Goal: Task Accomplishment & Management: Use online tool/utility

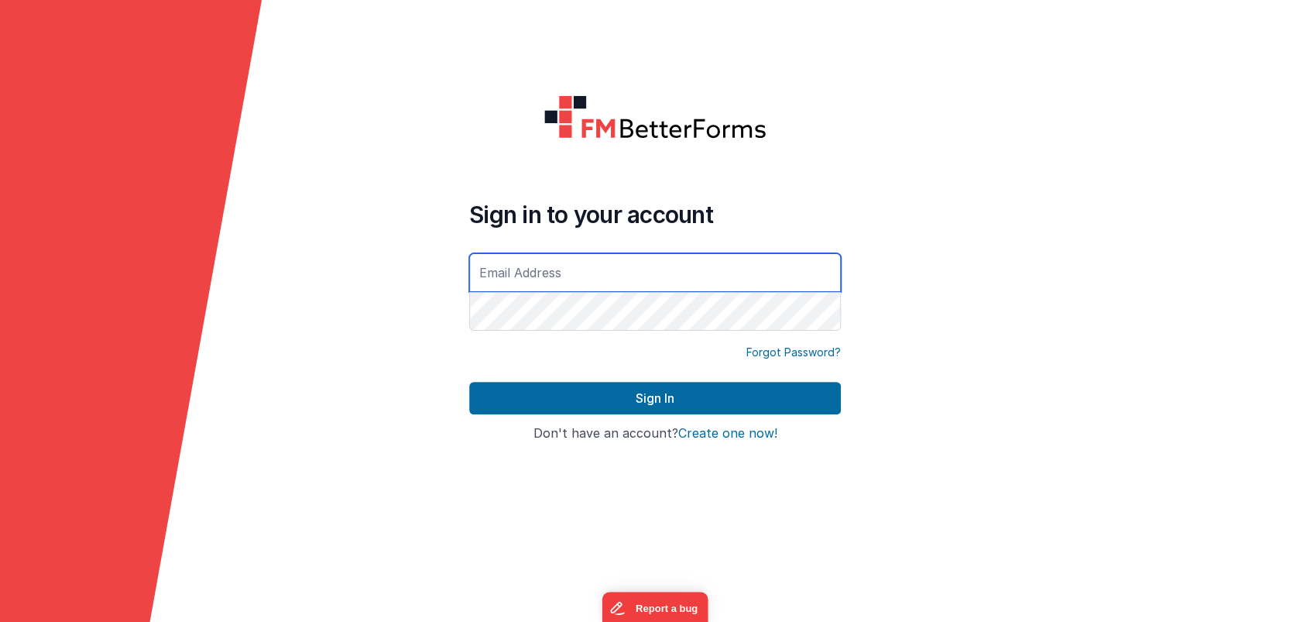
type input "[PERSON_NAME][EMAIL_ADDRESS][DOMAIN_NAME]"
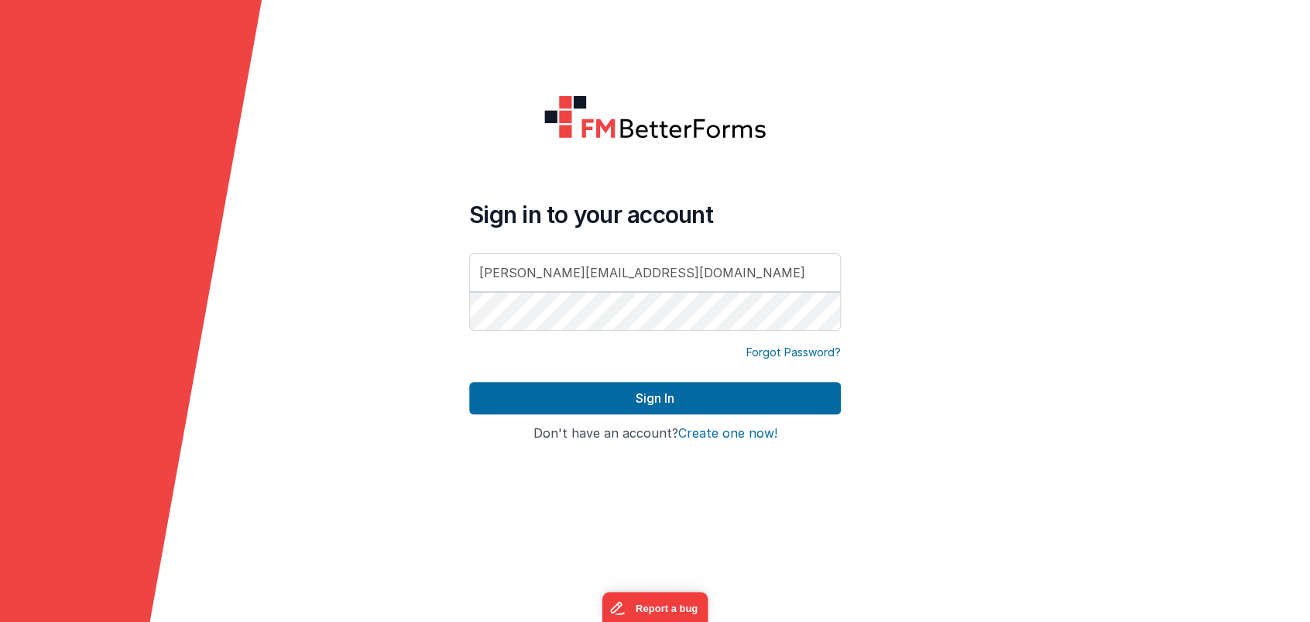
click at [301, 129] on form "Sign in to your account satyam@loggix.com Forgot Password? Sign In Sign in with…" at bounding box center [655, 311] width 1310 height 622
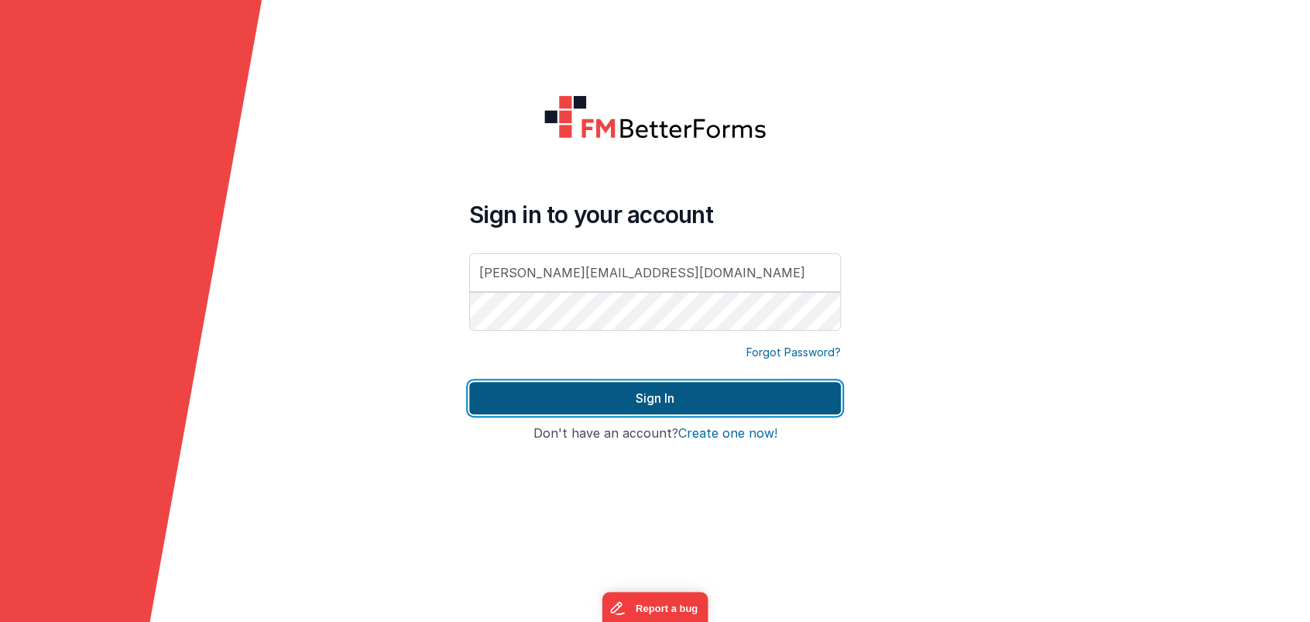
click at [661, 410] on button "Sign In" at bounding box center [655, 398] width 372 height 33
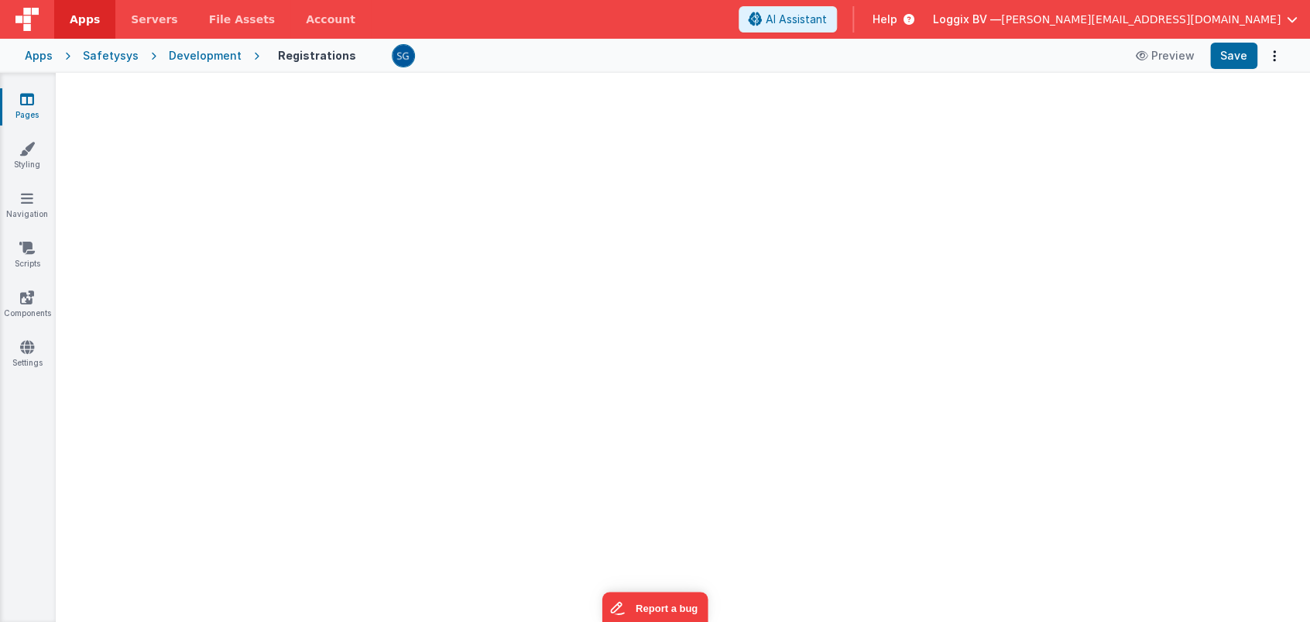
click at [115, 54] on div "Safetysys" at bounding box center [111, 55] width 56 height 15
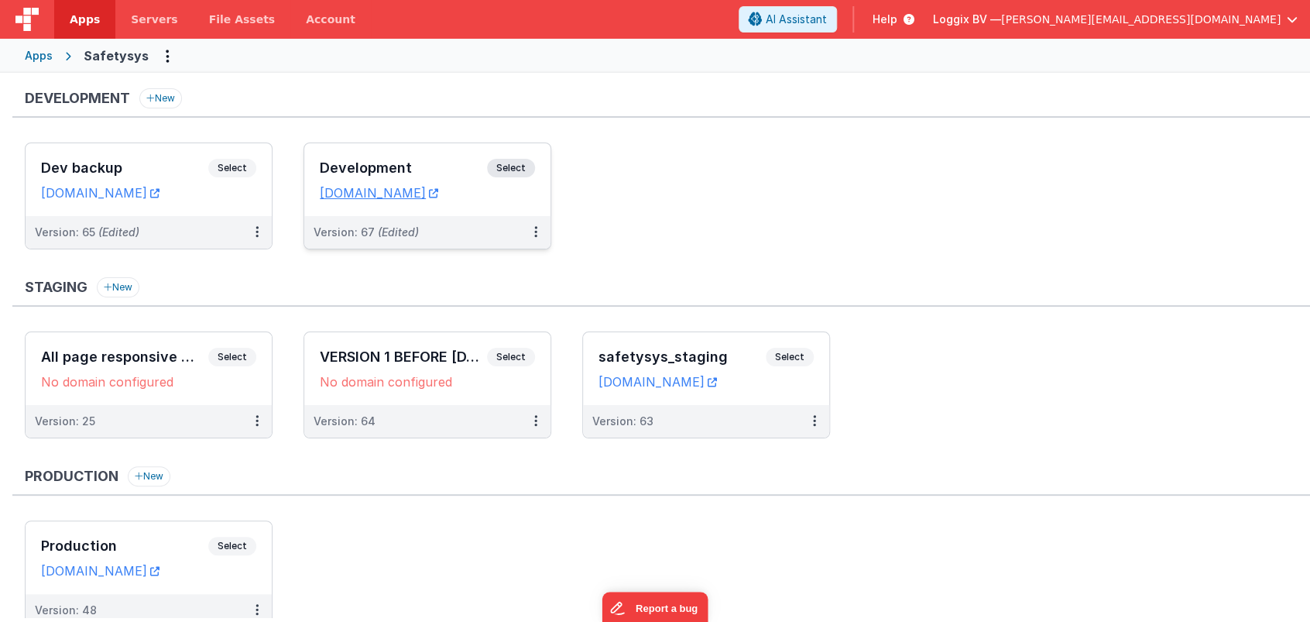
click at [409, 161] on h3 "Development" at bounding box center [403, 167] width 167 height 15
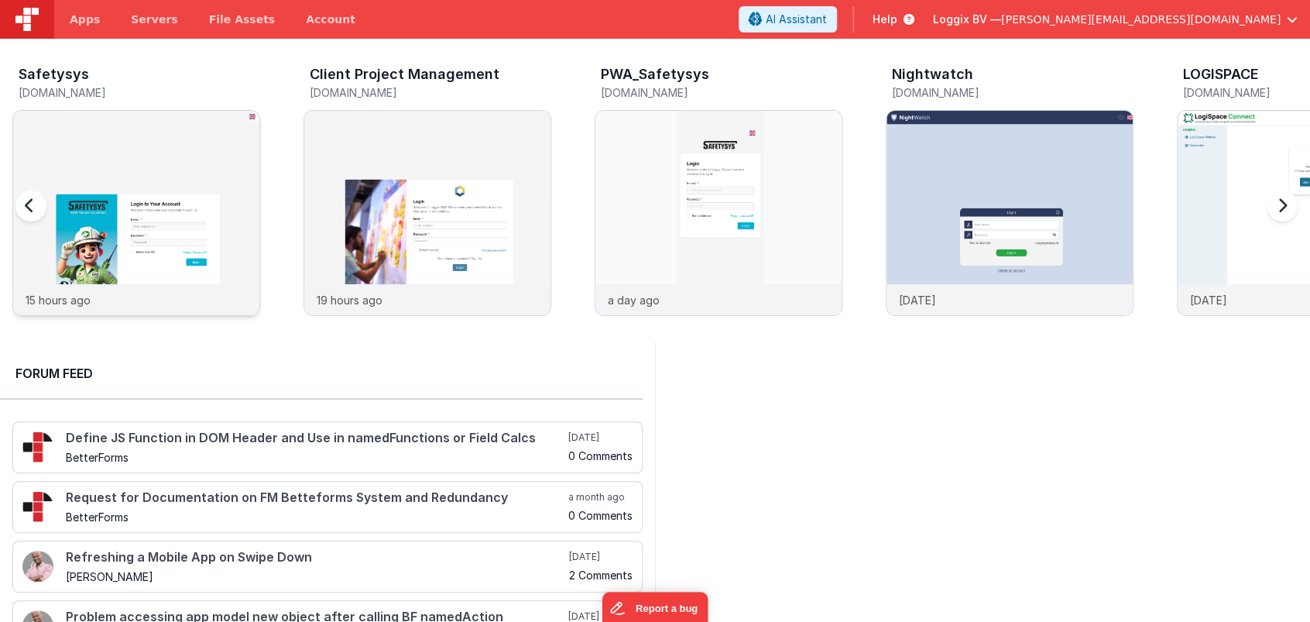
click at [128, 173] on div at bounding box center [136, 197] width 246 height 173
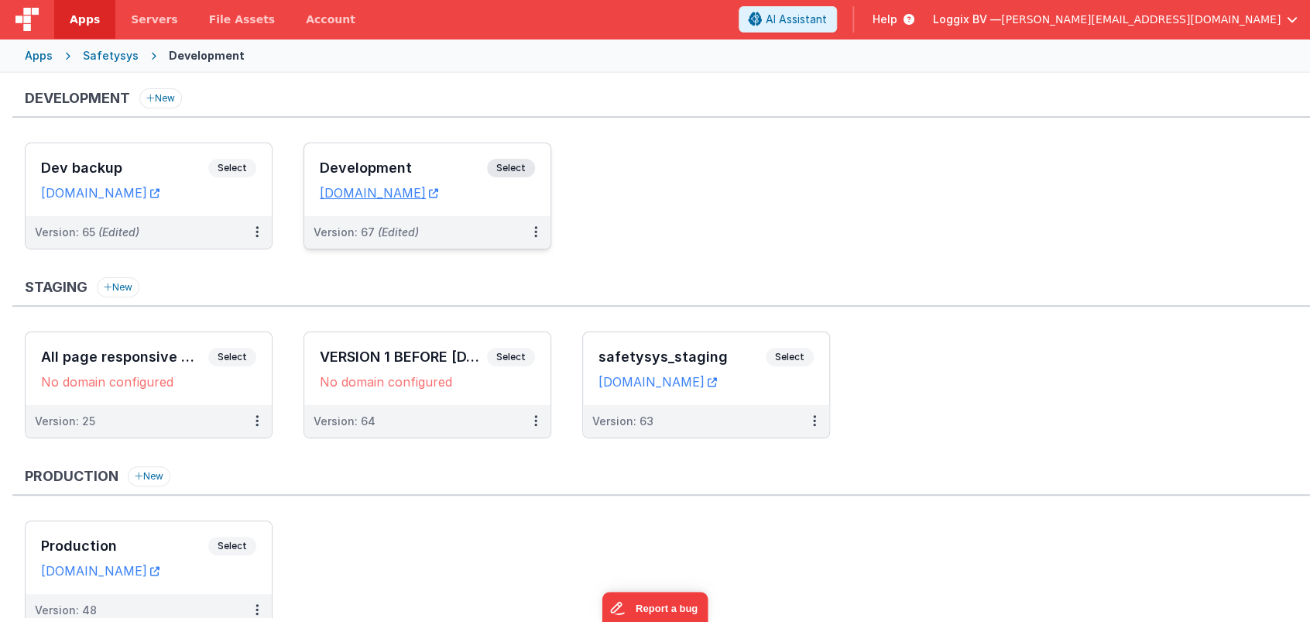
click at [381, 168] on h3 "Development" at bounding box center [403, 167] width 167 height 15
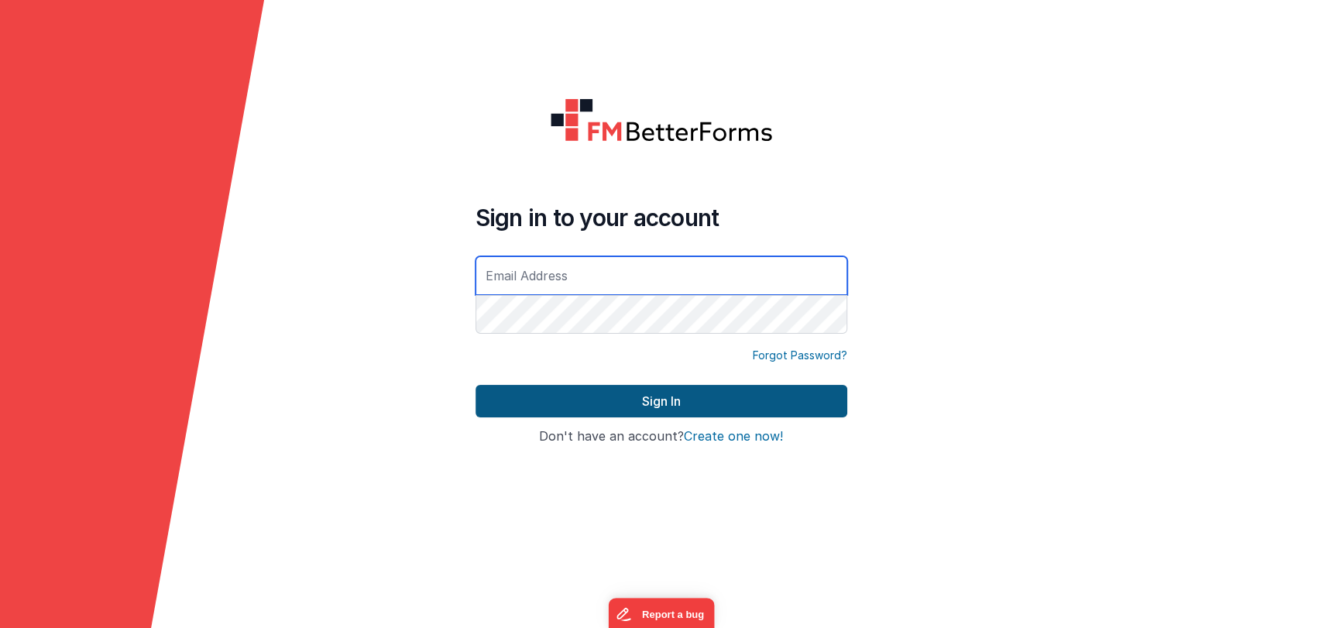
type input "[PERSON_NAME][EMAIL_ADDRESS][DOMAIN_NAME]"
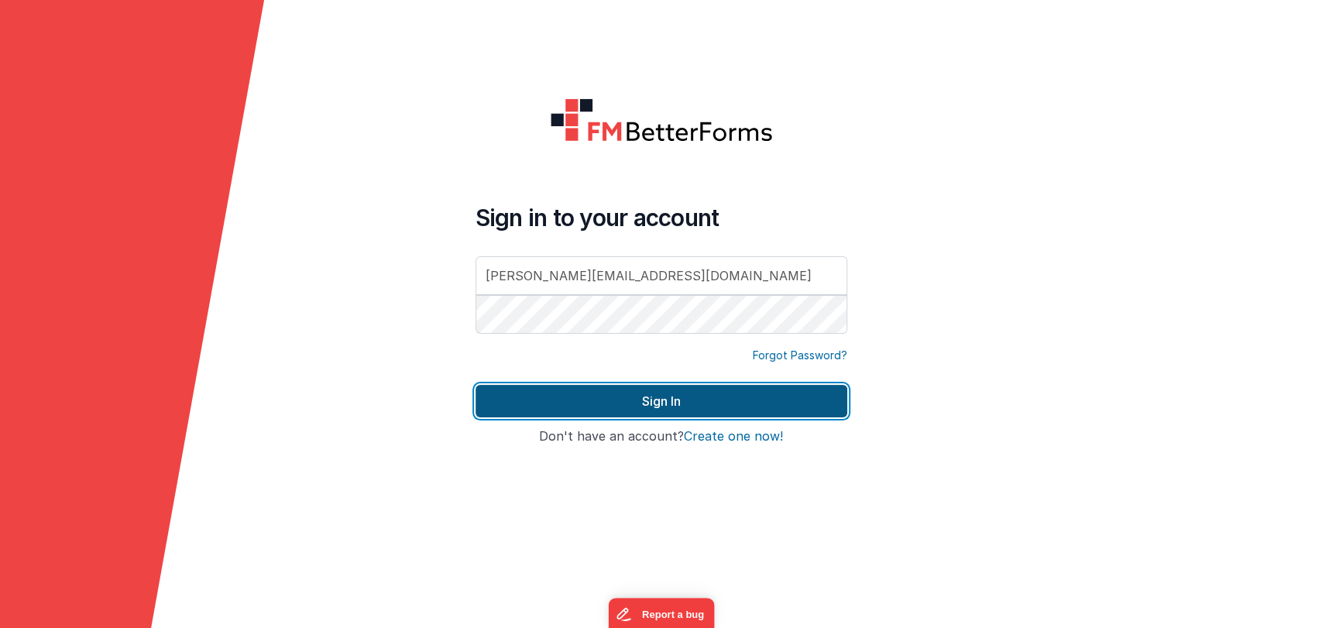
click at [626, 400] on button "Sign In" at bounding box center [662, 401] width 372 height 33
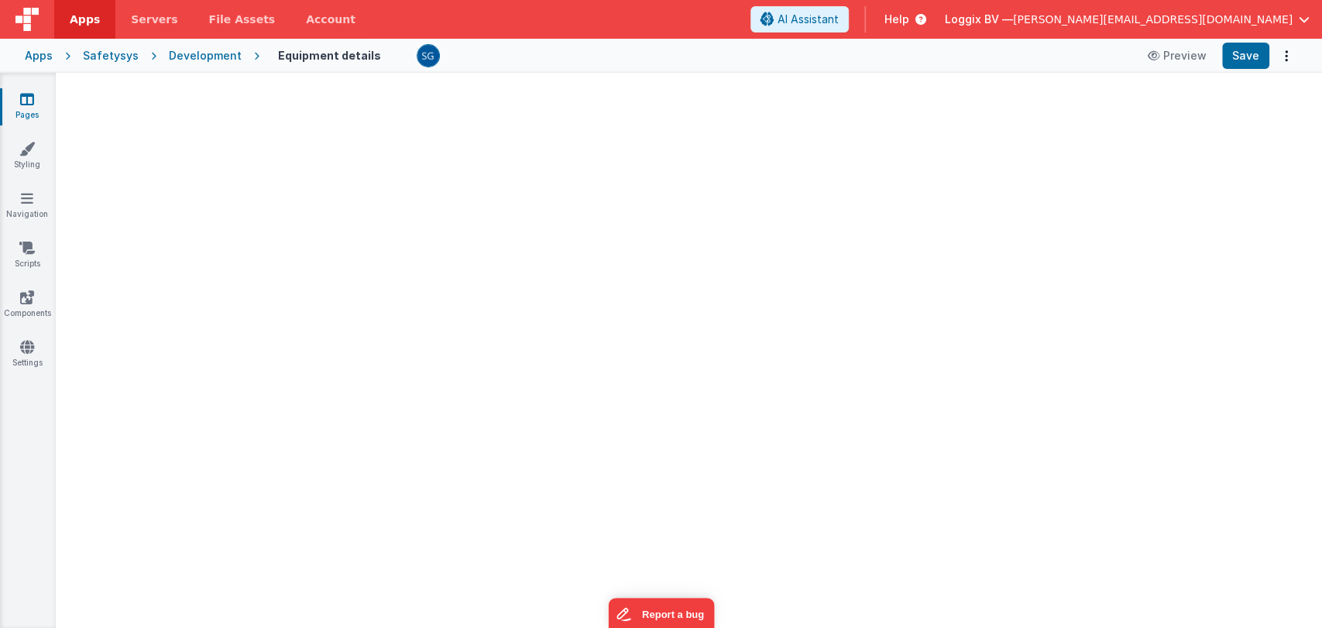
click at [33, 105] on link "Pages" at bounding box center [27, 106] width 56 height 31
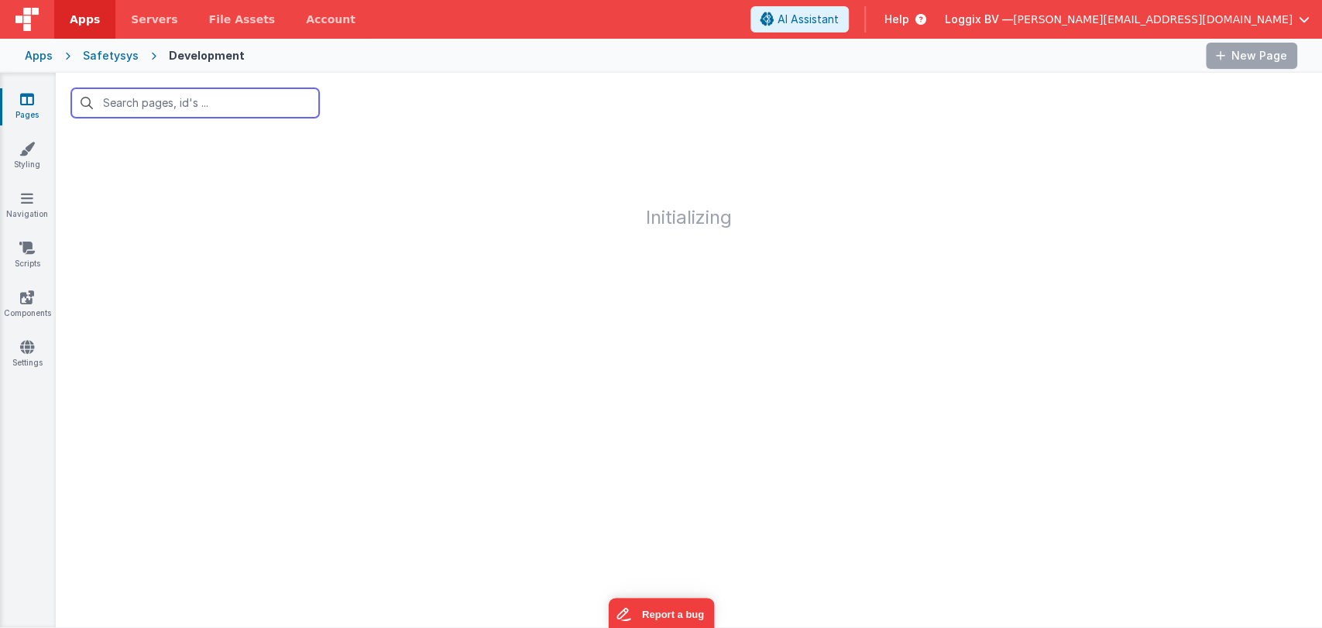
click at [164, 101] on input "text" at bounding box center [195, 102] width 248 height 29
click at [136, 99] on input "text" at bounding box center [195, 102] width 248 height 29
type input "re"
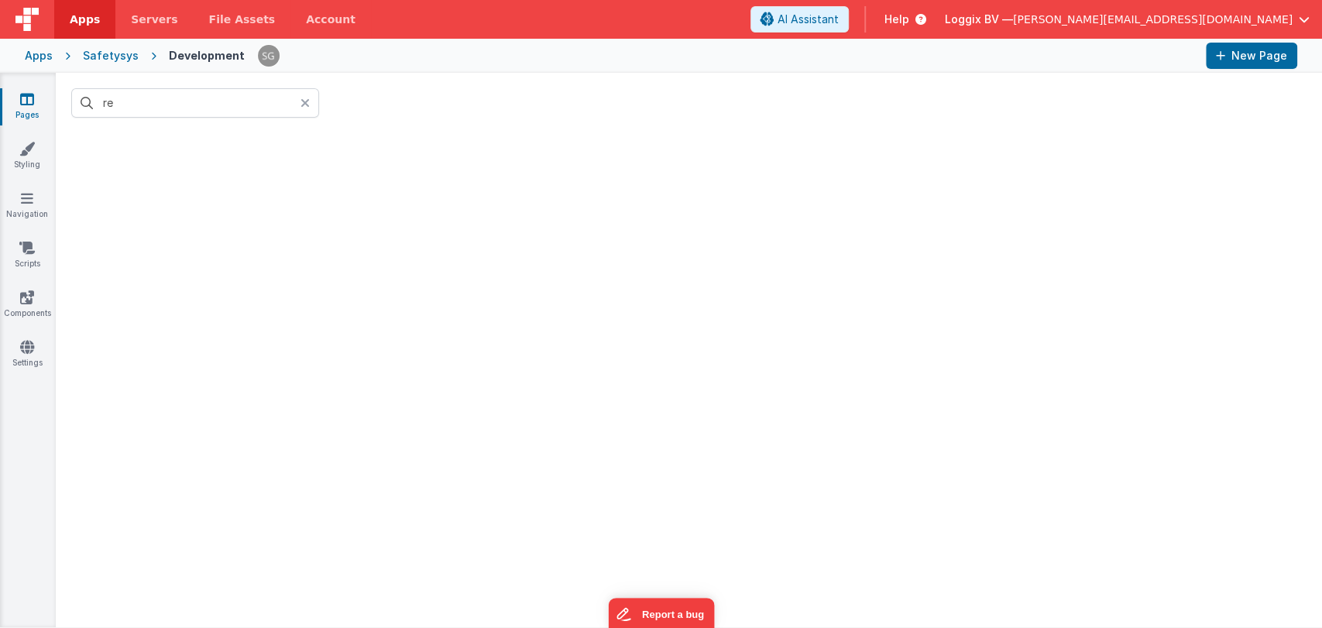
click at [25, 100] on icon at bounding box center [27, 98] width 14 height 15
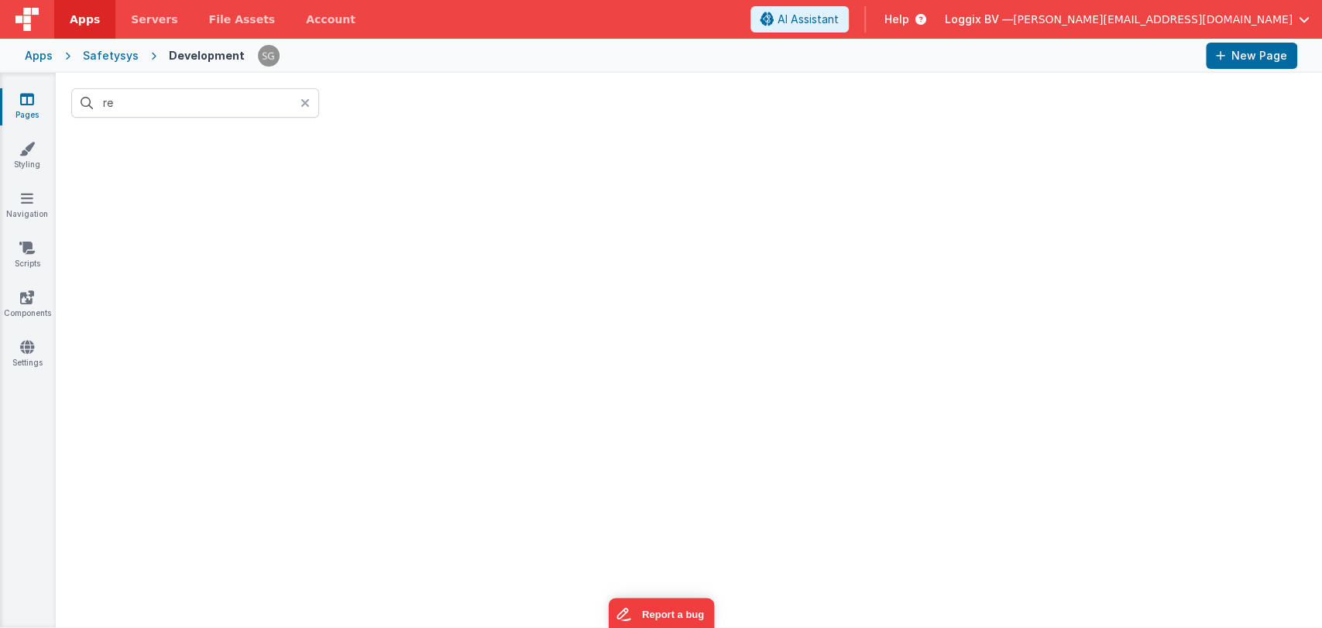
click at [25, 100] on icon at bounding box center [27, 98] width 14 height 15
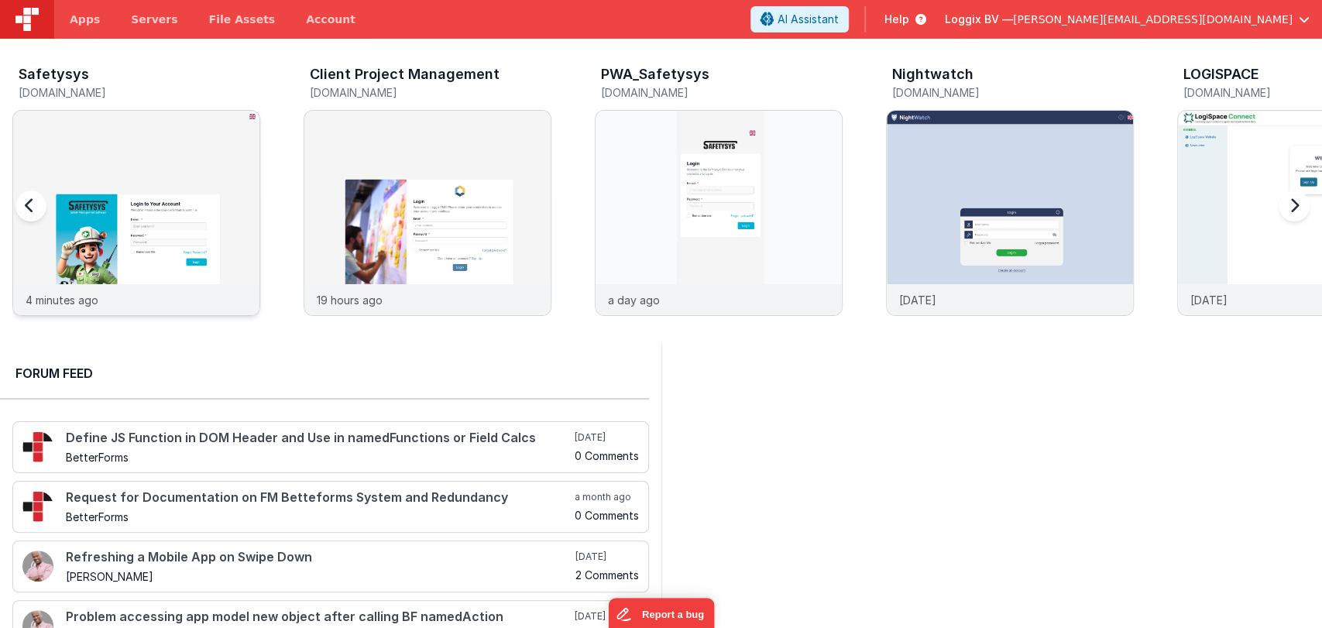
click at [146, 173] on img at bounding box center [136, 234] width 246 height 246
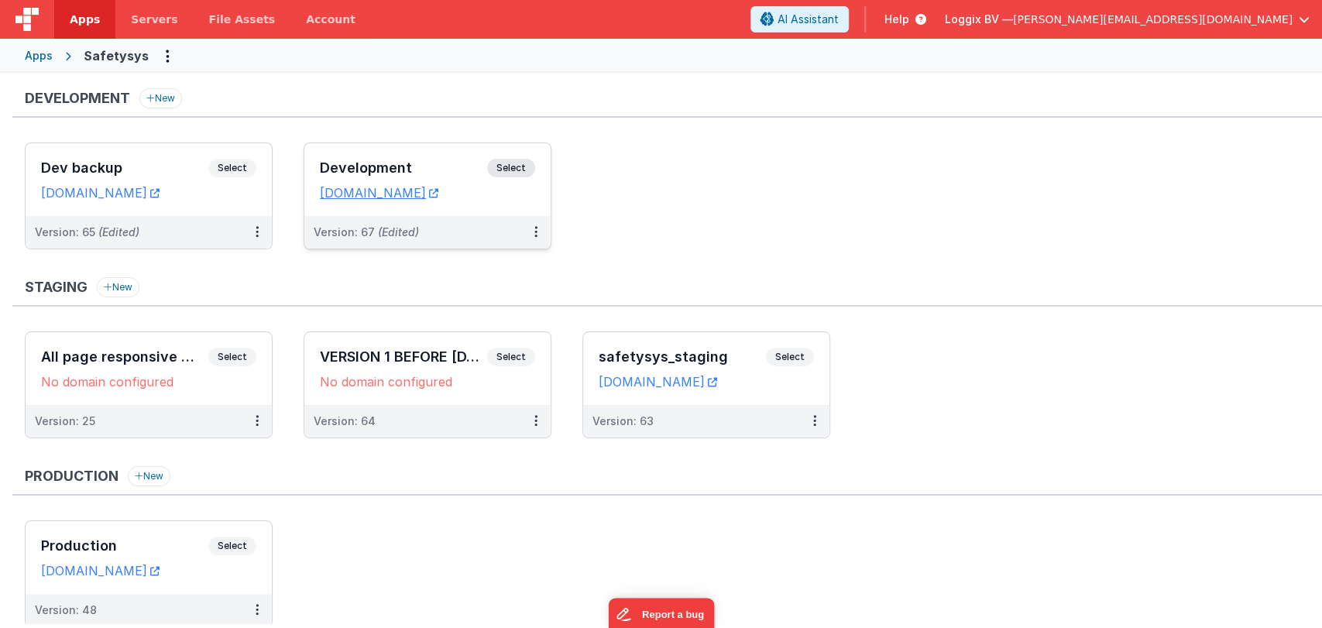
click at [414, 159] on div "Development Select" at bounding box center [427, 172] width 215 height 26
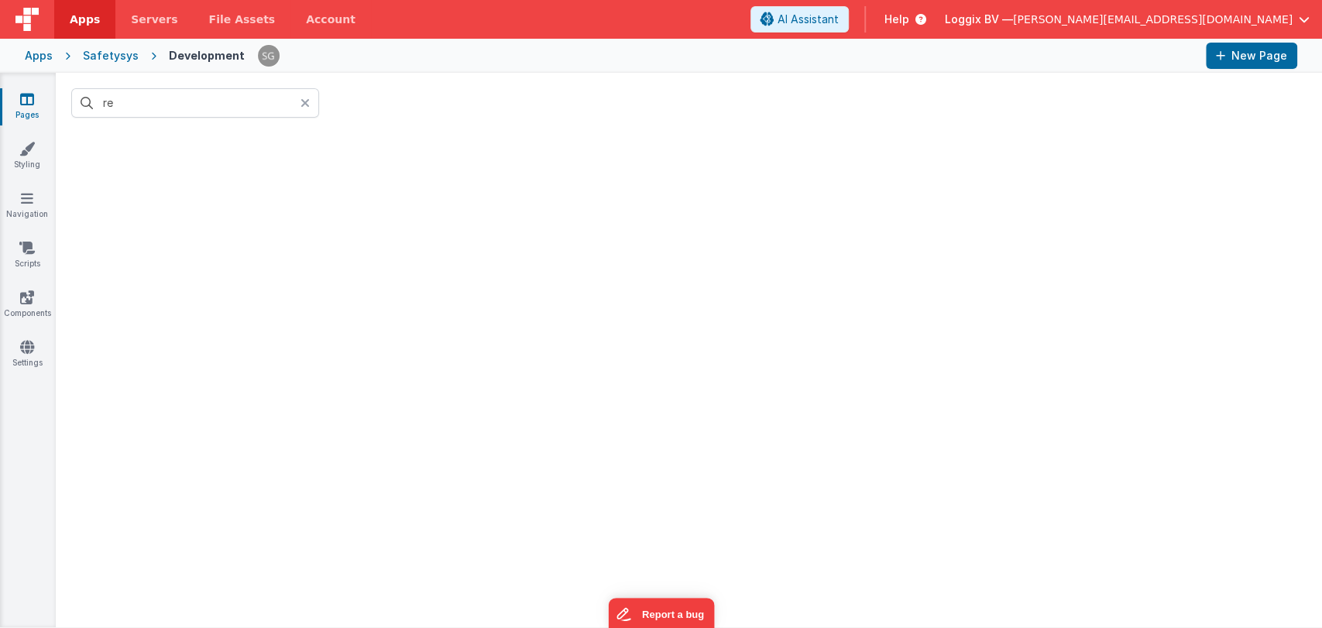
click at [306, 103] on icon at bounding box center [305, 103] width 9 height 12
click at [125, 51] on div "Safetysys" at bounding box center [111, 55] width 56 height 15
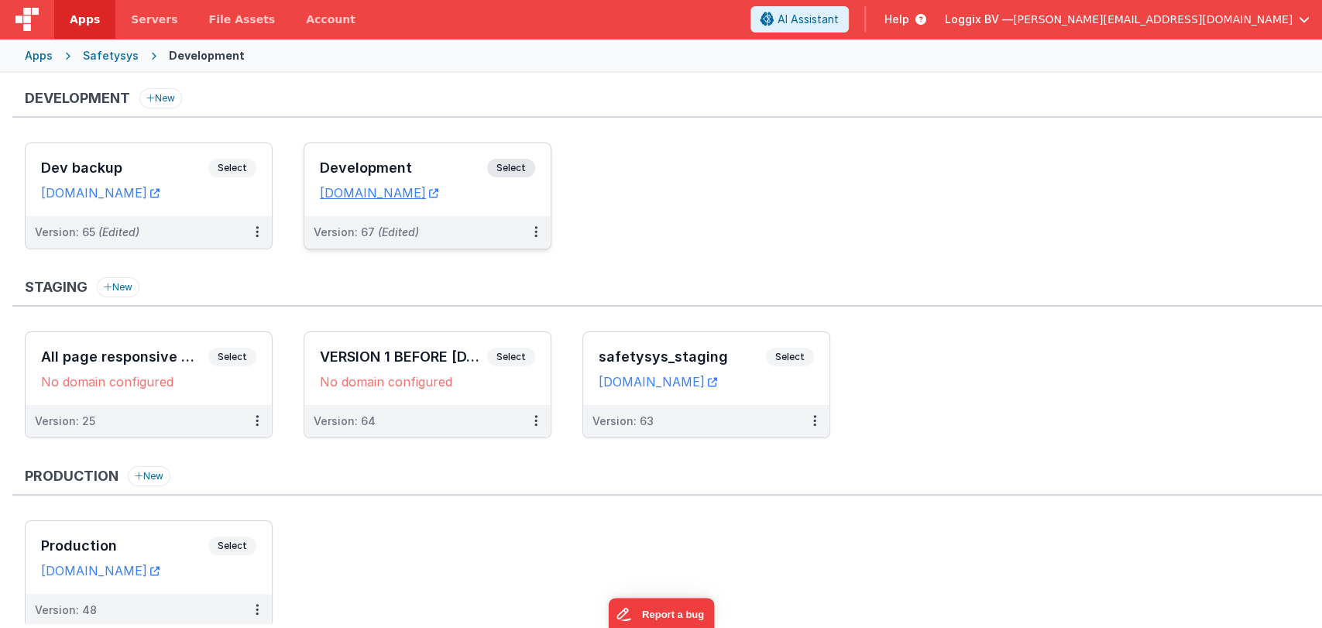
click at [367, 167] on h3 "Development" at bounding box center [403, 167] width 167 height 15
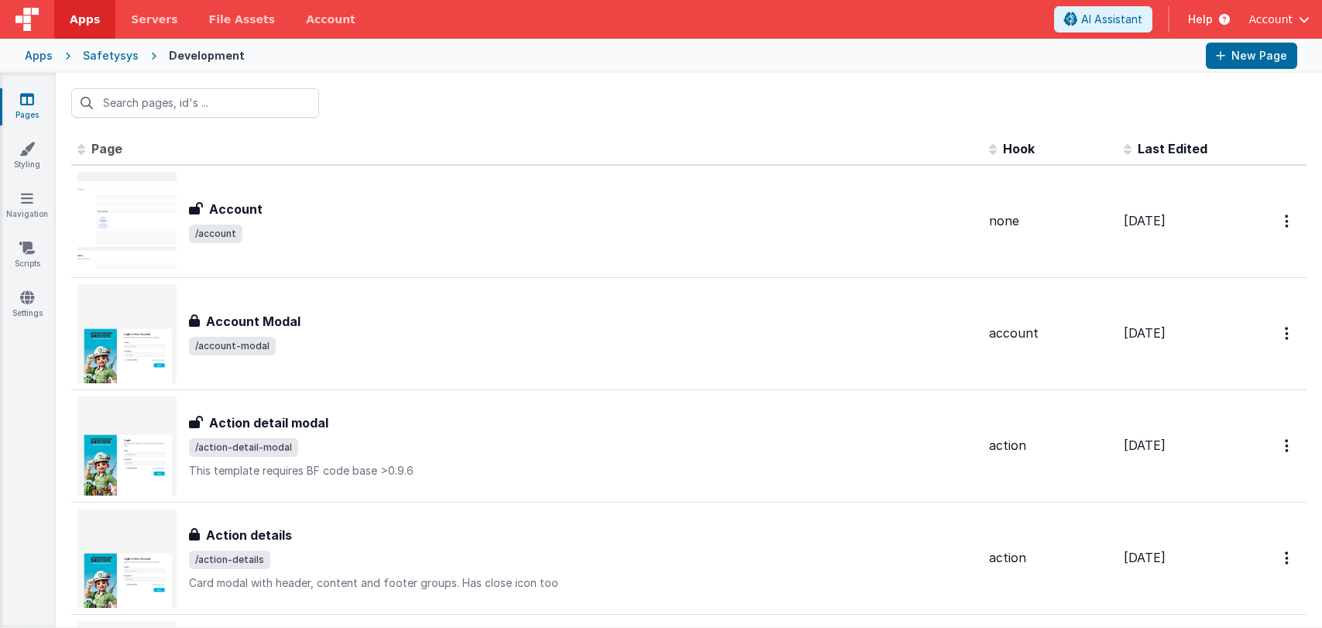
click at [152, 103] on input "text" at bounding box center [195, 102] width 248 height 29
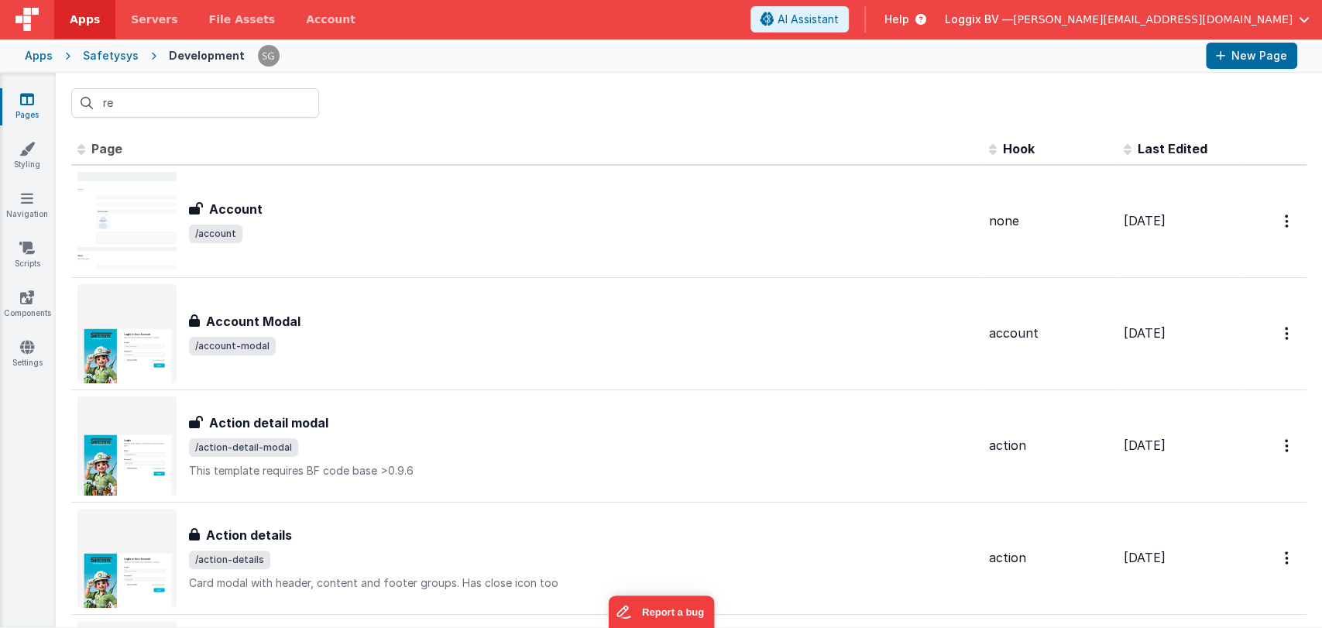
click at [156, 104] on input "re" at bounding box center [195, 102] width 248 height 29
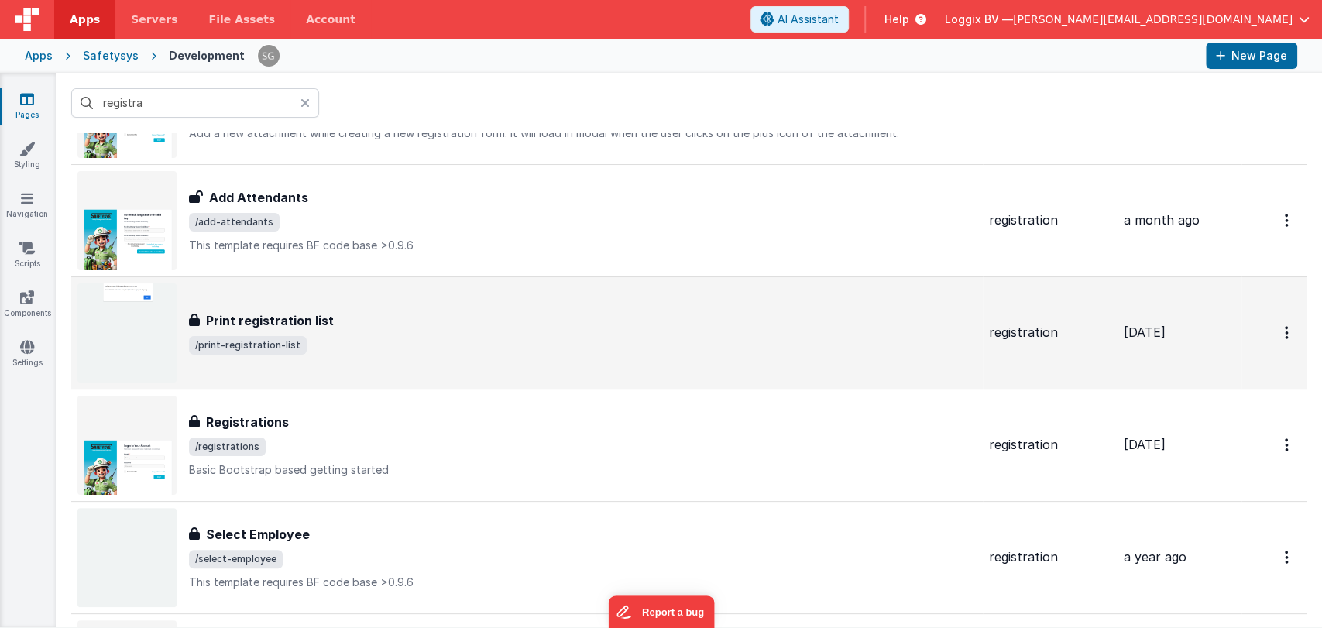
scroll to position [121, 0]
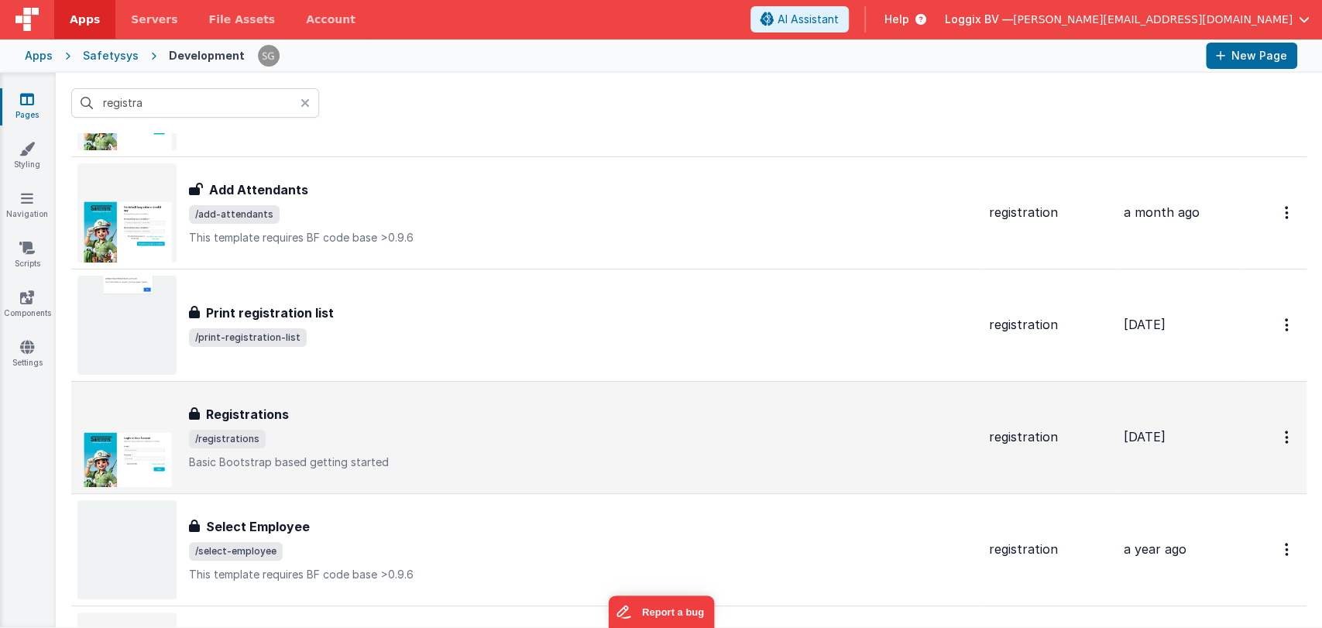
type input "registra"
click at [260, 420] on h3 "Registrations" at bounding box center [247, 414] width 83 height 19
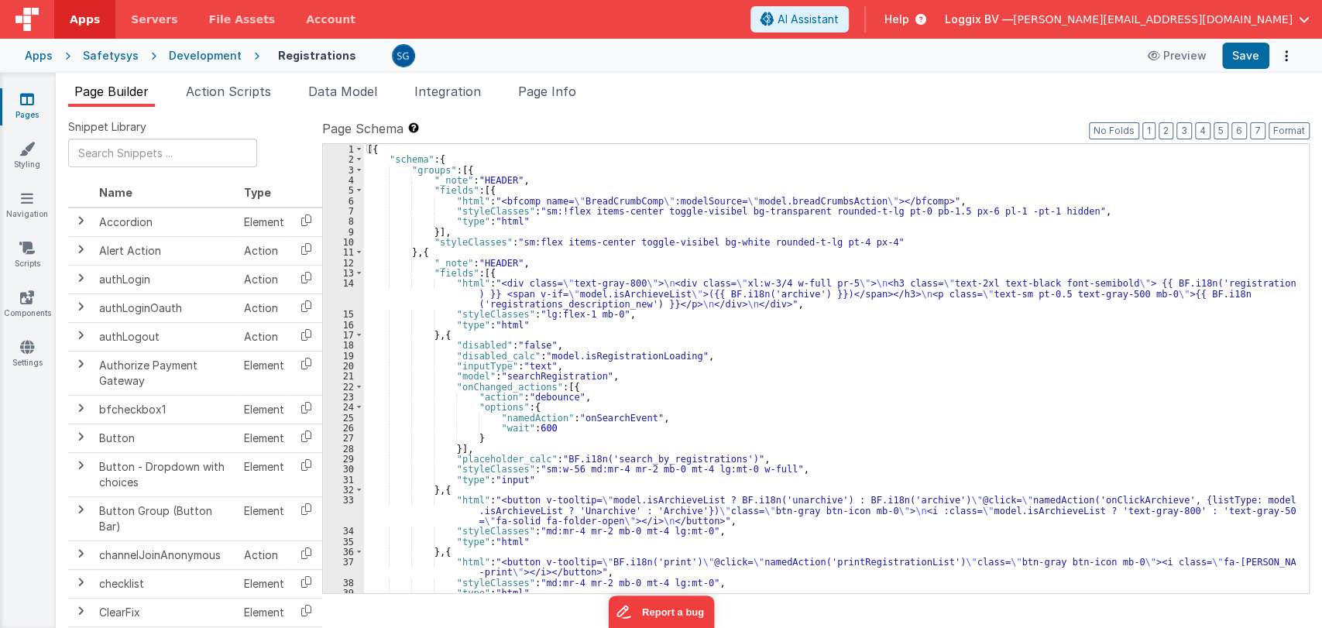
click at [651, 410] on div "[{ "schema" : { "groups" : [{ "_note" : "HEADER" , "fields" : [{ "html" : "<bfc…" at bounding box center [830, 379] width 932 height 470
click at [657, 418] on div "[{ "schema" : { "groups" : [{ "_note" : "HEADER" , "fields" : [{ "html" : "<bfc…" at bounding box center [830, 379] width 932 height 470
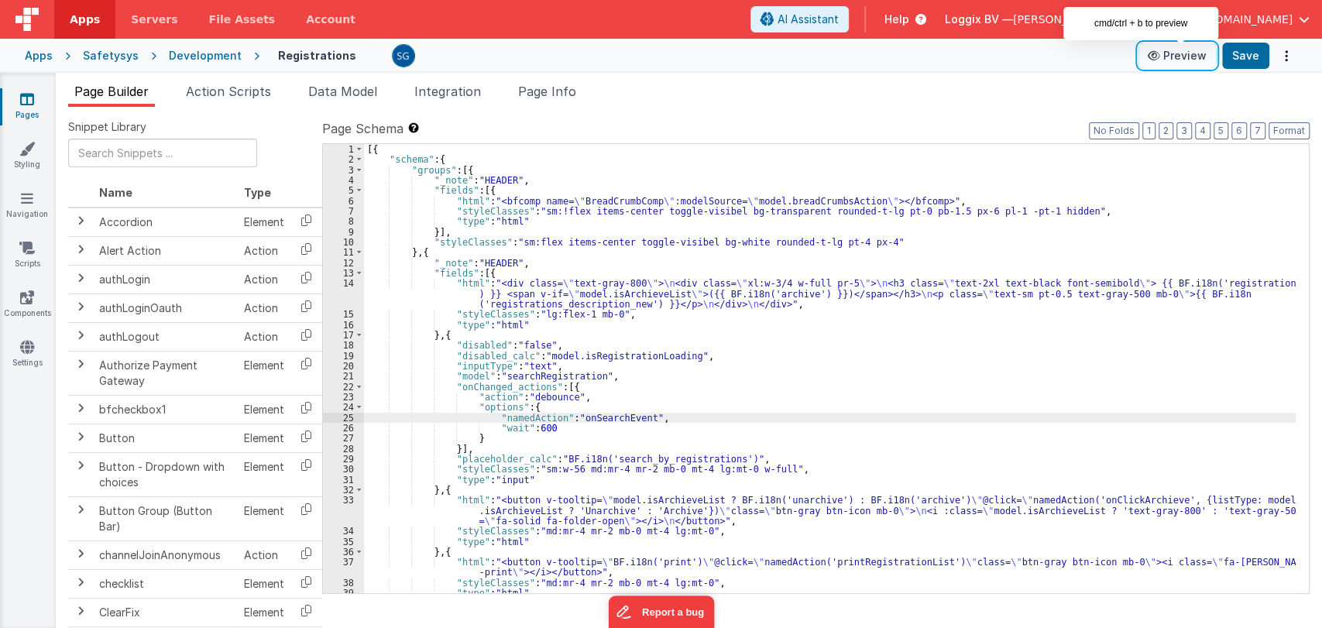
click at [1185, 61] on button "Preview" at bounding box center [1177, 55] width 77 height 25
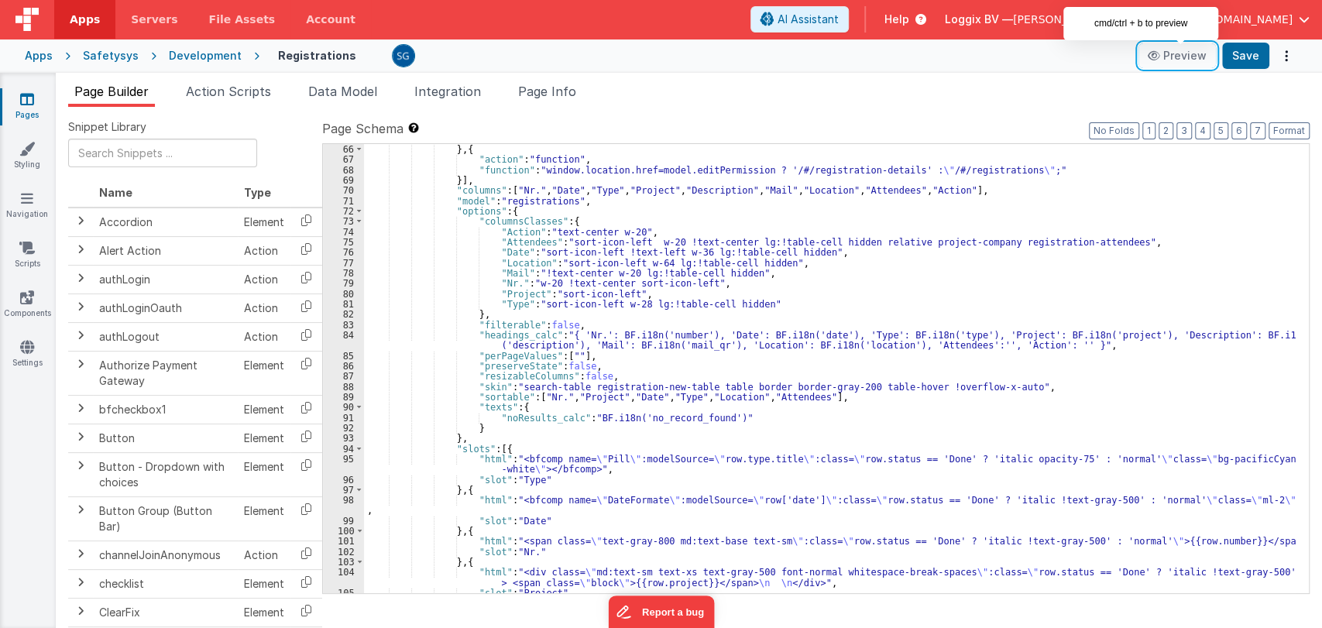
scroll to position [805, 0]
click at [705, 452] on div "} , { "action" : "function" , "function" : "window.location.href=model.editPerm…" at bounding box center [830, 379] width 932 height 470
click at [672, 459] on div "} , { "action" : "function" , "function" : "window.location.href=model.editPerm…" at bounding box center [830, 379] width 932 height 470
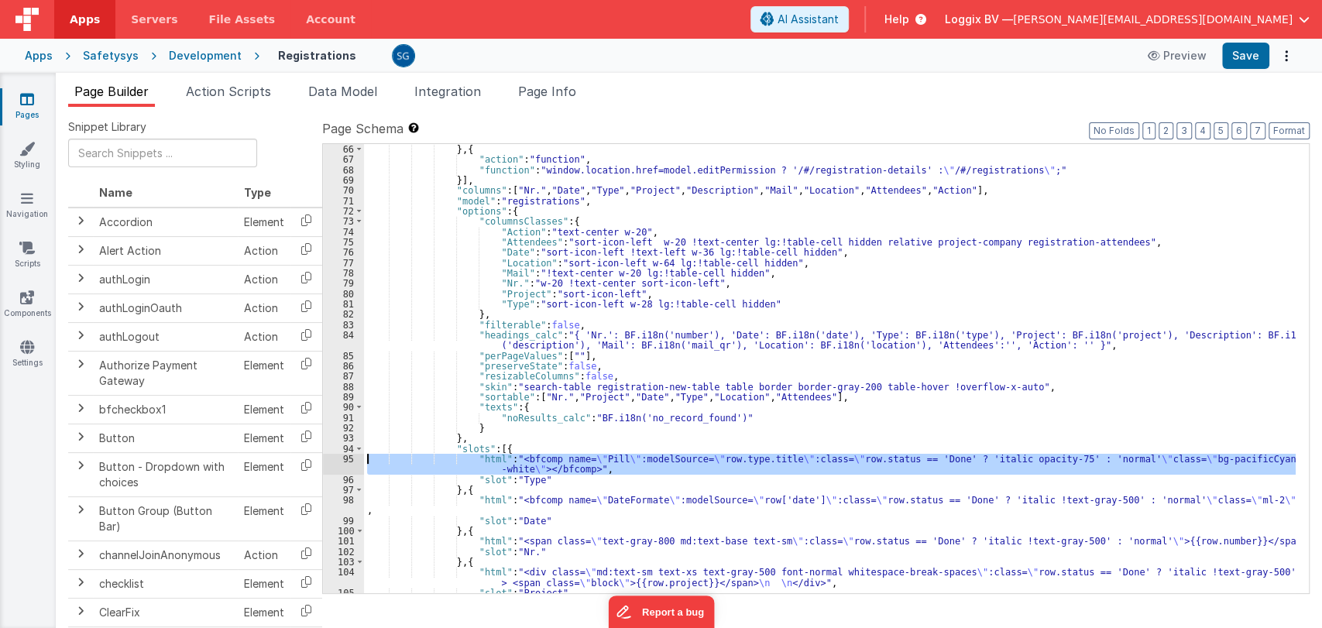
click at [347, 458] on div "95" at bounding box center [343, 464] width 41 height 21
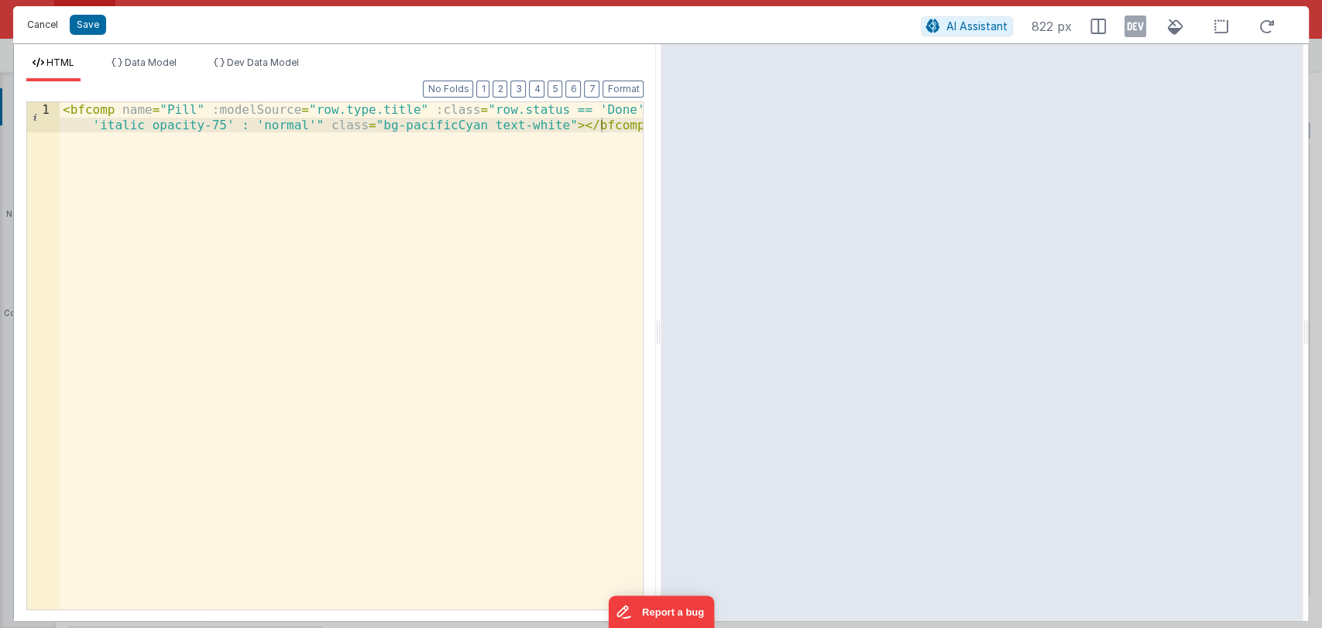
click at [33, 30] on button "Cancel" at bounding box center [42, 25] width 46 height 22
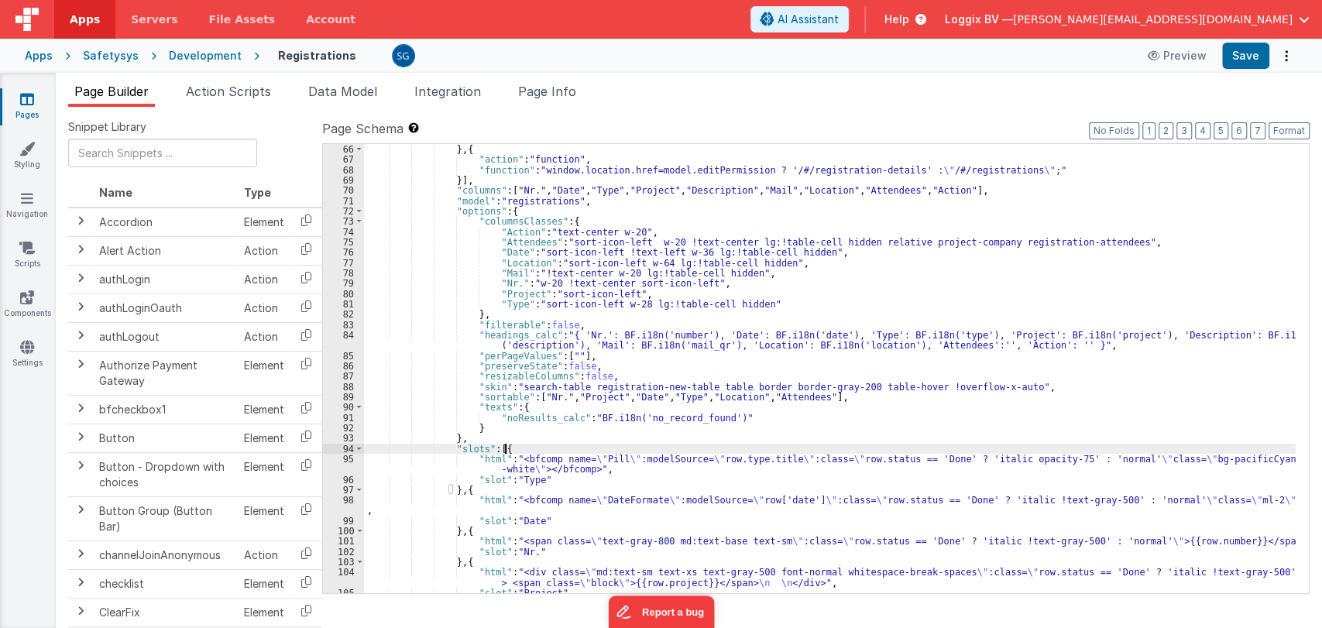
click at [544, 449] on div "} , { "action" : "function" , "function" : "window.location.href=model.editPerm…" at bounding box center [830, 379] width 932 height 470
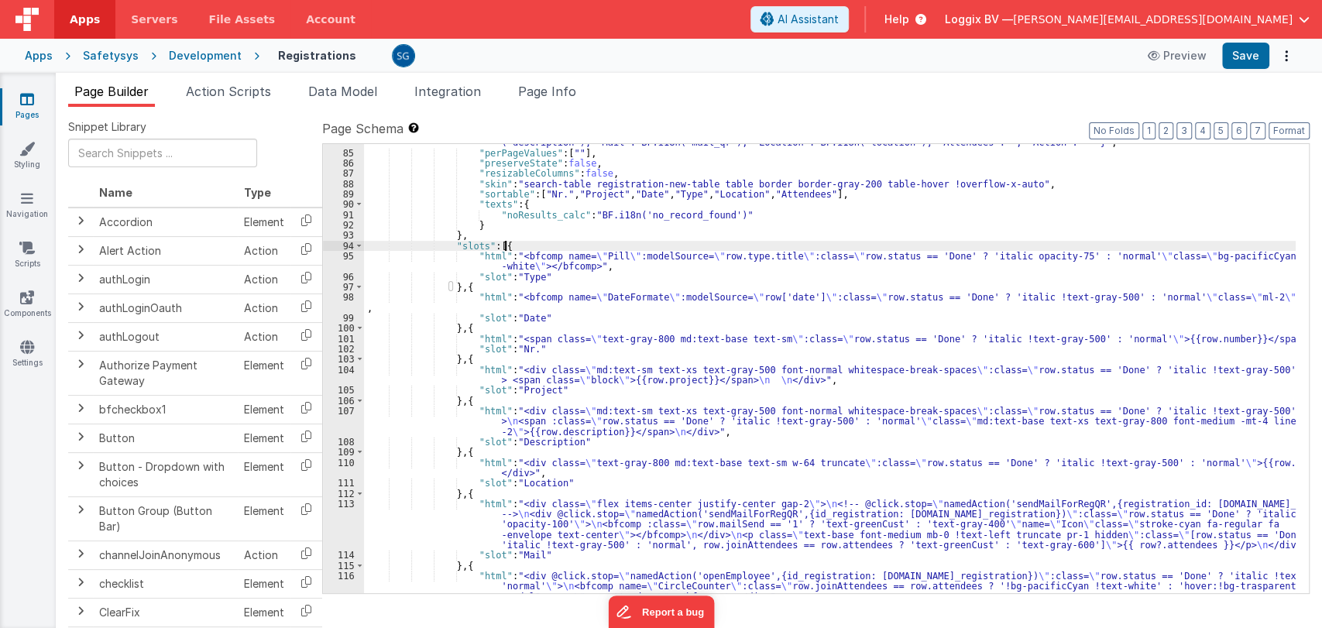
scroll to position [1008, 0]
drag, startPoint x: 706, startPoint y: 254, endPoint x: 775, endPoint y: 256, distance: 68.9
click at [775, 256] on div ""headings_calc" : "{ 'Nr.': BF.i18n('number'), 'Date': BF.i18n('date'), 'Type':…" at bounding box center [830, 378] width 932 height 501
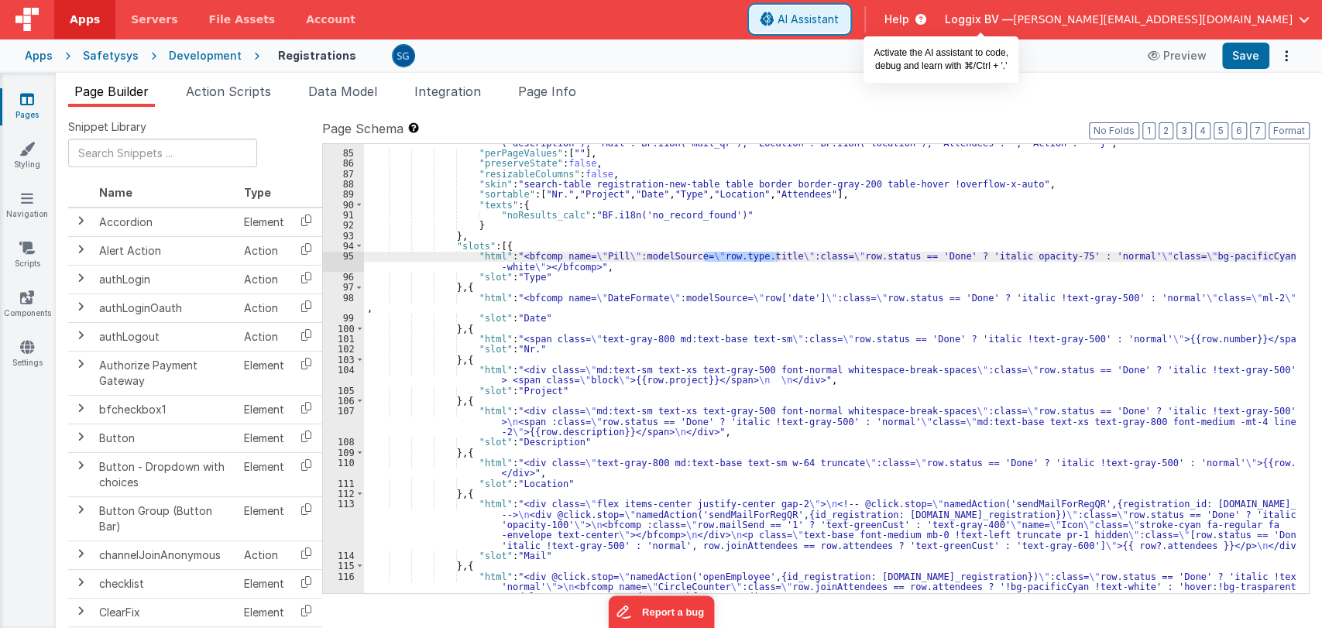
click at [839, 21] on span "AI Assistant" at bounding box center [808, 19] width 61 height 15
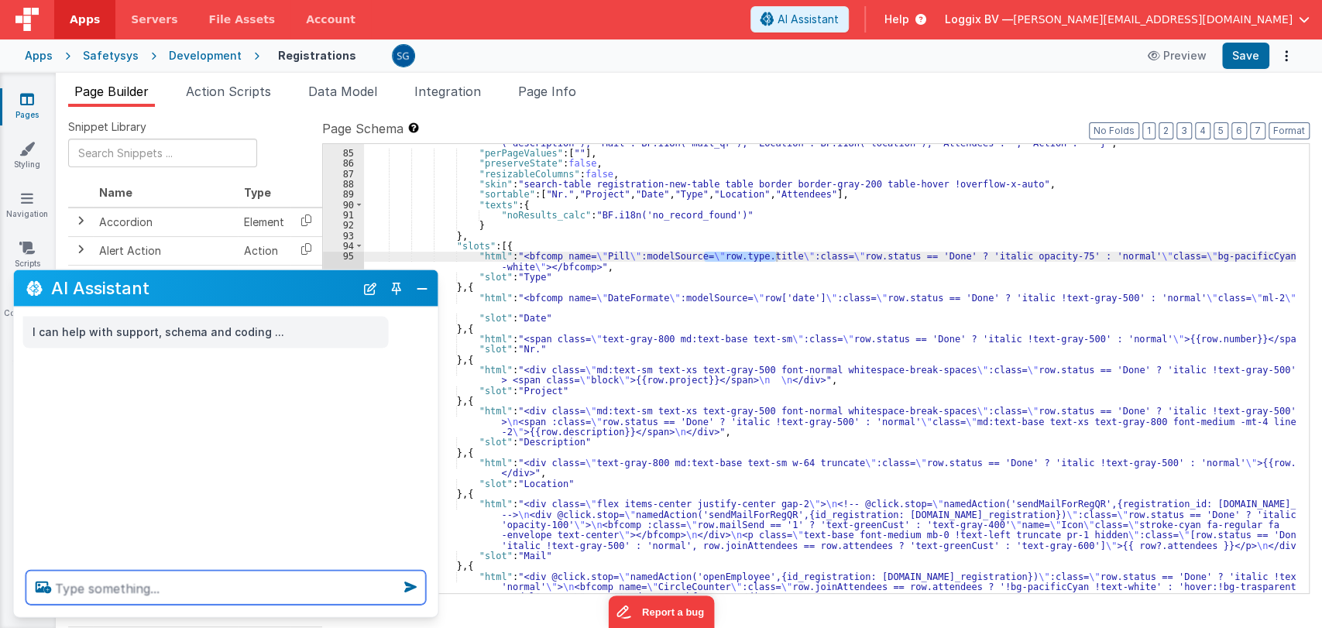
click at [146, 589] on textarea at bounding box center [226, 588] width 400 height 34
paste textarea "row.type.title"
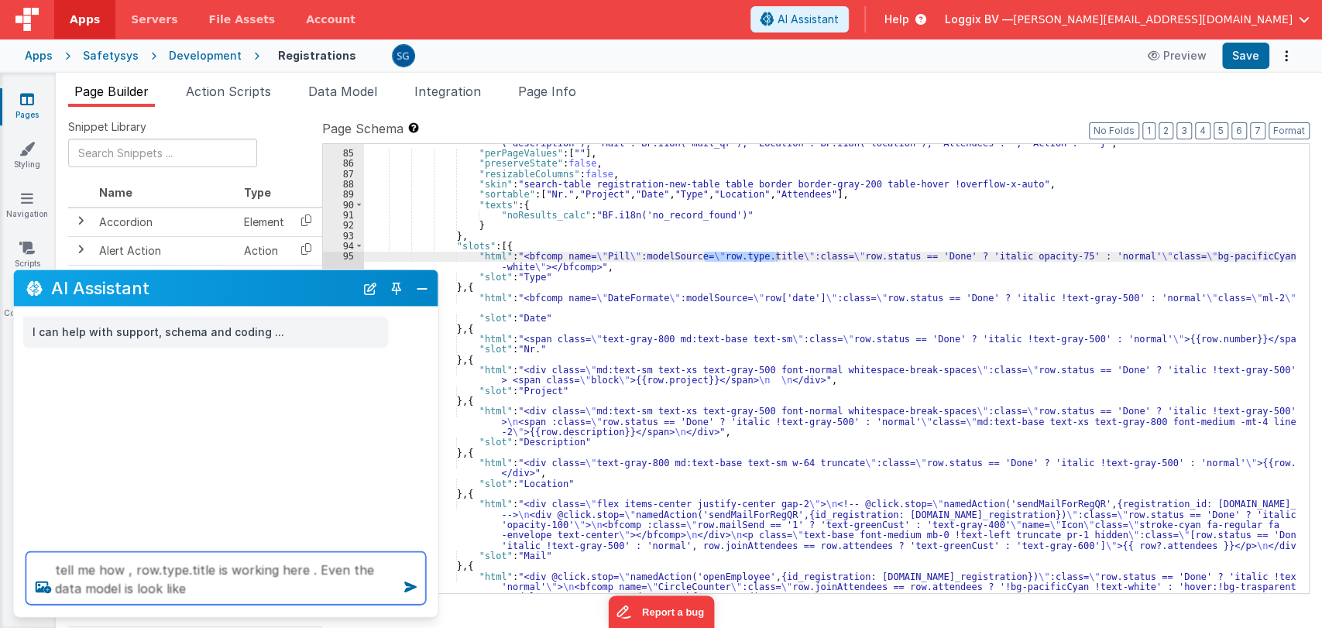
paste textarea "{ "_hideBars": false, "_hideHeader": false, "addBtnDetails": { "action": "", "c…"
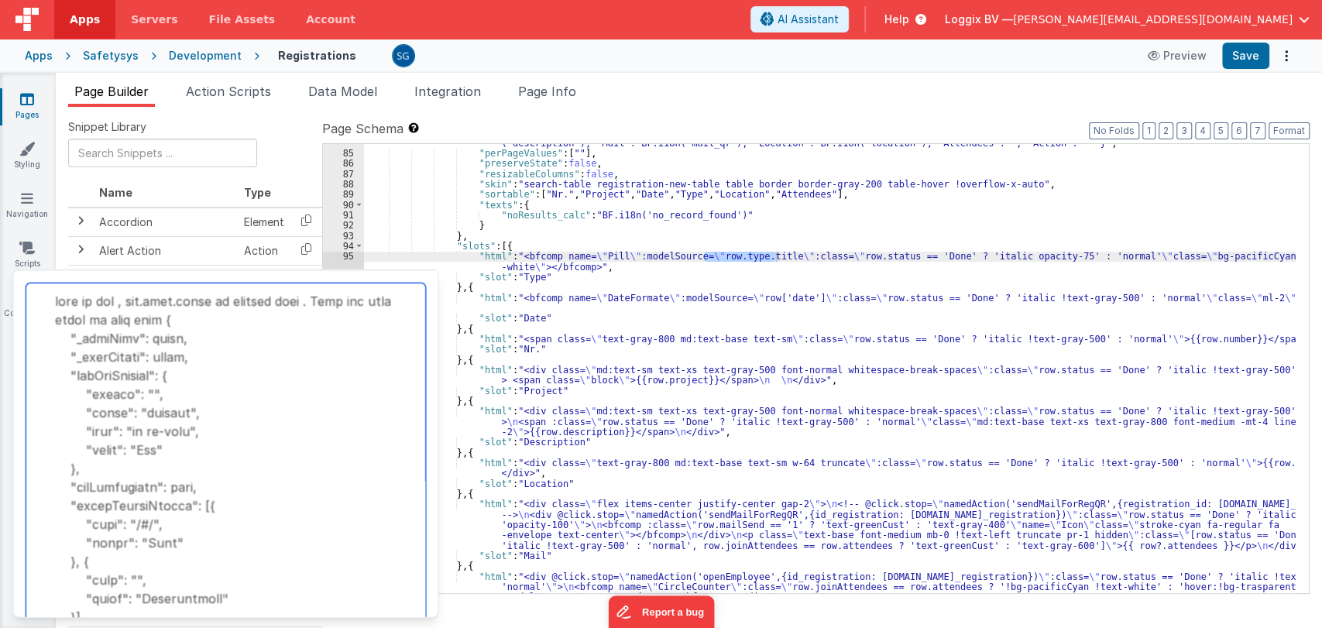
scroll to position [2069, 0]
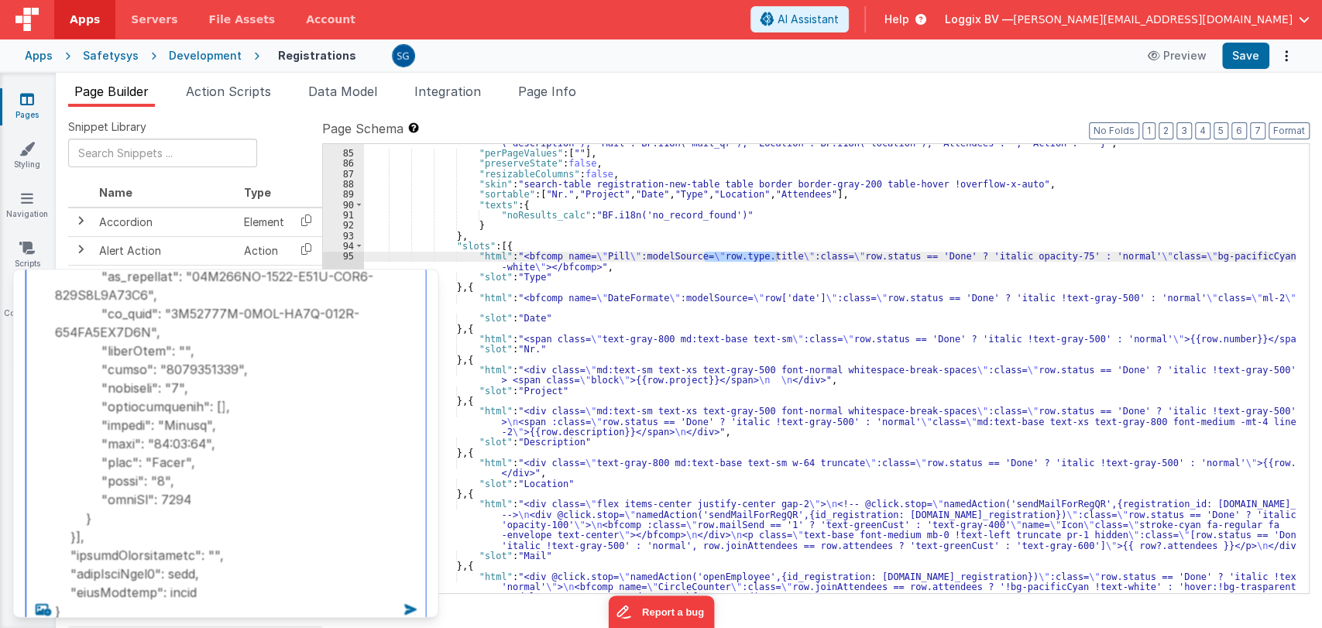
type textarea "tell me how , row.type.title is working here . Even the data model is look like…"
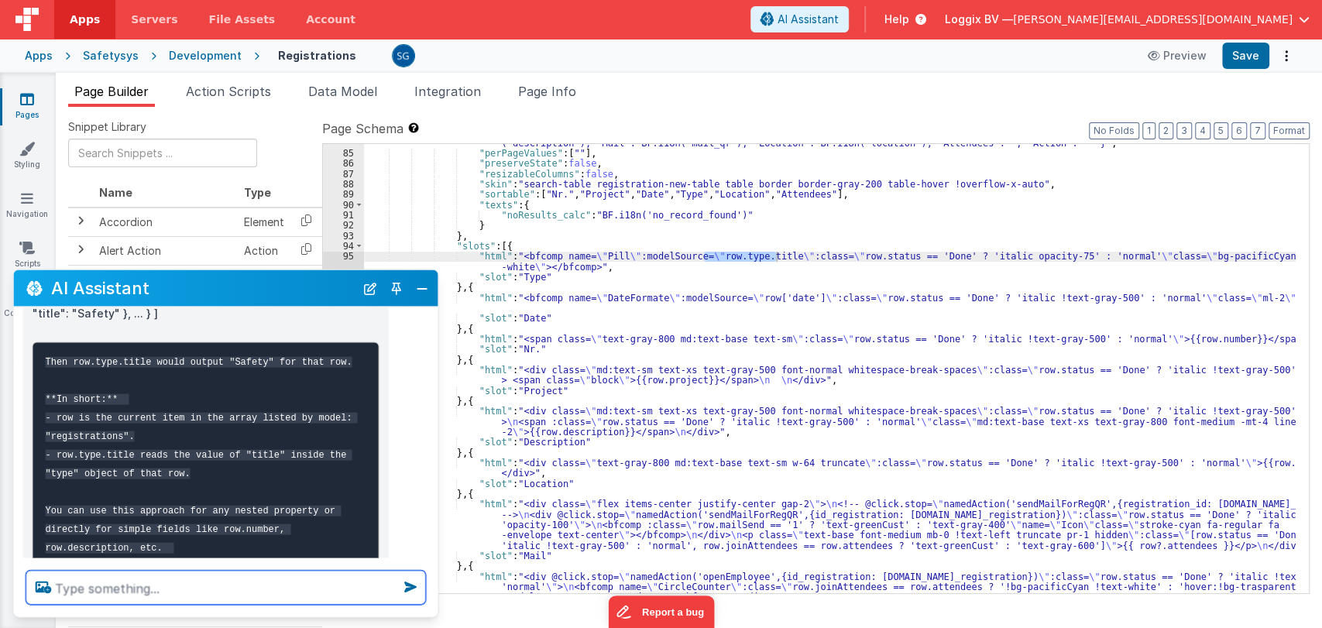
scroll to position [1623, 0]
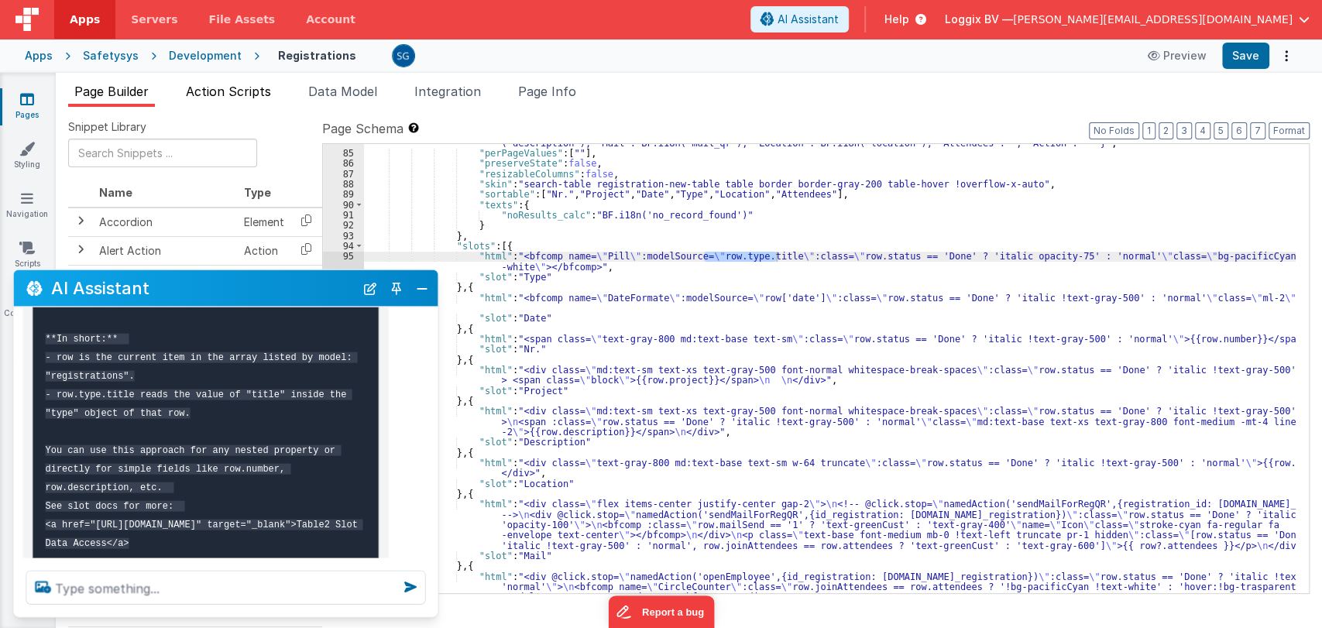
click at [228, 88] on span "Action Scripts" at bounding box center [228, 91] width 85 height 15
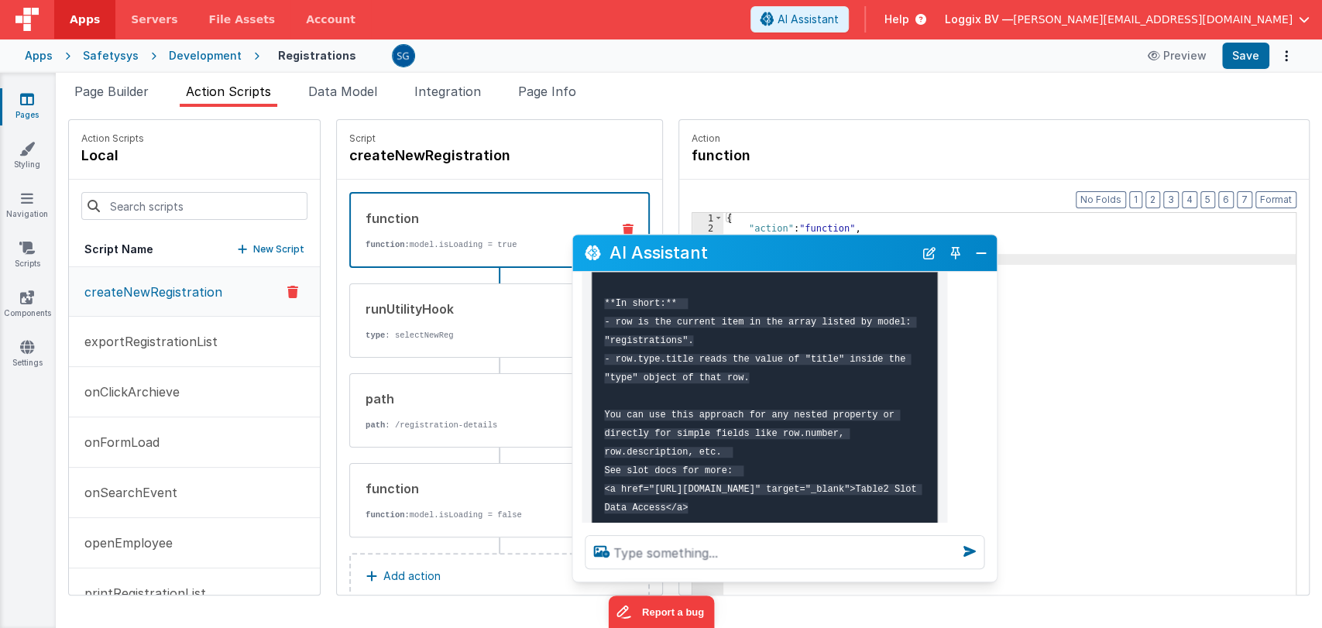
drag, startPoint x: 277, startPoint y: 287, endPoint x: 1141, endPoint y: 256, distance: 864.9
click at [913, 256] on h2 "AI Assistant" at bounding box center [762, 253] width 304 height 19
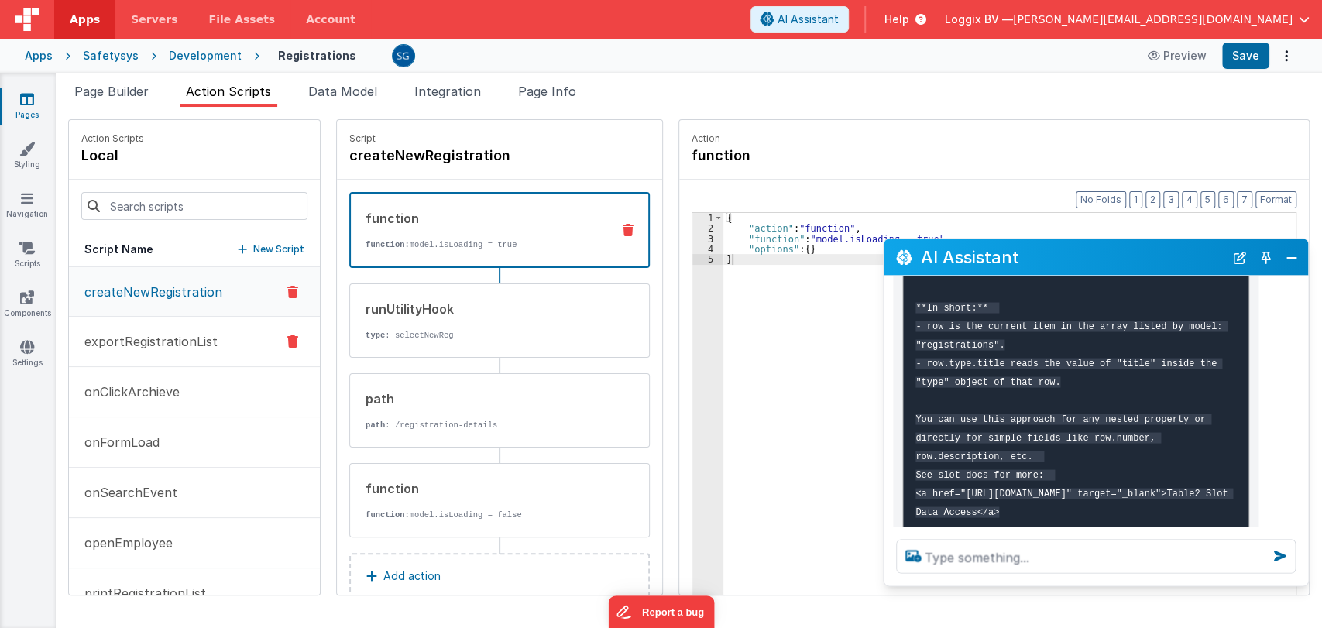
click at [147, 348] on p "exportRegistrationList" at bounding box center [146, 341] width 143 height 19
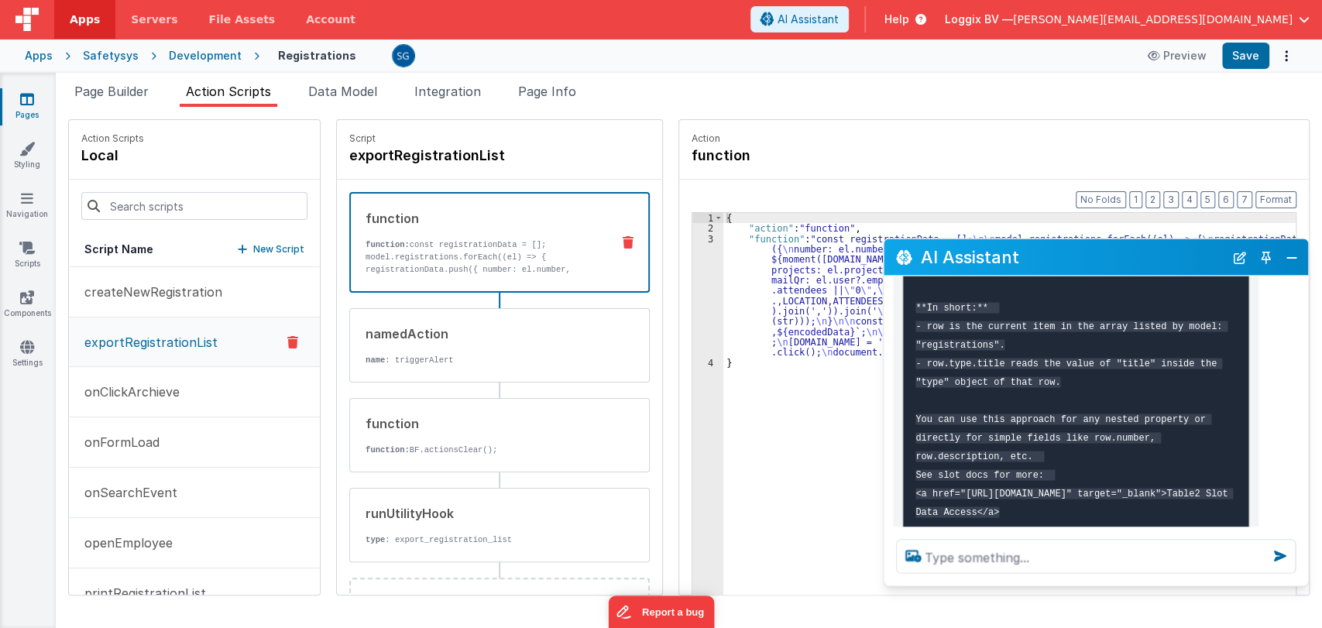
click at [692, 239] on div "3" at bounding box center [707, 296] width 31 height 124
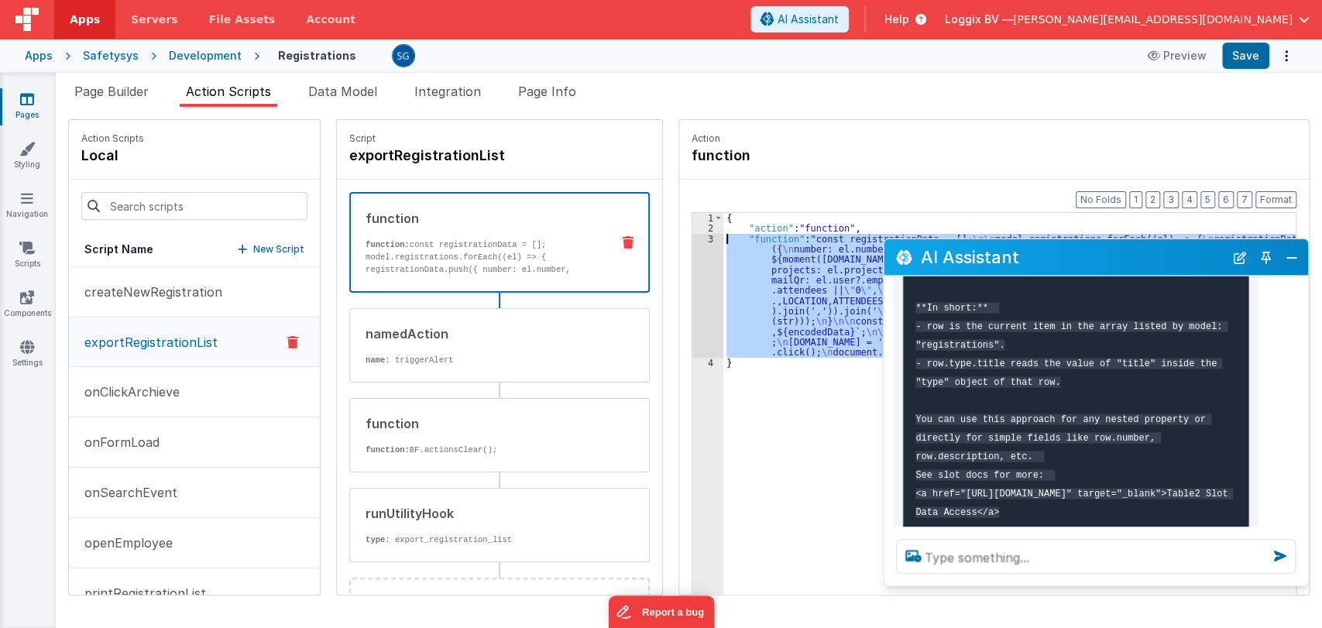
click at [692, 239] on div "3" at bounding box center [707, 296] width 31 height 124
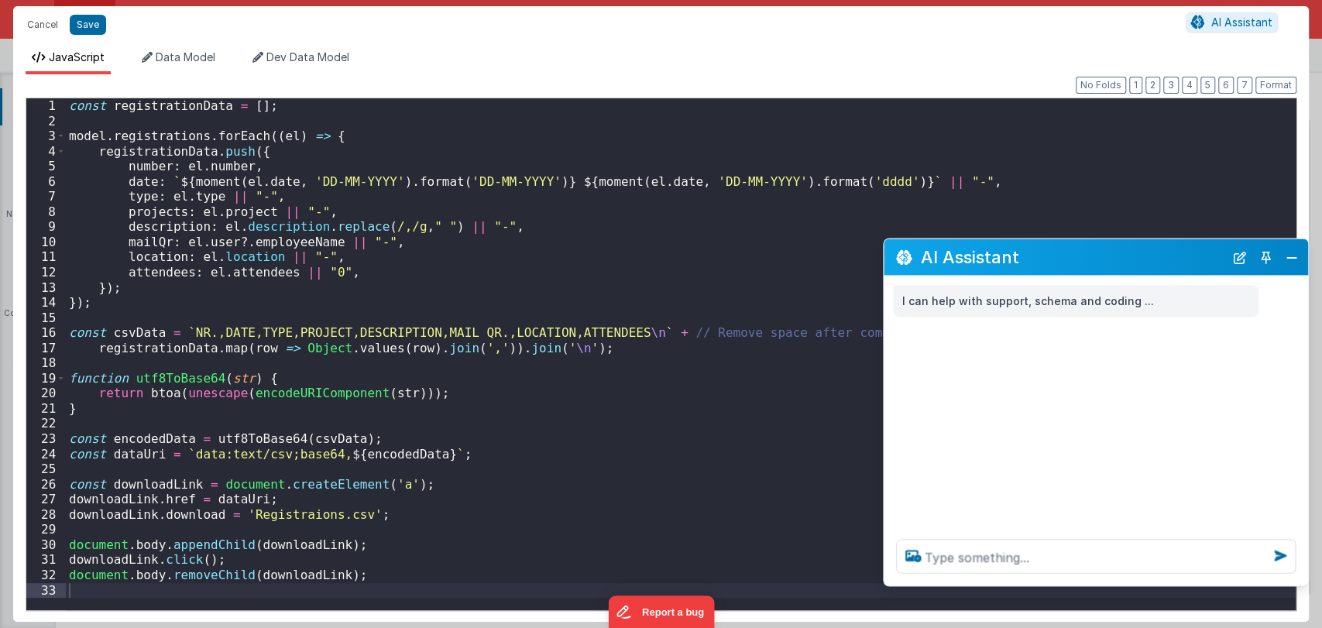
scroll to position [0, 0]
click at [540, 401] on div "const registrationData = [ ] ; model . registrations . forEach (( el ) => { reg…" at bounding box center [681, 369] width 1230 height 542
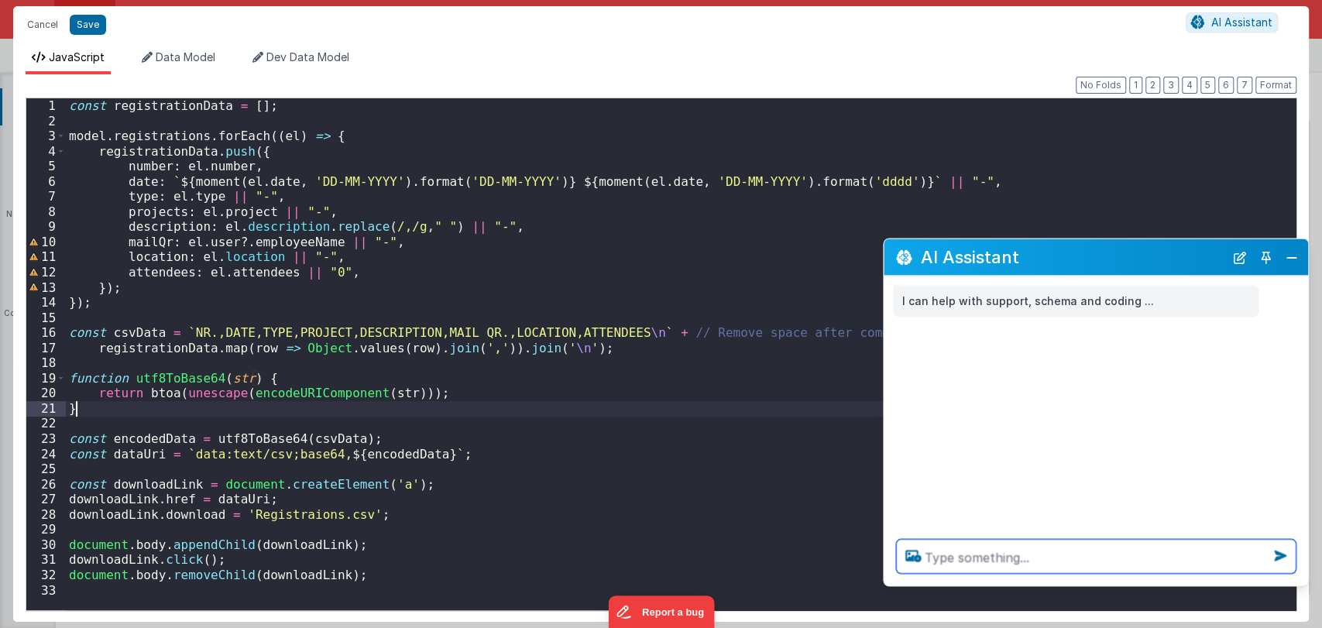
click at [1000, 553] on textarea at bounding box center [1096, 556] width 400 height 34
click at [211, 196] on div "const registrationData = [ ] ; model . registrations . forEach (( el ) => { reg…" at bounding box center [681, 369] width 1230 height 542
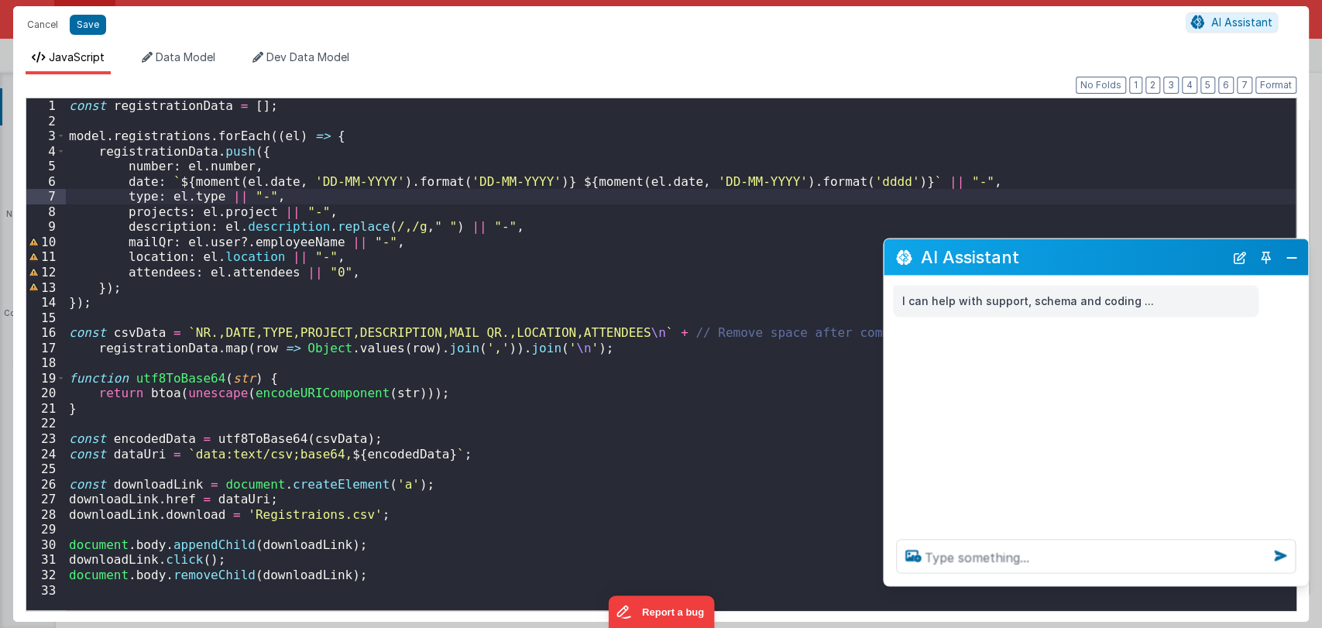
click at [211, 195] on div "const registrationData = [ ] ; model . registrations . forEach (( el ) => { reg…" at bounding box center [681, 369] width 1230 height 542
click at [1291, 259] on button "Close" at bounding box center [1292, 257] width 20 height 22
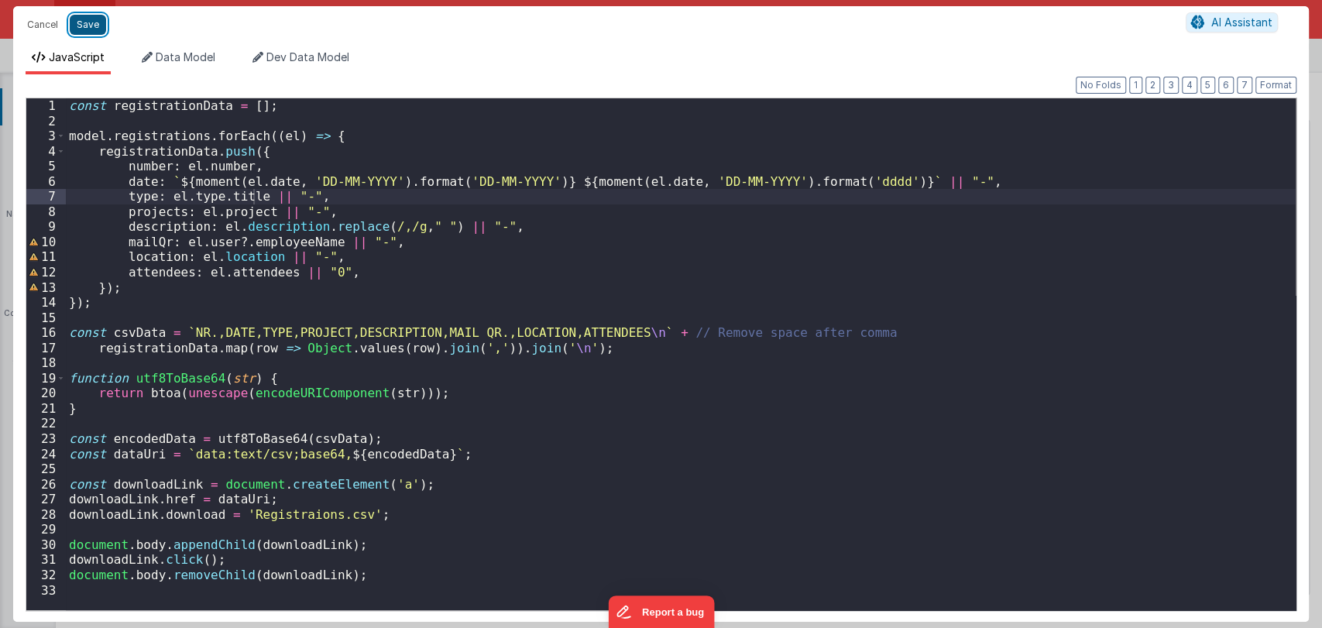
click at [91, 26] on button "Save" at bounding box center [88, 25] width 36 height 20
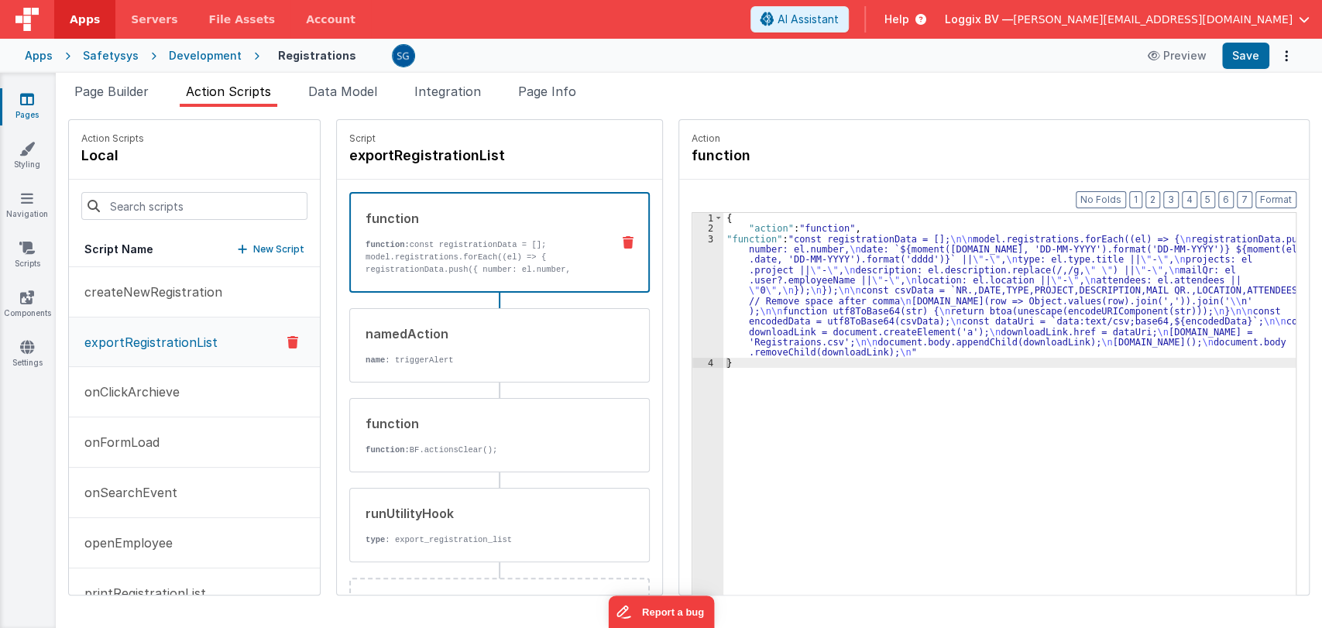
click at [1268, 187] on div "Format 7 6 5 4 3 2 1 No Folds 1 2 3 4 { "action" : "function" , "function" : "c…" at bounding box center [994, 417] width 630 height 475
click at [1271, 206] on button "Format" at bounding box center [1275, 199] width 41 height 17
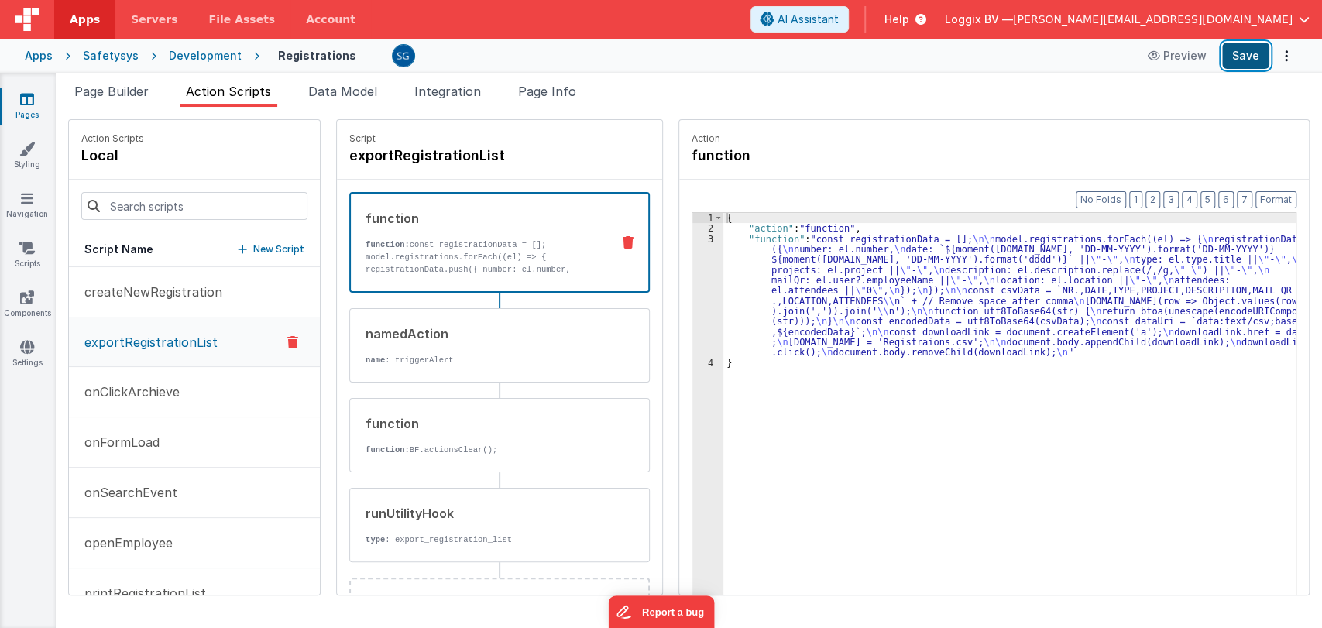
click at [1248, 60] on button "Save" at bounding box center [1245, 56] width 47 height 26
click at [692, 236] on div "3" at bounding box center [707, 296] width 31 height 124
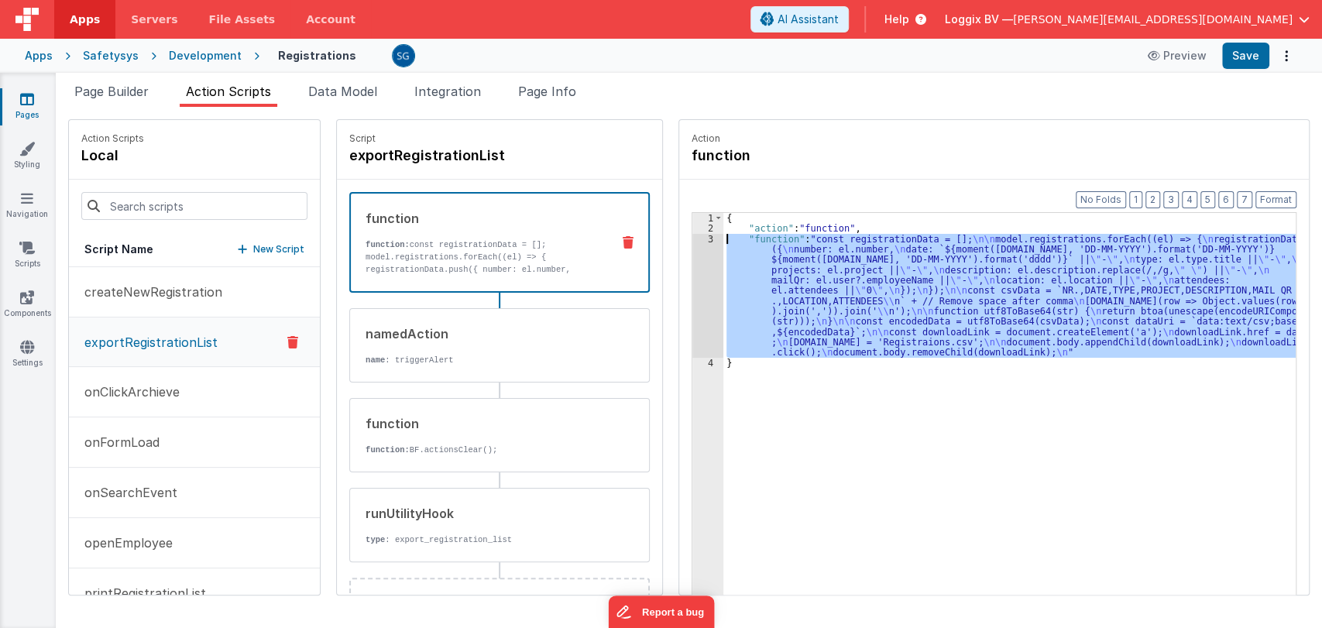
click at [694, 239] on div "3" at bounding box center [707, 296] width 31 height 124
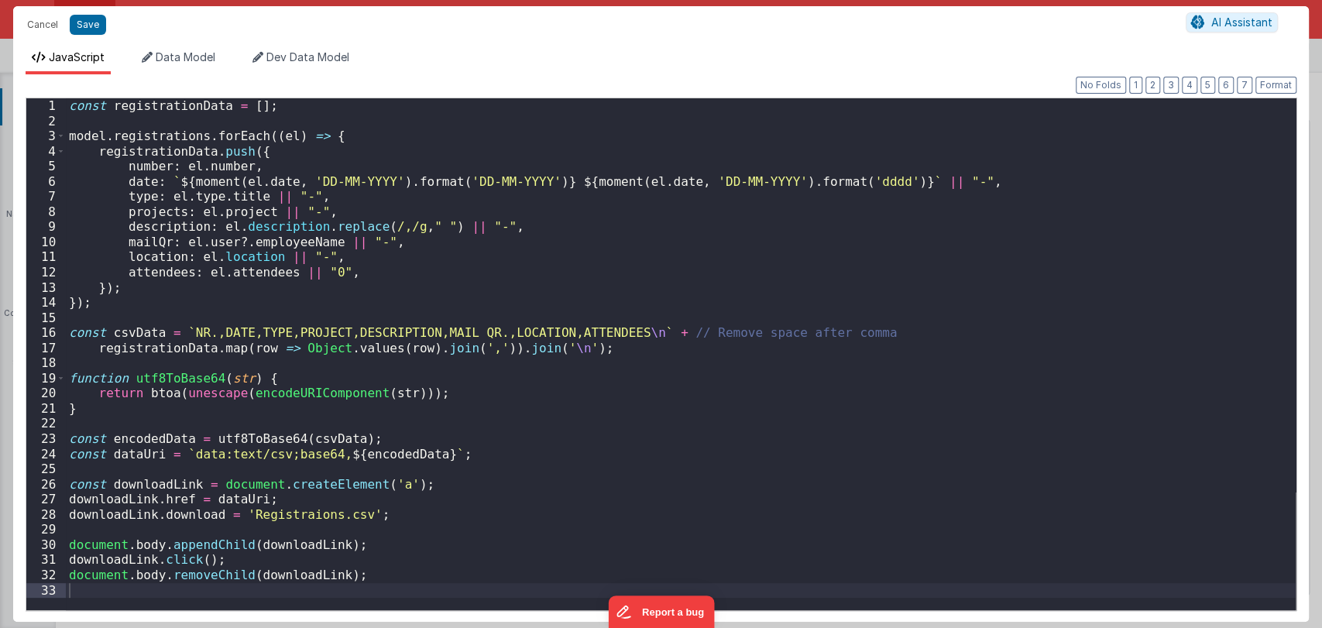
click at [540, 294] on div "const registrationData = [ ] ; model . registrations . forEach (( el ) => { reg…" at bounding box center [681, 369] width 1230 height 542
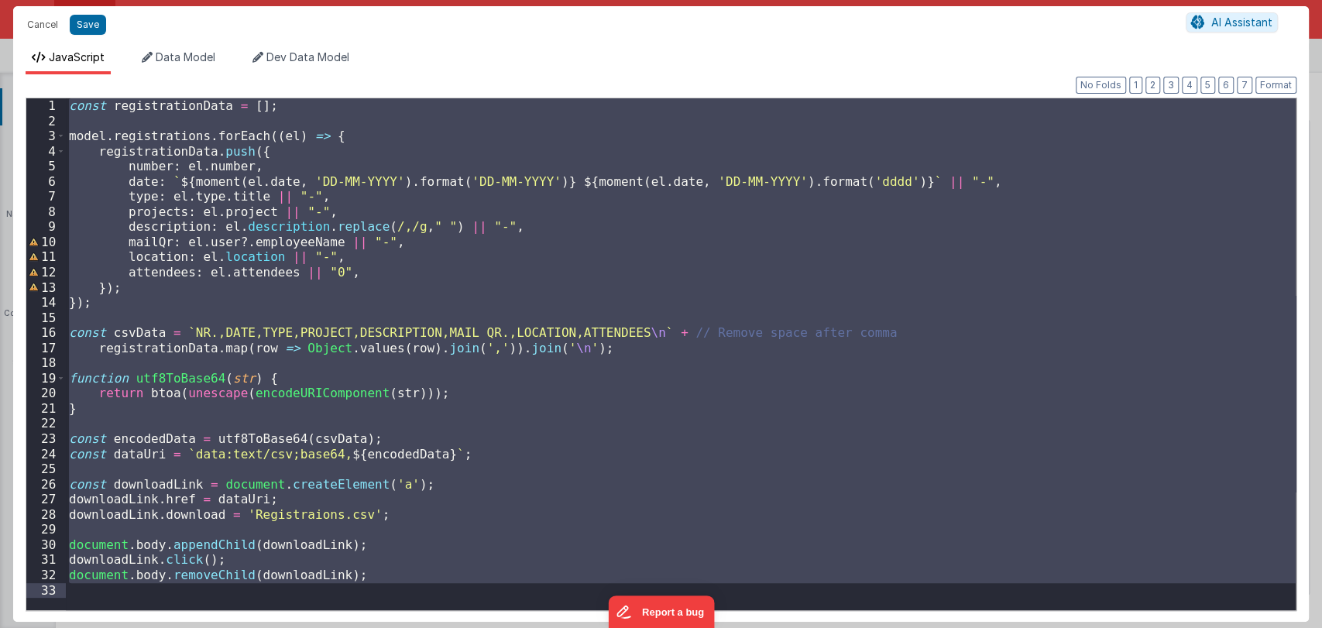
paste textarea
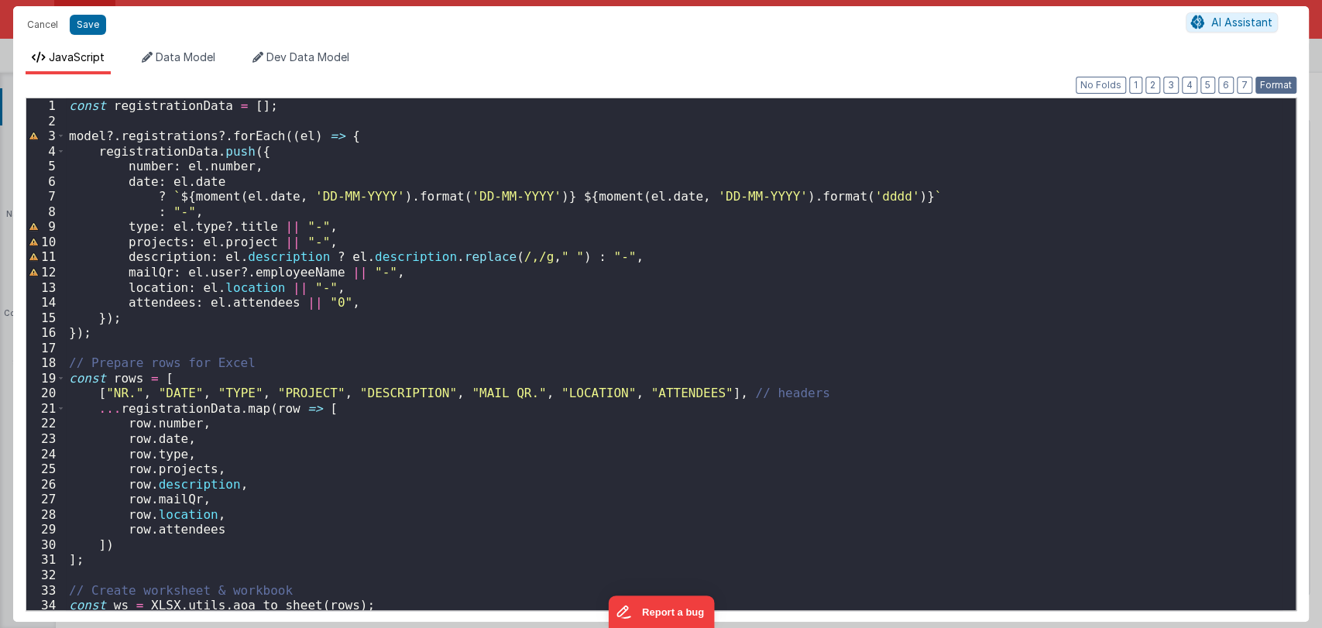
click at [1276, 81] on button "Format" at bounding box center [1275, 85] width 41 height 17
click at [81, 17] on button "Save" at bounding box center [88, 25] width 36 height 20
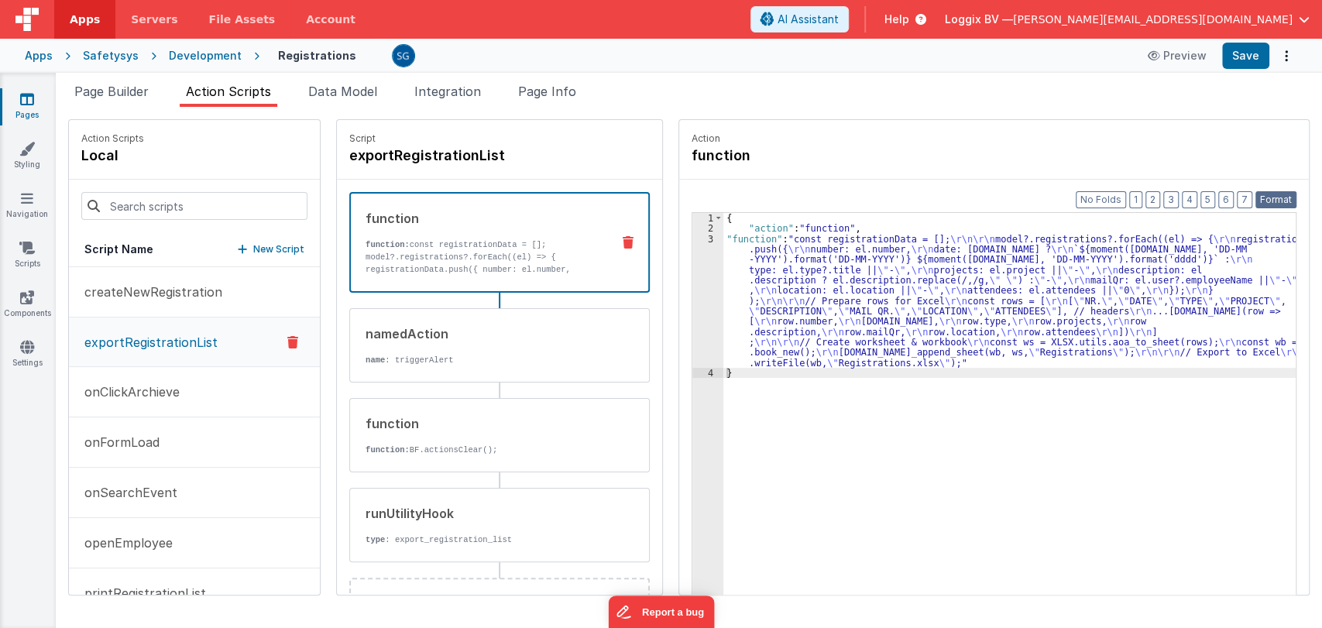
click at [1281, 204] on button "Format" at bounding box center [1275, 199] width 41 height 17
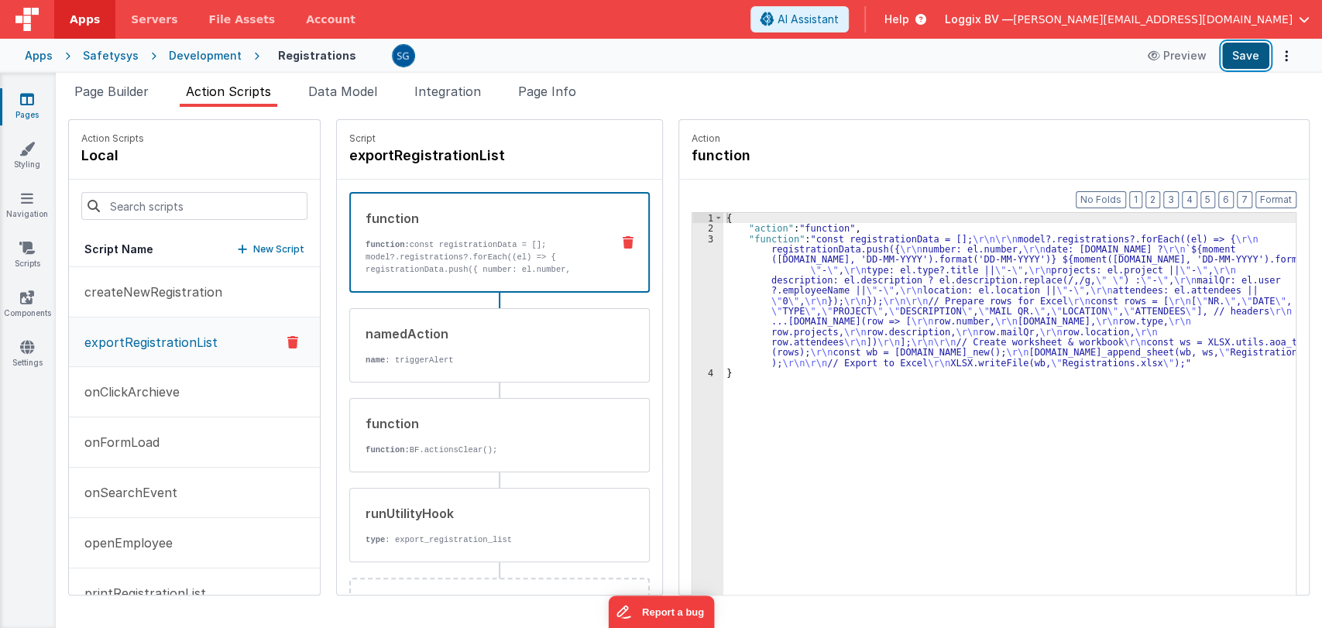
click at [1238, 59] on button "Save" at bounding box center [1245, 56] width 47 height 26
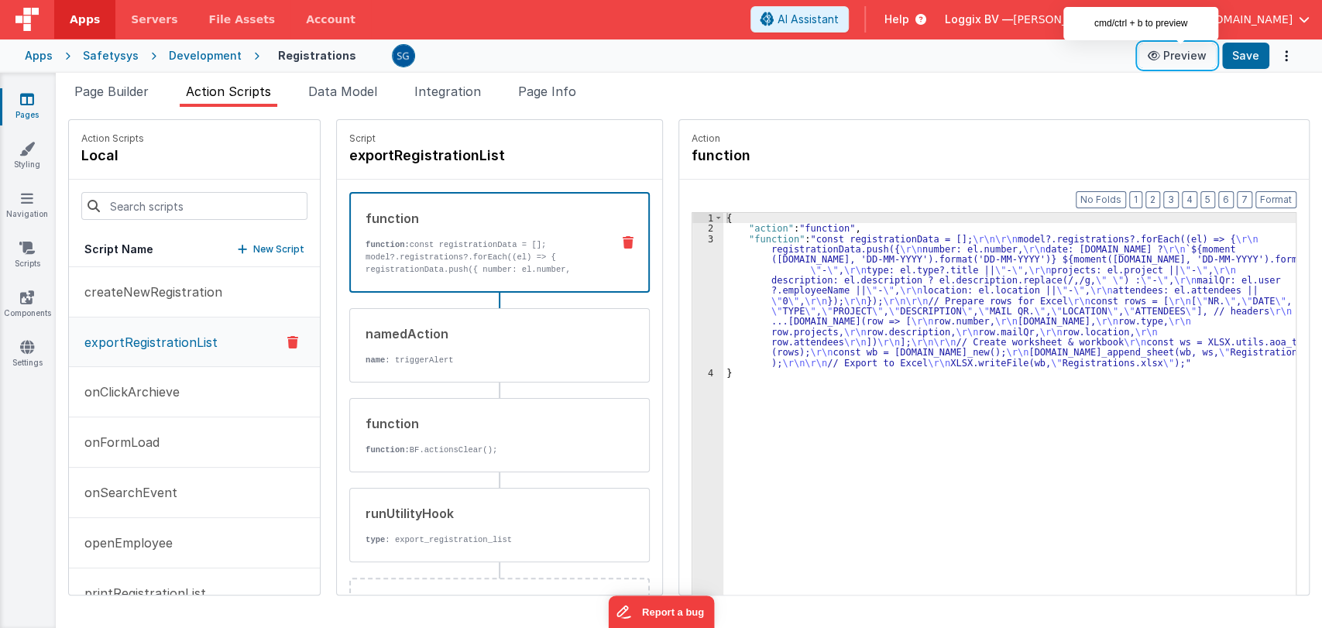
click at [1159, 55] on icon at bounding box center [1155, 55] width 15 height 11
click at [37, 100] on link "Pages" at bounding box center [27, 106] width 56 height 31
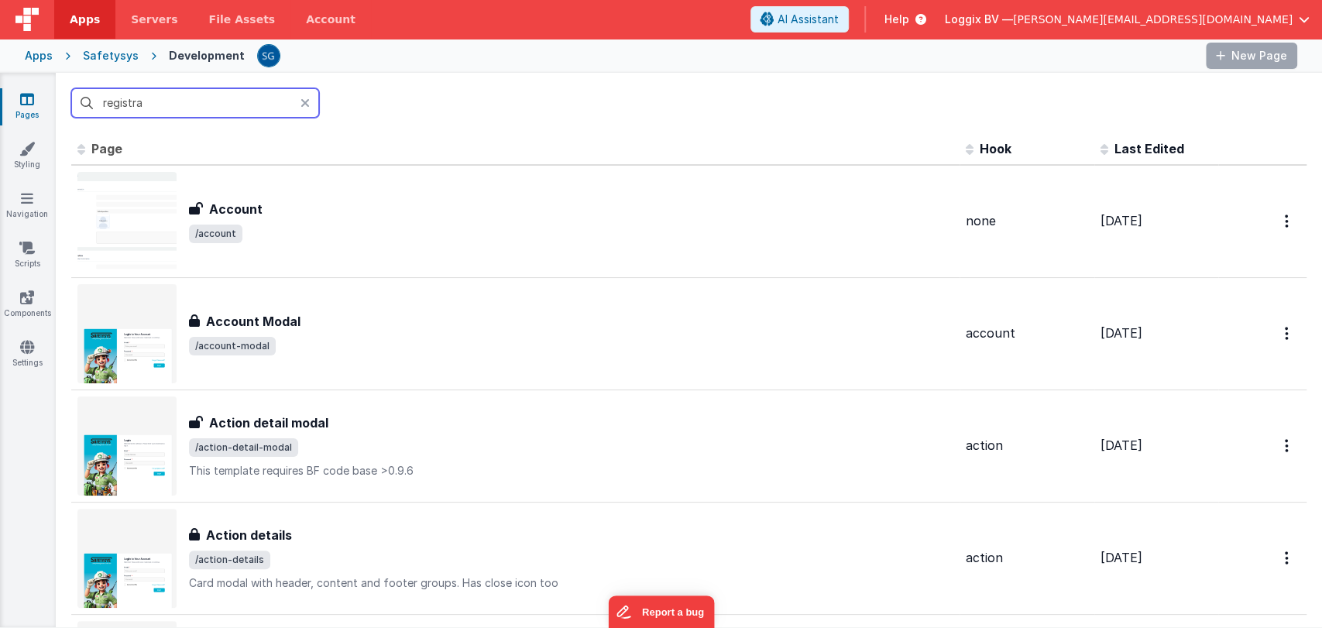
click at [187, 103] on input "registra" at bounding box center [195, 102] width 248 height 29
click at [206, 108] on input "registra" at bounding box center [195, 102] width 248 height 29
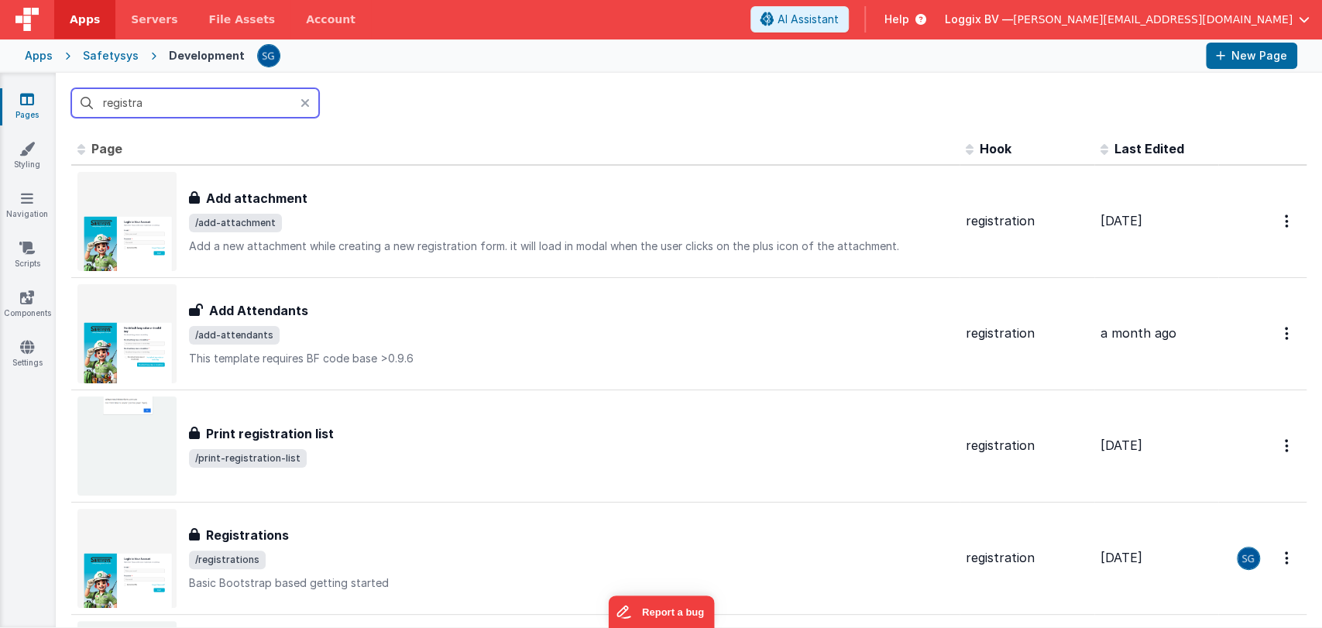
click at [206, 108] on input "registra" at bounding box center [195, 102] width 248 height 29
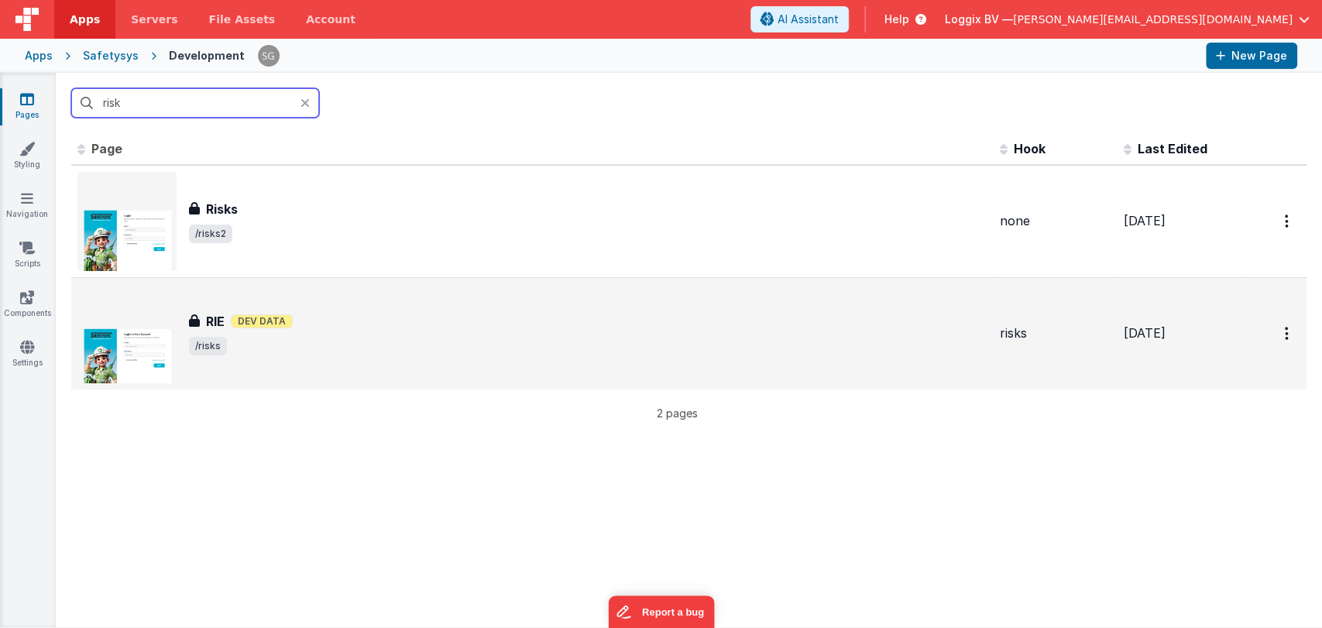
type input "risk"
click at [360, 314] on div "RIE Dev Data" at bounding box center [588, 321] width 799 height 19
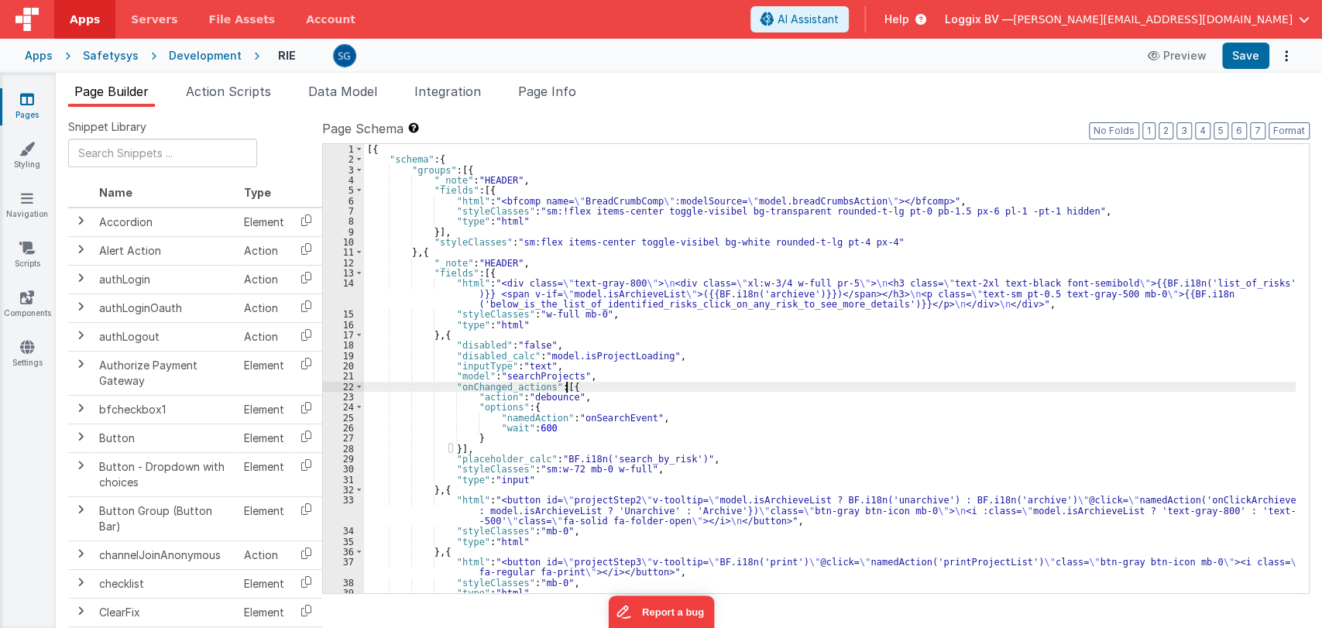
click at [764, 383] on div "[{ "schema" : { "groups" : [{ "_note" : "HEADER" , "fields" : [{ "html" : "<bfc…" at bounding box center [830, 379] width 932 height 470
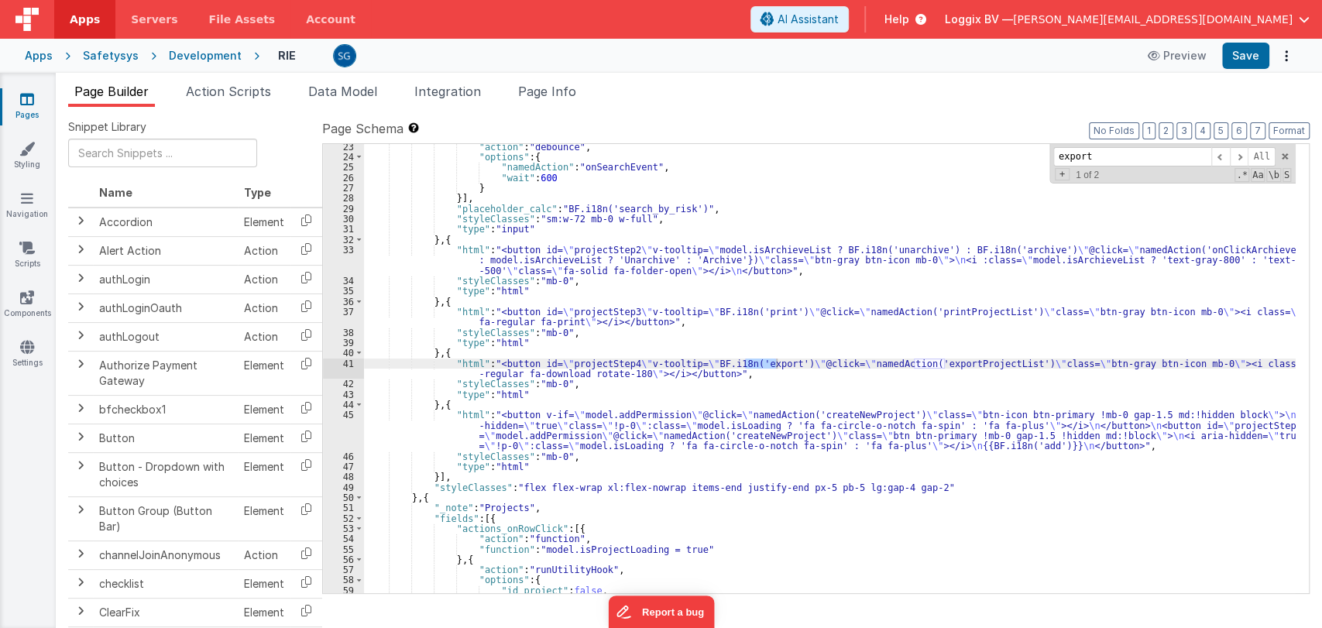
scroll to position [250, 0]
type input "export"
click at [957, 358] on div ""action" : "debounce" , "options" : { "namedAction" : "onSearchEvent" , "wait" …" at bounding box center [830, 377] width 932 height 470
click at [229, 92] on span "Action Scripts" at bounding box center [228, 91] width 85 height 15
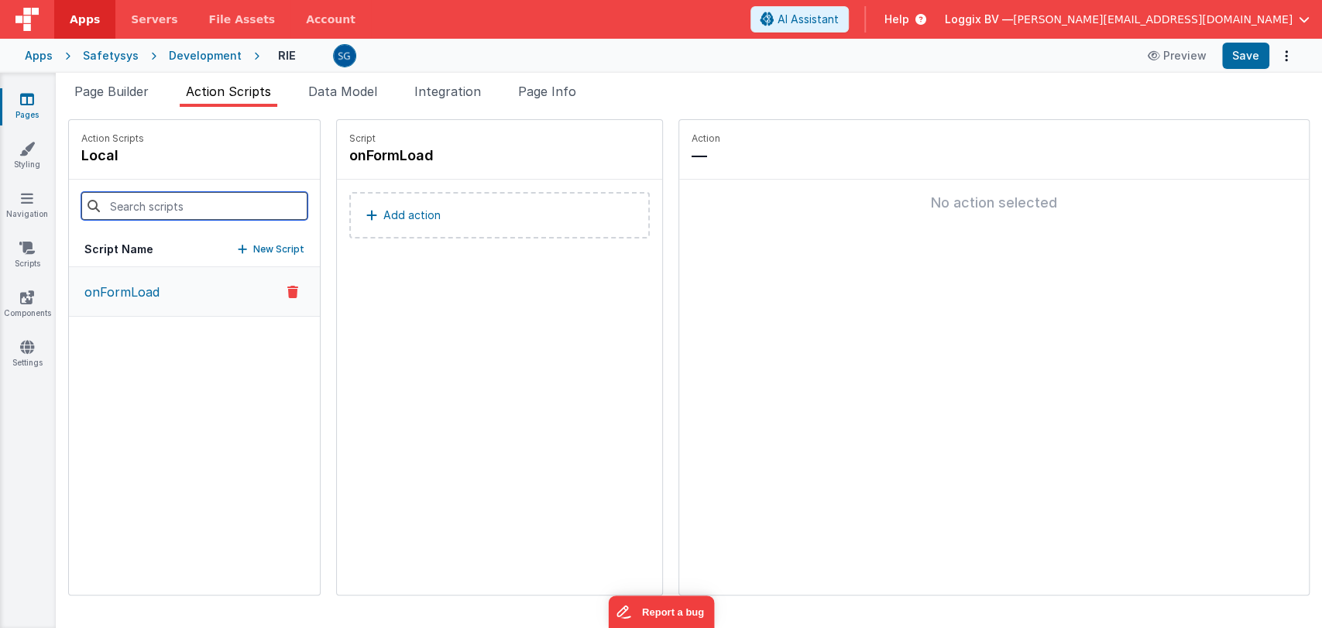
click at [151, 204] on input at bounding box center [194, 206] width 226 height 28
paste input "exportProjectList"
type input "exportProjectList"
click at [180, 199] on input at bounding box center [194, 206] width 226 height 28
click at [114, 95] on span "Page Builder" at bounding box center [111, 91] width 74 height 15
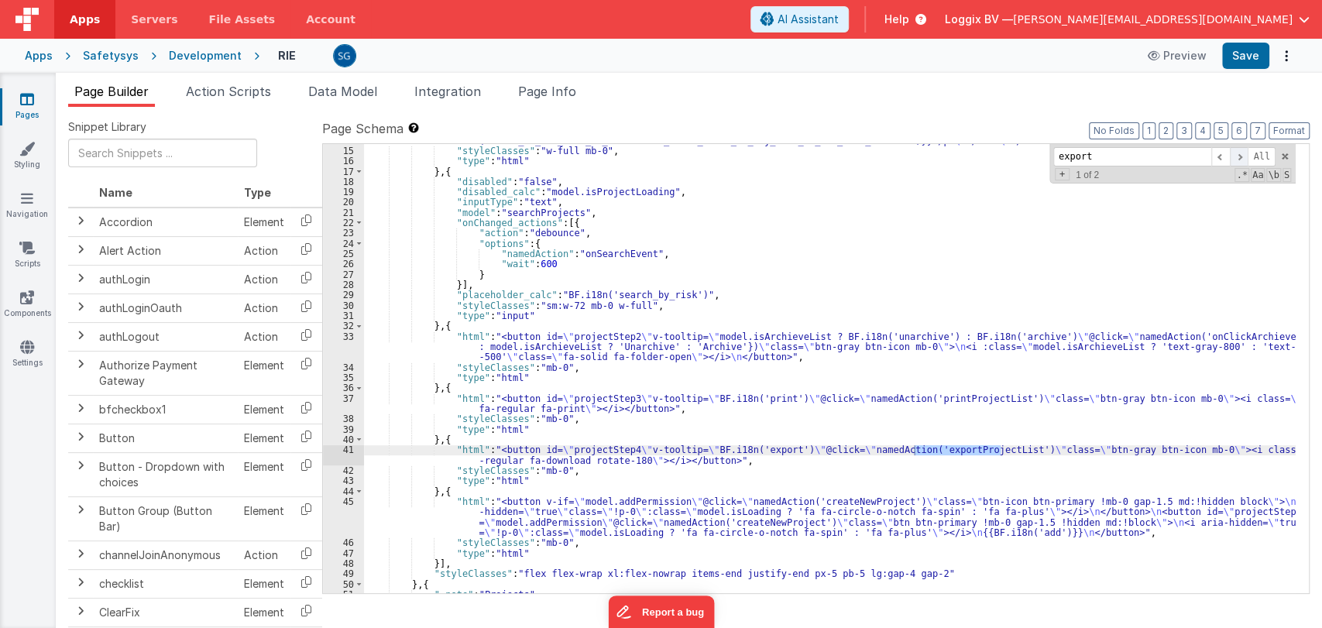
scroll to position [164, 0]
click at [1276, 162] on div "export All Replace All + 1 of 2 .* Aa \b S" at bounding box center [1172, 164] width 246 height 40
click at [1283, 155] on span at bounding box center [1284, 156] width 11 height 11
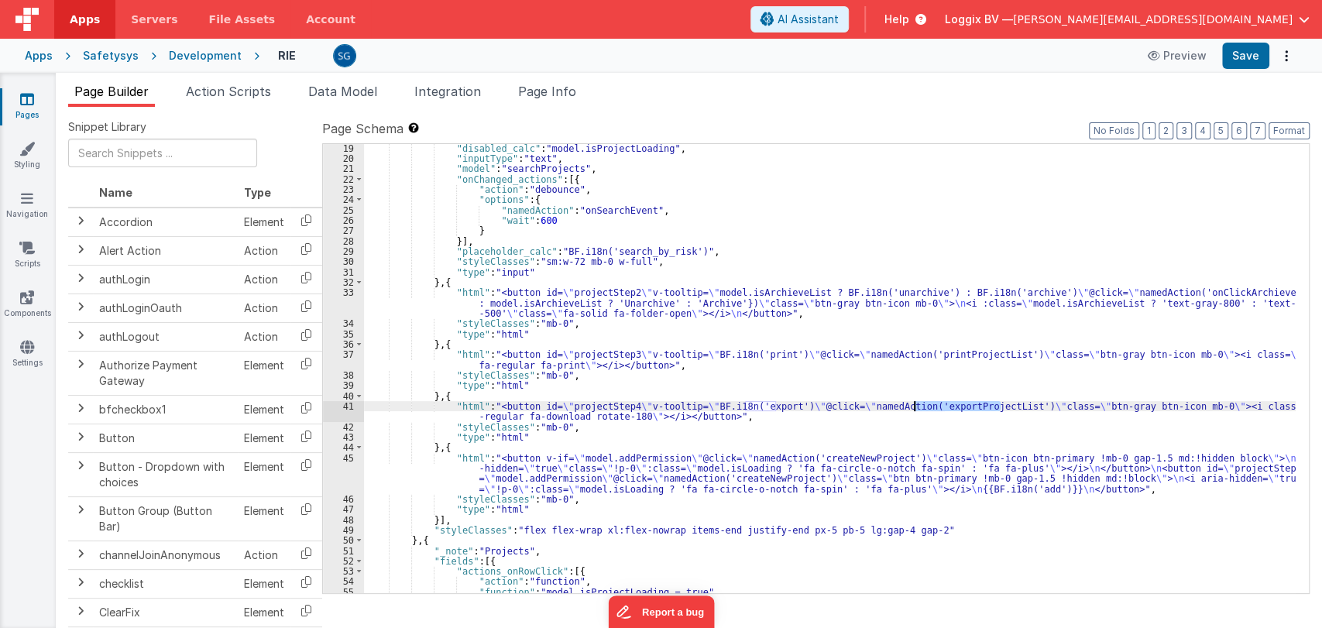
scroll to position [208, 0]
click at [839, 20] on span "AI Assistant" at bounding box center [808, 19] width 61 height 15
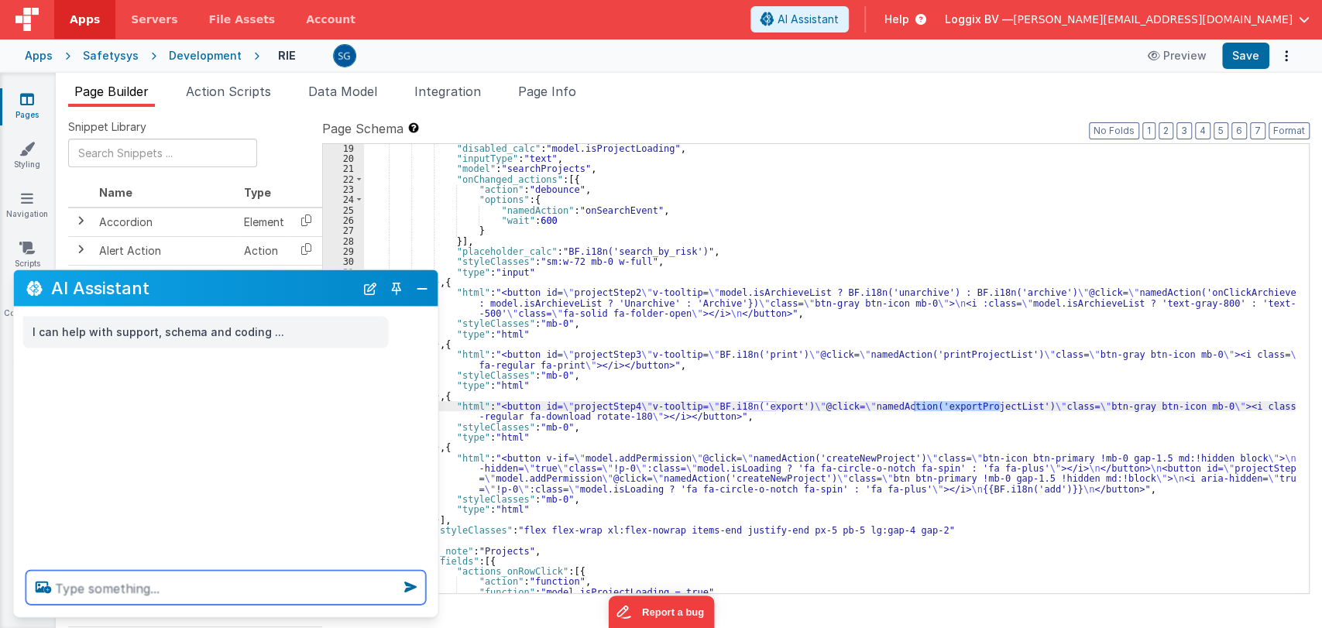
click at [266, 586] on textarea at bounding box center [226, 588] width 400 height 34
type textarea "give me script to export list ."
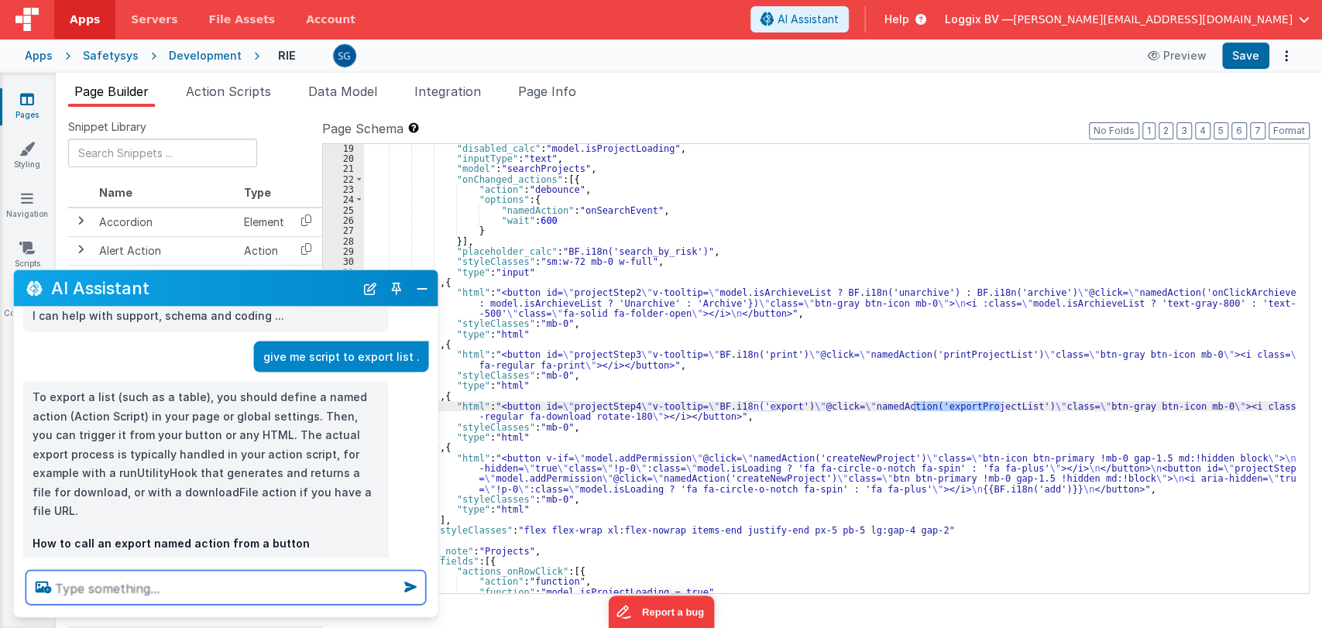
scroll to position [0, 0]
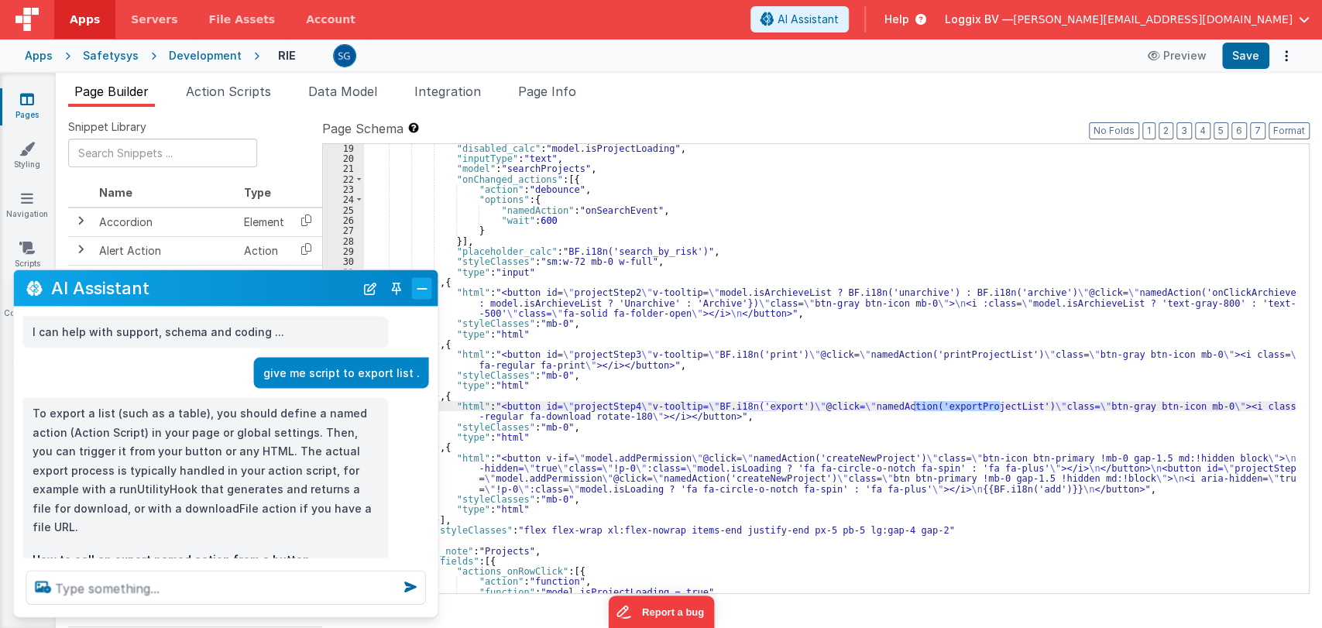
click at [426, 291] on button "Close" at bounding box center [422, 288] width 20 height 22
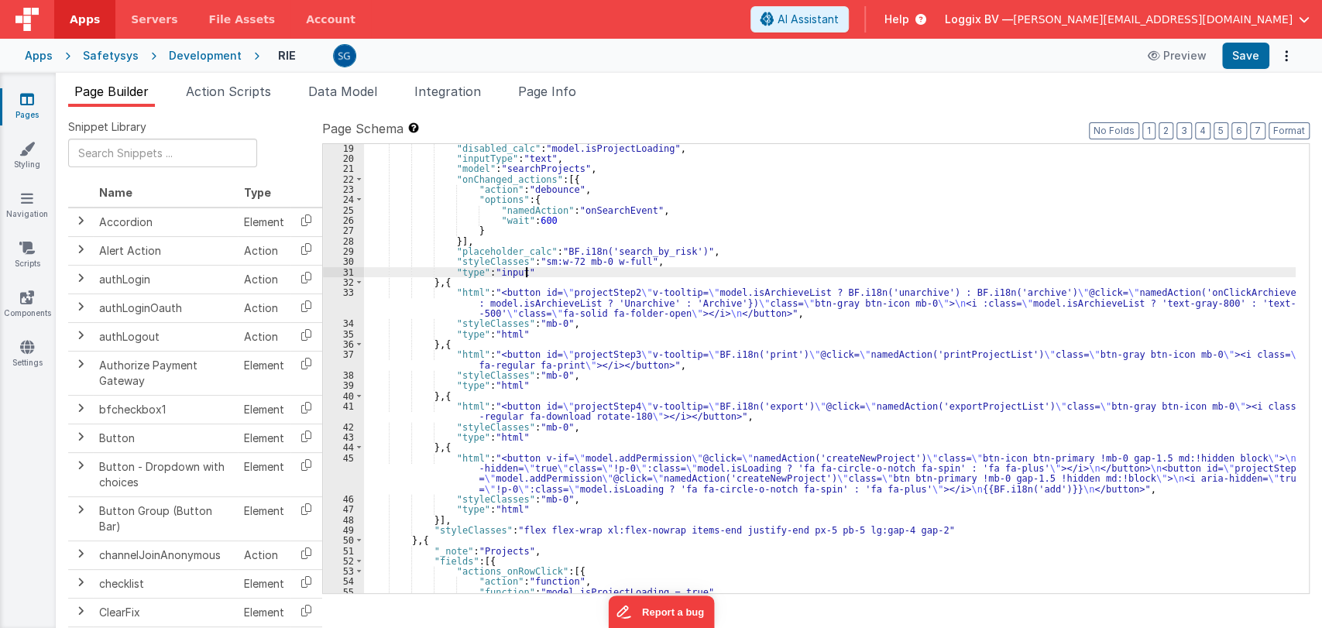
click at [586, 276] on div ""disabled_calc" : "model.isProjectLoading" , "inputType" : "text" , "model" : "…" at bounding box center [830, 378] width 932 height 470
click at [943, 407] on div ""disabled_calc" : "model.isProjectLoading" , "inputType" : "text" , "model" : "…" at bounding box center [830, 378] width 932 height 470
click at [954, 404] on div ""disabled_calc" : "model.isProjectLoading" , "inputType" : "text" , "model" : "…" at bounding box center [830, 378] width 932 height 470
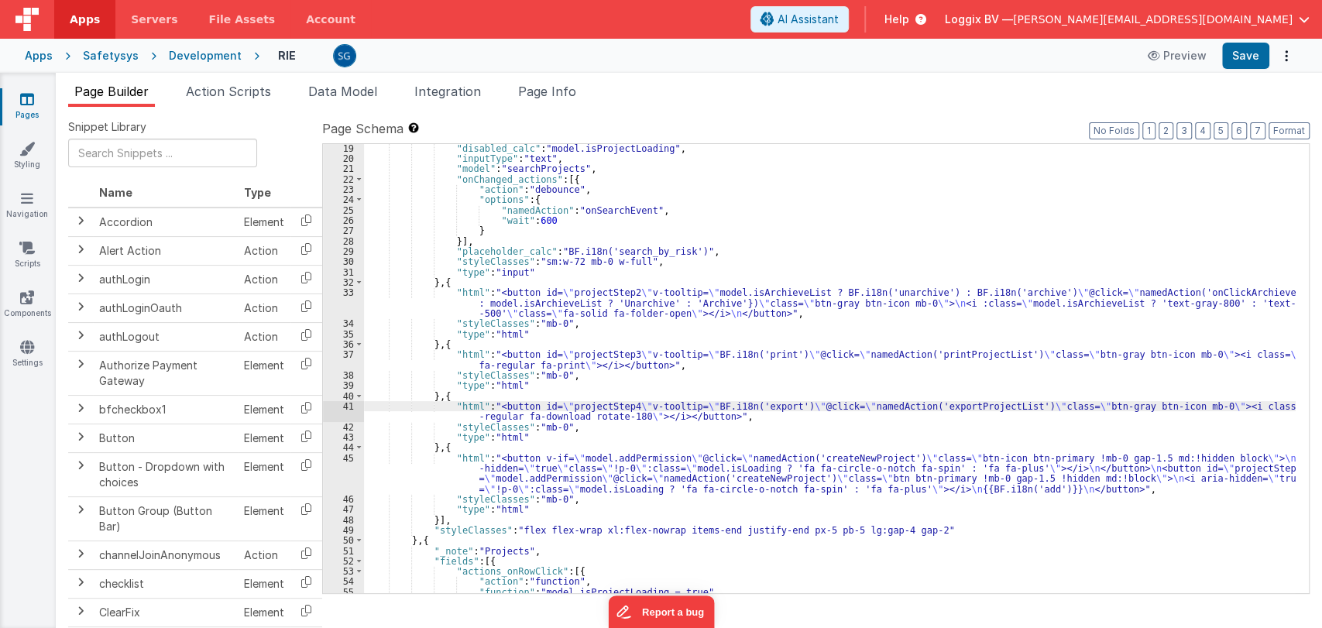
click at [954, 404] on div ""disabled_calc" : "model.isProjectLoading" , "inputType" : "text" , "model" : "…" at bounding box center [830, 378] width 932 height 470
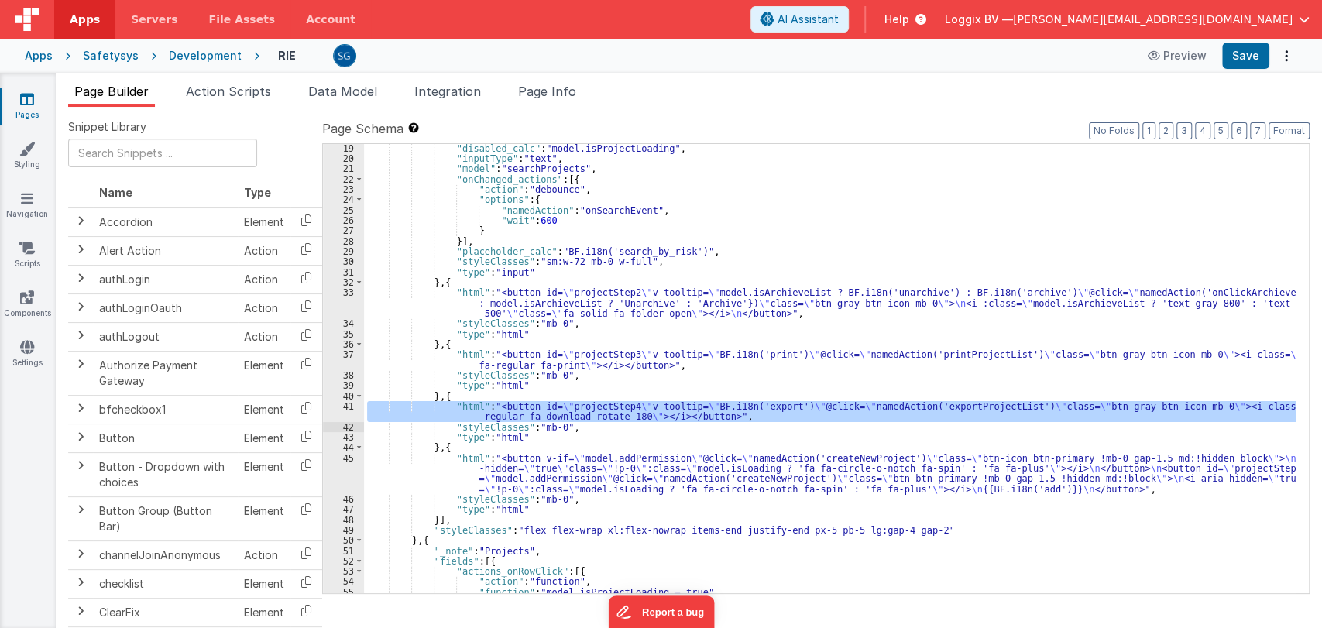
click at [954, 404] on div ""disabled_calc" : "model.isProjectLoading" , "inputType" : "text" , "model" : "…" at bounding box center [830, 368] width 932 height 449
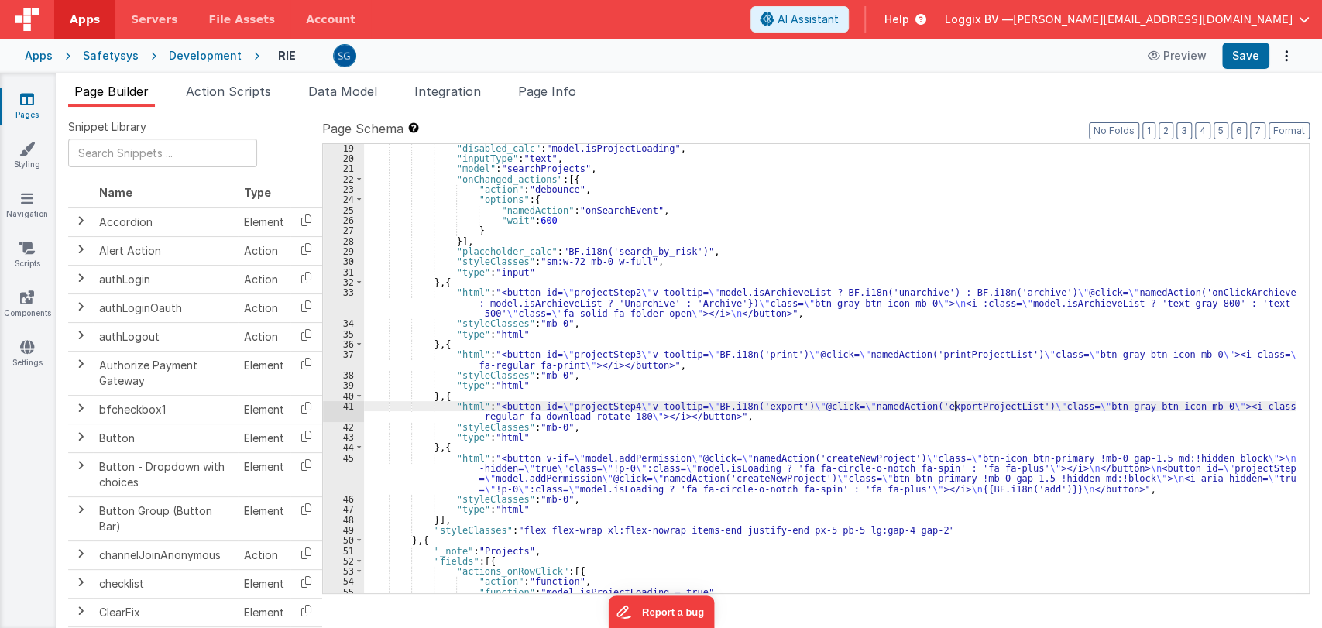
click at [954, 404] on div ""disabled_calc" : "model.isProjectLoading" , "inputType" : "text" , "model" : "…" at bounding box center [830, 378] width 932 height 470
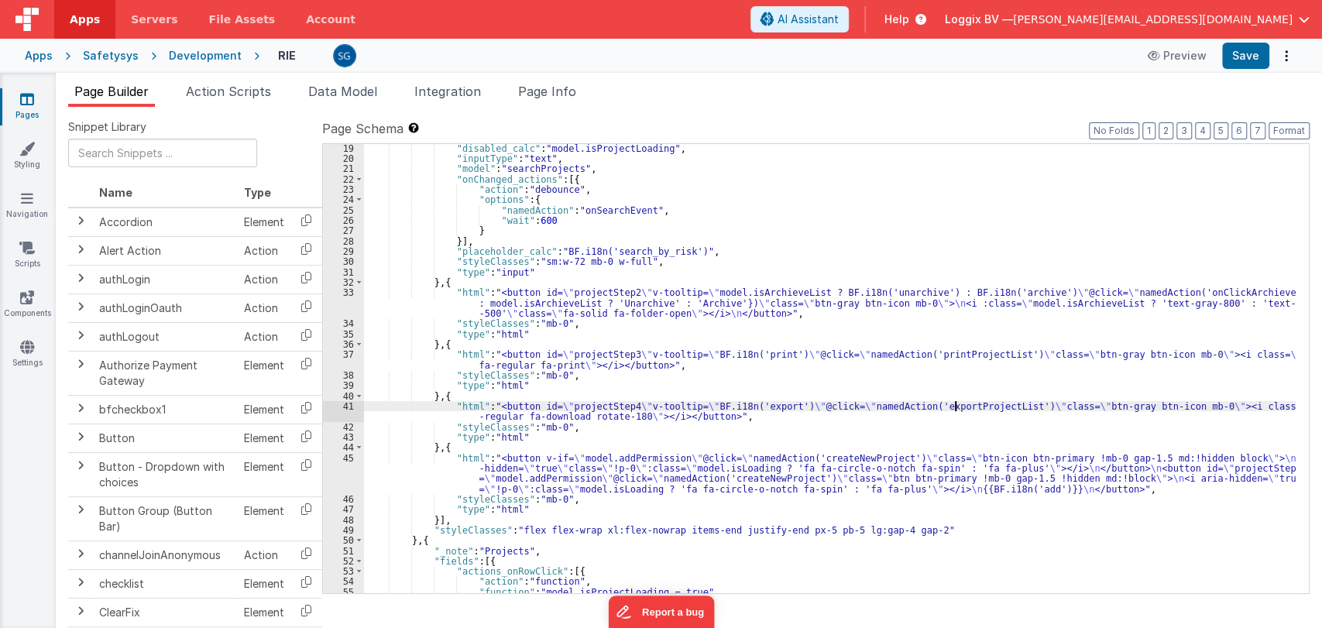
click at [954, 404] on div ""disabled_calc" : "model.isProjectLoading" , "inputType" : "text" , "model" : "…" at bounding box center [830, 378] width 932 height 470
type input "exportProjectList"
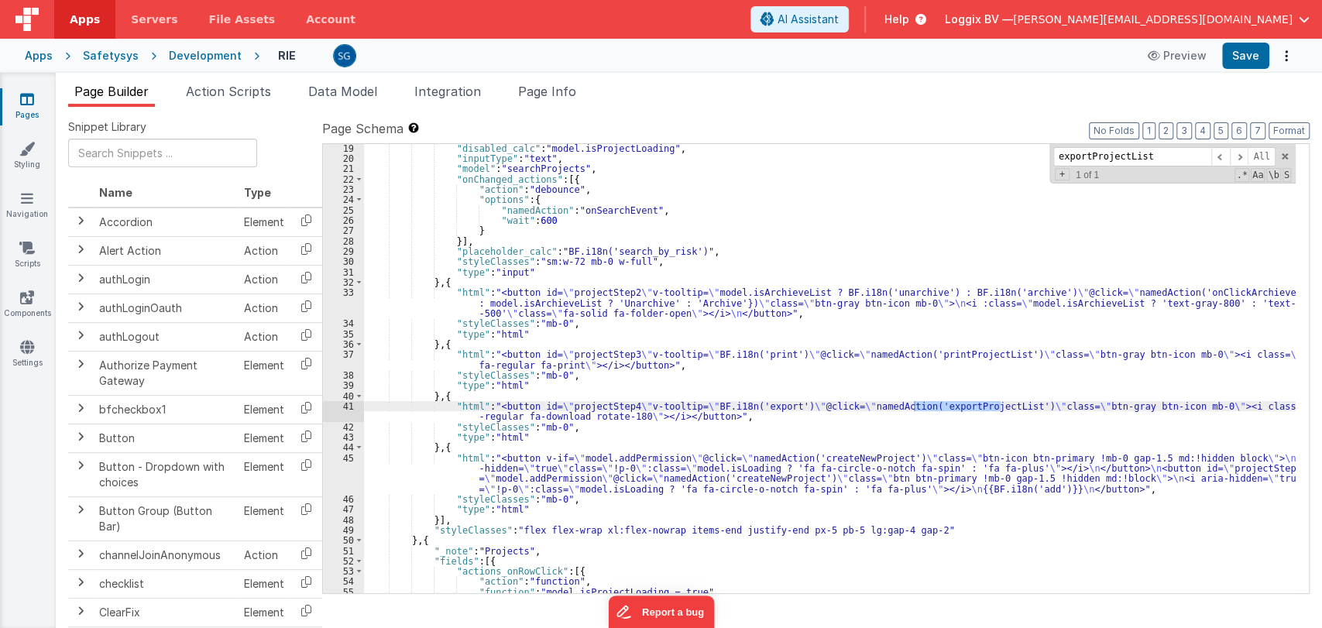
click at [954, 403] on div ""disabled_calc" : "model.isProjectLoading" , "inputType" : "text" , "model" : "…" at bounding box center [830, 368] width 932 height 449
click at [977, 410] on div ""disabled_calc" : "model.isProjectLoading" , "inputType" : "text" , "model" : "…" at bounding box center [830, 378] width 932 height 470
click at [1245, 53] on button "Save" at bounding box center [1245, 56] width 47 height 26
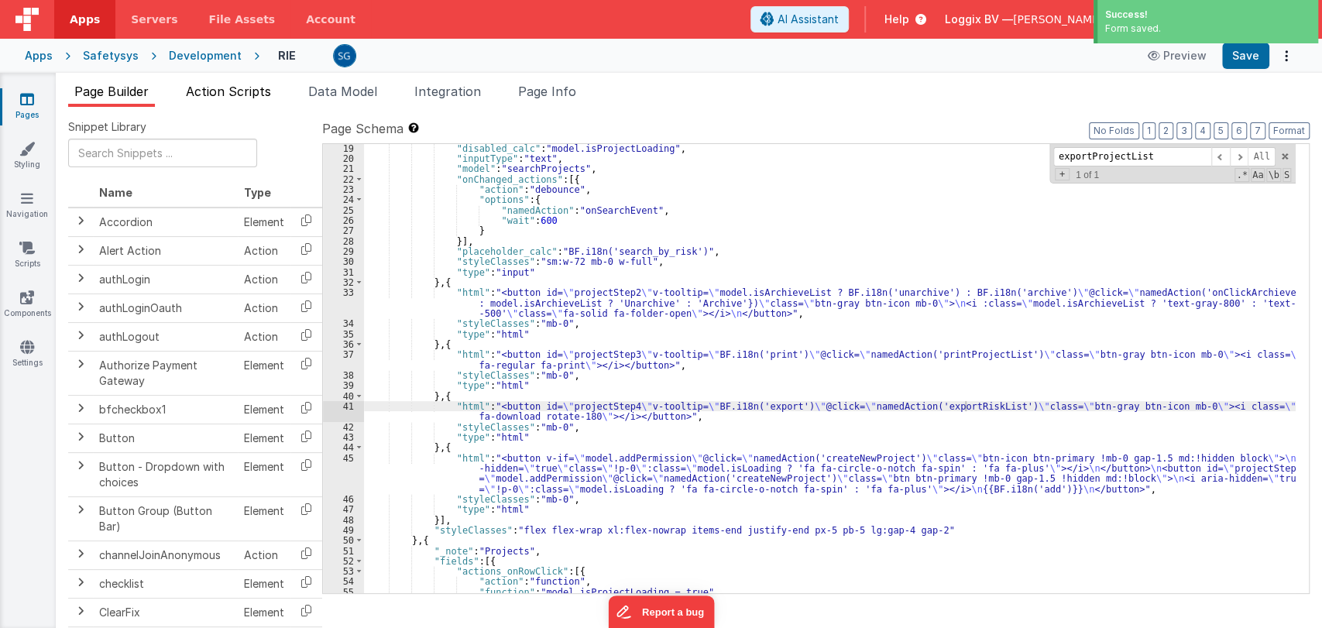
click at [249, 84] on span "Action Scripts" at bounding box center [228, 91] width 85 height 15
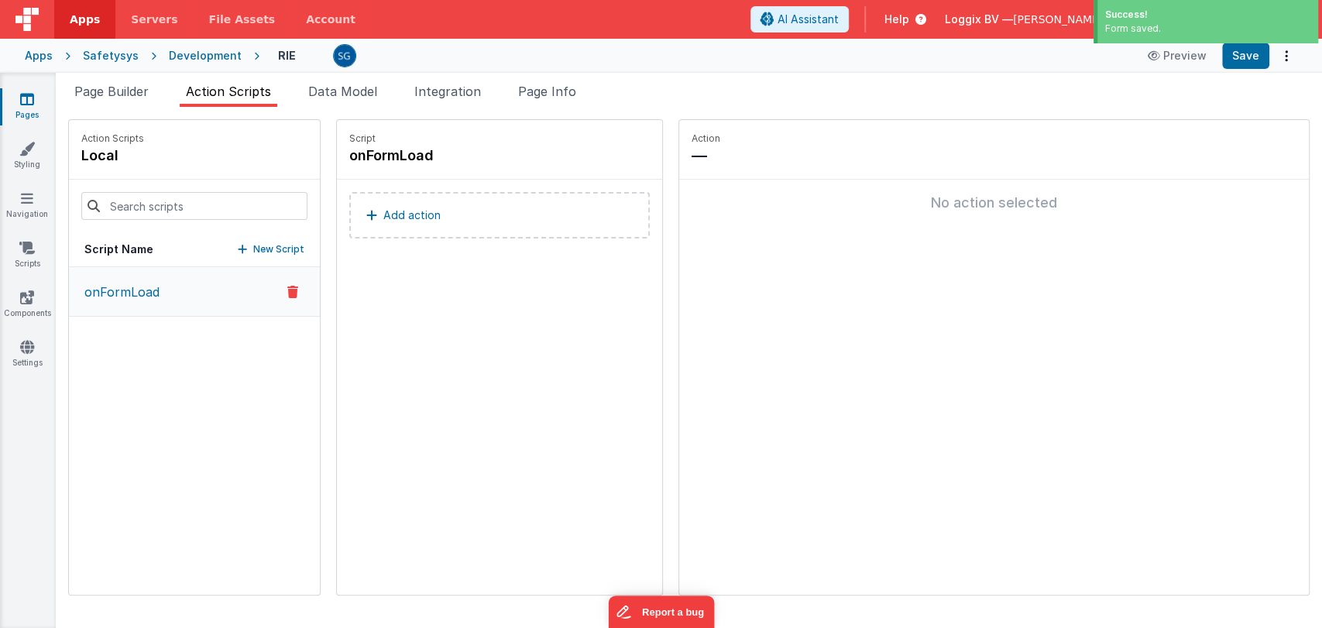
click at [238, 242] on button "New Script" at bounding box center [271, 249] width 67 height 15
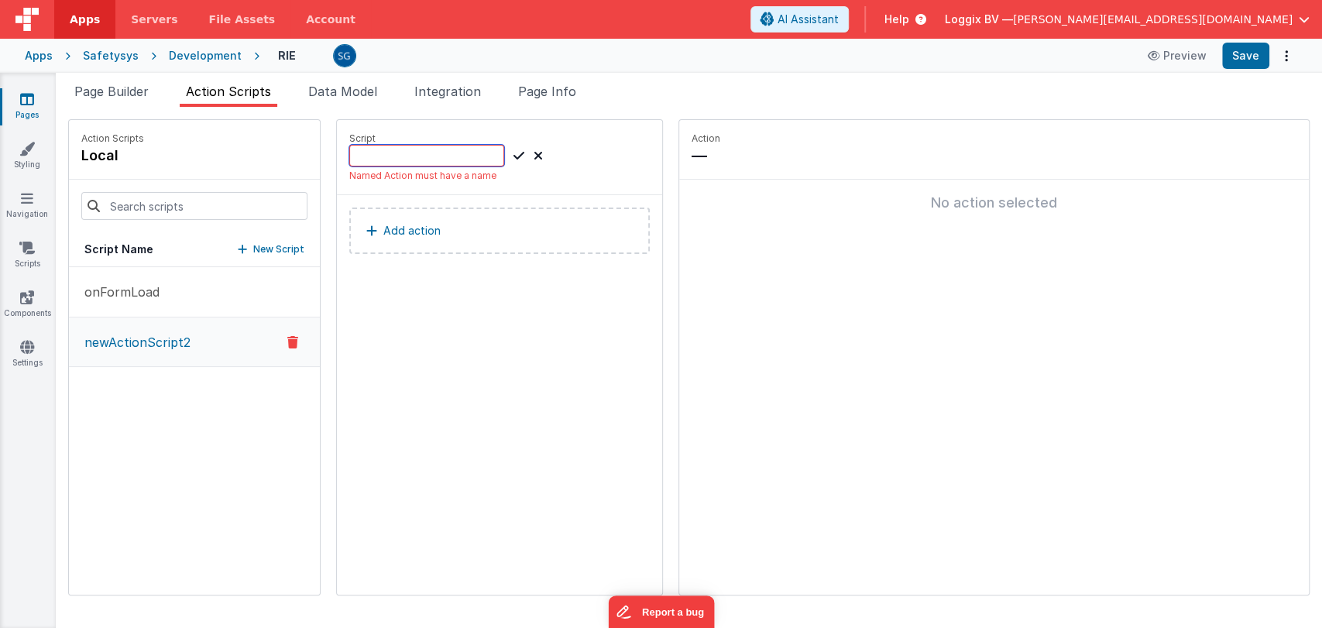
click at [350, 160] on input at bounding box center [426, 156] width 155 height 22
type input "exportRiskList"
click at [514, 155] on icon at bounding box center [519, 155] width 11 height 19
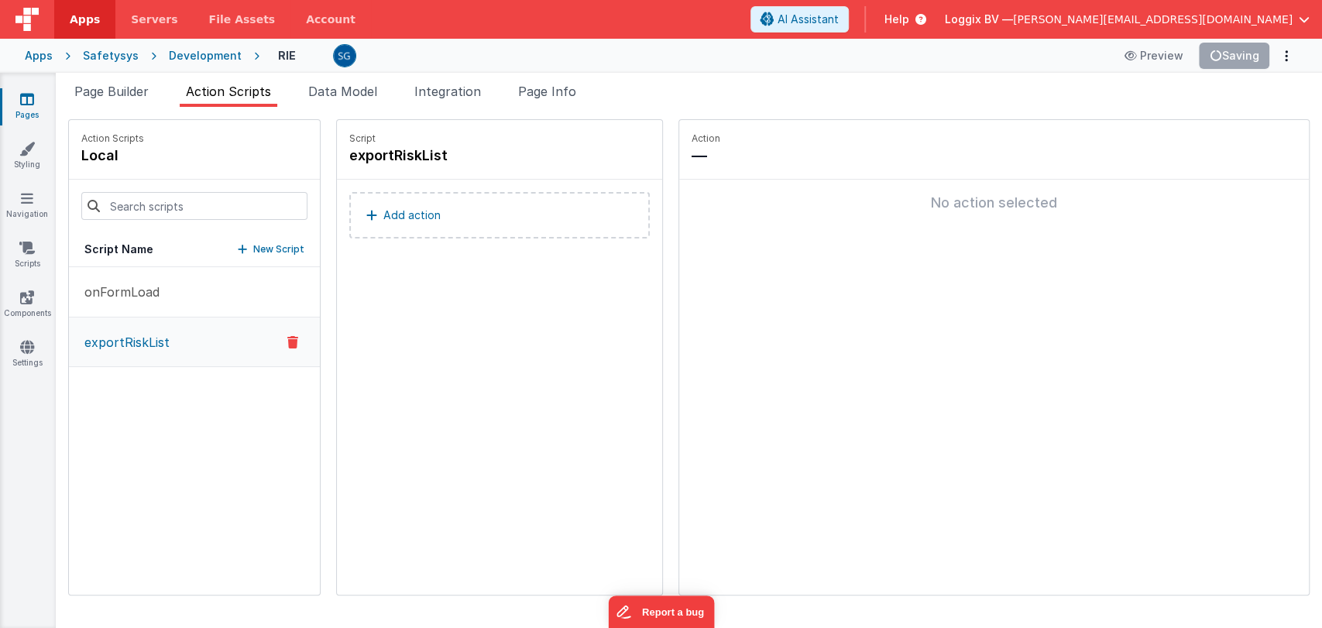
click at [395, 211] on p "Add action" at bounding box center [411, 215] width 57 height 19
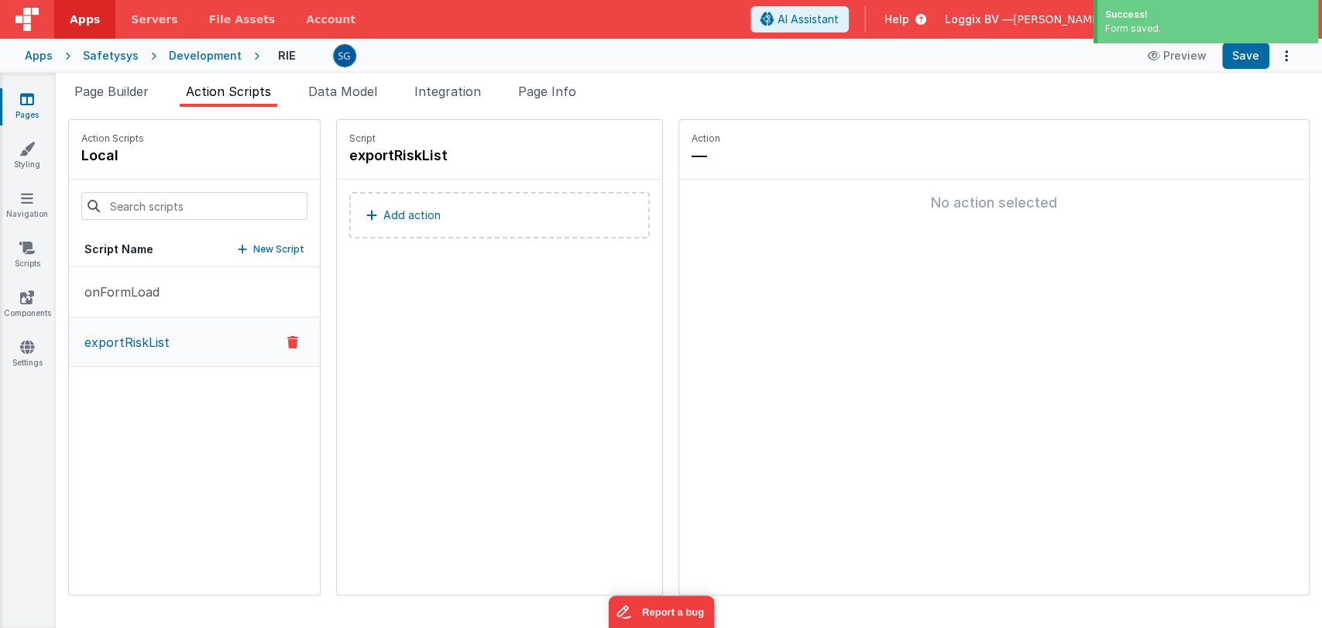
click at [395, 208] on p "Add action" at bounding box center [411, 215] width 57 height 19
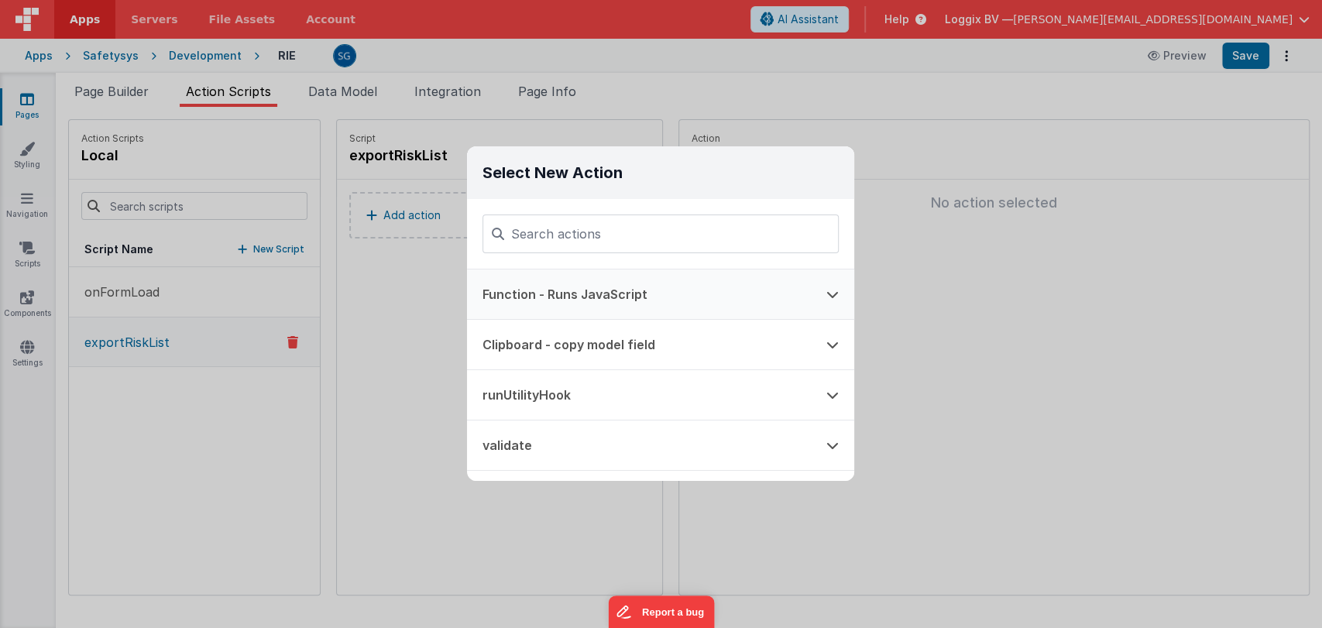
click at [567, 286] on button "Function - Runs JavaScript" at bounding box center [639, 295] width 344 height 50
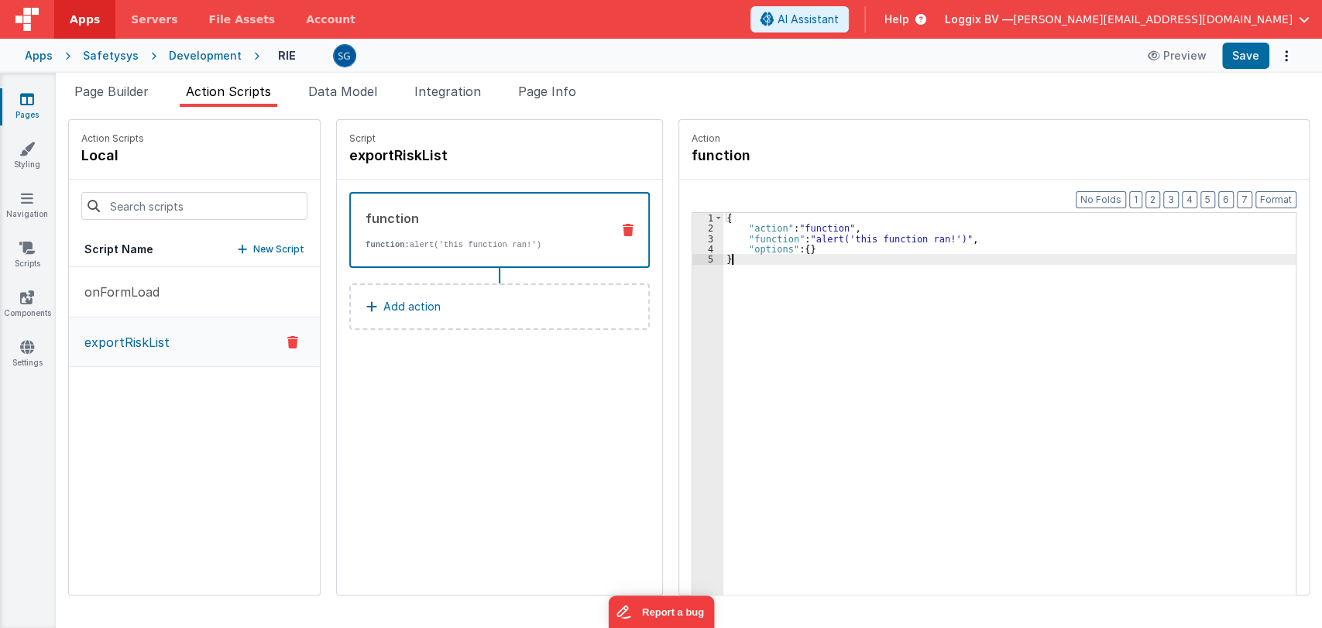
click at [696, 237] on div "3" at bounding box center [707, 239] width 31 height 10
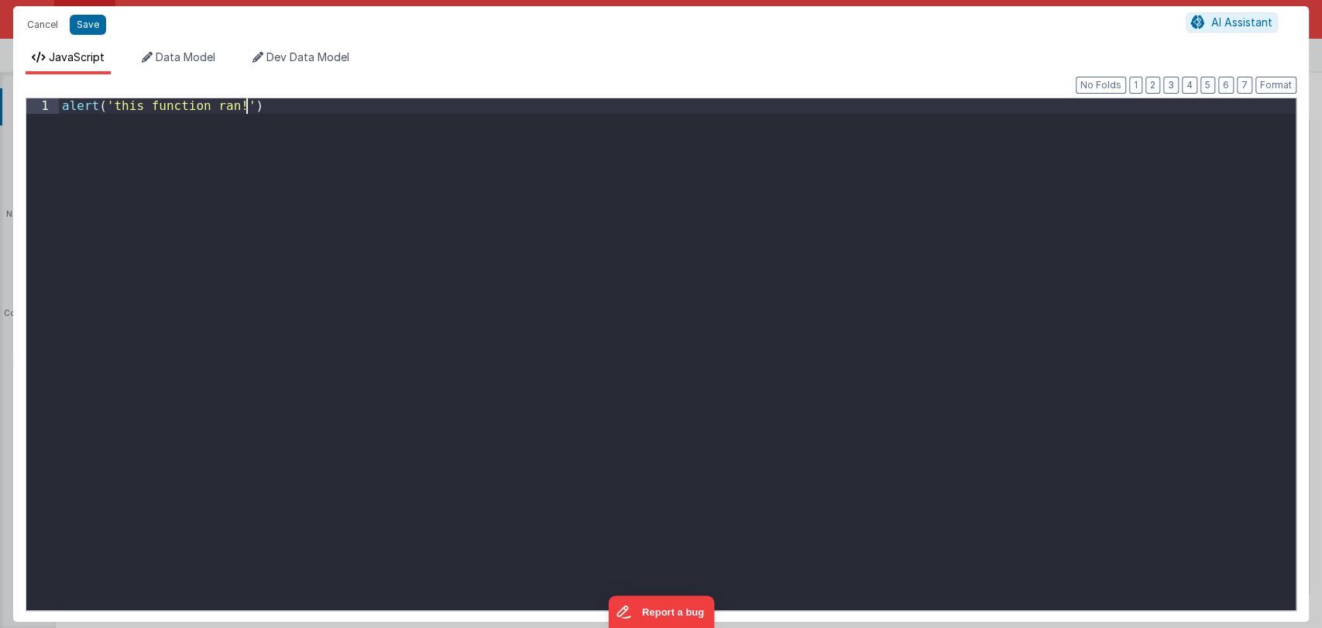
click at [696, 237] on div "alert ( 'this function ran!' )" at bounding box center [677, 369] width 1237 height 542
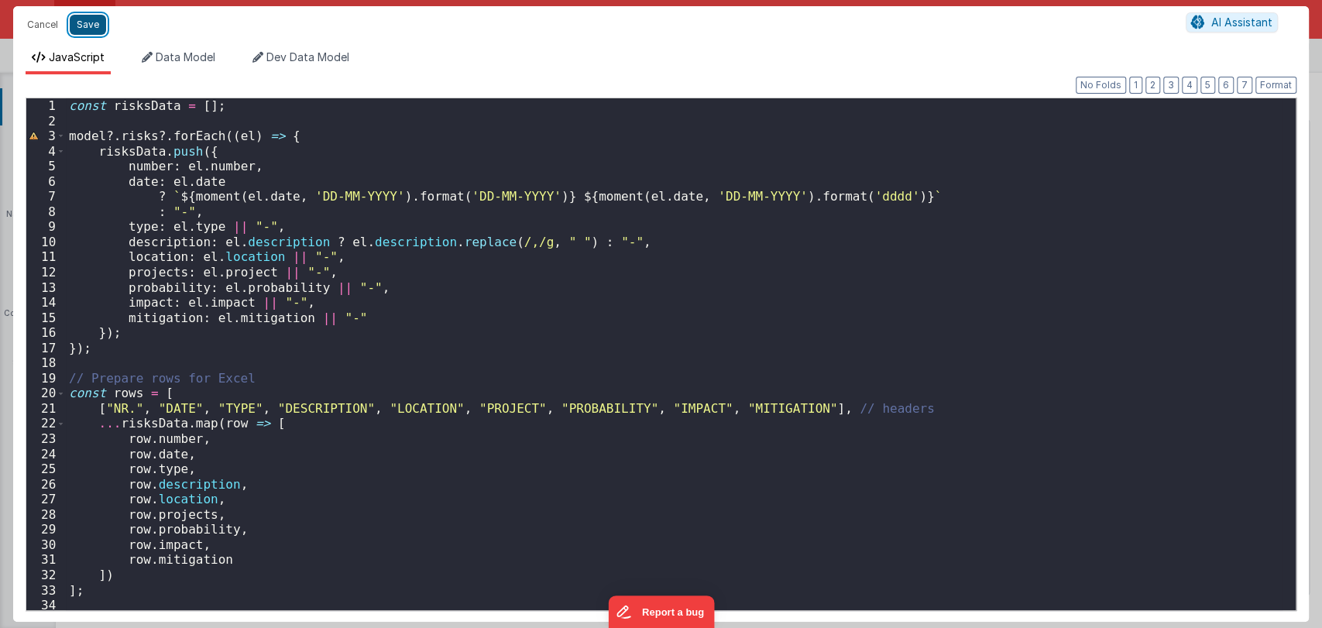
click at [90, 22] on button "Save" at bounding box center [88, 25] width 36 height 20
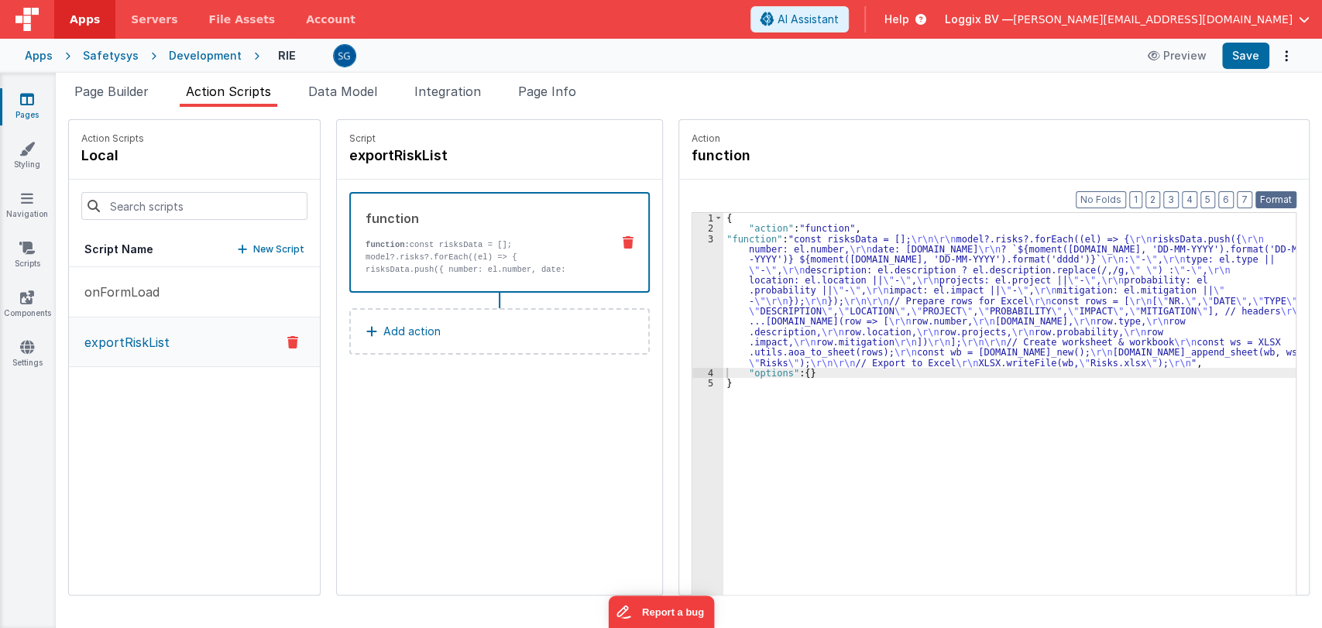
click at [1283, 198] on button "Format" at bounding box center [1275, 199] width 41 height 17
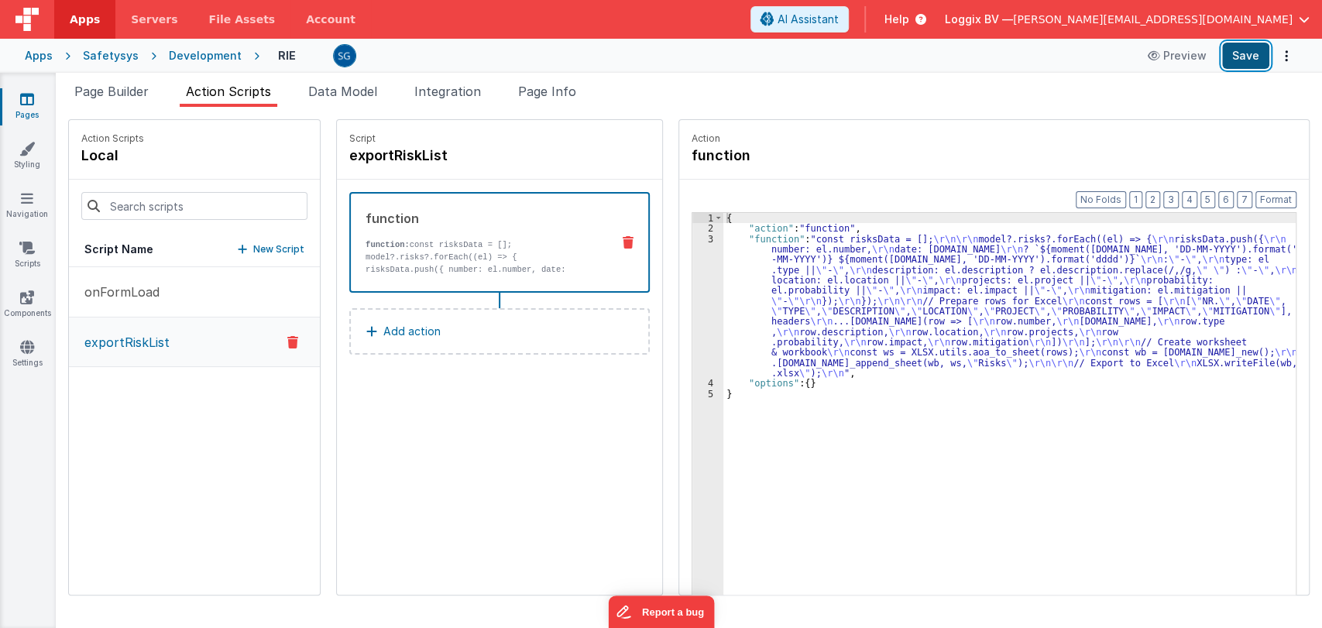
click at [1249, 53] on button "Save" at bounding box center [1245, 56] width 47 height 26
click at [692, 238] on div "3" at bounding box center [707, 306] width 31 height 145
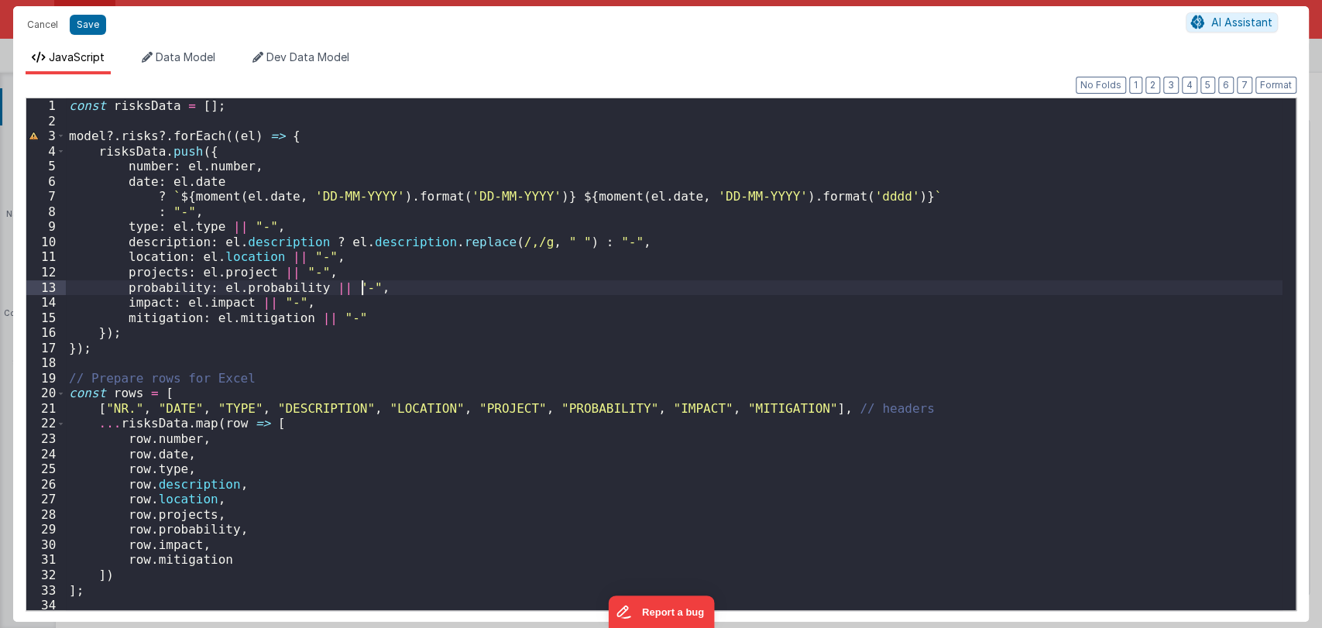
click at [686, 287] on div "const risksData = [ ] ; model ?. risks ?. forEach (( el ) => { risksData . push…" at bounding box center [674, 369] width 1217 height 542
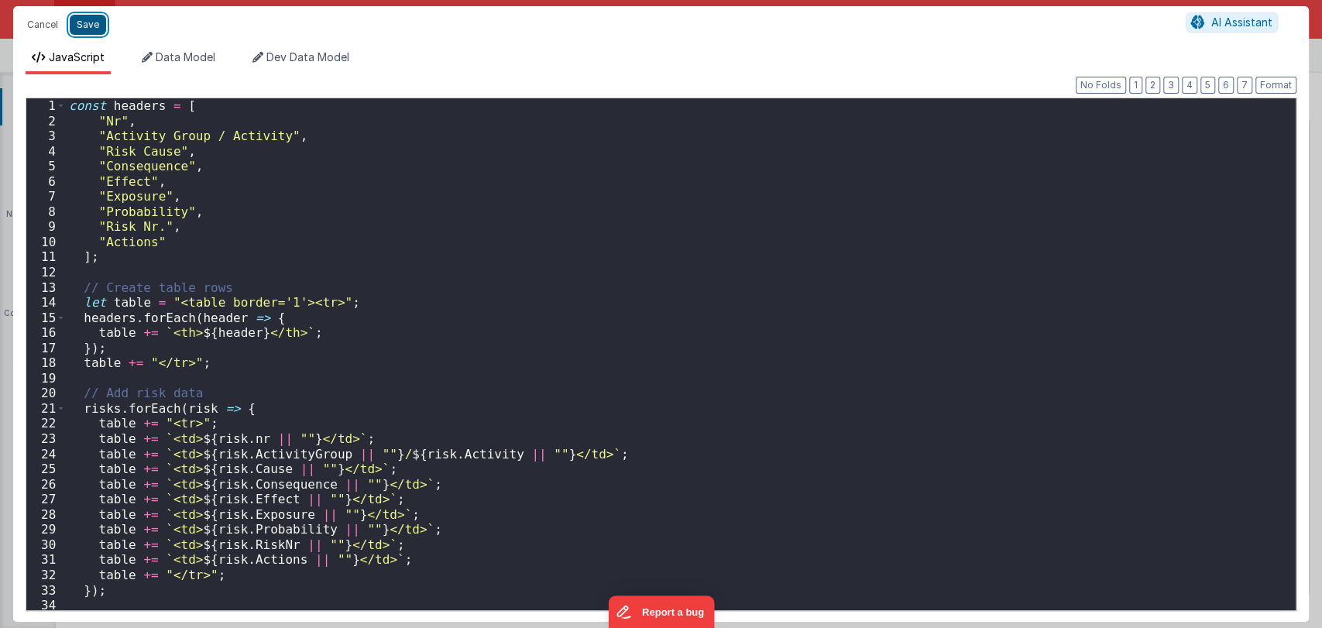
click at [87, 21] on button "Save" at bounding box center [88, 25] width 36 height 20
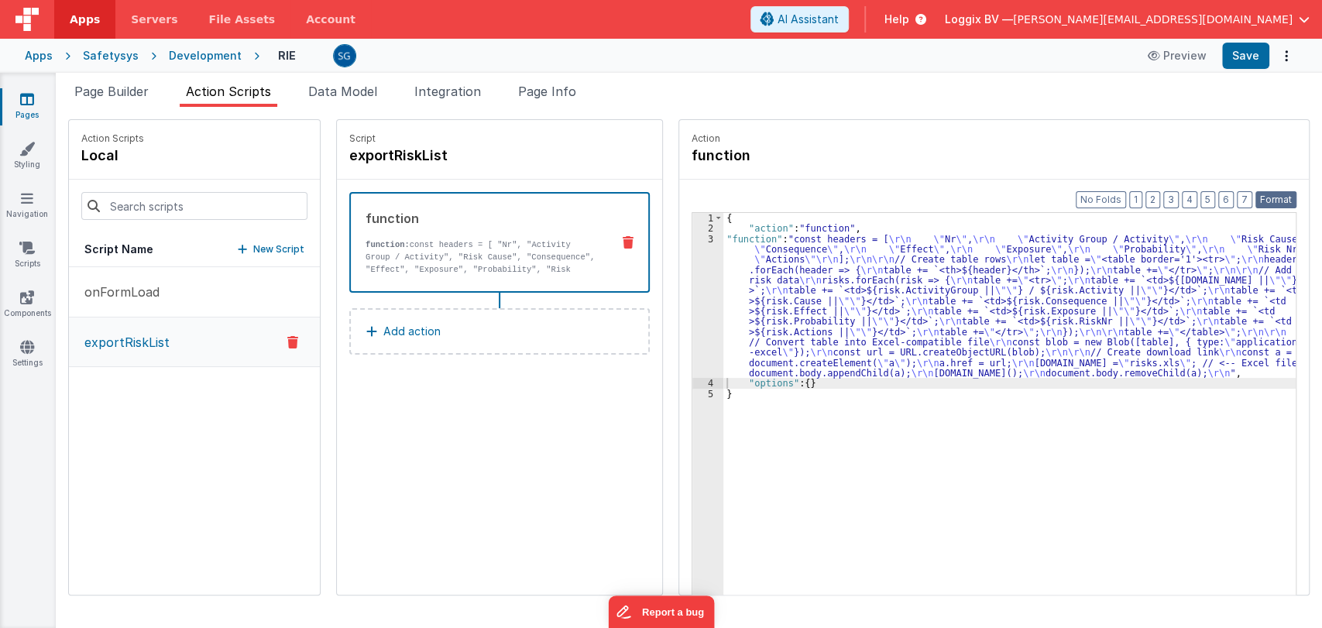
click at [1276, 202] on button "Format" at bounding box center [1275, 199] width 41 height 17
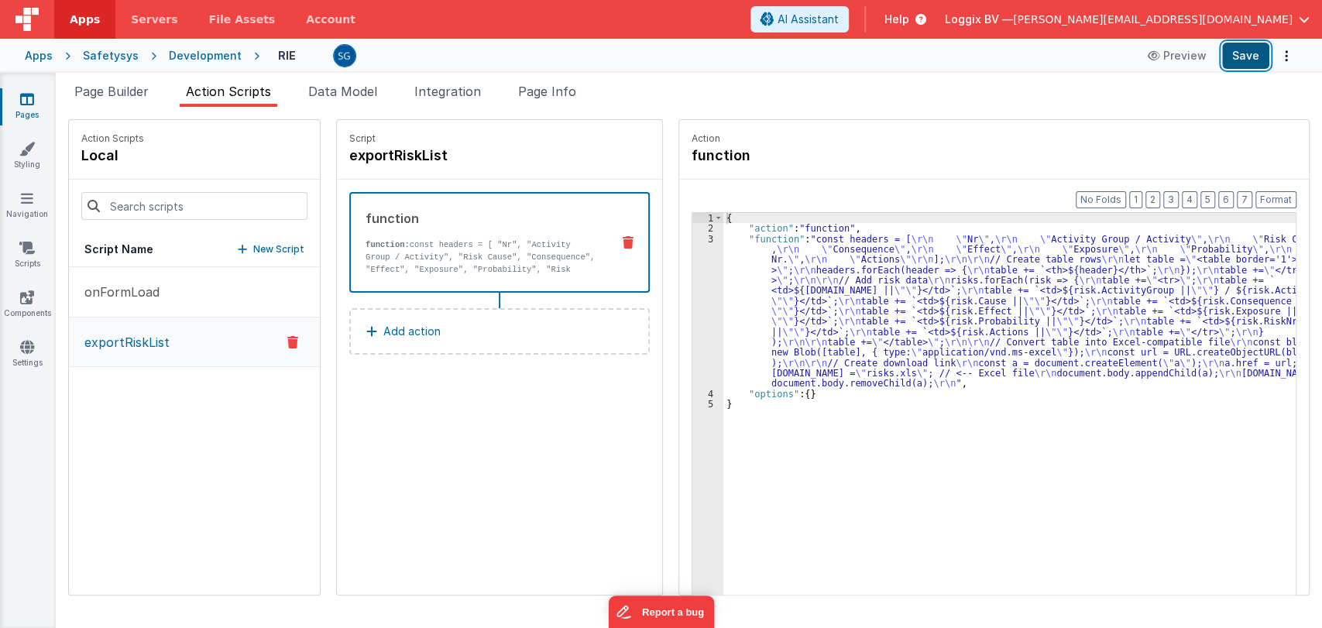
click at [1245, 51] on button "Save" at bounding box center [1245, 56] width 47 height 26
click at [696, 237] on div "3" at bounding box center [707, 311] width 31 height 155
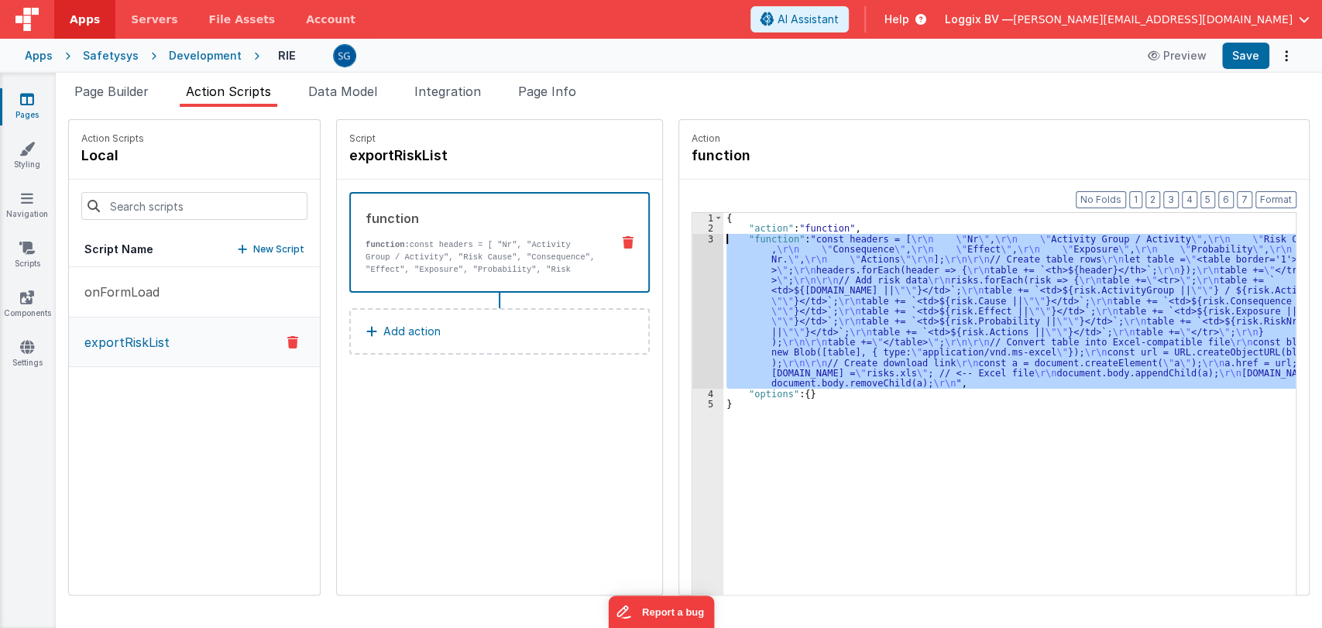
click at [696, 236] on div "3" at bounding box center [707, 311] width 31 height 155
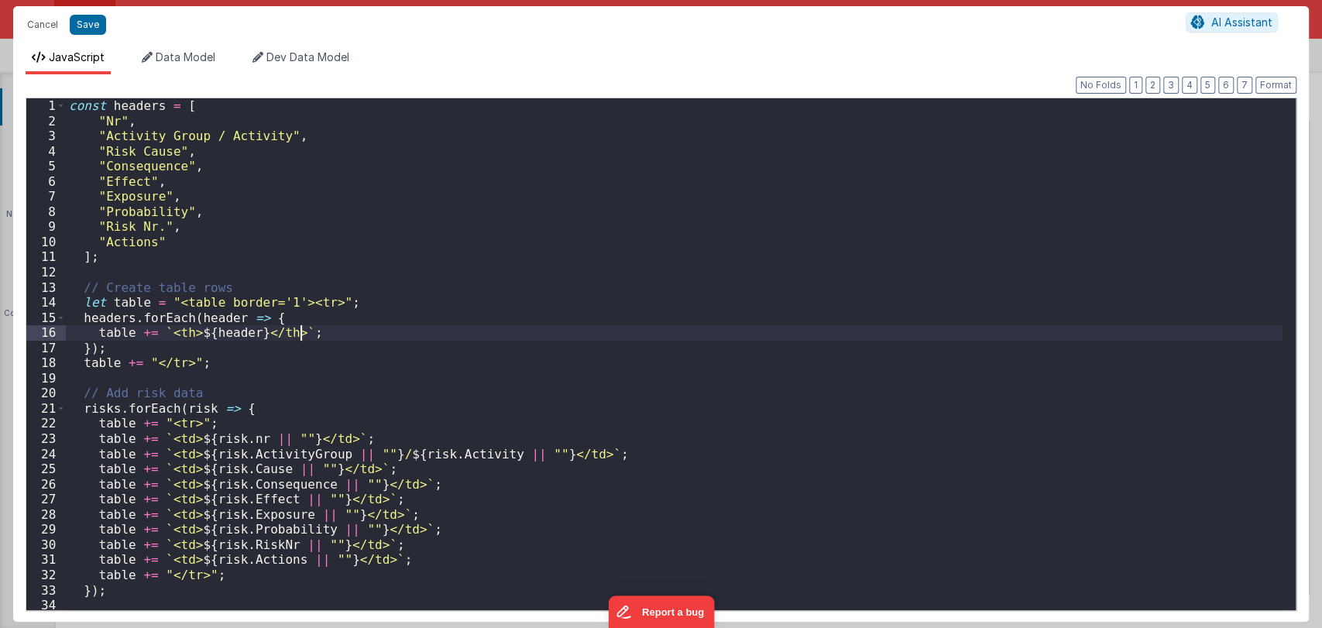
click at [476, 331] on div "const headers = [ "Nr" , "Activity Group / Activity" , "Risk Cause" , "Conseque…" at bounding box center [674, 369] width 1217 height 542
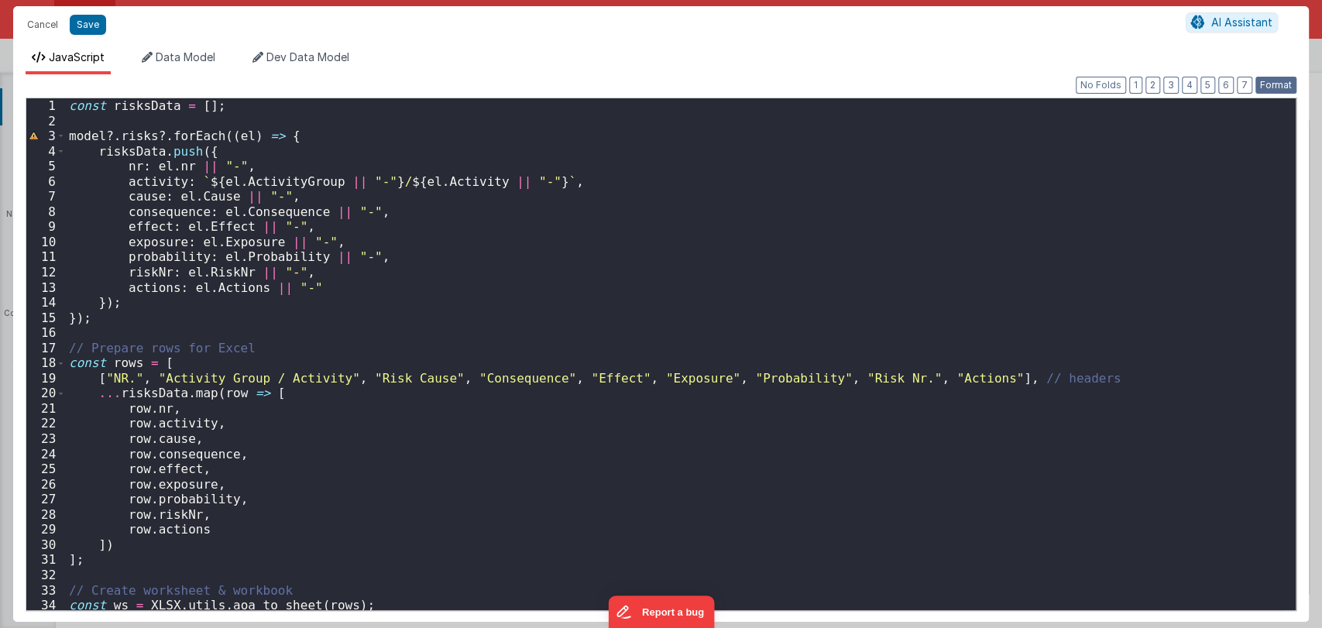
click at [1282, 83] on button "Format" at bounding box center [1275, 85] width 41 height 17
click at [77, 20] on button "Save" at bounding box center [88, 25] width 36 height 20
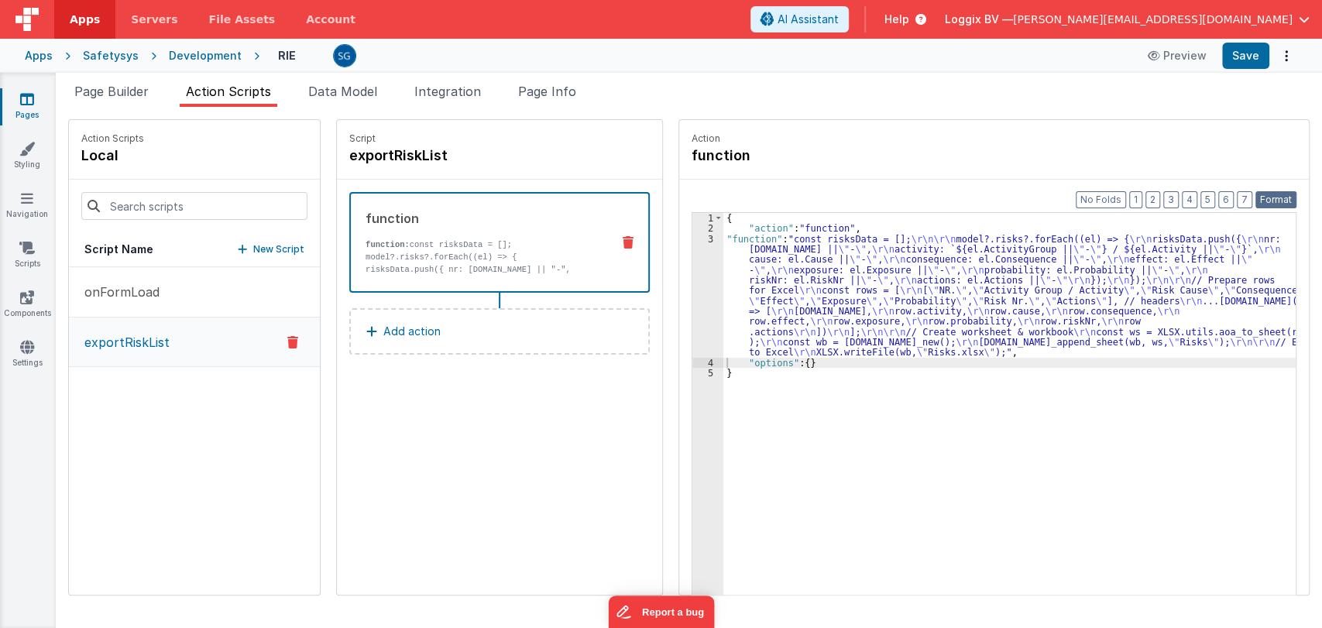
click at [1269, 200] on button "Format" at bounding box center [1275, 199] width 41 height 17
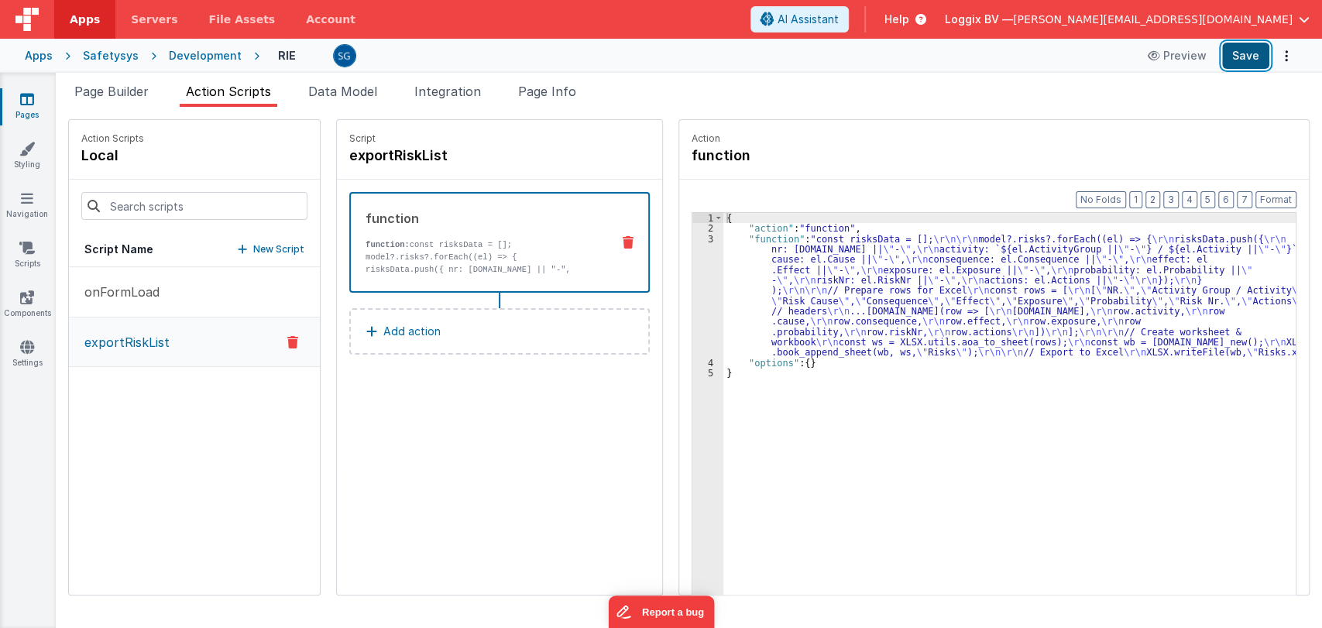
click at [1252, 57] on button "Save" at bounding box center [1245, 56] width 47 height 26
click at [1245, 43] on button "Save" at bounding box center [1245, 56] width 47 height 26
click at [30, 101] on icon at bounding box center [27, 98] width 14 height 15
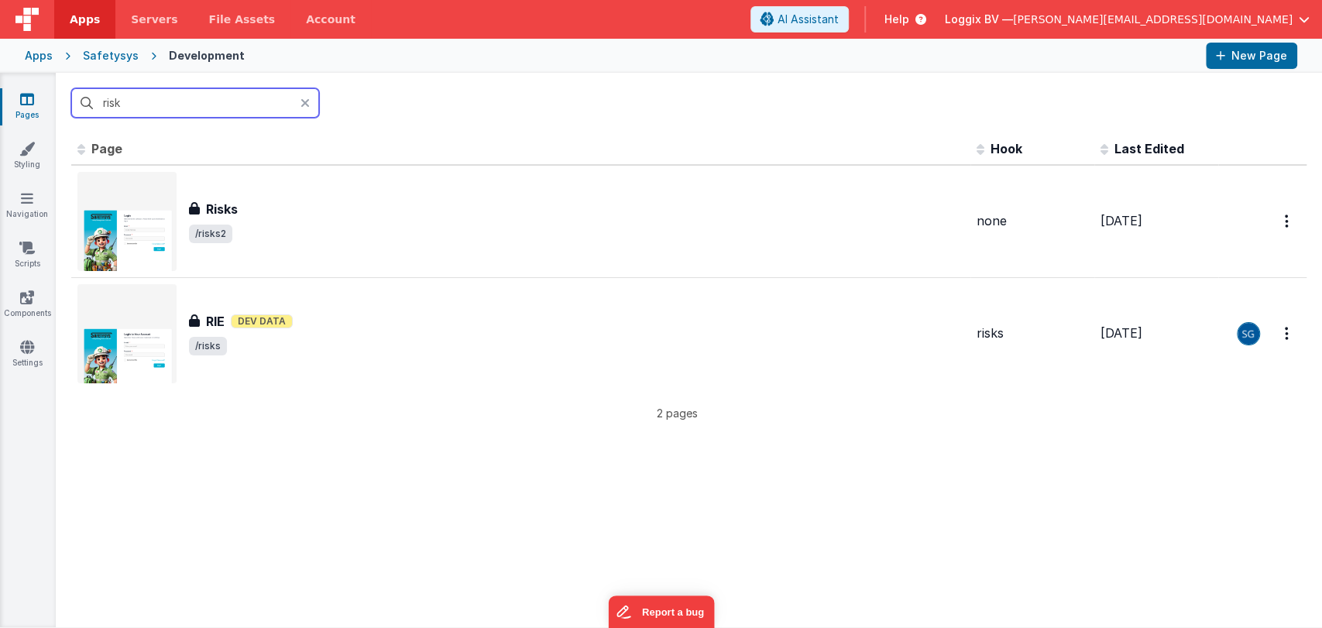
click at [146, 101] on input "risk" at bounding box center [195, 102] width 248 height 29
click at [145, 98] on input "risk" at bounding box center [195, 102] width 248 height 29
type input "r"
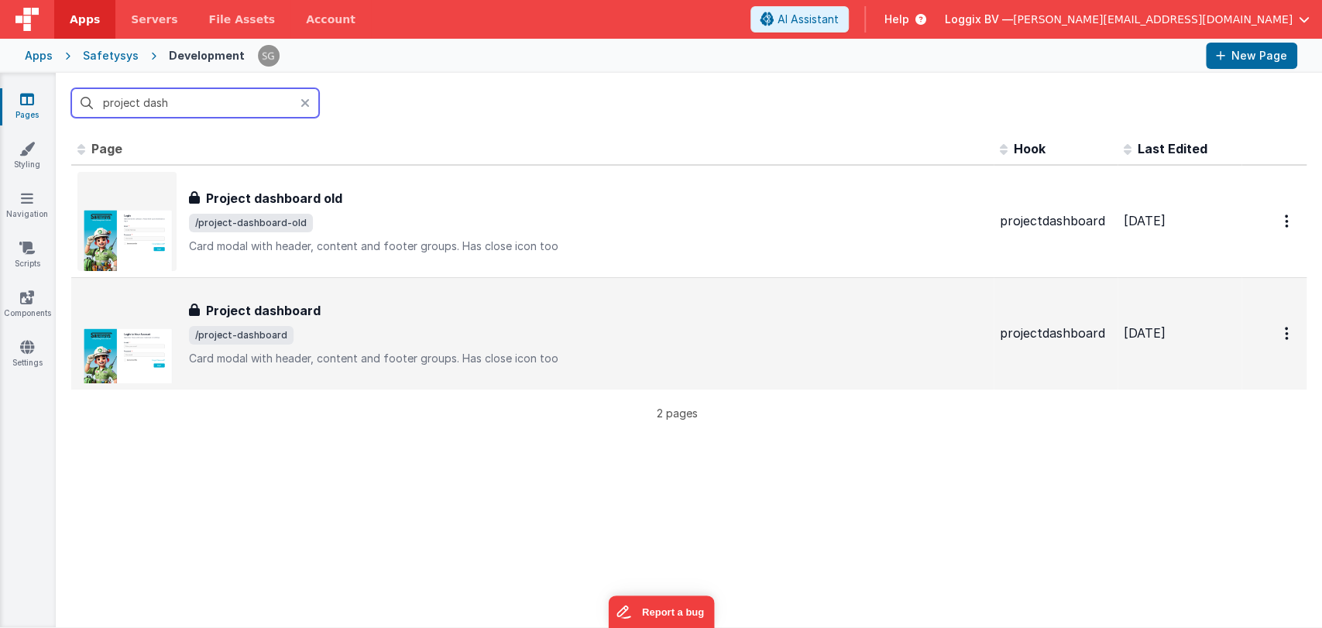
type input "project dash"
click at [314, 316] on h3 "Project dashboard" at bounding box center [263, 310] width 115 height 19
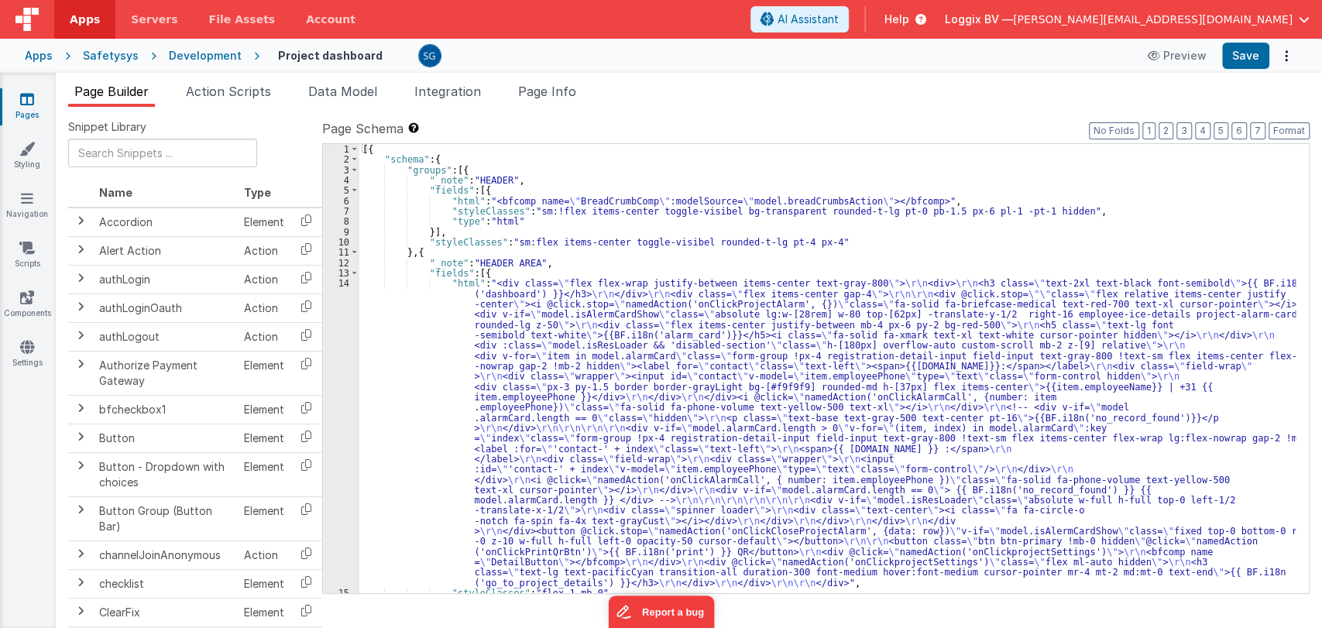
click at [346, 281] on div "14" at bounding box center [341, 433] width 36 height 310
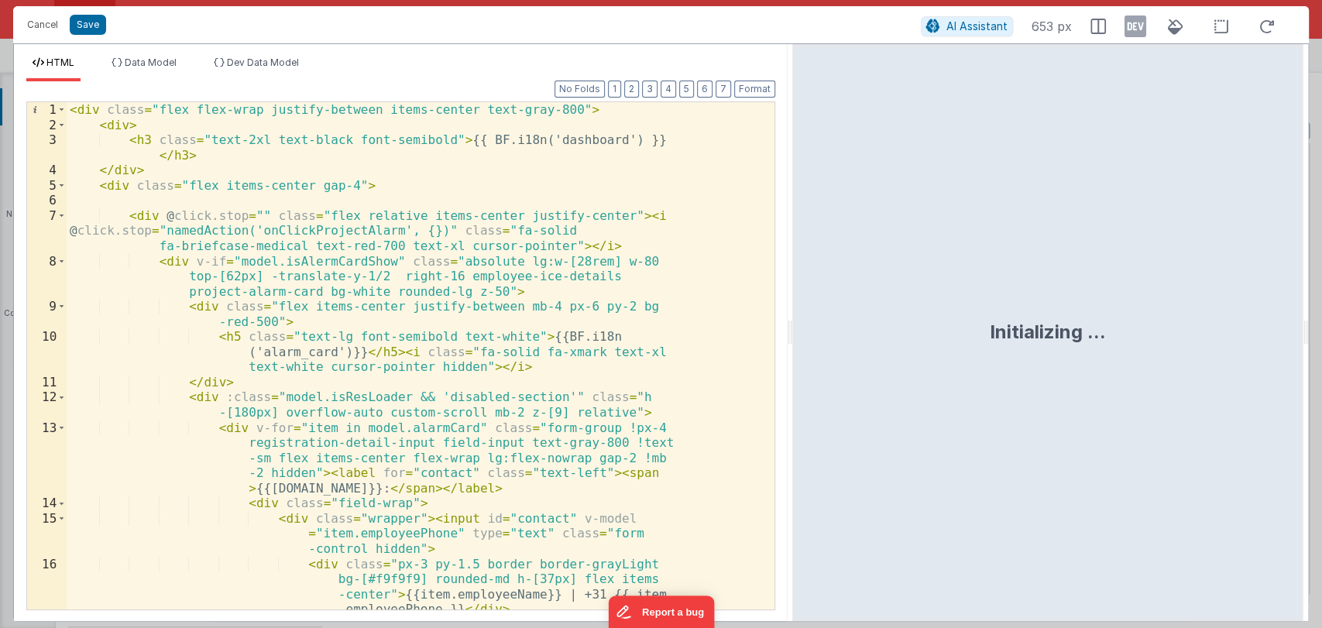
drag, startPoint x: 658, startPoint y: 335, endPoint x: 792, endPoint y: 336, distance: 134.0
click at [792, 336] on html "Cancel Save AI Assistant 653 px HTML Data Model Dev Data Model Format 7 6 5 4 3…" at bounding box center [661, 314] width 1322 height 628
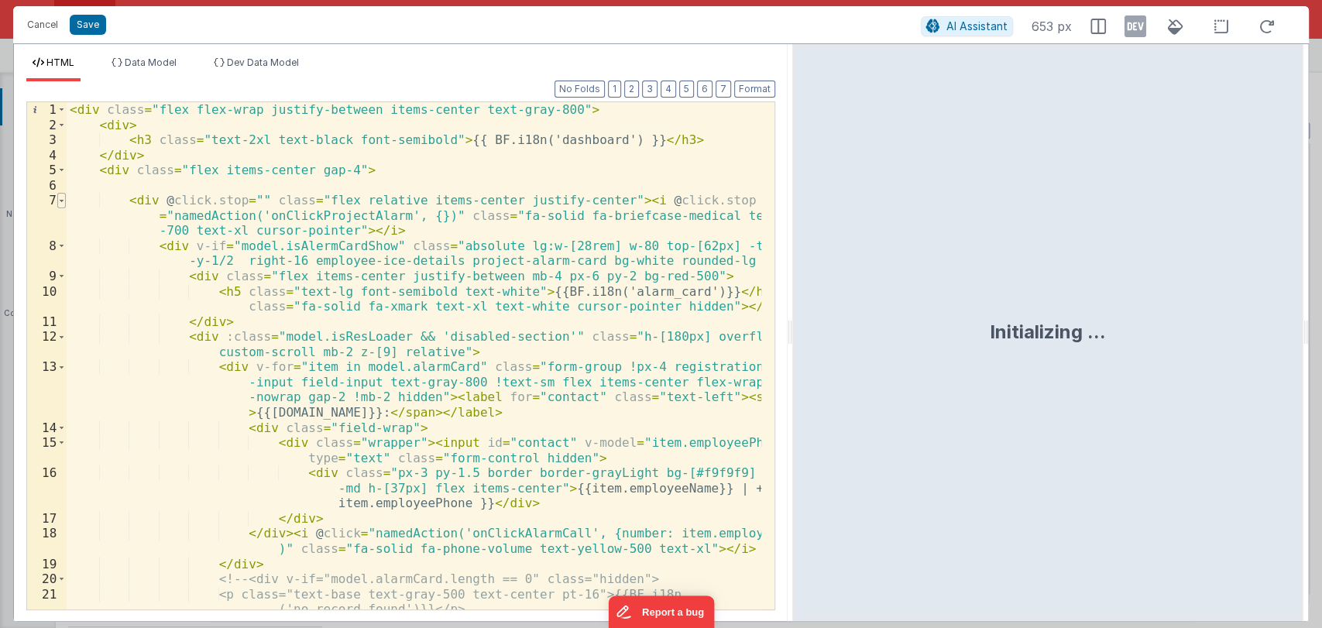
click at [61, 197] on span at bounding box center [61, 200] width 9 height 15
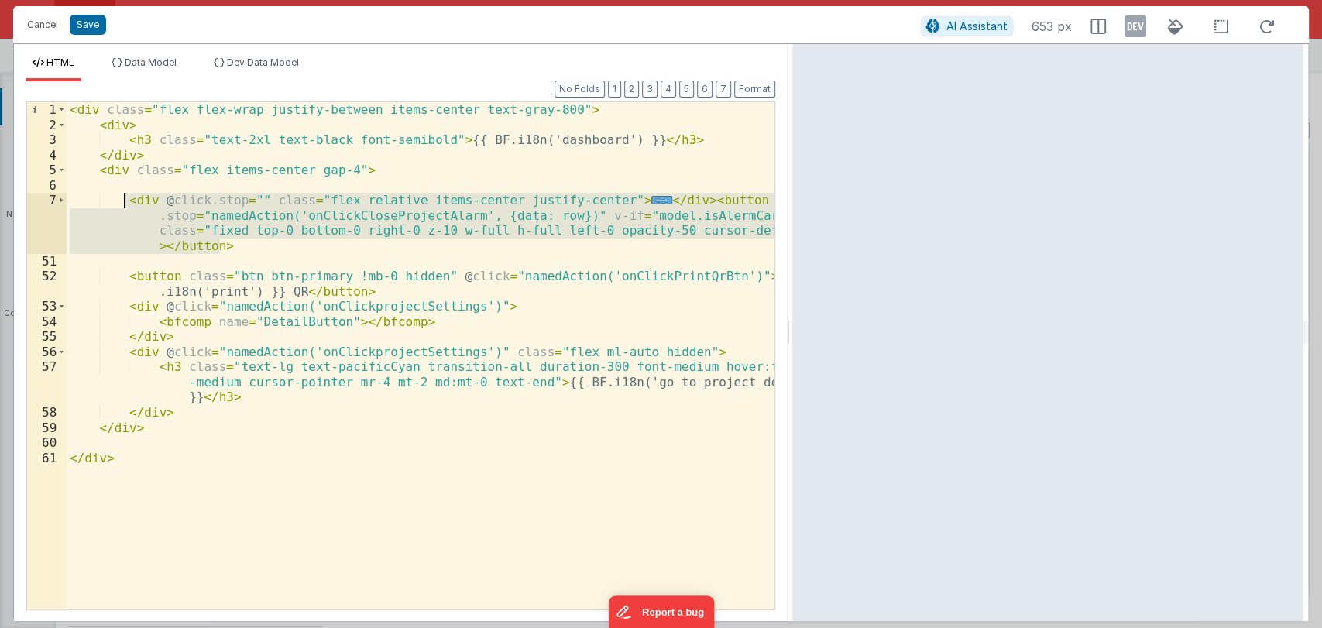
drag, startPoint x: 232, startPoint y: 250, endPoint x: 123, endPoint y: 202, distance: 119.3
click at [123, 202] on div "< div class = "flex flex-wrap justify-between items-center text-gray-800" > < d…" at bounding box center [421, 371] width 708 height 538
click at [43, 19] on button "Cancel" at bounding box center [42, 25] width 46 height 22
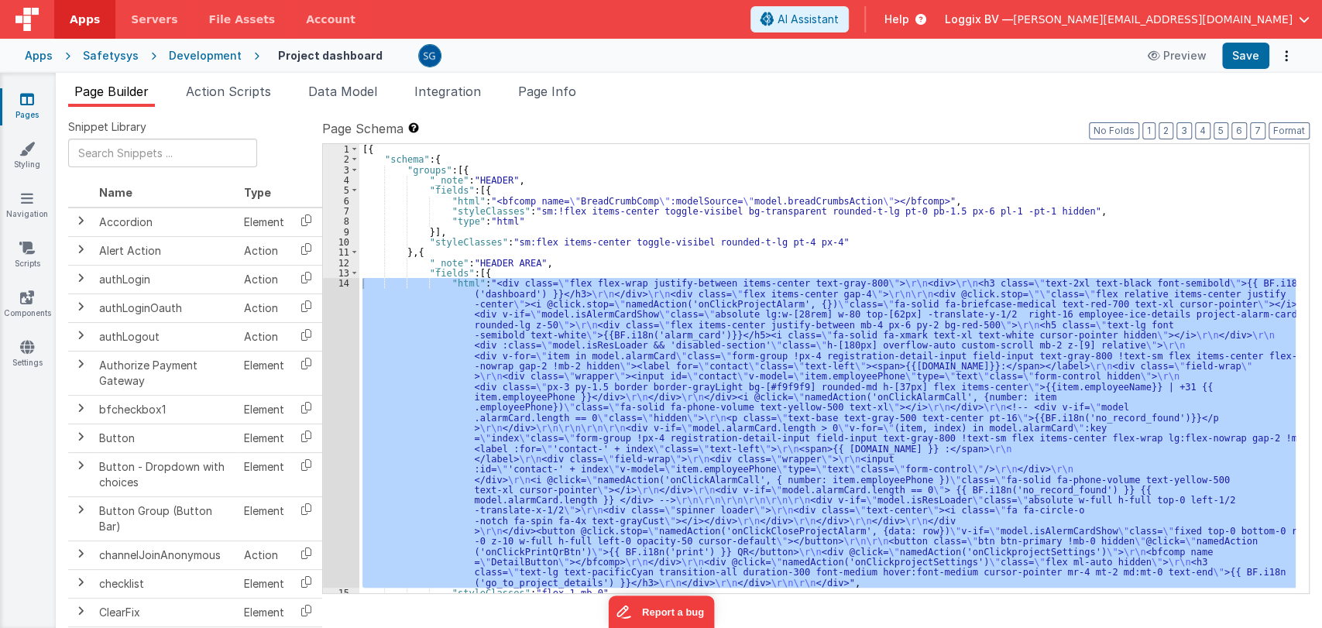
click at [837, 251] on div "[{ "schema" : { "groups" : [{ "_note" : "HEADER" , "fields" : [{ "html" : "<bfc…" at bounding box center [827, 379] width 936 height 470
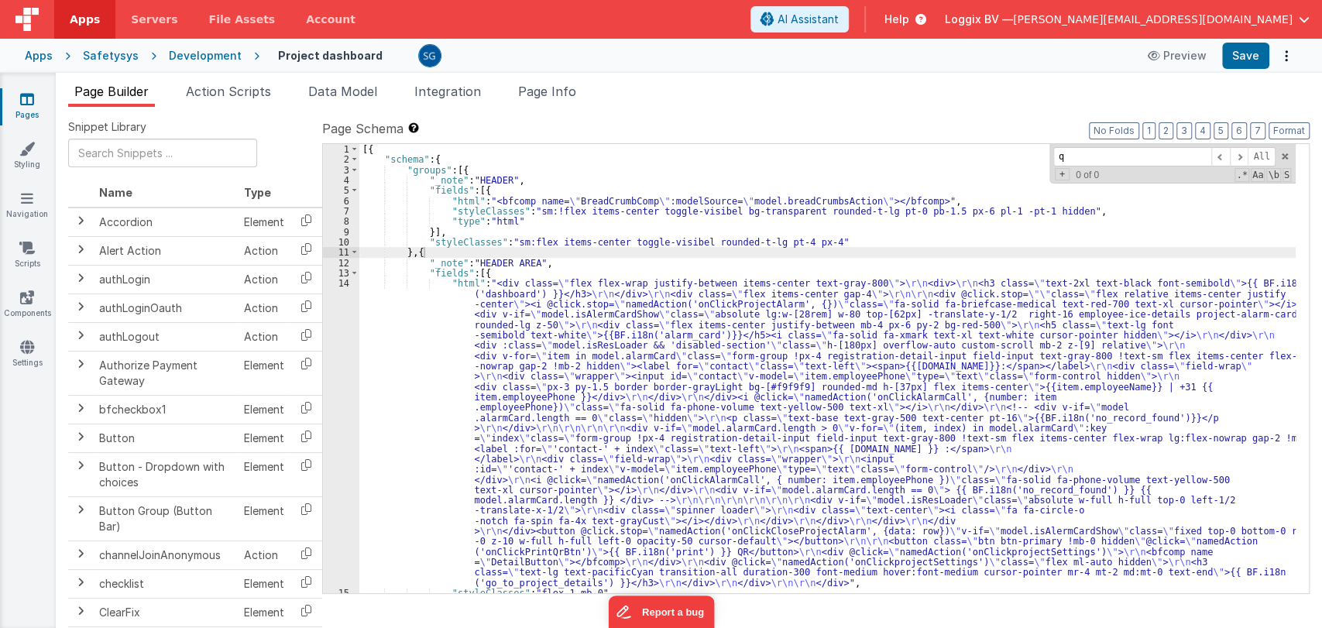
type input "qr"
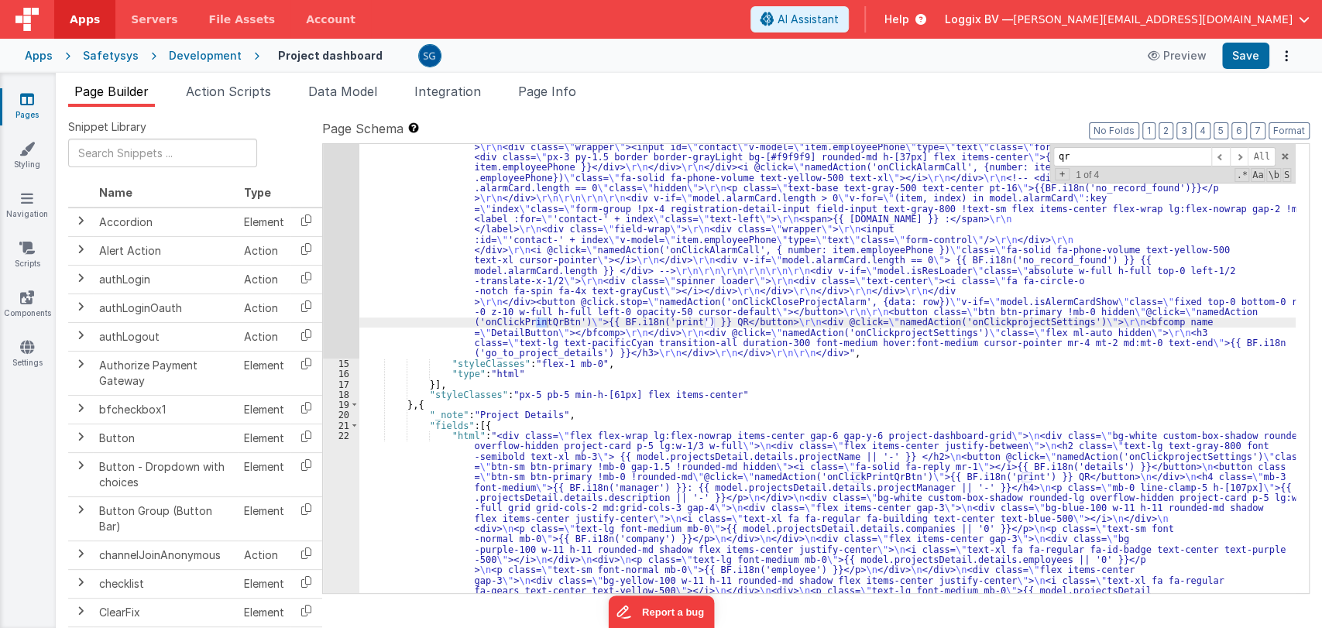
scroll to position [229, 0]
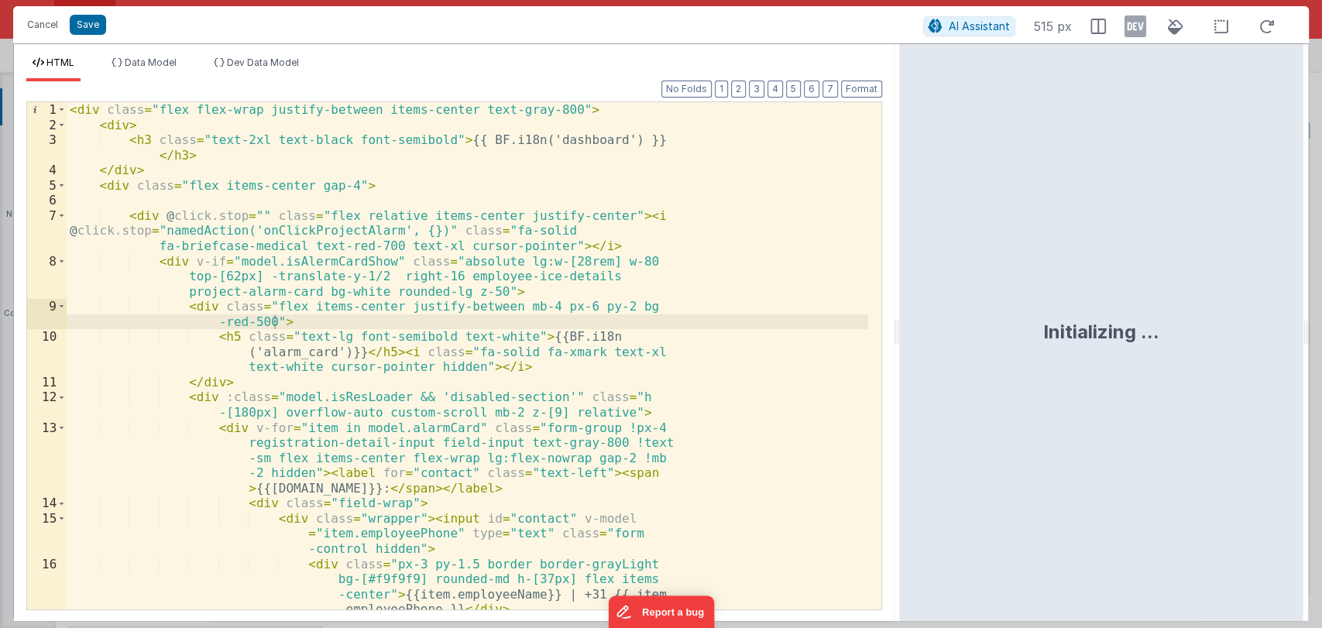
drag, startPoint x: 658, startPoint y: 333, endPoint x: 906, endPoint y: 287, distance: 252.9
click at [906, 287] on html "Cancel Save AI Assistant 515 px HTML Data Model Dev Data Model Format 7 6 5 4 3…" at bounding box center [661, 314] width 1322 height 628
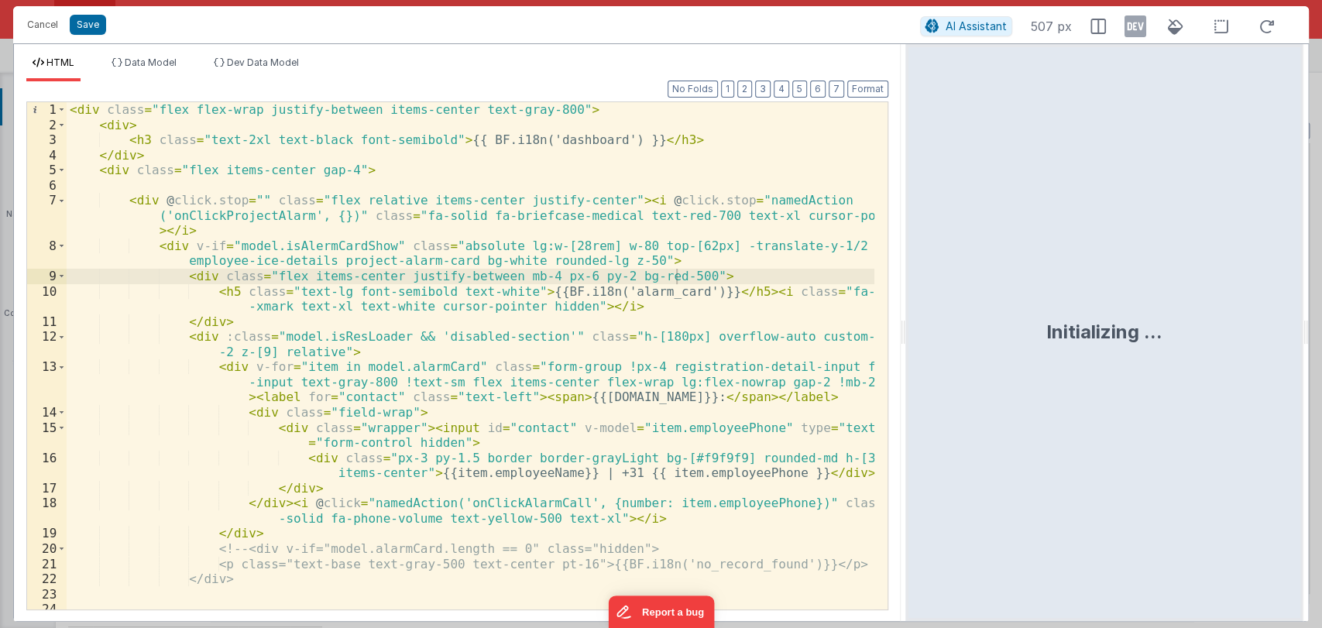
scroll to position [0, 0]
click at [41, 29] on button "Cancel" at bounding box center [42, 25] width 46 height 22
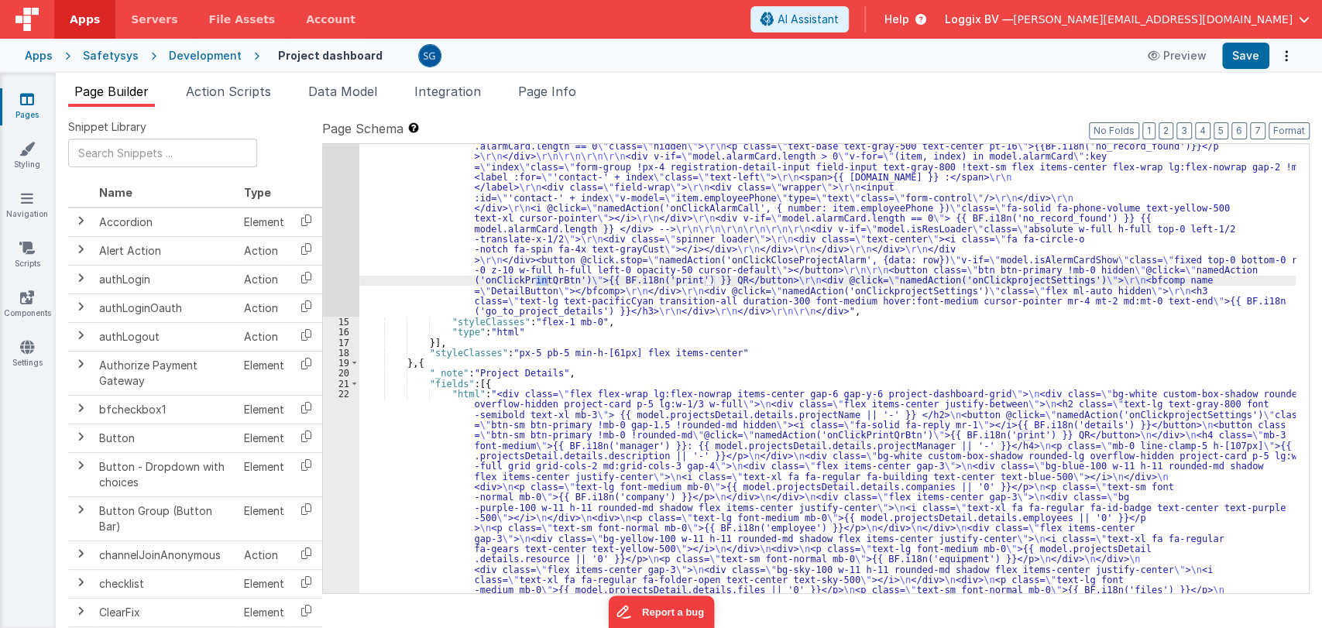
scroll to position [271, 0]
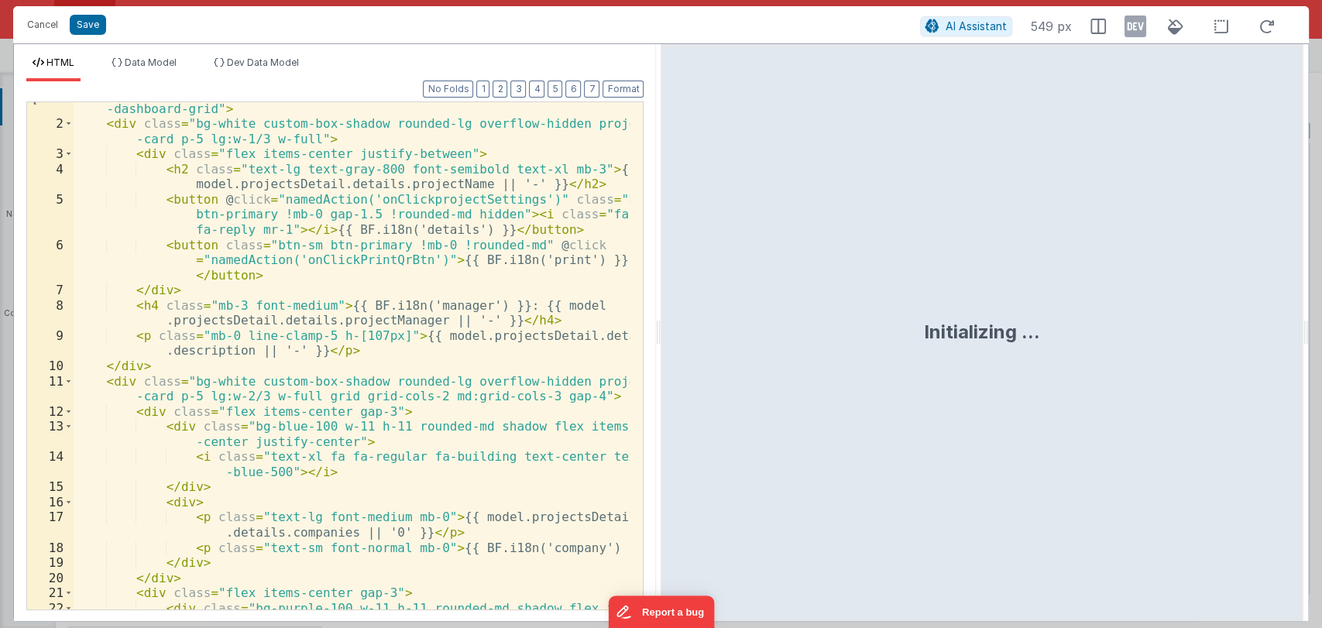
scroll to position [0, 0]
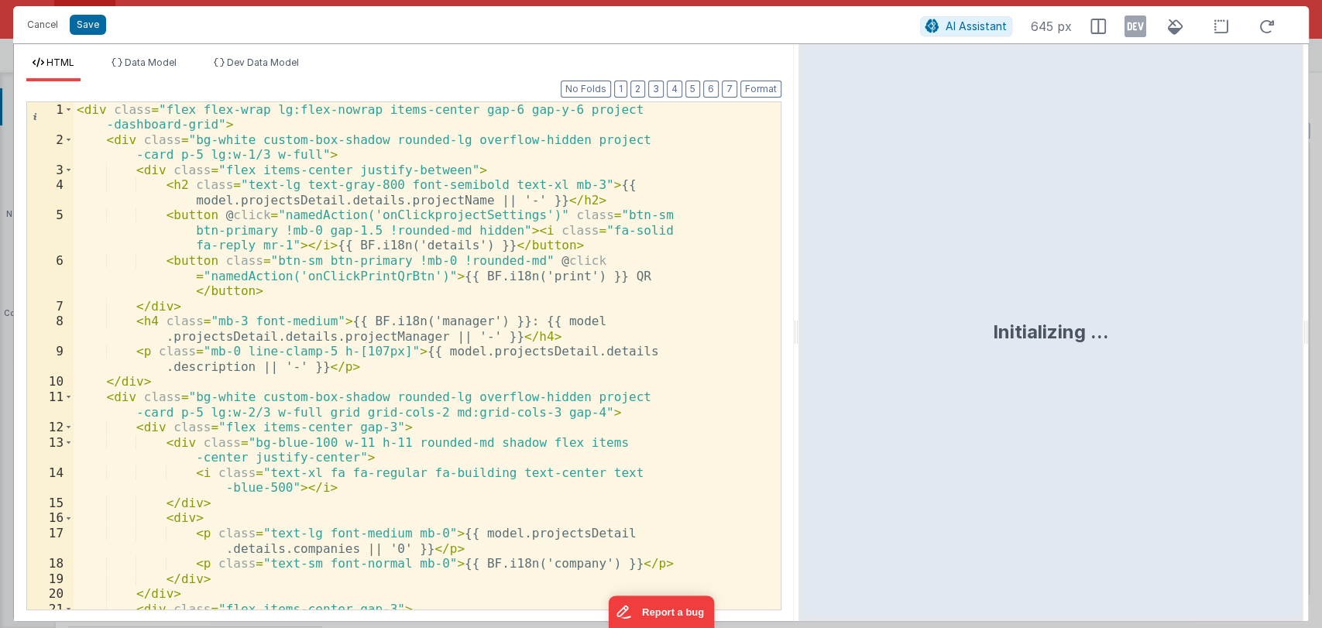
drag, startPoint x: 657, startPoint y: 334, endPoint x: 799, endPoint y: 336, distance: 141.8
click at [799, 336] on html "Cancel Save AI Assistant 645 px HTML Data Model Dev Data Model Format 7 6 5 4 3…" at bounding box center [661, 314] width 1322 height 628
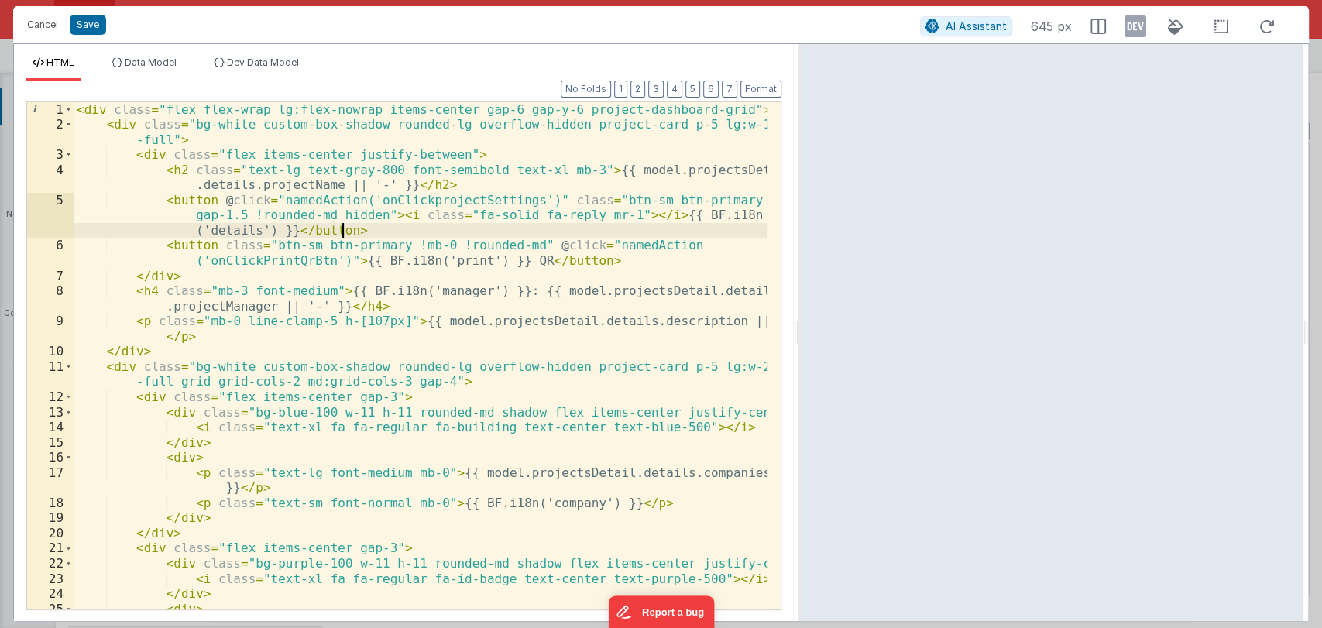
click at [359, 232] on div "< div class = "flex flex-wrap lg:flex-nowrap items-center gap-6 gap-y-6 project…" at bounding box center [421, 378] width 694 height 553
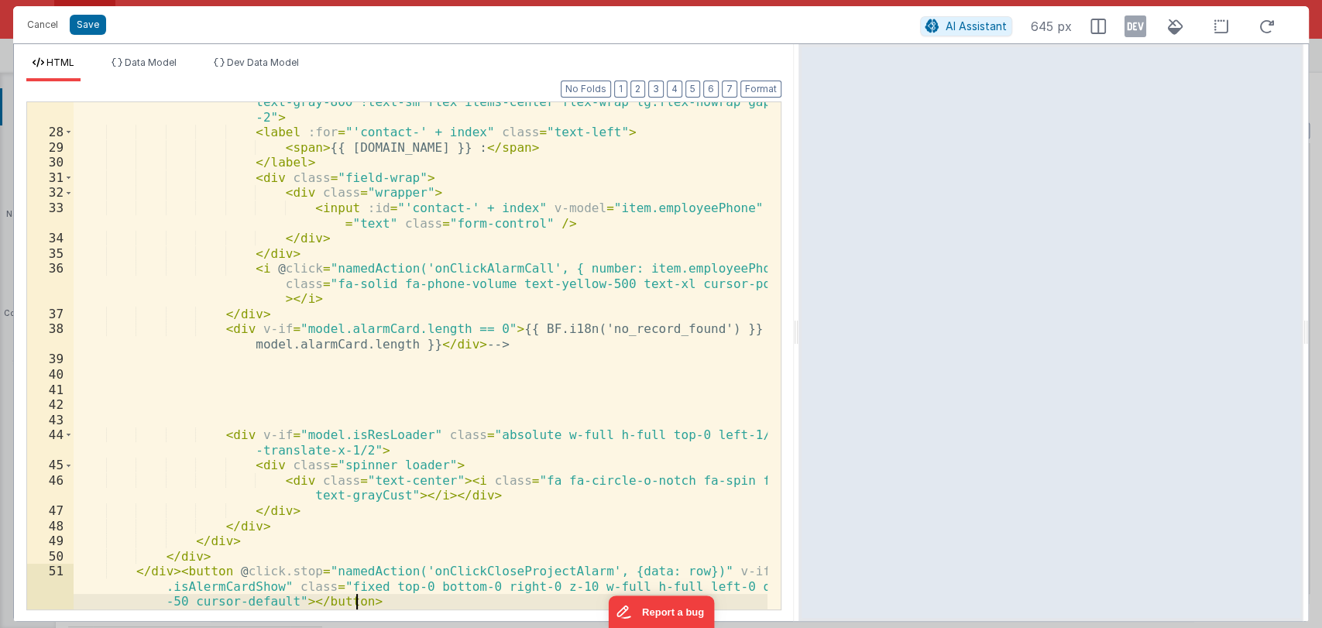
scroll to position [719, 0]
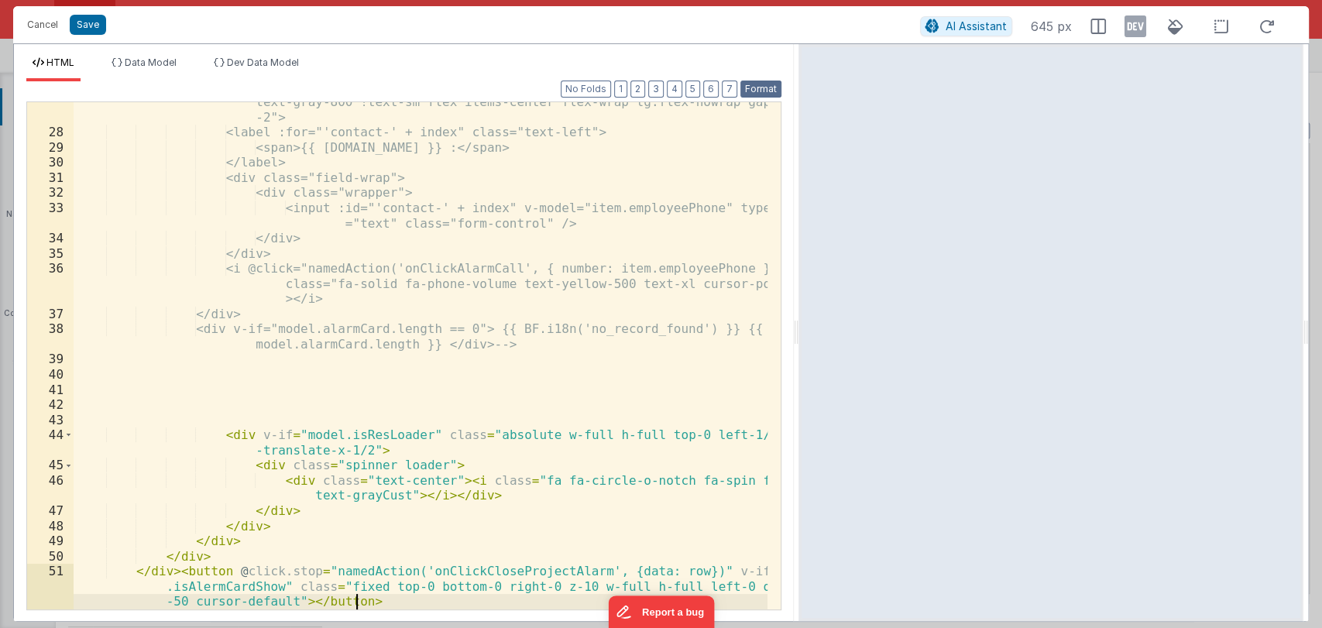
click at [744, 87] on button "Format" at bounding box center [760, 89] width 41 height 17
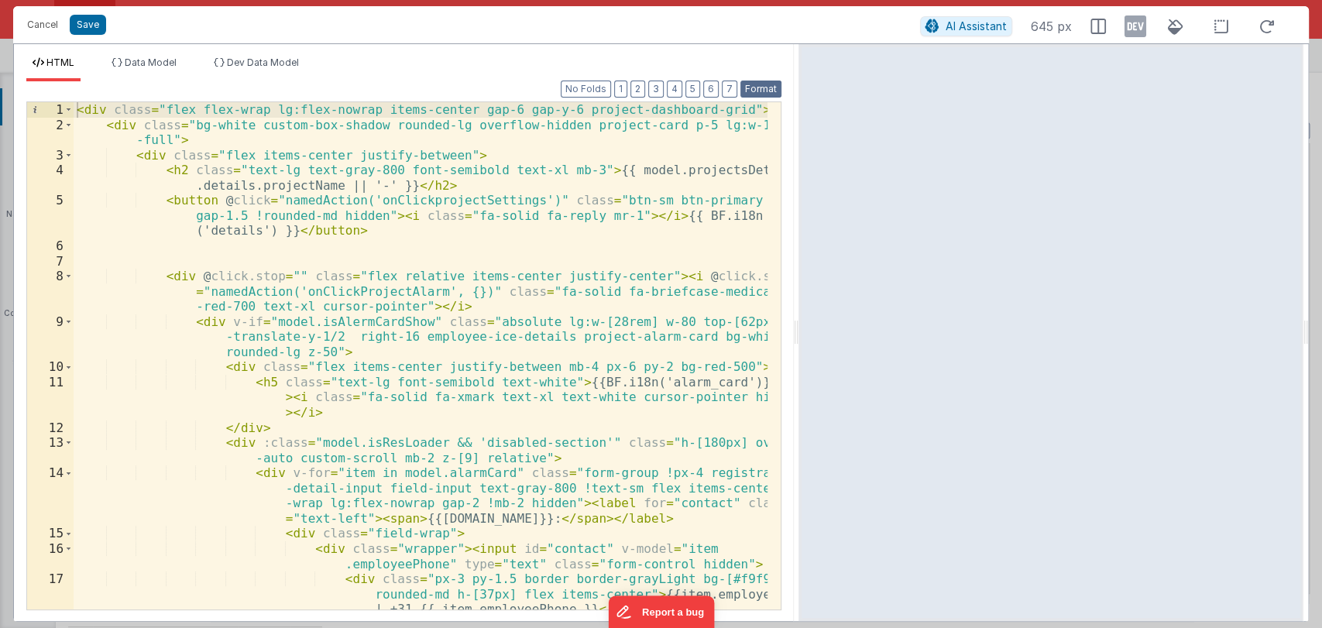
scroll to position [0, 0]
click at [68, 281] on span at bounding box center [68, 276] width 9 height 15
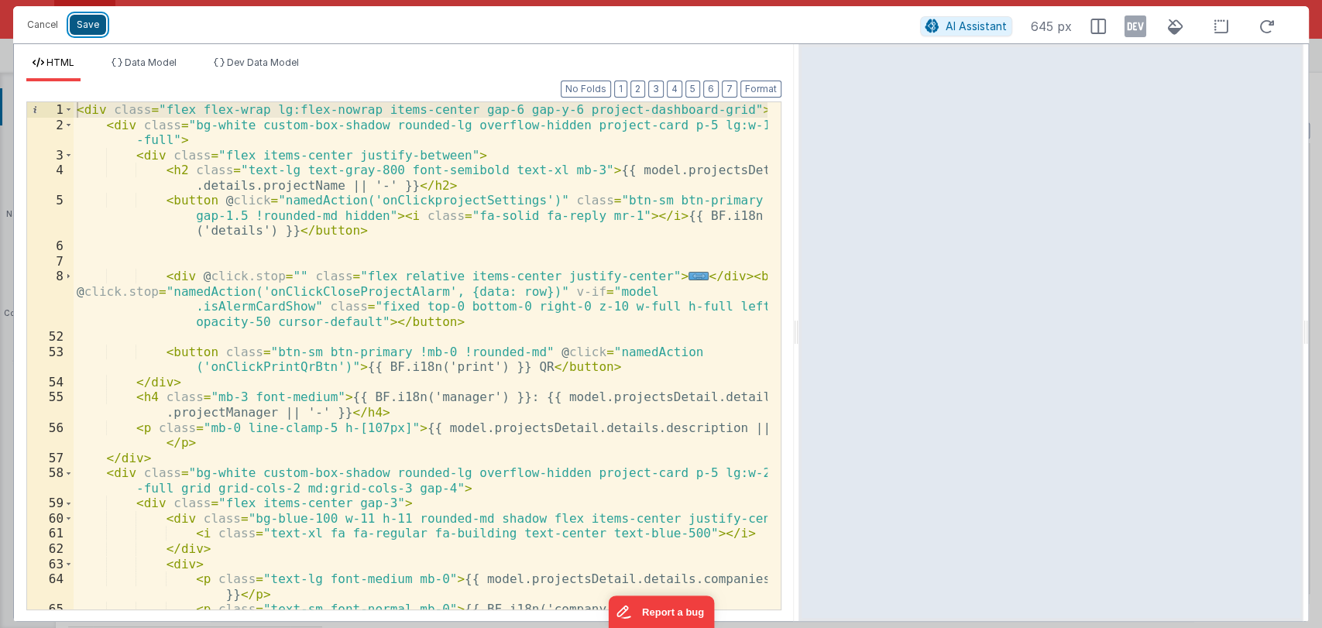
click at [84, 17] on button "Save" at bounding box center [88, 25] width 36 height 20
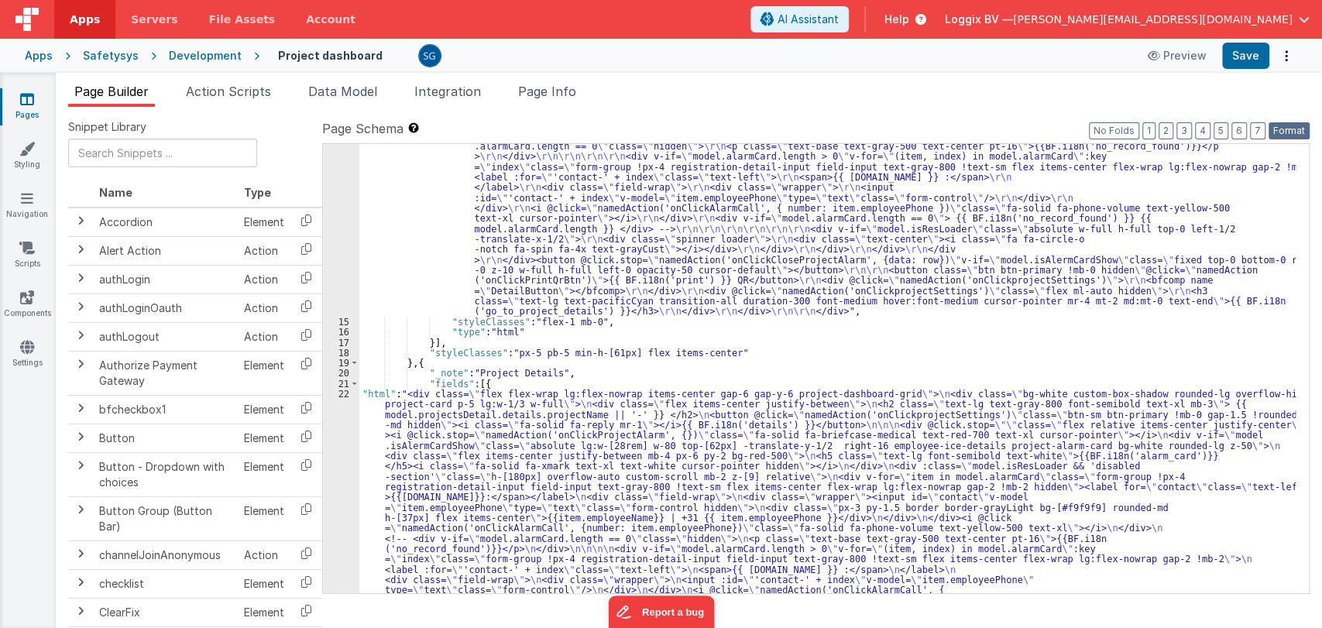
click at [1294, 127] on button "Format" at bounding box center [1289, 130] width 41 height 17
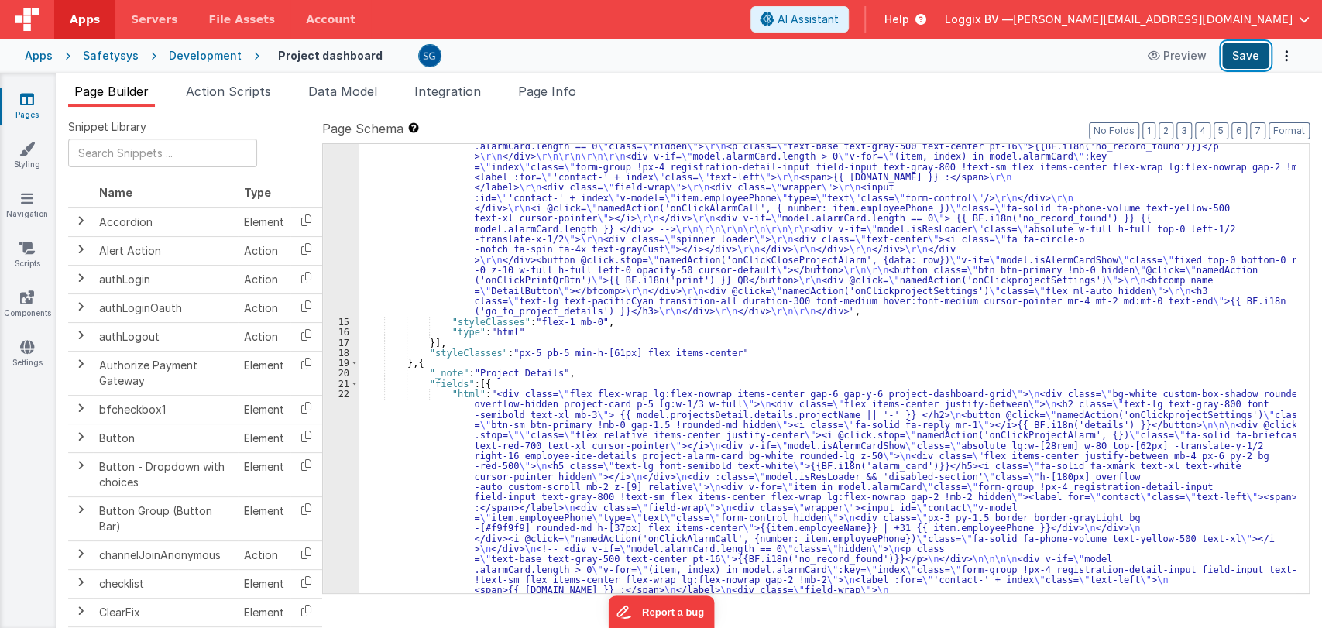
click at [1245, 58] on button "Save" at bounding box center [1245, 56] width 47 height 26
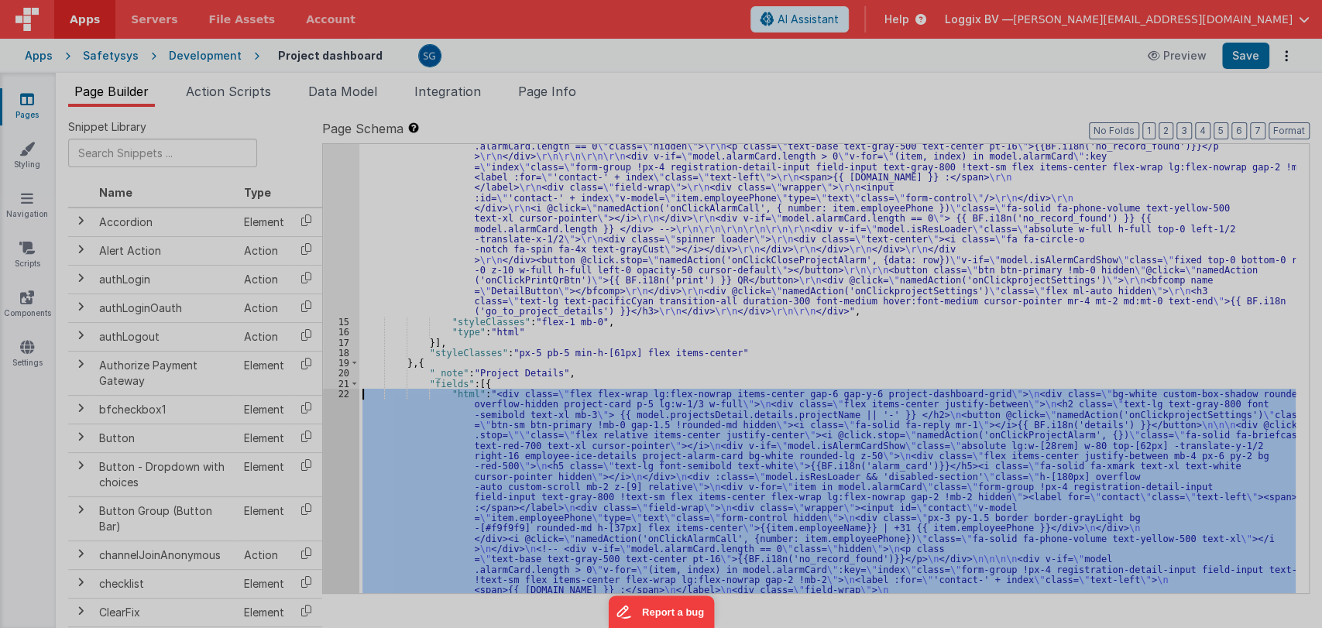
click at [343, 393] on div at bounding box center [661, 314] width 1322 height 628
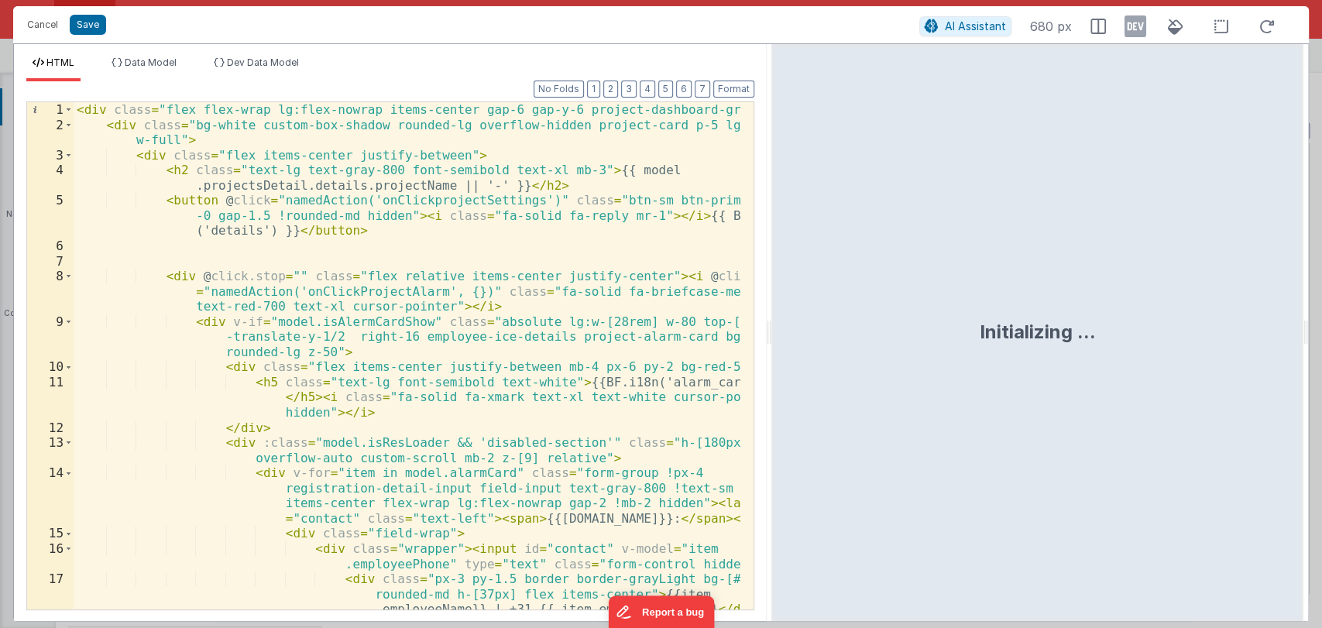
drag, startPoint x: 657, startPoint y: 335, endPoint x: 771, endPoint y: 335, distance: 114.6
click at [771, 335] on html "Cancel Save AI Assistant 680 px HTML Data Model Dev Data Model Format 7 6 5 4 3…" at bounding box center [661, 314] width 1322 height 628
click at [64, 274] on span at bounding box center [68, 276] width 9 height 15
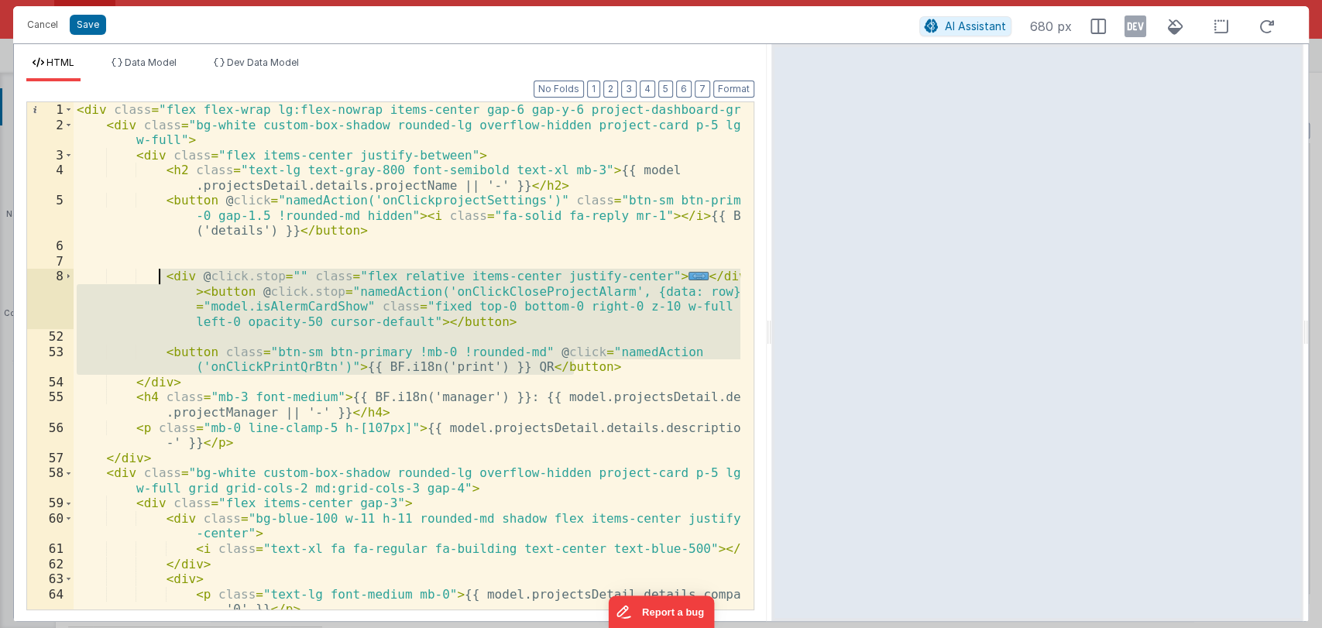
drag, startPoint x: 585, startPoint y: 370, endPoint x: 161, endPoint y: 278, distance: 433.6
click at [161, 278] on div "< div class = "flex flex-wrap lg:flex-nowrap items-center gap-6 gap-y-6 project…" at bounding box center [407, 371] width 667 height 538
click at [232, 259] on div "< div class = "flex flex-wrap lg:flex-nowrap items-center gap-6 gap-y-6 project…" at bounding box center [407, 371] width 667 height 538
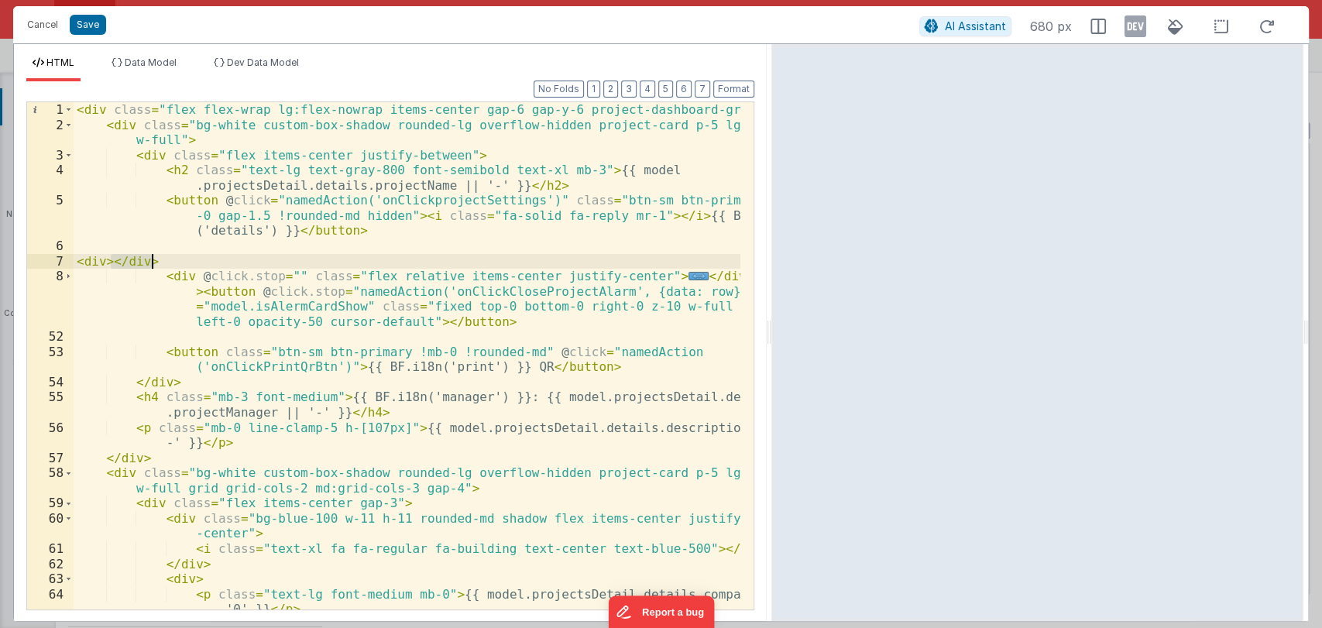
drag, startPoint x: 111, startPoint y: 258, endPoint x: 155, endPoint y: 259, distance: 44.2
click at [155, 259] on div "< div class = "flex flex-wrap lg:flex-nowrap items-center gap-6 gap-y-6 project…" at bounding box center [407, 371] width 667 height 538
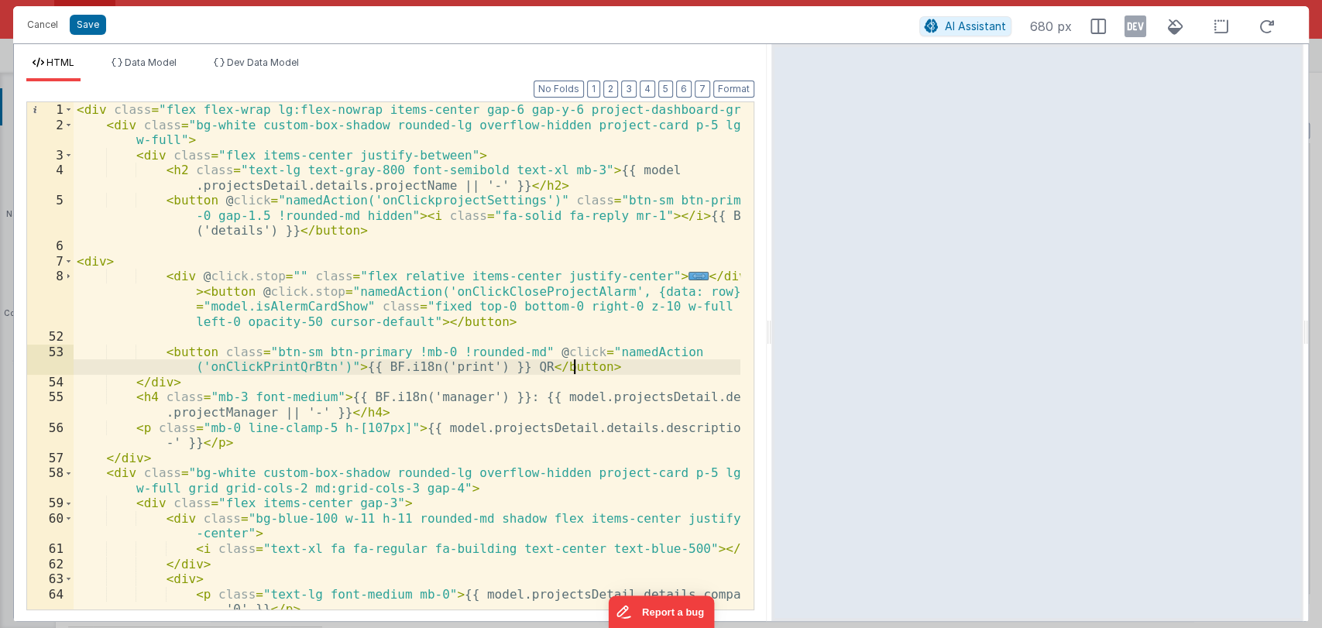
click at [589, 366] on div "< div class = "flex flex-wrap lg:flex-nowrap items-center gap-6 gap-y-6 project…" at bounding box center [407, 371] width 667 height 538
paste textarea
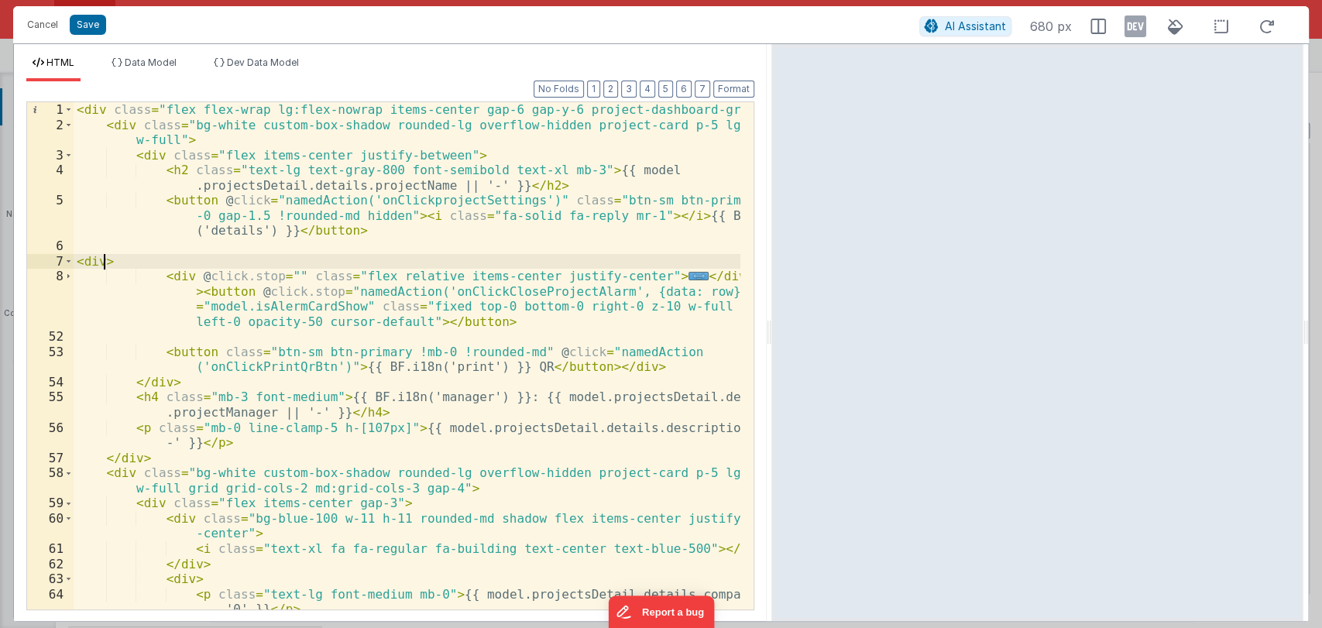
click at [105, 261] on div "< div class = "flex flex-wrap lg:flex-nowrap items-center gap-6 gap-y-6 project…" at bounding box center [407, 371] width 667 height 538
click at [724, 91] on button "Format" at bounding box center [733, 89] width 41 height 17
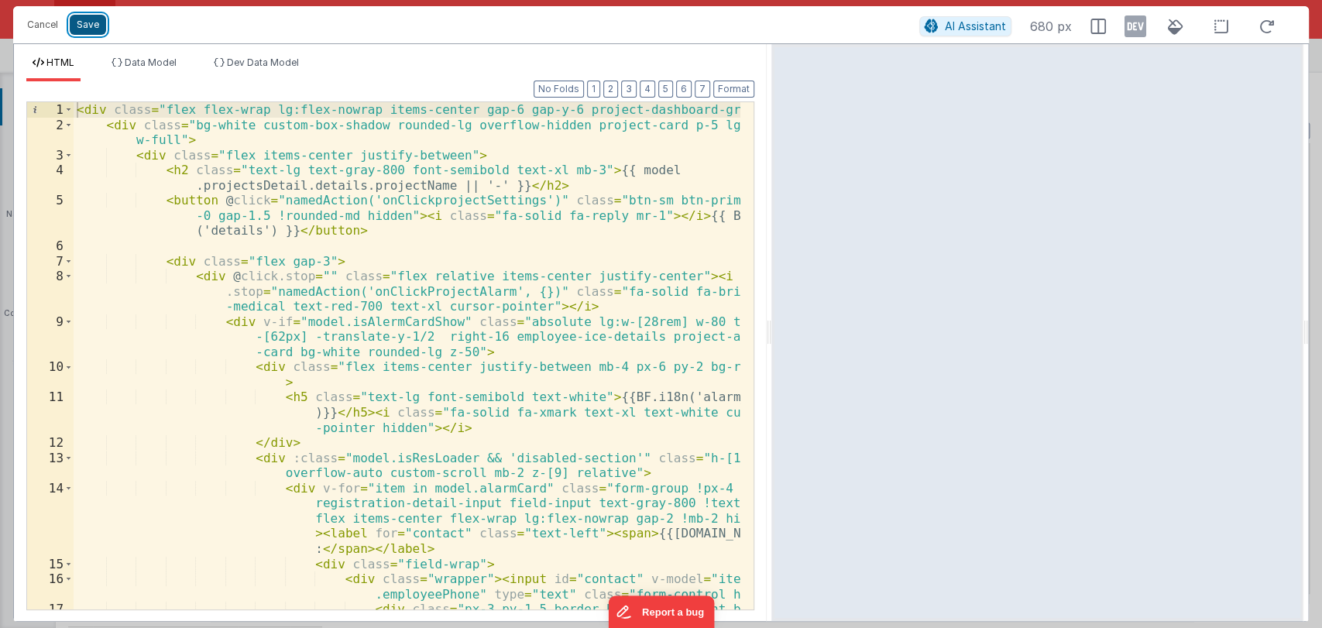
click at [85, 18] on button "Save" at bounding box center [88, 25] width 36 height 20
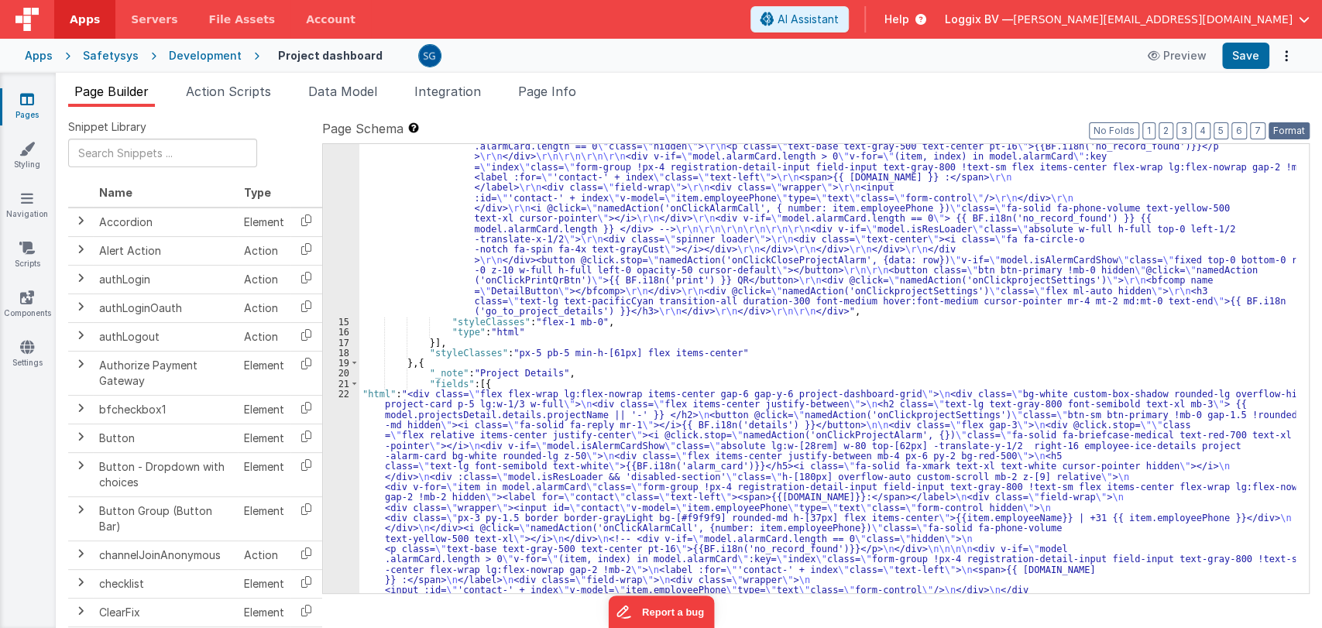
click at [1282, 131] on button "Format" at bounding box center [1289, 130] width 41 height 17
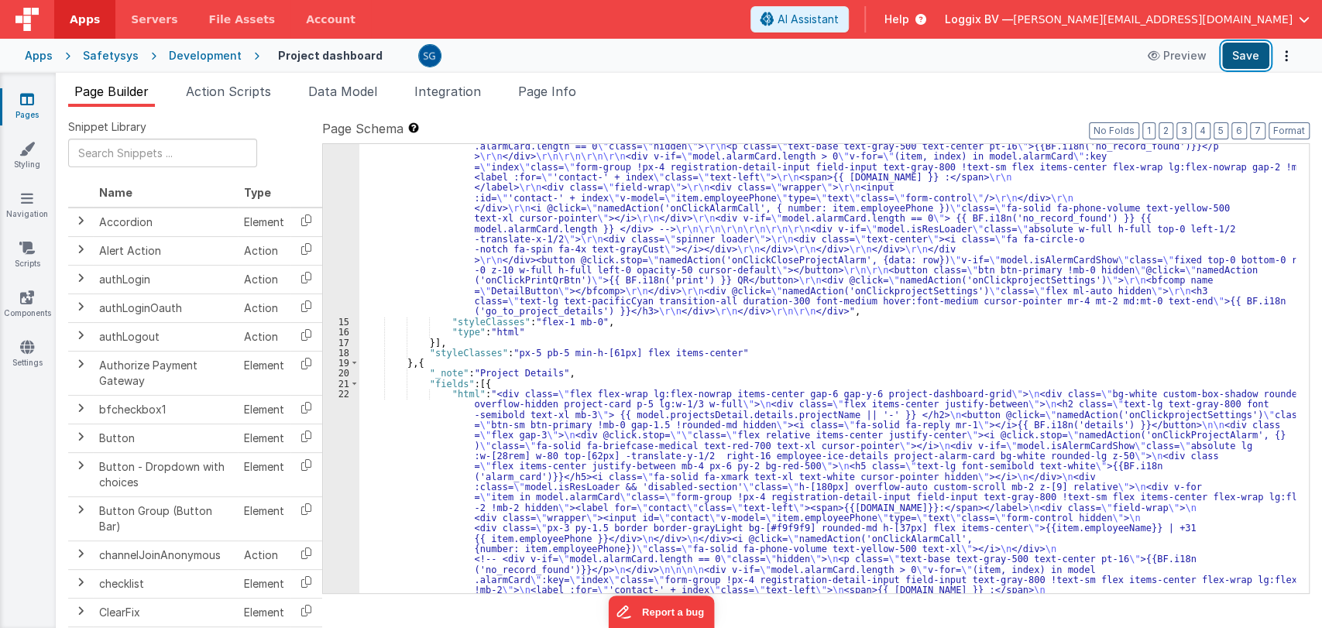
click at [1252, 65] on button "Save" at bounding box center [1245, 56] width 47 height 26
drag, startPoint x: 568, startPoint y: 387, endPoint x: 371, endPoint y: 375, distance: 197.9
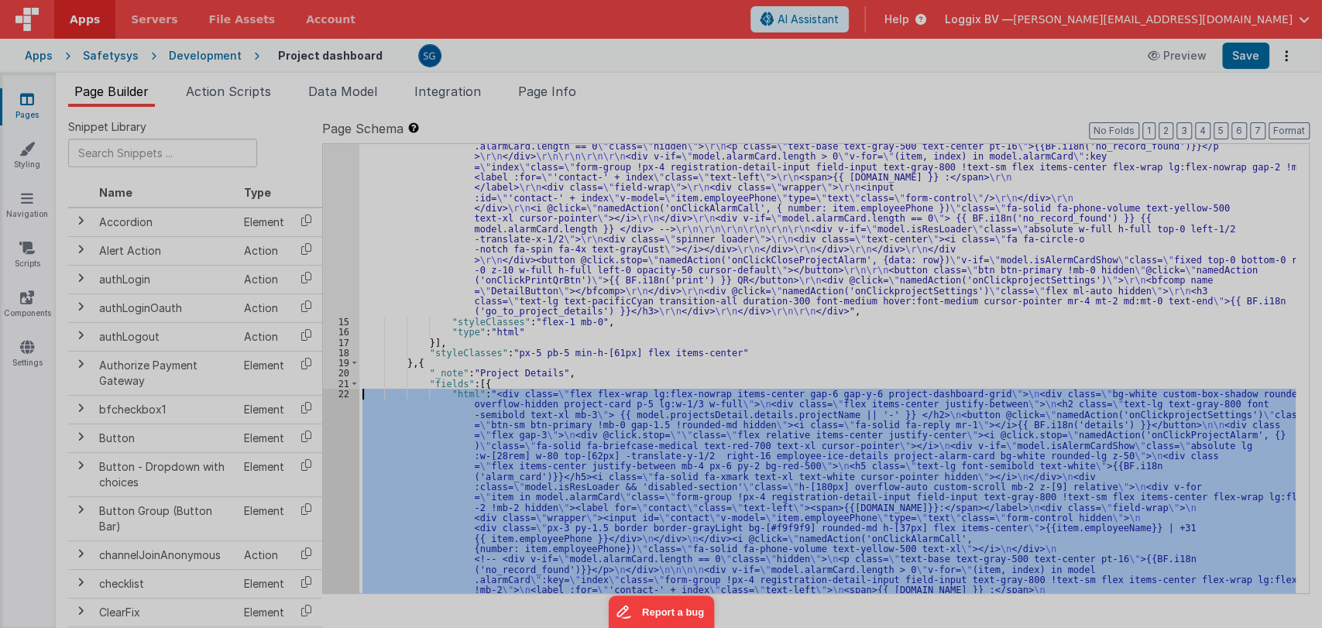
click at [345, 392] on div at bounding box center [661, 314] width 1322 height 628
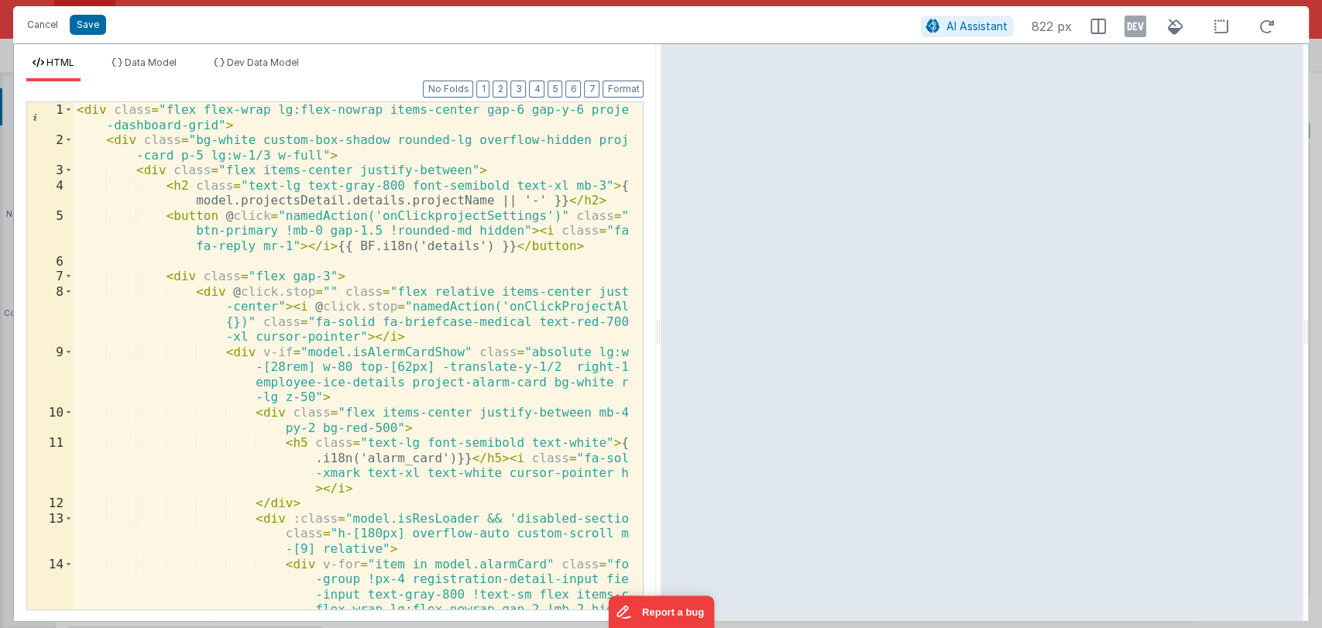
click at [534, 245] on div "< div class = "flex flex-wrap lg:flex-nowrap items-center gap-6 gap-y-6 project…" at bounding box center [352, 416] width 557 height 628
click at [551, 246] on div "< div class = "flex flex-wrap lg:flex-nowrap items-center gap-6 gap-y-6 project…" at bounding box center [352, 416] width 557 height 628
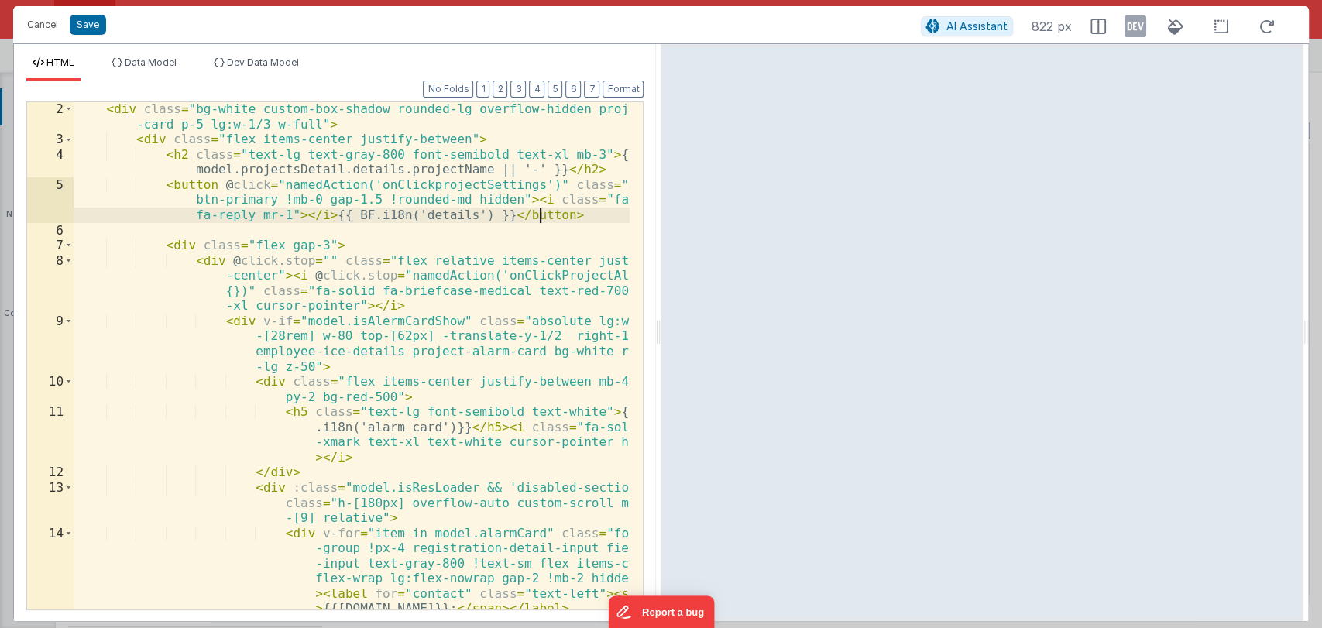
scroll to position [31, 0]
click at [70, 261] on span at bounding box center [68, 260] width 9 height 15
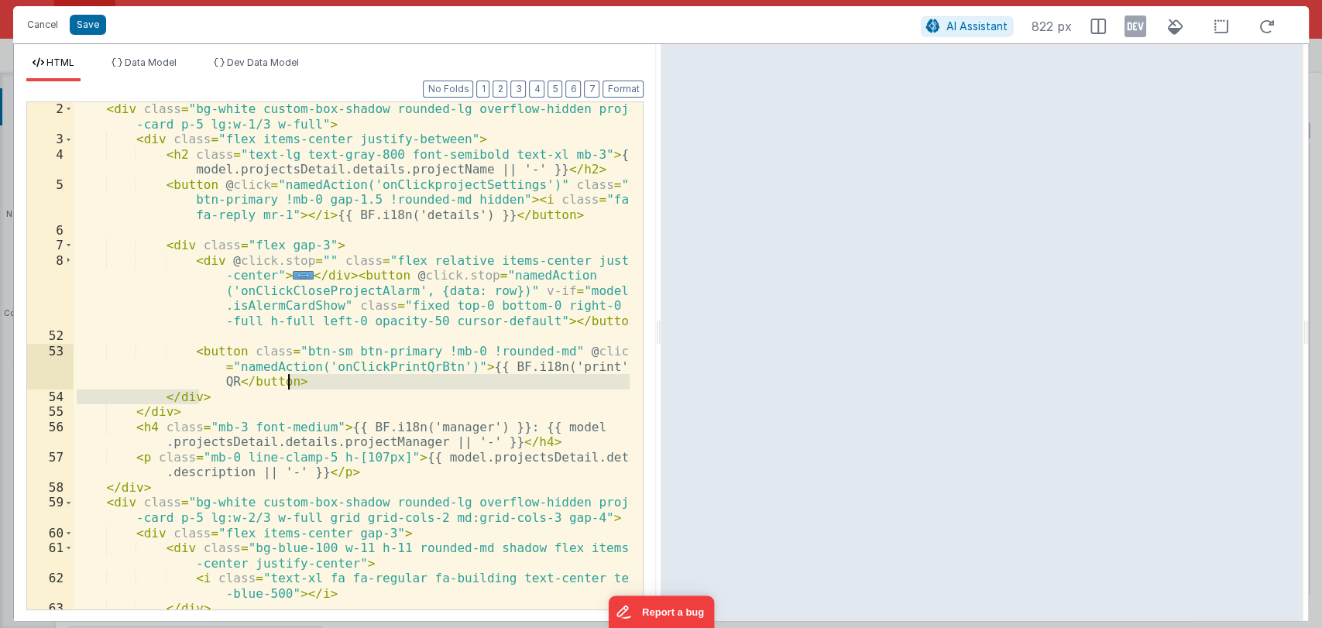
drag, startPoint x: 326, startPoint y: 398, endPoint x: 337, endPoint y: 387, distance: 15.3
click at [337, 387] on div "< div class = "bg-white custom-box-shadow rounded-lg overflow-hidden project -c…" at bounding box center [352, 377] width 557 height 553
click at [293, 274] on span "..." at bounding box center [303, 275] width 20 height 9
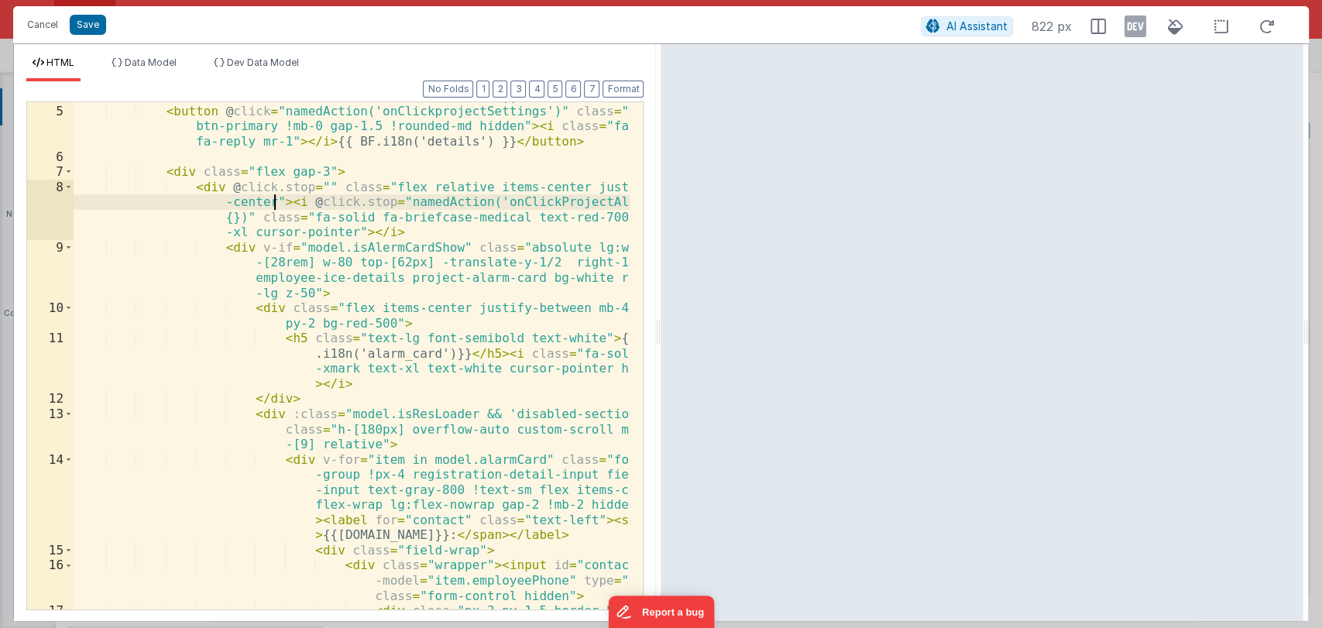
scroll to position [105, 0]
click at [64, 246] on span at bounding box center [68, 247] width 9 height 15
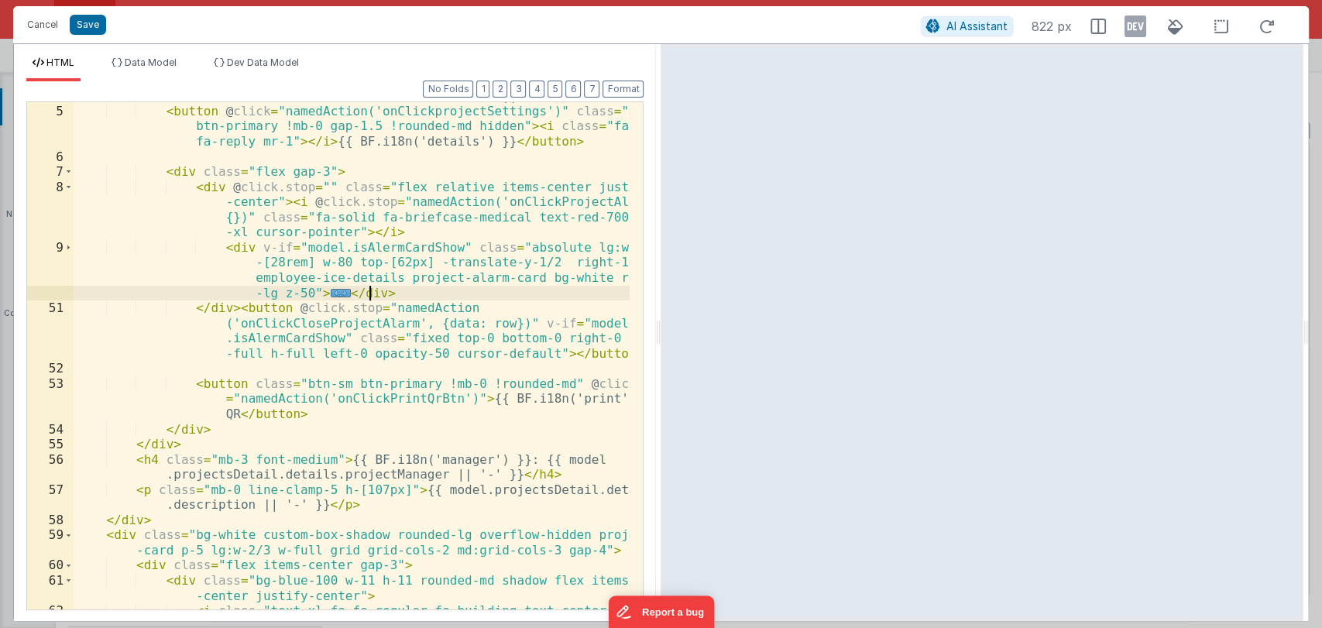
click at [389, 295] on div "< h2 class = "text-lg text-gray-800 font-semibold text-xl mb-3" > {{ model.proj…" at bounding box center [352, 358] width 557 height 568
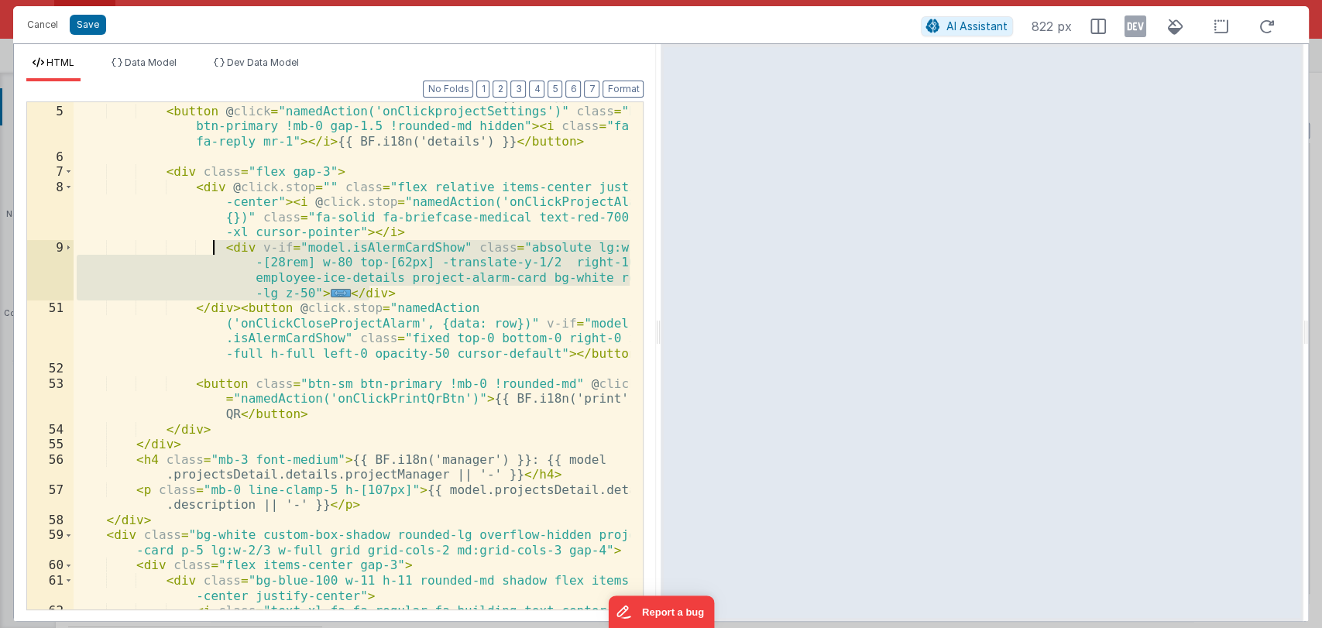
drag, startPoint x: 389, startPoint y: 295, endPoint x: 211, endPoint y: 250, distance: 183.0
click at [211, 250] on div "< h2 class = "text-lg text-gray-800 font-semibold text-xl mb-3" > {{ model.proj…" at bounding box center [352, 358] width 557 height 568
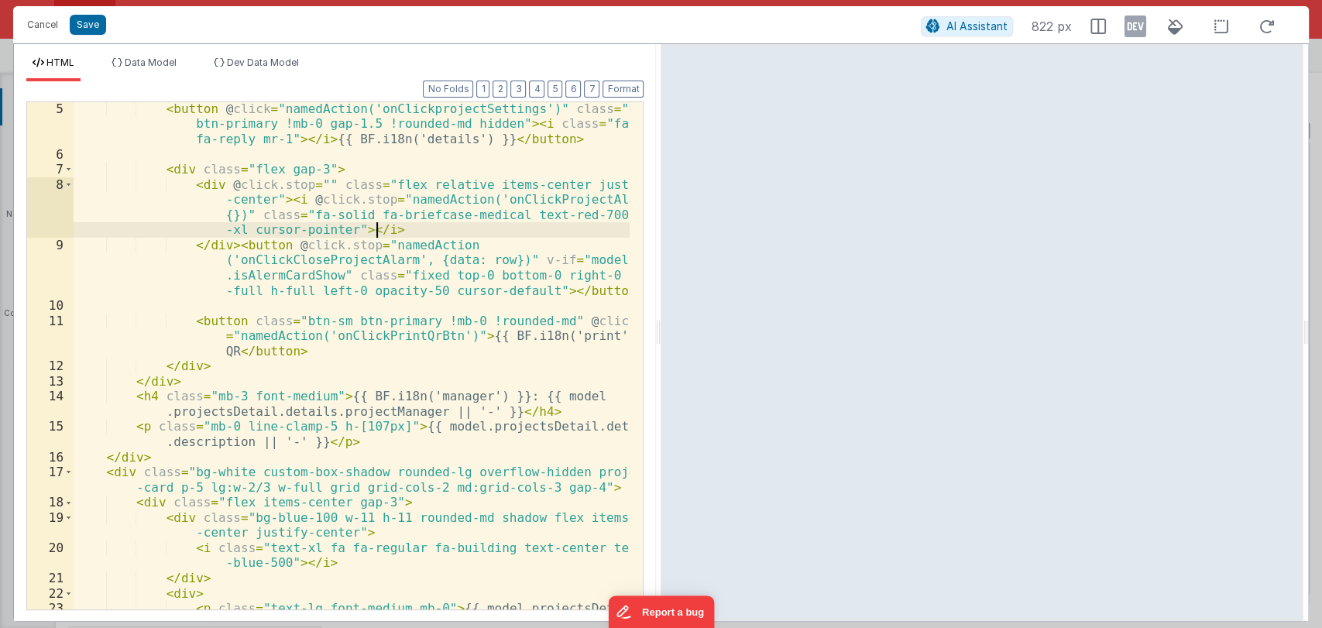
scroll to position [0, 0]
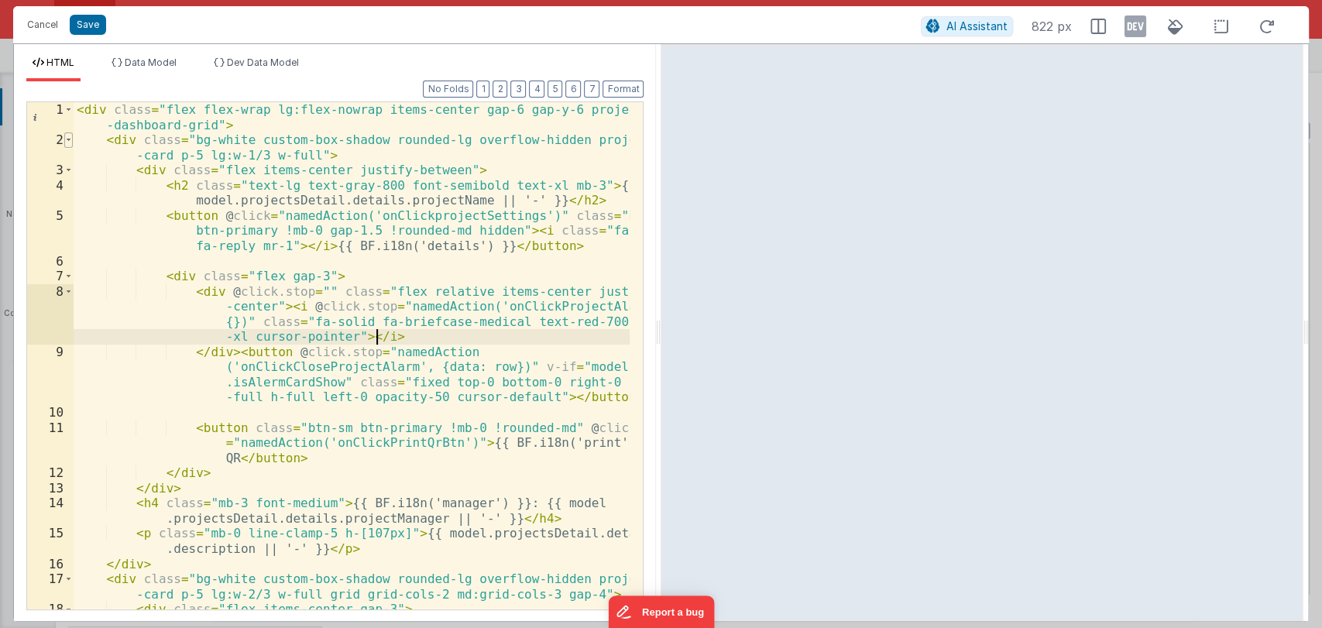
click at [67, 143] on span at bounding box center [68, 139] width 9 height 15
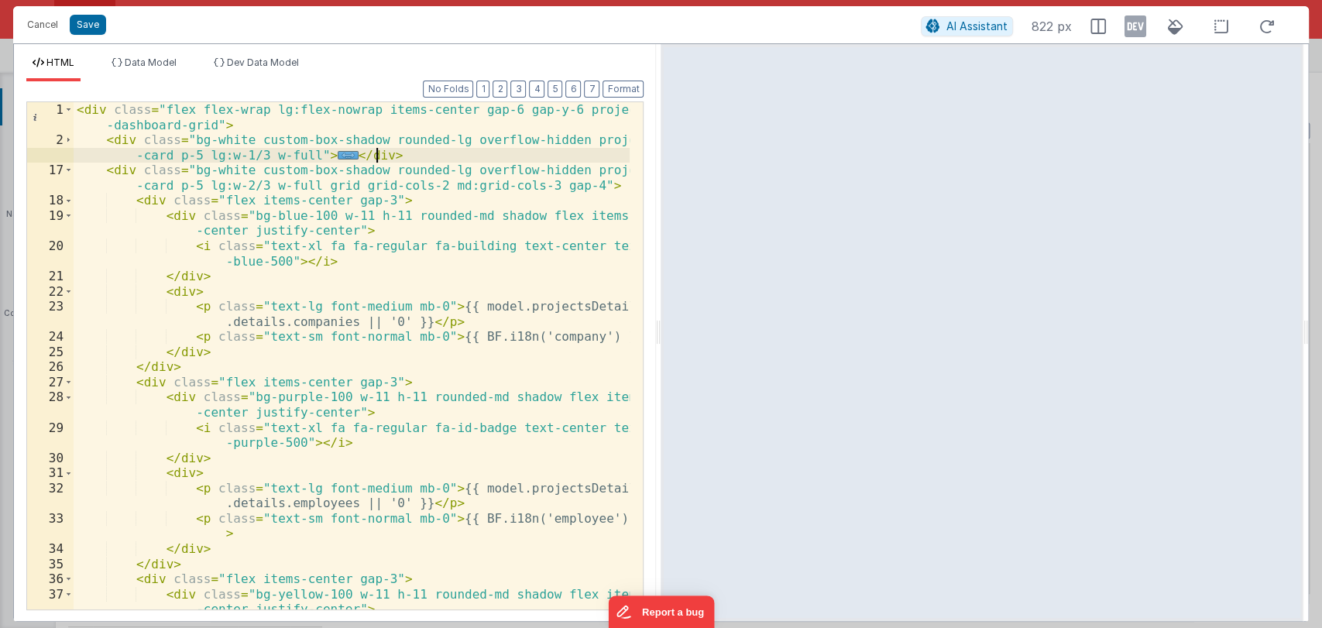
click at [428, 162] on div "< div class = "flex flex-wrap lg:flex-nowrap items-center gap-6 gap-y-6 project…" at bounding box center [352, 386] width 557 height 568
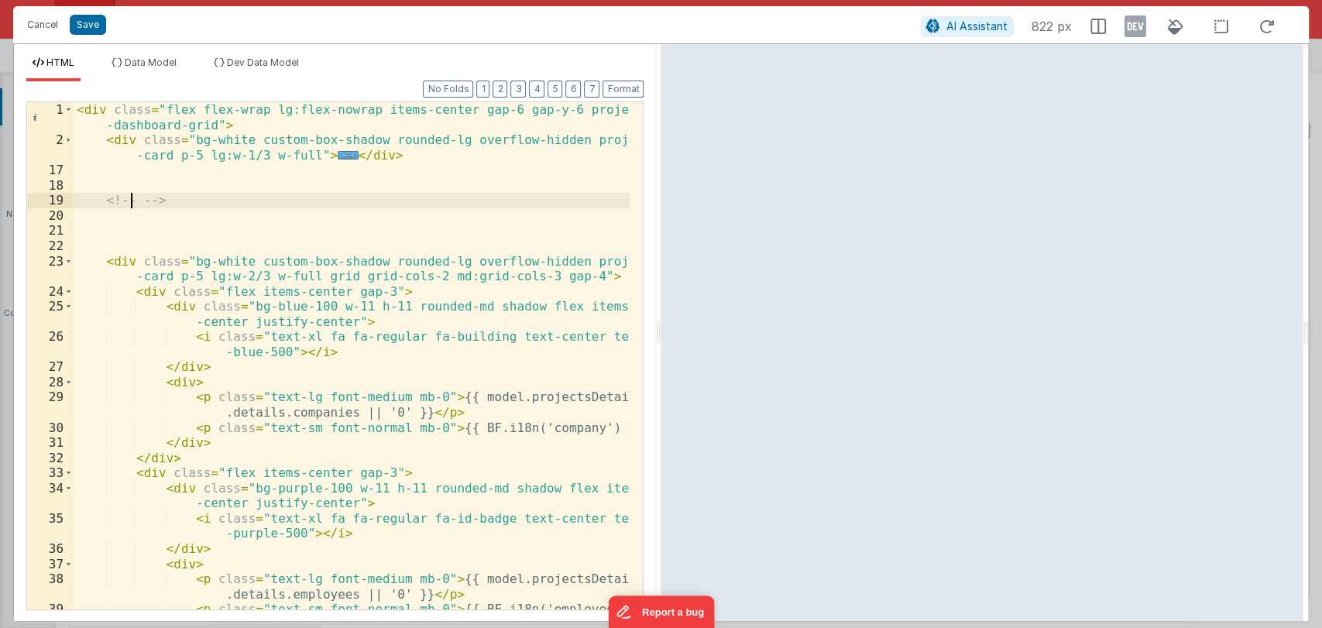
click at [129, 201] on div "< div class = "flex flex-wrap lg:flex-nowrap items-center gap-6 gap-y-6 project…" at bounding box center [352, 386] width 557 height 568
drag, startPoint x: 180, startPoint y: 197, endPoint x: 104, endPoint y: 198, distance: 75.9
click at [104, 198] on div "< div class = "flex flex-wrap lg:flex-nowrap items-center gap-6 gap-y-6 project…" at bounding box center [352, 386] width 557 height 568
click at [143, 218] on div "< div class = "flex flex-wrap lg:flex-nowrap items-center gap-6 gap-y-6 project…" at bounding box center [352, 386] width 557 height 568
paste textarea
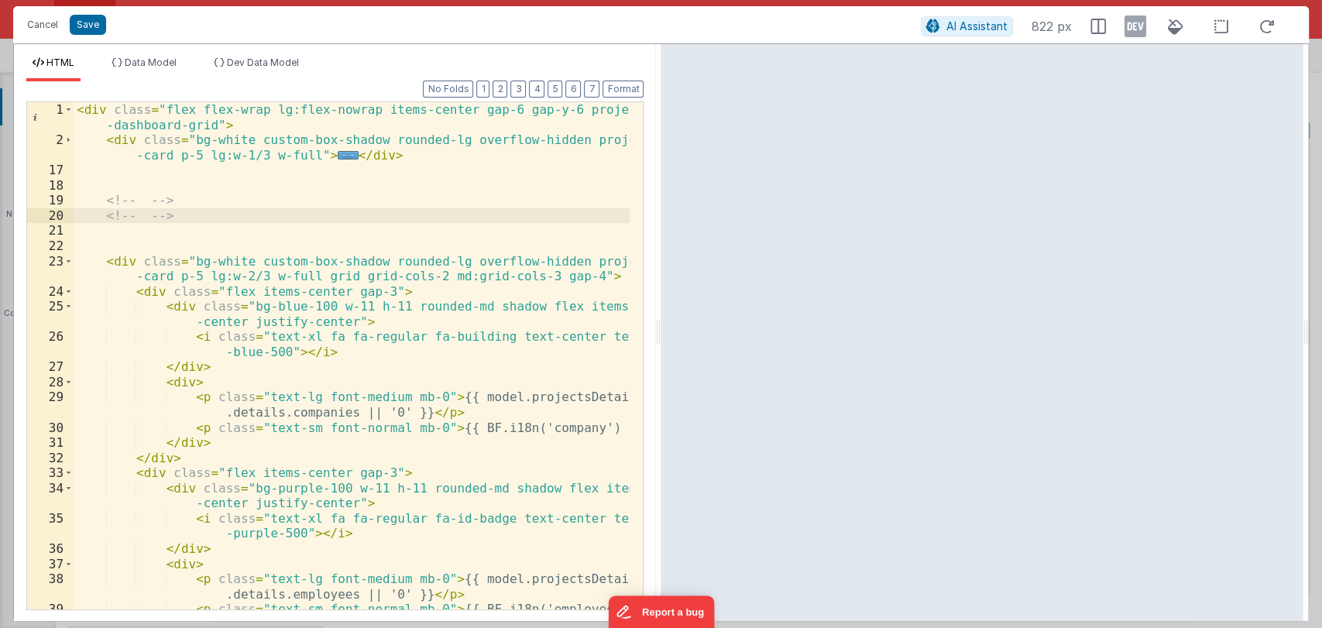
click at [189, 205] on div "< div class = "flex flex-wrap lg:flex-nowrap items-center gap-6 gap-y-6 project…" at bounding box center [352, 386] width 557 height 568
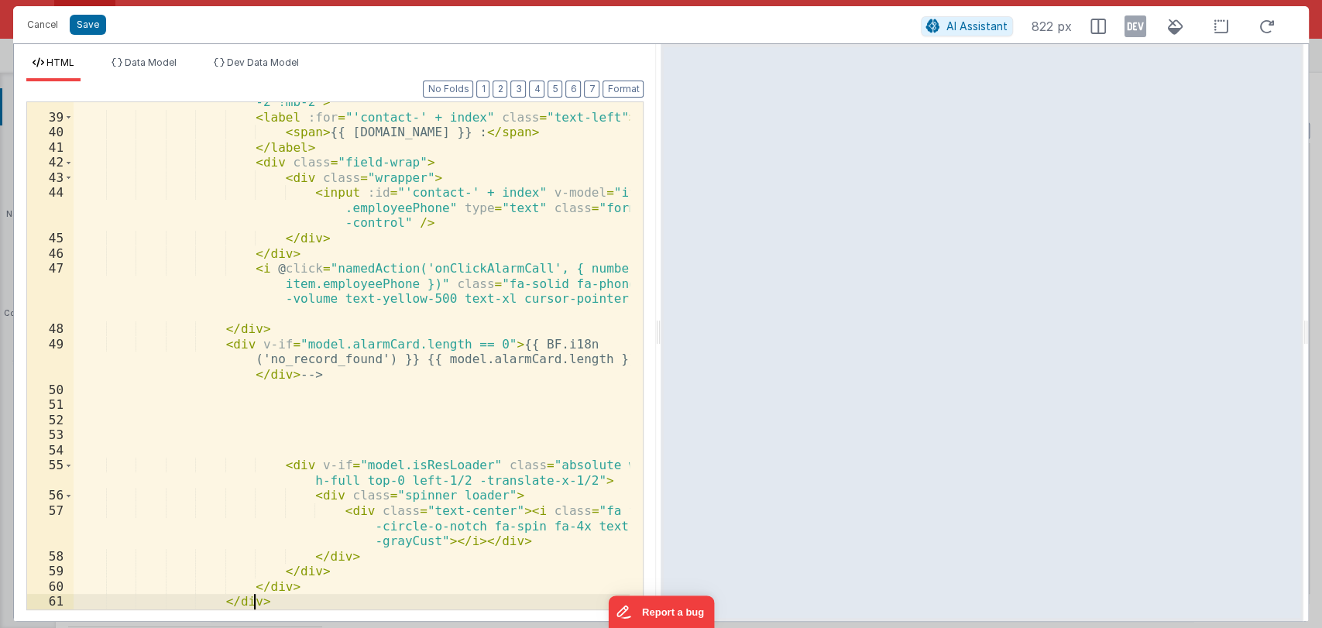
scroll to position [810, 0]
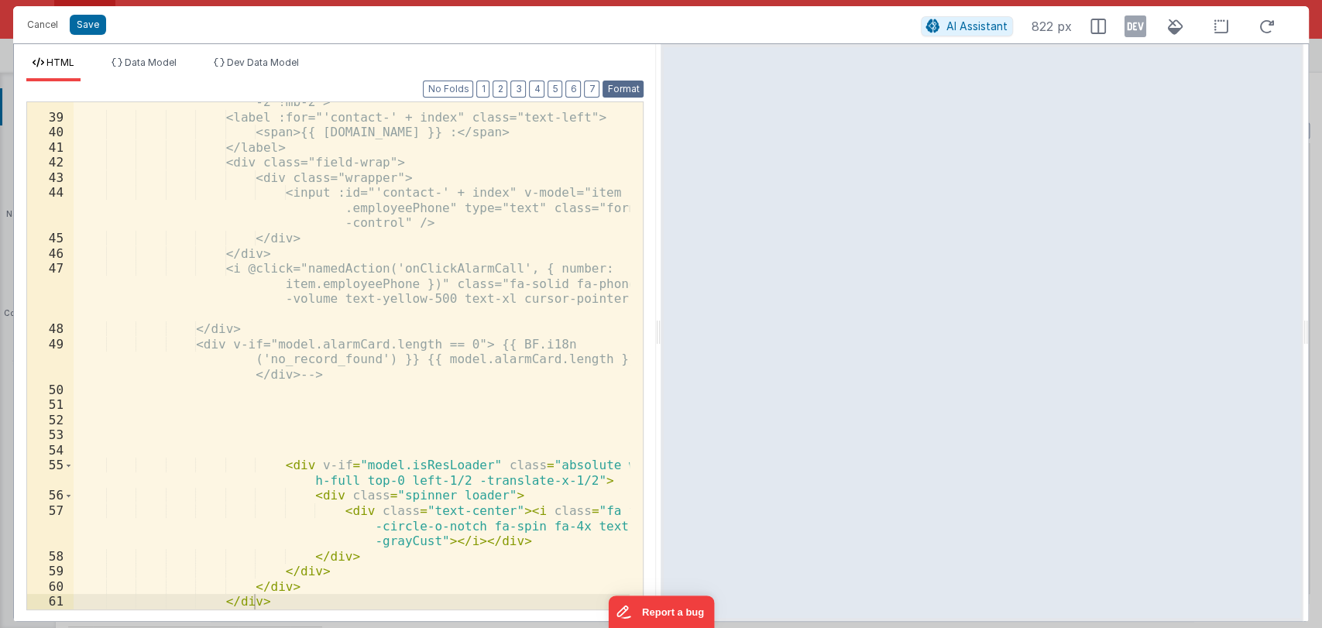
click at [620, 85] on button "Format" at bounding box center [623, 89] width 41 height 17
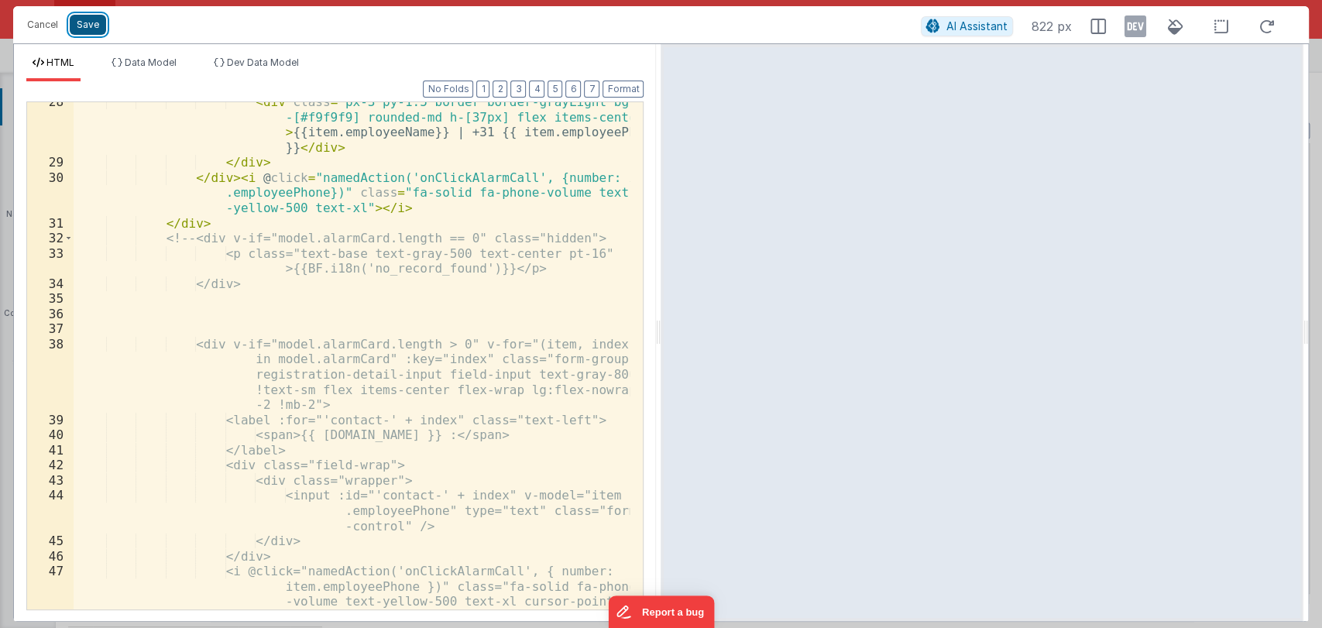
click at [89, 25] on button "Save" at bounding box center [88, 25] width 36 height 20
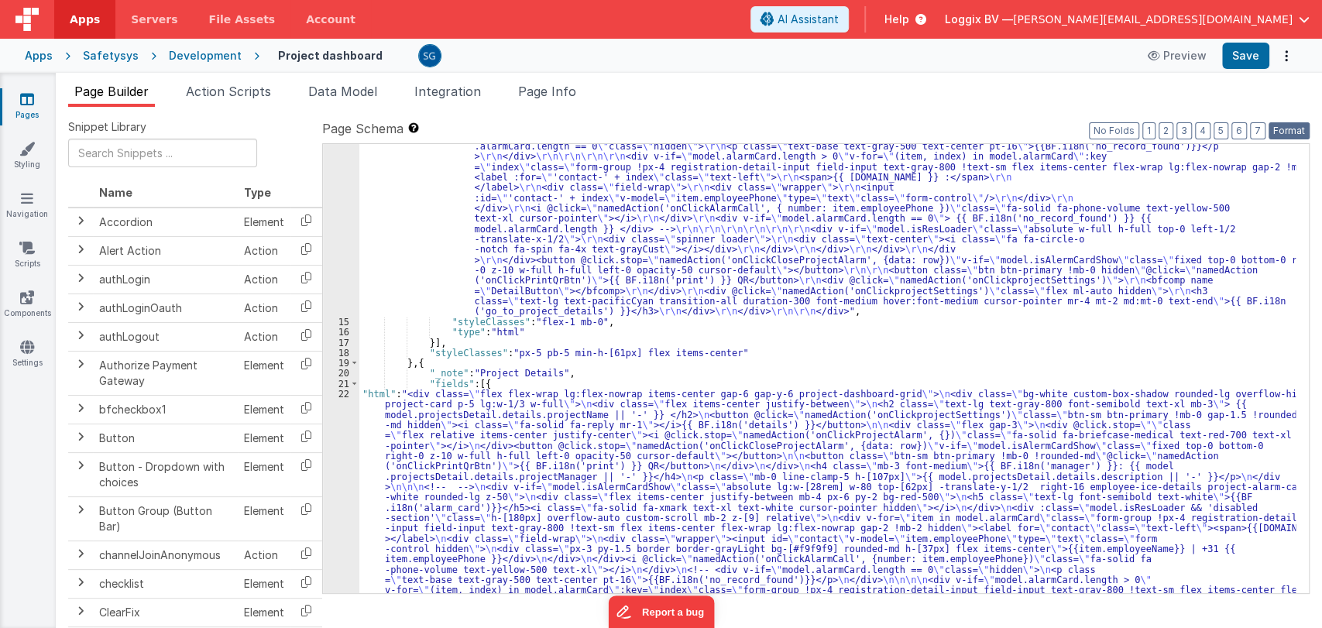
click at [1290, 130] on button "Format" at bounding box center [1289, 130] width 41 height 17
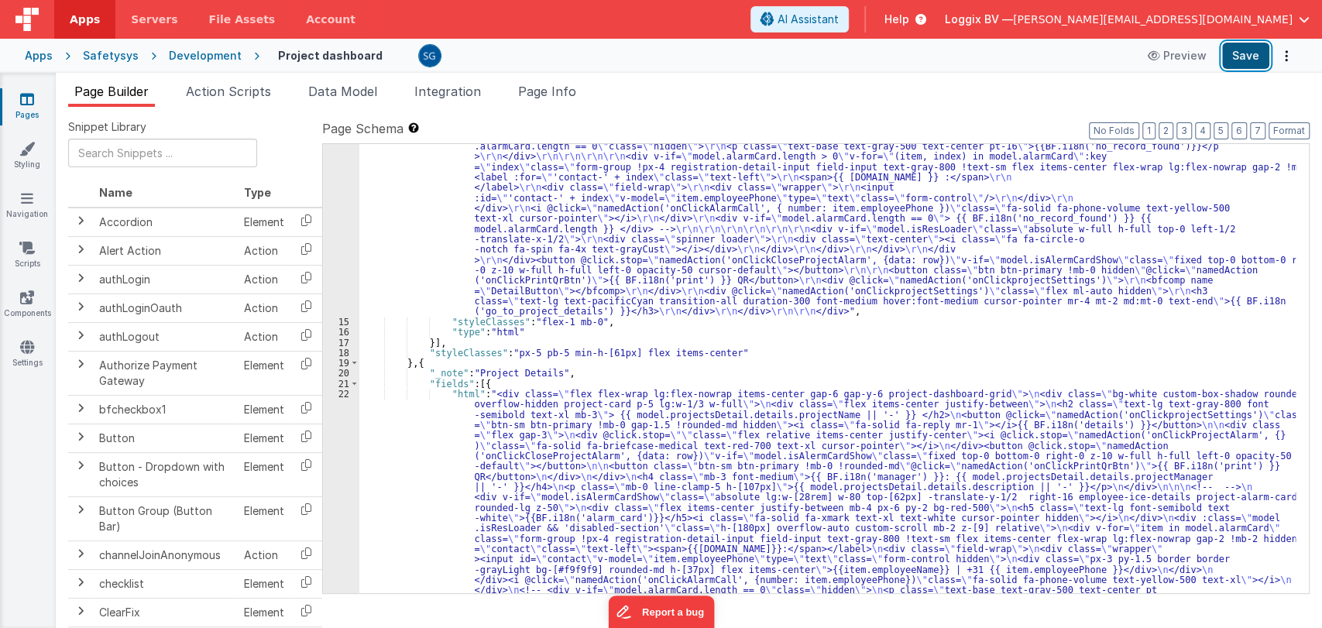
click at [1242, 46] on button "Save" at bounding box center [1245, 56] width 47 height 26
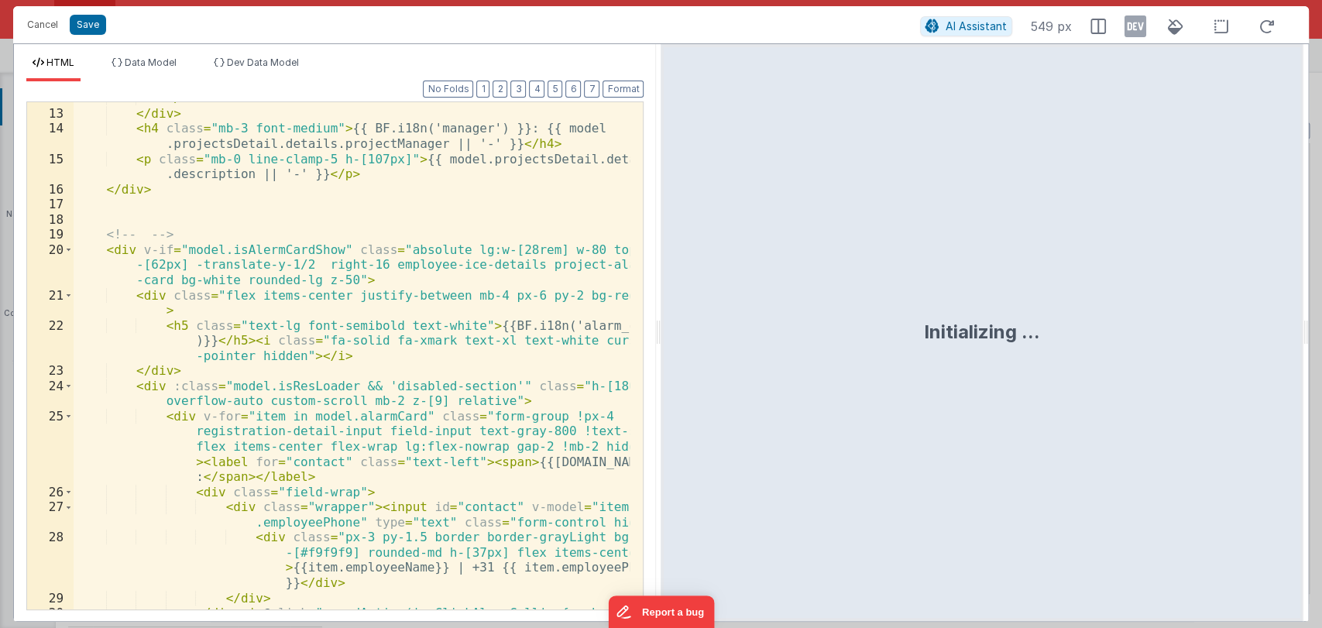
scroll to position [375, 0]
click at [156, 264] on div "</ div > </ div > < h4 class = "mb-3 font-medium" > {{ BF.i18n('manager') }}: {…" at bounding box center [352, 375] width 557 height 568
click at [330, 263] on div "</ div > </ div > < h4 class = "mb-3 font-medium" > {{ BF.i18n('manager') }}: {…" at bounding box center [352, 375] width 557 height 568
click at [362, 264] on div "</ div > </ div > < h4 class = "mb-3 font-medium" > {{ BF.i18n('manager') }}: {…" at bounding box center [352, 375] width 557 height 568
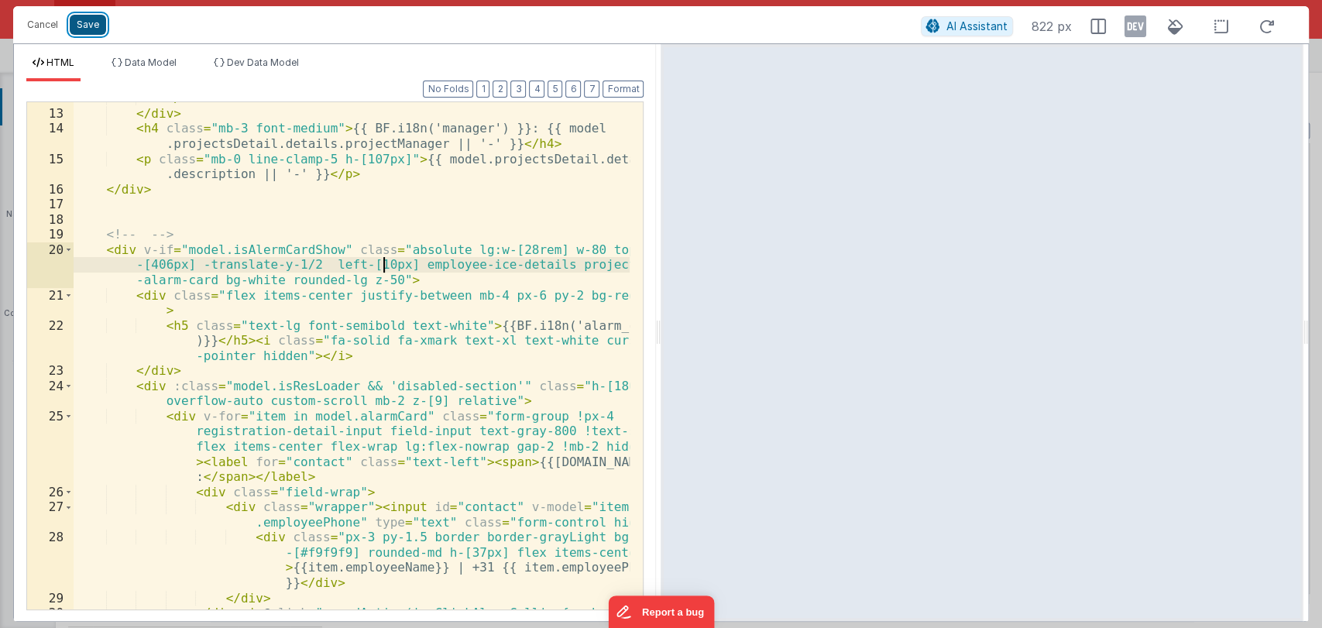
click at [88, 25] on button "Save" at bounding box center [88, 25] width 36 height 20
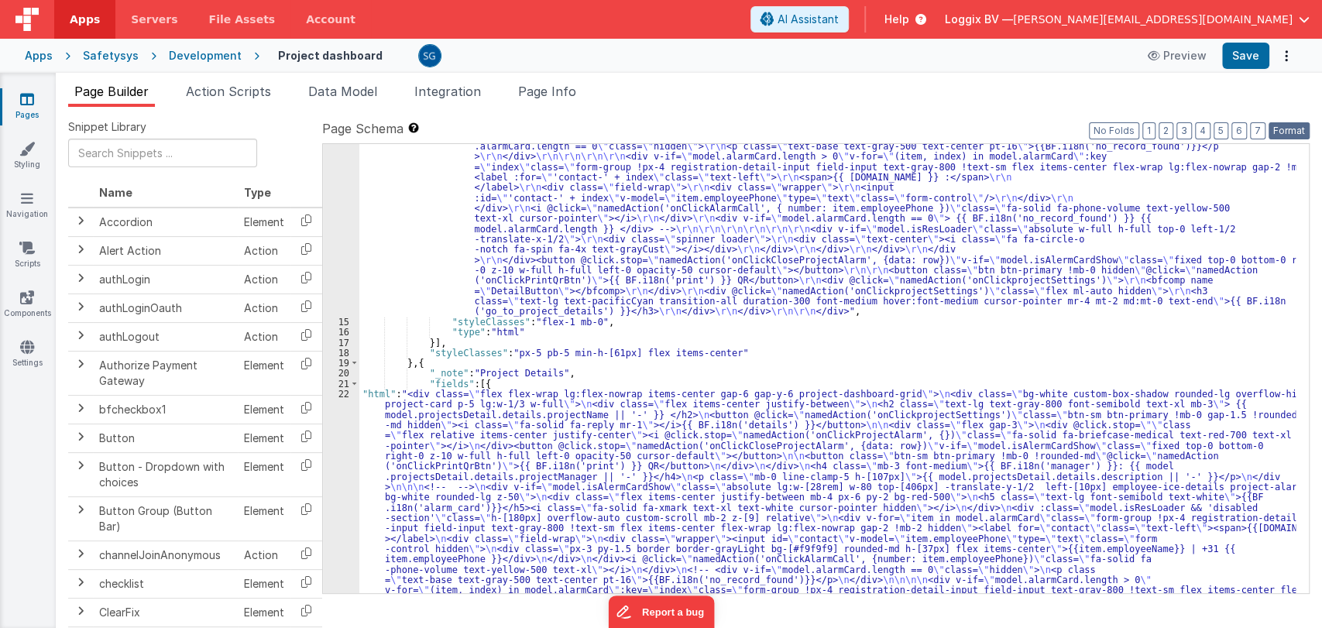
click at [1289, 132] on button "Format" at bounding box center [1289, 130] width 41 height 17
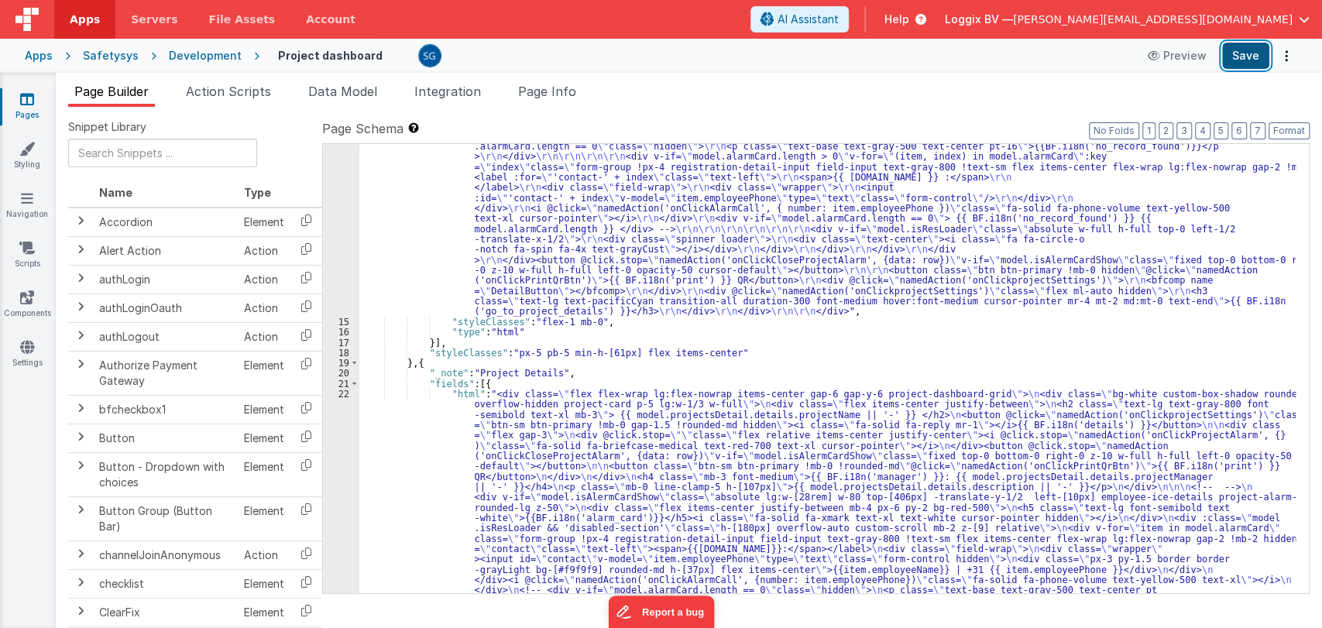
click at [1245, 55] on button "Save" at bounding box center [1245, 56] width 47 height 26
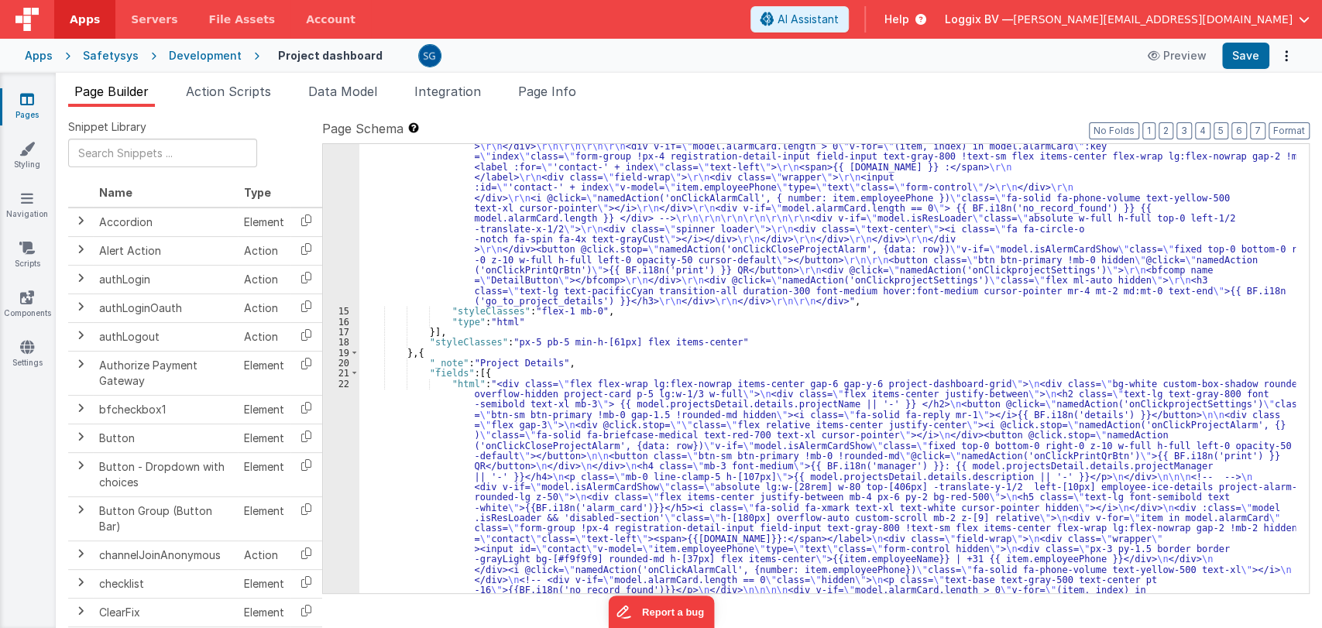
scroll to position [282, 0]
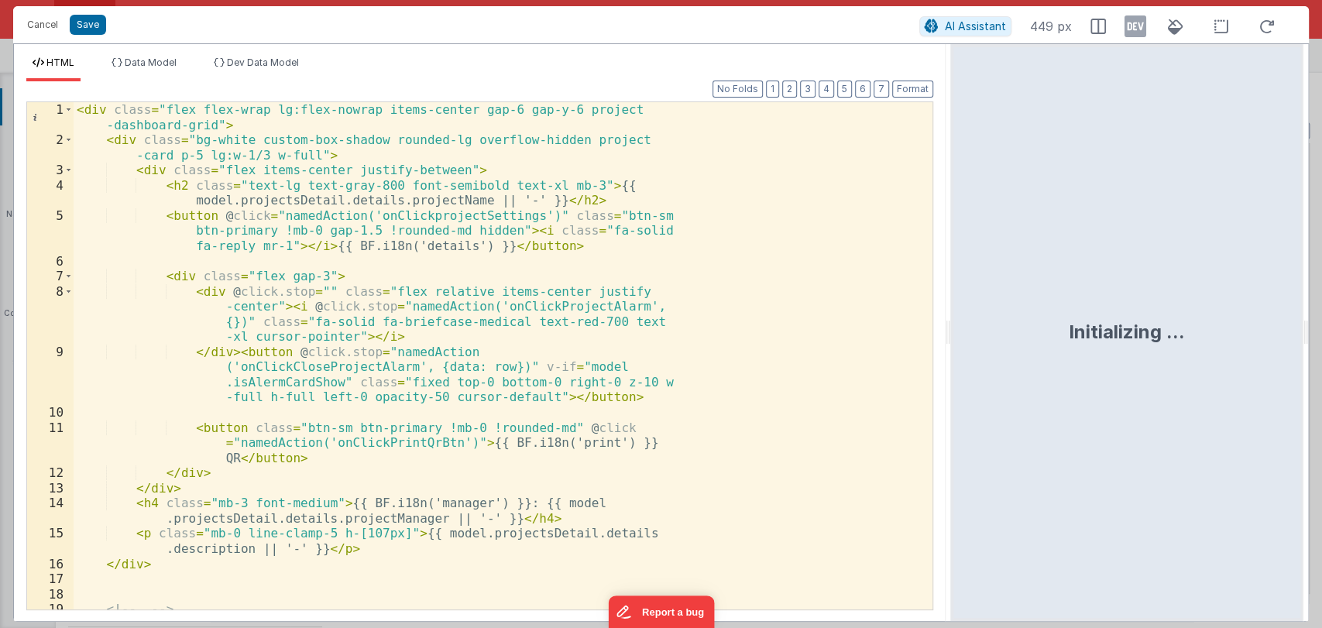
drag, startPoint x: 658, startPoint y: 335, endPoint x: 953, endPoint y: 324, distance: 295.3
click at [953, 324] on html "Cancel Save AI Assistant 449 px HTML Data Model Dev Data Model Format 7 6 5 4 3…" at bounding box center [661, 314] width 1322 height 628
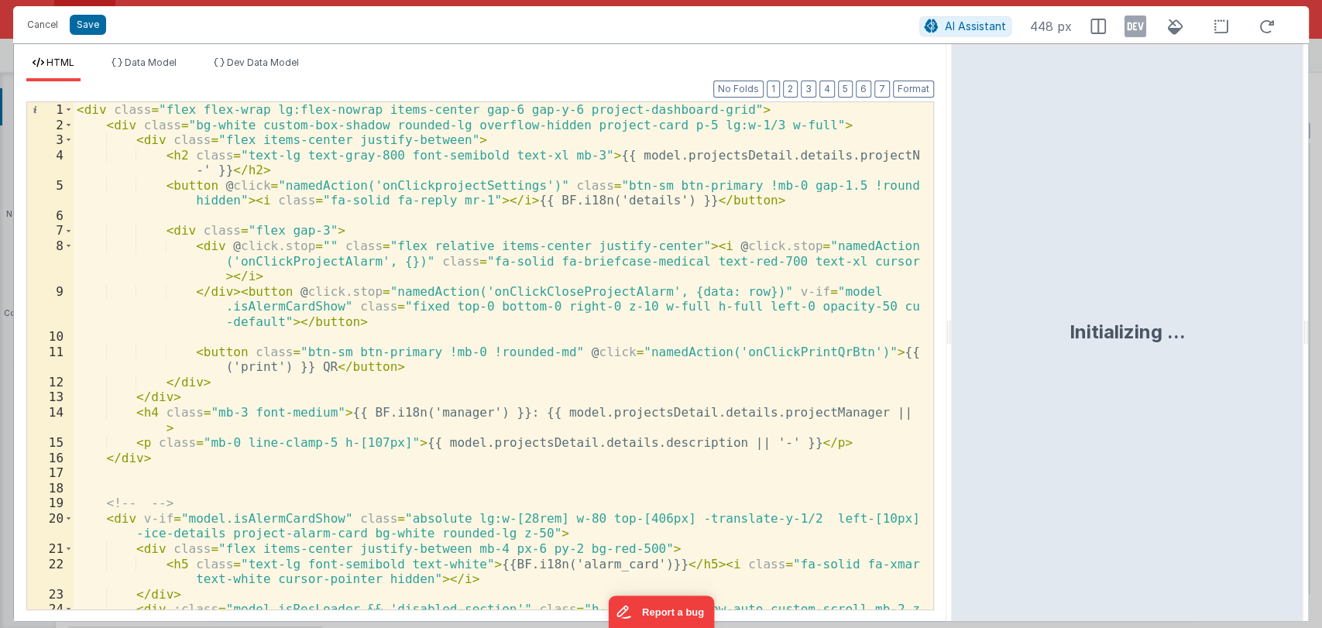
scroll to position [0, 0]
click at [901, 262] on div "< div class = "flex flex-wrap lg:flex-nowrap items-center gap-6 gap-y-6 project…" at bounding box center [497, 378] width 847 height 553
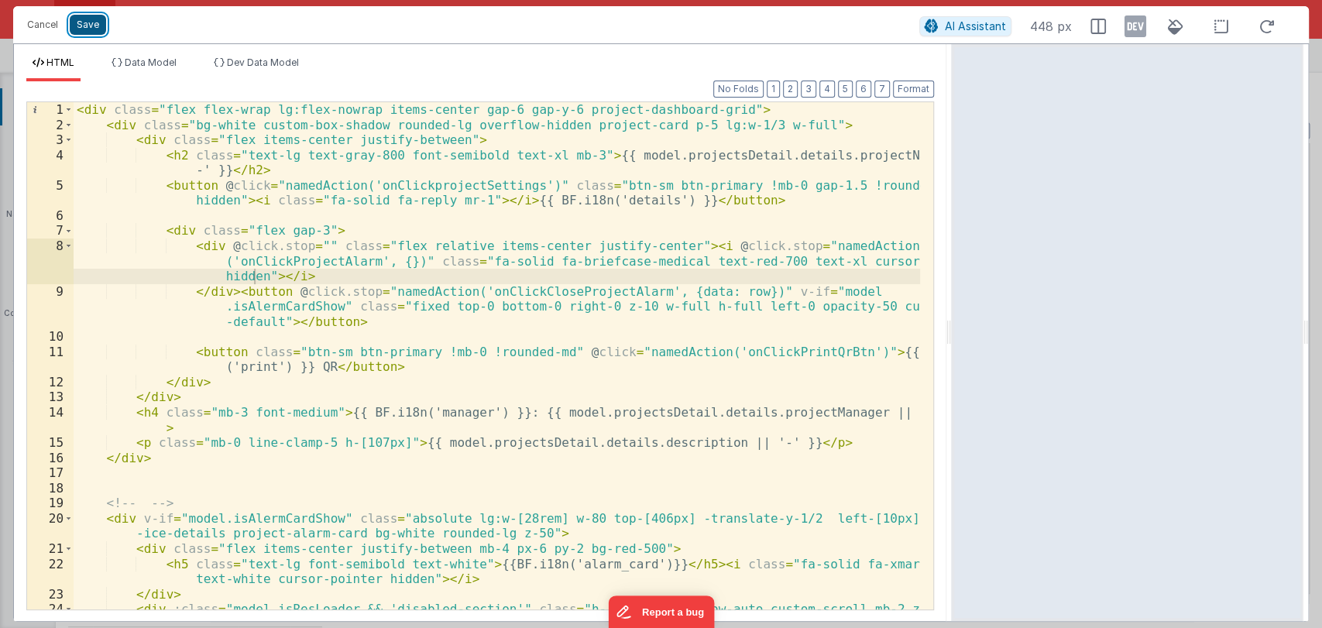
click at [87, 23] on button "Save" at bounding box center [88, 25] width 36 height 20
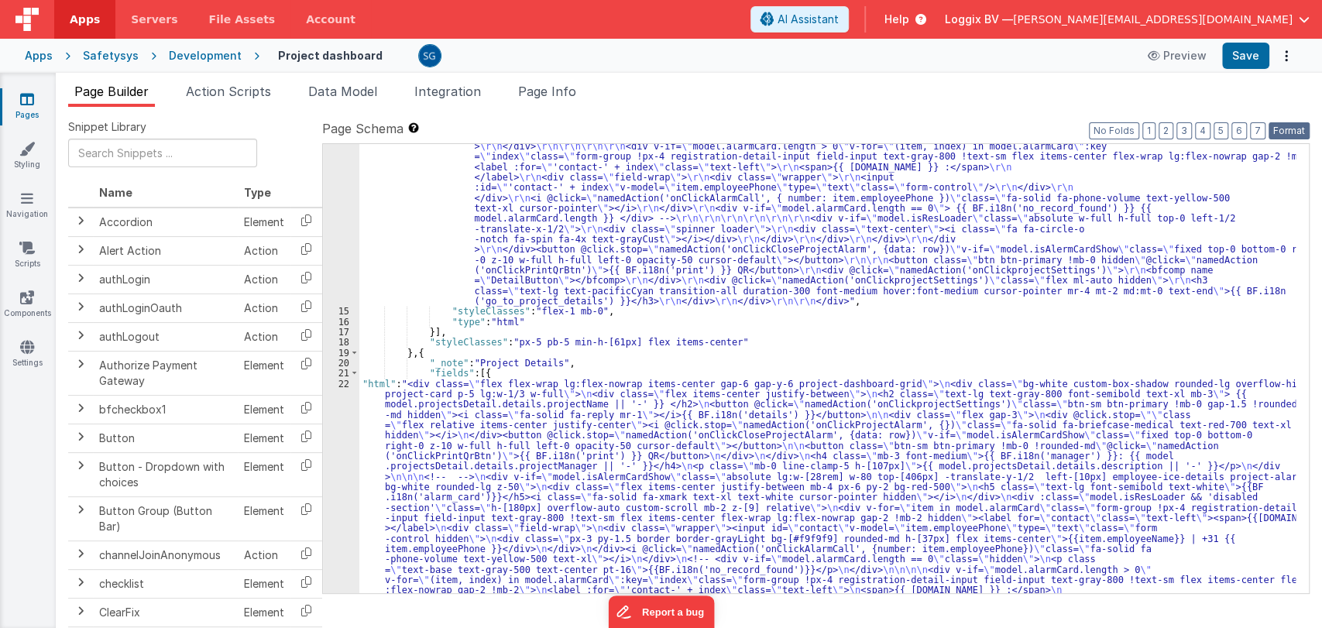
click at [1290, 135] on button "Format" at bounding box center [1289, 130] width 41 height 17
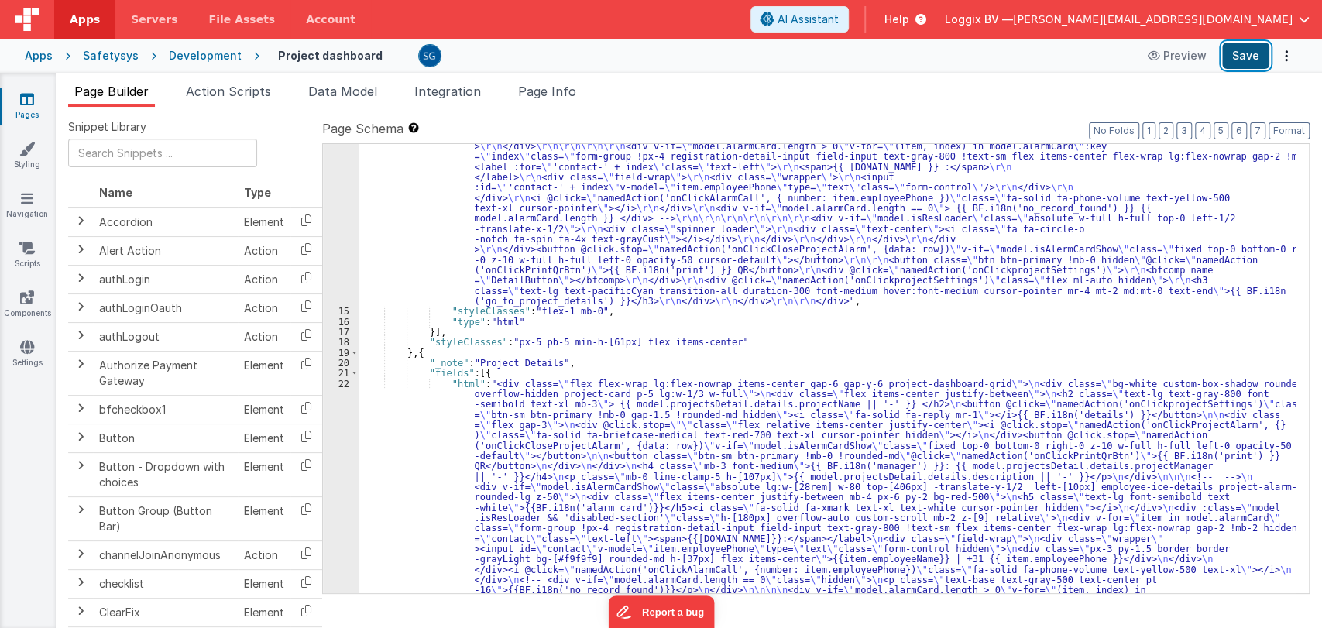
click at [1242, 60] on button "Save" at bounding box center [1245, 56] width 47 height 26
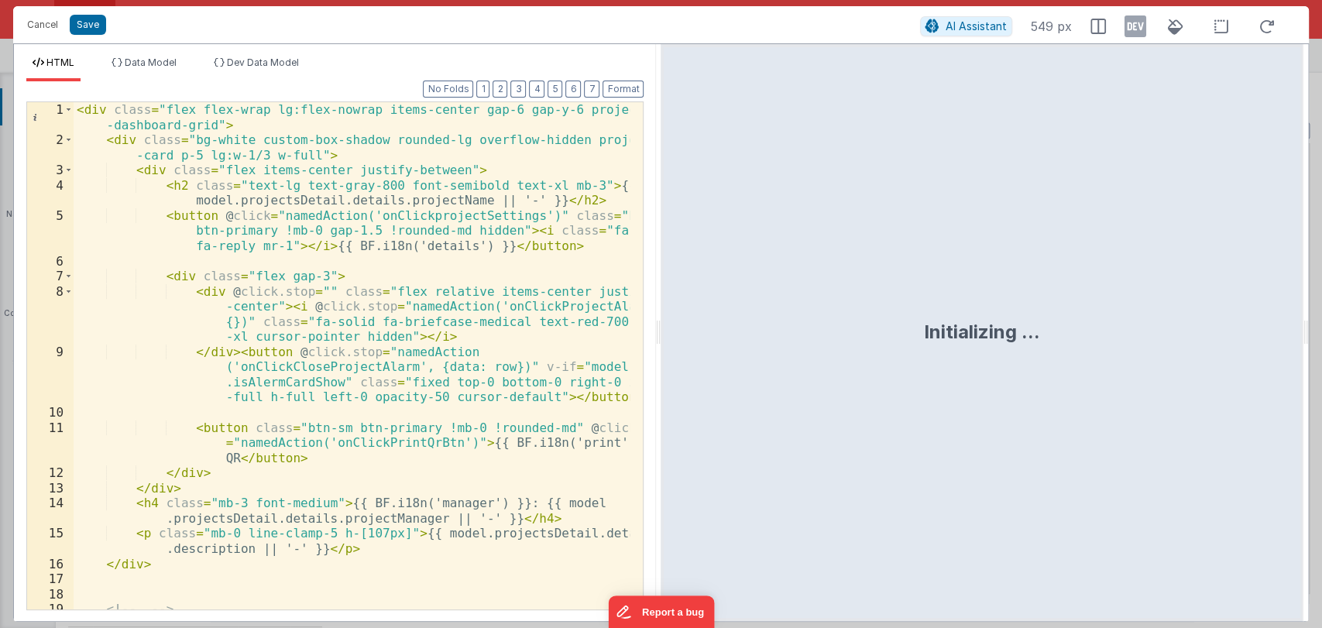
drag, startPoint x: 657, startPoint y: 337, endPoint x: 1036, endPoint y: 318, distance: 379.2
click at [1036, 318] on html "Cancel Save AI Assistant 549 px HTML Data Model Dev Data Model Format 7 6 5 4 3…" at bounding box center [661, 314] width 1322 height 628
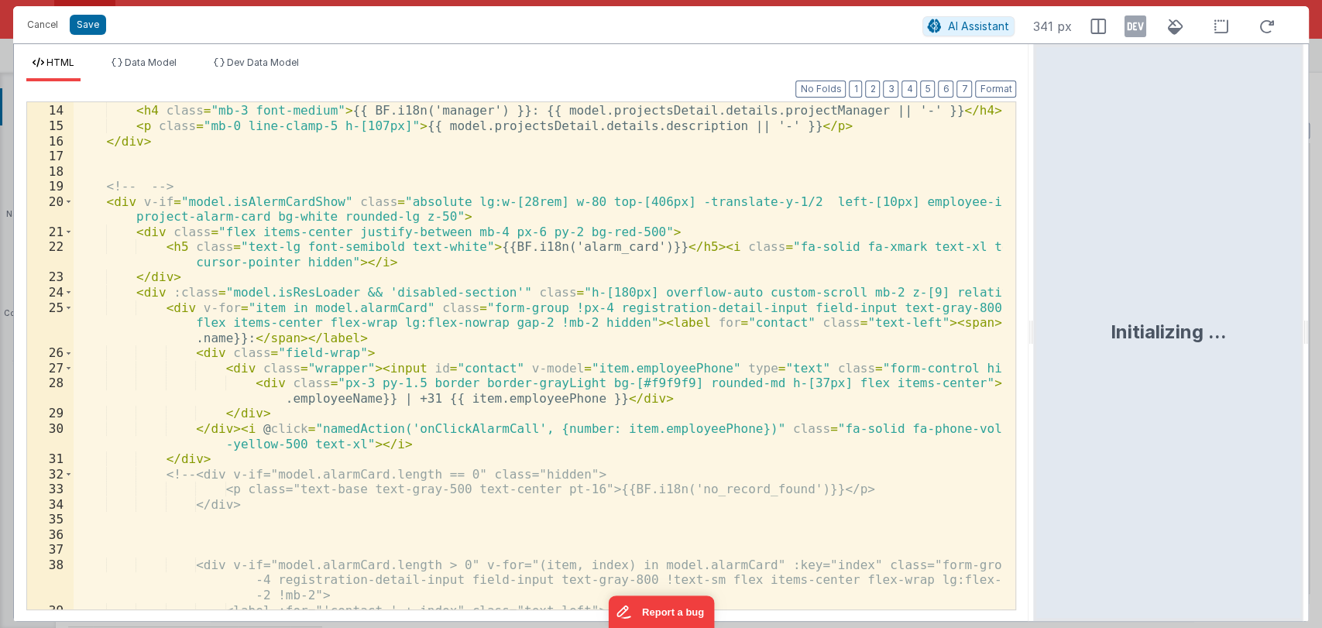
scroll to position [256, 0]
click at [424, 214] on div "</ div > < h4 class = "mb-3 font-medium" > {{ BF.i18n('manager') }}: {{ model.p…" at bounding box center [538, 357] width 929 height 538
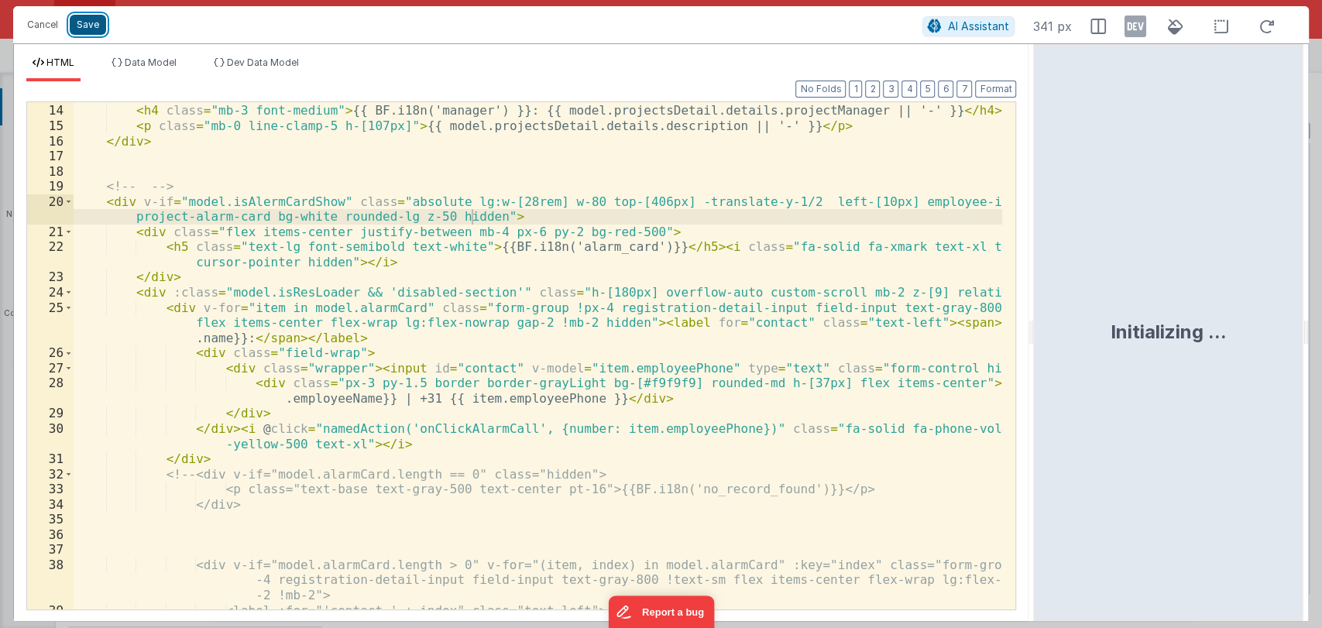
click at [94, 26] on button "Save" at bounding box center [88, 25] width 36 height 20
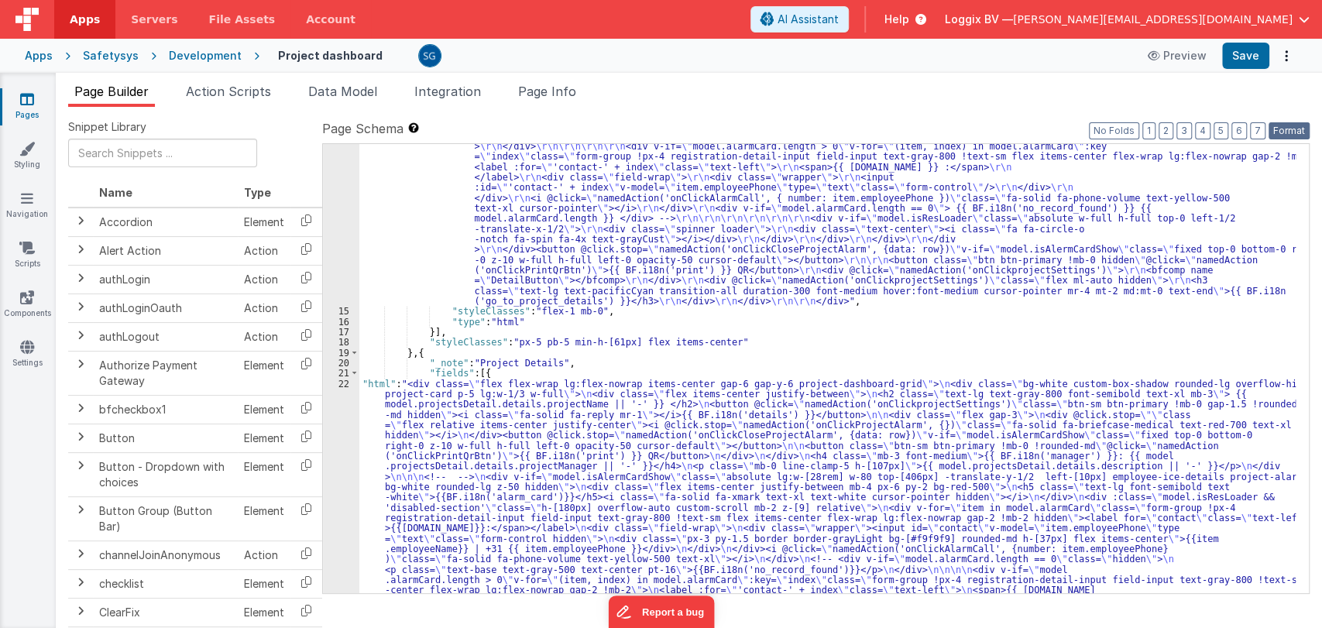
click at [1294, 131] on button "Format" at bounding box center [1289, 130] width 41 height 17
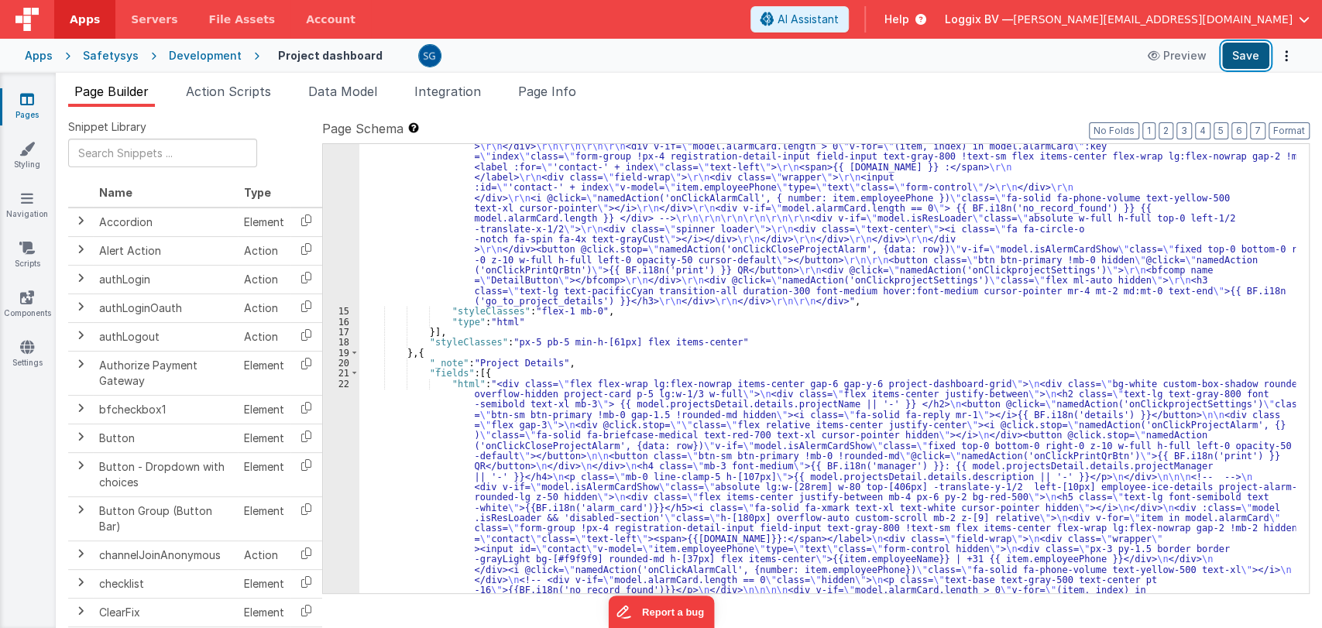
click at [1238, 63] on button "Save" at bounding box center [1245, 56] width 47 height 26
click at [32, 294] on icon at bounding box center [27, 297] width 14 height 15
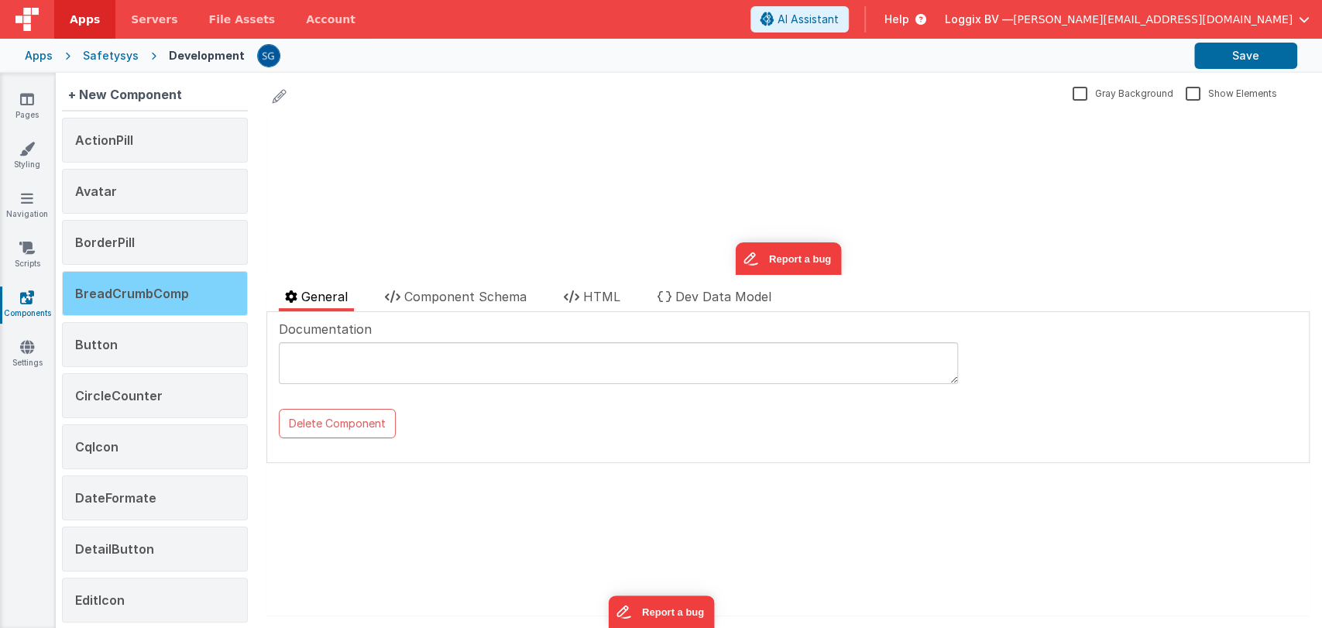
scroll to position [33, 0]
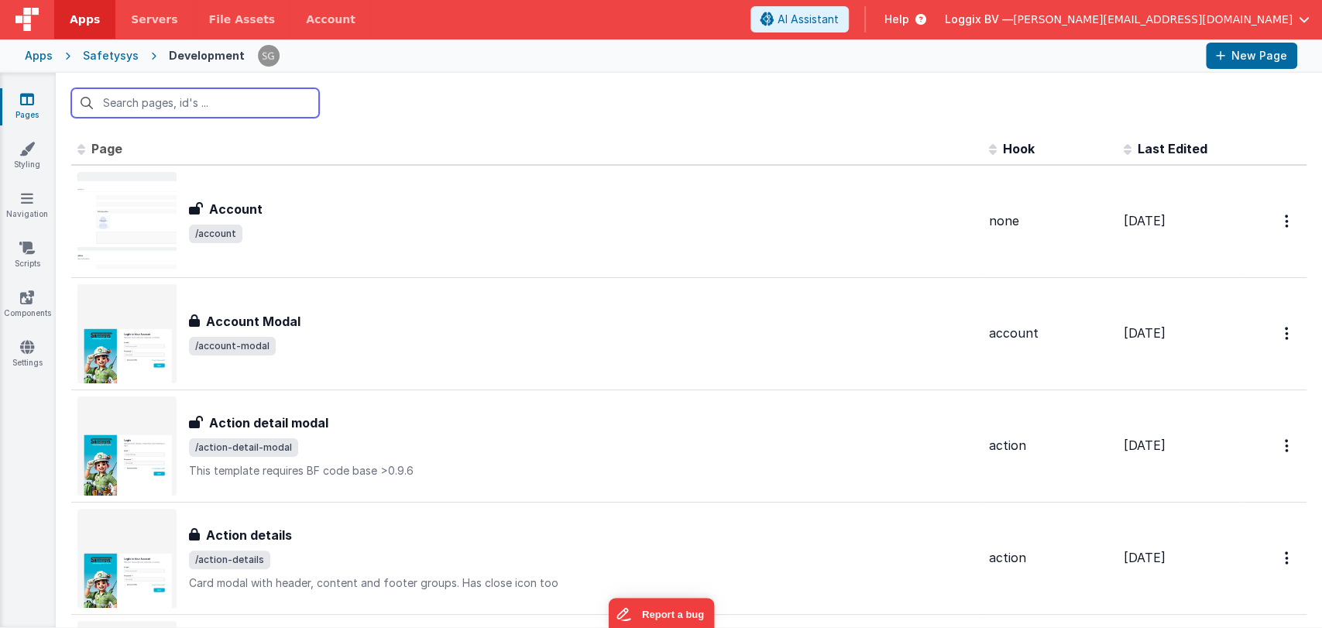
click at [163, 101] on input "text" at bounding box center [195, 102] width 248 height 29
click at [184, 98] on input "text" at bounding box center [195, 102] width 248 height 29
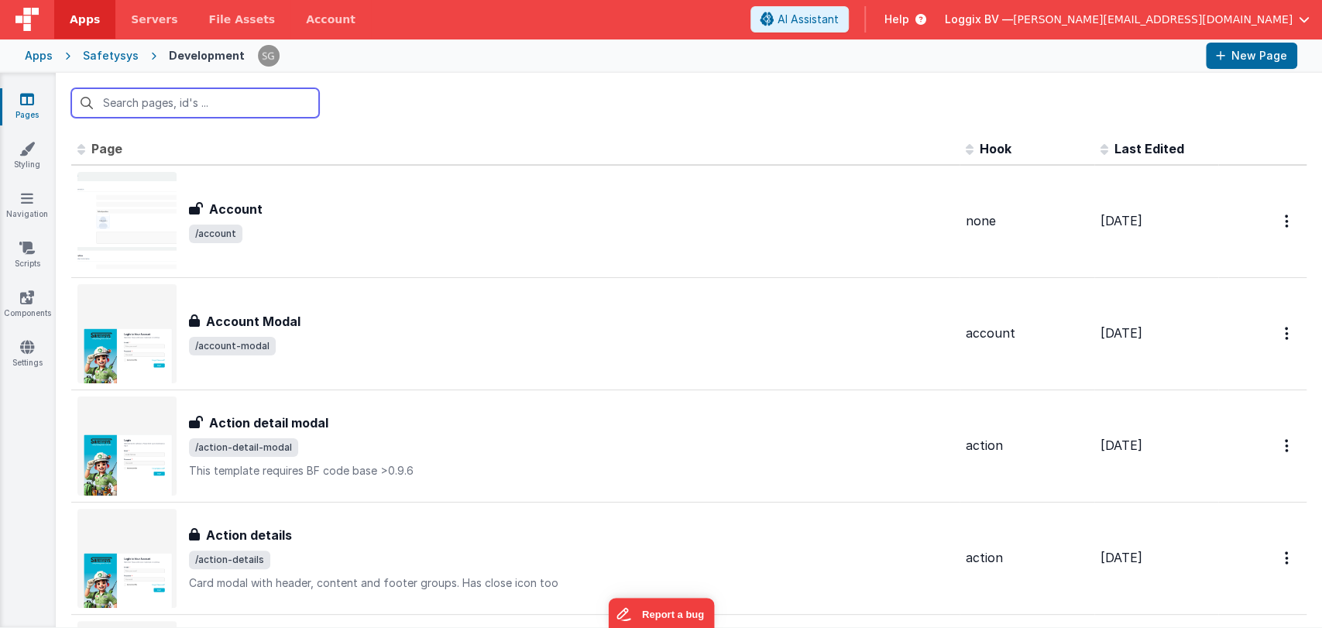
click at [119, 101] on input "text" at bounding box center [195, 102] width 248 height 29
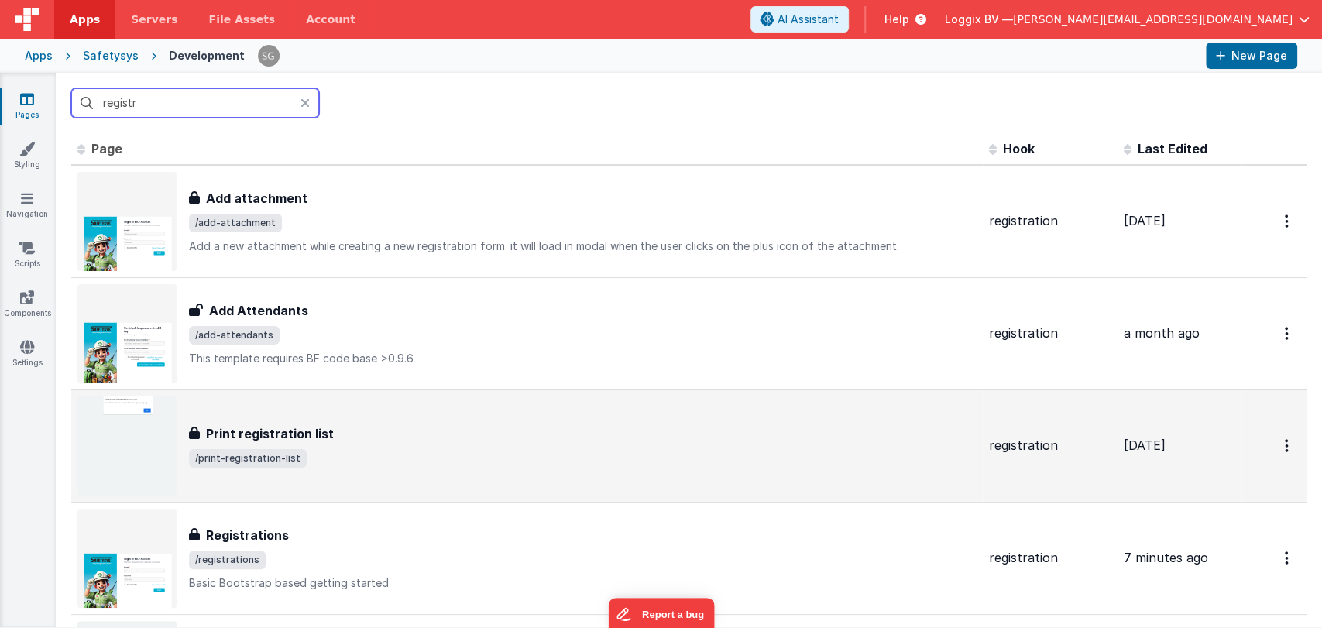
scroll to position [98, 0]
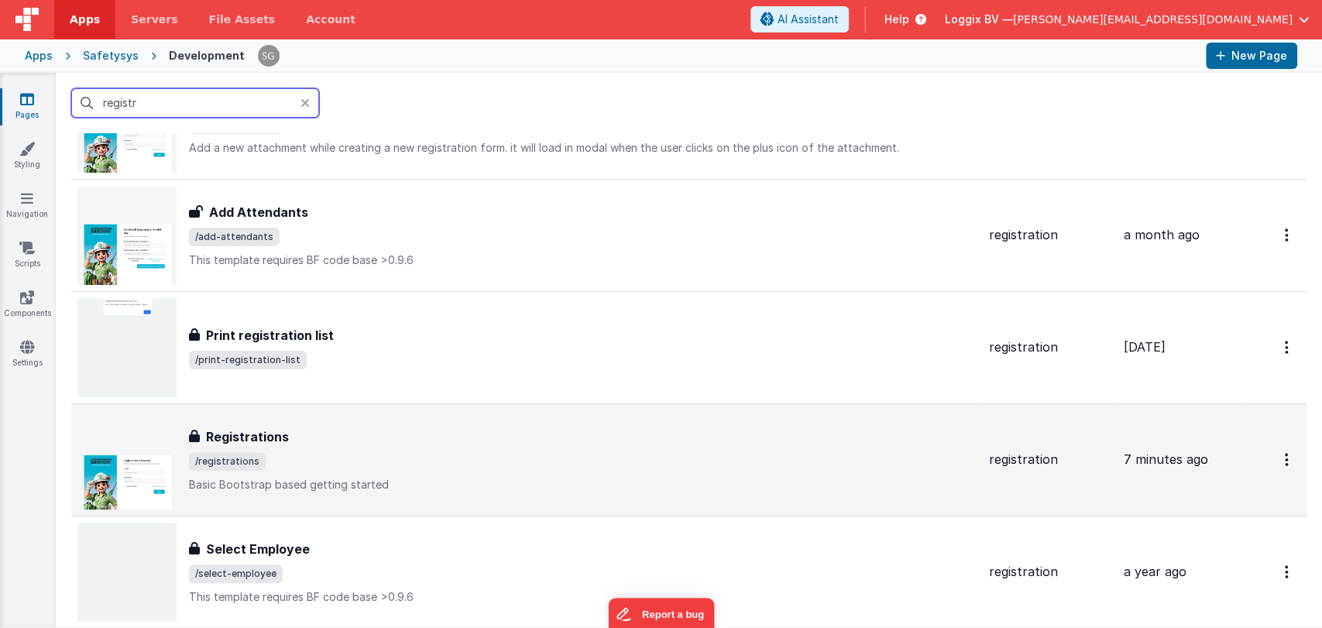
type input "registr"
click at [275, 439] on h3 "Registrations" at bounding box center [247, 437] width 83 height 19
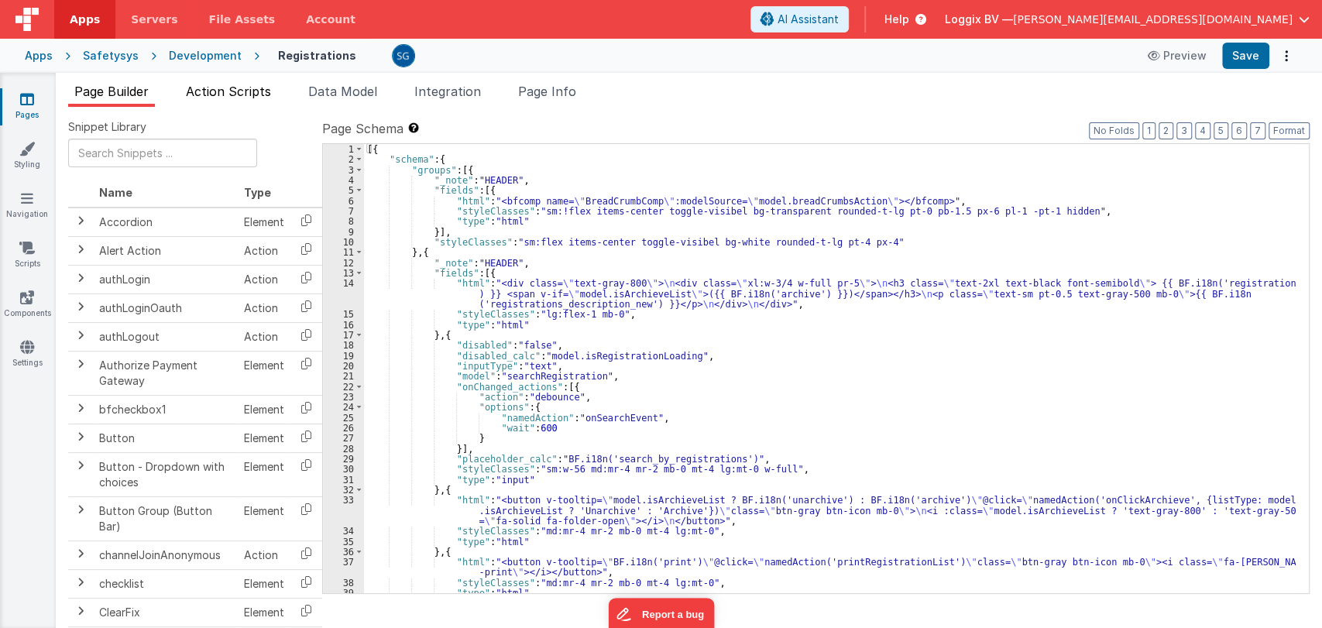
click at [239, 83] on li "Action Scripts" at bounding box center [229, 94] width 98 height 25
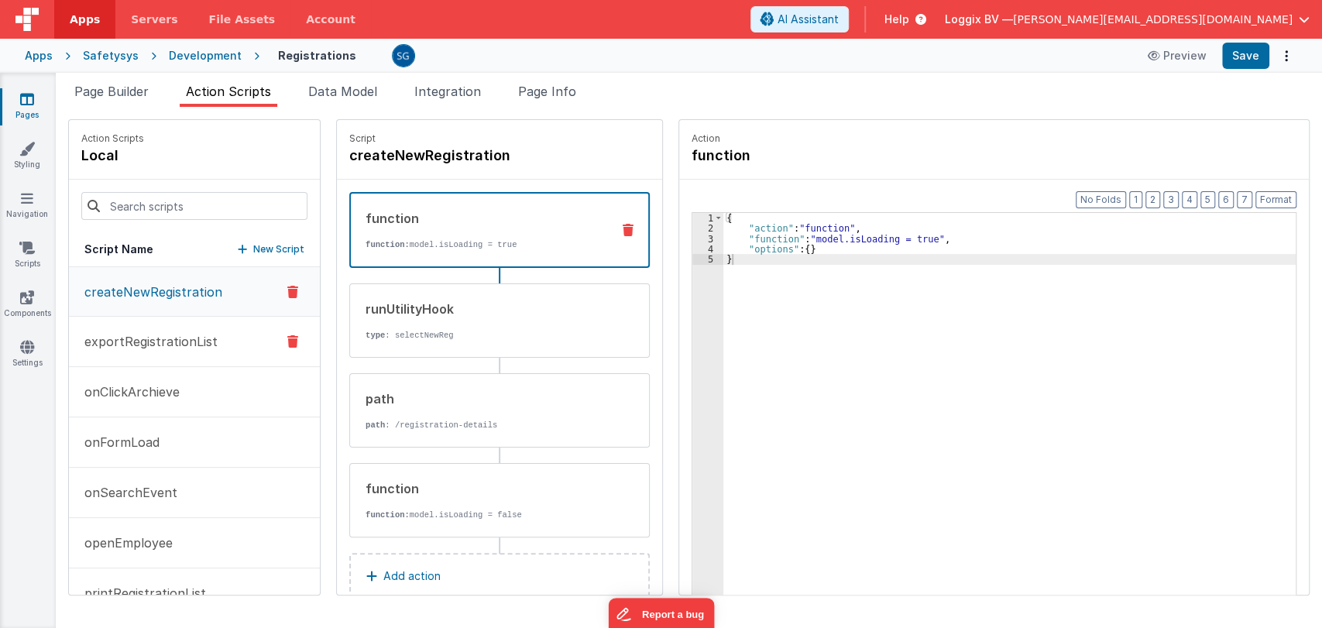
click at [147, 335] on p "exportRegistrationList" at bounding box center [146, 341] width 143 height 19
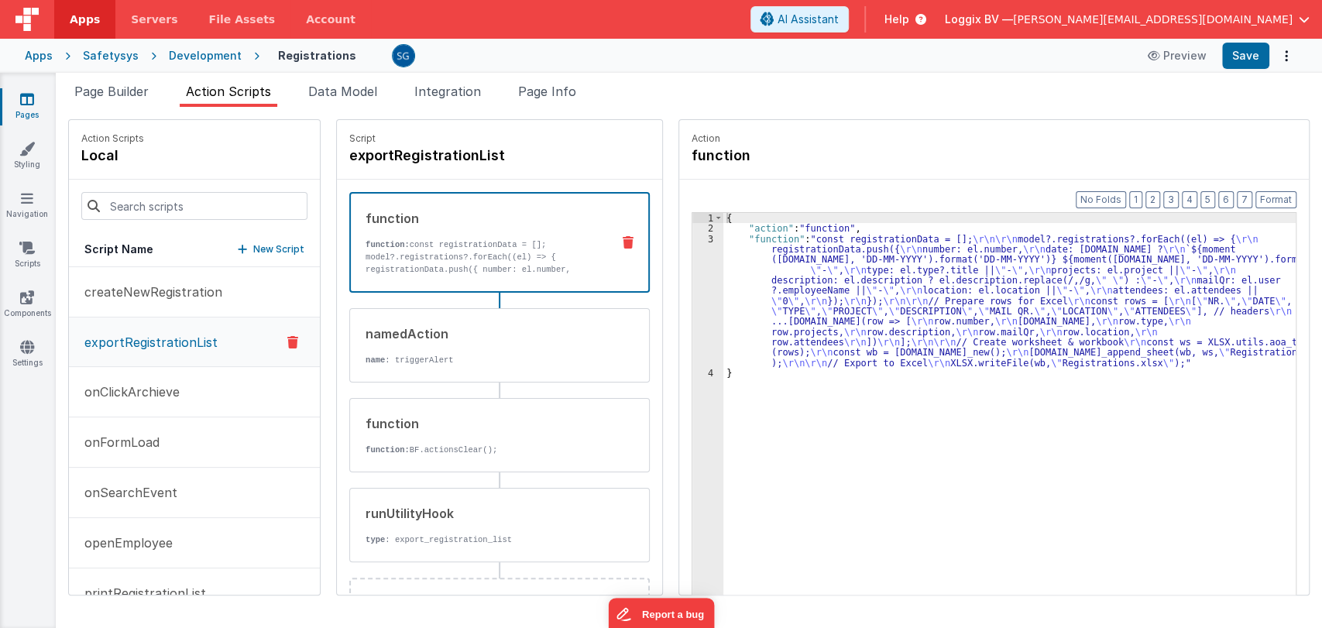
click at [699, 237] on div "3" at bounding box center [707, 301] width 31 height 134
click at [693, 242] on div "3" at bounding box center [707, 301] width 31 height 134
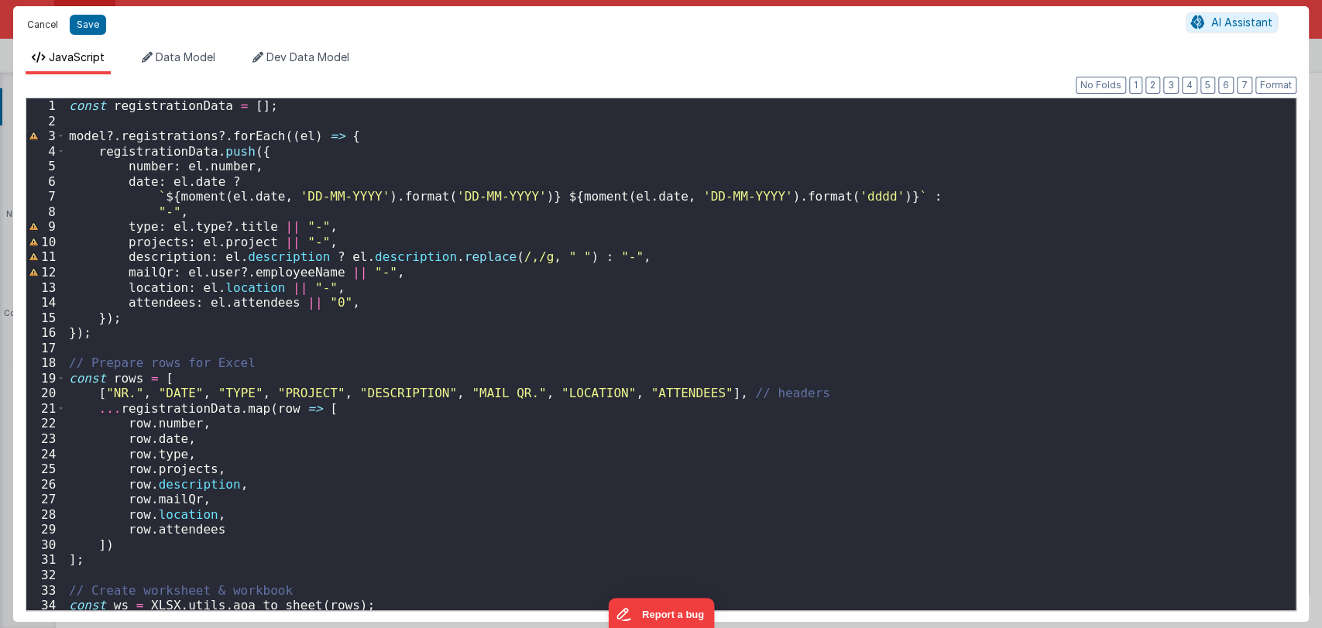
click at [44, 22] on button "Cancel" at bounding box center [42, 25] width 46 height 22
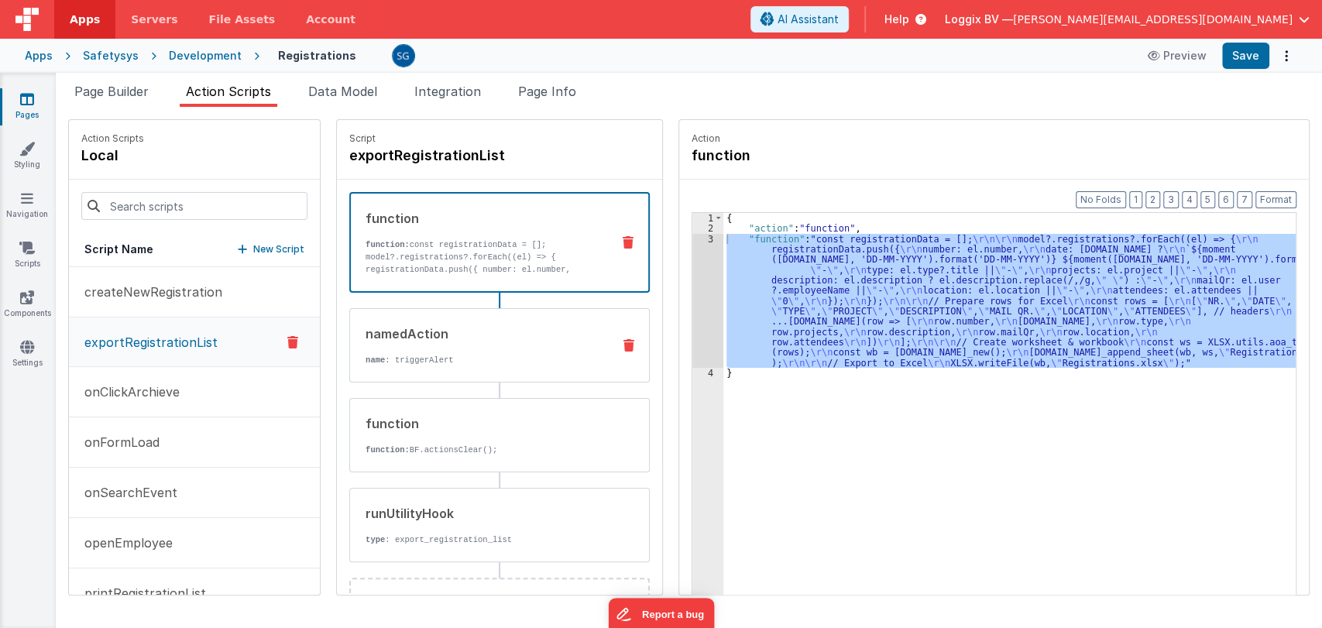
click at [482, 359] on p "name : triggerAlert" at bounding box center [483, 360] width 234 height 12
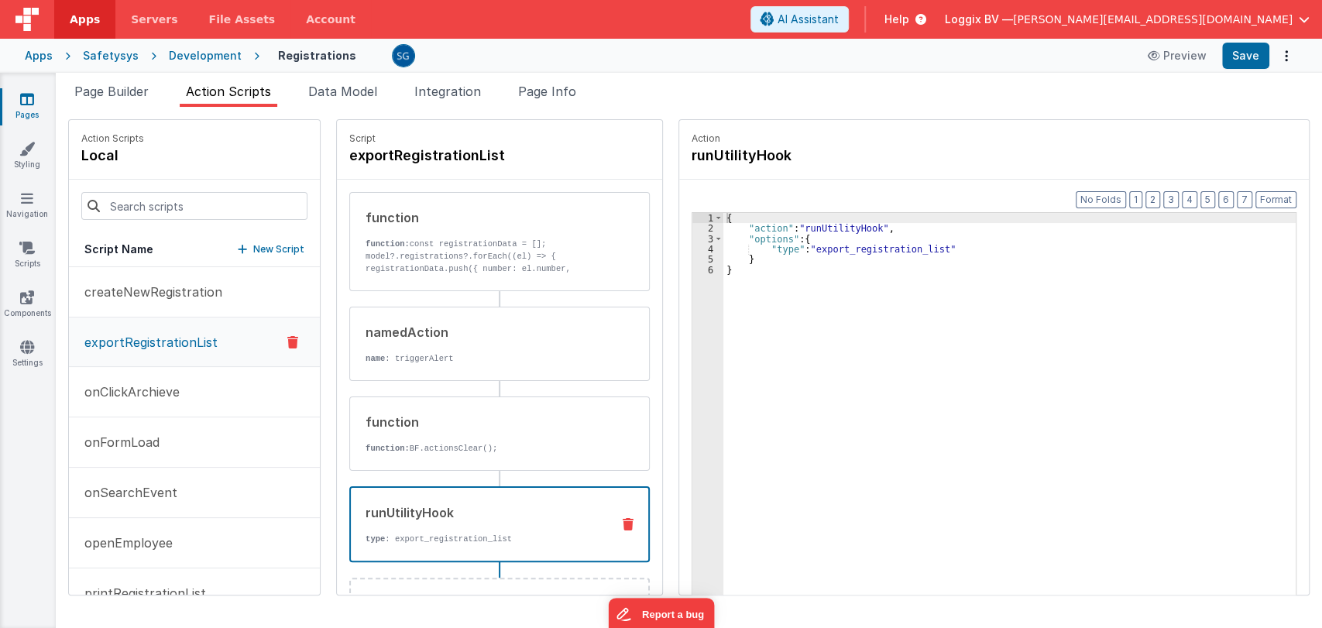
click at [442, 531] on div "runUtilityHook type : export_registration_list" at bounding box center [475, 524] width 248 height 42
click at [837, 249] on div "{ "action" : "runUtilityHook" , "options" : { "type" : "export_registration_lis…" at bounding box center [1017, 438] width 588 height 451
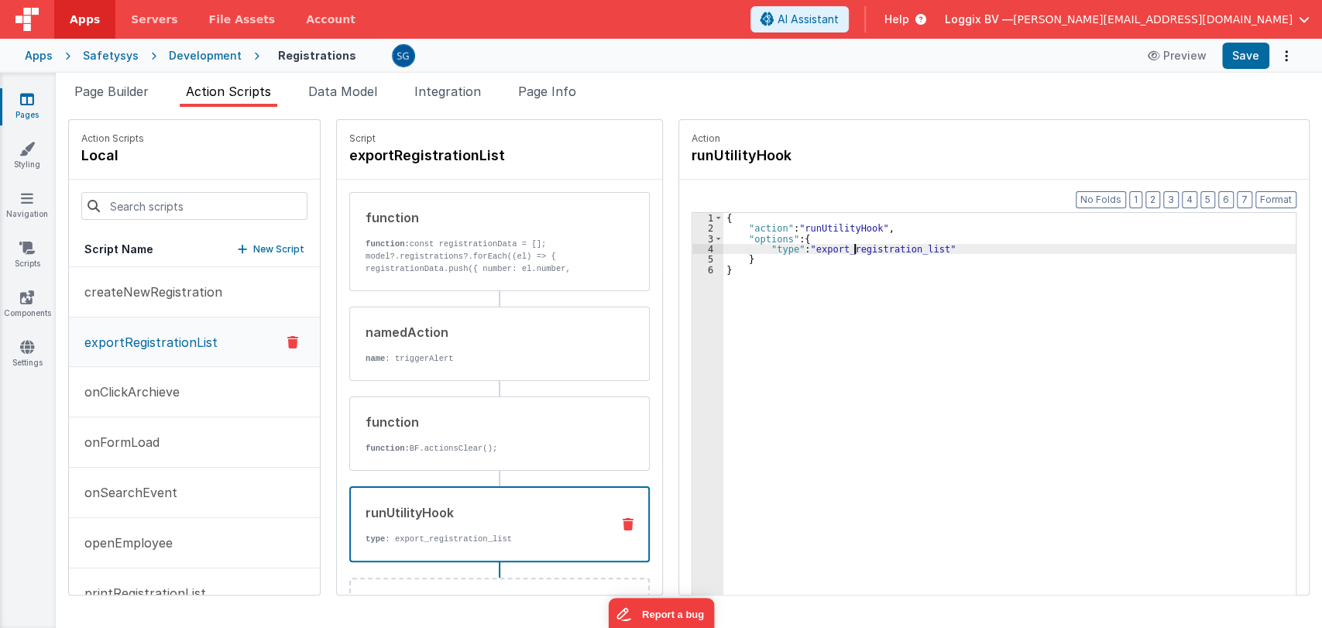
click at [862, 246] on div "{ "action" : "runUtilityHook" , "options" : { "type" : "export_registration_lis…" at bounding box center [1017, 438] width 588 height 451
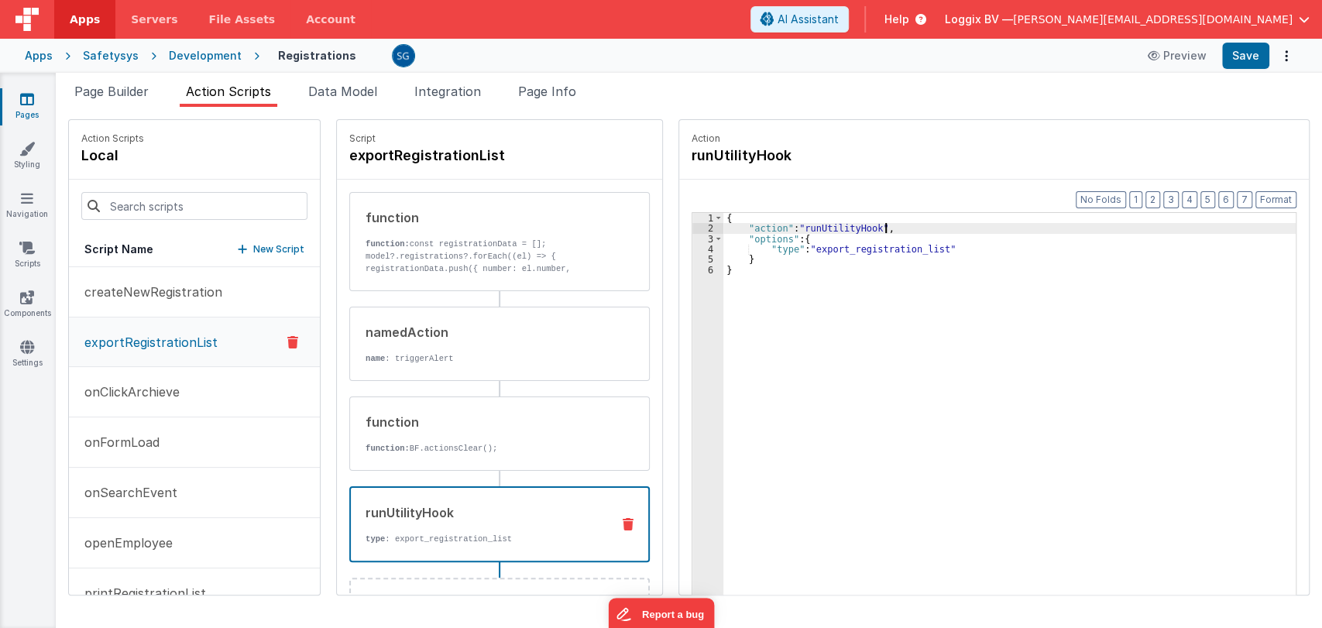
click at [886, 231] on div "{ "action" : "runUtilityHook" , "options" : { "type" : "export_registration_lis…" at bounding box center [1017, 438] width 588 height 451
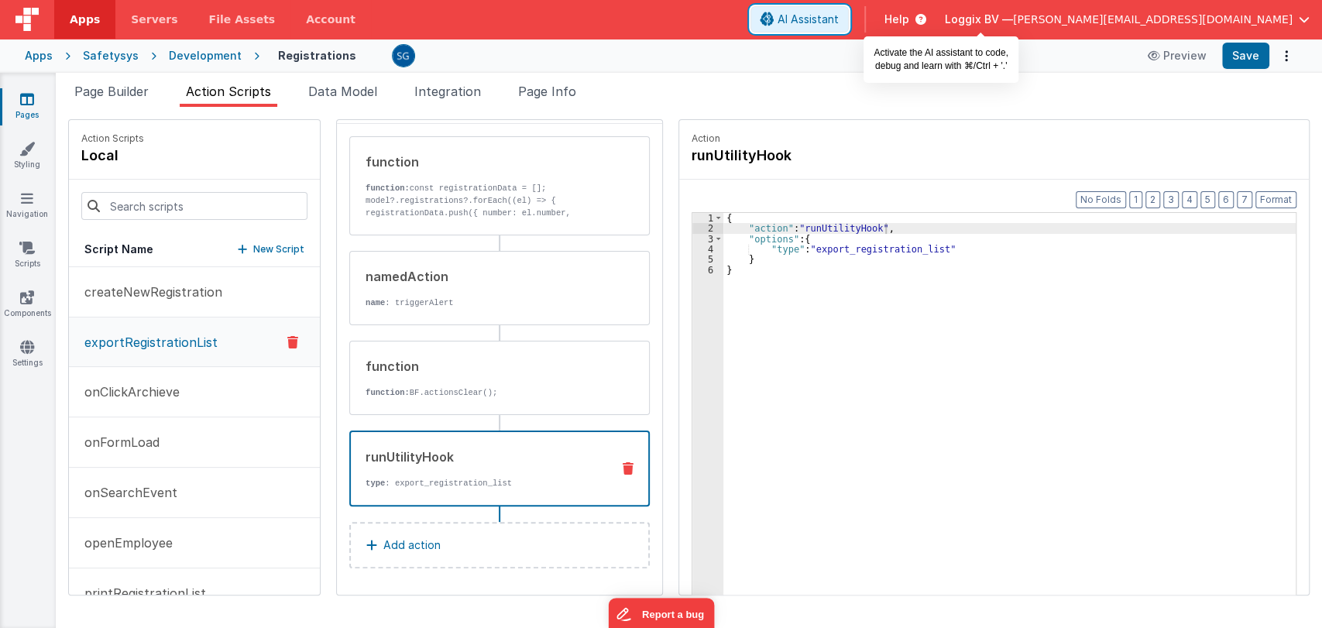
click at [839, 18] on span "AI Assistant" at bounding box center [808, 19] width 61 height 15
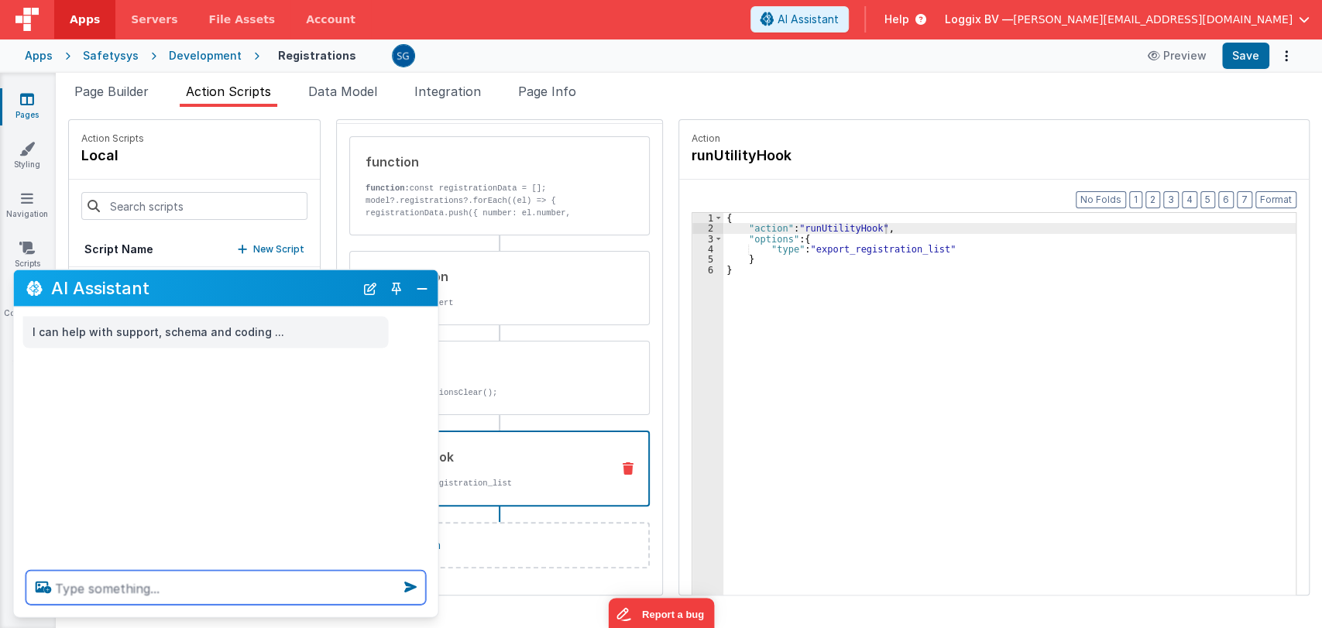
click at [233, 582] on textarea at bounding box center [226, 588] width 400 height 34
type textarea "what this utility hook is doing"
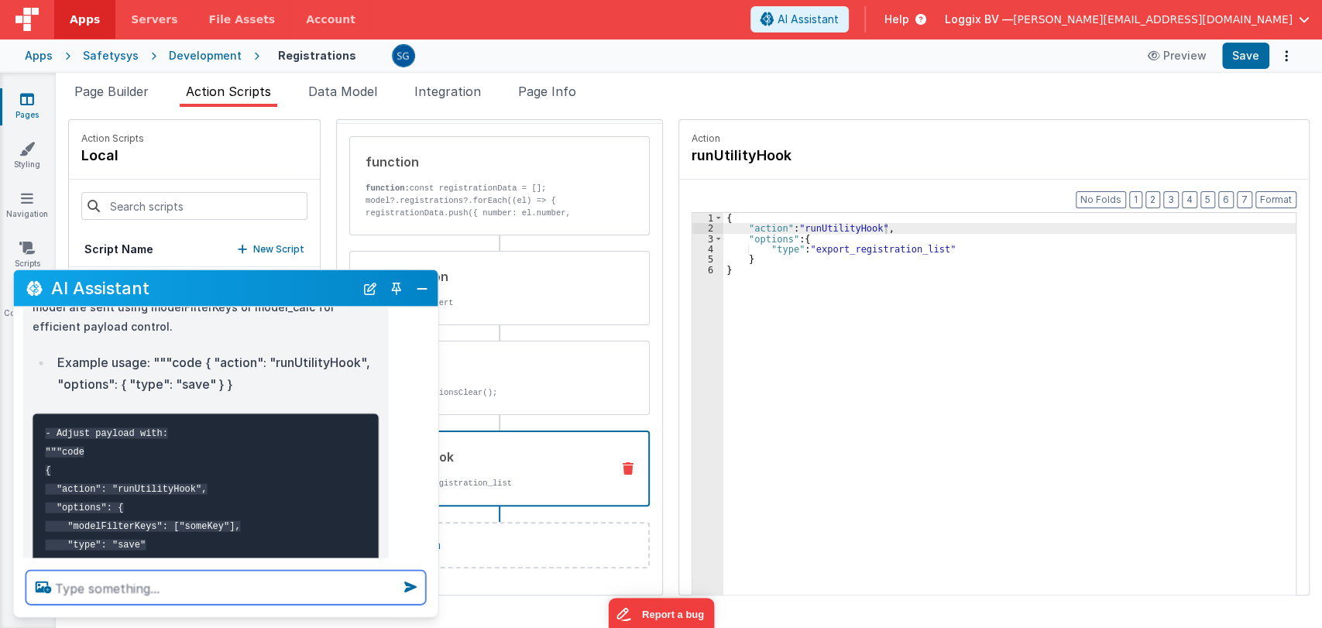
scroll to position [0, 0]
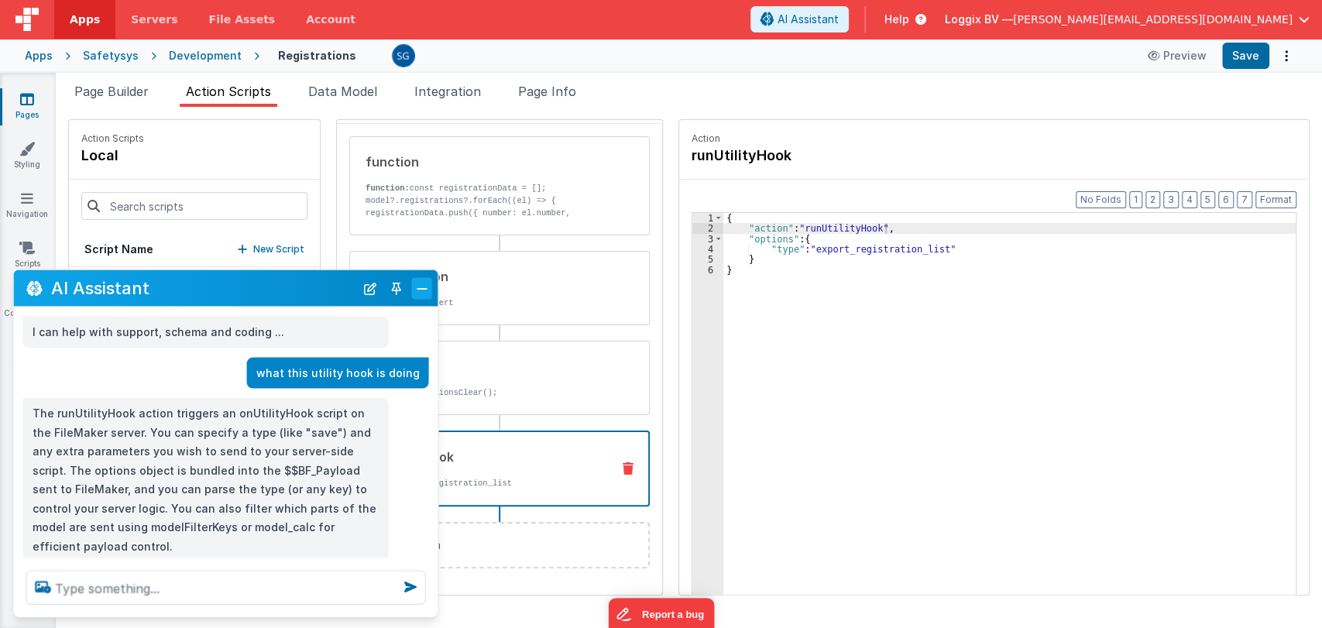
click at [422, 277] on button "Close" at bounding box center [422, 288] width 20 height 22
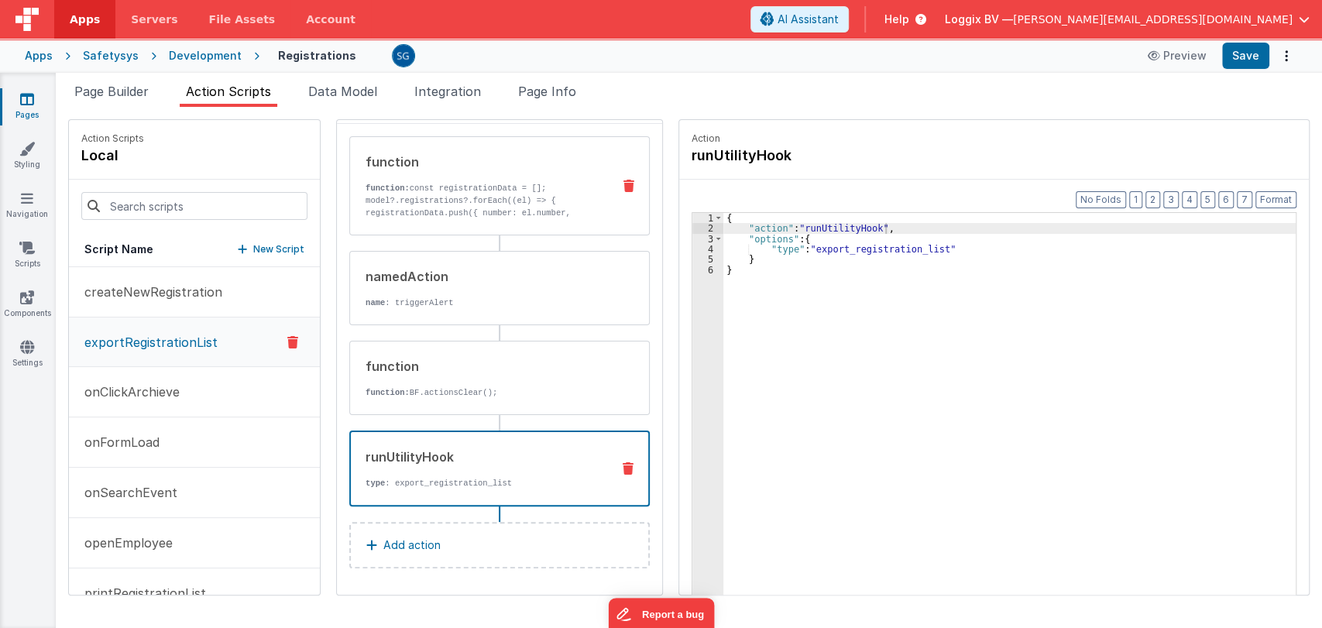
click at [475, 188] on p "function: const registrationData = [];" at bounding box center [483, 188] width 234 height 12
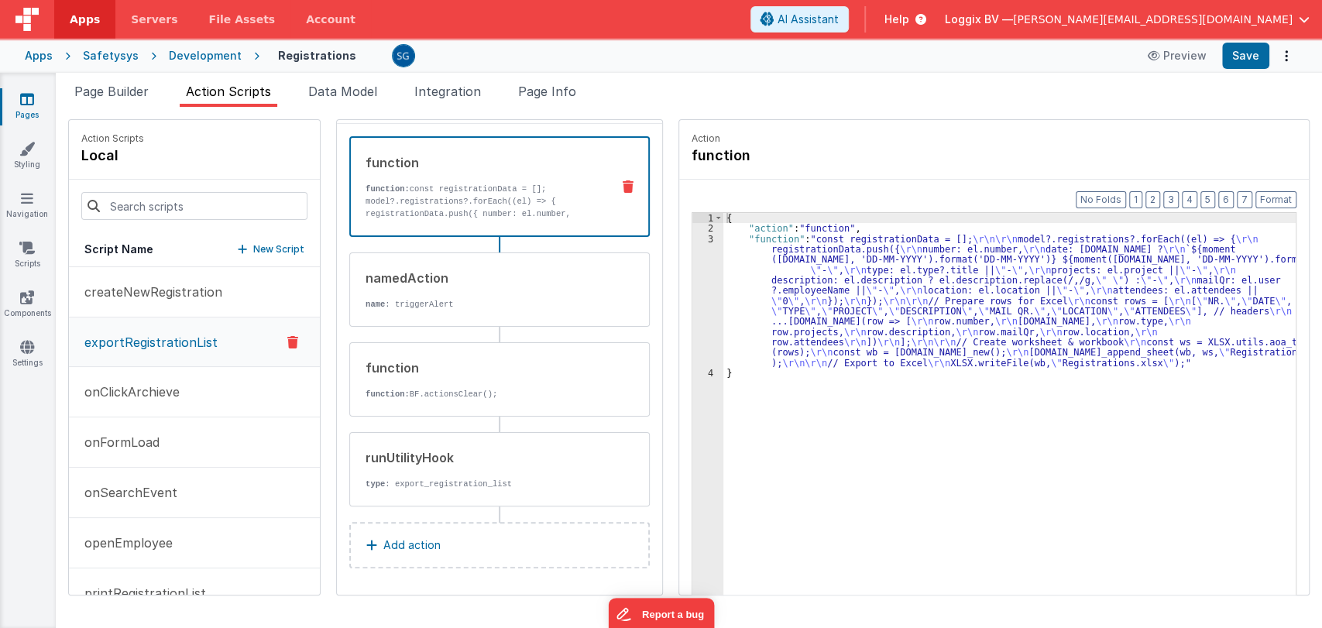
click at [694, 235] on div "3" at bounding box center [707, 301] width 31 height 134
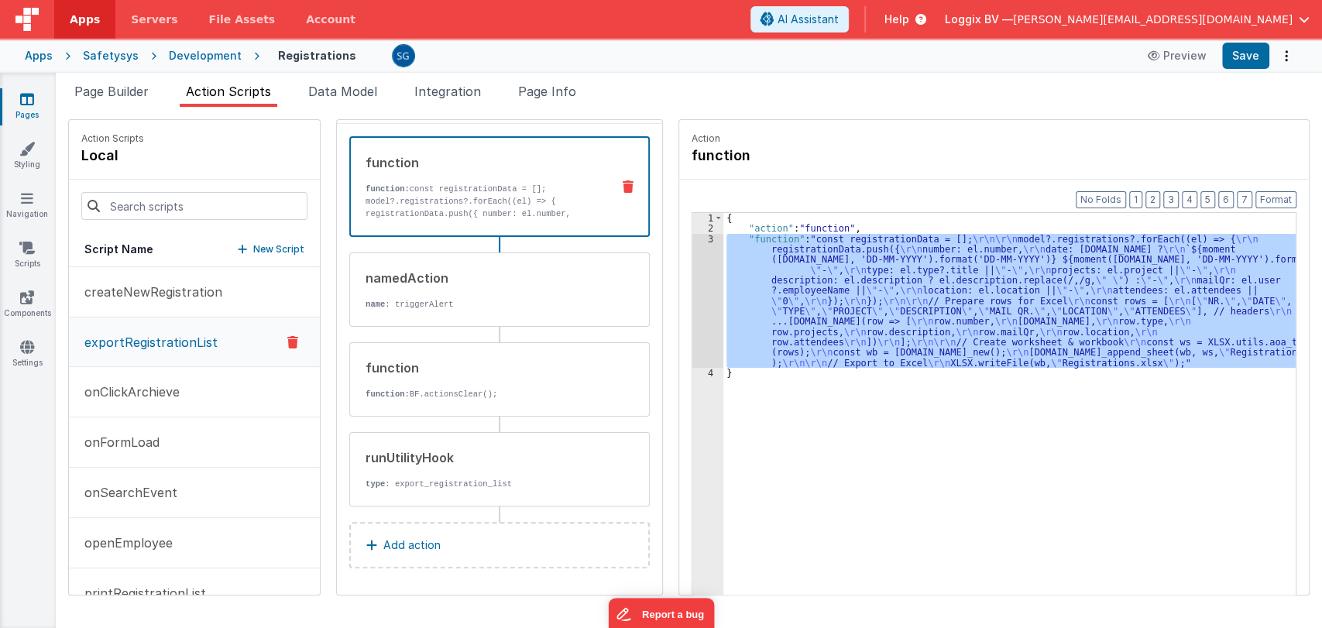
click at [694, 235] on div "3" at bounding box center [707, 301] width 31 height 134
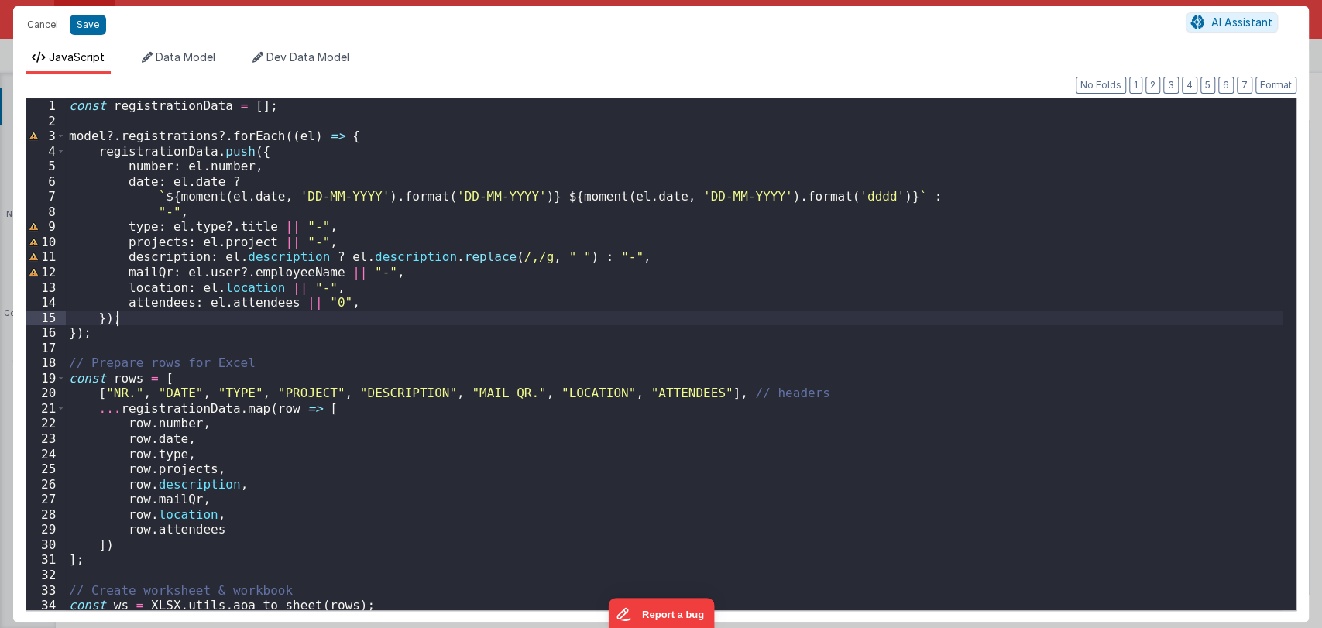
click at [468, 321] on div "const registrationData = [ ] ; model ?. registrations ?. forEach (( el ) => { r…" at bounding box center [674, 369] width 1217 height 542
click at [50, 26] on button "Cancel" at bounding box center [42, 25] width 46 height 22
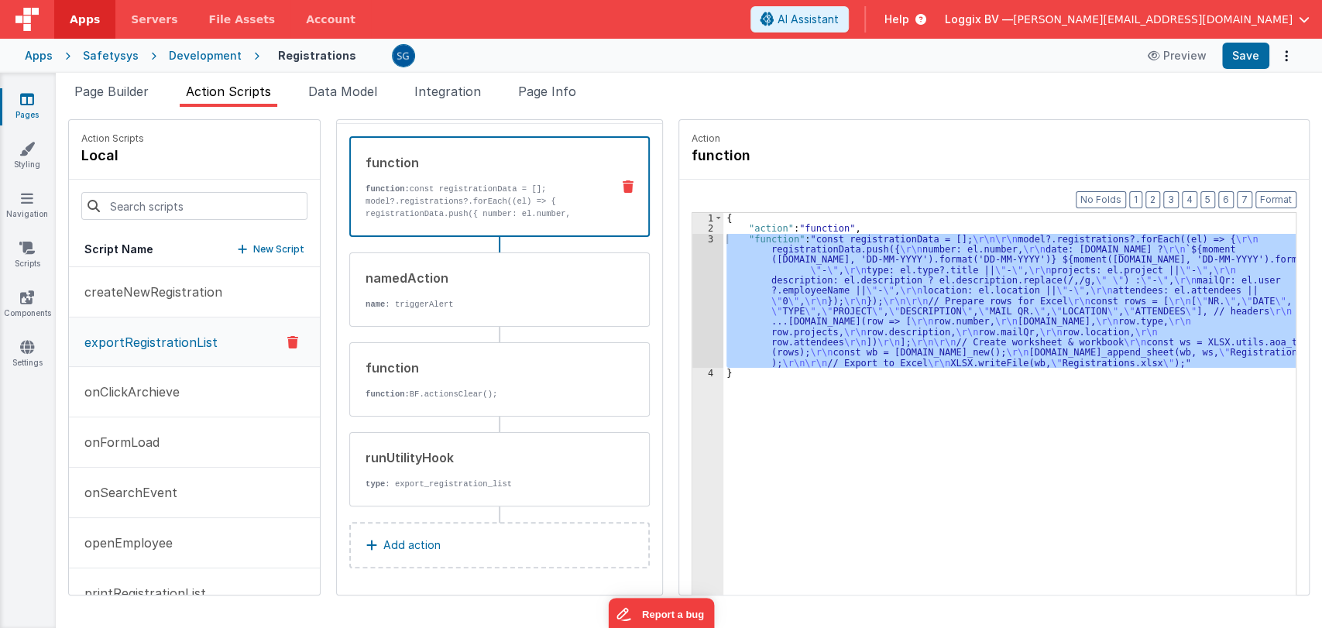
click at [694, 235] on div "3" at bounding box center [707, 301] width 31 height 134
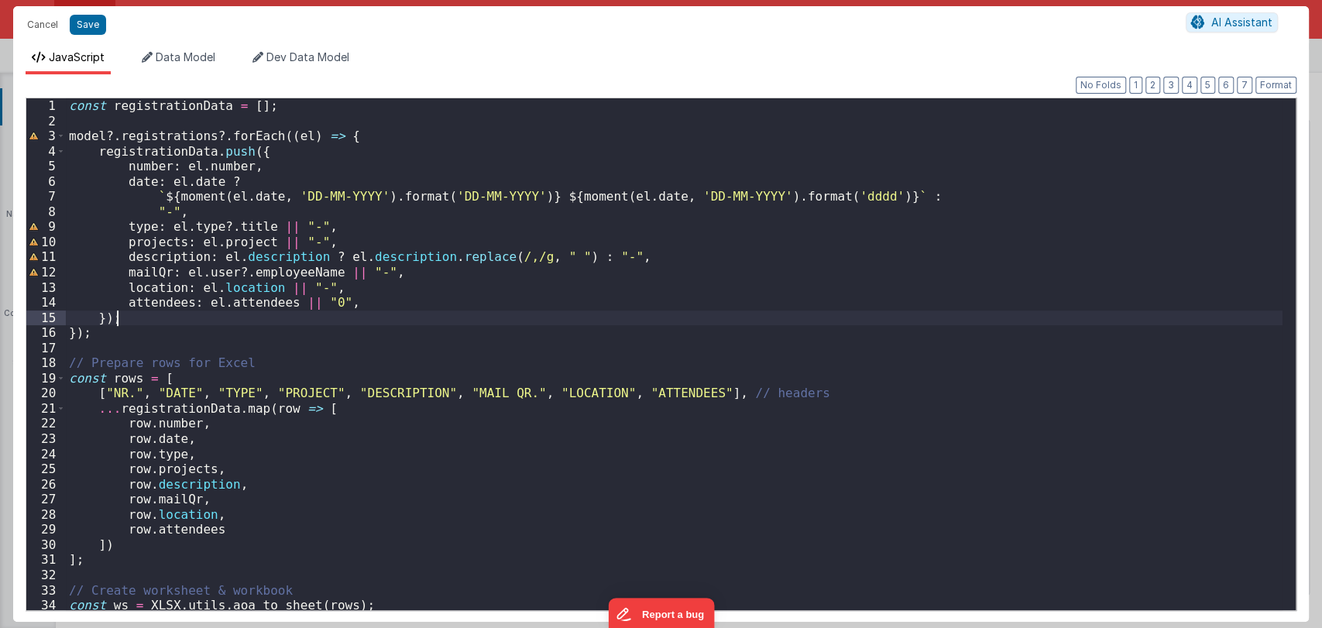
click at [483, 324] on div "const registrationData = [ ] ; model ?. registrations ?. forEach (( el ) => { r…" at bounding box center [674, 369] width 1217 height 542
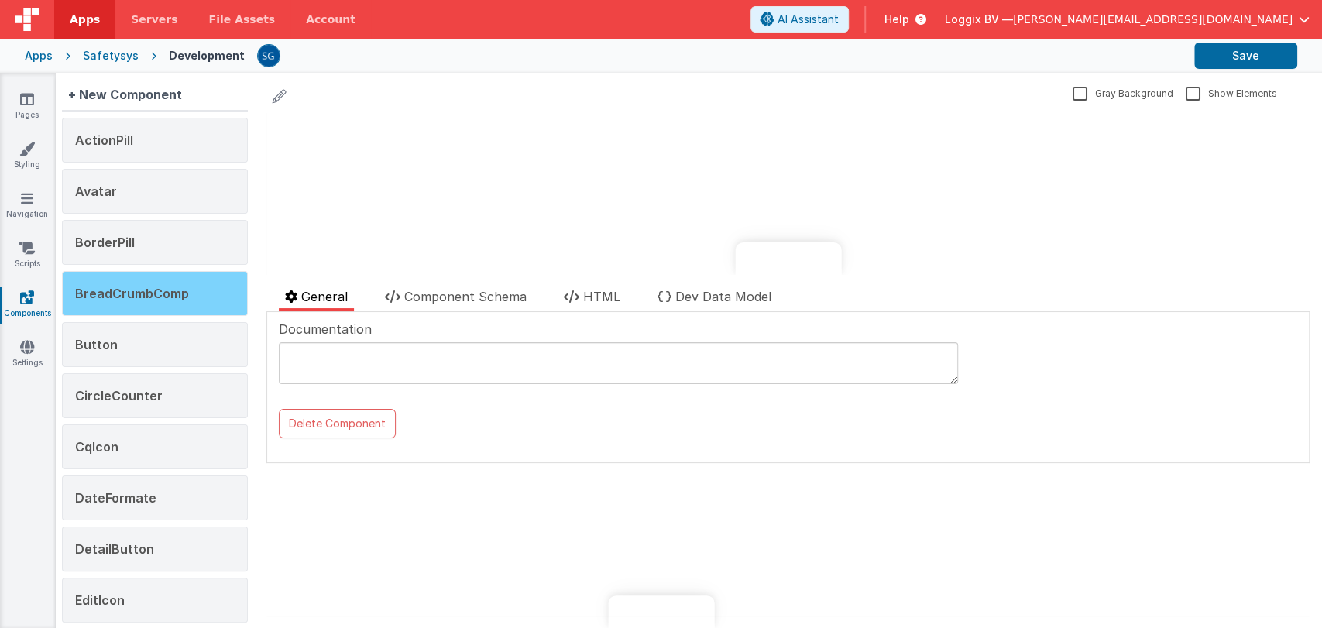
click at [168, 286] on span "BreadCrumbComp" at bounding box center [132, 293] width 114 height 15
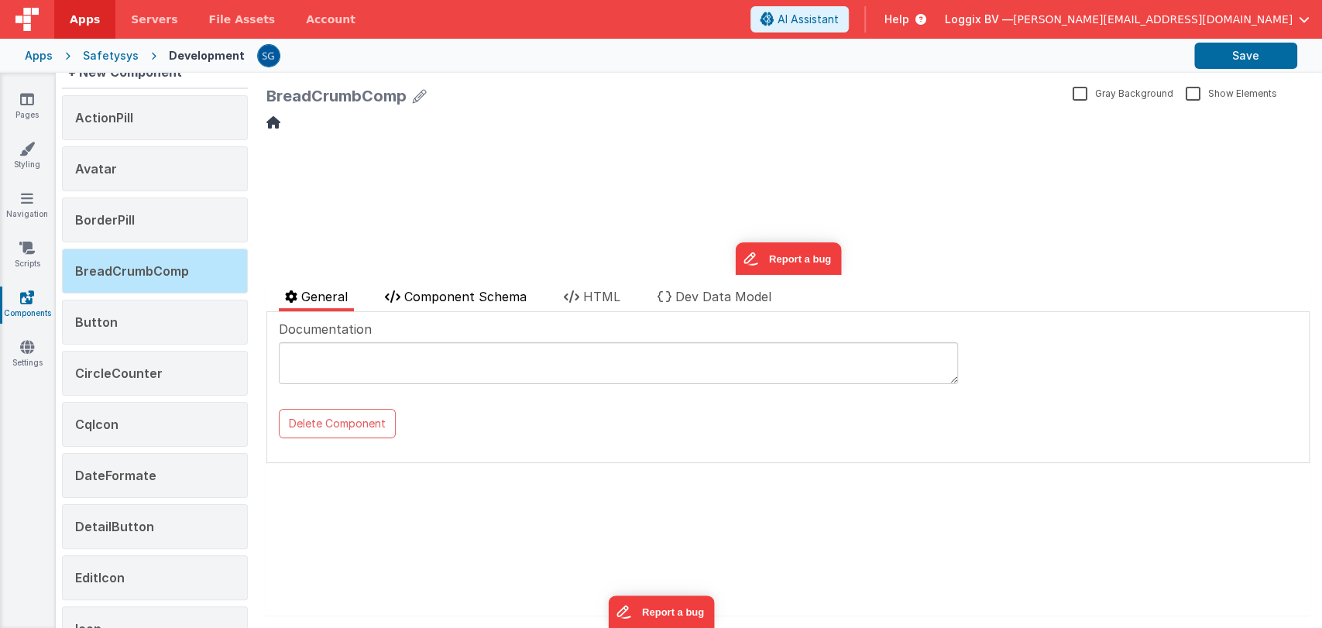
click at [472, 293] on span "Component Schema" at bounding box center [465, 296] width 122 height 15
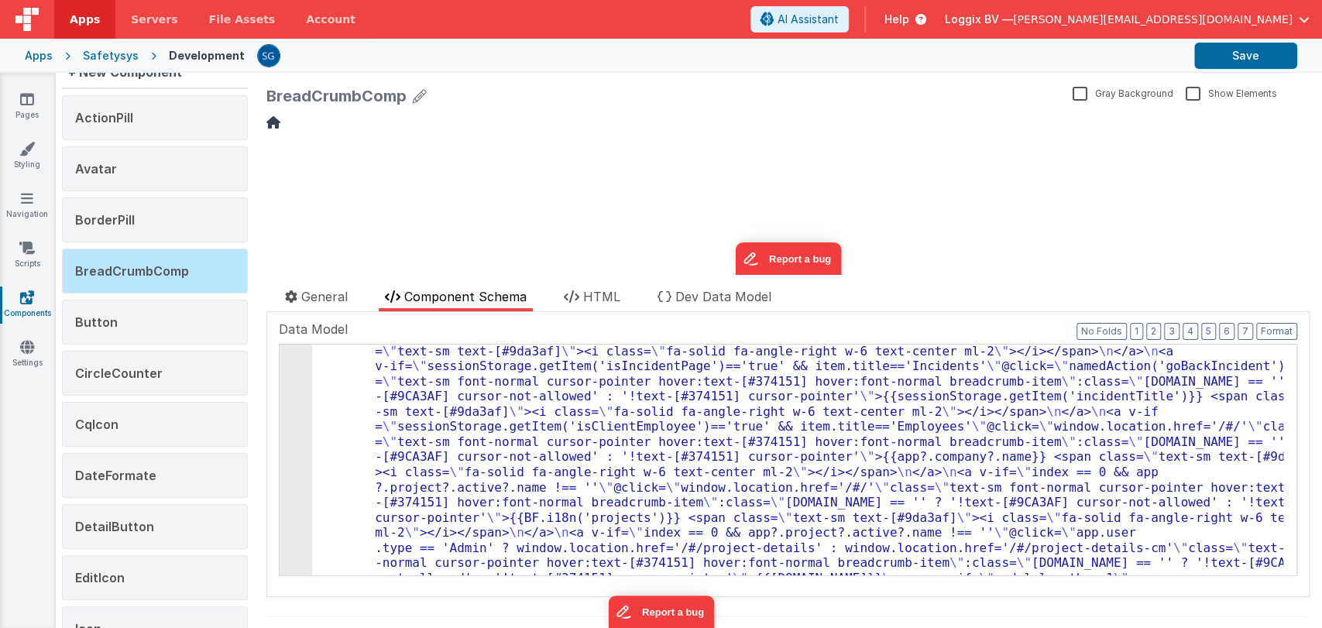
scroll to position [238, 0]
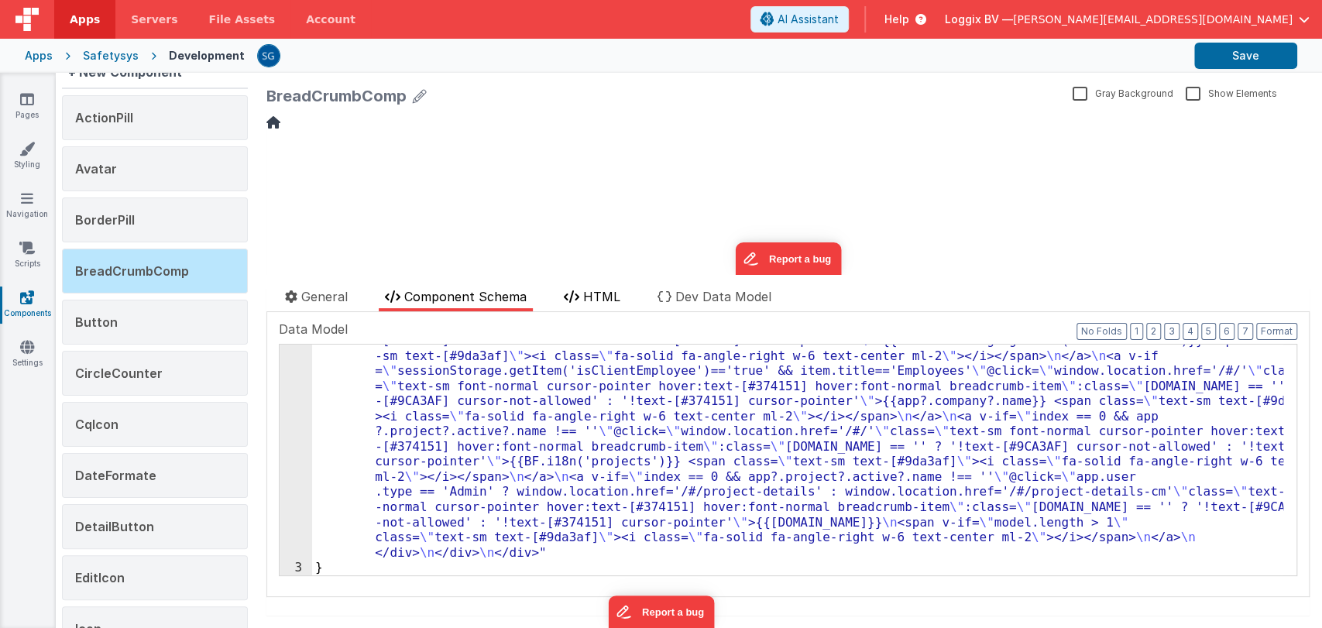
click at [606, 289] on span "HTML" at bounding box center [601, 296] width 37 height 15
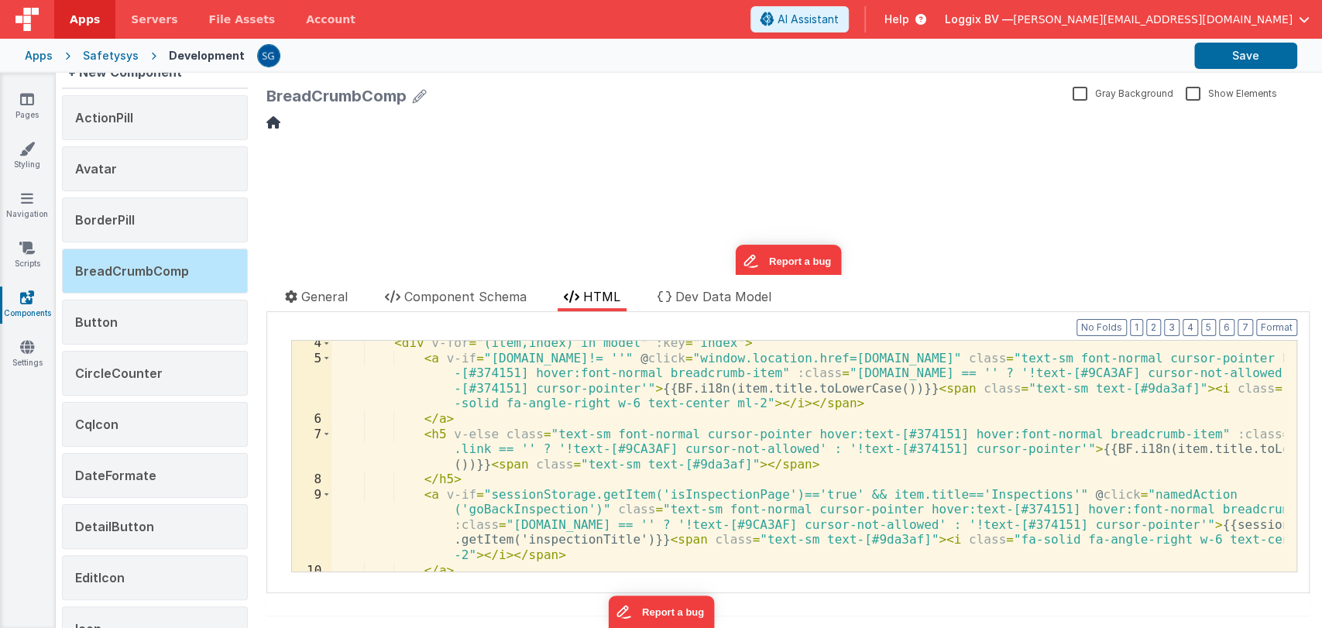
scroll to position [0, 0]
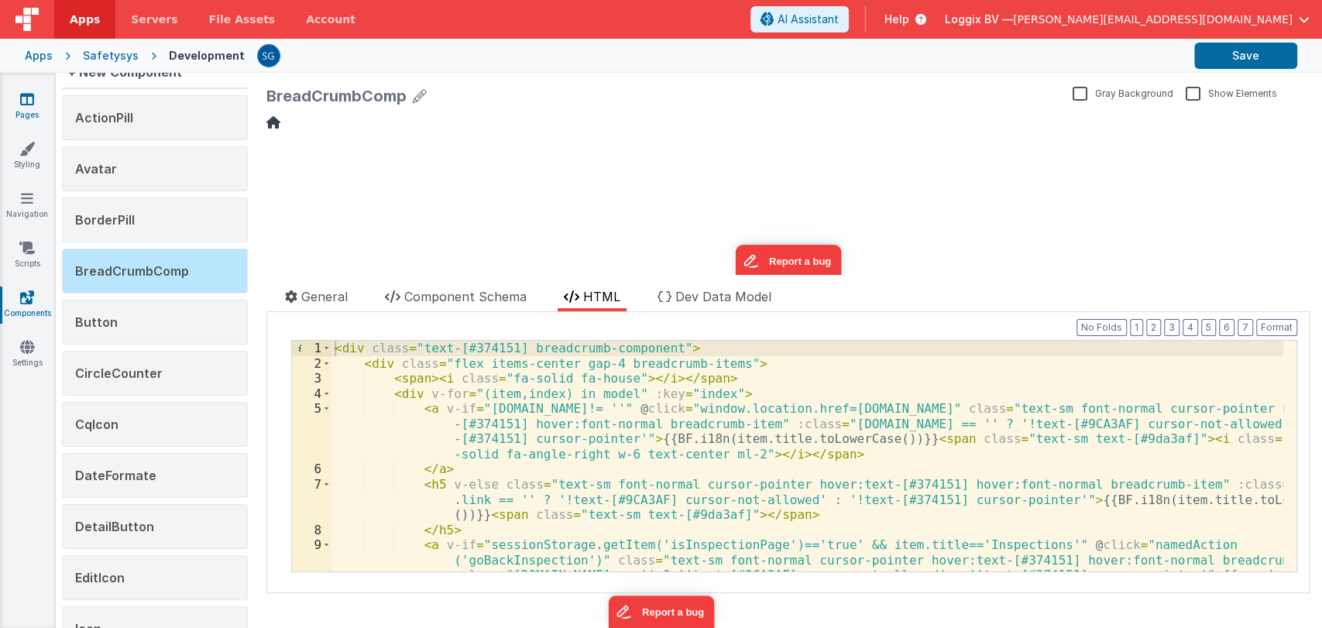
click at [31, 98] on icon at bounding box center [27, 98] width 14 height 15
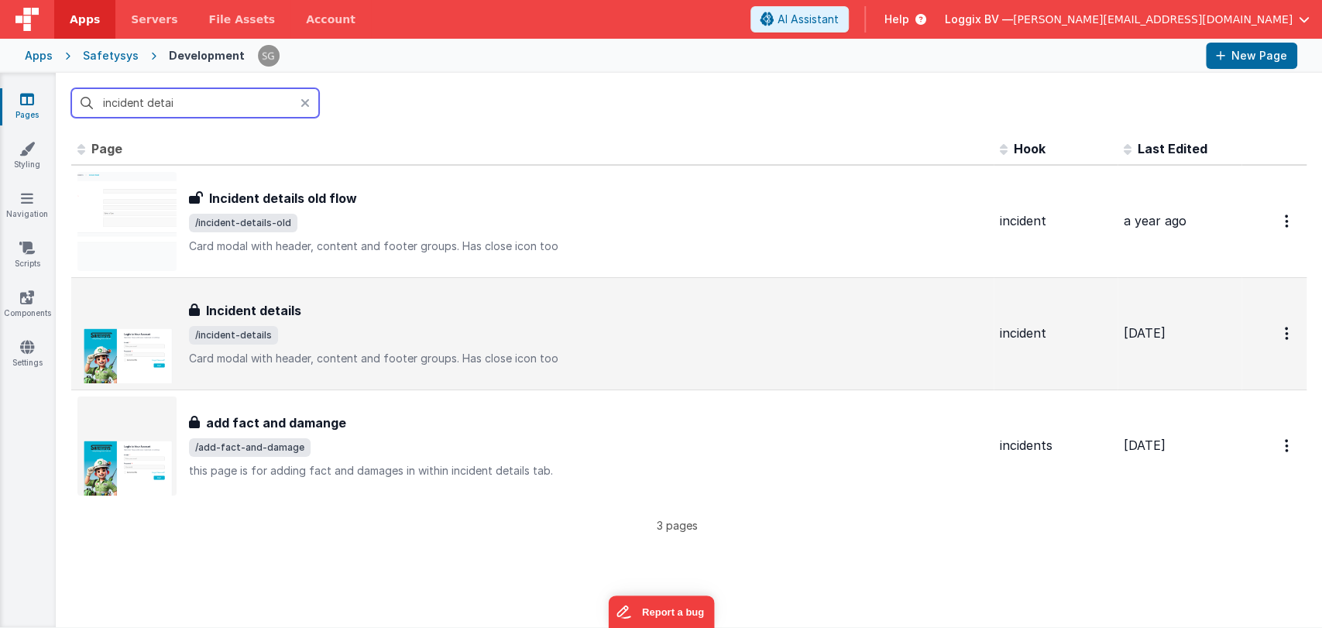
type input "incident detai"
click at [328, 314] on div "Incident details" at bounding box center [588, 310] width 799 height 19
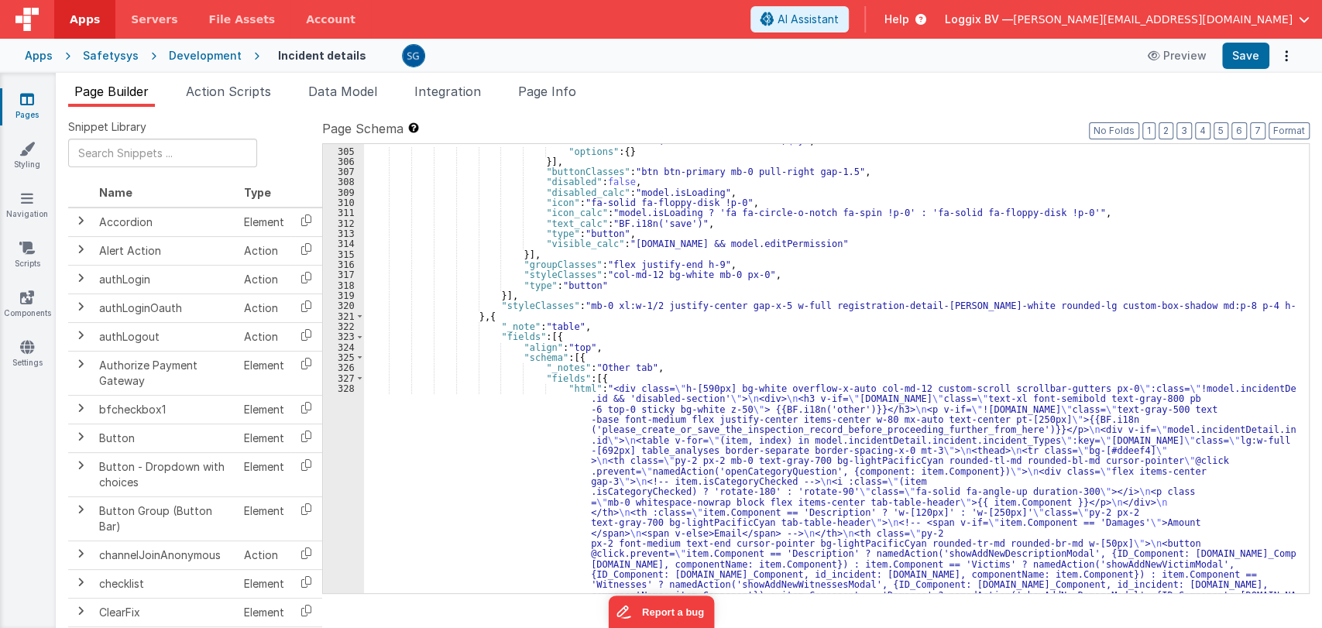
scroll to position [3773, 0]
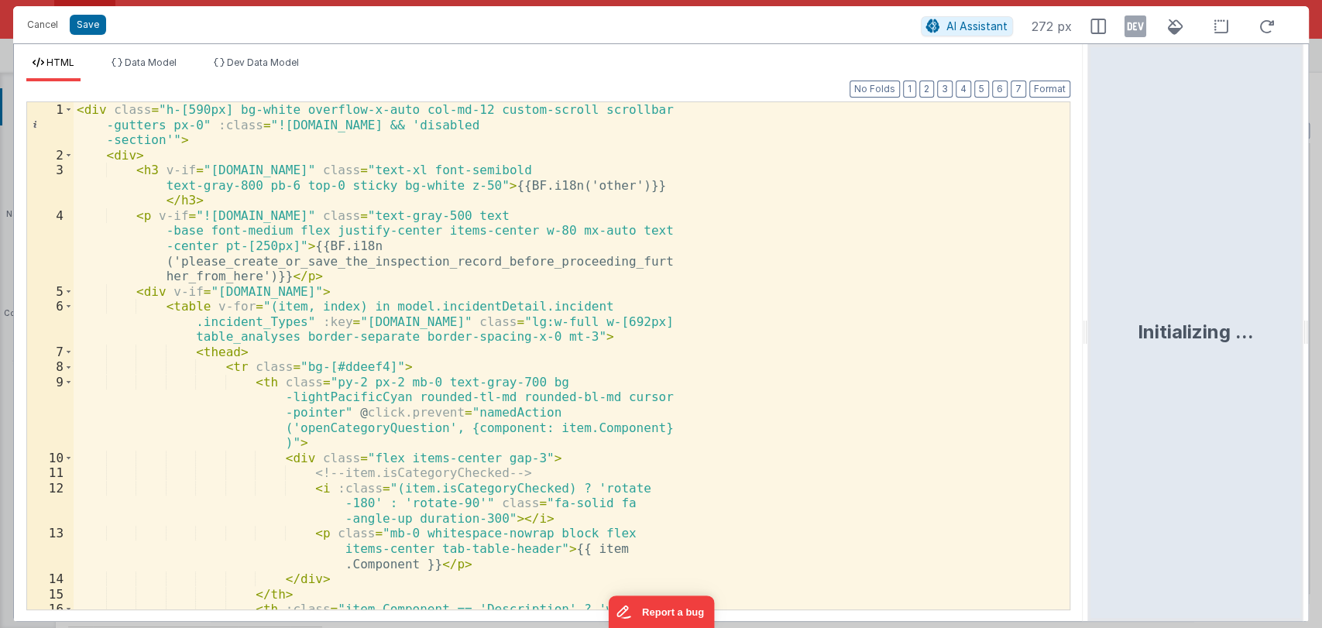
drag, startPoint x: 660, startPoint y: 331, endPoint x: 1121, endPoint y: 311, distance: 461.2
click at [1121, 311] on html "Cancel Save AI Assistant 272 px HTML Data Model Dev Data Model Format 7 6 5 4 3…" at bounding box center [661, 314] width 1322 height 628
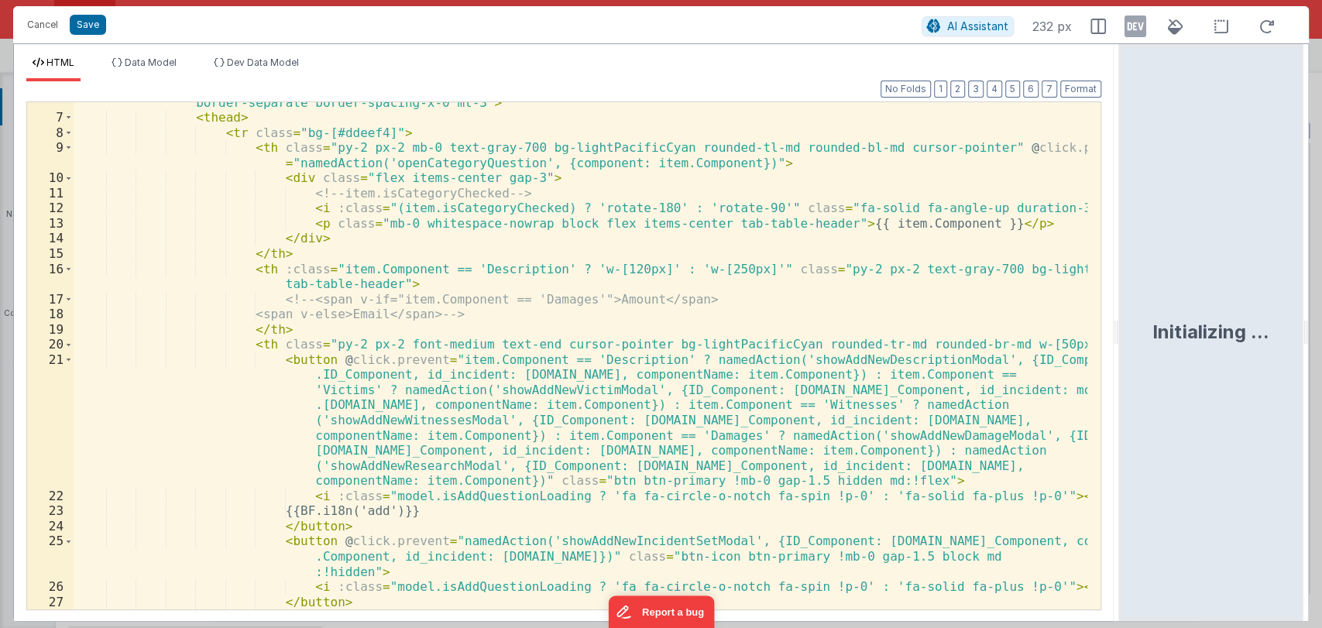
scroll to position [143, 0]
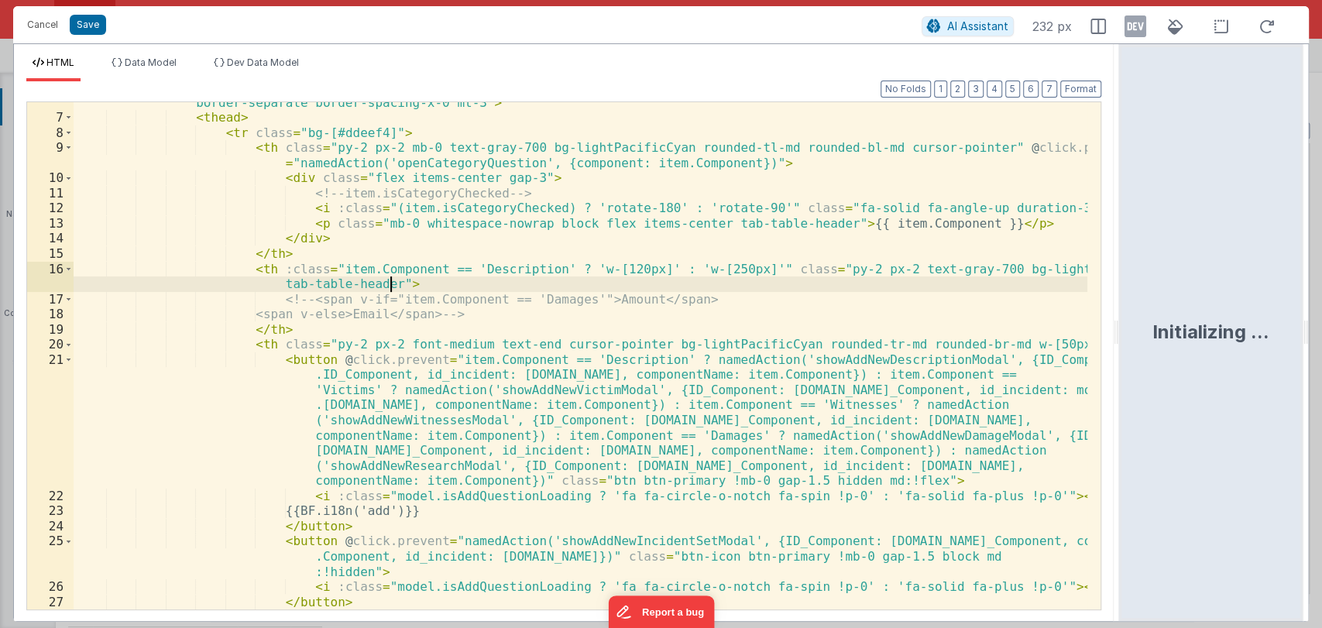
click at [728, 287] on div "< table v-for = "(item, index) in model.incidentDetail.incident.incident_Types"…" at bounding box center [581, 356] width 1014 height 553
click at [710, 305] on div "< table v-for = "(item, index) in model.incidentDetail.incident.incident_Types"…" at bounding box center [581, 356] width 1014 height 553
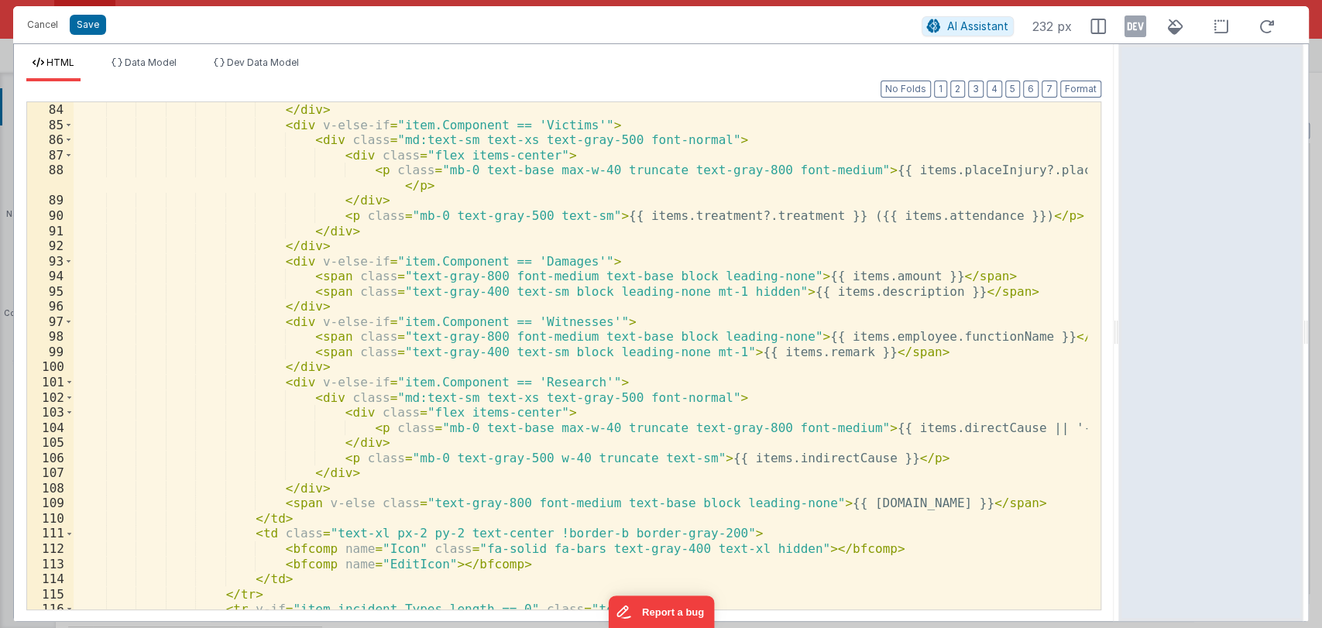
scroll to position [1667, 0]
click at [483, 435] on div "</ div > < div v-else-if = "item.Component == 'Victims'" > < div class = "md:te…" at bounding box center [581, 370] width 1014 height 538
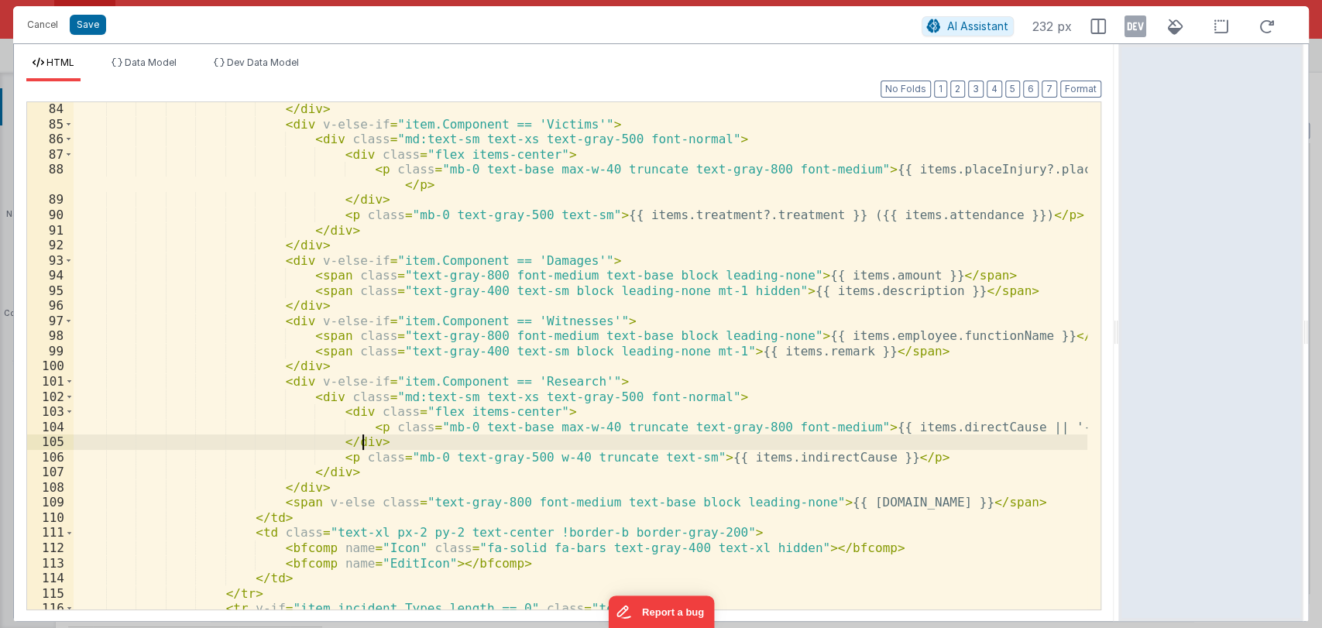
click at [876, 453] on div "</ div > < div v-else-if = "item.Component == 'Victims'" > < div class = "md:te…" at bounding box center [581, 370] width 1014 height 538
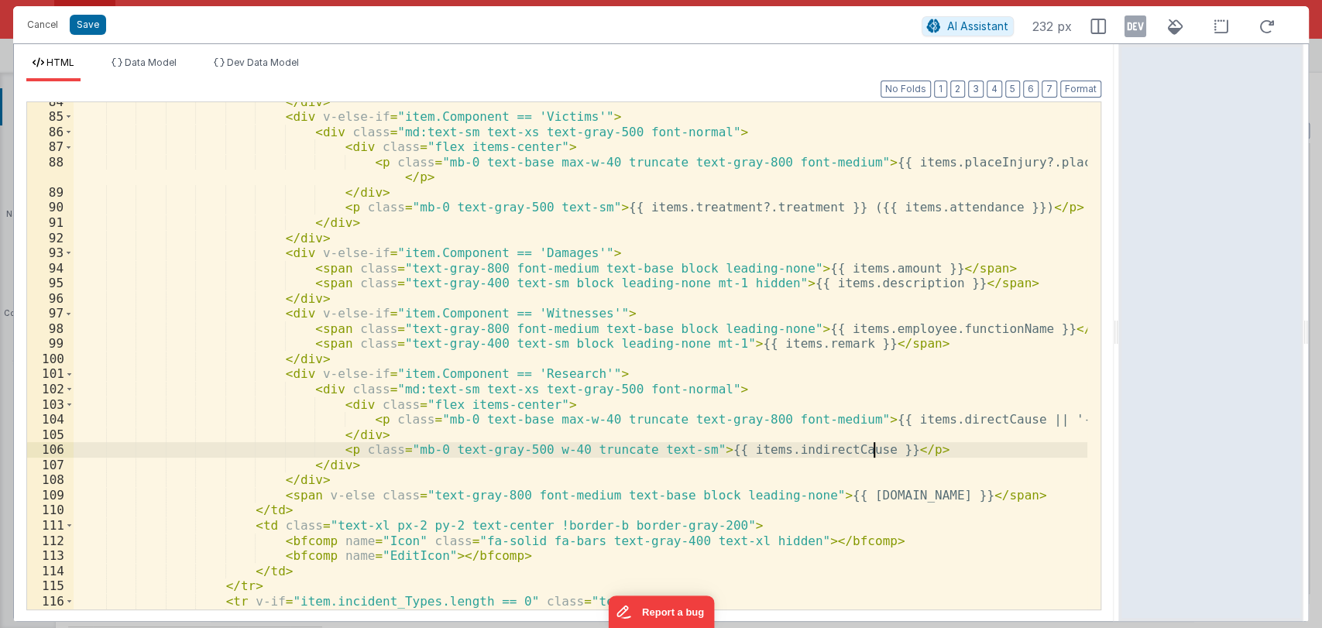
scroll to position [1674, 0]
click at [700, 441] on div "</ div > < div v-else-if = "item.Component == 'Victims'" > < div class = "md:te…" at bounding box center [581, 363] width 1014 height 538
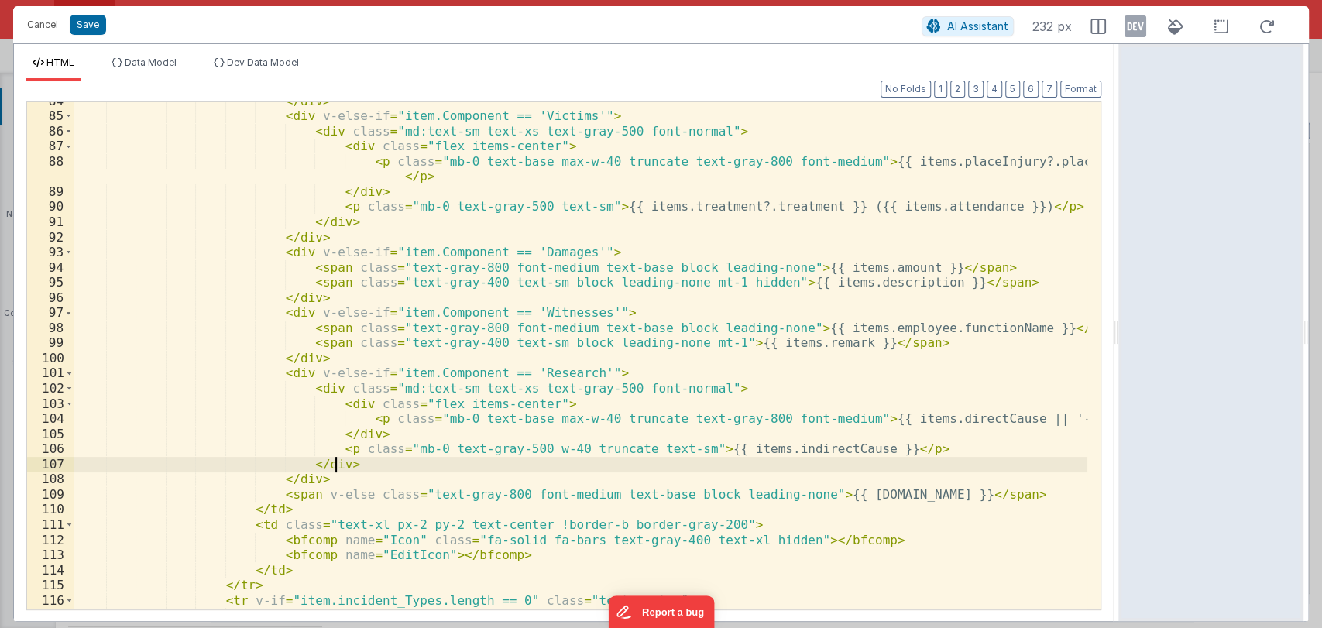
click at [740, 459] on div "</ div > < div v-else-if = "item.Component == 'Victims'" > < div class = "md:te…" at bounding box center [581, 363] width 1014 height 538
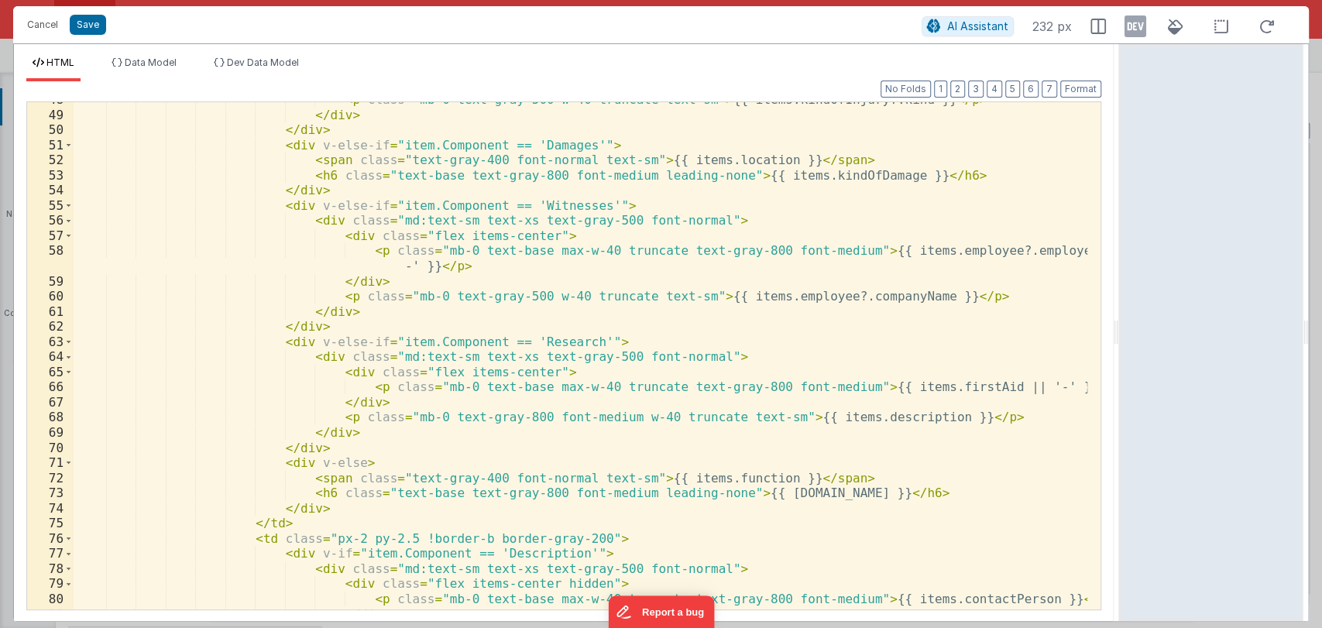
scroll to position [1115, 0]
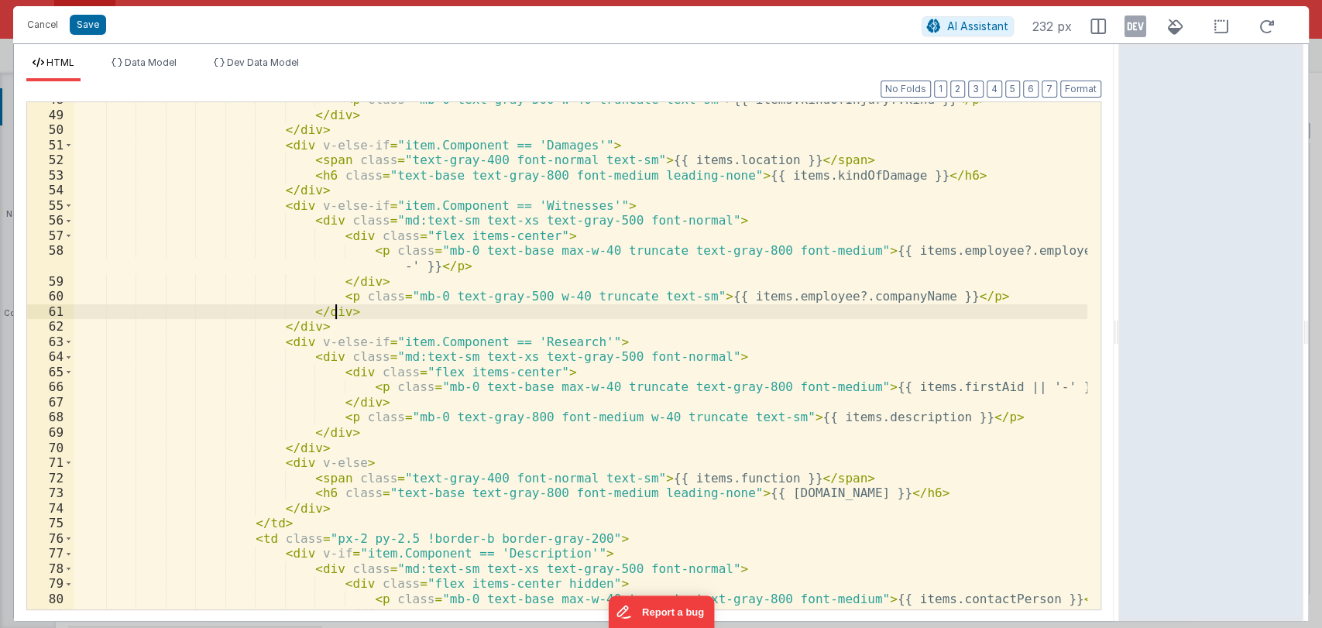
click at [418, 305] on div "< p class = "mb-0 text-gray-500 w-40 truncate text-sm" > {{ items.kindOfInjury?…" at bounding box center [581, 361] width 1014 height 538
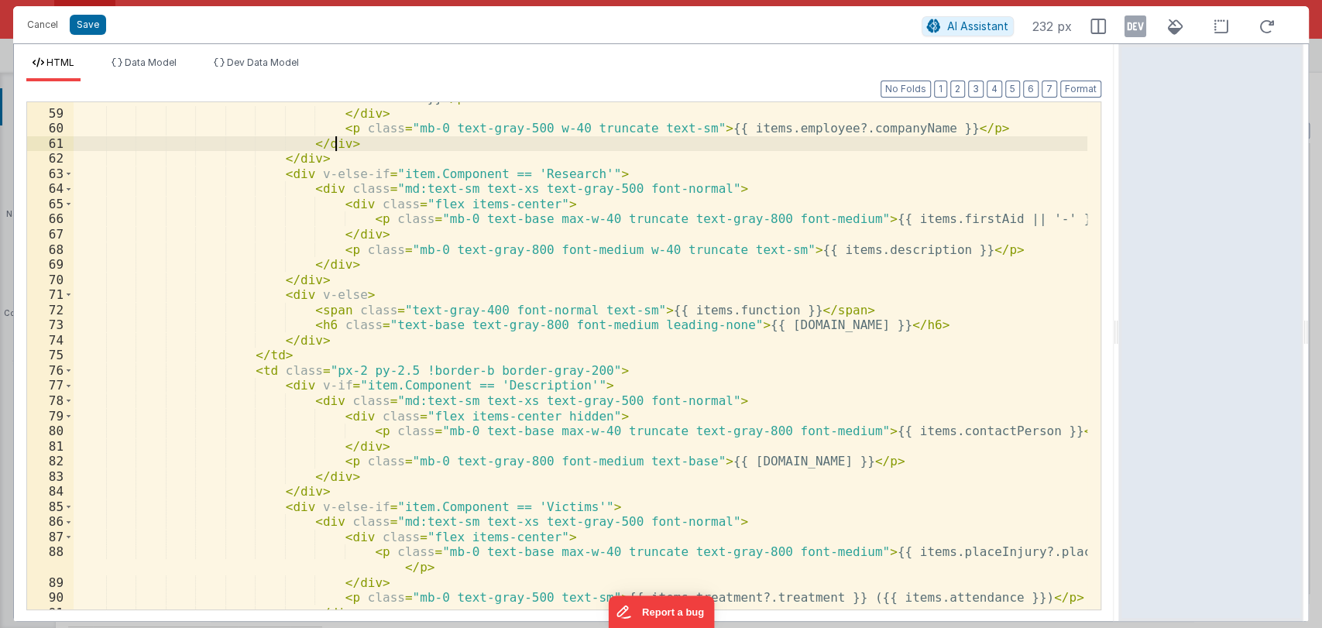
scroll to position [1283, 0]
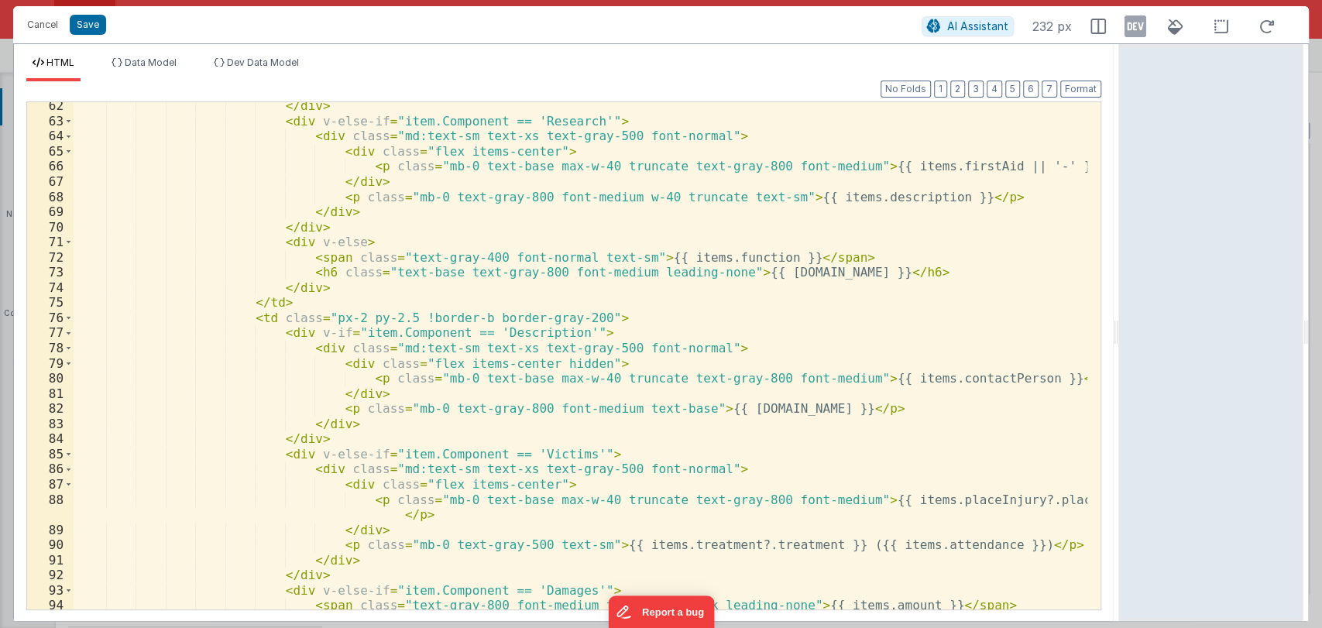
click at [602, 351] on div "</ div > < div v-else-if = "item.Component == 'Research'" > < div class = "md:t…" at bounding box center [581, 367] width 1014 height 538
click at [682, 423] on div "</ div > < div v-else-if = "item.Component == 'Research'" > < div class = "md:t…" at bounding box center [581, 367] width 1014 height 538
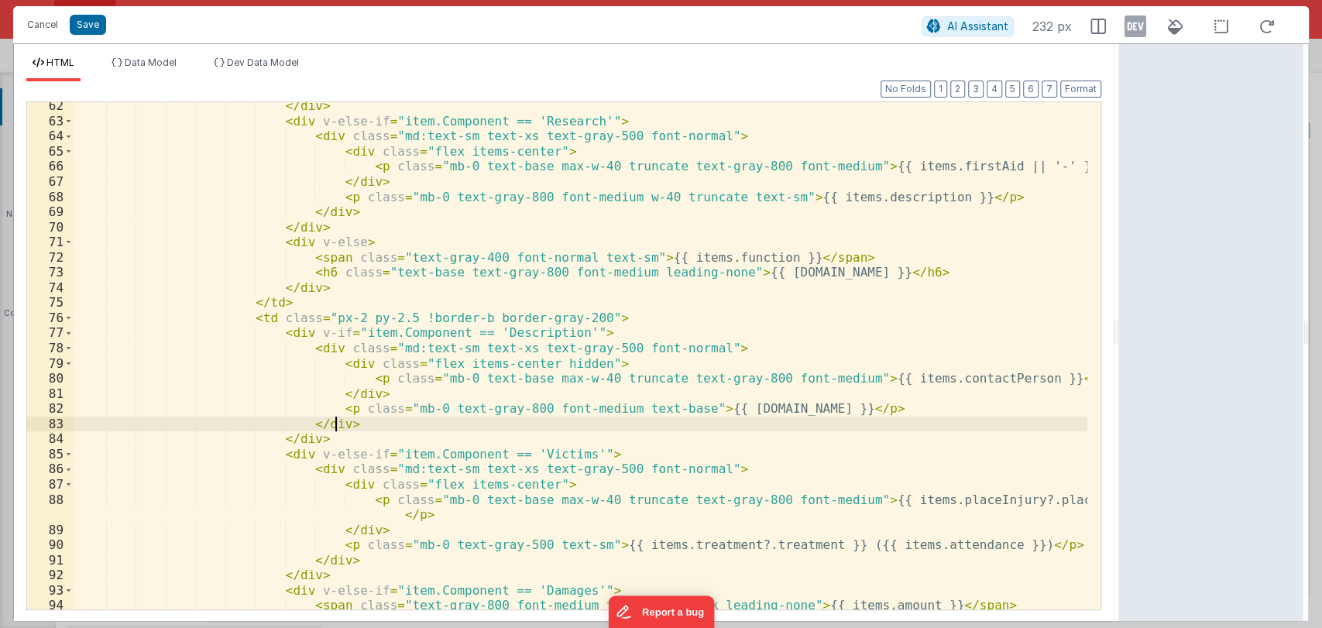
scroll to position [1336, 0]
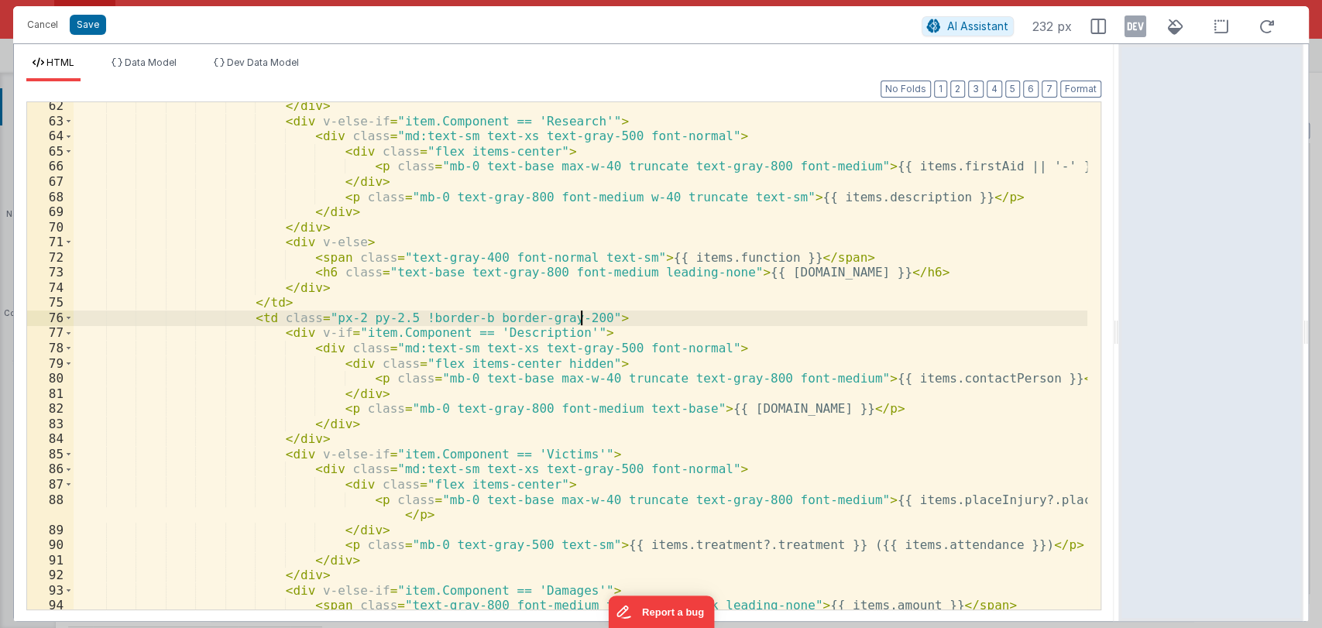
click at [838, 311] on div "</ div > < div v-else-if = "item.Component == 'Research'" > < div class = "md:t…" at bounding box center [581, 367] width 1014 height 538
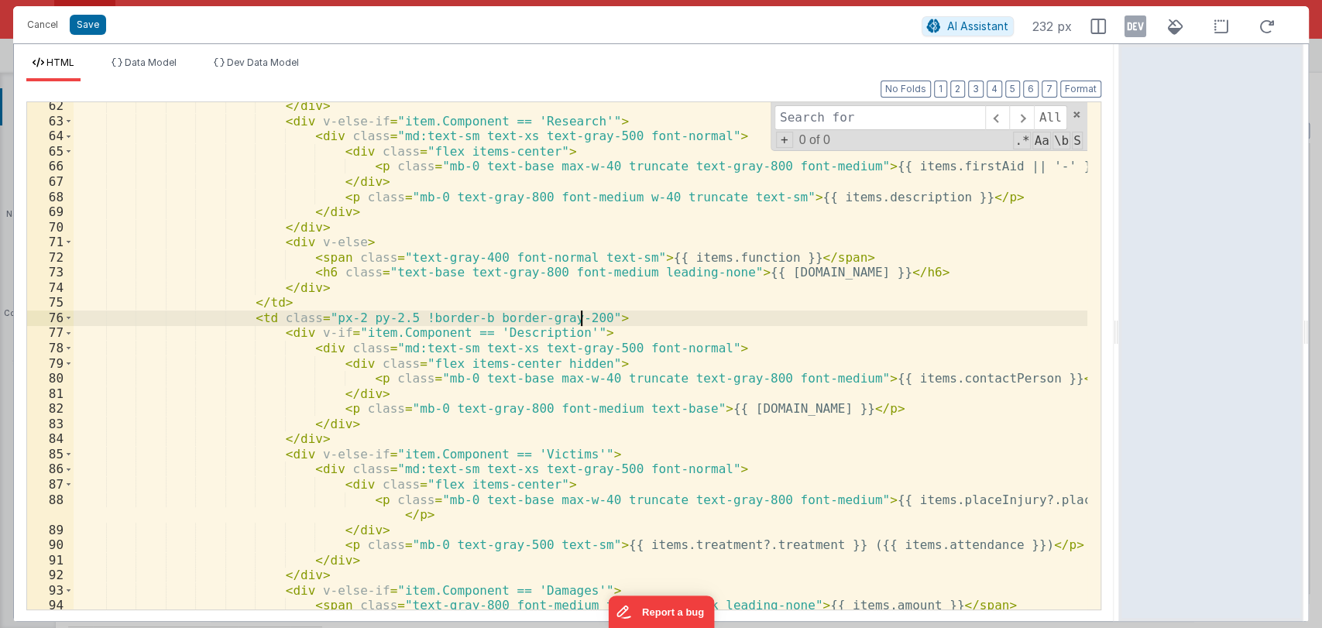
click at [682, 307] on div "</ div > < div v-else-if = "item.Component == 'Research'" > < div class = "md:t…" at bounding box center [581, 367] width 1014 height 538
click at [708, 345] on div "</ div > < div v-else-if = "item.Component == 'Research'" > < div class = "md:t…" at bounding box center [581, 367] width 1014 height 538
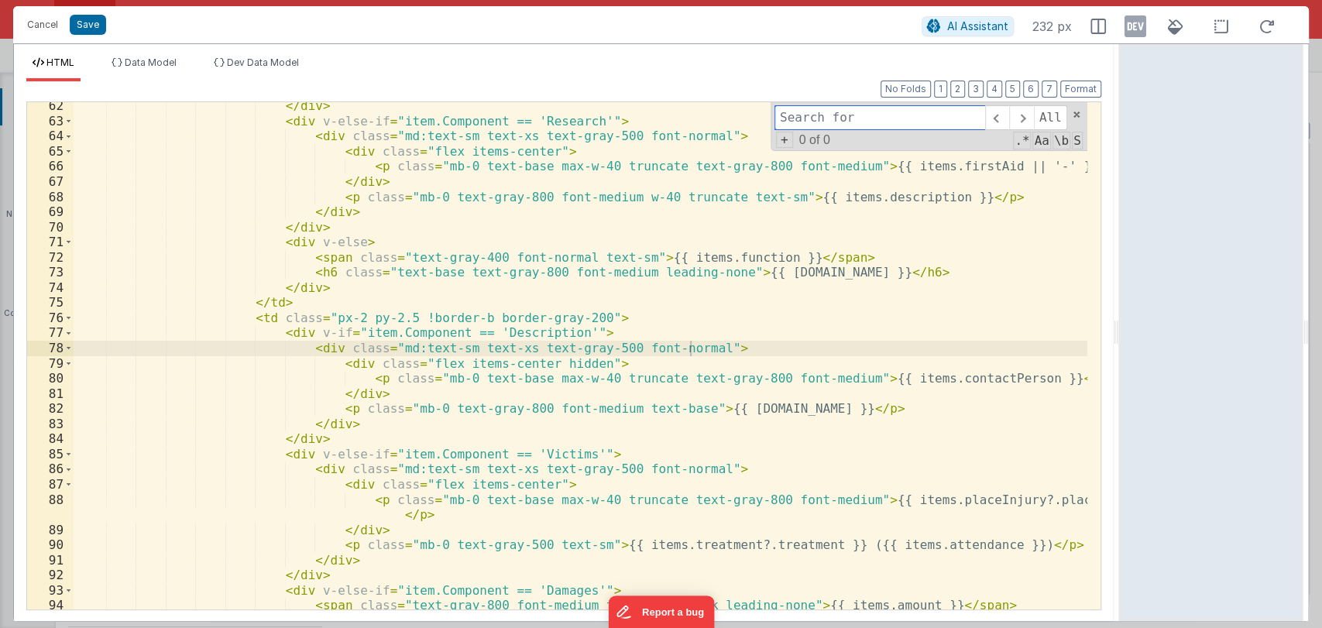
click at [805, 119] on input at bounding box center [880, 117] width 211 height 25
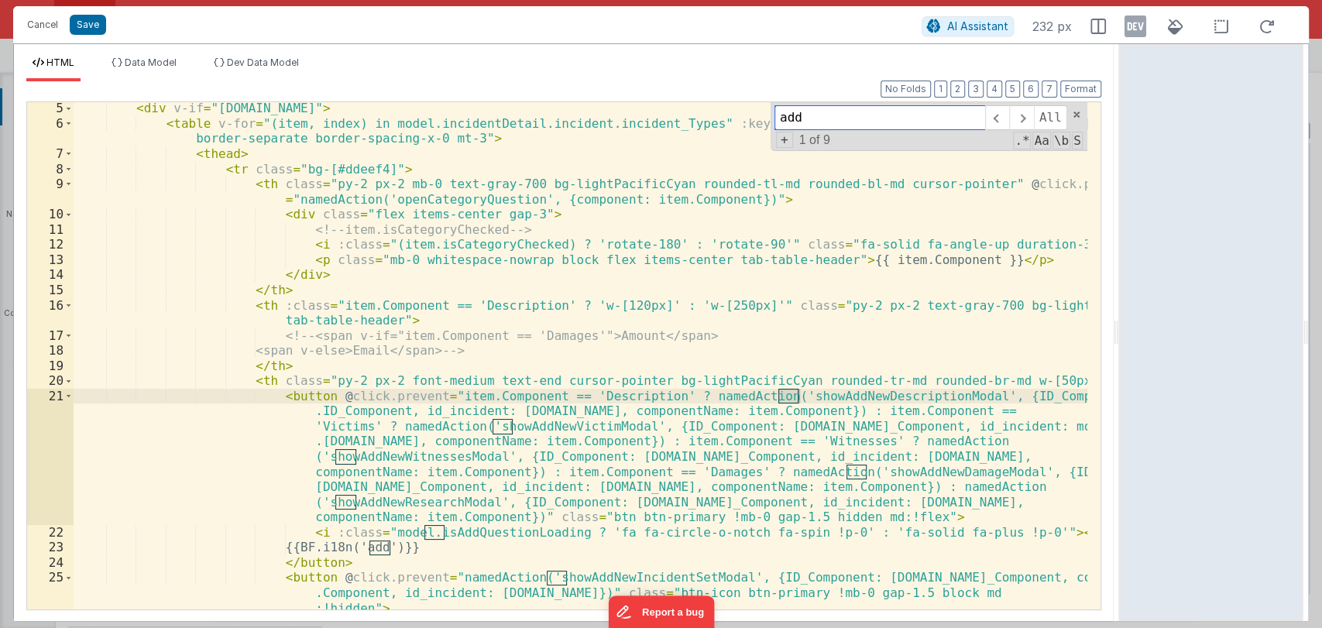
scroll to position [112, 0]
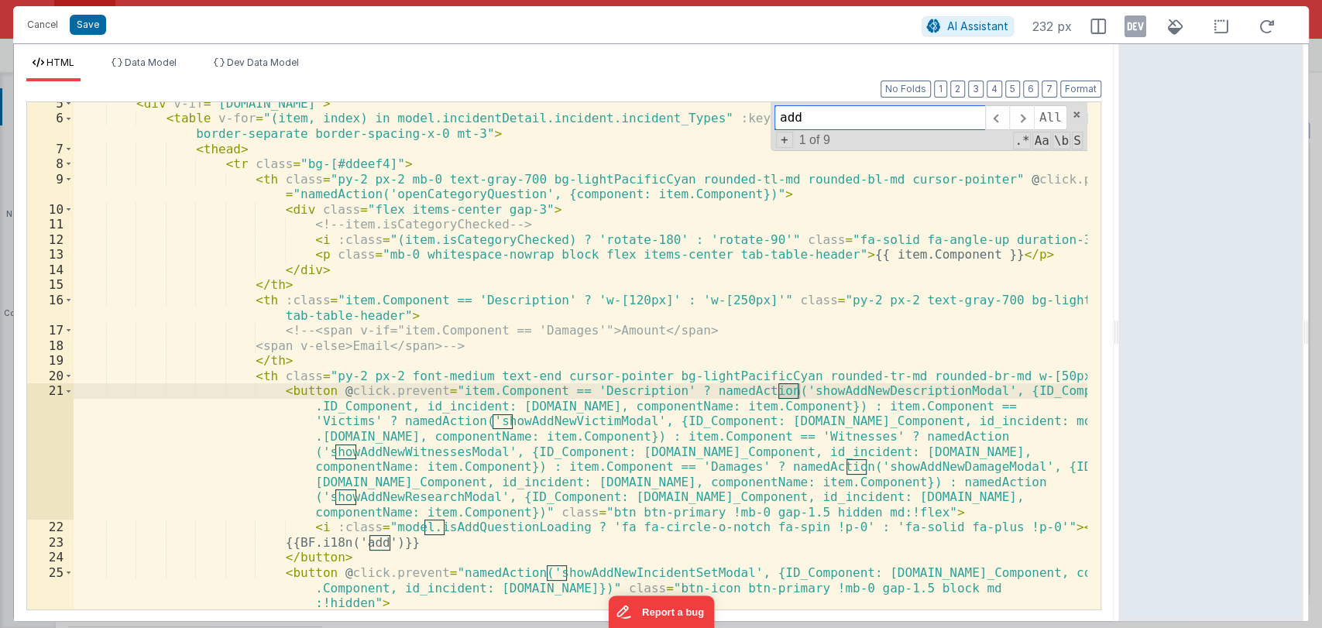
type input "add"
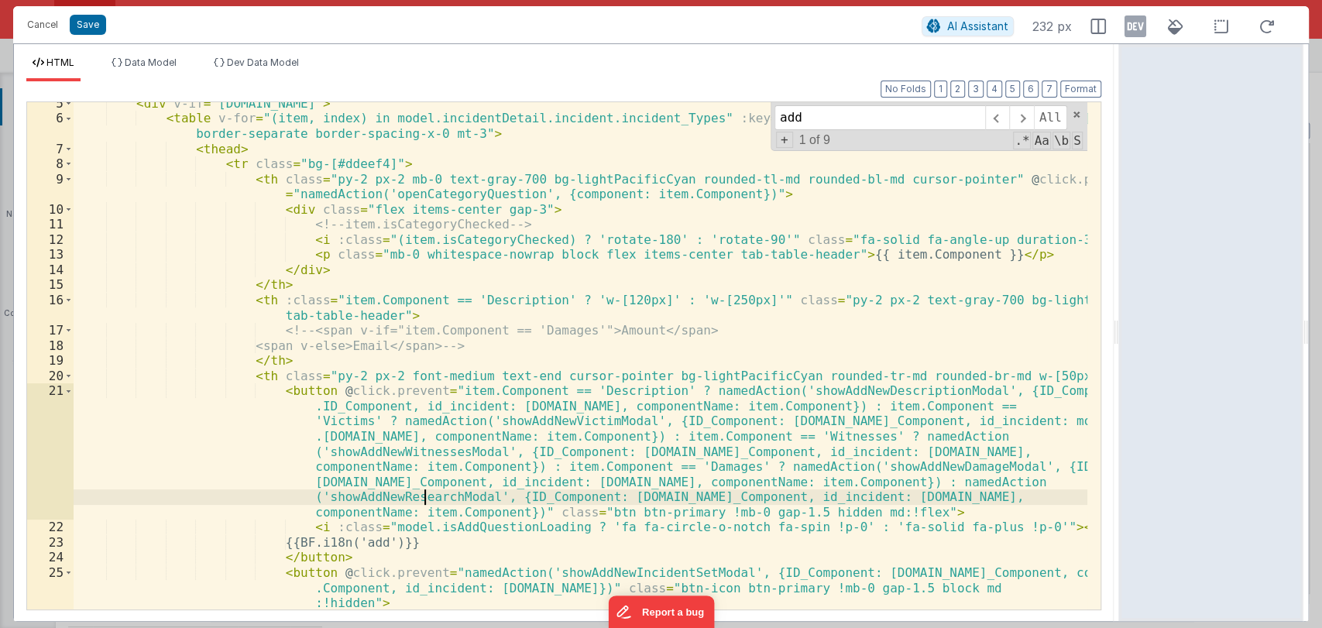
click at [421, 495] on div "< div v-if = "model.incidentDetail.incident.id" > < table v-for = "(item, index…" at bounding box center [581, 365] width 1014 height 538
click at [47, 21] on button "Cancel" at bounding box center [42, 25] width 46 height 22
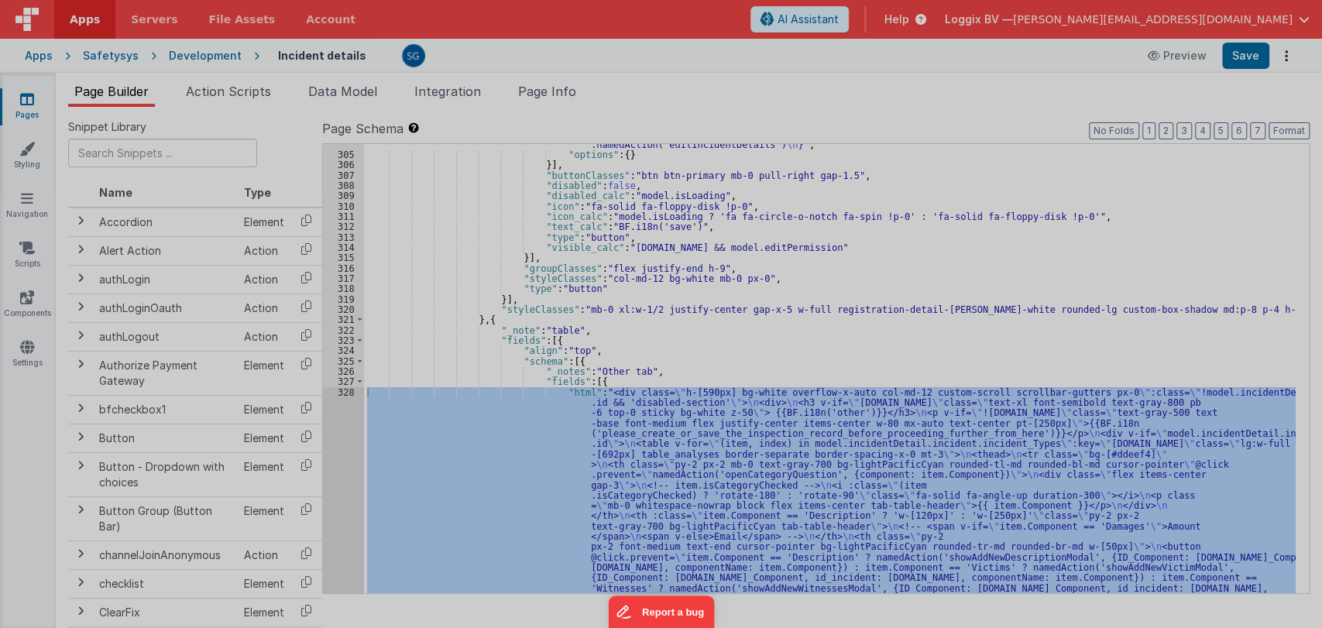
click at [39, 20] on button "Cancel" at bounding box center [42, 9] width 46 height 22
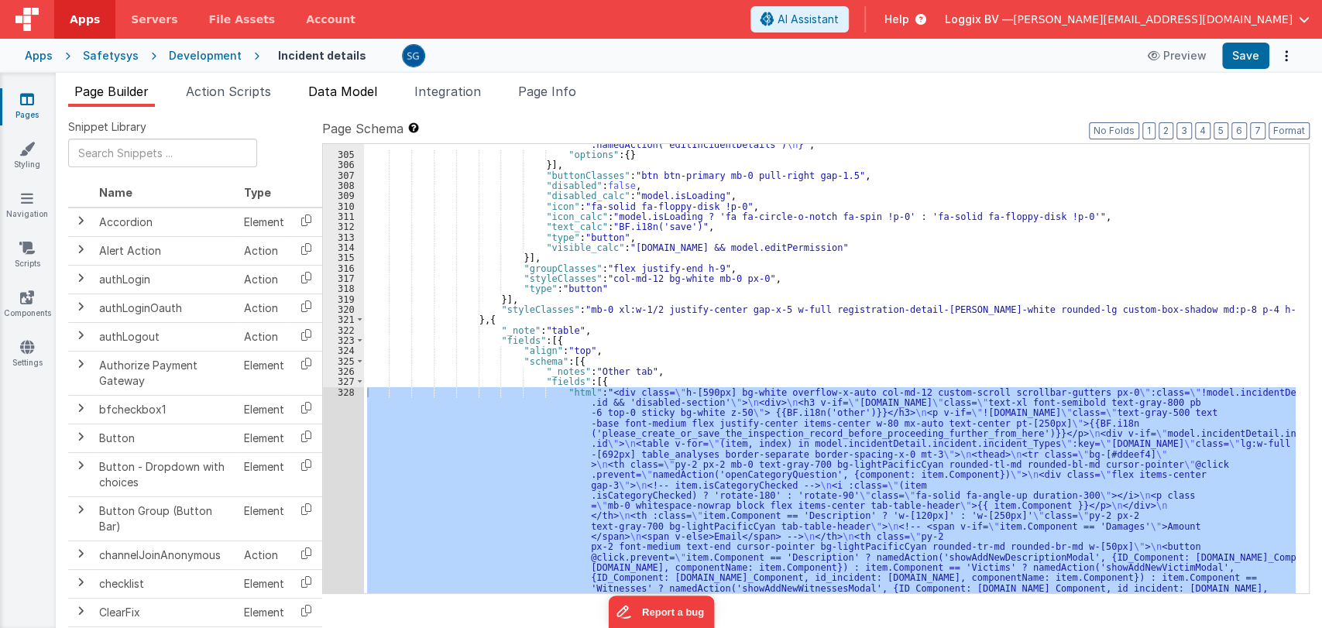
click at [350, 90] on span "Data Model" at bounding box center [342, 91] width 69 height 15
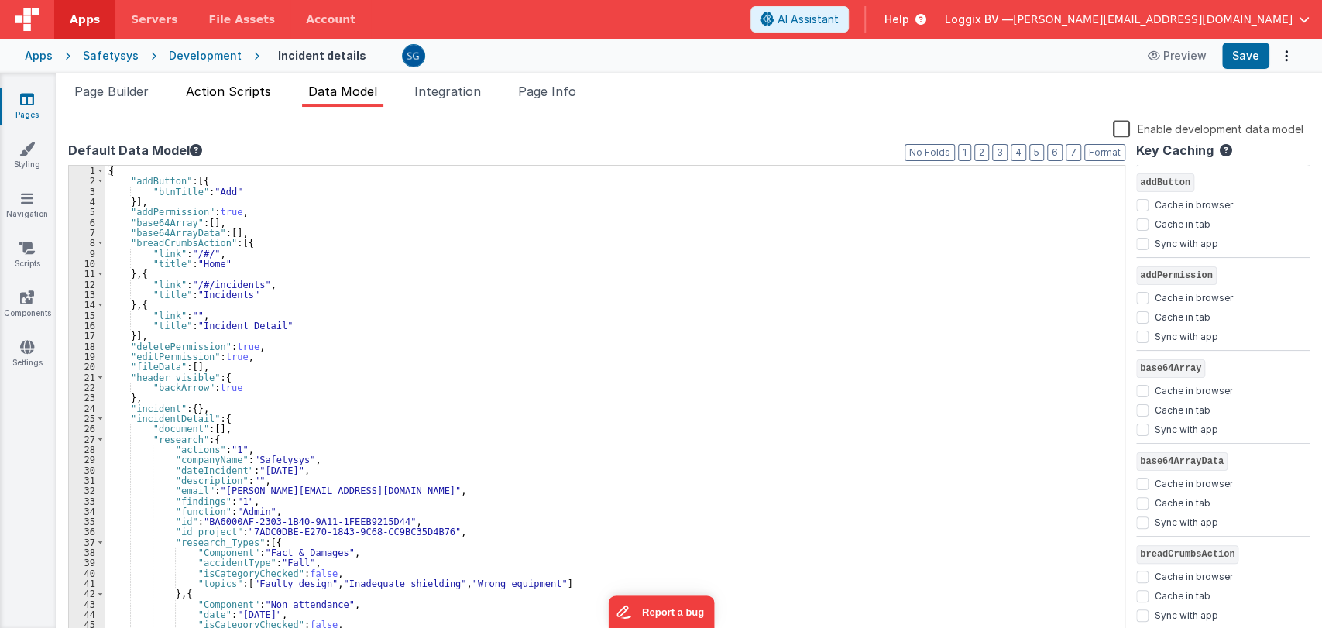
click at [252, 91] on span "Action Scripts" at bounding box center [228, 91] width 85 height 15
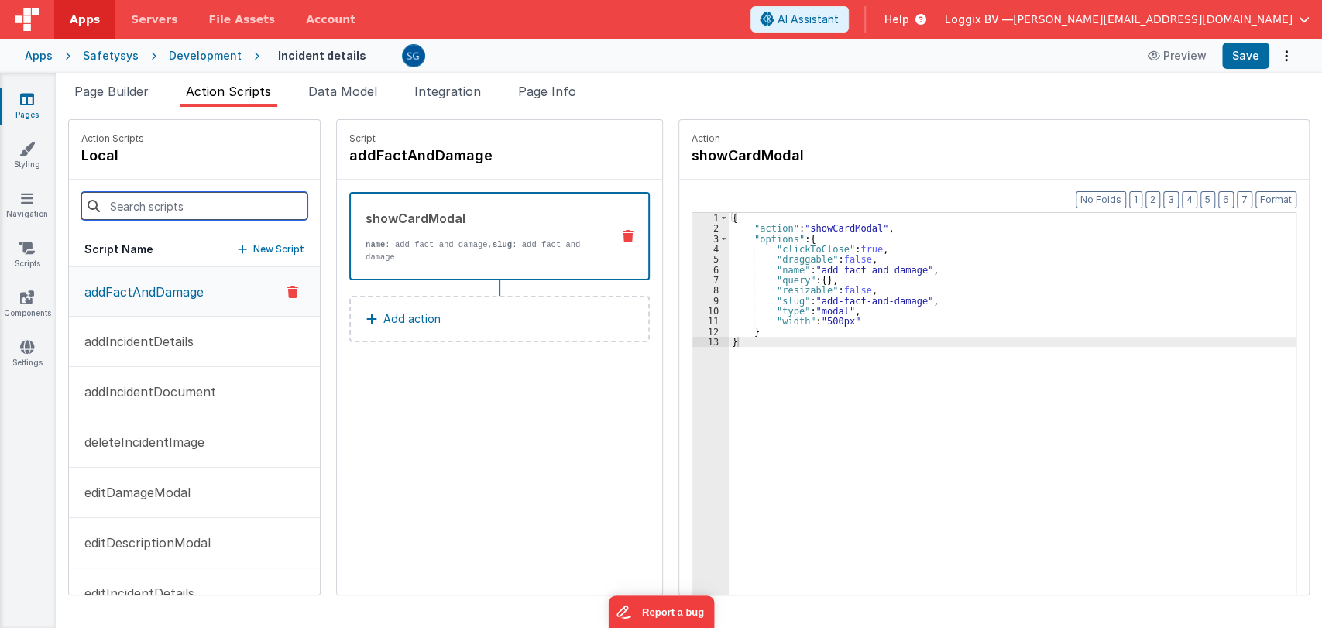
click at [246, 208] on input at bounding box center [194, 206] width 226 height 28
paste input "showAddNewResearchModal"
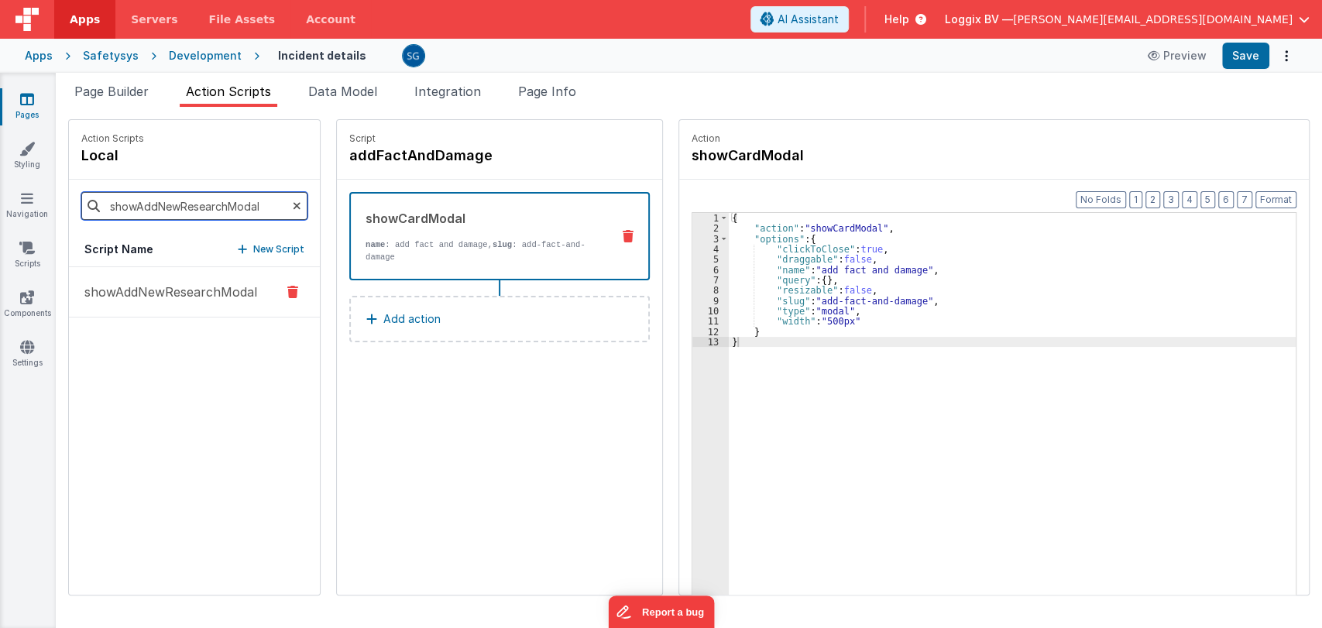
type input "showAddNewResearchModal"
click at [205, 295] on p "showAddNewResearchModal" at bounding box center [166, 292] width 182 height 19
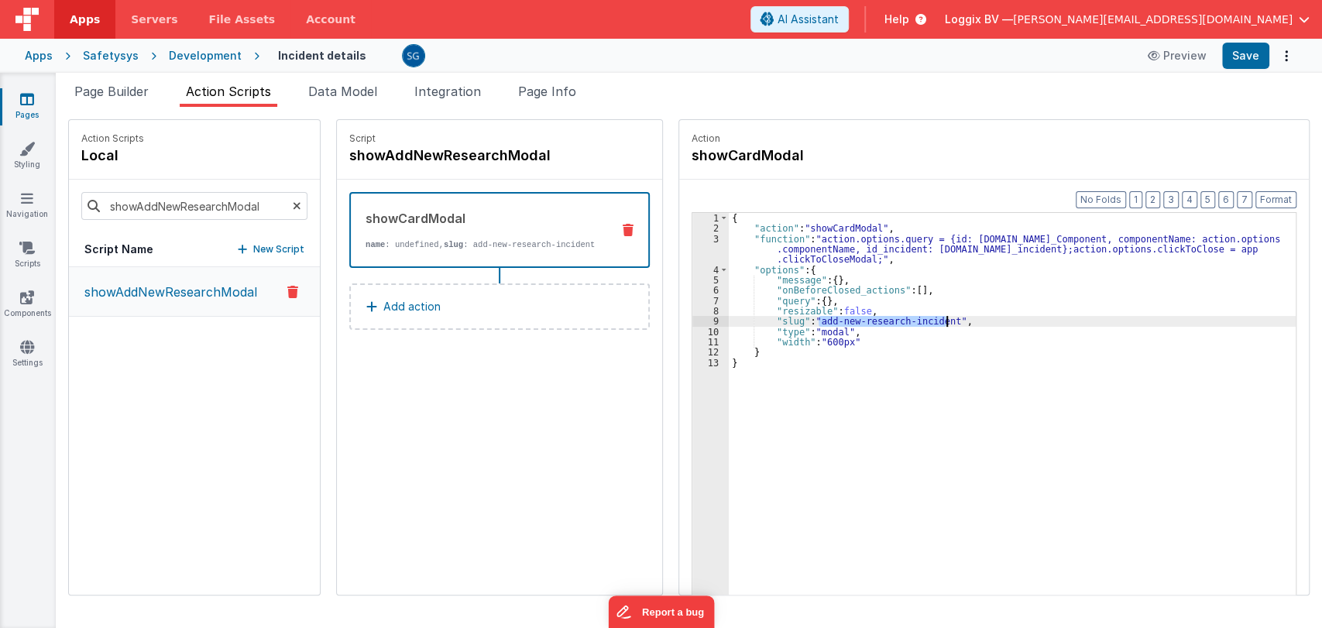
drag, startPoint x: 804, startPoint y: 320, endPoint x: 931, endPoint y: 321, distance: 127.0
click at [931, 321] on div "{ "action" : "showCardModal" , "function" : "action.options.query = {id: action…" at bounding box center [1014, 438] width 571 height 451
click at [30, 191] on icon at bounding box center [27, 198] width 12 height 15
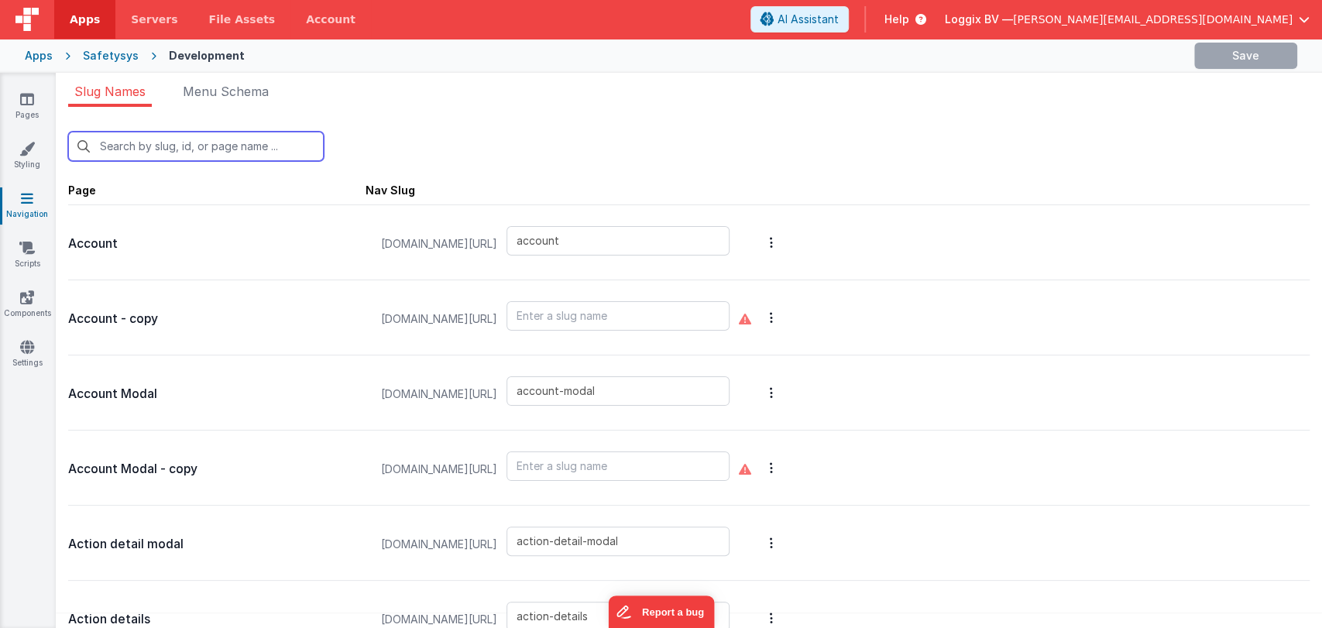
click at [204, 151] on input "text" at bounding box center [196, 146] width 256 height 29
paste input "add-new-research-incident"
type input "add-new-research-incident"
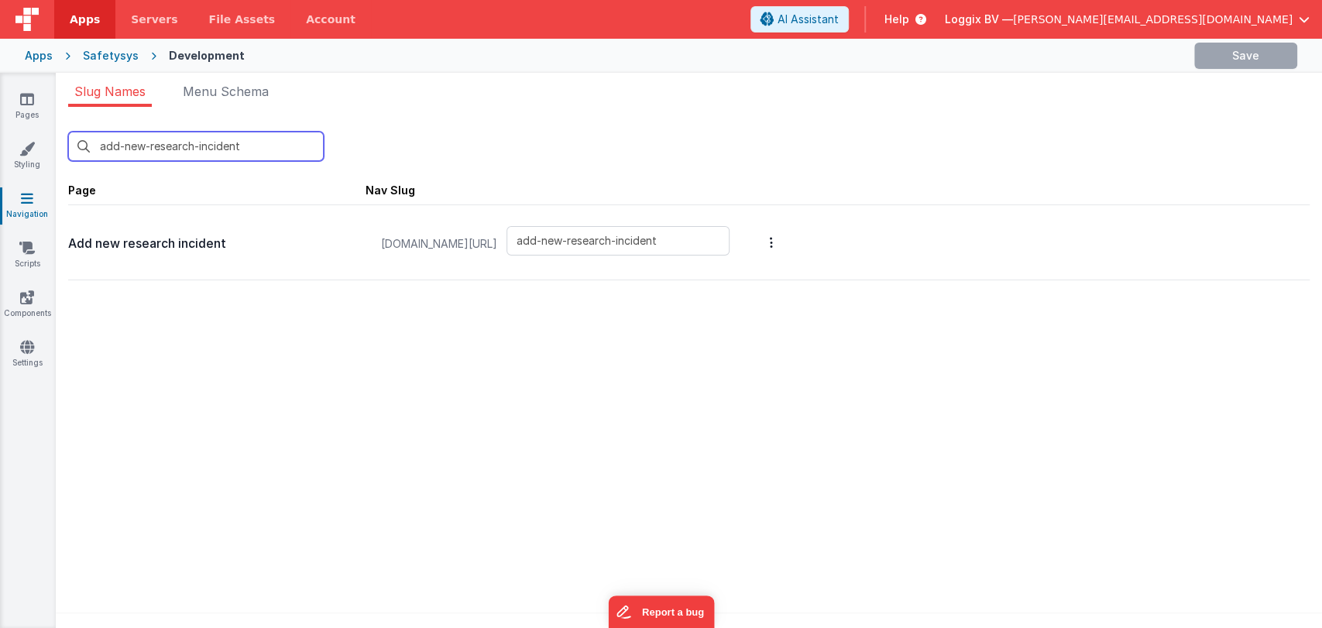
type input "add-new-research-incident"
drag, startPoint x: 249, startPoint y: 225, endPoint x: 56, endPoint y: 182, distance: 197.5
click at [62, 248] on div "add-new-research-incident New Slug Page Nav Slug Add new research incident safe…" at bounding box center [689, 372] width 1266 height 531
copy p "dd new research incident"
type input "add-new-research-incident"
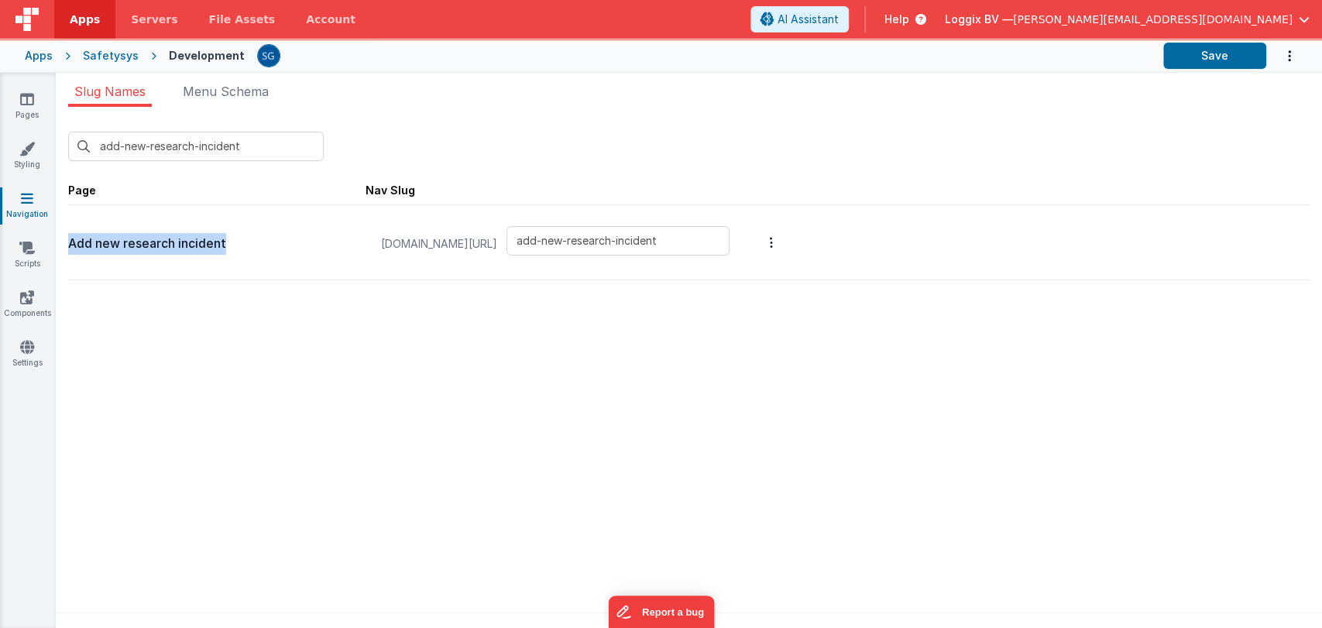
drag, startPoint x: 235, startPoint y: 234, endPoint x: 70, endPoint y: 231, distance: 165.0
click at [70, 231] on div "Add new research incident" at bounding box center [216, 242] width 297 height 62
copy p "Add new research incident"
click at [25, 107] on link "Pages" at bounding box center [27, 106] width 56 height 31
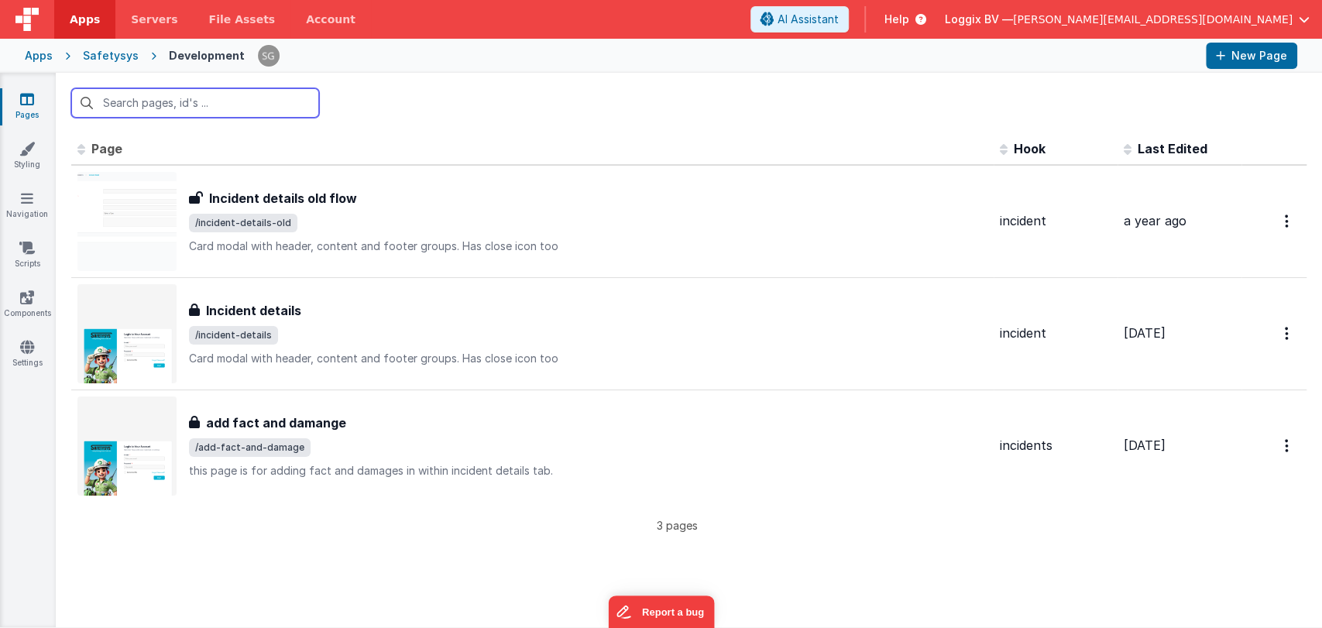
paste input "Add new research incident"
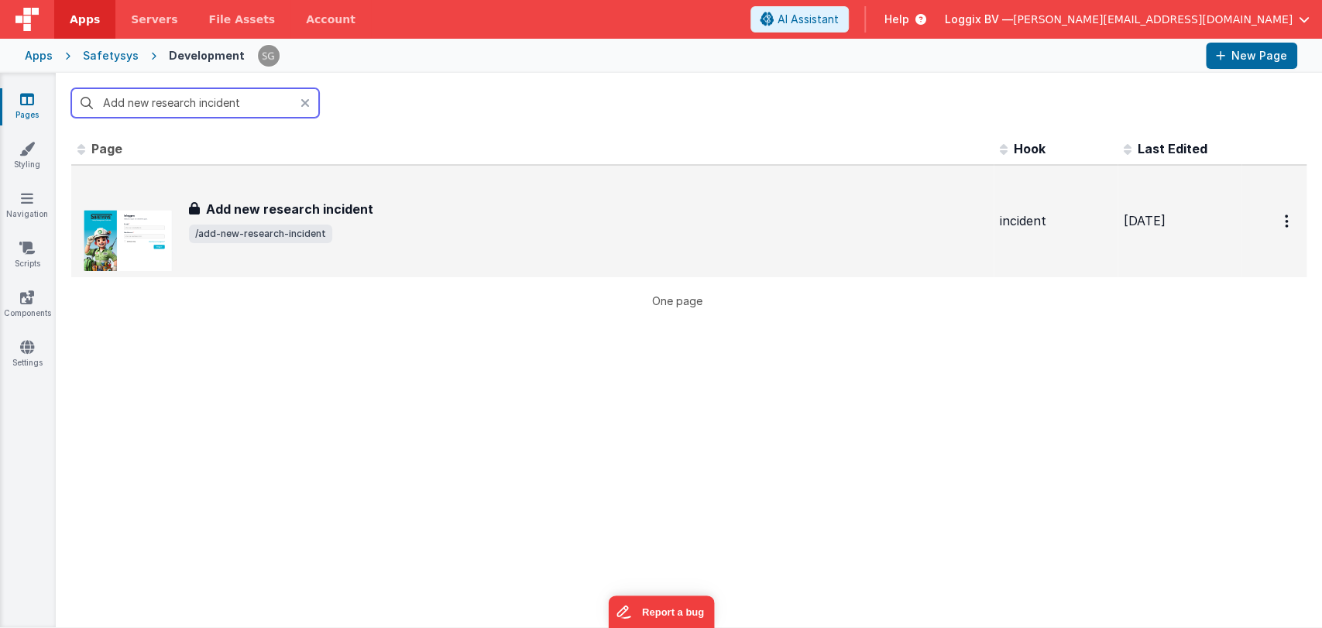
type input "Add new research incident"
click at [287, 211] on h3 "Add new research incident" at bounding box center [289, 209] width 167 height 19
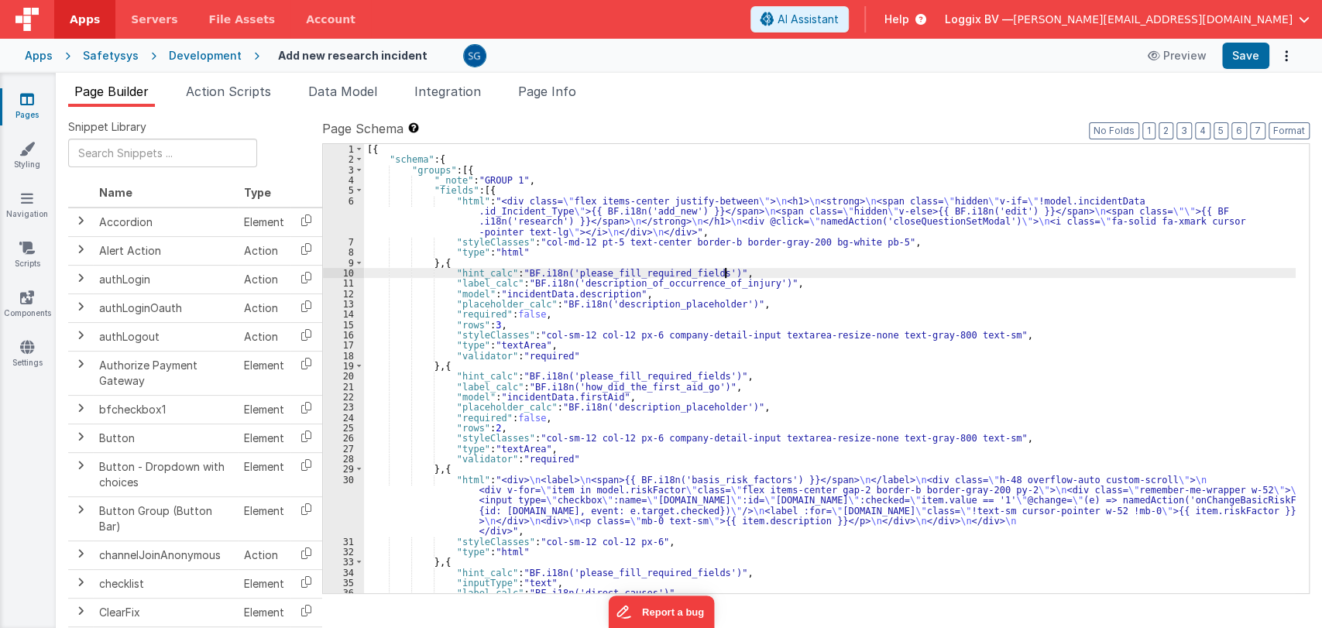
click at [737, 271] on div "[{ "schema" : { "groups" : [{ "_note" : "GROUP 1" , "fields" : [{ "html" : "<di…" at bounding box center [830, 379] width 932 height 470
click at [734, 270] on div "[{ "schema" : { "groups" : [{ "_note" : "GROUP 1" , "fields" : [{ "html" : "<di…" at bounding box center [830, 379] width 932 height 470
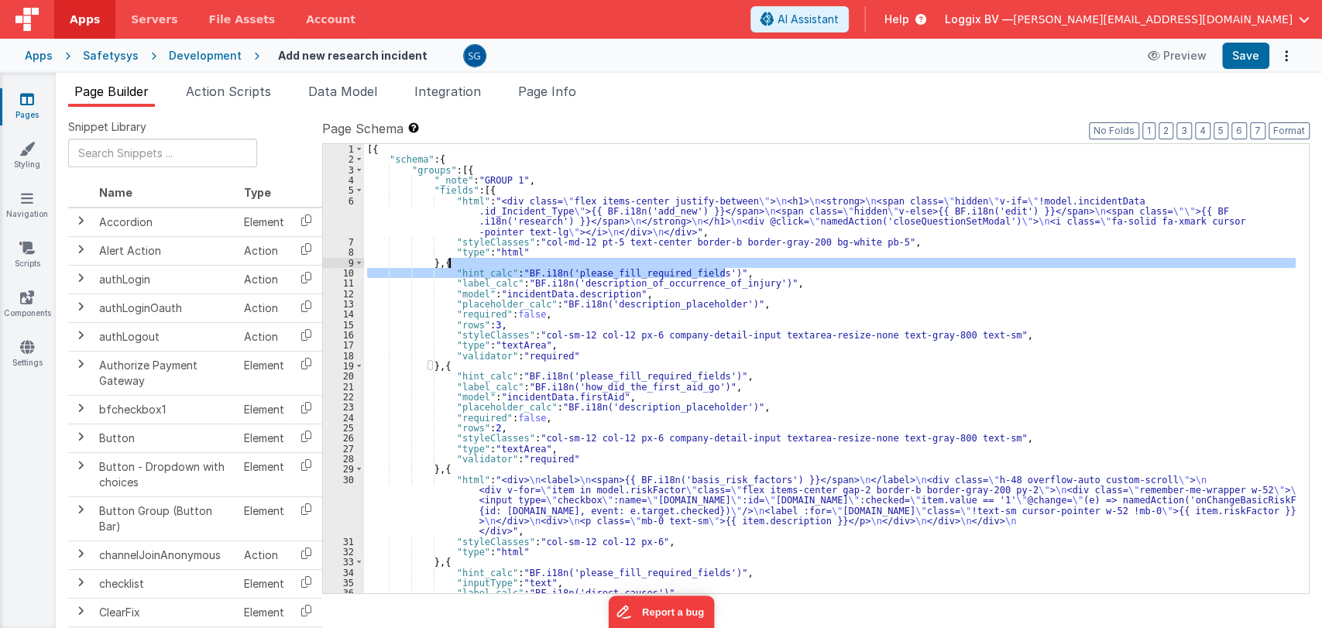
click at [737, 268] on div "[{ "schema" : { "groups" : [{ "_note" : "GROUP 1" , "fields" : [{ "html" : "<di…" at bounding box center [830, 379] width 932 height 470
click at [740, 266] on div "[{ "schema" : { "groups" : [{ "_note" : "GROUP 1" , "fields" : [{ "html" : "<di…" at bounding box center [830, 379] width 932 height 470
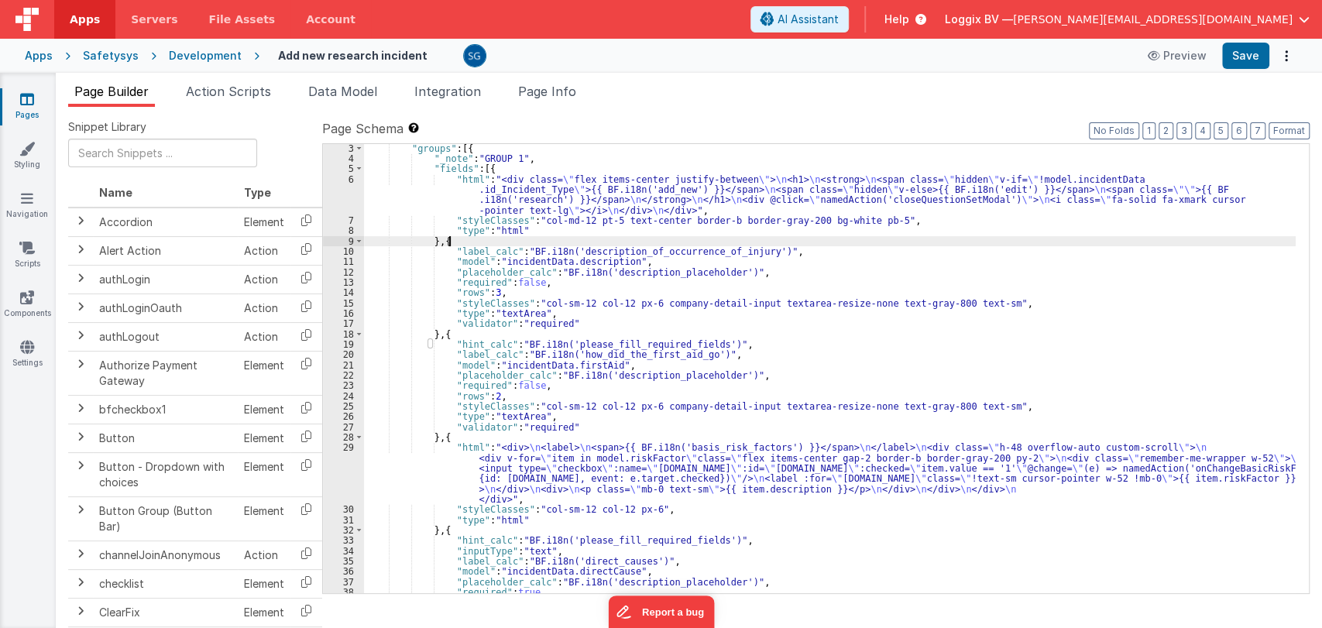
scroll to position [22, 0]
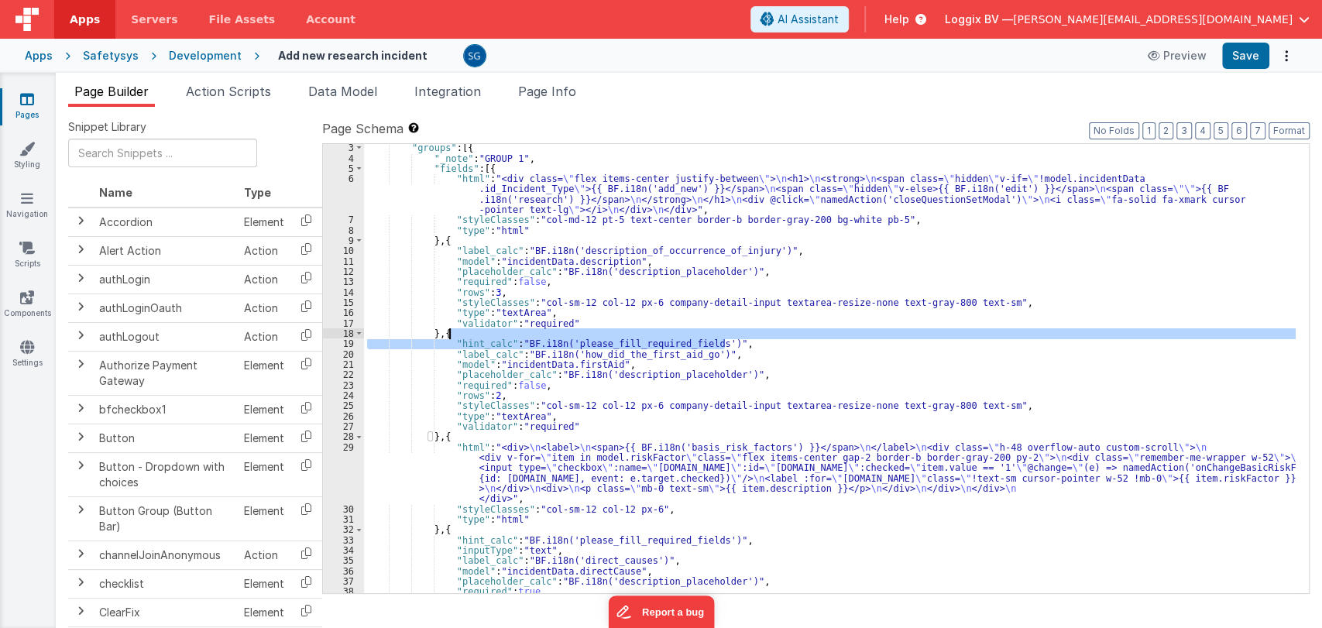
drag, startPoint x: 738, startPoint y: 346, endPoint x: 740, endPoint y: 336, distance: 10.3
click at [740, 336] on div ""groups" : [{ "_note" : "GROUP 1" , "fields" : [{ "html" : "<div class= \" flex…" at bounding box center [830, 378] width 932 height 470
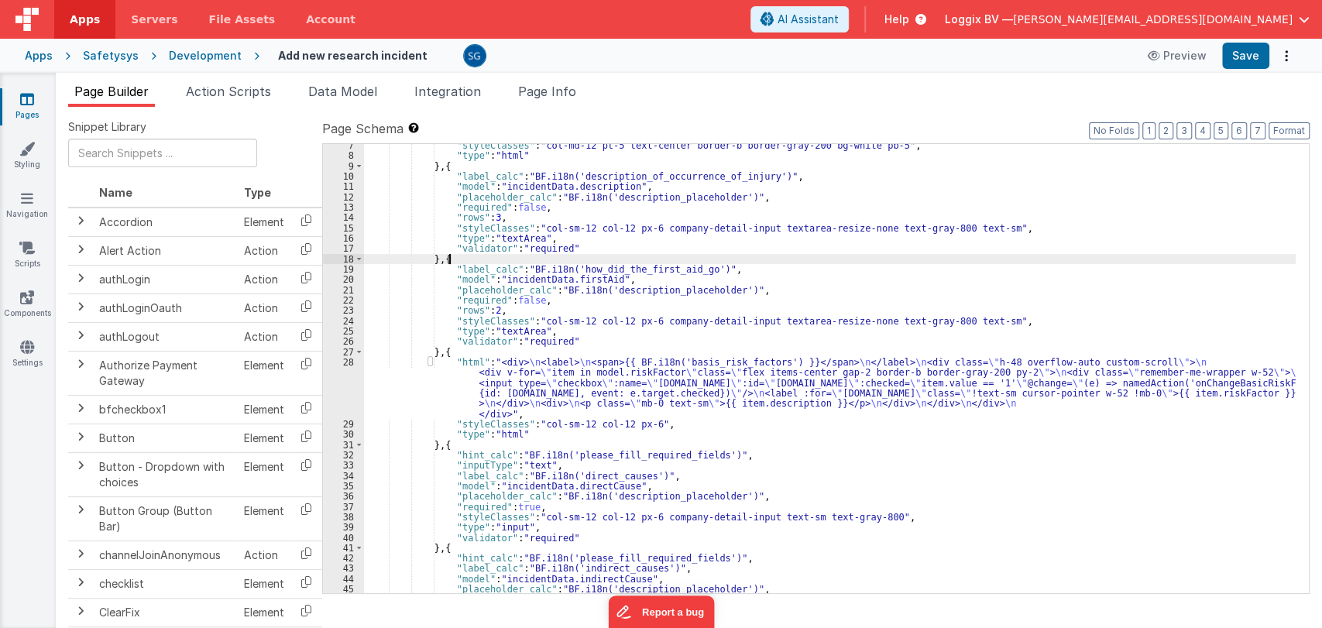
scroll to position [97, 0]
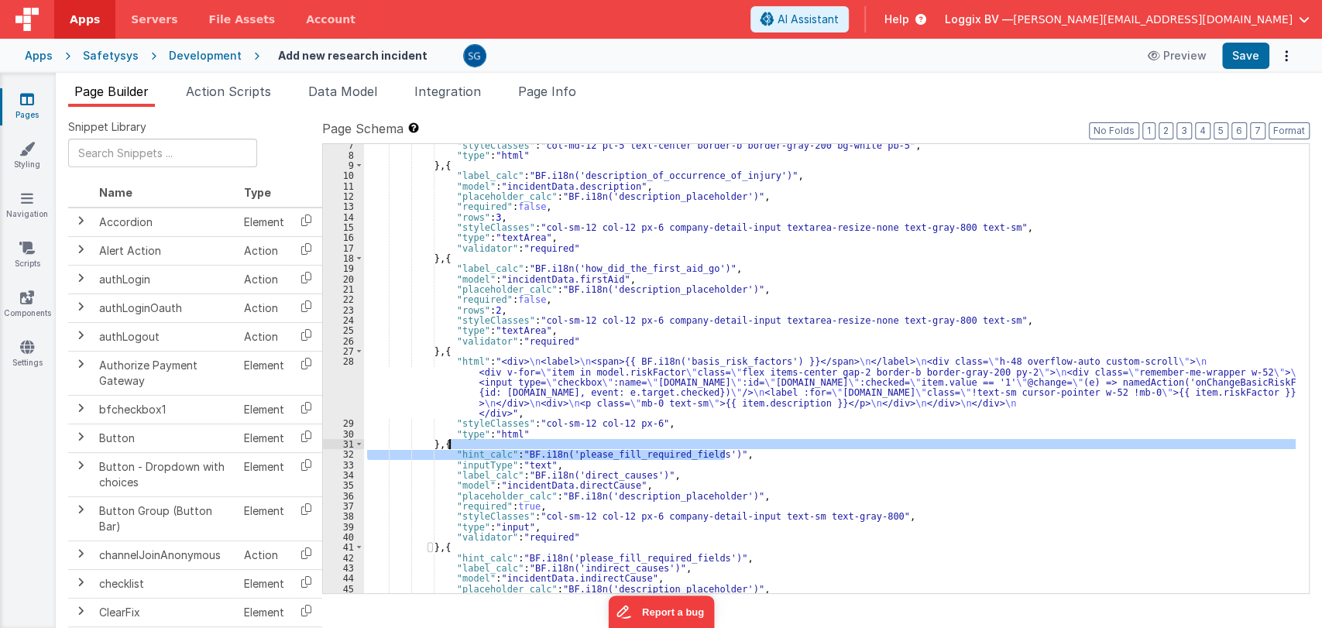
drag, startPoint x: 738, startPoint y: 455, endPoint x: 741, endPoint y: 448, distance: 8.3
click at [741, 448] on div ""styleClasses" : "col-md-12 pt-5 text-center border-b border-gray-200 bg-white …" at bounding box center [830, 375] width 932 height 470
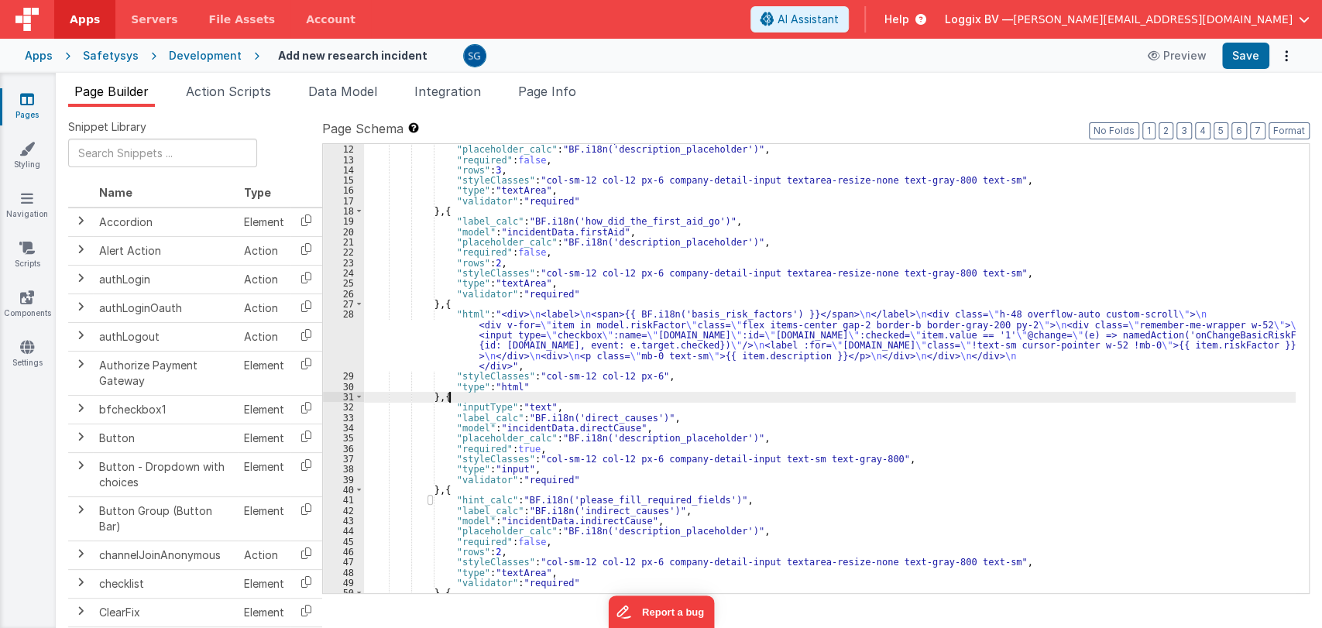
scroll to position [144, 0]
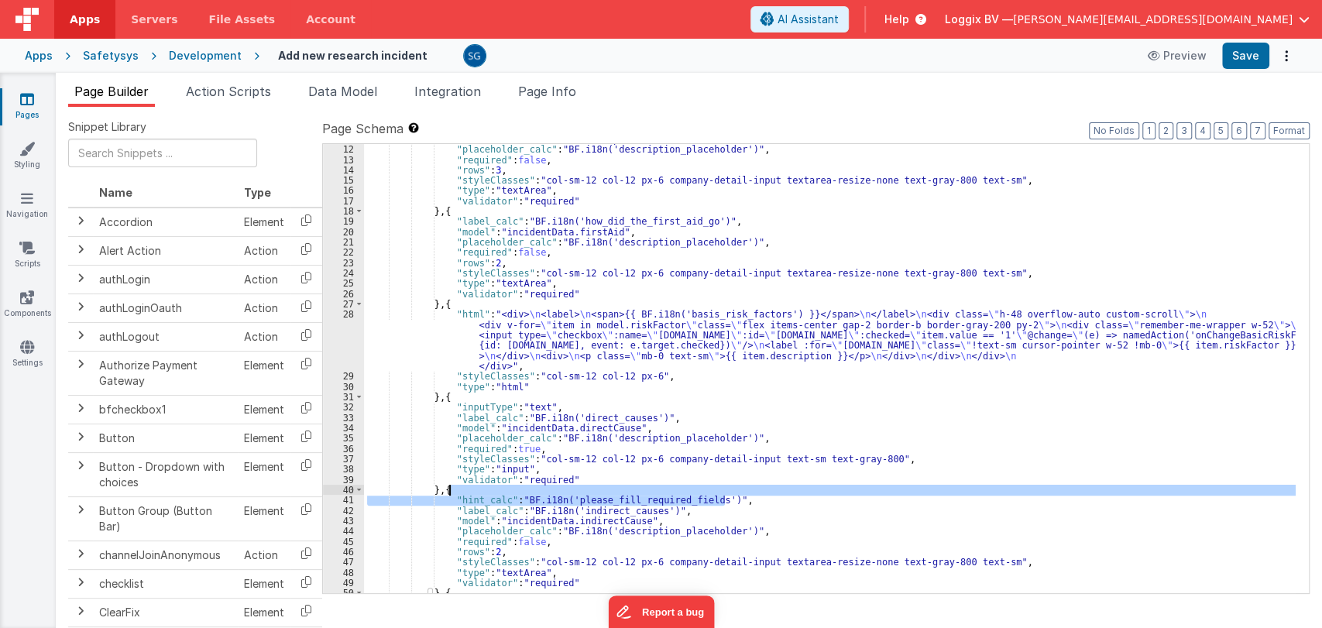
click at [735, 493] on div ""model" : "incidentData.description" , "placeholder_calc" : "BF.i18n('descripti…" at bounding box center [830, 369] width 932 height 470
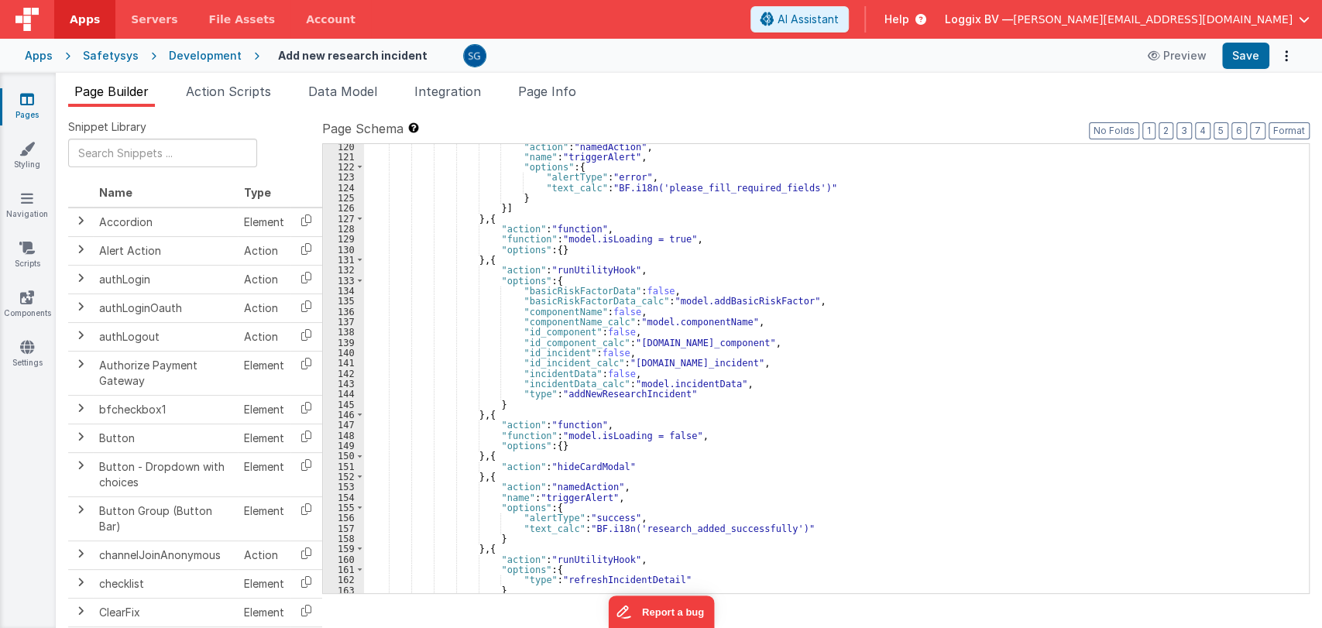
scroll to position [1348, 0]
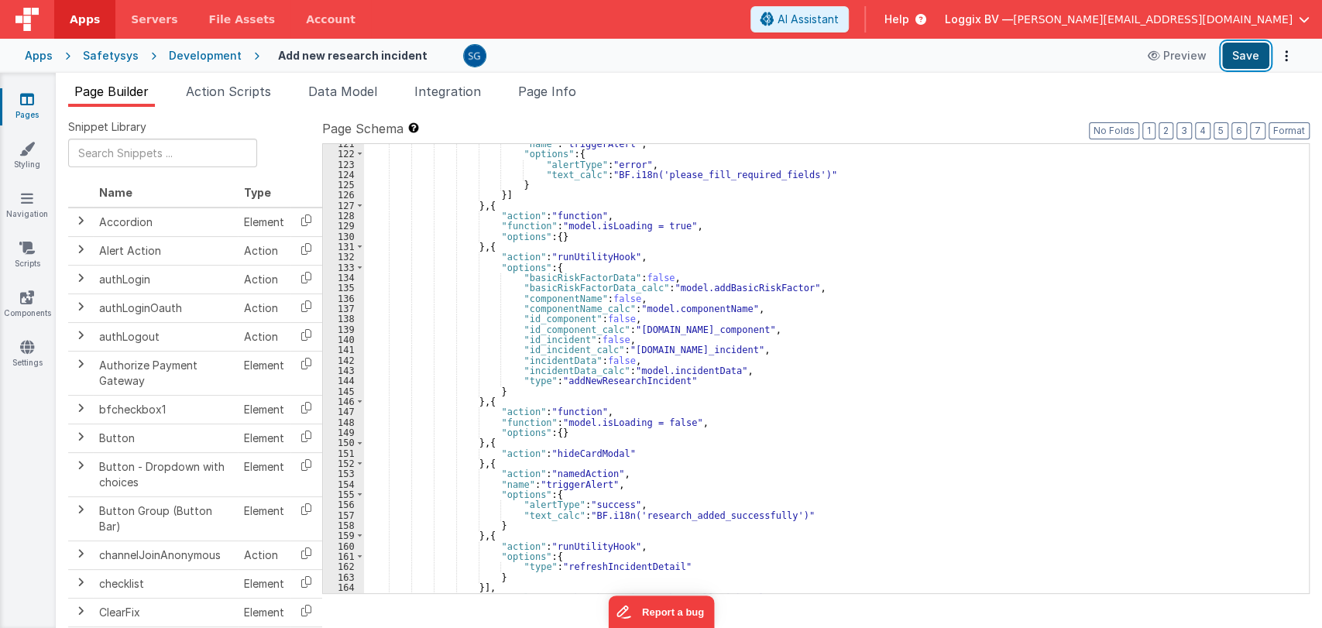
click at [1252, 57] on button "Save" at bounding box center [1245, 56] width 47 height 26
click at [30, 107] on link "Pages" at bounding box center [27, 106] width 56 height 31
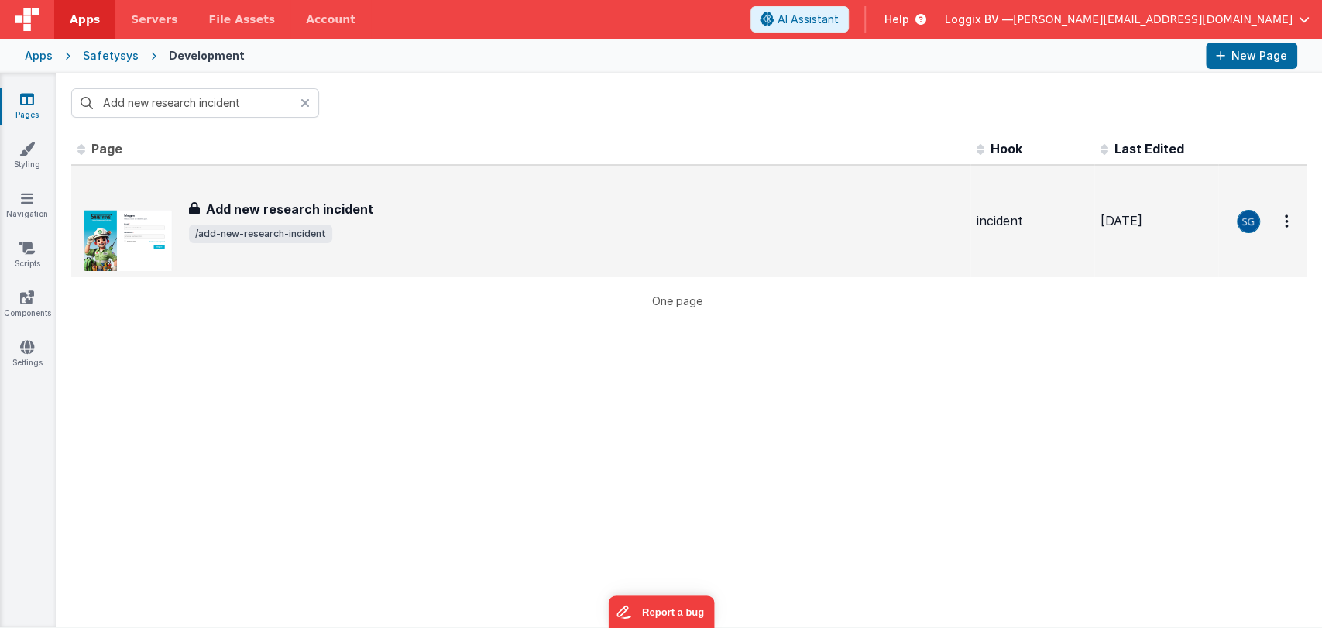
click at [316, 197] on div "Add new research incident Add new research incident /add-new-research-incident" at bounding box center [520, 221] width 887 height 99
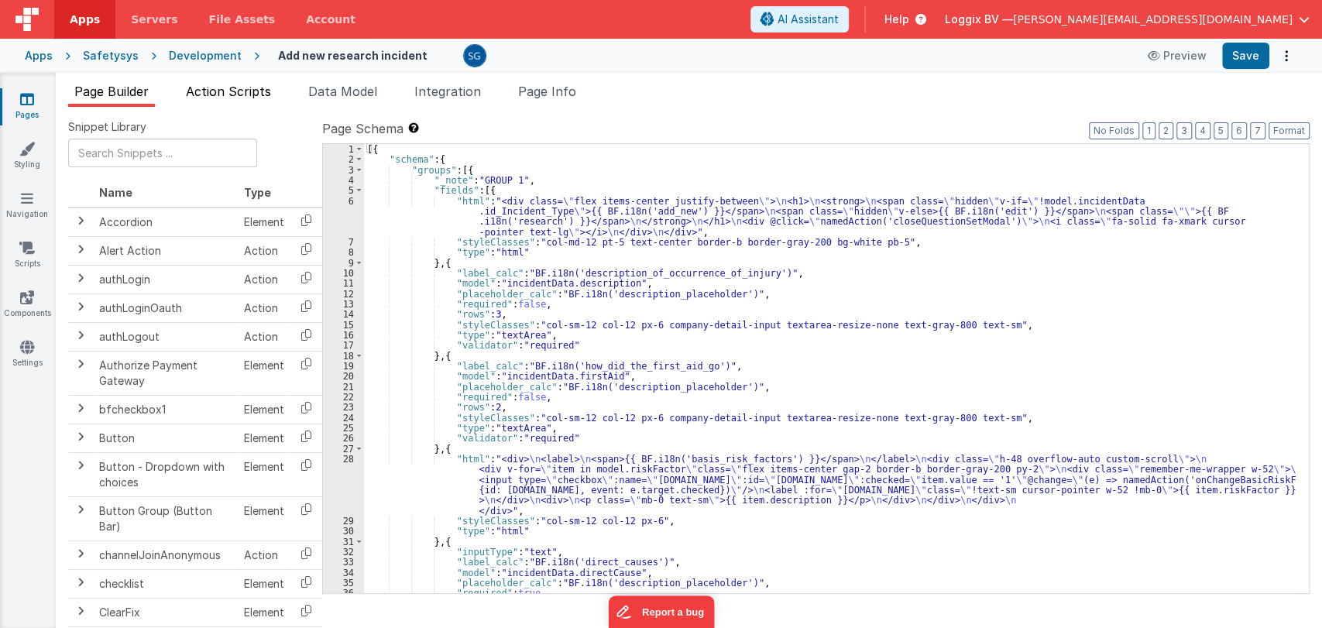
click at [206, 91] on span "Action Scripts" at bounding box center [228, 91] width 85 height 15
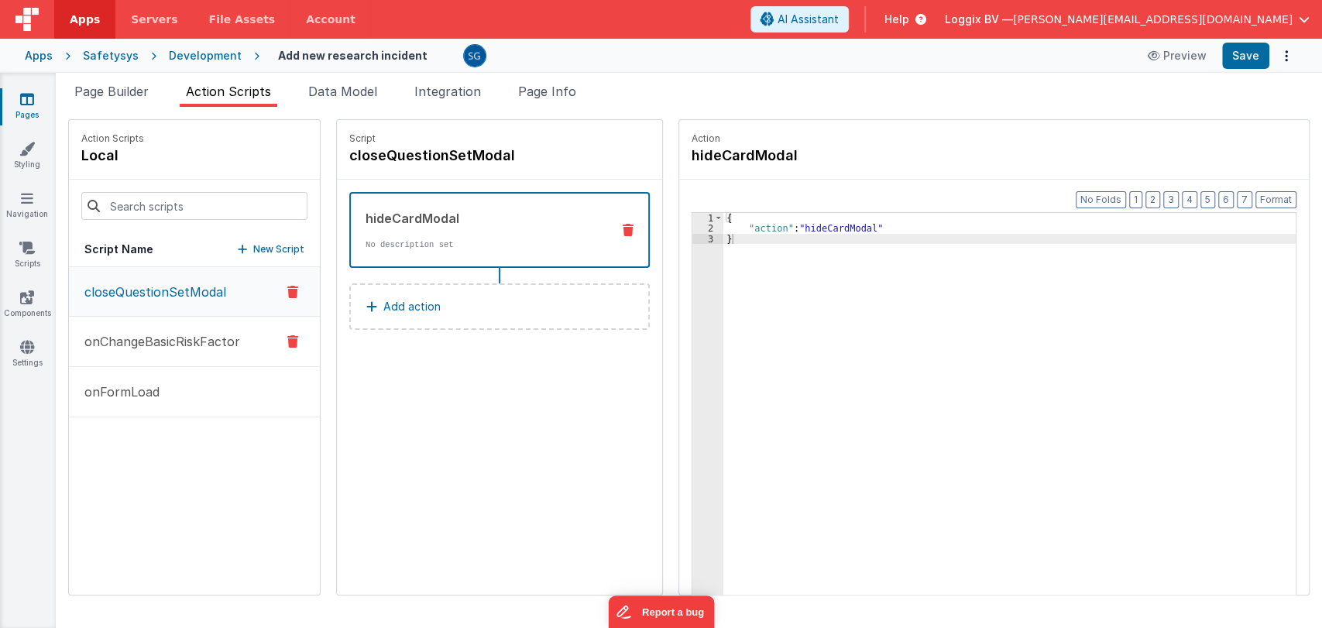
click at [153, 341] on p "onChangeBasicRiskFactor" at bounding box center [157, 341] width 165 height 19
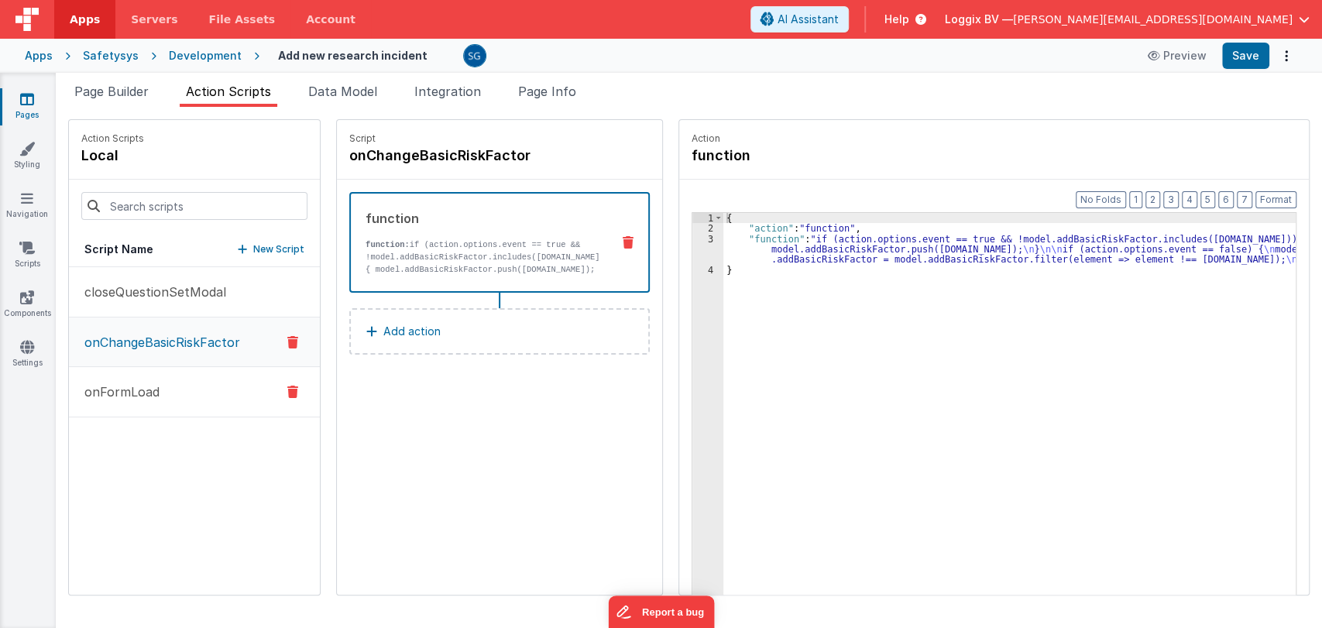
click at [140, 410] on button "onFormLoad" at bounding box center [194, 392] width 251 height 50
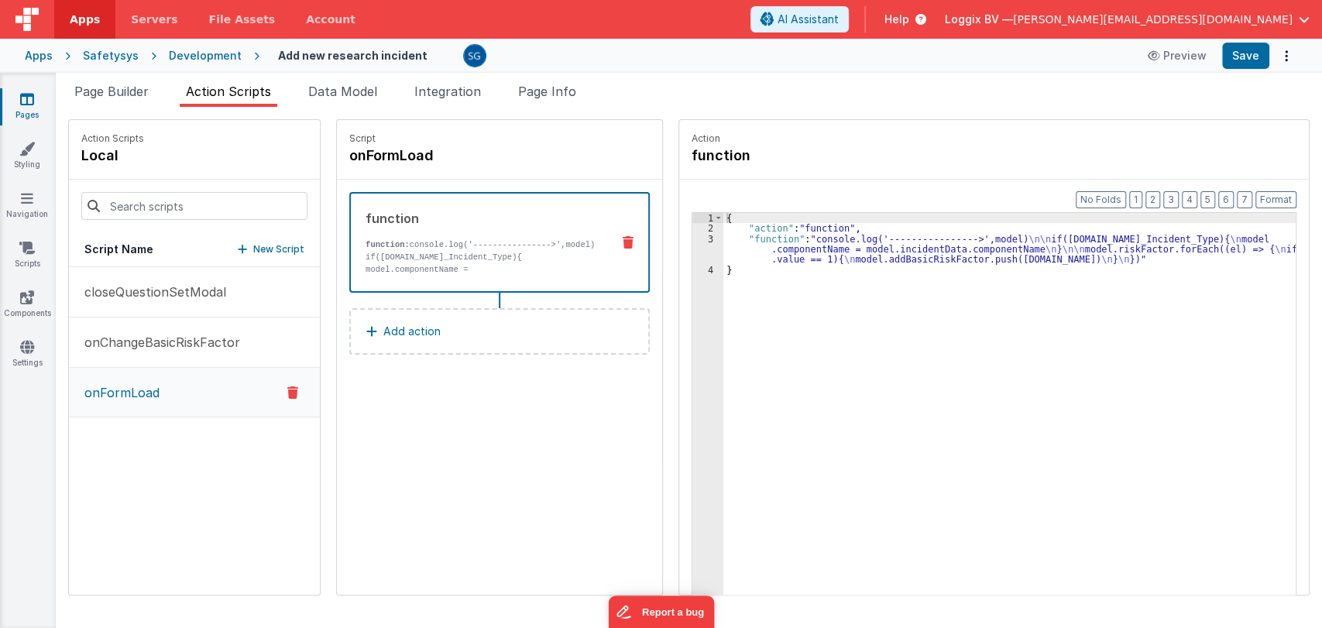
click at [28, 91] on icon at bounding box center [27, 98] width 14 height 15
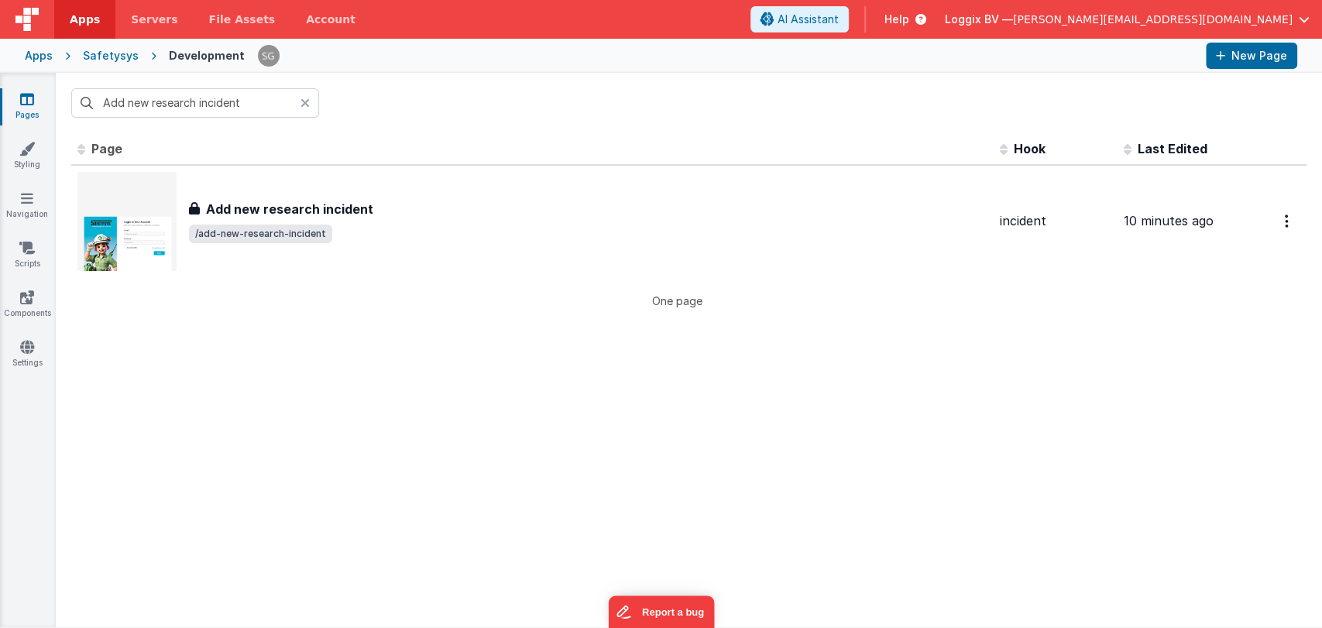
click at [309, 105] on div at bounding box center [310, 102] width 19 height 29
click at [309, 101] on input "Add new research incident" at bounding box center [195, 102] width 248 height 29
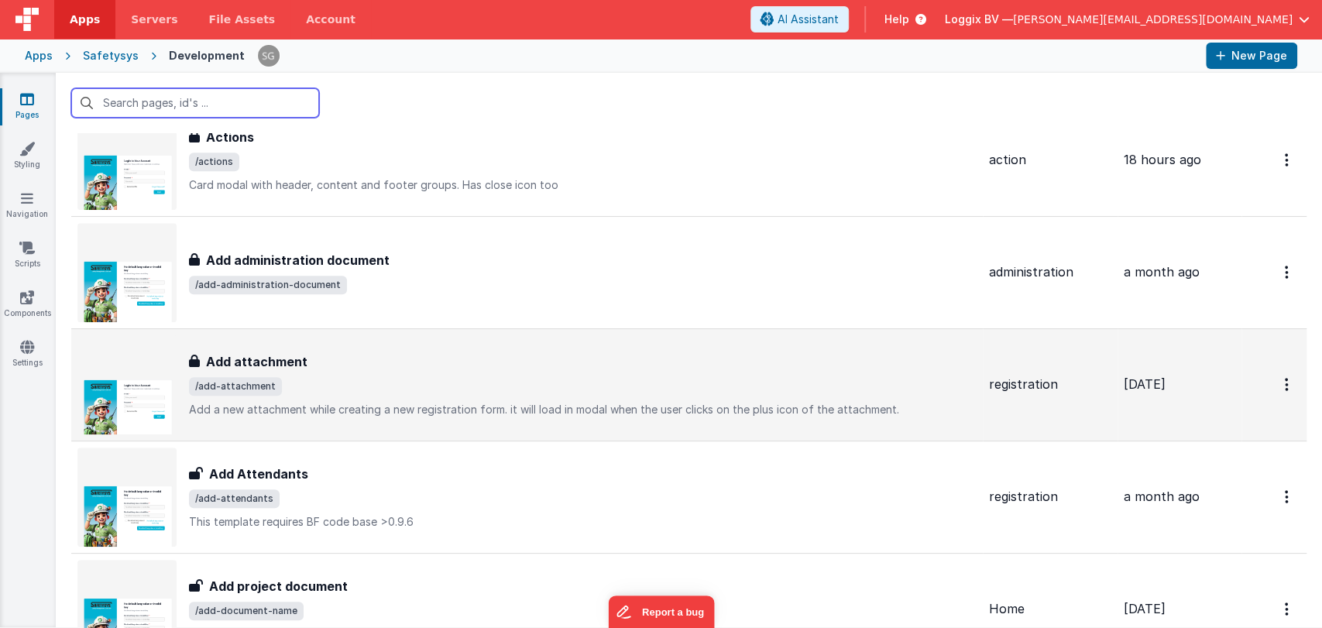
scroll to position [805, 0]
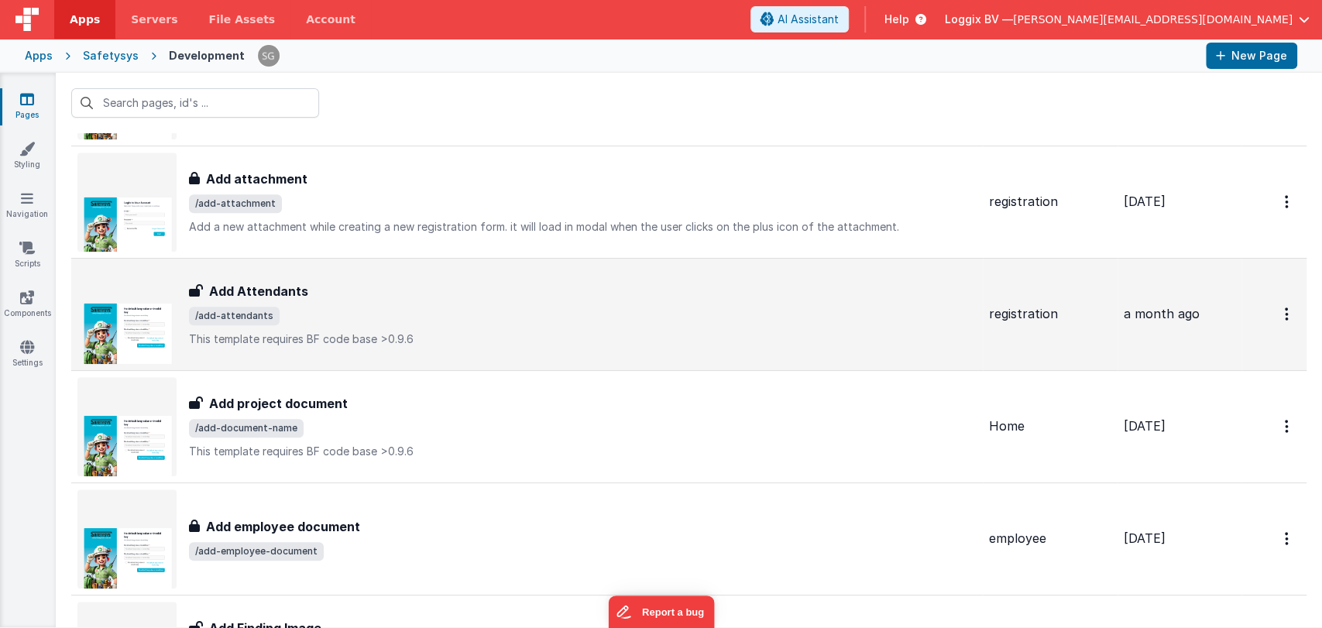
click at [336, 299] on div "Add Attendants" at bounding box center [583, 291] width 788 height 19
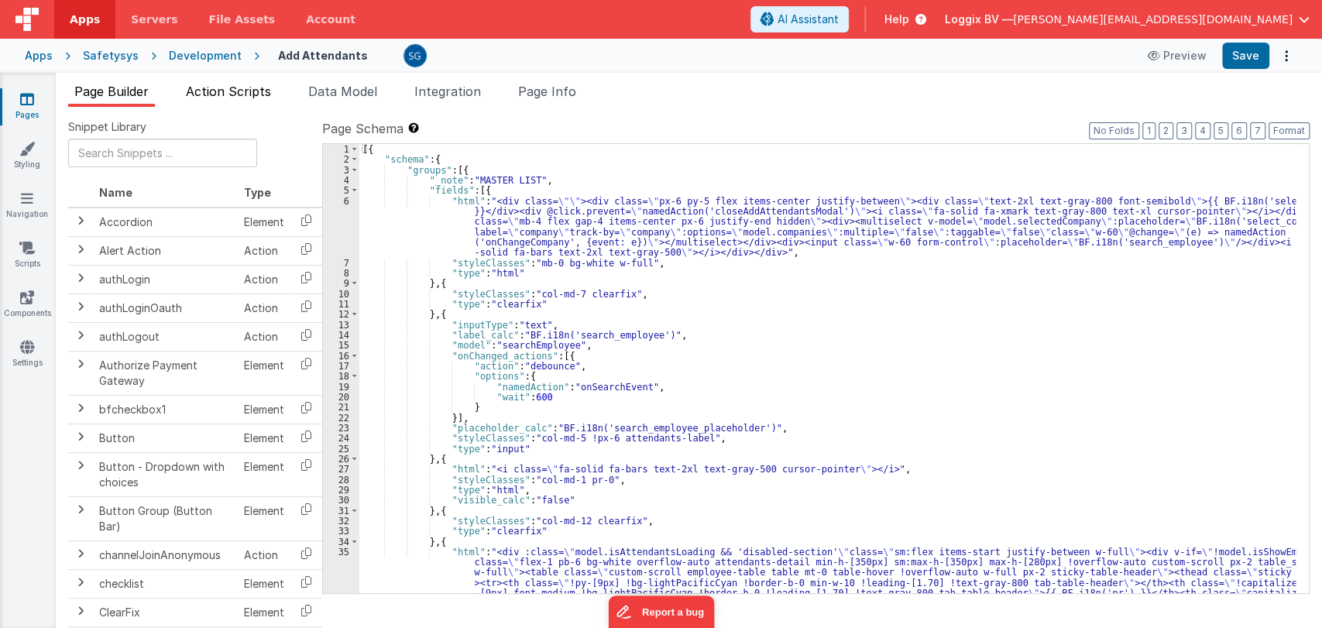
click at [198, 91] on span "Action Scripts" at bounding box center [228, 91] width 85 height 15
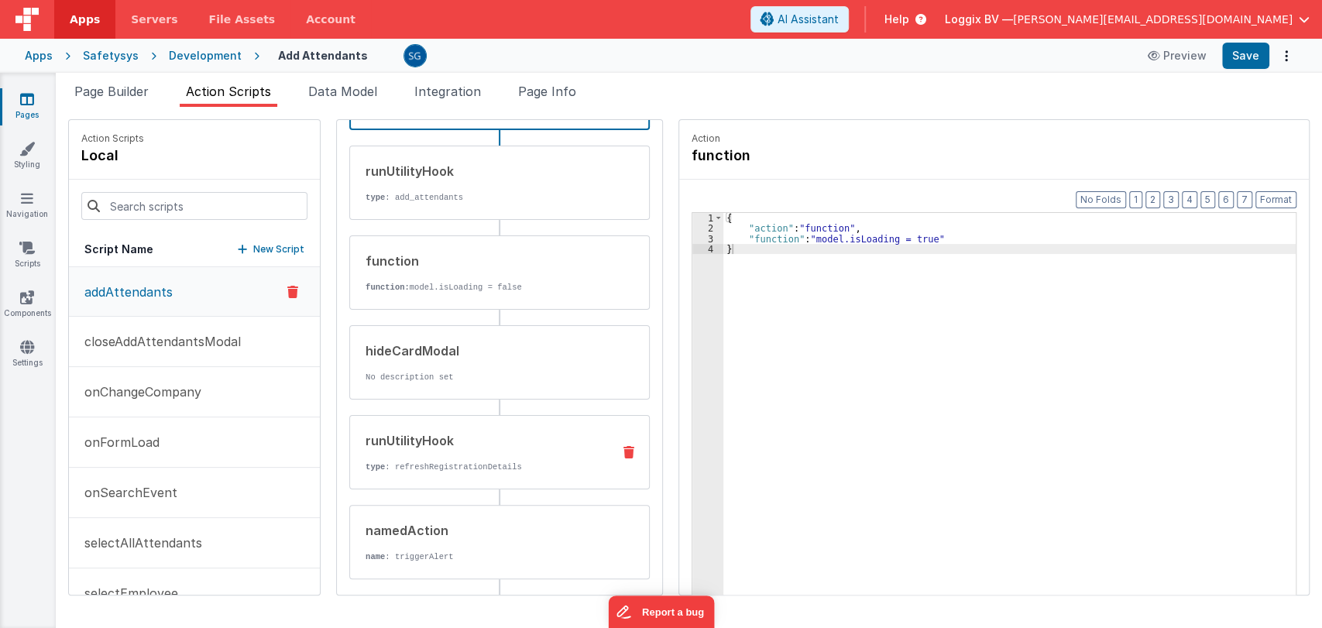
scroll to position [211, 0]
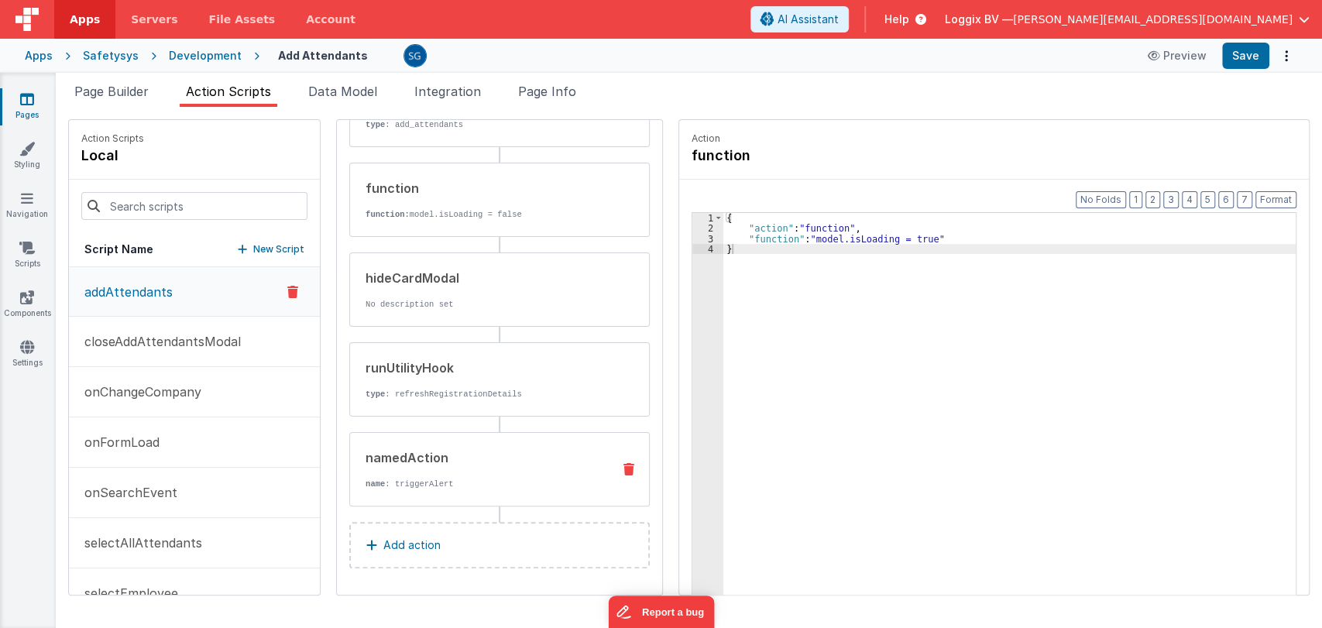
click at [419, 472] on div "namedAction name : triggerAlert" at bounding box center [474, 469] width 249 height 42
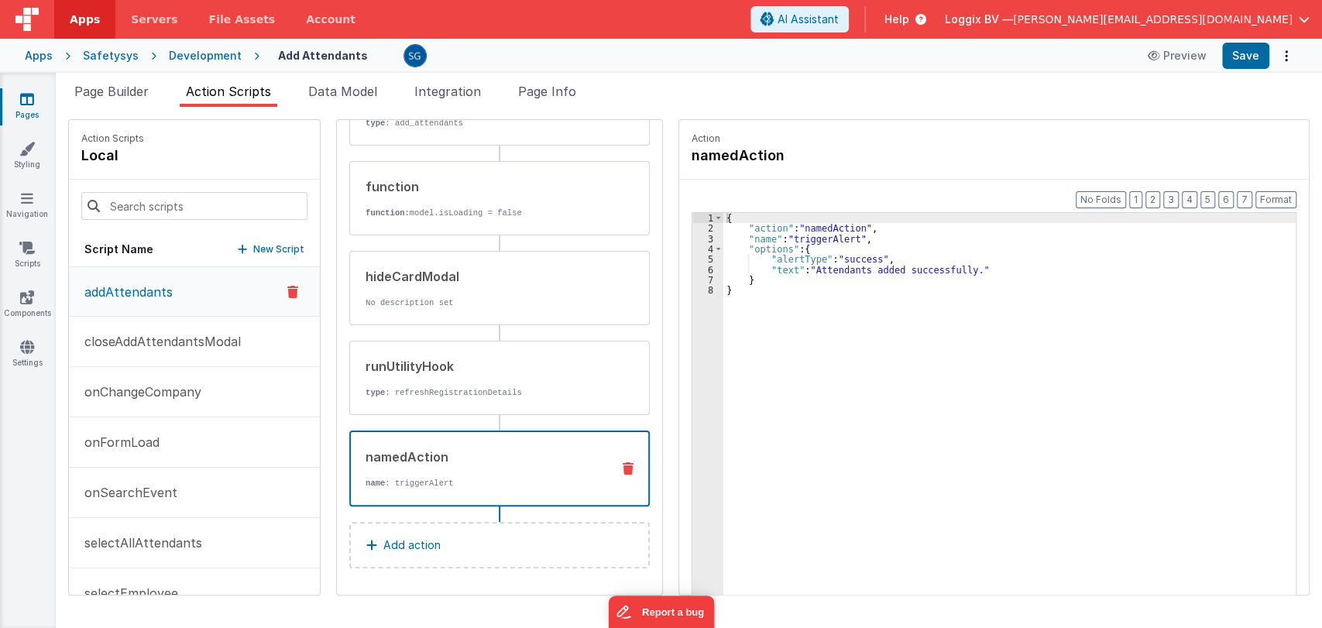
scroll to position [209, 0]
drag, startPoint x: 799, startPoint y: 270, endPoint x: 953, endPoint y: 273, distance: 154.2
click at [953, 273] on div "{ "action" : "namedAction" , "name" : "triggerAlert" , "options" : { "alertType…" at bounding box center [1017, 438] width 588 height 451
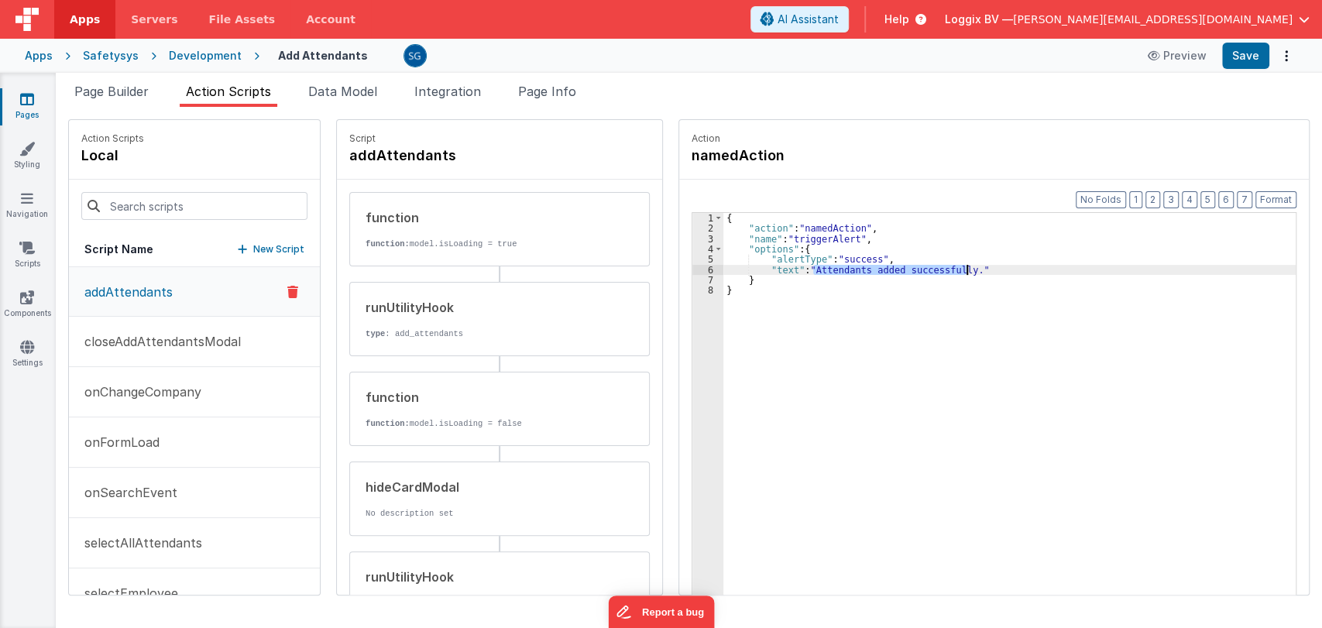
scroll to position [211, 0]
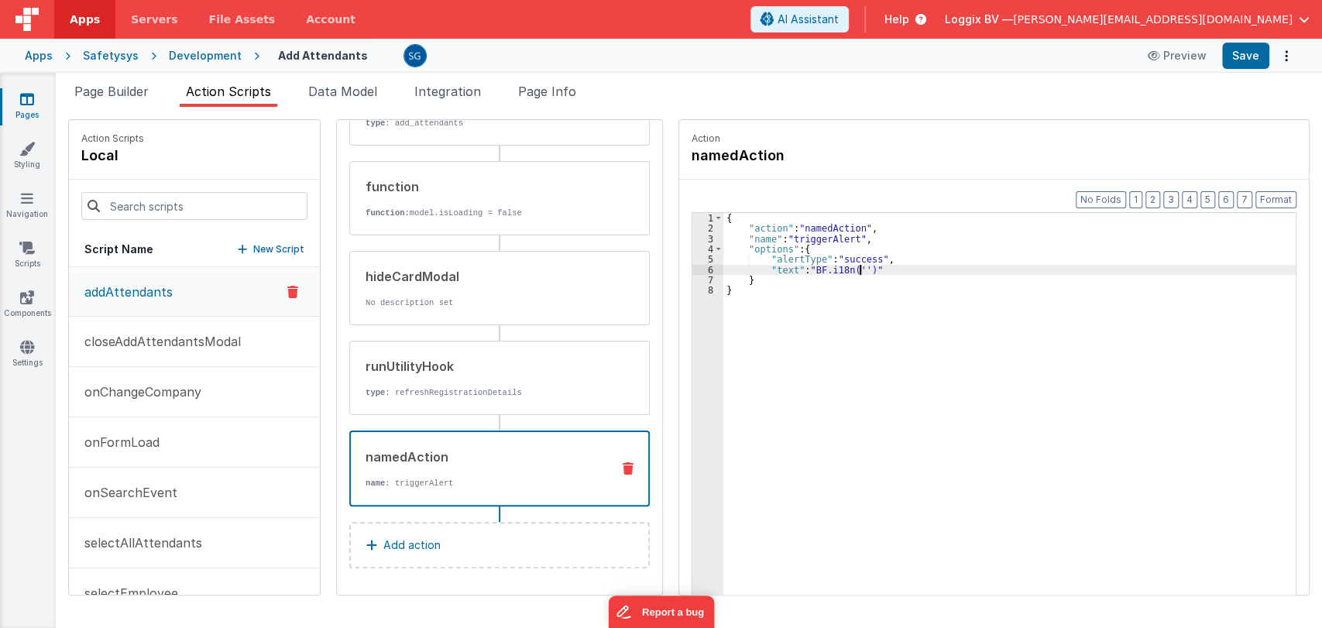
paste textarea
click at [776, 267] on div "{ "action" : "namedAction" , "name" : "triggerAlert" , "options" : { "alertType…" at bounding box center [1017, 438] width 588 height 451
click at [1240, 55] on button "Save" at bounding box center [1245, 56] width 47 height 26
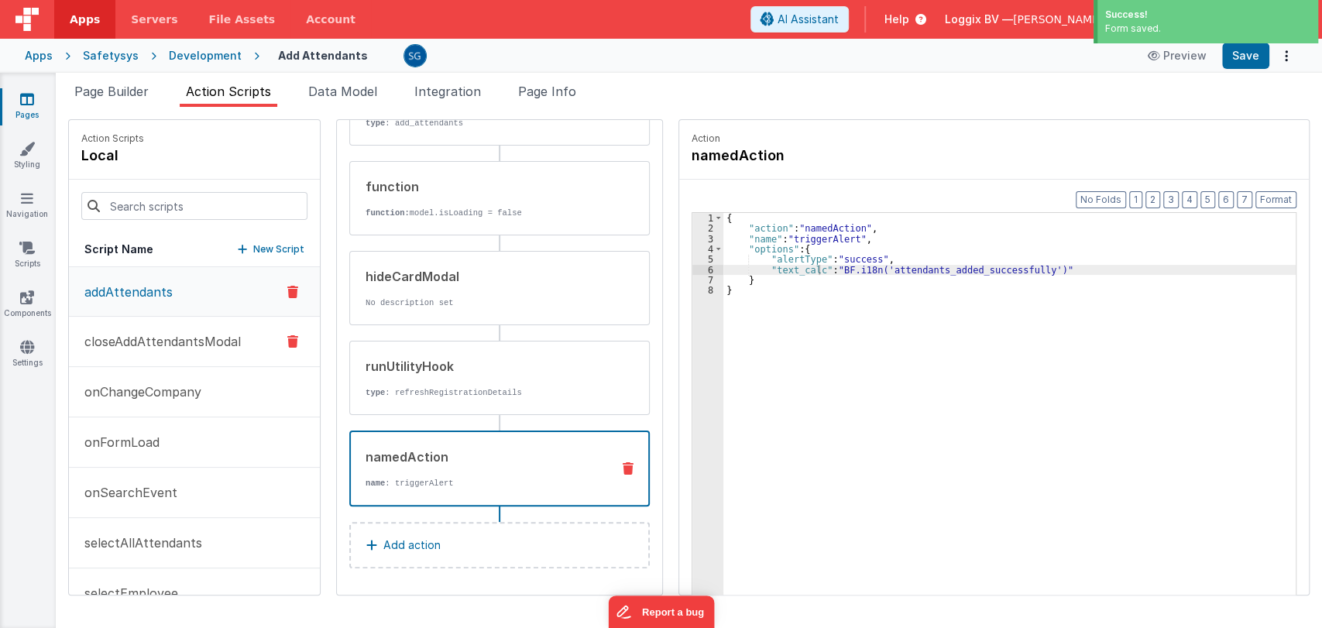
click at [186, 340] on p "closeAddAttendantsModal" at bounding box center [158, 341] width 166 height 19
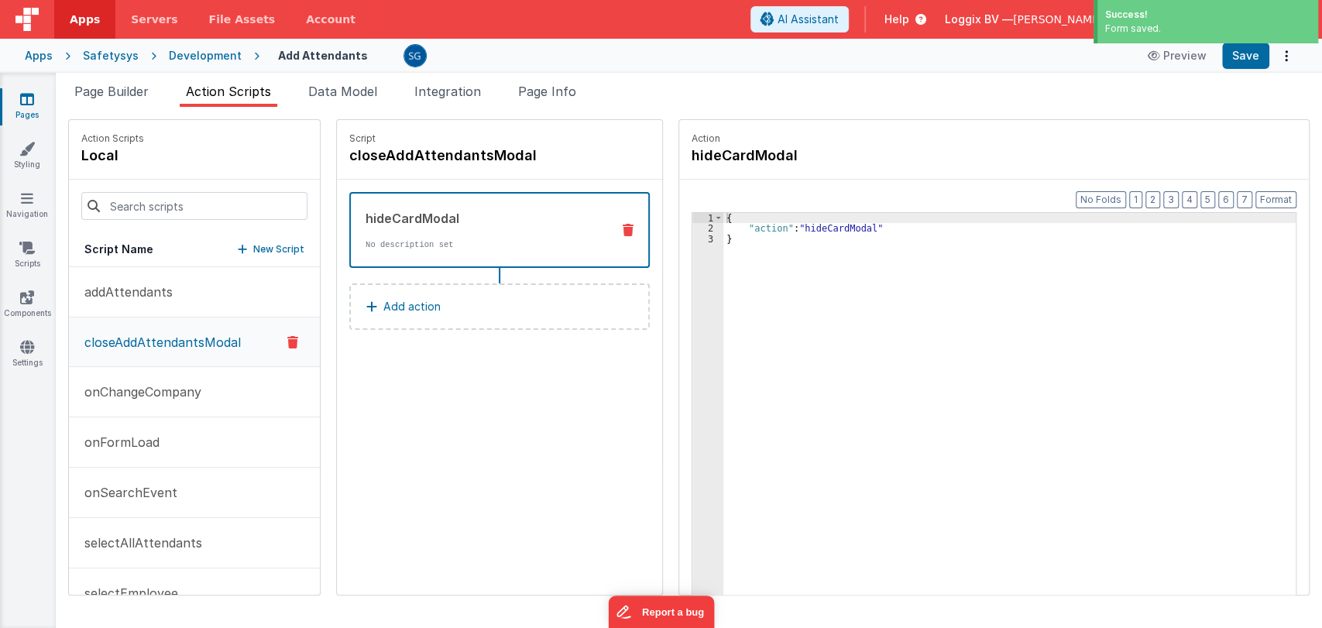
scroll to position [0, 0]
click at [153, 383] on p "onChangeCompany" at bounding box center [138, 392] width 126 height 19
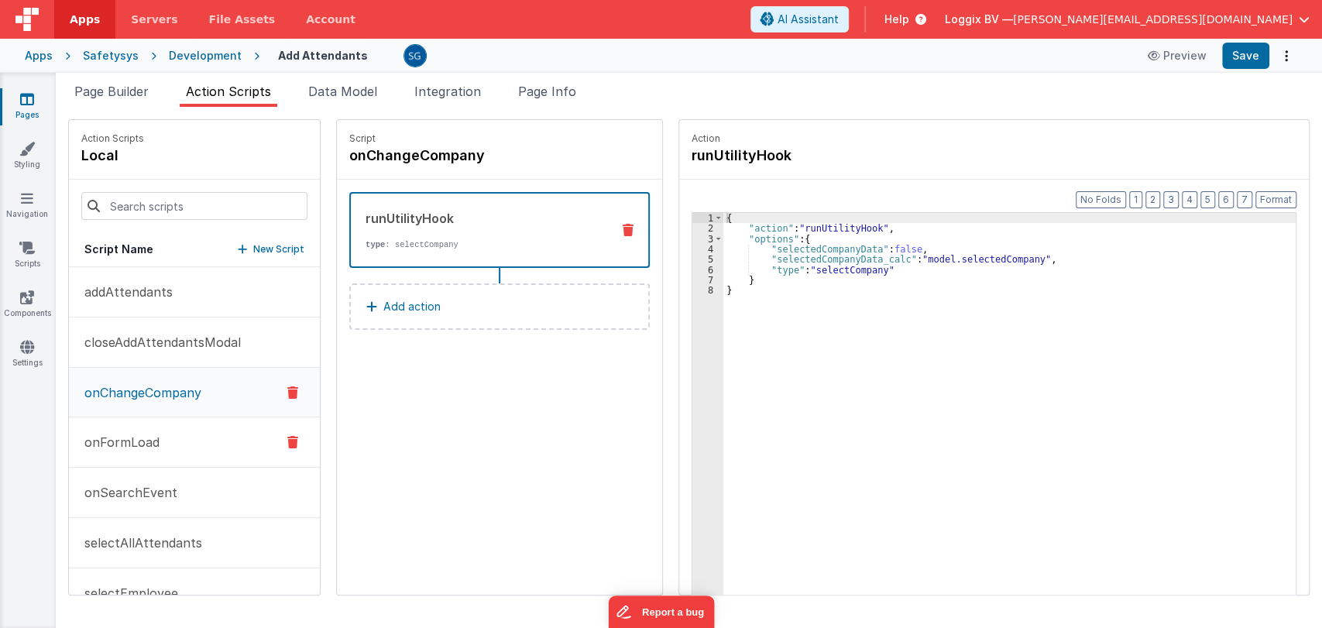
click at [157, 445] on p "onFormLoad" at bounding box center [117, 442] width 84 height 19
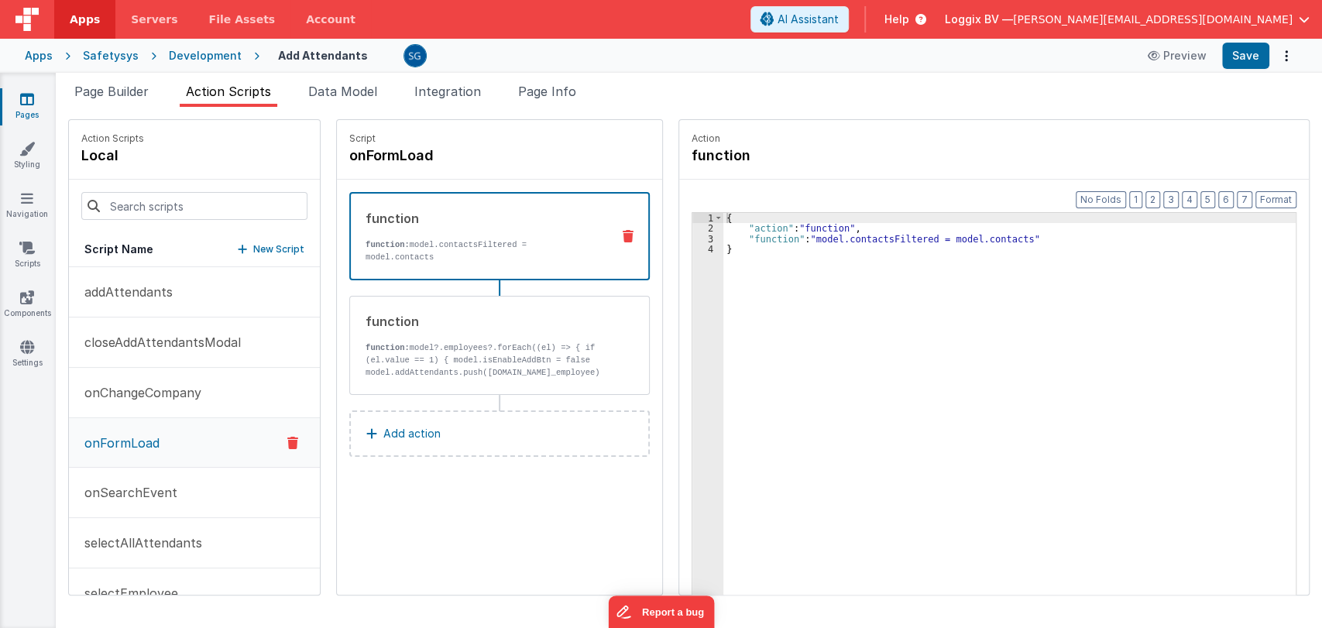
scroll to position [148, 0]
click at [130, 331] on button "onSearchEvent" at bounding box center [194, 345] width 251 height 50
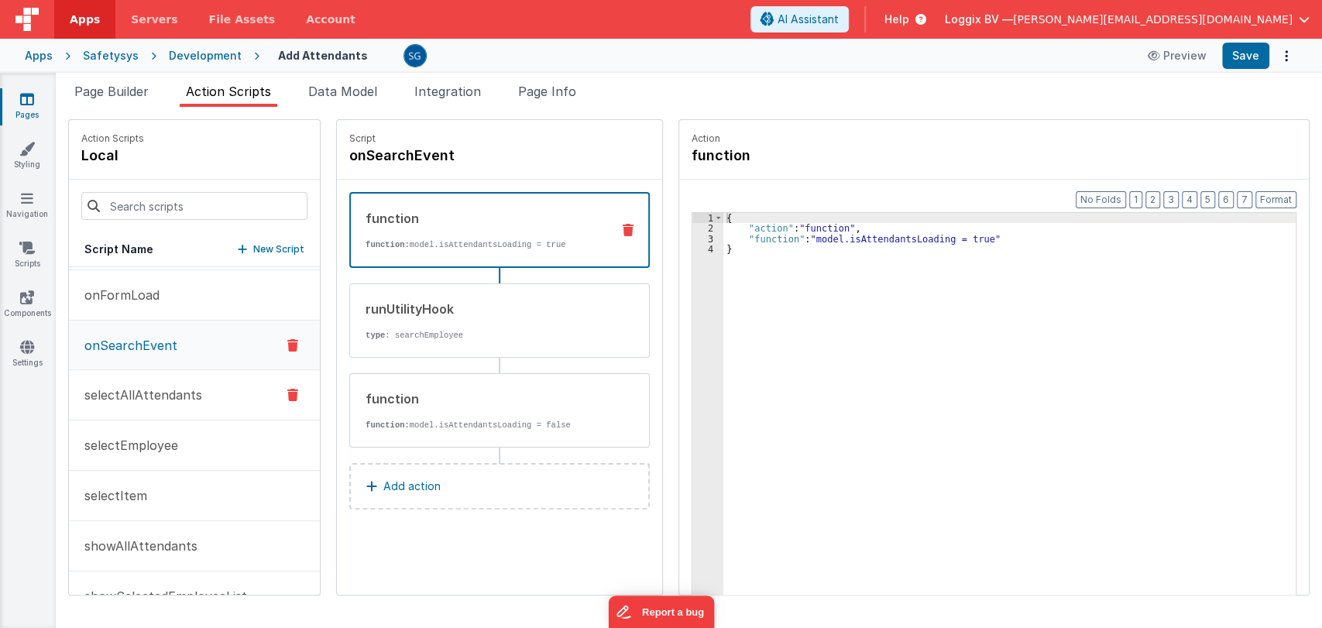
click at [119, 393] on p "selectAllAttendants" at bounding box center [138, 395] width 127 height 19
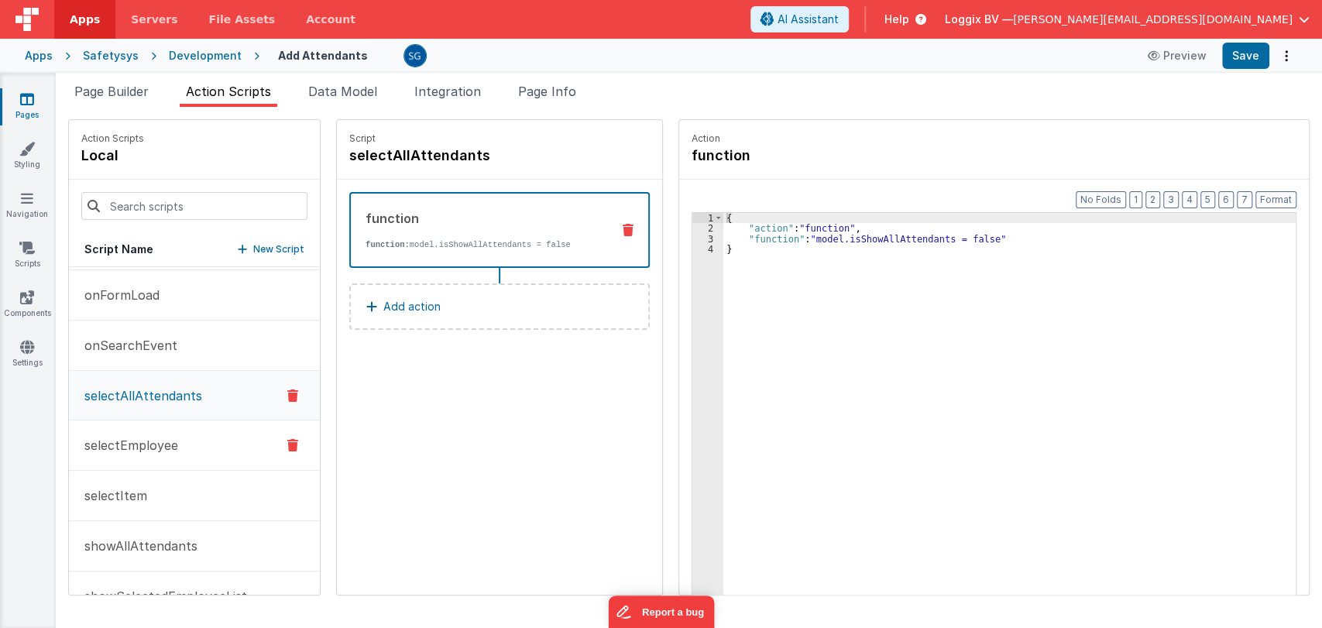
click at [123, 455] on button "selectEmployee" at bounding box center [194, 446] width 251 height 50
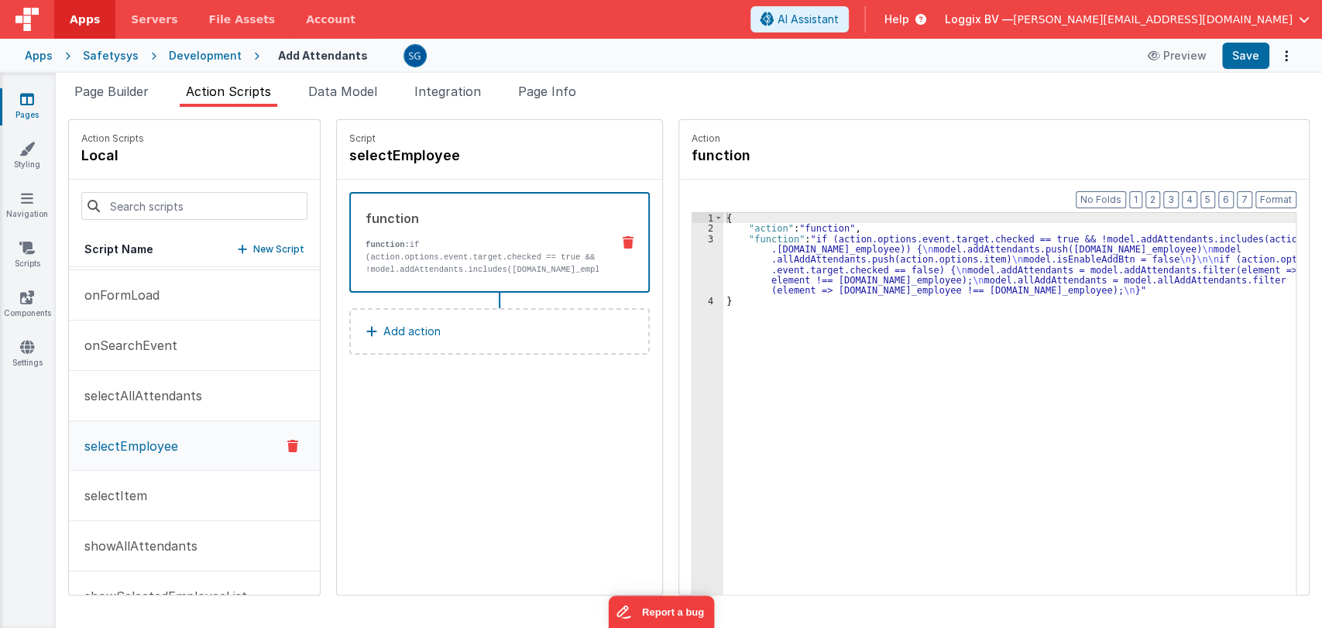
scroll to position [186, 0]
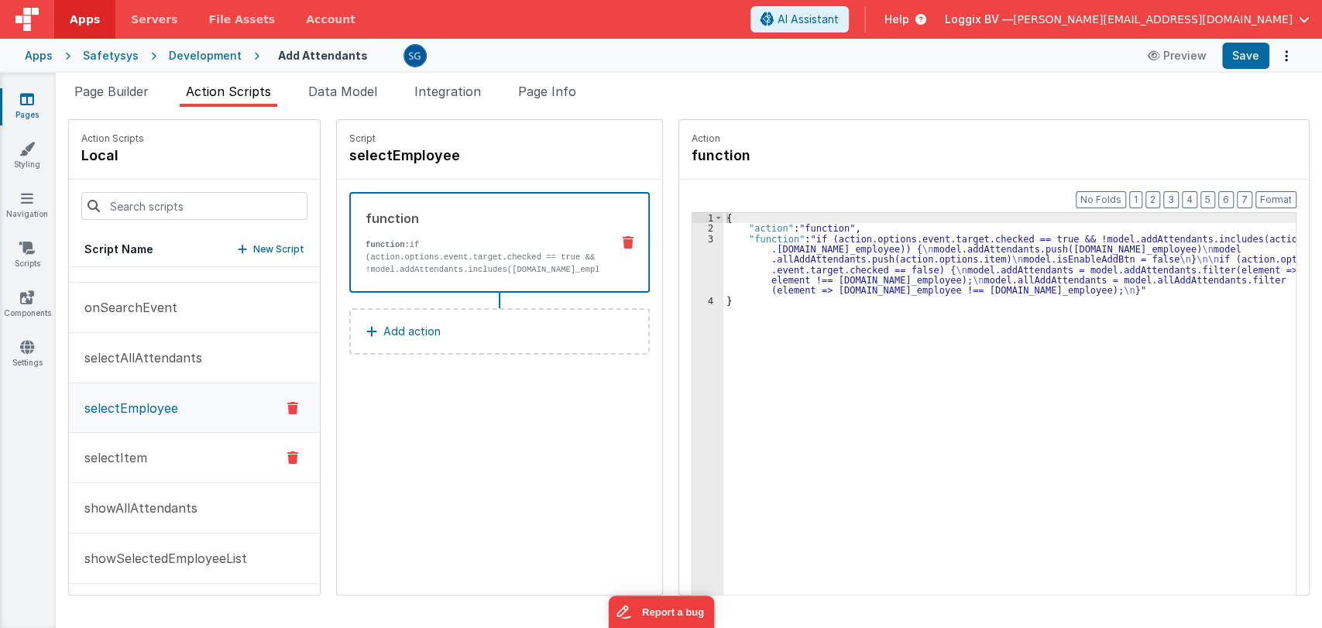
click at [101, 460] on p "selectItem" at bounding box center [111, 457] width 72 height 19
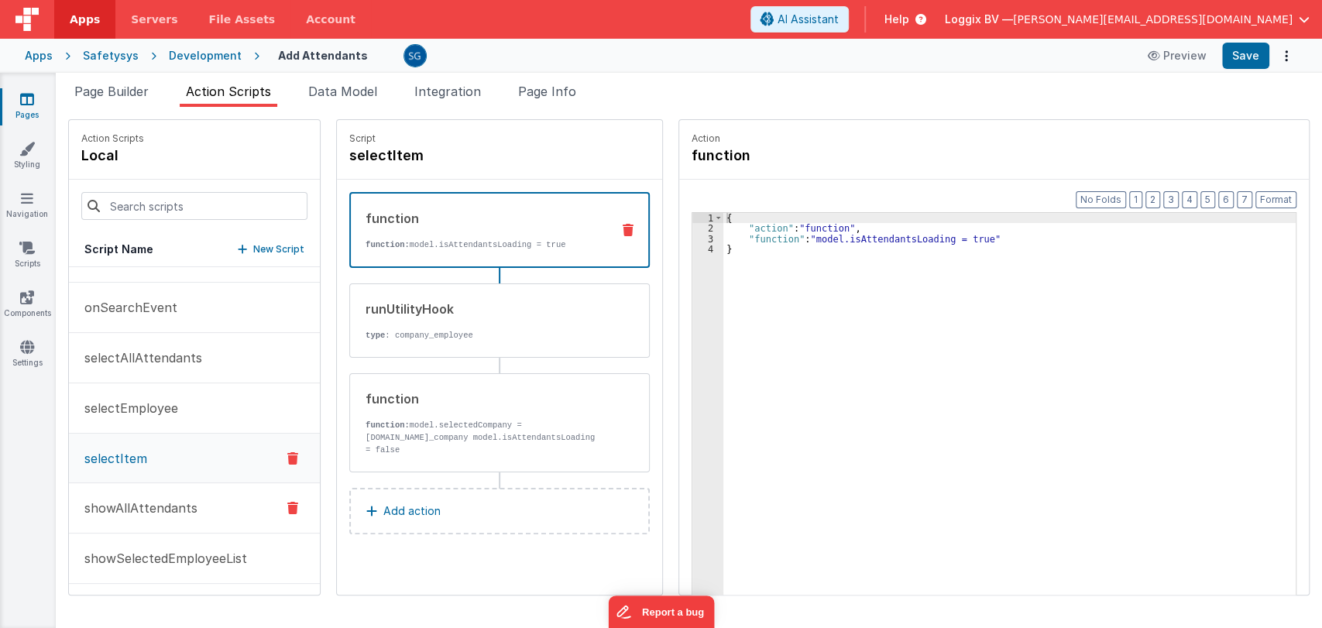
click at [143, 503] on p "showAllAttendants" at bounding box center [136, 508] width 122 height 19
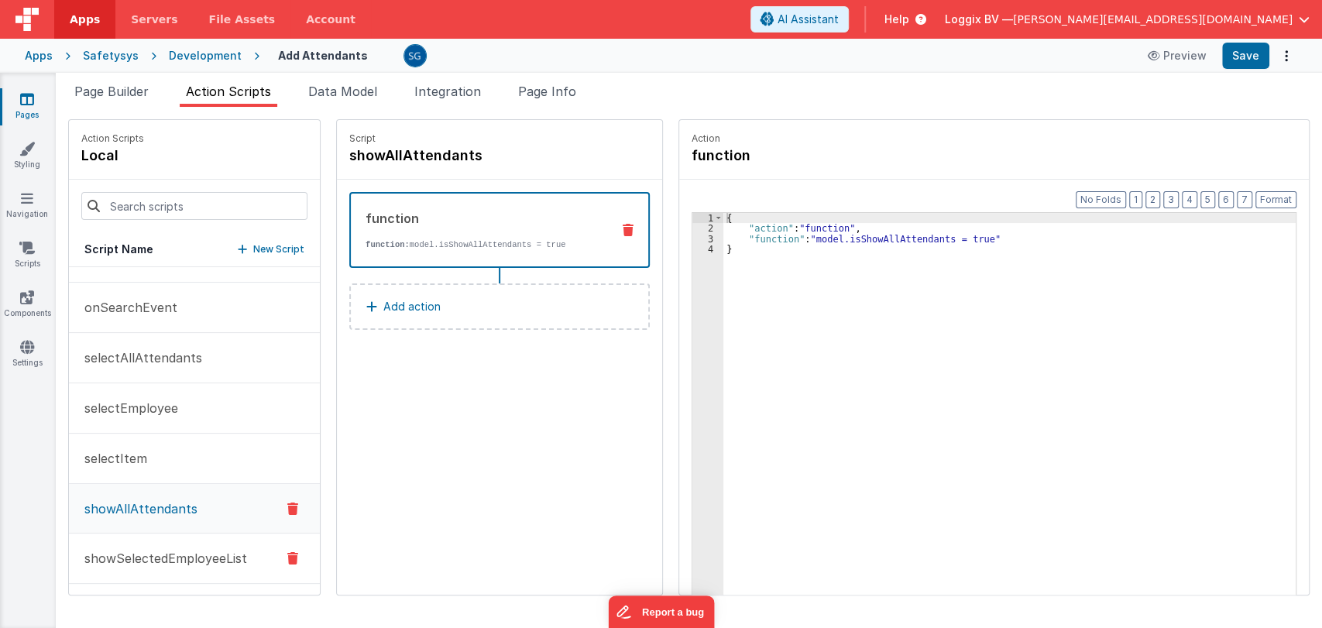
click at [153, 557] on p "showSelectedEmployeeList" at bounding box center [161, 558] width 172 height 19
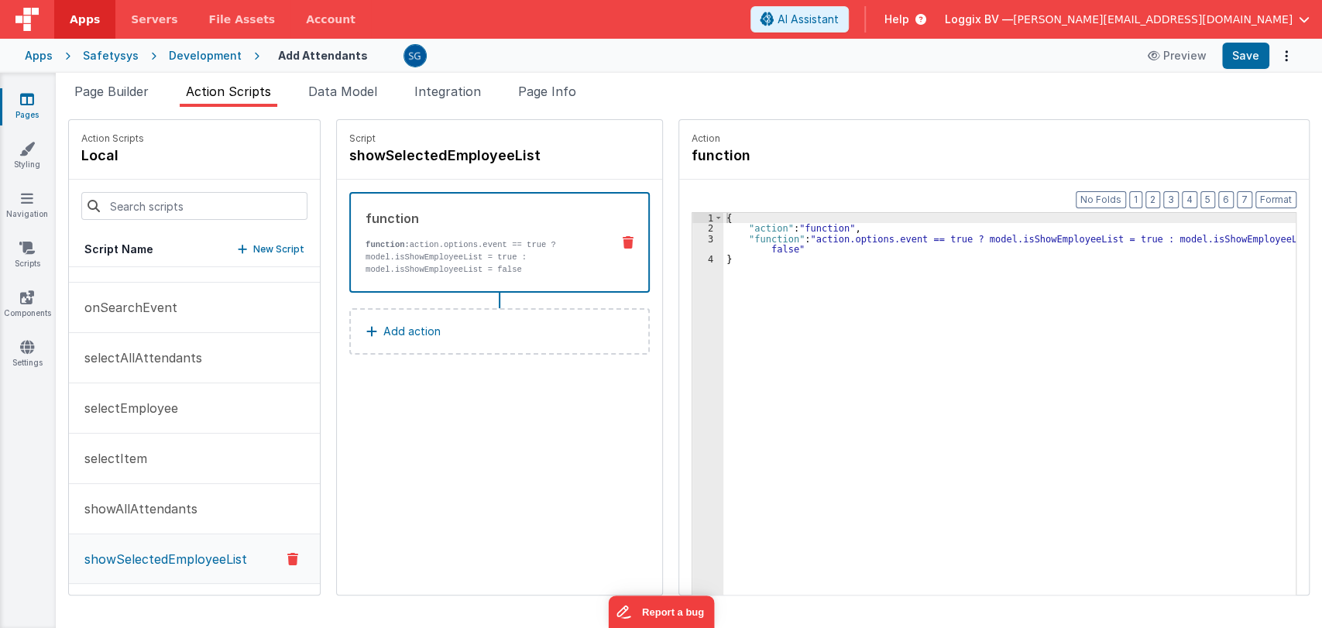
click at [26, 95] on icon at bounding box center [27, 98] width 14 height 15
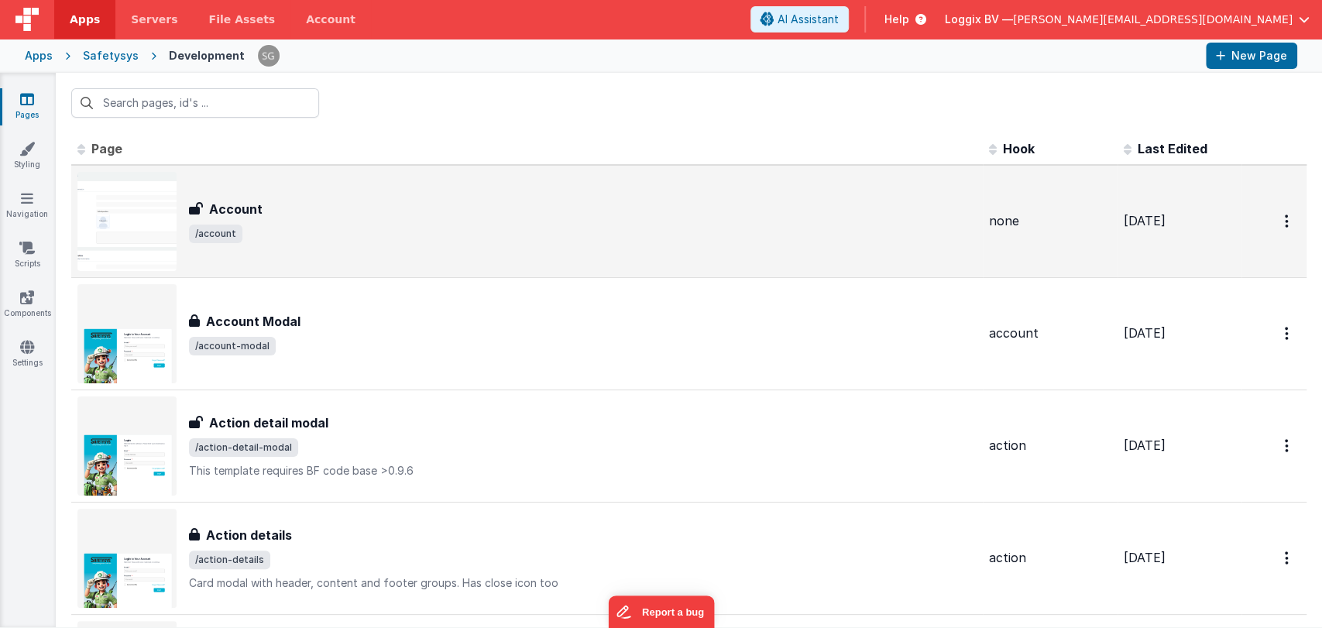
click at [266, 206] on div "Account" at bounding box center [583, 209] width 788 height 19
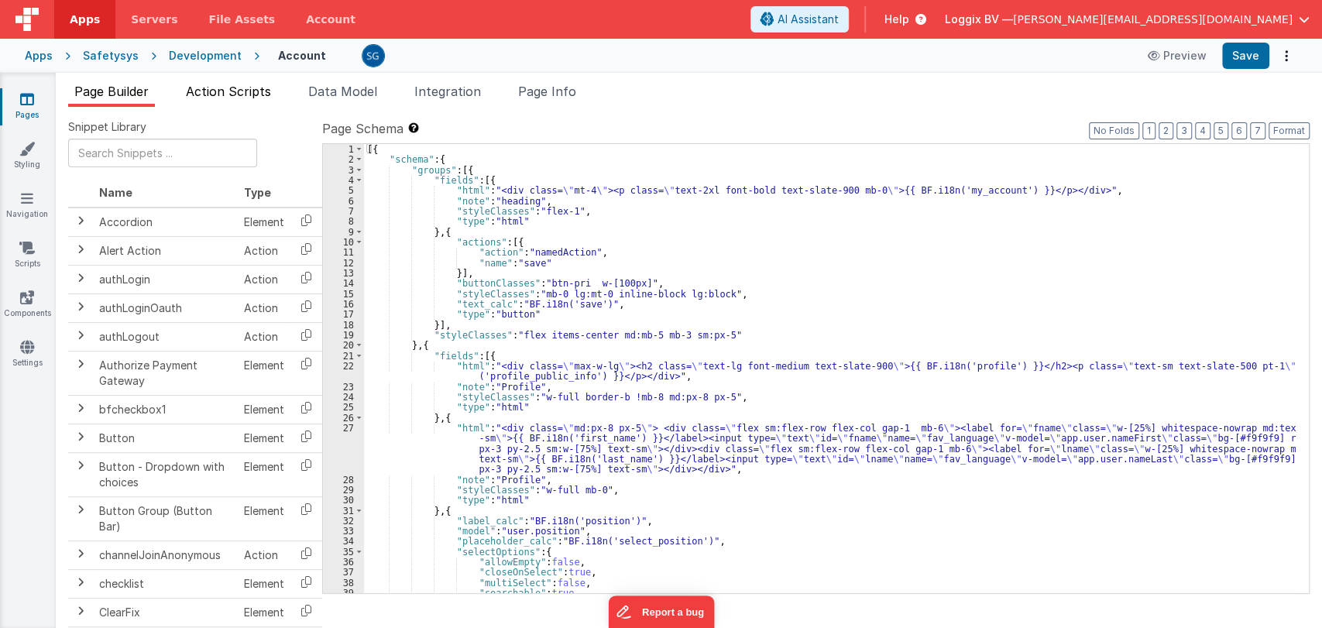
click at [204, 95] on span "Action Scripts" at bounding box center [228, 91] width 85 height 15
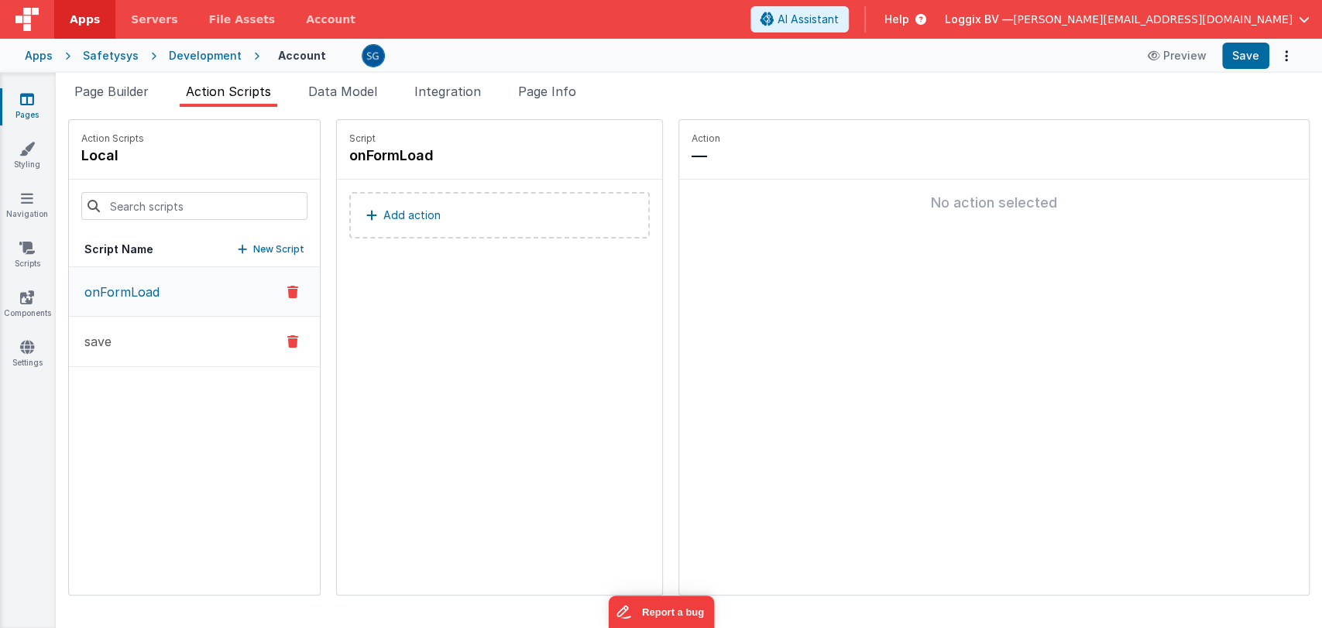
click at [136, 341] on button "save" at bounding box center [194, 342] width 251 height 50
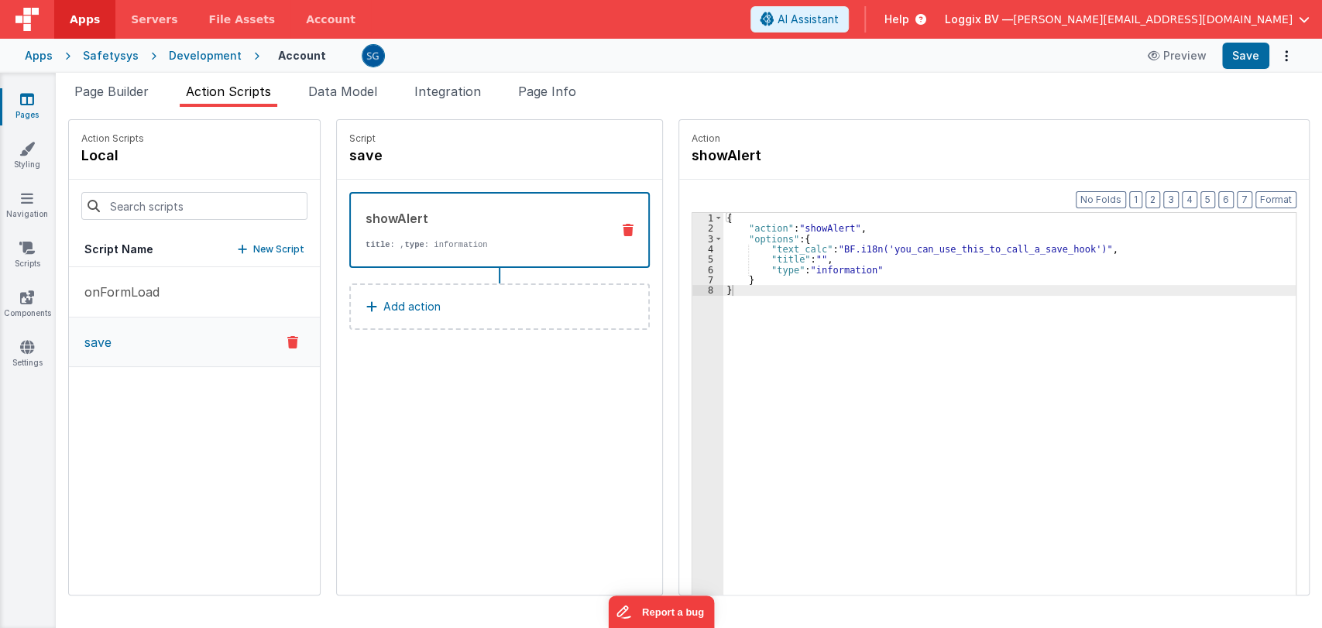
click at [136, 340] on button "save" at bounding box center [194, 343] width 251 height 50
click at [29, 112] on link "Pages" at bounding box center [27, 106] width 56 height 31
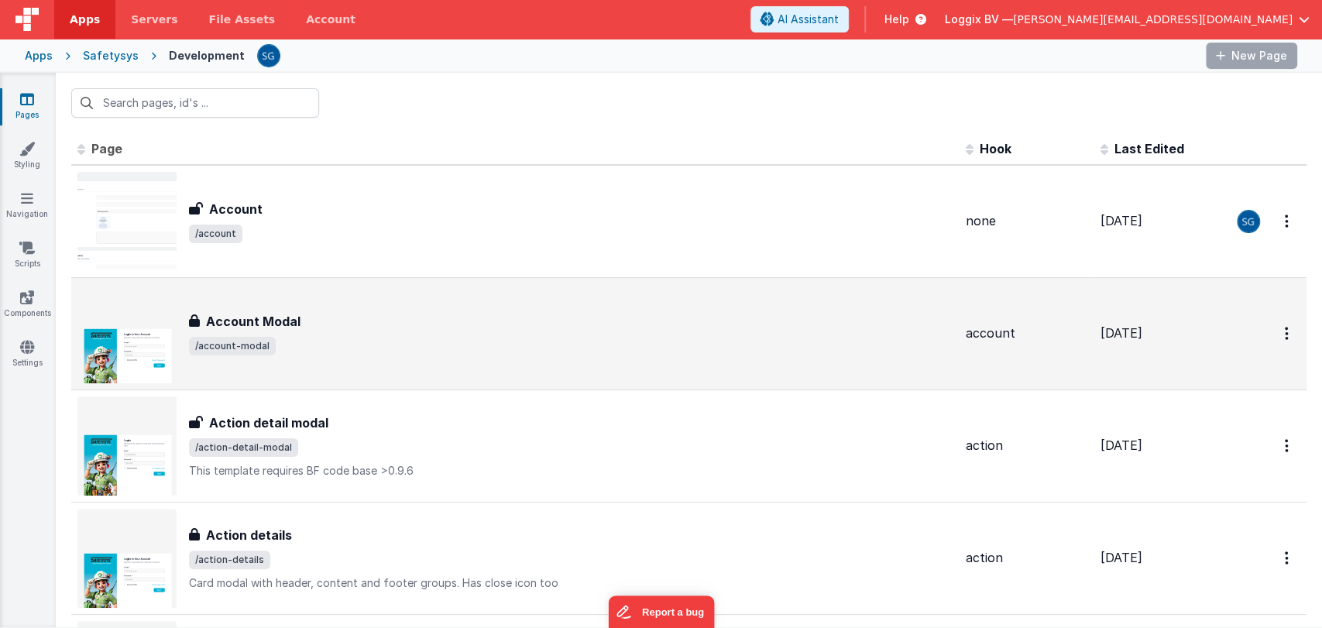
click at [242, 321] on h3 "Account Modal" at bounding box center [253, 321] width 94 height 19
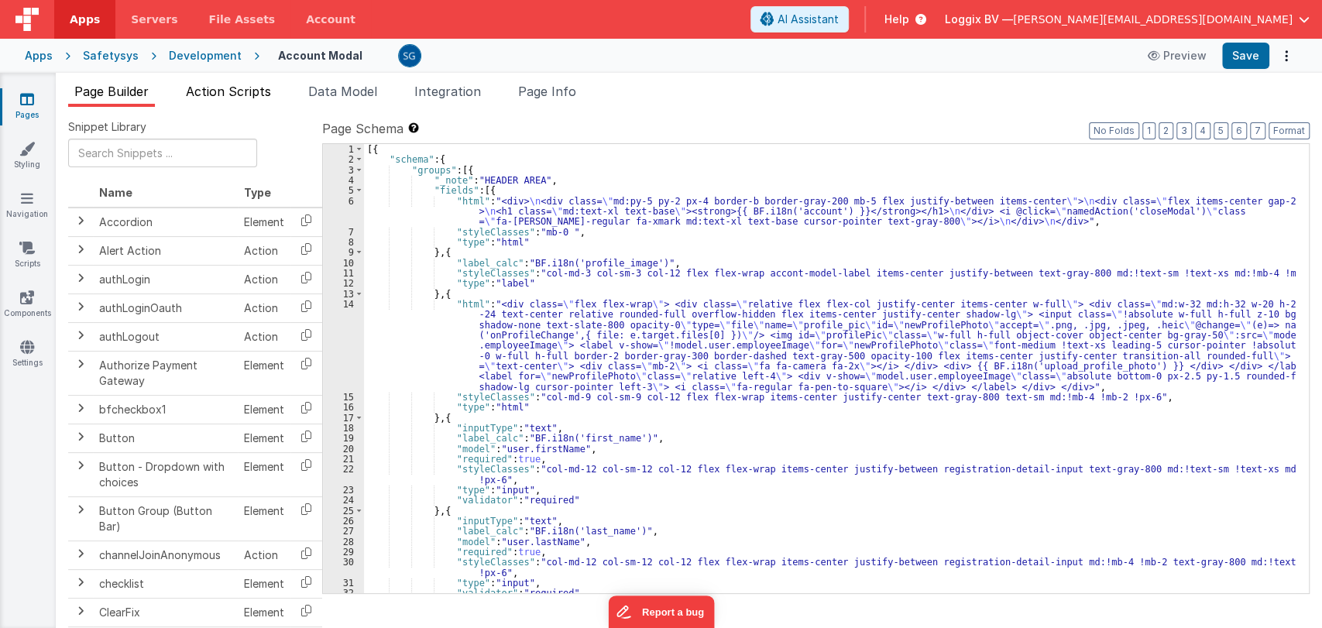
click at [216, 92] on span "Action Scripts" at bounding box center [228, 91] width 85 height 15
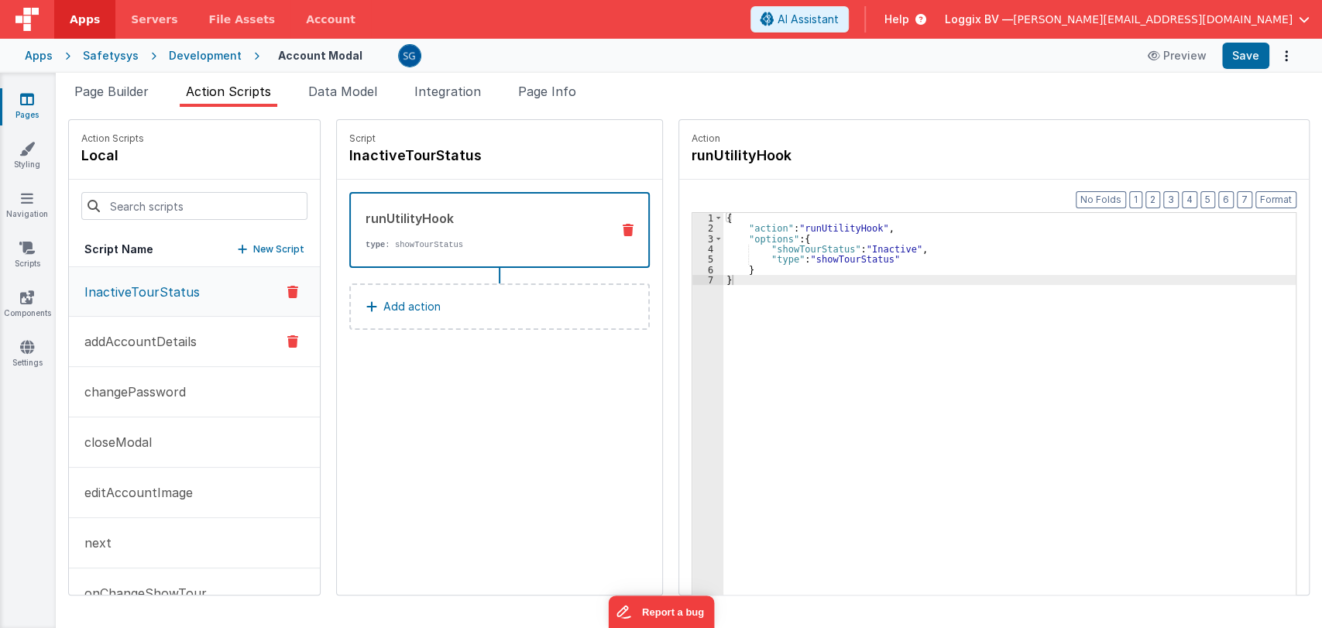
click at [156, 339] on p "addAccountDetails" at bounding box center [136, 341] width 122 height 19
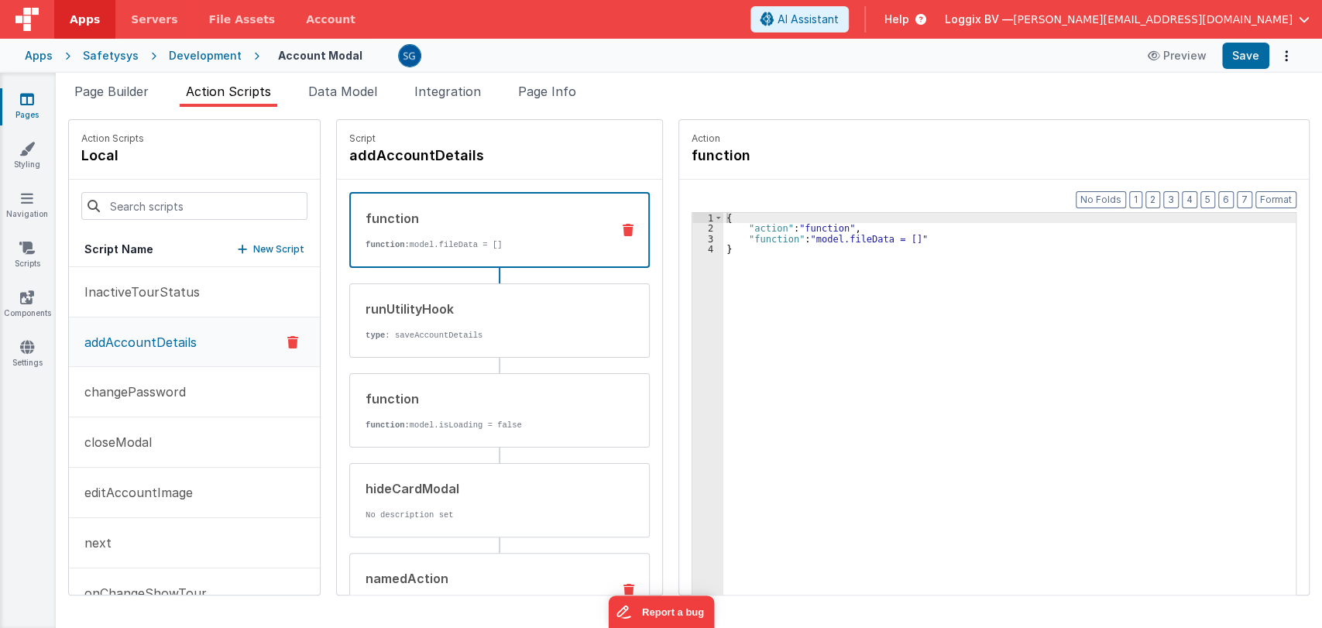
scroll to position [120, 0]
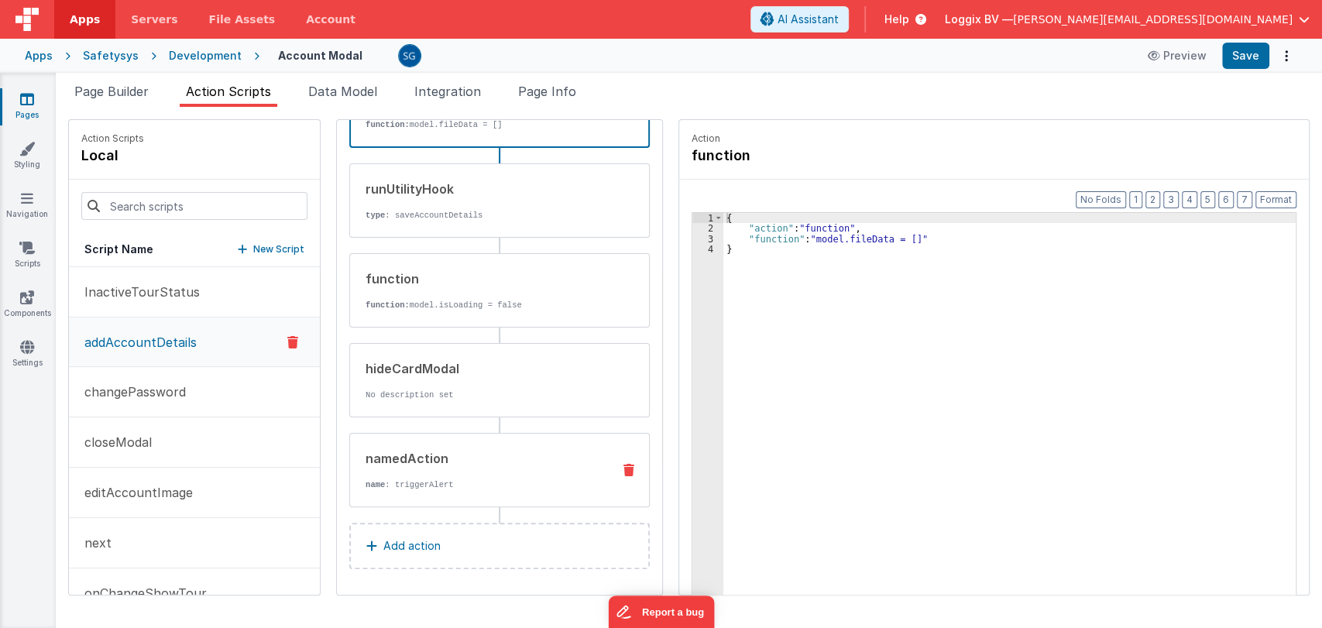
click at [455, 449] on div "namedAction" at bounding box center [483, 458] width 234 height 19
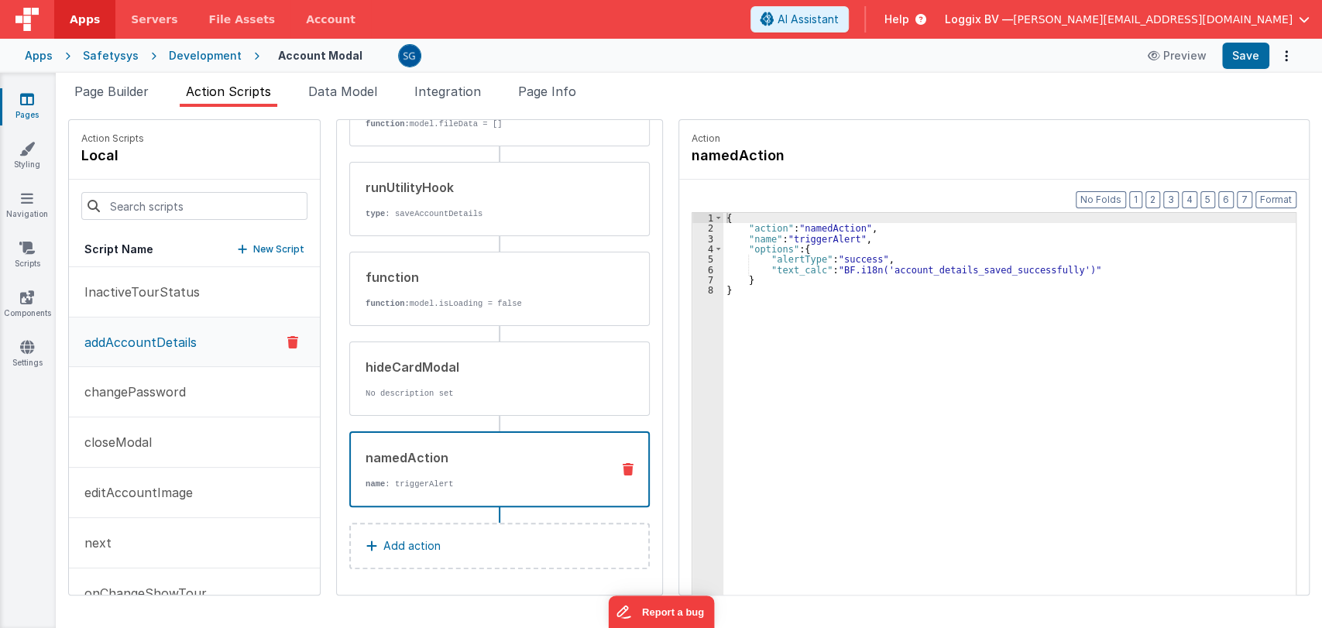
click at [21, 104] on icon at bounding box center [27, 98] width 14 height 15
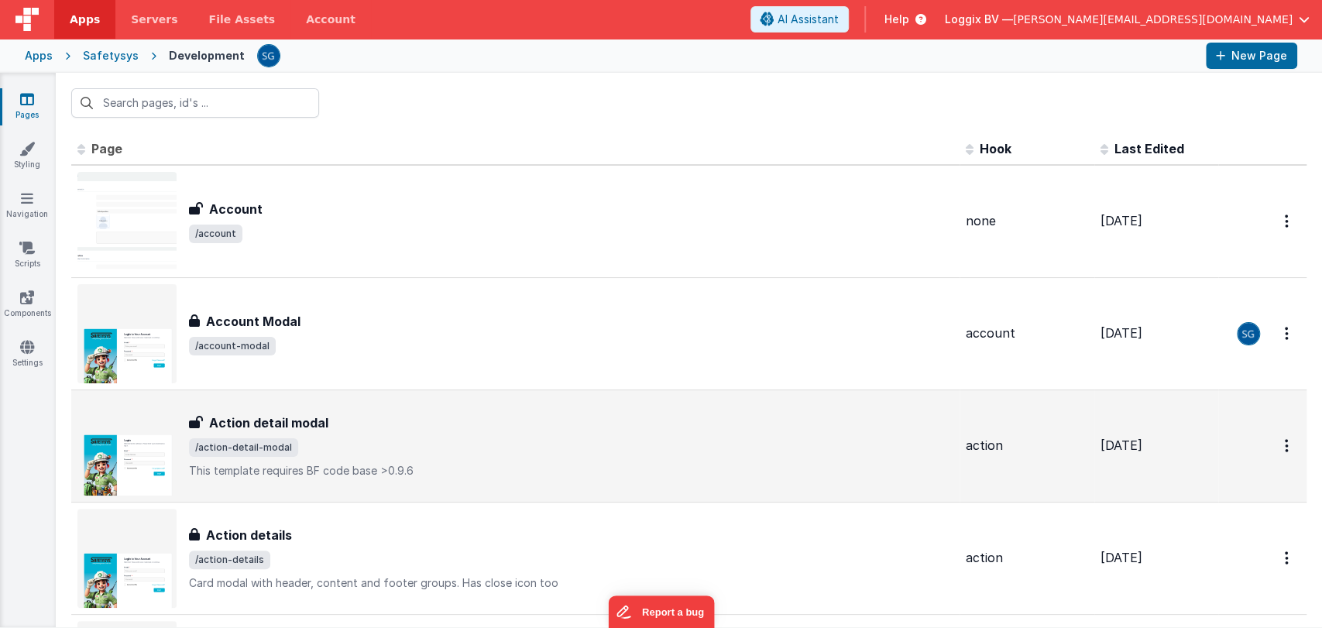
click at [331, 414] on div "Action detail modal" at bounding box center [571, 423] width 764 height 19
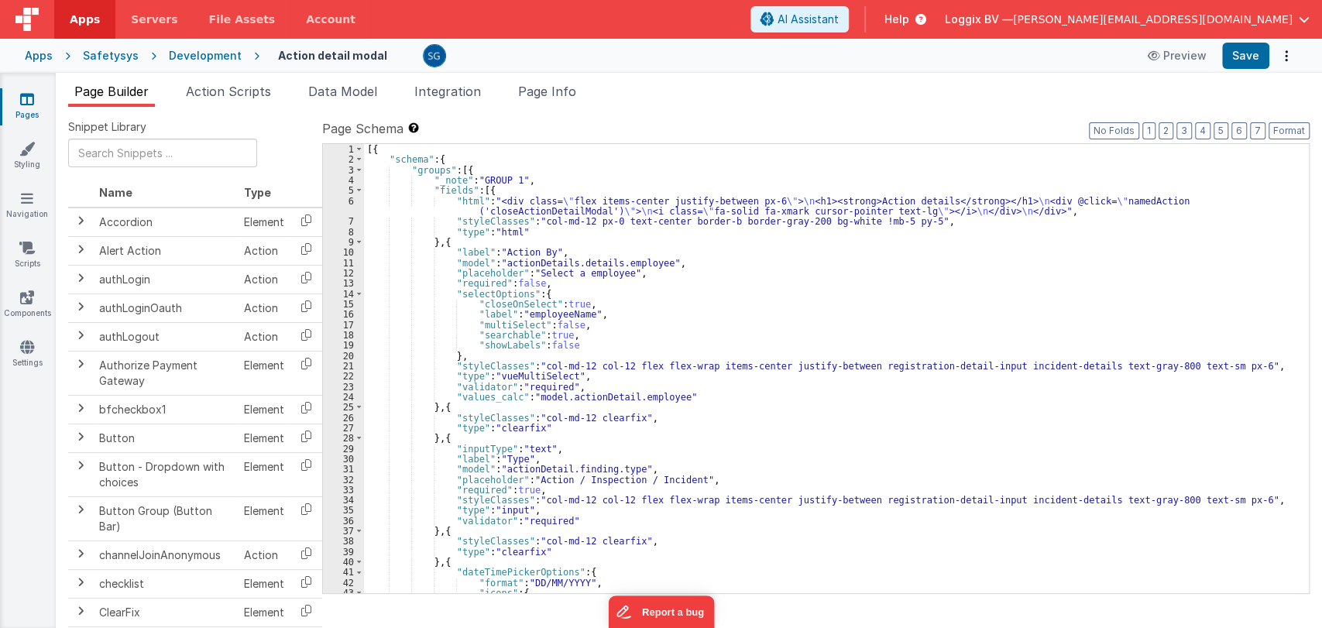
click at [225, 91] on span "Action Scripts" at bounding box center [228, 91] width 85 height 15
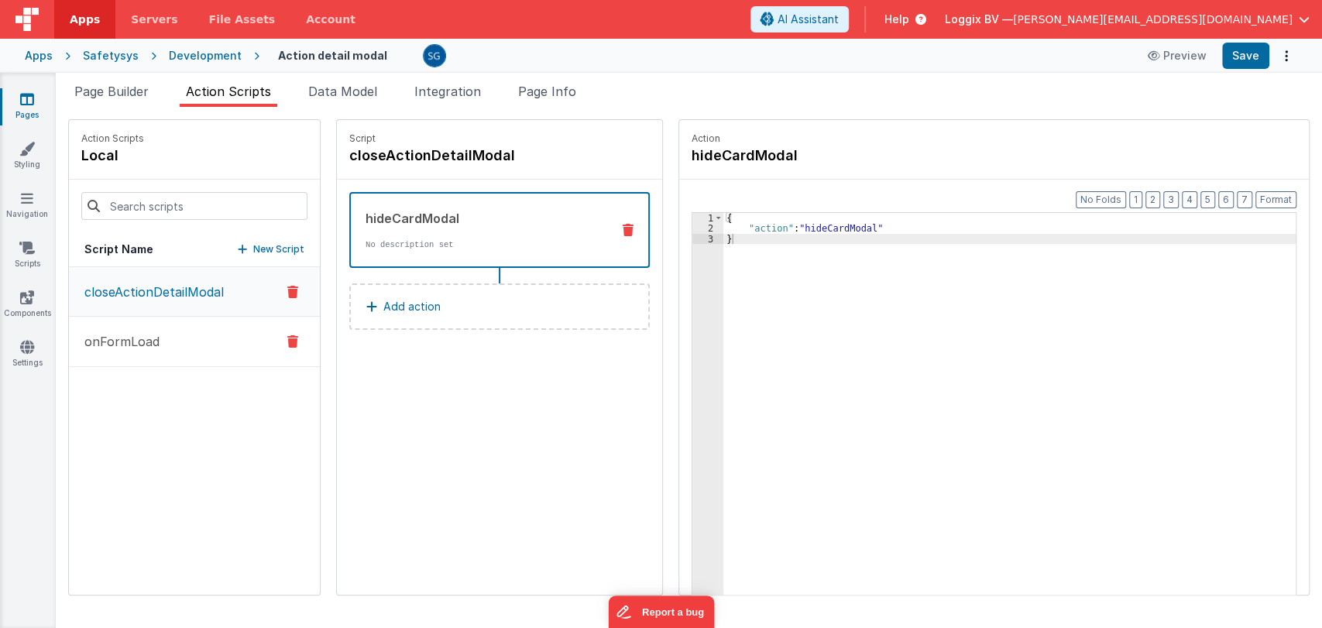
click at [122, 353] on button "onFormLoad" at bounding box center [194, 342] width 251 height 50
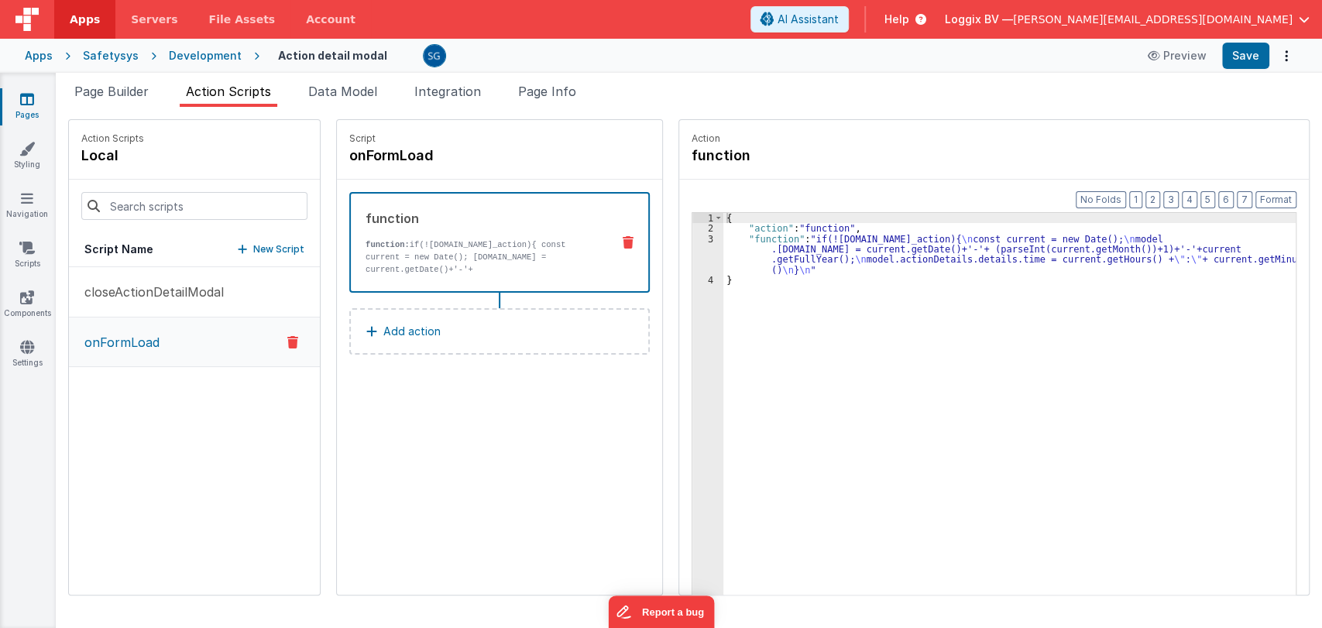
click at [30, 101] on icon at bounding box center [27, 98] width 14 height 15
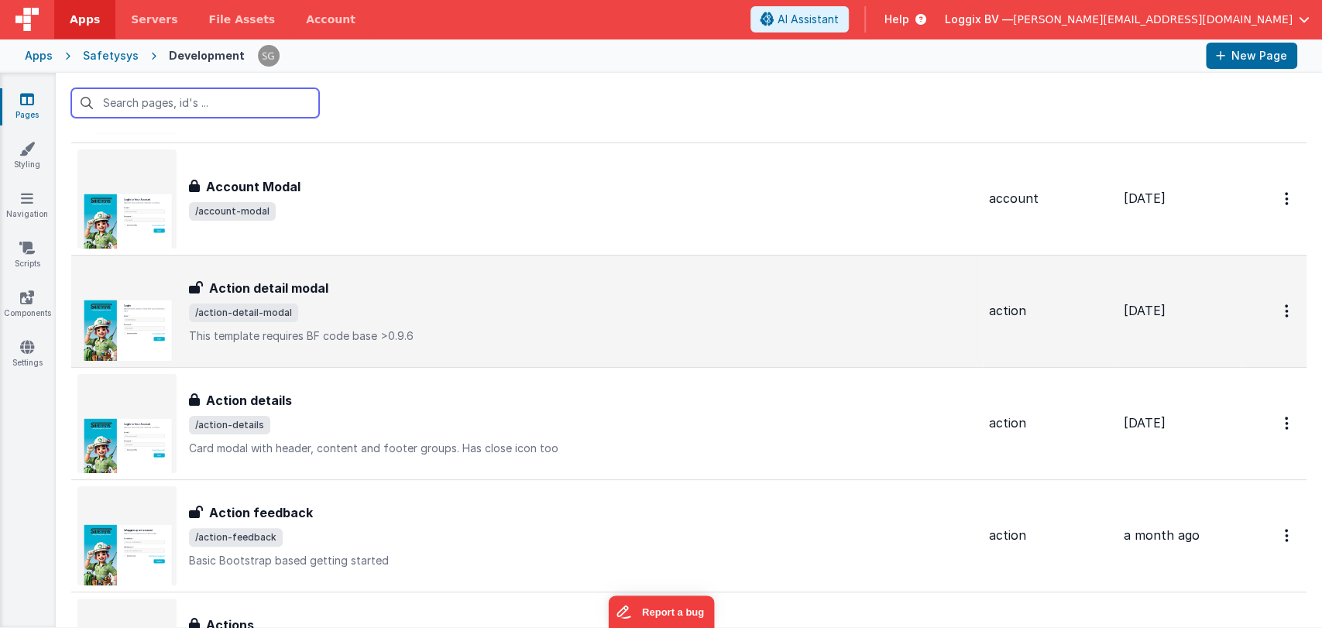
scroll to position [139, 0]
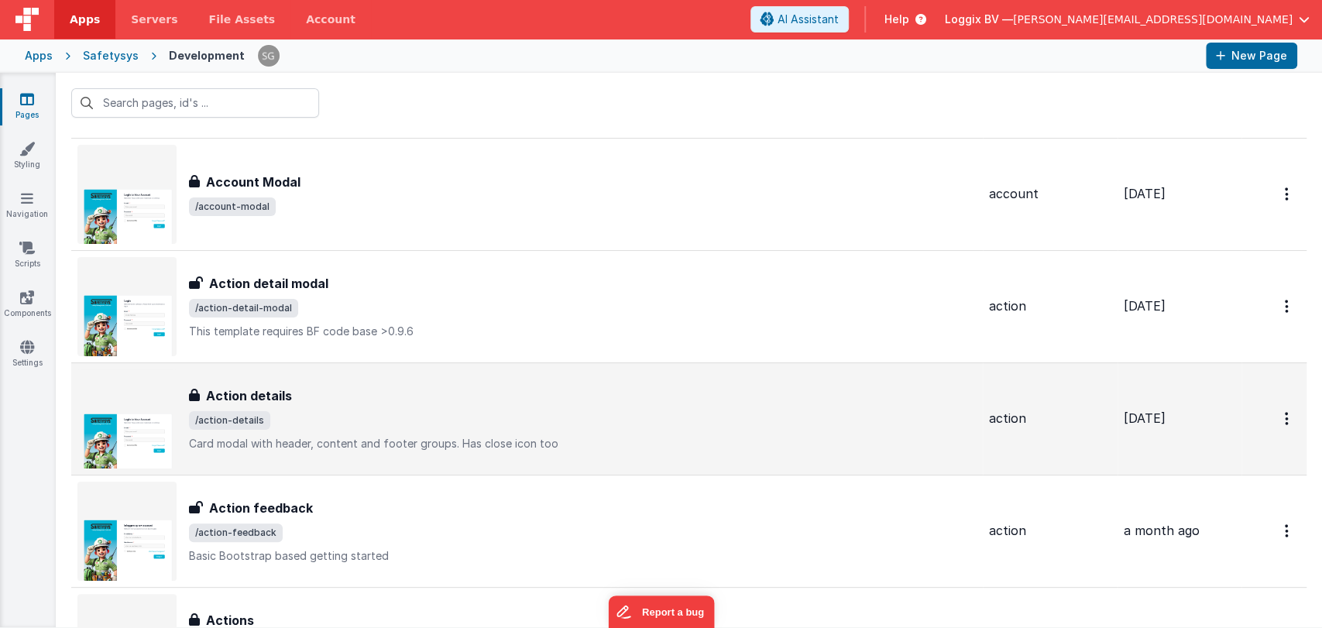
click at [318, 409] on div "Action details Action details /action-details Card modal with header, content a…" at bounding box center [583, 418] width 788 height 65
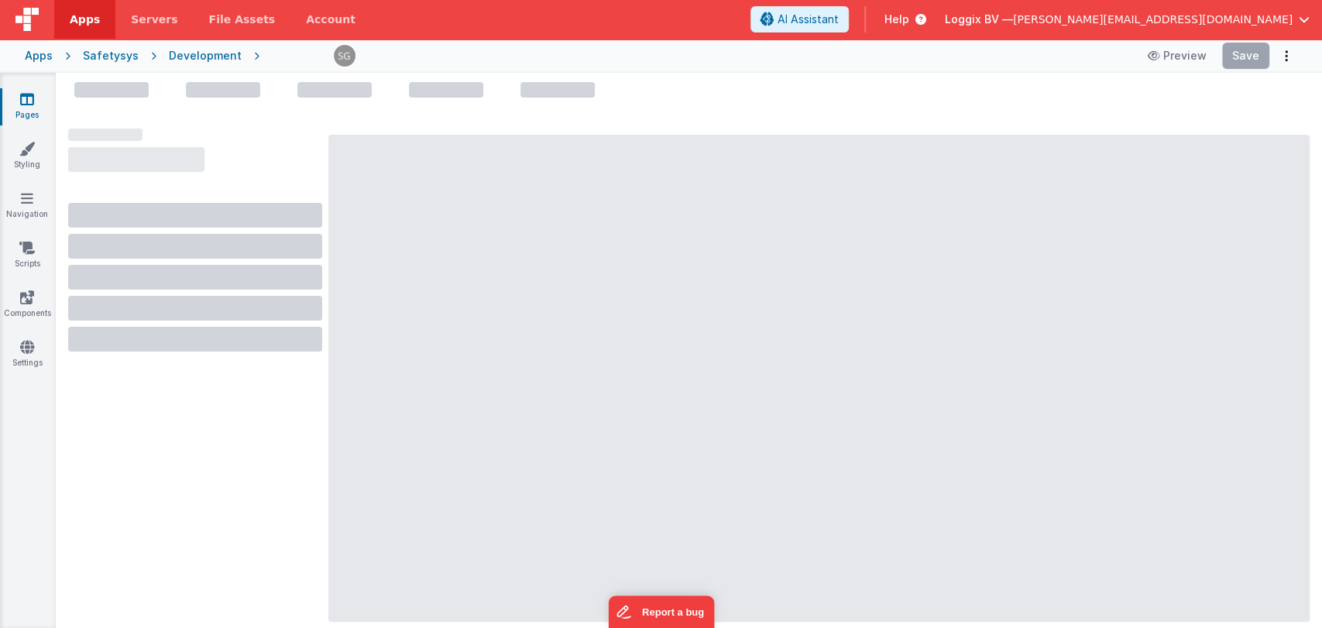
drag, startPoint x: 318, startPoint y: 409, endPoint x: 290, endPoint y: 497, distance: 92.4
click at [290, 497] on div at bounding box center [195, 372] width 254 height 487
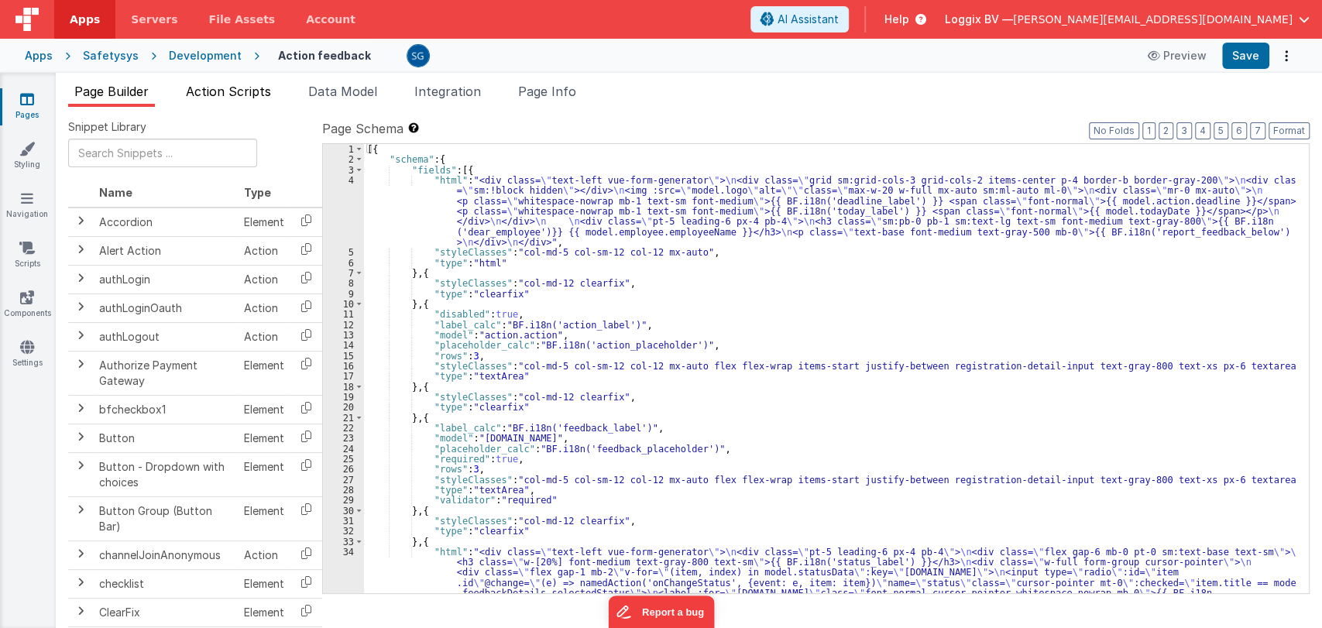
click at [233, 91] on span "Action Scripts" at bounding box center [228, 91] width 85 height 15
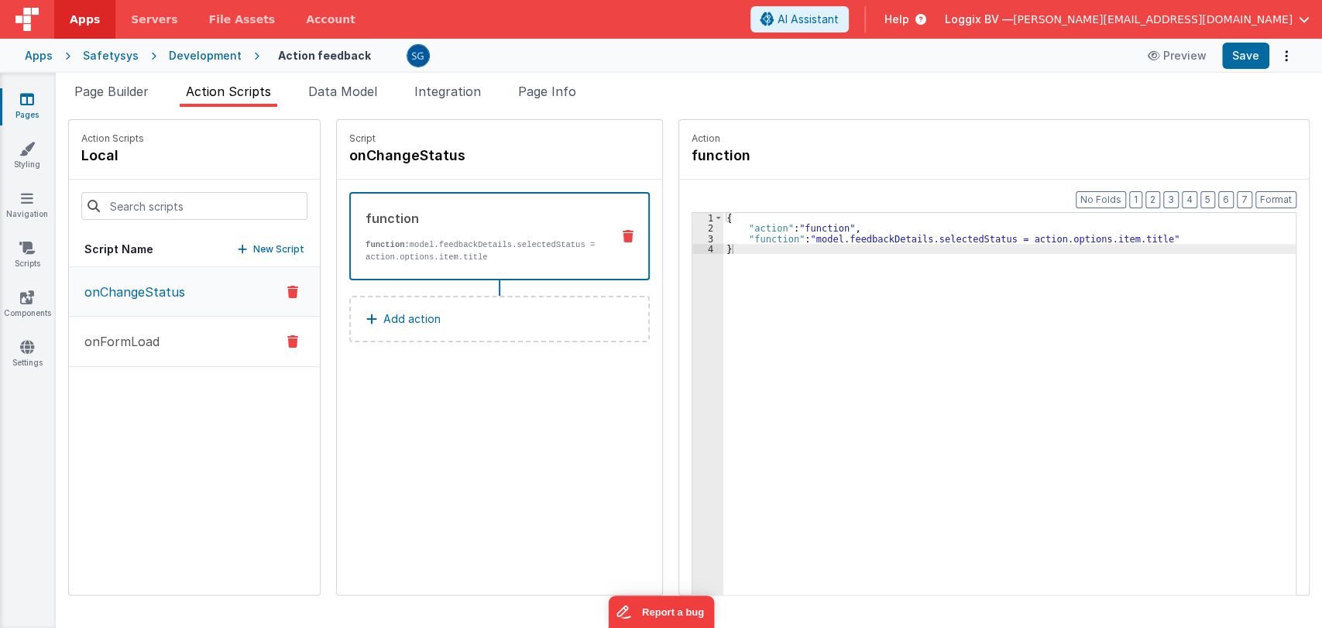
click at [143, 332] on p "onFormLoad" at bounding box center [117, 341] width 84 height 19
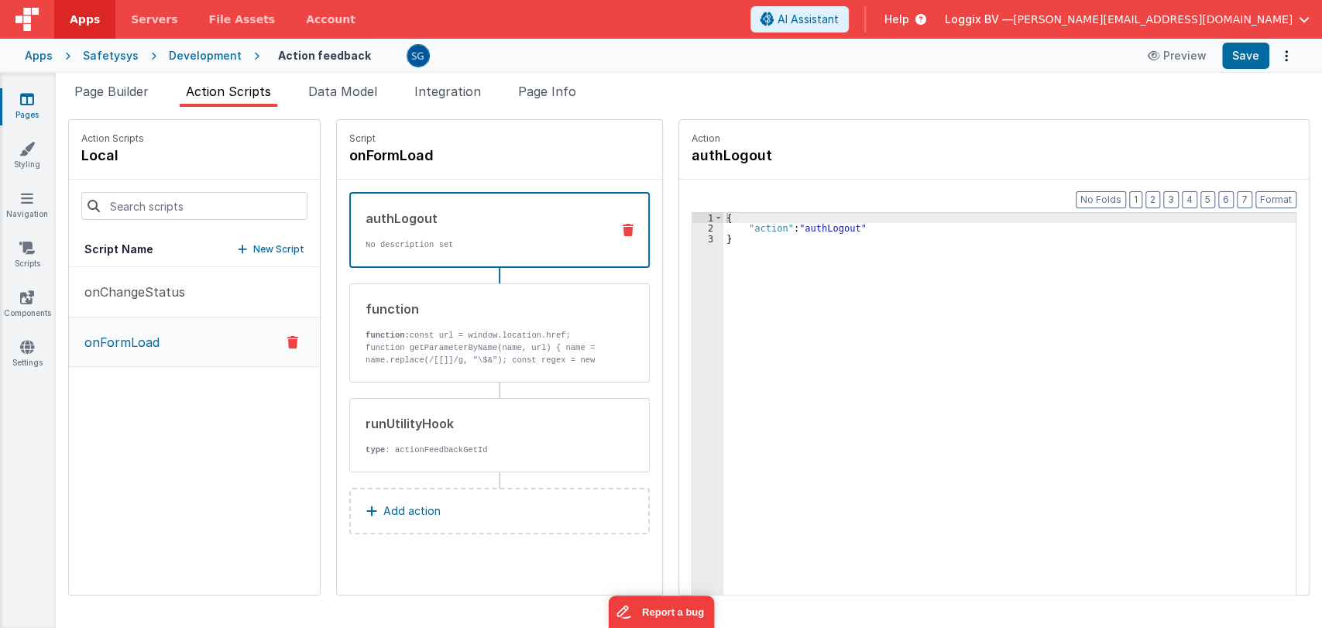
click at [27, 94] on icon at bounding box center [27, 98] width 14 height 15
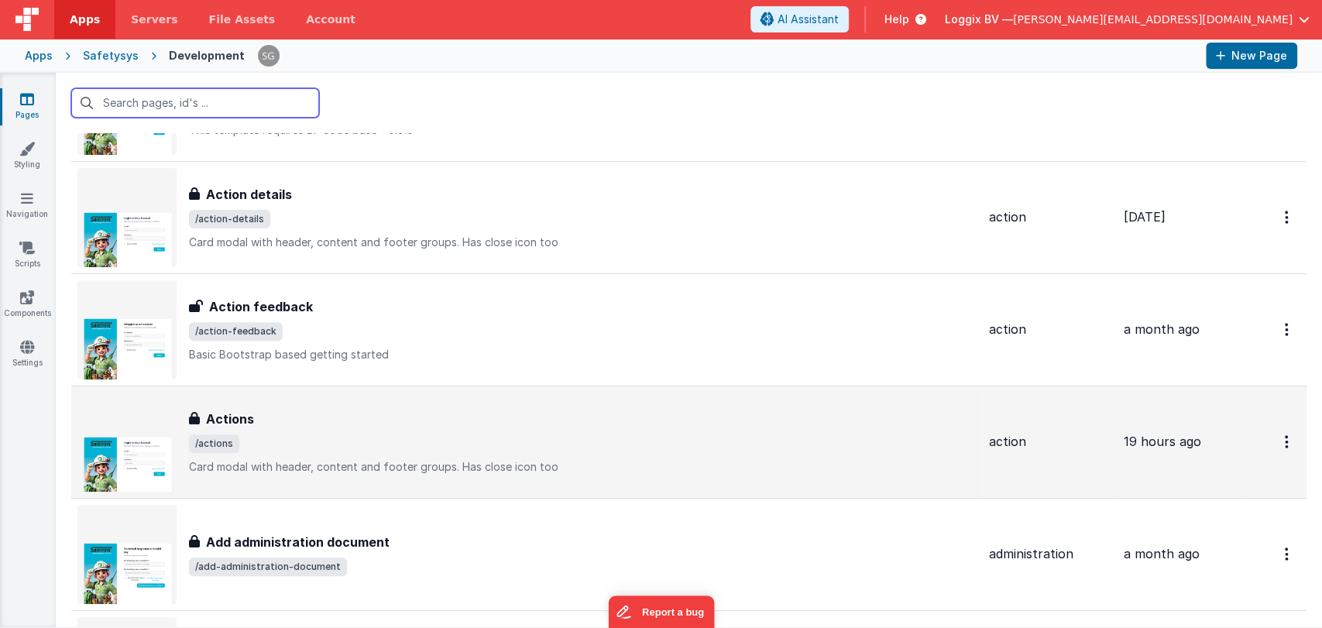
scroll to position [537, 0]
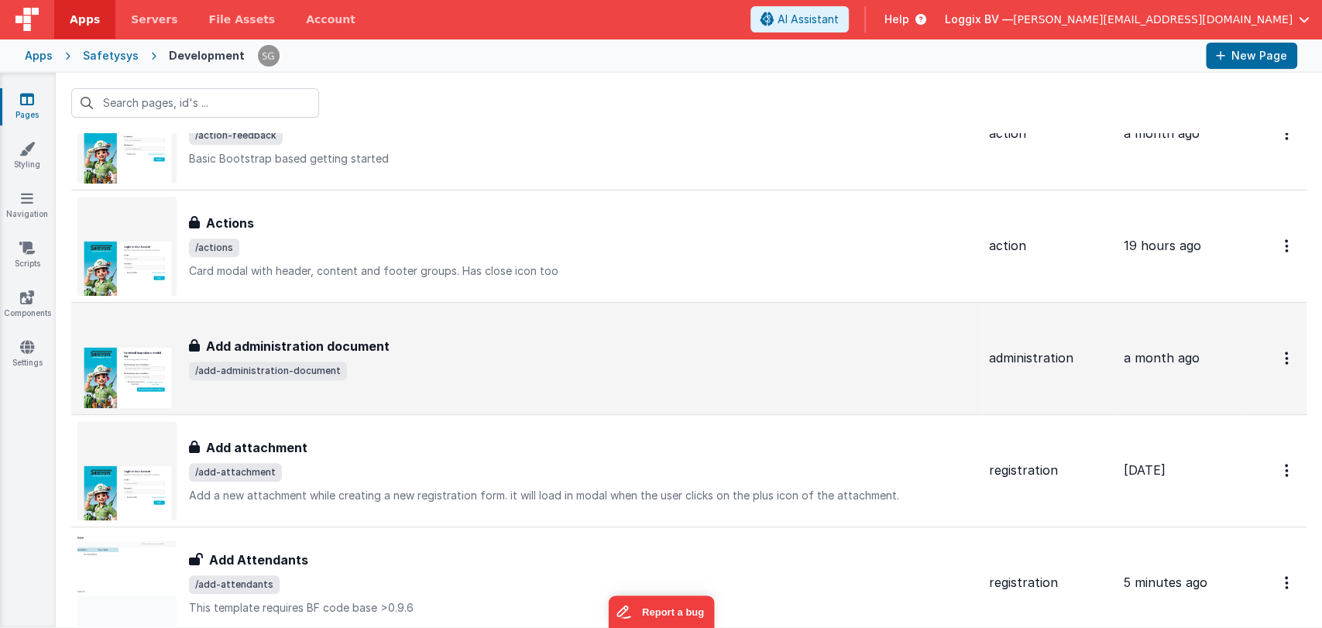
click at [334, 345] on h3 "Add administration document" at bounding box center [298, 346] width 184 height 19
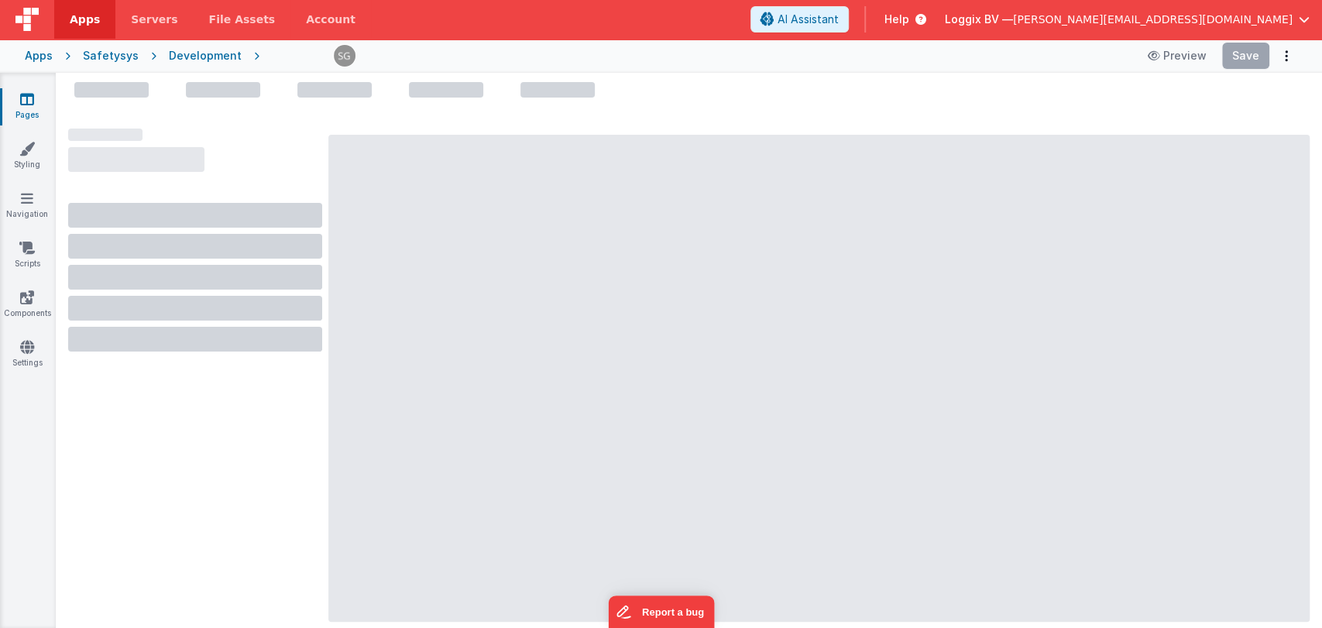
click at [381, 342] on div at bounding box center [818, 378] width 981 height 487
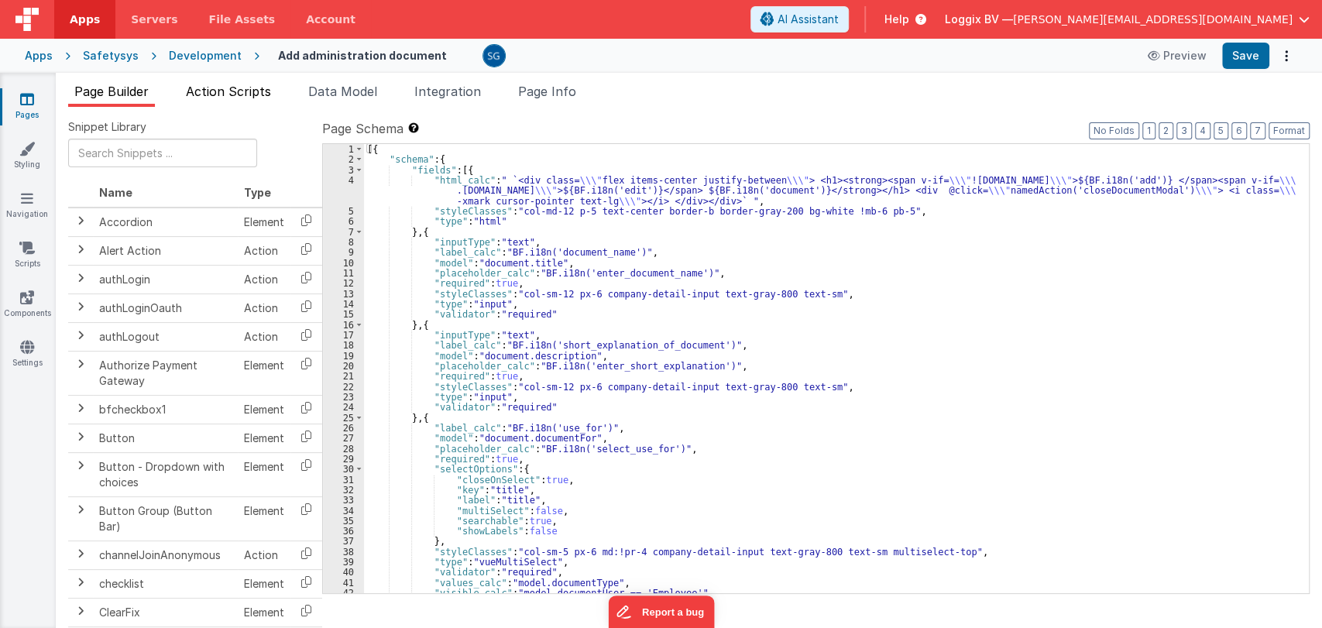
click at [243, 92] on span "Action Scripts" at bounding box center [228, 91] width 85 height 15
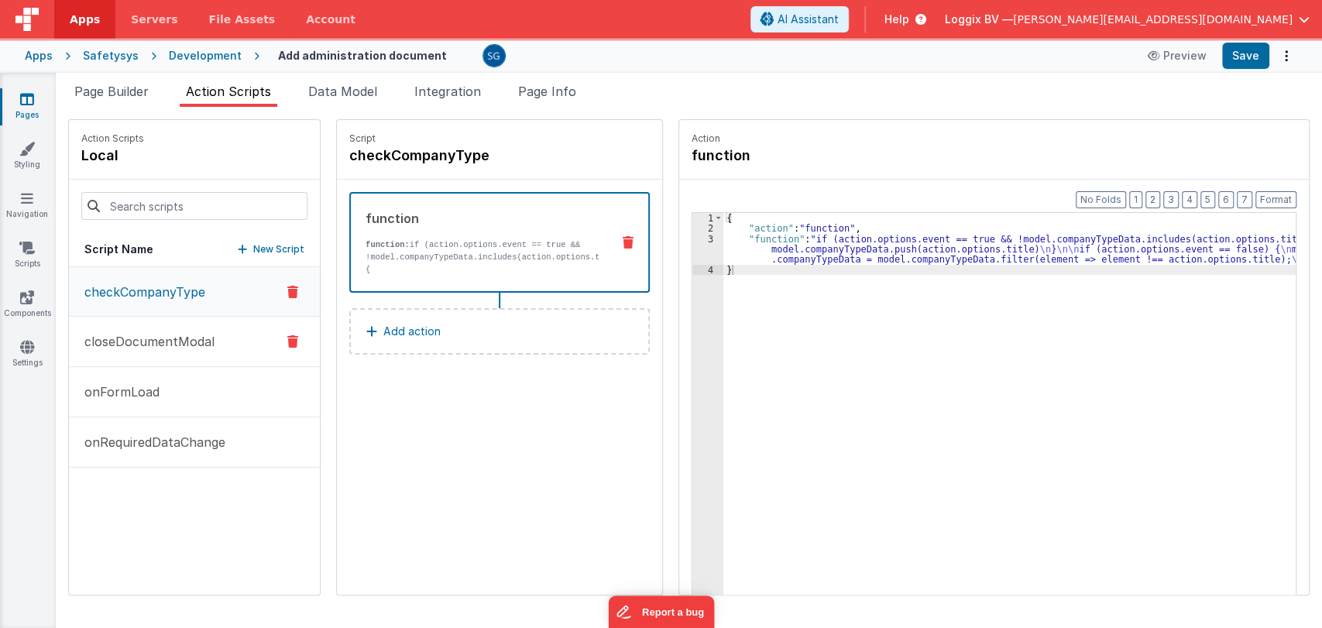
click at [183, 348] on p "closeDocumentModal" at bounding box center [144, 341] width 139 height 19
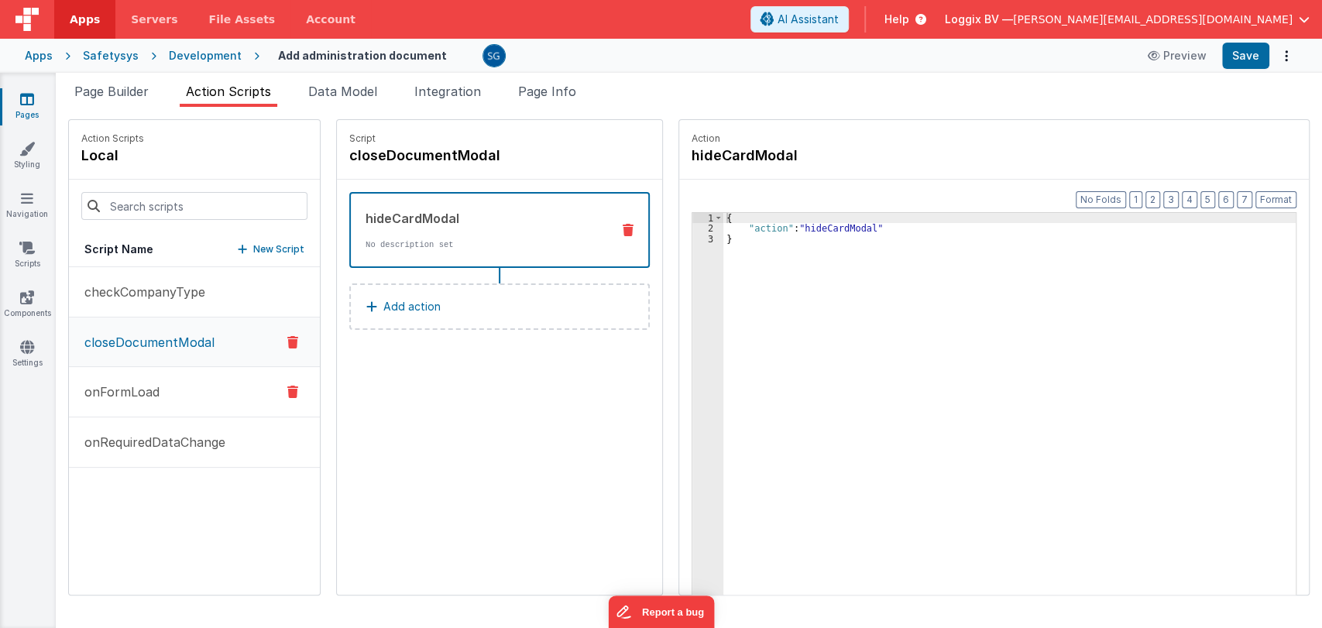
click at [136, 397] on p "onFormLoad" at bounding box center [117, 392] width 84 height 19
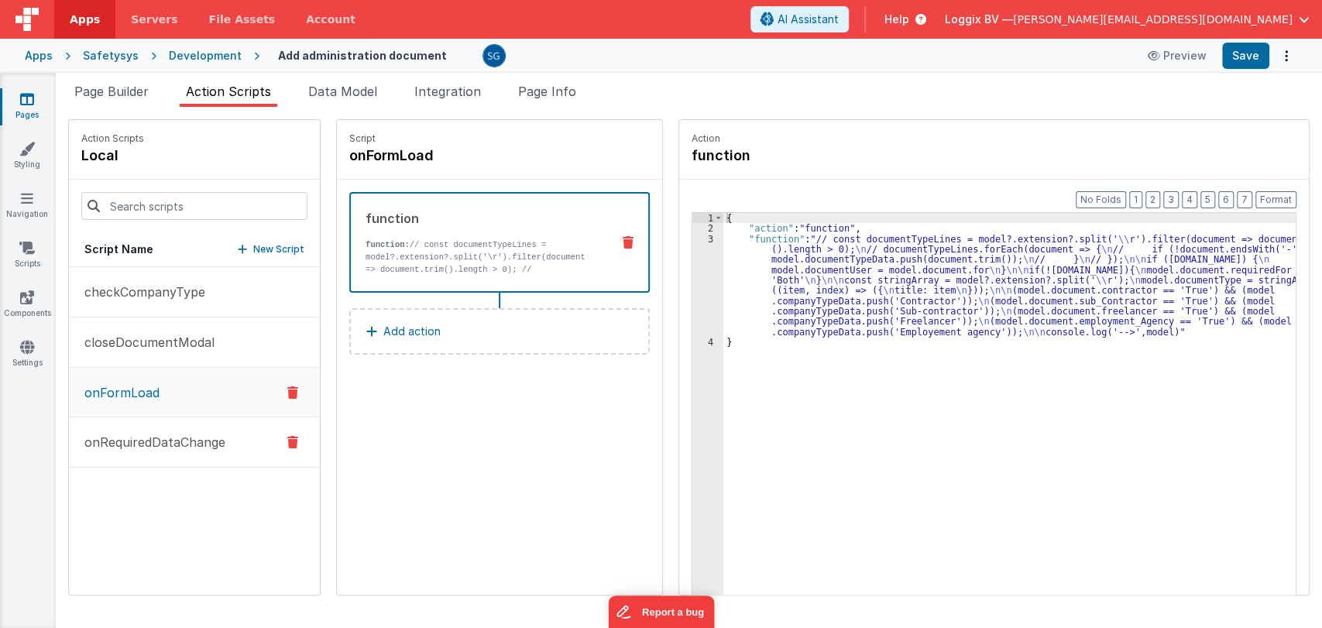
click at [143, 453] on button "onRequiredDataChange" at bounding box center [194, 442] width 251 height 50
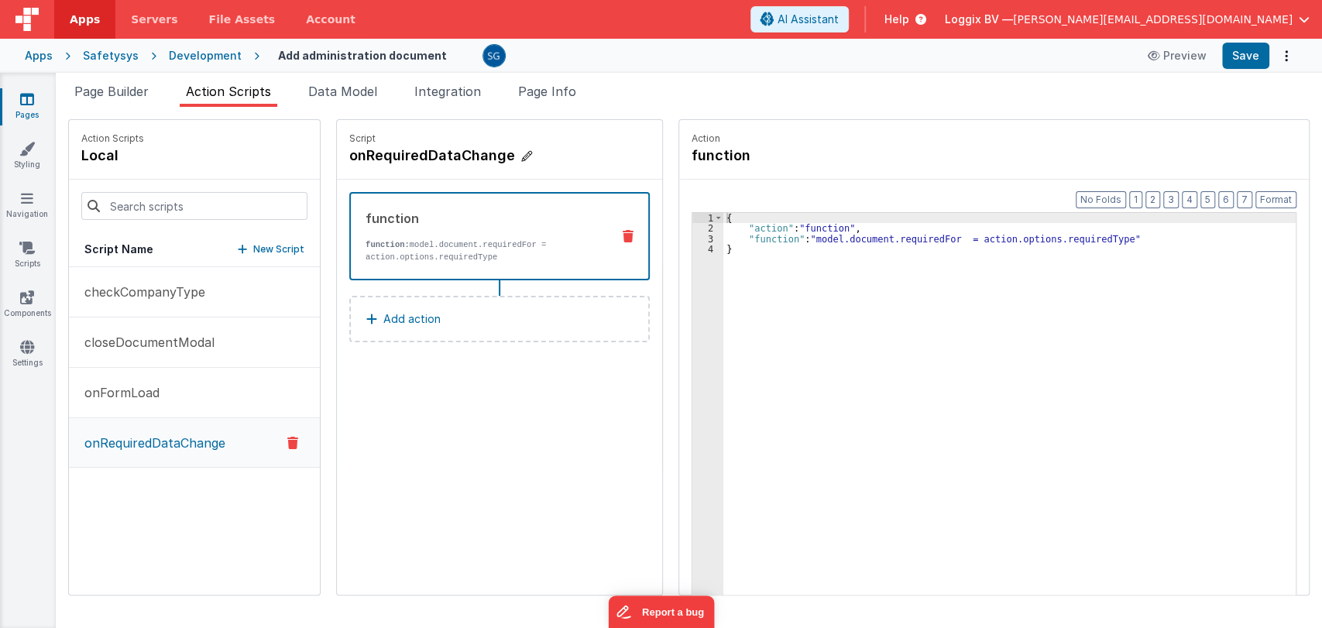
drag, startPoint x: 270, startPoint y: 52, endPoint x: 422, endPoint y: 146, distance: 179.5
click at [422, 146] on div "Apps Servers File Assets Account Some FUTURE Slot AI Assistant Help Loggix BV —…" at bounding box center [661, 314] width 1322 height 628
click at [32, 102] on icon at bounding box center [27, 98] width 14 height 15
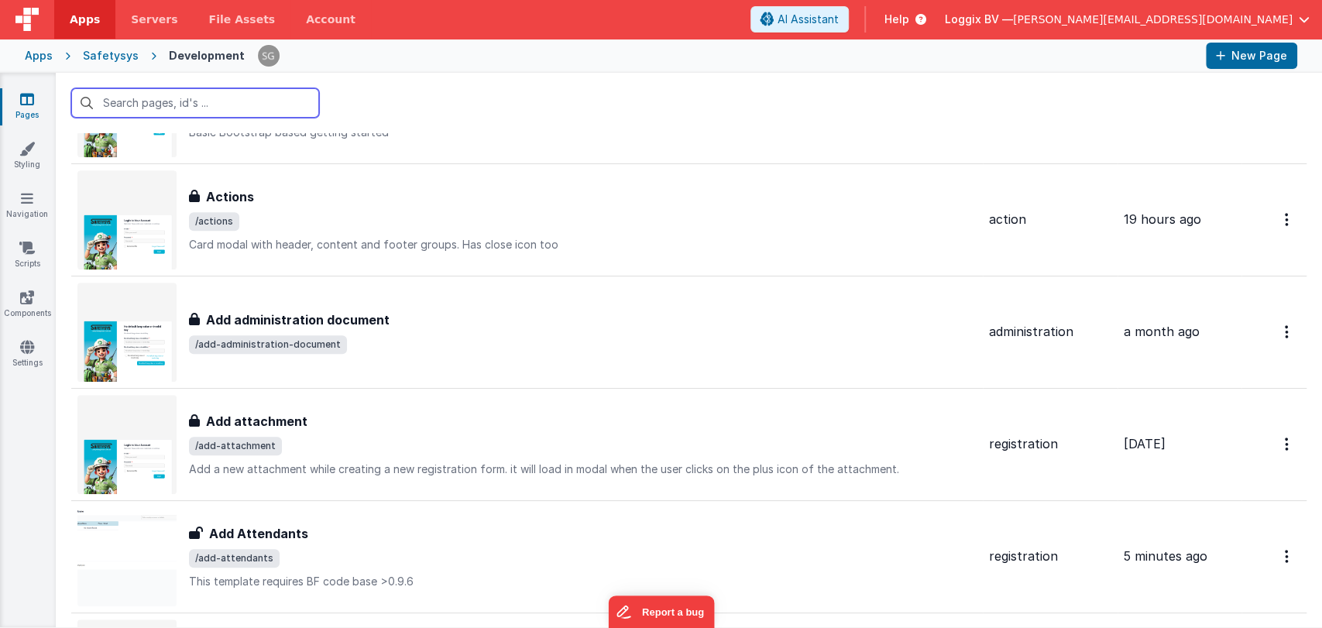
scroll to position [564, 0]
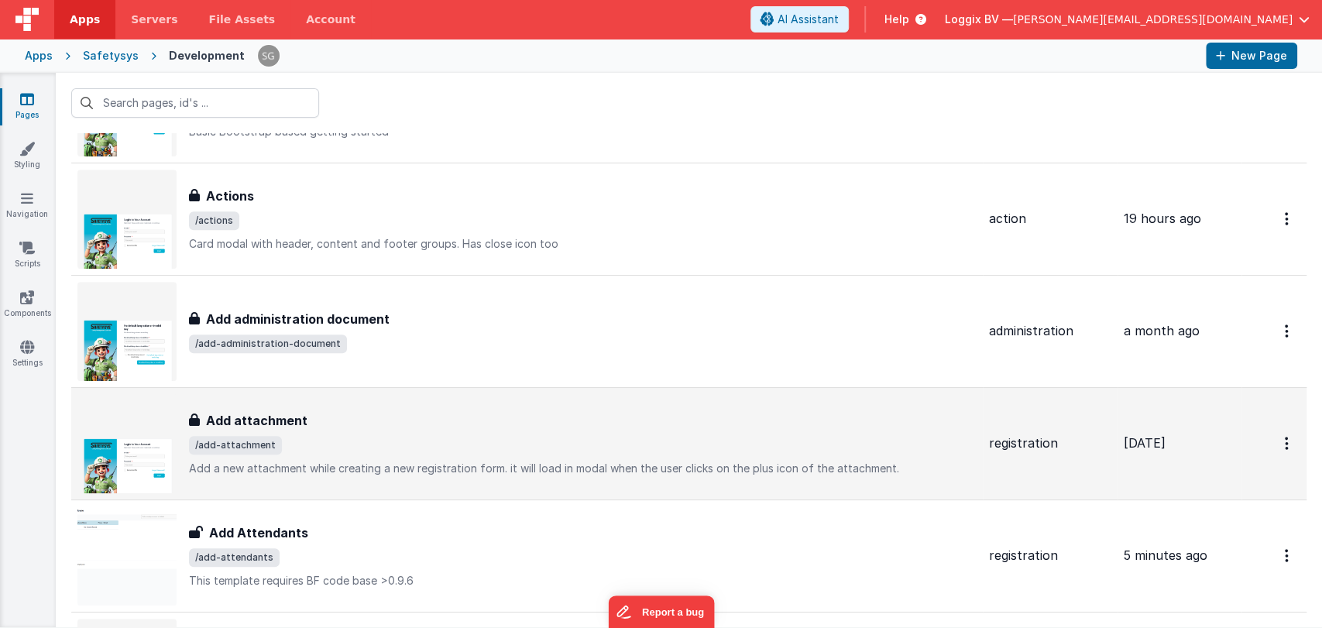
click at [342, 417] on div "Add attachment" at bounding box center [583, 420] width 788 height 19
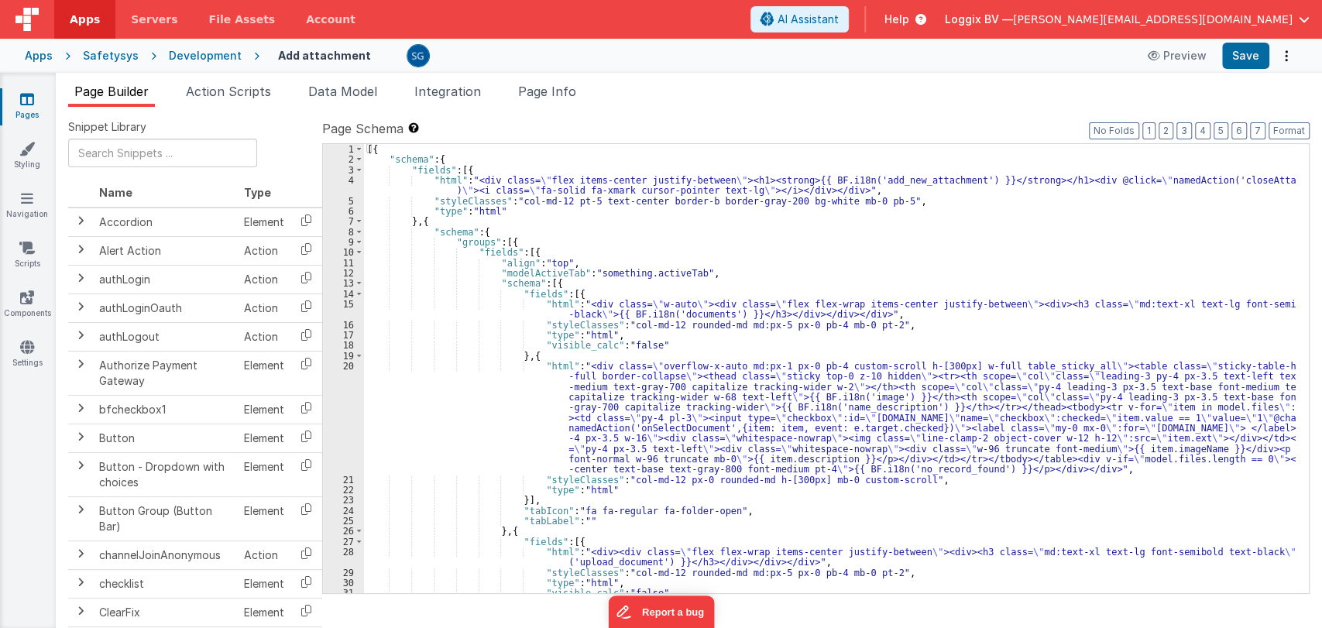
click at [222, 93] on span "Action Scripts" at bounding box center [228, 91] width 85 height 15
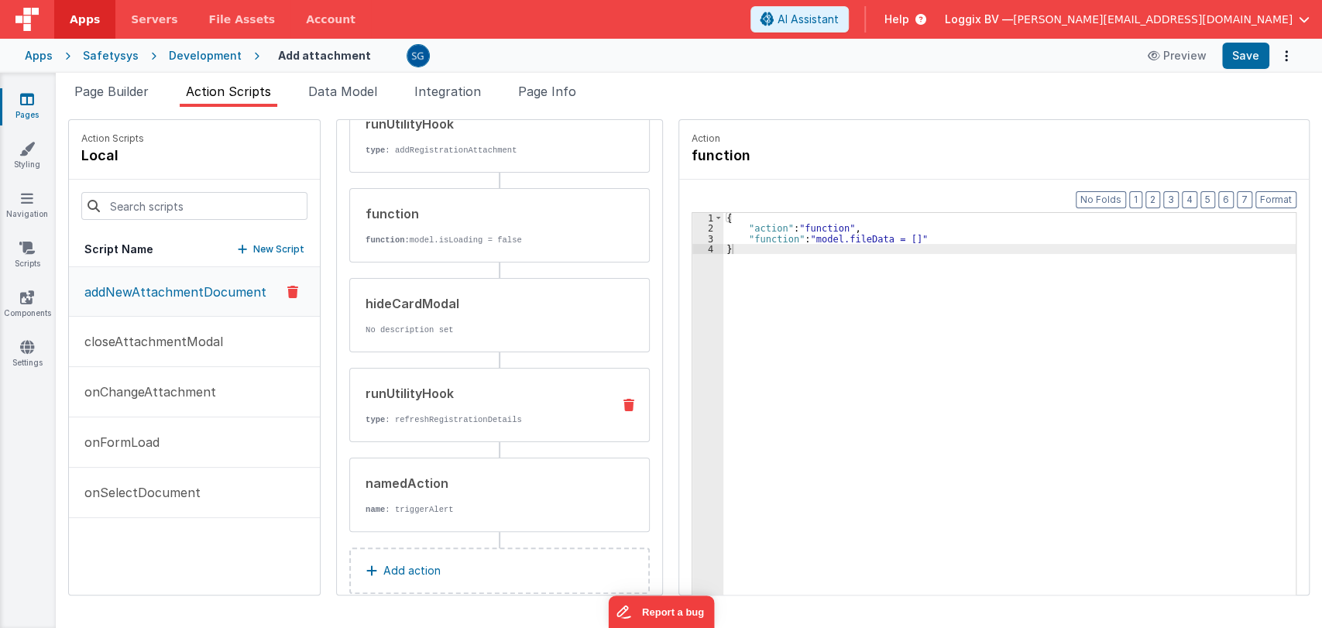
scroll to position [211, 0]
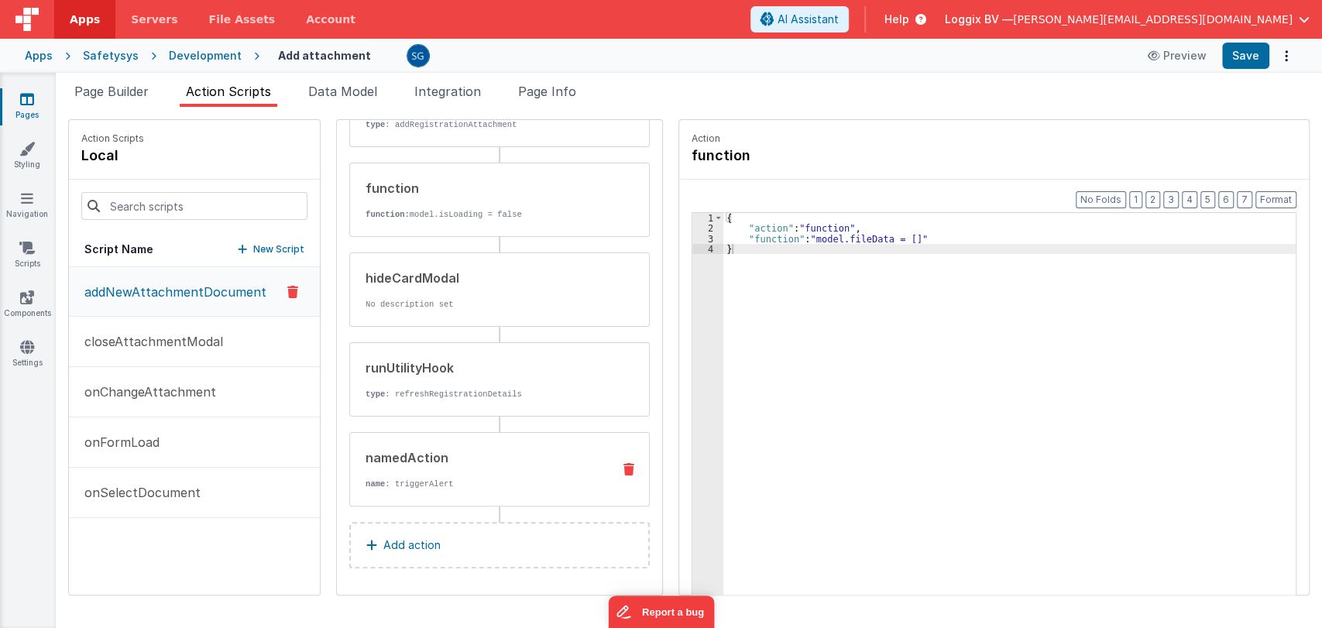
click at [415, 467] on div "namedAction name : triggerAlert" at bounding box center [474, 469] width 249 height 42
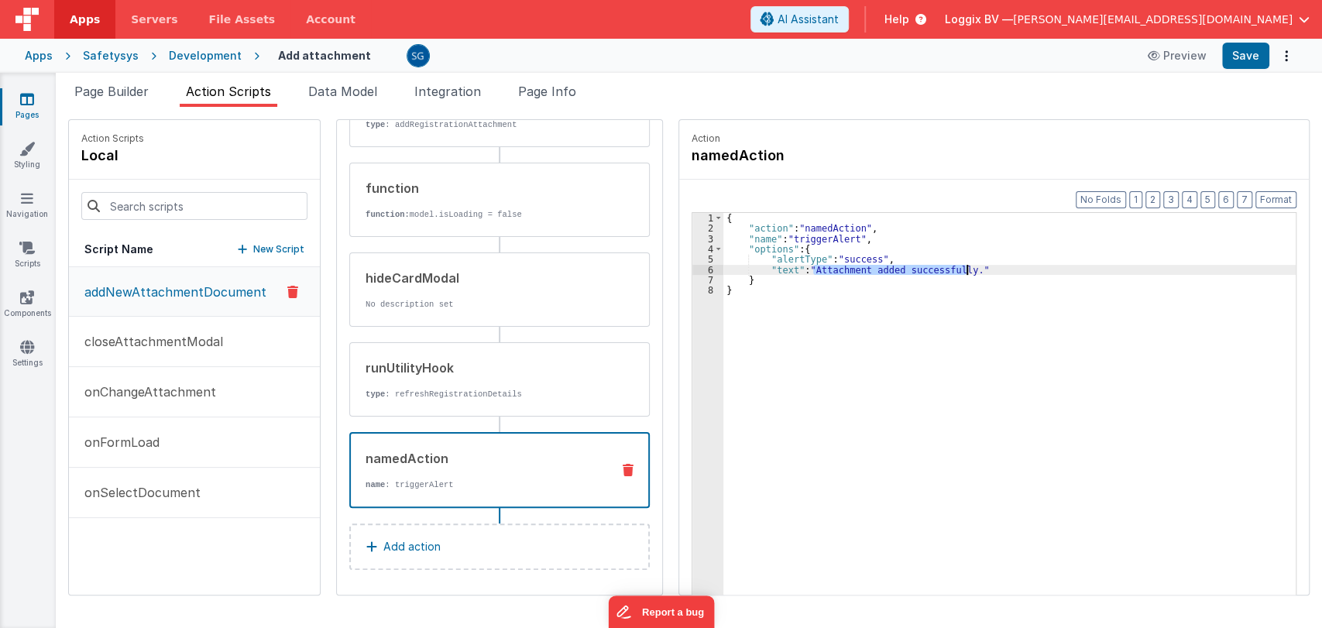
drag, startPoint x: 801, startPoint y: 270, endPoint x: 746, endPoint y: 8, distance: 267.5
click at [954, 273] on div "{ "action" : "namedAction" , "name" : "triggerAlert" , "options" : { "alertType…" at bounding box center [1015, 438] width 585 height 451
paste textarea
click at [781, 268] on div "{ "action" : "namedAction" , "name" : "triggerAlert" , "options" : { "alertType…" at bounding box center [1015, 438] width 585 height 451
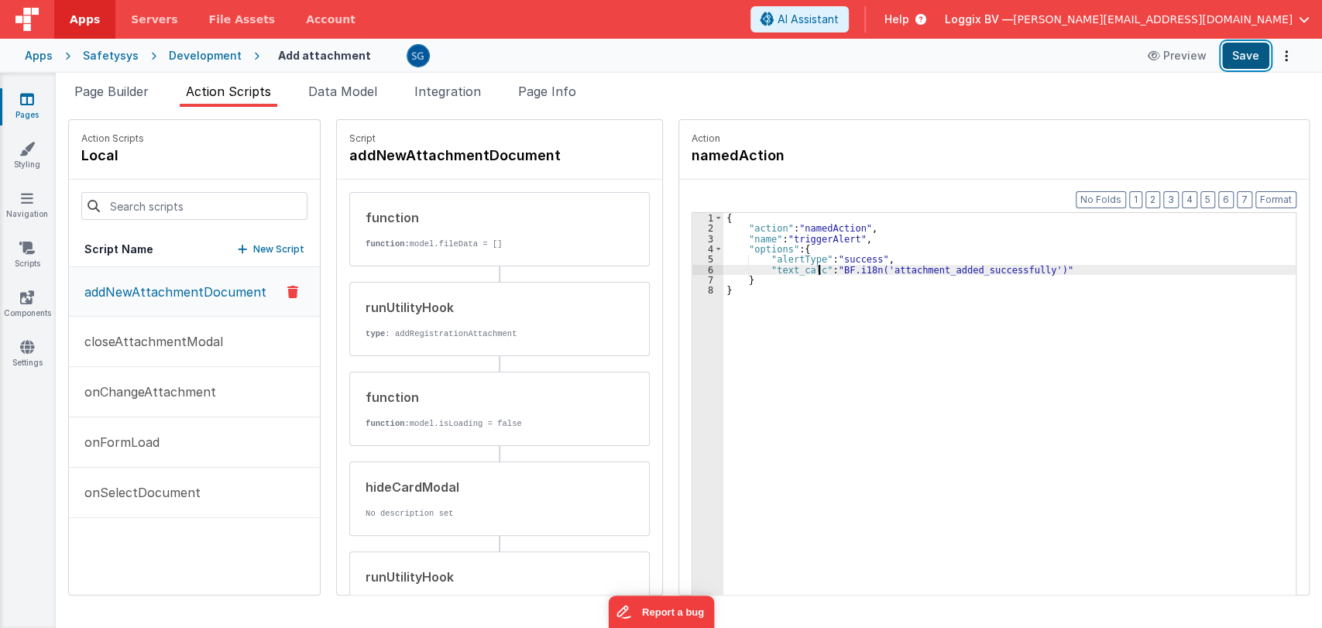
click at [1235, 58] on button "Save" at bounding box center [1245, 56] width 47 height 26
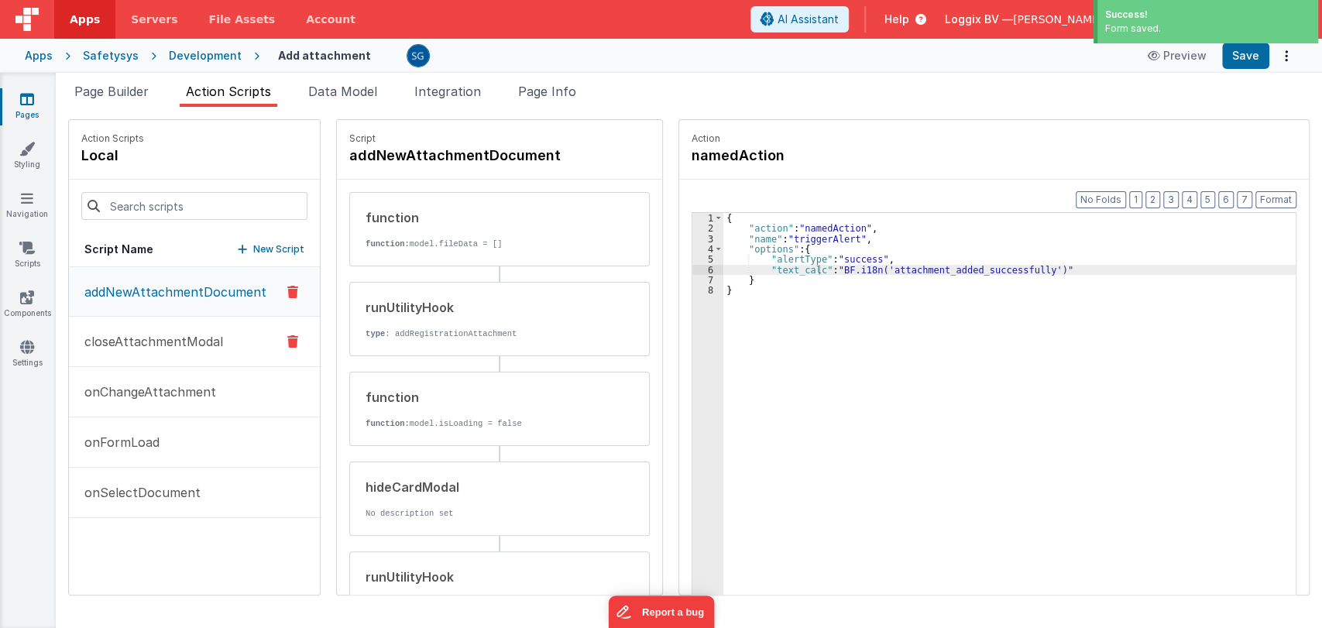
click at [168, 342] on p "closeAttachmentModal" at bounding box center [149, 341] width 148 height 19
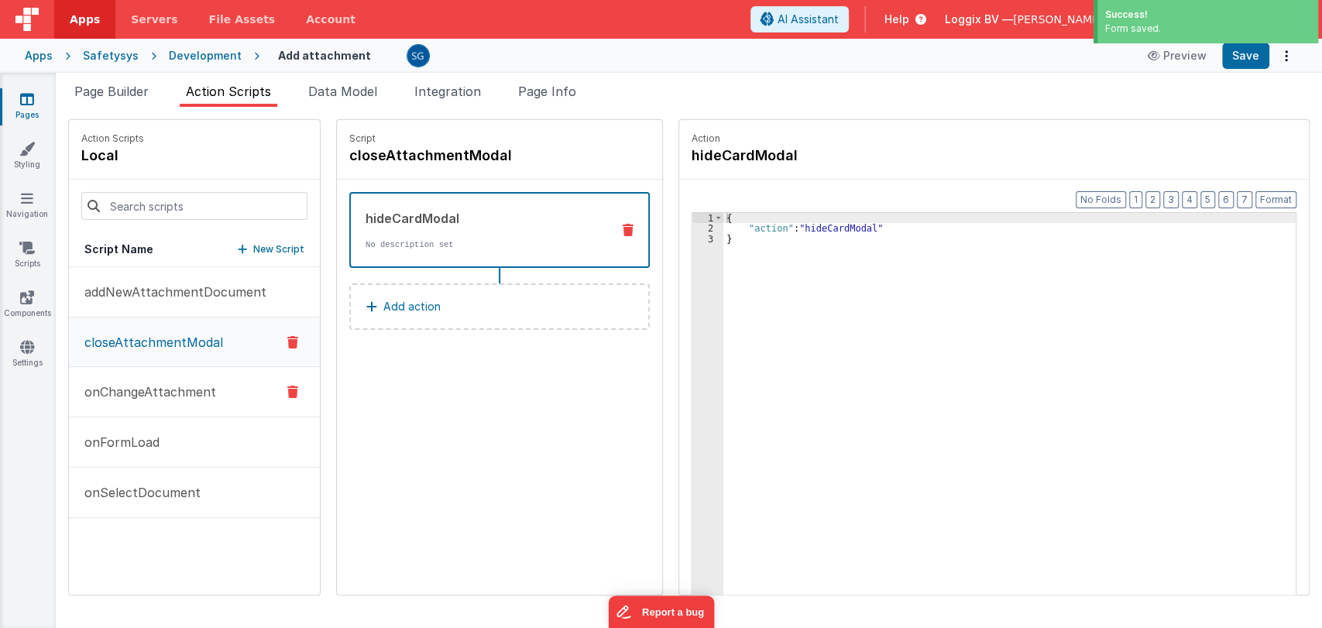
click at [156, 404] on button "onChangeAttachment" at bounding box center [194, 392] width 251 height 50
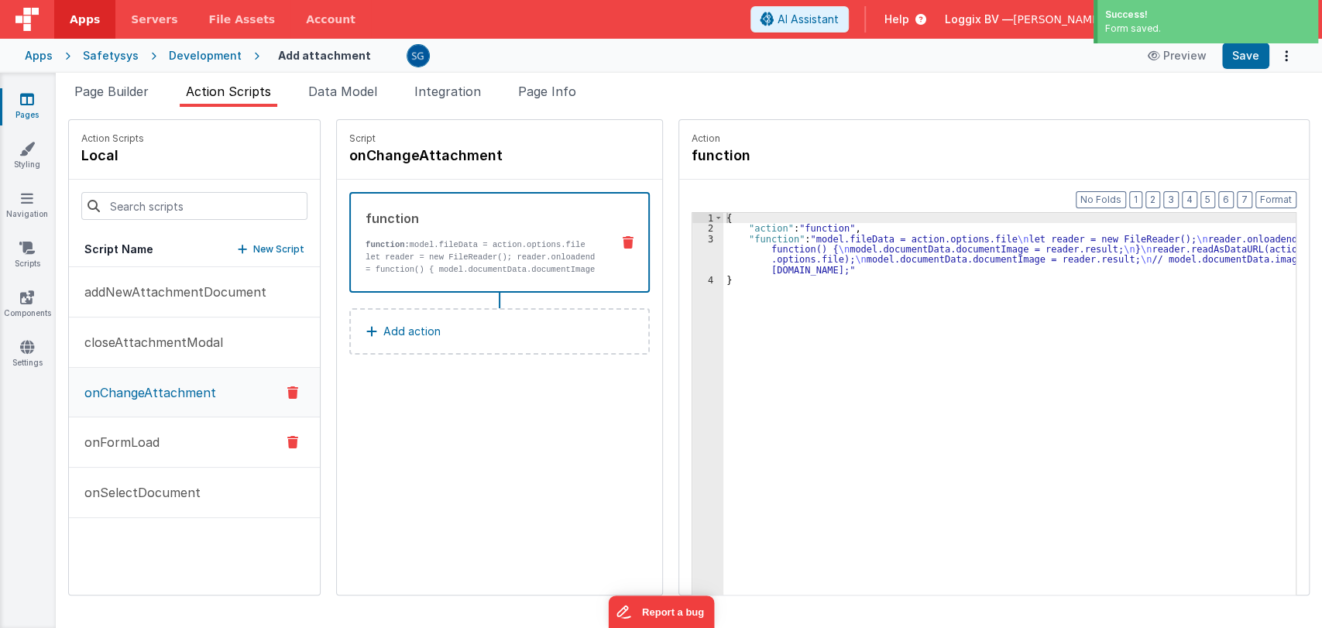
click at [119, 439] on p "onFormLoad" at bounding box center [117, 442] width 84 height 19
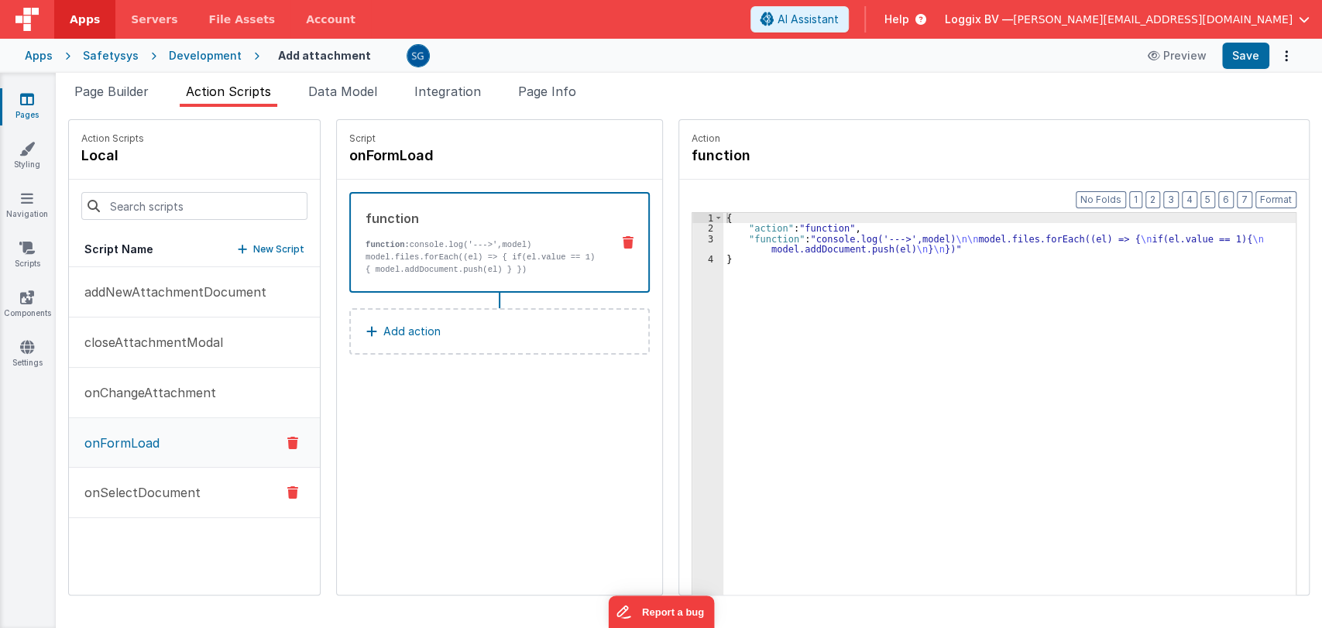
click at [129, 486] on p "onSelectDocument" at bounding box center [137, 492] width 125 height 19
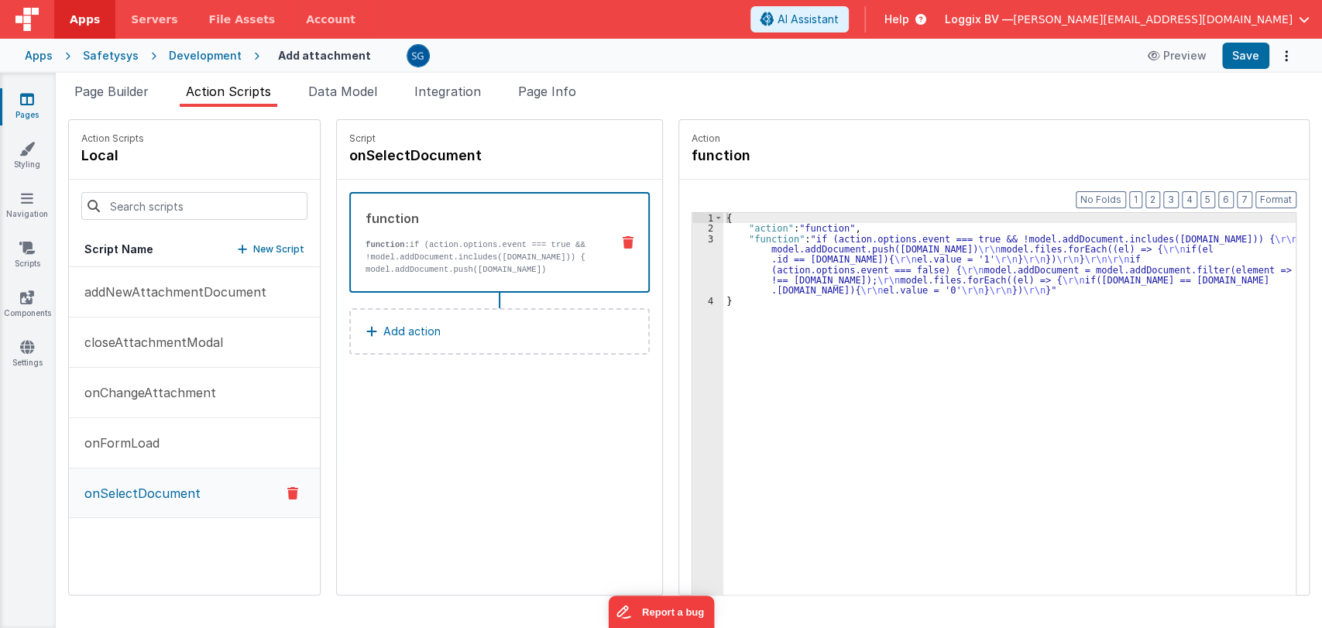
click at [25, 101] on icon at bounding box center [27, 98] width 14 height 15
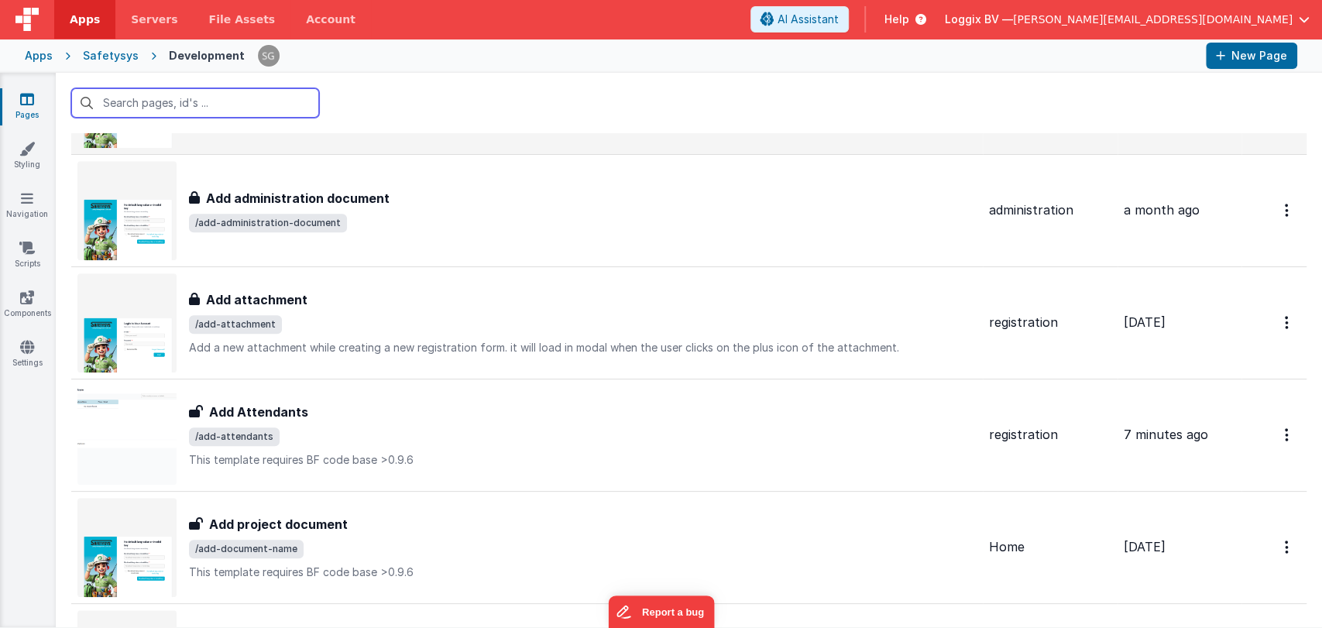
scroll to position [685, 0]
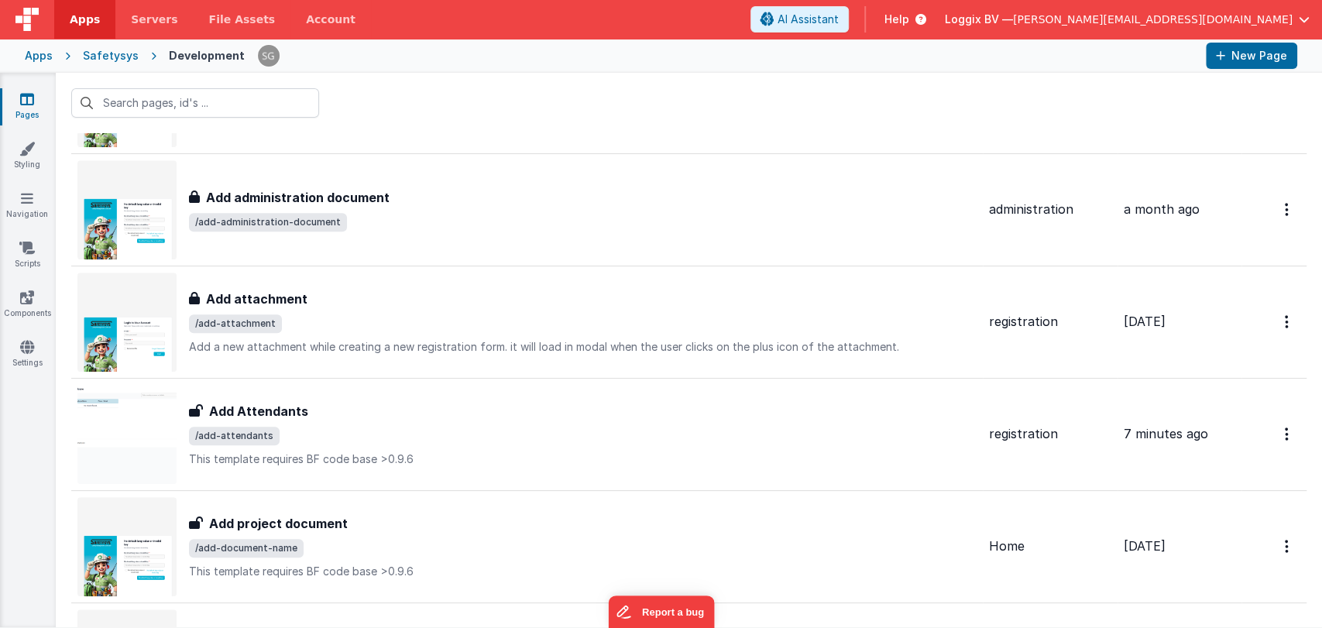
click at [309, 414] on div "Add Attendants" at bounding box center [583, 411] width 788 height 19
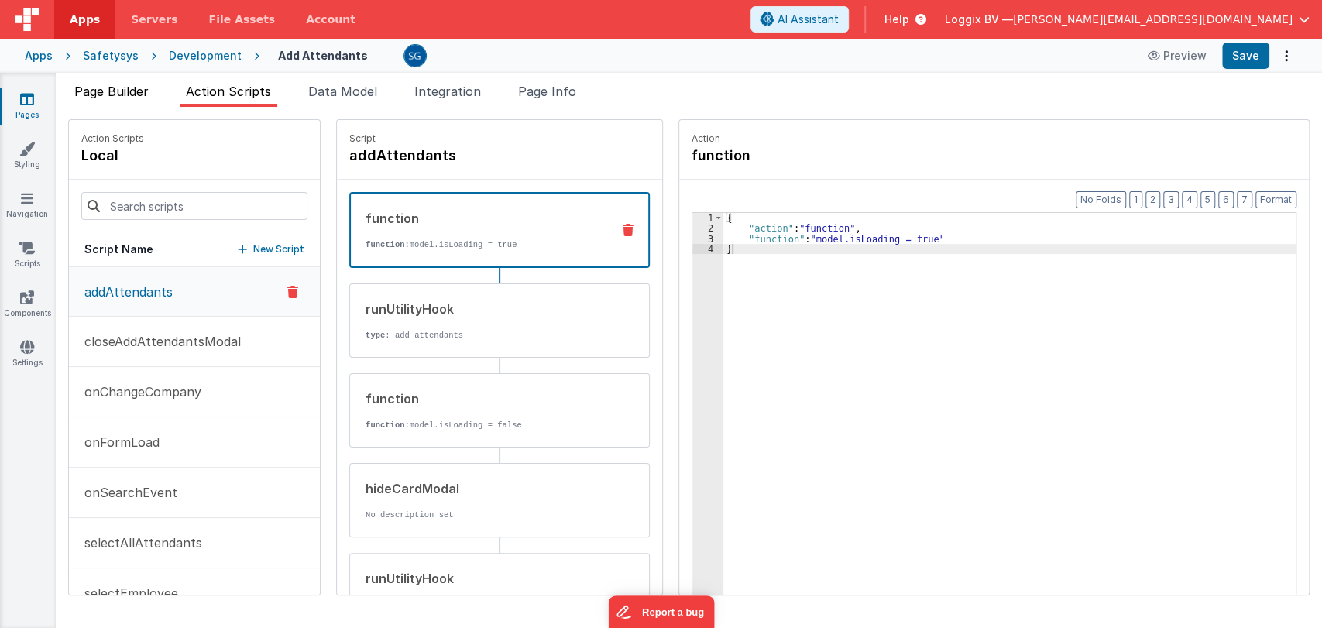
click at [107, 94] on span "Page Builder" at bounding box center [111, 91] width 74 height 15
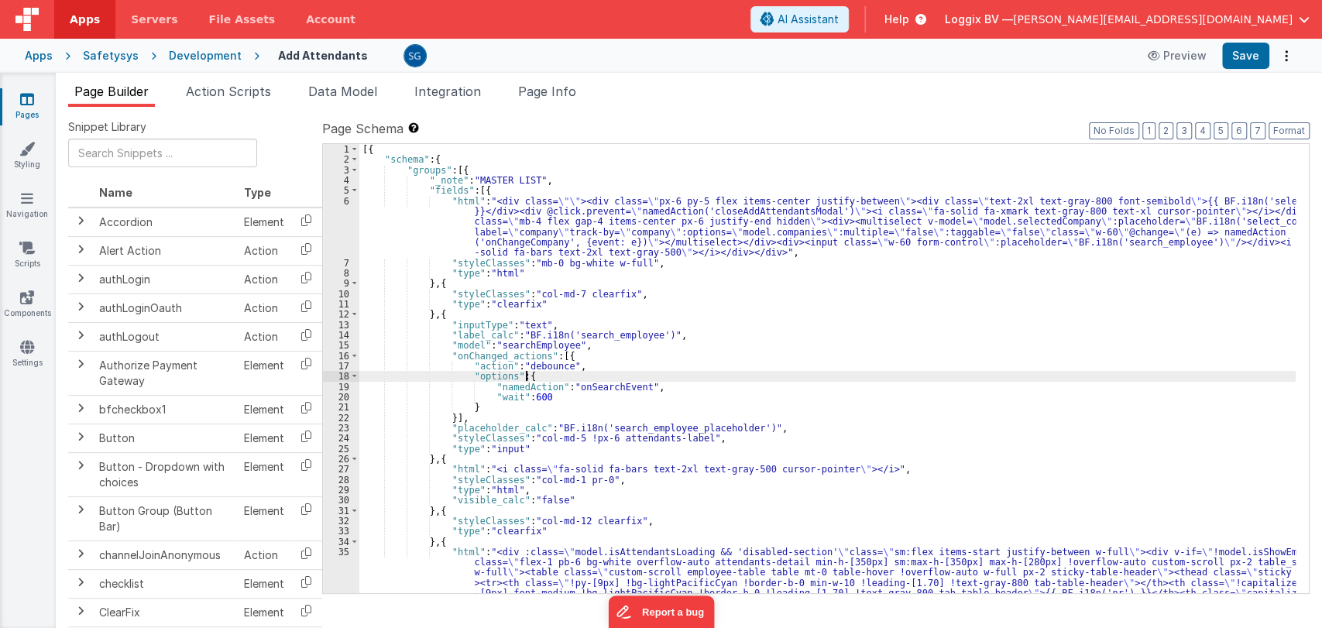
click at [878, 371] on div "[{ "schema" : { "groups" : [{ "_note" : "MASTER LIST" , "fields" : [{ "html" : …" at bounding box center [827, 539] width 936 height 790
type input "alert"
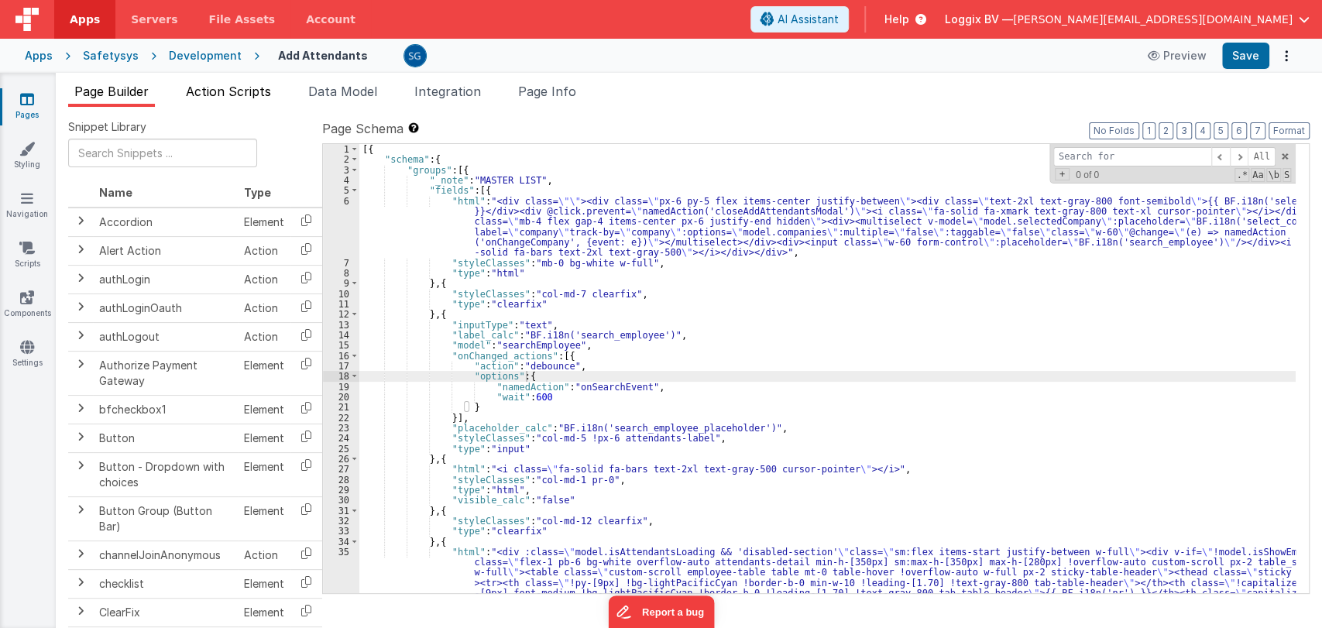
click at [256, 88] on span "Action Scripts" at bounding box center [228, 91] width 85 height 15
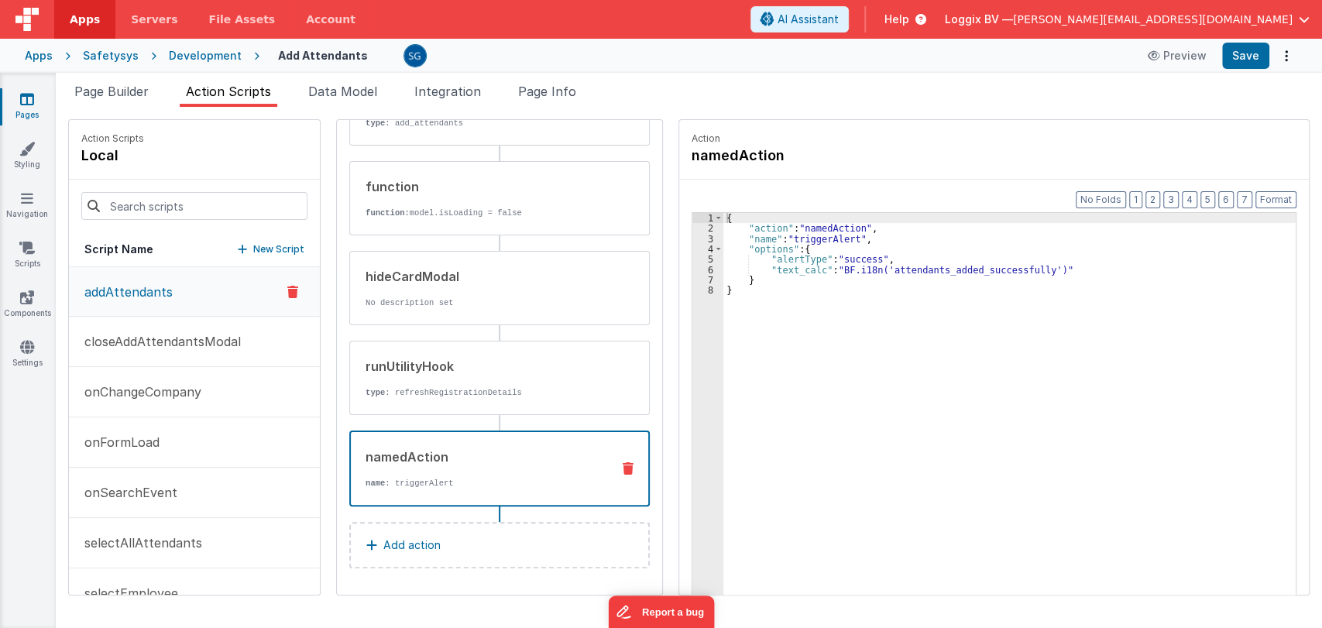
scroll to position [209, 0]
click at [415, 459] on div "namedAction" at bounding box center [482, 458] width 233 height 19
click at [172, 326] on button "closeAddAttendantsModal" at bounding box center [194, 342] width 251 height 50
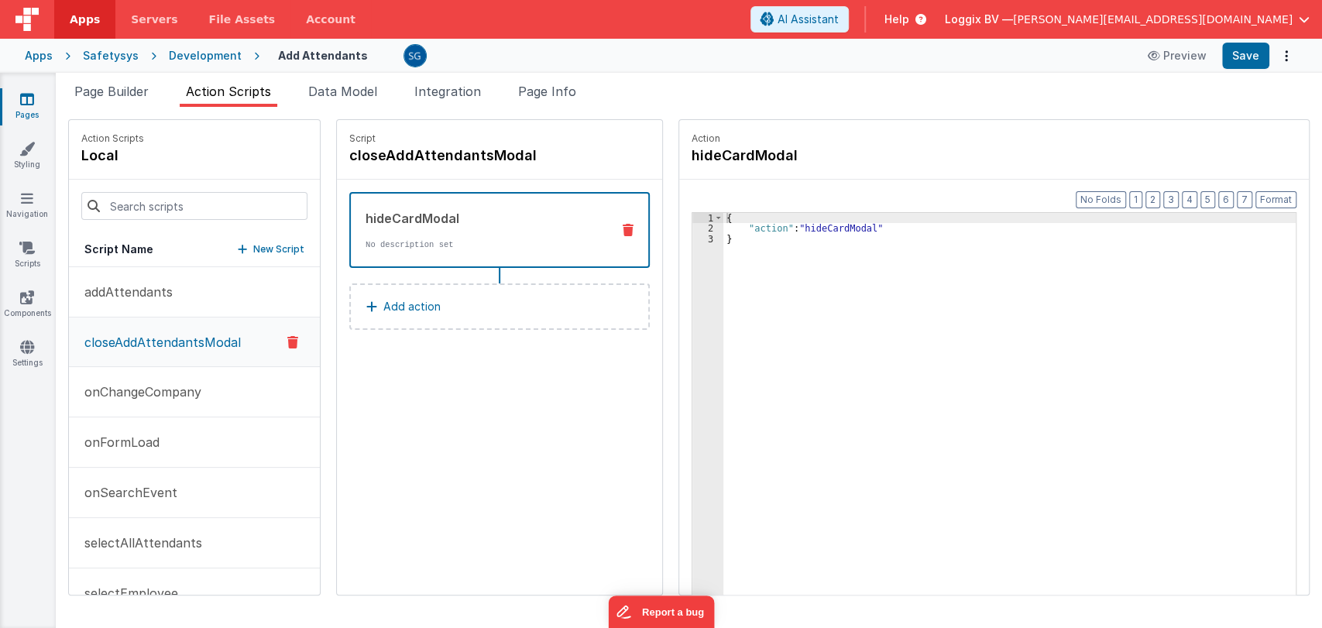
scroll to position [0, 0]
click at [139, 392] on p "onChangeCompany" at bounding box center [138, 392] width 126 height 19
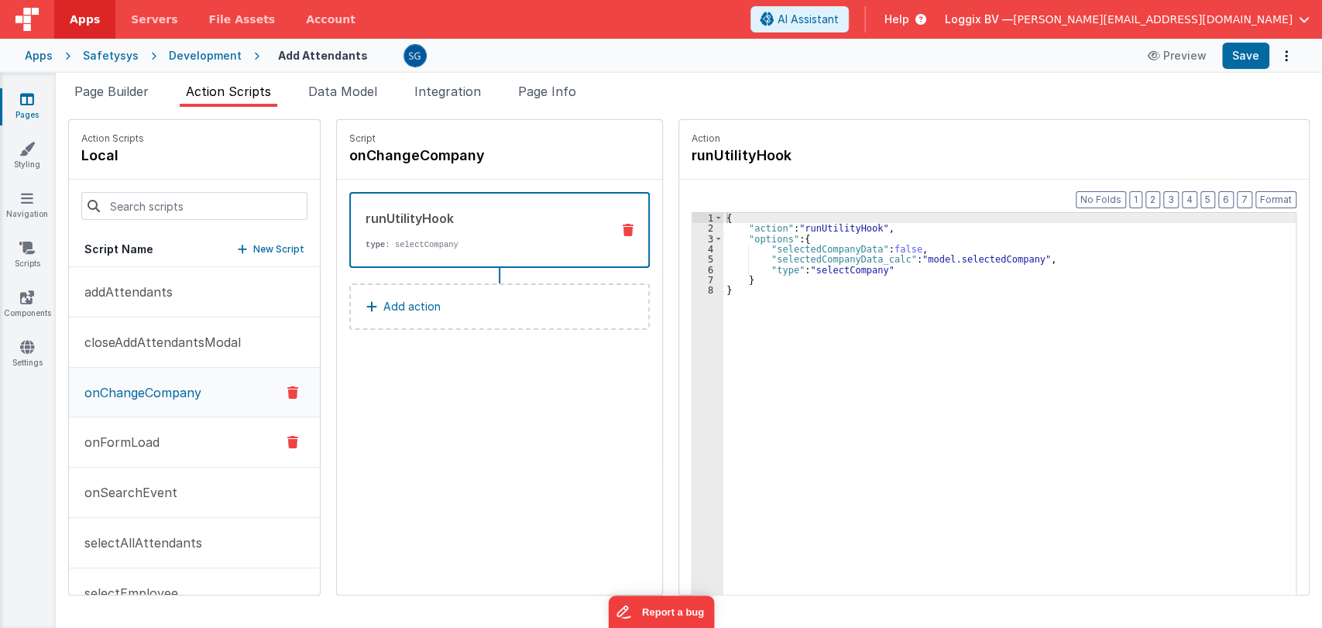
click at [130, 446] on p "onFormLoad" at bounding box center [117, 442] width 84 height 19
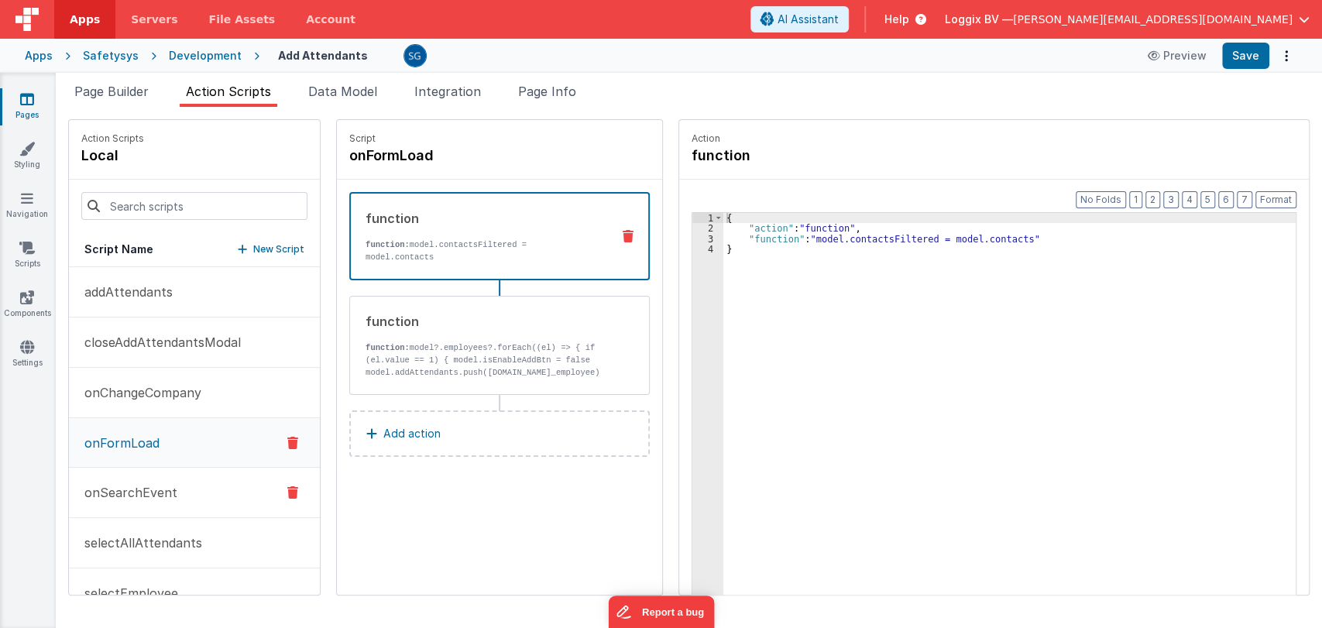
click at [136, 491] on p "onSearchEvent" at bounding box center [126, 492] width 102 height 19
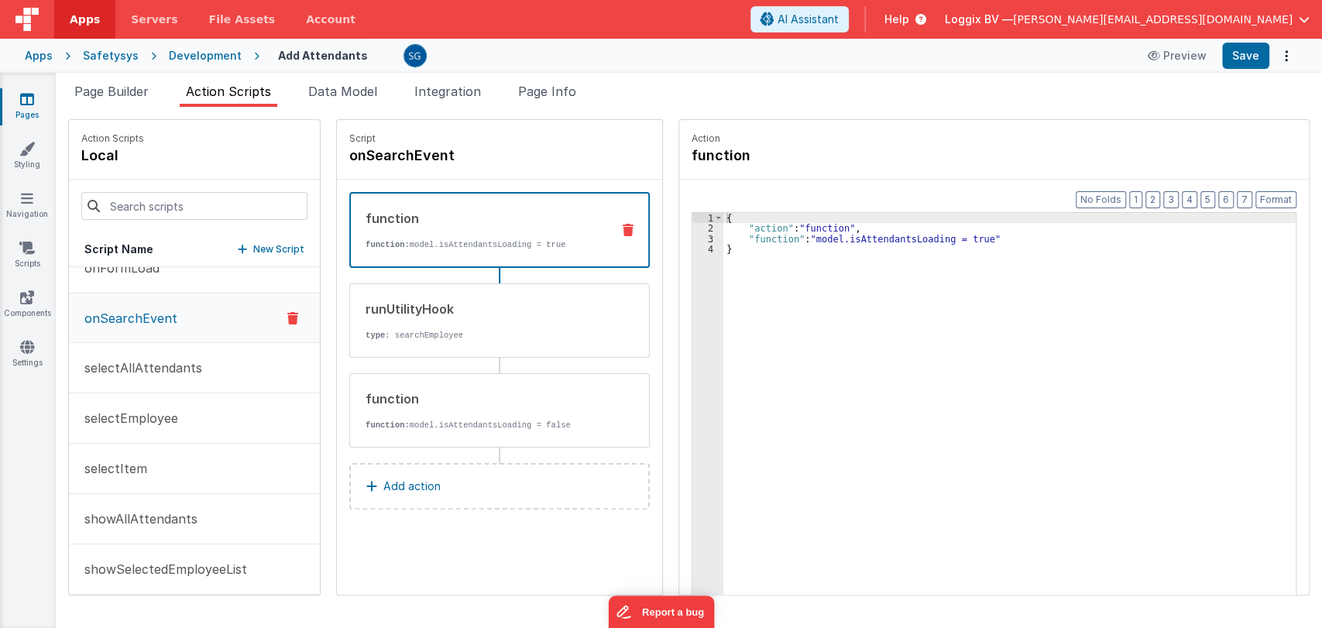
scroll to position [186, 0]
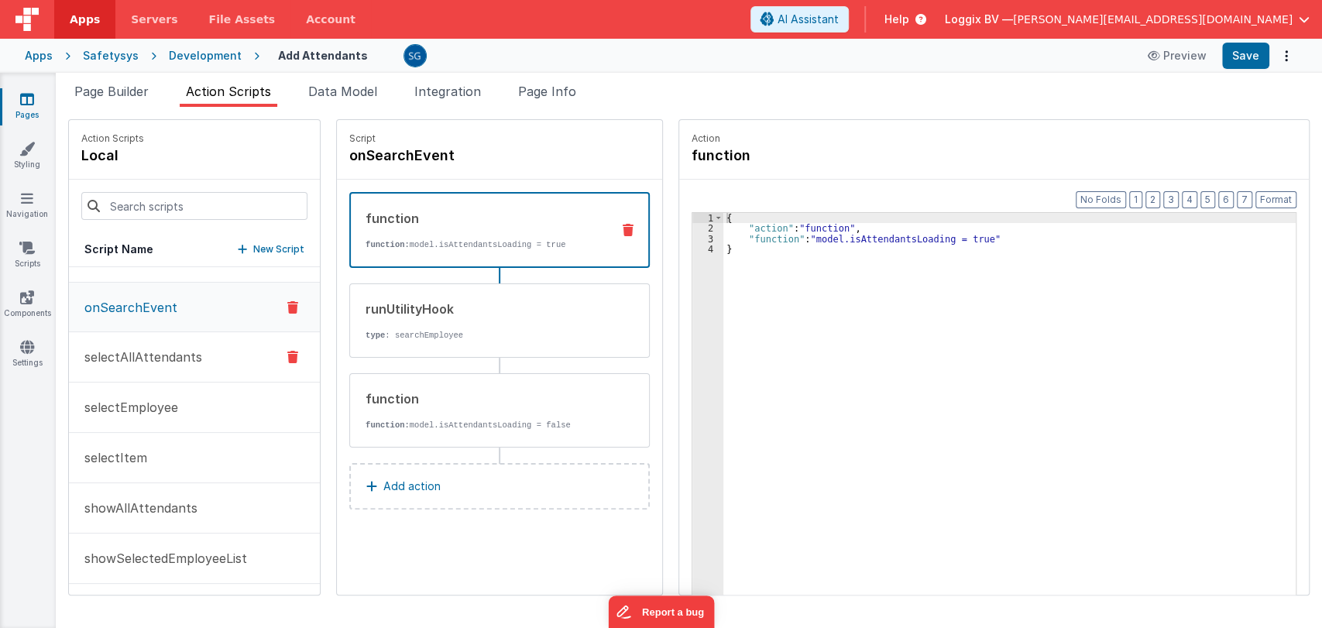
click at [143, 352] on p "selectAllAttendants" at bounding box center [138, 357] width 127 height 19
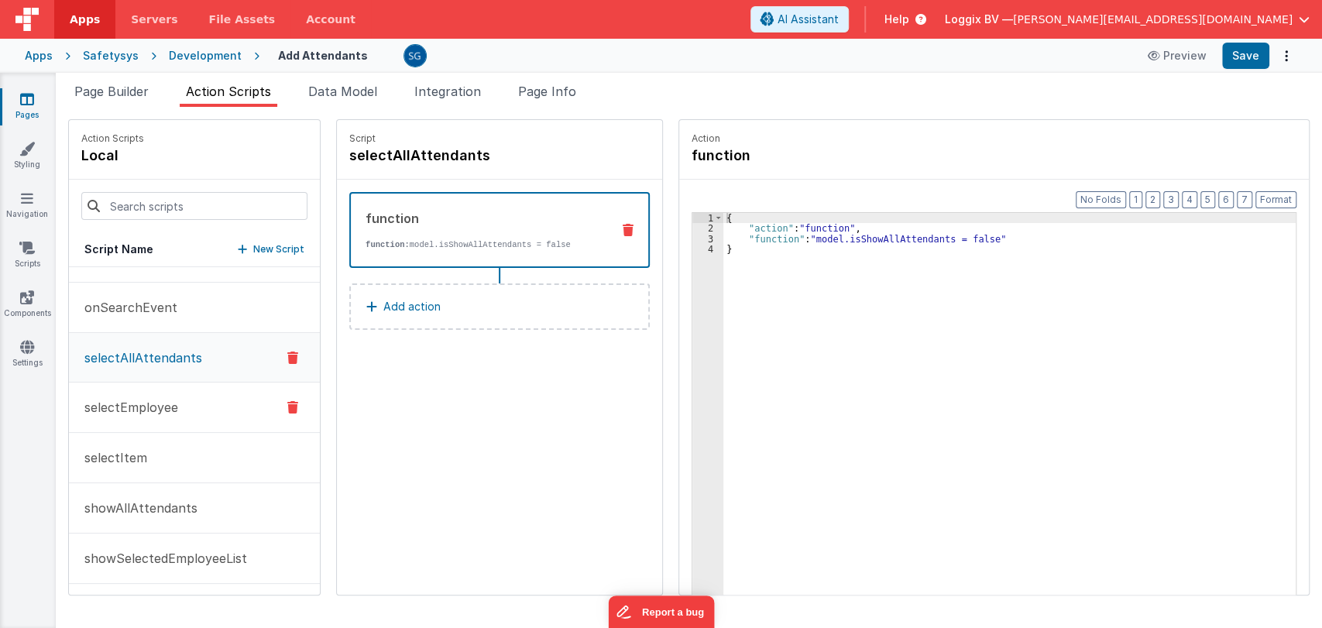
click at [132, 412] on p "selectEmployee" at bounding box center [126, 407] width 103 height 19
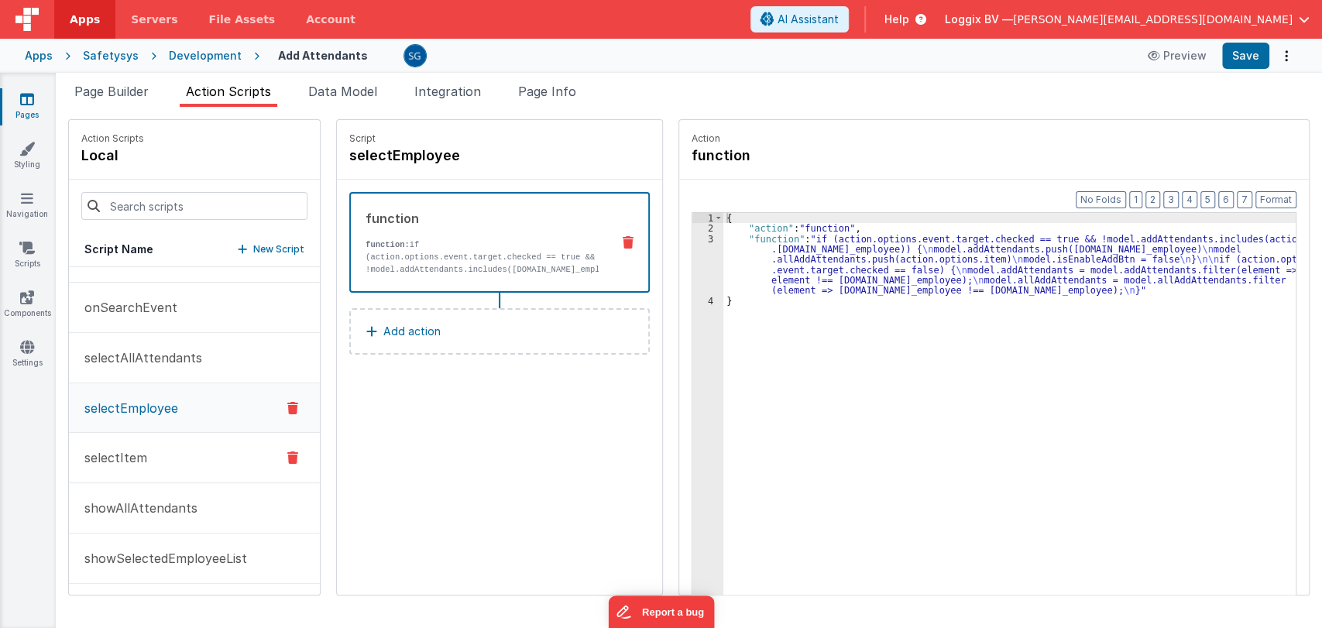
click at [131, 449] on p "selectItem" at bounding box center [111, 457] width 72 height 19
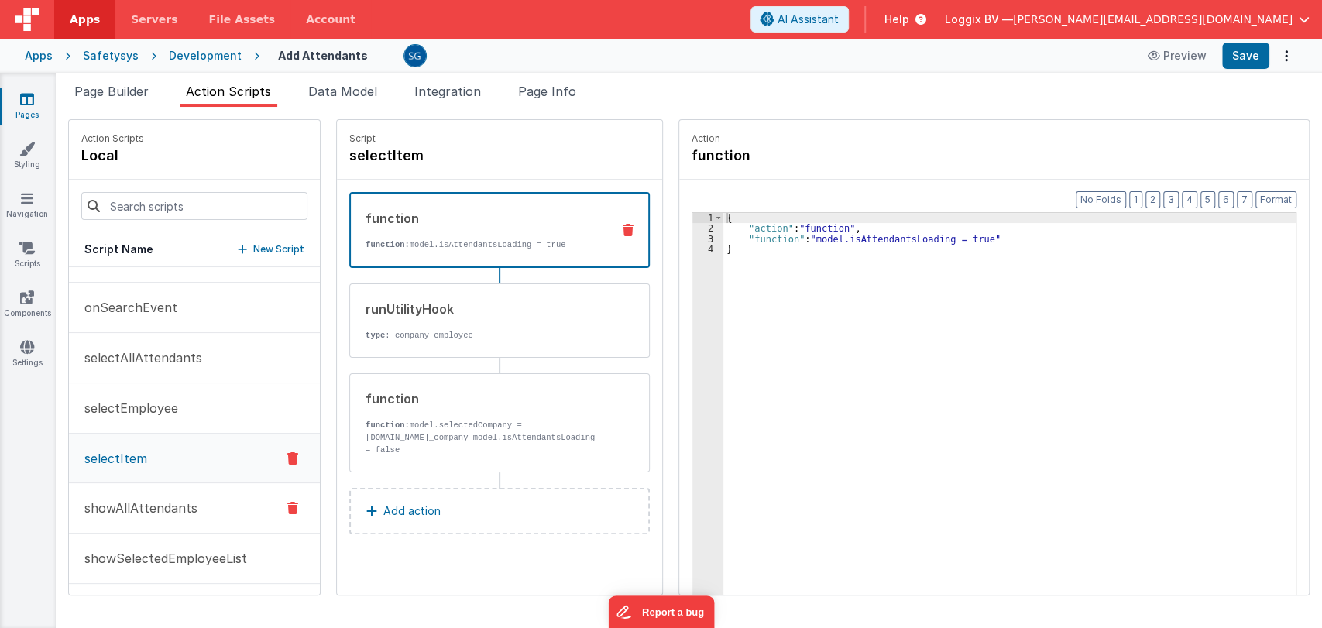
click at [136, 500] on p "showAllAttendants" at bounding box center [136, 508] width 122 height 19
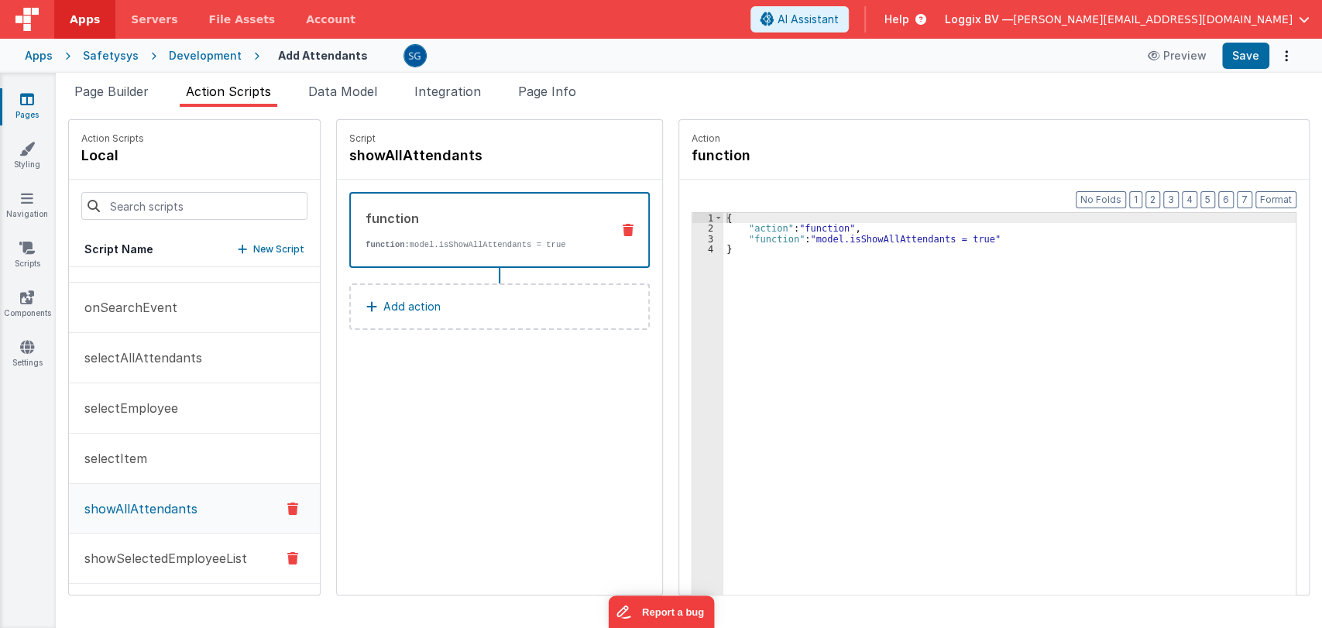
click at [133, 572] on button "showSelectedEmployeeList" at bounding box center [194, 559] width 251 height 50
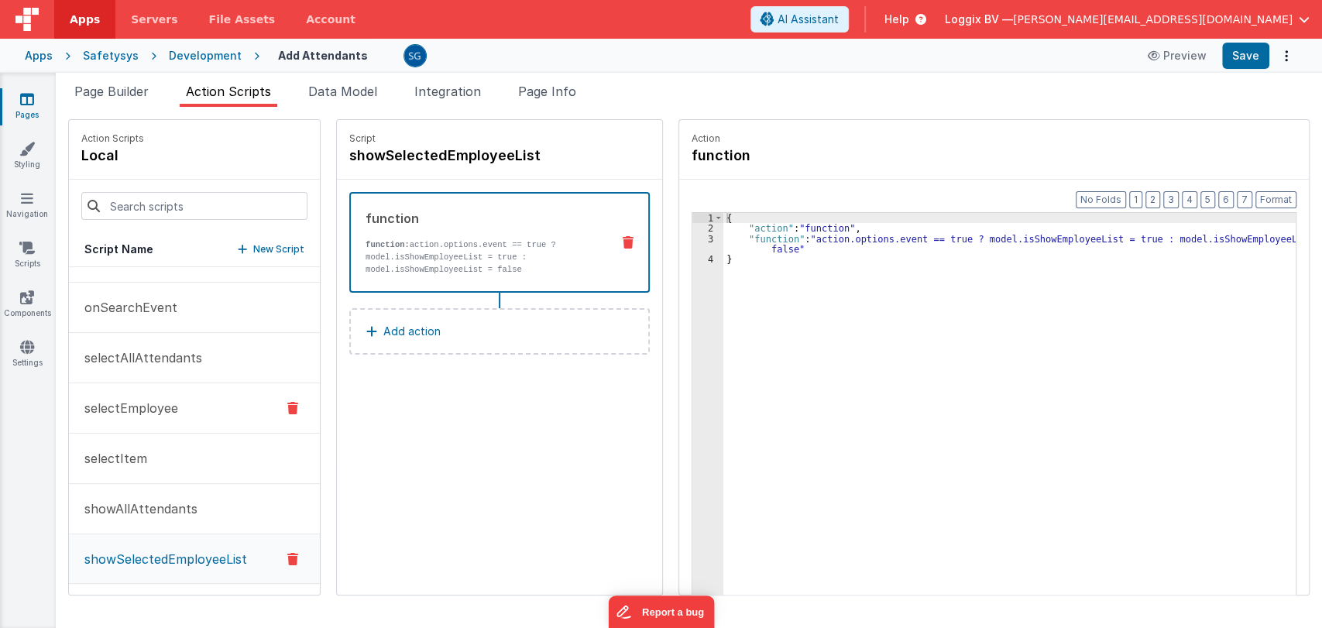
scroll to position [0, 0]
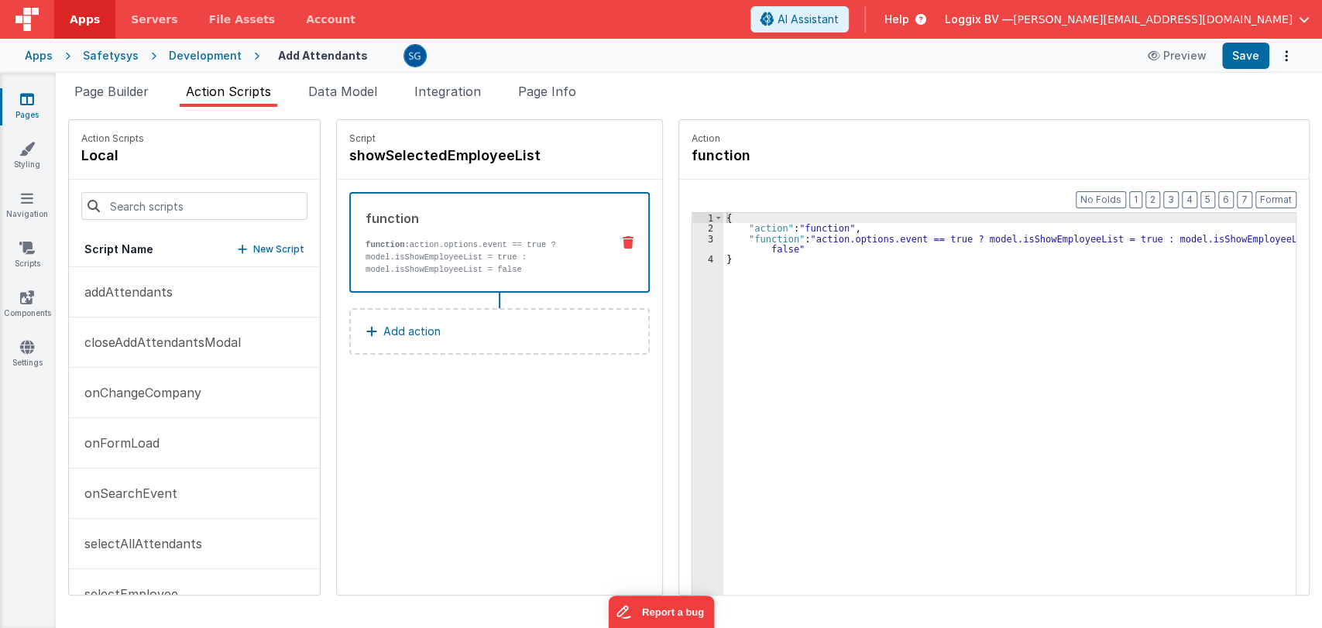
click at [29, 97] on icon at bounding box center [27, 98] width 14 height 15
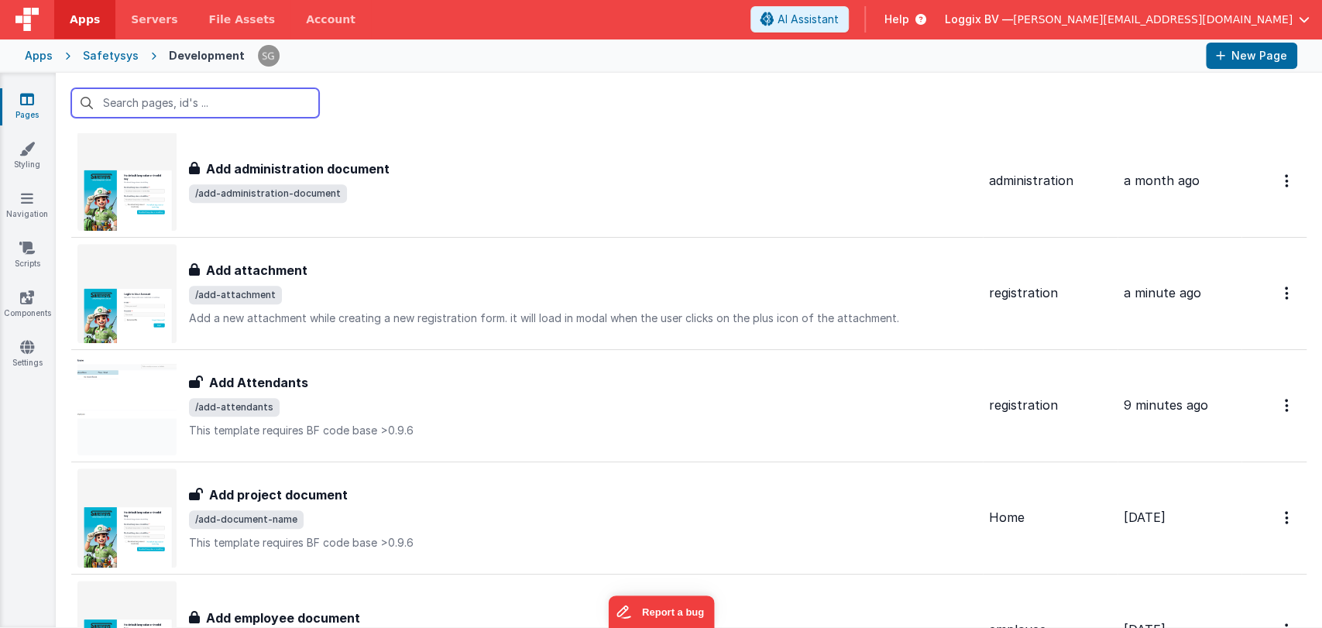
scroll to position [716, 0]
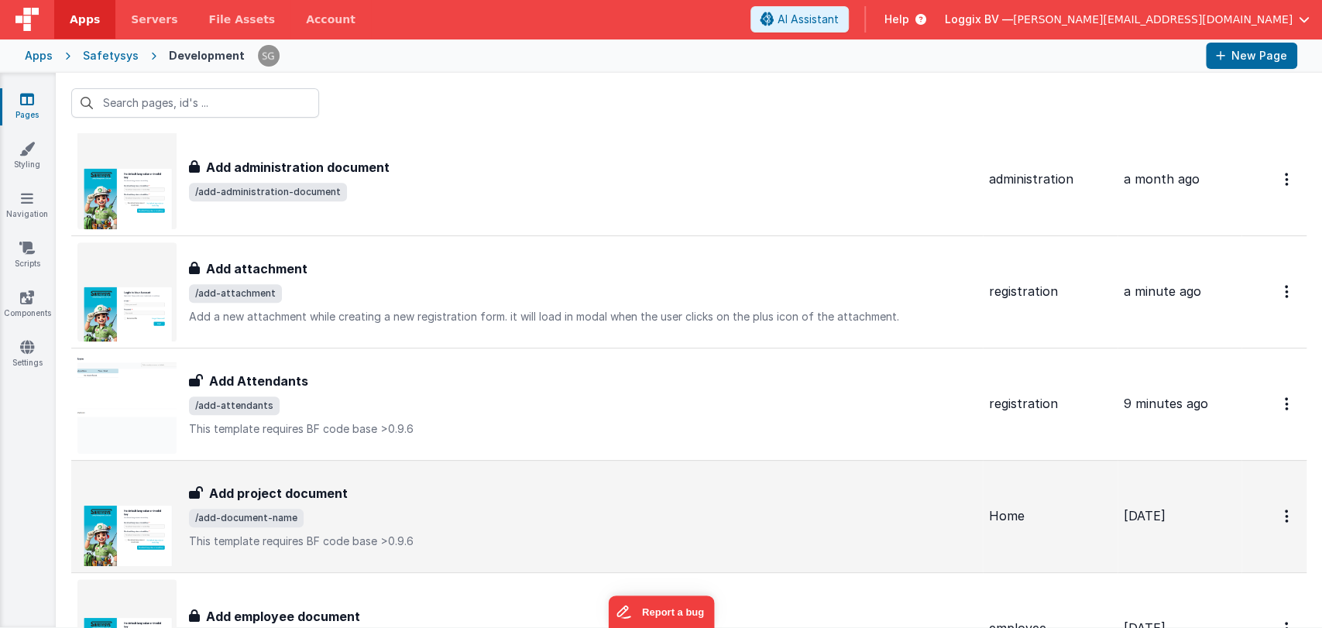
click at [324, 484] on h3 "Add project document" at bounding box center [278, 493] width 139 height 19
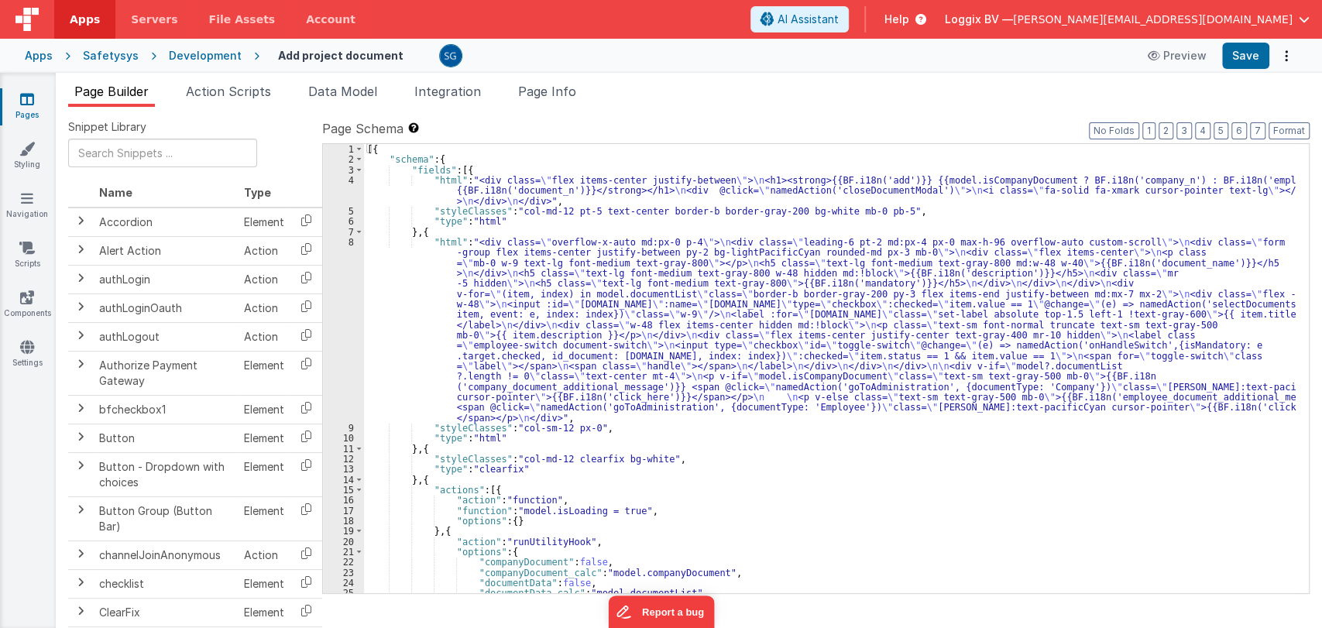
click at [787, 468] on div "[{ "schema" : { "fields" : [{ "html" : "<div class= \" flex items-center justif…" at bounding box center [830, 379] width 932 height 470
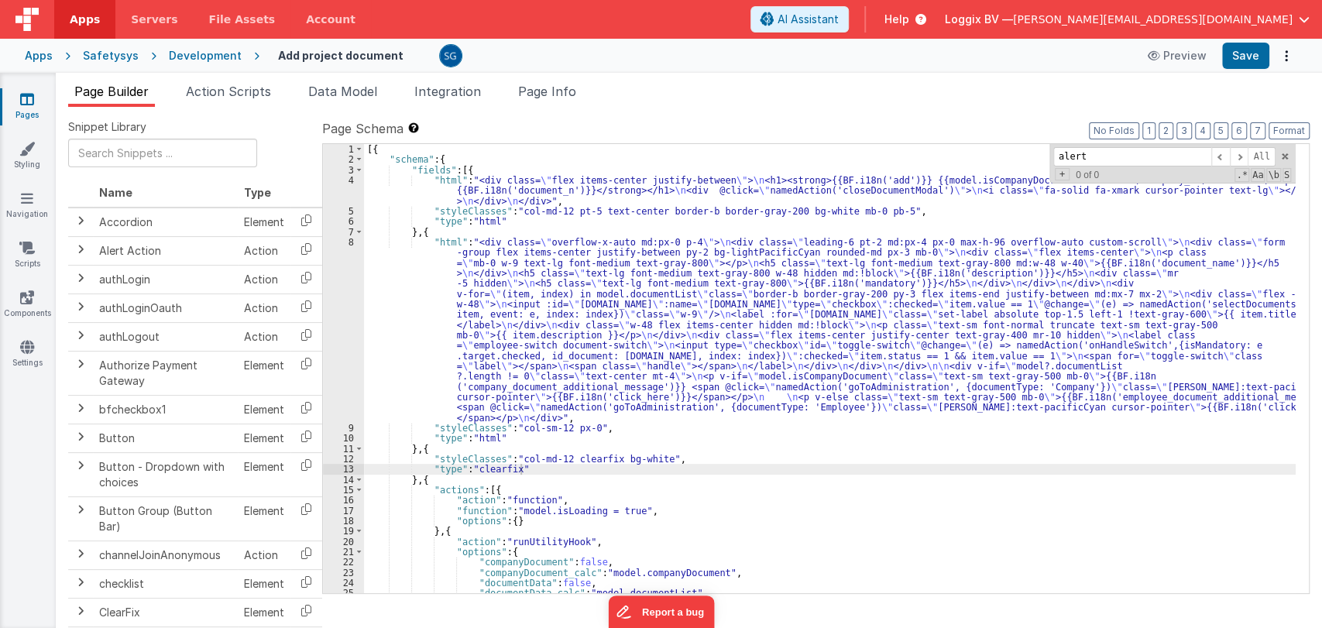
scroll to position [415, 0]
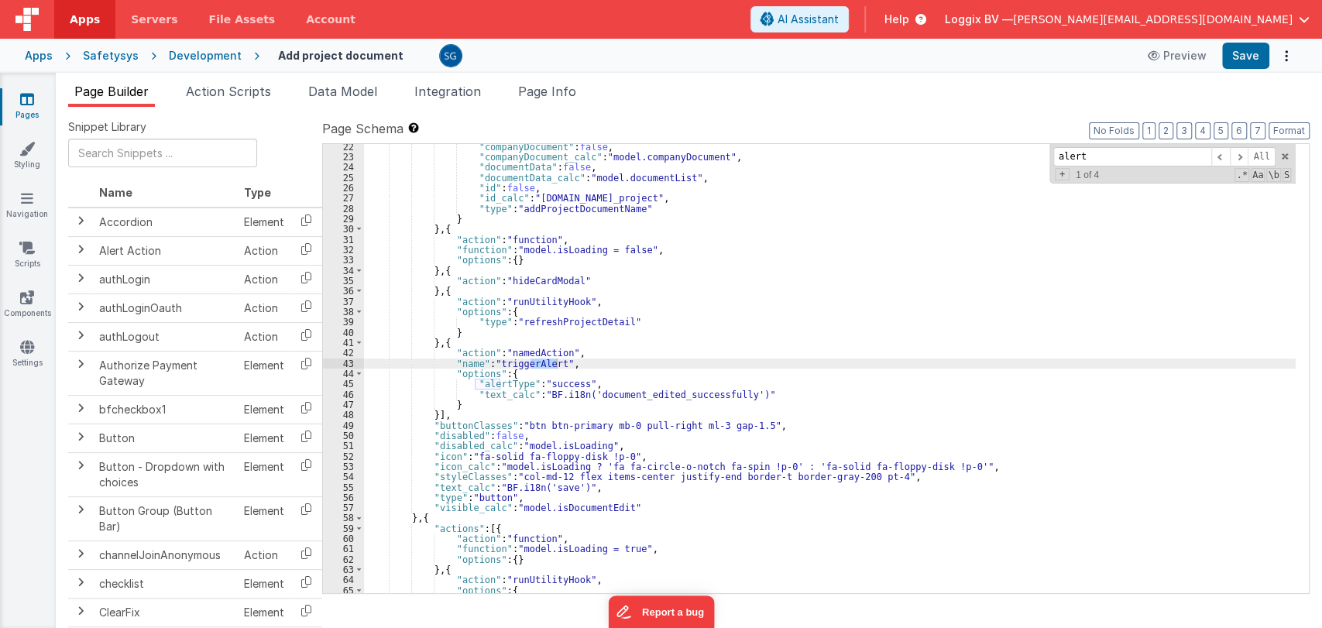
type input "alert"
click at [1283, 155] on span at bounding box center [1284, 156] width 11 height 11
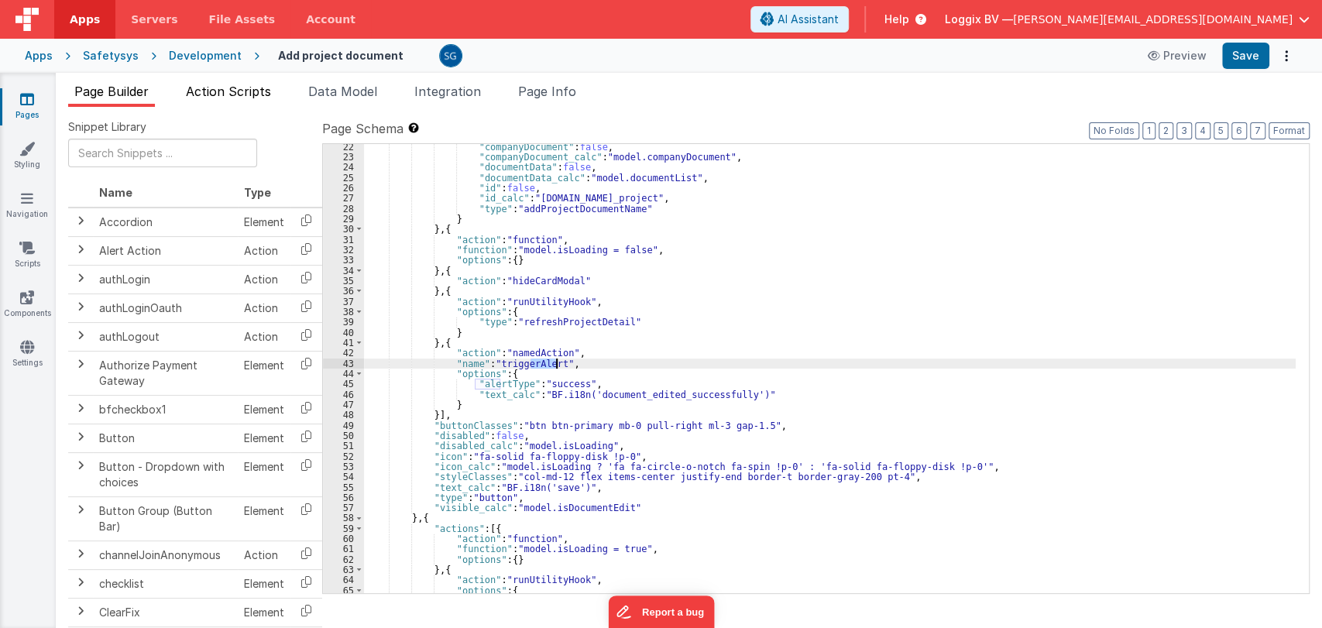
click at [220, 86] on span "Action Scripts" at bounding box center [228, 91] width 85 height 15
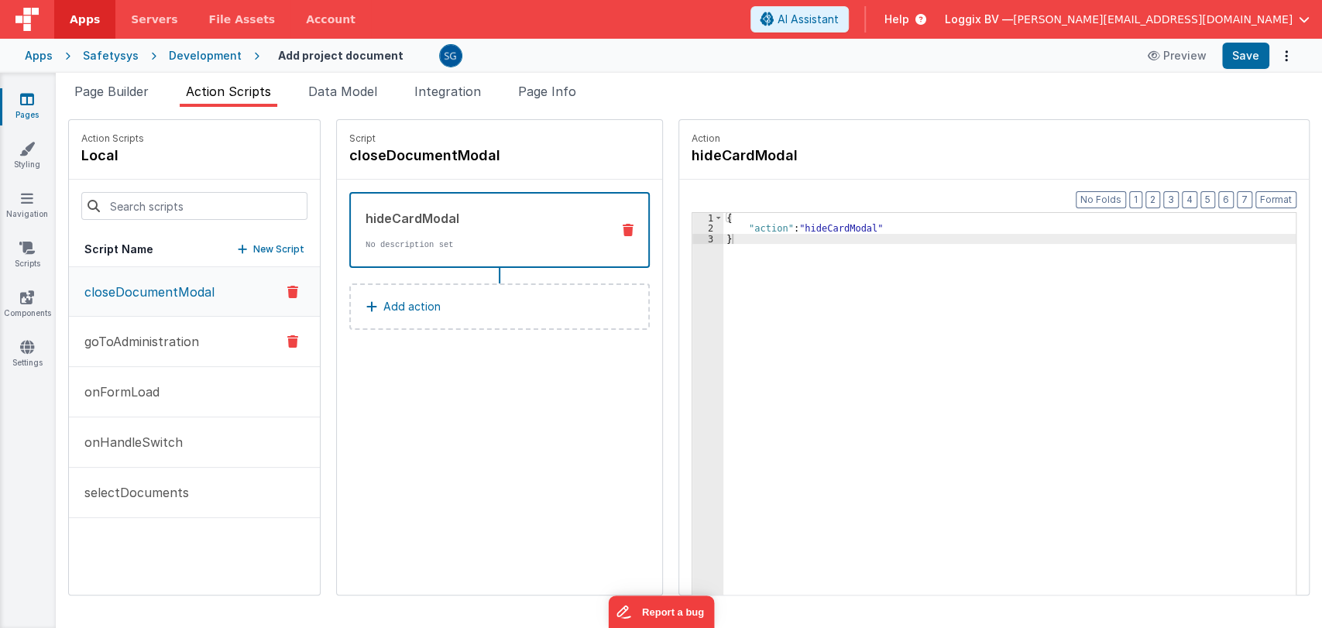
click at [156, 334] on p "goToAdministration" at bounding box center [137, 341] width 124 height 19
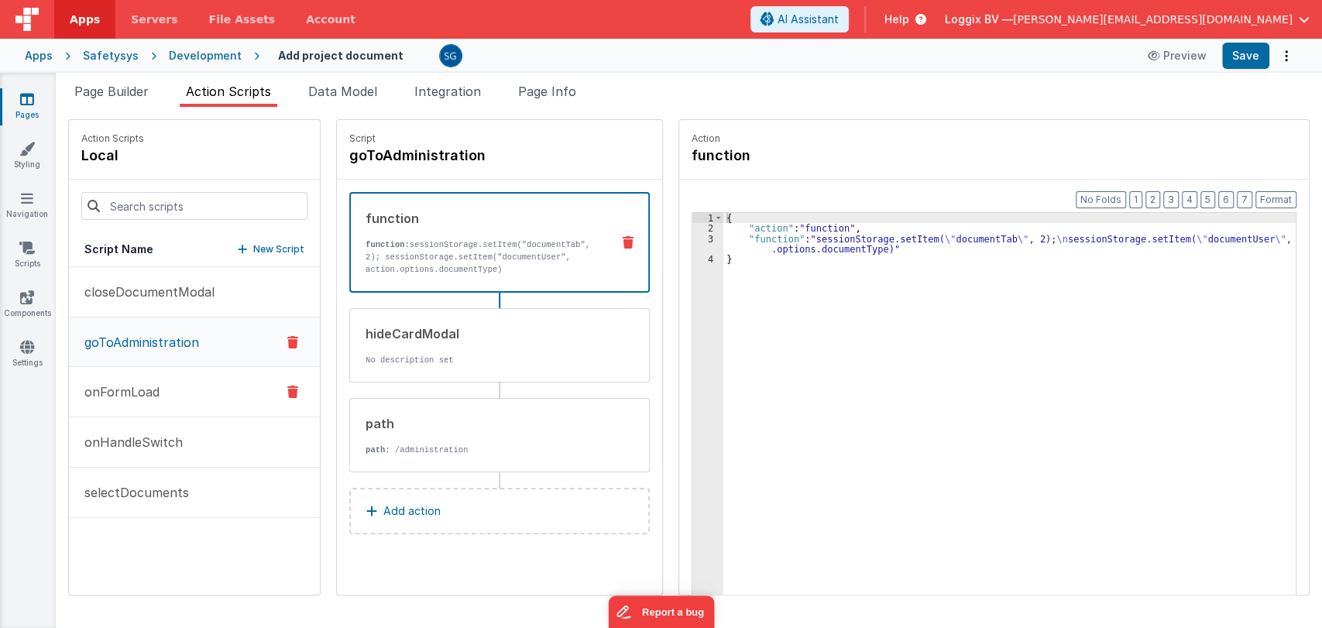
click at [149, 386] on p "onFormLoad" at bounding box center [117, 392] width 84 height 19
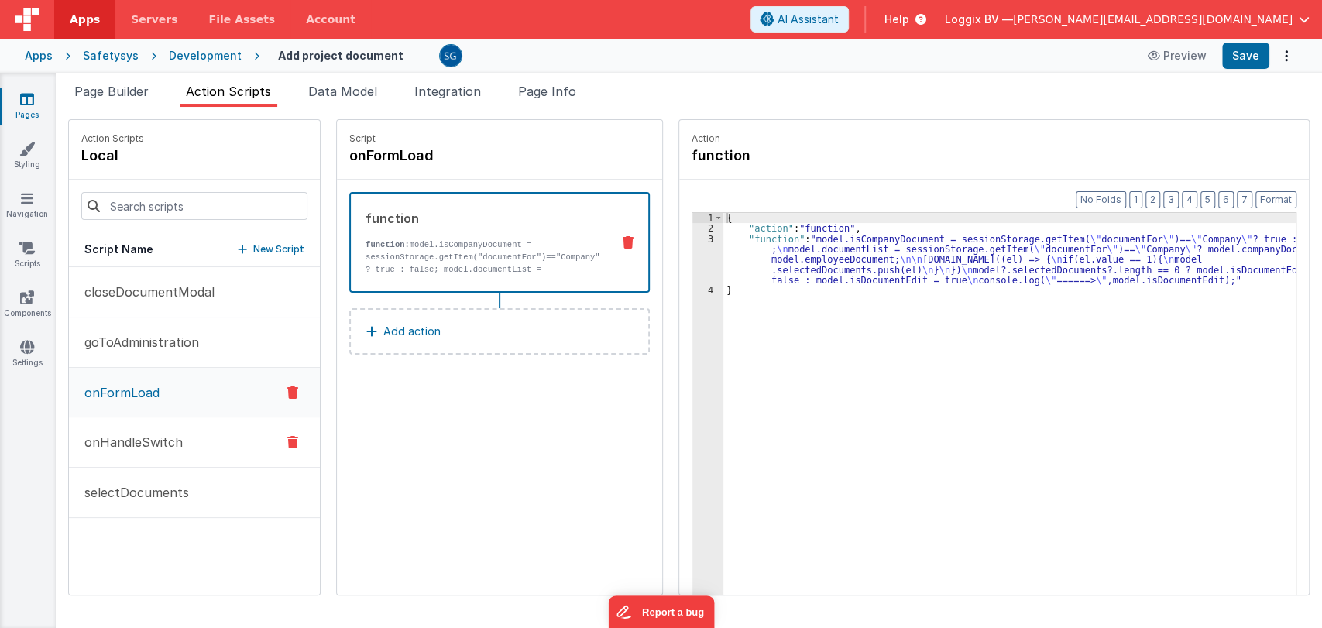
click at [114, 433] on p "onHandleSwitch" at bounding box center [129, 442] width 108 height 19
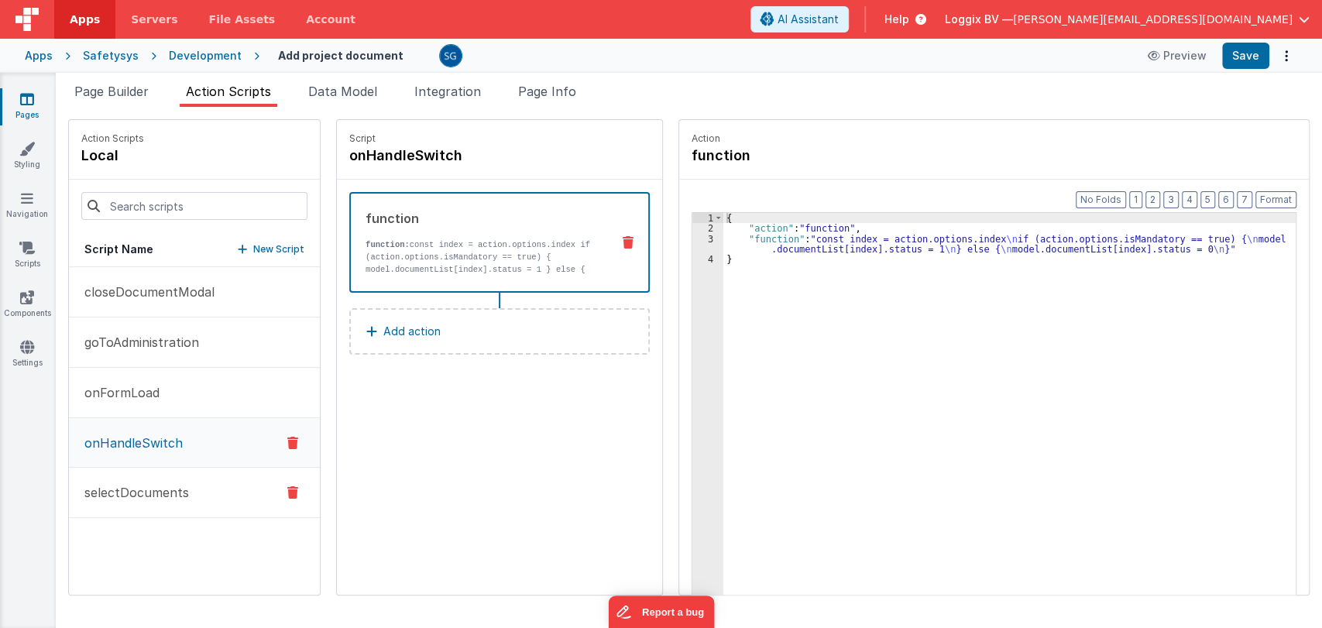
click at [148, 479] on button "selectDocuments" at bounding box center [194, 493] width 251 height 50
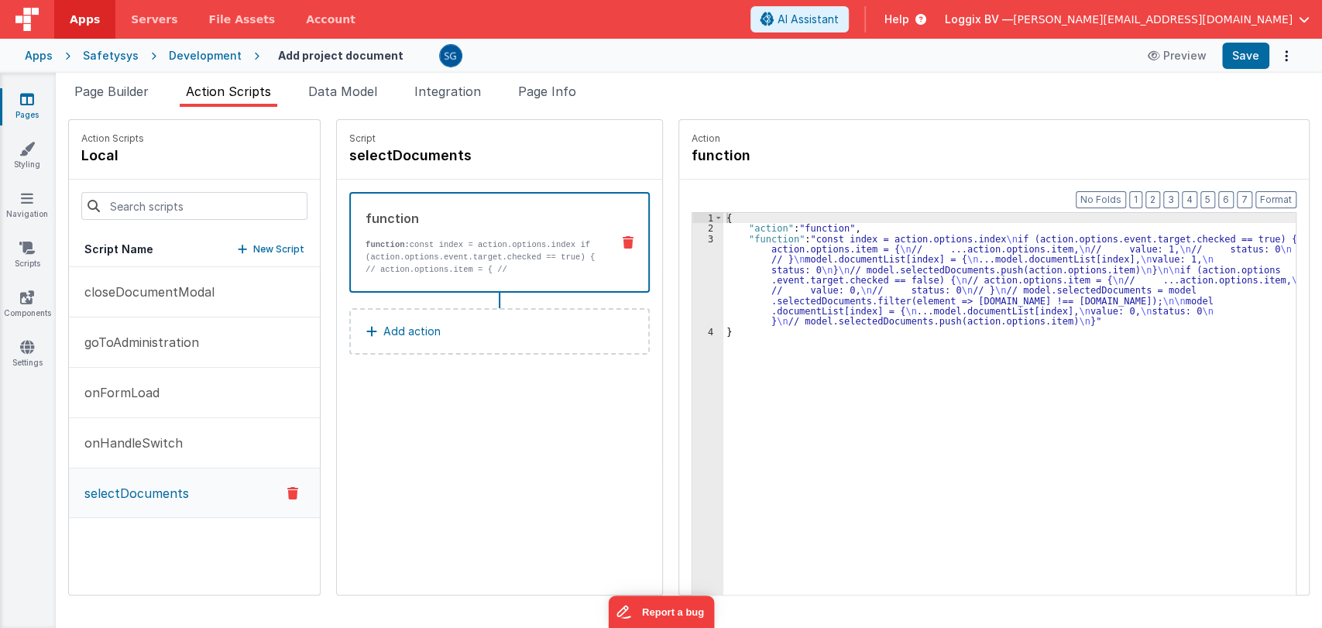
click at [21, 106] on icon at bounding box center [27, 98] width 14 height 15
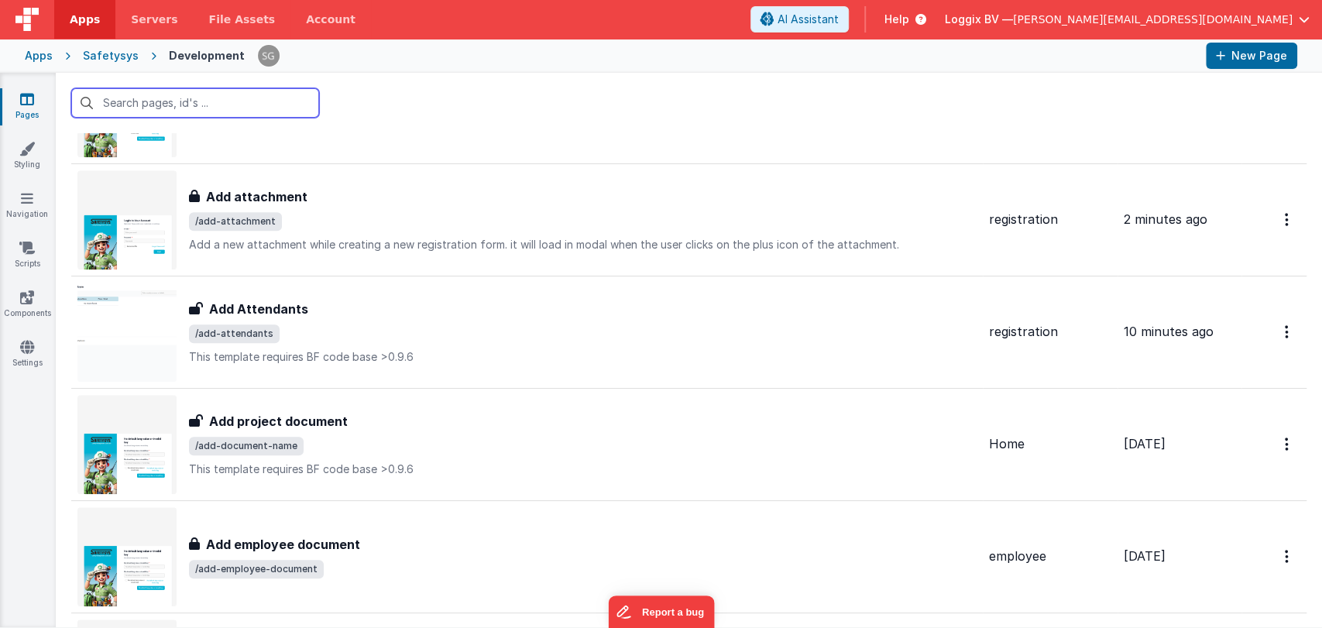
scroll to position [870, 0]
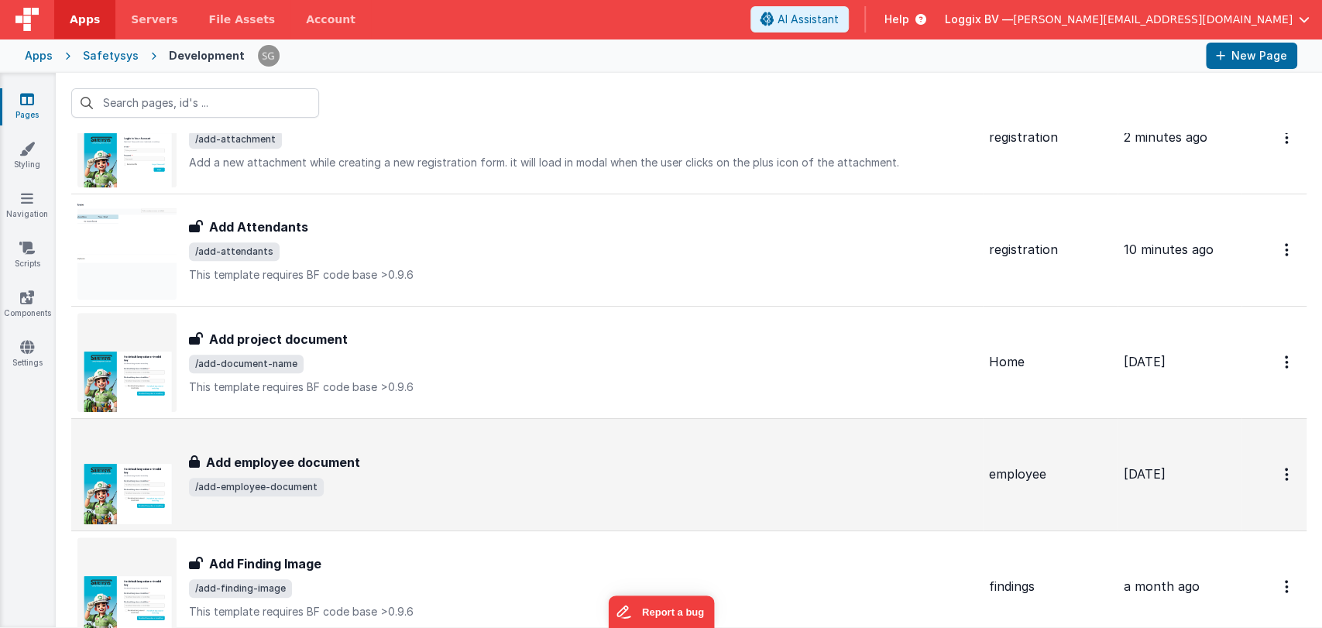
click at [328, 453] on h3 "Add employee document" at bounding box center [283, 462] width 154 height 19
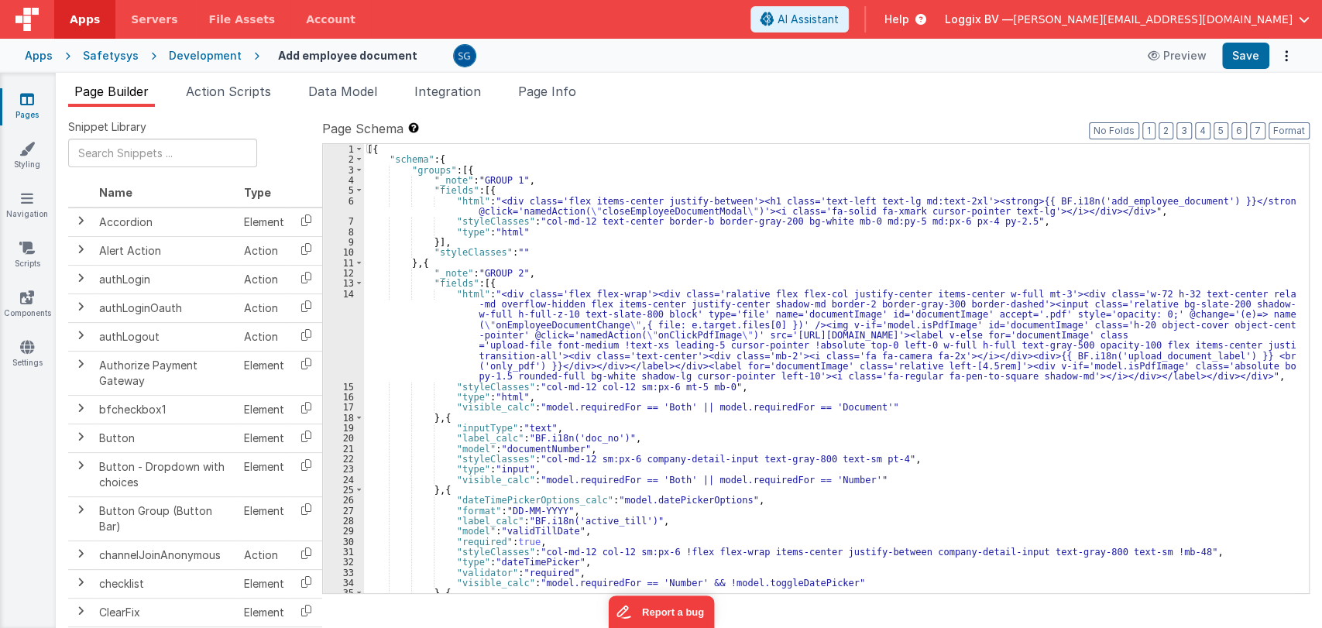
click at [630, 250] on div "[{ "schema" : { "groups" : [{ "_note" : "GROUP 1" , "fields" : [{ "html" : "<di…" at bounding box center [830, 379] width 932 height 470
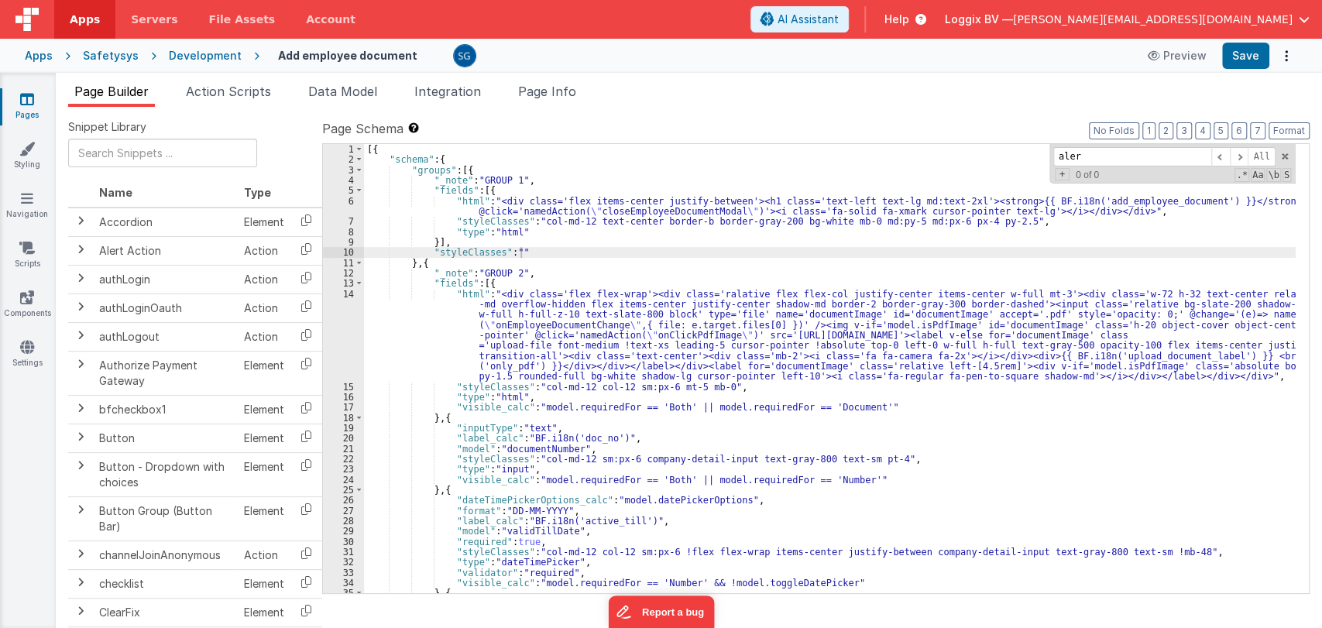
type input "alert"
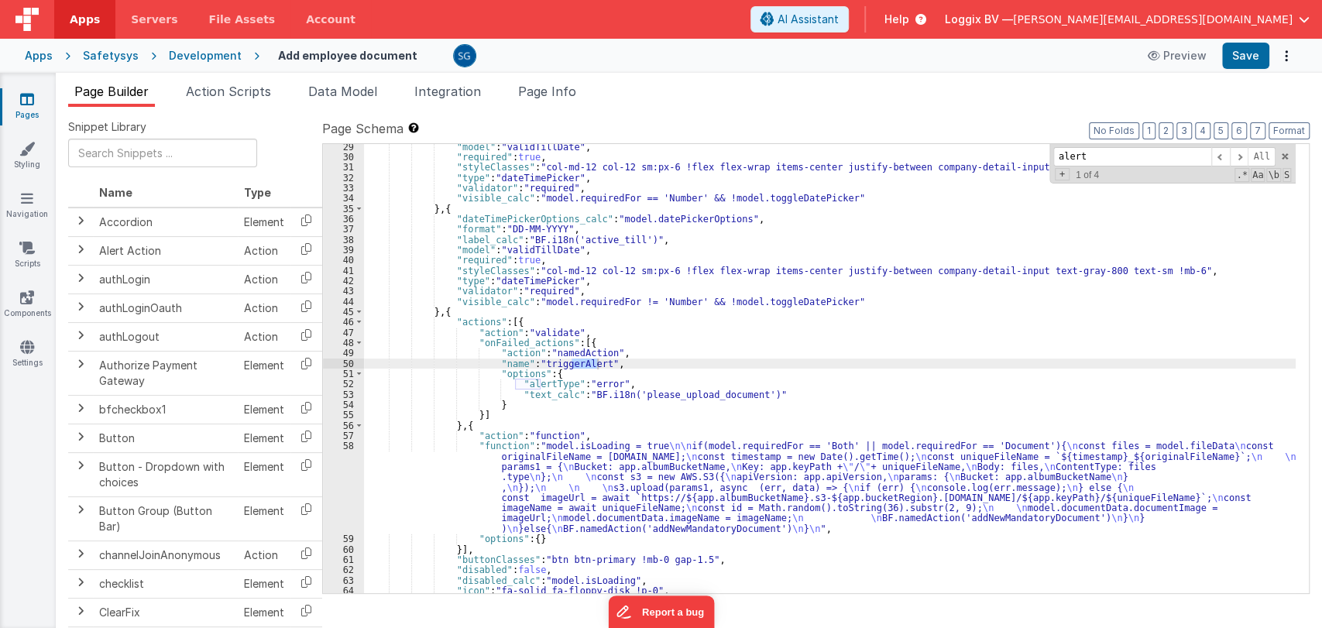
scroll to position [384, 0]
click at [204, 91] on span "Action Scripts" at bounding box center [228, 91] width 85 height 15
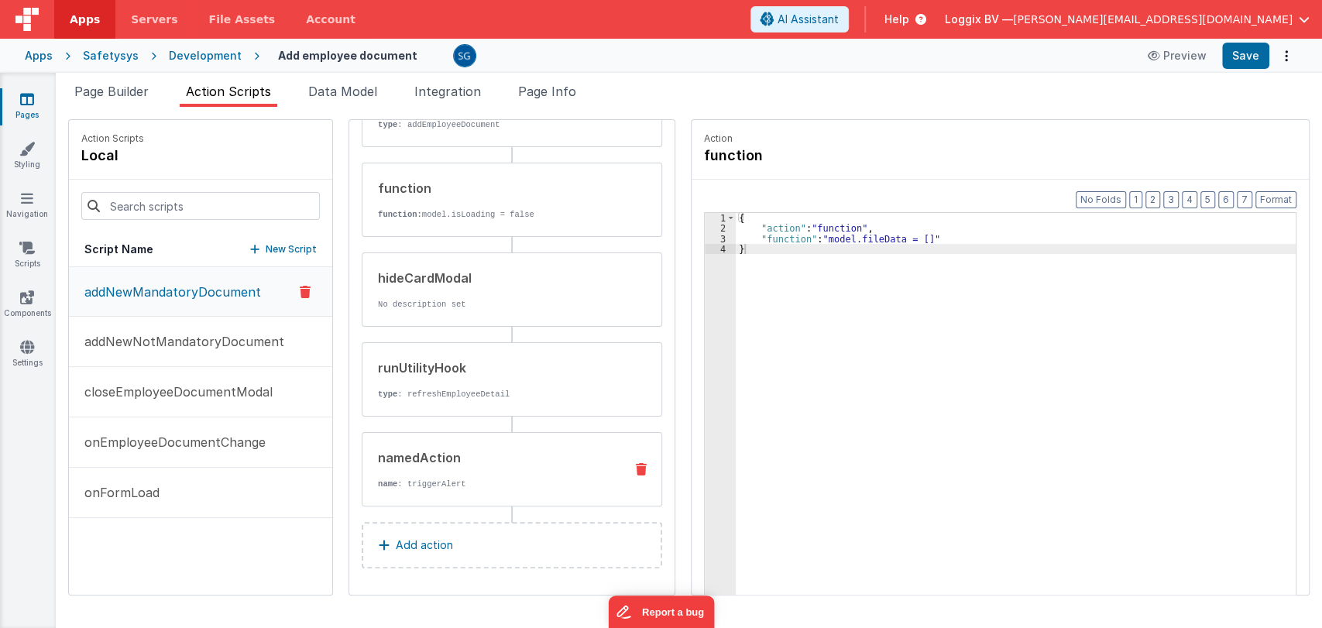
scroll to position [209, 0]
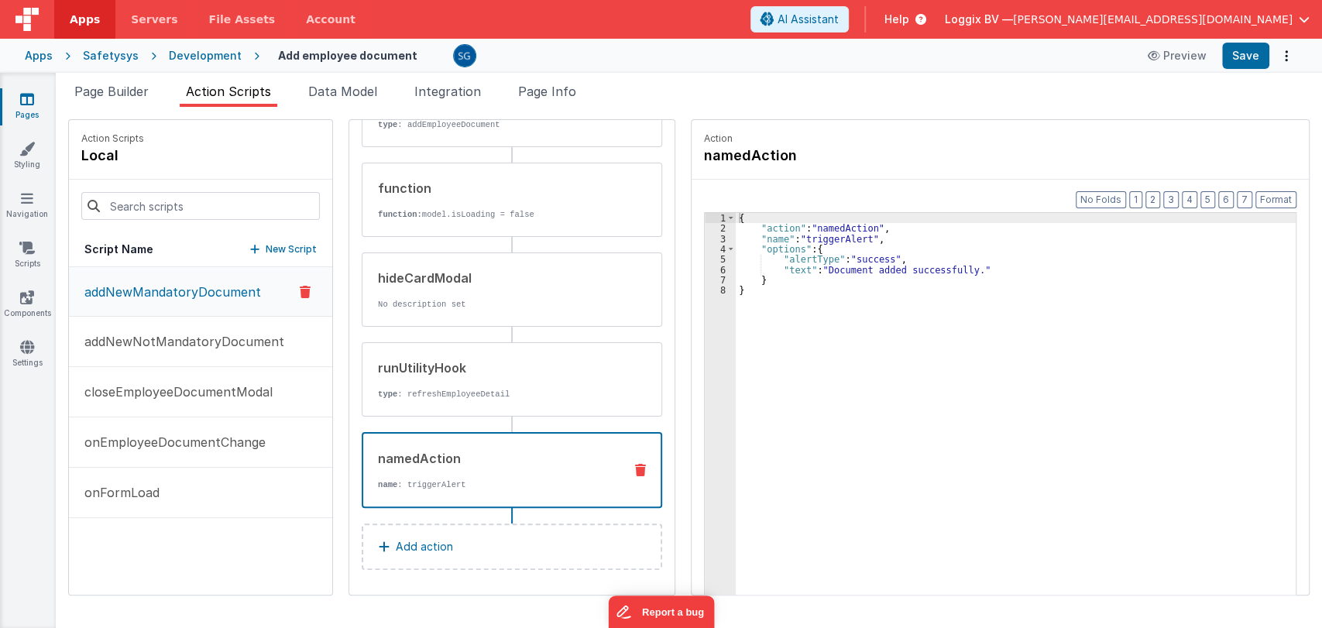
click at [419, 461] on div "namedAction" at bounding box center [494, 458] width 233 height 19
drag, startPoint x: 821, startPoint y: 268, endPoint x: 963, endPoint y: 268, distance: 141.7
click at [963, 268] on div "{ "action" : "namedAction" , "name" : "triggerAlert" , "options" : { "alertType…" at bounding box center [1019, 438] width 567 height 451
paste textarea
click at [796, 268] on div "{ "action" : "namedAction" , "name" : "triggerAlert" , "options" : { "alertType…" at bounding box center [1019, 438] width 567 height 451
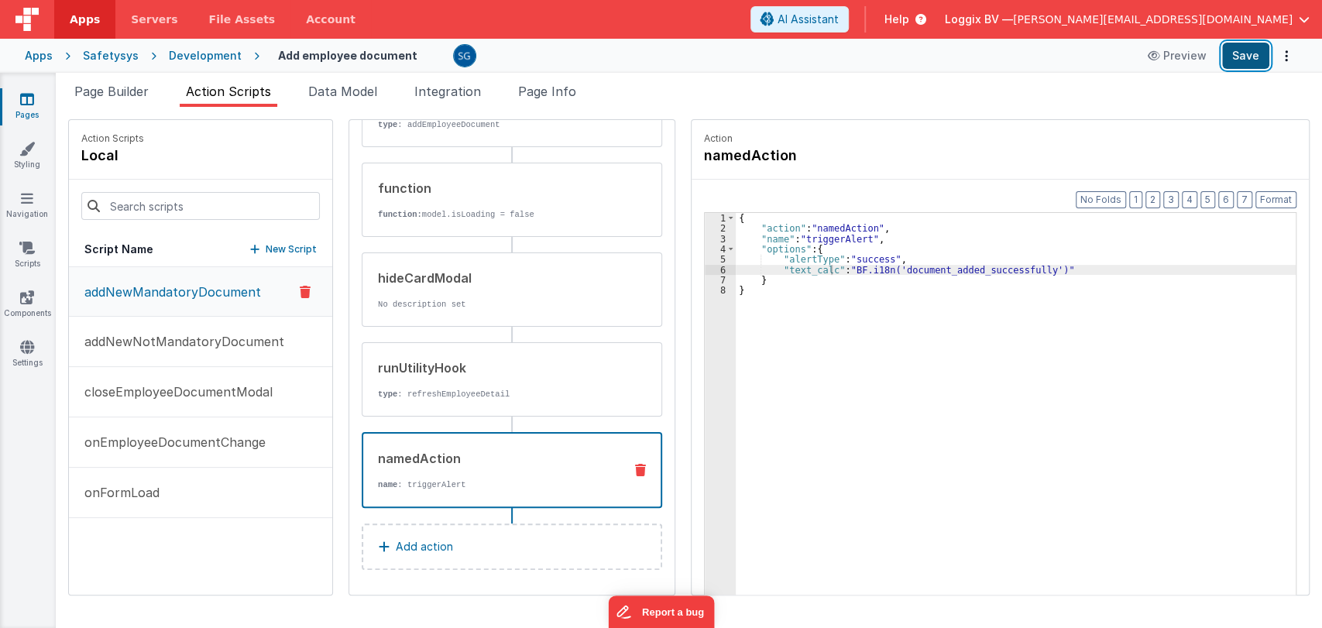
click at [1242, 67] on button "Save" at bounding box center [1245, 56] width 47 height 26
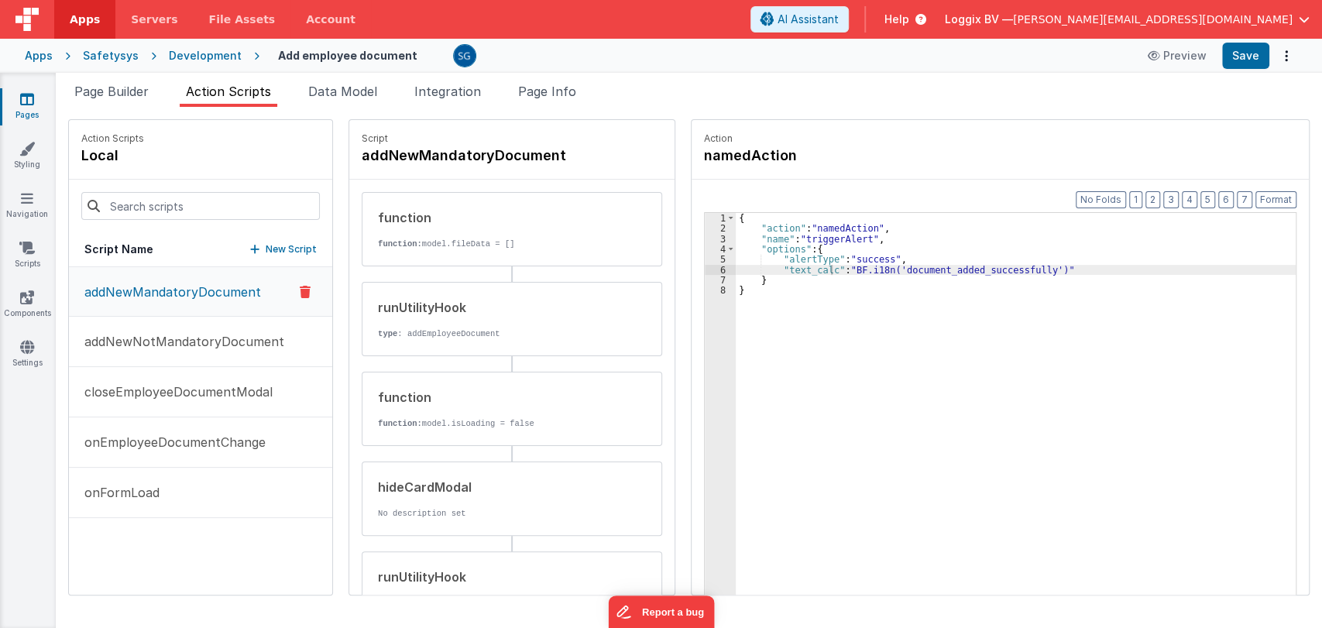
scroll to position [211, 0]
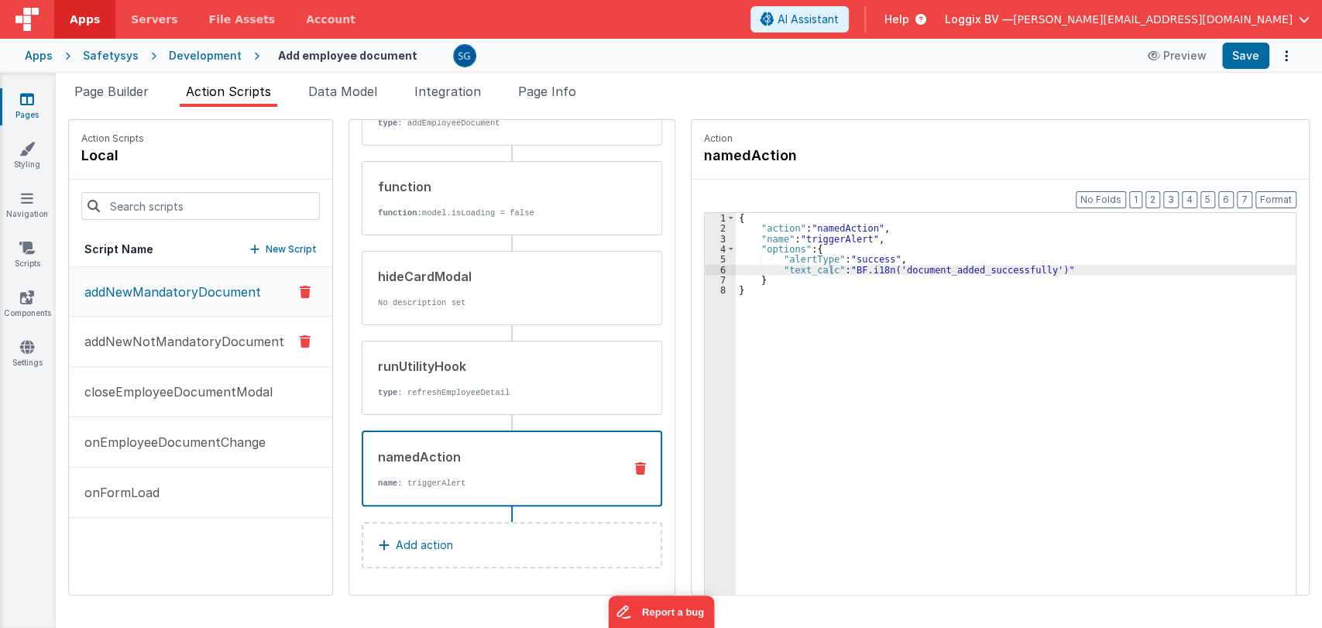
click at [160, 342] on p "addNewNotMandatoryDocument" at bounding box center [179, 341] width 209 height 19
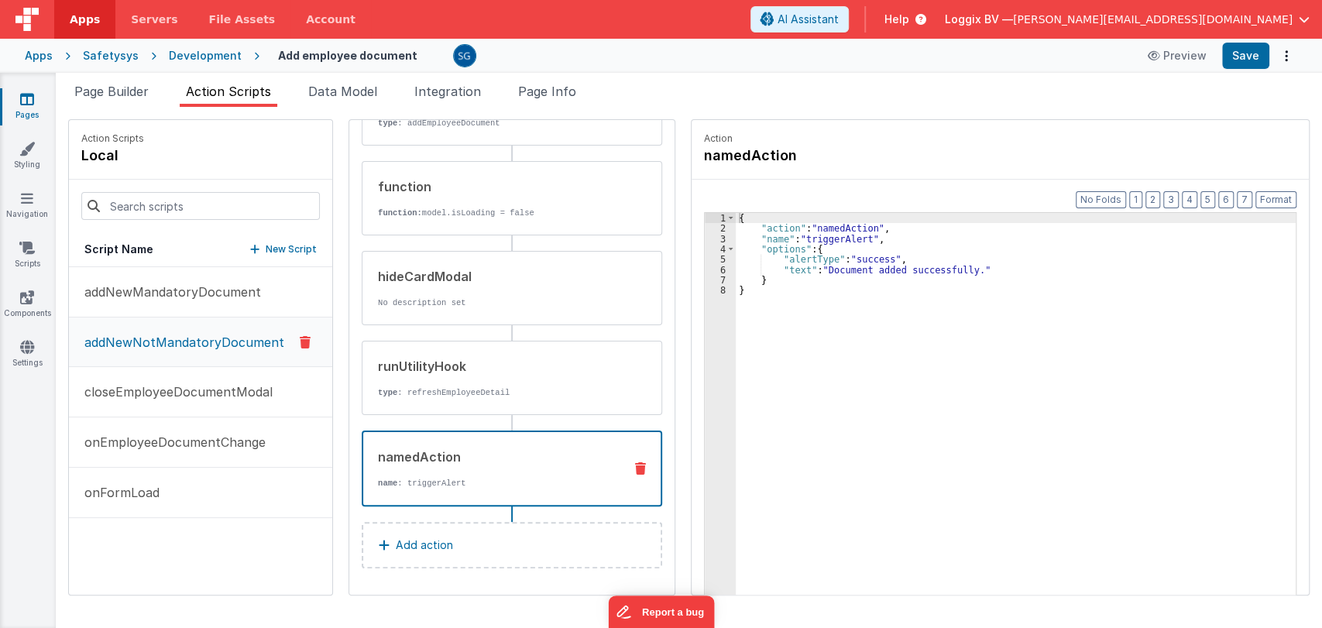
scroll to position [209, 0]
click at [438, 451] on div "namedAction" at bounding box center [494, 458] width 233 height 19
drag, startPoint x: 816, startPoint y: 268, endPoint x: 960, endPoint y: 268, distance: 144.8
click at [960, 268] on div "{ "action" : "namedAction" , "name" : "triggerAlert" , "options" : { "alertType…" at bounding box center [1019, 438] width 567 height 451
click at [816, 265] on div "{ "action" : "namedAction" , "name" : "triggerAlert" , "options" : { "alertType…" at bounding box center [1016, 428] width 560 height 430
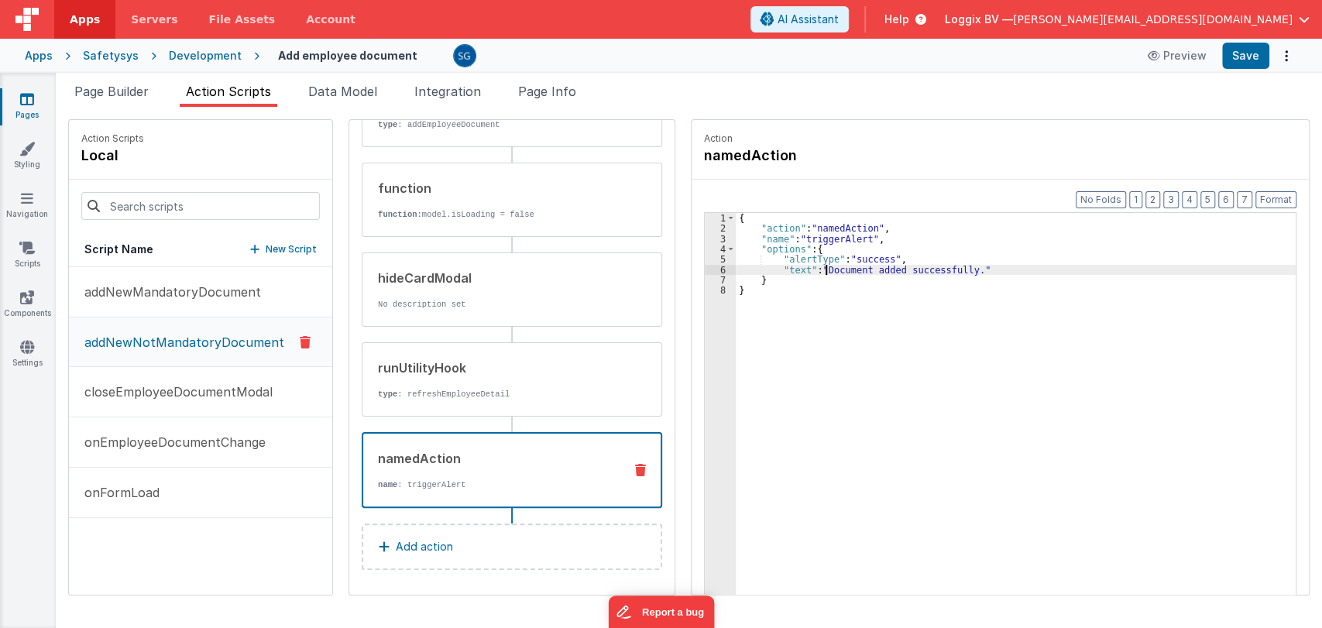
click at [819, 268] on div "{ "action" : "namedAction" , "name" : "triggerAlert" , "options" : { "alertType…" at bounding box center [1019, 438] width 567 height 451
click at [799, 268] on div "{ "action" : "namedAction" , "name" : "triggerAlert" , "options" : { "alertType…" at bounding box center [1019, 438] width 567 height 451
click at [1239, 64] on button "Save" at bounding box center [1245, 56] width 47 height 26
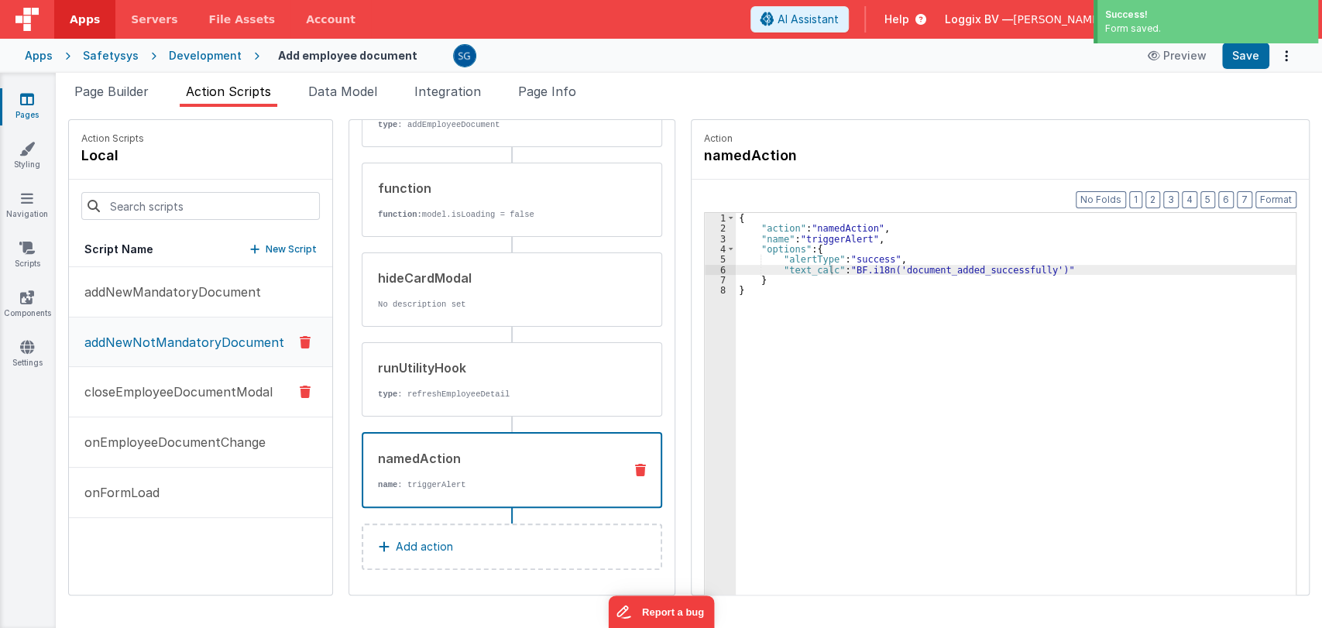
click at [237, 385] on p "closeEmployeeDocumentModal" at bounding box center [174, 392] width 198 height 19
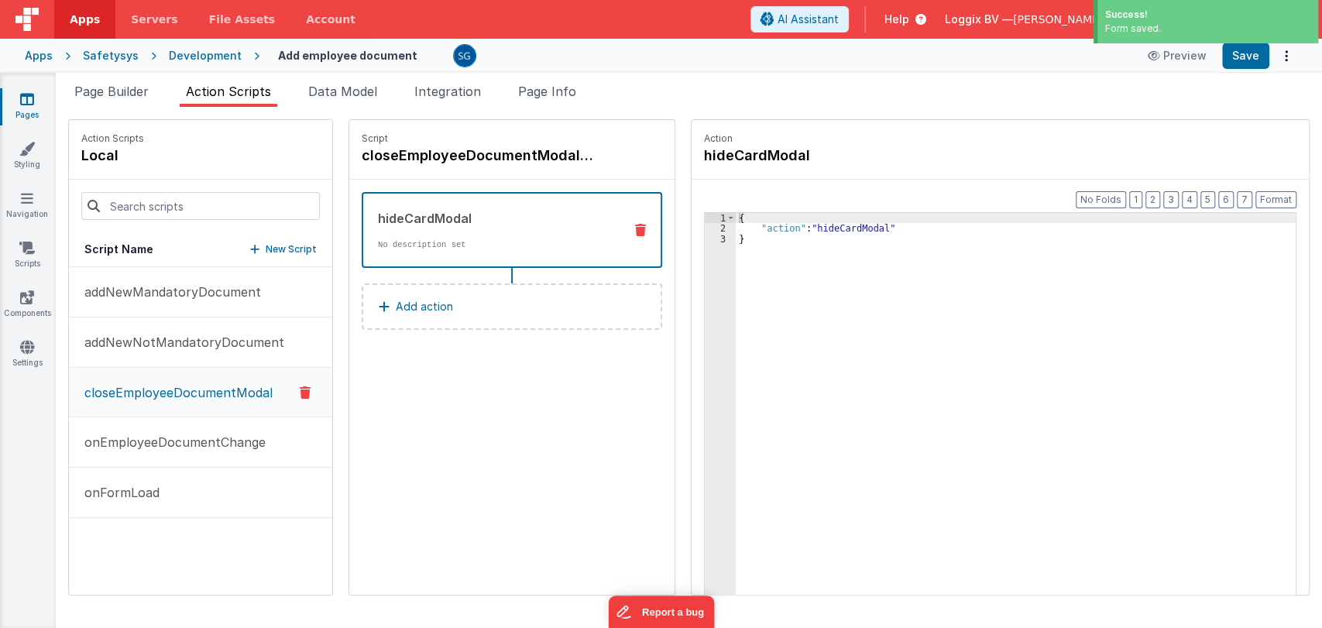
scroll to position [0, 0]
click at [181, 440] on p "onEmployeeDocumentChange" at bounding box center [170, 442] width 191 height 19
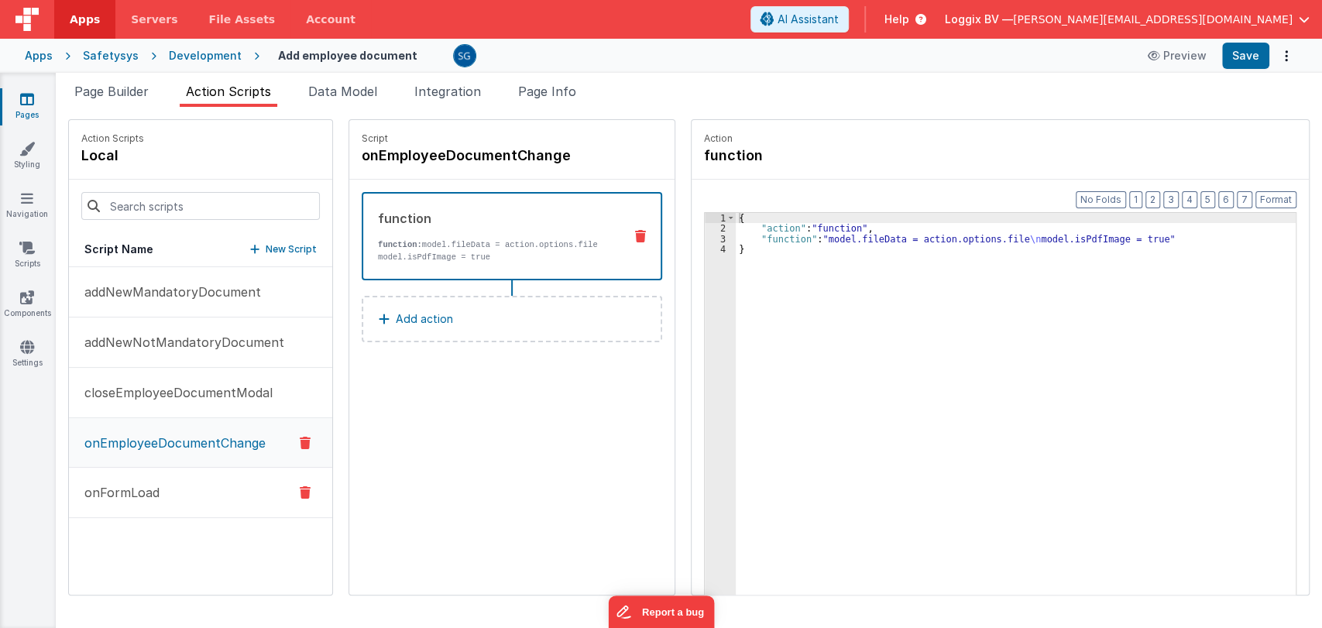
click at [128, 493] on p "onFormLoad" at bounding box center [117, 492] width 84 height 19
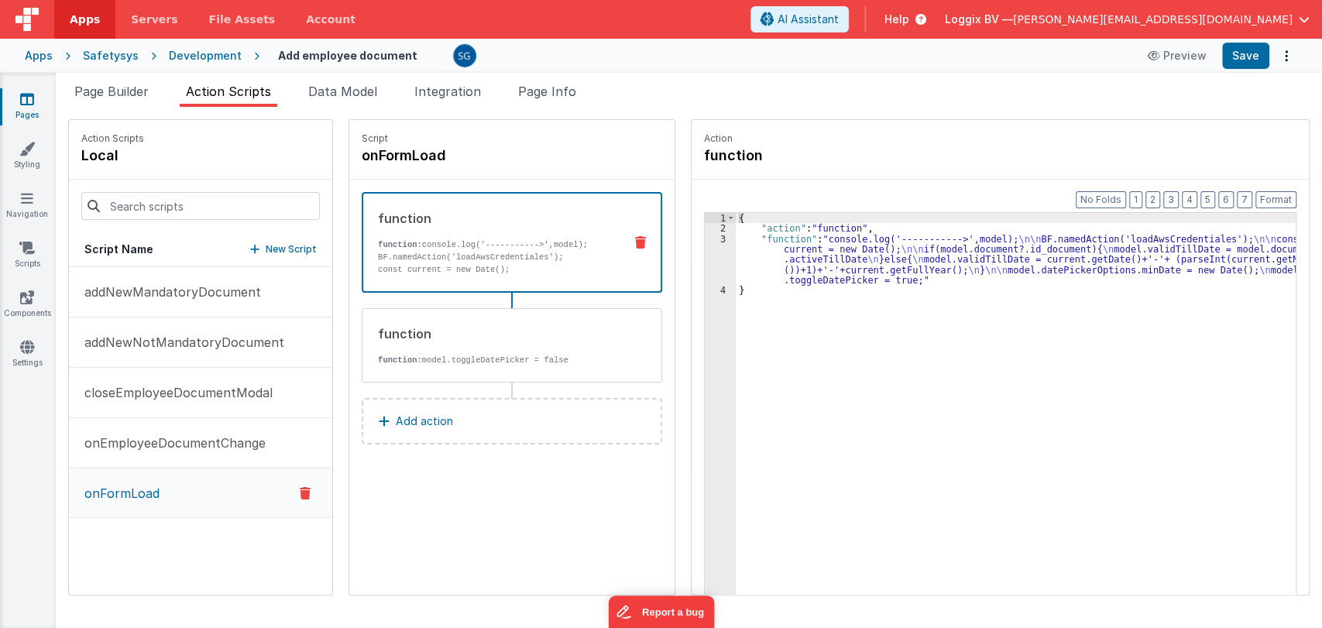
click at [30, 108] on link "Pages" at bounding box center [27, 106] width 56 height 31
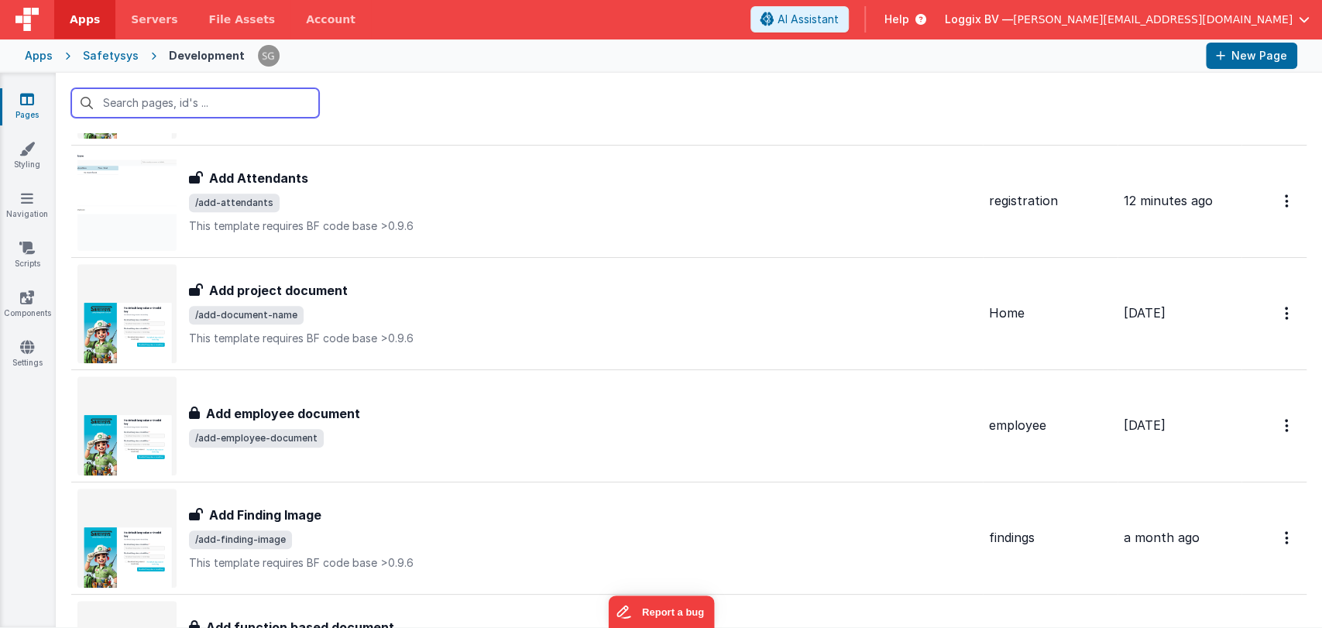
scroll to position [919, 0]
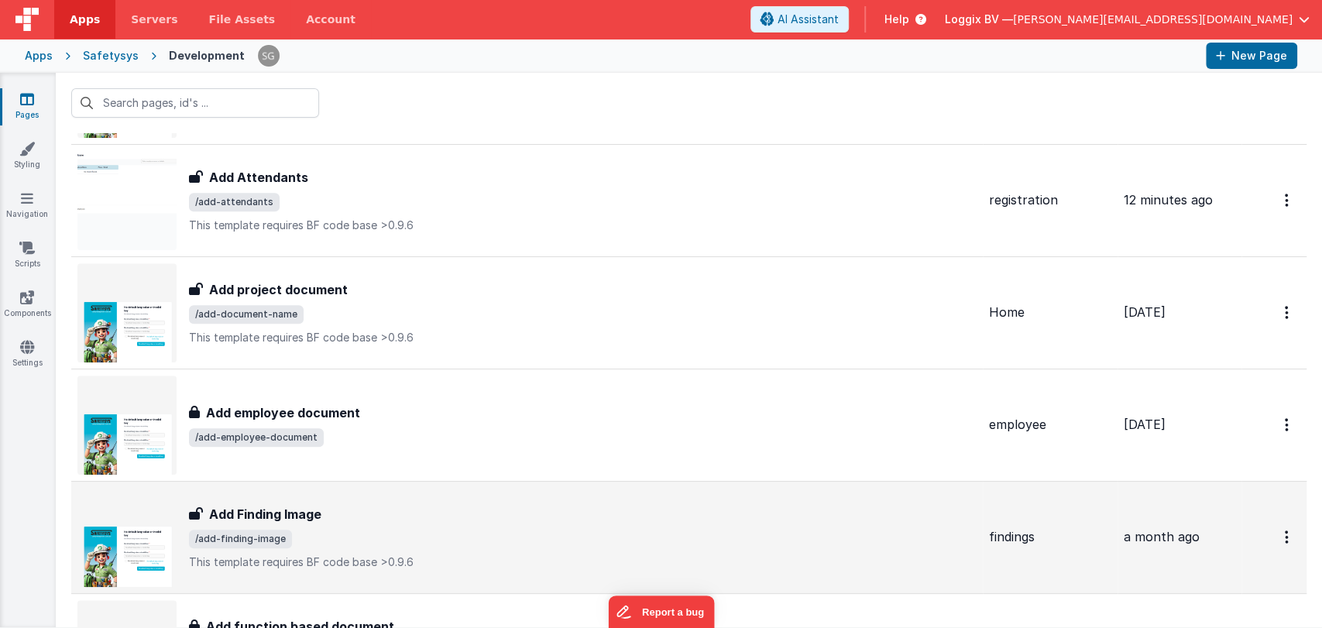
click at [327, 505] on div "Add Finding Image Add Finding Image /add-finding-image This template requires B…" at bounding box center [583, 537] width 788 height 65
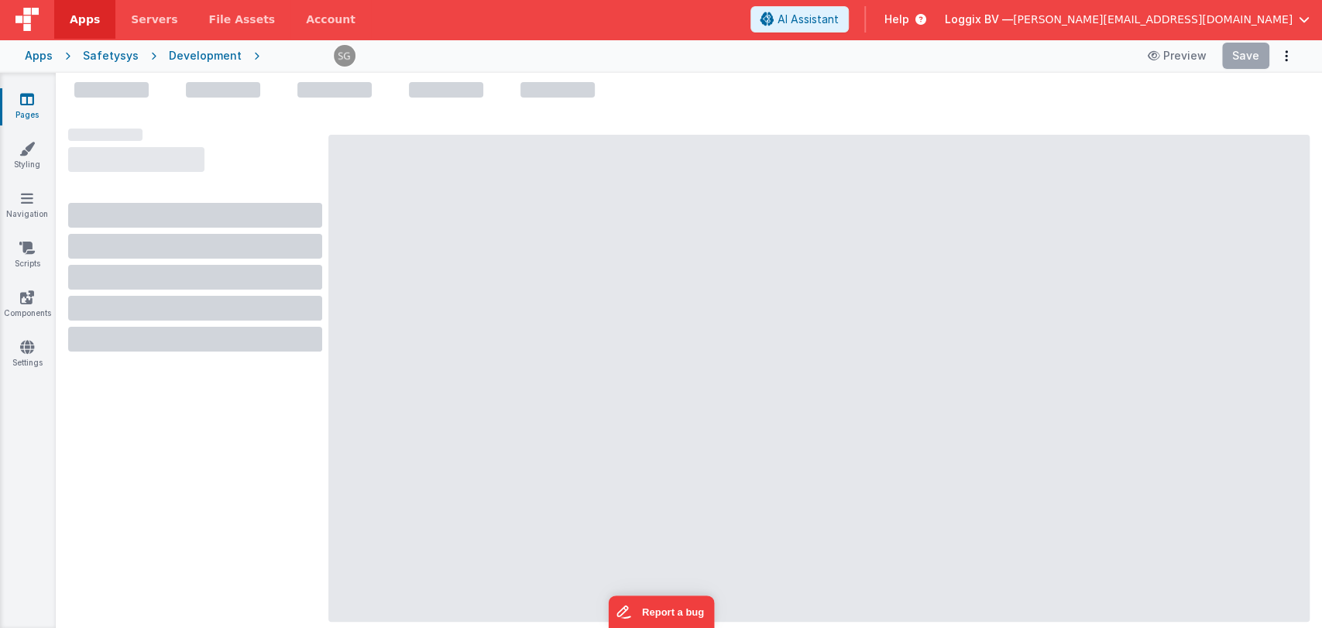
click at [329, 453] on div at bounding box center [818, 378] width 981 height 487
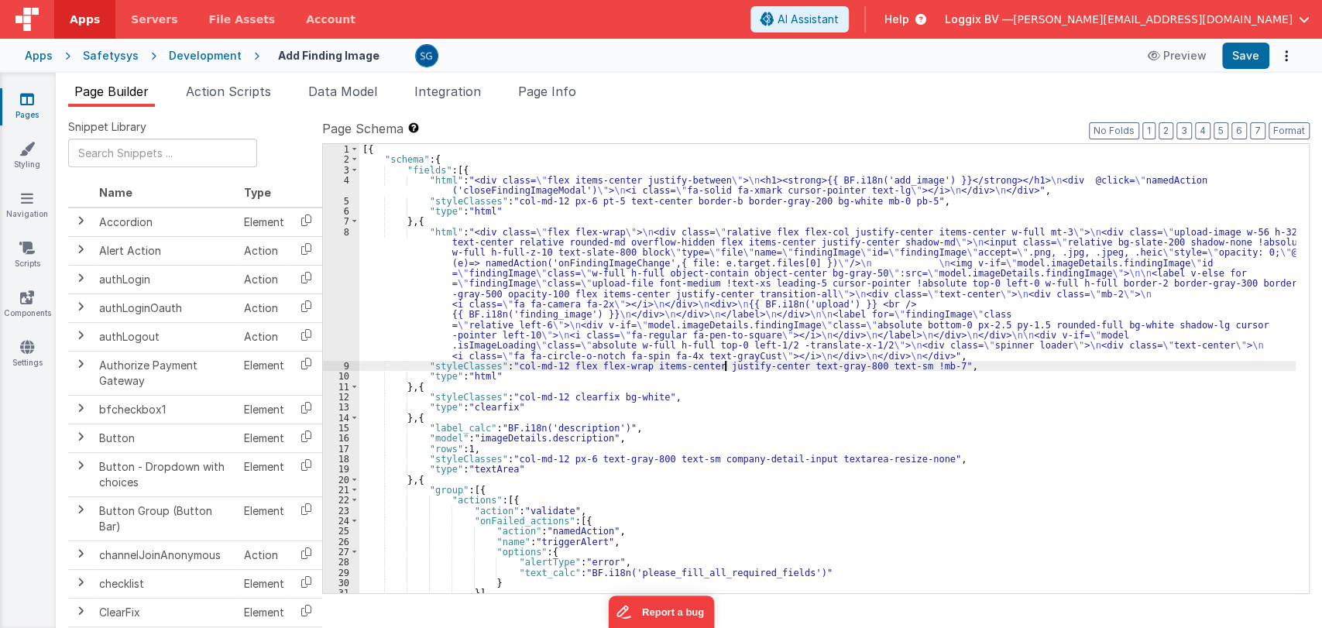
click at [723, 370] on div "[{ "schema" : { "fields" : [{ "html" : "<div class= \" flex items-center justif…" at bounding box center [827, 379] width 936 height 470
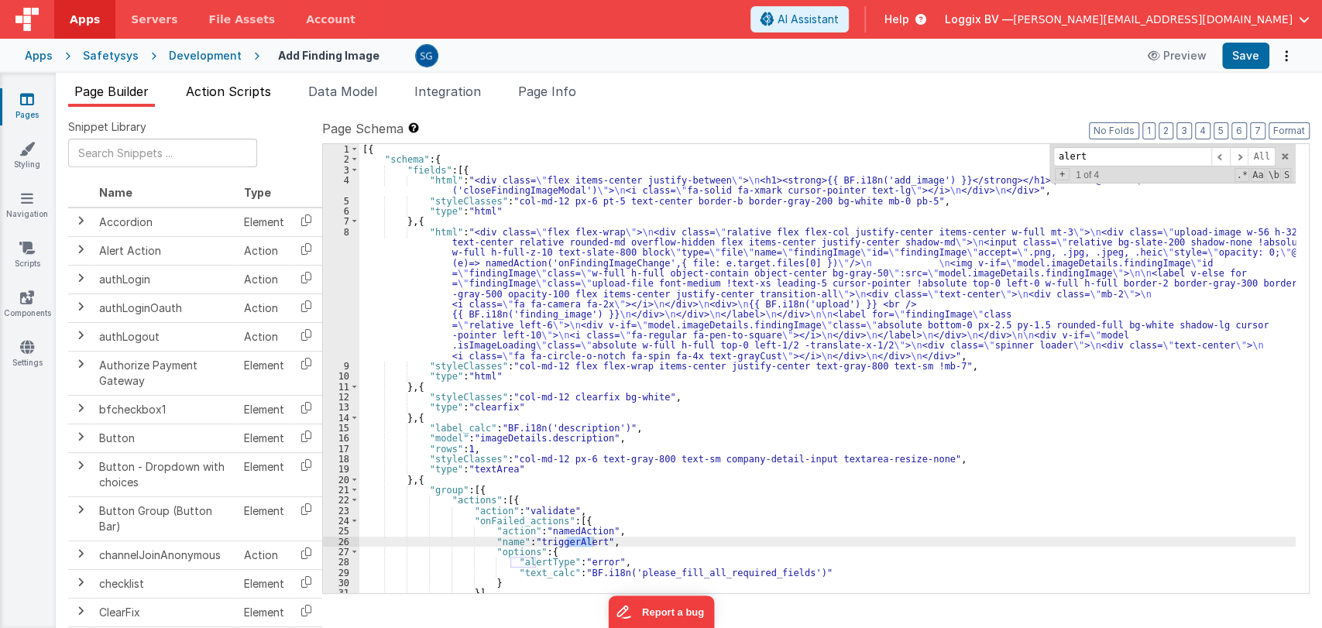
type input "alert"
click at [229, 88] on span "Action Scripts" at bounding box center [228, 91] width 85 height 15
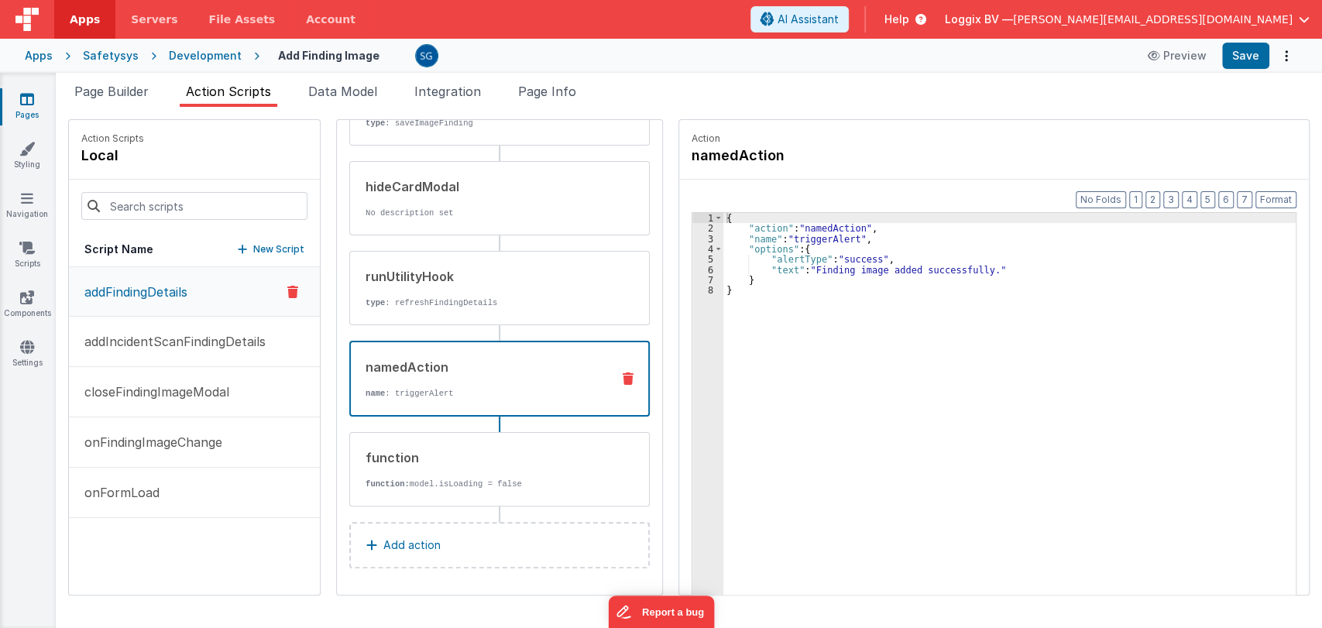
scroll to position [209, 0]
click at [434, 373] on div "namedAction" at bounding box center [482, 368] width 233 height 19
drag, startPoint x: 808, startPoint y: 269, endPoint x: 975, endPoint y: 270, distance: 167.3
click at [975, 270] on div "{ "action" : "namedAction" , "name" : "triggerAlert" , "options" : { "alertType…" at bounding box center [1012, 438] width 579 height 451
paste textarea
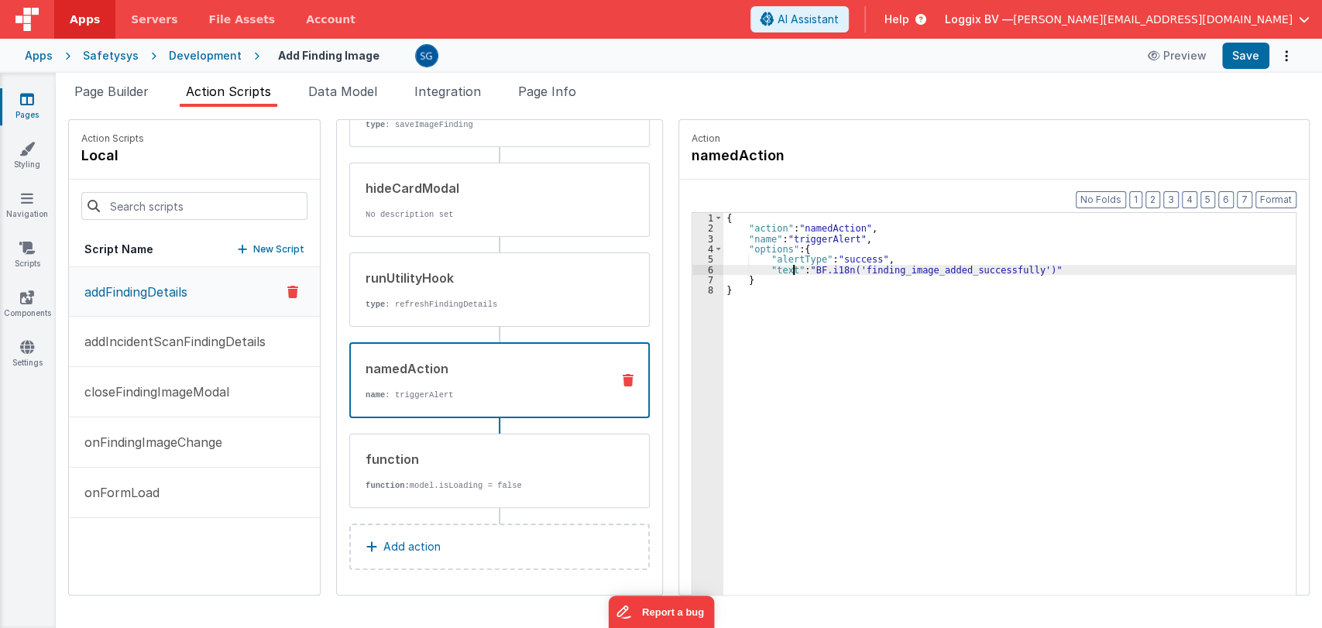
click at [787, 270] on div "{ "action" : "namedAction" , "name" : "triggerAlert" , "options" : { "alertType…" at bounding box center [1012, 438] width 579 height 451
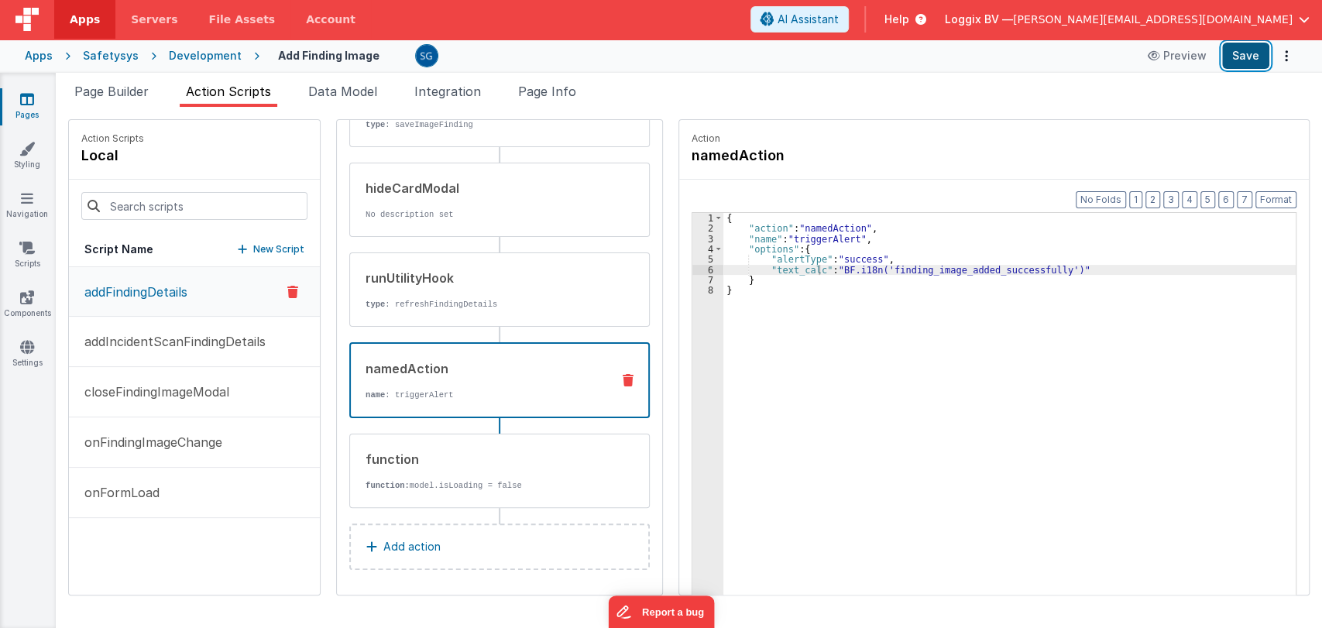
click at [1240, 55] on button "Save" at bounding box center [1245, 56] width 47 height 26
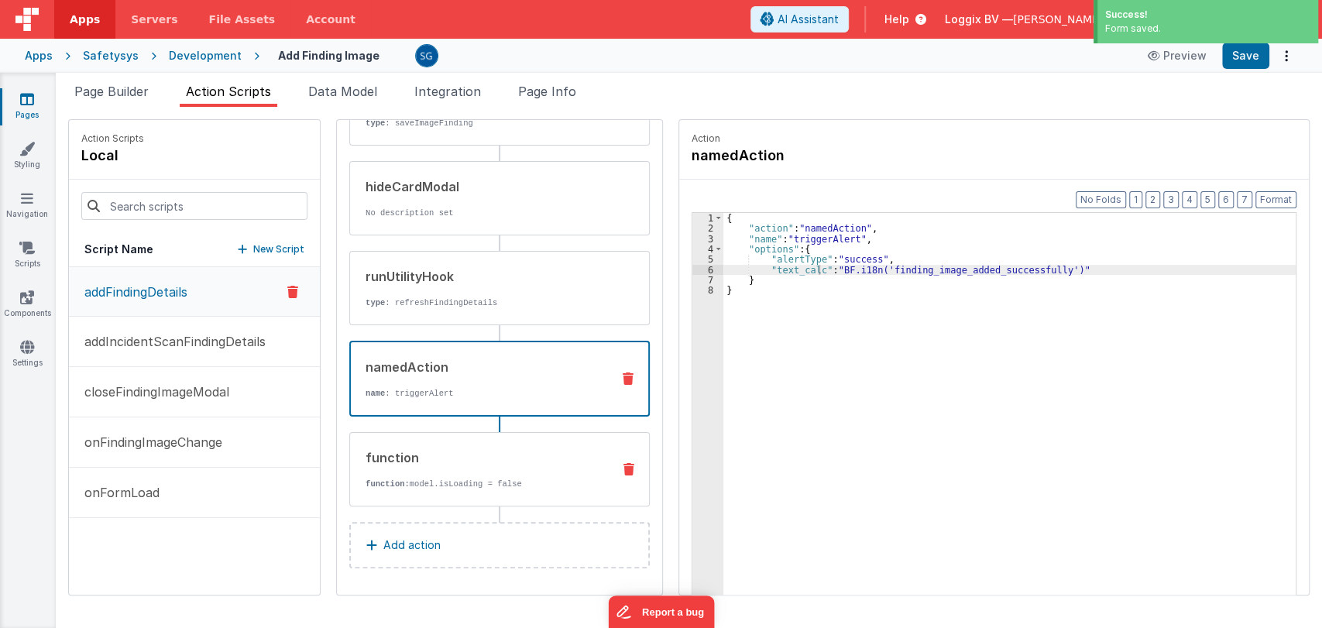
scroll to position [0, 0]
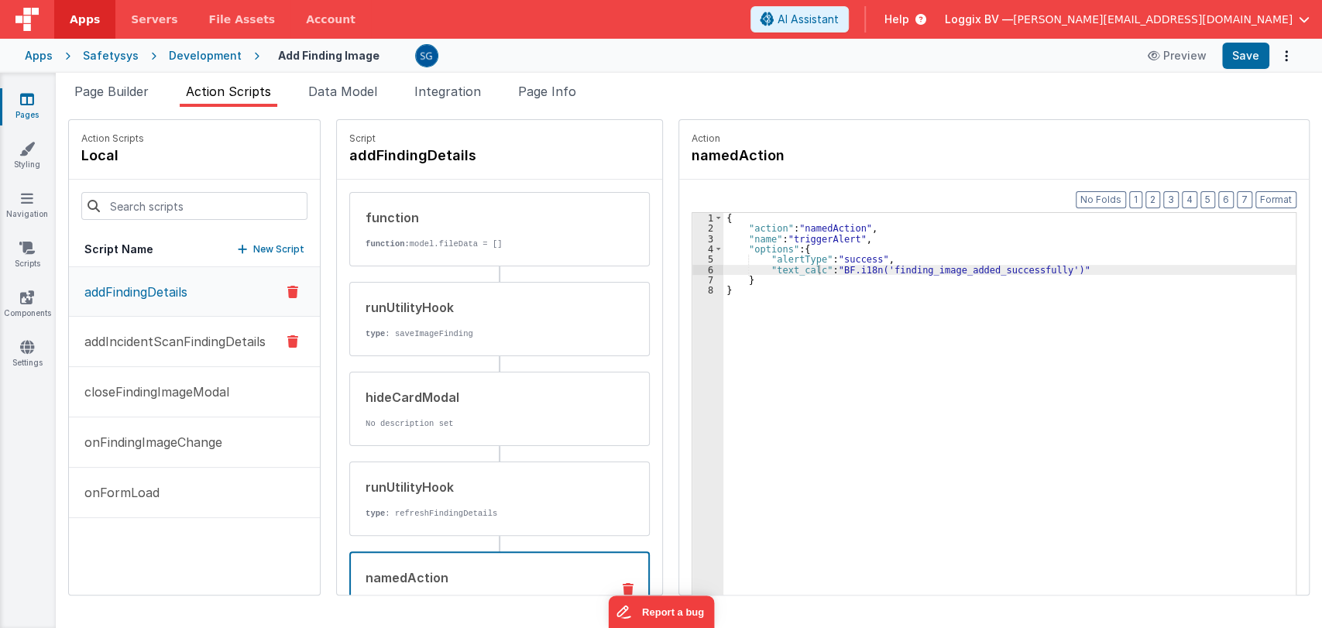
click at [184, 324] on button "addIncidentScanFindingDetails" at bounding box center [194, 342] width 251 height 50
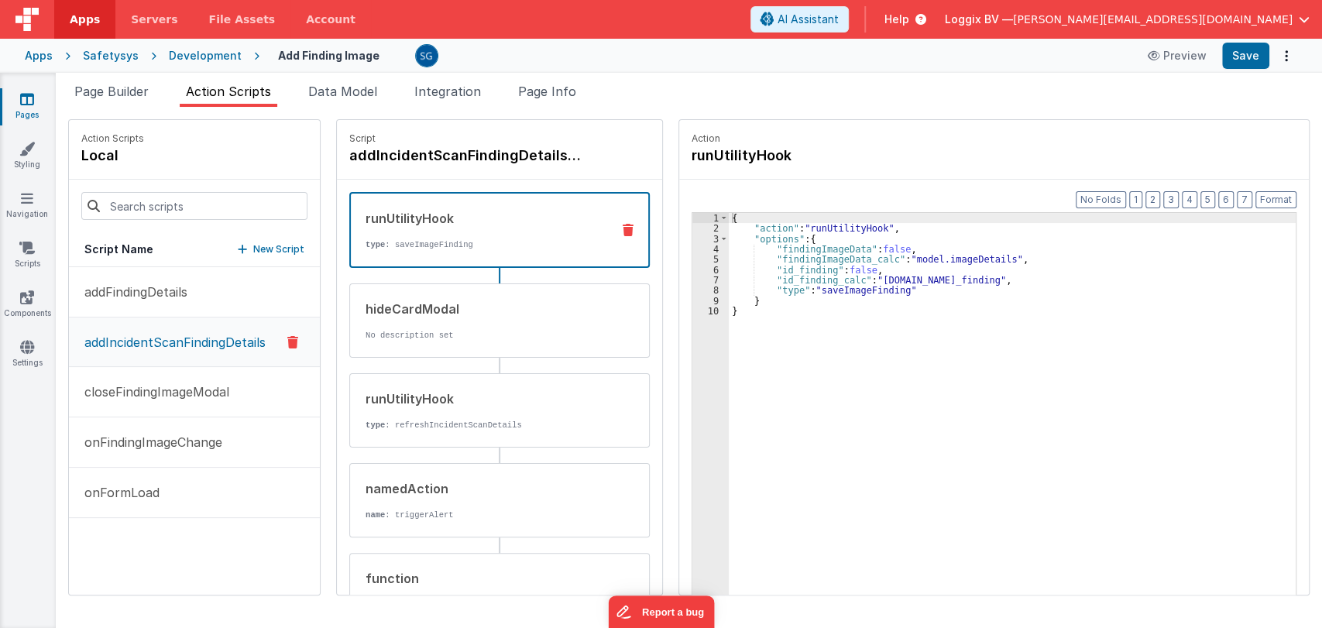
scroll to position [120, 0]
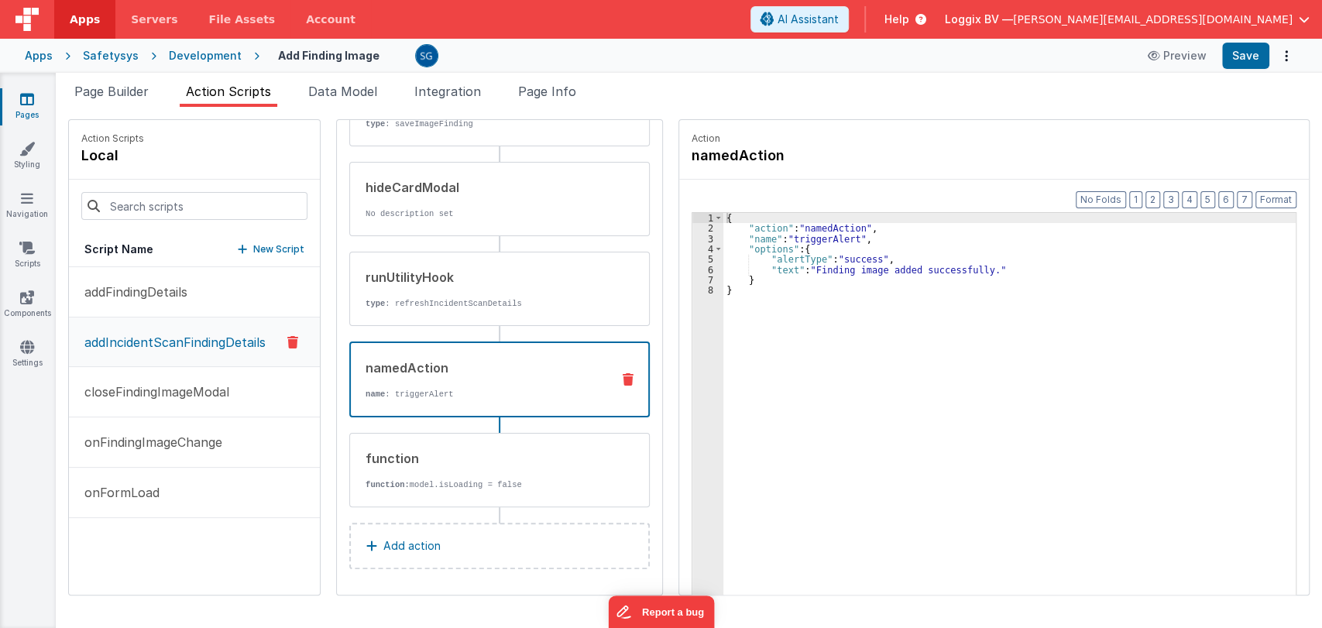
click at [446, 364] on div "namedAction" at bounding box center [482, 368] width 233 height 19
drag, startPoint x: 807, startPoint y: 267, endPoint x: 975, endPoint y: 271, distance: 168.1
click at [975, 271] on div "{ "action" : "namedAction" , "name" : "triggerAlert" , "options" : { "alertType…" at bounding box center [1012, 438] width 579 height 451
paste textarea
click at [786, 268] on div "{ "action" : "namedAction" , "name" : "triggerAlert" , "options" : { "alertType…" at bounding box center [1012, 438] width 579 height 451
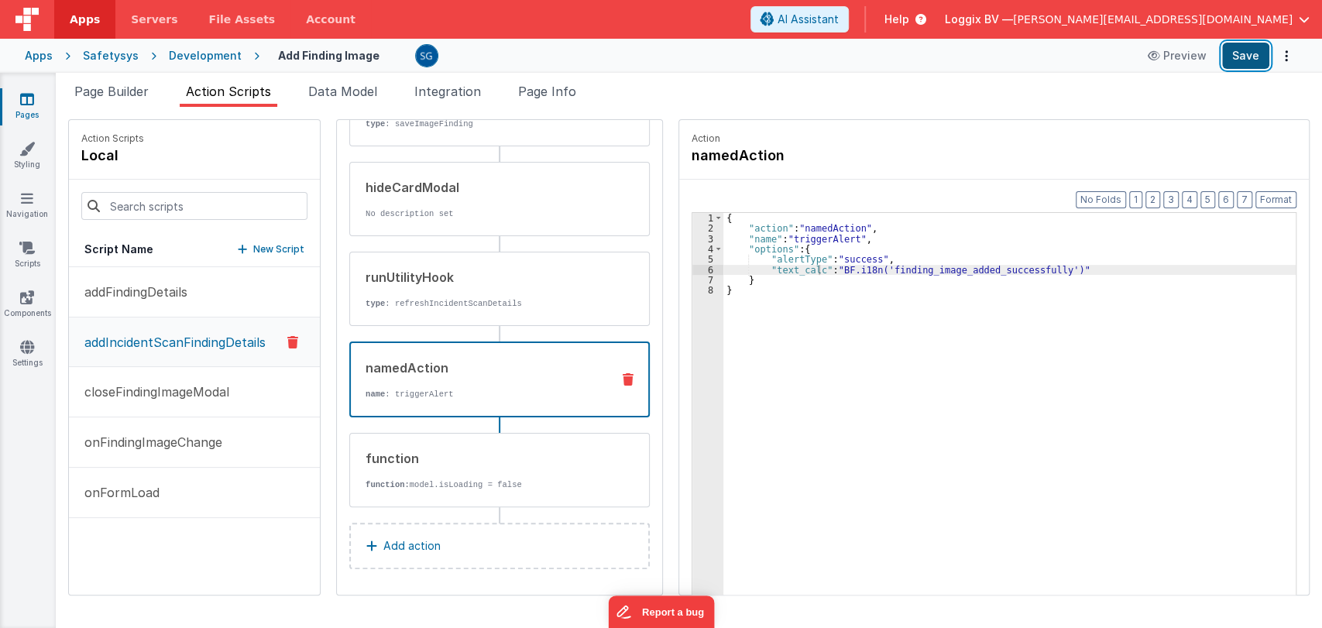
click at [1245, 57] on button "Save" at bounding box center [1245, 56] width 47 height 26
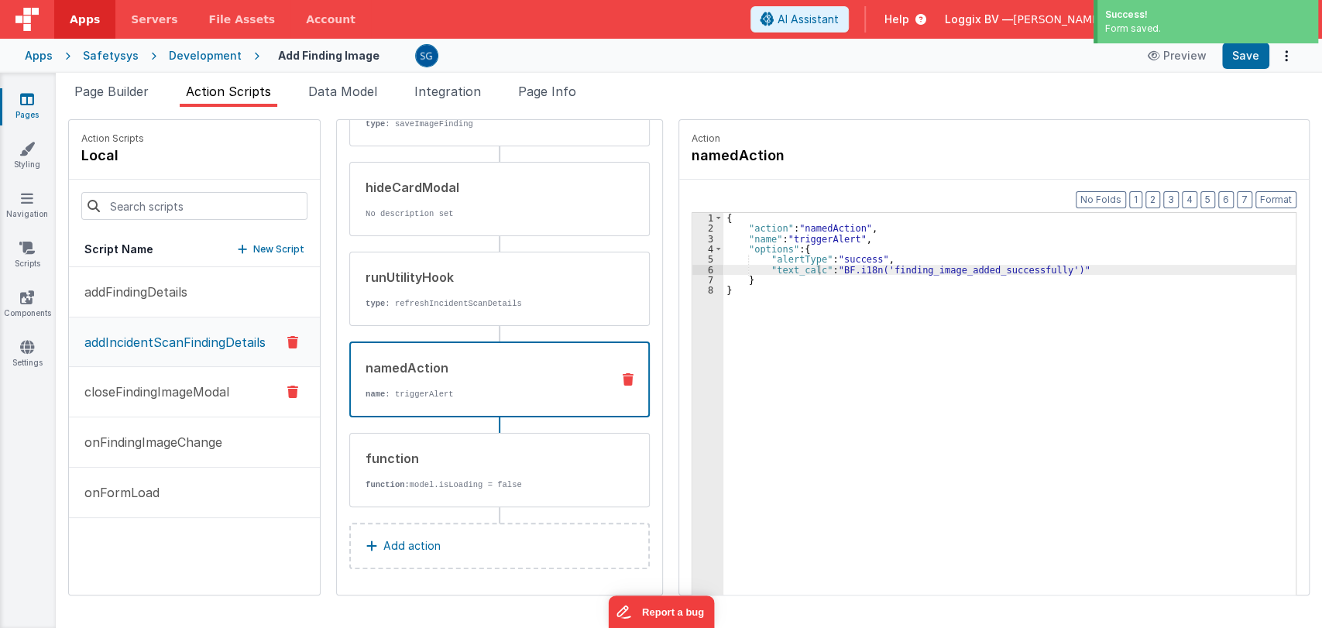
click at [149, 394] on p "closeFindingImageModal" at bounding box center [152, 392] width 154 height 19
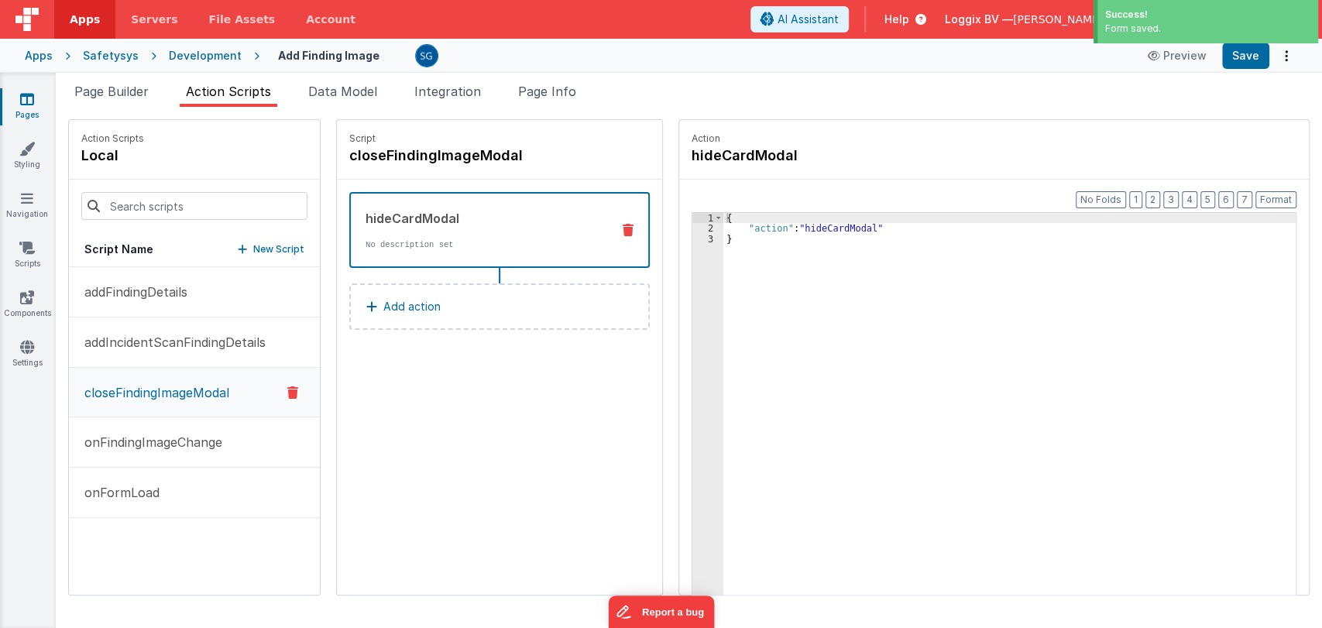
scroll to position [0, 0]
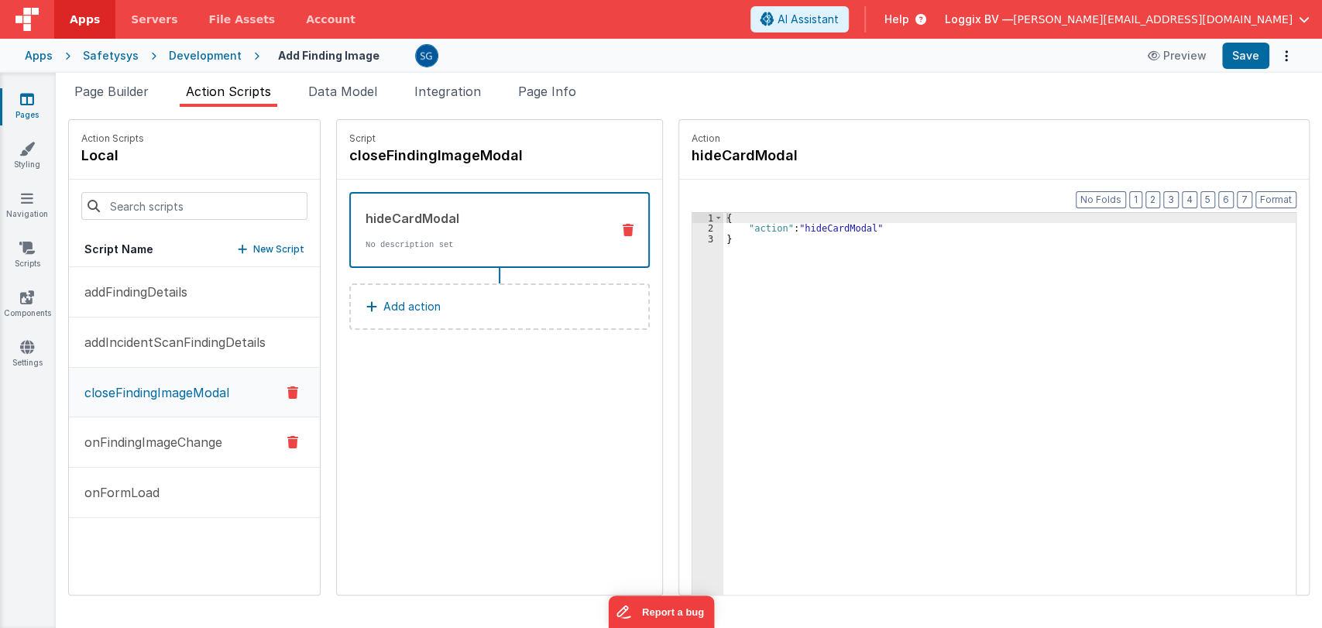
click at [165, 434] on p "onFindingImageChange" at bounding box center [148, 442] width 147 height 19
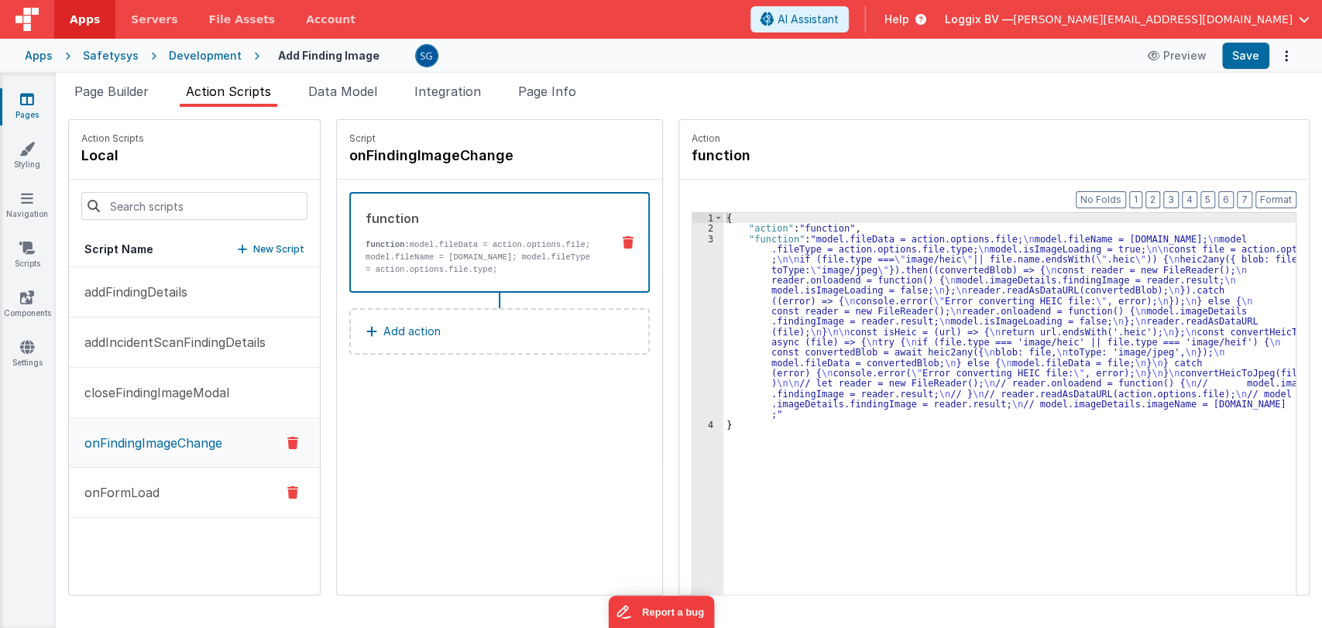
click at [142, 486] on p "onFormLoad" at bounding box center [117, 492] width 84 height 19
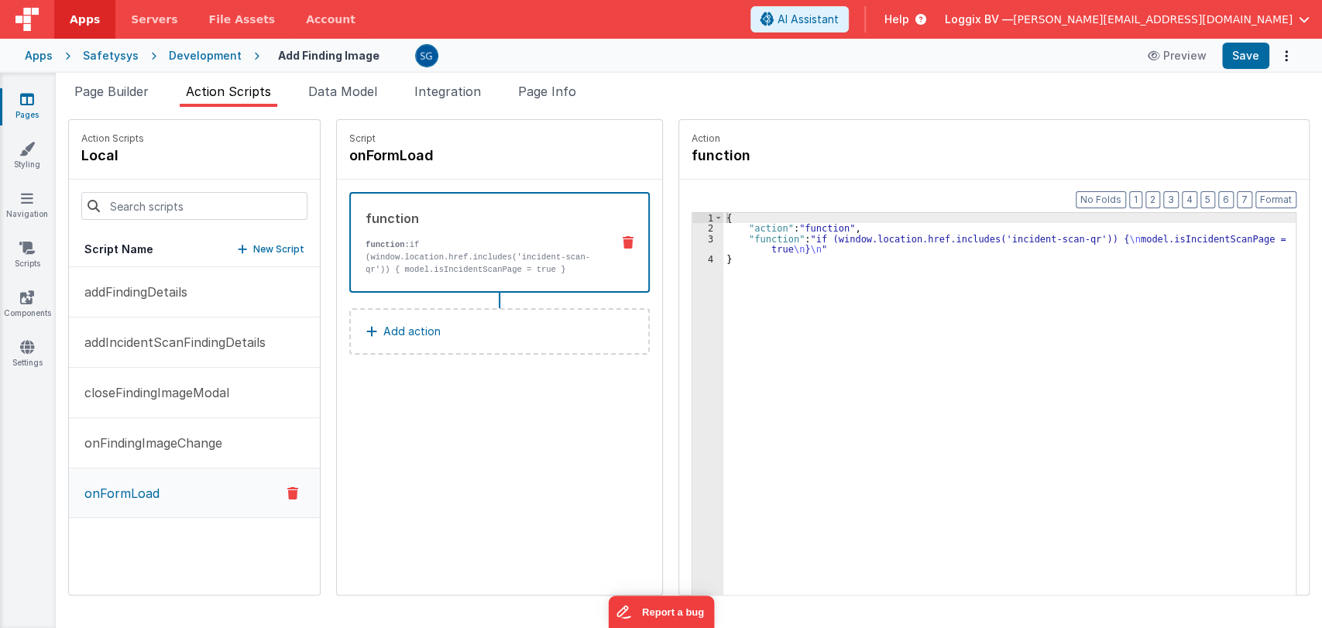
click at [29, 91] on icon at bounding box center [27, 98] width 14 height 15
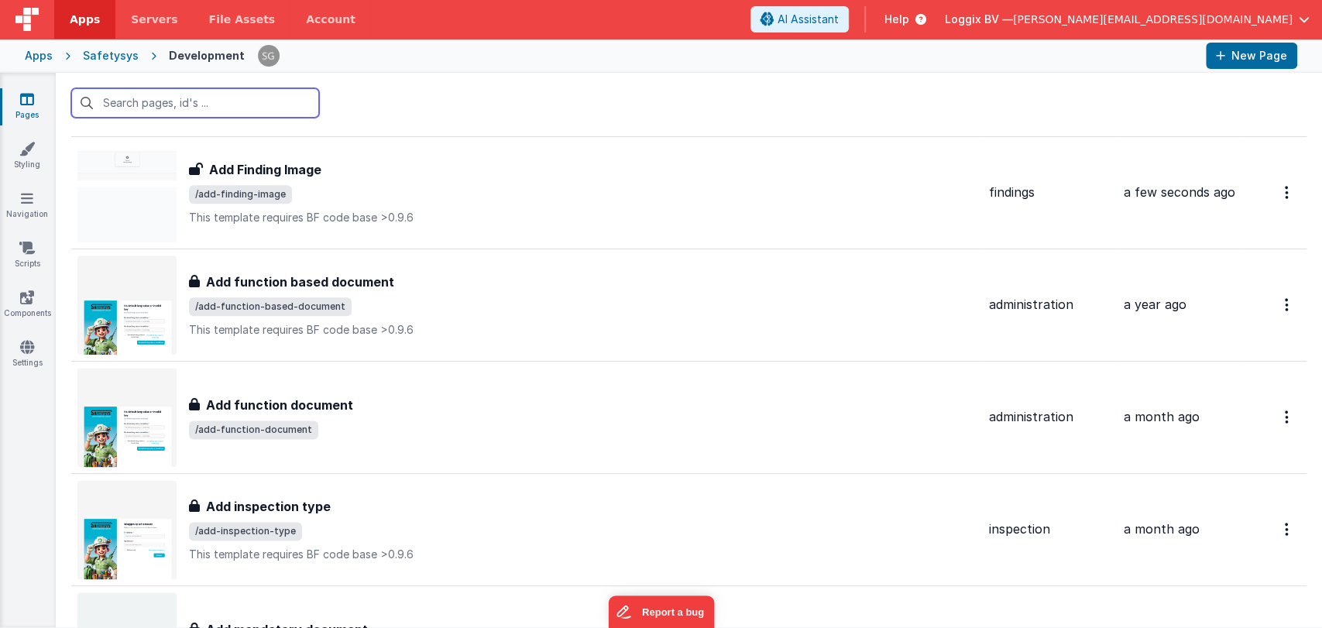
scroll to position [1273, 0]
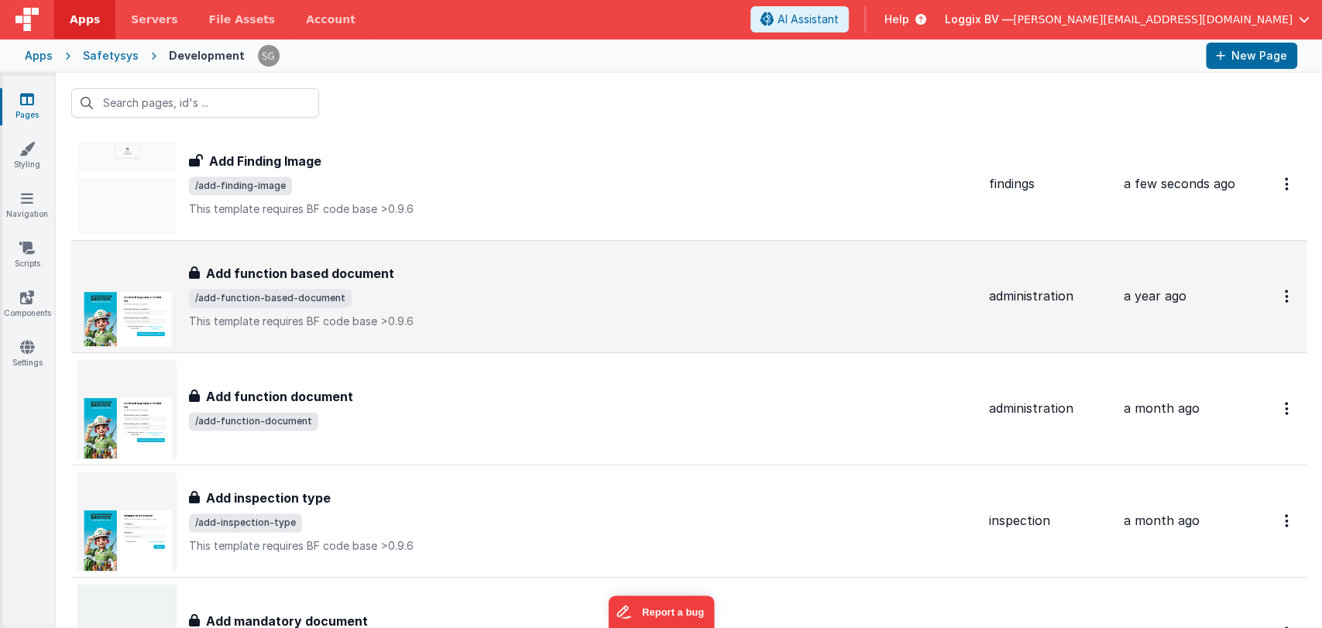
click at [435, 275] on div "Add function based document" at bounding box center [583, 273] width 788 height 19
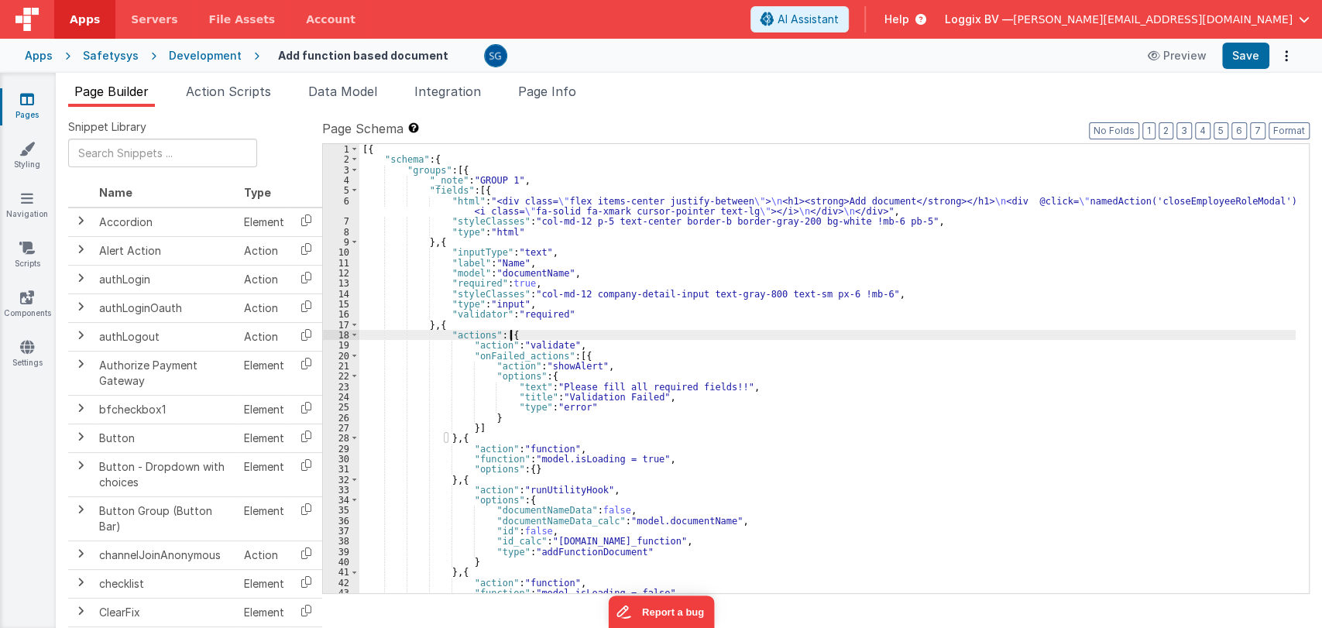
click at [752, 338] on div "[{ "schema" : { "groups" : [{ "_note" : "GROUP 1" , "fields" : [{ "html" : "<di…" at bounding box center [827, 379] width 936 height 470
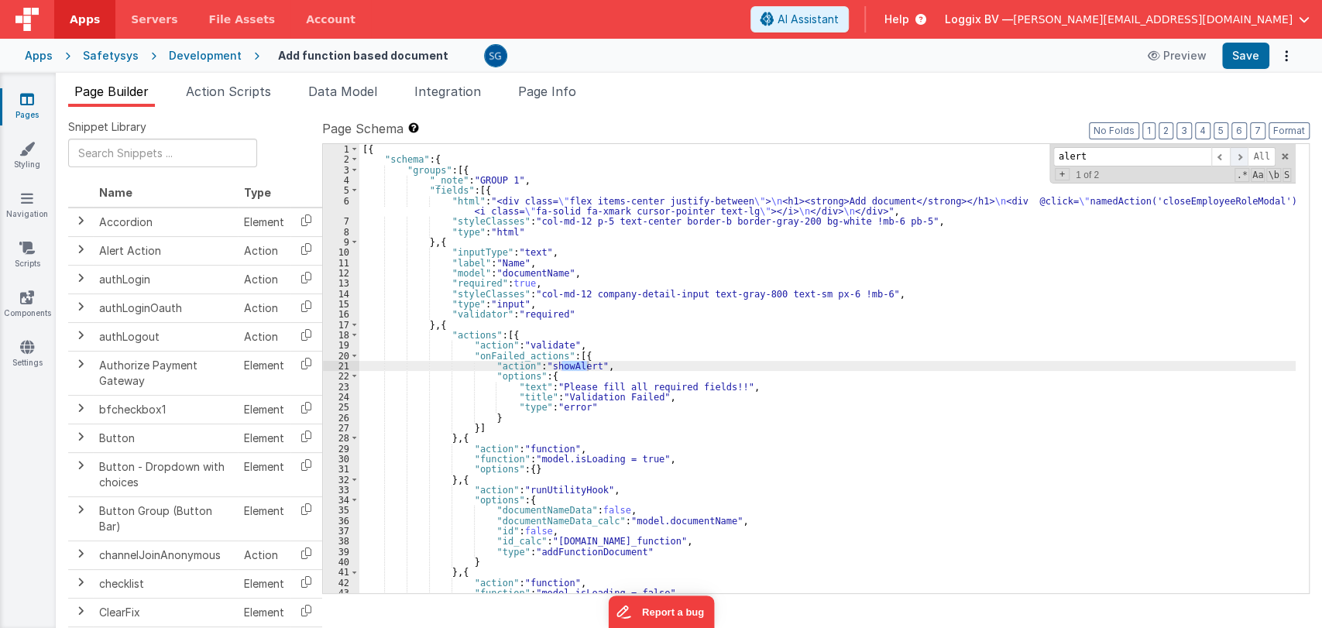
type input "alert"
click at [1245, 156] on span at bounding box center [1239, 156] width 19 height 19
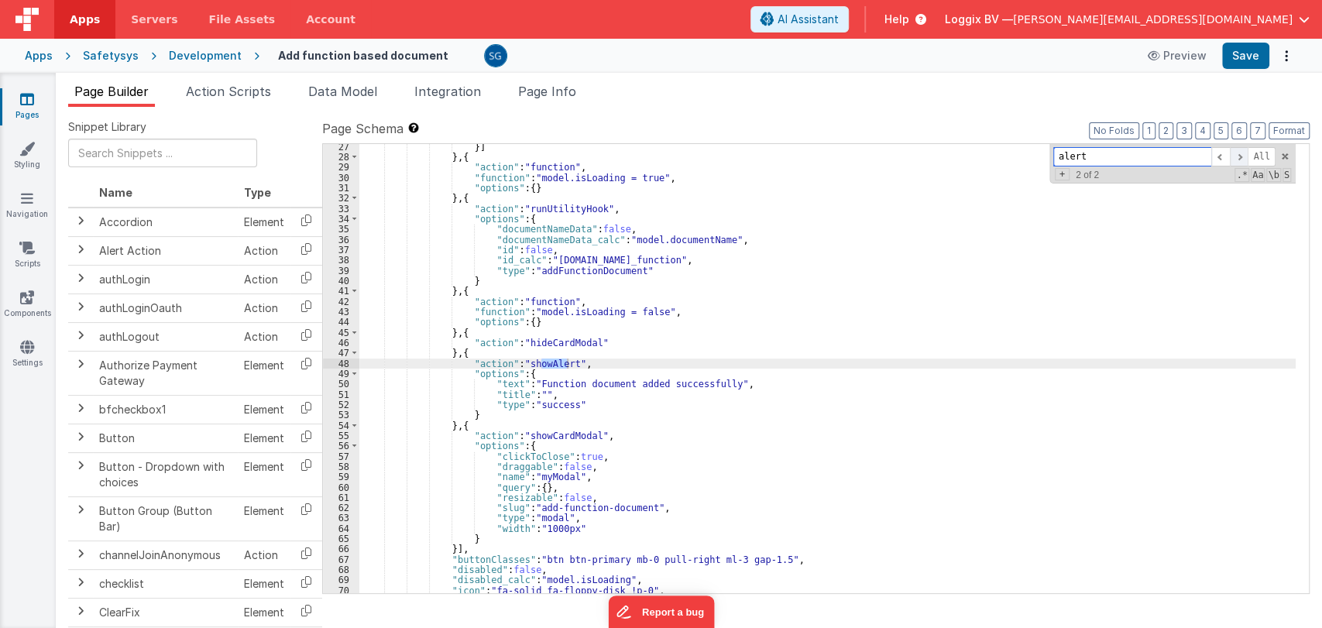
scroll to position [281, 0]
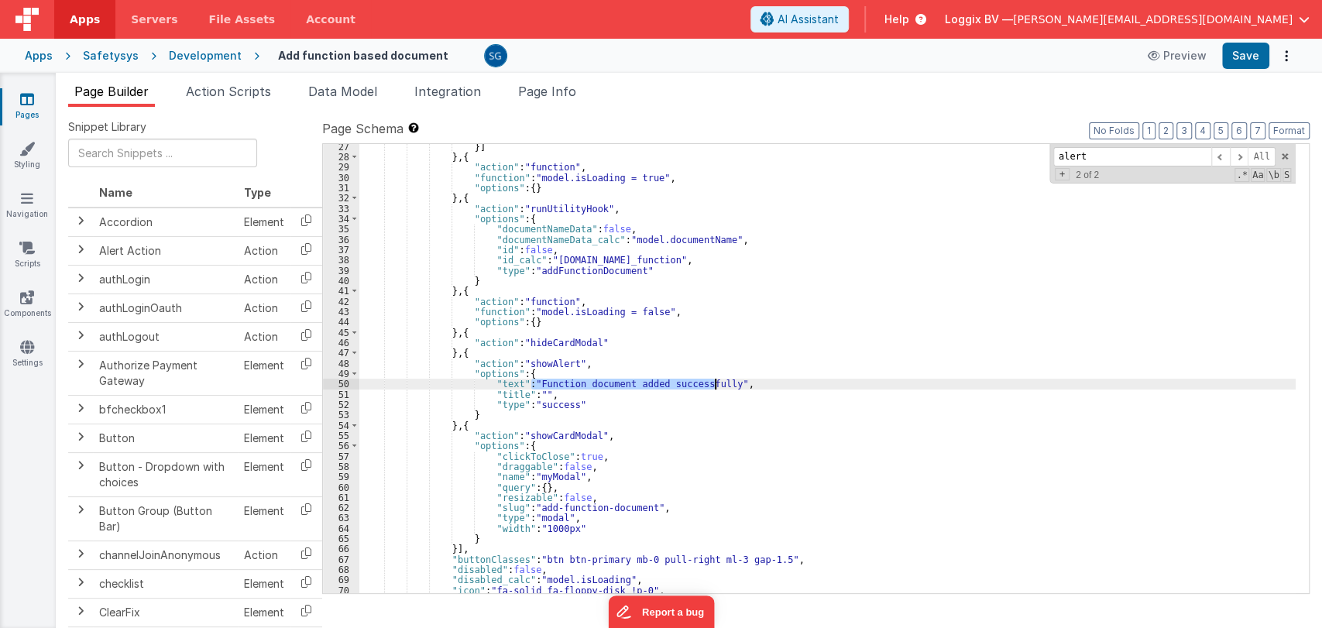
drag, startPoint x: 532, startPoint y: 386, endPoint x: 716, endPoint y: 386, distance: 183.6
click at [716, 386] on div "}] } , { "action" : "function" , "function" : "model.isLoading = true" , "optio…" at bounding box center [827, 377] width 936 height 470
click at [1220, 151] on span at bounding box center [1220, 156] width 19 height 19
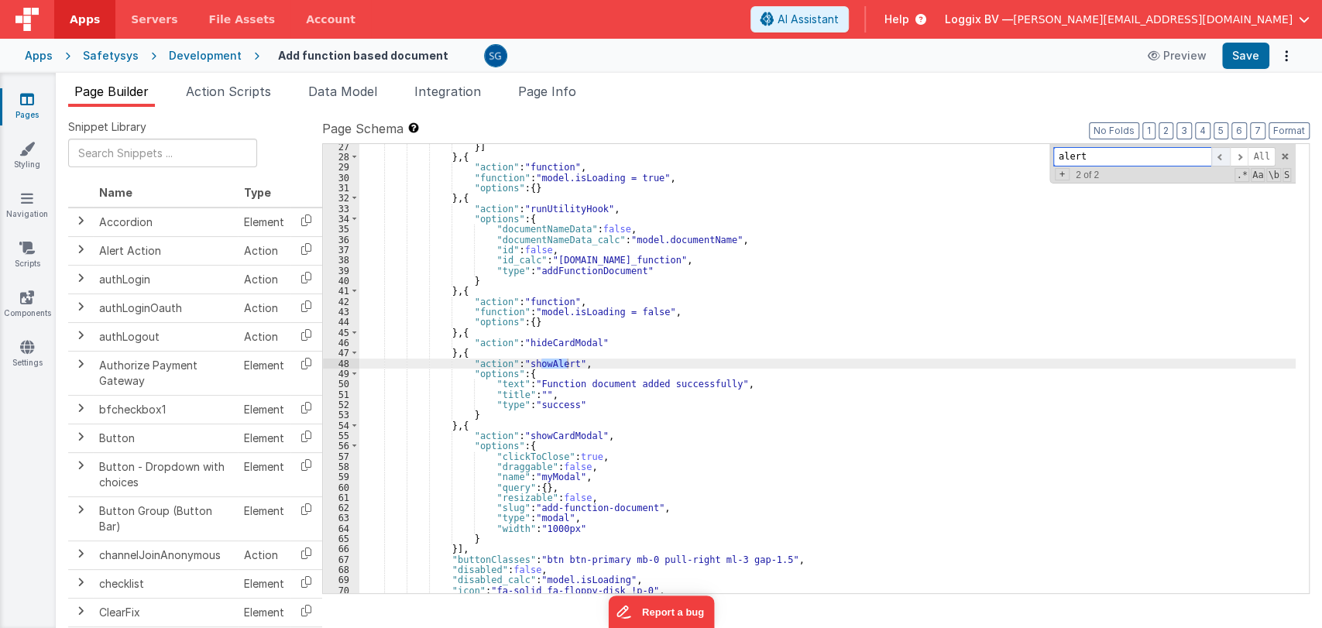
click at [1221, 150] on span at bounding box center [1220, 156] width 19 height 19
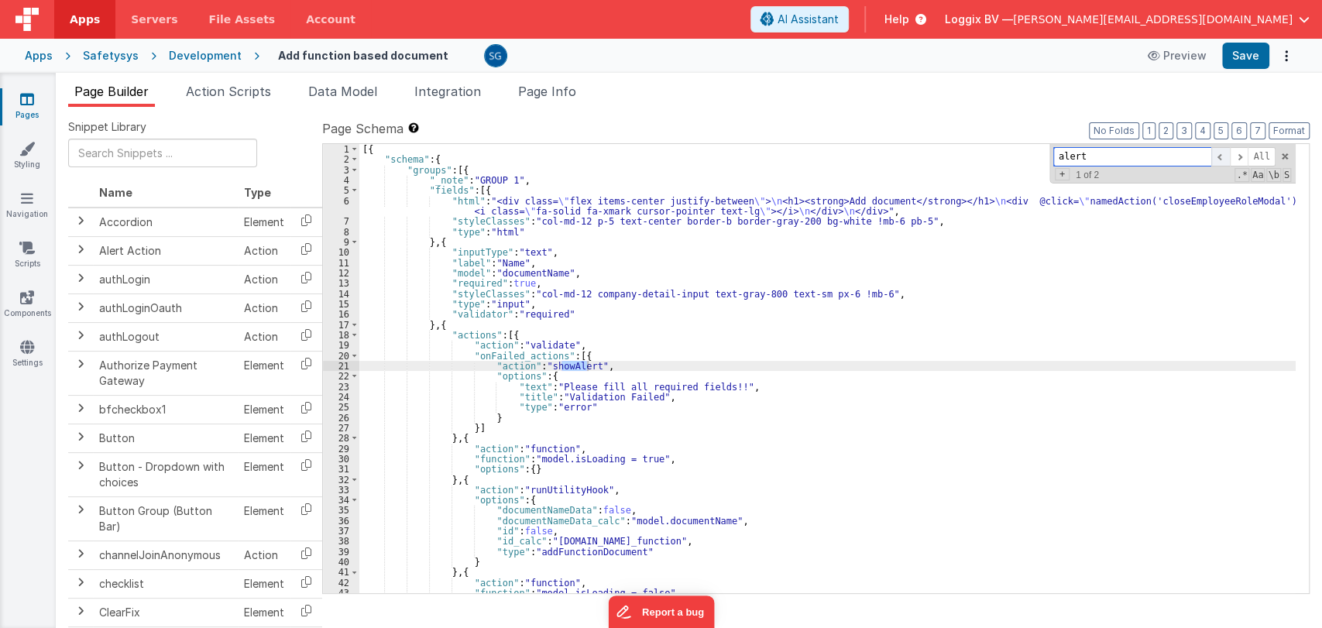
scroll to position [0, 0]
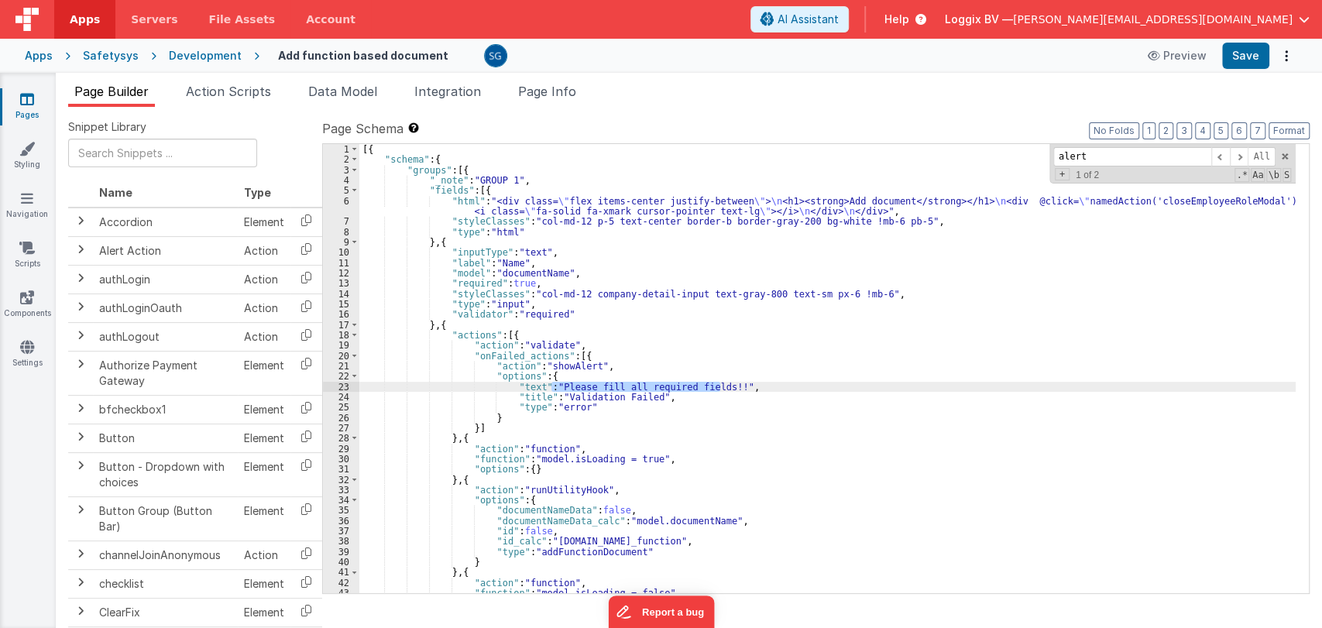
drag, startPoint x: 550, startPoint y: 382, endPoint x: 719, endPoint y: 385, distance: 168.9
click at [719, 385] on div "[{ "schema" : { "groups" : [{ "_note" : "GROUP 1" , "fields" : [{ "html" : "<di…" at bounding box center [827, 379] width 936 height 470
click at [533, 386] on div "[{ "schema" : { "groups" : [{ "_note" : "GROUP 1" , "fields" : [{ "html" : "<di…" at bounding box center [827, 379] width 936 height 470
click at [538, 399] on div "[{ "schema" : { "groups" : [{ "_note" : "GROUP 1" , "fields" : [{ "html" : "<di…" at bounding box center [827, 379] width 936 height 470
drag, startPoint x: 584, startPoint y: 397, endPoint x: 669, endPoint y: 397, distance: 85.2
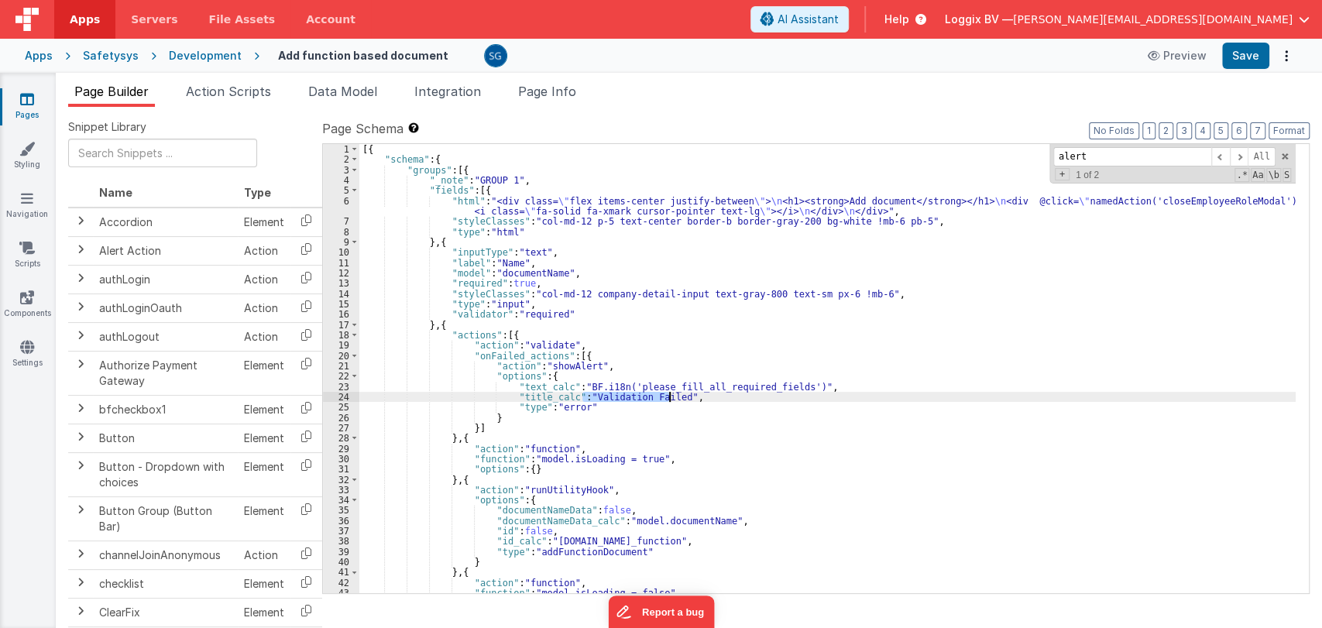
click at [669, 397] on div "[{ "schema" : { "groups" : [{ "_note" : "GROUP 1" , "fields" : [{ "html" : "<di…" at bounding box center [827, 379] width 936 height 470
click at [1242, 153] on span at bounding box center [1239, 156] width 19 height 19
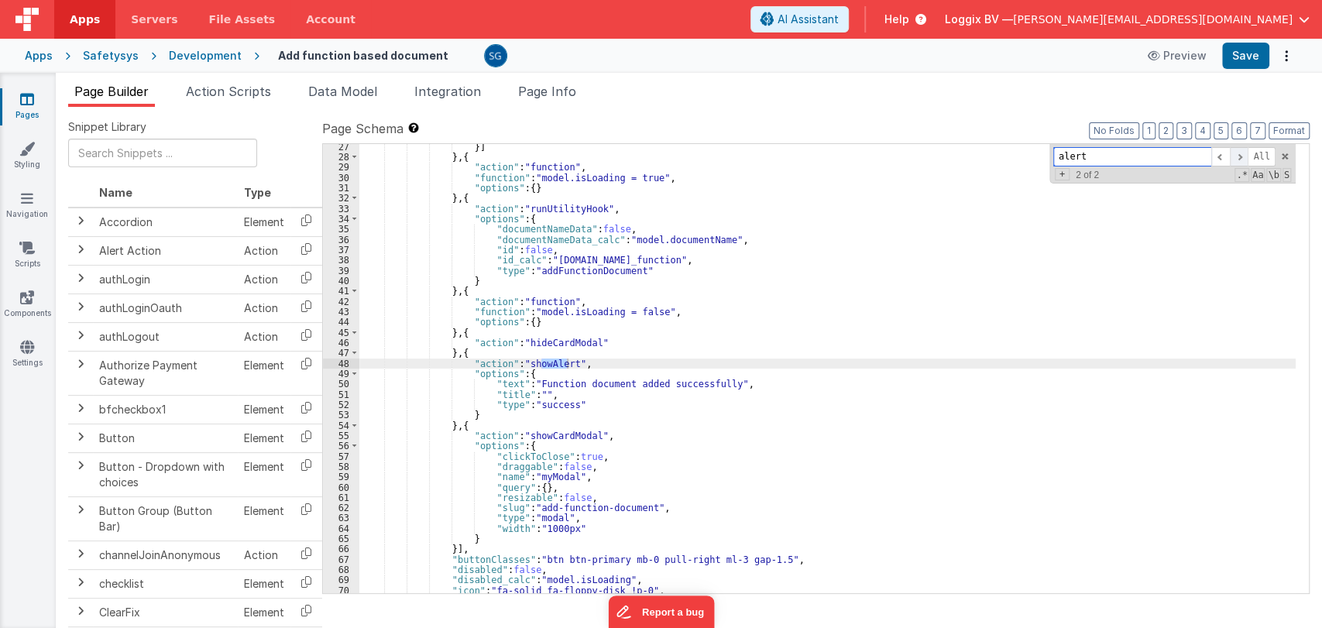
scroll to position [281, 0]
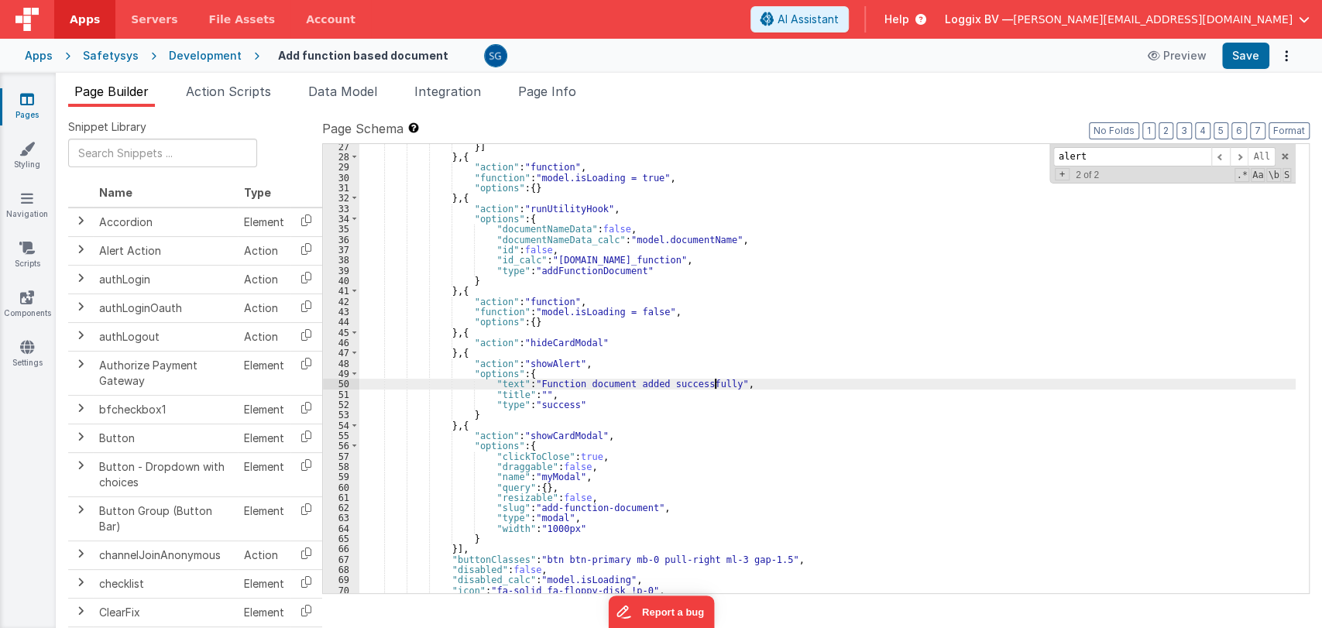
click at [717, 382] on div "}] } , { "action" : "function" , "function" : "model.isLoading = true" , "optio…" at bounding box center [827, 377] width 936 height 470
paste textarea
click at [514, 384] on div "}] } , { "action" : "function" , "function" : "model.isLoading = true" , "optio…" at bounding box center [827, 377] width 936 height 470
click at [1243, 53] on button "Save" at bounding box center [1245, 56] width 47 height 26
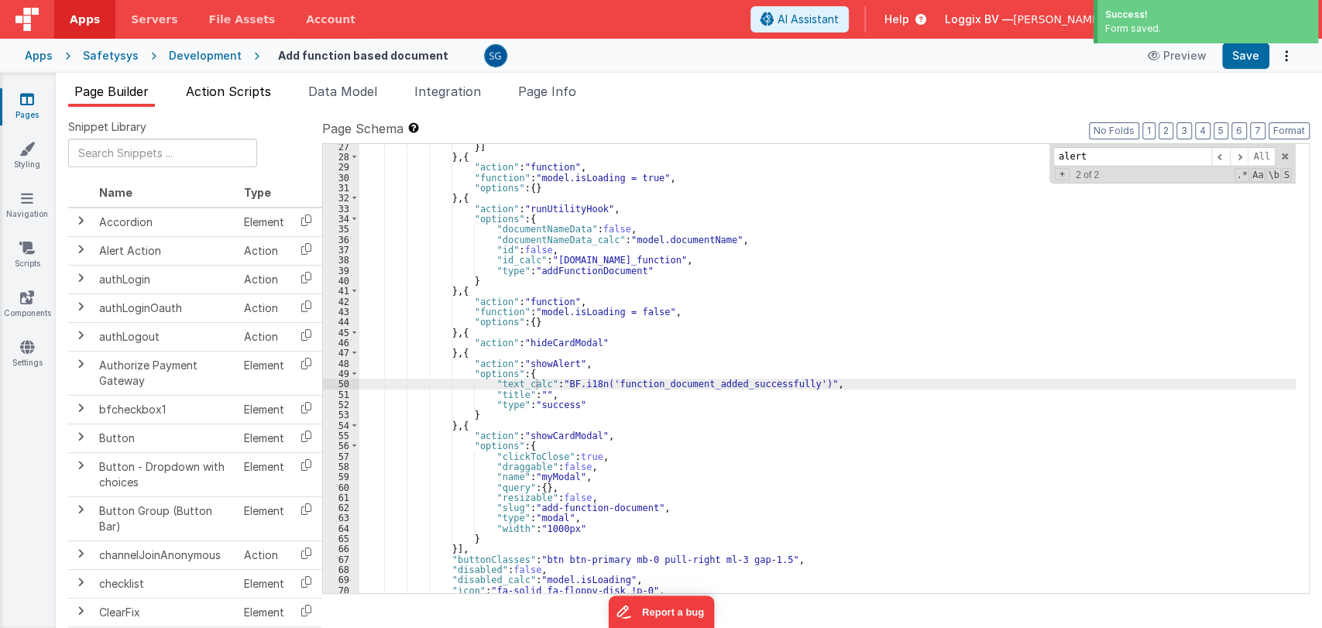
click at [239, 88] on span "Action Scripts" at bounding box center [228, 91] width 85 height 15
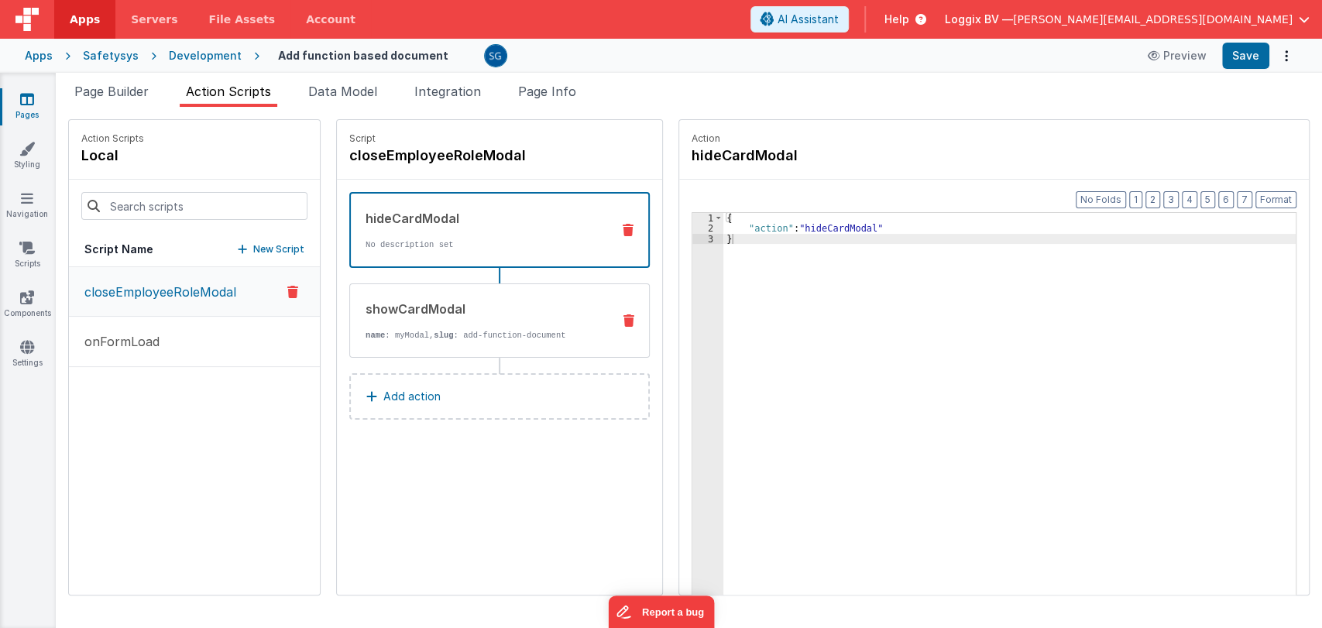
click at [420, 326] on div "showCardModal name : myModal, slug : add-function-document" at bounding box center [474, 321] width 249 height 42
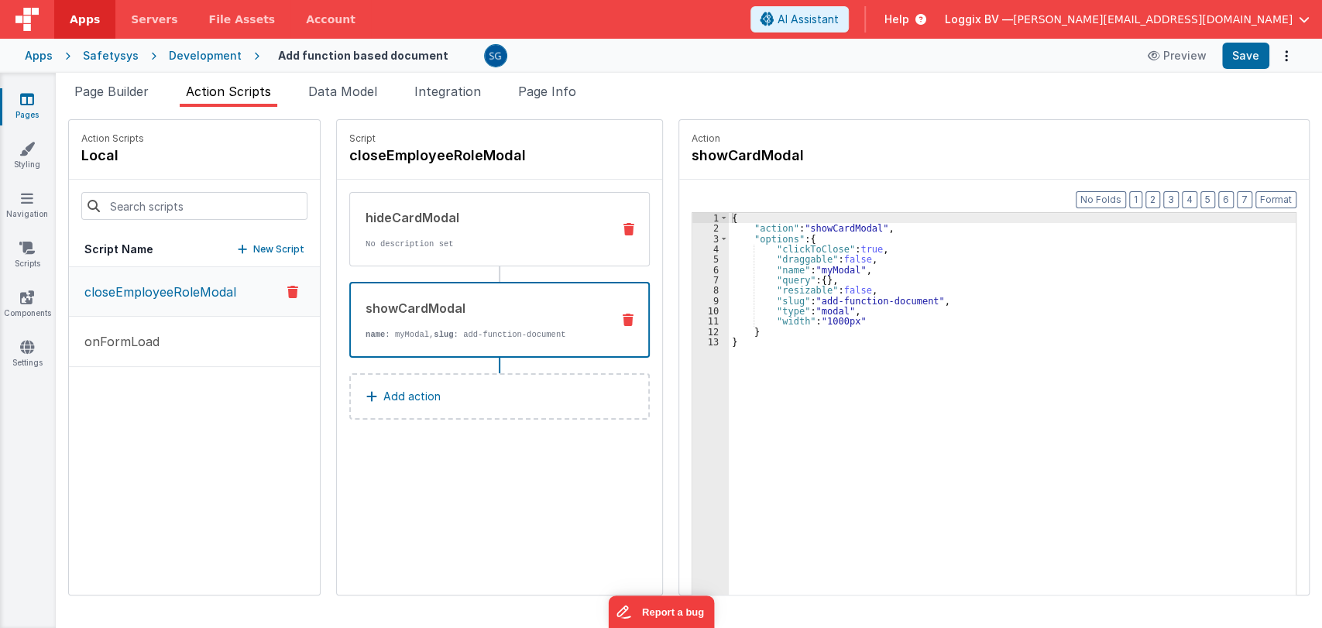
click at [448, 231] on div "hideCardModal No description set" at bounding box center [474, 229] width 249 height 42
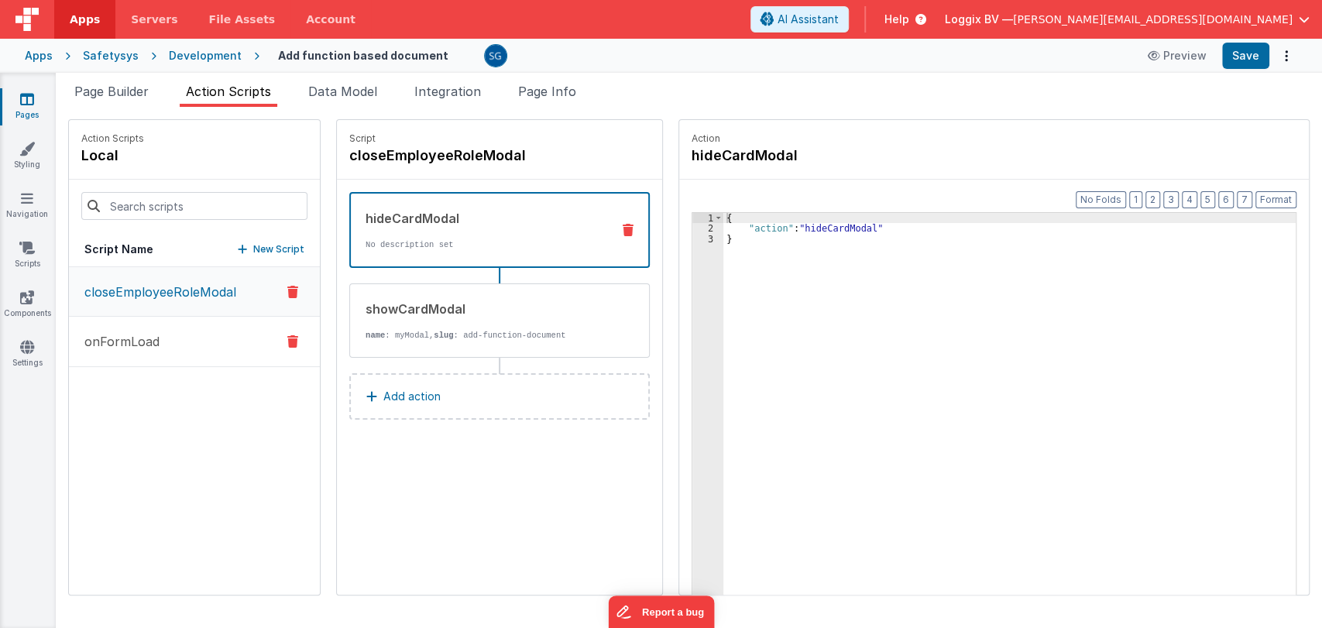
click at [109, 345] on p "onFormLoad" at bounding box center [117, 341] width 84 height 19
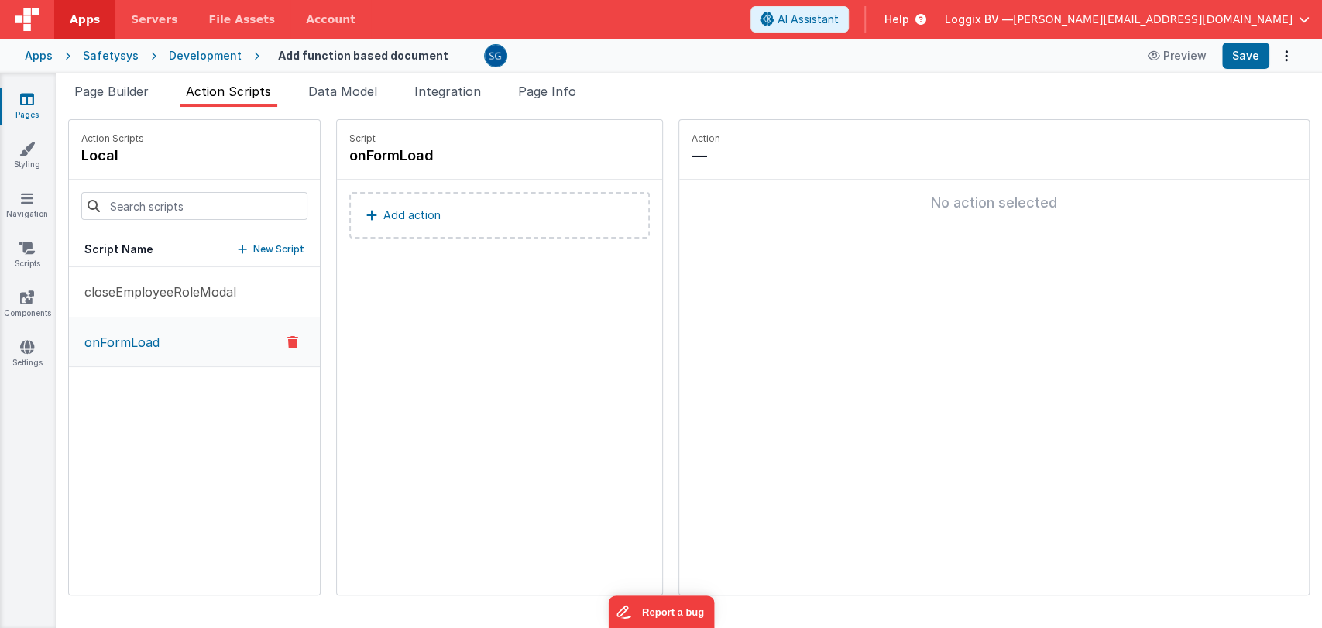
click at [25, 94] on icon at bounding box center [27, 98] width 14 height 15
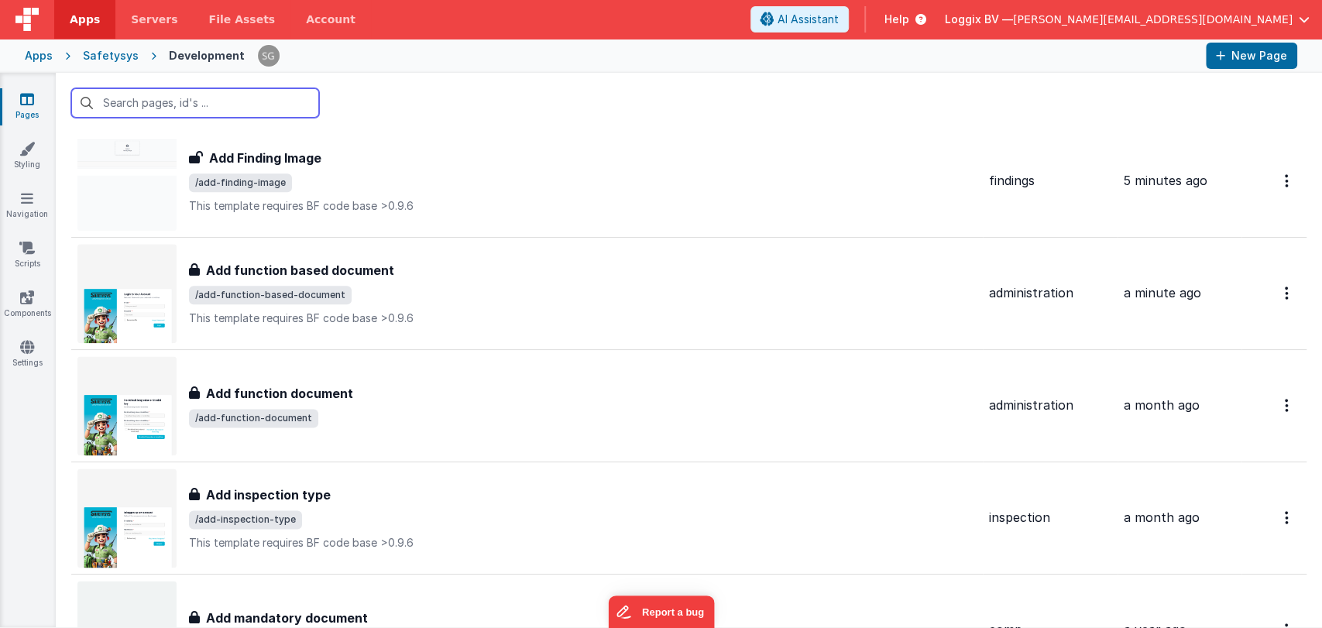
scroll to position [1276, 0]
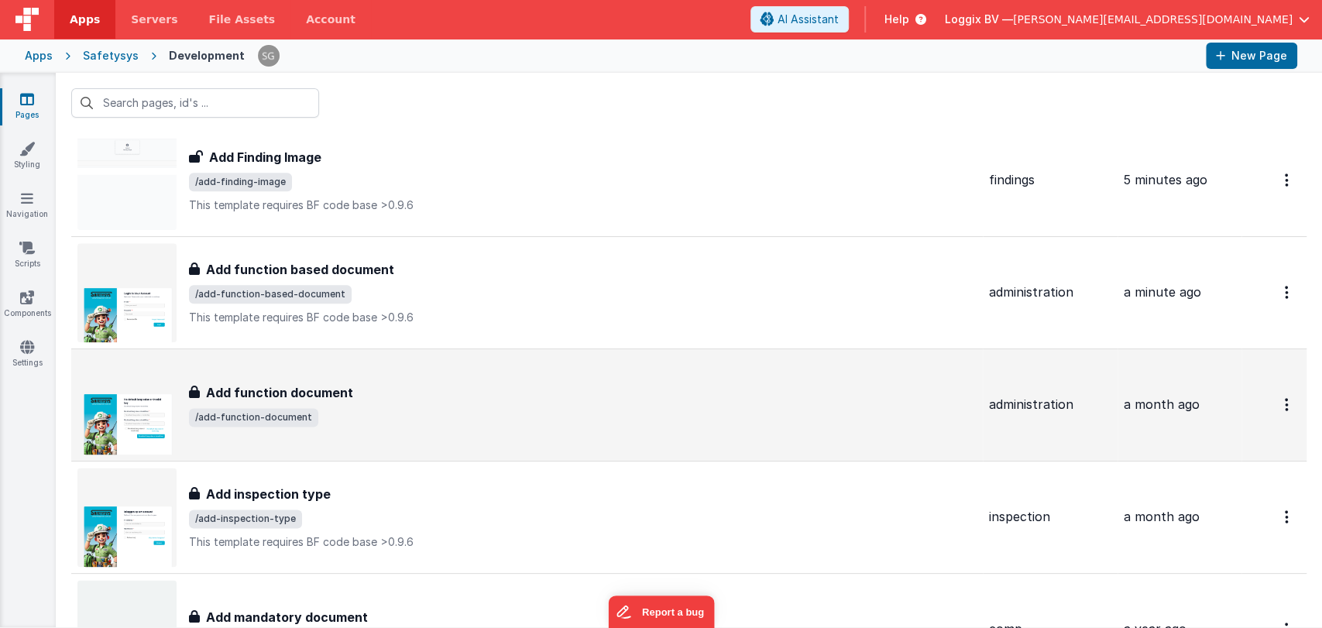
click at [339, 395] on h3 "Add function document" at bounding box center [279, 392] width 147 height 19
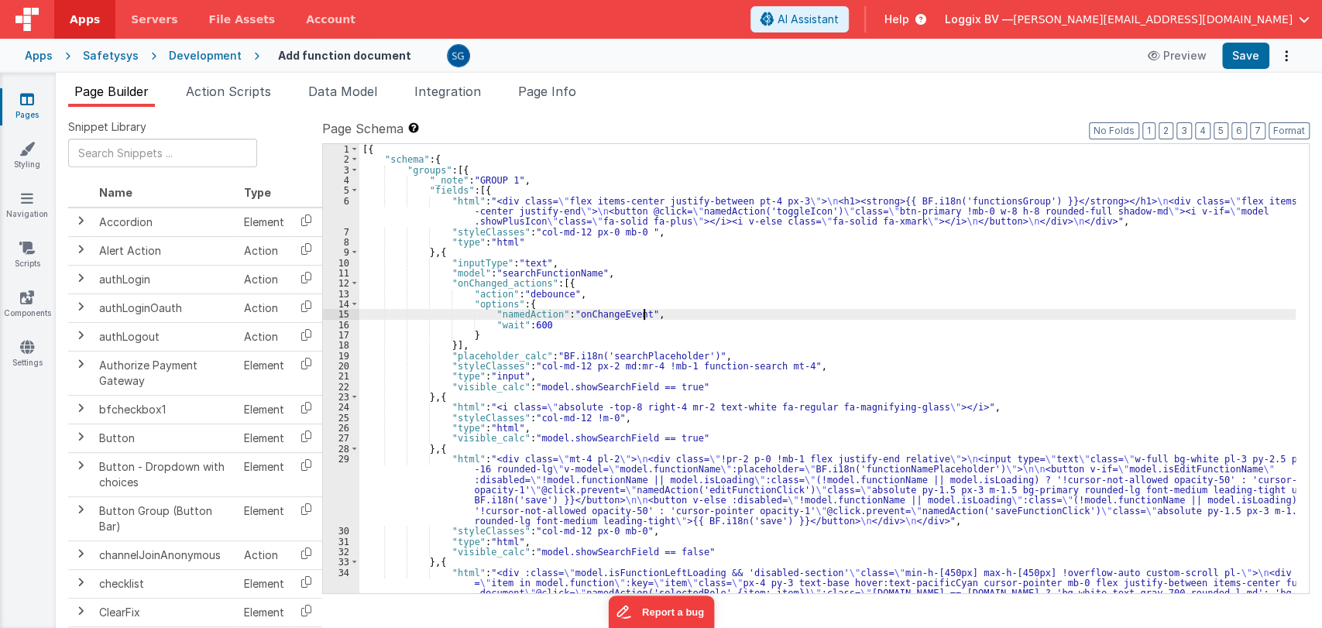
click at [750, 313] on div "[{ "schema" : { "groups" : [{ "_note" : "GROUP 1" , "fields" : [{ "html" : "<di…" at bounding box center [827, 420] width 936 height 552
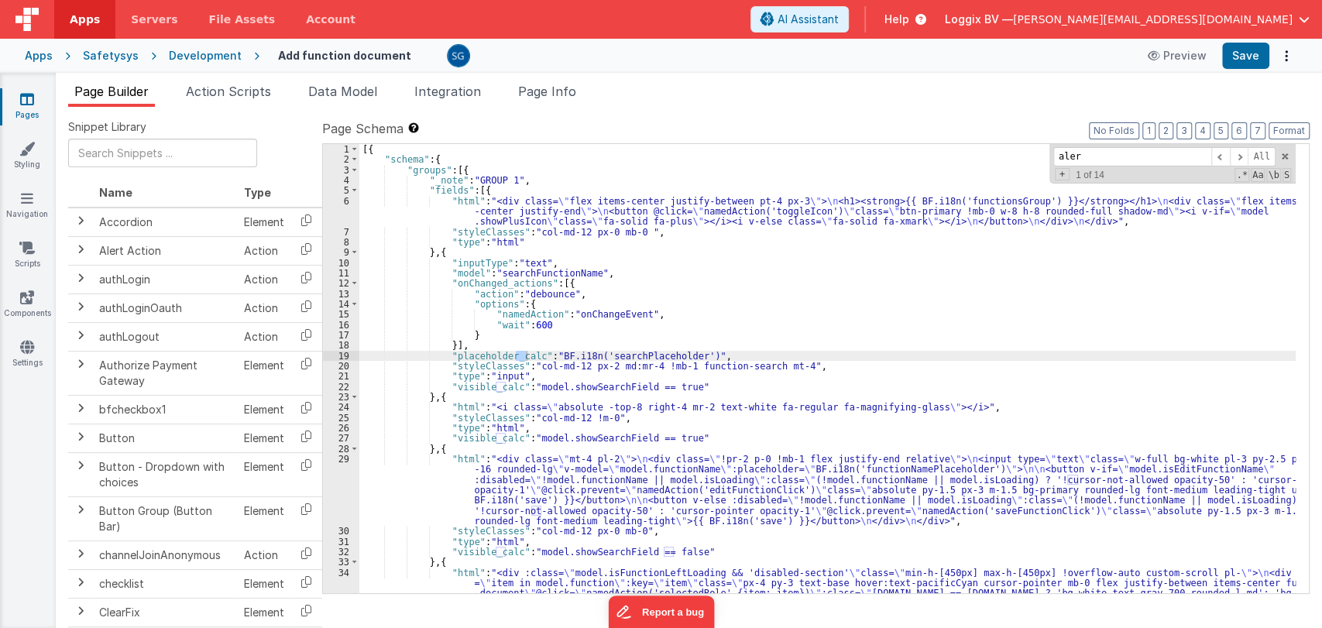
type input "alert"
click at [233, 94] on span "Action Scripts" at bounding box center [228, 91] width 85 height 15
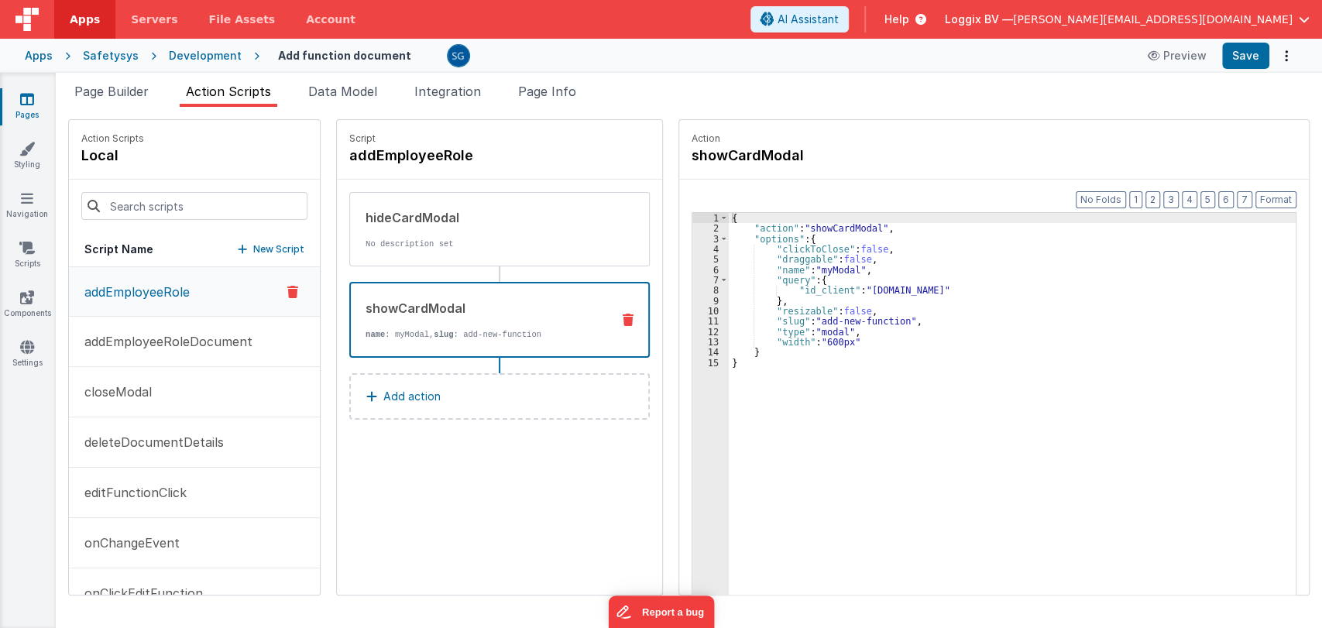
click at [441, 316] on div "showCardModal" at bounding box center [482, 308] width 233 height 19
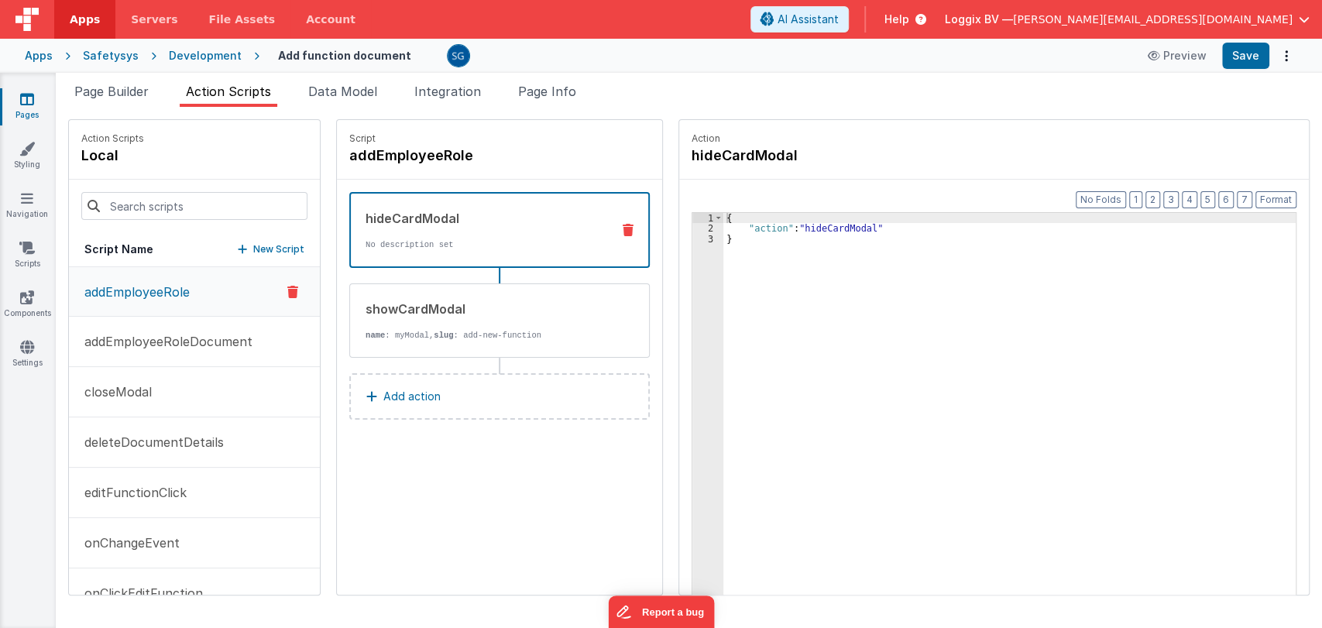
click at [450, 215] on div "hideCardModal" at bounding box center [482, 218] width 233 height 19
click at [143, 338] on p "addEmployeeRoleDocument" at bounding box center [163, 341] width 177 height 19
click at [141, 391] on p "closeModal" at bounding box center [113, 392] width 77 height 19
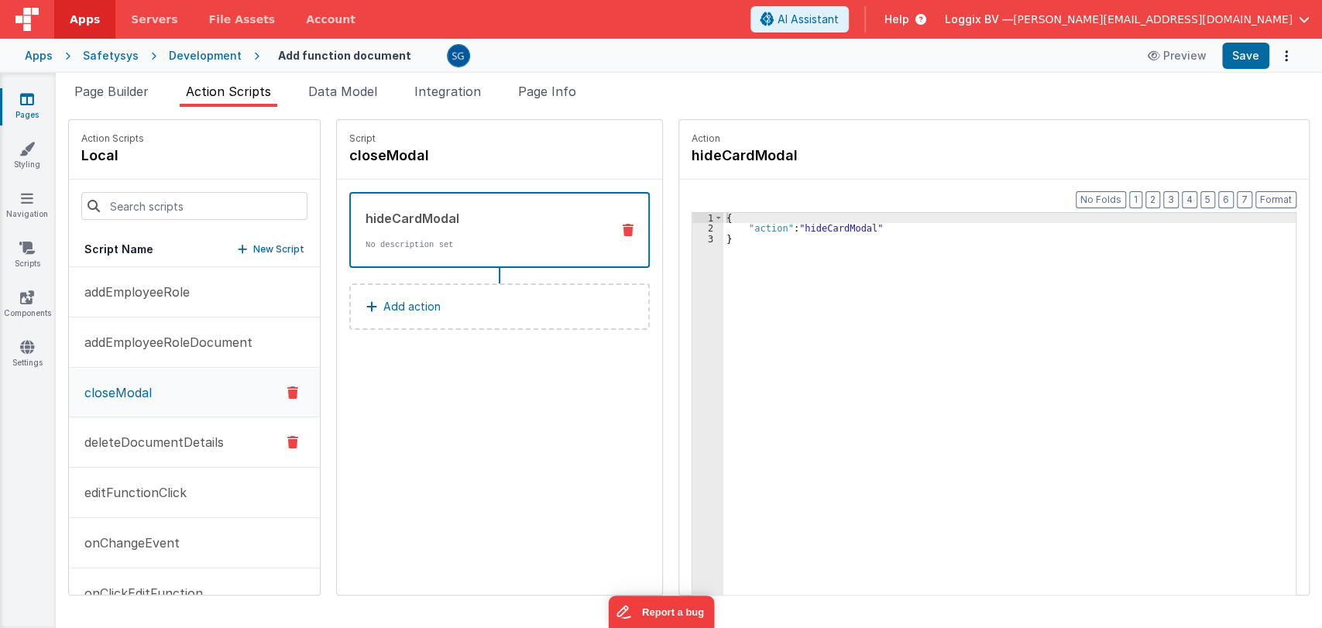
click at [125, 449] on p "deleteDocumentDetails" at bounding box center [149, 442] width 149 height 19
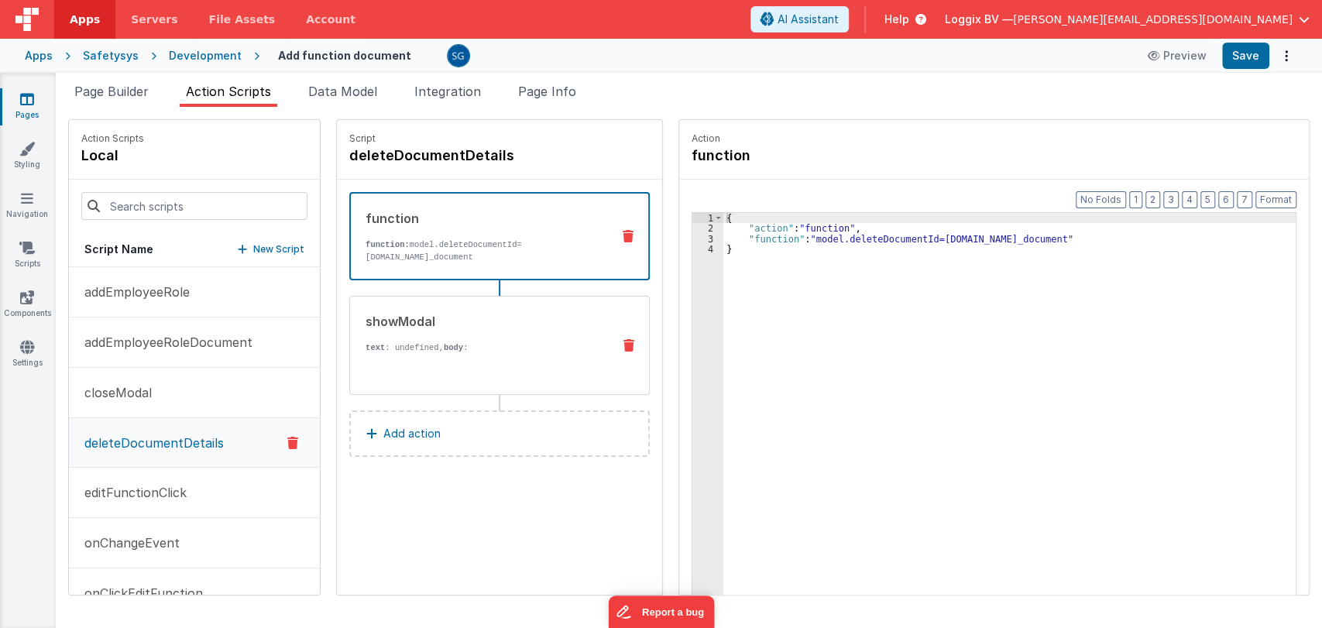
click at [410, 334] on div "showModal text : undefined, body : Are you sure you want to delete this employe…" at bounding box center [474, 345] width 249 height 67
click at [467, 370] on div "Are you sure you want to delete this employee document?" at bounding box center [483, 451] width 234 height 195
click at [435, 336] on div "showModal text : undefined, body : Are you sure you want to delete this employe…" at bounding box center [474, 345] width 249 height 67
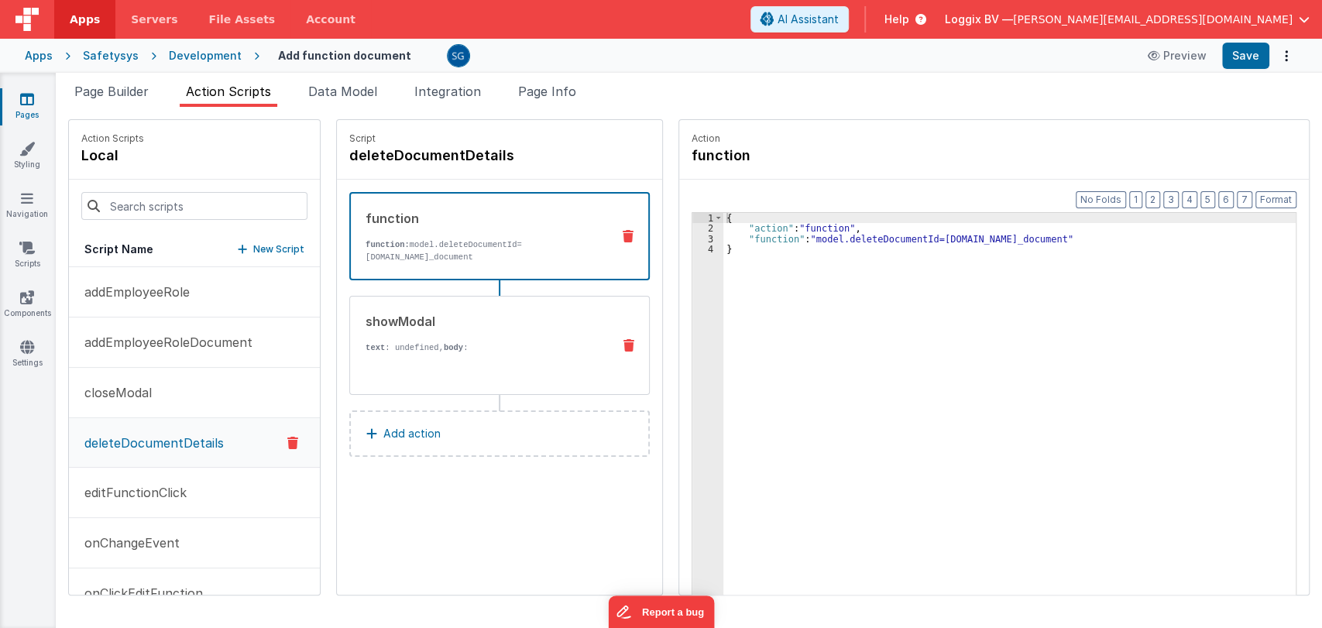
click at [435, 336] on div "showModal text : undefined, body : Are you sure you want to delete this employe…" at bounding box center [474, 345] width 249 height 67
click at [474, 331] on div "showModal text : undefined, body : Are you sure you want to delete this employe…" at bounding box center [474, 345] width 249 height 67
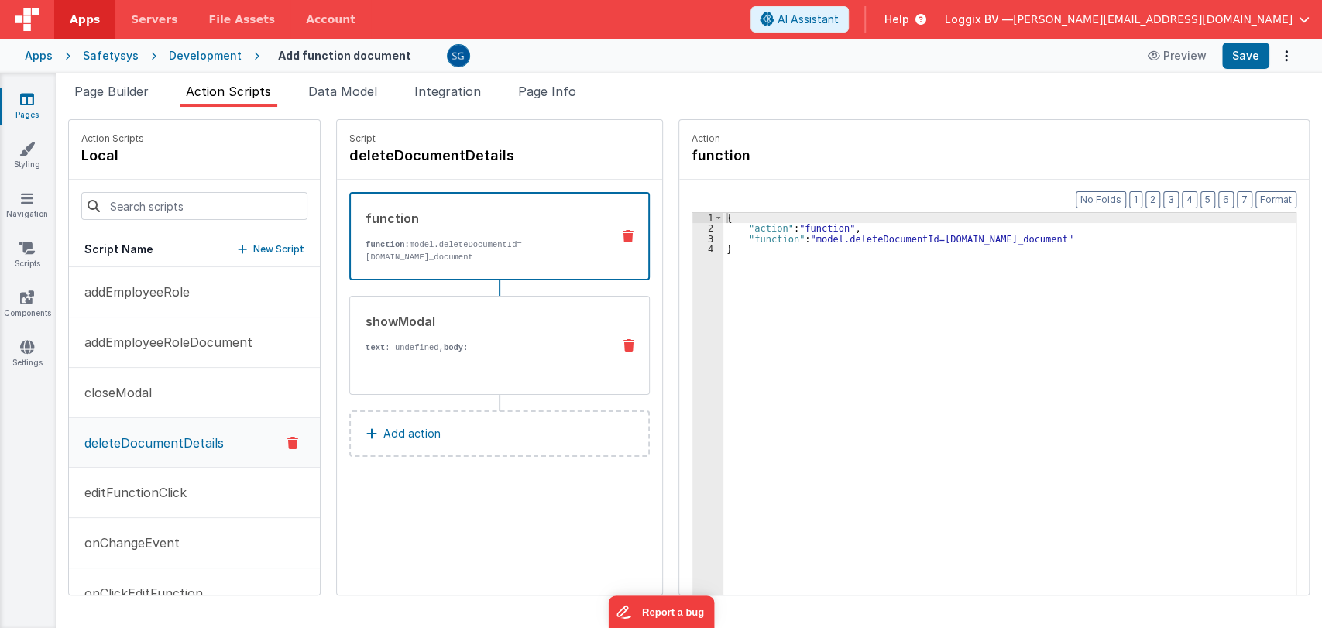
click at [474, 331] on div "showModal text : undefined, body : Are you sure you want to delete this employe…" at bounding box center [474, 345] width 249 height 67
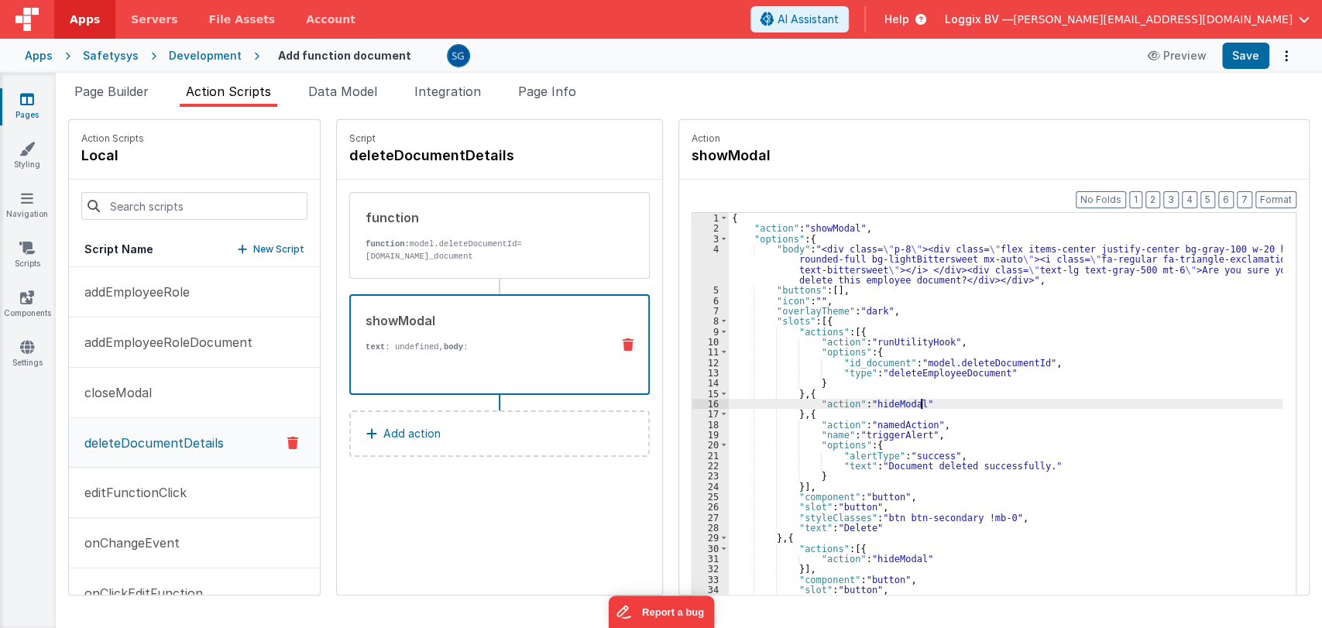
click at [972, 400] on div "{ "action" : "showModal" , "options" : { "body" : "<div class= \" p-8 \" ><div …" at bounding box center [1013, 438] width 569 height 451
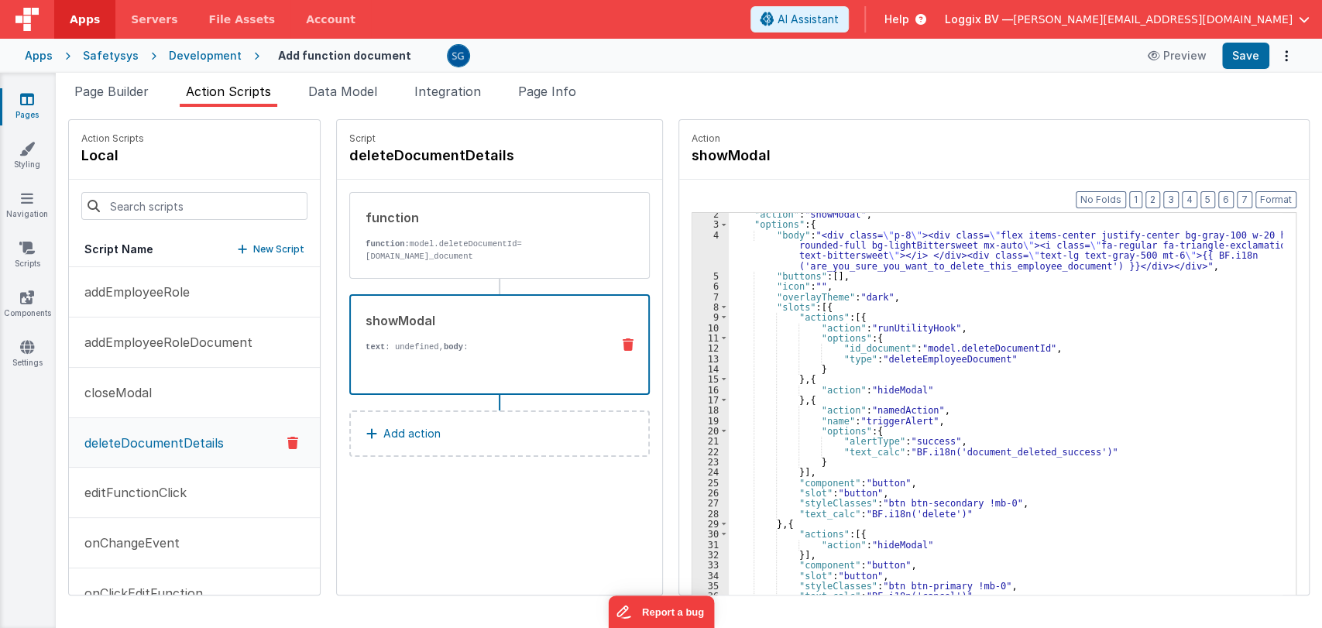
scroll to position [13, 0]
click at [1253, 61] on button "Save" at bounding box center [1245, 56] width 47 height 26
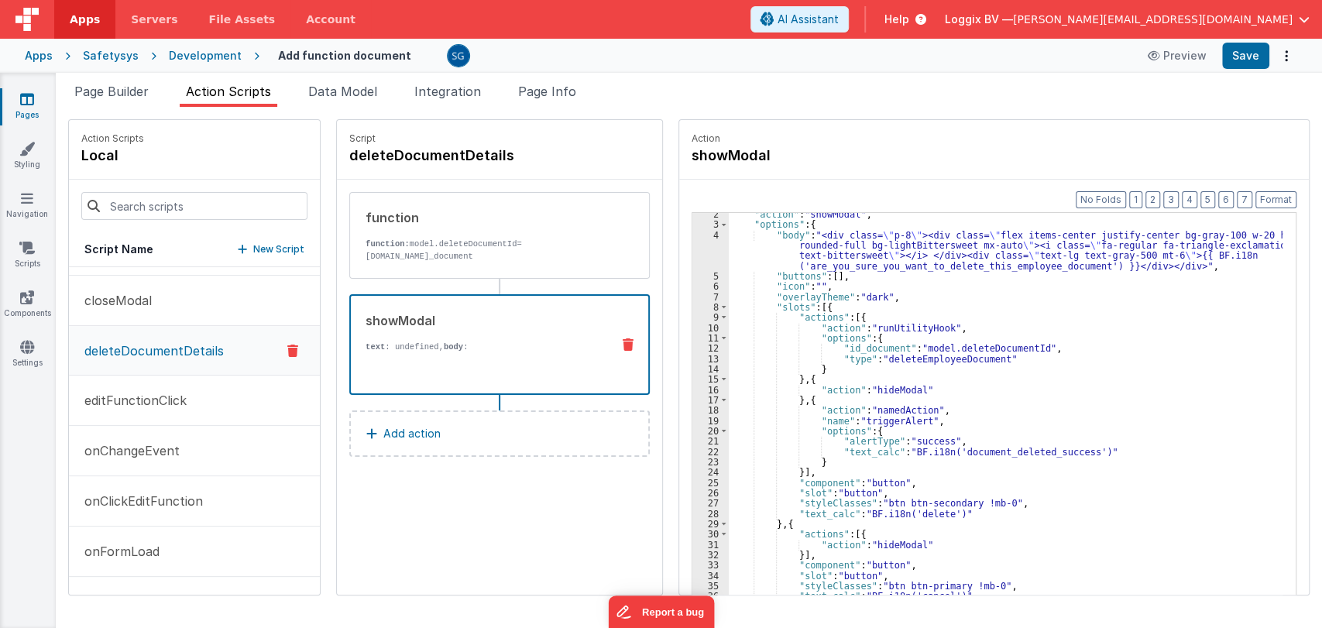
scroll to position [101, 0]
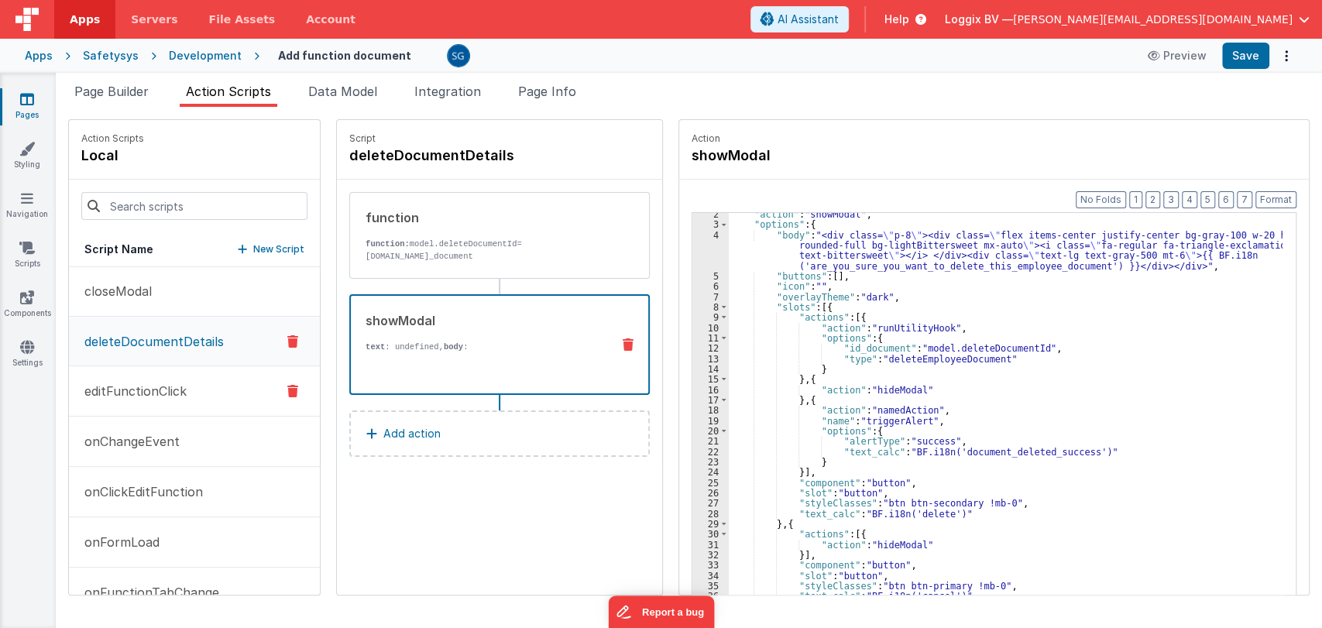
click at [138, 390] on p "editFunctionClick" at bounding box center [131, 391] width 112 height 19
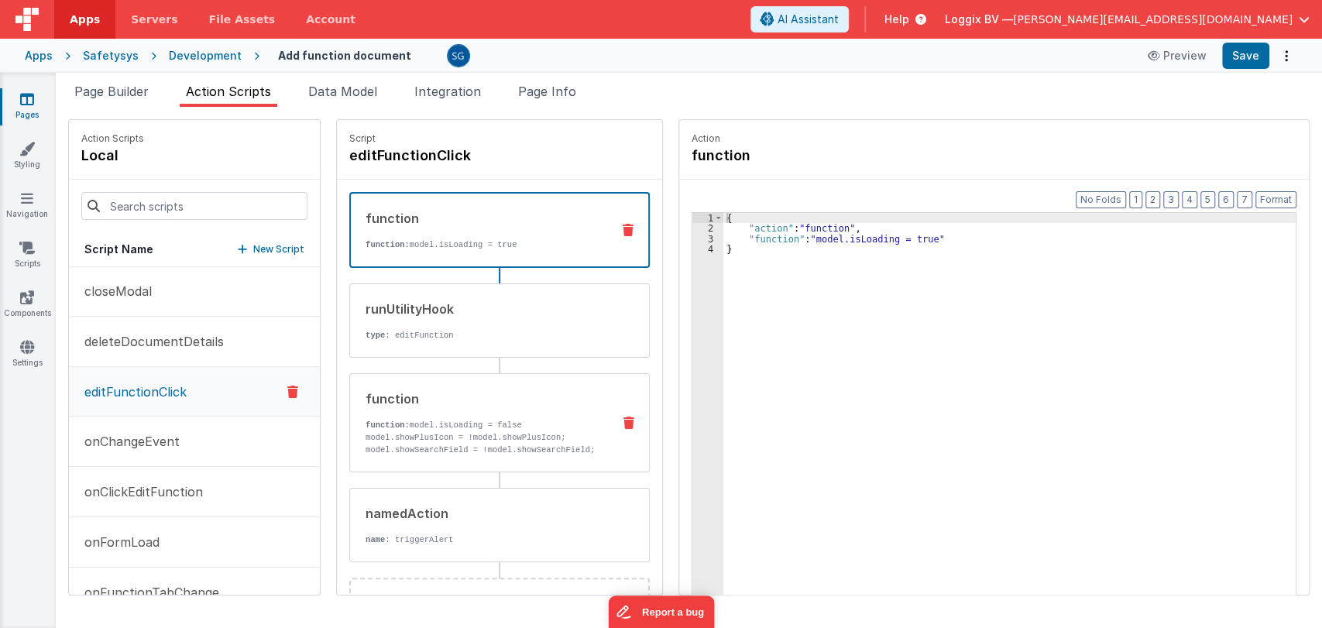
scroll to position [56, 0]
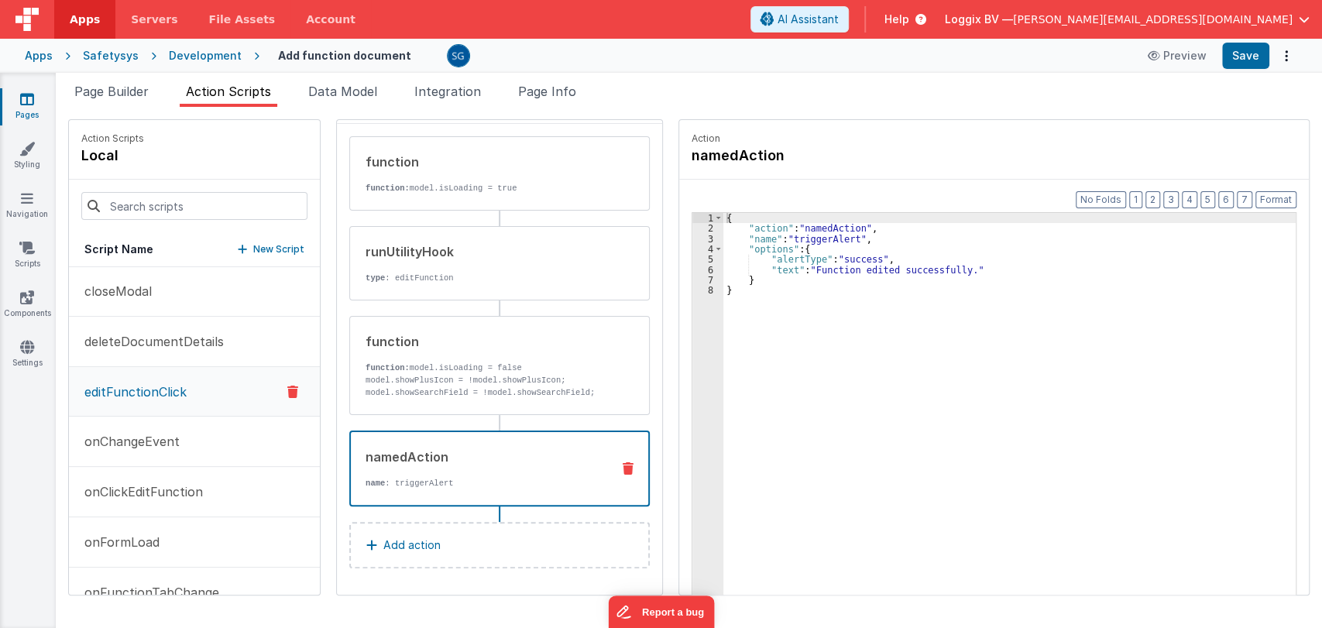
click at [389, 465] on div "namedAction" at bounding box center [482, 457] width 233 height 19
drag, startPoint x: 799, startPoint y: 270, endPoint x: 948, endPoint y: 272, distance: 148.7
click at [948, 272] on div "{ "action" : "namedAction" , "name" : "triggerAlert" , "options" : { "alertType…" at bounding box center [1017, 438] width 588 height 451
paste textarea
click at [778, 268] on div "{ "action" : "namedAction" , "name" : "triggerAlert" , "options" : { "alertType…" at bounding box center [1017, 438] width 588 height 451
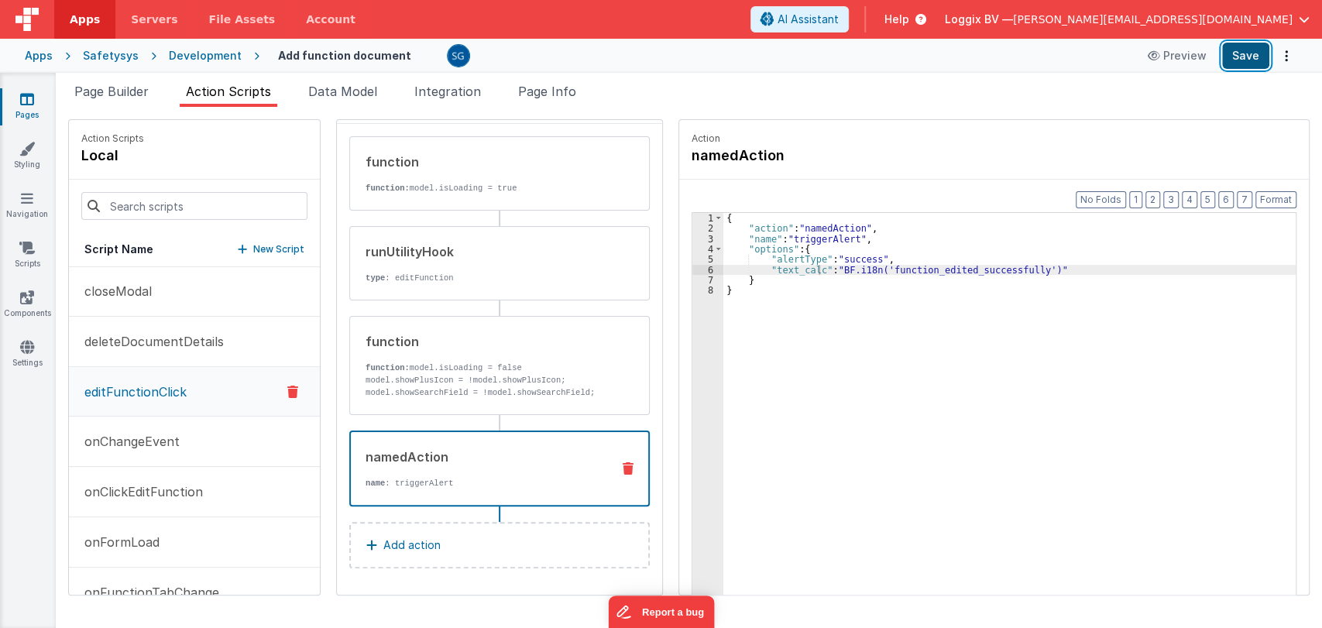
click at [1253, 55] on button "Save" at bounding box center [1245, 56] width 47 height 26
click at [150, 436] on p "onChangeEvent" at bounding box center [127, 441] width 105 height 19
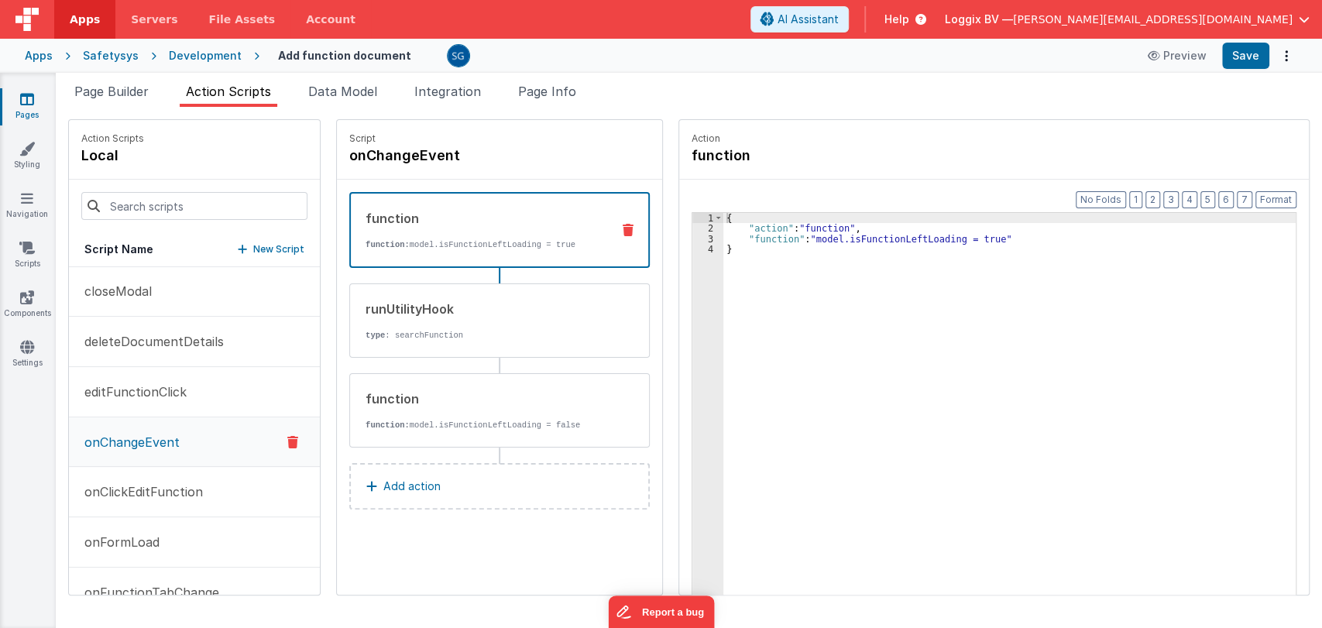
scroll to position [0, 0]
click at [143, 477] on button "onClickEditFunction" at bounding box center [194, 492] width 251 height 50
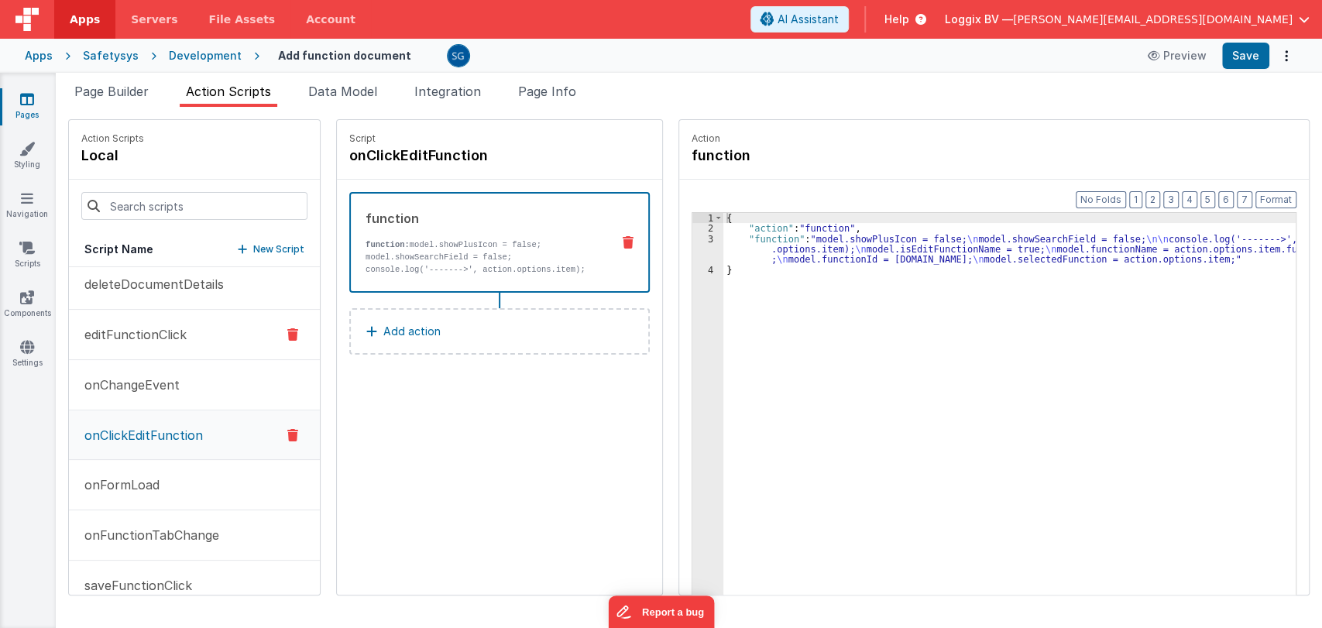
scroll to position [176, 0]
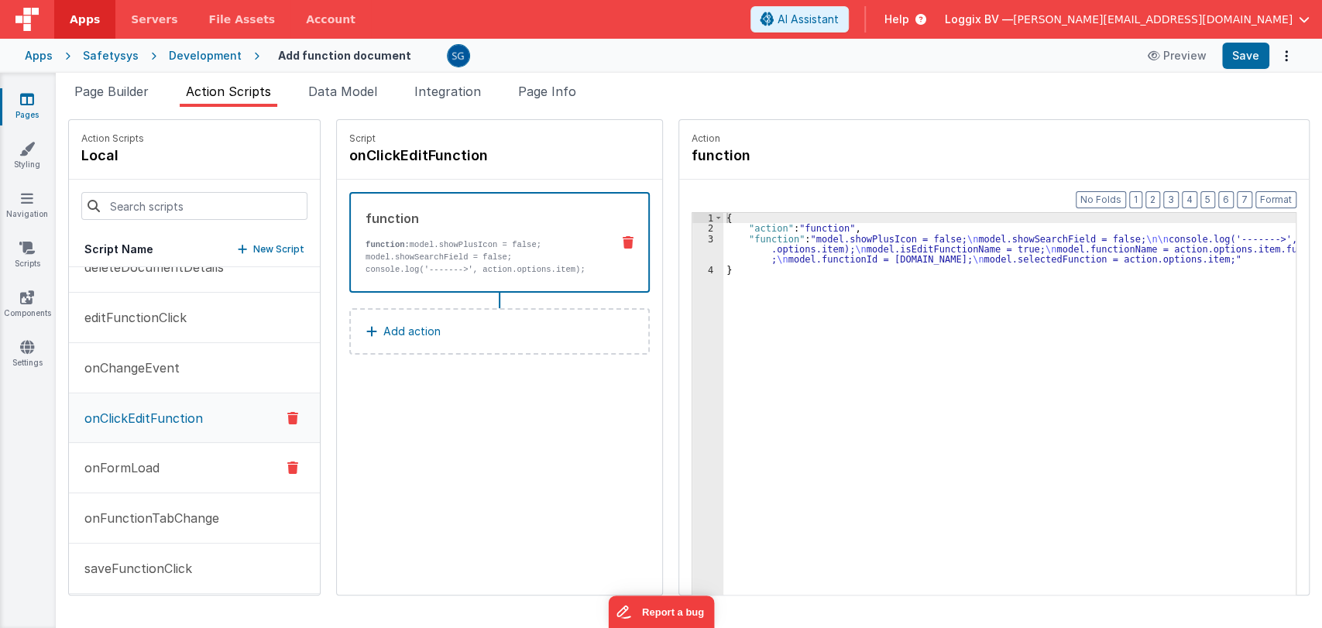
click at [119, 462] on p "onFormLoad" at bounding box center [117, 468] width 84 height 19
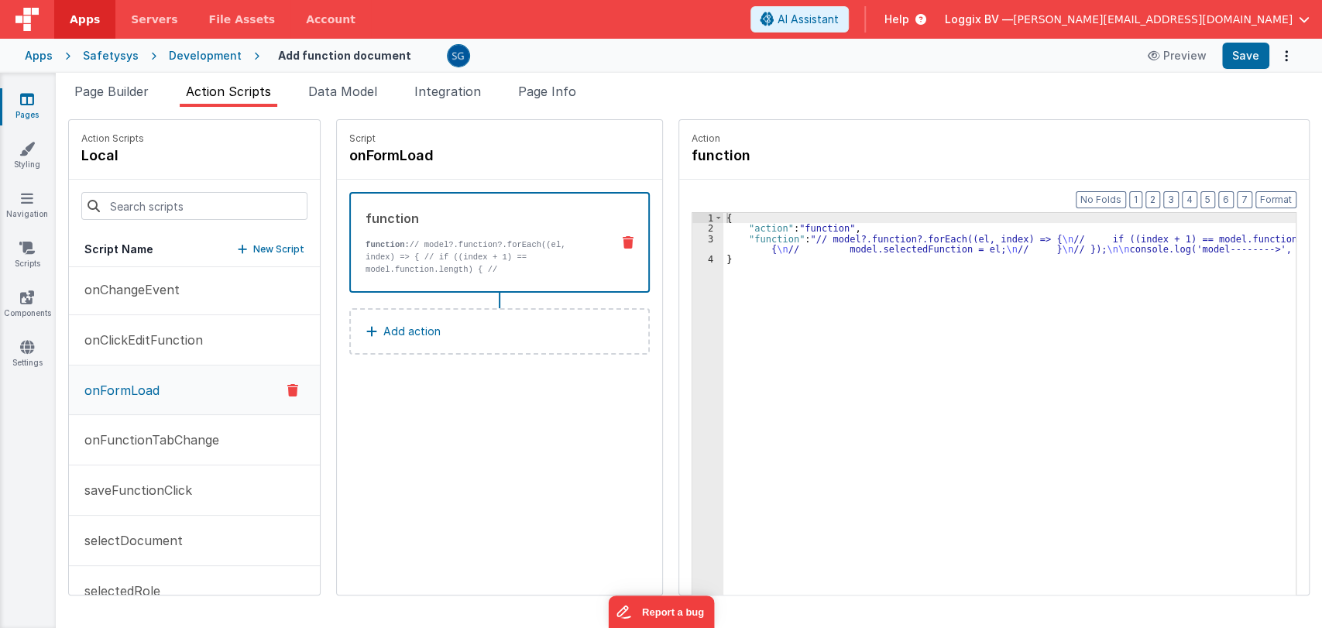
scroll to position [257, 0]
click at [159, 432] on p "onFunctionTabChange" at bounding box center [147, 437] width 144 height 19
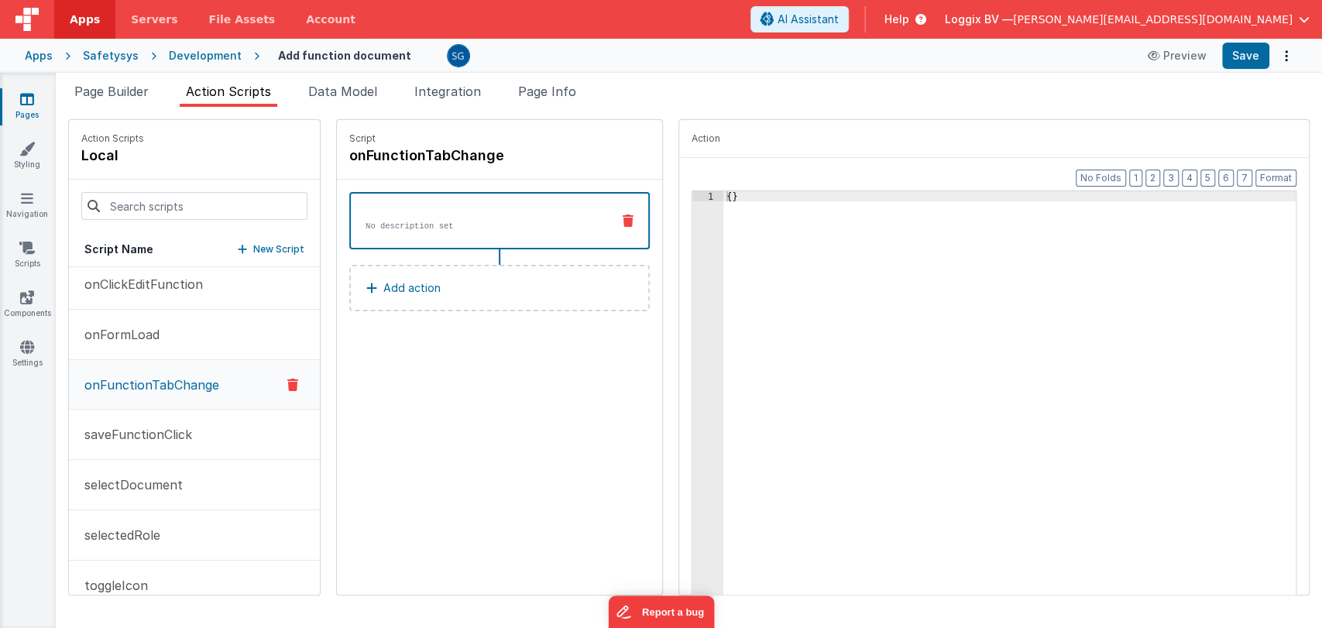
scroll to position [322, 0]
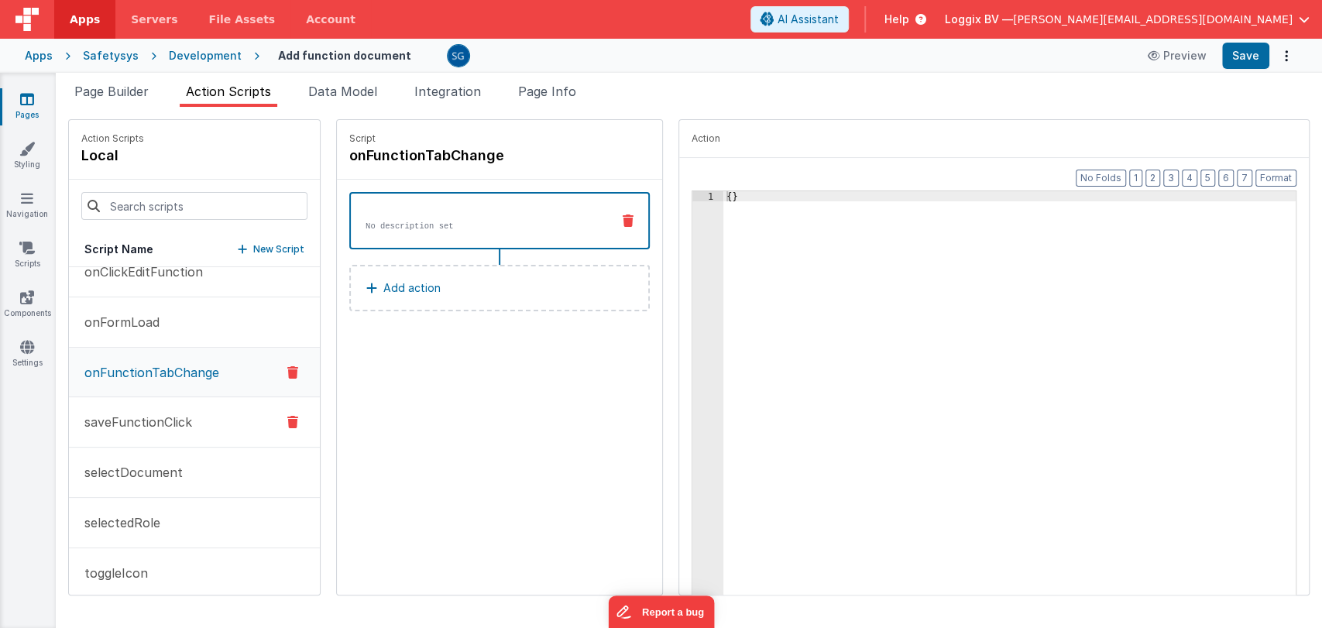
click at [132, 422] on p "saveFunctionClick" at bounding box center [133, 422] width 117 height 19
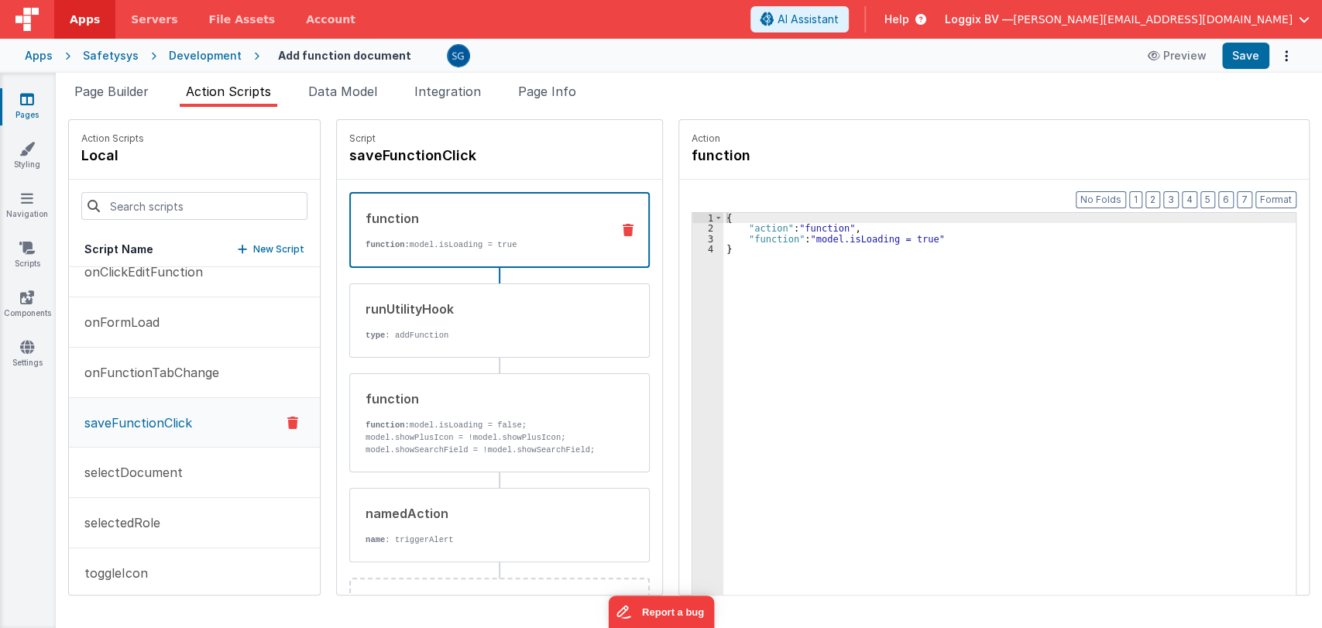
scroll to position [56, 0]
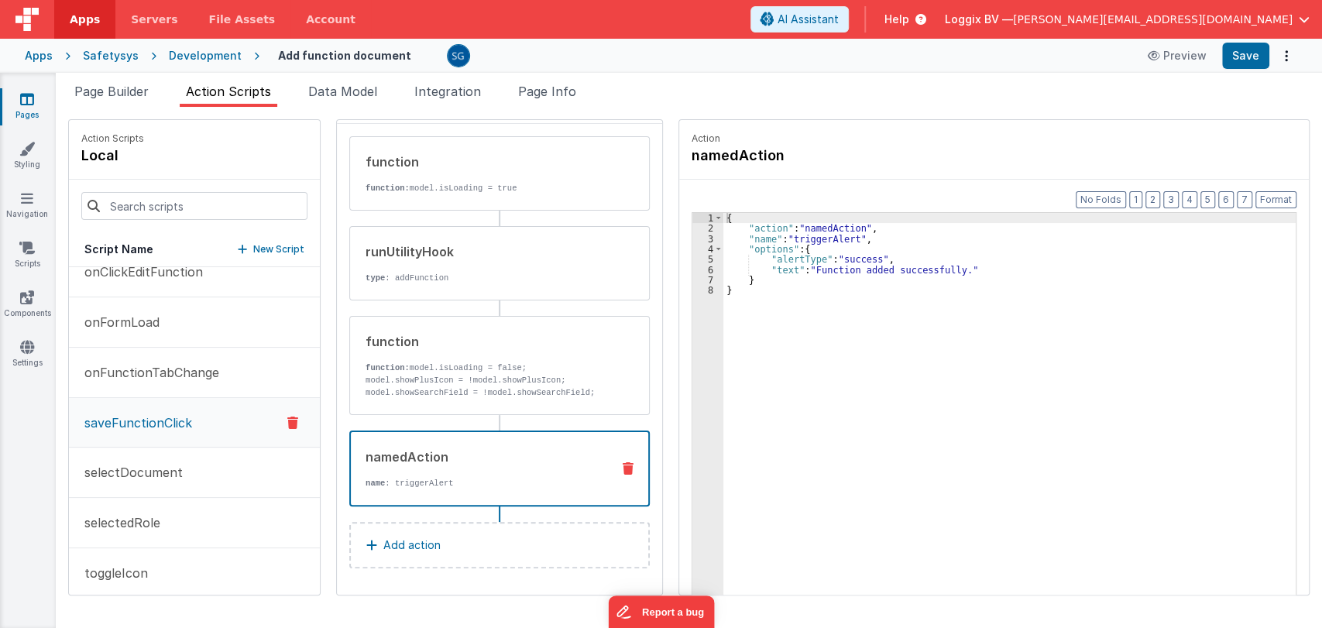
click at [400, 454] on div "namedAction" at bounding box center [482, 457] width 233 height 19
drag, startPoint x: 799, startPoint y: 269, endPoint x: 942, endPoint y: 270, distance: 142.5
click at [942, 270] on div "{ "action" : "namedAction" , "name" : "triggerAlert" , "options" : { "alertType…" at bounding box center [1017, 438] width 588 height 451
click at [780, 271] on div "{ "action" : "namedAction" , "name" : "triggerAlert" , "options" : { "alertType…" at bounding box center [1017, 438] width 588 height 451
click at [1240, 66] on button "Save" at bounding box center [1245, 56] width 47 height 26
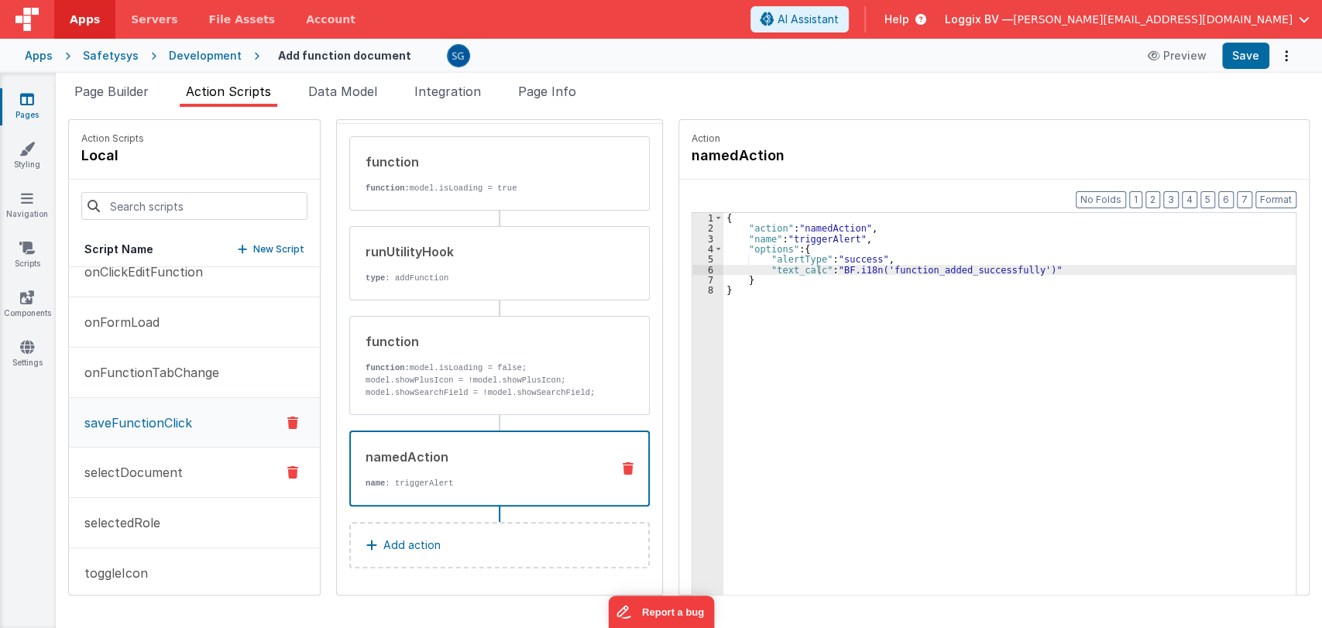
click at [129, 471] on p "selectDocument" at bounding box center [129, 472] width 108 height 19
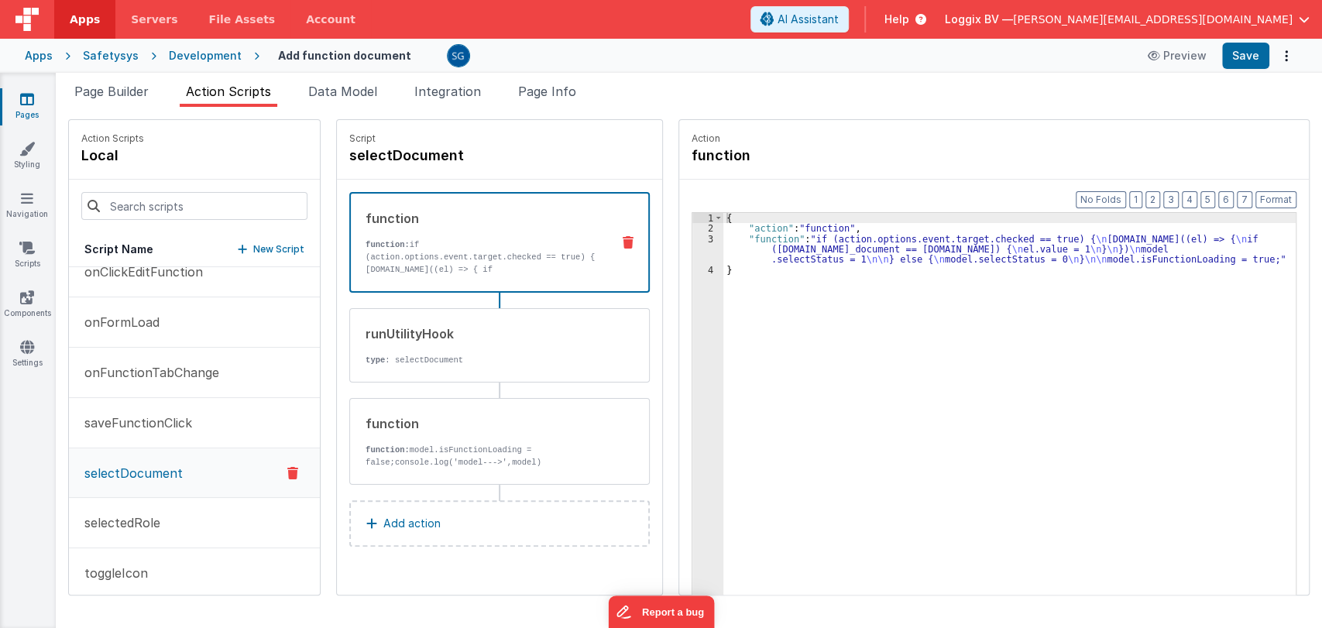
scroll to position [0, 0]
click at [121, 519] on p "selectedRole" at bounding box center [117, 523] width 85 height 19
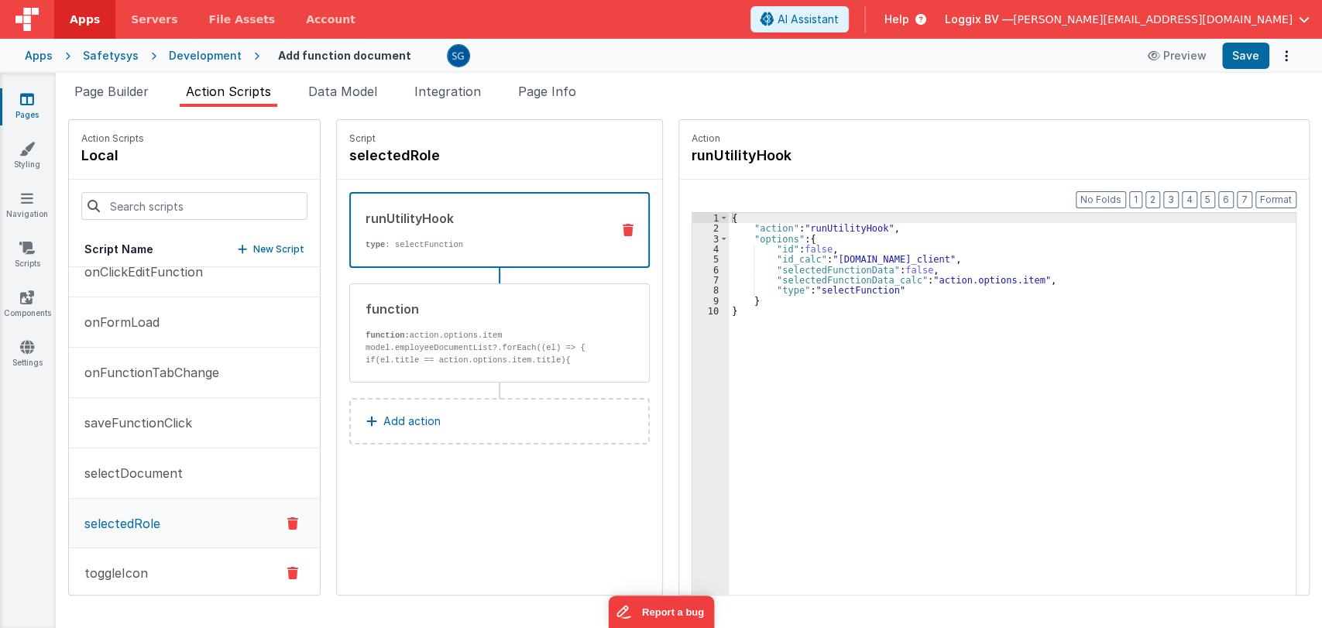
click at [119, 581] on button "toggleIcon" at bounding box center [194, 573] width 251 height 50
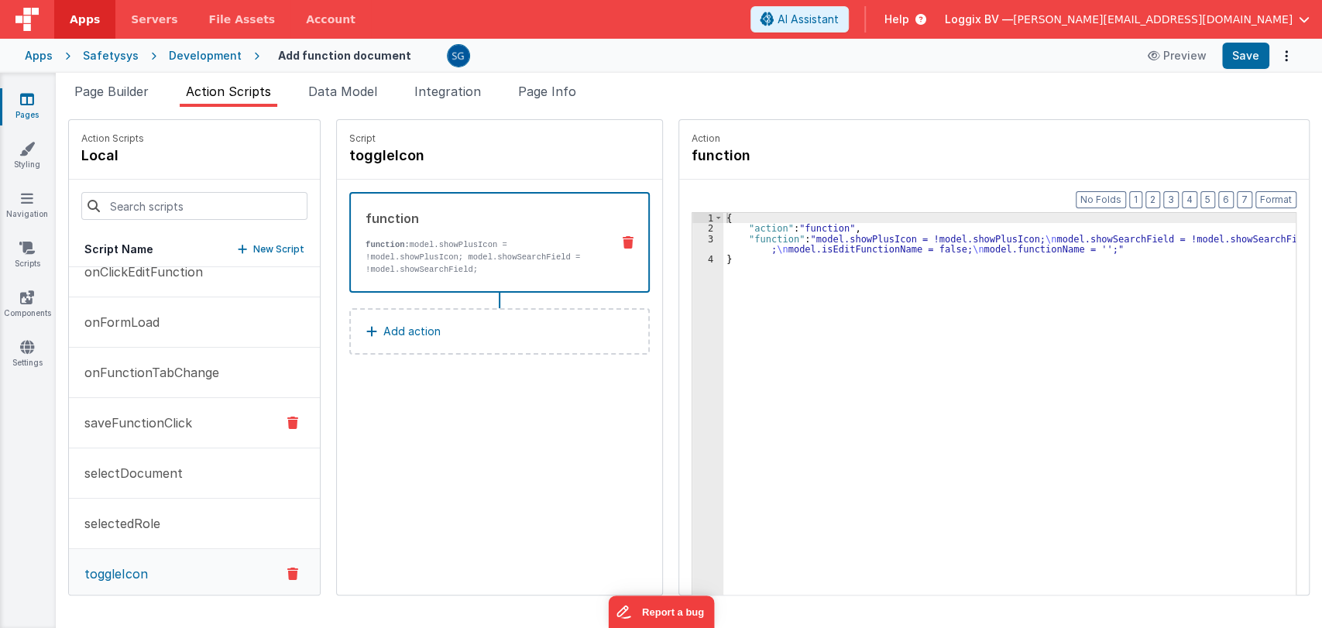
scroll to position [337, 0]
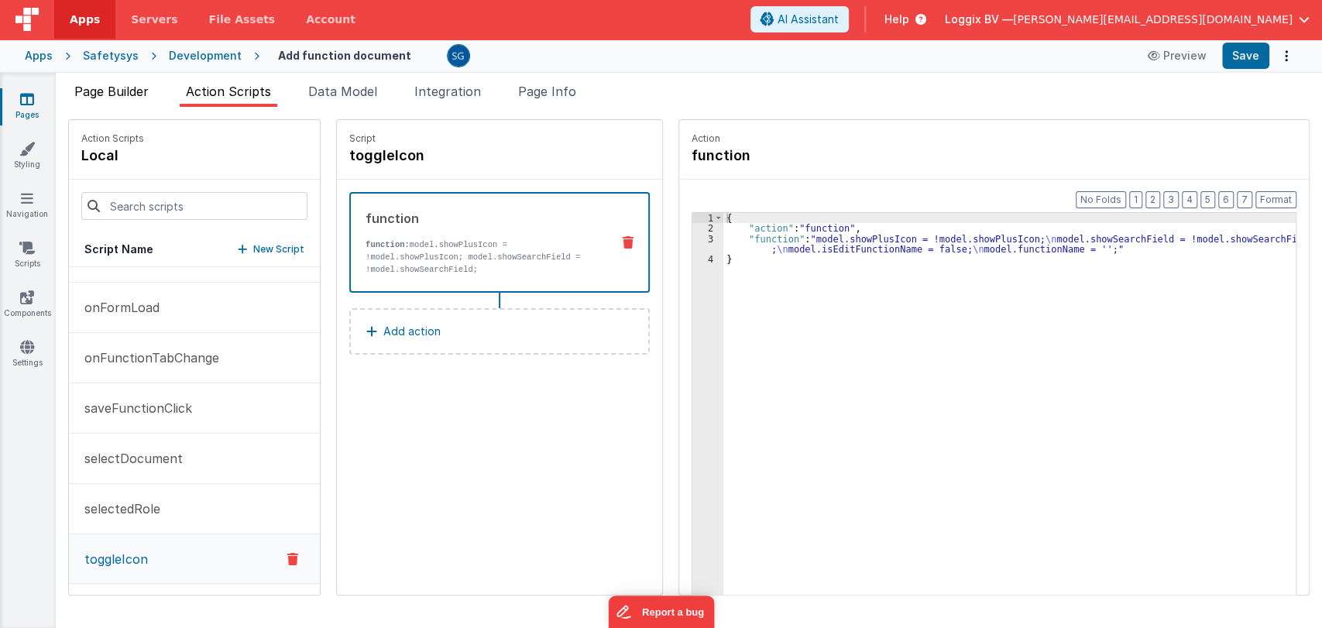
click at [100, 90] on span "Page Builder" at bounding box center [111, 91] width 74 height 15
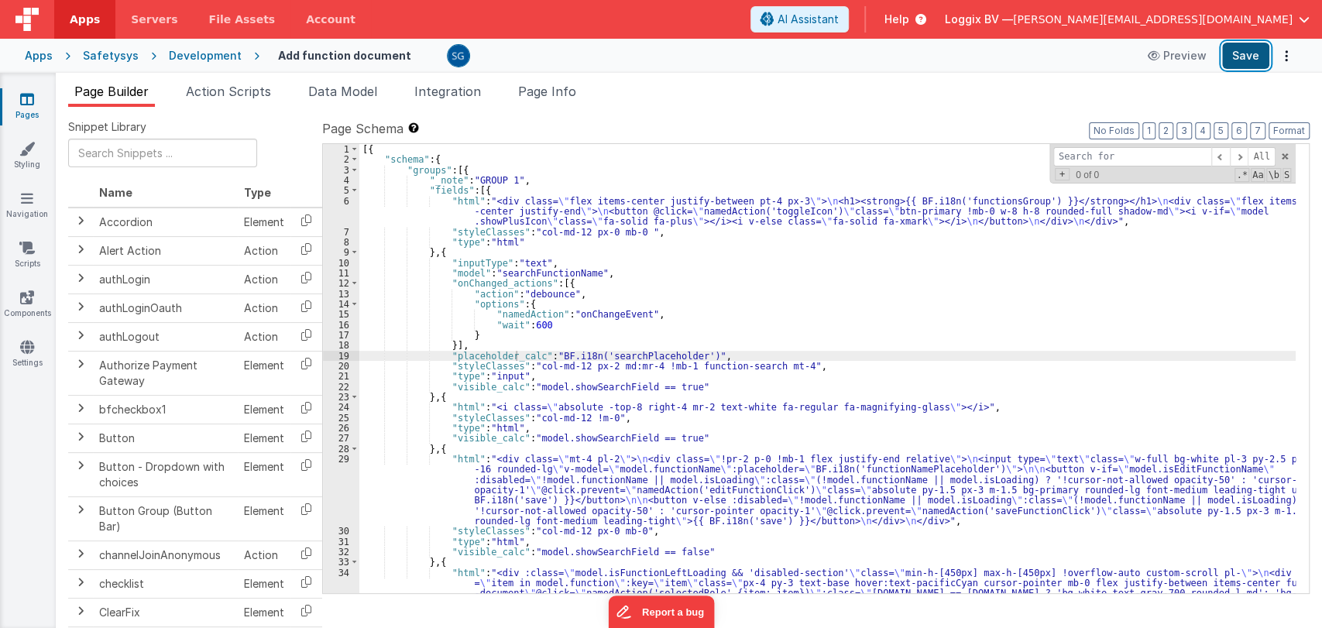
click at [1254, 59] on button "Save" at bounding box center [1245, 56] width 47 height 26
click at [26, 96] on icon at bounding box center [27, 98] width 14 height 15
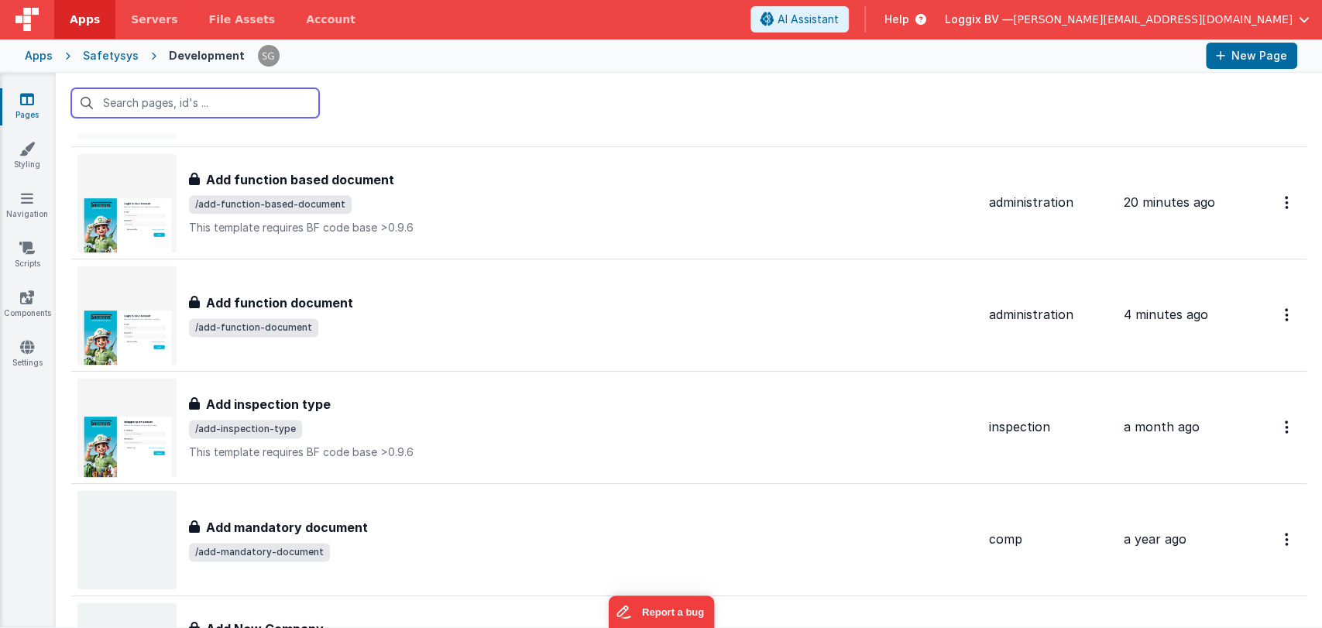
scroll to position [1369, 0]
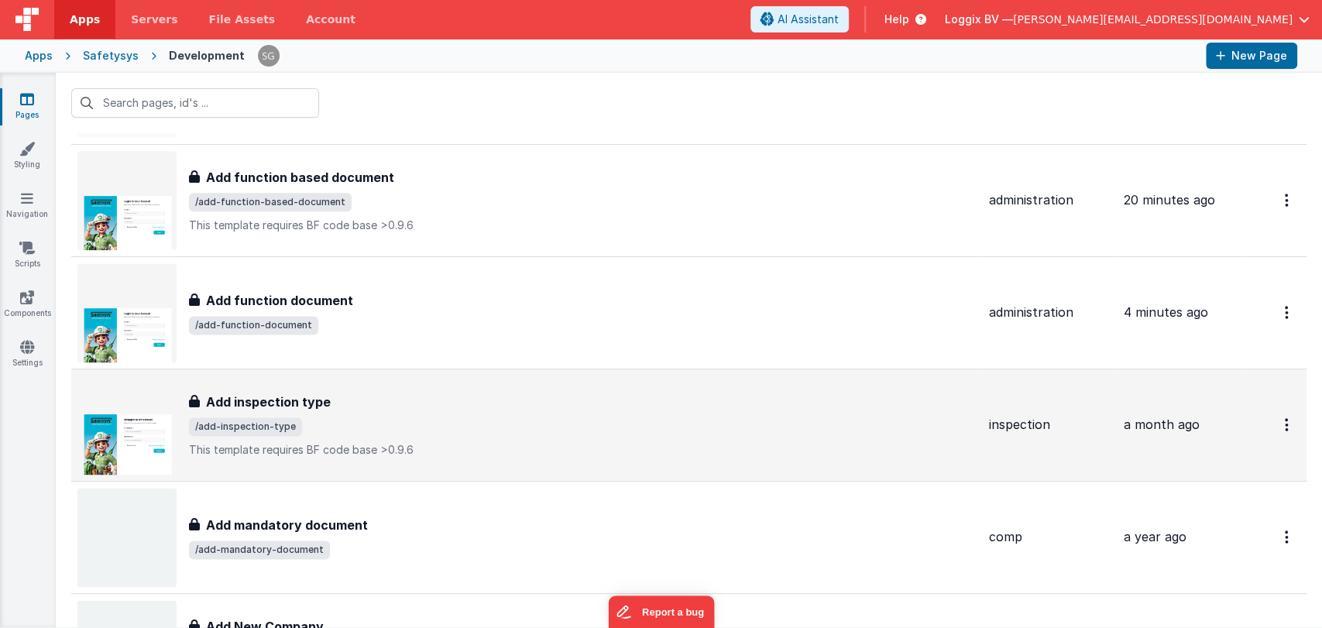
click at [306, 407] on h3 "Add inspection type" at bounding box center [268, 402] width 125 height 19
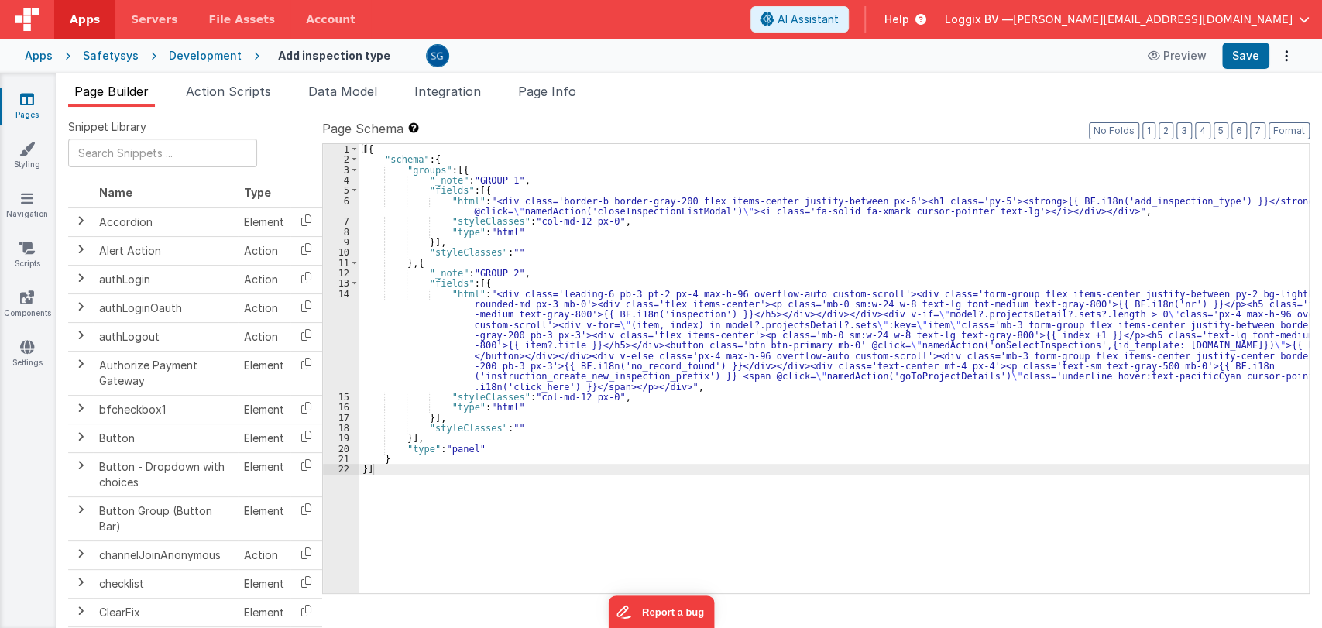
click at [654, 404] on div "[{ "schema" : { "groups" : [{ "_note" : "GROUP 1" , "fields" : [{ "html" : "<di…" at bounding box center [834, 379] width 950 height 470
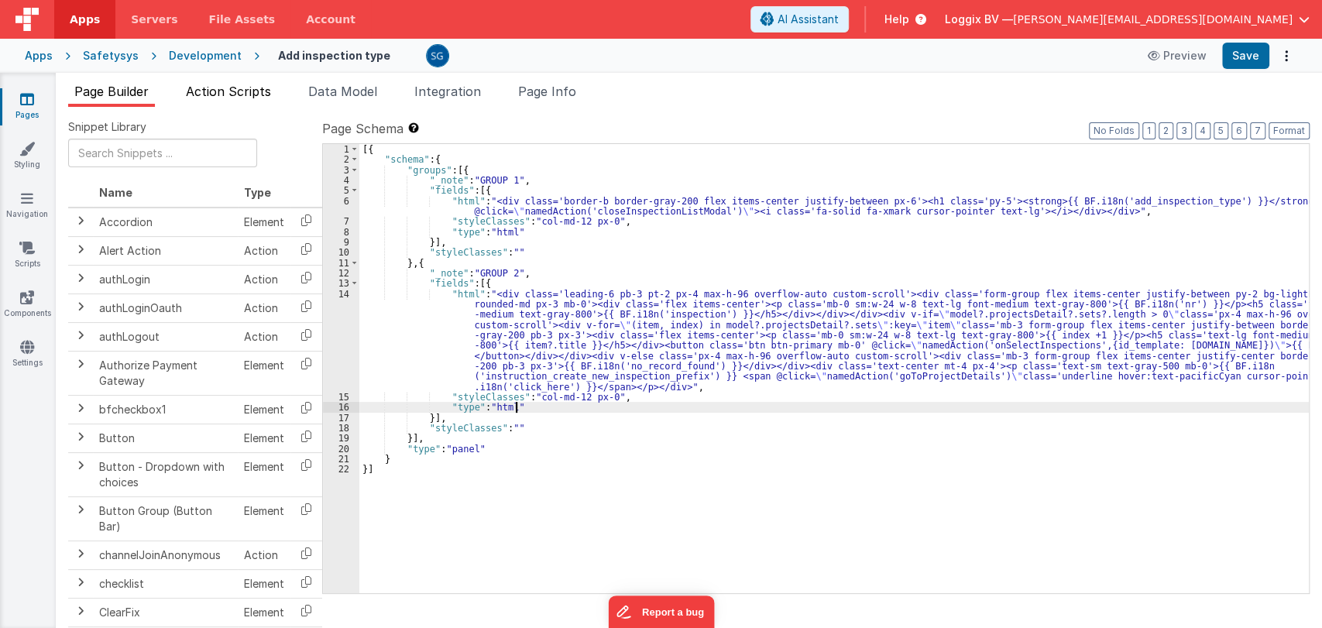
click at [236, 88] on span "Action Scripts" at bounding box center [228, 91] width 85 height 15
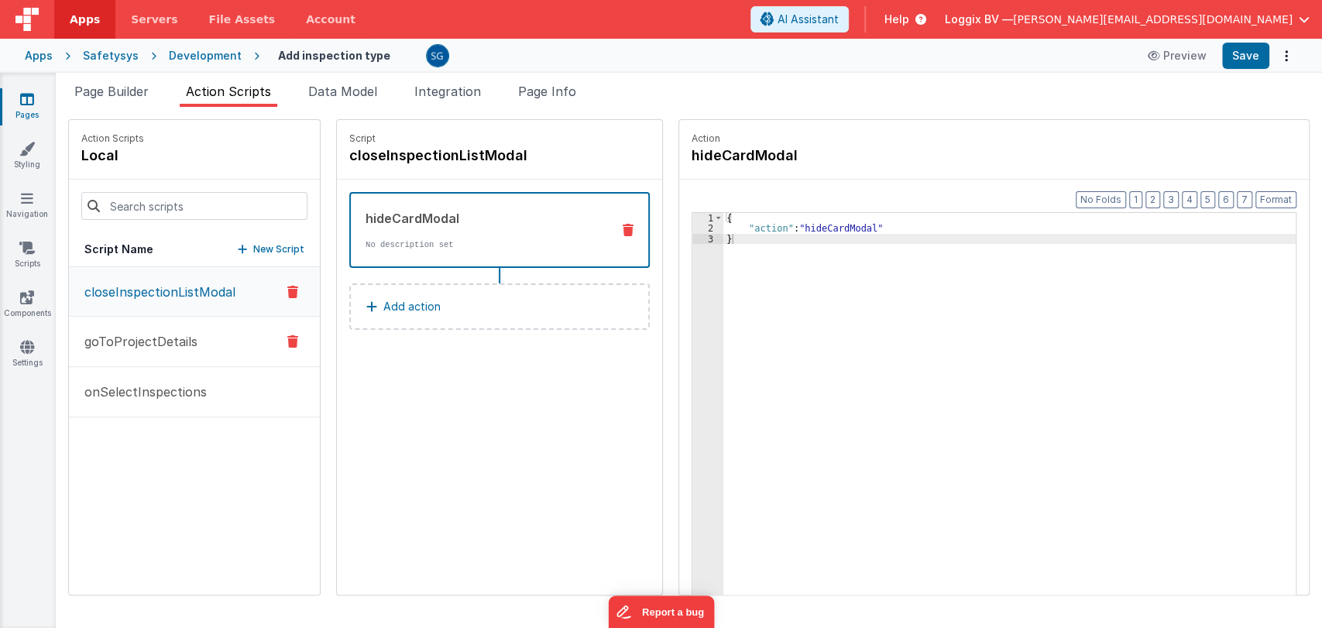
click at [143, 342] on p "goToProjectDetails" at bounding box center [136, 341] width 122 height 19
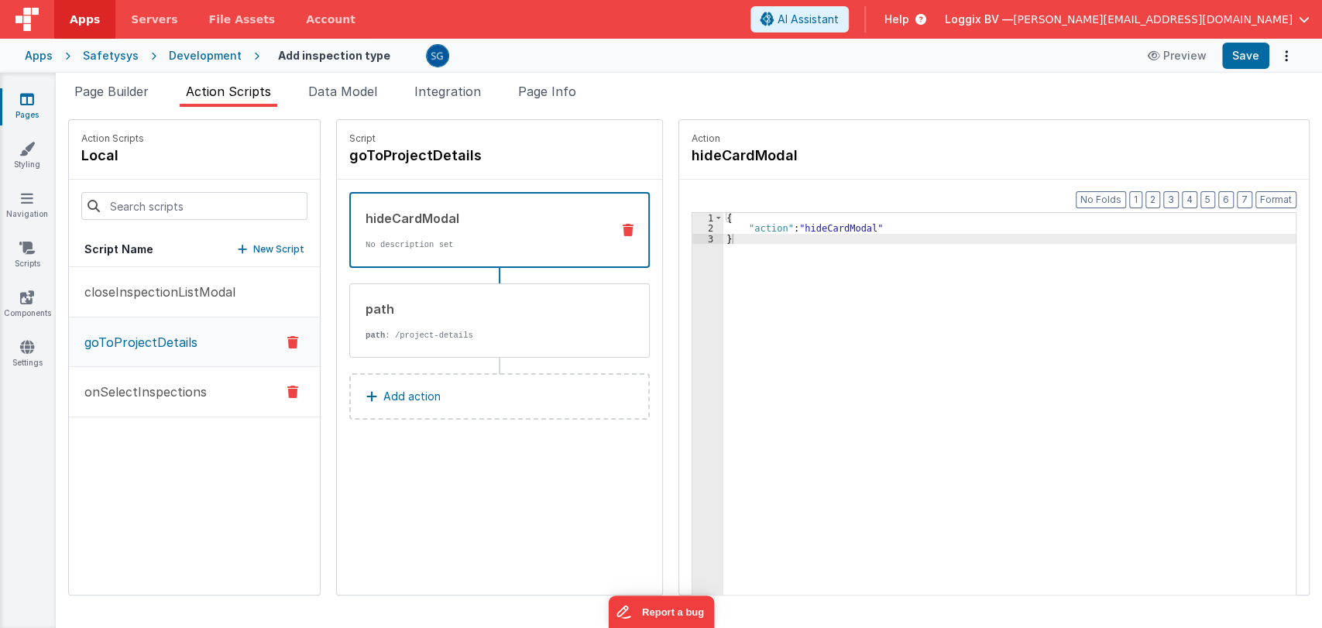
click at [143, 397] on p "onSelectInspections" at bounding box center [141, 392] width 132 height 19
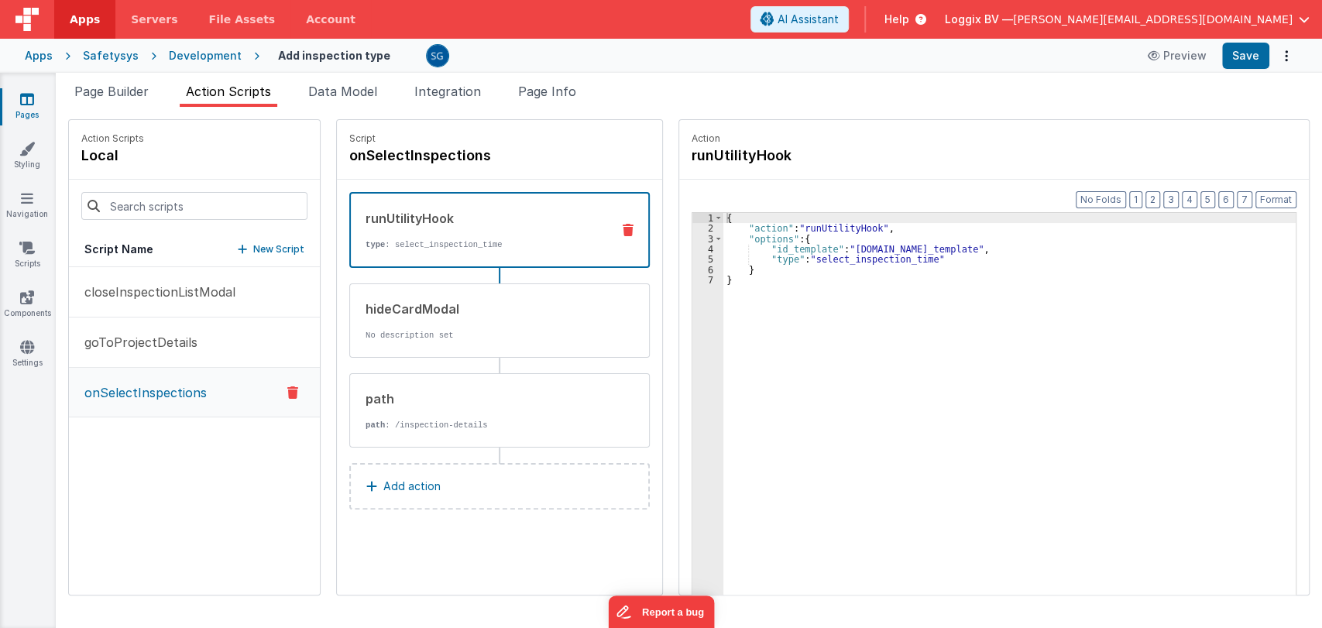
click at [23, 99] on icon at bounding box center [27, 98] width 14 height 15
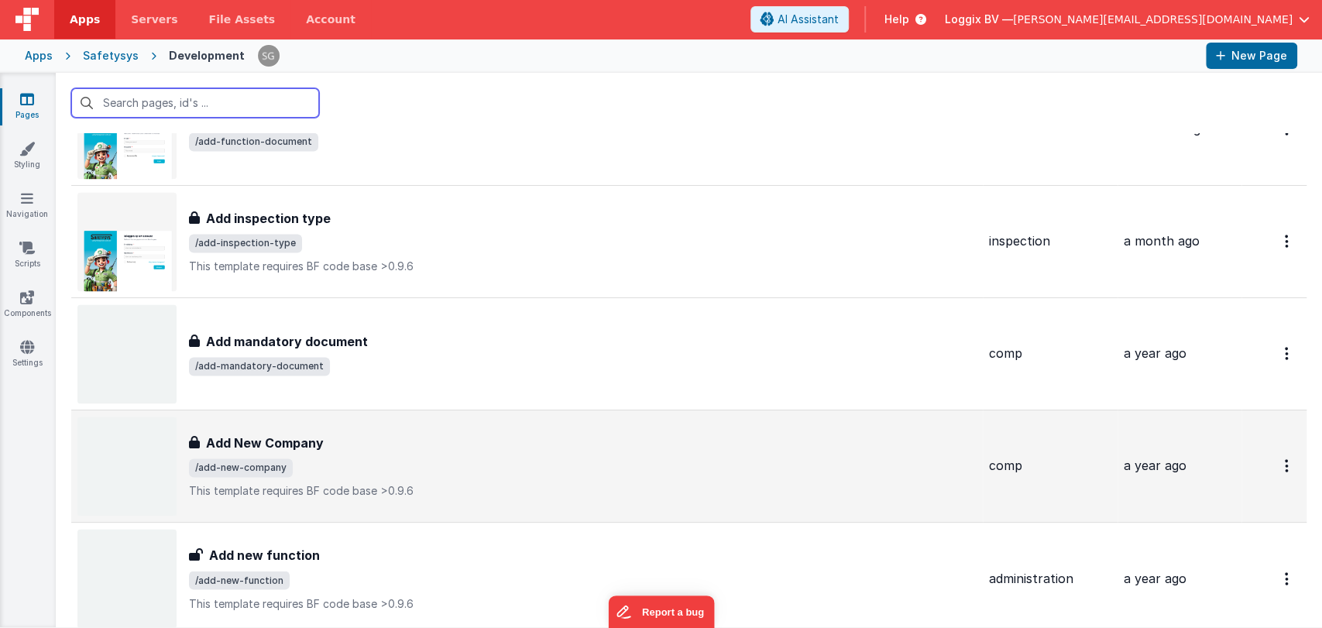
scroll to position [1551, 0]
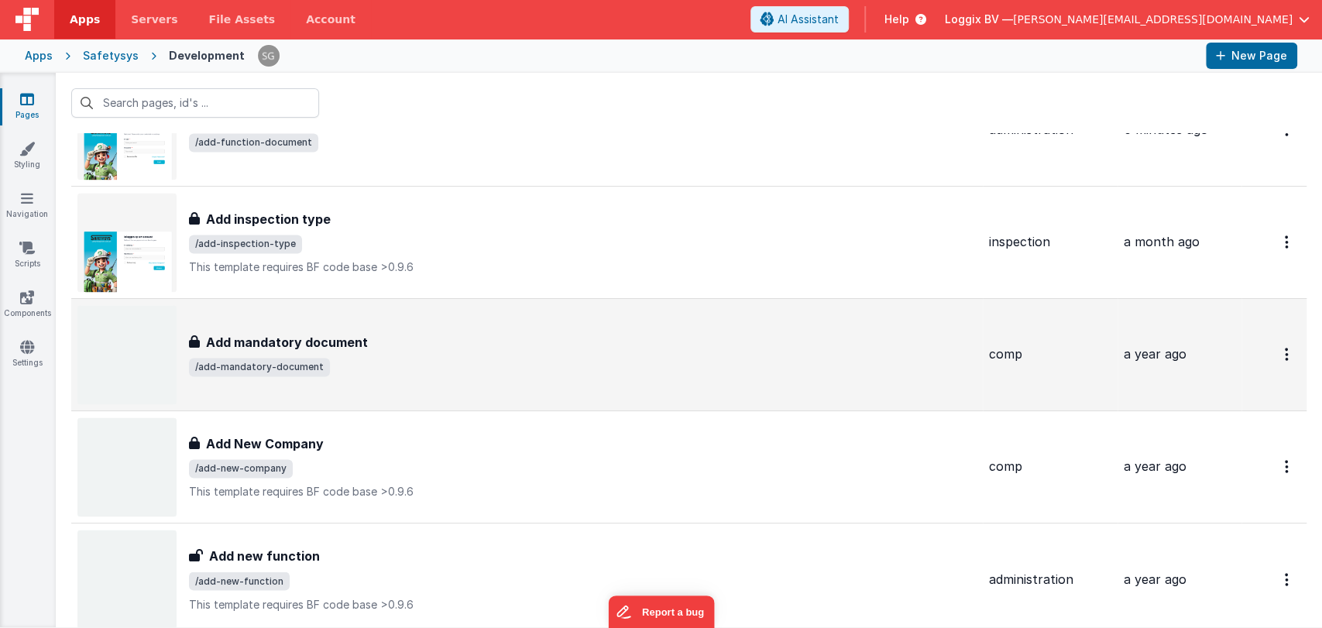
click at [448, 351] on div "Add mandatory document" at bounding box center [583, 342] width 788 height 19
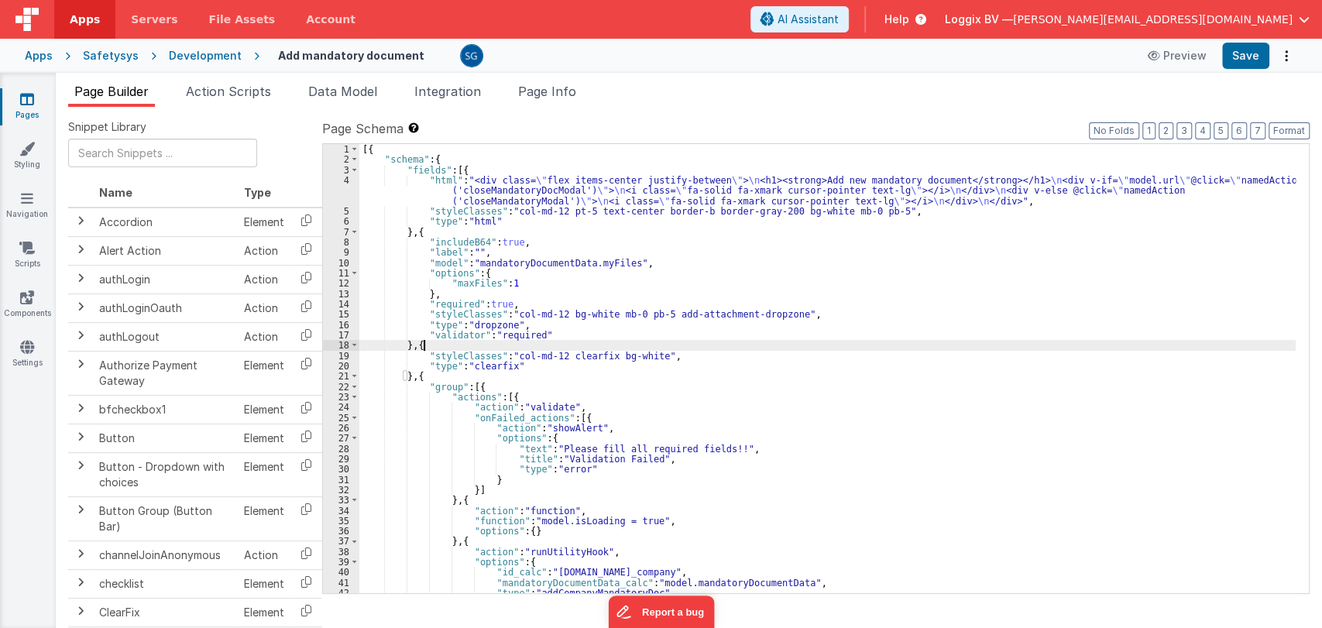
click at [719, 346] on div "[{ "schema" : { "fields" : [{ "html" : "<div class= \" flex items-center justif…" at bounding box center [827, 379] width 936 height 470
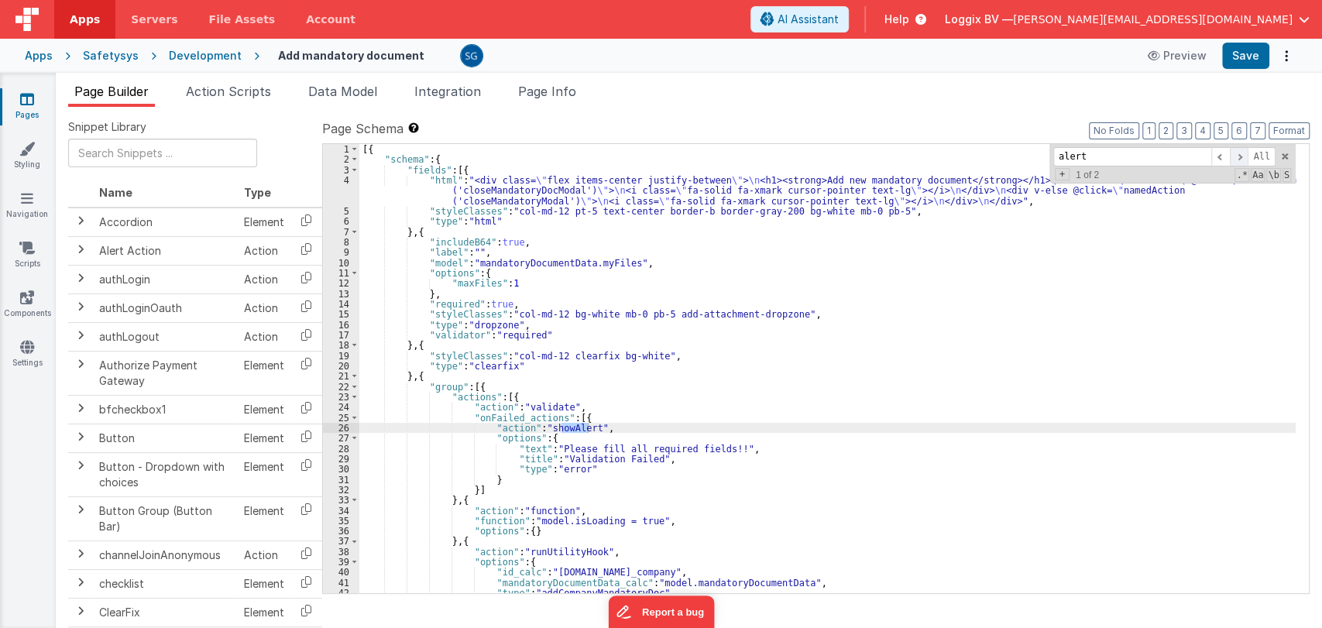
type input "alert"
click at [1240, 156] on span at bounding box center [1239, 156] width 19 height 19
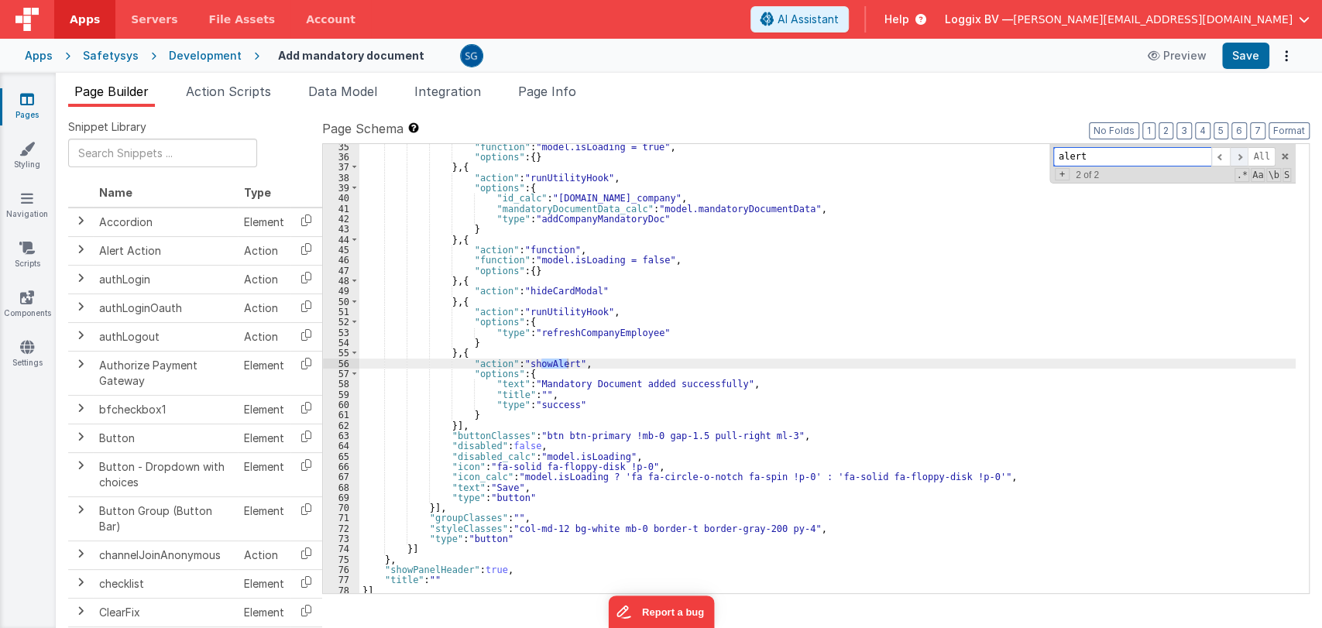
scroll to position [374, 0]
click at [1218, 158] on span at bounding box center [1220, 156] width 19 height 19
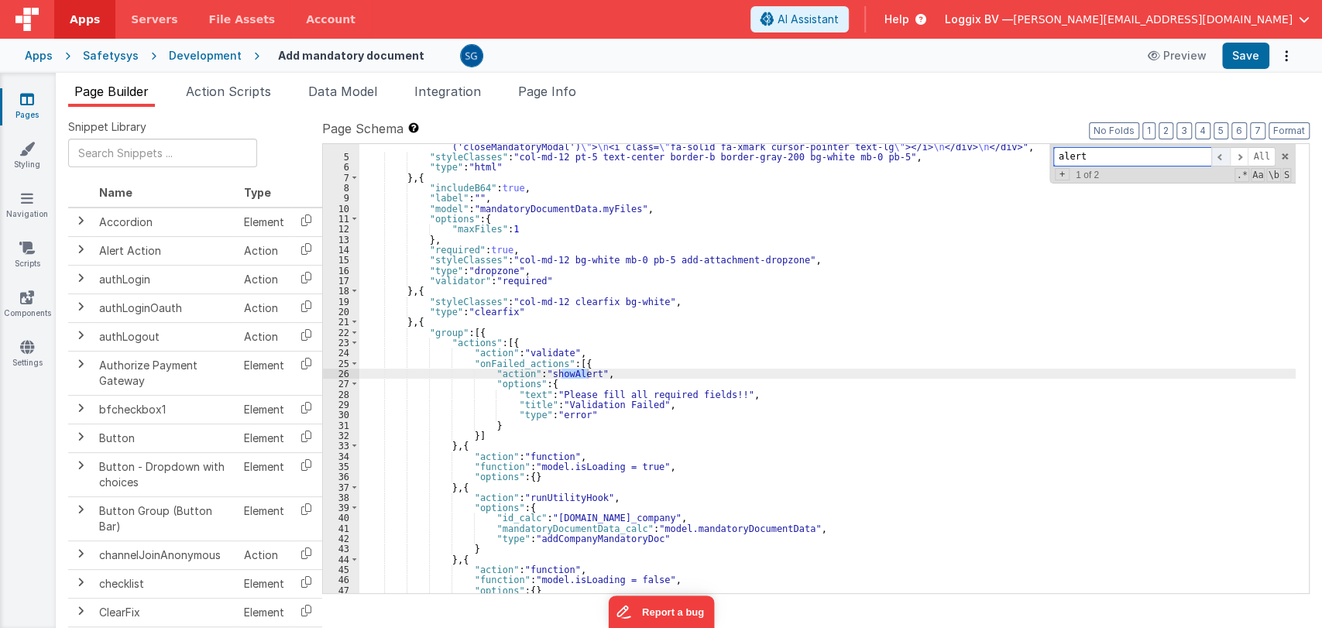
scroll to position [54, 0]
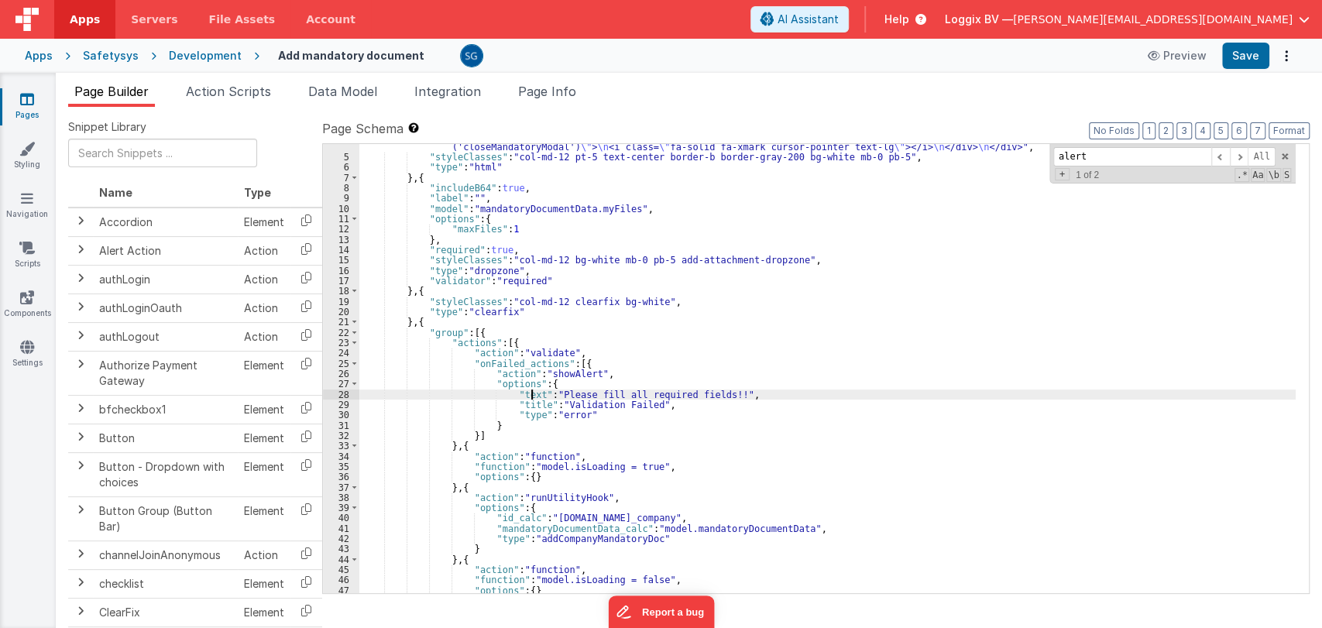
click at [531, 393] on div ""html" : "<div class= \" flex items-center justify-between \" > \n <h1><strong>…" at bounding box center [827, 366] width 936 height 490
click at [538, 403] on div ""html" : "<div class= \" flex items-center justify-between \" > \n <h1><strong>…" at bounding box center [827, 366] width 936 height 490
click at [744, 392] on div ""html" : "<div class= \" flex items-center justify-between \" > \n <h1><strong>…" at bounding box center [827, 366] width 936 height 490
click at [669, 407] on div ""html" : "<div class= \" flex items-center justify-between \" > \n <h1><strong>…" at bounding box center [827, 366] width 936 height 490
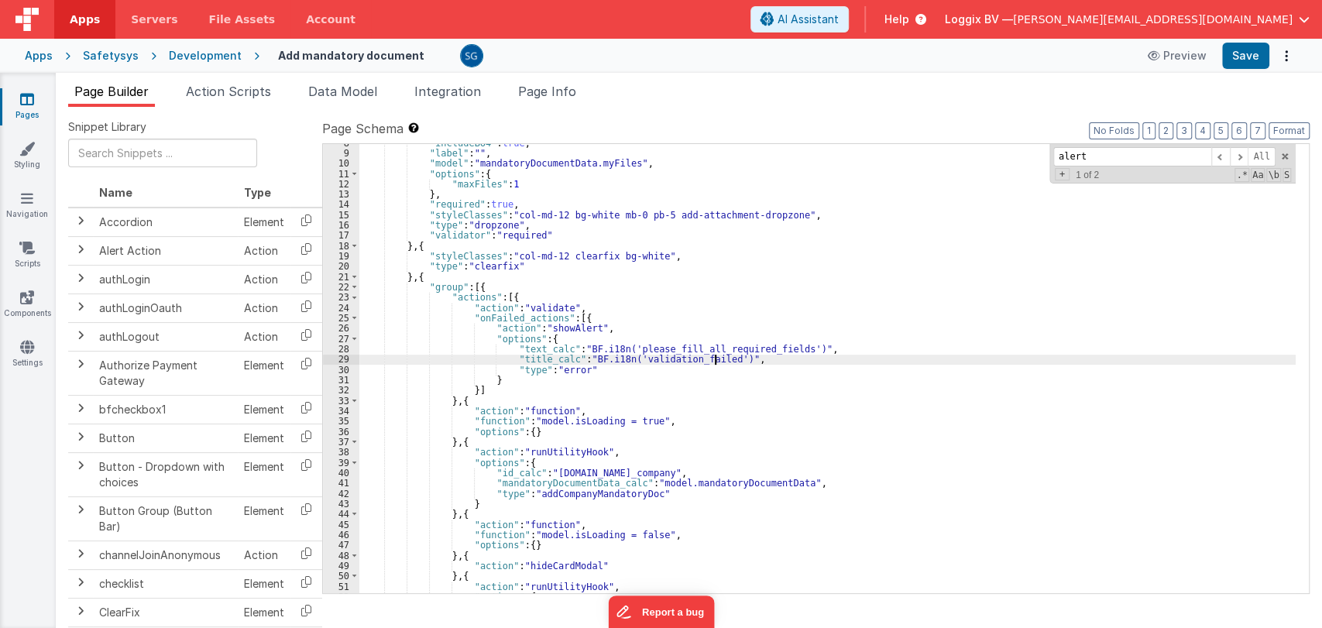
scroll to position [99, 0]
click at [1241, 153] on span at bounding box center [1239, 156] width 19 height 19
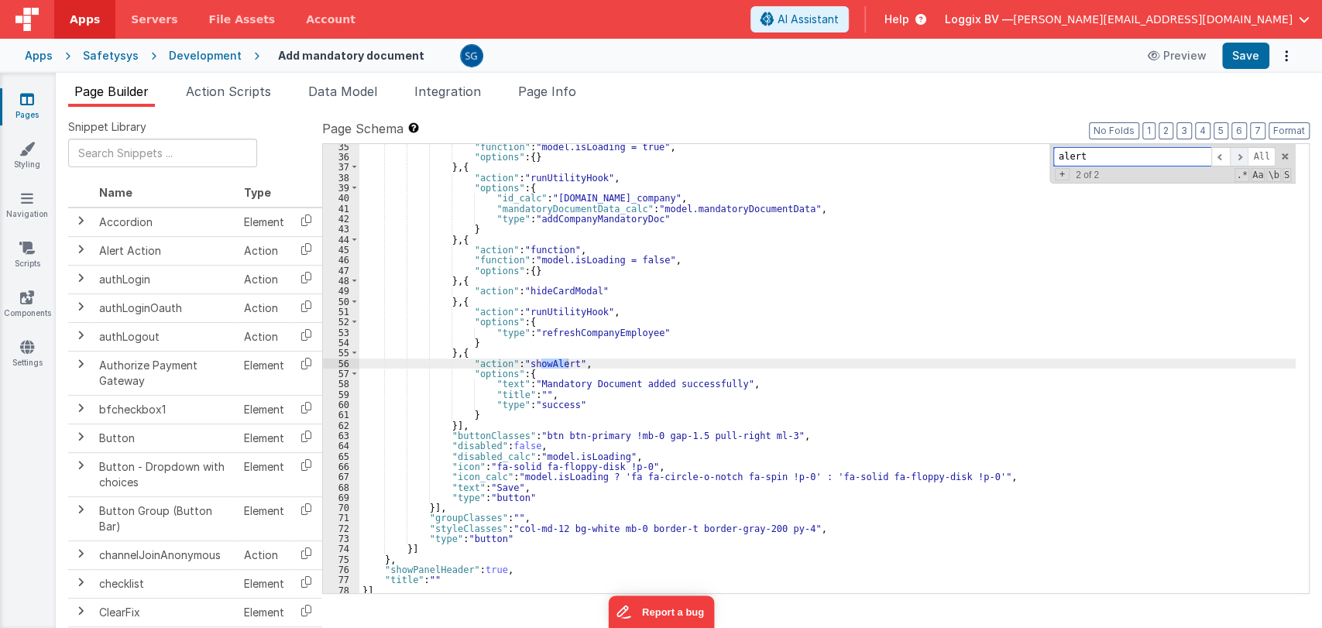
scroll to position [374, 0]
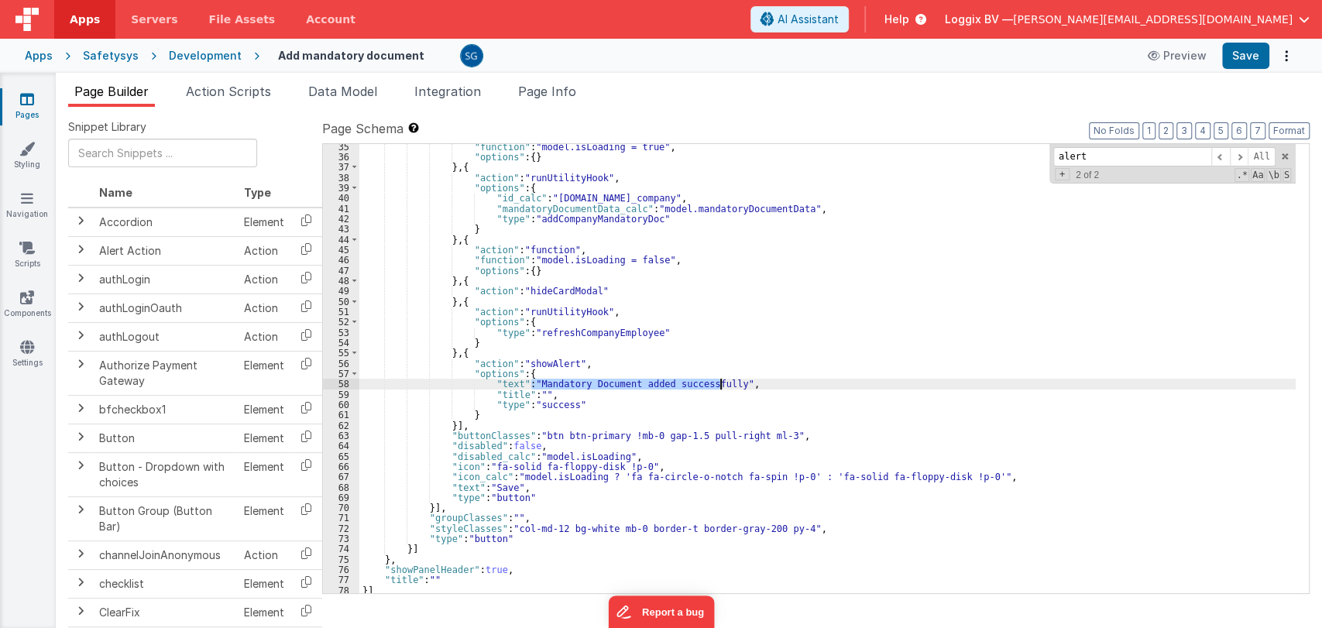
drag, startPoint x: 530, startPoint y: 383, endPoint x: 720, endPoint y: 384, distance: 190.5
click at [720, 384] on div ""function" : "model.isLoading = true" , "options" : { } } , { "action" : "runUt…" at bounding box center [827, 377] width 936 height 470
click at [510, 384] on div ""function" : "model.isLoading = true" , "options" : { } } , { "action" : "runUt…" at bounding box center [827, 377] width 936 height 470
click at [1247, 57] on button "Save" at bounding box center [1245, 56] width 47 height 26
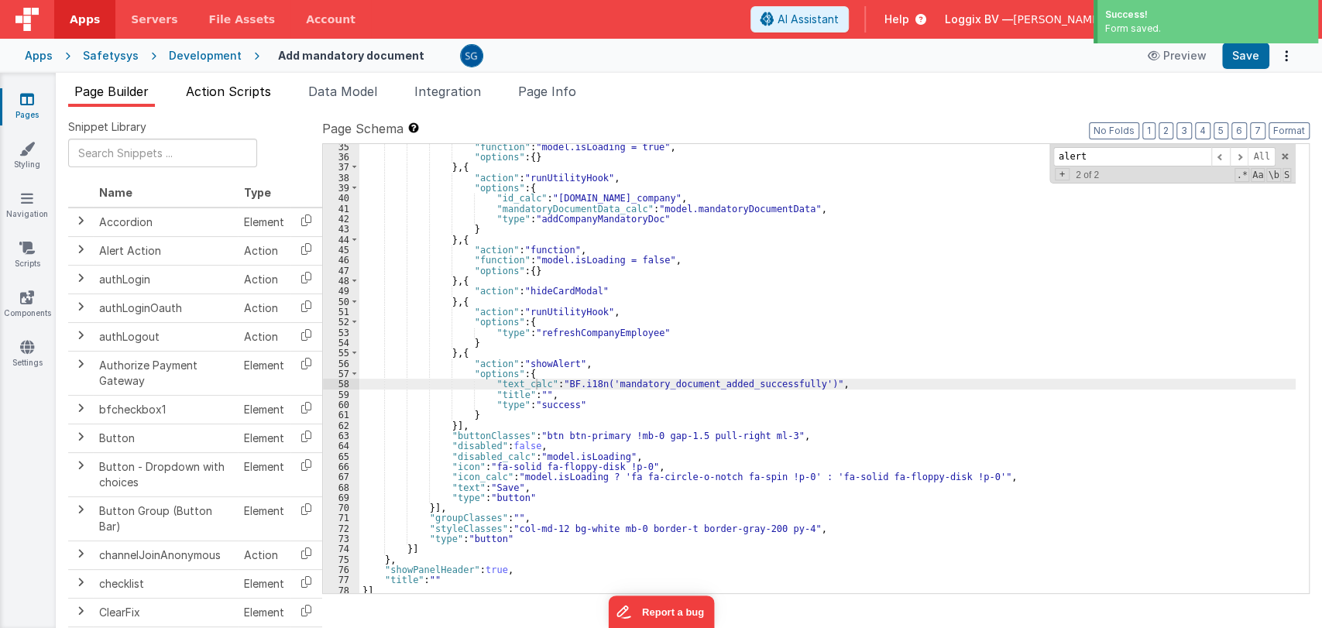
click at [229, 95] on span "Action Scripts" at bounding box center [228, 91] width 85 height 15
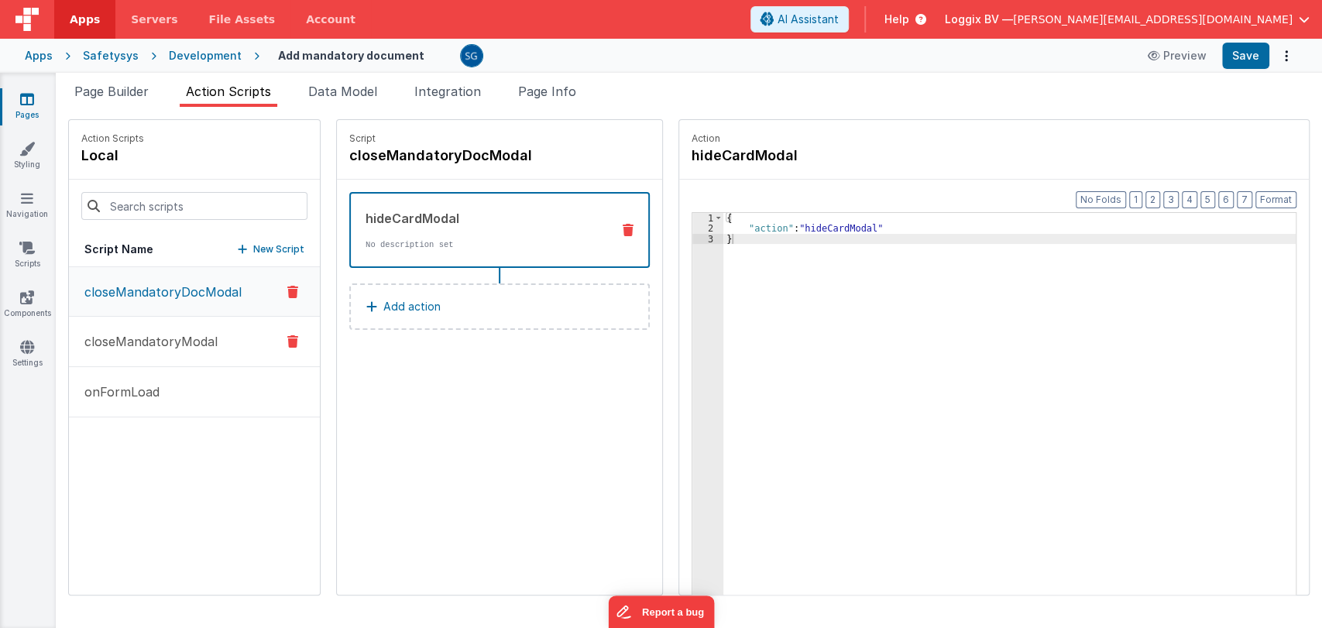
click at [149, 344] on p "closeMandatoryModal" at bounding box center [146, 341] width 143 height 19
click at [114, 390] on p "onFormLoad" at bounding box center [117, 392] width 84 height 19
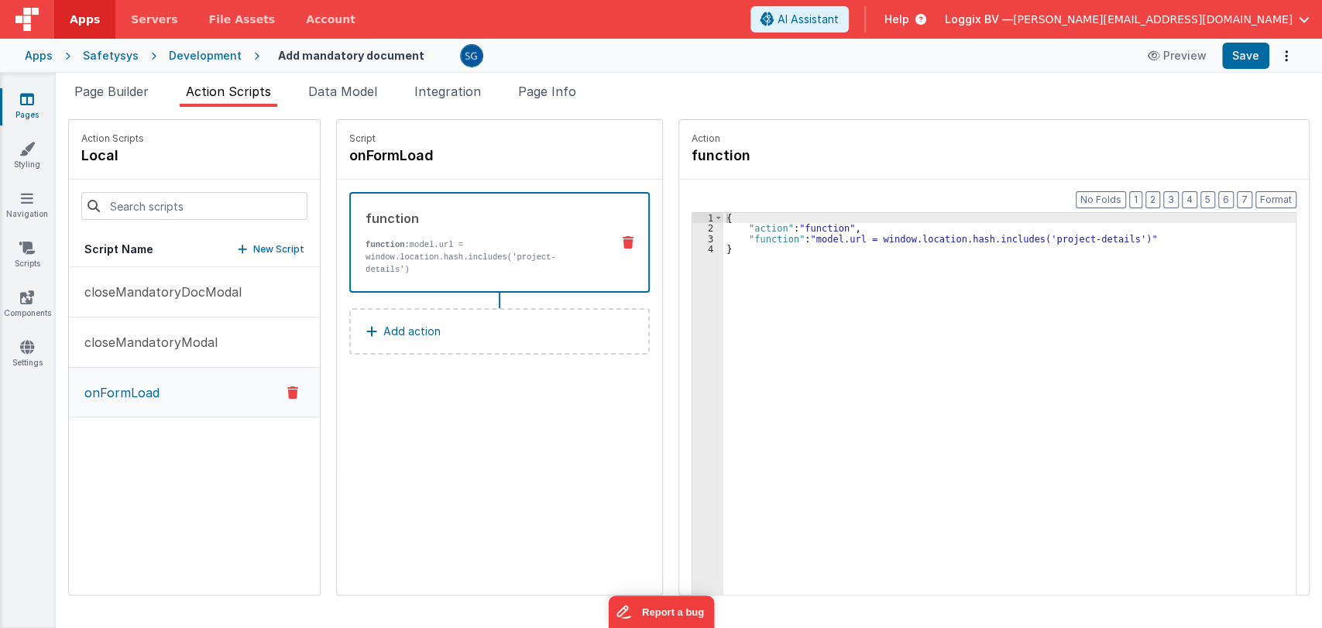
click at [35, 94] on link "Pages" at bounding box center [27, 106] width 56 height 31
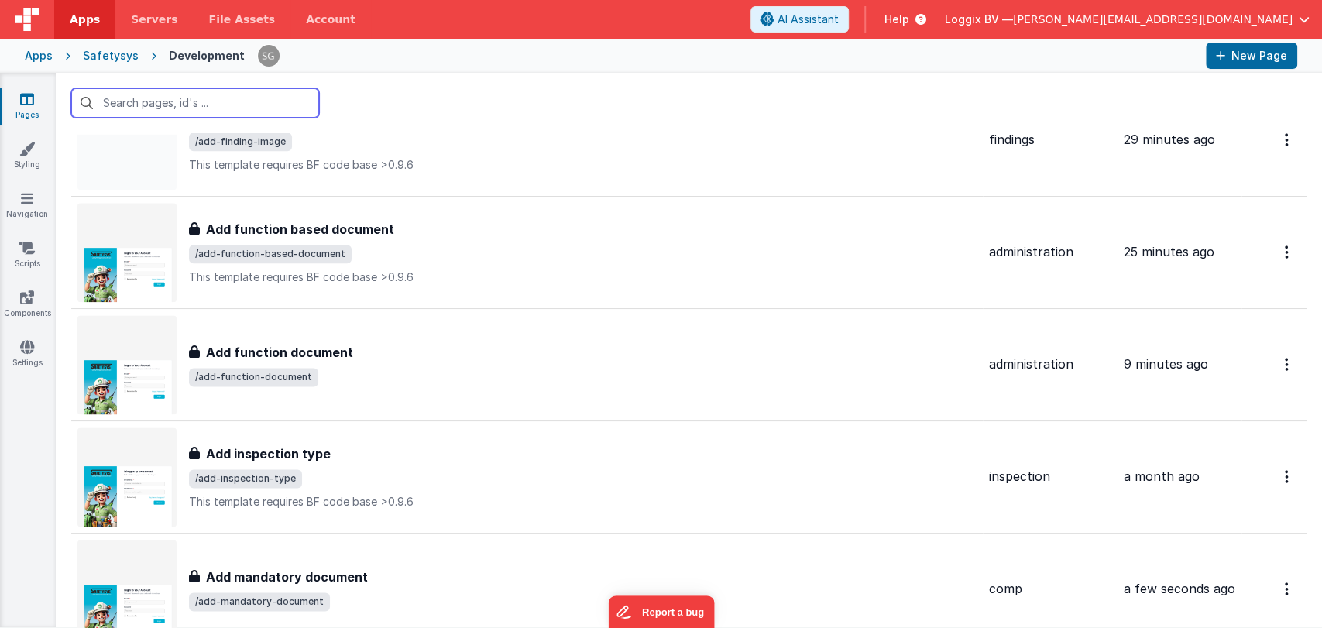
scroll to position [1599, 0]
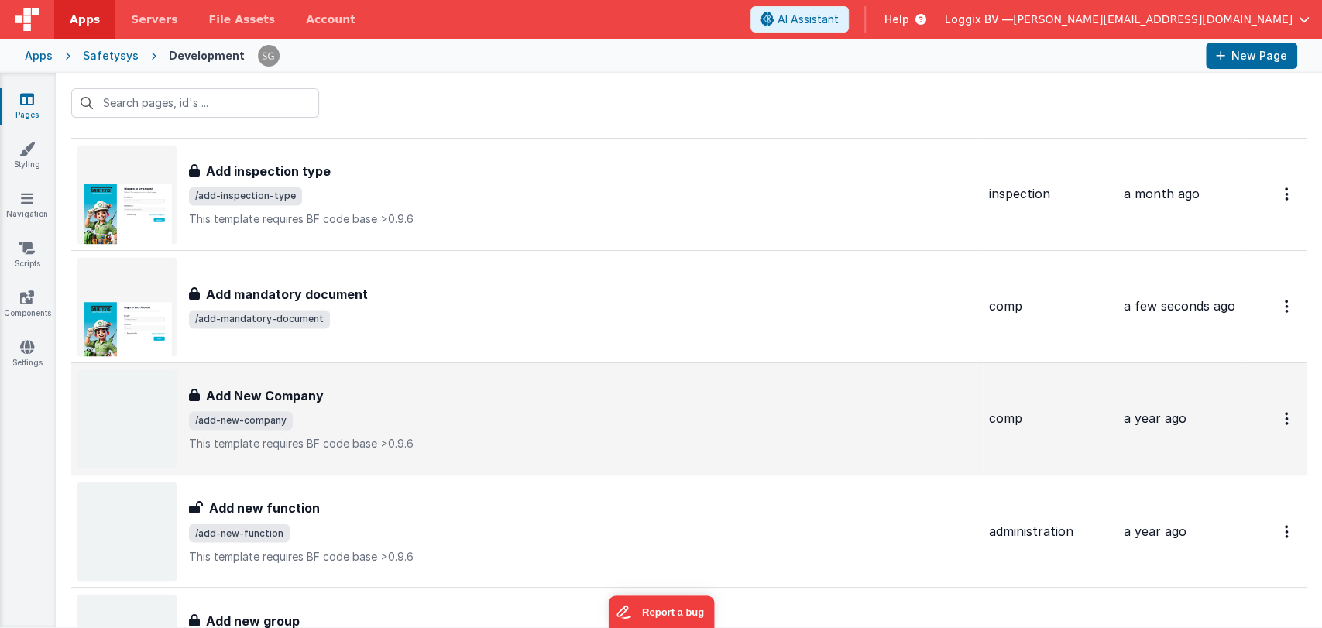
click at [338, 400] on div "Add New Company" at bounding box center [583, 395] width 788 height 19
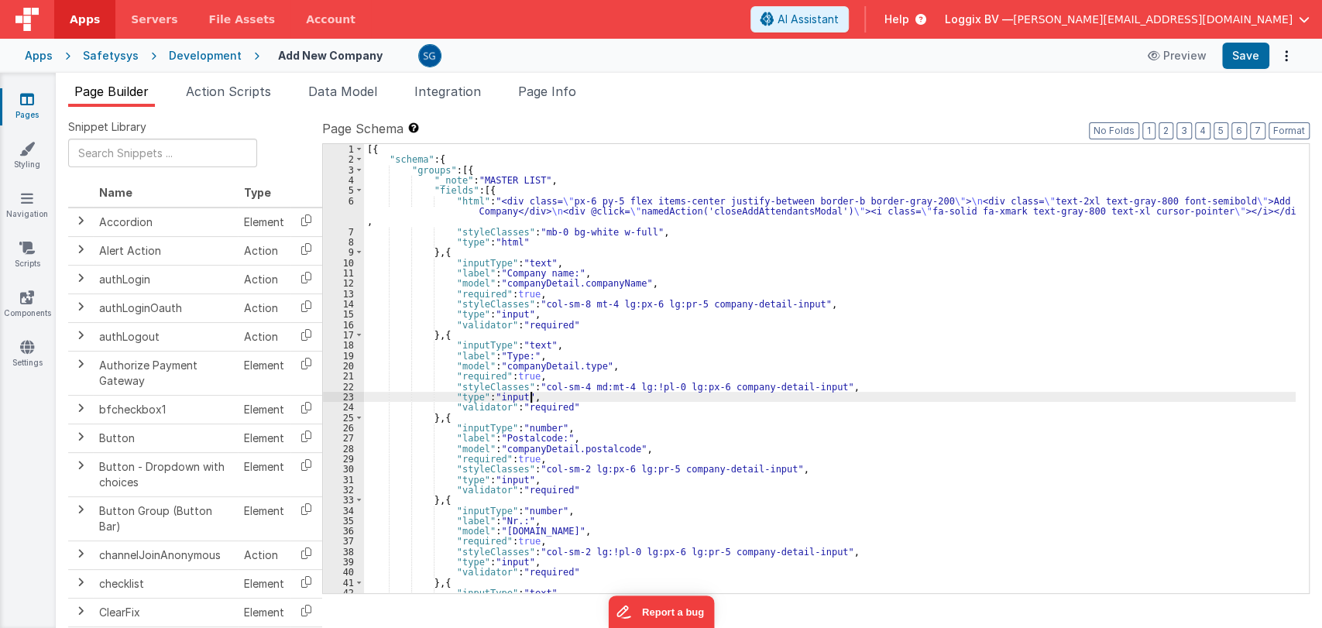
click at [900, 394] on div "[{ "schema" : { "groups" : [{ "_note" : "MASTER LIST" , "fields" : [{ "html" : …" at bounding box center [830, 379] width 932 height 470
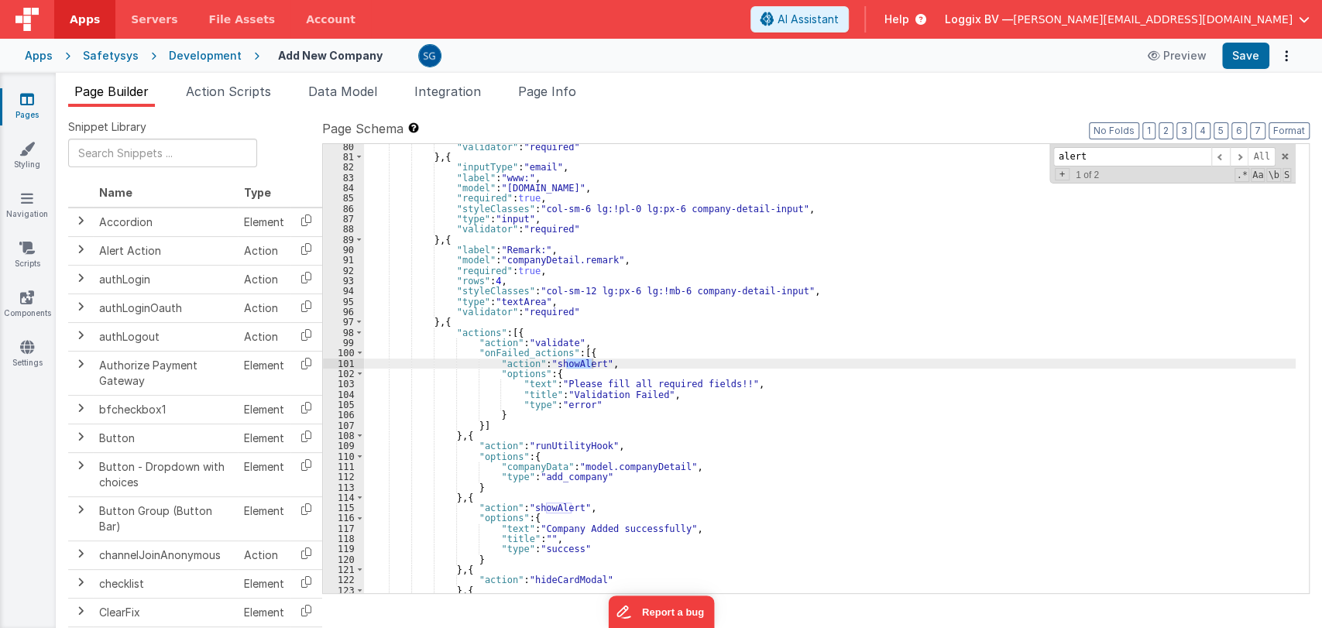
scroll to position [839, 0]
type input "alert"
click at [537, 382] on div ""validator" : "required" } , { "inputType" : "email" , "label" : "www:" , "mode…" at bounding box center [830, 377] width 932 height 470
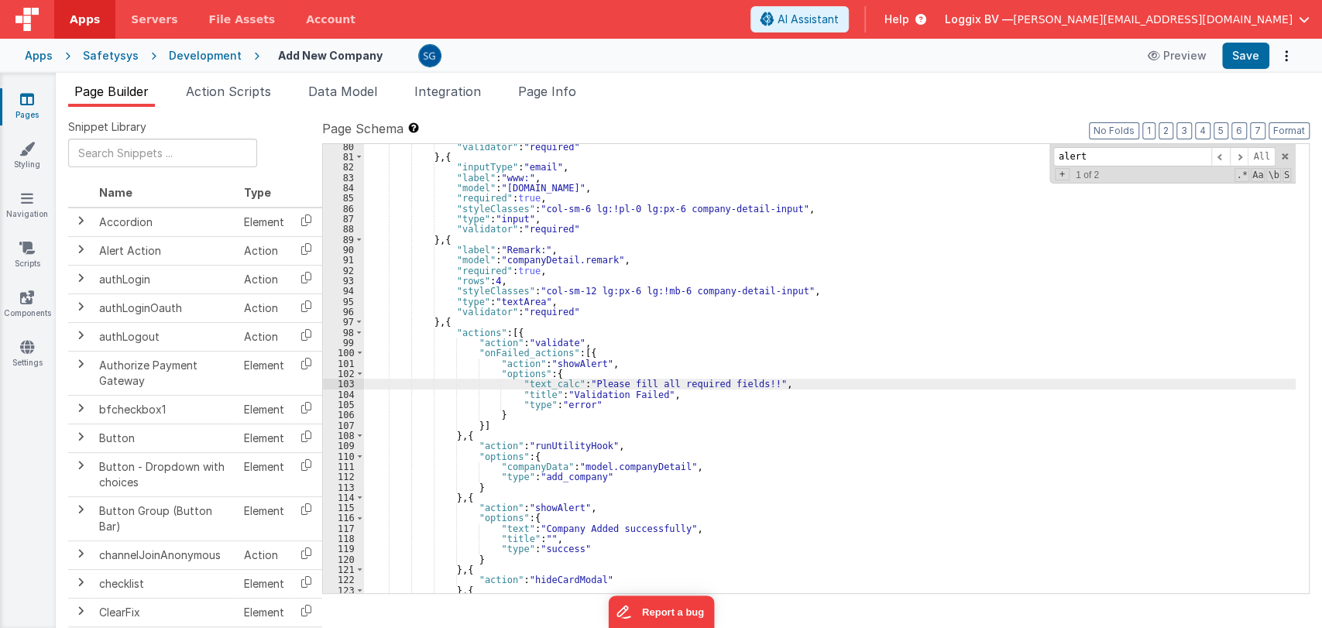
click at [750, 385] on div ""validator" : "required" } , { "inputType" : "email" , "label" : "www:" , "mode…" at bounding box center [830, 377] width 932 height 470
click at [544, 397] on div ""validator" : "required" } , { "inputType" : "email" , "label" : "www:" , "mode…" at bounding box center [830, 377] width 932 height 470
click at [539, 393] on div ""validator" : "required" } , { "inputType" : "email" , "label" : "www:" , "mode…" at bounding box center [830, 377] width 932 height 470
click at [673, 395] on div ""validator" : "required" } , { "inputType" : "email" , "label" : "www:" , "mode…" at bounding box center [830, 377] width 932 height 470
click at [1245, 156] on span at bounding box center [1239, 156] width 19 height 19
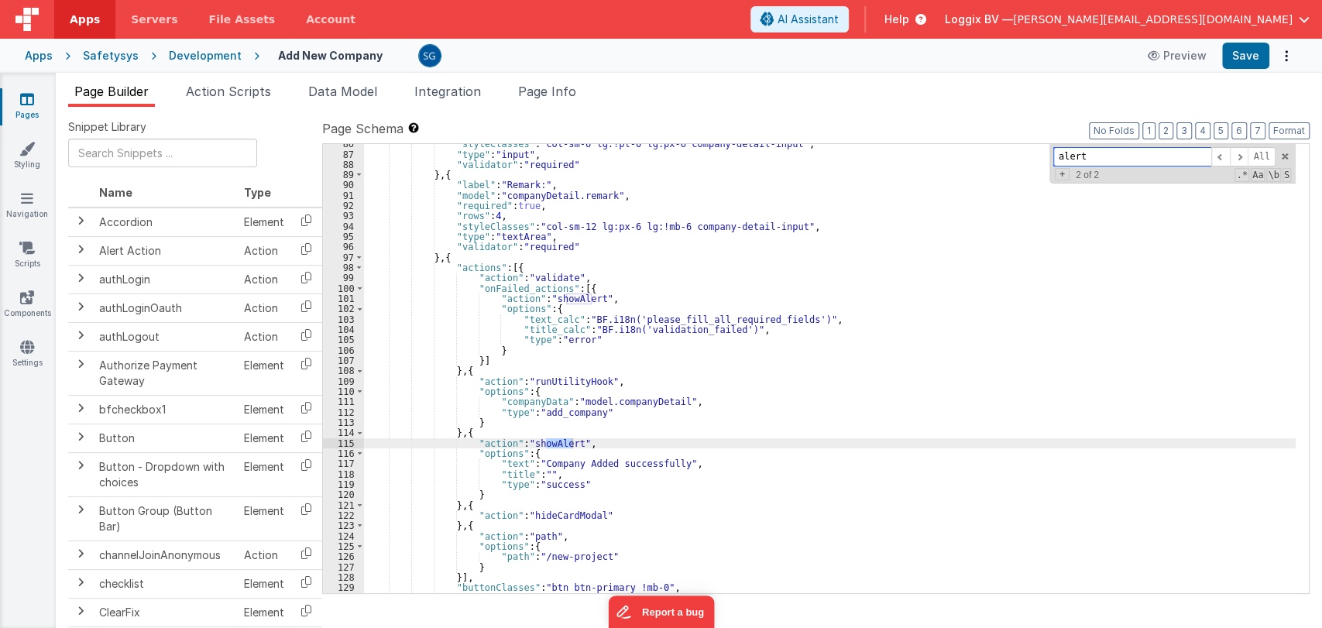
scroll to position [904, 0]
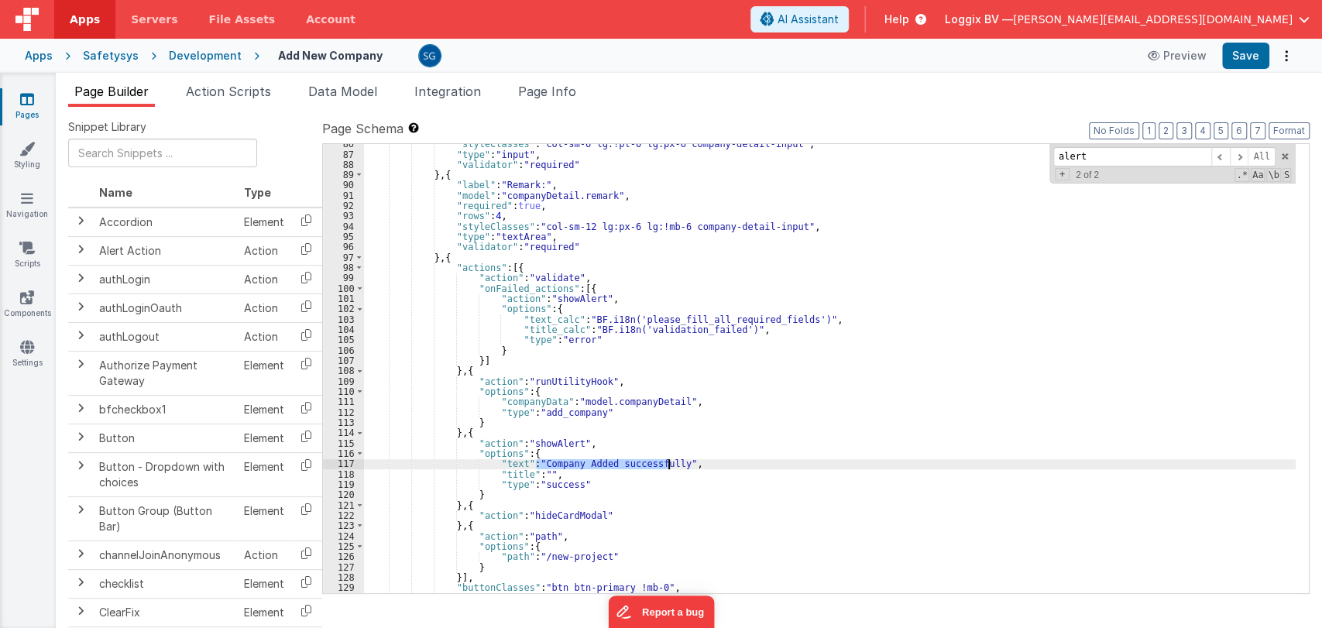
drag, startPoint x: 536, startPoint y: 461, endPoint x: 667, endPoint y: 462, distance: 130.9
click at [667, 462] on div ""styleClasses" : "col-sm-6 lg:!pl-0 lg:px-6 company-detail-input" , "type" : "i…" at bounding box center [830, 374] width 932 height 470
paste textarea
click at [516, 466] on div ""styleClasses" : "col-sm-6 lg:!pl-0 lg:px-6 company-detail-input" , "type" : "i…" at bounding box center [830, 374] width 932 height 470
click at [1252, 60] on button "Save" at bounding box center [1245, 56] width 47 height 26
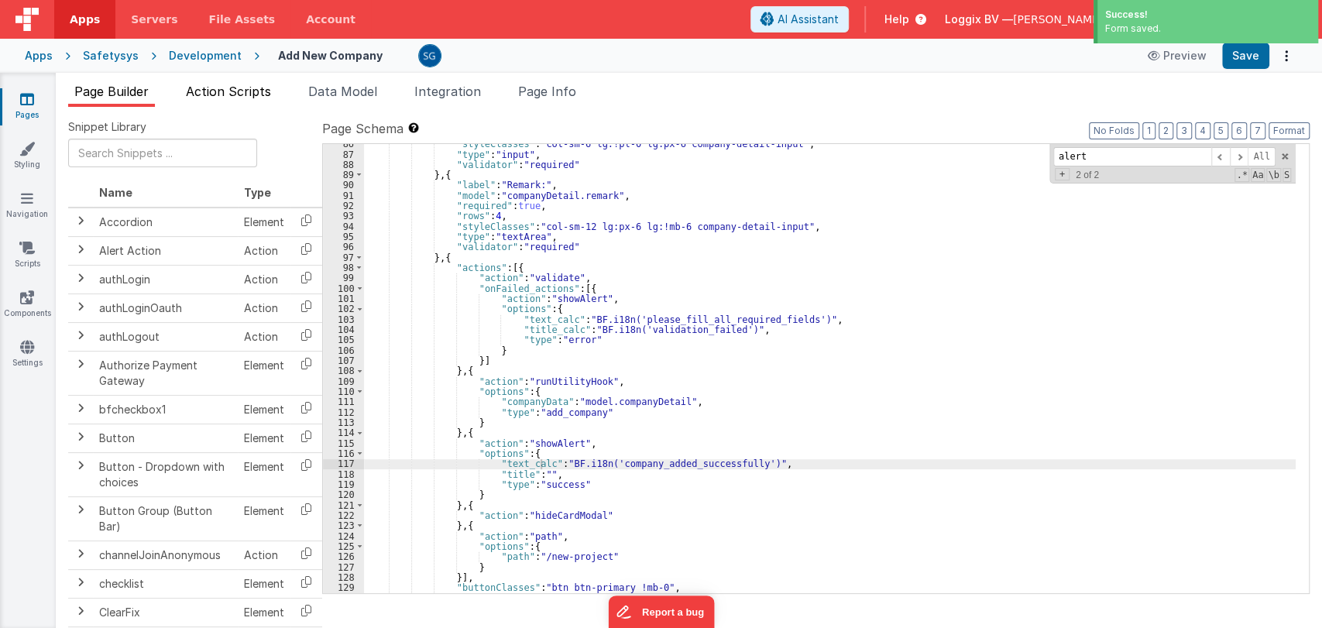
click at [221, 91] on span "Action Scripts" at bounding box center [228, 91] width 85 height 15
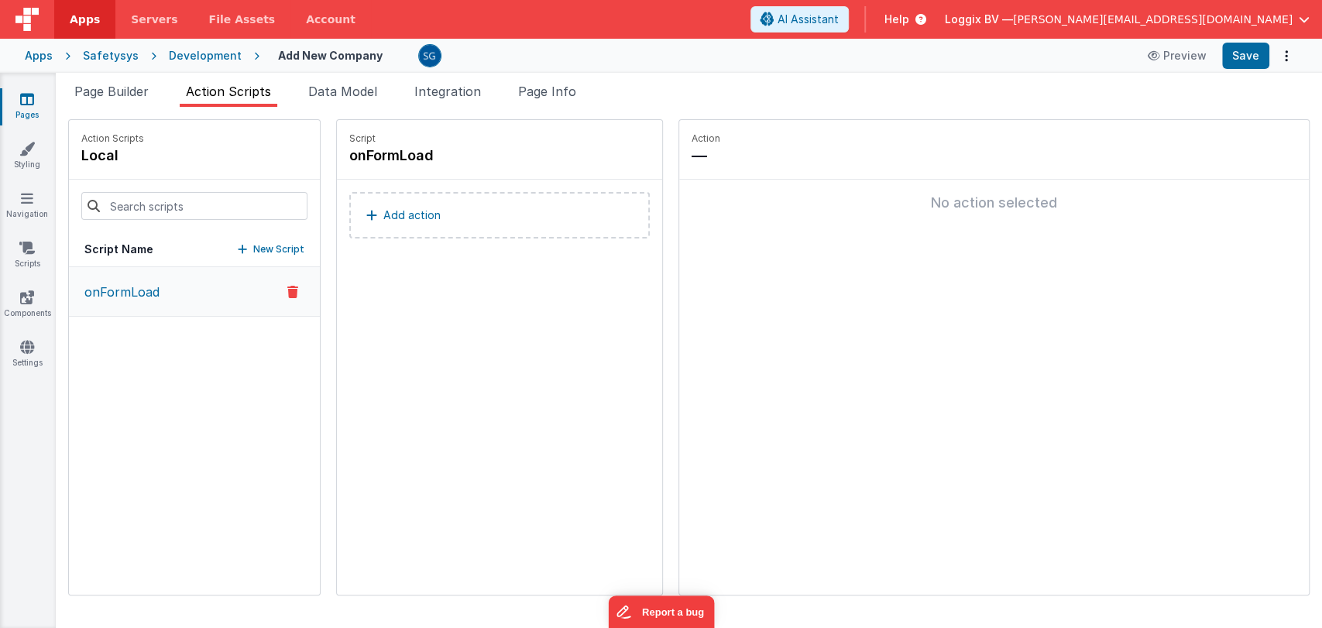
click at [33, 108] on link "Pages" at bounding box center [27, 106] width 56 height 31
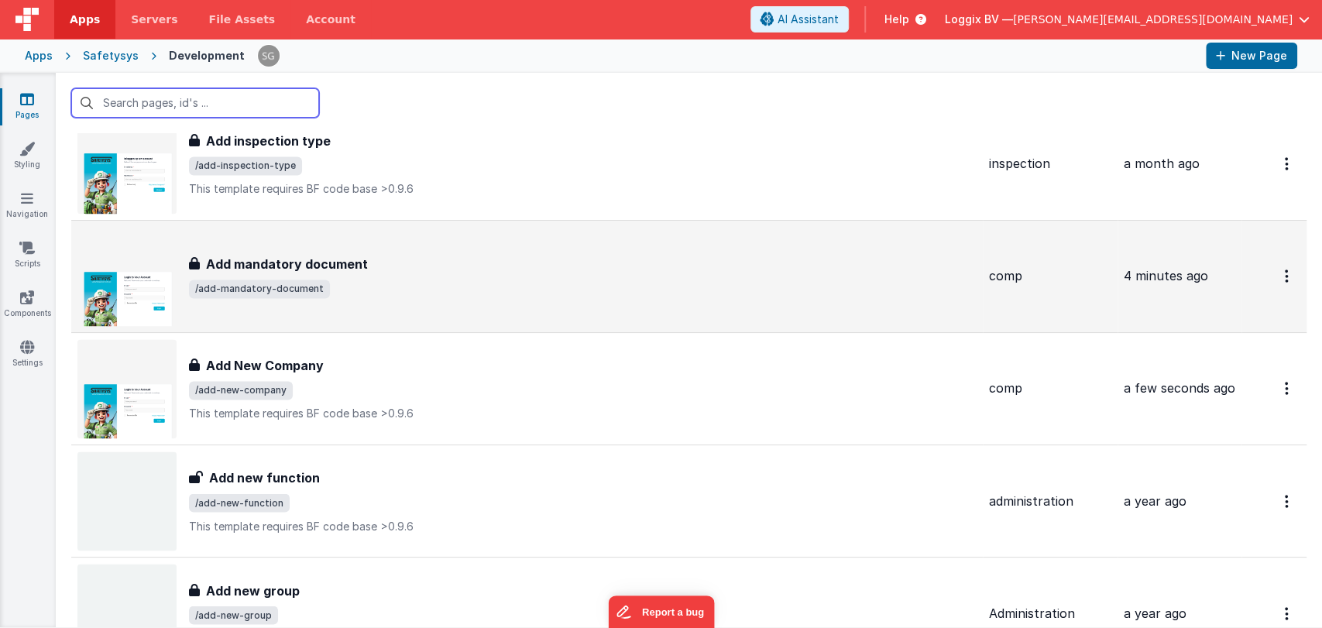
scroll to position [1631, 0]
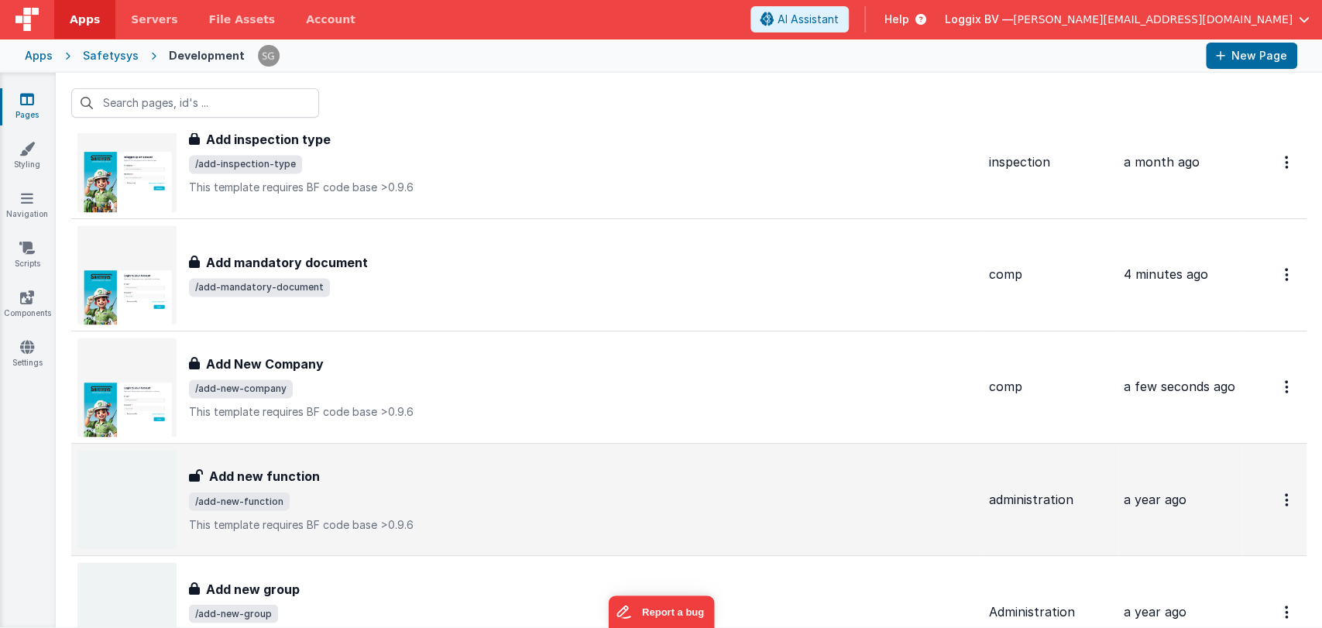
click at [273, 468] on h3 "Add new function" at bounding box center [264, 476] width 111 height 19
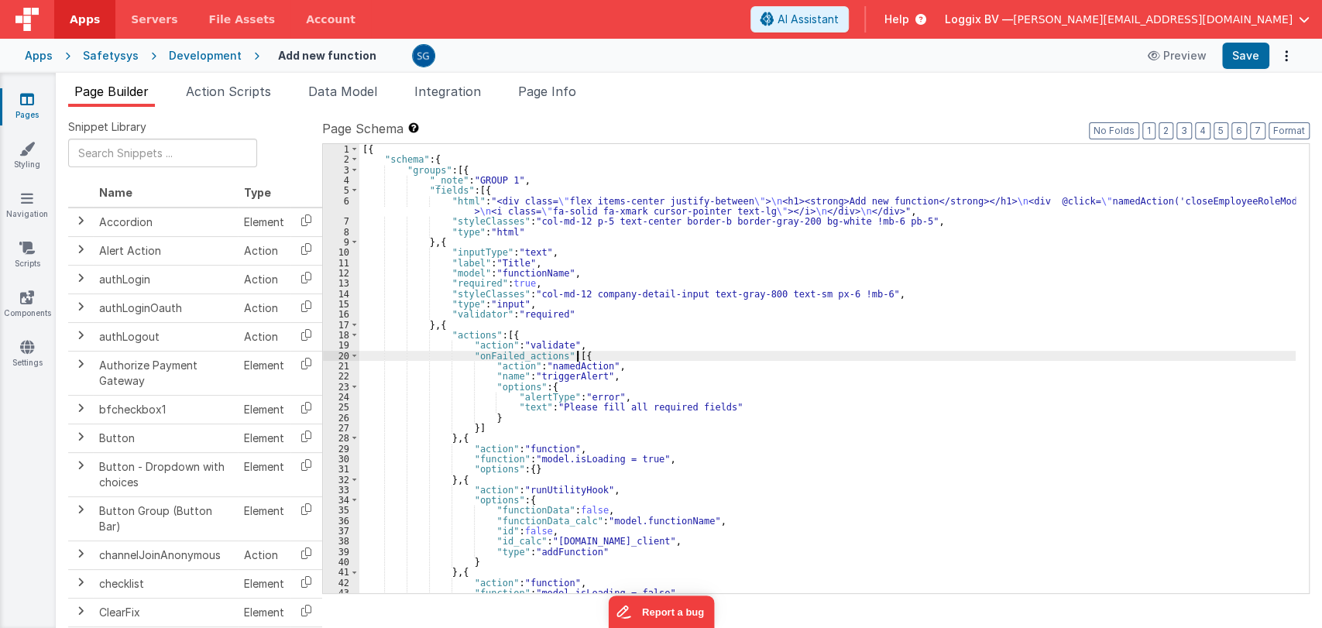
click at [706, 355] on div "[{ "schema" : { "groups" : [{ "_note" : "GROUP 1" , "fields" : [{ "html" : "<di…" at bounding box center [827, 379] width 936 height 470
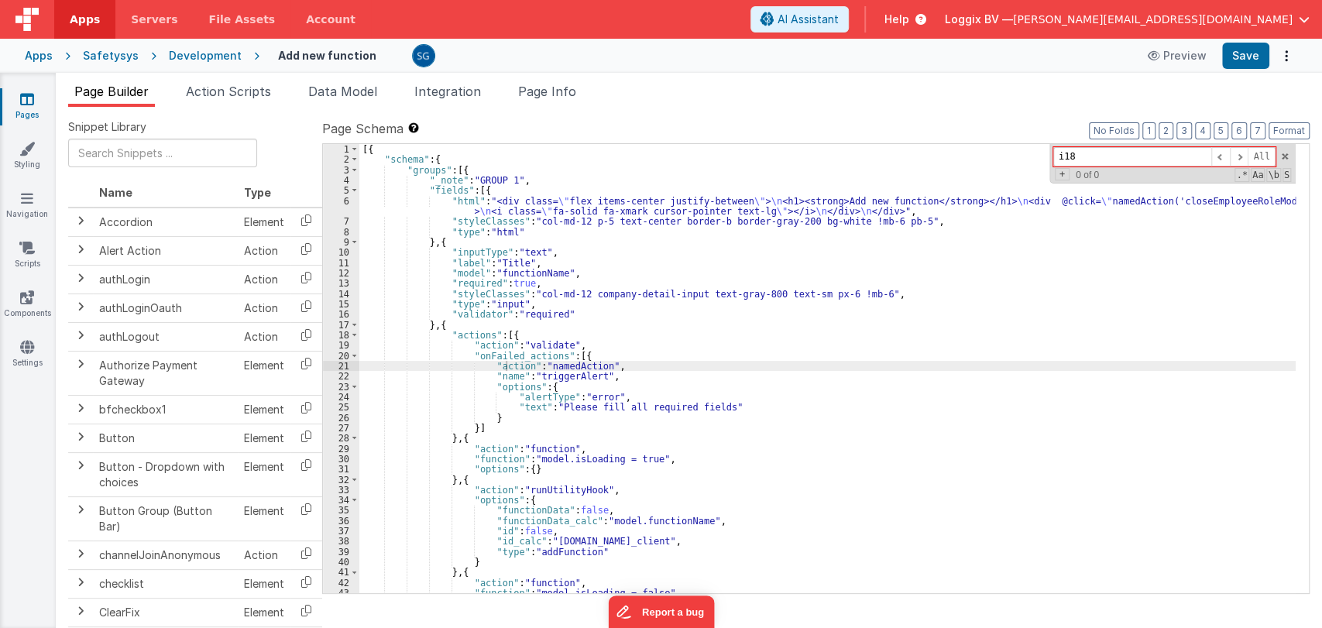
type input "i18n"
click at [1283, 155] on span at bounding box center [1284, 156] width 11 height 11
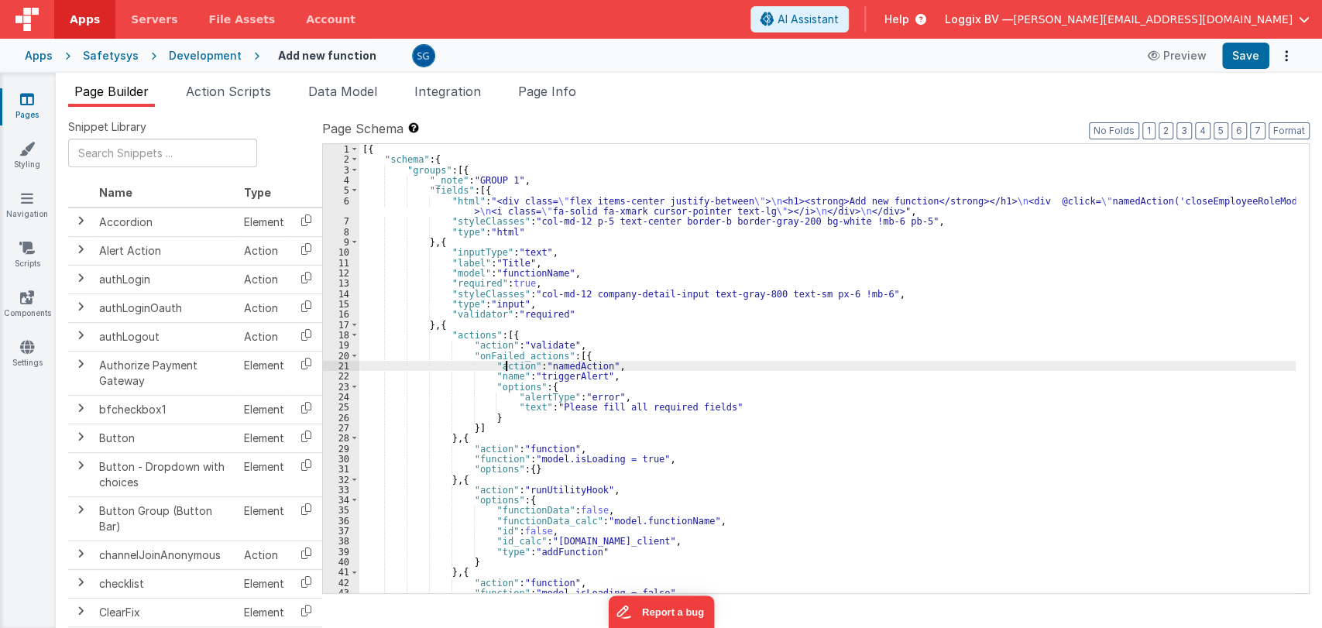
click at [882, 297] on div "[{ "schema" : { "groups" : [{ "_note" : "GROUP 1" , "fields" : [{ "html" : "<di…" at bounding box center [827, 379] width 936 height 470
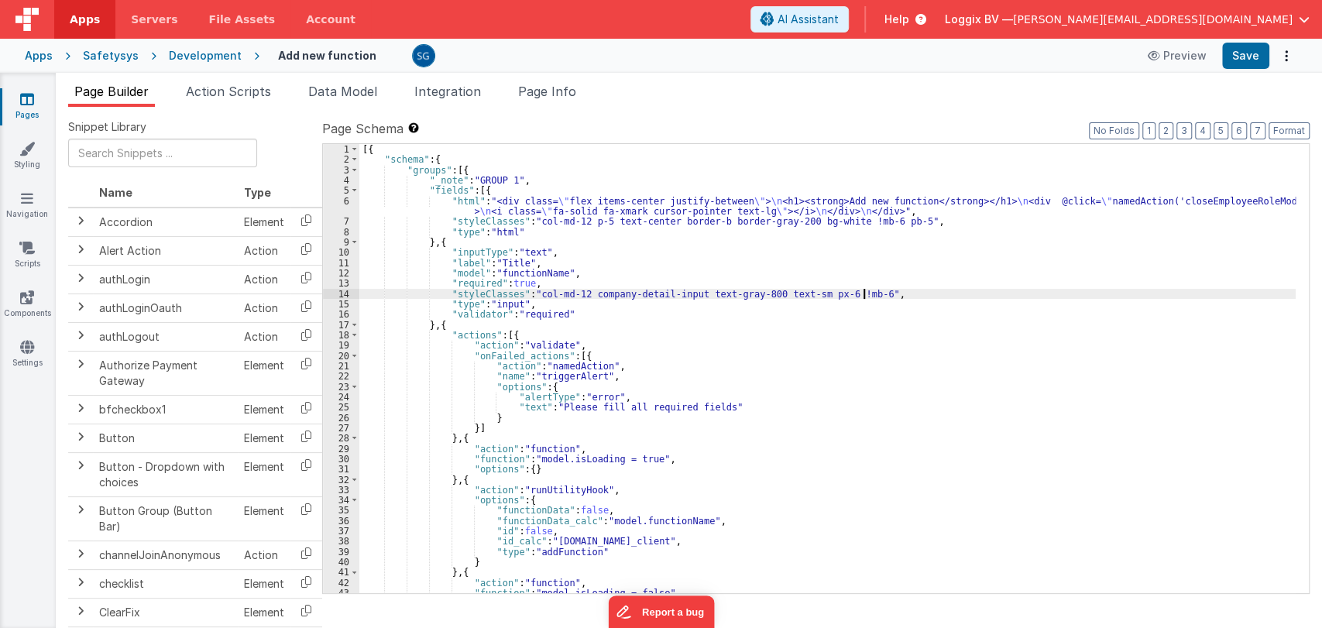
click at [344, 199] on div "6" at bounding box center [341, 206] width 36 height 21
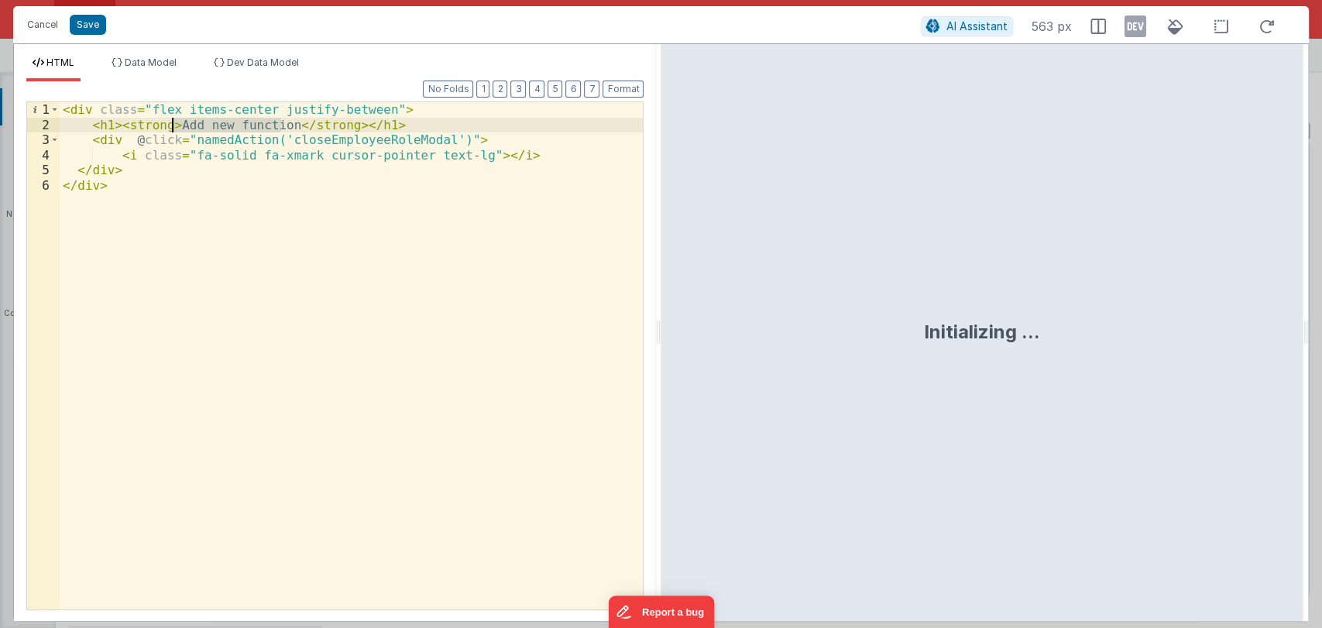
drag, startPoint x: 279, startPoint y: 121, endPoint x: 173, endPoint y: 121, distance: 106.1
click at [173, 121] on div "< div class = "flex items-center justify-between" > < h1 > < strong > Add new f…" at bounding box center [352, 371] width 584 height 538
click at [92, 29] on button "Save" at bounding box center [88, 25] width 36 height 20
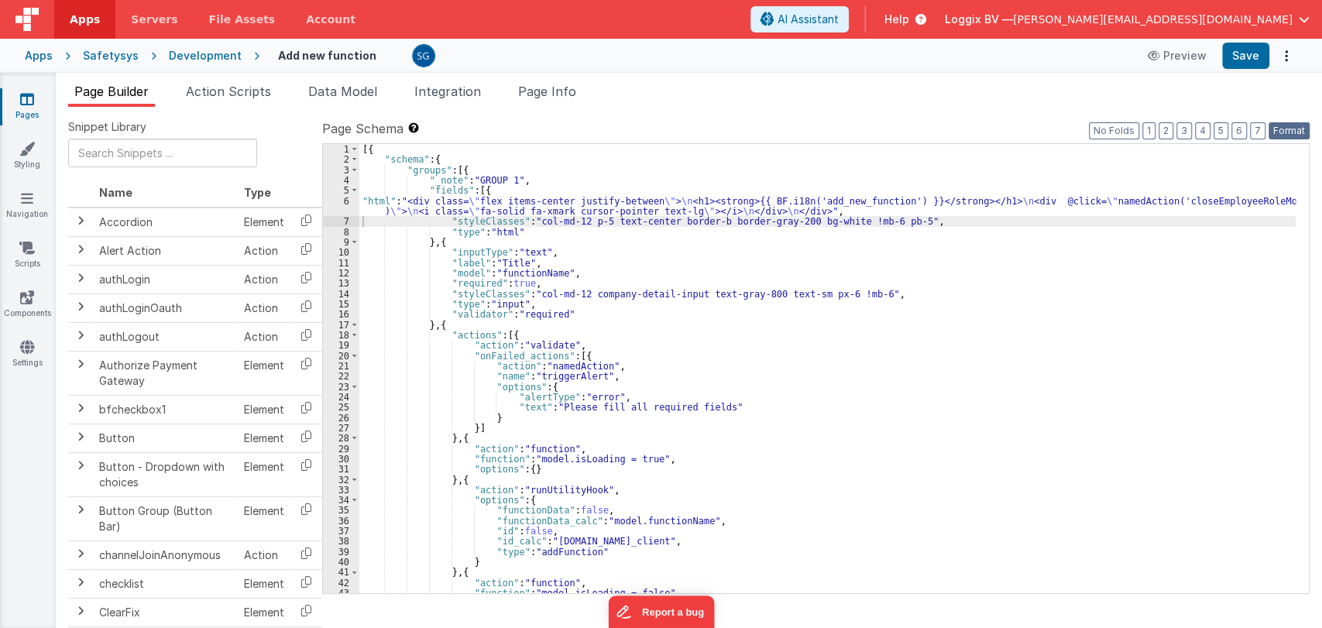
click at [1299, 126] on button "Format" at bounding box center [1289, 130] width 41 height 17
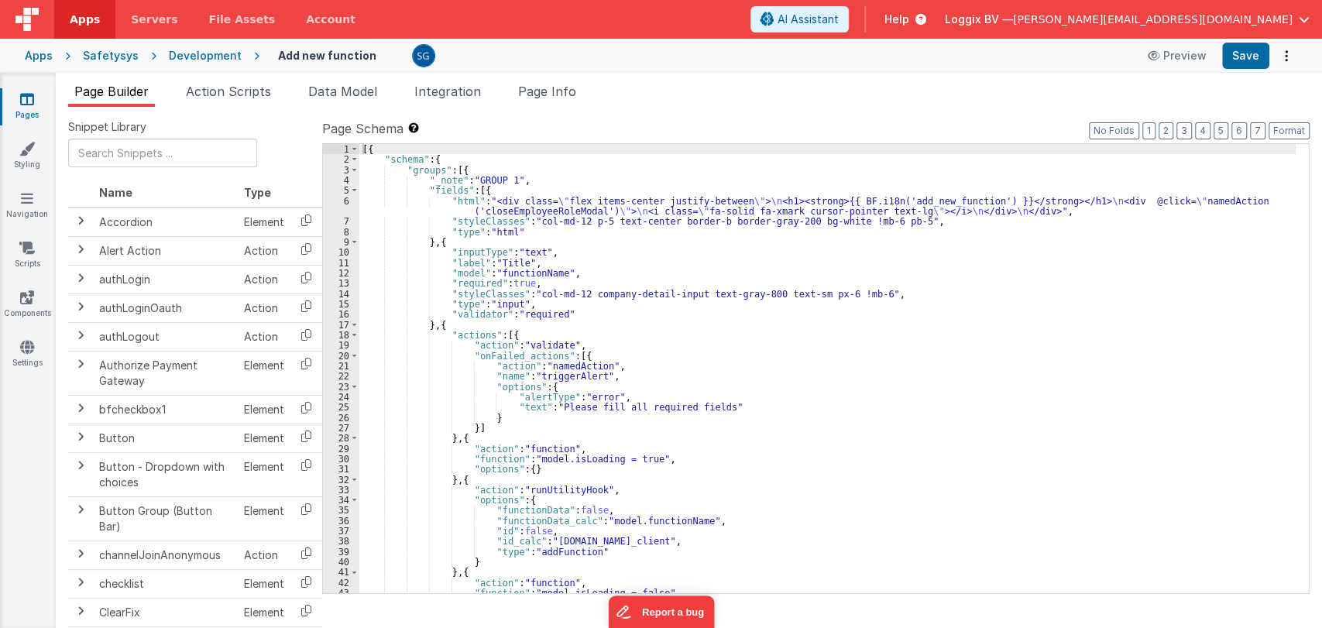
click at [532, 404] on div "[{ "schema" : { "groups" : [{ "_note" : "GROUP 1" , "fields" : [{ "html" : "<di…" at bounding box center [827, 379] width 936 height 470
click at [737, 405] on div "[{ "schema" : { "groups" : [{ "_note" : "GROUP 1" , "fields" : [{ "html" : "<di…" at bounding box center [827, 379] width 936 height 470
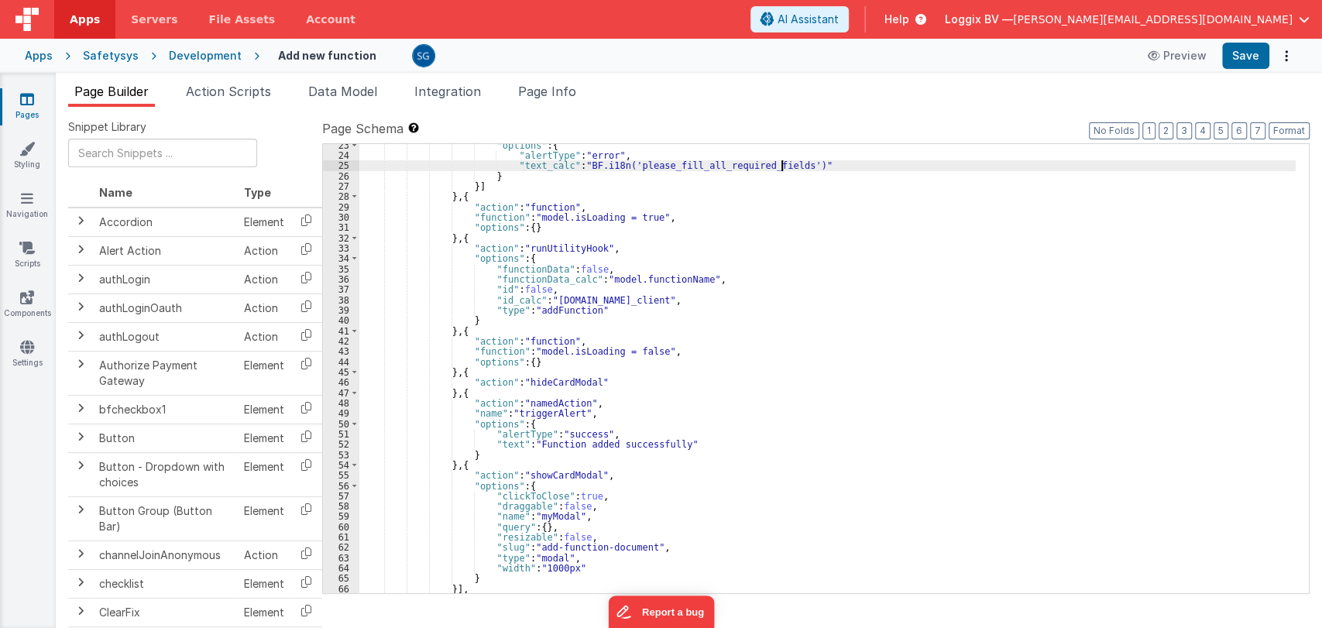
scroll to position [242, 0]
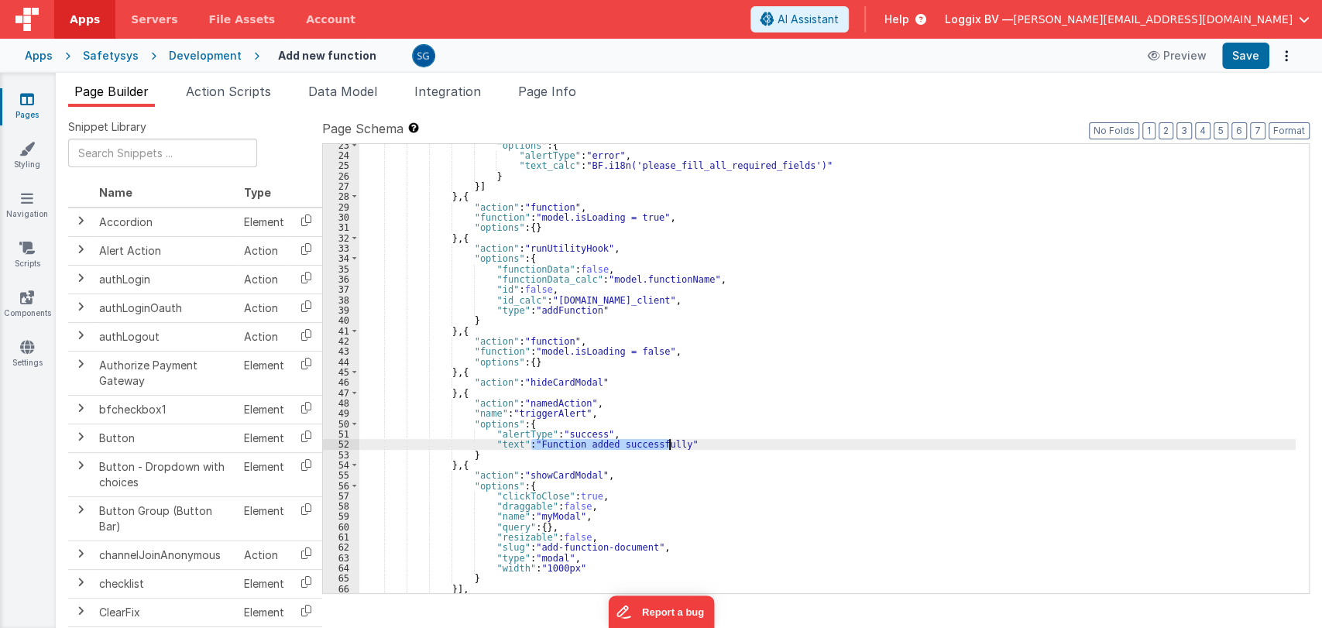
drag, startPoint x: 529, startPoint y: 439, endPoint x: 668, endPoint y: 443, distance: 138.7
click at [668, 443] on div ""options" : { "alertType" : "error" , "text_calc" : "BF.i18n('please_fill_all_r…" at bounding box center [827, 375] width 936 height 470
paste textarea
click at [509, 442] on div ""options" : { "alertType" : "error" , "text_calc" : "BF.i18n('please_fill_all_r…" at bounding box center [827, 375] width 936 height 470
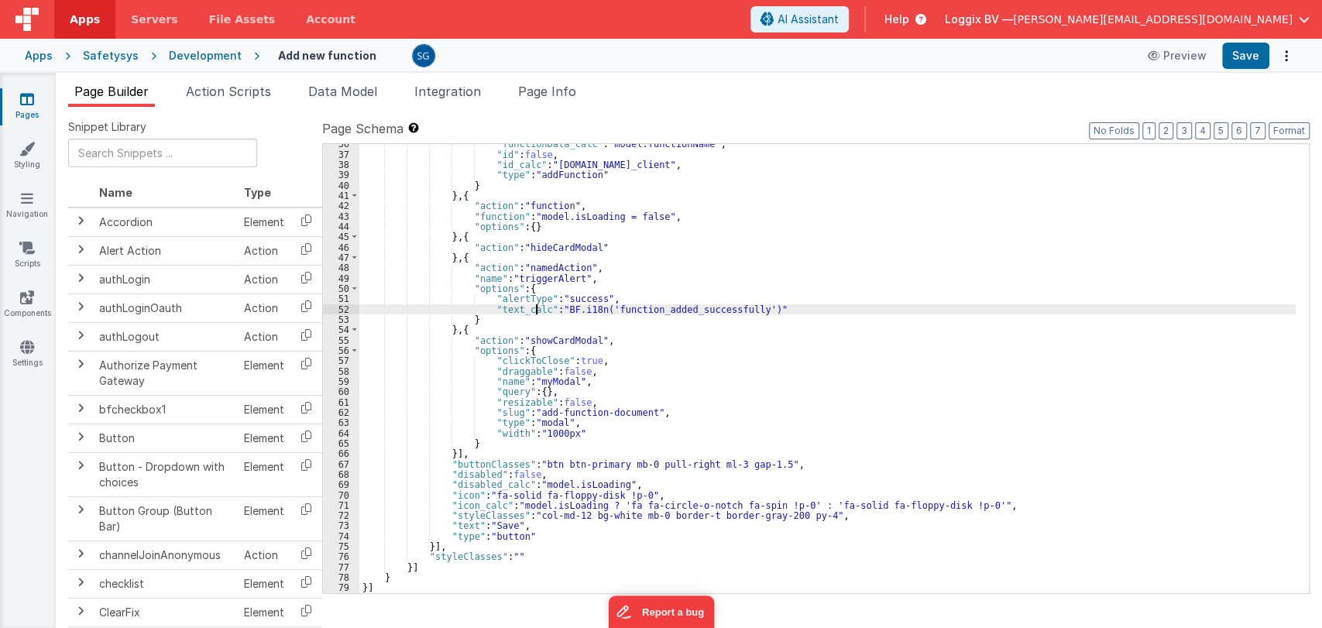
scroll to position [376, 0]
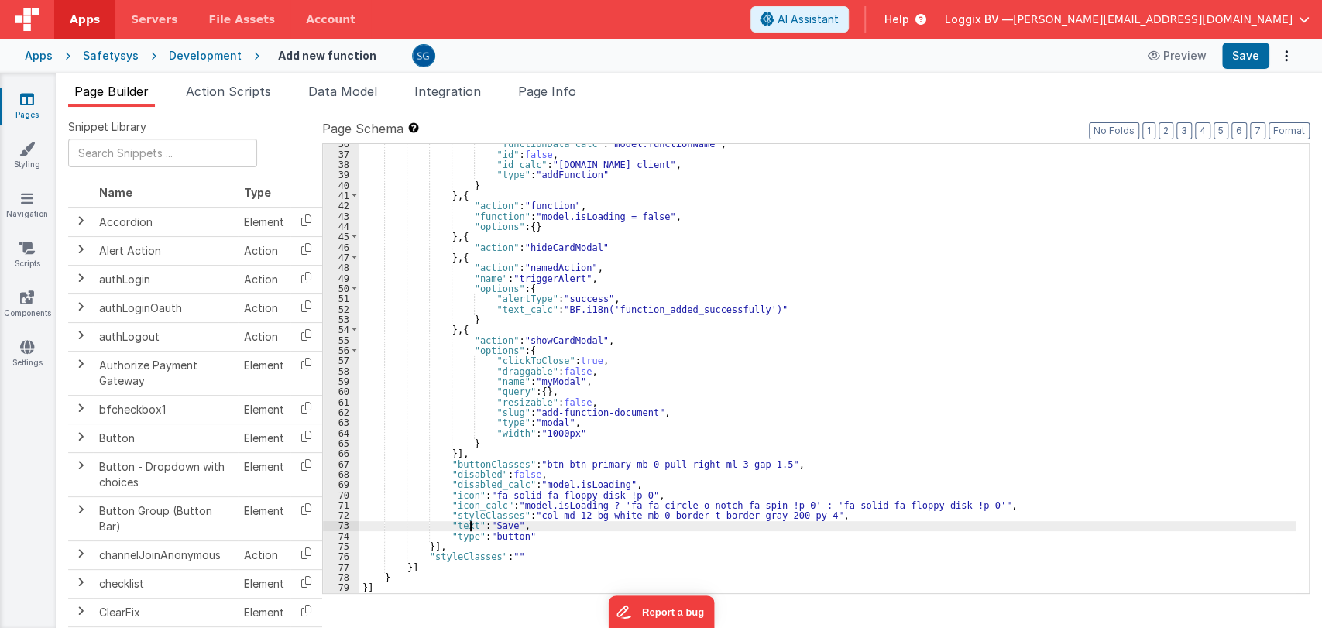
click at [471, 527] on div ""functionData_calc" : "model.functionName" , "id" : false , "id_calc" : "model.…" at bounding box center [827, 374] width 936 height 470
click at [535, 524] on div ""functionData_calc" : "model.functionName" , "id" : false , "id_calc" : "model.…" at bounding box center [827, 374] width 936 height 470
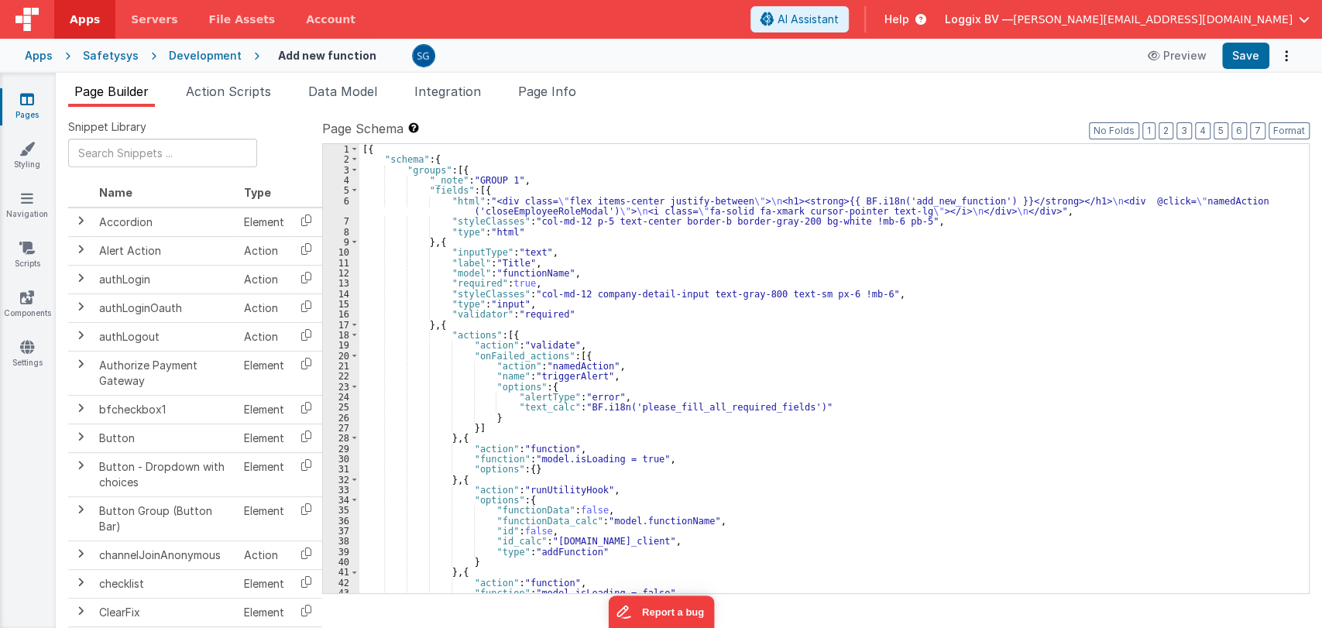
scroll to position [0, 0]
click at [1251, 64] on button "Save" at bounding box center [1245, 56] width 47 height 26
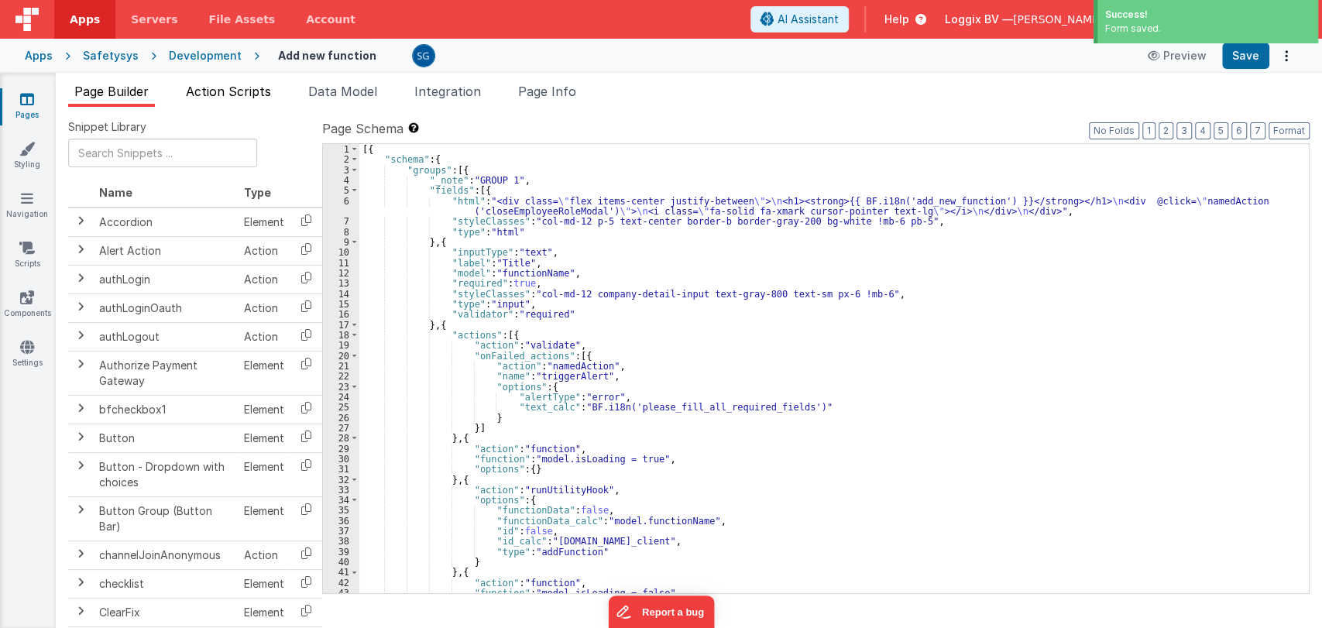
click at [219, 93] on span "Action Scripts" at bounding box center [228, 91] width 85 height 15
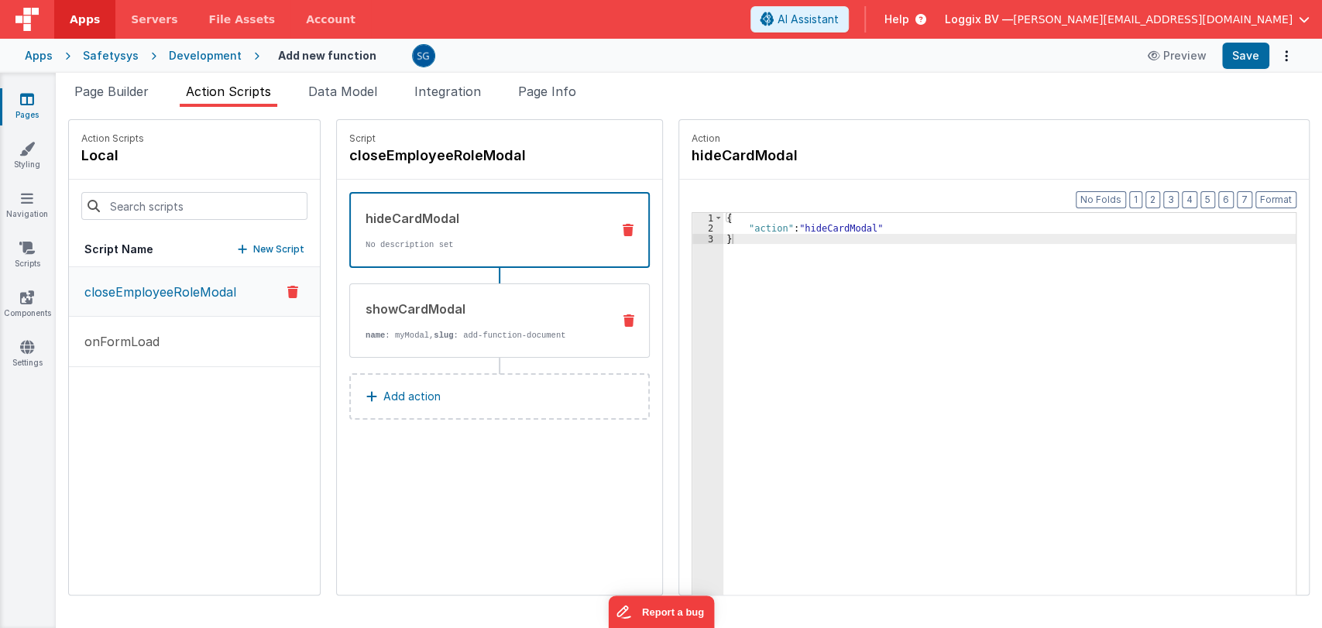
click at [418, 313] on div "showCardModal" at bounding box center [483, 309] width 234 height 19
click at [405, 239] on p "No description set" at bounding box center [482, 245] width 233 height 12
click at [143, 337] on p "onFormLoad" at bounding box center [117, 341] width 84 height 19
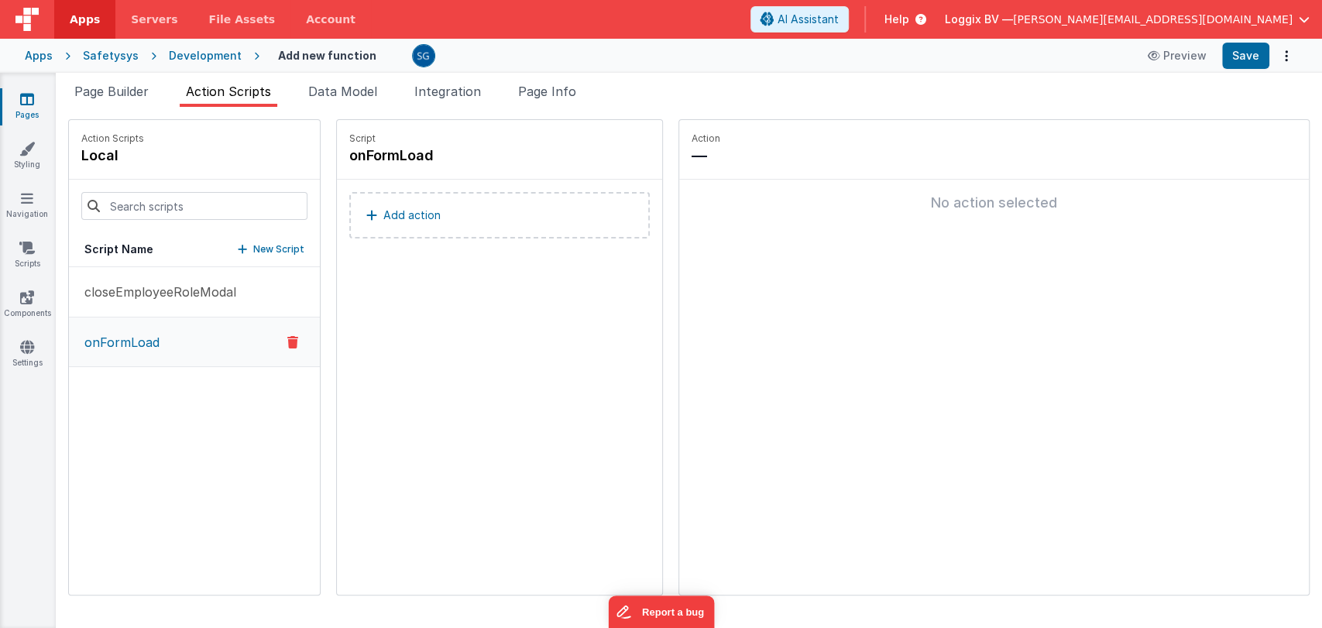
click at [29, 98] on icon at bounding box center [27, 98] width 14 height 15
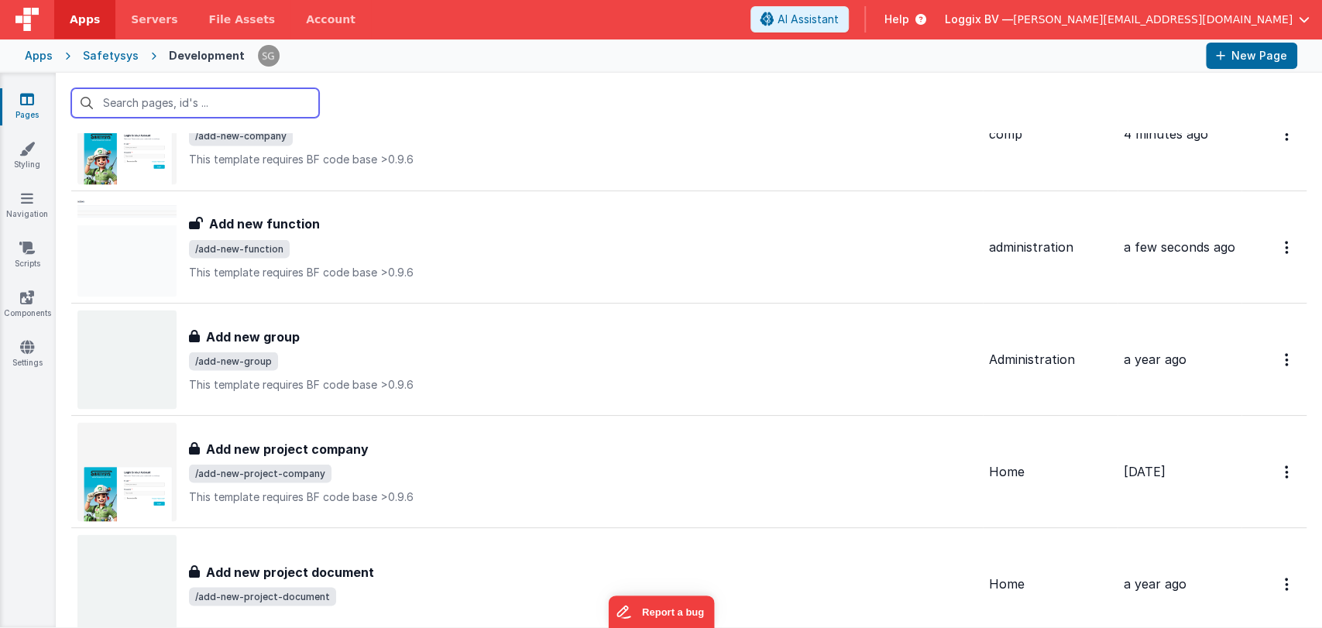
scroll to position [1884, 0]
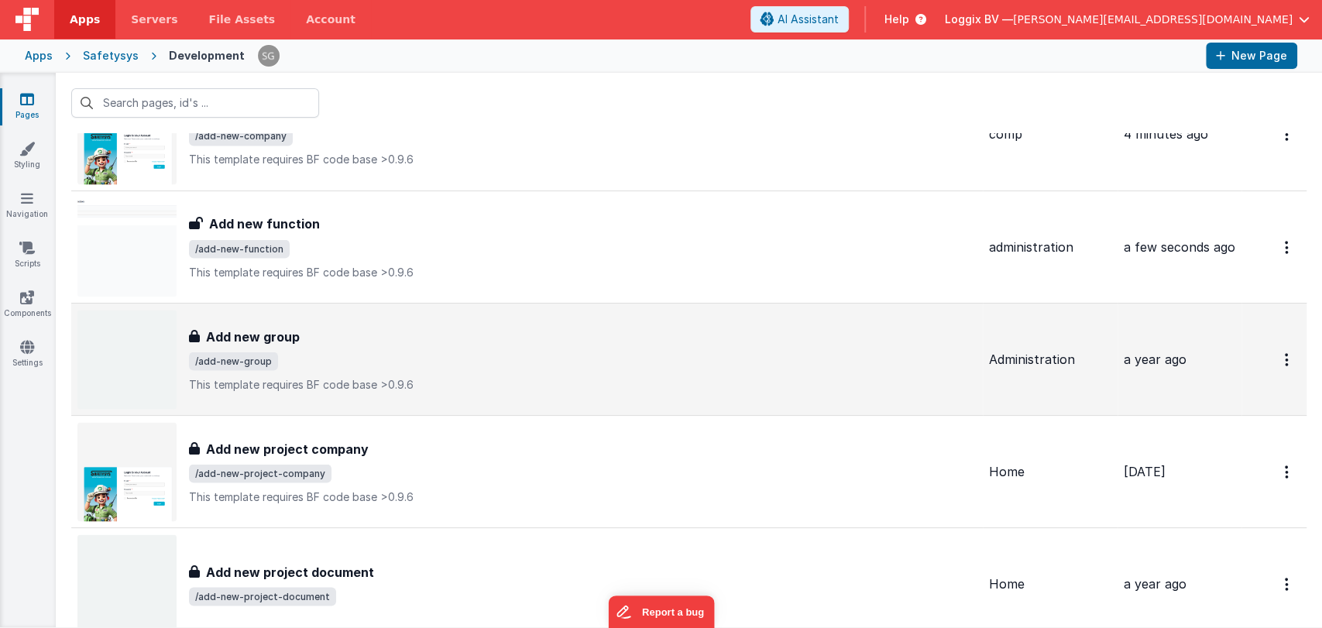
click at [340, 342] on div "Add new group" at bounding box center [583, 336] width 788 height 19
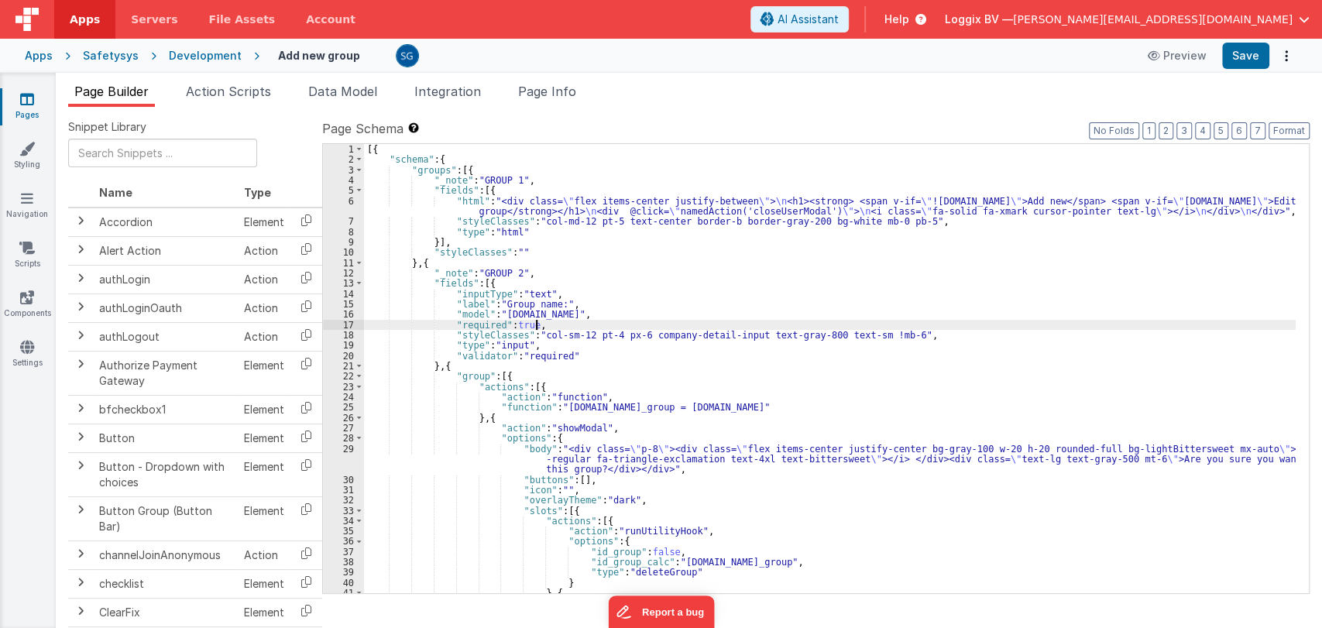
click at [854, 328] on div "[{ "schema" : { "groups" : [{ "_note" : "GROUP 1" , "fields" : [{ "html" : "<di…" at bounding box center [830, 379] width 932 height 470
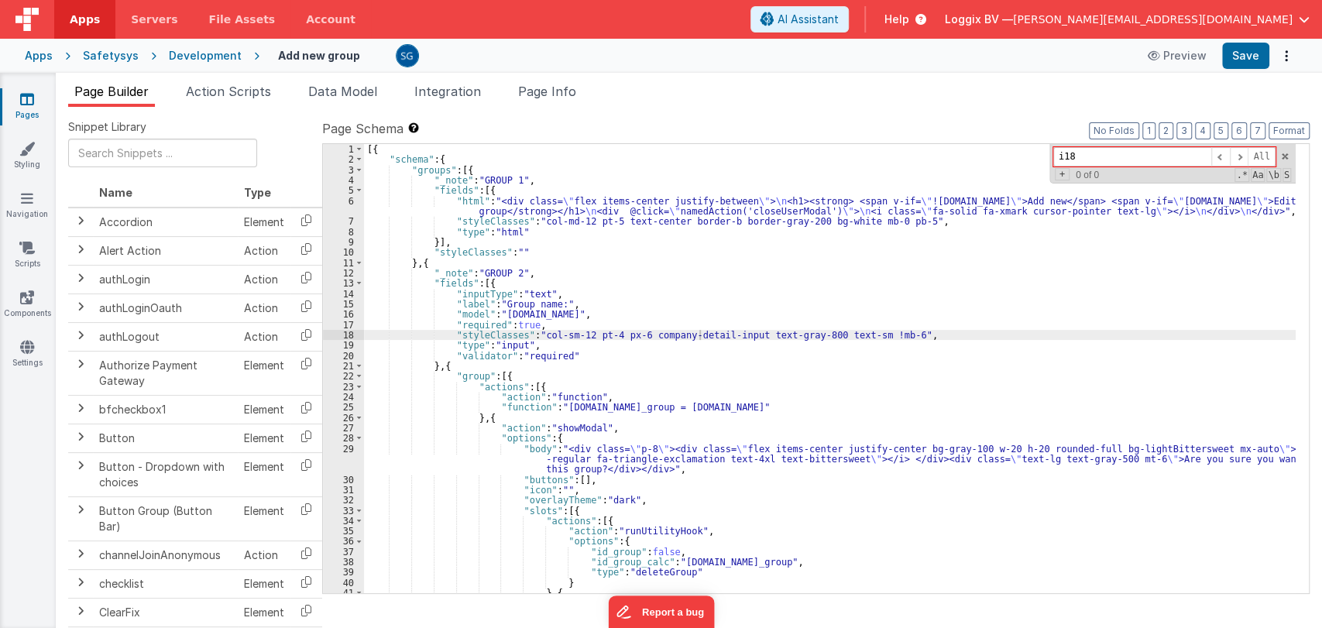
type input "i18n"
click at [1292, 150] on div "All Replace All + 0 of 0 .* Aa \b S" at bounding box center [1172, 164] width 246 height 40
click at [1286, 156] on span at bounding box center [1284, 156] width 11 height 11
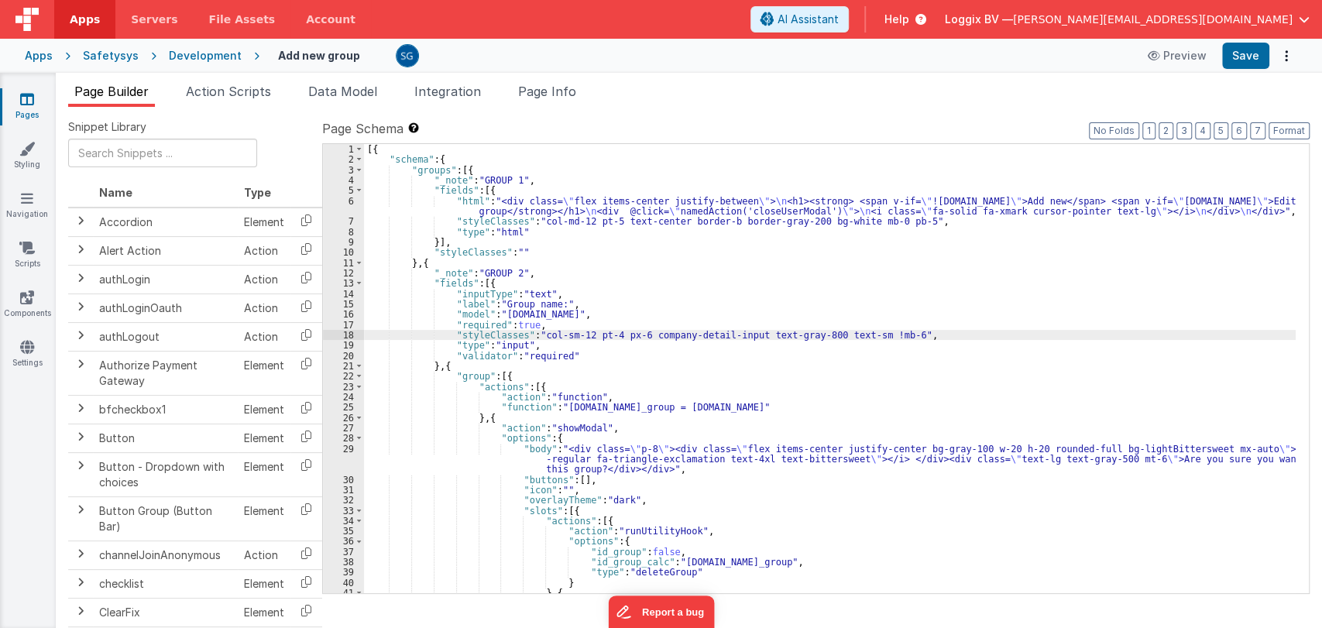
click at [553, 208] on div "[{ "schema" : { "groups" : [{ "_note" : "GROUP 1" , "fields" : [{ "html" : "<di…" at bounding box center [830, 379] width 932 height 470
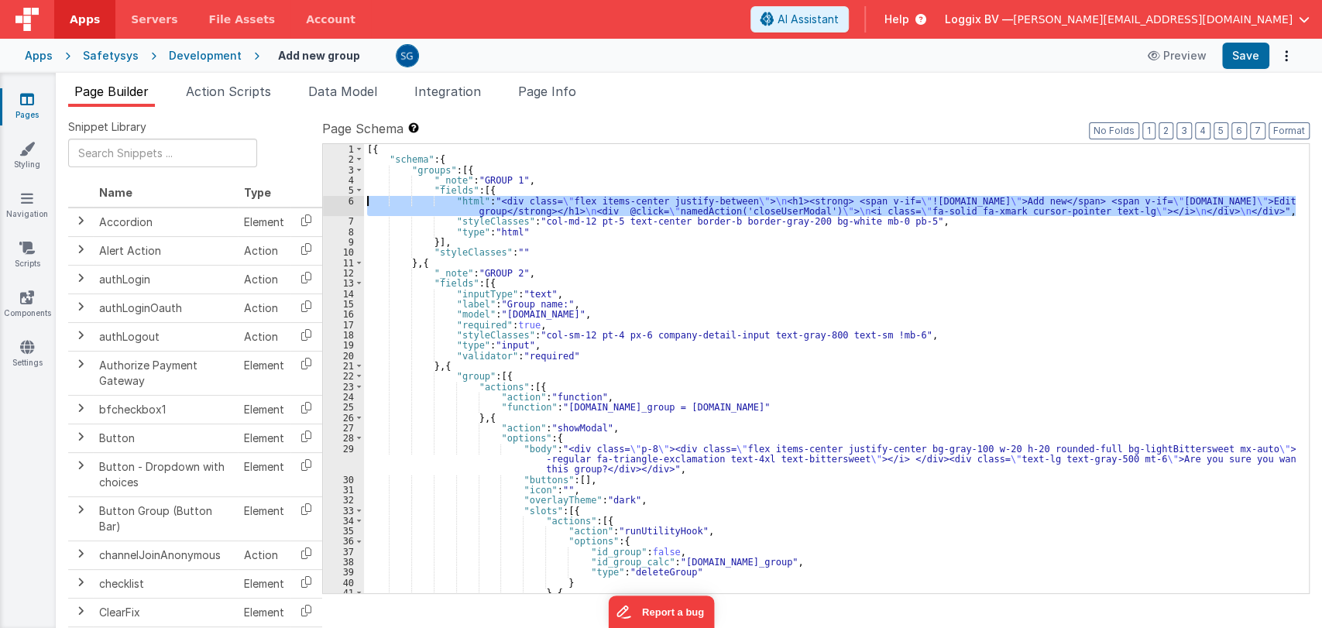
click at [350, 198] on div "6" at bounding box center [343, 206] width 41 height 21
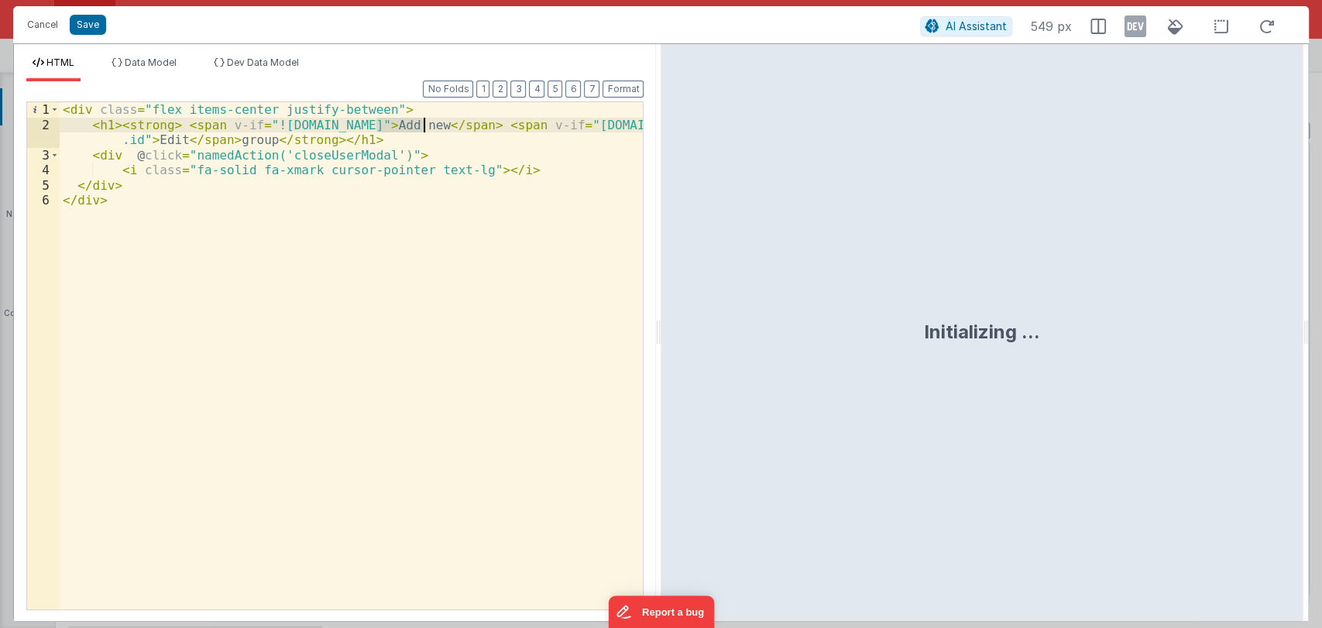
drag, startPoint x: 378, startPoint y: 123, endPoint x: 423, endPoint y: 127, distance: 45.1
click at [423, 127] on div "< div class = "flex items-center justify-between" > < h1 > < strong > < span v-…" at bounding box center [352, 371] width 584 height 538
click at [281, 139] on div "< div class = "flex items-center justify-between" > < h1 > < strong > < span v-…" at bounding box center [352, 371] width 584 height 538
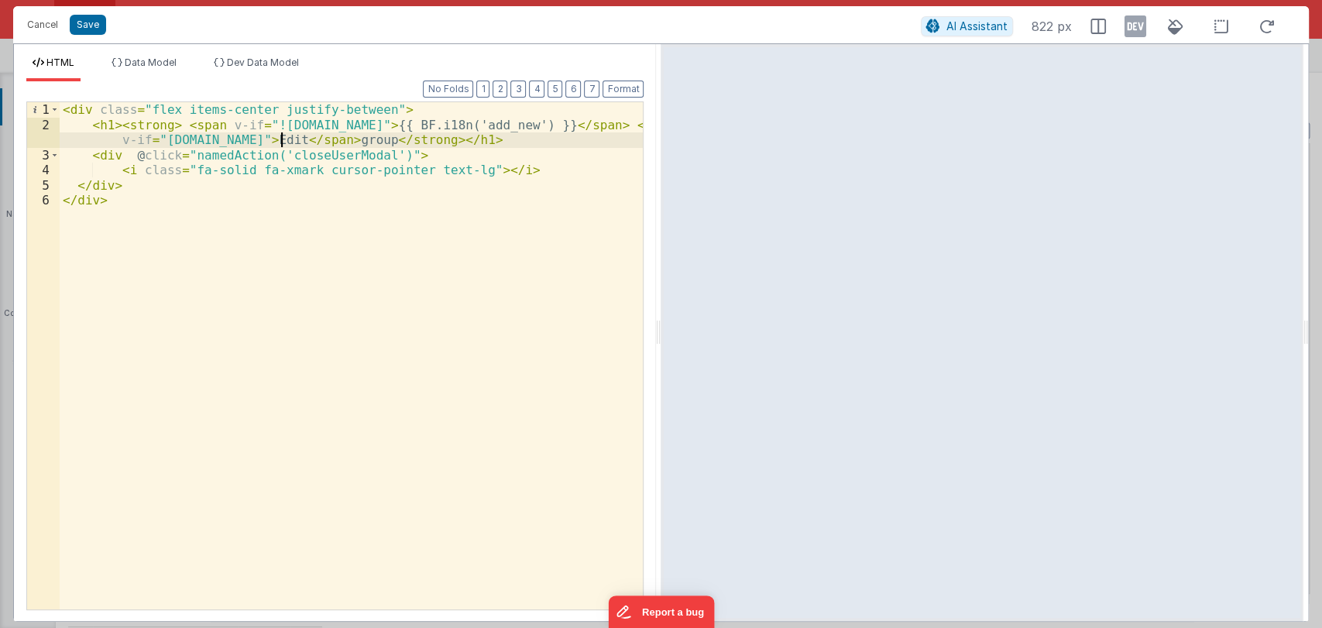
click at [281, 139] on div "< div class = "flex items-center justify-between" > < h1 > < strong > < span v-…" at bounding box center [352, 371] width 584 height 538
drag, startPoint x: 290, startPoint y: 139, endPoint x: 270, endPoint y: 139, distance: 20.1
click at [270, 139] on div "< div class = "flex items-center justify-between" > < h1 > < strong > < span v-…" at bounding box center [352, 371] width 584 height 538
click at [495, 139] on div "< div class = "flex items-center justify-between" > < h1 > < strong > < span v-…" at bounding box center [352, 371] width 584 height 538
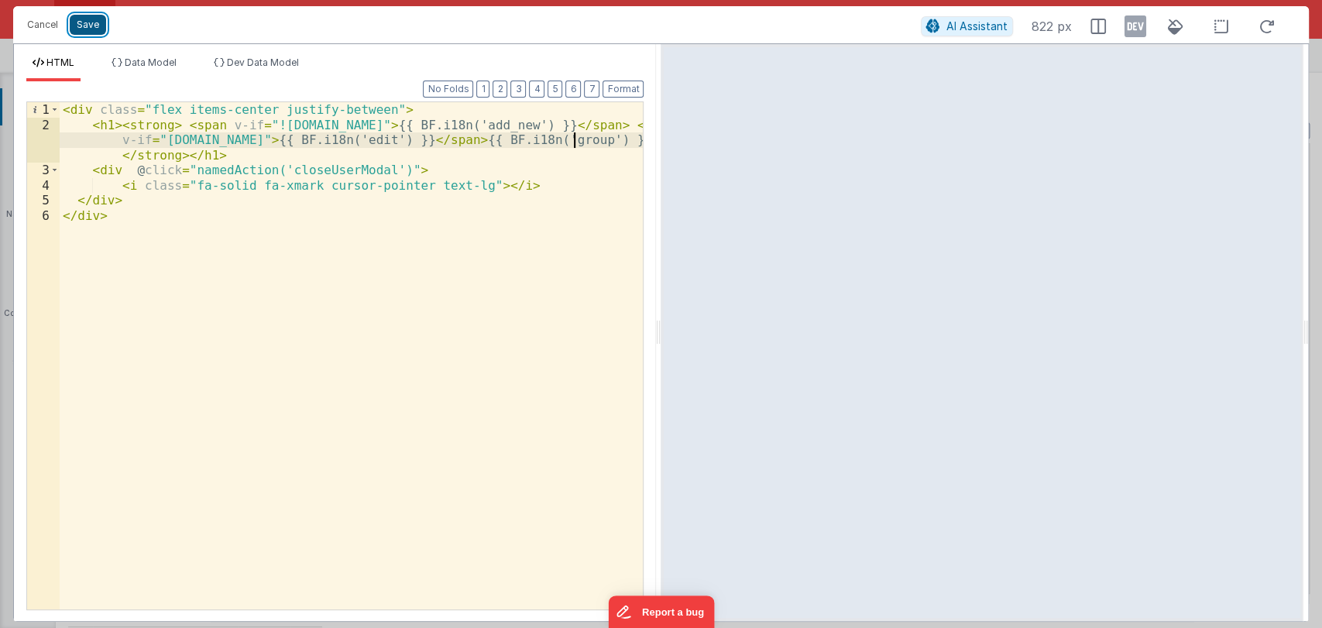
click at [88, 21] on button "Save" at bounding box center [88, 25] width 36 height 20
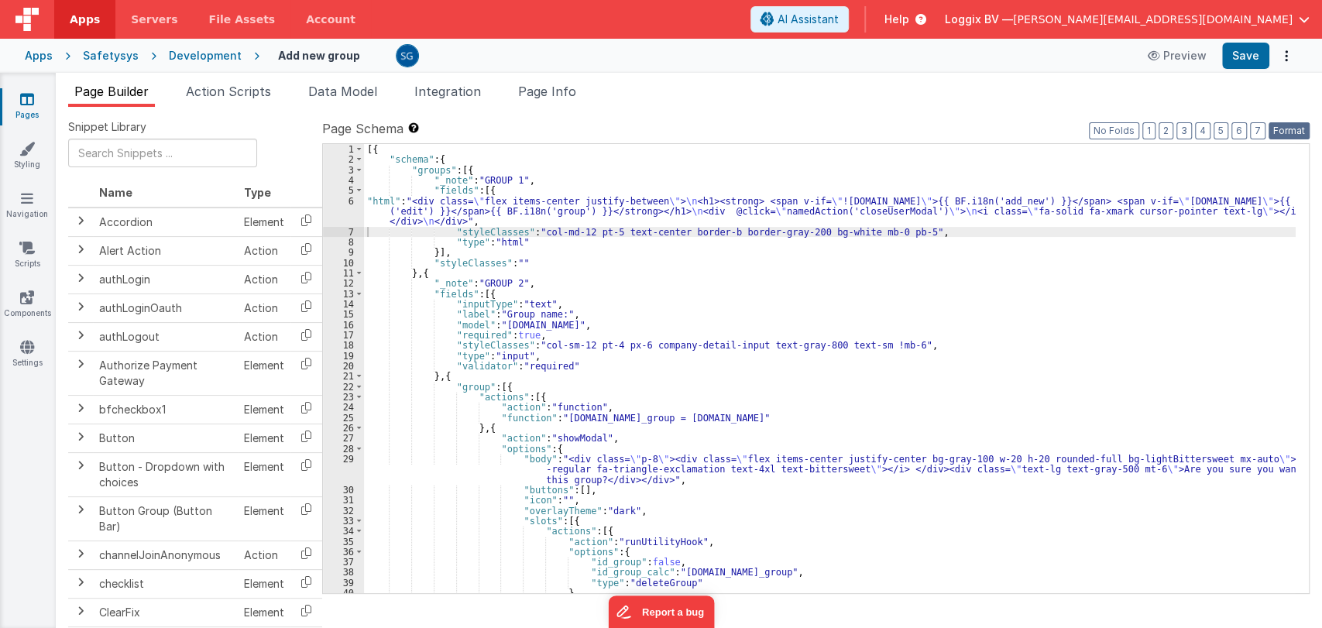
click at [1290, 137] on button "Format" at bounding box center [1289, 130] width 41 height 17
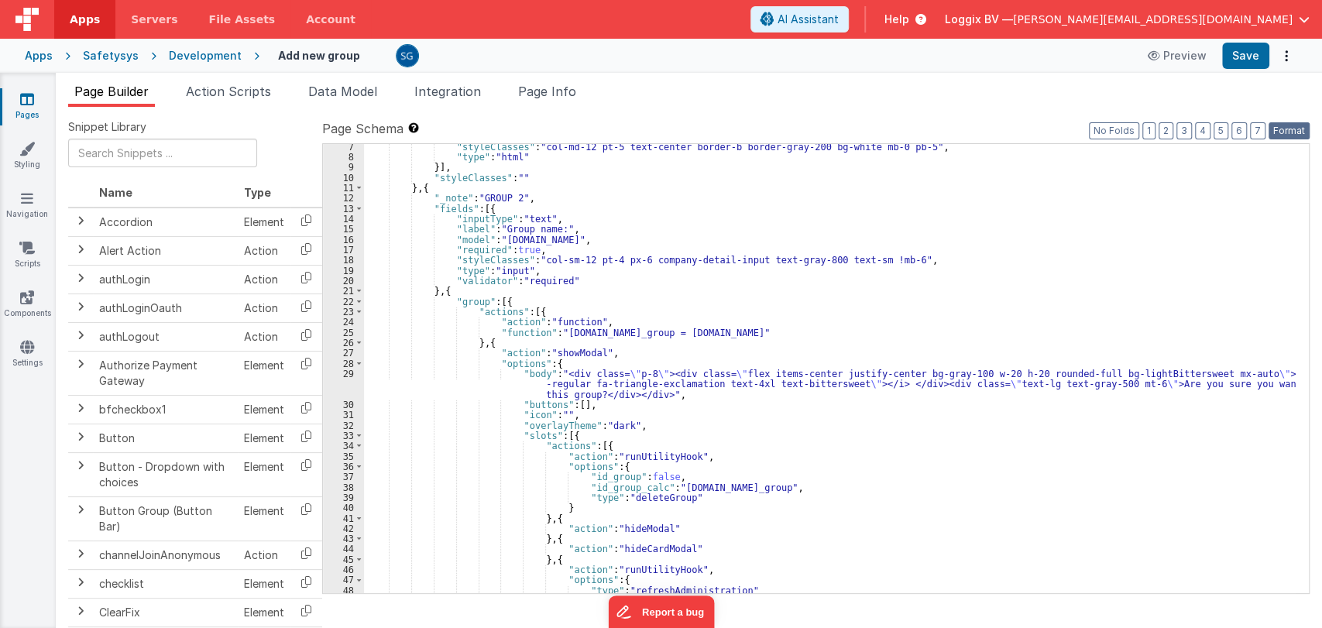
scroll to position [86, 0]
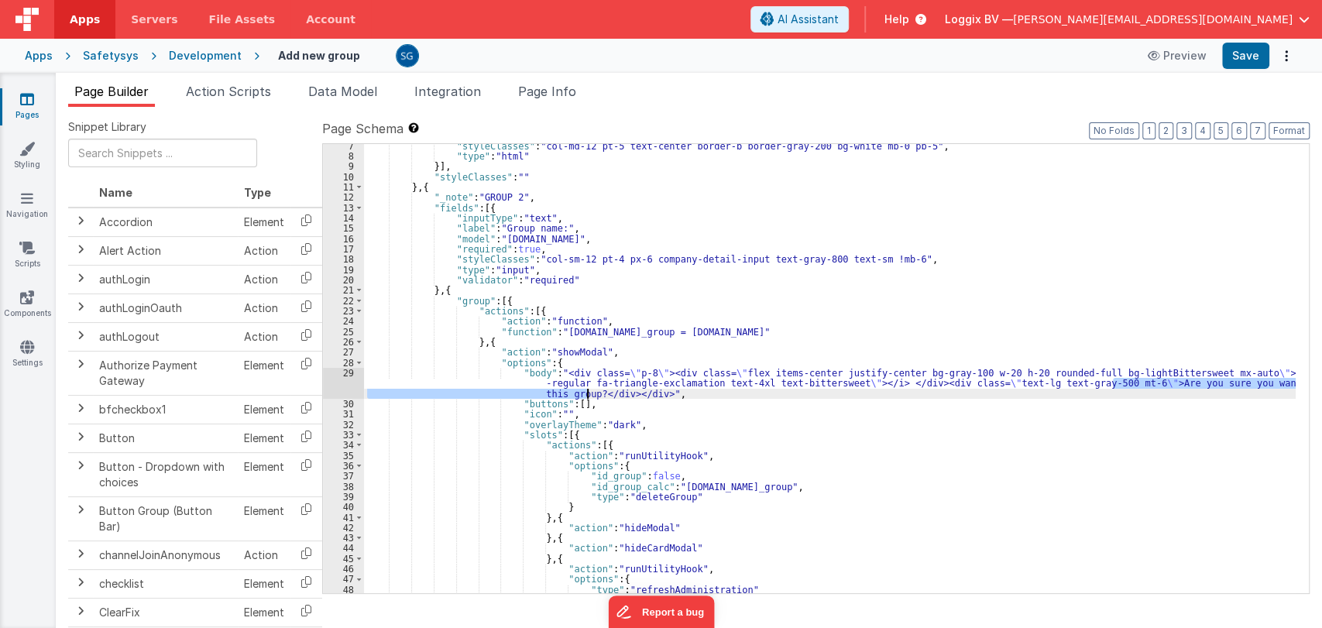
drag, startPoint x: 1113, startPoint y: 383, endPoint x: 587, endPoint y: 393, distance: 526.0
click at [587, 393] on div ""styleClasses" : "col-md-12 pt-5 text-center border-b border-gray-200 bg-white …" at bounding box center [830, 376] width 932 height 470
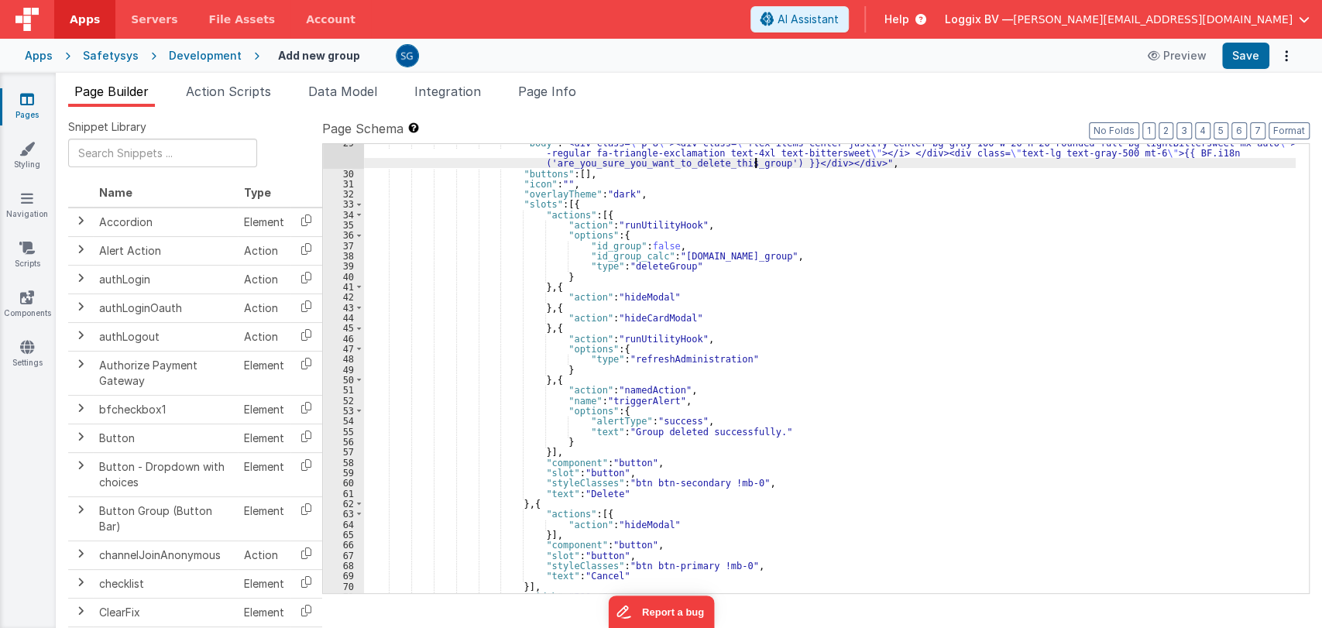
scroll to position [318, 0]
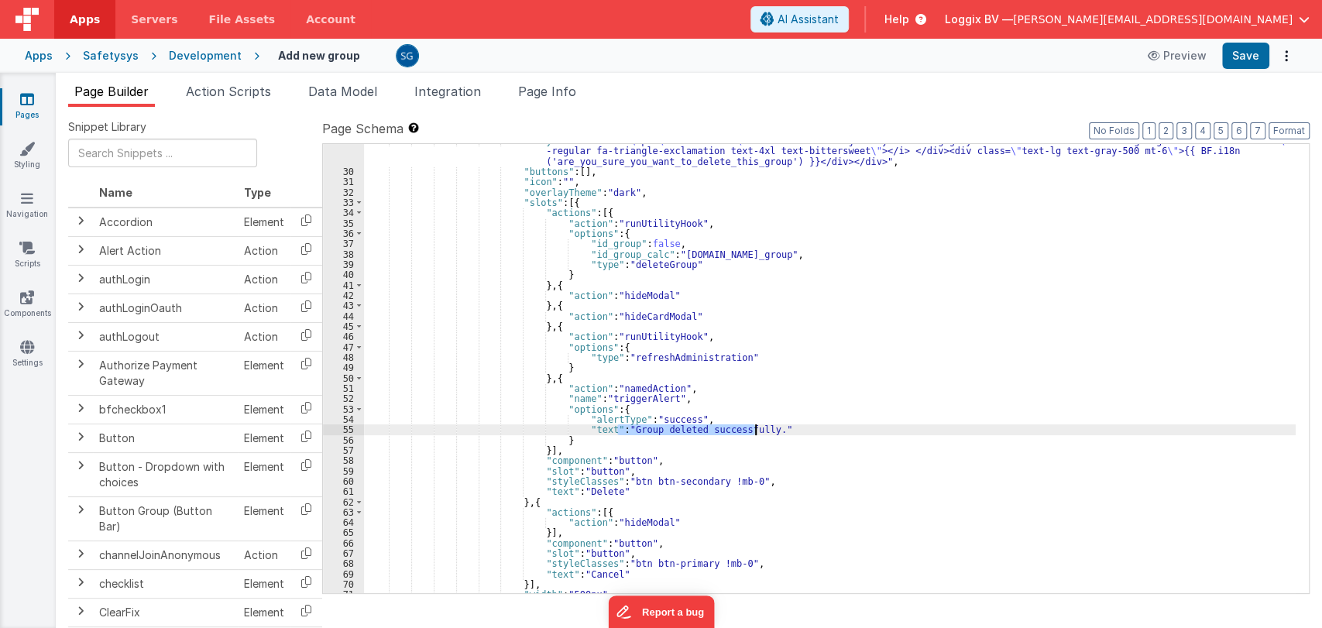
drag, startPoint x: 619, startPoint y: 429, endPoint x: 756, endPoint y: 429, distance: 137.1
click at [756, 429] on div ""body" : "<div class= \" p-8 \" ><div class= \" flex items-center justify-cente…" at bounding box center [830, 381] width 932 height 490
click at [600, 429] on div ""body" : "<div class= \" p-8 \" ><div class= \" flex items-center justify-cente…" at bounding box center [830, 381] width 932 height 490
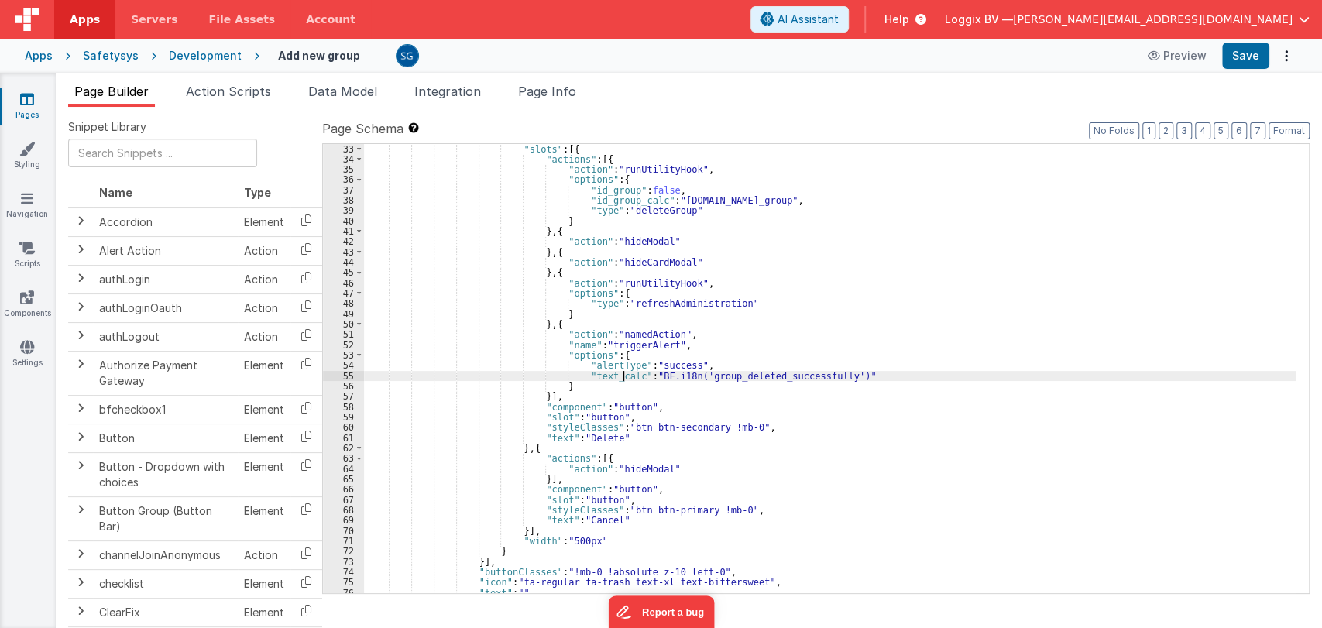
scroll to position [375, 0]
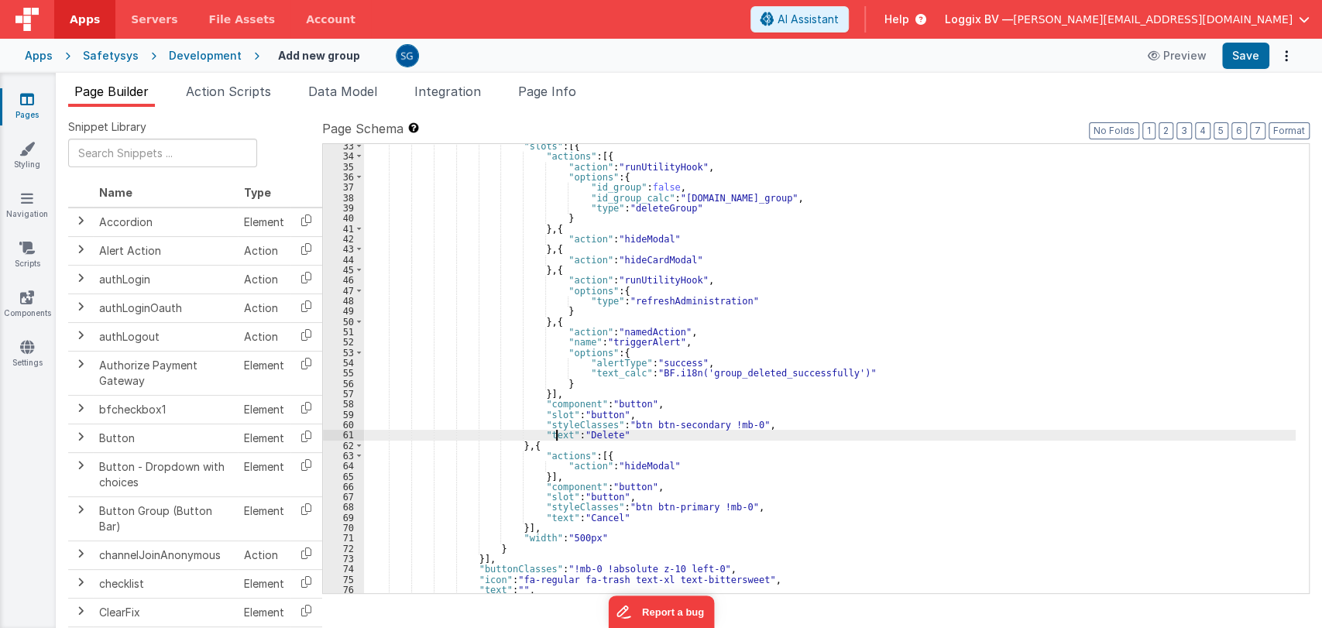
click at [558, 436] on div ""slots" : [{ "actions" : [{ "action" : "runUtilityHook" , "options" : { "id_gro…" at bounding box center [830, 376] width 932 height 470
click at [631, 431] on div ""slots" : [{ "actions" : [{ "action" : "runUtilityHook" , "options" : { "id_gro…" at bounding box center [830, 376] width 932 height 470
click at [558, 516] on div ""slots" : [{ "actions" : [{ "action" : "runUtilityHook" , "options" : { "id_gro…" at bounding box center [830, 376] width 932 height 470
click at [631, 517] on div ""slots" : [{ "actions" : [{ "action" : "runUtilityHook" , "options" : { "id_gro…" at bounding box center [830, 376] width 932 height 470
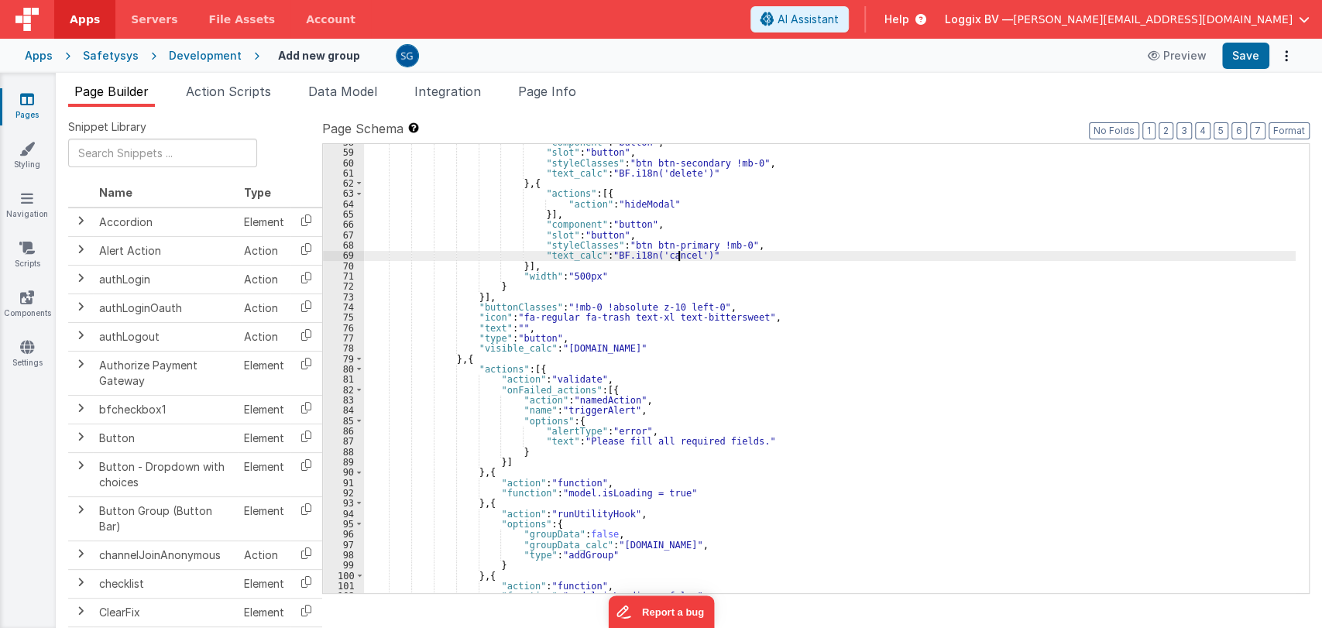
scroll to position [637, 0]
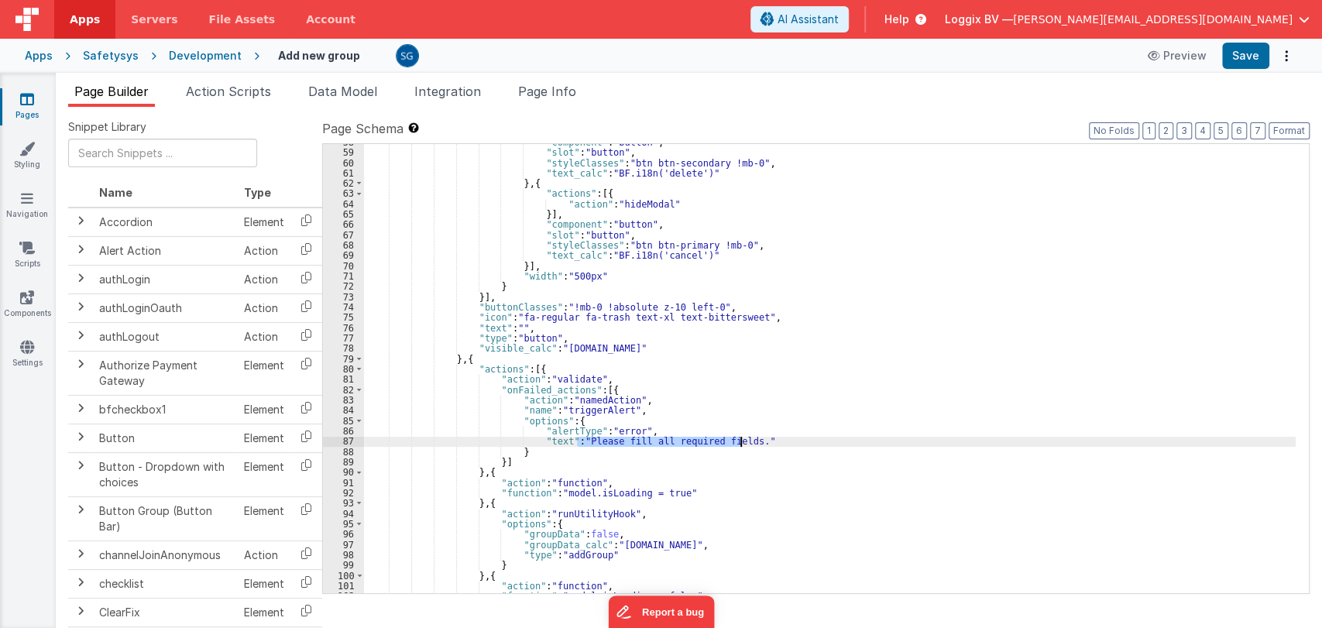
drag, startPoint x: 576, startPoint y: 443, endPoint x: 740, endPoint y: 444, distance: 163.4
click at [740, 444] on div ""component" : "button" , "slot" : "button" , "styleClasses" : "btn btn-secondar…" at bounding box center [830, 372] width 932 height 470
paste textarea
click at [554, 441] on div ""component" : "button" , "slot" : "button" , "styleClasses" : "btn btn-secondar…" at bounding box center [830, 372] width 932 height 470
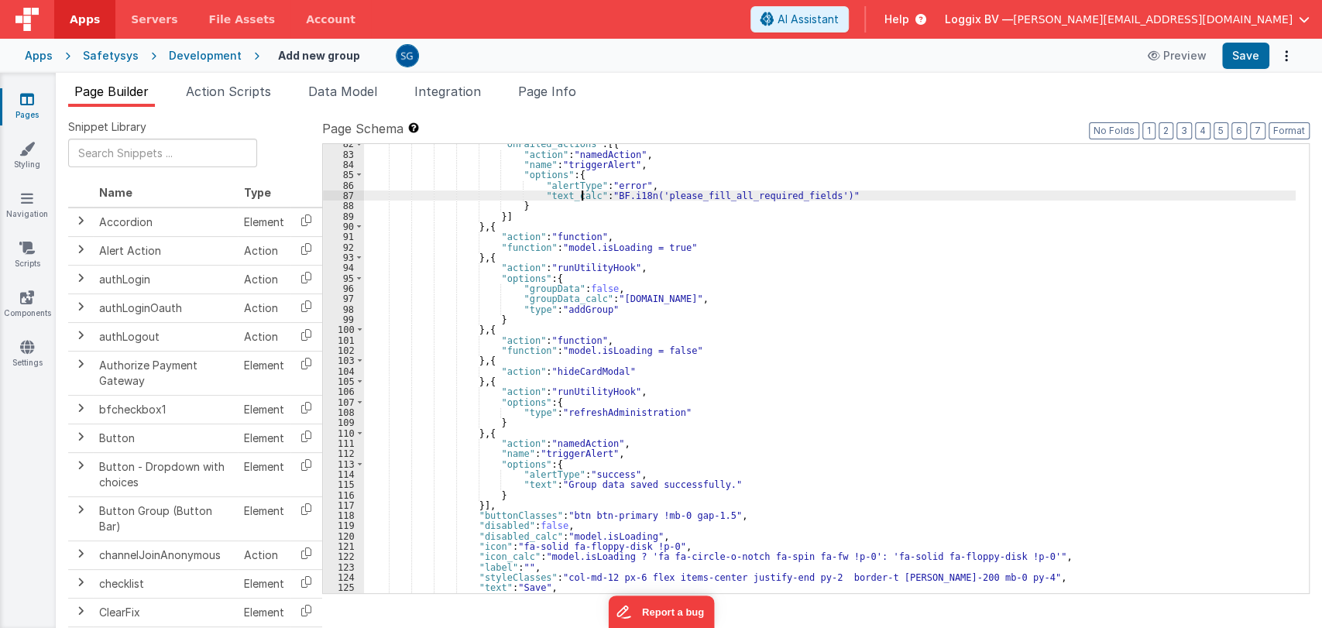
scroll to position [883, 0]
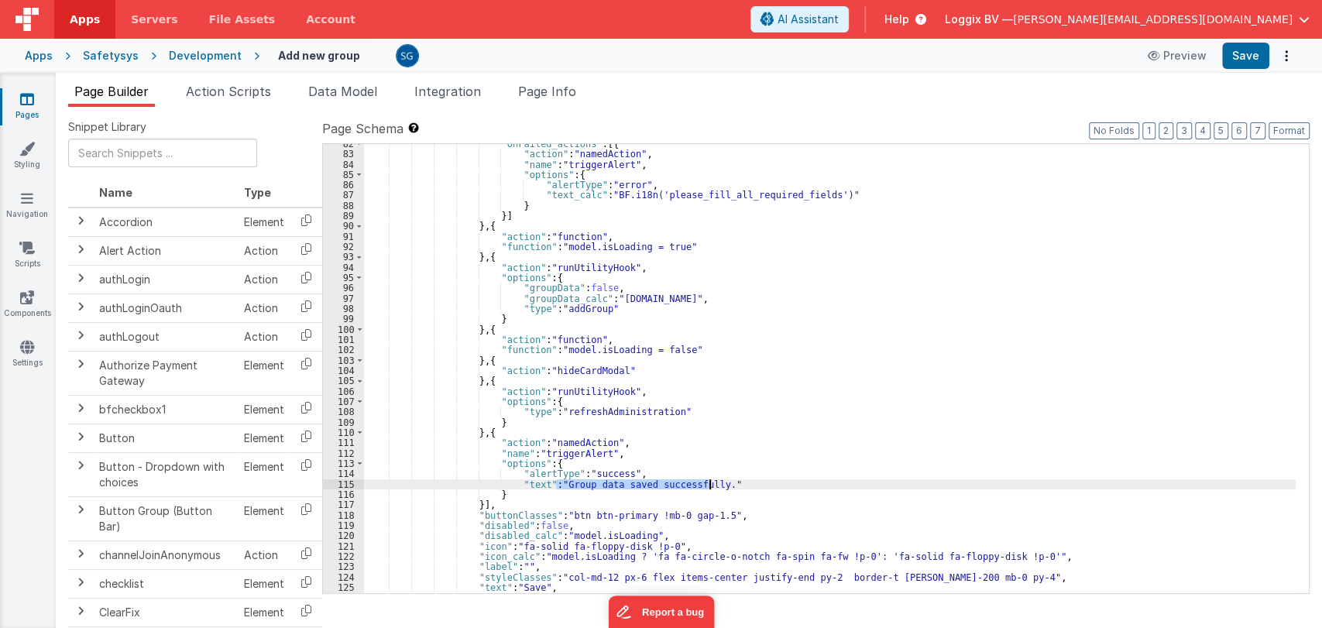
drag, startPoint x: 556, startPoint y: 482, endPoint x: 709, endPoint y: 483, distance: 153.4
click at [709, 483] on div ""onFailed_actions" : [{ "action" : "namedAction" , "name" : "triggerAlert" , "o…" at bounding box center [830, 374] width 932 height 470
paste textarea
click at [538, 483] on div ""onFailed_actions" : [{ "action" : "namedAction" , "name" : "triggerAlert" , "o…" at bounding box center [830, 374] width 932 height 470
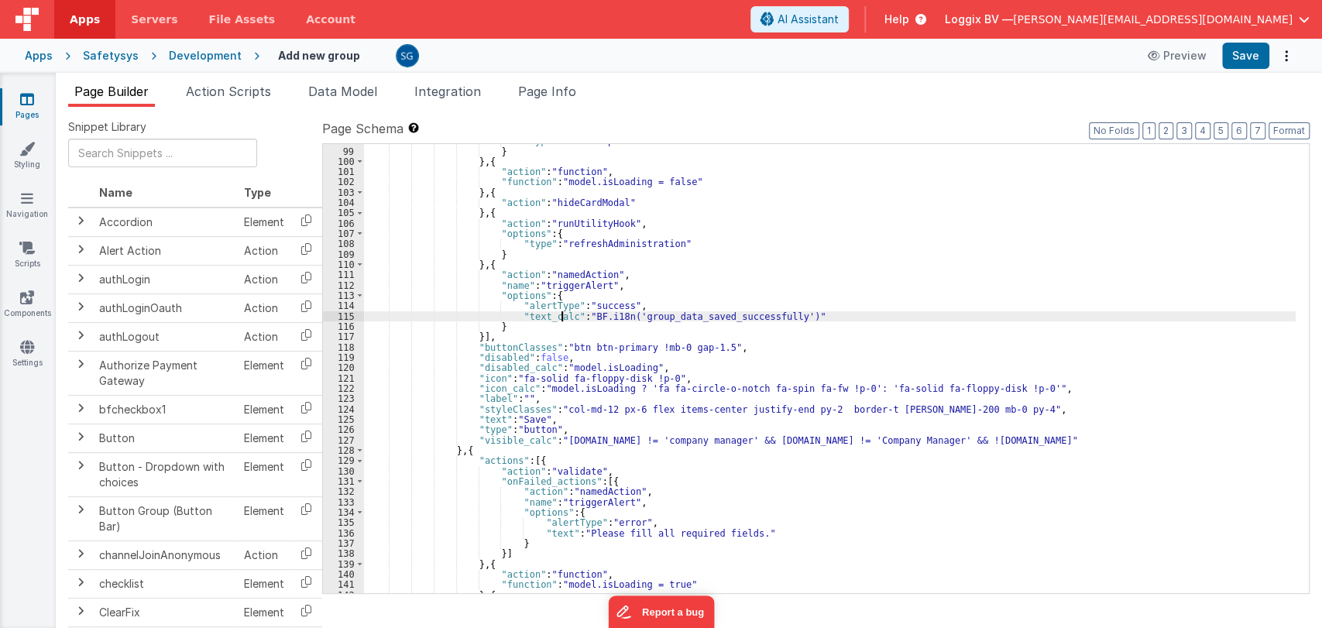
scroll to position [1052, 0]
click at [497, 417] on div ""type" : "addGroup" } } , { "action" : "function" , "function" : "model.isLoadi…" at bounding box center [830, 371] width 932 height 470
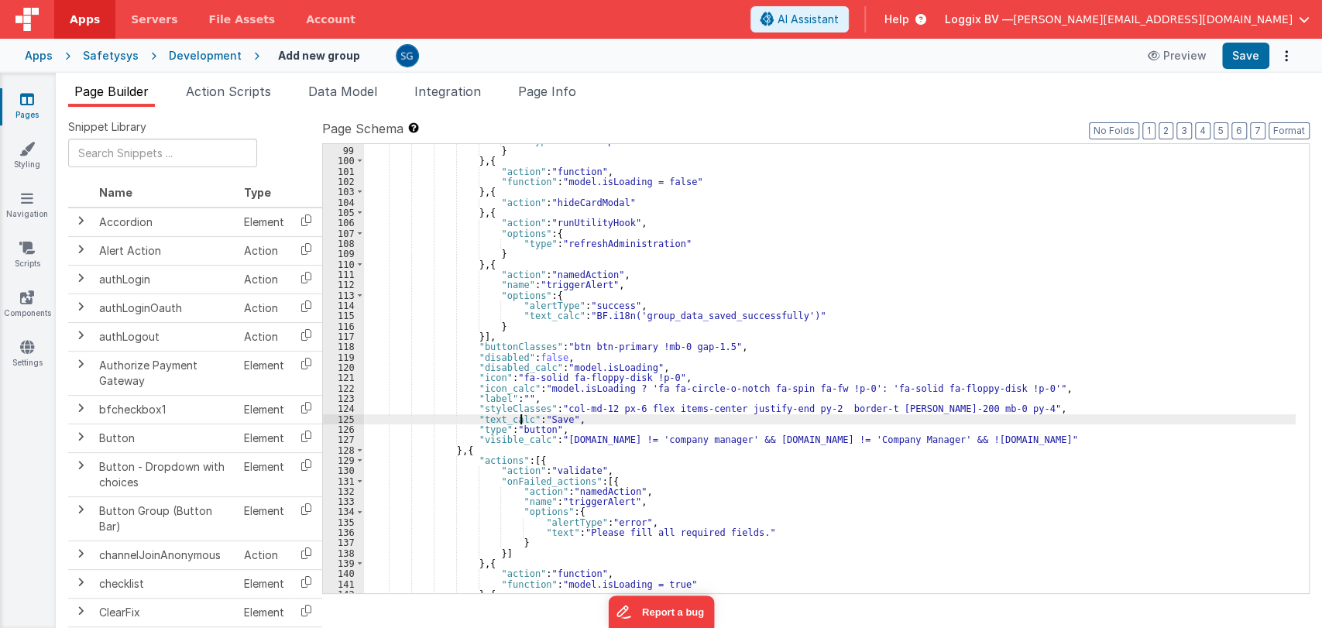
click at [564, 418] on div ""type" : "addGroup" } } , { "action" : "function" , "function" : "model.isLoadi…" at bounding box center [830, 371] width 932 height 470
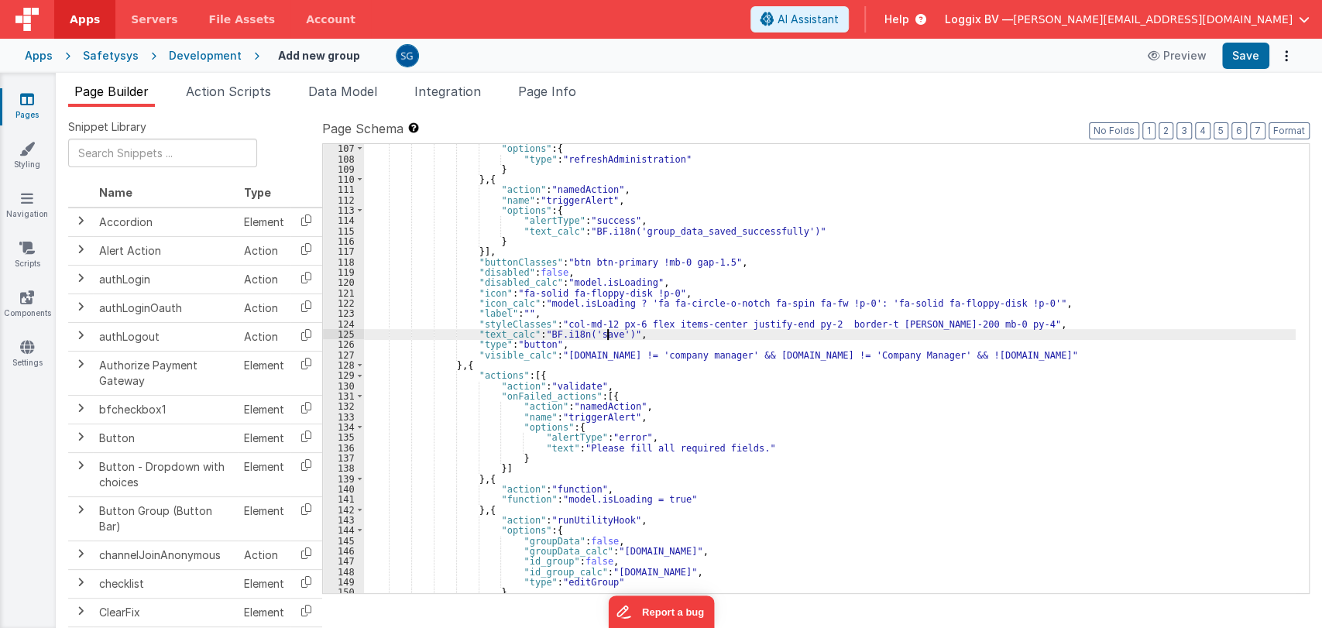
scroll to position [1137, 0]
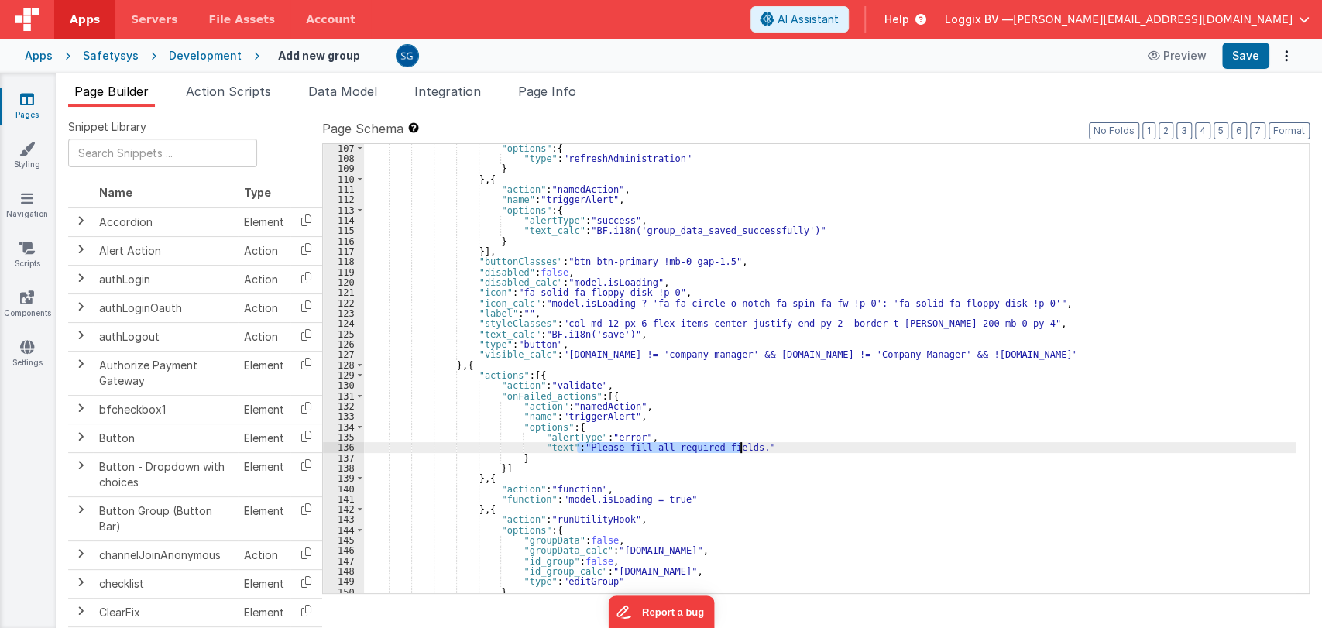
drag, startPoint x: 576, startPoint y: 448, endPoint x: 739, endPoint y: 448, distance: 162.6
click at [739, 448] on div ""options" : { "type" : "refreshAdministration" } } , { "action" : "namedAction"…" at bounding box center [830, 378] width 932 height 470
paste textarea
click at [557, 451] on div ""options" : { "type" : "refreshAdministration" } } , { "action" : "namedAction"…" at bounding box center [830, 378] width 932 height 470
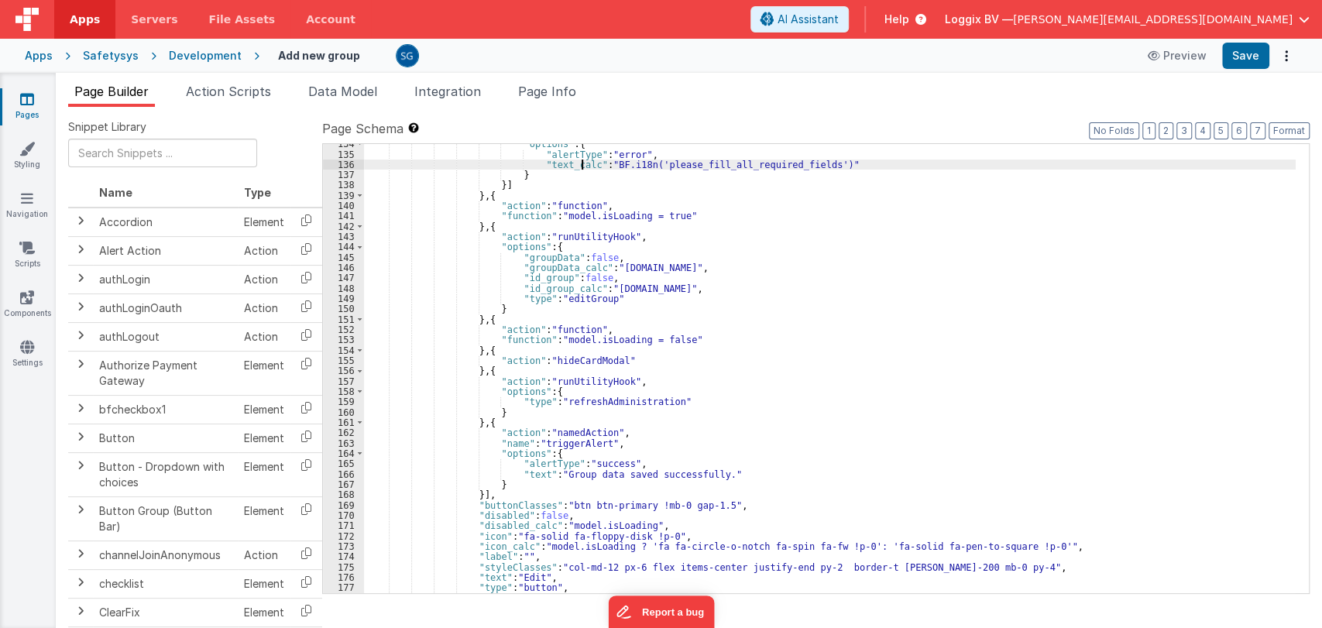
scroll to position [1463, 0]
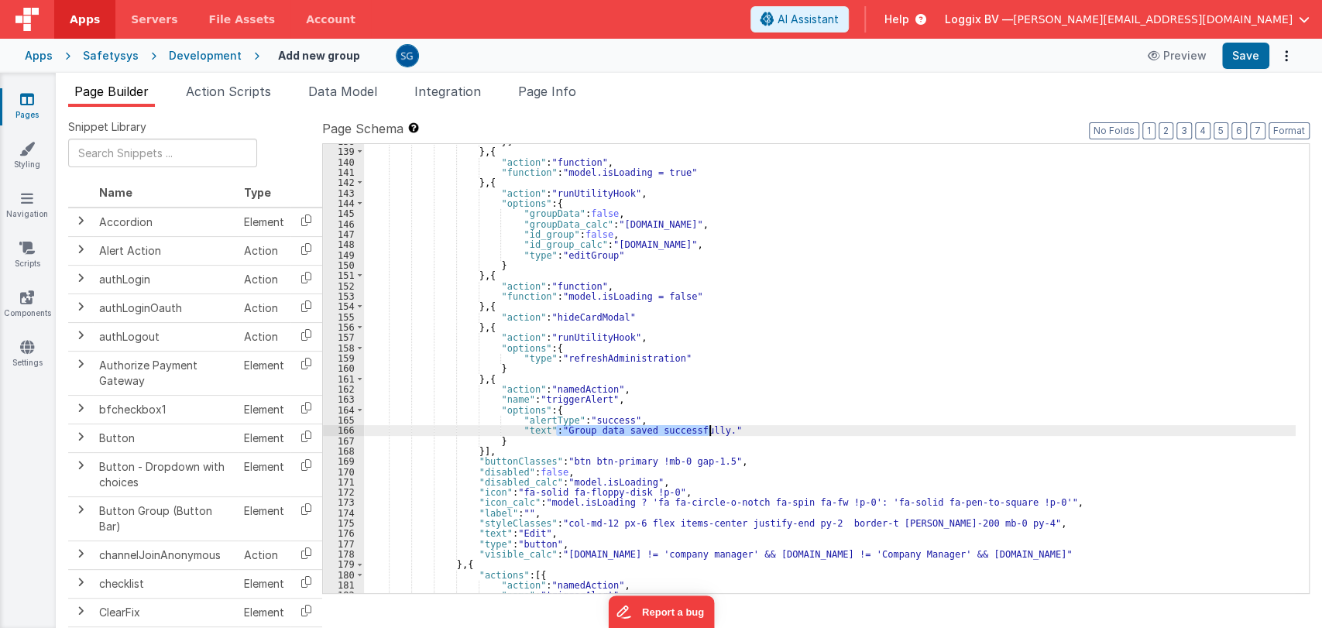
drag, startPoint x: 558, startPoint y: 428, endPoint x: 711, endPoint y: 430, distance: 152.6
click at [711, 430] on div "}] } , { "action" : "function" , "function" : "model.isLoading = true" } , { "a…" at bounding box center [830, 371] width 932 height 470
click at [537, 429] on div "}] } , { "action" : "function" , "function" : "model.isLoading = true" } , { "a…" at bounding box center [830, 371] width 932 height 470
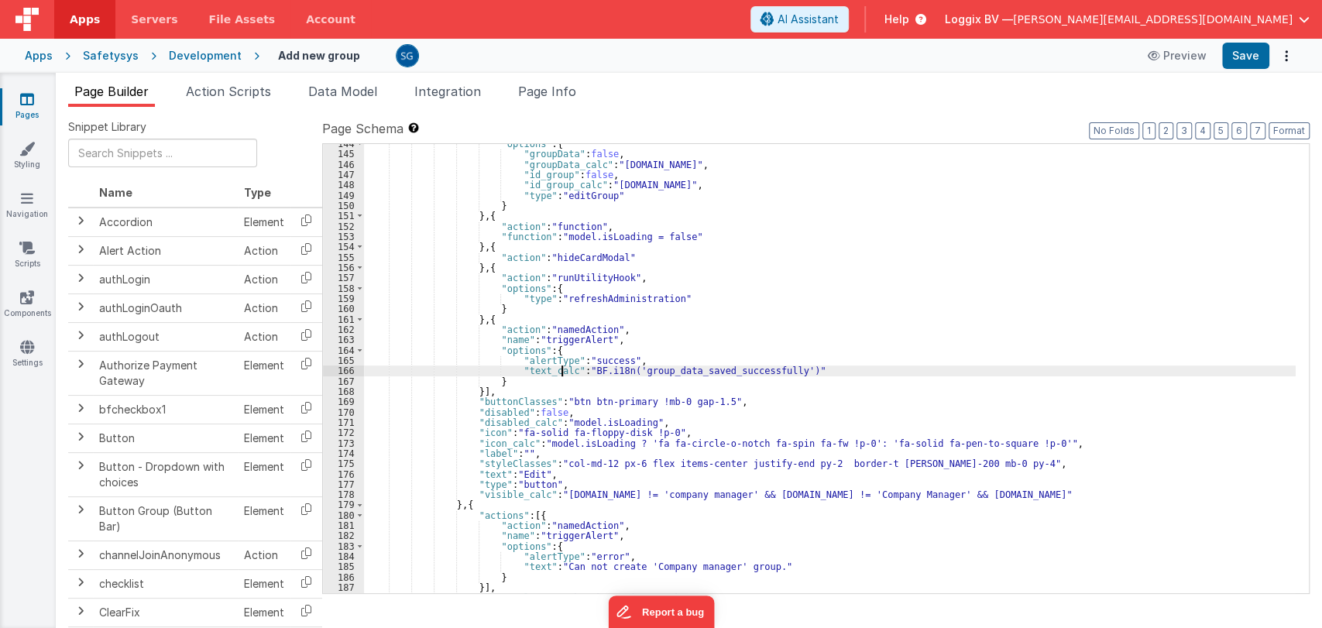
scroll to position [1523, 0]
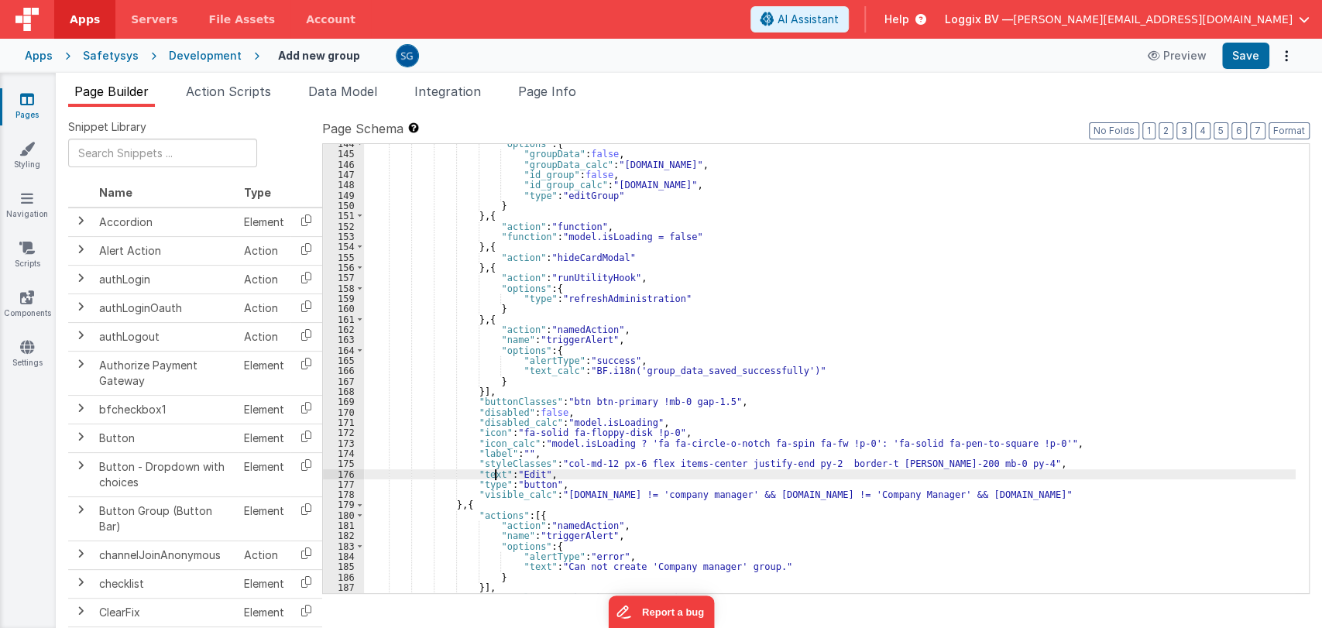
click at [494, 473] on div ""options" : { "groupData" : false , "groupData_calc" : "model.group" , "id_grou…" at bounding box center [830, 374] width 932 height 470
click at [558, 473] on div ""options" : { "groupData" : false , "groupData_calc" : "model.group" , "id_grou…" at bounding box center [830, 374] width 932 height 470
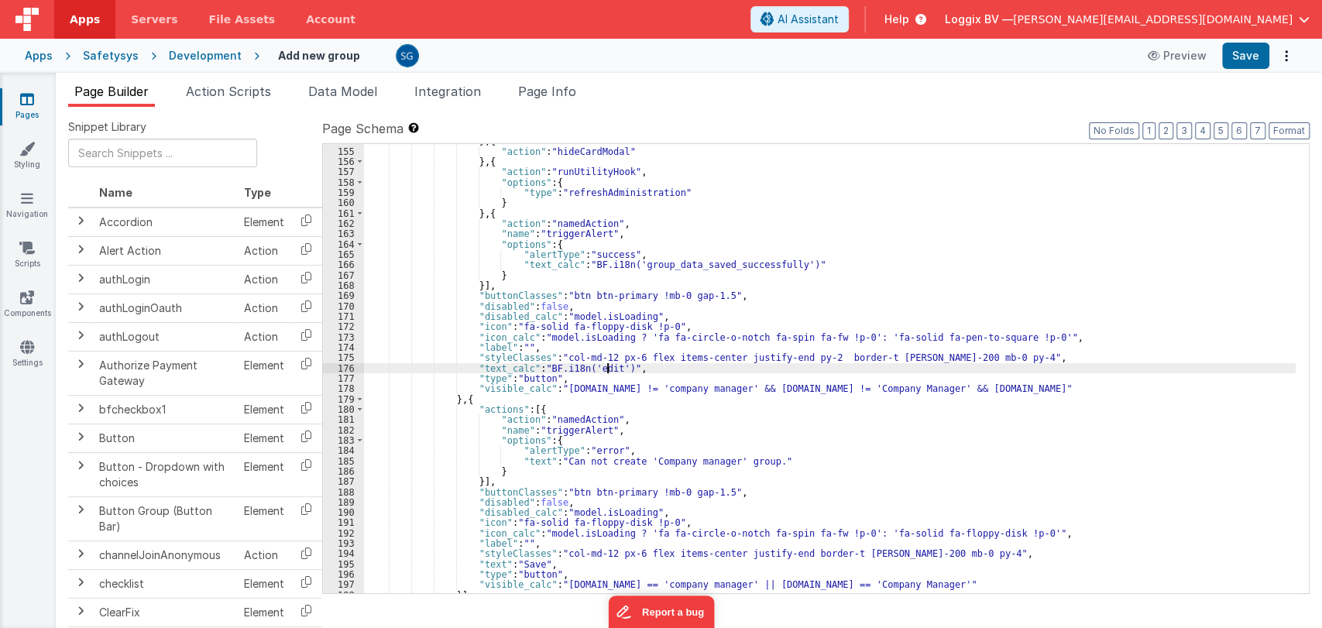
scroll to position [1636, 0]
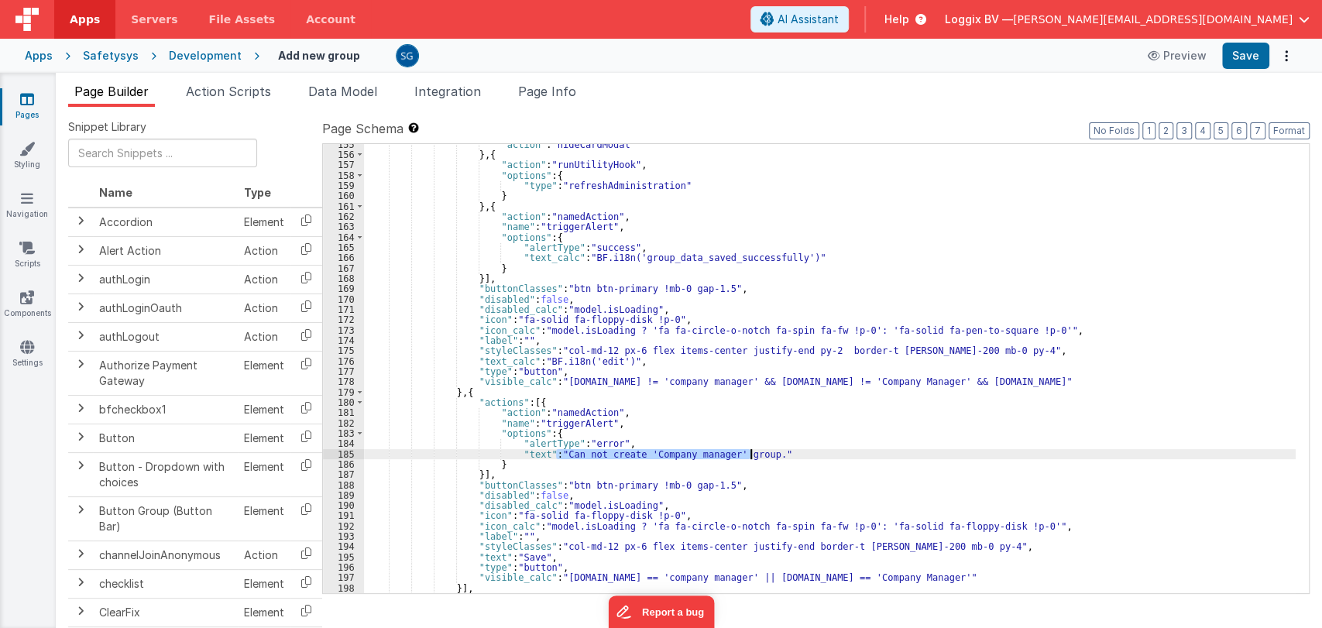
drag, startPoint x: 558, startPoint y: 454, endPoint x: 748, endPoint y: 450, distance: 190.6
click at [748, 450] on div ""action" : "hideCardModal" } , { "action" : "runUtilityHook" , "options" : { "t…" at bounding box center [830, 374] width 932 height 470
click at [539, 453] on div ""action" : "hideCardModal" } , { "action" : "runUtilityHook" , "options" : { "t…" at bounding box center [830, 374] width 932 height 470
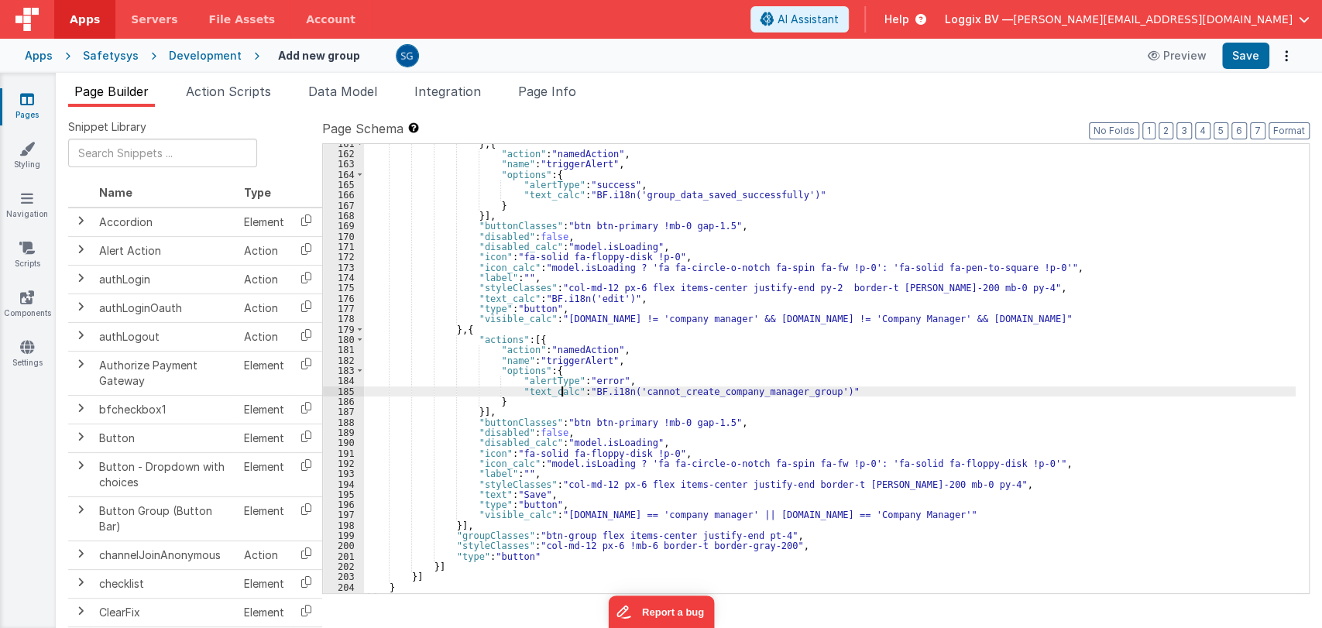
scroll to position [1709, 0]
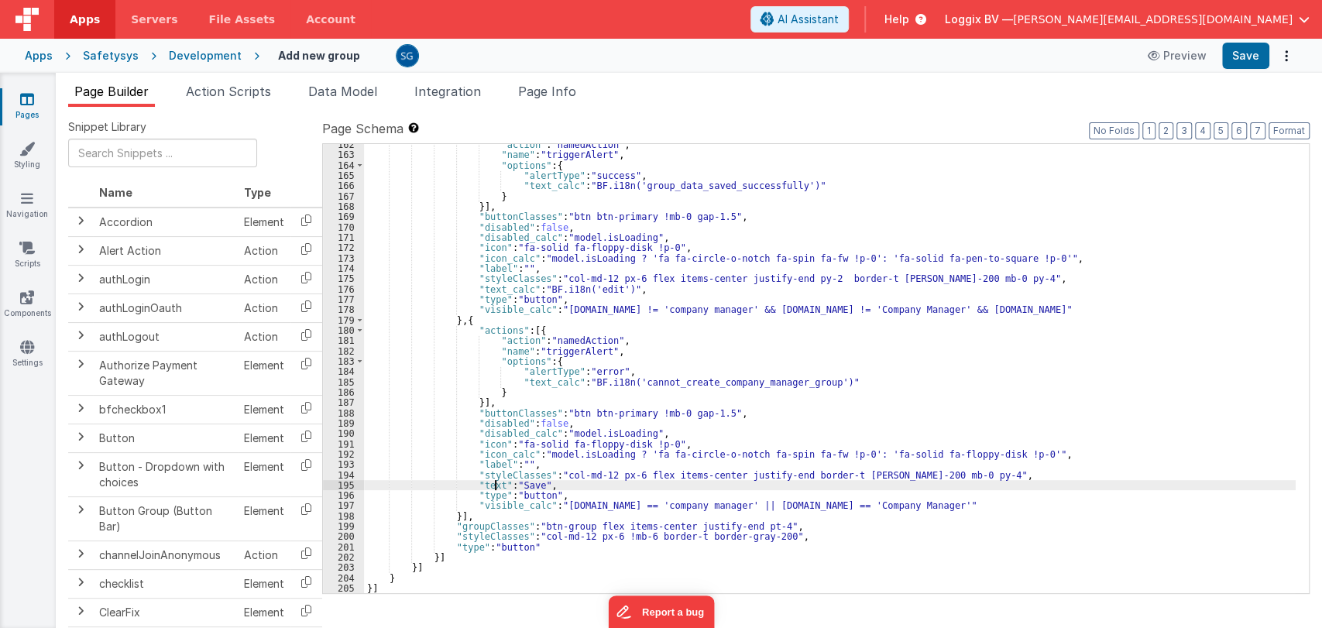
click at [494, 489] on div ""action" : "namedAction" , "name" : "triggerAlert" , "options" : { "alertType" …" at bounding box center [830, 374] width 932 height 470
click at [560, 484] on div ""action" : "namedAction" , "name" : "triggerAlert" , "options" : { "alertType" …" at bounding box center [830, 374] width 932 height 470
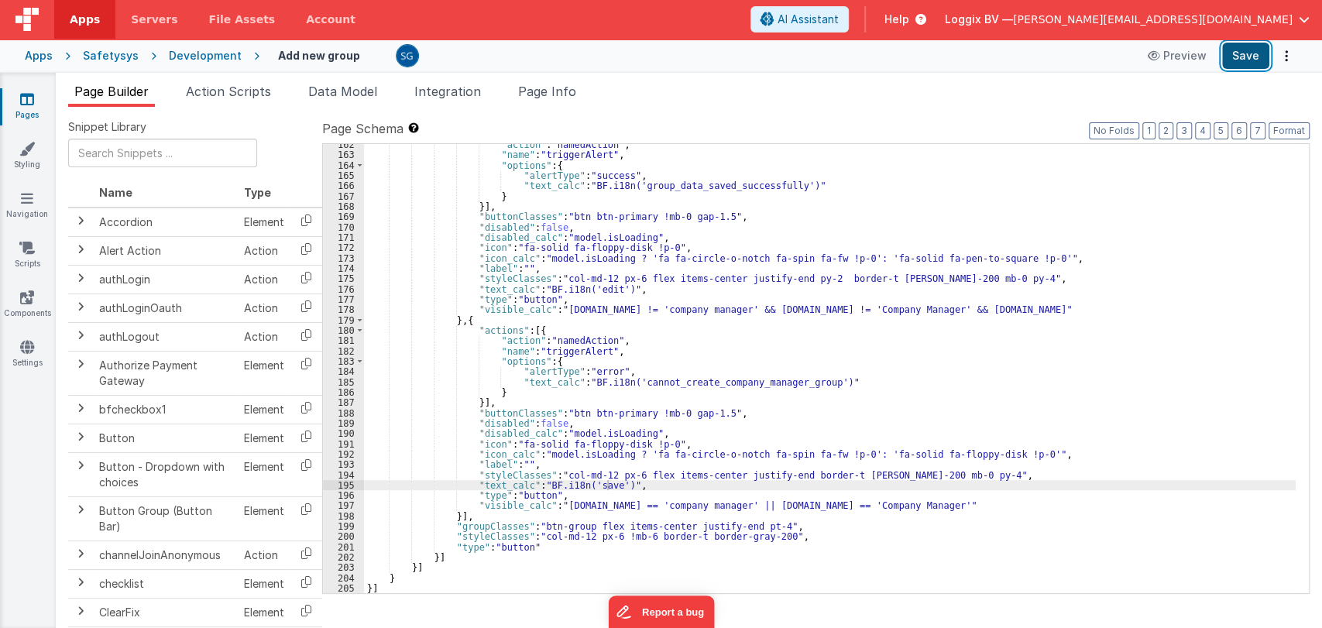
click at [1239, 57] on button "Save" at bounding box center [1245, 56] width 47 height 26
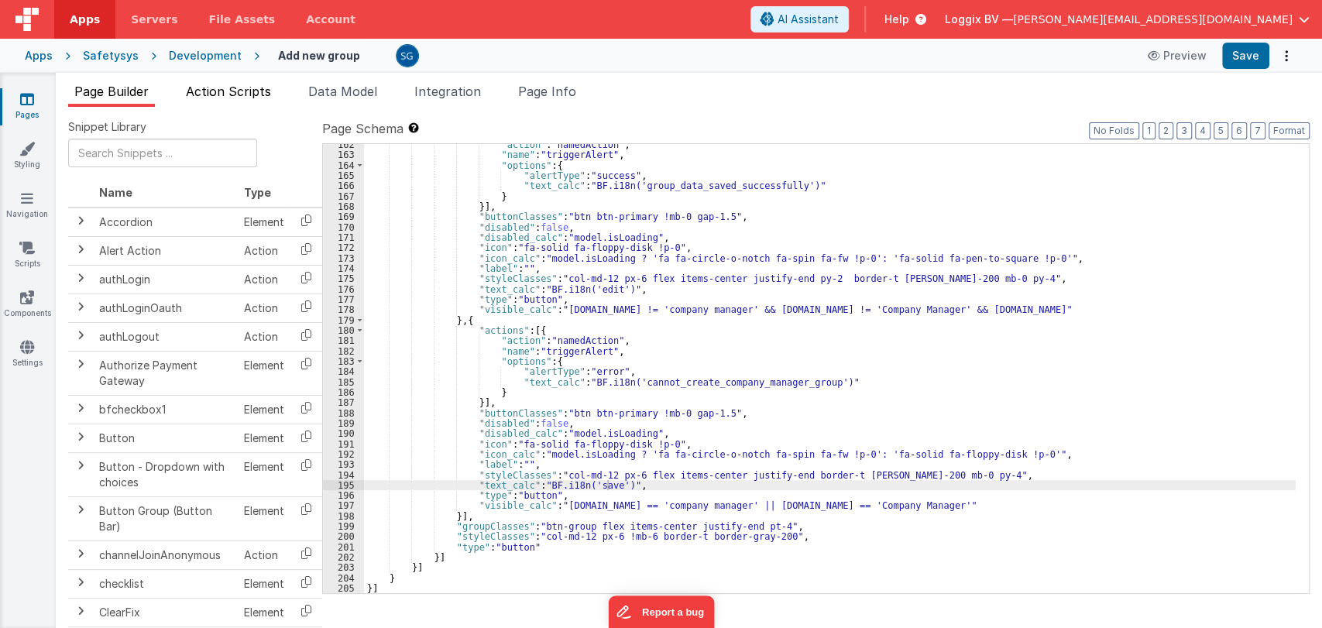
click at [235, 95] on span "Action Scripts" at bounding box center [228, 91] width 85 height 15
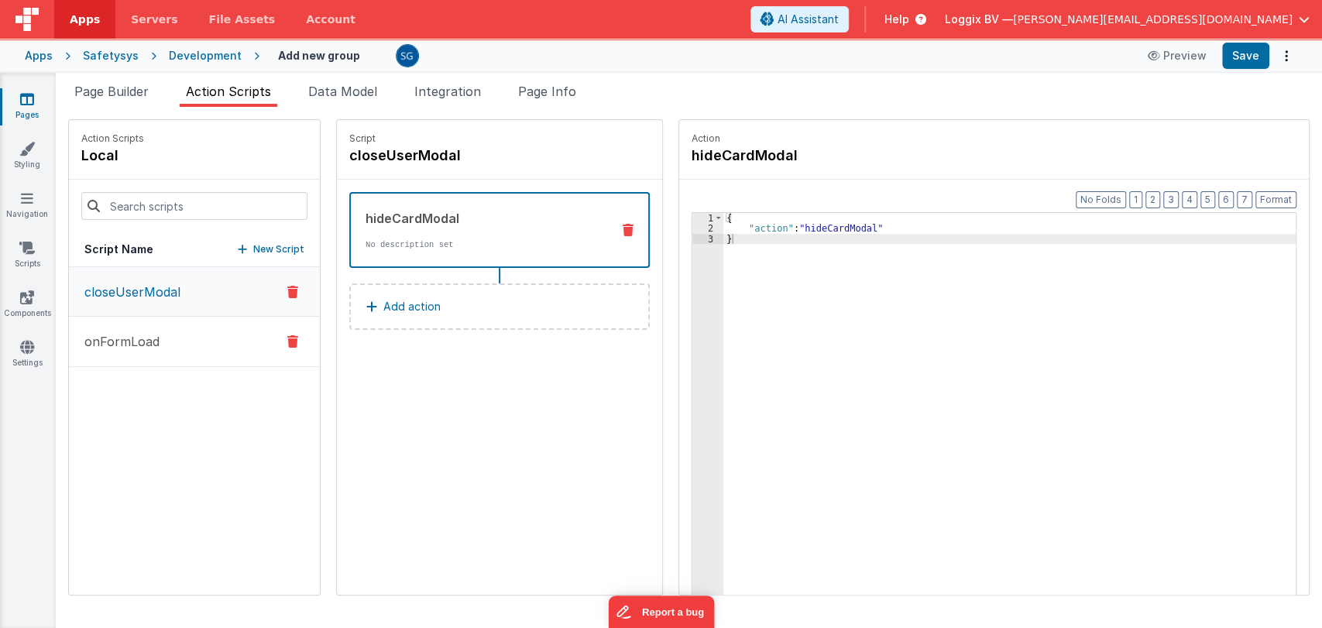
click at [135, 342] on p "onFormLoad" at bounding box center [117, 341] width 84 height 19
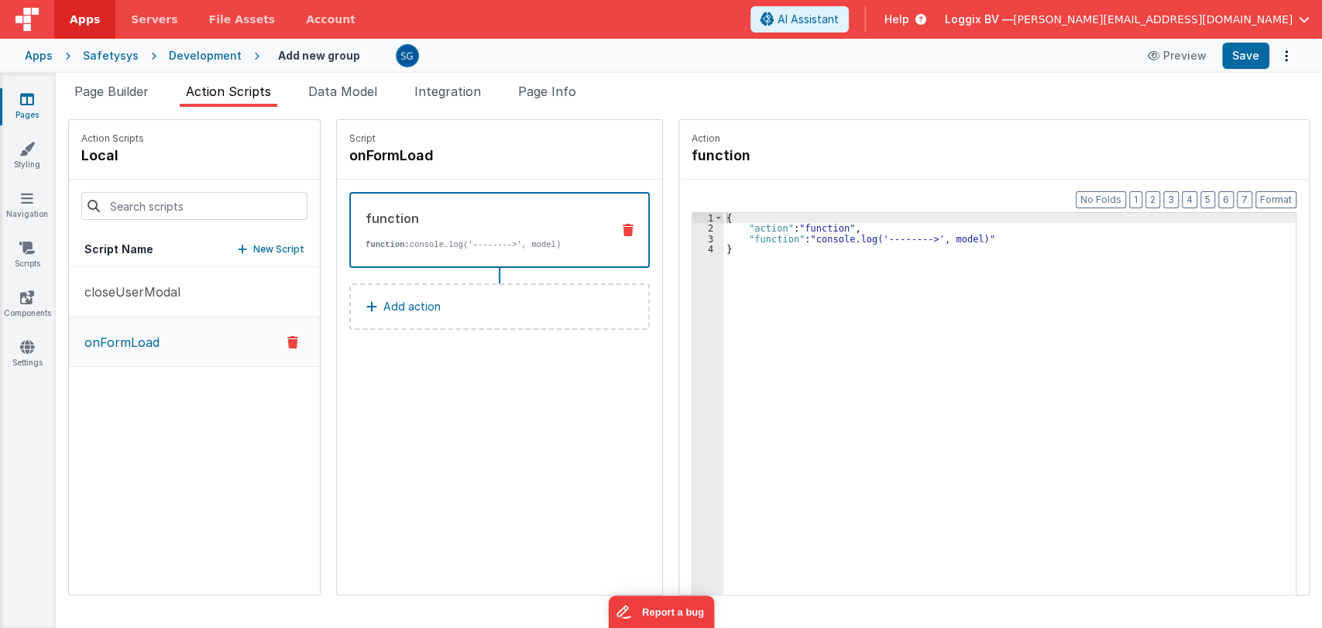
click at [29, 107] on link "Pages" at bounding box center [27, 106] width 56 height 31
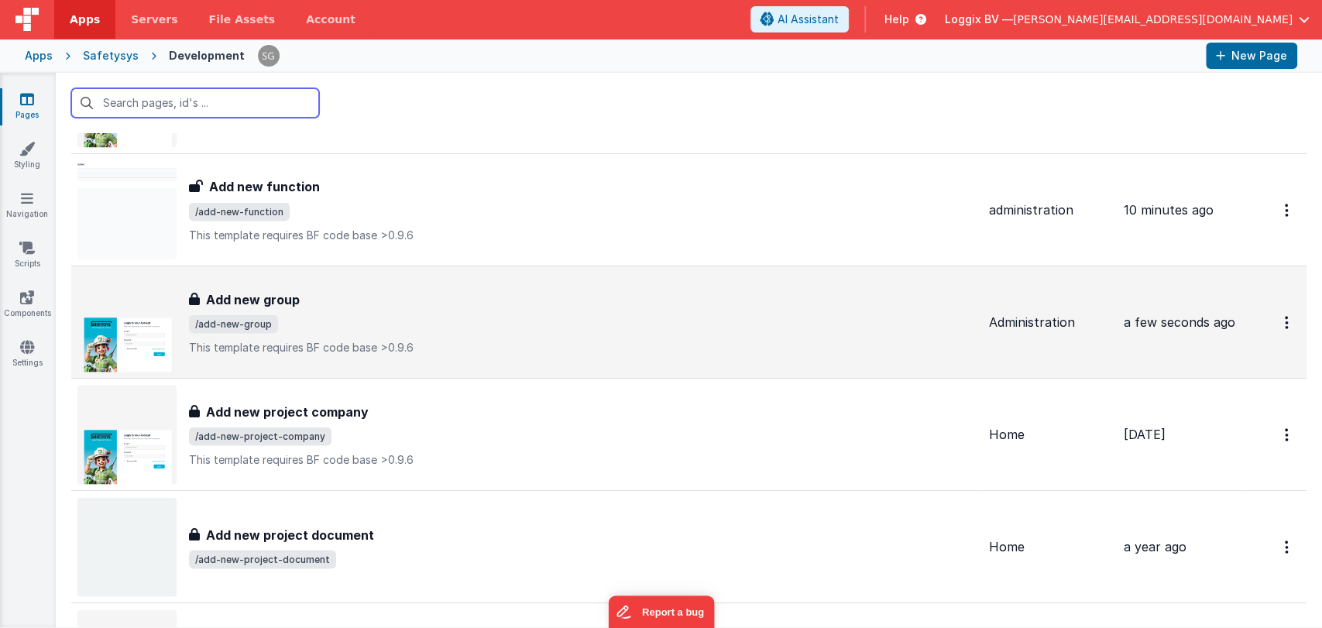
scroll to position [1924, 0]
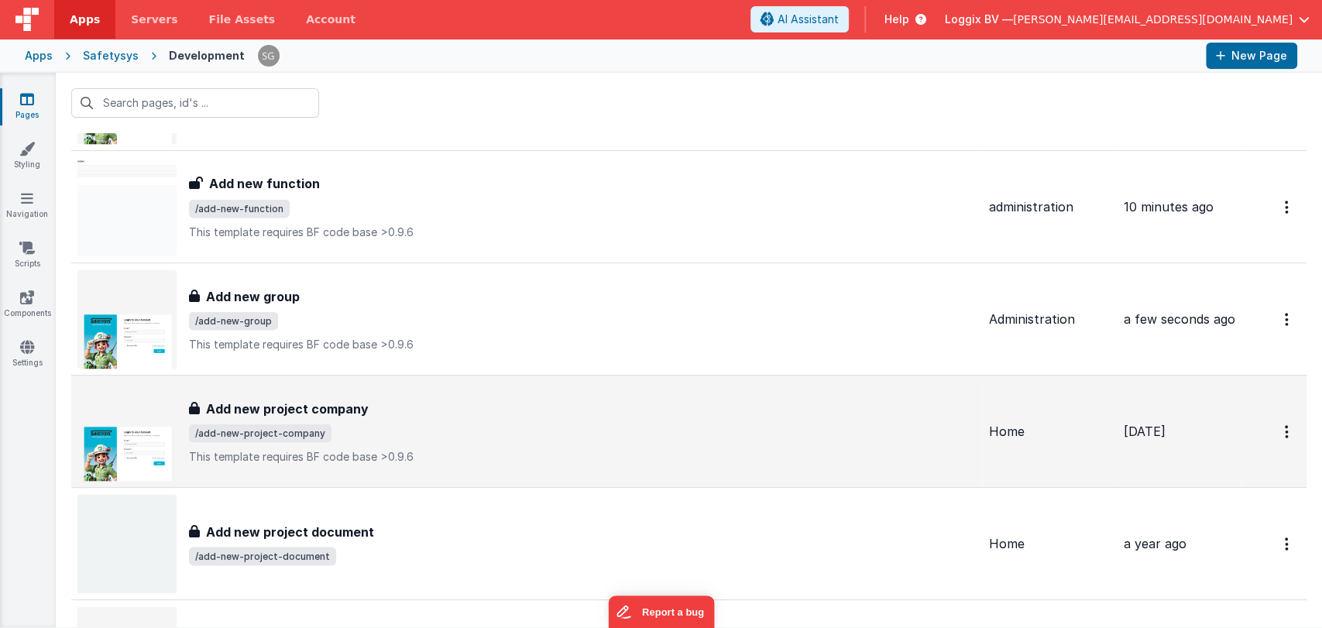
click at [352, 418] on div "Add new project company Add new project company /add-new-project-company This t…" at bounding box center [583, 431] width 788 height 65
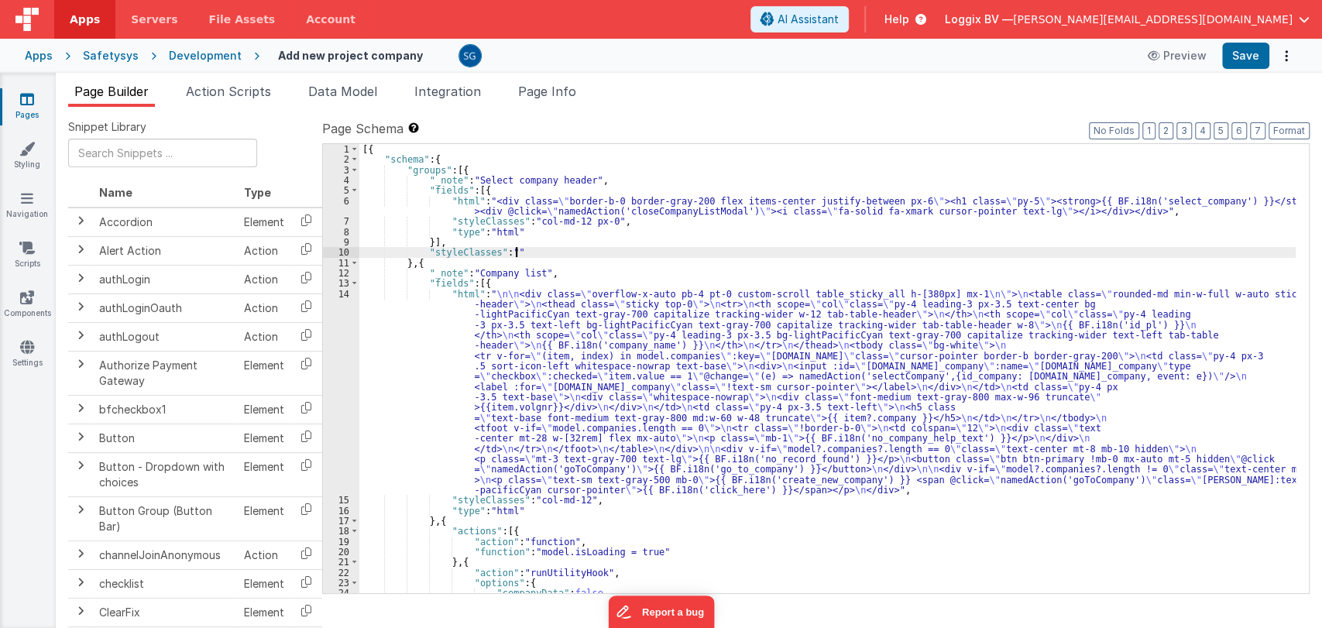
click at [606, 255] on div "[{ "schema" : { "groups" : [{ "_note" : "Select company header" , "fields" : [{…" at bounding box center [827, 379] width 936 height 470
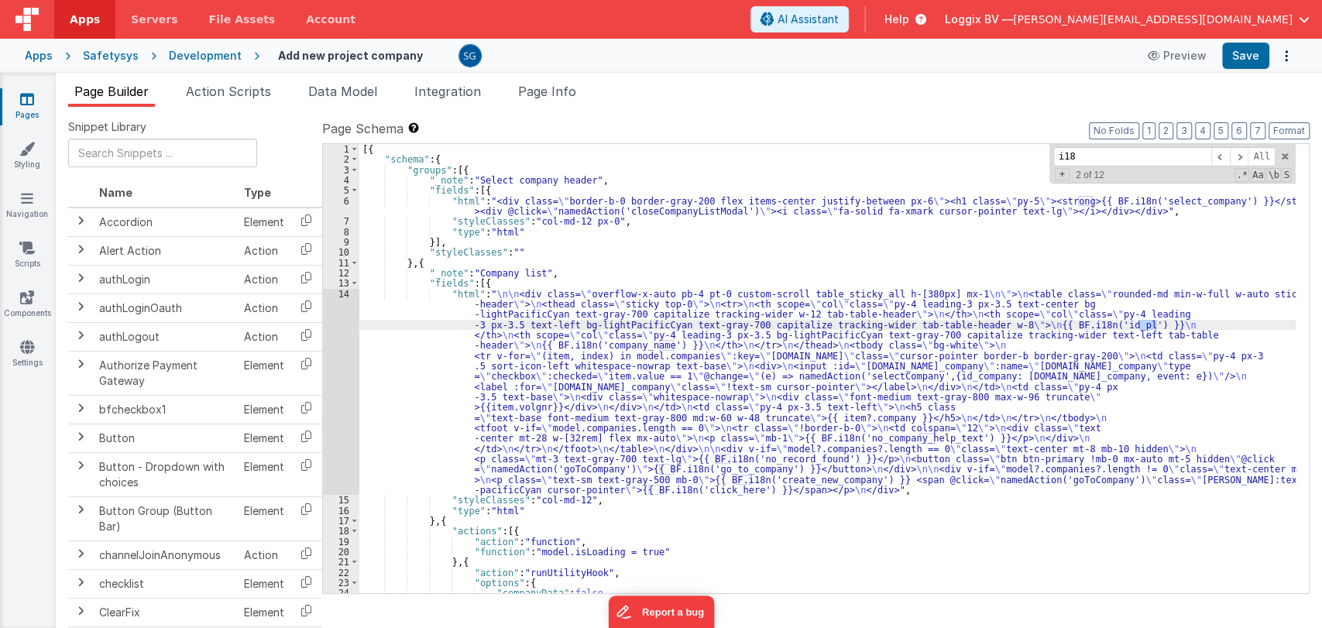
type input "i18n"
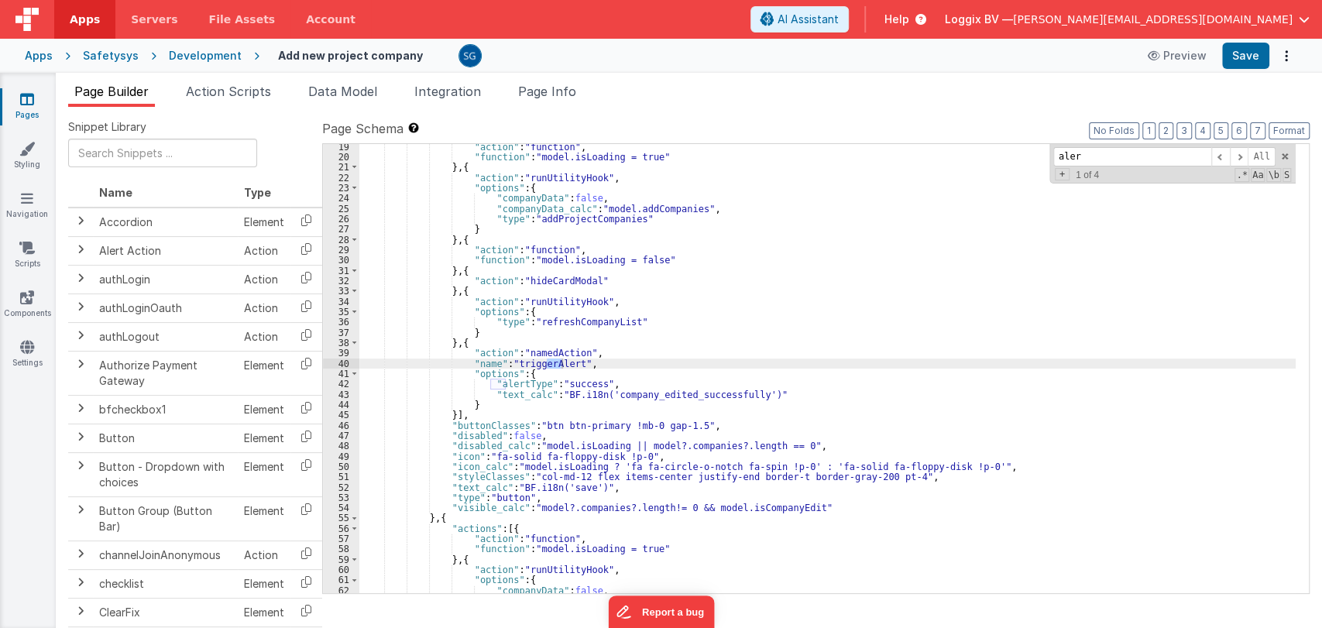
scroll to position [395, 0]
type input "alert"
click at [1238, 156] on span at bounding box center [1239, 156] width 19 height 19
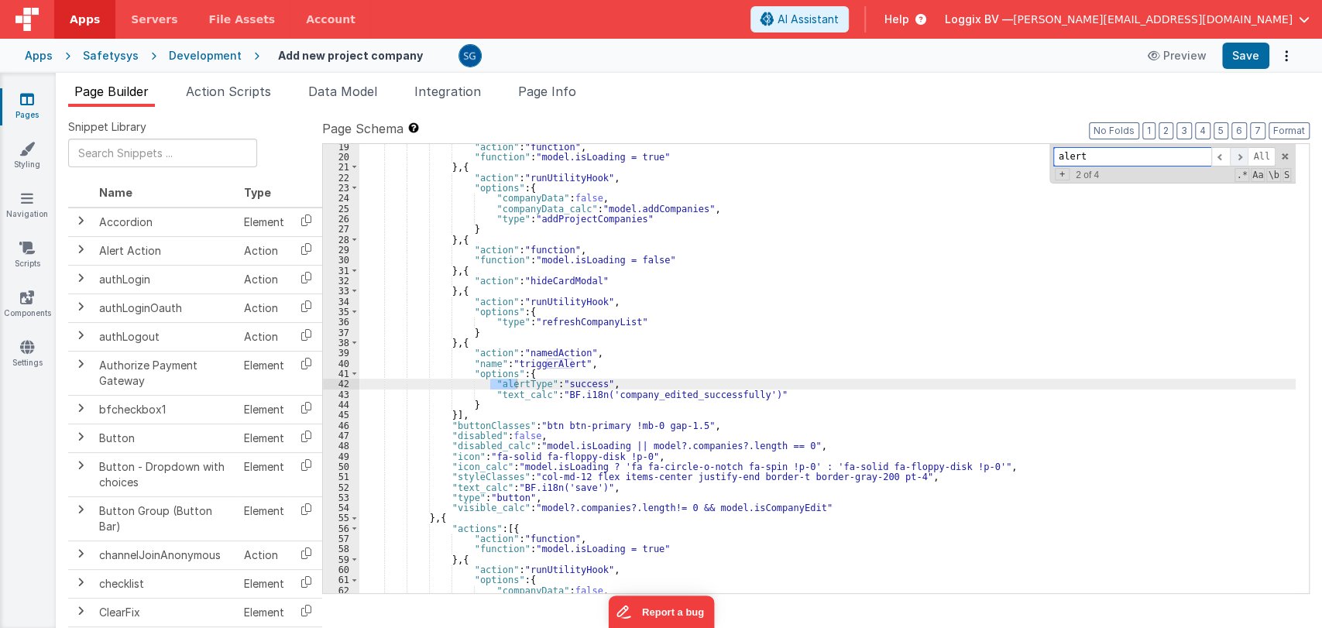
click at [1238, 156] on span at bounding box center [1239, 156] width 19 height 19
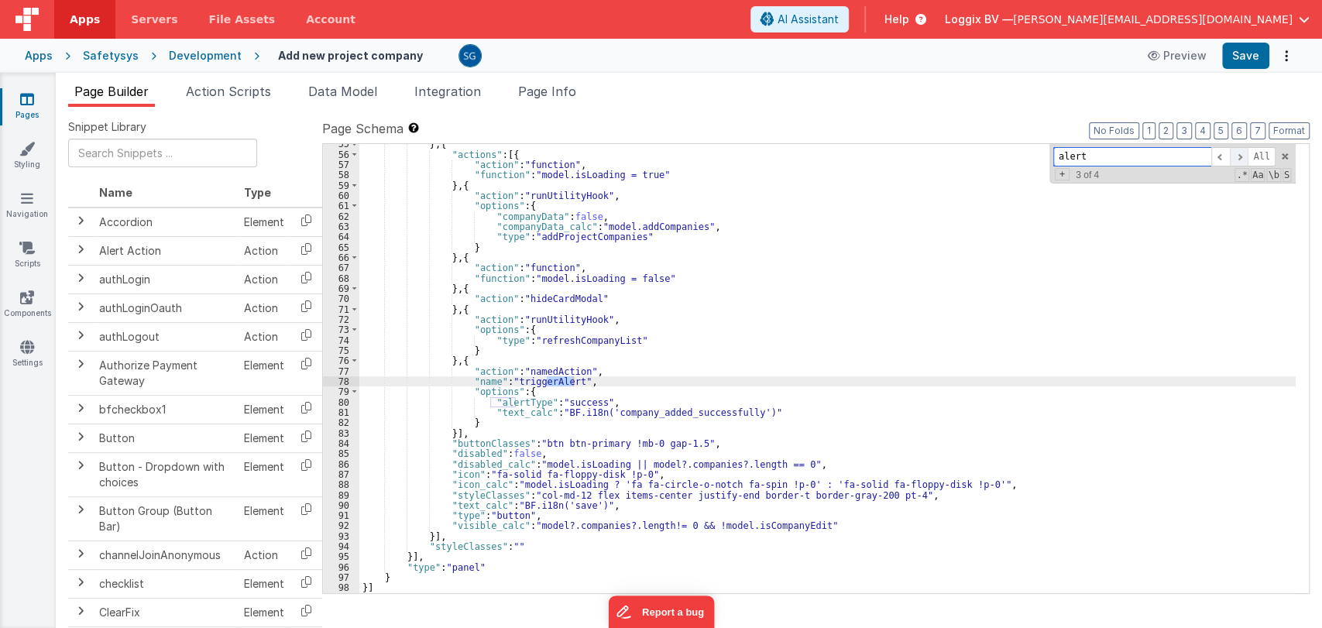
scroll to position [769, 0]
click at [1238, 156] on span at bounding box center [1239, 156] width 19 height 19
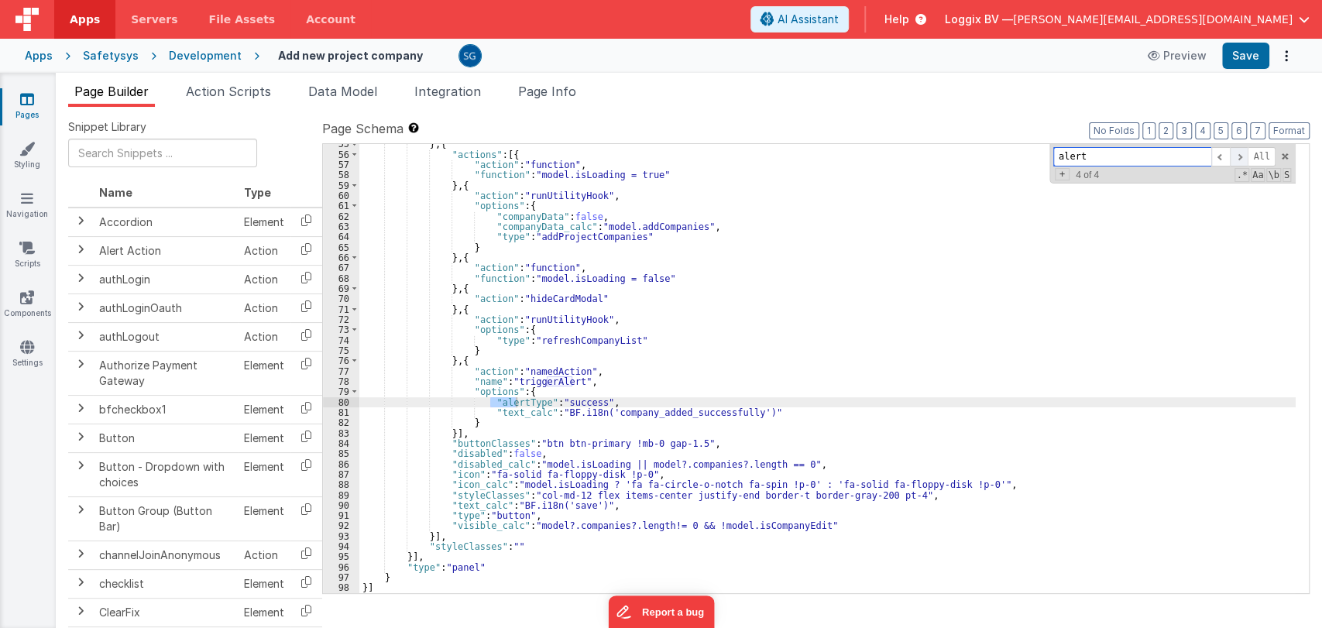
click at [1238, 156] on span at bounding box center [1239, 156] width 19 height 19
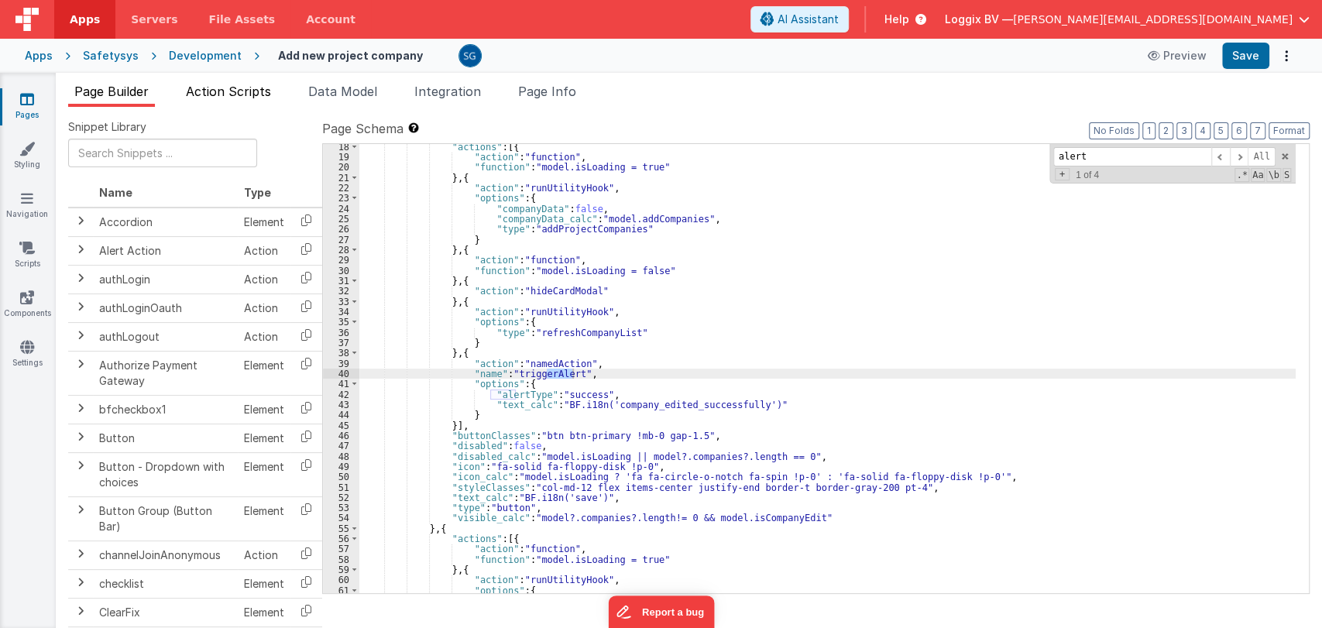
click at [238, 97] on span "Action Scripts" at bounding box center [228, 91] width 85 height 15
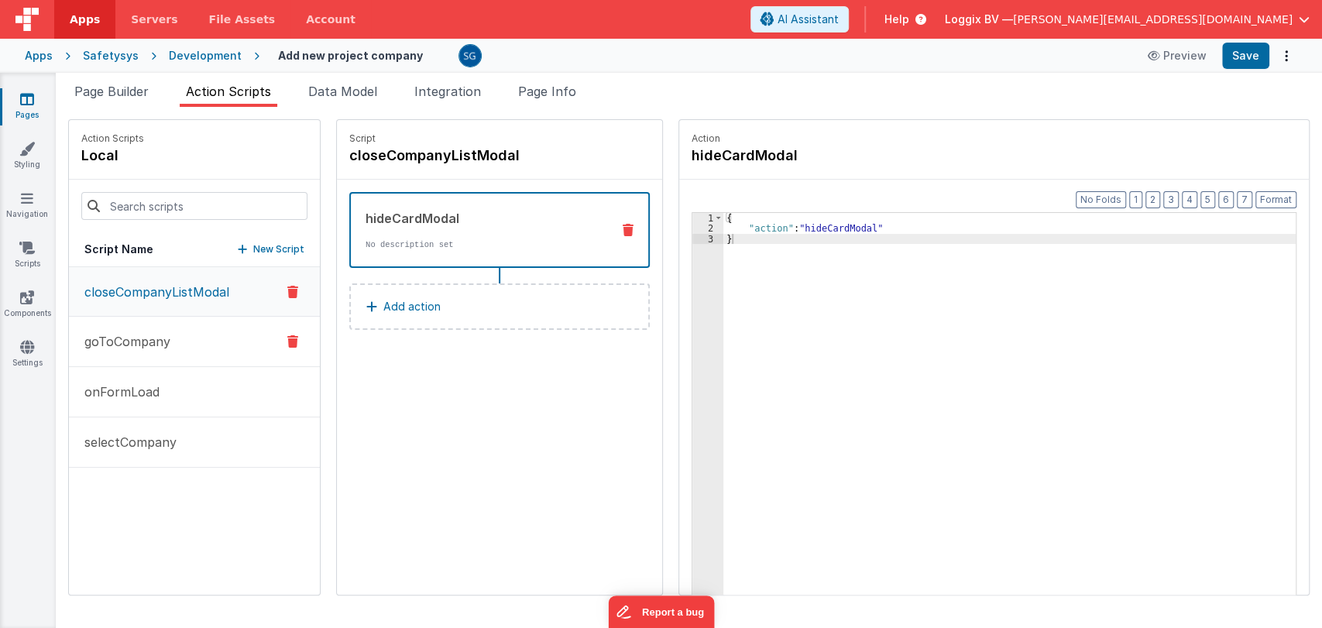
click at [156, 341] on p "goToCompany" at bounding box center [122, 341] width 95 height 19
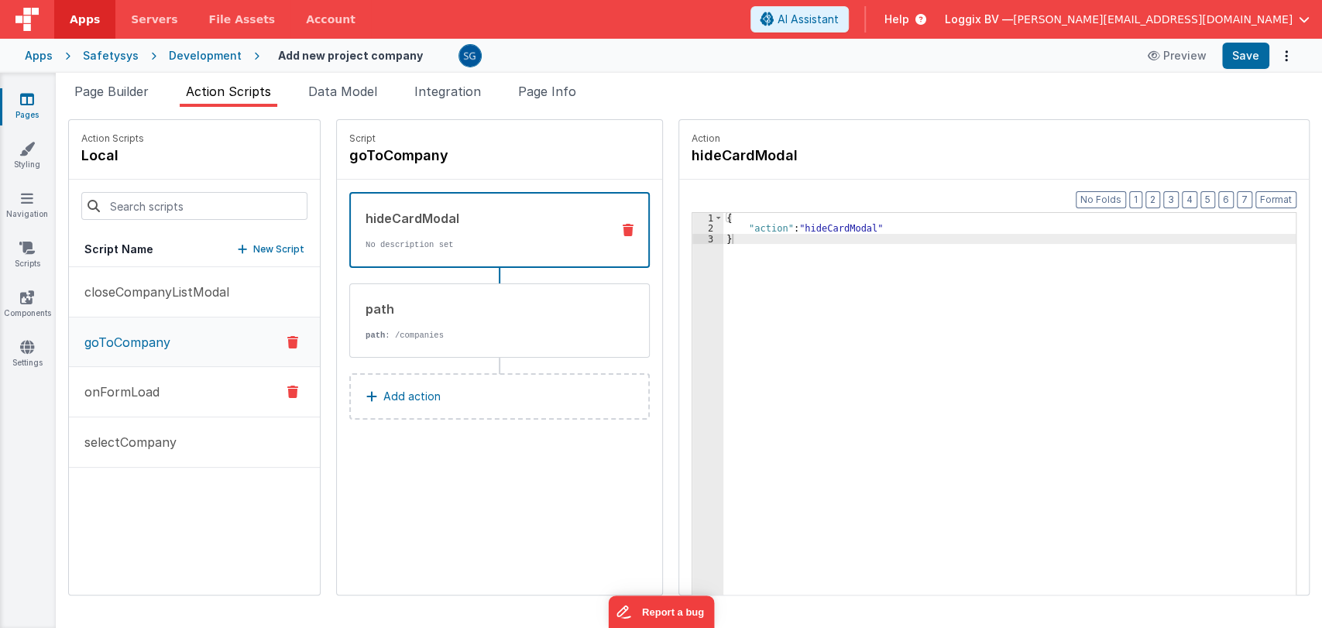
click at [142, 384] on p "onFormLoad" at bounding box center [117, 392] width 84 height 19
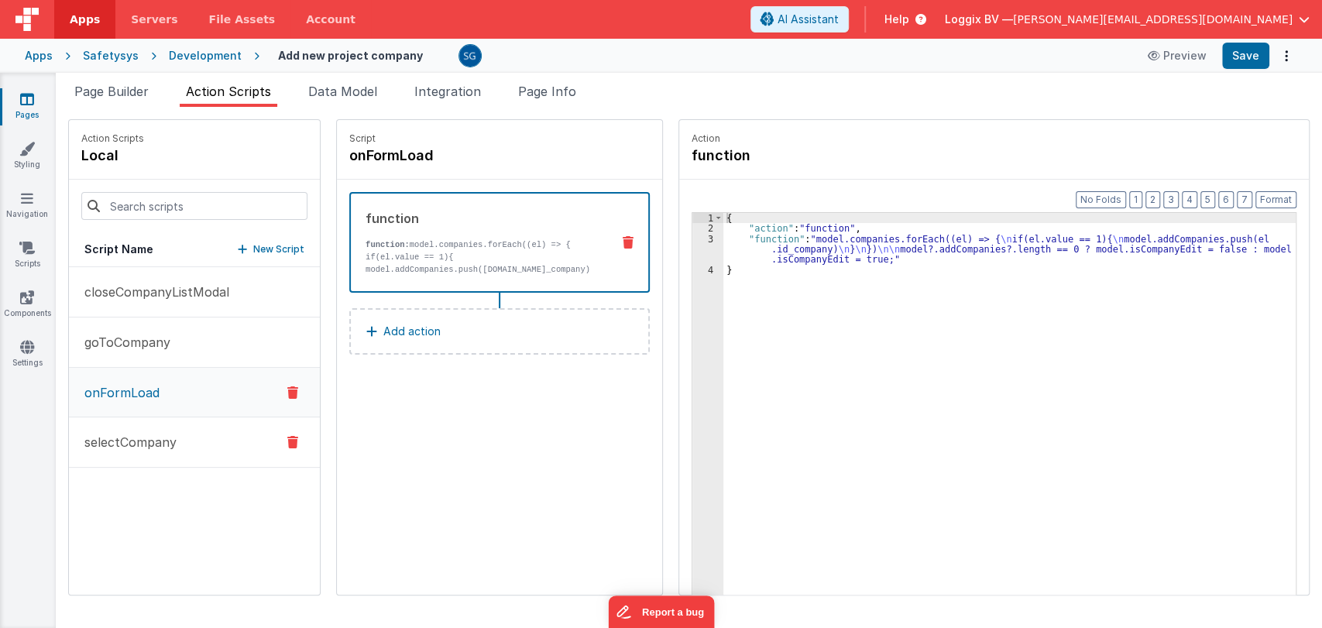
click at [139, 442] on p "selectCompany" at bounding box center [125, 442] width 101 height 19
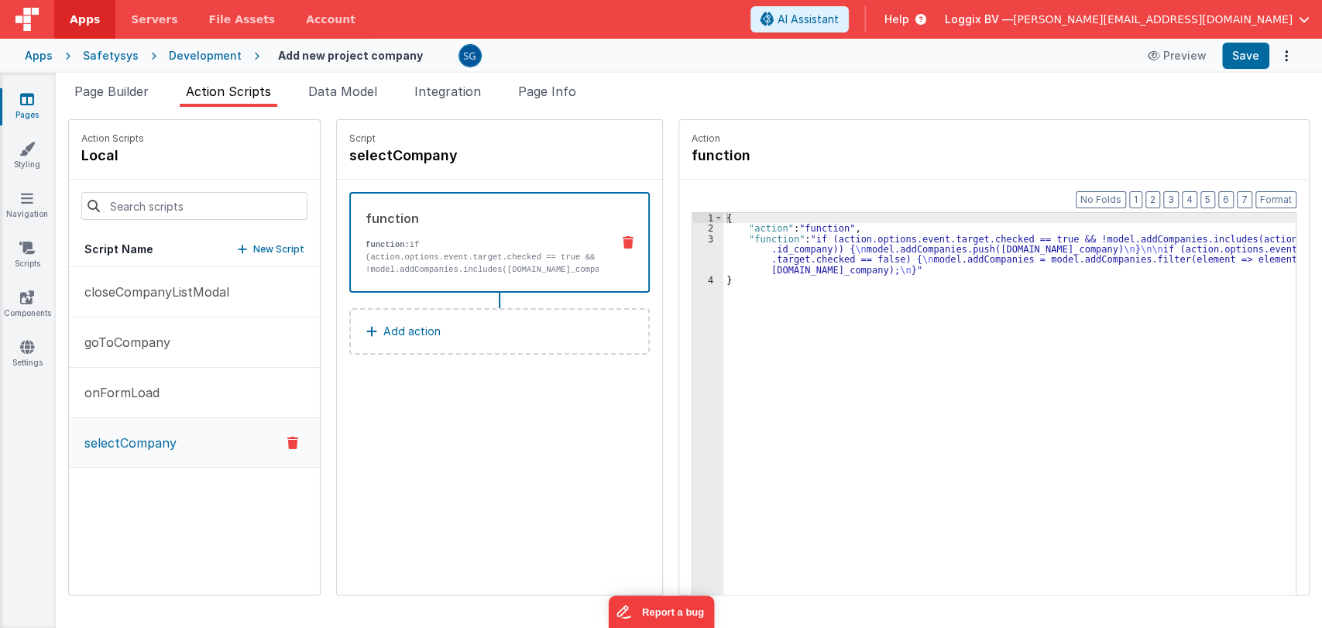
click at [26, 108] on link "Pages" at bounding box center [27, 106] width 56 height 31
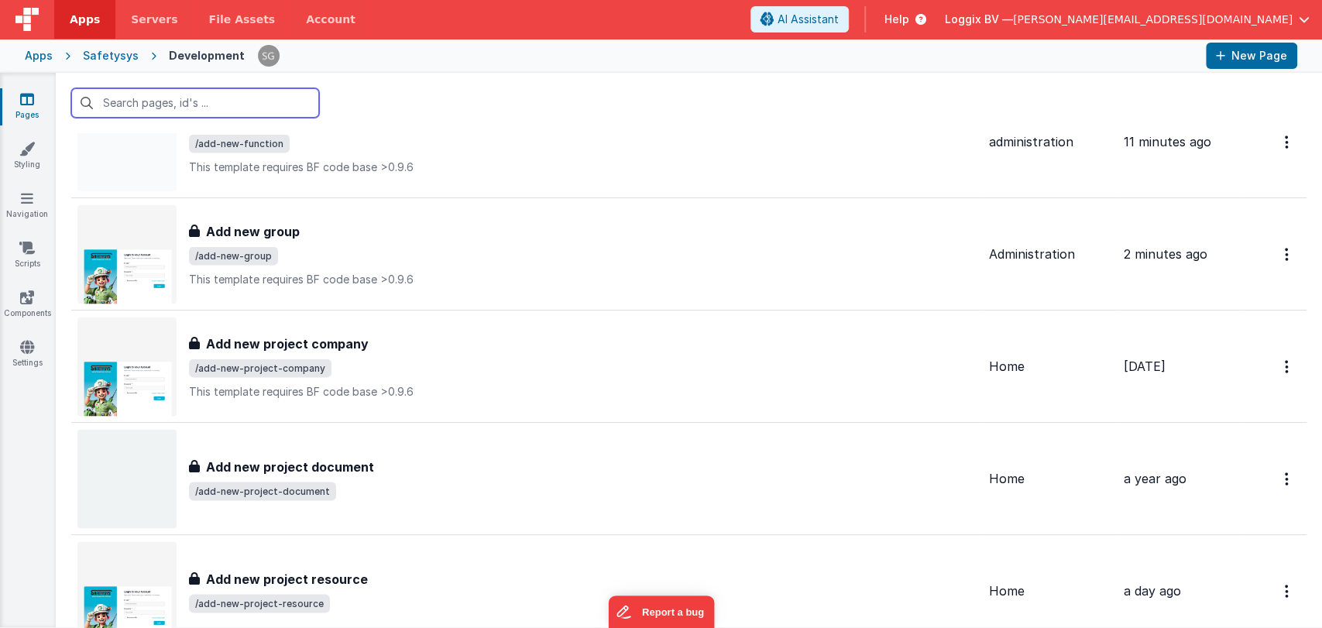
scroll to position [1994, 0]
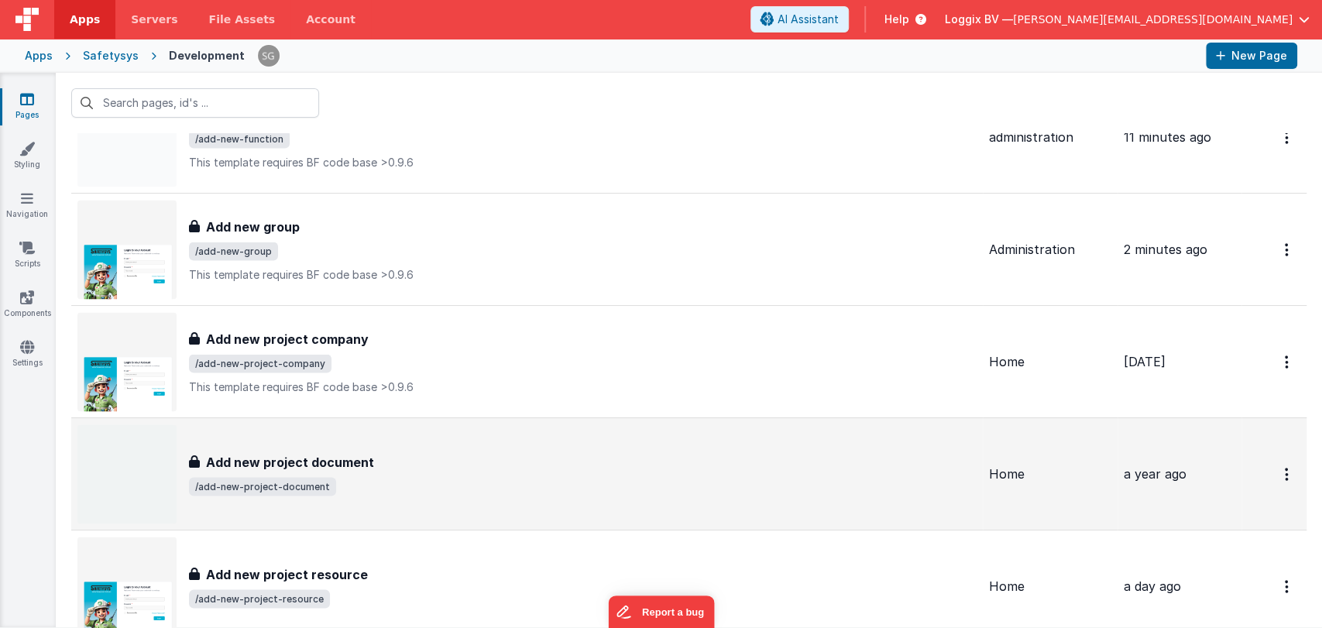
click at [376, 460] on div "Add new project document" at bounding box center [583, 461] width 788 height 19
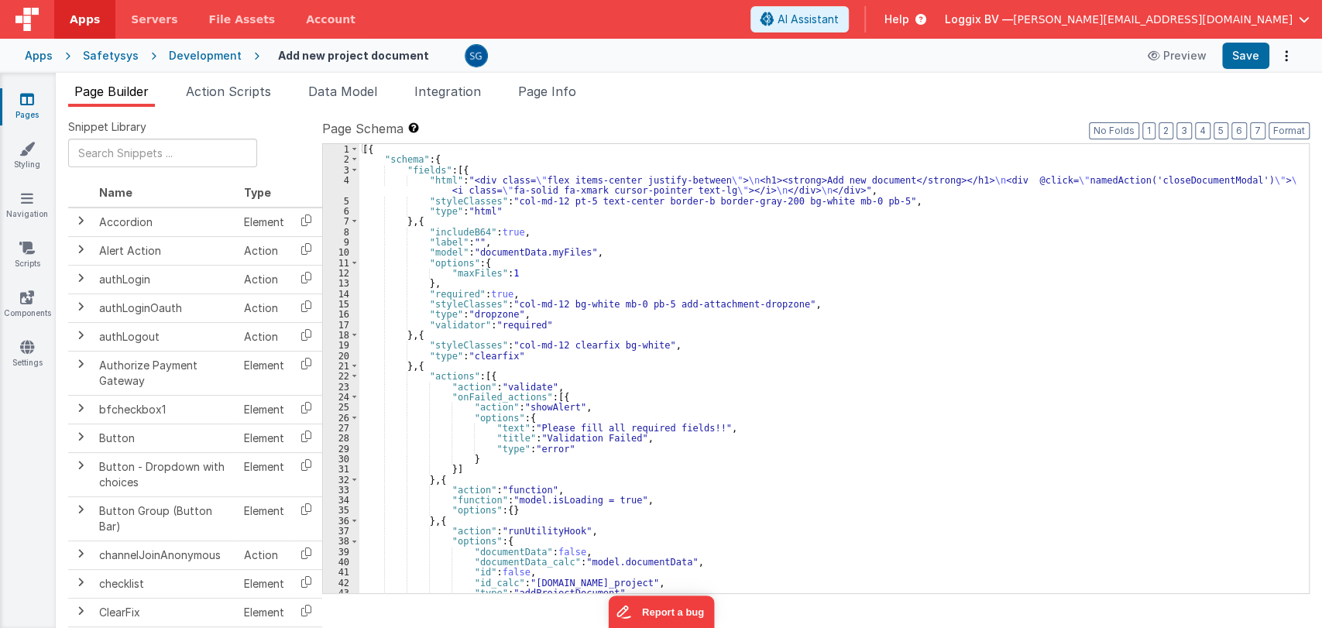
click at [764, 293] on div "[{ "schema" : { "fields" : [{ "html" : "<div class= \" flex items-center justif…" at bounding box center [827, 379] width 936 height 470
click at [815, 430] on div "[{ "schema" : { "fields" : [{ "html" : "<div class= \" flex items-center justif…" at bounding box center [827, 379] width 936 height 470
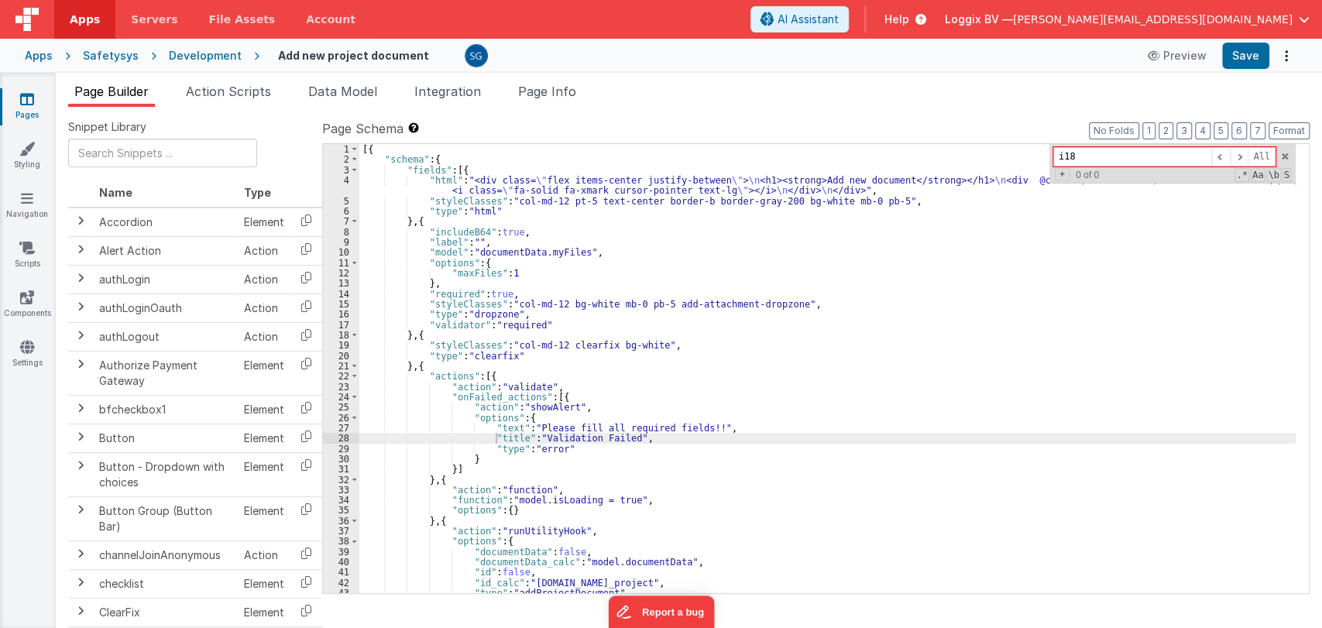
type input "i18n"
click at [1286, 151] on span at bounding box center [1284, 156] width 11 height 11
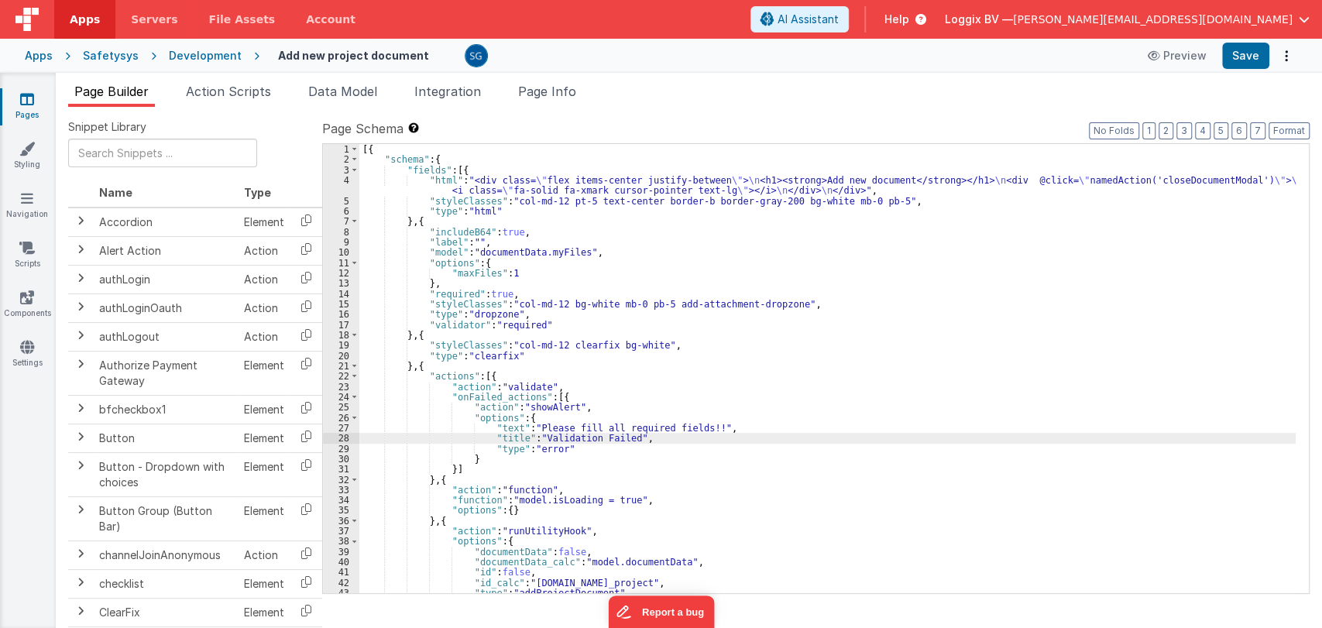
click at [345, 179] on div "4" at bounding box center [341, 185] width 36 height 21
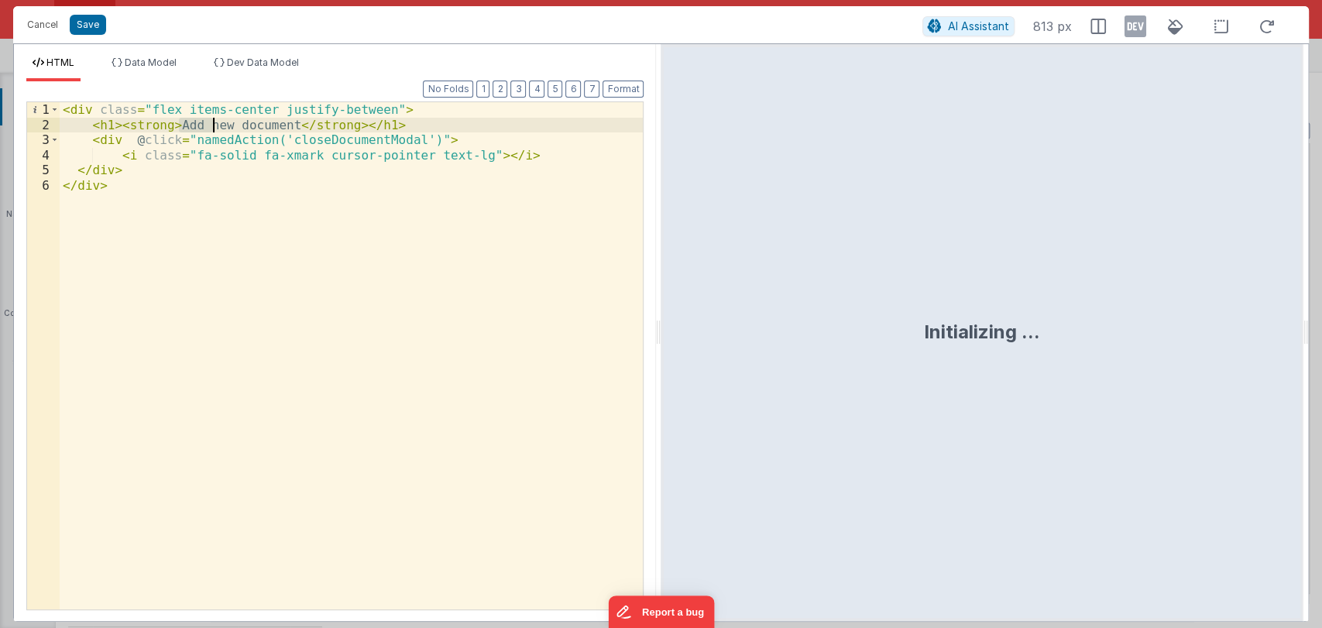
drag, startPoint x: 176, startPoint y: 125, endPoint x: 210, endPoint y: 126, distance: 34.1
click at [210, 126] on div "< div class = "flex items-center justify-between" > < h1 > < strong > Add new d…" at bounding box center [352, 371] width 584 height 538
click at [174, 125] on div "< div class = "flex items-center justify-between" > < h1 > < strong > Add new d…" at bounding box center [352, 371] width 584 height 538
drag, startPoint x: 174, startPoint y: 125, endPoint x: 279, endPoint y: 126, distance: 104.6
click at [279, 126] on div "< div class = "flex items-center justify-between" > < h1 > < strong > Add new d…" at bounding box center [352, 371] width 584 height 538
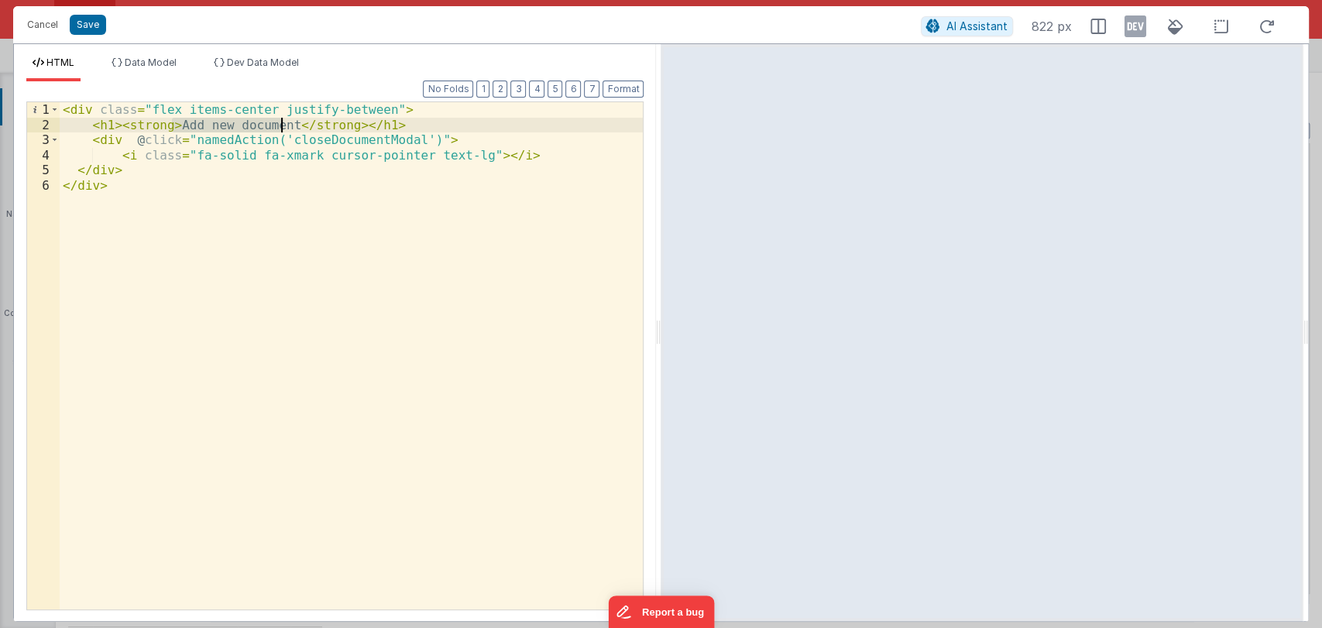
click at [279, 124] on div "< div class = "flex items-center justify-between" > < h1 > < strong > Add new d…" at bounding box center [351, 355] width 583 height 507
paste textarea
click at [334, 123] on div "< div class = "flex items-center justify-between" > < h1 > < strong > {{ BF.i18…" at bounding box center [352, 371] width 584 height 538
drag, startPoint x: 173, startPoint y: 123, endPoint x: 333, endPoint y: 122, distance: 159.6
click at [333, 122] on div "< div class = "flex items-center justify-between" > < h1 > < strong > {{ BF.i18…" at bounding box center [352, 371] width 584 height 538
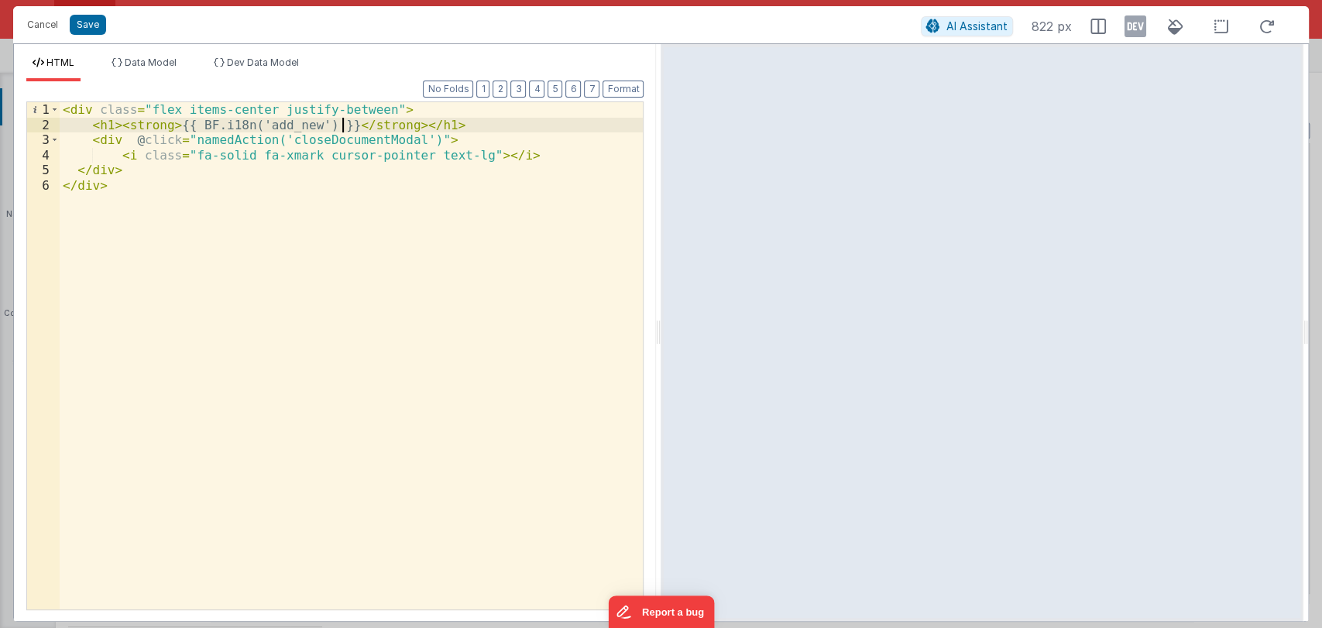
click at [342, 125] on div "< div class = "flex items-center justify-between" > < h1 > < strong > {{ BF.i18…" at bounding box center [352, 371] width 584 height 538
click at [471, 124] on div "< div class = "flex items-center justify-between" > < h1 > < strong > {{ BF.i18…" at bounding box center [352, 371] width 584 height 538
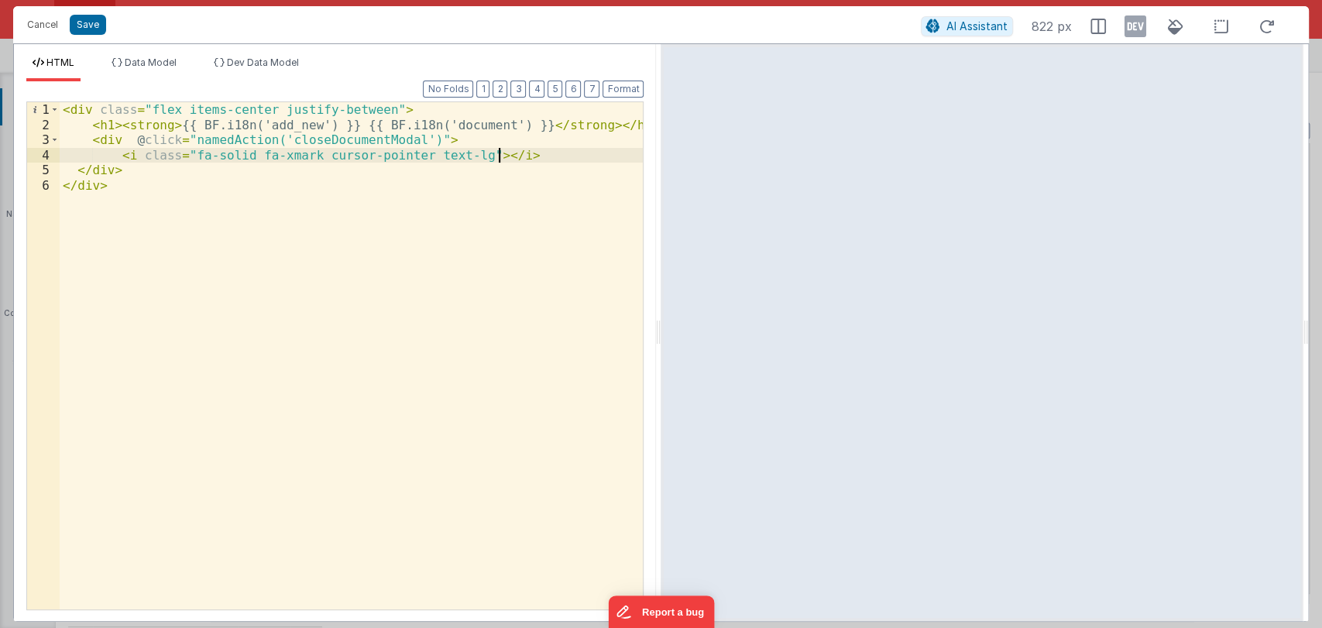
click at [519, 159] on div "< div class = "flex items-center justify-between" > < h1 > < strong > {{ BF.i18…" at bounding box center [352, 371] width 584 height 538
click at [88, 24] on button "Save" at bounding box center [88, 25] width 36 height 20
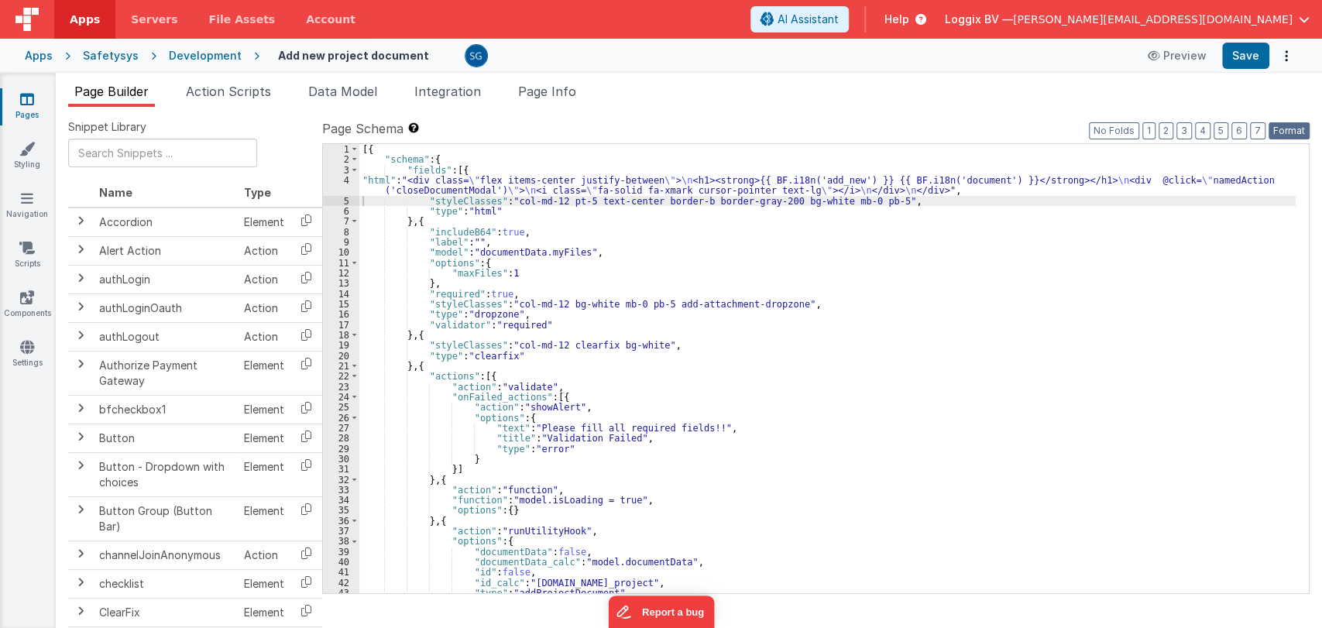
click at [1279, 125] on button "Format" at bounding box center [1289, 130] width 41 height 17
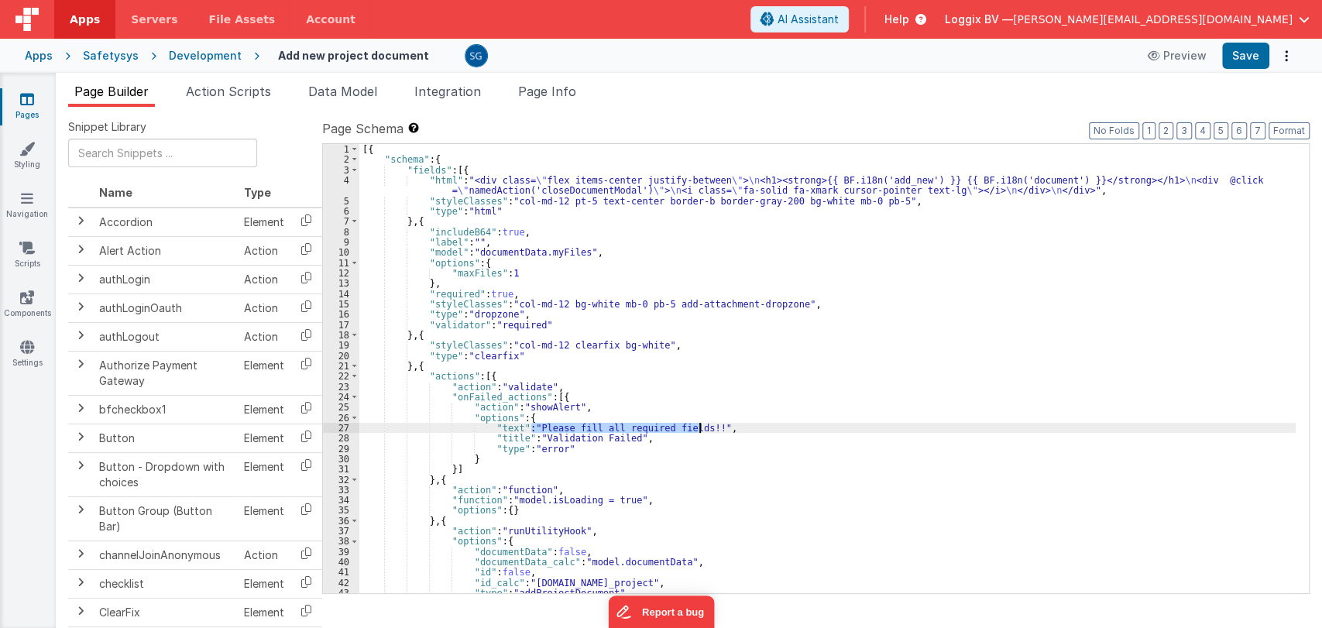
drag, startPoint x: 531, startPoint y: 425, endPoint x: 698, endPoint y: 428, distance: 166.5
click at [698, 428] on div "[{ "schema" : { "fields" : [{ "html" : "<div class= \" flex items-center justif…" at bounding box center [827, 379] width 936 height 470
paste textarea
click at [510, 425] on div "[{ "schema" : { "fields" : [{ "html" : "<div class= \" flex items-center justif…" at bounding box center [827, 379] width 936 height 470
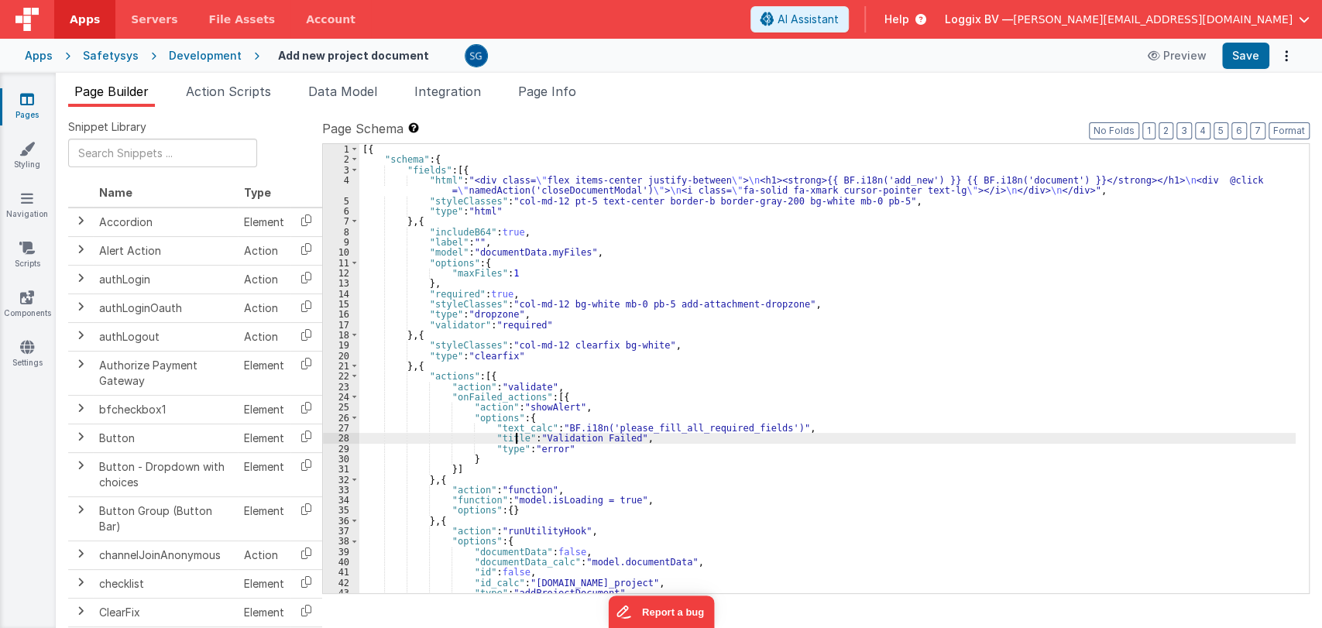
click at [515, 435] on div "[{ "schema" : { "fields" : [{ "html" : "<div class= \" flex items-center justif…" at bounding box center [827, 379] width 936 height 470
click at [651, 435] on div "[{ "schema" : { "fields" : [{ "html" : "<div class= \" flex items-center justif…" at bounding box center [827, 379] width 936 height 470
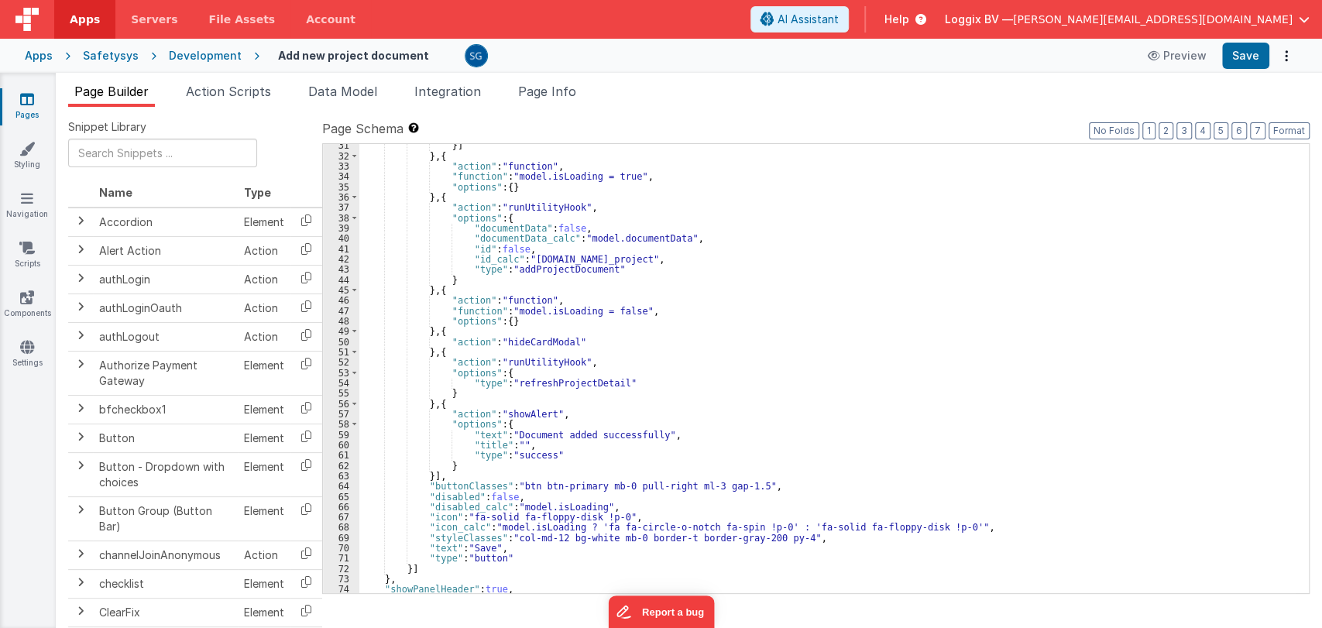
scroll to position [329, 0]
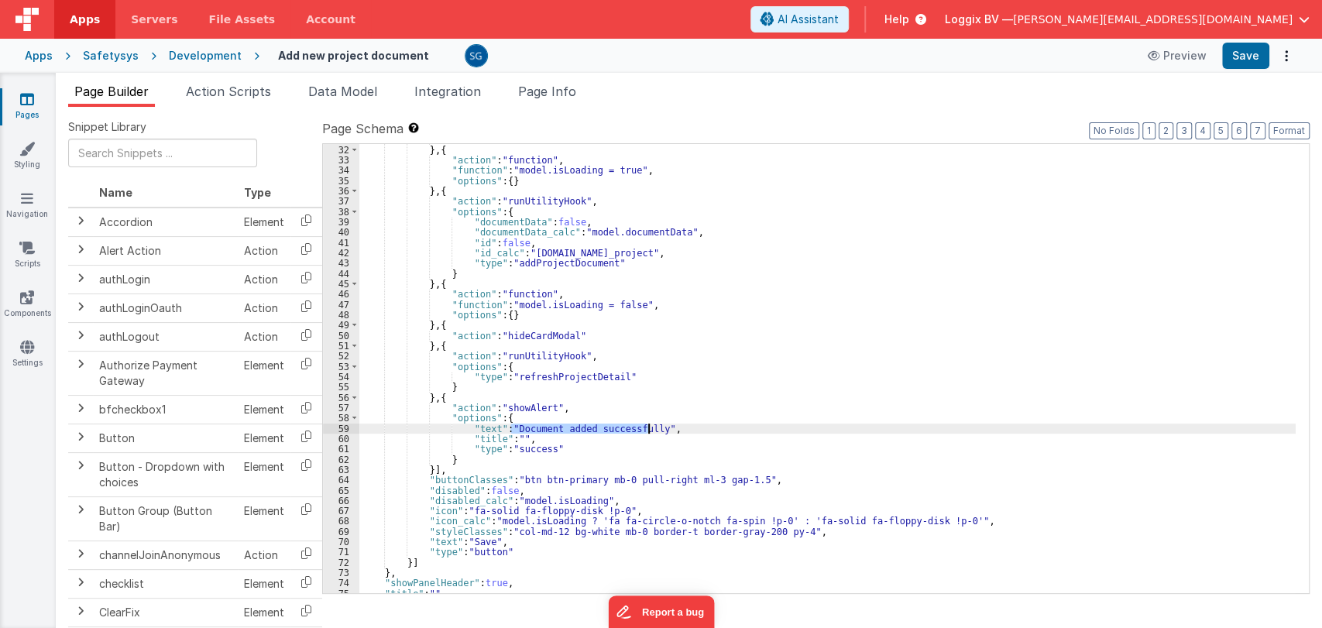
drag, startPoint x: 510, startPoint y: 428, endPoint x: 649, endPoint y: 429, distance: 138.6
click at [649, 429] on div "}] } , { "action" : "function" , "function" : "model.isLoading = true" , "optio…" at bounding box center [827, 369] width 936 height 470
paste textarea
click at [490, 426] on div "}] } , { "action" : "function" , "function" : "model.isLoading = true" , "optio…" at bounding box center [827, 369] width 936 height 470
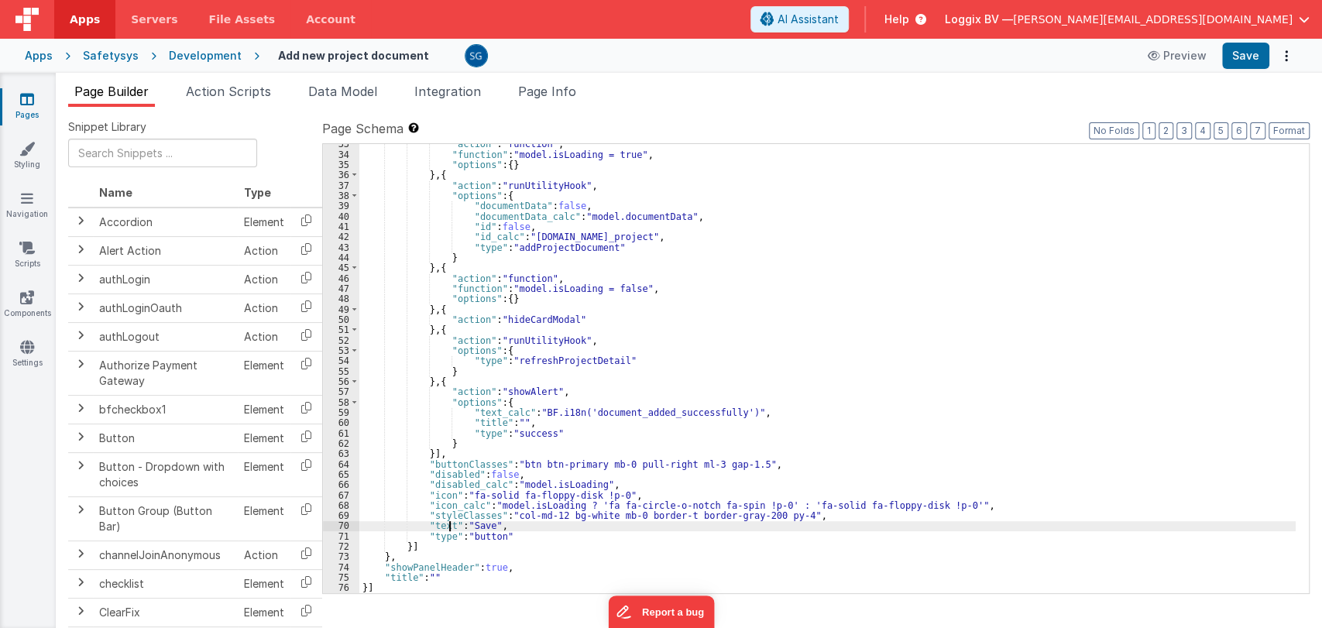
click at [449, 525] on div ""action" : "function" , "function" : "model.isLoading = true" , "options" : { }…" at bounding box center [827, 374] width 936 height 470
click at [512, 524] on div ""action" : "function" , "function" : "model.isLoading = true" , "options" : { }…" at bounding box center [827, 374] width 936 height 470
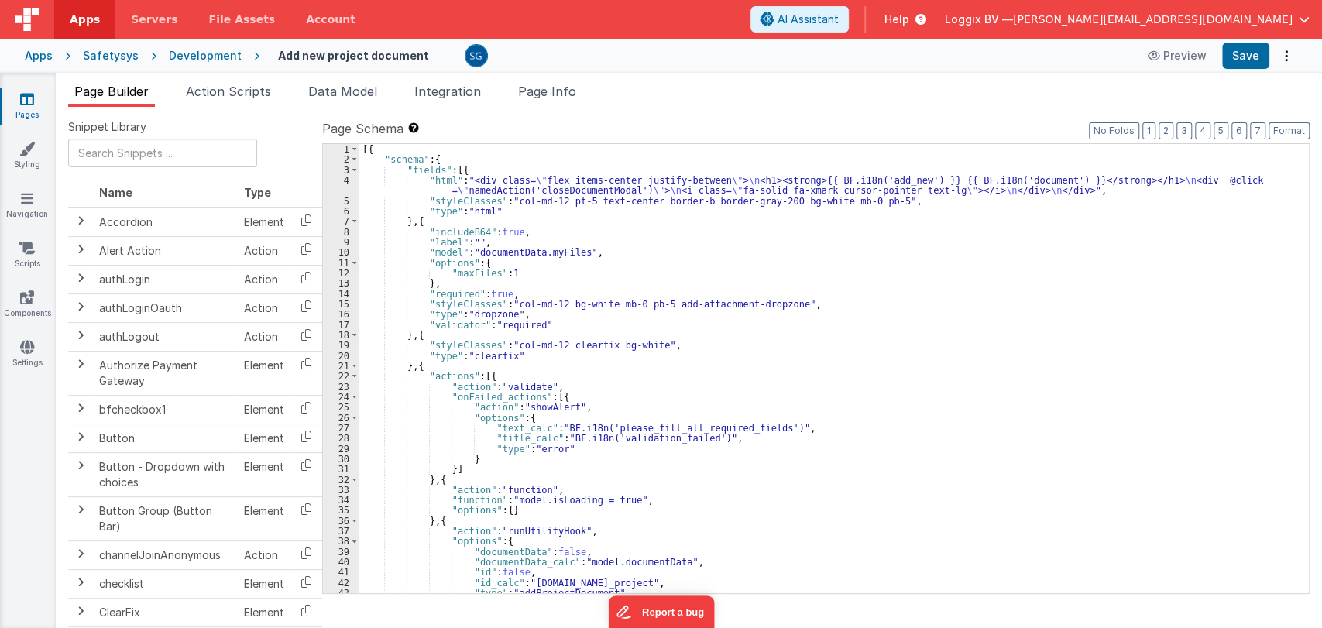
scroll to position [0, 0]
click at [1244, 57] on button "Save" at bounding box center [1245, 56] width 47 height 26
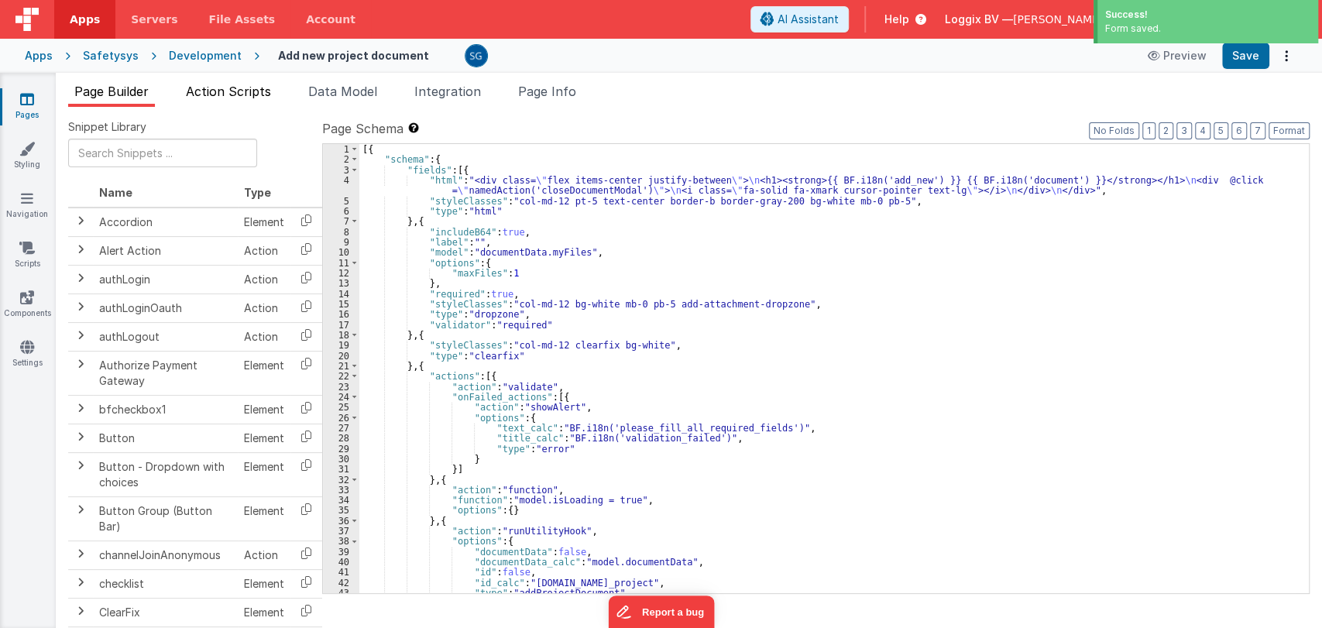
click at [240, 88] on span "Action Scripts" at bounding box center [228, 91] width 85 height 15
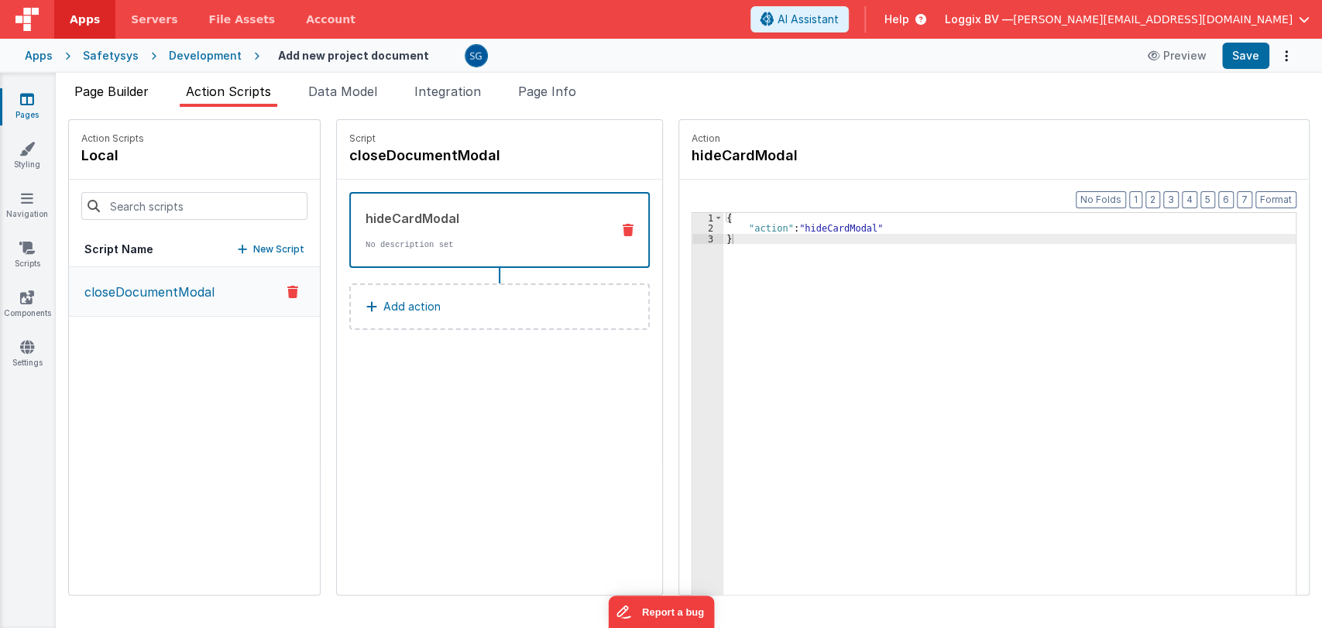
click at [130, 84] on span "Page Builder" at bounding box center [111, 91] width 74 height 15
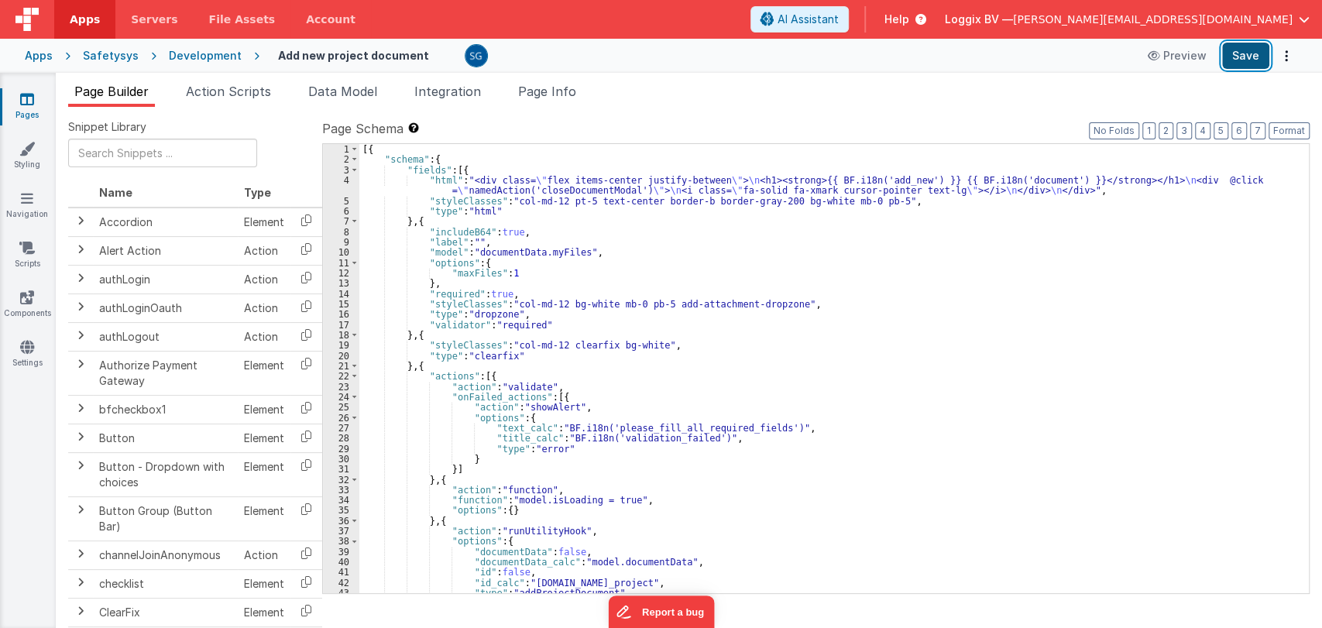
click at [1232, 64] on button "Save" at bounding box center [1245, 56] width 47 height 26
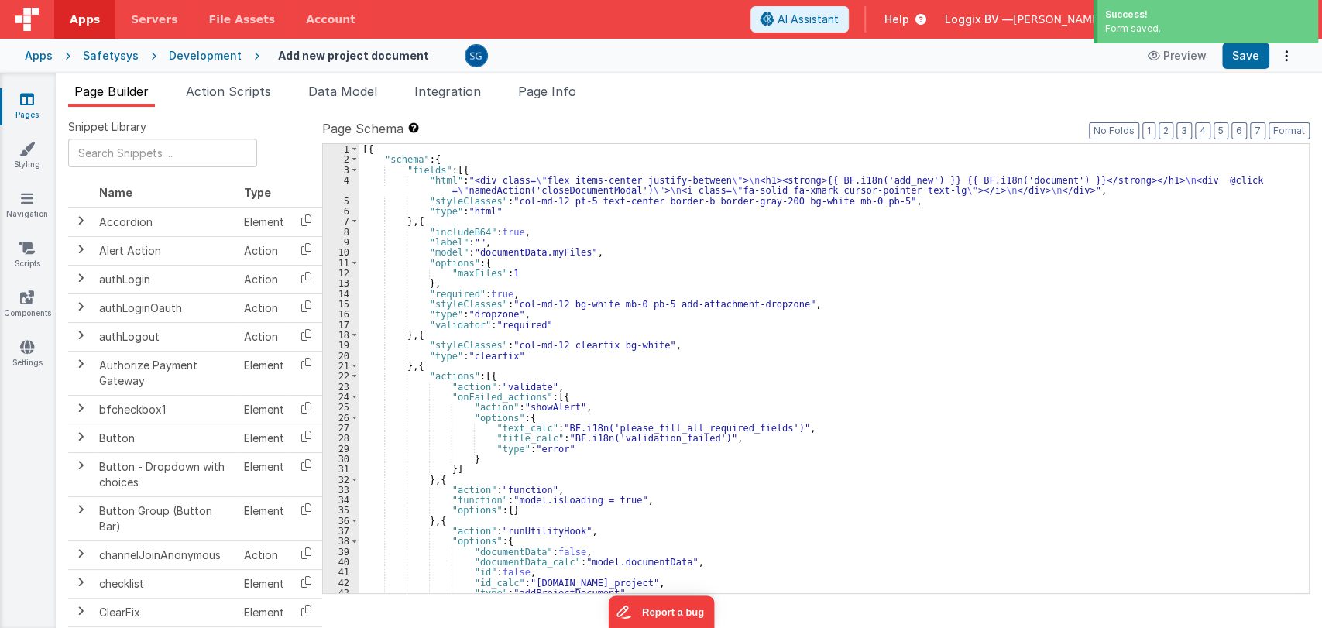
click at [32, 96] on icon at bounding box center [27, 98] width 14 height 15
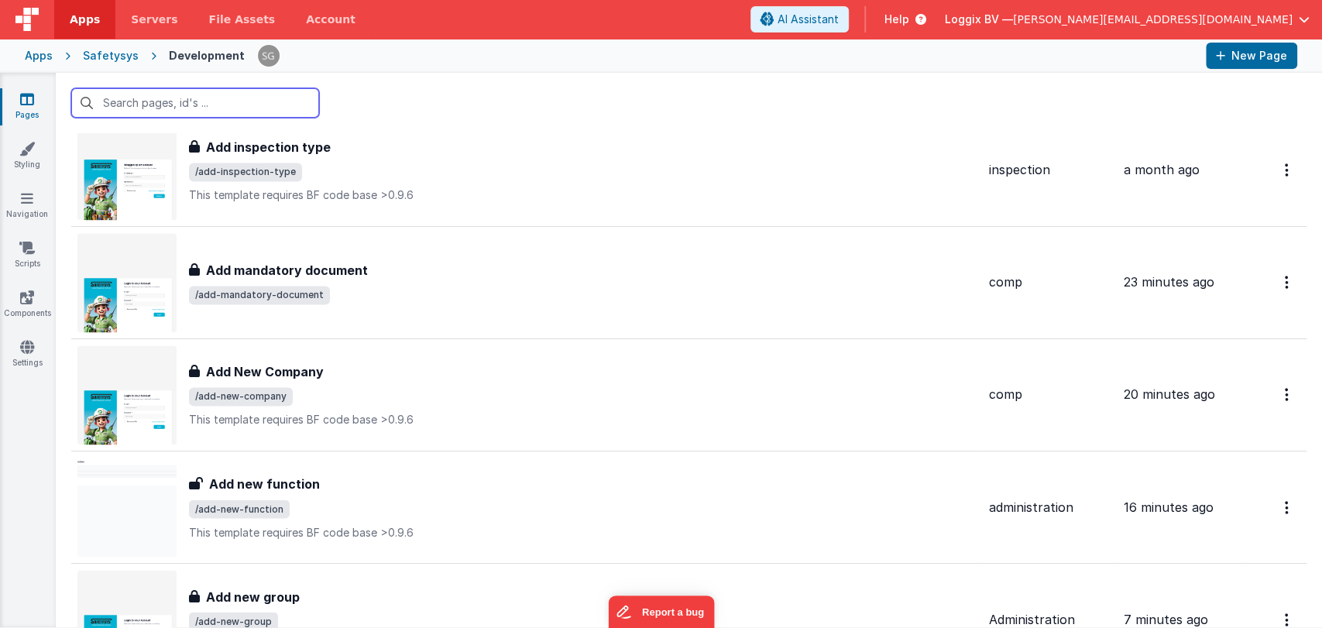
scroll to position [2145, 0]
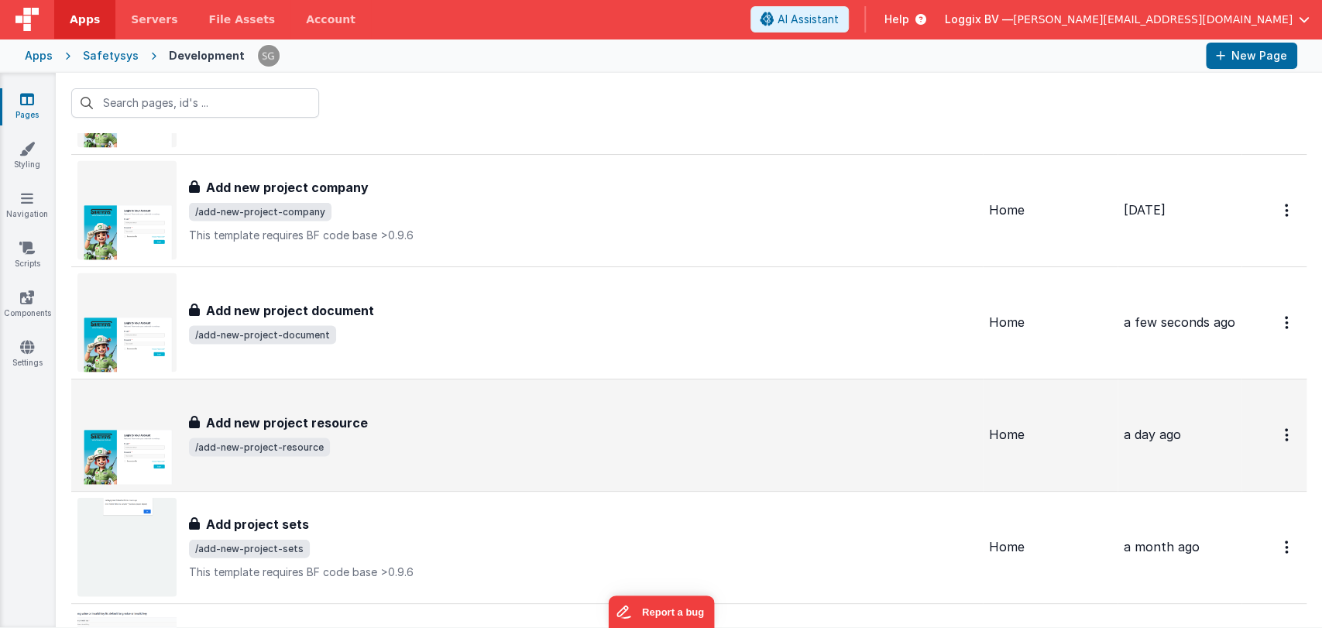
click at [347, 417] on h3 "Add new project resource" at bounding box center [287, 423] width 162 height 19
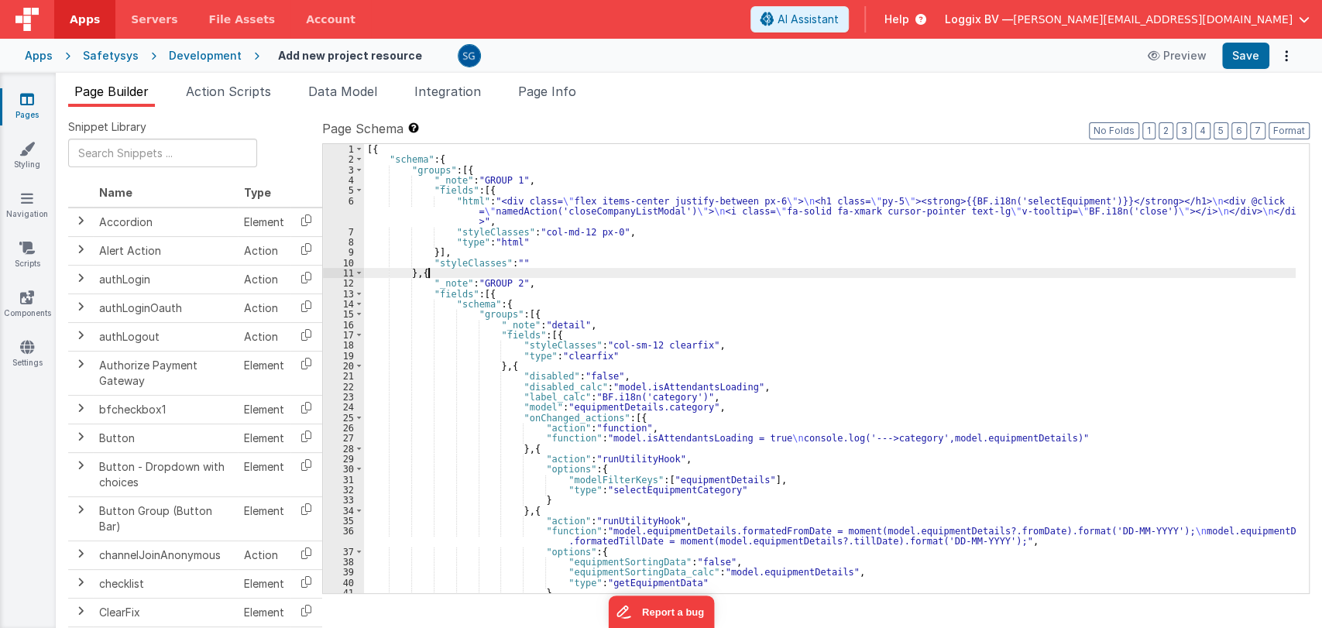
click at [760, 277] on div "[{ "schema" : { "groups" : [{ "_note" : "GROUP 1" , "fields" : [{ "html" : "<di…" at bounding box center [830, 379] width 932 height 470
click at [780, 366] on div "[{ "schema" : { "groups" : [{ "_note" : "GROUP 1" , "fields" : [{ "html" : "<di…" at bounding box center [830, 379] width 932 height 470
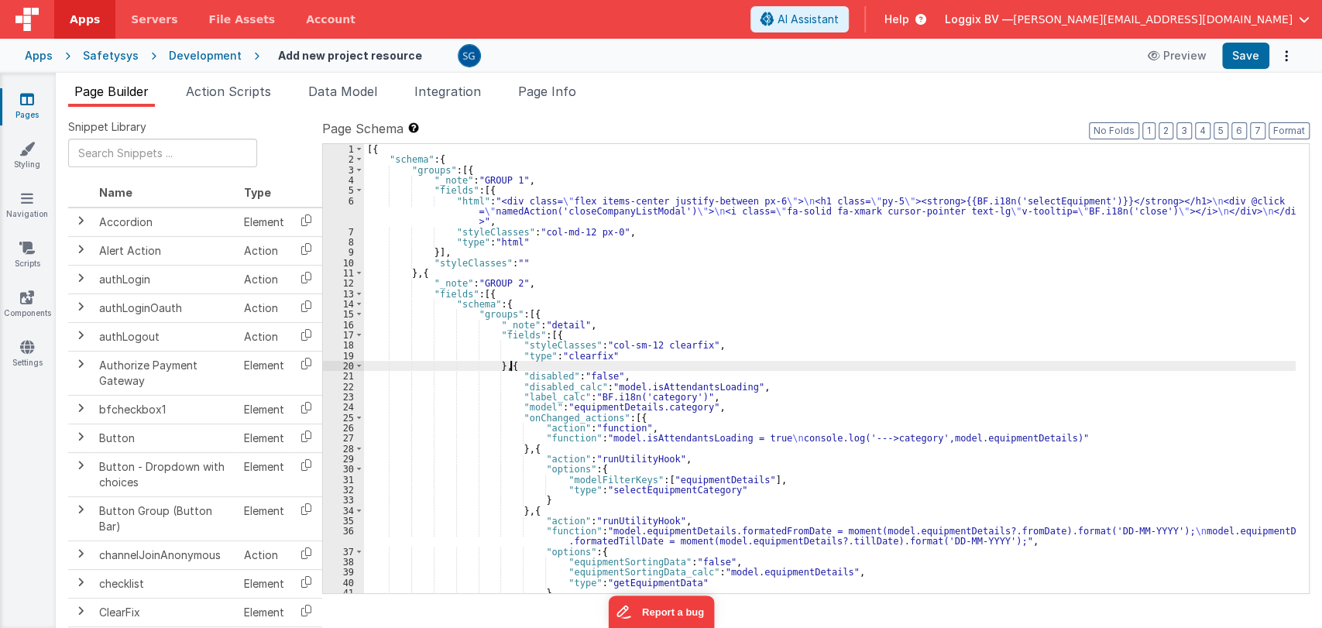
click at [350, 198] on div "6" at bounding box center [343, 211] width 41 height 31
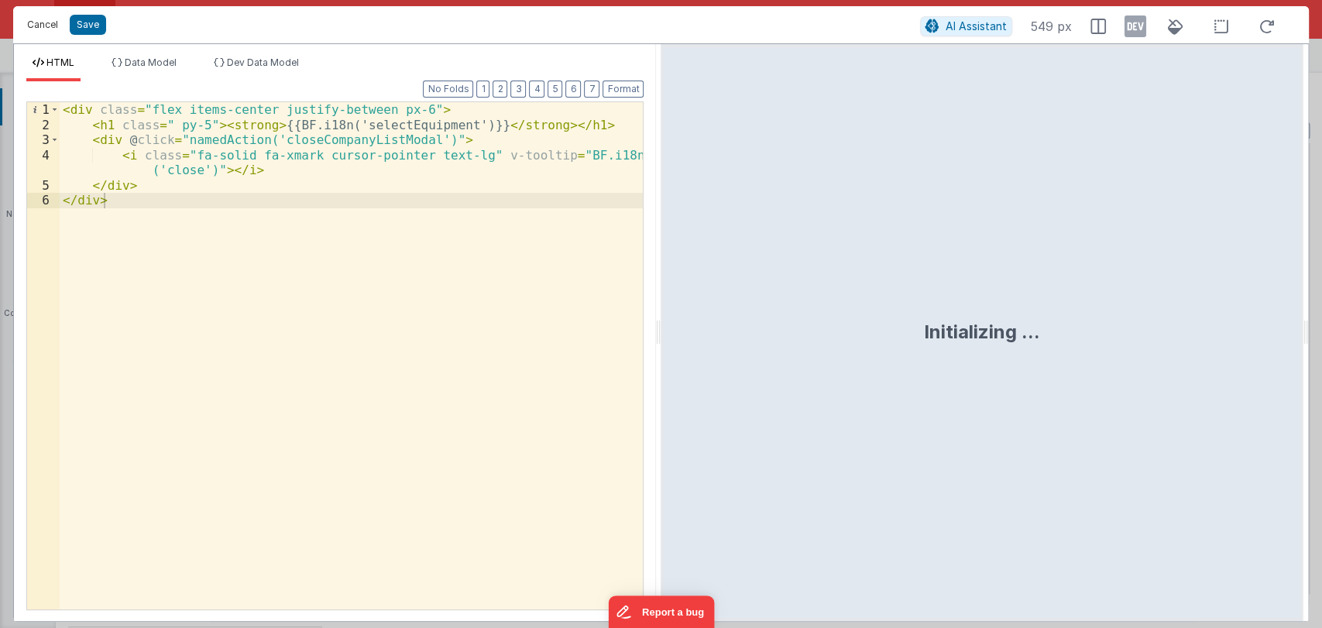
click at [43, 26] on button "Cancel" at bounding box center [42, 25] width 46 height 22
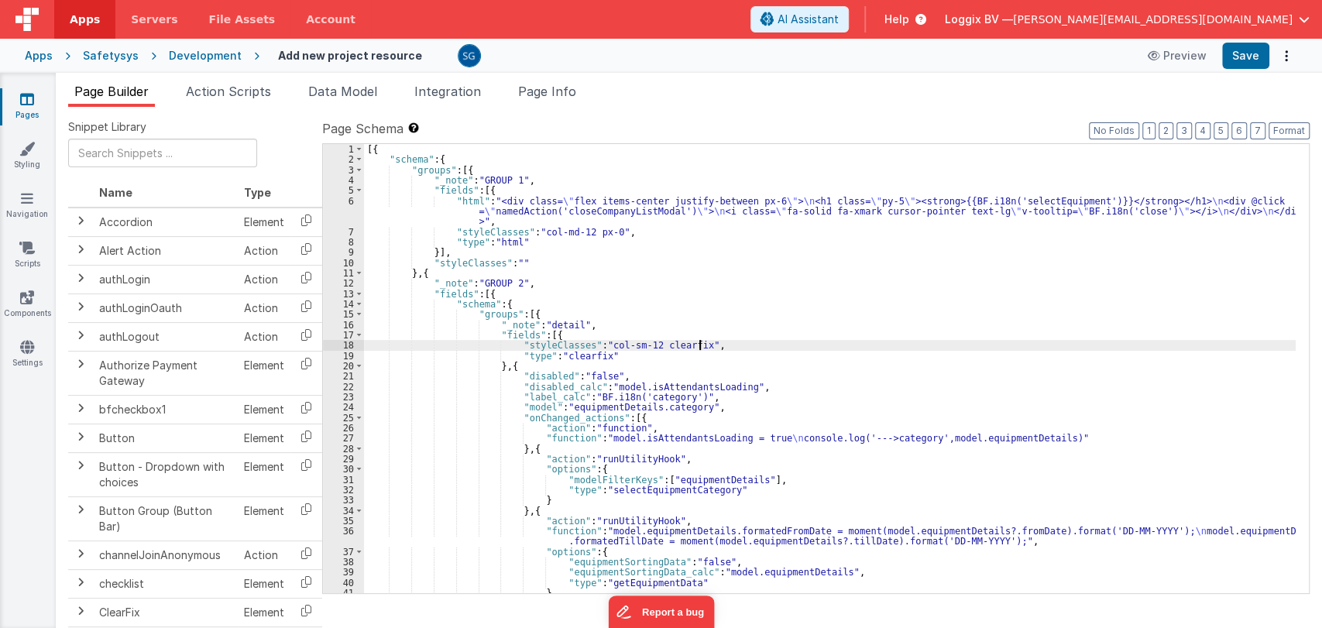
click at [838, 349] on div "[{ "schema" : { "groups" : [{ "_note" : "GROUP 1" , "fields" : [{ "html" : "<di…" at bounding box center [830, 379] width 932 height 470
type input "i18n"
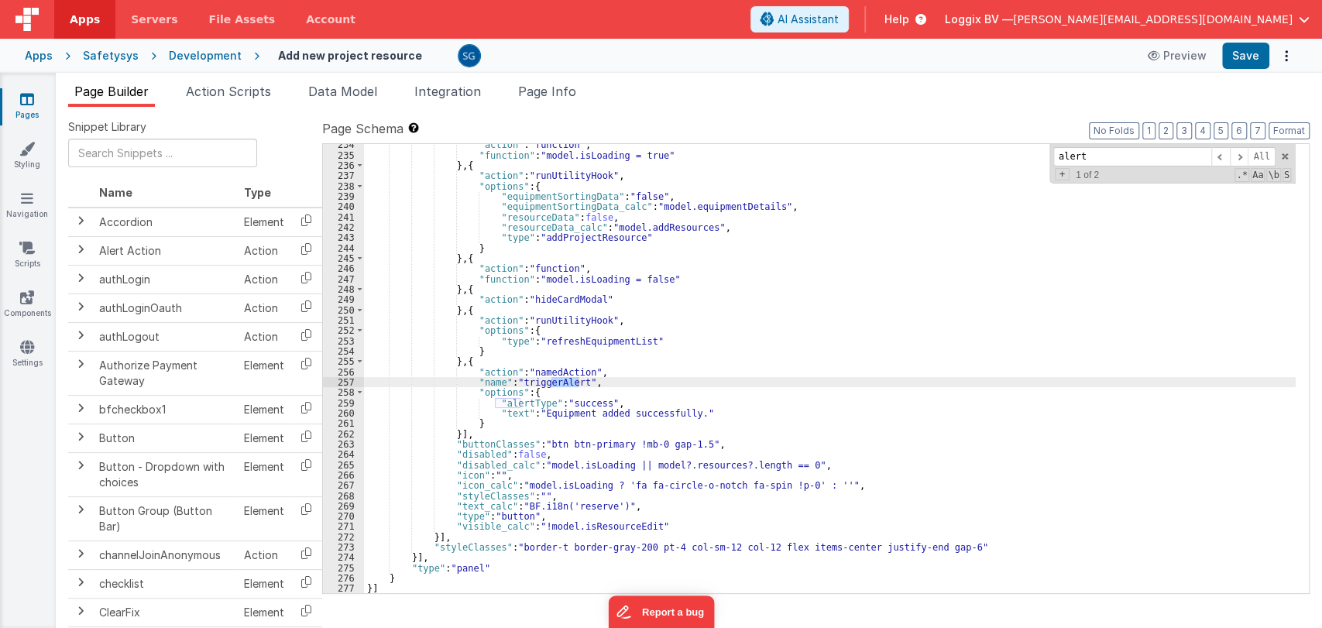
scroll to position [3329, 0]
type input "alert"
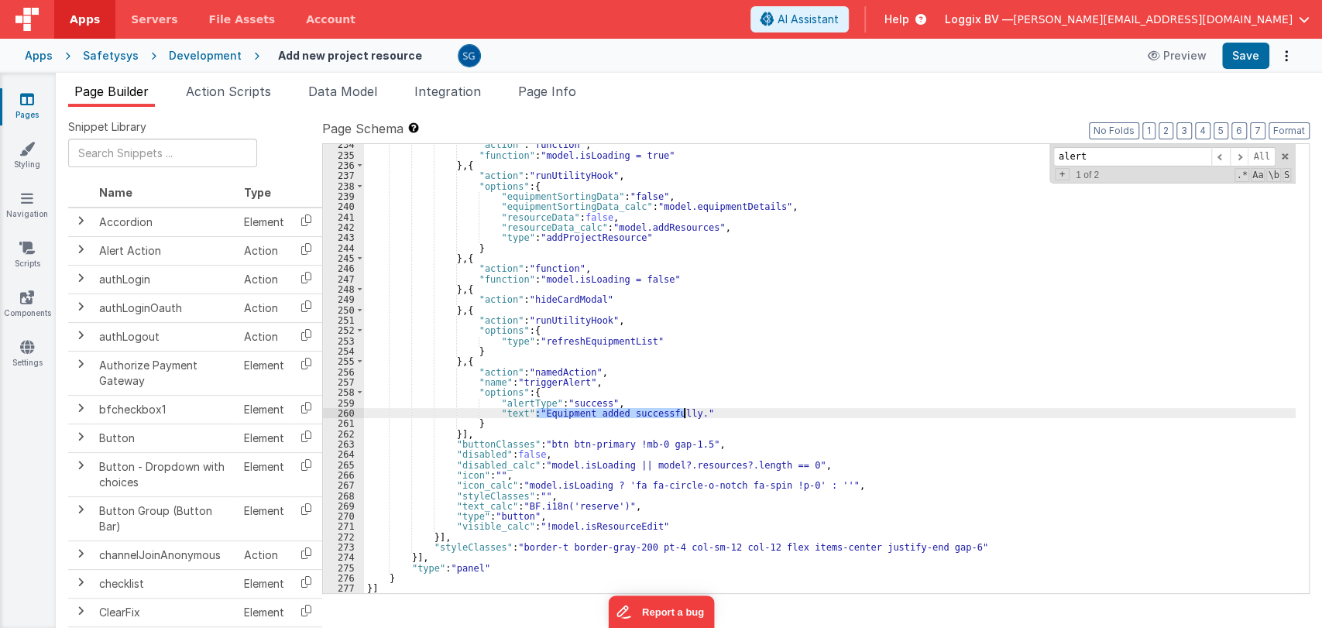
drag, startPoint x: 535, startPoint y: 414, endPoint x: 682, endPoint y: 413, distance: 147.2
click at [682, 413] on div ""action" : "function" , "function" : "model.isLoading = true" } , { "action" : …" at bounding box center [830, 374] width 932 height 470
paste textarea
click at [515, 412] on div ""action" : "function" , "function" : "model.isLoading = true" } , { "action" : …" at bounding box center [830, 374] width 932 height 470
click at [1239, 153] on span at bounding box center [1239, 156] width 19 height 19
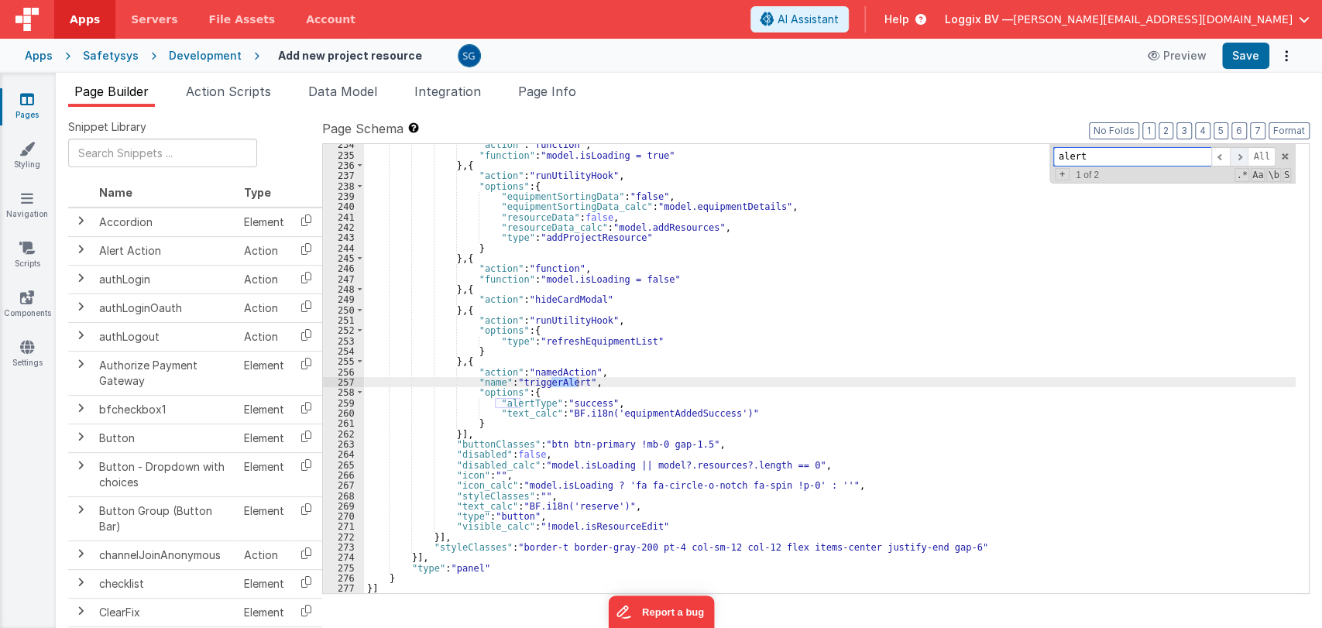
click at [1239, 153] on span at bounding box center [1239, 156] width 19 height 19
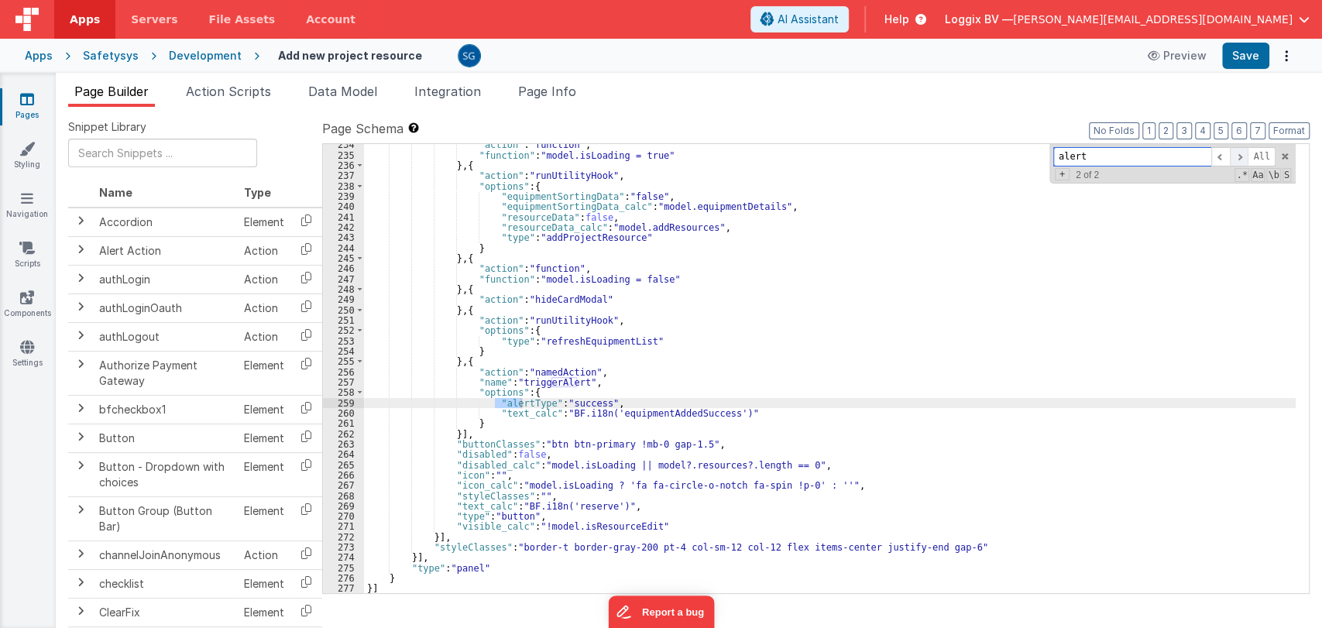
click at [1239, 153] on span at bounding box center [1239, 156] width 19 height 19
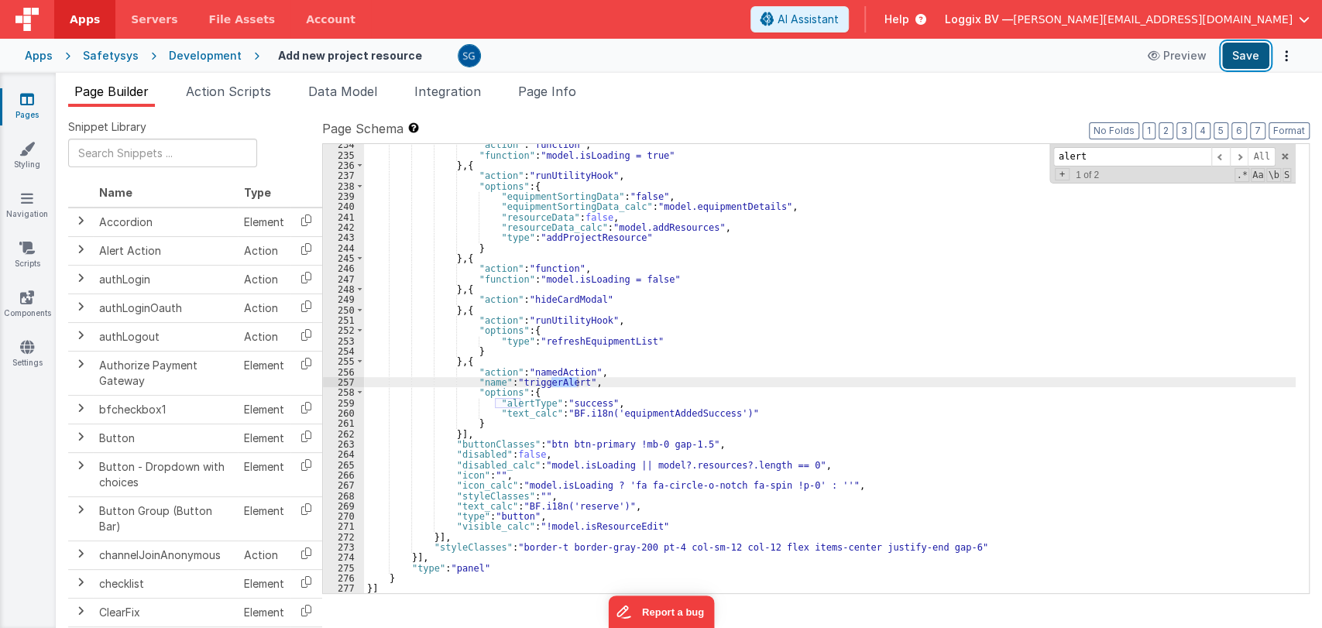
click at [1255, 53] on button "Save" at bounding box center [1245, 56] width 47 height 26
click at [1246, 57] on button "Save" at bounding box center [1245, 56] width 47 height 26
click at [217, 91] on span "Action Scripts" at bounding box center [228, 91] width 85 height 15
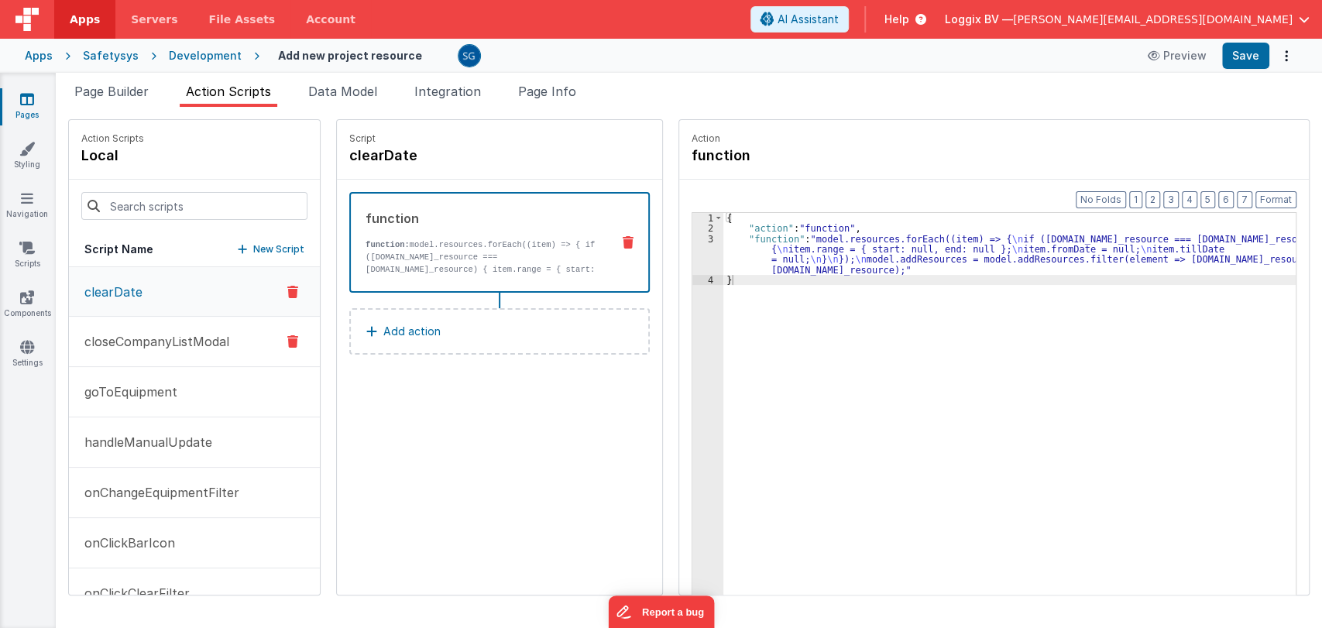
click at [143, 352] on button "closeCompanyListModal" at bounding box center [194, 342] width 251 height 50
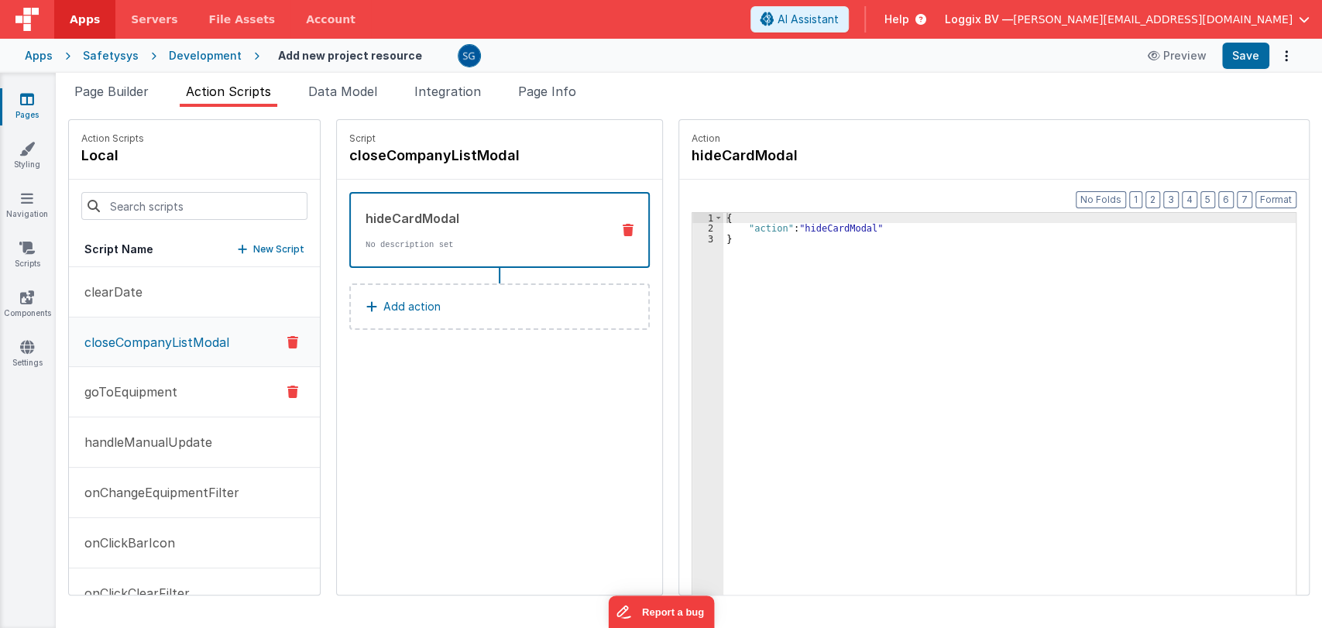
click at [140, 396] on p "goToEquipment" at bounding box center [126, 392] width 102 height 19
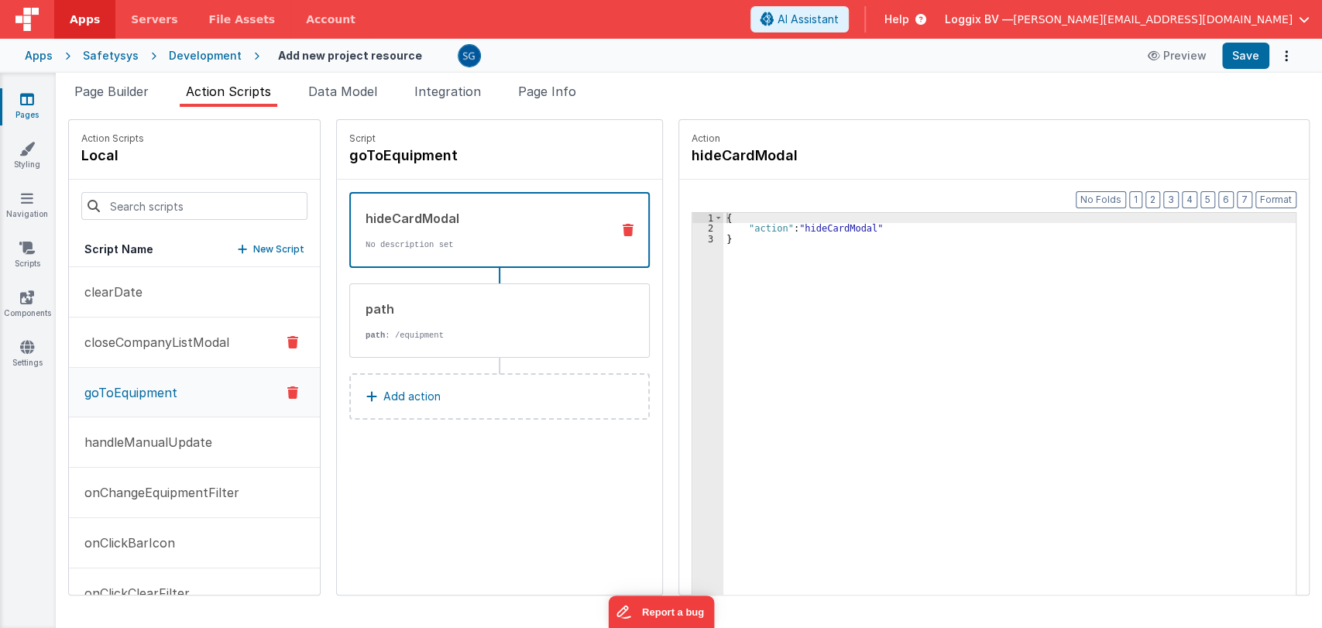
click at [169, 346] on p "closeCompanyListModal" at bounding box center [152, 342] width 154 height 19
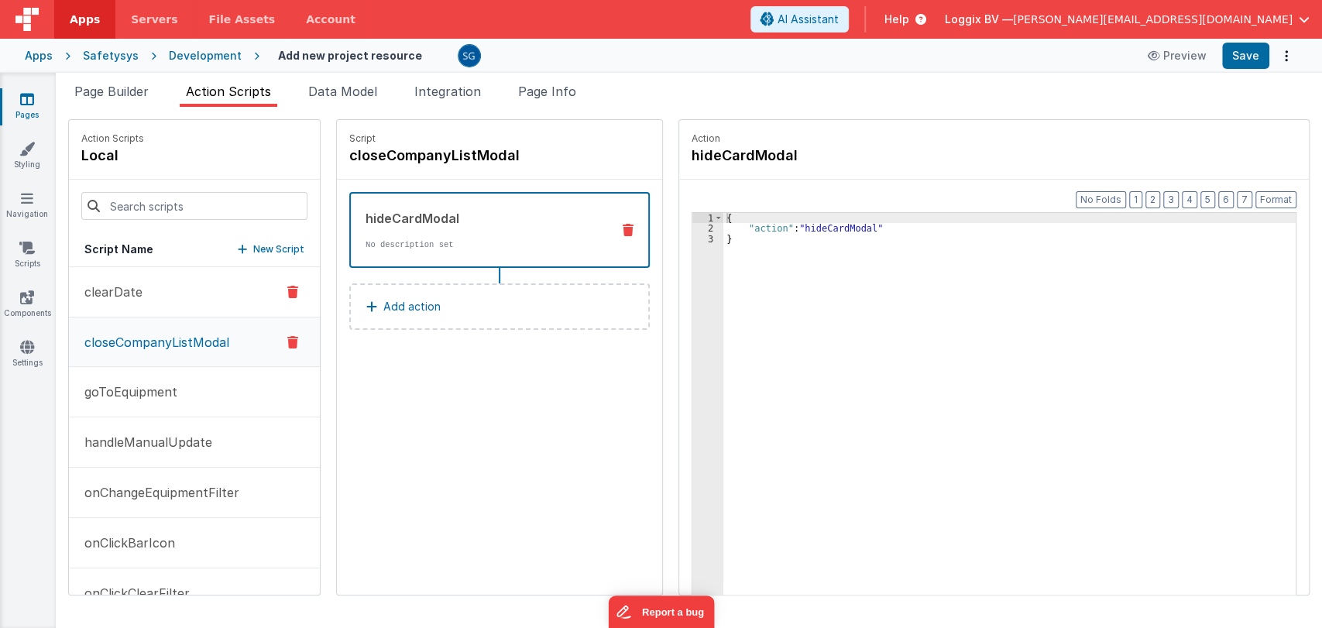
click at [123, 287] on p "clearDate" at bounding box center [108, 292] width 67 height 19
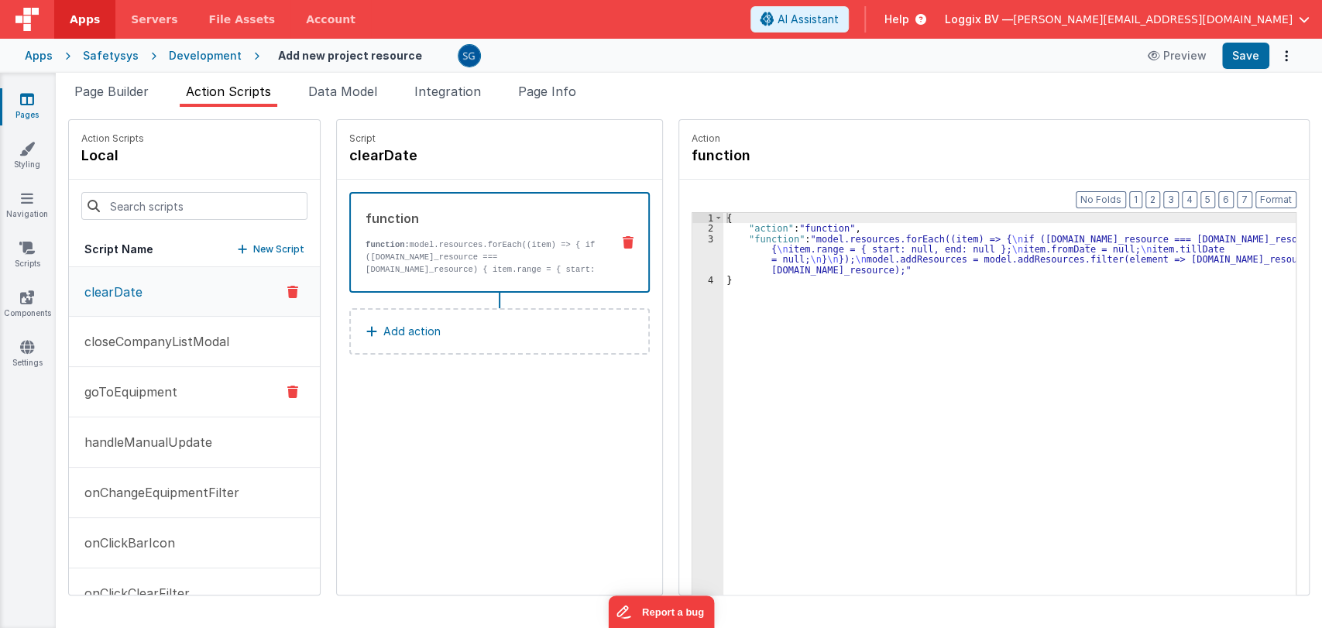
click at [142, 391] on p "goToEquipment" at bounding box center [126, 392] width 102 height 19
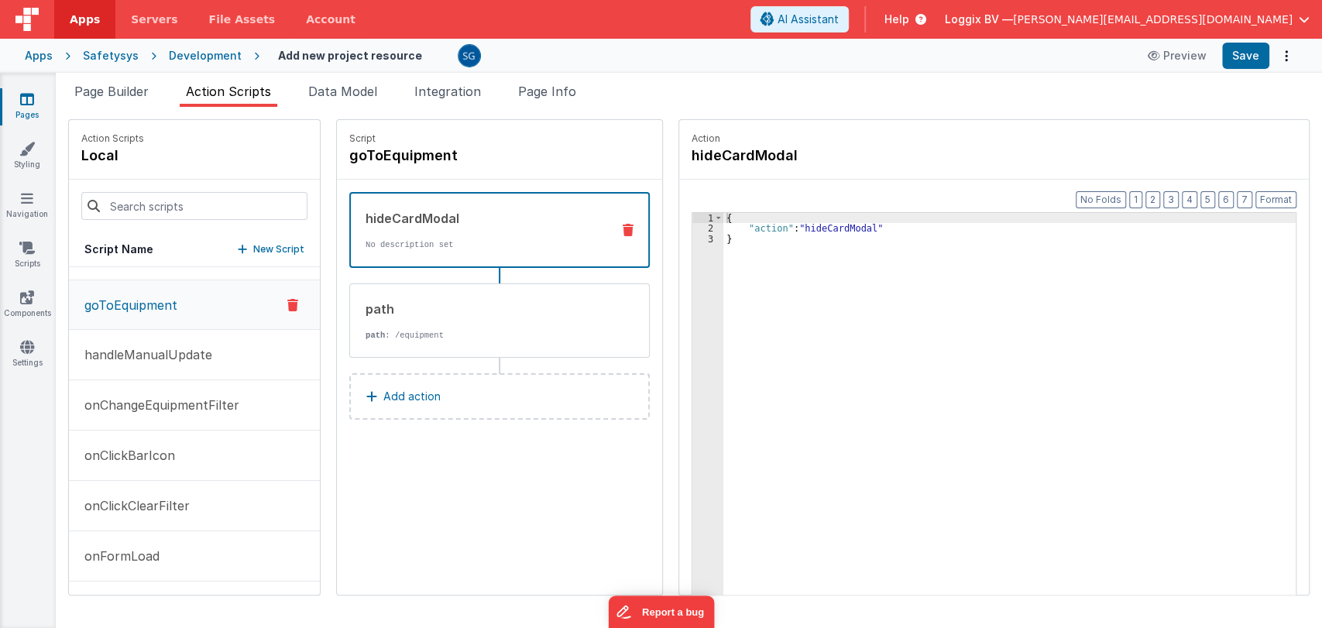
scroll to position [93, 0]
click at [146, 347] on p "handleManualUpdate" at bounding box center [143, 349] width 137 height 19
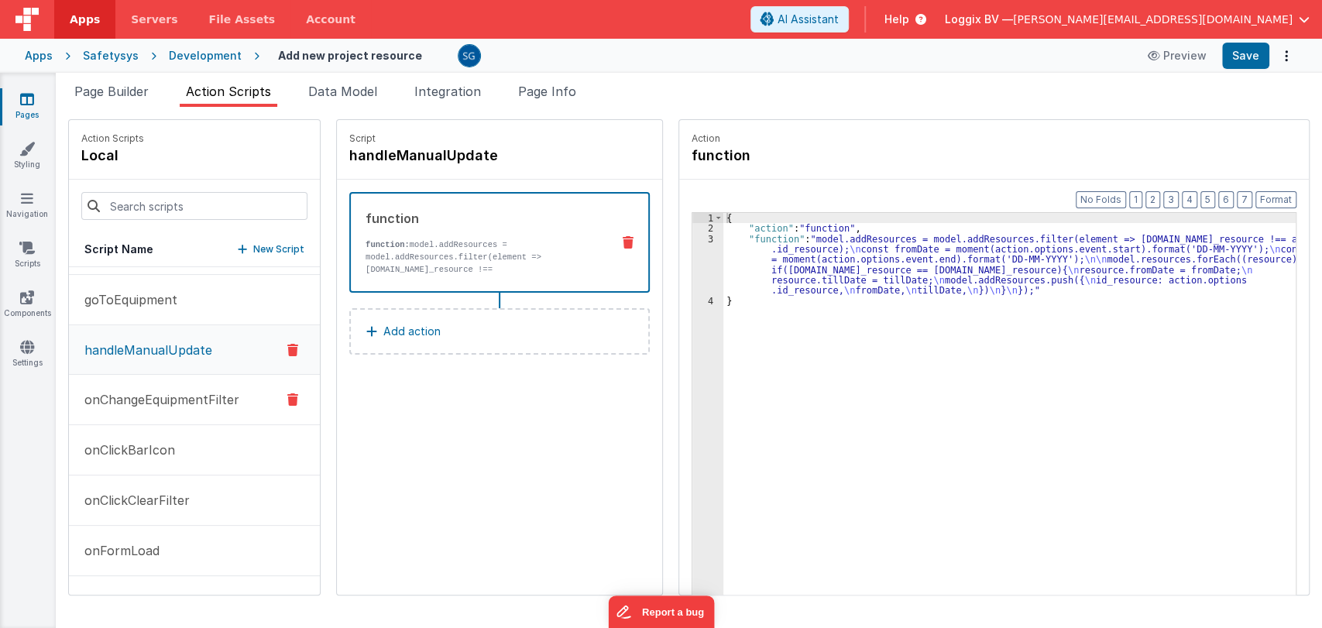
click at [148, 392] on p "onChangeEquipmentFilter" at bounding box center [157, 399] width 164 height 19
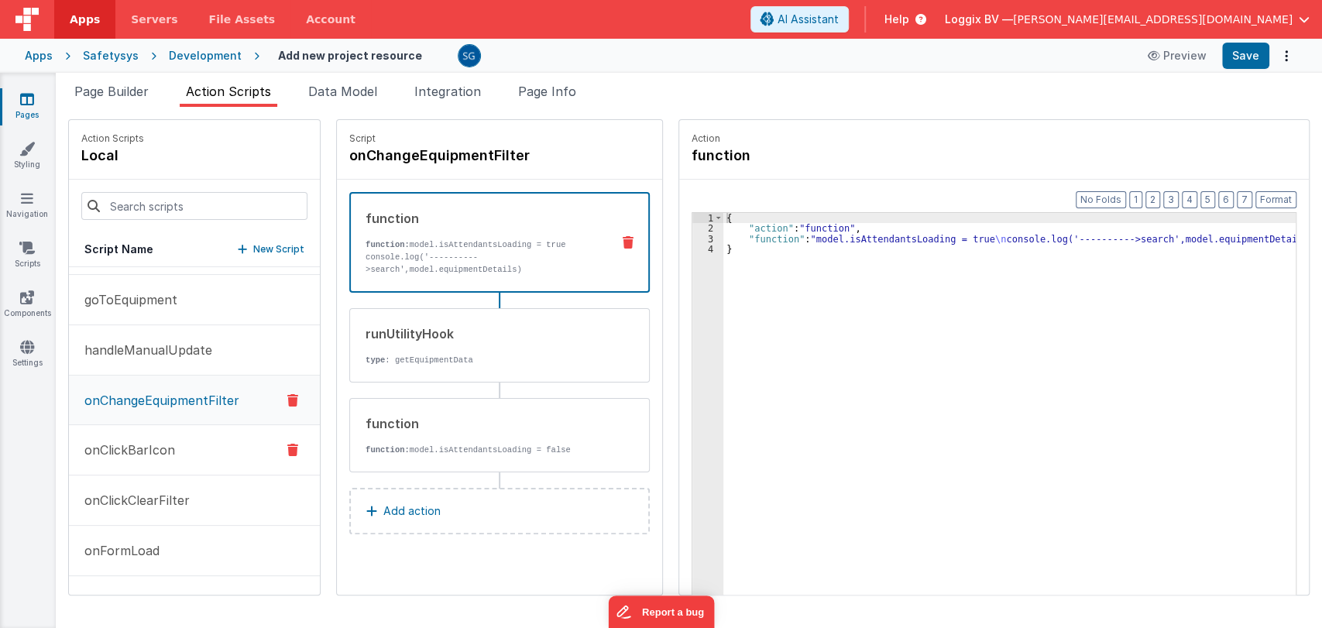
click at [158, 448] on p "onClickBarIcon" at bounding box center [125, 450] width 100 height 19
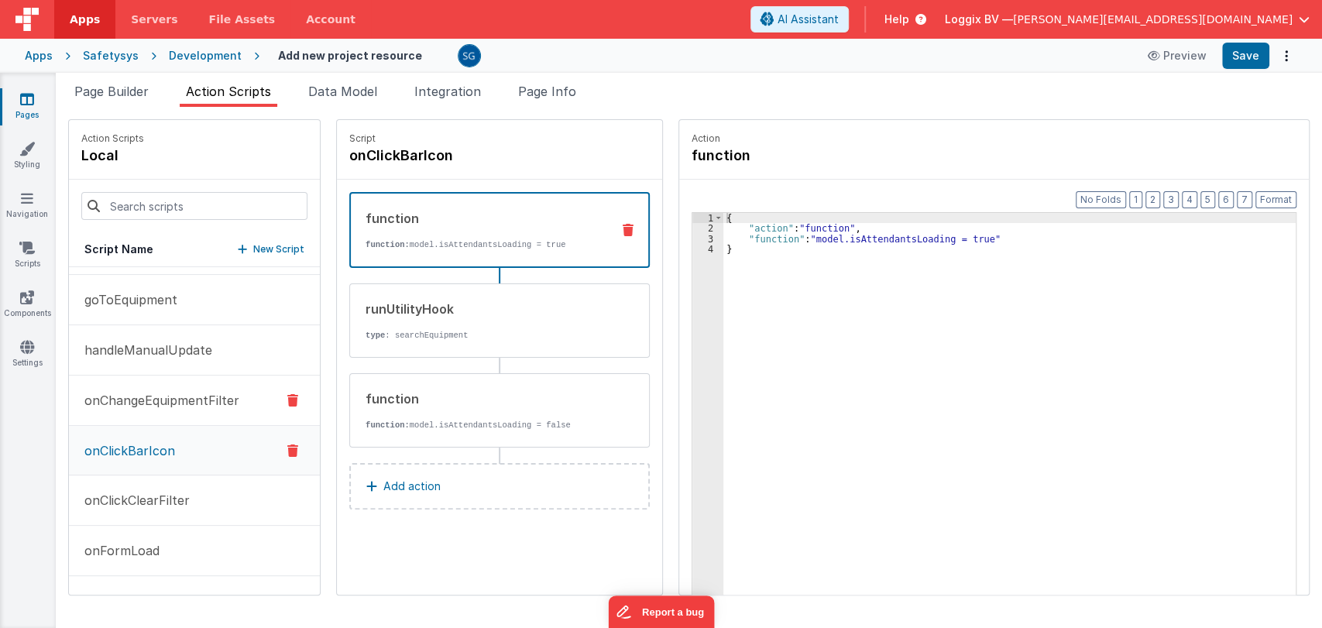
click at [168, 407] on p "onChangeEquipmentFilter" at bounding box center [157, 400] width 164 height 19
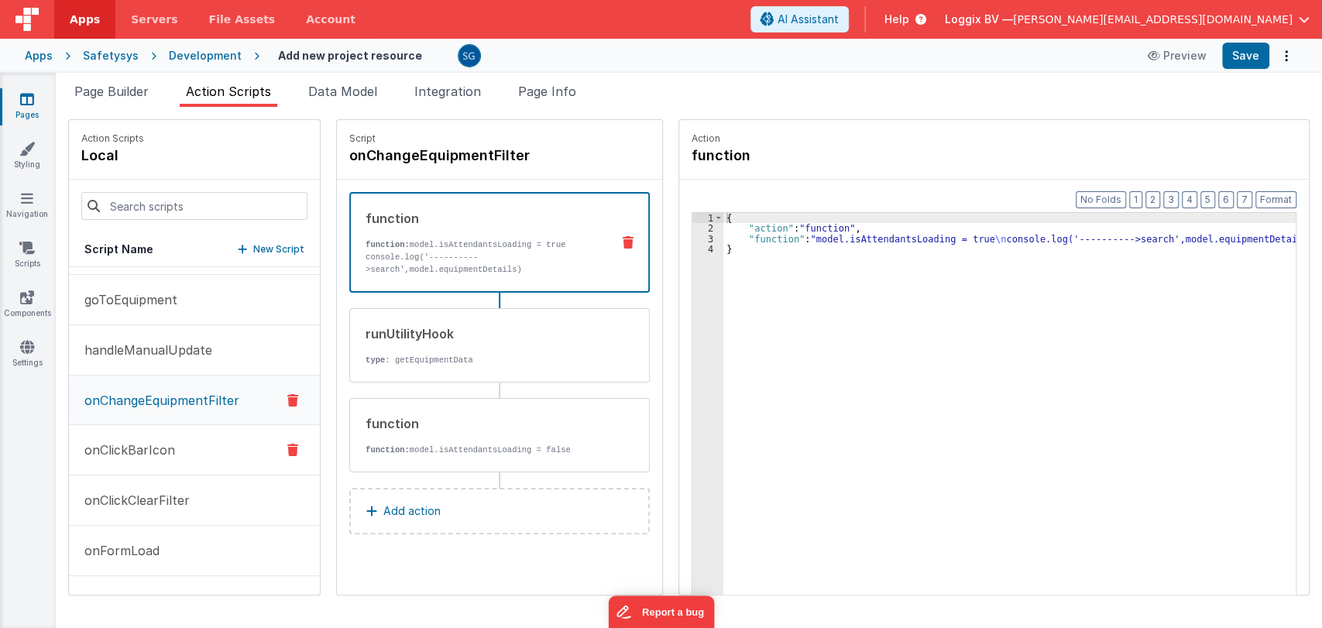
click at [139, 443] on p "onClickBarIcon" at bounding box center [125, 450] width 100 height 19
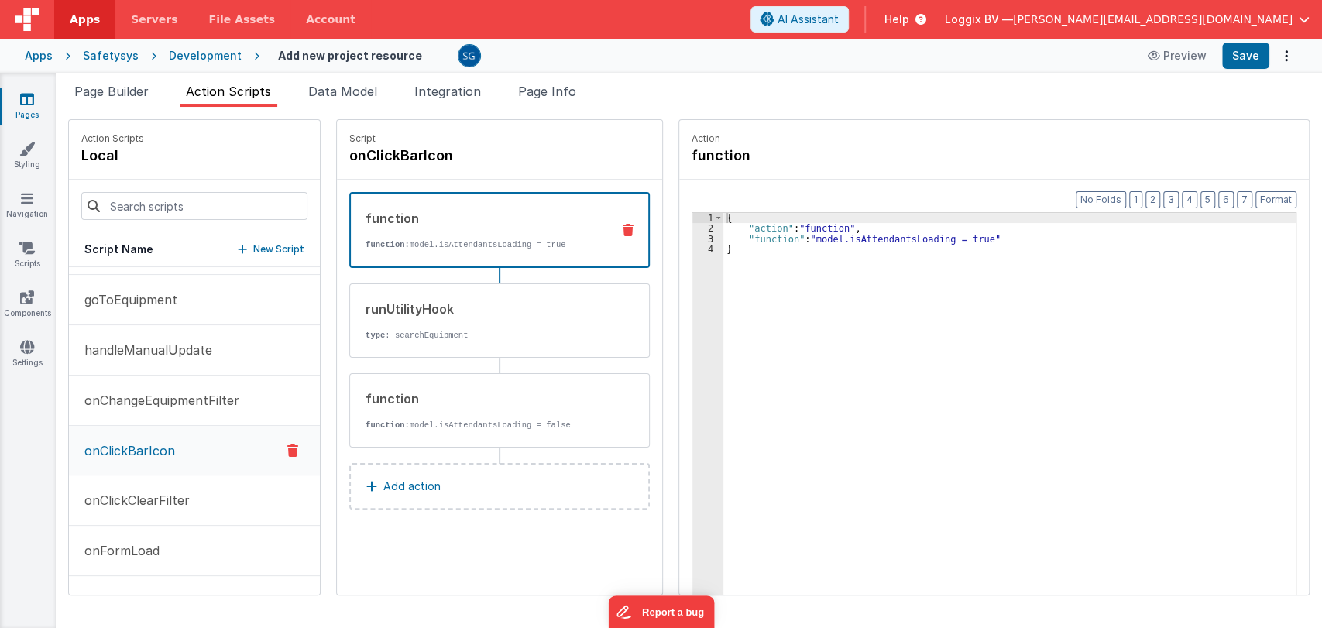
scroll to position [186, 0]
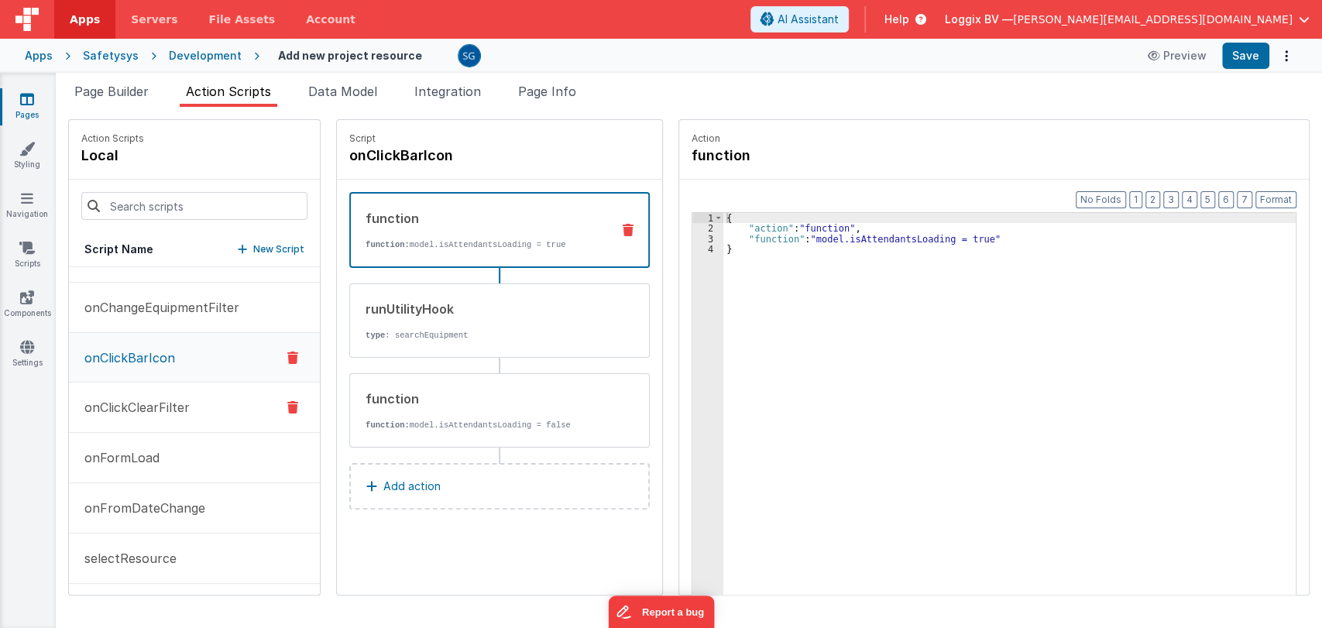
click at [154, 404] on p "onClickClearFilter" at bounding box center [132, 407] width 115 height 19
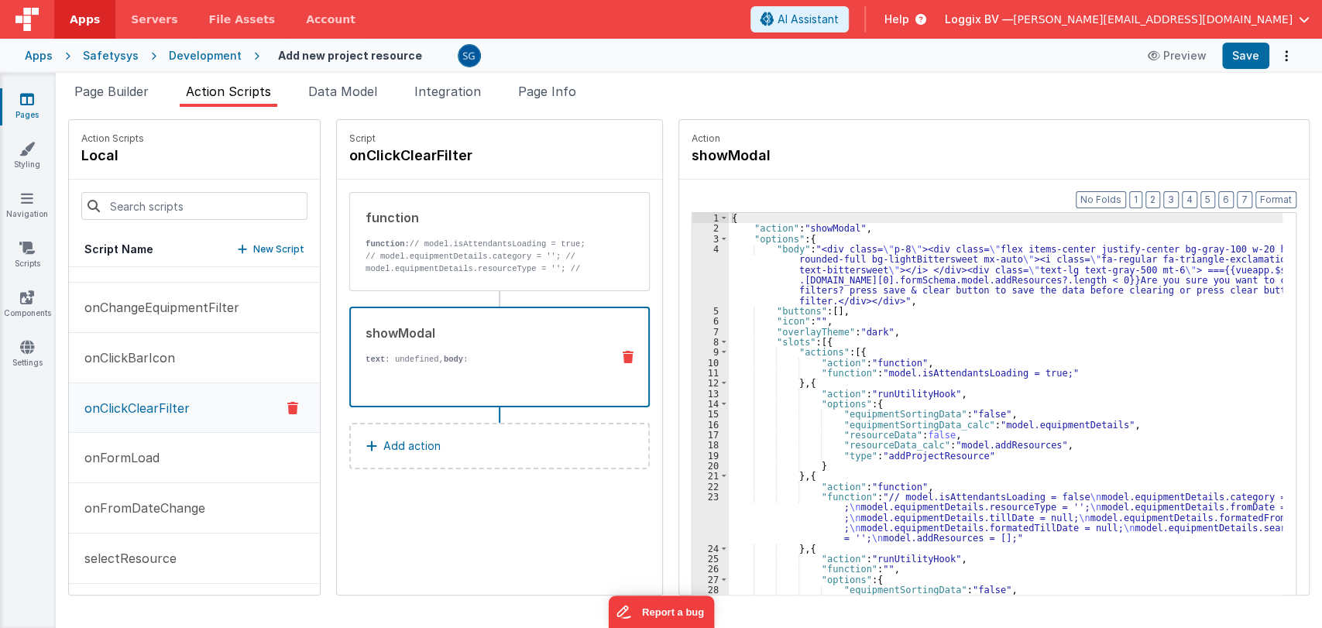
click at [439, 366] on div "==={{vueapp.$[DOMAIN_NAME][0].formSchema.model.addResources?.length < 0}}Are yo…" at bounding box center [482, 550] width 233 height 369
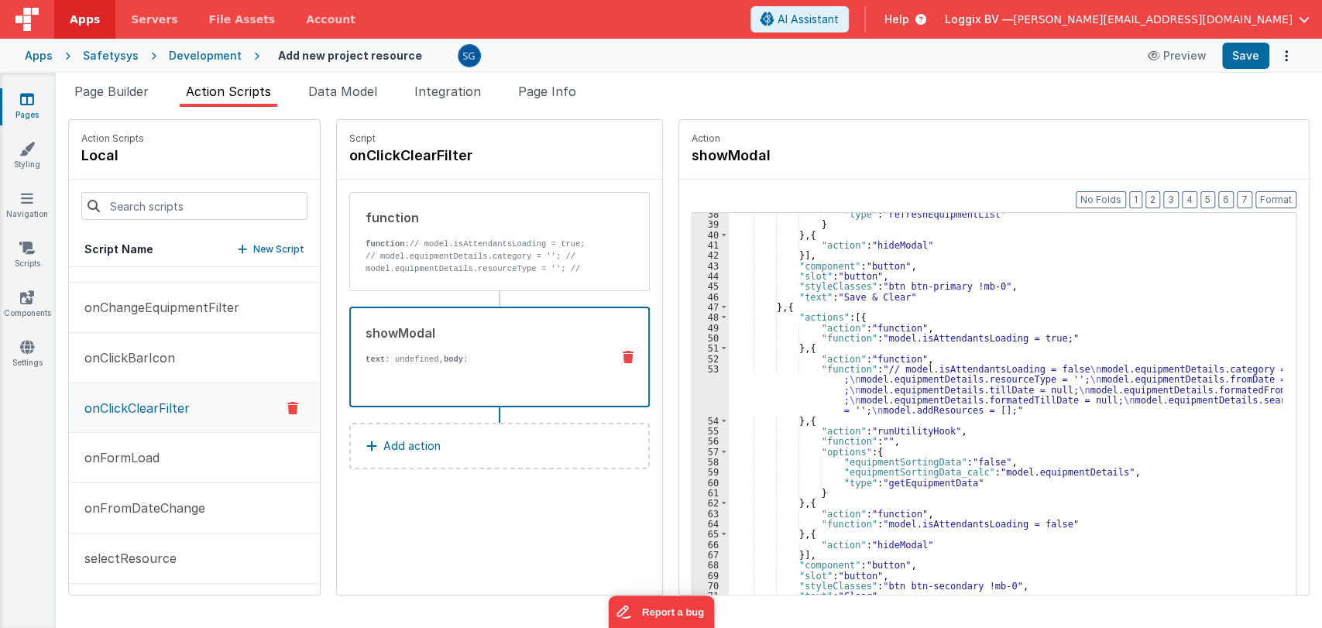
scroll to position [478, 0]
click at [1134, 476] on div ""type" : "refreshEquipmentList" } } , { "action" : "hideModal" }] , "component"…" at bounding box center [1013, 434] width 569 height 451
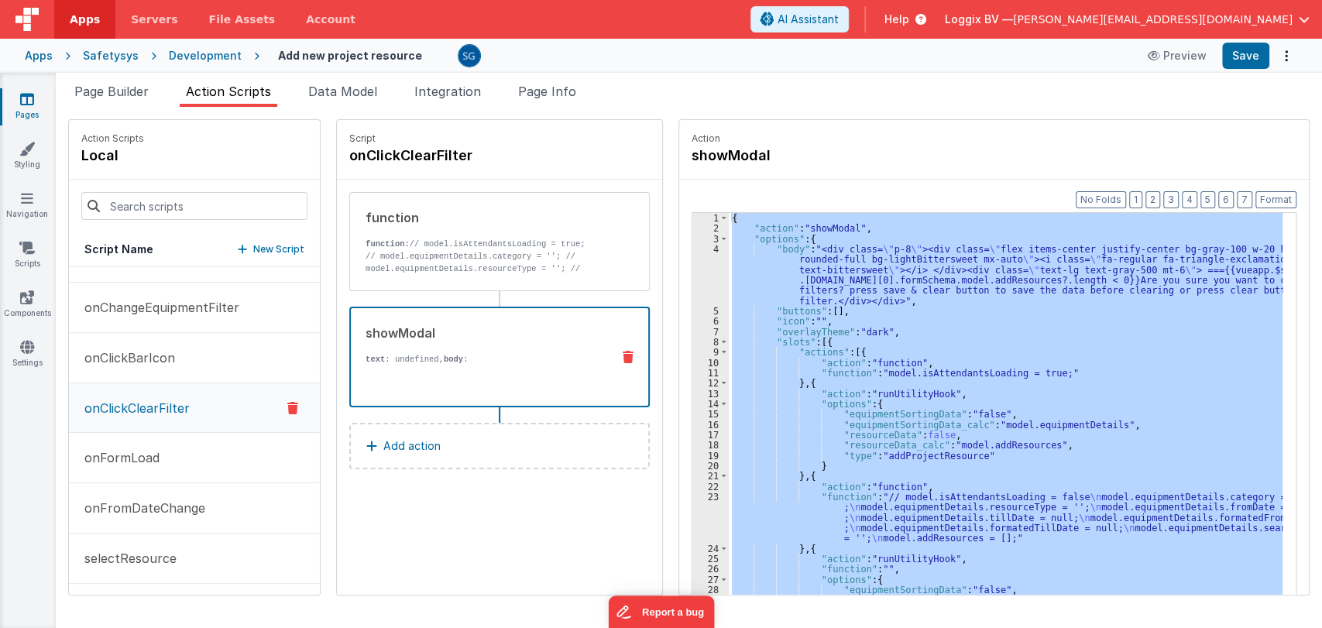
click at [1048, 366] on div "{ "action" : "showModal" , "options" : { "body" : "<div class= \" p-8 \" ><div …" at bounding box center [1006, 428] width 554 height 430
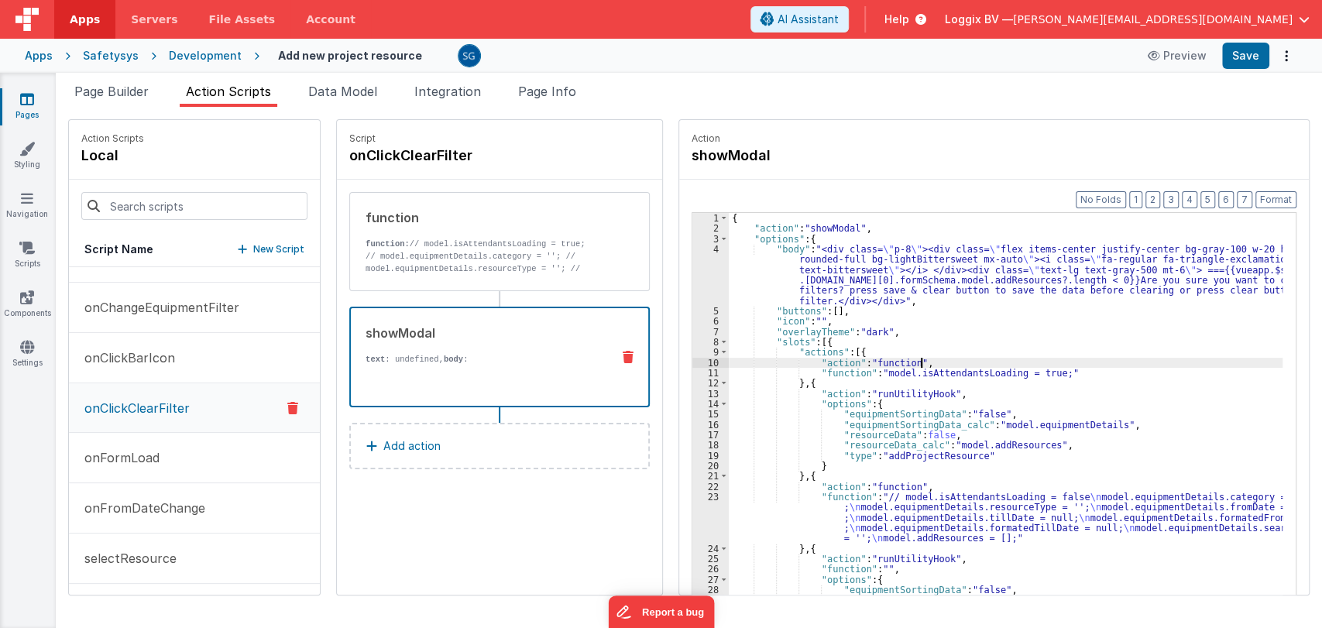
click at [700, 247] on div "4" at bounding box center [710, 275] width 36 height 62
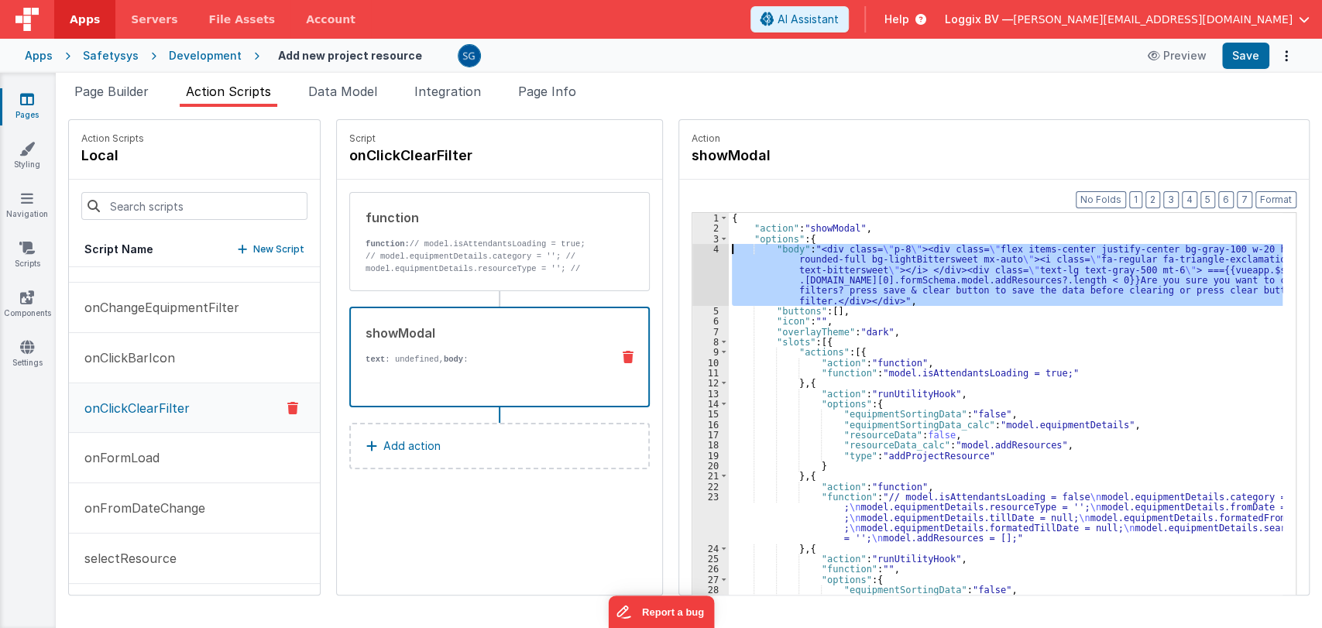
click at [699, 247] on div "4" at bounding box center [710, 275] width 36 height 62
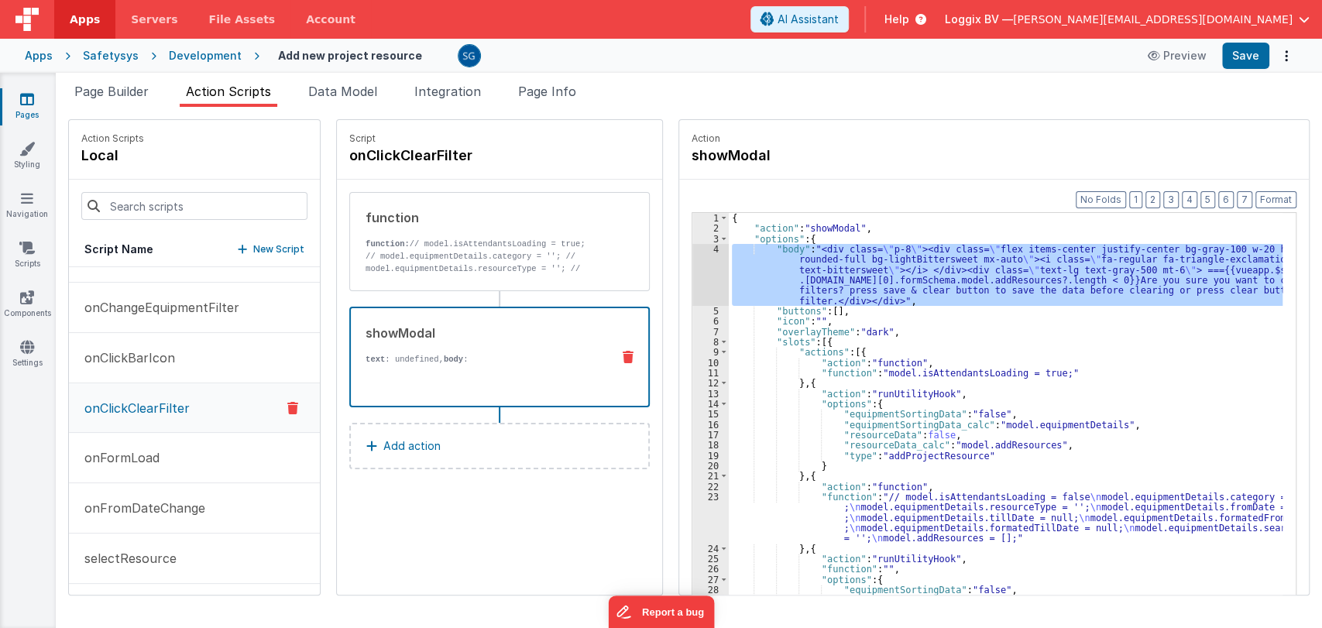
click at [699, 247] on div "4" at bounding box center [710, 275] width 36 height 62
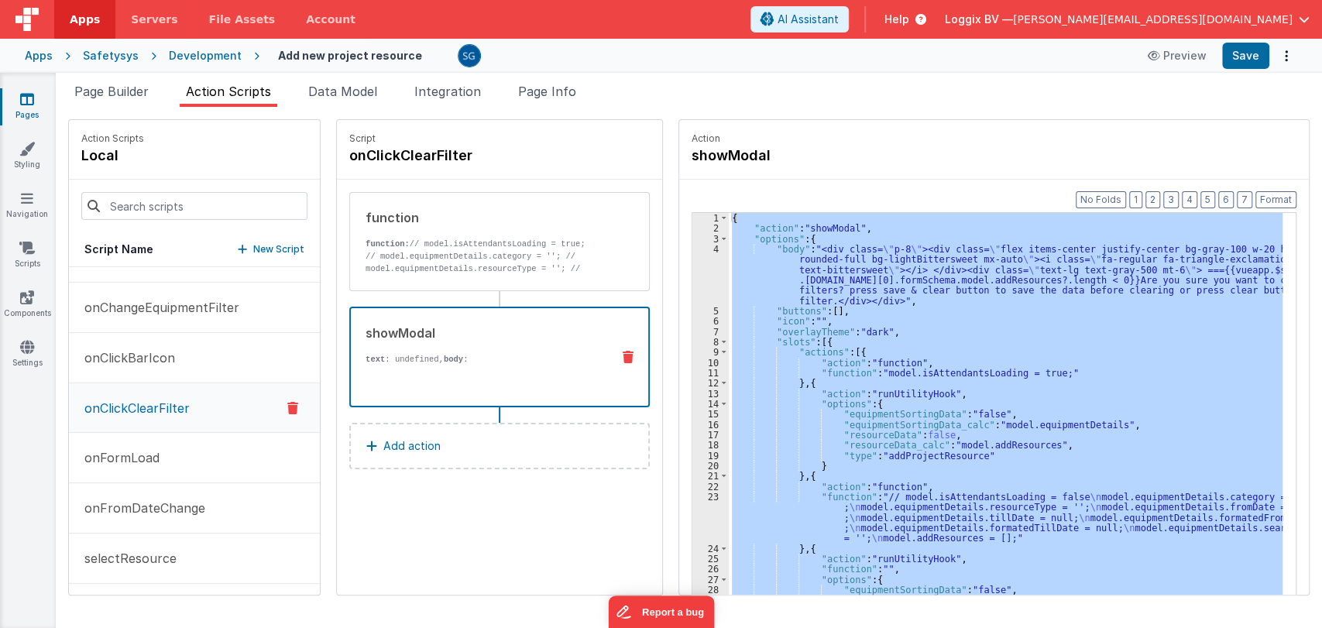
click at [969, 325] on div "{ "action" : "showModal" , "options" : { "body" : "<div class= \" p-8 \" ><div …" at bounding box center [1006, 428] width 554 height 430
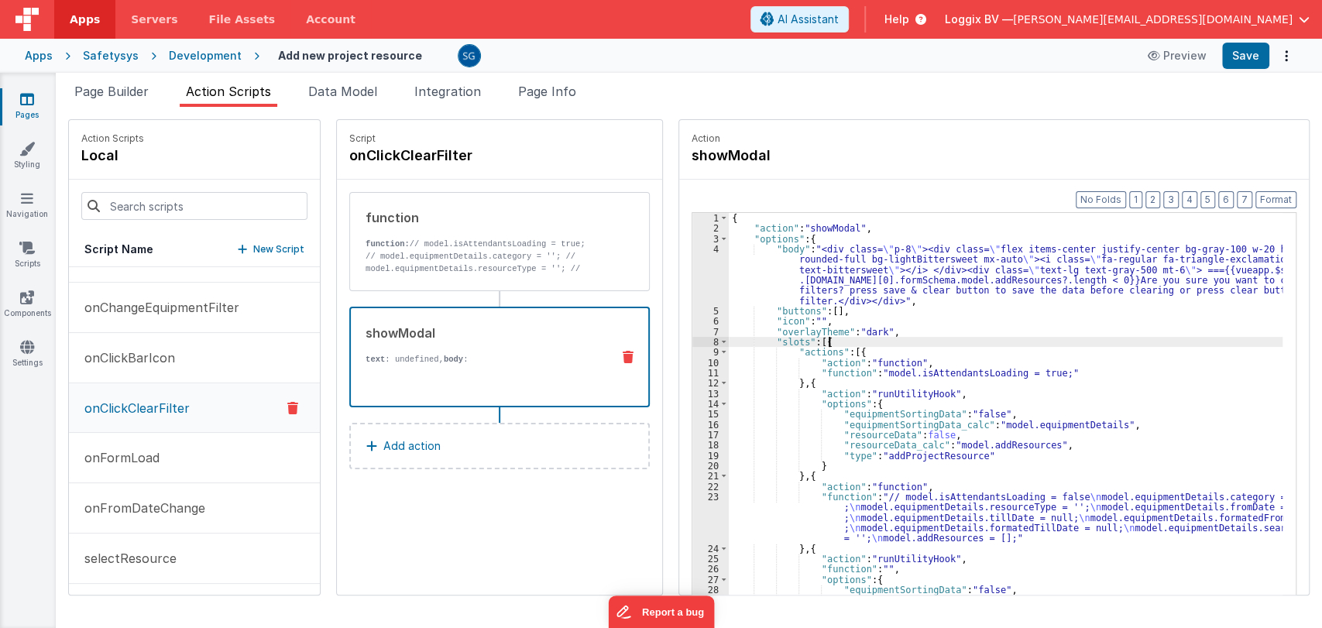
click at [989, 342] on div "{ "action" : "showModal" , "options" : { "body" : "<div class= \" p-8 \" ><div …" at bounding box center [1013, 438] width 569 height 451
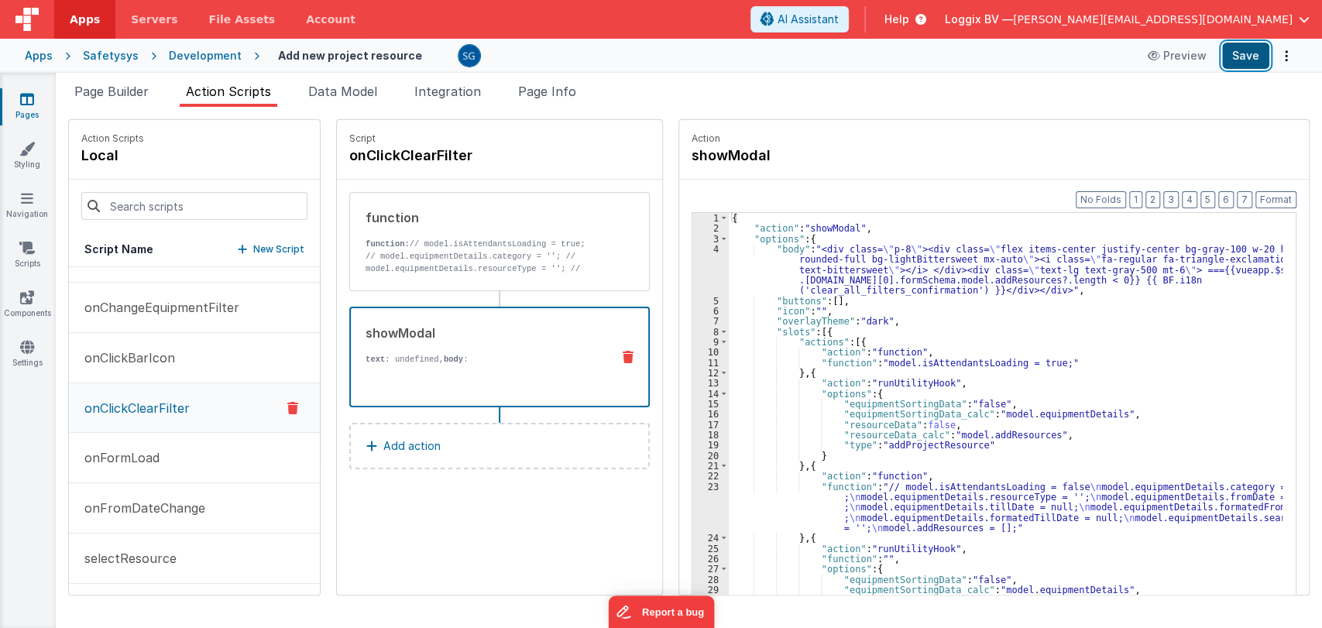
click at [1238, 62] on button "Save" at bounding box center [1245, 56] width 47 height 26
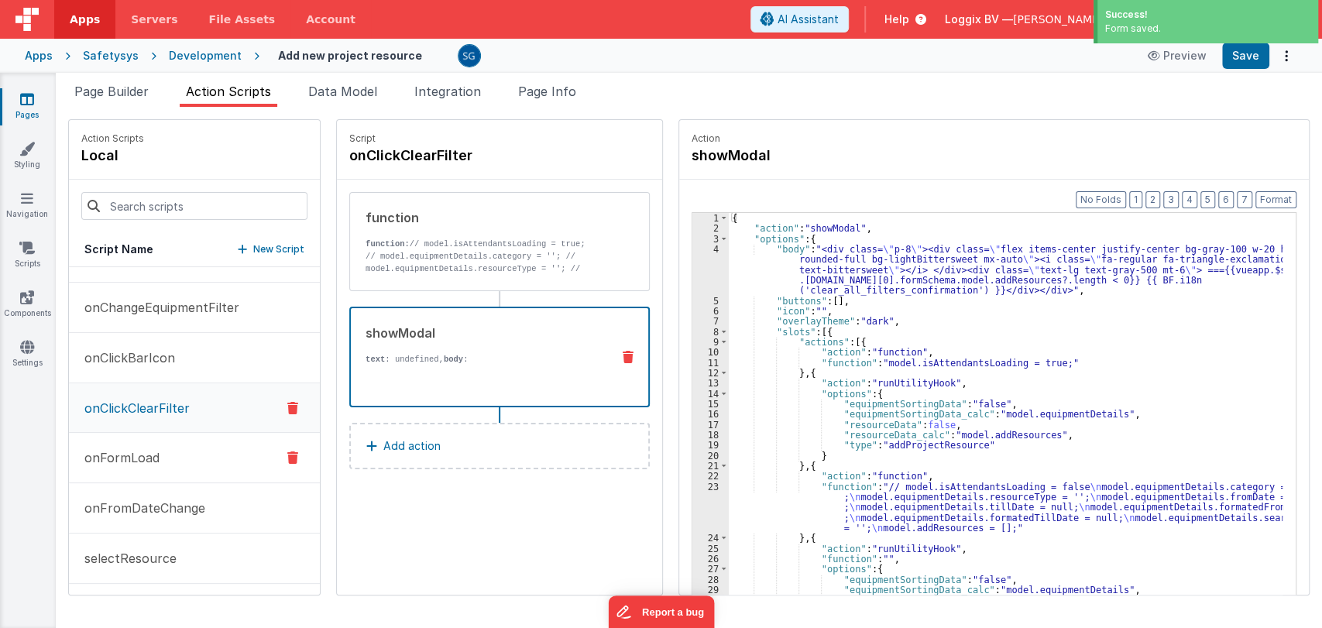
click at [122, 451] on p "onFormLoad" at bounding box center [117, 457] width 84 height 19
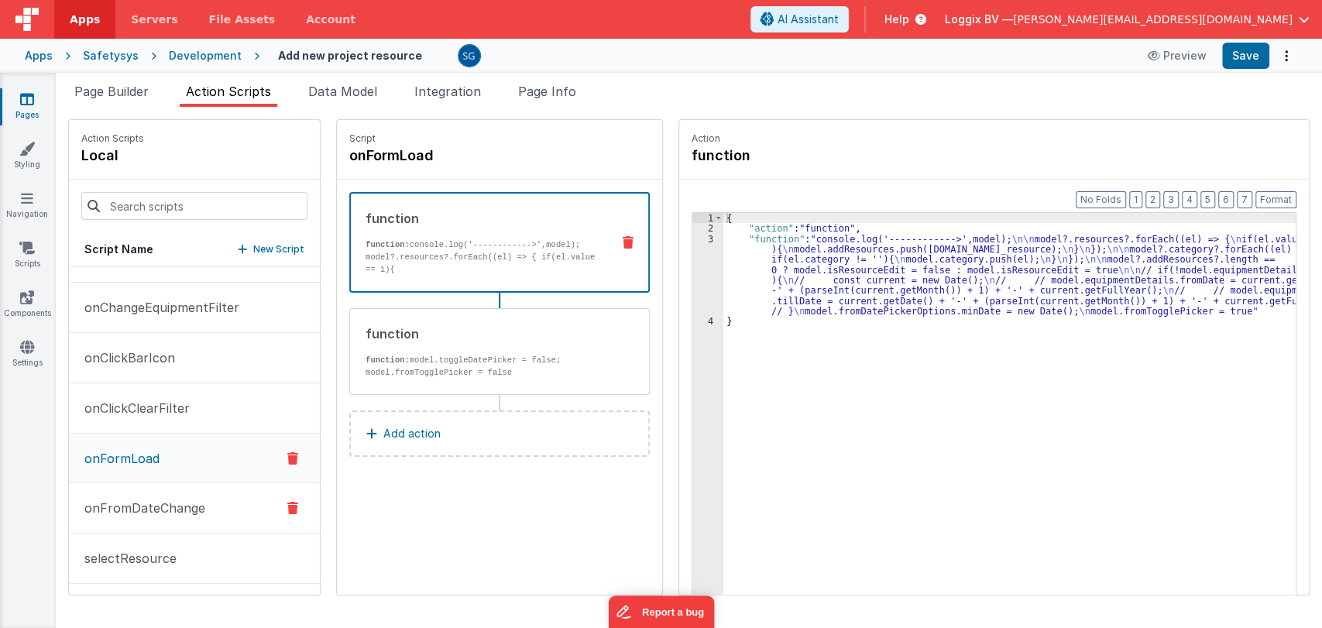
click at [132, 499] on p "onFromDateChange" at bounding box center [140, 508] width 130 height 19
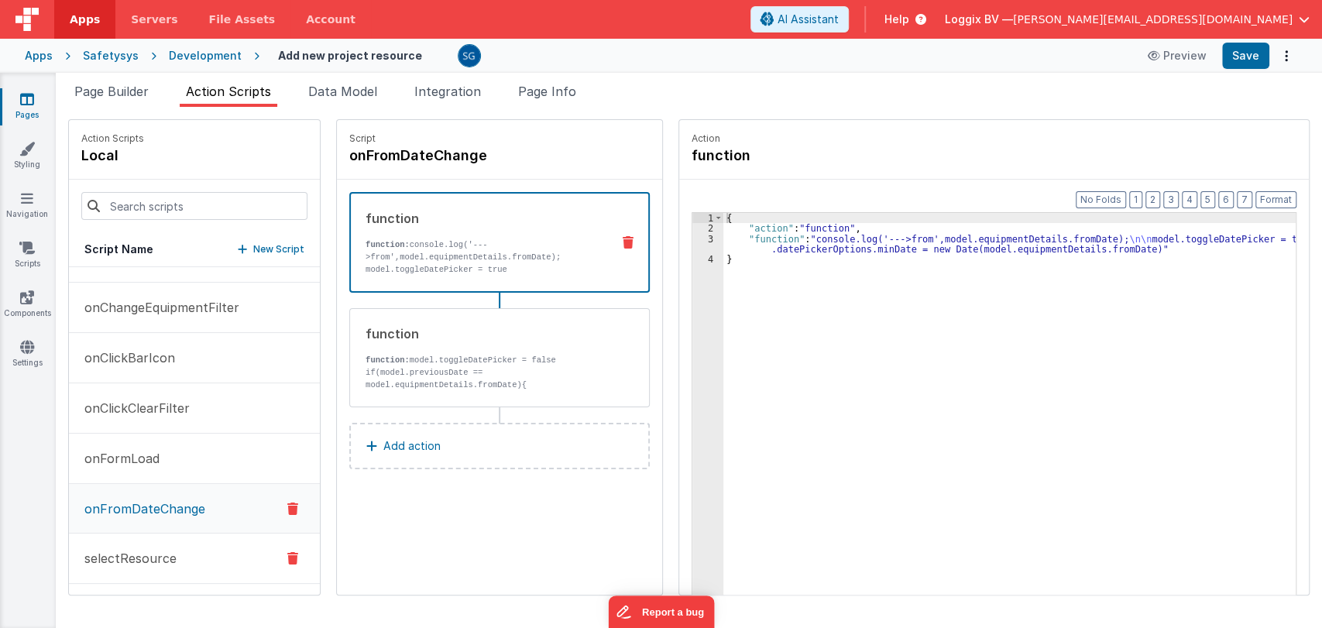
click at [126, 553] on p "selectResource" at bounding box center [125, 558] width 101 height 19
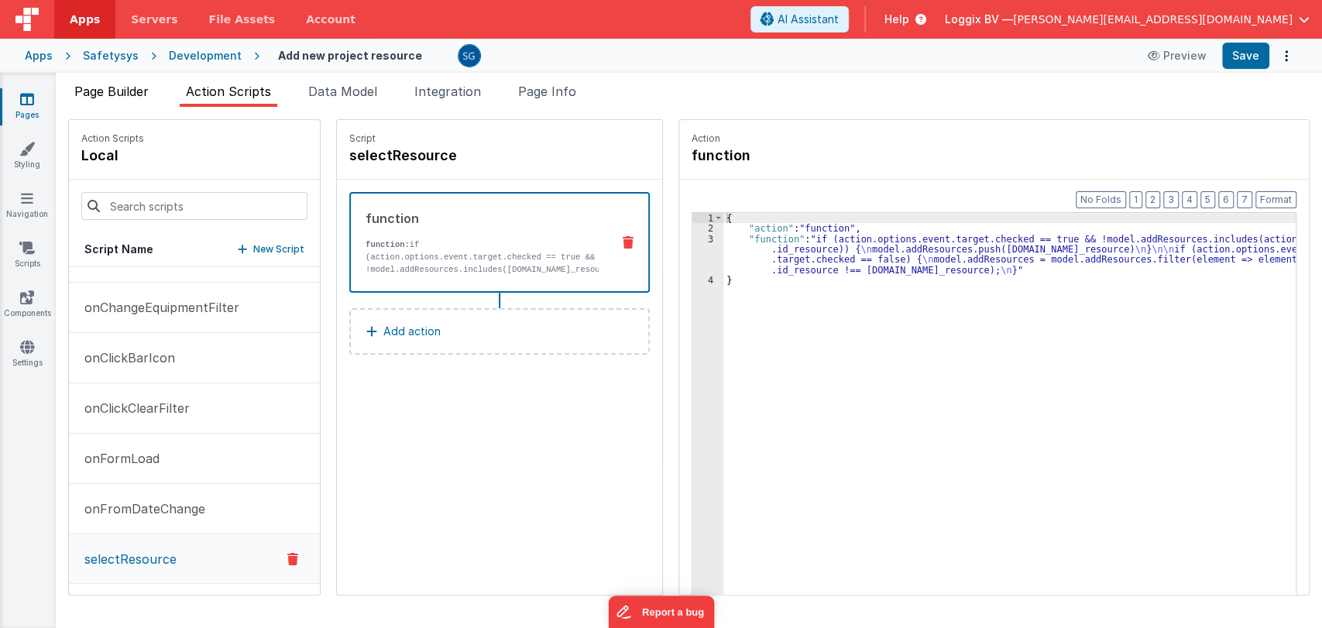
click at [123, 94] on span "Page Builder" at bounding box center [111, 91] width 74 height 15
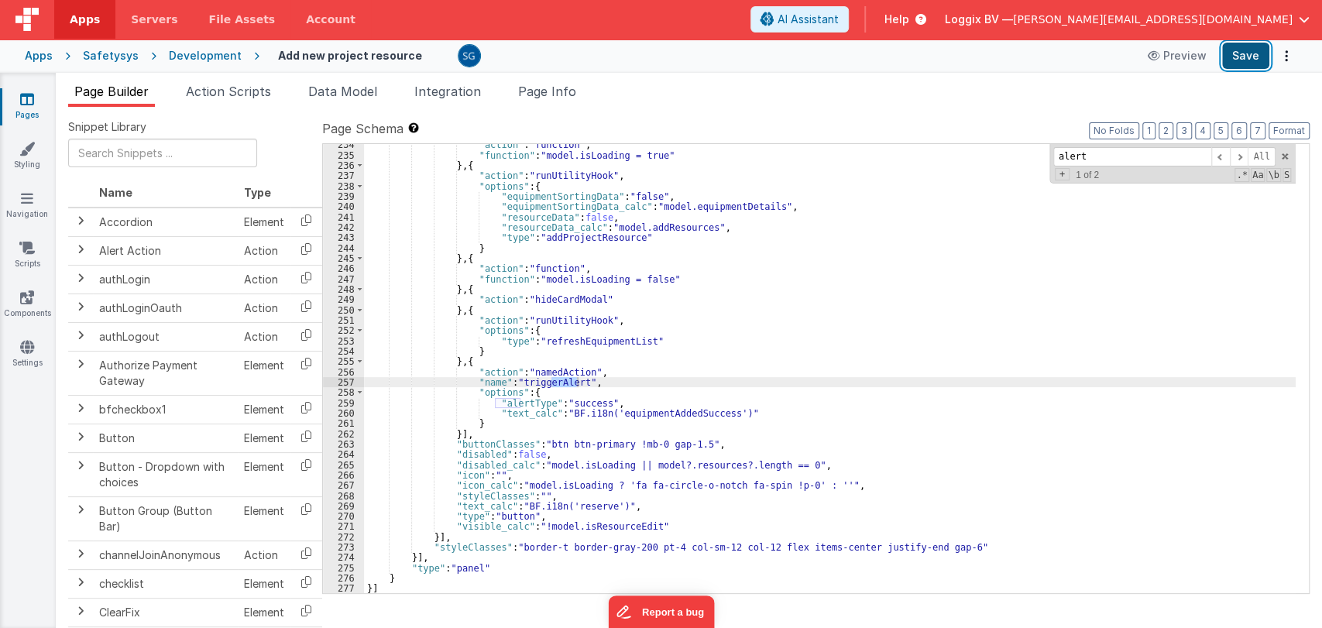
click at [1250, 50] on button "Save" at bounding box center [1245, 56] width 47 height 26
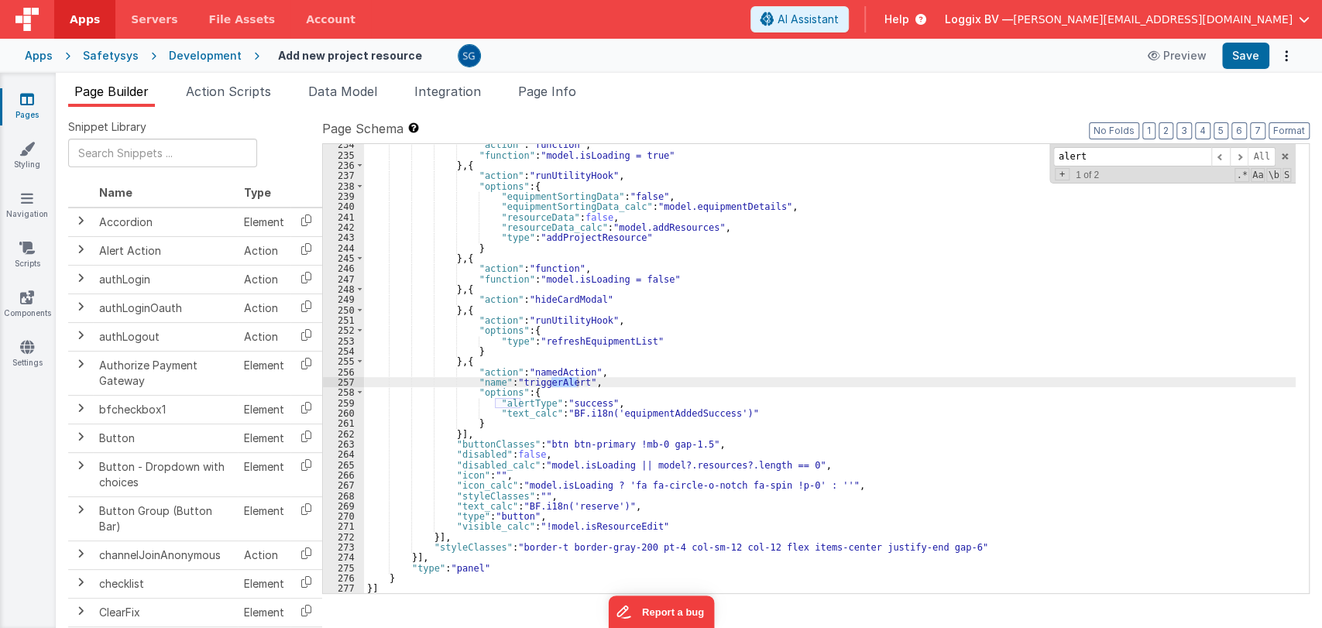
click at [30, 101] on icon at bounding box center [27, 98] width 14 height 15
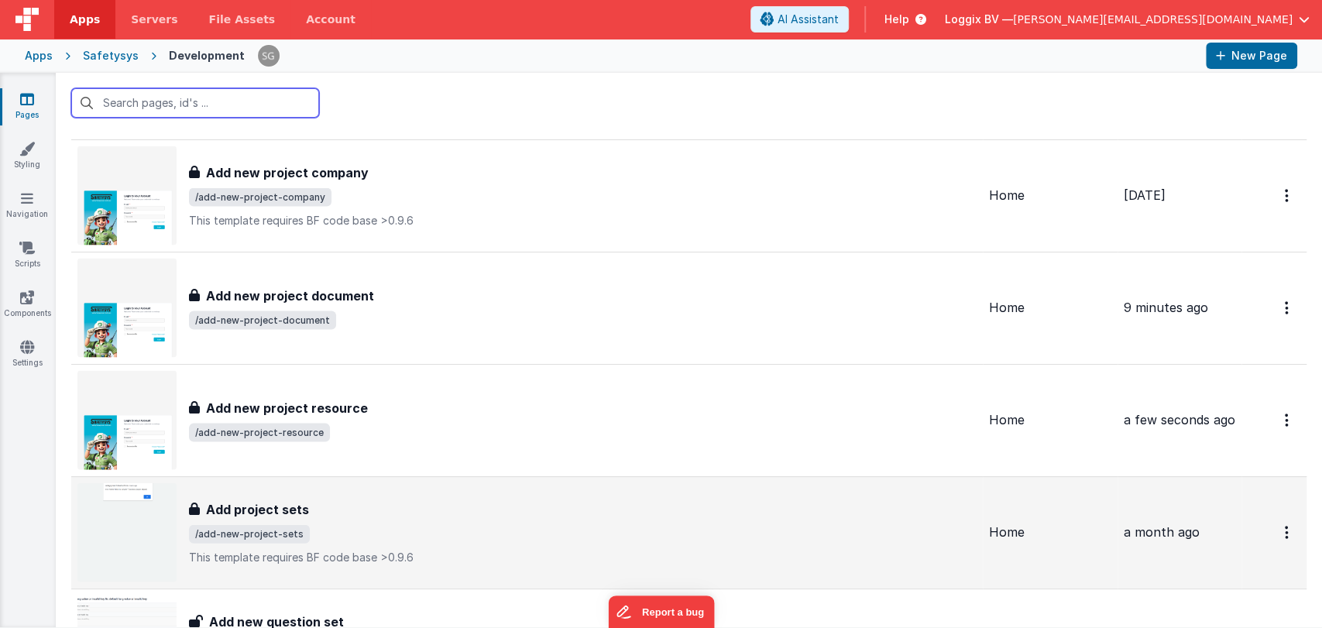
scroll to position [2218, 0]
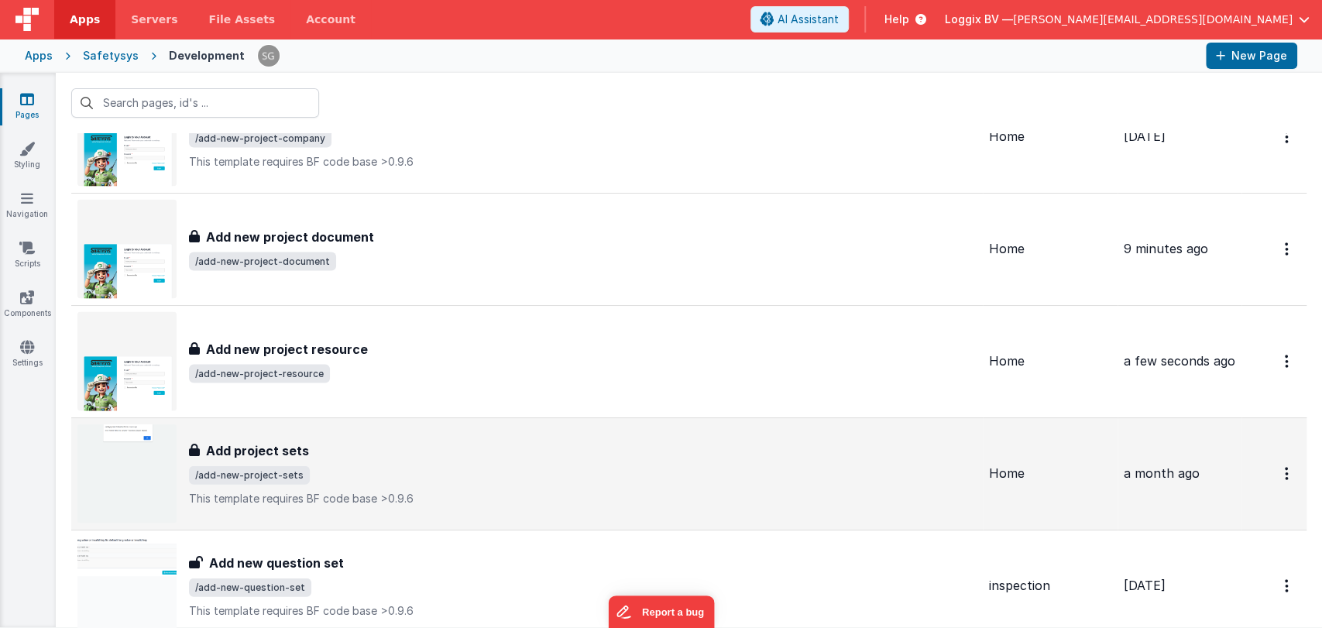
click at [300, 493] on p "This template requires BF code base >0.9.6" at bounding box center [583, 498] width 788 height 15
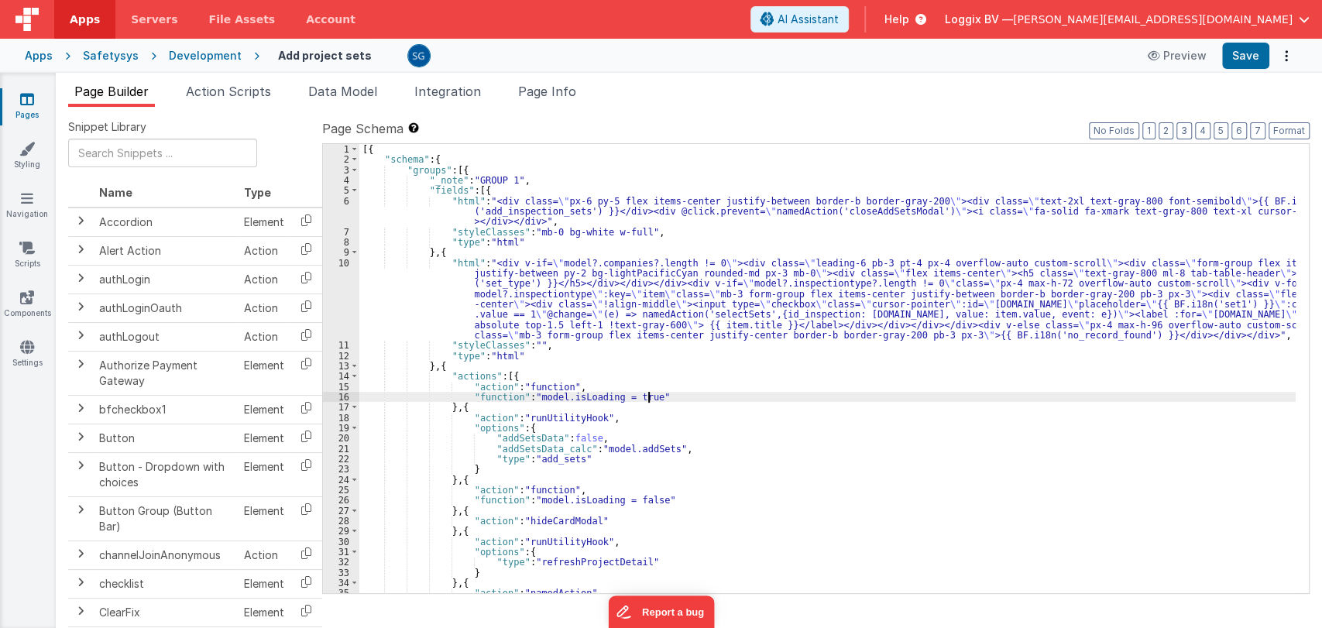
click at [748, 396] on div "[{ "schema" : { "groups" : [{ "_note" : "GROUP 1" , "fields" : [{ "html" : "<di…" at bounding box center [827, 379] width 936 height 470
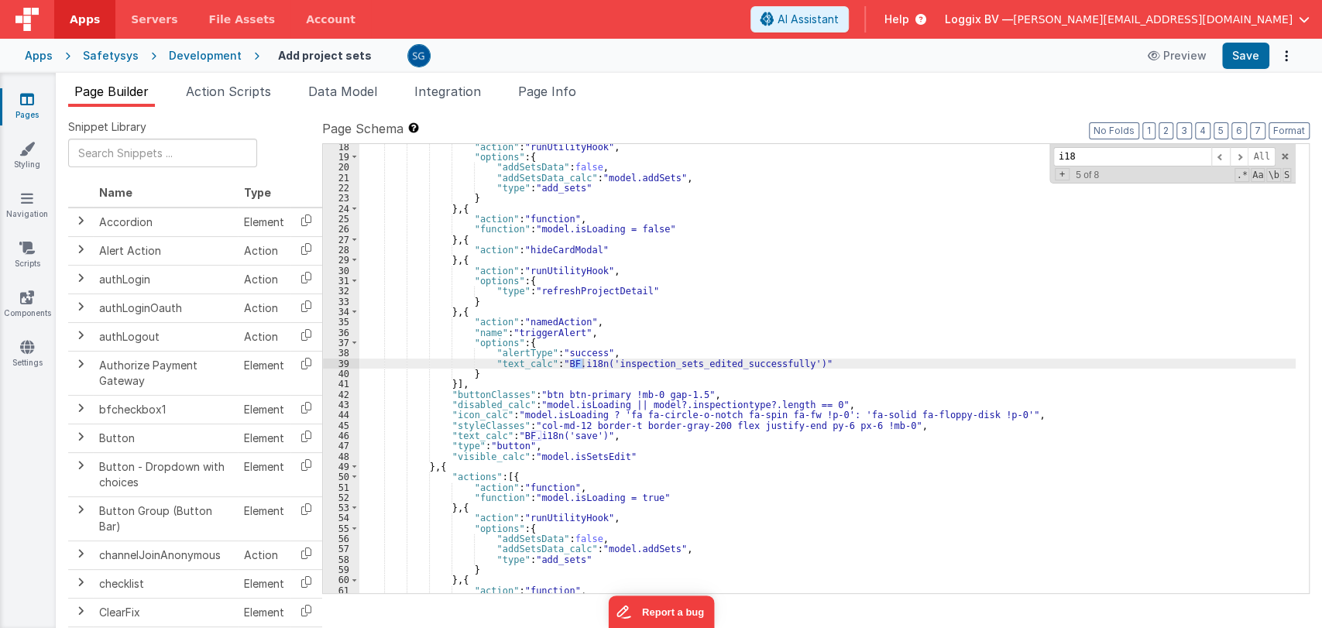
scroll to position [271, 0]
type input "i18n"
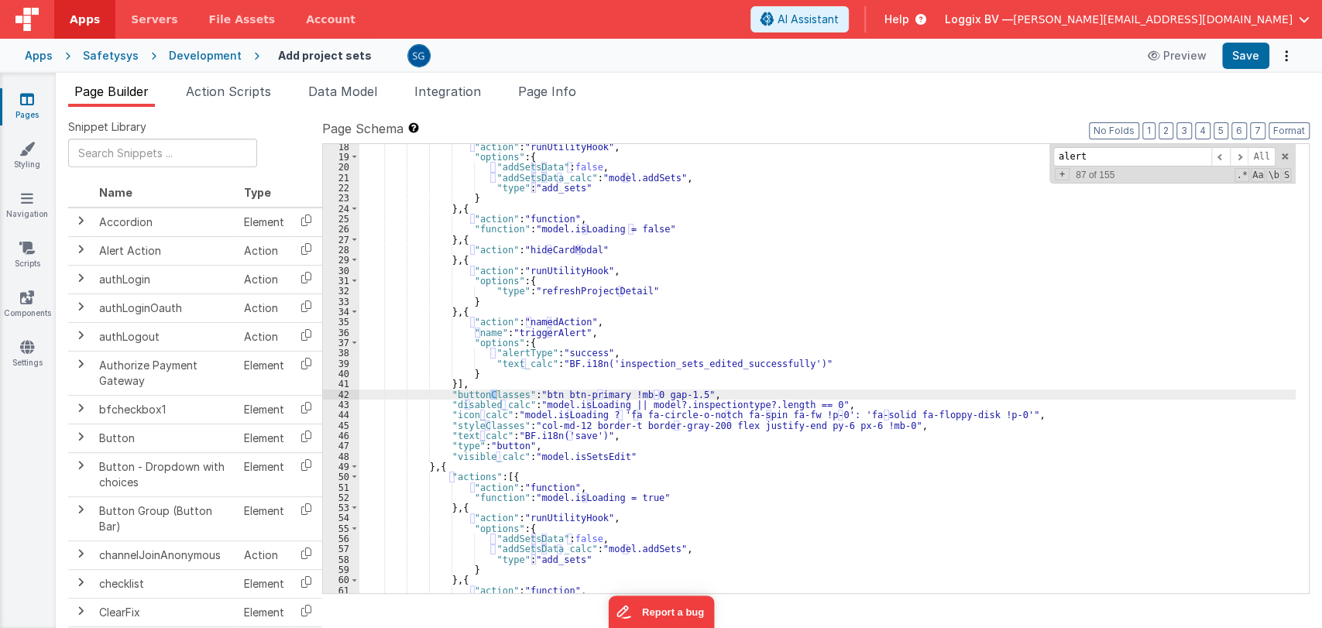
scroll to position [562, 0]
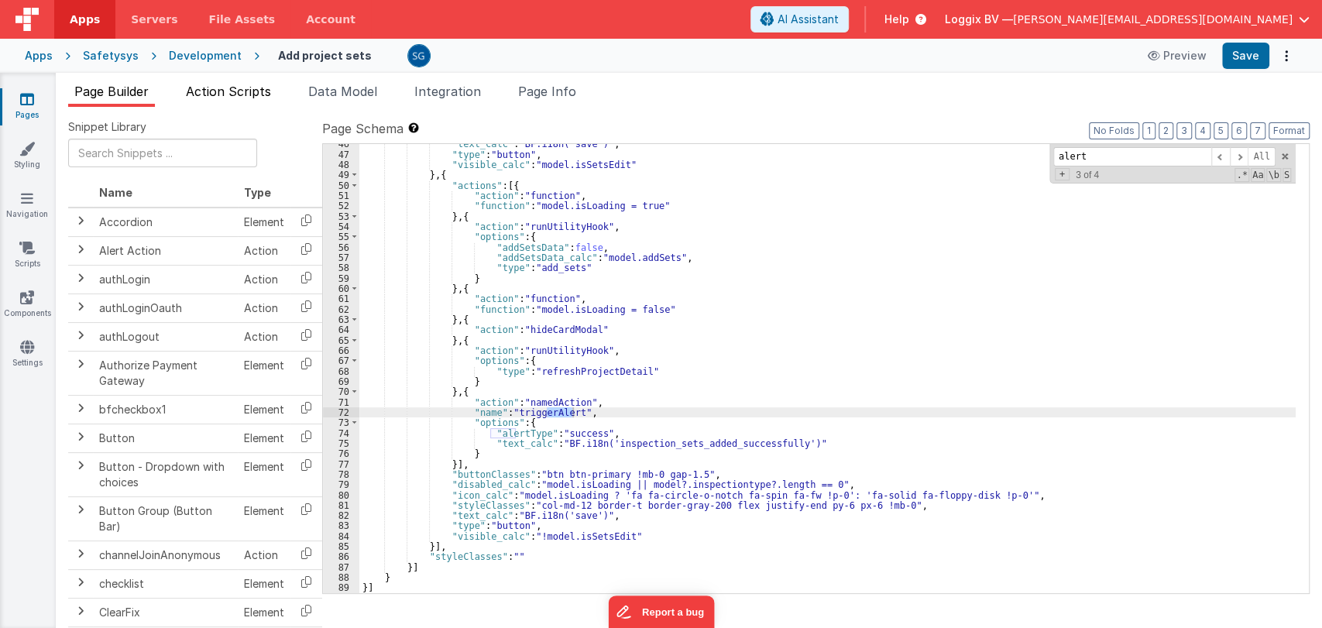
type input "alert"
click at [204, 86] on span "Action Scripts" at bounding box center [228, 91] width 85 height 15
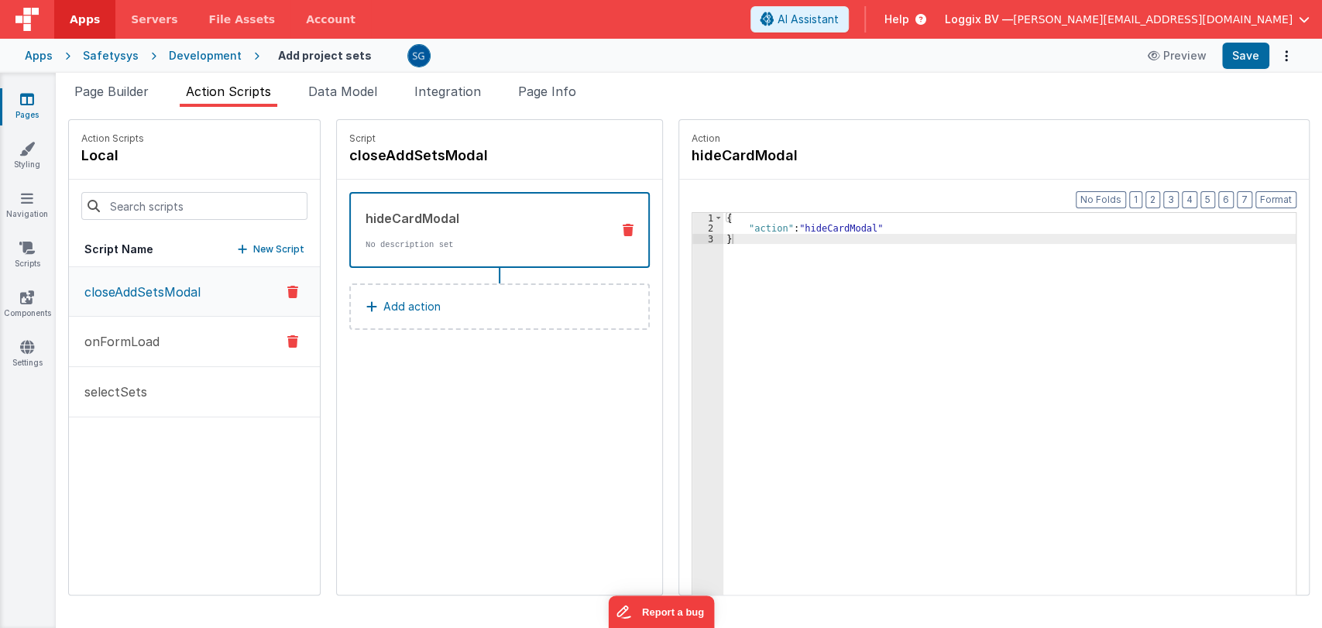
click at [132, 322] on button "onFormLoad" at bounding box center [194, 342] width 251 height 50
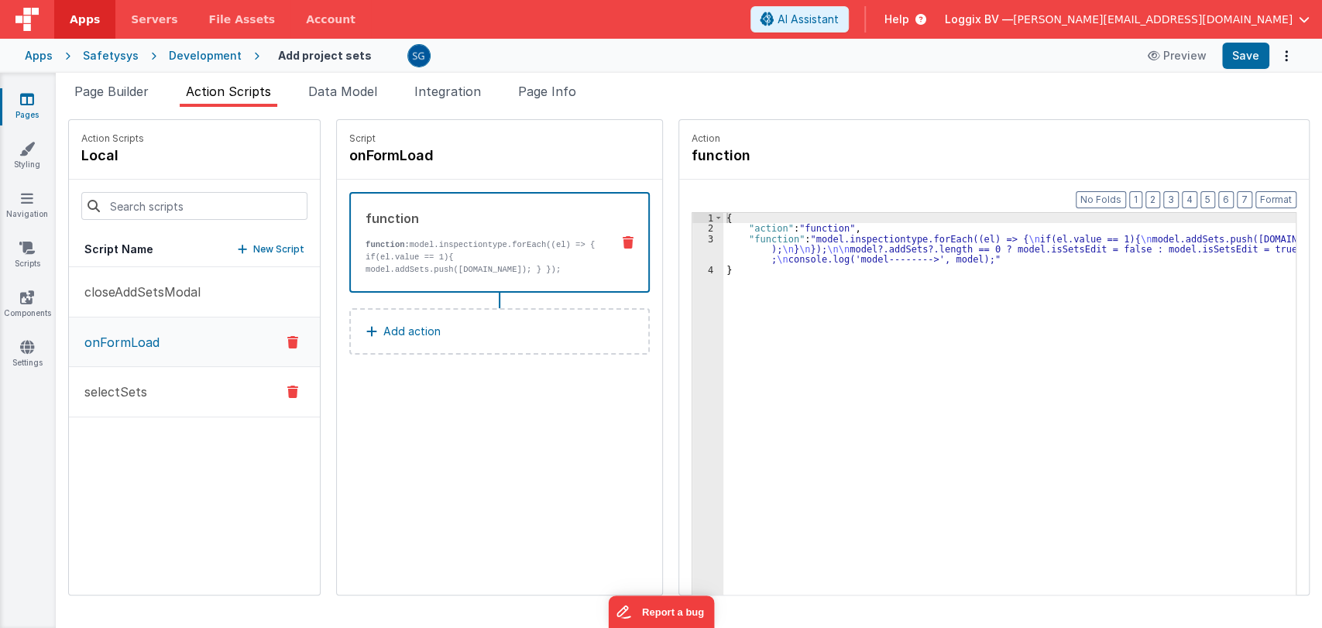
click at [126, 397] on p "selectSets" at bounding box center [111, 392] width 72 height 19
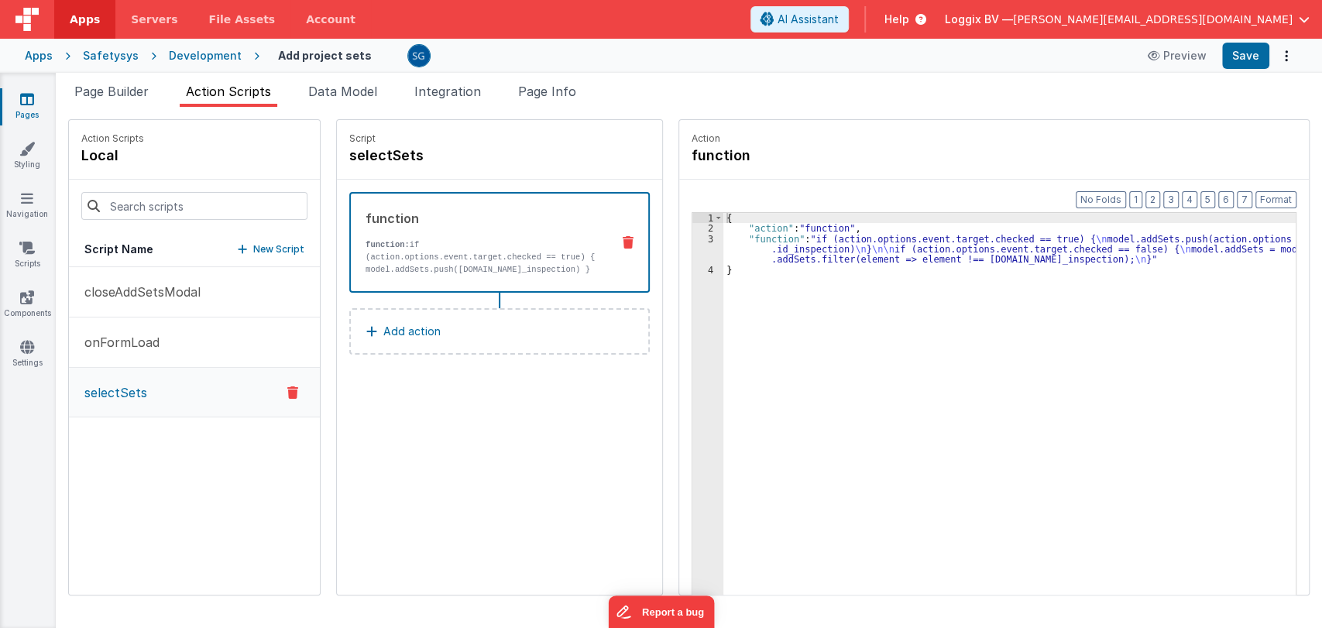
click at [31, 108] on link "Pages" at bounding box center [27, 106] width 56 height 31
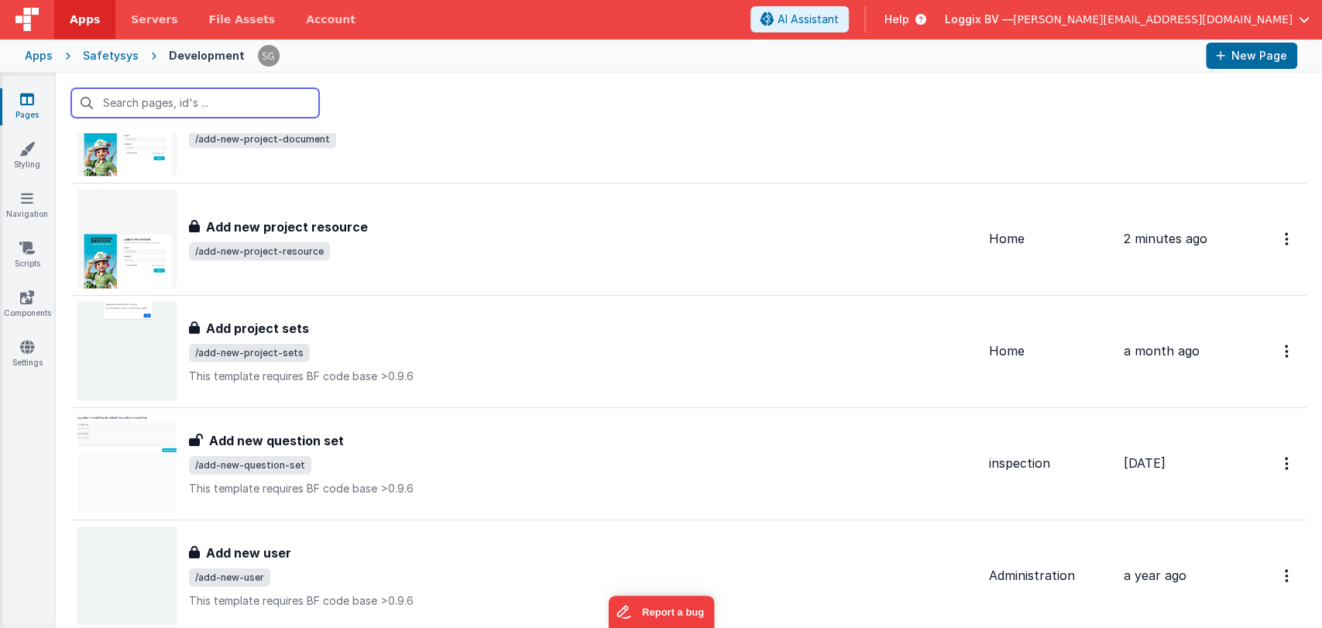
scroll to position [2341, 0]
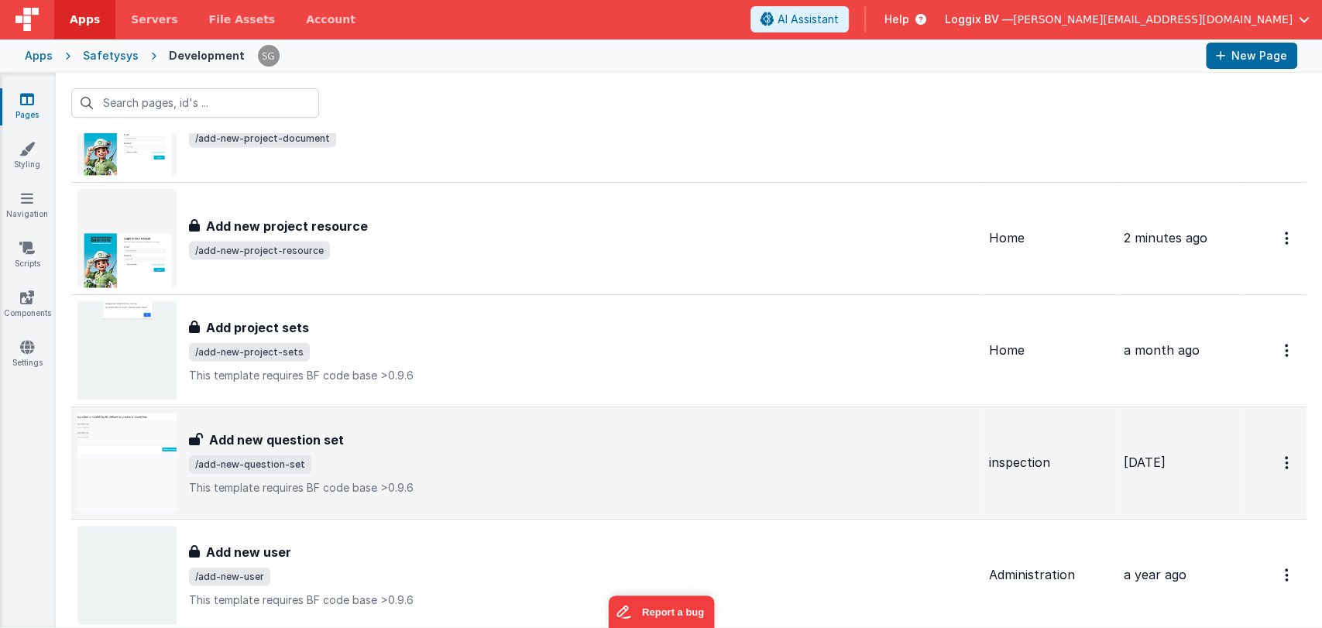
click at [316, 440] on h3 "Add new question set" at bounding box center [276, 440] width 135 height 19
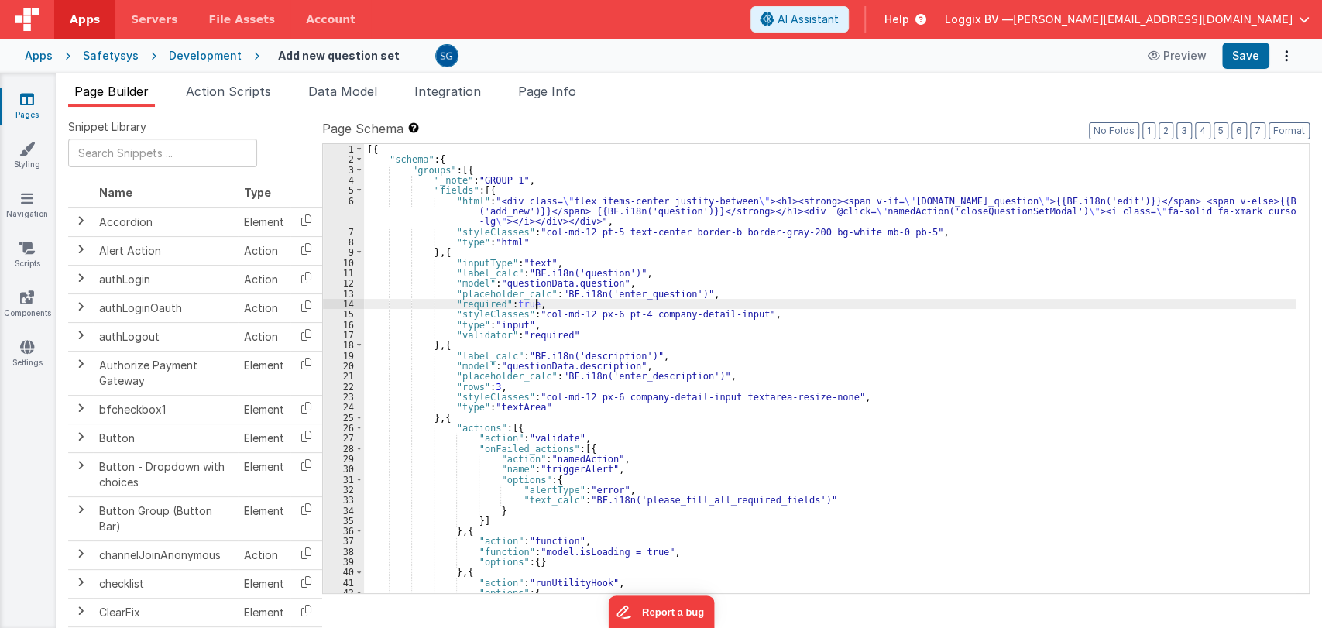
click at [684, 307] on div "[{ "schema" : { "groups" : [{ "_note" : "GROUP 1" , "fields" : [{ "html" : "<di…" at bounding box center [830, 379] width 932 height 470
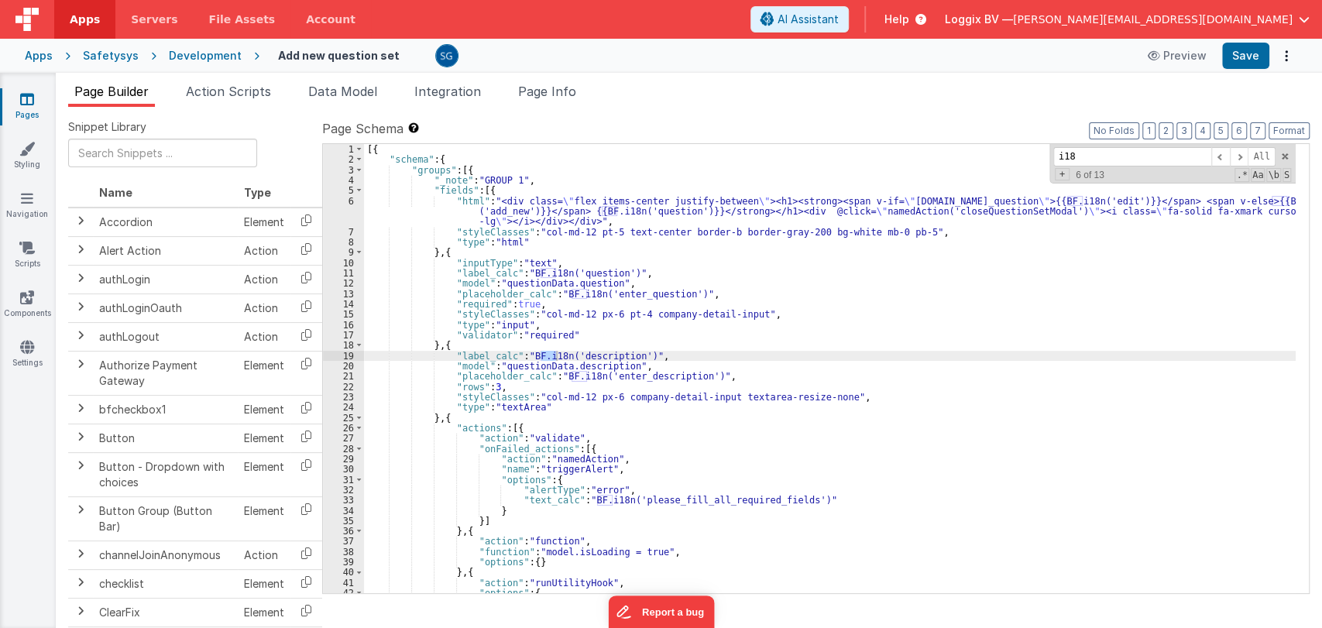
type input "i18n"
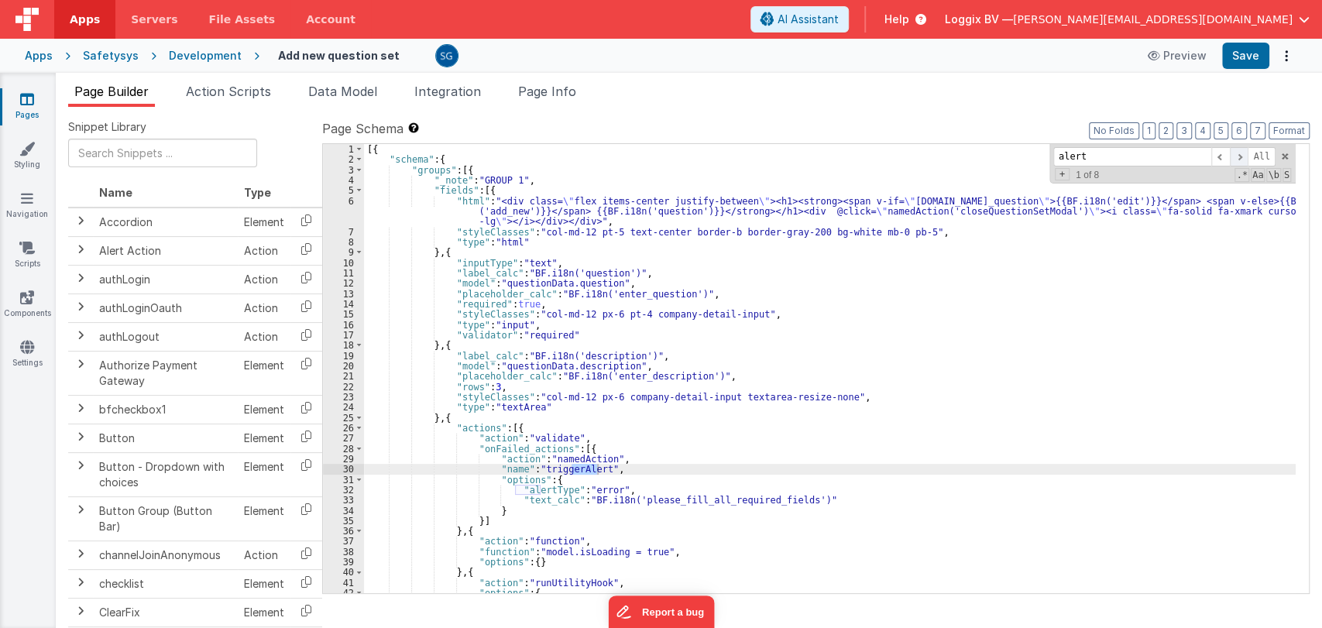
type input "alert"
click at [1236, 153] on span at bounding box center [1239, 156] width 19 height 19
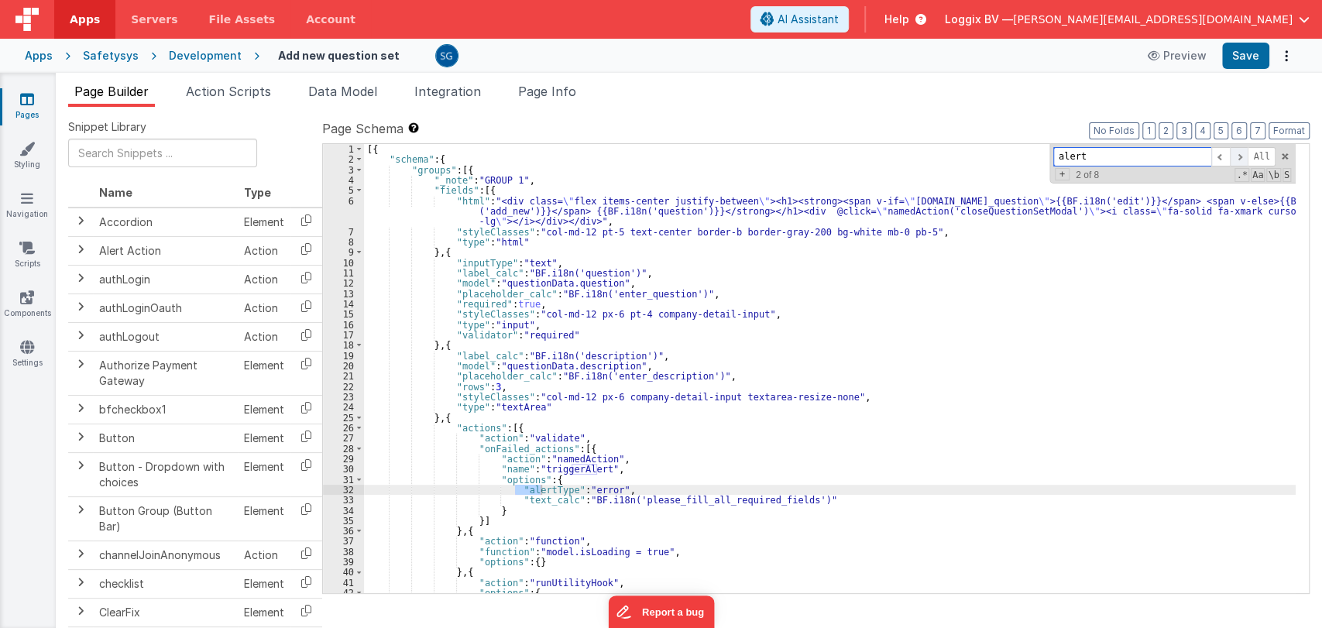
click at [1236, 153] on span at bounding box center [1239, 156] width 19 height 19
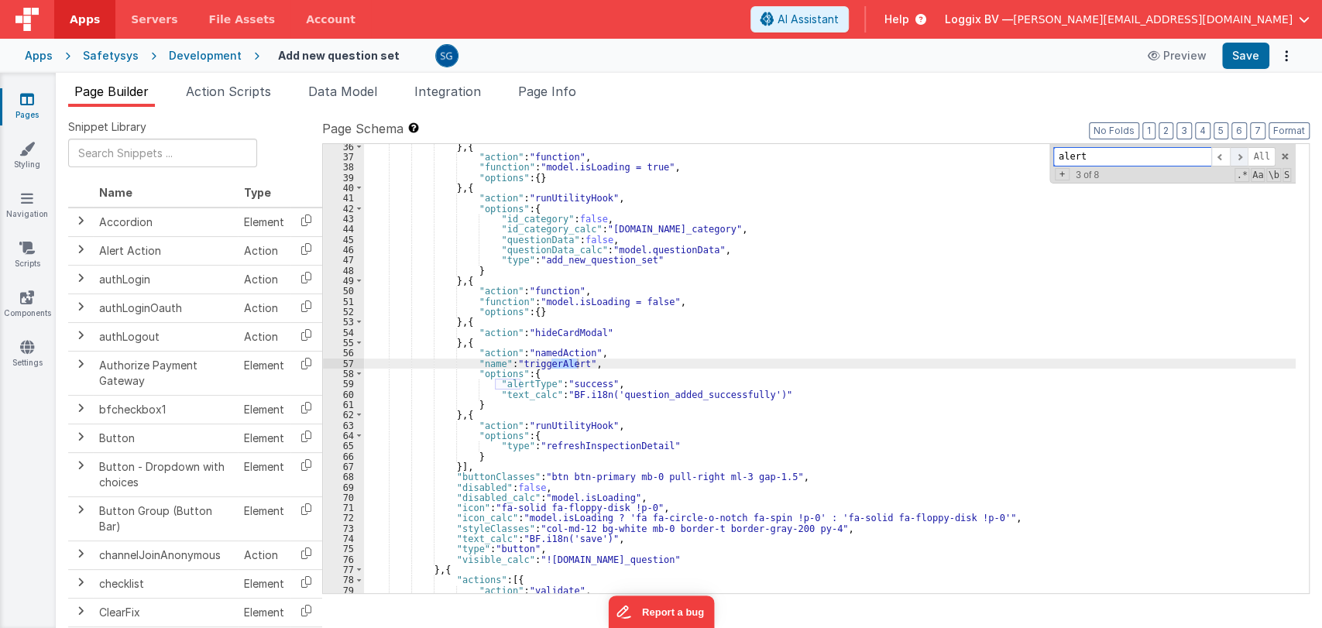
scroll to position [384, 0]
click at [1283, 153] on span at bounding box center [1284, 156] width 11 height 11
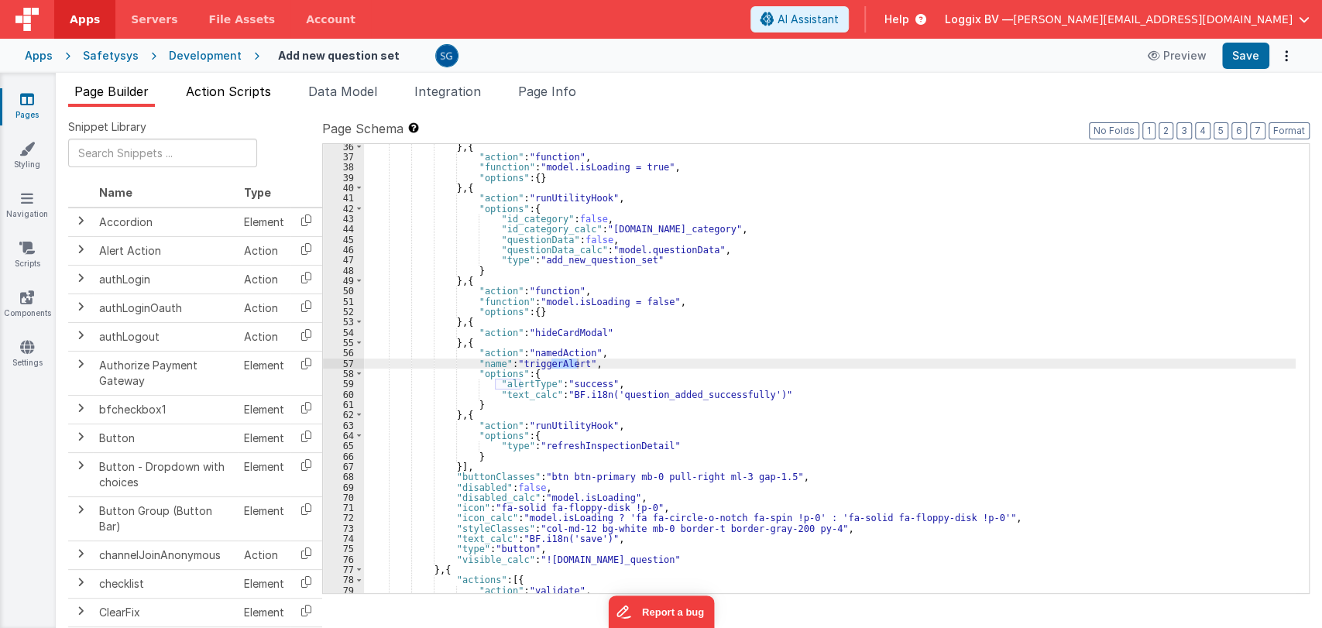
click at [218, 94] on span "Action Scripts" at bounding box center [228, 91] width 85 height 15
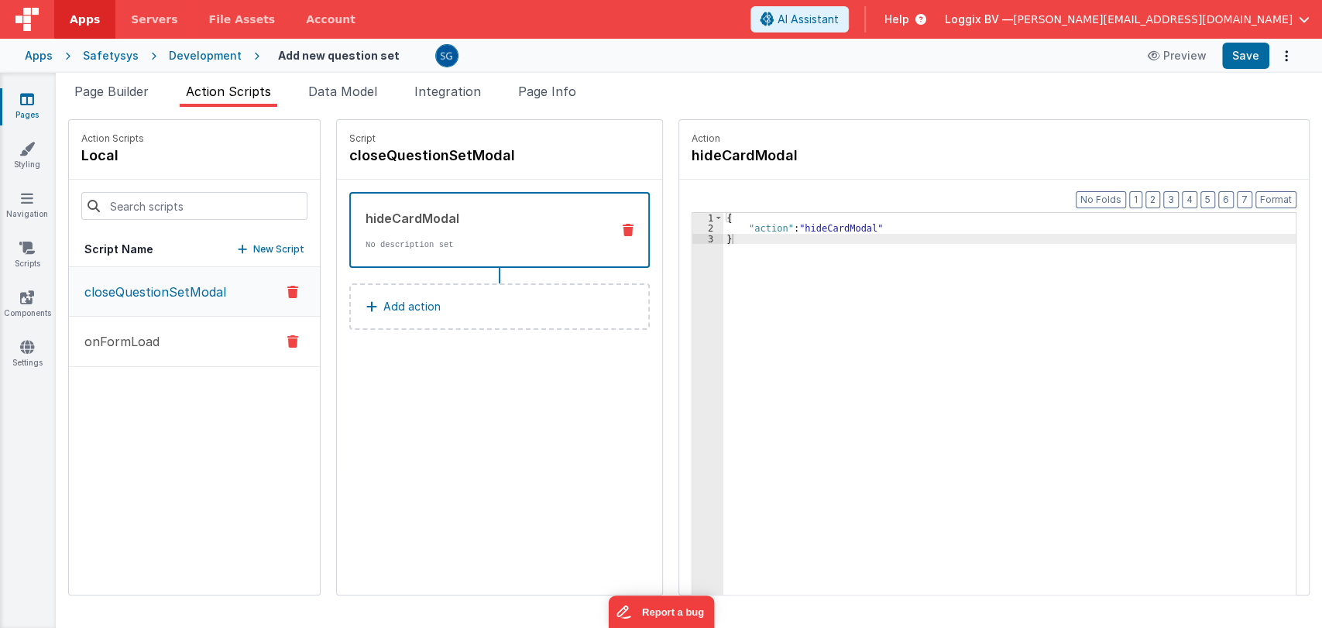
click at [136, 346] on p "onFormLoad" at bounding box center [117, 341] width 84 height 19
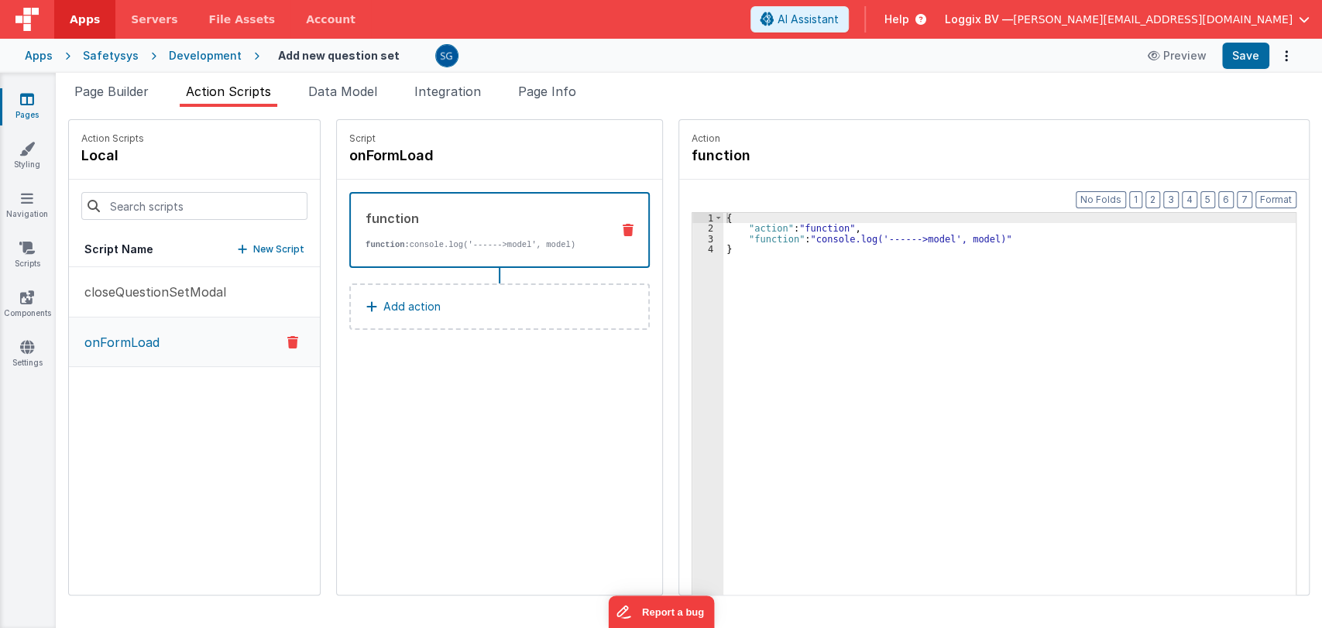
click at [26, 108] on link "Pages" at bounding box center [27, 106] width 56 height 31
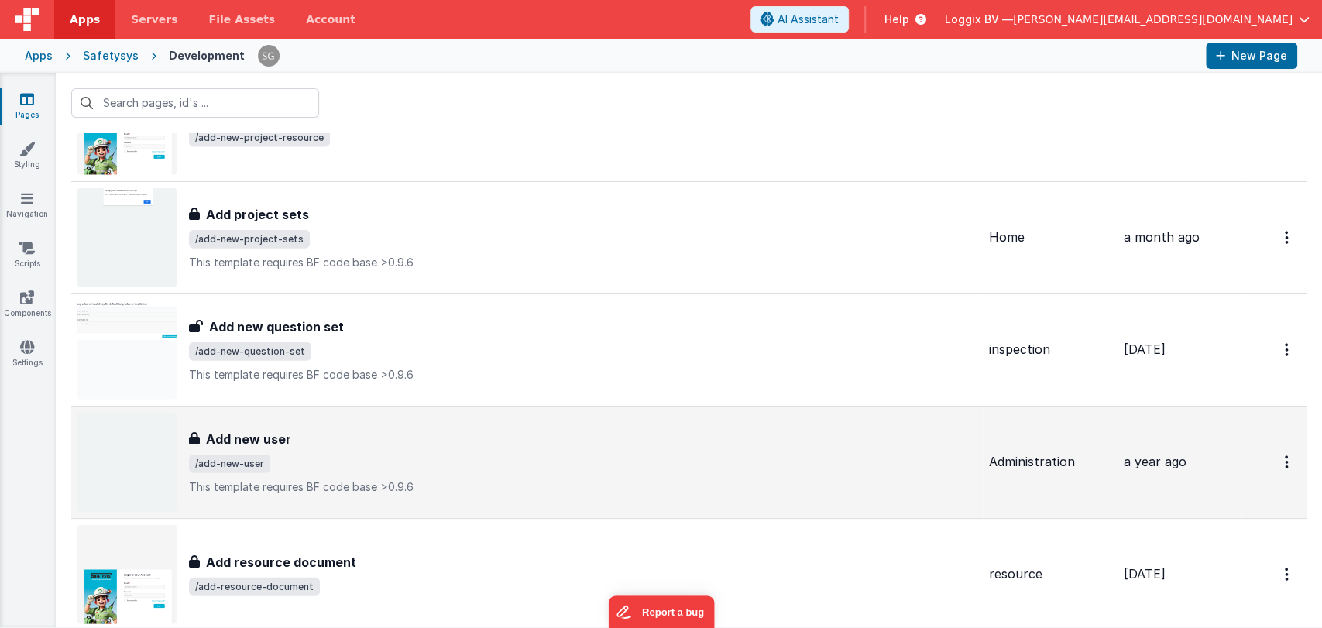
scroll to position [2487, 0]
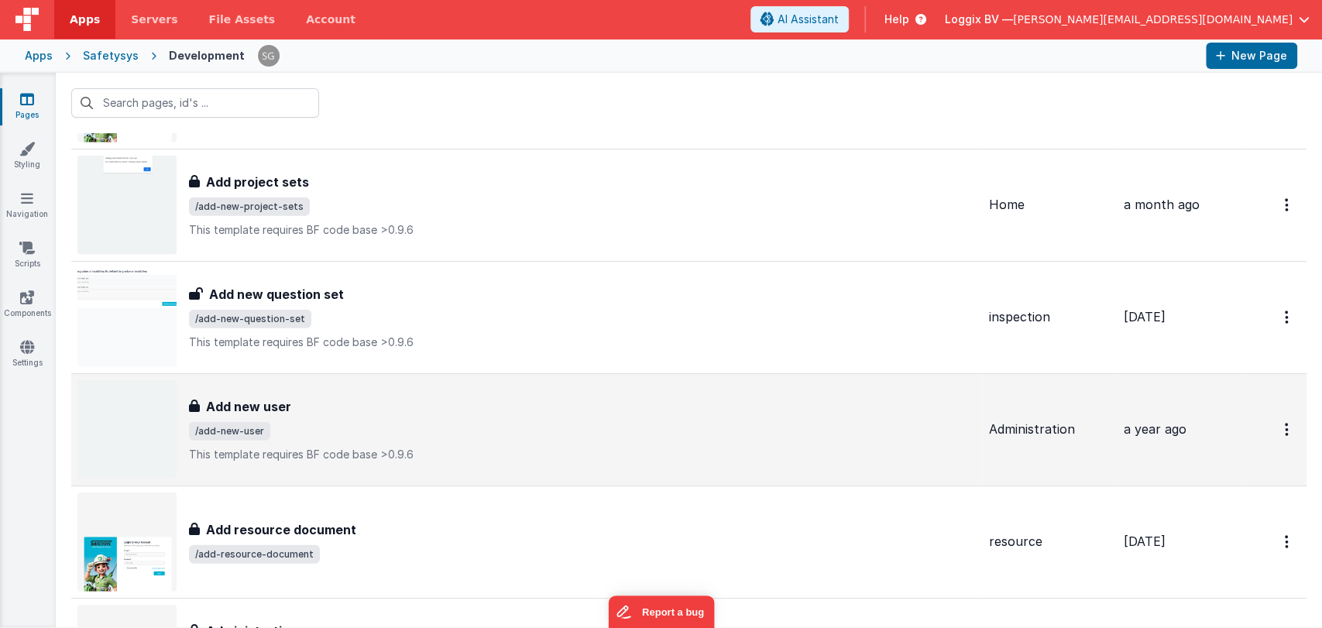
click at [311, 433] on div "Add new user Add new user /add-new-user This template requires BF code base >0.…" at bounding box center [583, 429] width 788 height 65
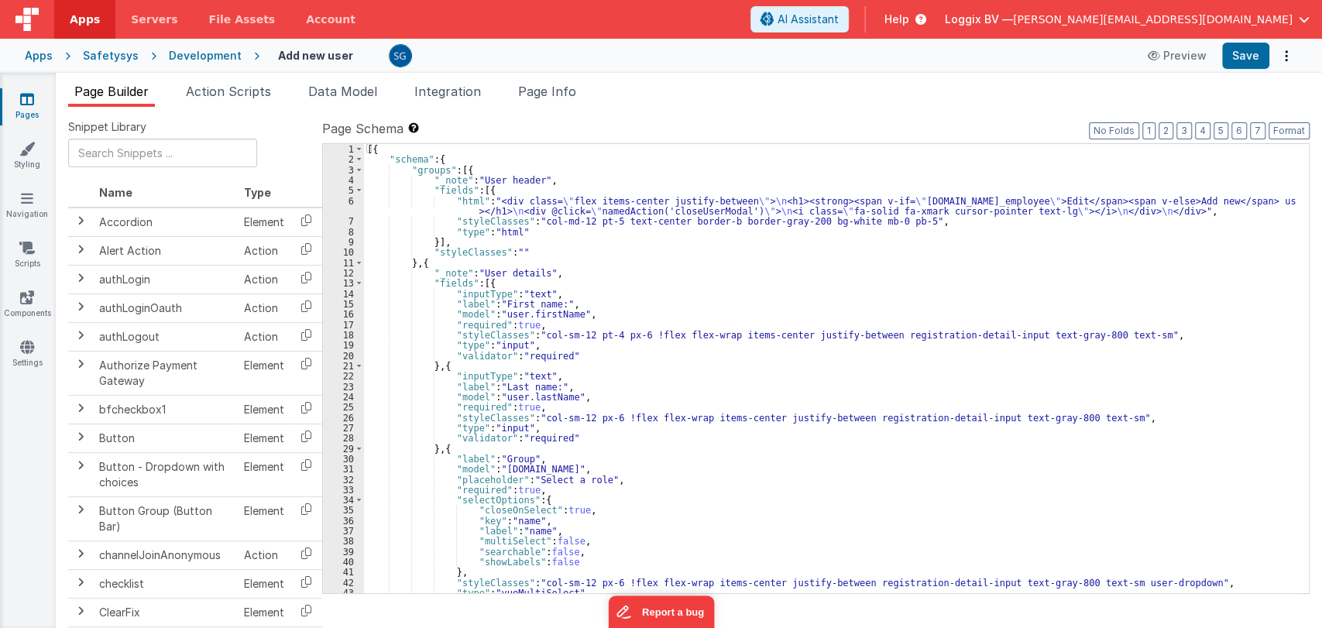
click at [654, 267] on div "[{ "schema" : { "groups" : [{ "_note" : "User header" , "fields" : [{ "html" : …" at bounding box center [830, 379] width 932 height 470
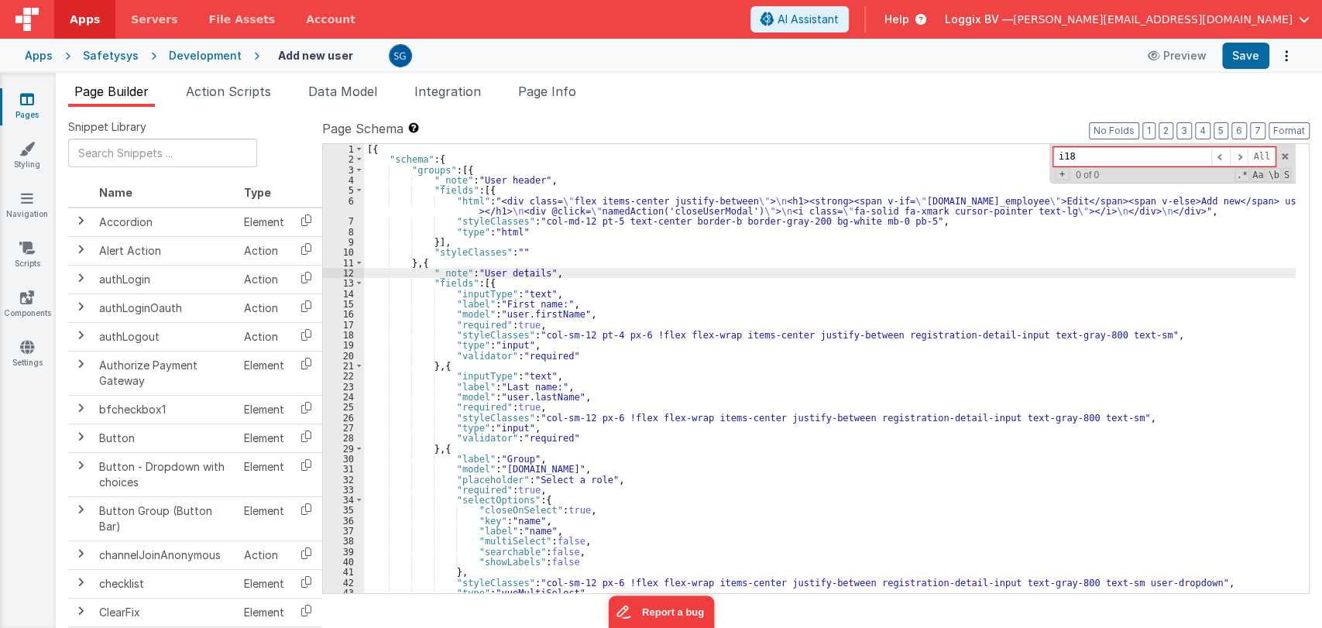
type input "i18n"
click at [1288, 153] on span at bounding box center [1284, 156] width 11 height 11
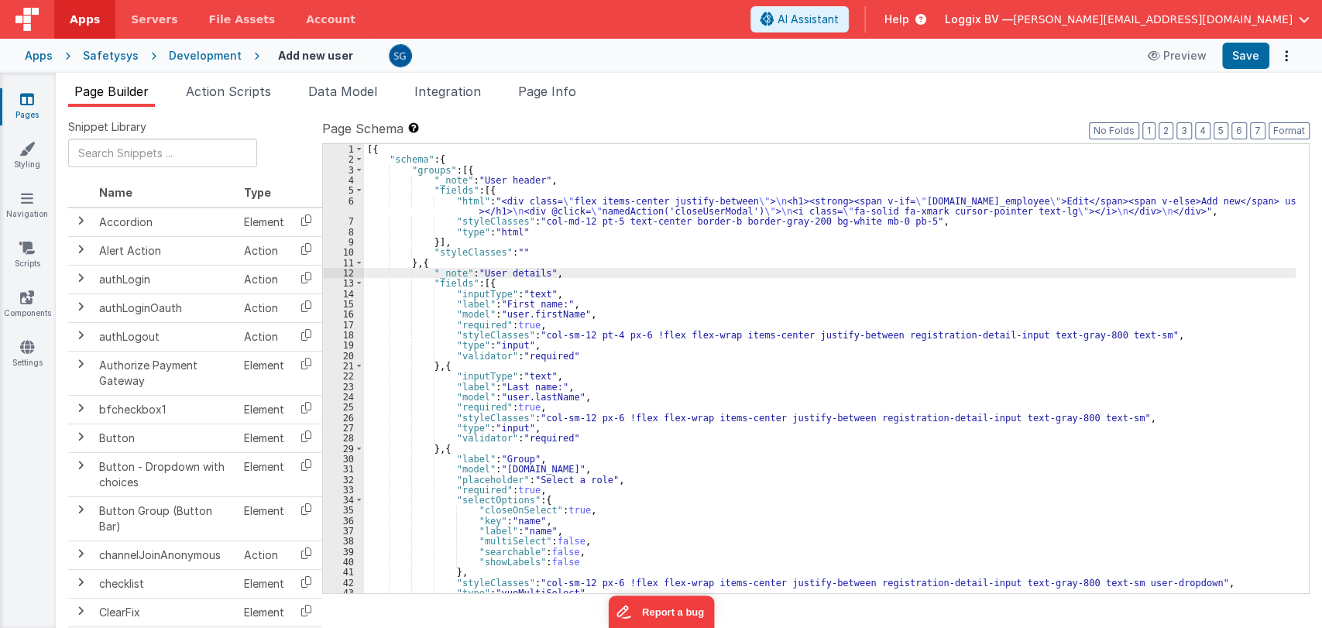
click at [349, 201] on div "6" at bounding box center [343, 206] width 41 height 21
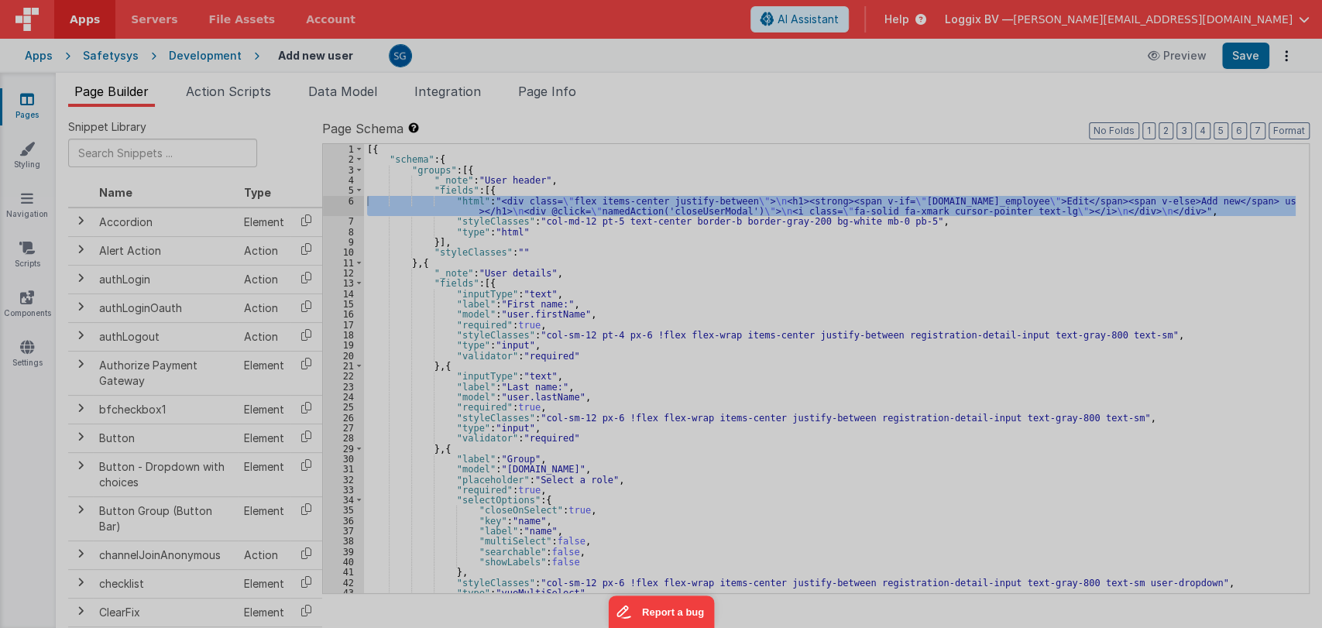
click at [349, 201] on div at bounding box center [661, 314] width 1322 height 628
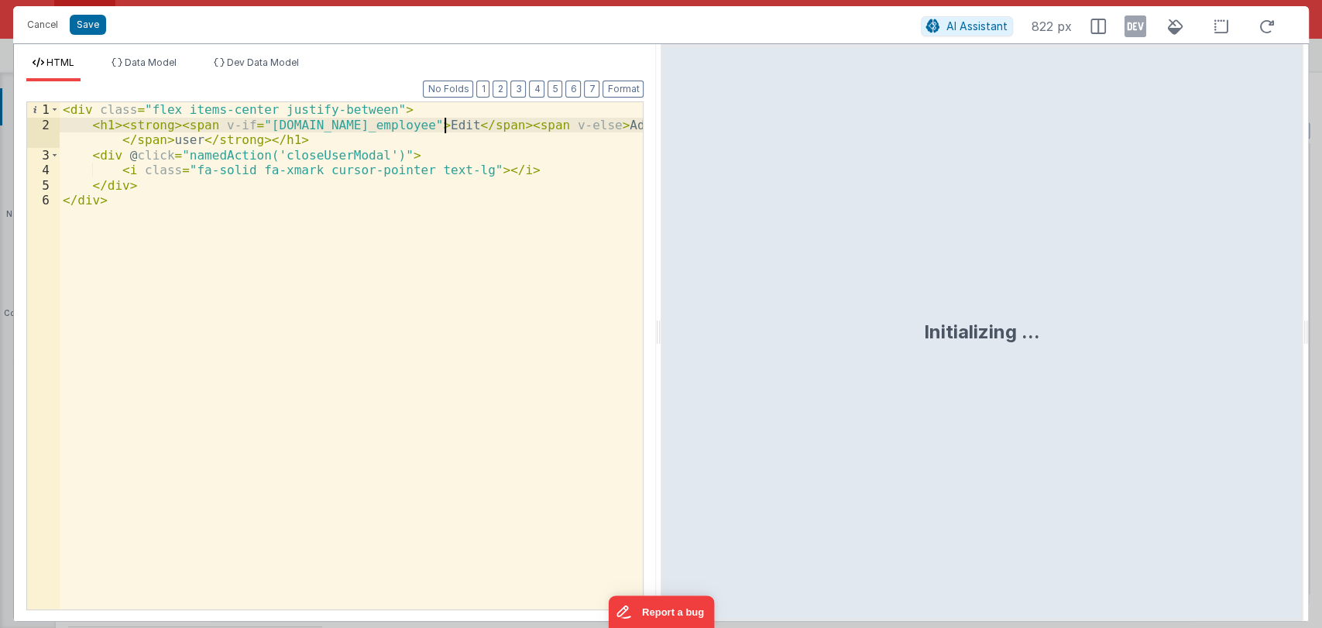
click at [446, 125] on div "< div class = "flex items-center justify-between" > < h1 > < strong > < span v-…" at bounding box center [352, 371] width 584 height 538
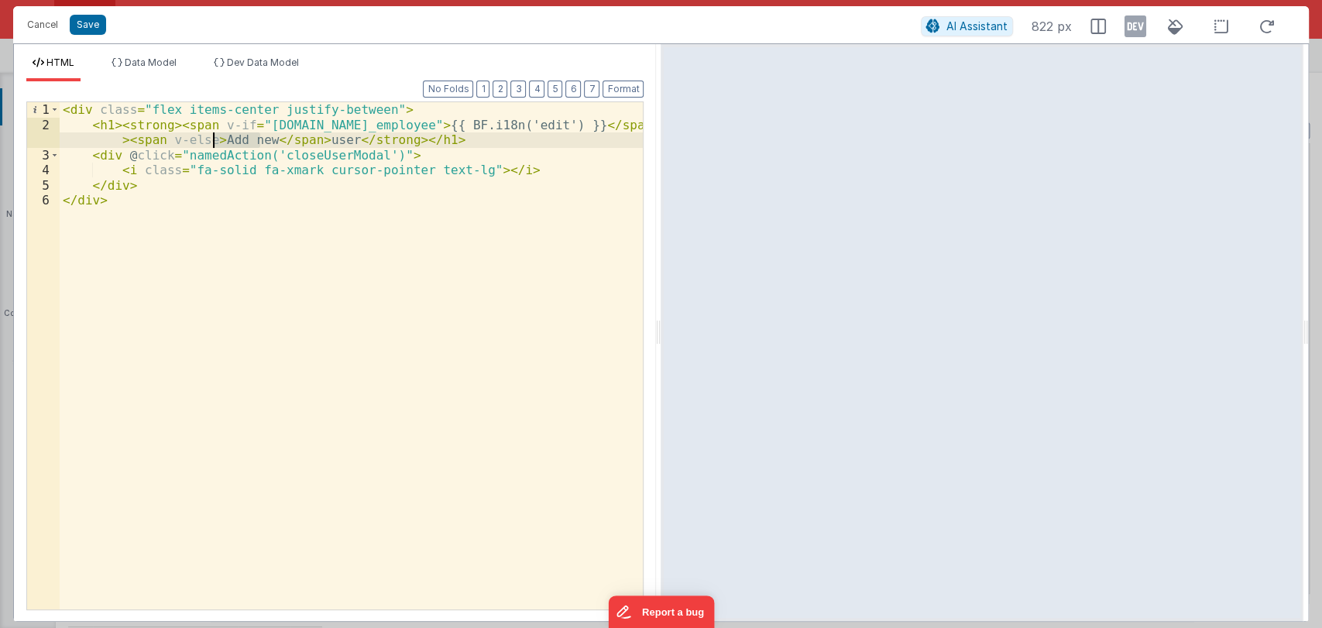
drag, startPoint x: 259, startPoint y: 141, endPoint x: 212, endPoint y: 138, distance: 47.3
click at [212, 138] on div "< div class = "flex items-center justify-between" > < h1 > < strong > < span v-…" at bounding box center [352, 371] width 584 height 538
click at [298, 196] on div "< div class = "flex items-center justify-between" > < h1 > < strong > < span v-…" at bounding box center [352, 371] width 584 height 538
click at [456, 136] on div "< div class = "flex items-center justify-between" > < h1 > < strong > < span v-…" at bounding box center [352, 371] width 584 height 538
paste textarea
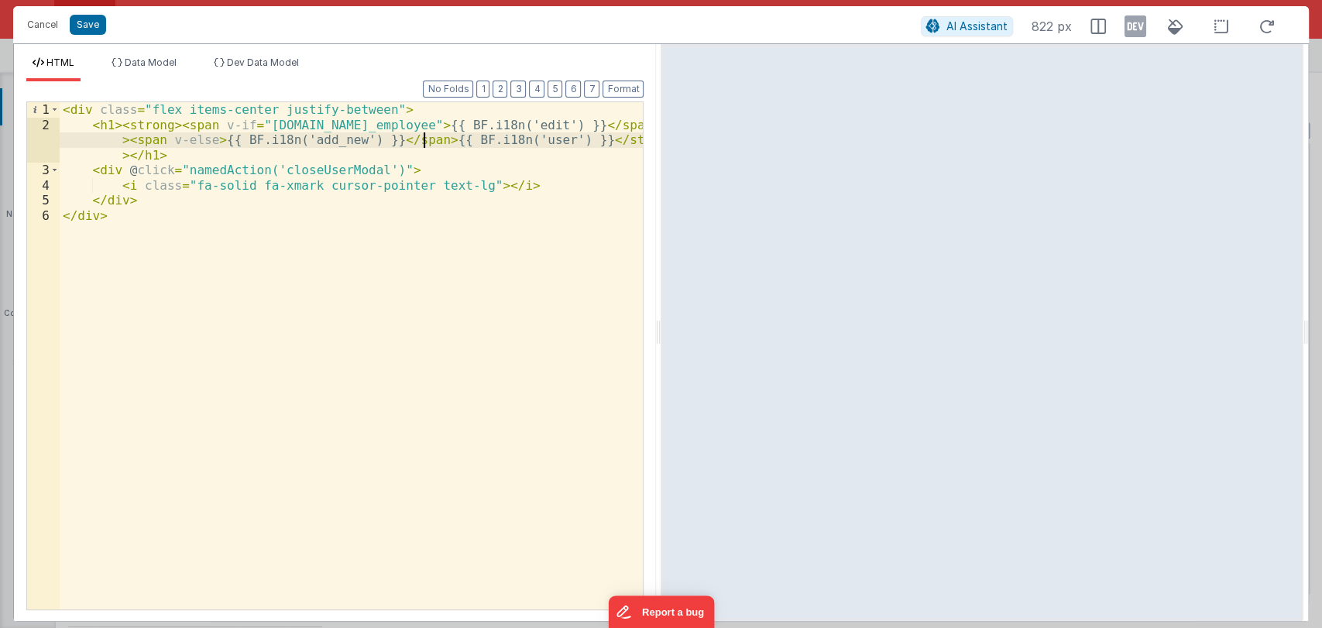
click at [421, 143] on div "< div class = "flex items-center justify-between" > < h1 > < strong > < span v-…" at bounding box center [352, 371] width 584 height 538
click at [91, 22] on button "Save" at bounding box center [88, 25] width 36 height 20
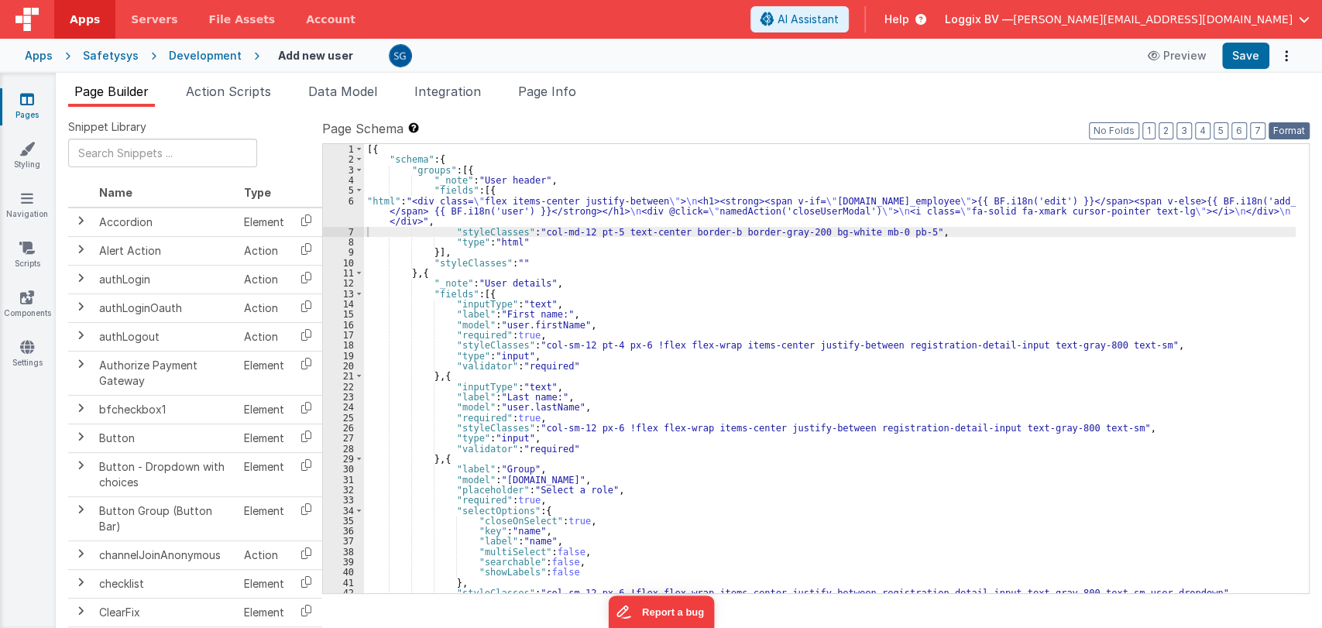
click at [1293, 133] on button "Format" at bounding box center [1289, 130] width 41 height 17
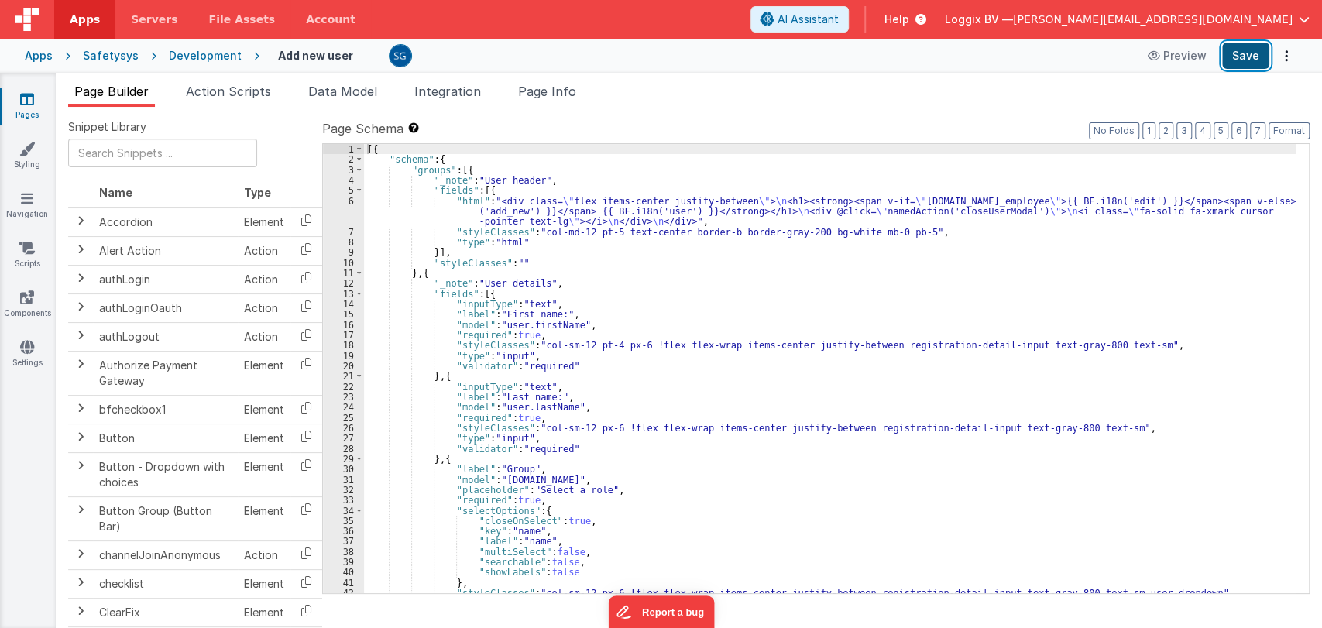
drag, startPoint x: 1246, startPoint y: 56, endPoint x: 1245, endPoint y: 66, distance: 10.1
click at [1245, 66] on button "Save" at bounding box center [1245, 56] width 47 height 26
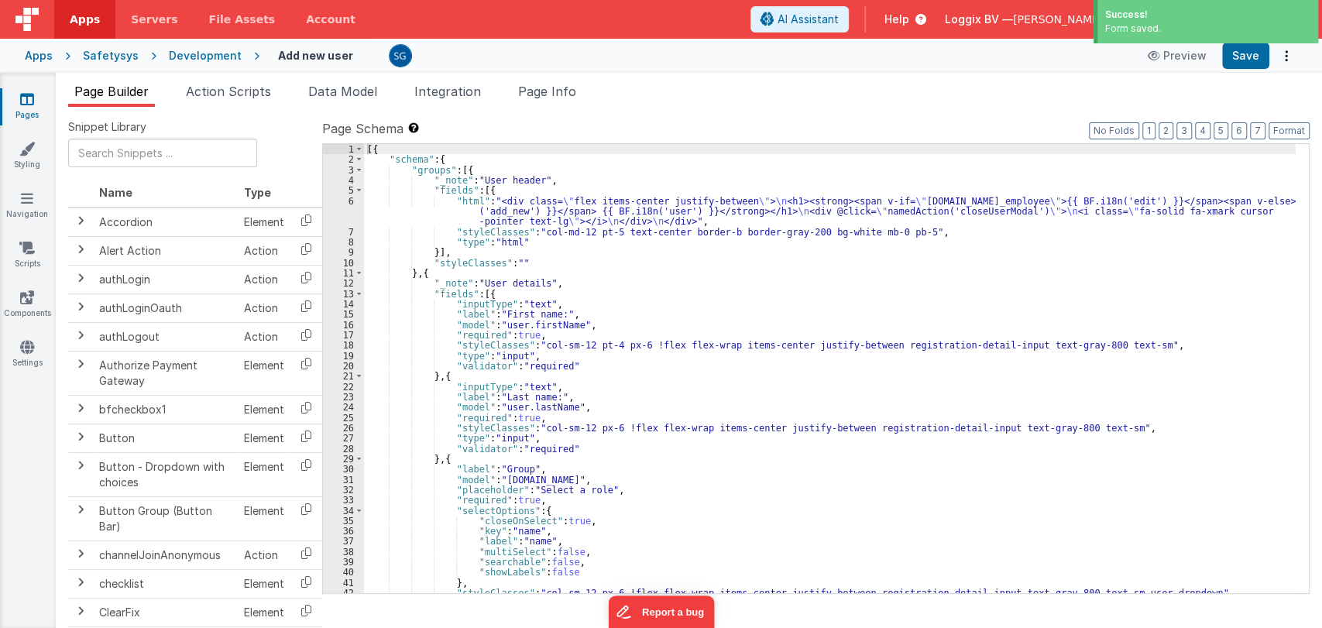
click at [1001, 94] on ul "Page Builder Action Scripts Data Model Integration Page Info" at bounding box center [689, 94] width 1266 height 25
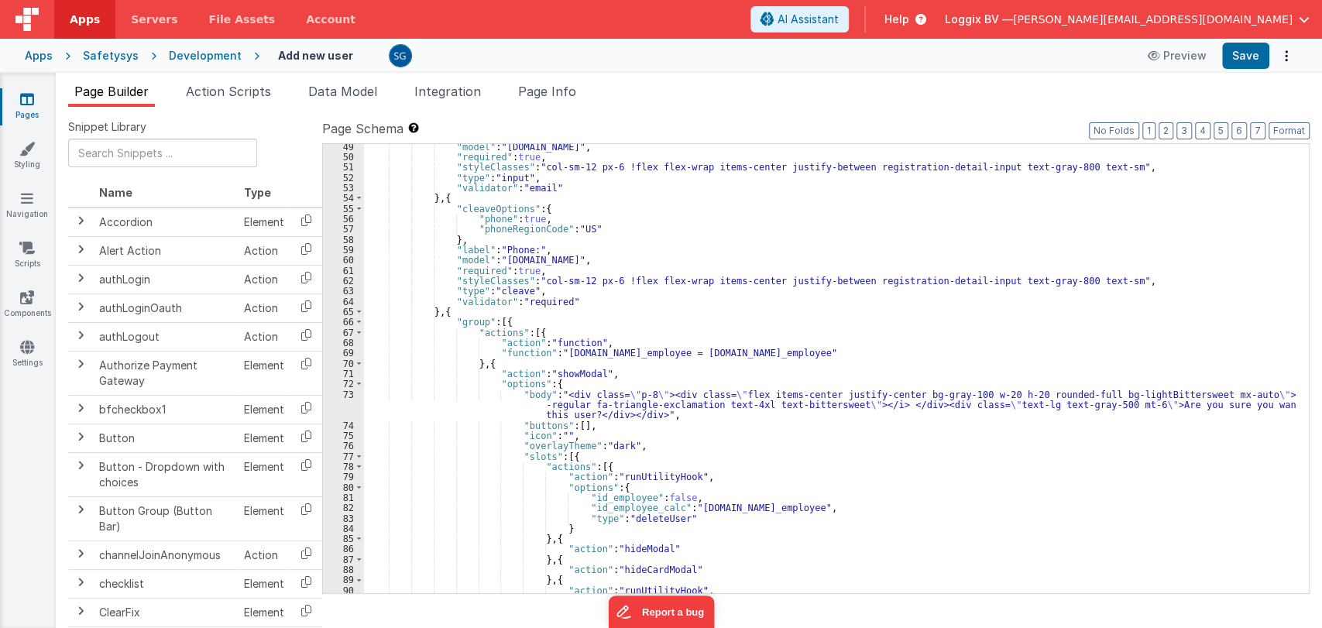
scroll to position [521, 0]
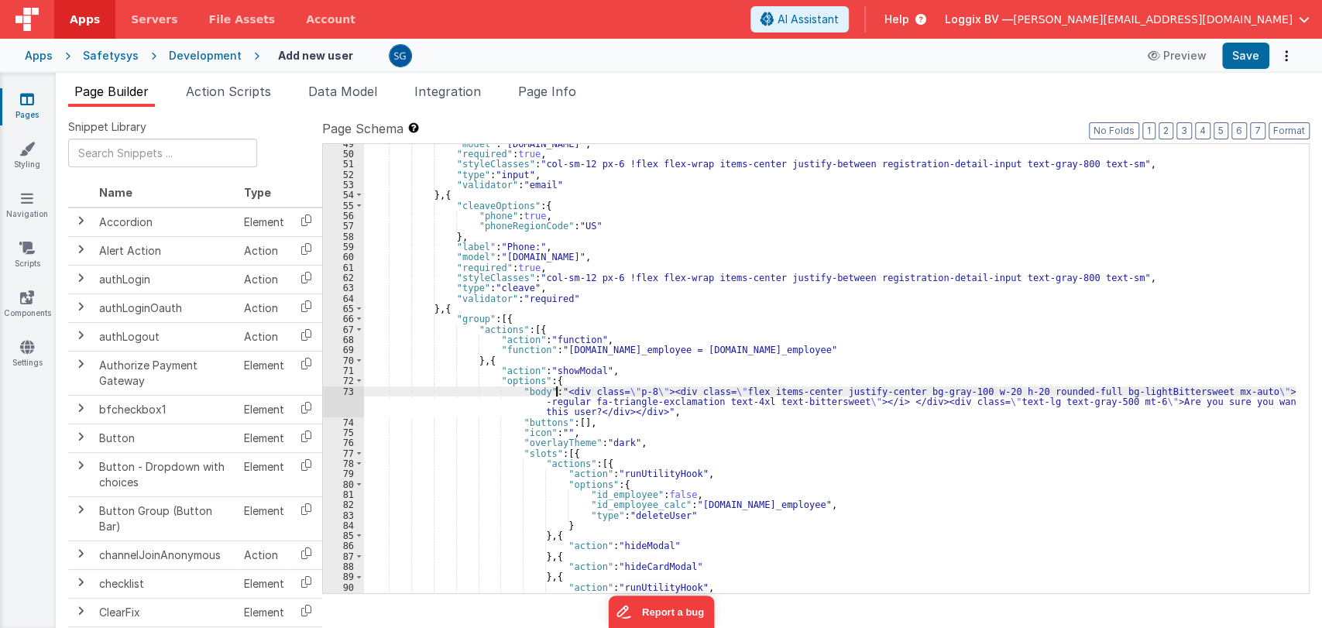
click at [554, 393] on div ""model" : "[DOMAIN_NAME]" , "required" : true , "styleClasses" : "col-sm-12 px-…" at bounding box center [830, 374] width 932 height 470
click at [345, 391] on div "73" at bounding box center [343, 401] width 41 height 31
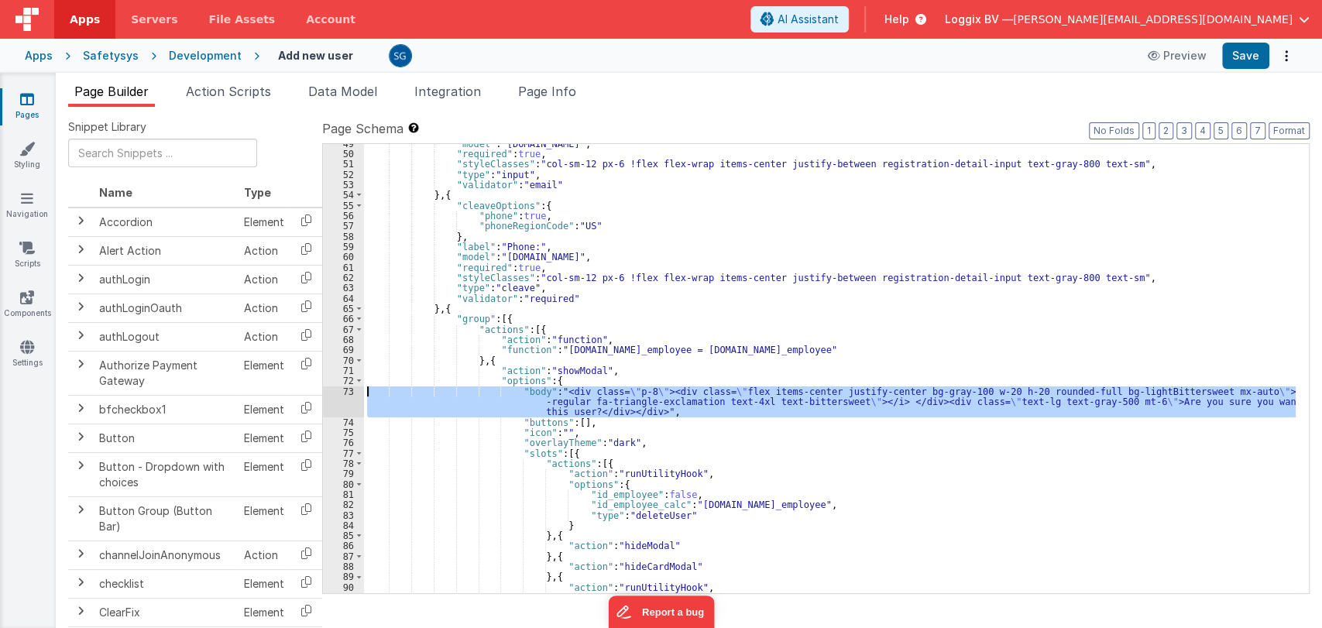
click at [345, 391] on div "73" at bounding box center [343, 401] width 41 height 31
click at [350, 391] on div "73" at bounding box center [343, 401] width 41 height 31
click at [704, 407] on div ""model" : "[DOMAIN_NAME]" , "required" : true , "styleClasses" : "col-sm-12 px-…" at bounding box center [830, 368] width 932 height 449
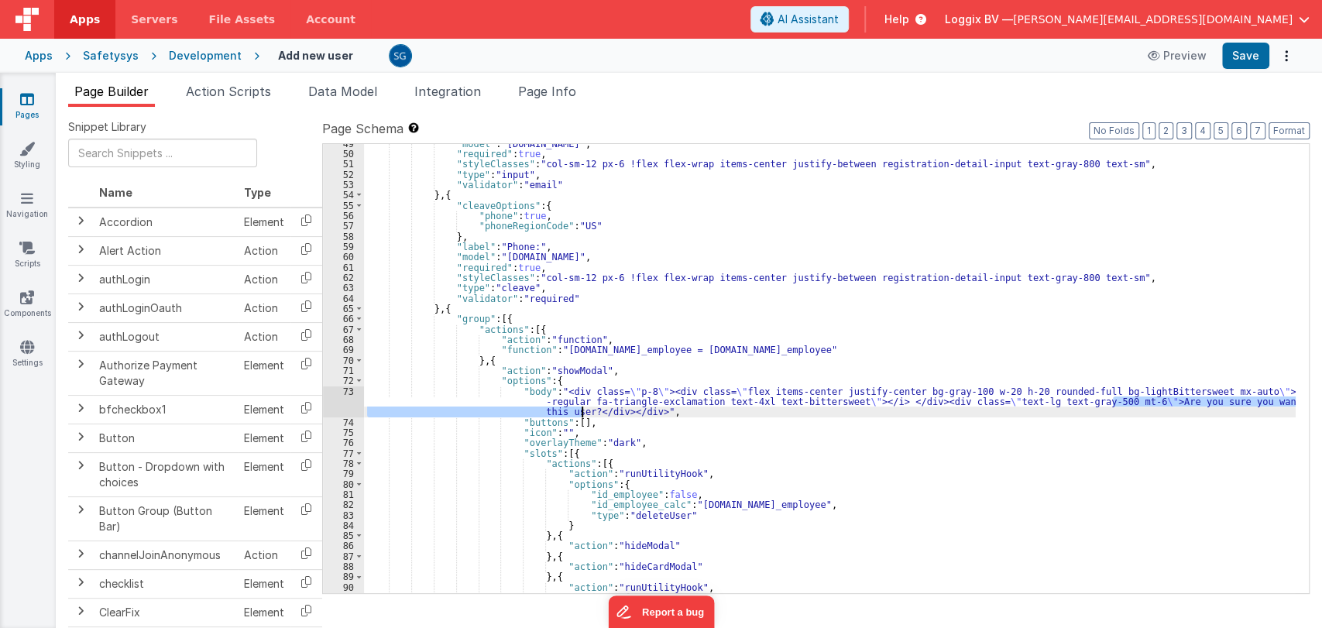
drag, startPoint x: 1113, startPoint y: 404, endPoint x: 582, endPoint y: 411, distance: 530.6
click at [582, 411] on div ""model" : "[DOMAIN_NAME]" , "required" : true , "styleClasses" : "col-sm-12 px-…" at bounding box center [830, 374] width 932 height 470
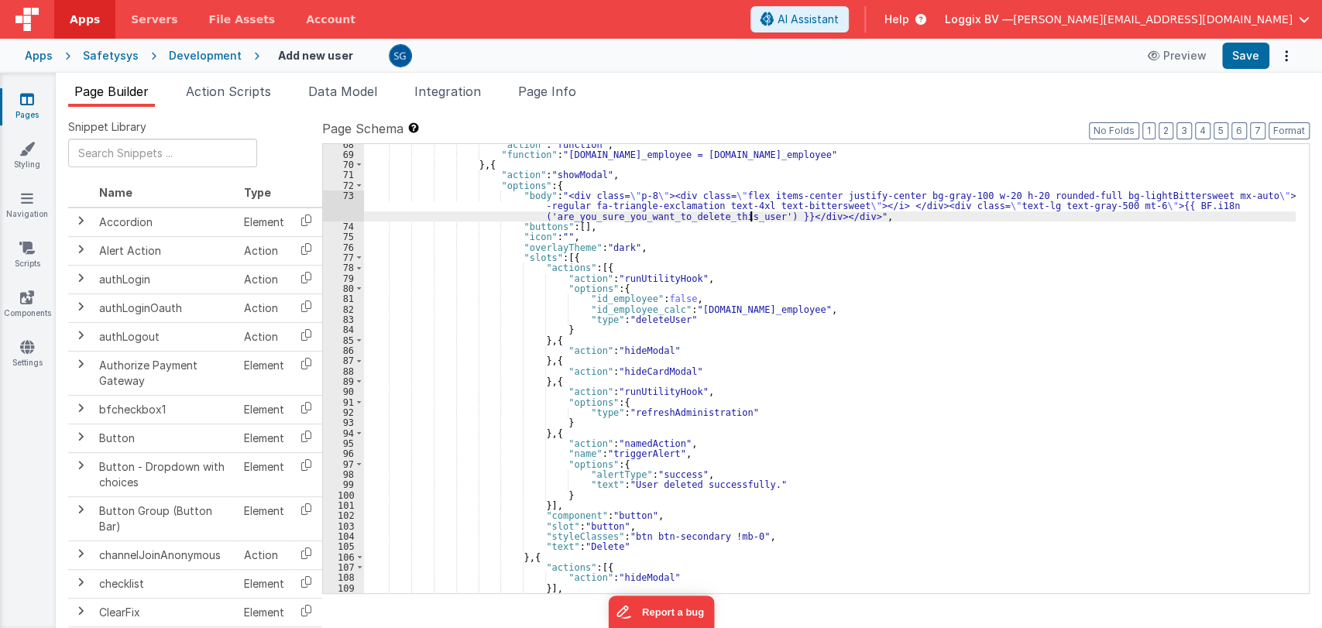
scroll to position [719, 0]
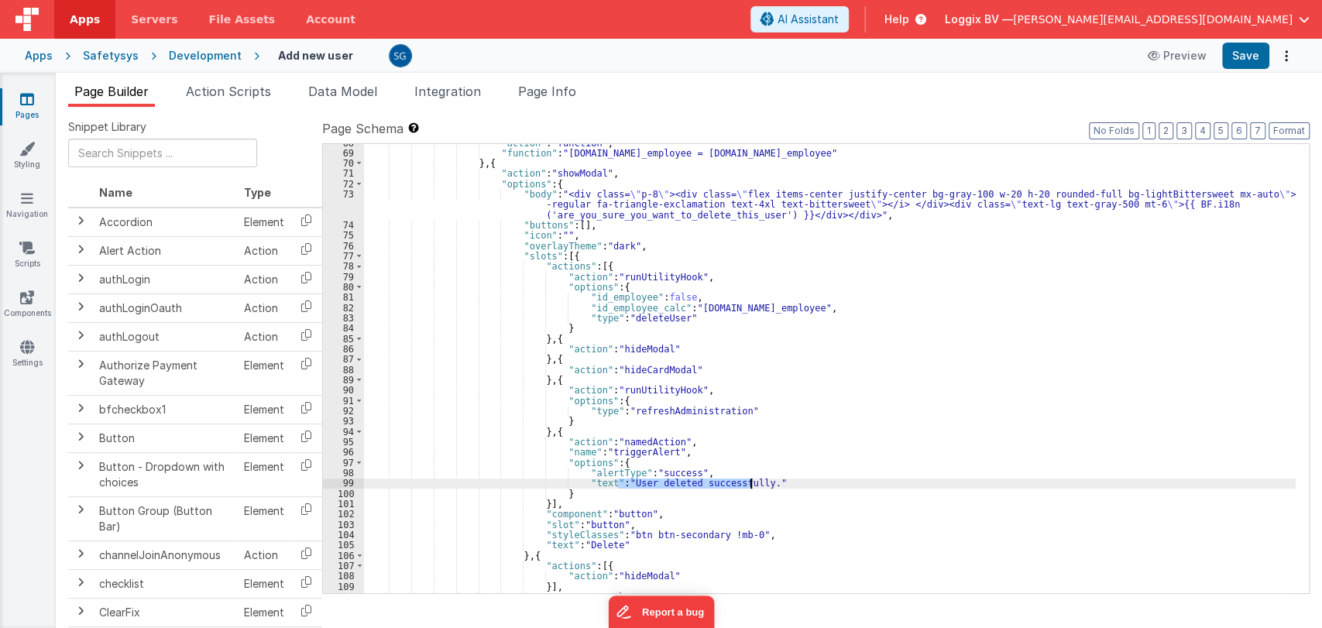
drag, startPoint x: 619, startPoint y: 483, endPoint x: 750, endPoint y: 484, distance: 130.9
click at [750, 484] on div ""action" : "function" , "function" : "[DOMAIN_NAME]_employee = [DOMAIN_NAME]_em…" at bounding box center [830, 373] width 932 height 470
paste textarea
click at [596, 481] on div ""action" : "function" , "function" : "[DOMAIN_NAME]_employee = [DOMAIN_NAME]_em…" at bounding box center [830, 373] width 932 height 470
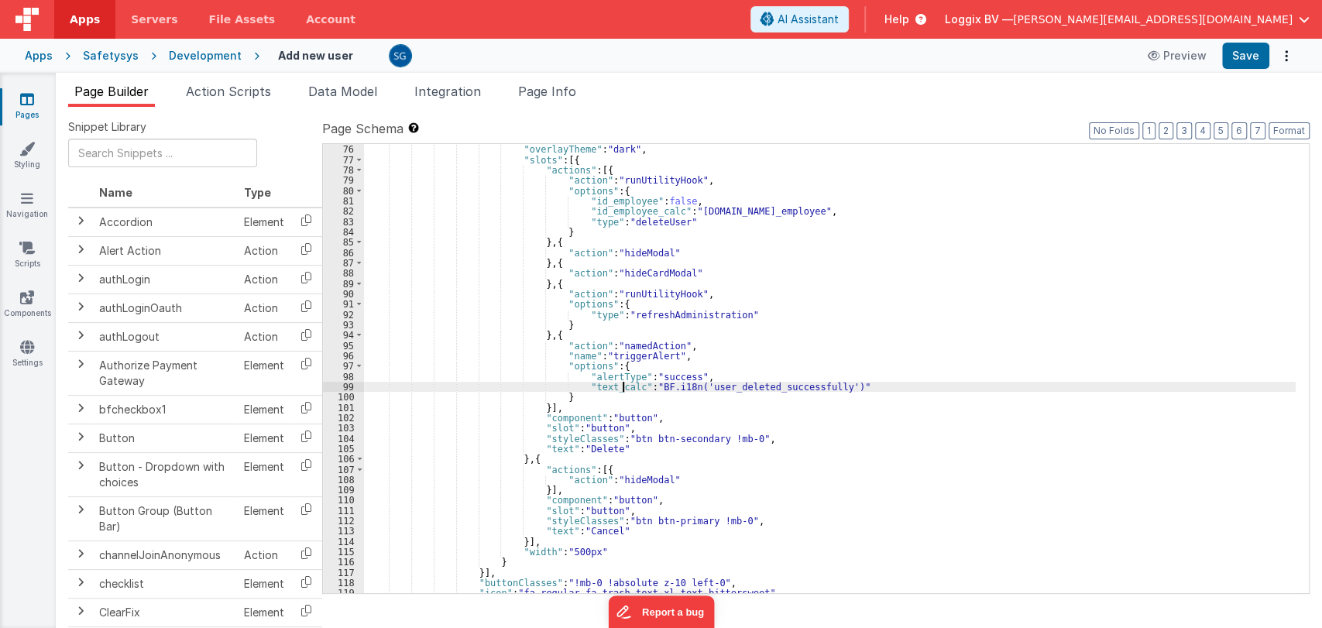
scroll to position [816, 0]
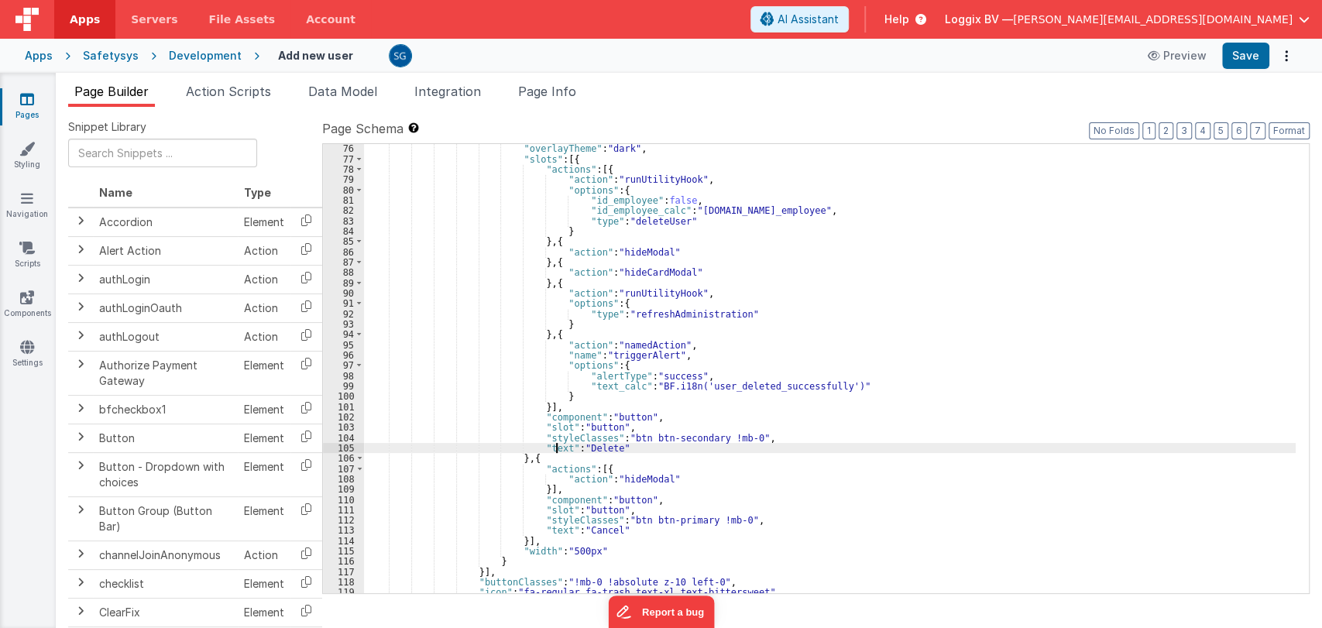
click at [558, 447] on div ""overlayTheme" : "dark" , "slots" : [{ "actions" : [{ "action" : "runUtilityHoo…" at bounding box center [830, 378] width 932 height 470
click at [631, 450] on div ""overlayTheme" : "dark" , "slots" : [{ "actions" : [{ "action" : "runUtilityHoo…" at bounding box center [830, 378] width 932 height 470
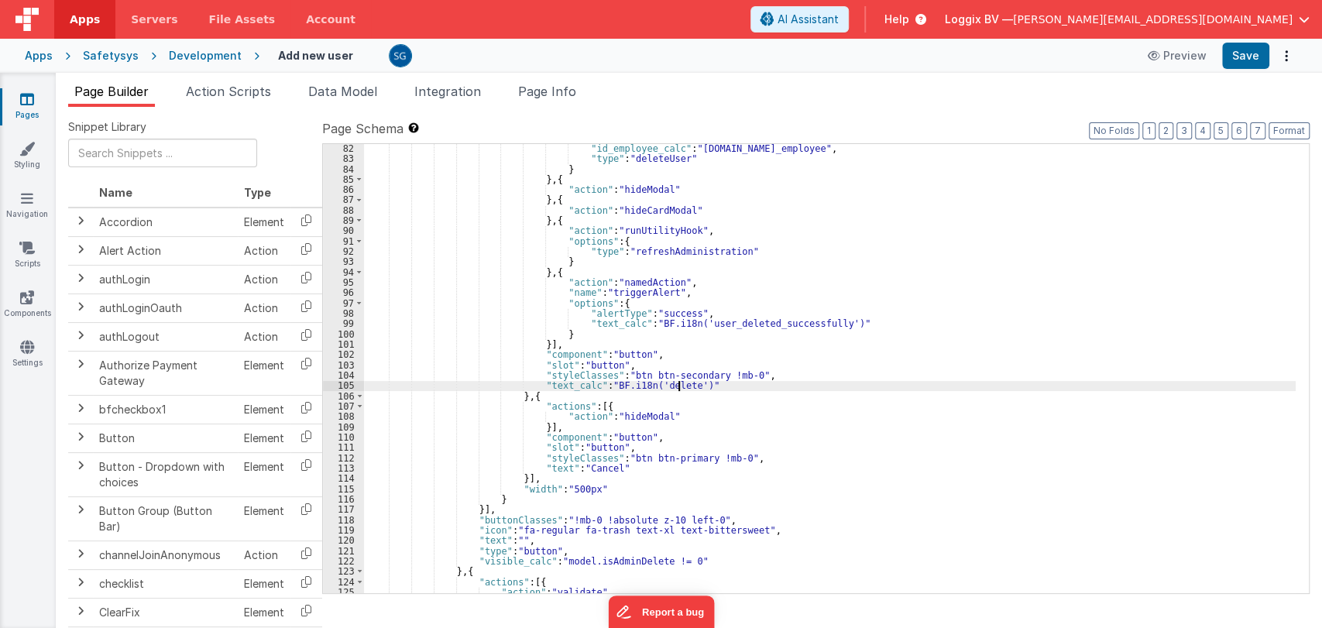
scroll to position [879, 0]
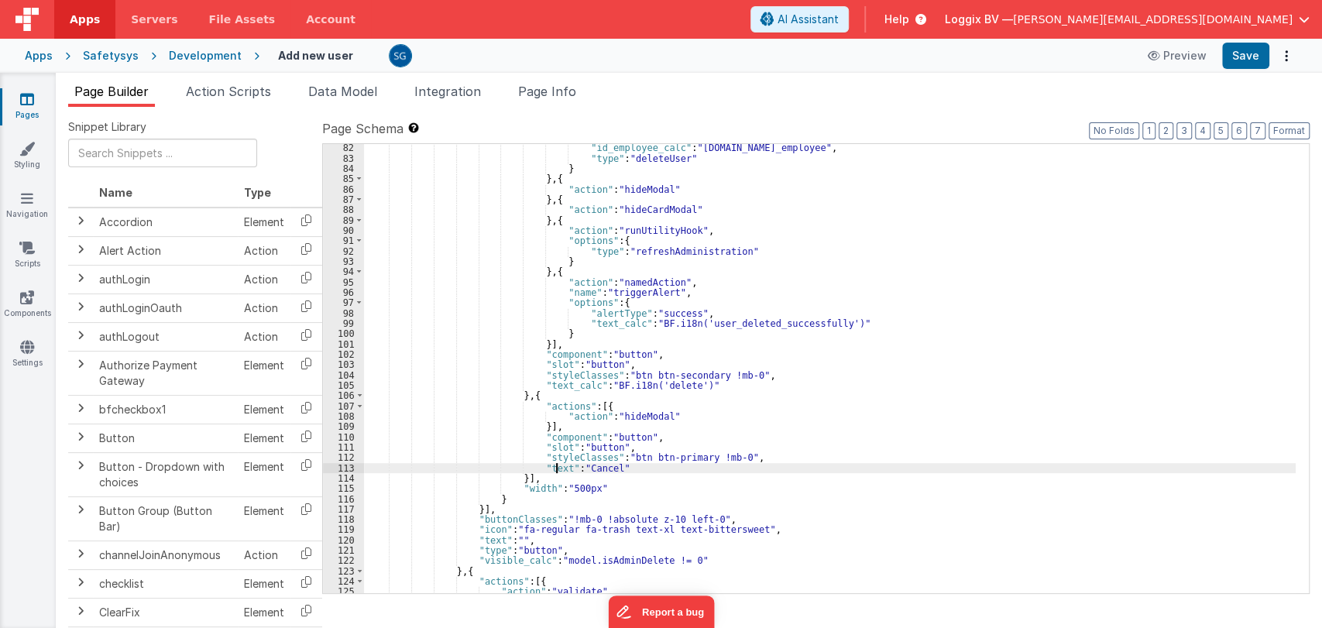
click at [557, 467] on div ""id_employee_calc" : "[DOMAIN_NAME]_employee" , "type" : "deleteUser" } } , { "…" at bounding box center [830, 378] width 932 height 470
click at [634, 469] on div ""id_employee_calc" : "[DOMAIN_NAME]_employee" , "type" : "deleteUser" } } , { "…" at bounding box center [830, 378] width 932 height 470
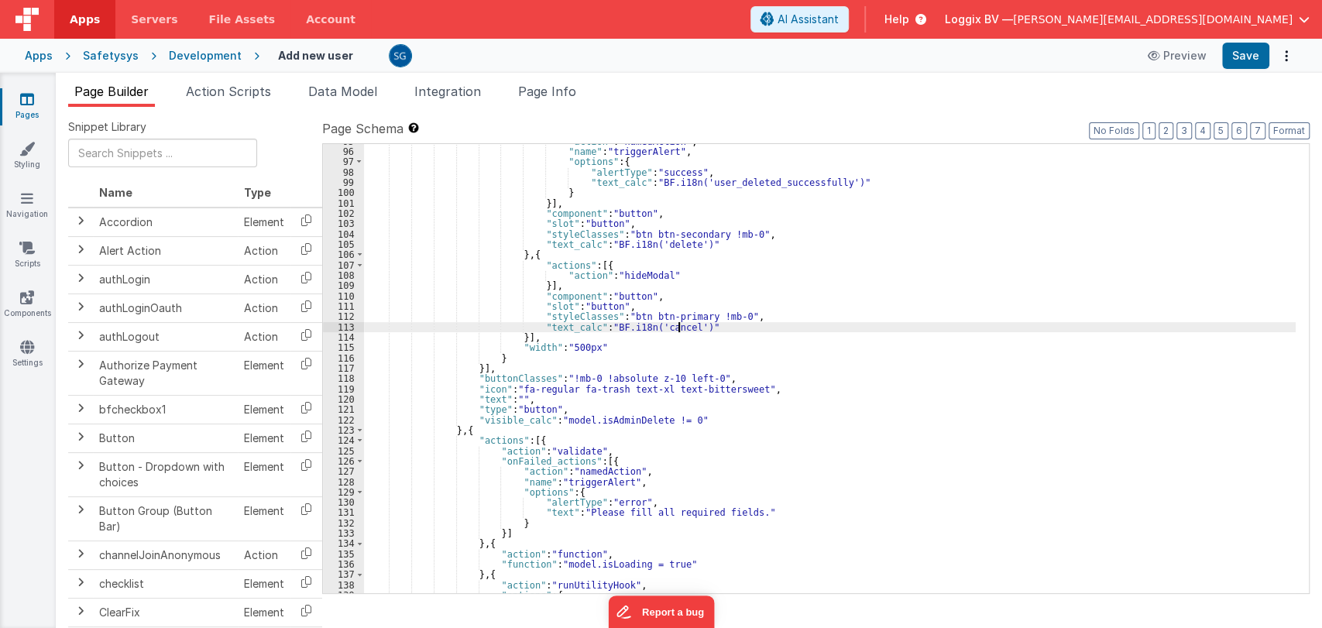
scroll to position [1021, 0]
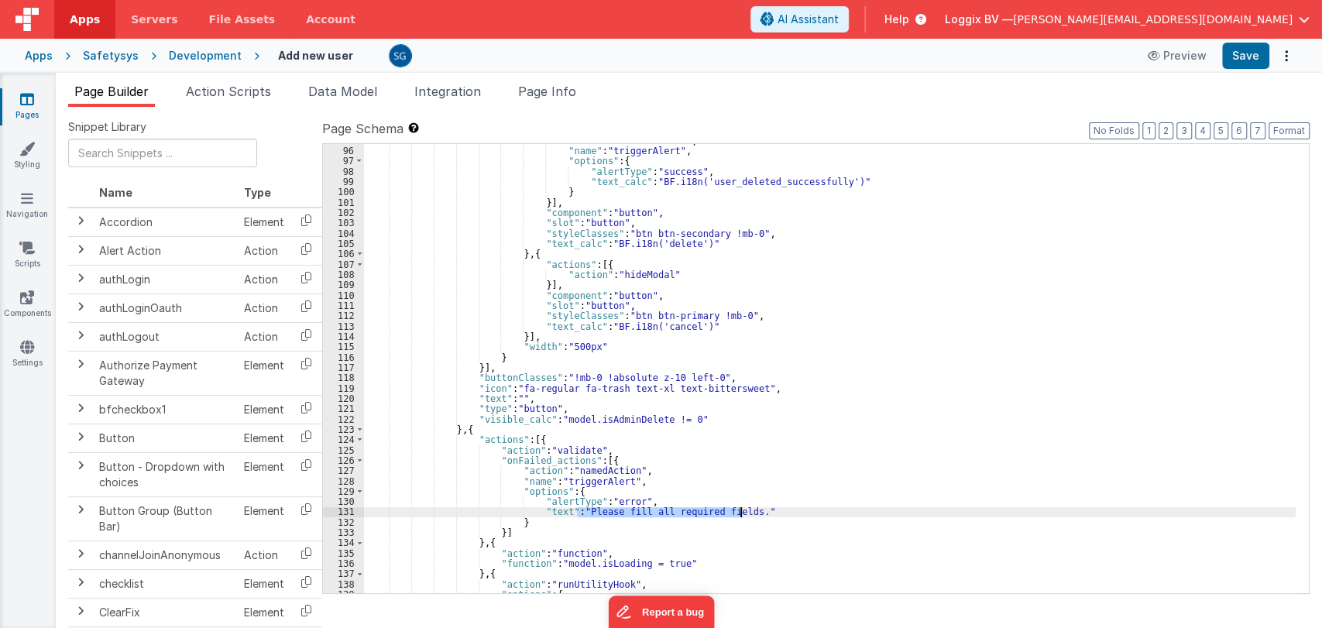
drag, startPoint x: 575, startPoint y: 512, endPoint x: 740, endPoint y: 511, distance: 165.0
click at [740, 511] on div ""action" : "namedAction" , "name" : "triggerAlert" , "options" : { "alertType" …" at bounding box center [830, 371] width 932 height 470
paste textarea
click at [555, 513] on div ""action" : "namedAction" , "name" : "triggerAlert" , "options" : { "alertType" …" at bounding box center [830, 371] width 932 height 470
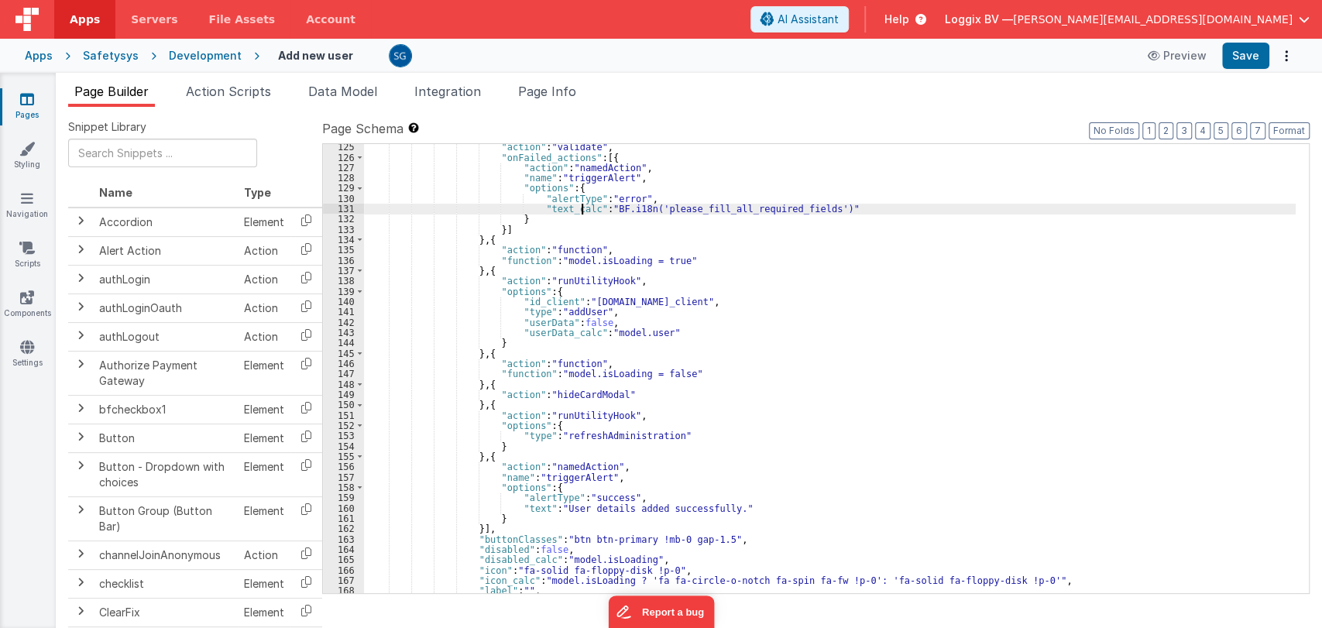
scroll to position [1329, 0]
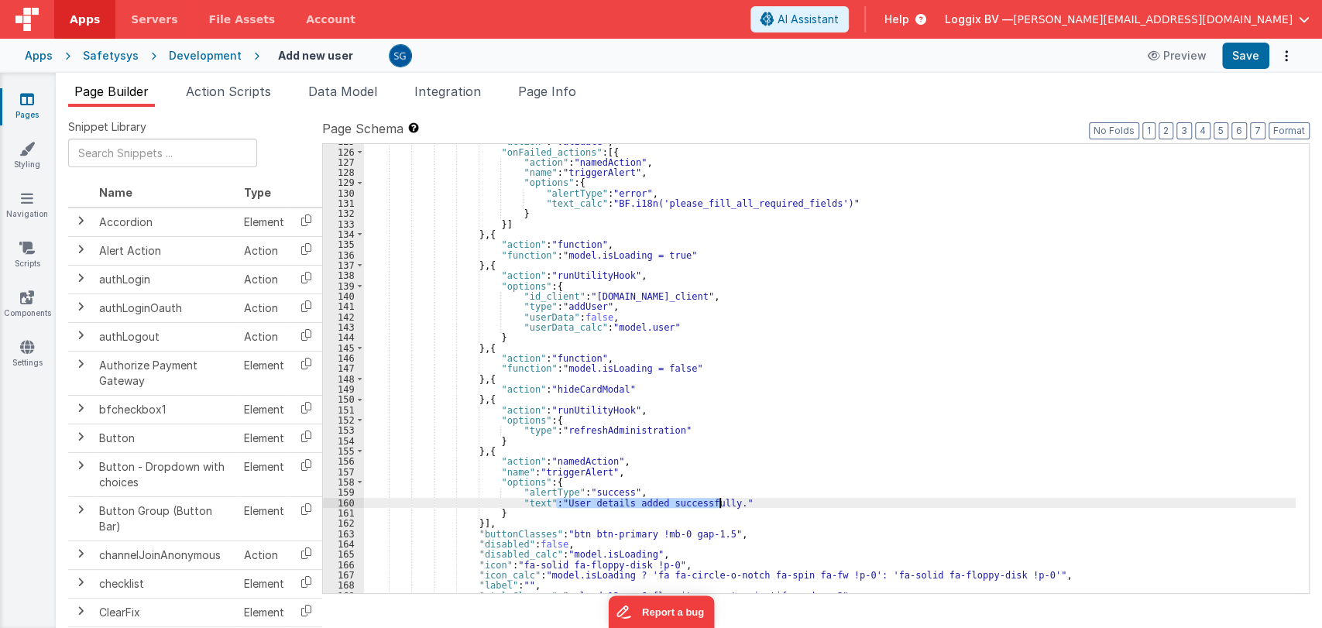
drag, startPoint x: 556, startPoint y: 502, endPoint x: 721, endPoint y: 504, distance: 165.0
click at [721, 504] on div ""action" : "validate" , "onFailed_actions" : [{ "action" : "namedAction" , "nam…" at bounding box center [830, 371] width 932 height 470
paste textarea
click at [537, 503] on div ""action" : "validate" , "onFailed_actions" : [{ "action" : "namedAction" , "nam…" at bounding box center [830, 371] width 932 height 470
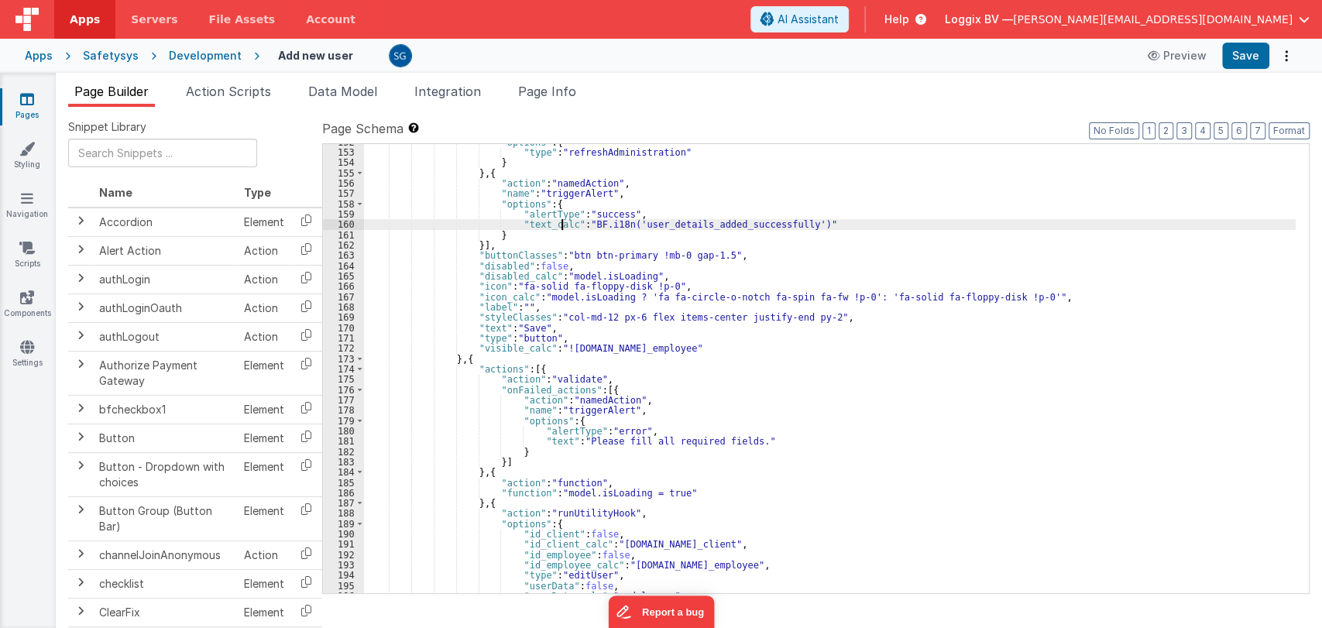
scroll to position [1610, 0]
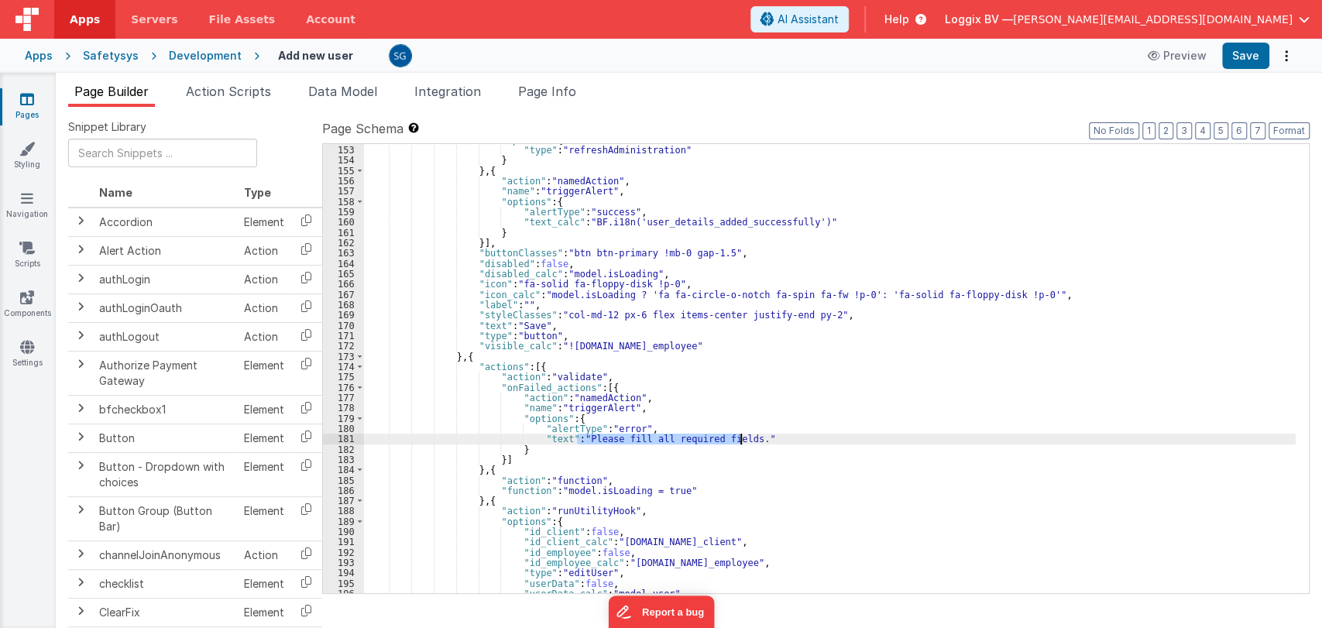
drag, startPoint x: 576, startPoint y: 438, endPoint x: 738, endPoint y: 439, distance: 161.9
click at [738, 439] on div ""options" : { "type" : "refreshAdministration" } } , { "action" : "namedAction"…" at bounding box center [830, 370] width 932 height 470
paste textarea
click at [561, 438] on div ""options" : { "type" : "refreshAdministration" } } , { "action" : "namedAction"…" at bounding box center [830, 370] width 932 height 470
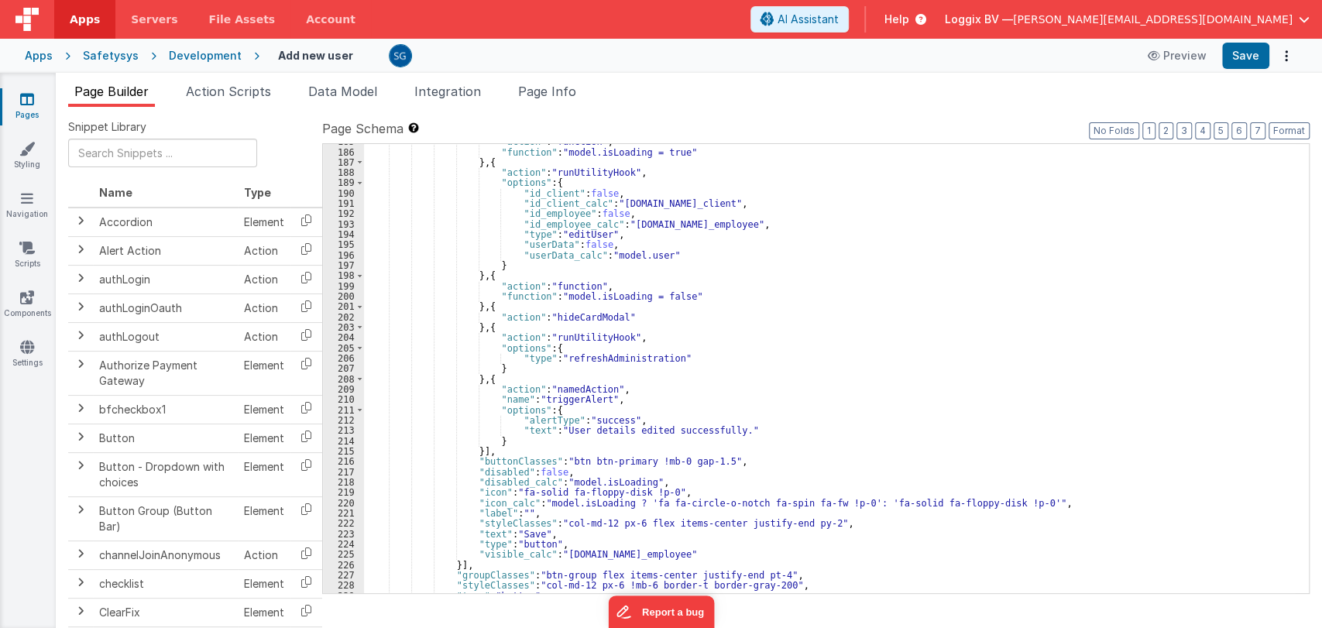
scroll to position [1949, 0]
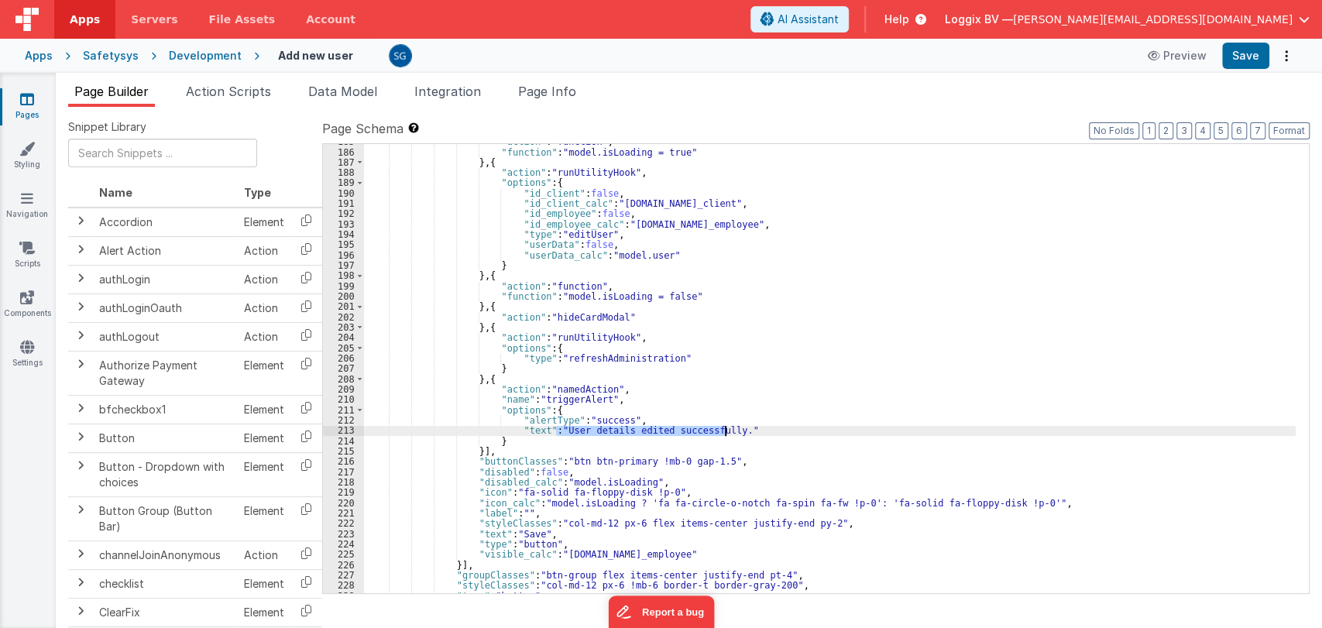
drag, startPoint x: 558, startPoint y: 430, endPoint x: 723, endPoint y: 432, distance: 165.0
click at [723, 432] on div ""action" : "function" , "function" : "model.isLoading = true" } , { "action" : …" at bounding box center [830, 371] width 932 height 470
click at [538, 431] on div ""action" : "function" , "function" : "model.isLoading = true" } , { "action" : …" at bounding box center [830, 371] width 932 height 470
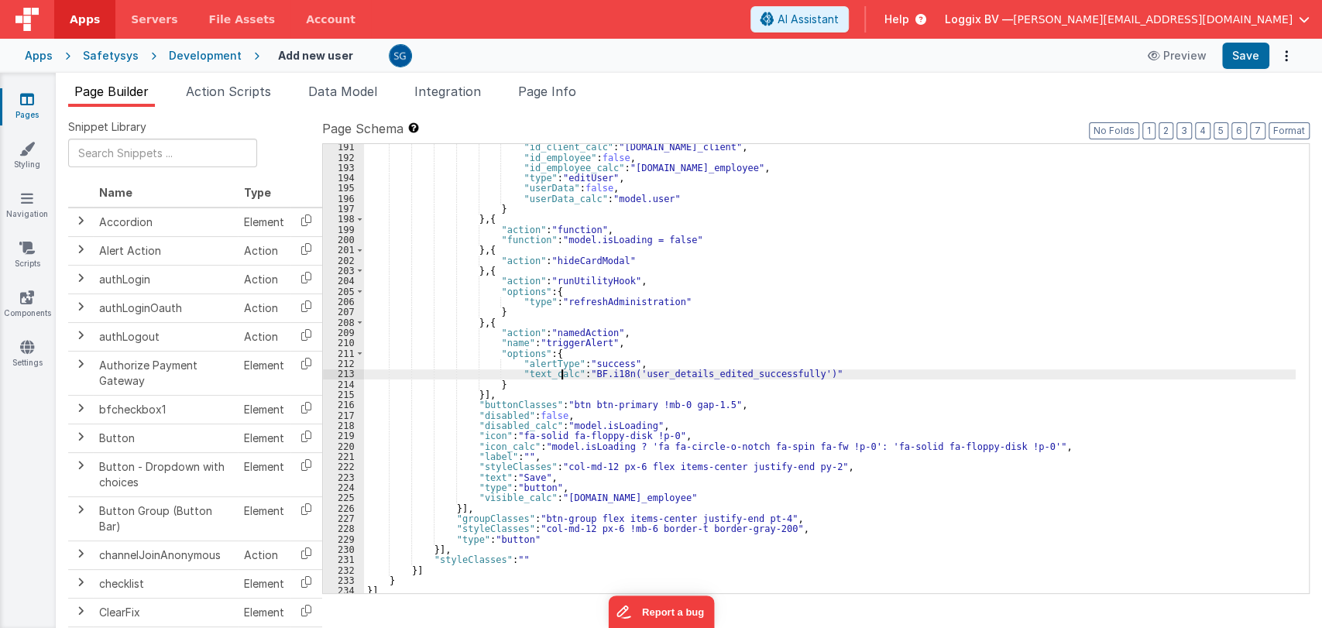
scroll to position [2008, 0]
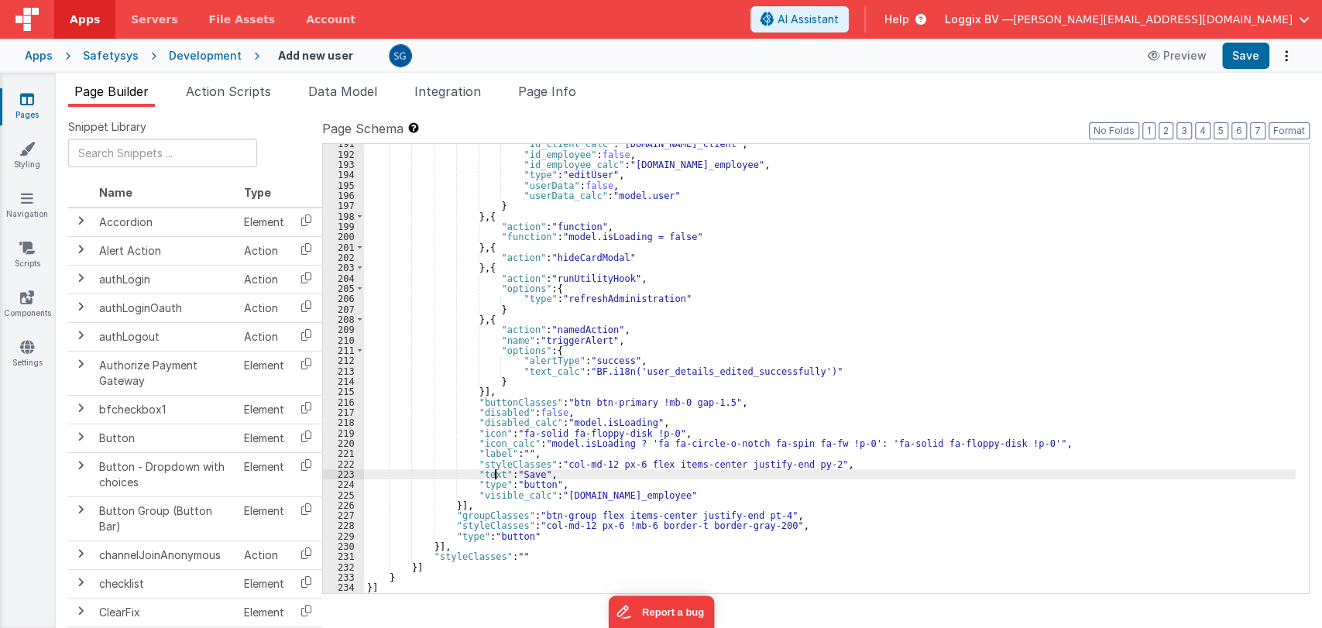
click at [495, 472] on div ""id_client_calc" : "[DOMAIN_NAME]_client" , "id_employee" : false , "id_employe…" at bounding box center [830, 374] width 932 height 470
click at [560, 473] on div ""id_client_calc" : "[DOMAIN_NAME]_client" , "id_employee" : false , "id_employe…" at bounding box center [830, 374] width 932 height 470
click at [1239, 61] on button "Save" at bounding box center [1245, 56] width 47 height 26
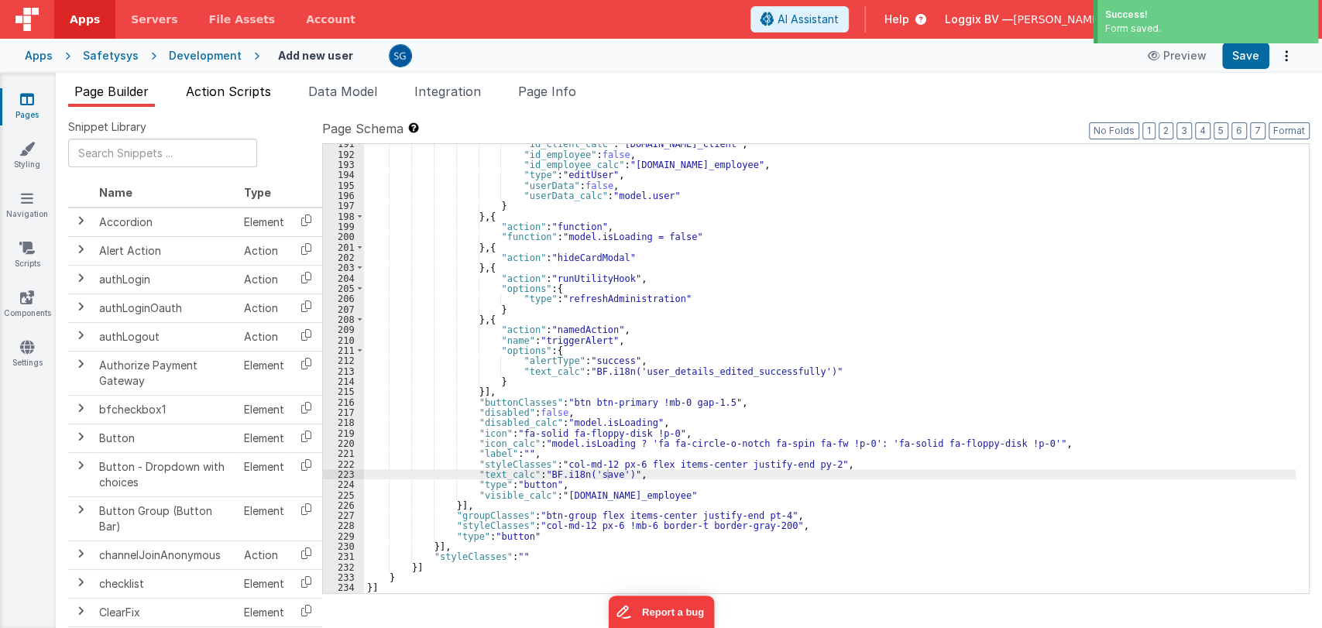
click at [204, 94] on span "Action Scripts" at bounding box center [228, 91] width 85 height 15
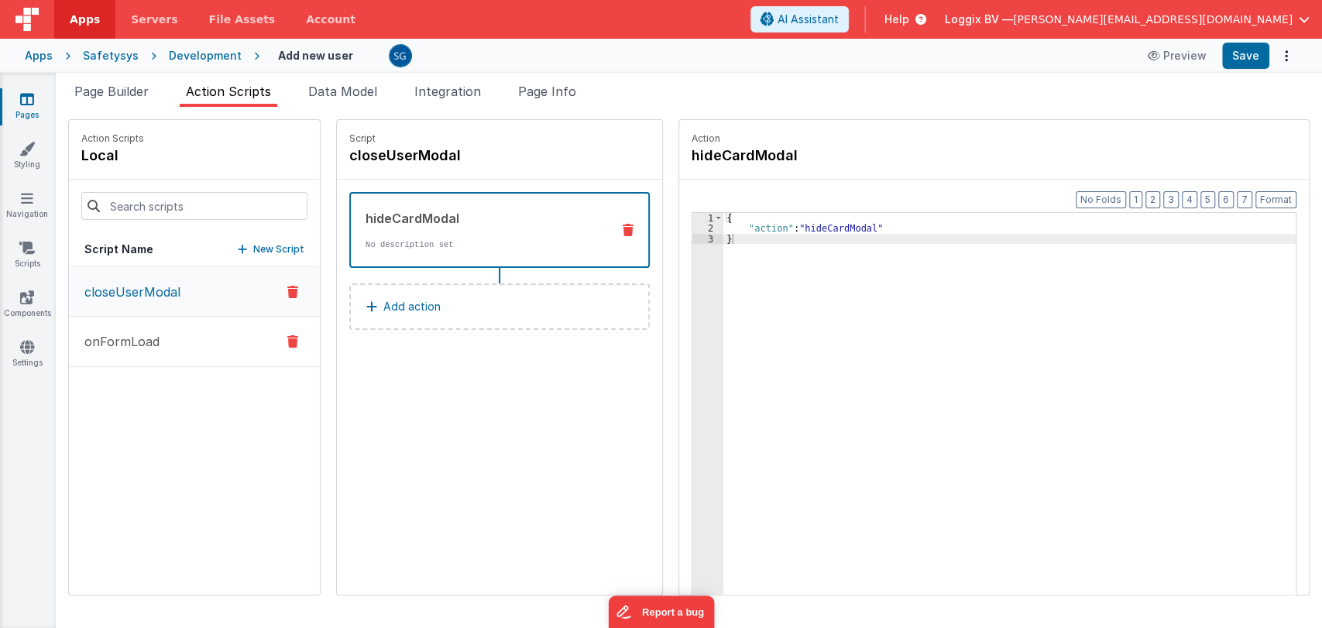
click at [157, 333] on p "onFormLoad" at bounding box center [117, 341] width 84 height 19
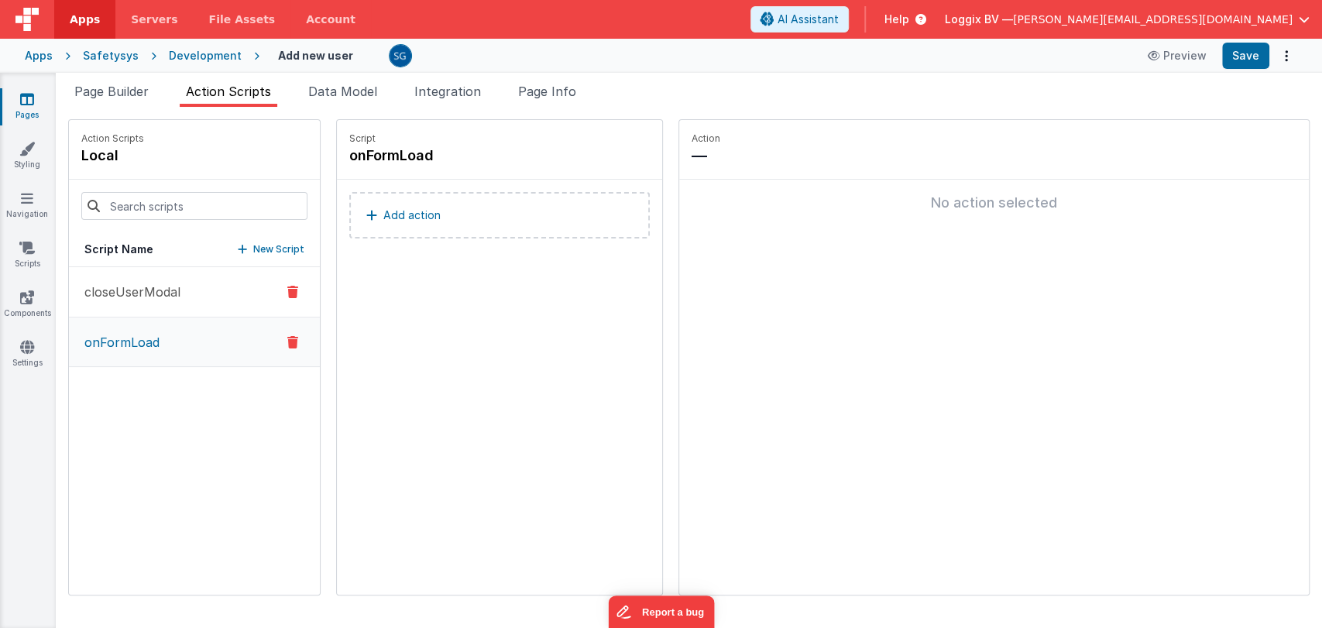
click at [126, 297] on p "closeUserModal" at bounding box center [127, 292] width 105 height 19
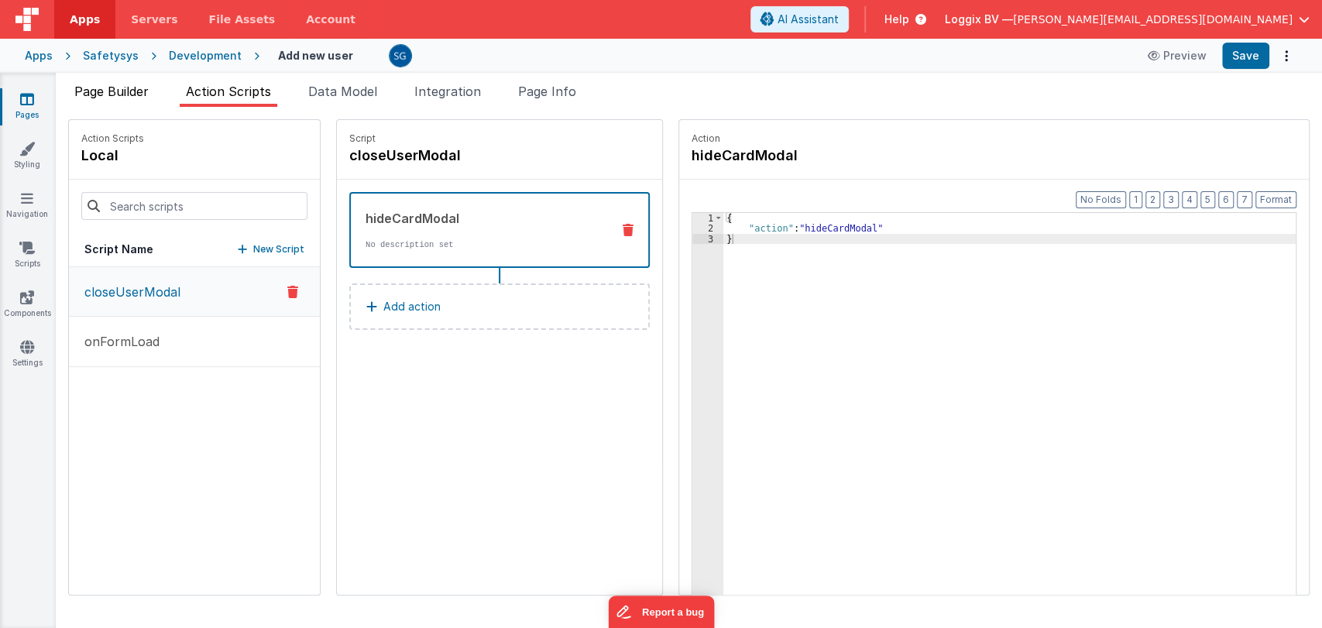
click at [112, 96] on span "Page Builder" at bounding box center [111, 91] width 74 height 15
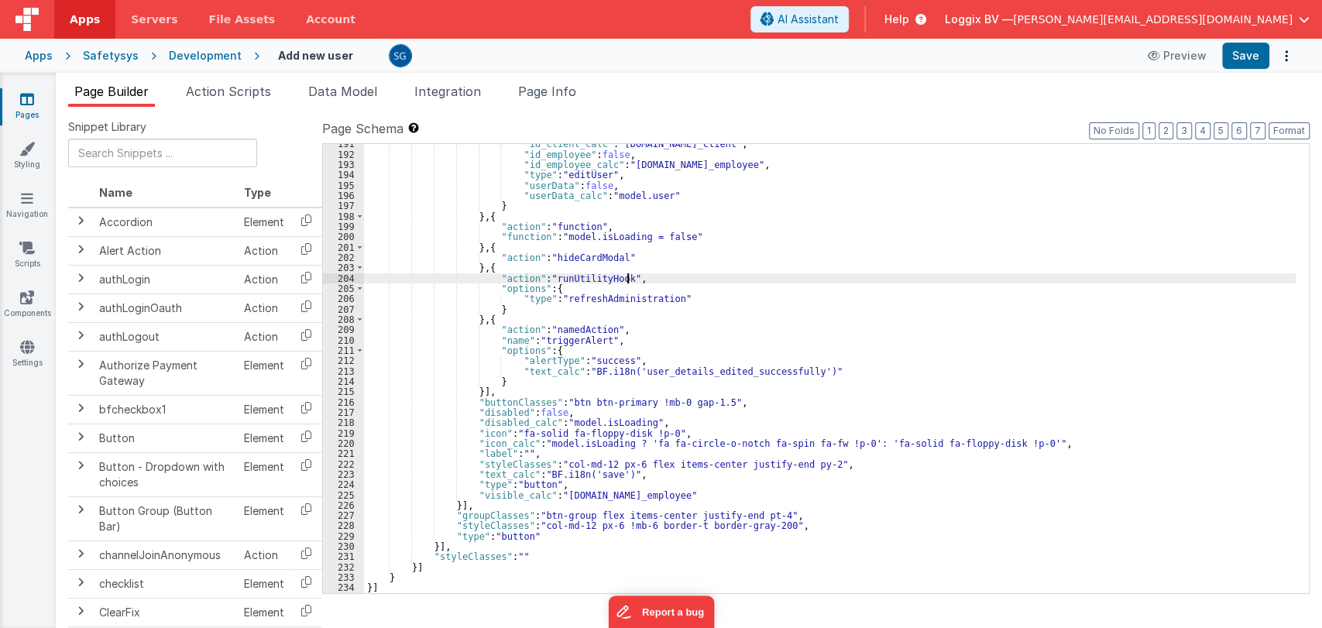
click at [808, 274] on div ""id_client_calc" : "[DOMAIN_NAME]_client" , "id_employee" : false , "id_employe…" at bounding box center [830, 374] width 932 height 470
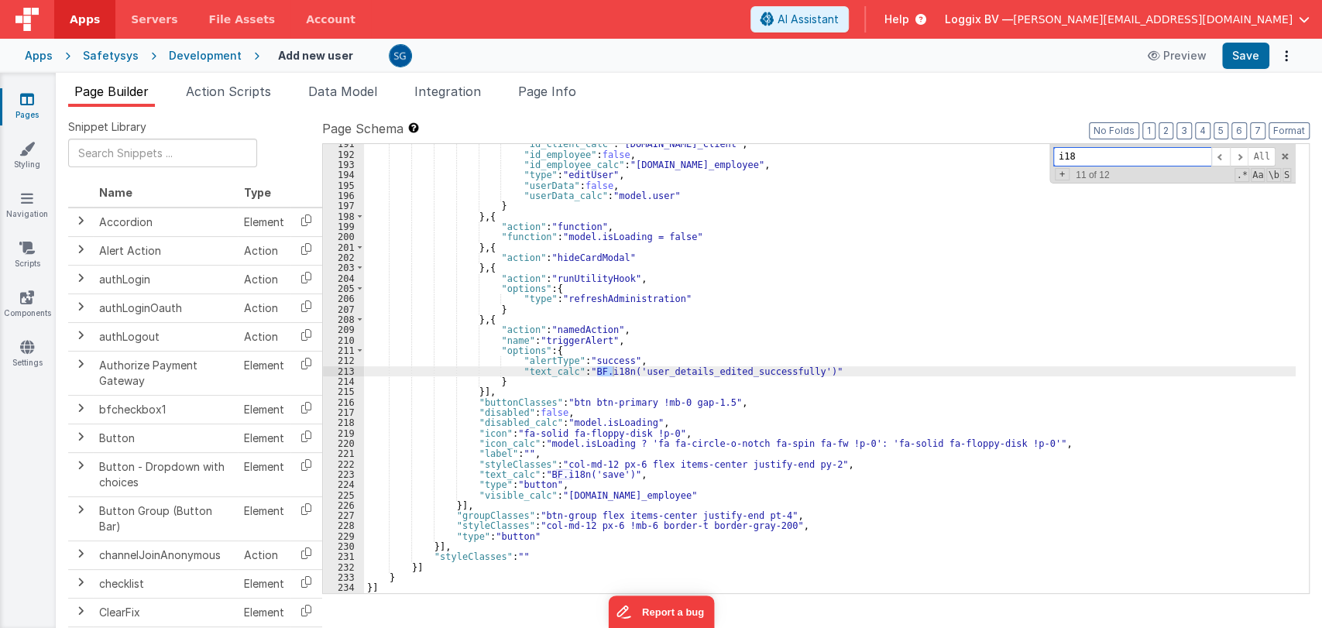
type input "i18n"
click at [1291, 156] on div "All Replace All + 0 of 0 .* Aa \b S" at bounding box center [1172, 164] width 246 height 40
click at [1284, 155] on span at bounding box center [1284, 156] width 11 height 11
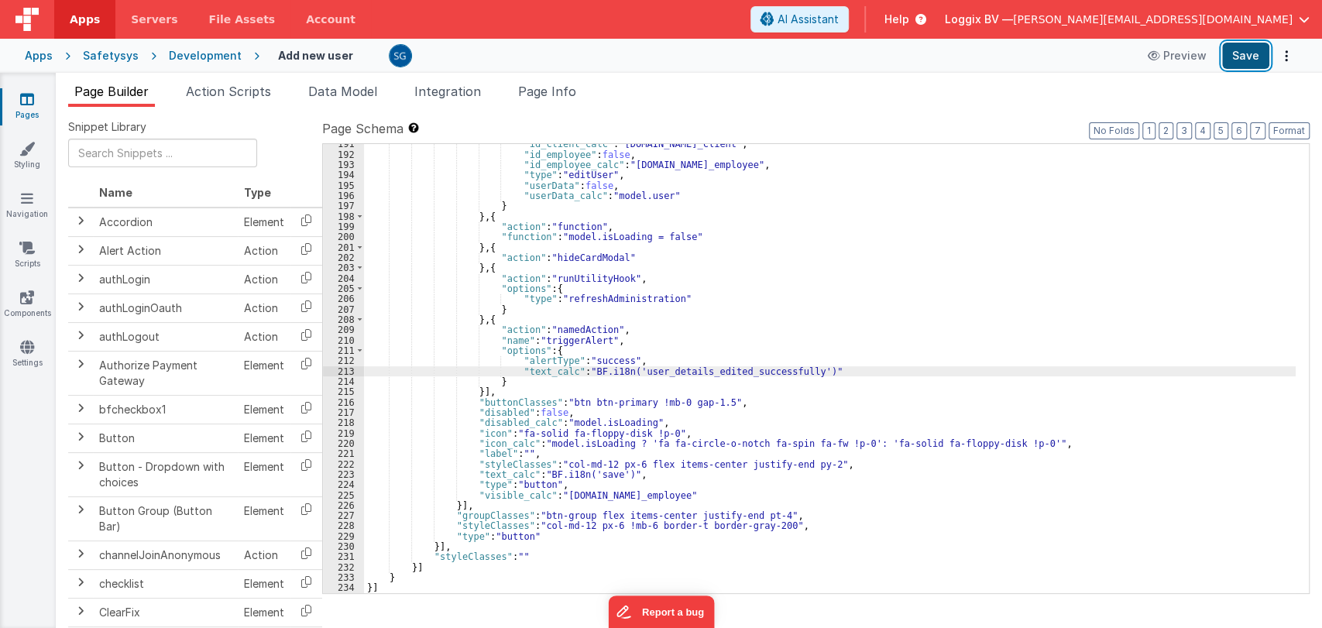
click at [1245, 60] on button "Save" at bounding box center [1245, 56] width 47 height 26
click at [16, 103] on link "Pages" at bounding box center [27, 106] width 56 height 31
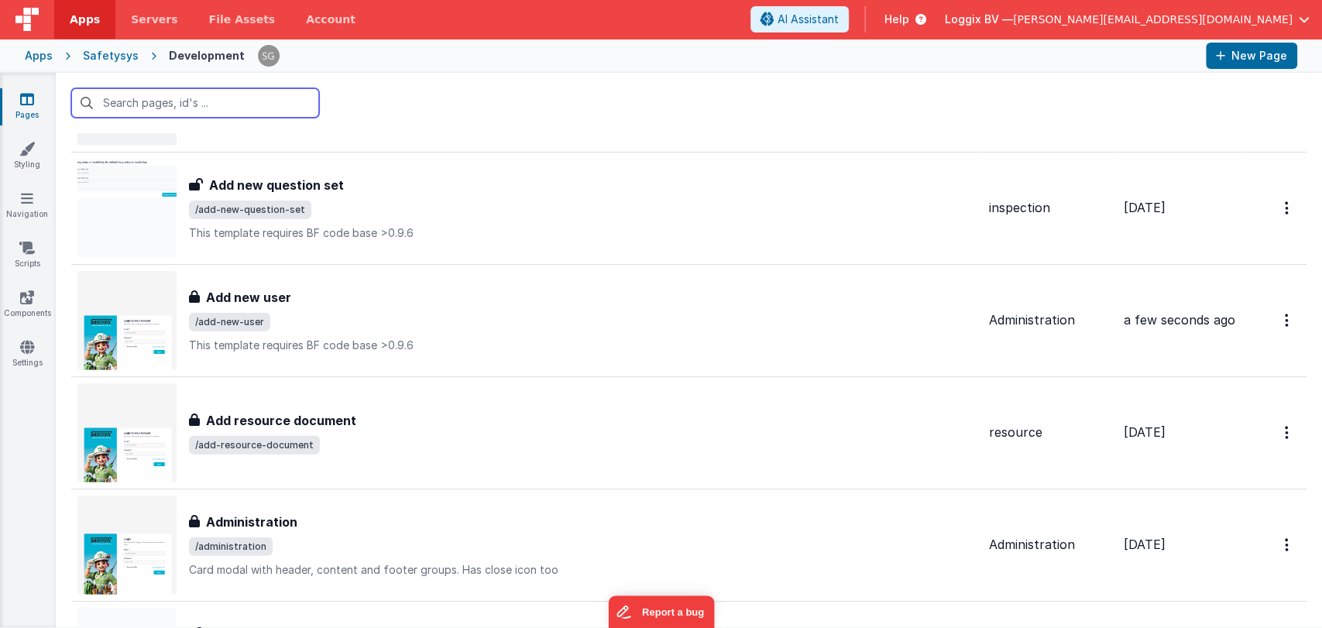
scroll to position [2598, 0]
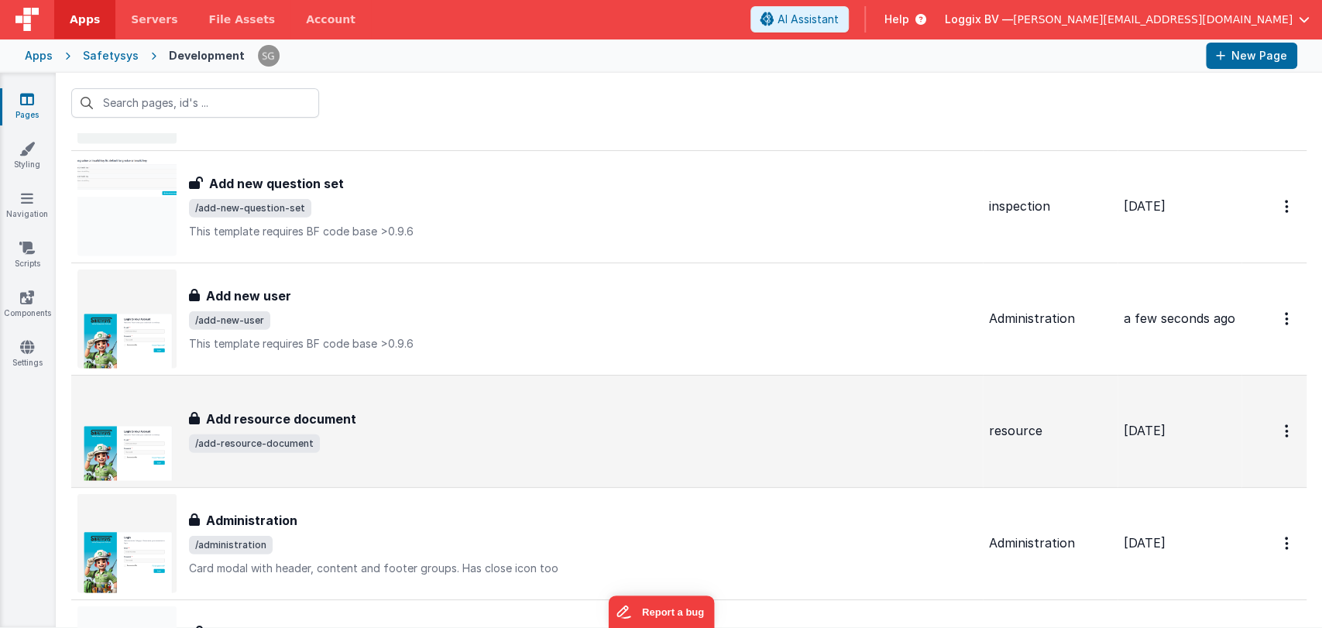
click at [379, 423] on div "Add resource document" at bounding box center [583, 419] width 788 height 19
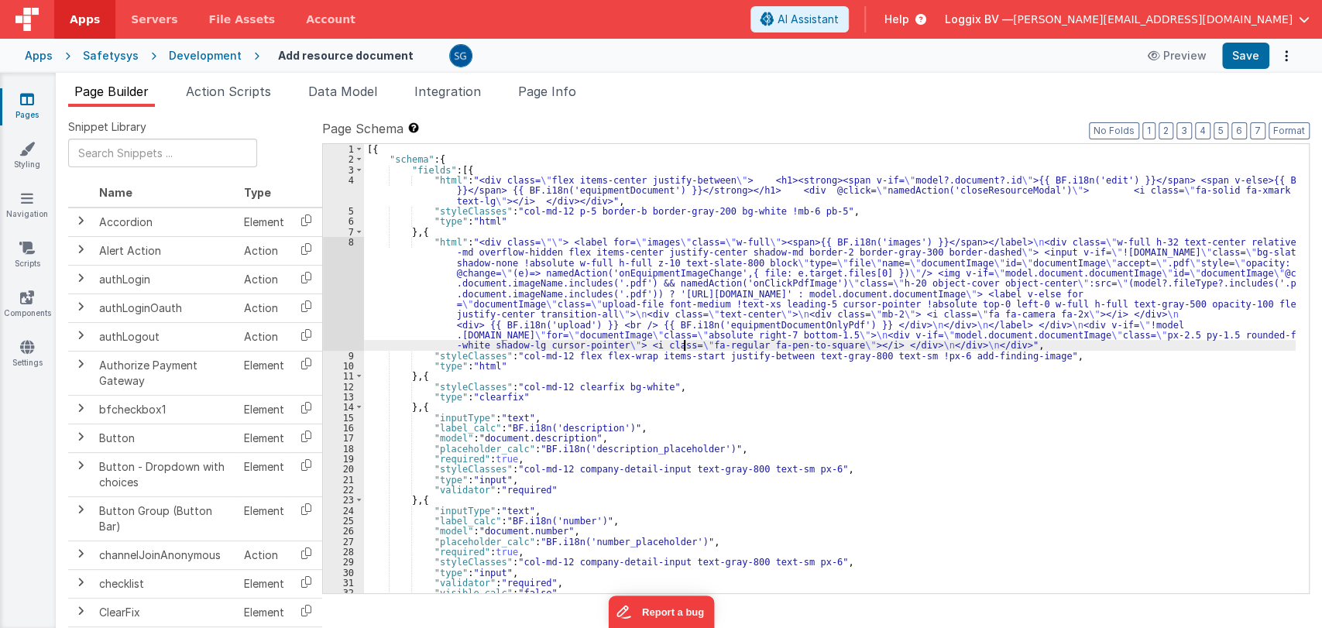
click at [682, 342] on div "[{ "schema" : { "fields" : [{ "html" : "<div class= \" flex items-center justif…" at bounding box center [830, 379] width 932 height 470
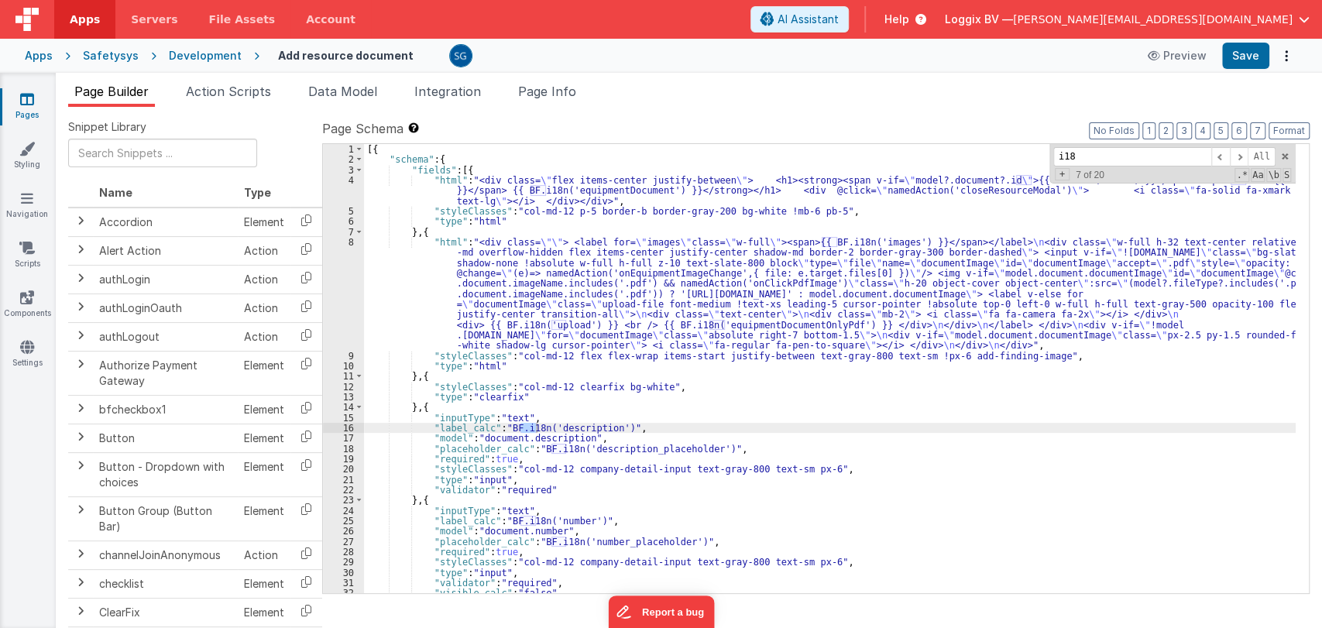
type input "i18n"
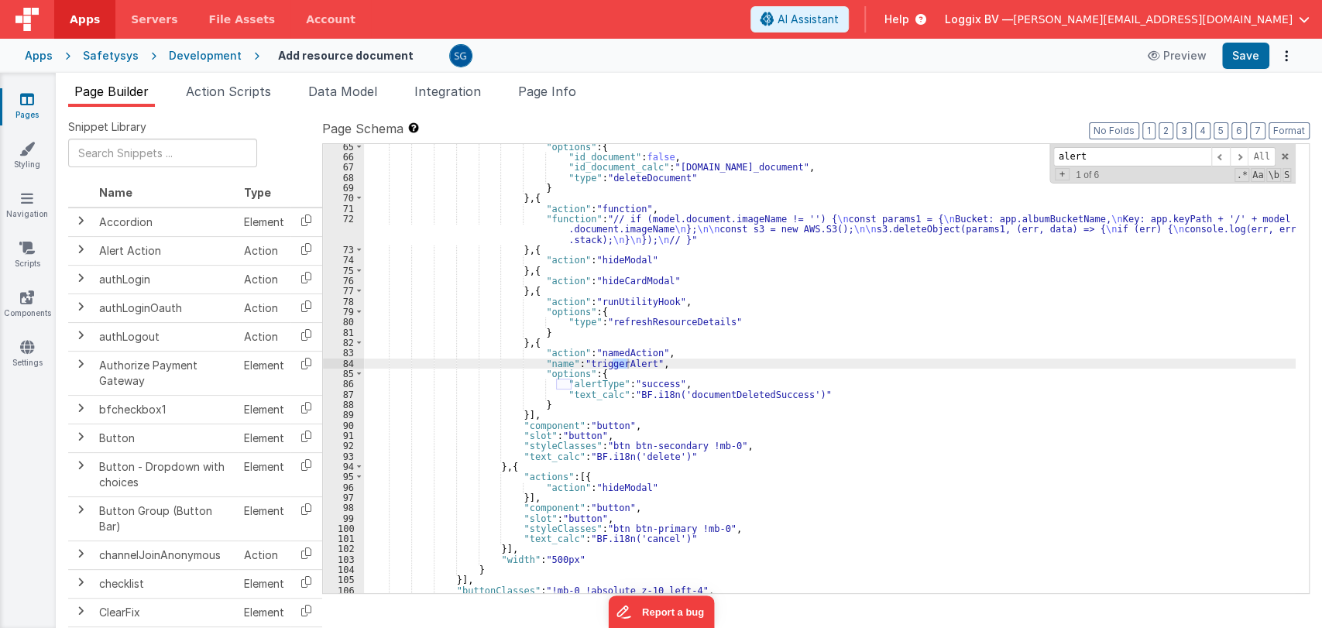
scroll to position [808, 0]
type input "alert"
click at [1236, 158] on span at bounding box center [1239, 156] width 19 height 19
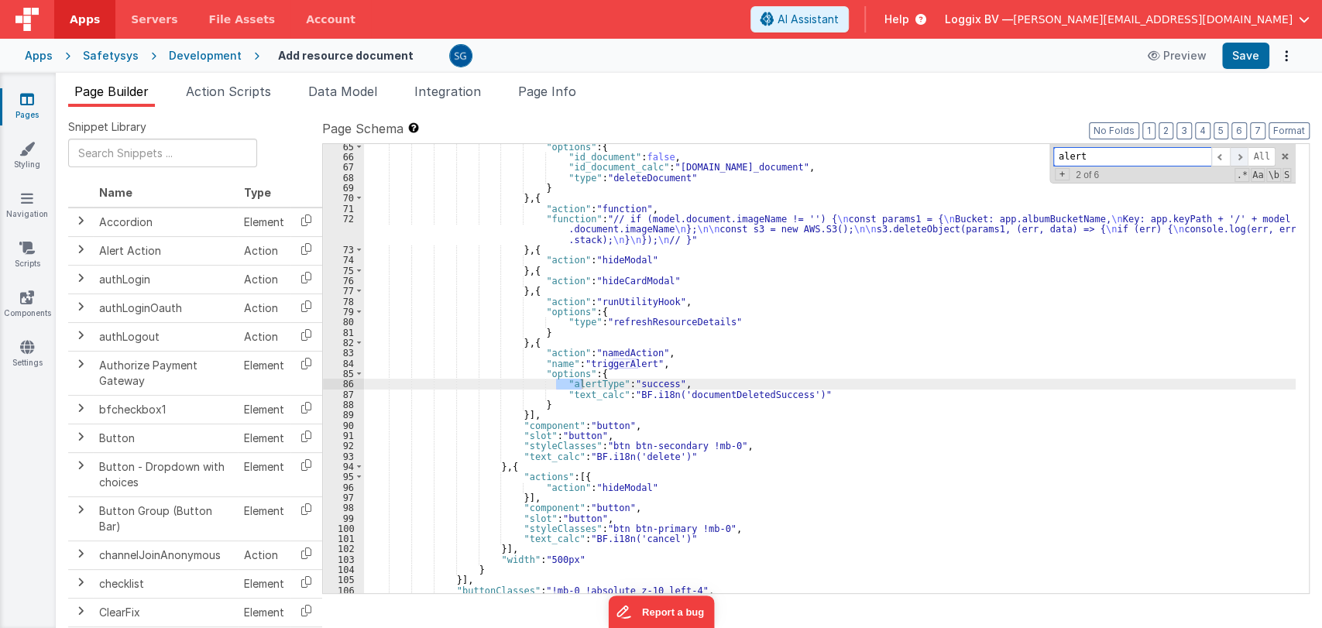
click at [1236, 158] on span at bounding box center [1239, 156] width 19 height 19
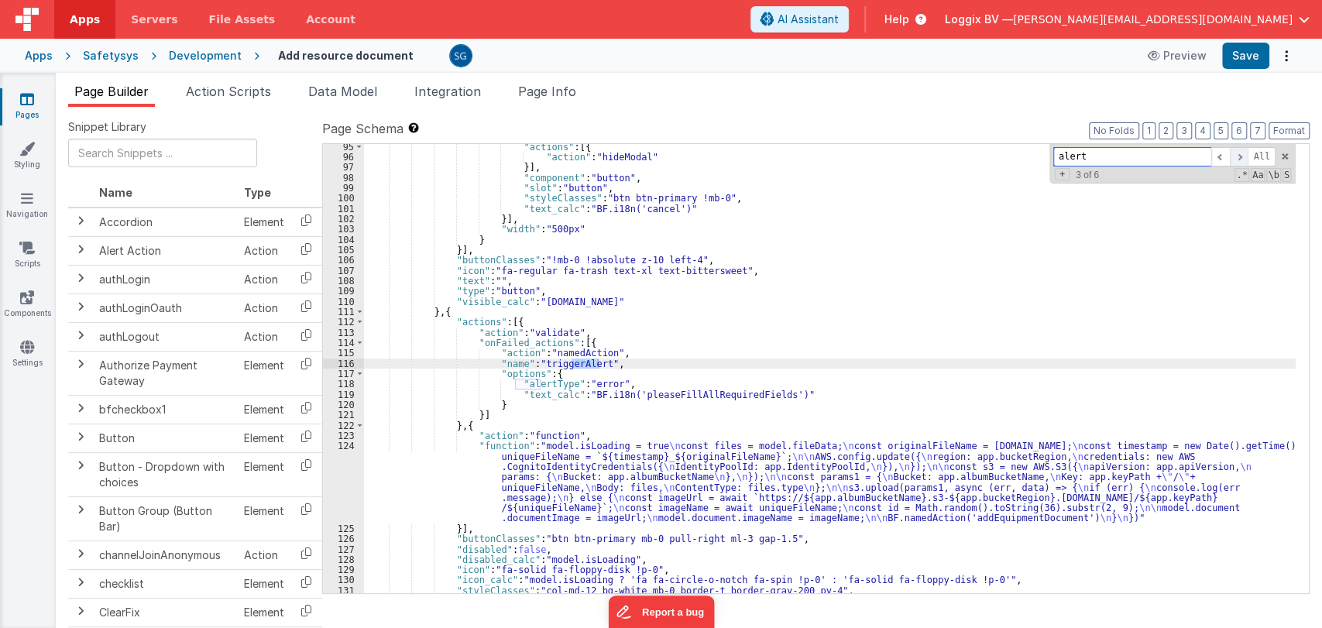
scroll to position [1139, 0]
click at [1236, 158] on span at bounding box center [1239, 156] width 19 height 19
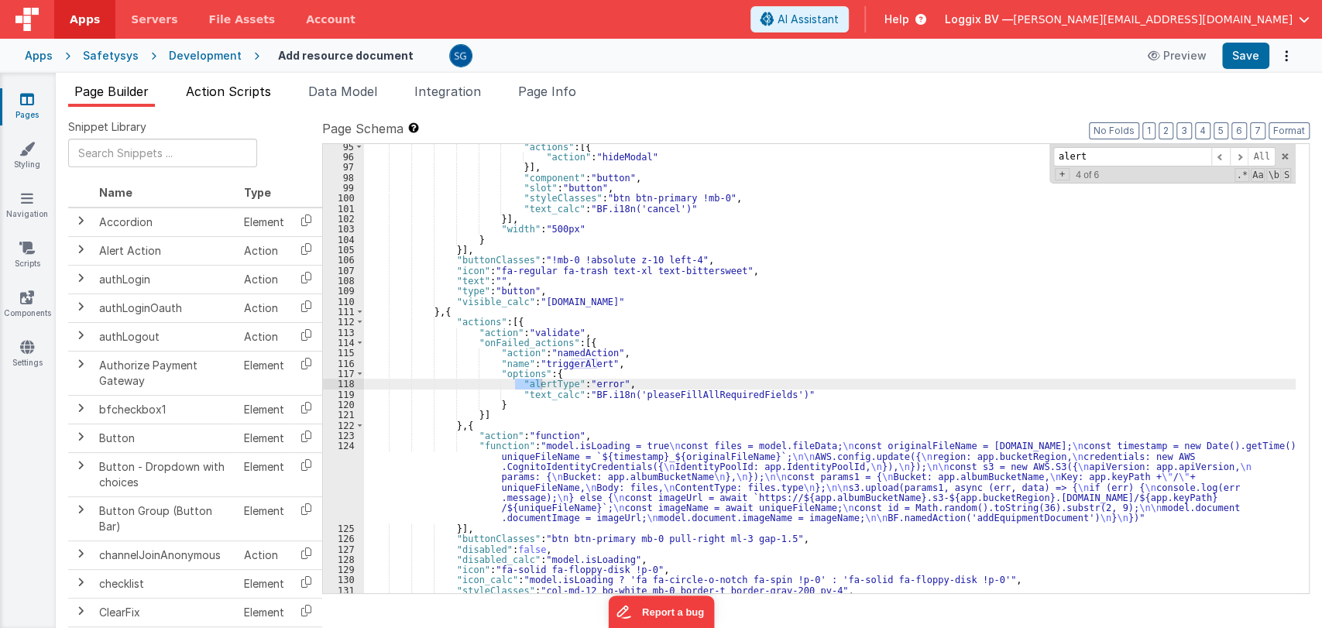
click at [226, 88] on span "Action Scripts" at bounding box center [228, 91] width 85 height 15
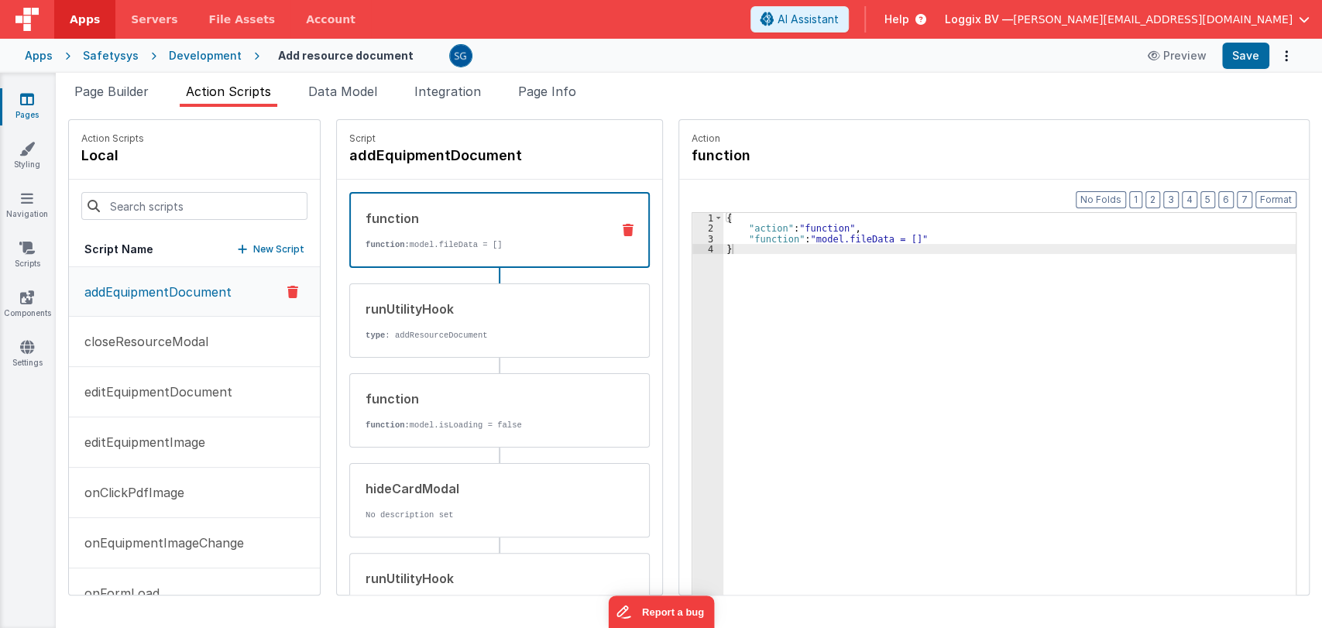
scroll to position [211, 0]
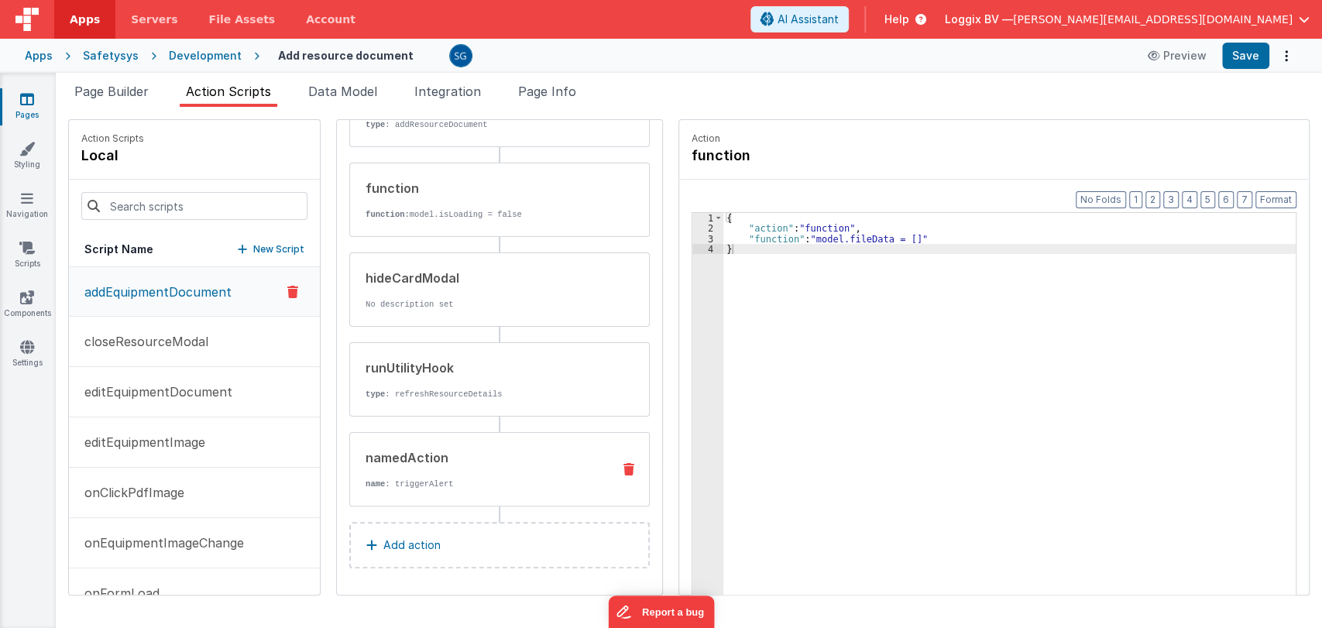
click at [420, 459] on div "namedAction" at bounding box center [483, 457] width 234 height 19
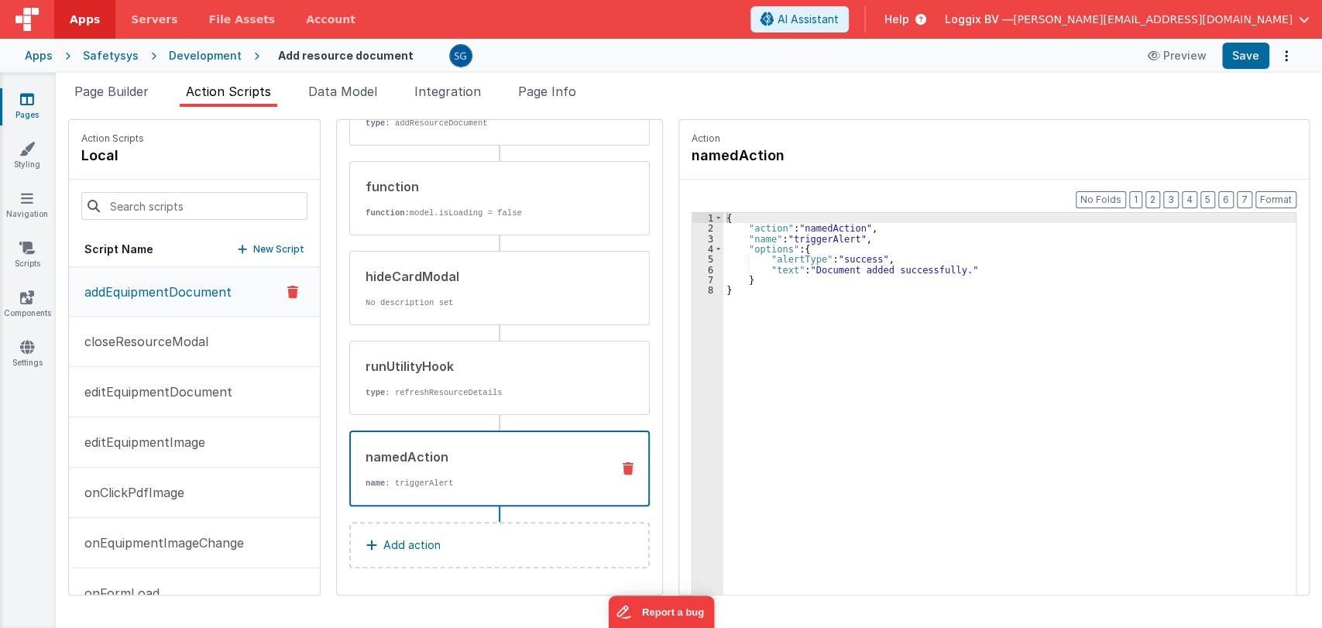
scroll to position [209, 0]
drag, startPoint x: 799, startPoint y: 266, endPoint x: 941, endPoint y: 271, distance: 141.8
click at [941, 271] on div "{ "action" : "namedAction" , "name" : "triggerAlert" , "options" : { "alertType…" at bounding box center [1017, 438] width 588 height 451
paste textarea
click at [777, 268] on div "{ "action" : "namedAction" , "name" : "triggerAlert" , "options" : { "alertType…" at bounding box center [1017, 438] width 588 height 451
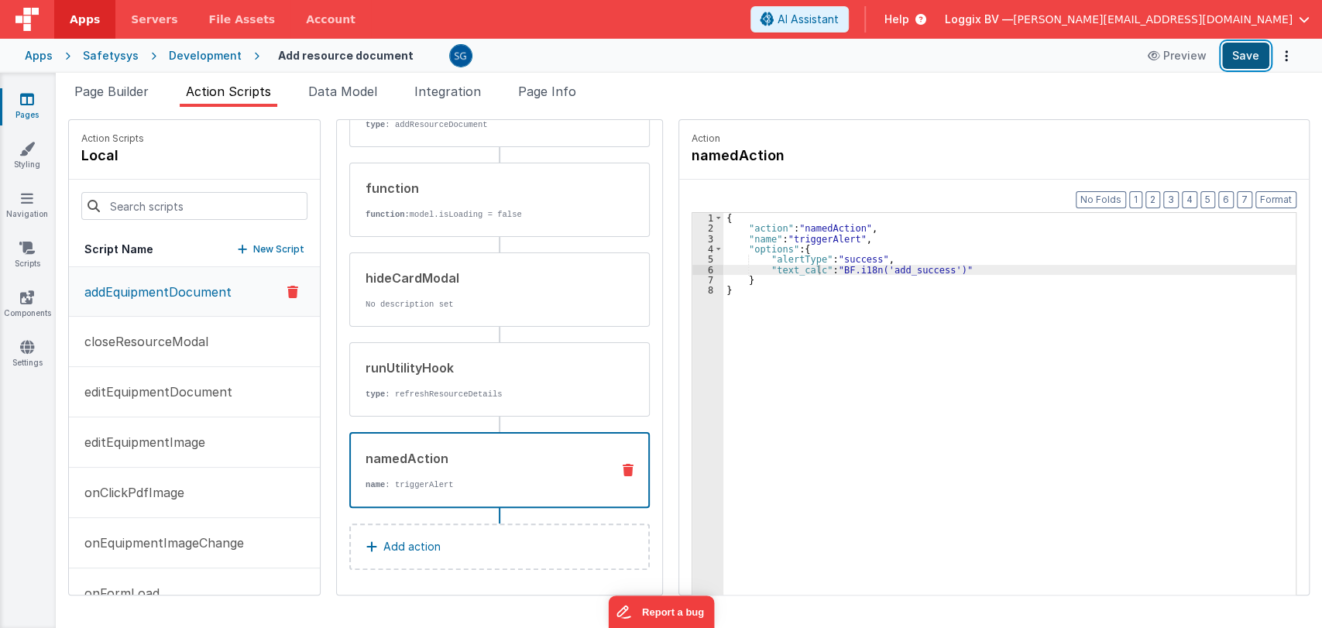
click at [1252, 51] on button "Save" at bounding box center [1245, 56] width 47 height 26
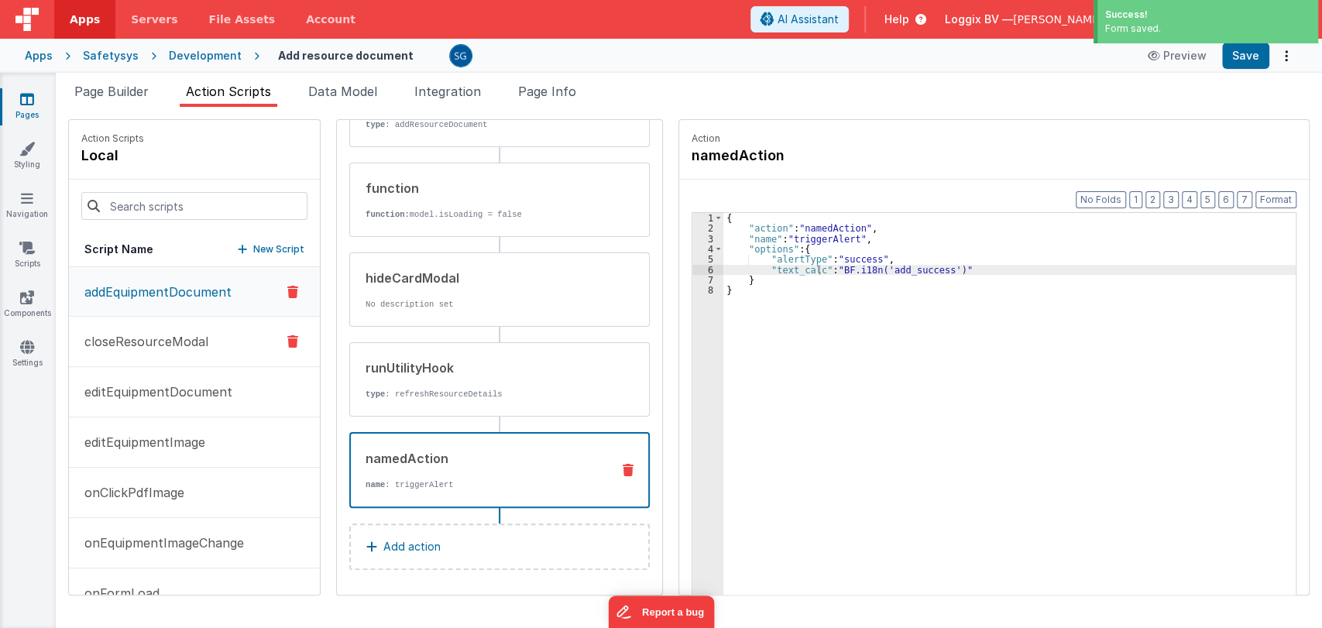
click at [132, 342] on p "closeResourceModal" at bounding box center [141, 341] width 133 height 19
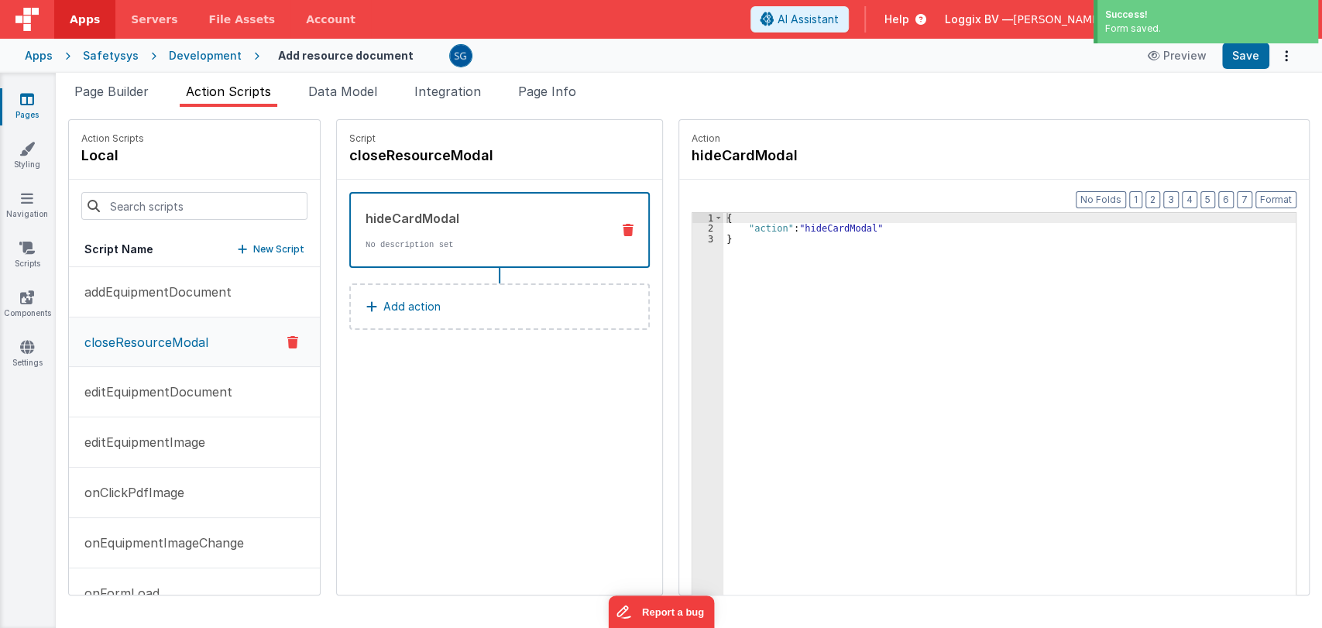
scroll to position [0, 0]
click at [173, 389] on p "editEquipmentDocument" at bounding box center [153, 392] width 157 height 19
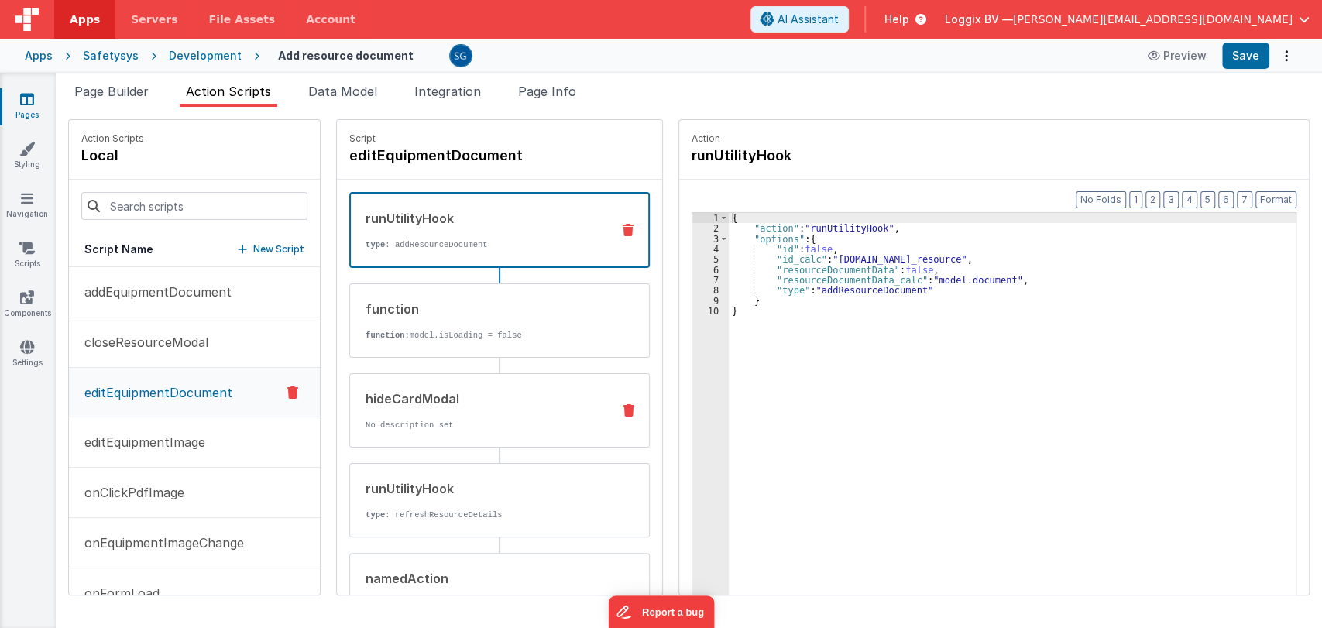
scroll to position [120, 0]
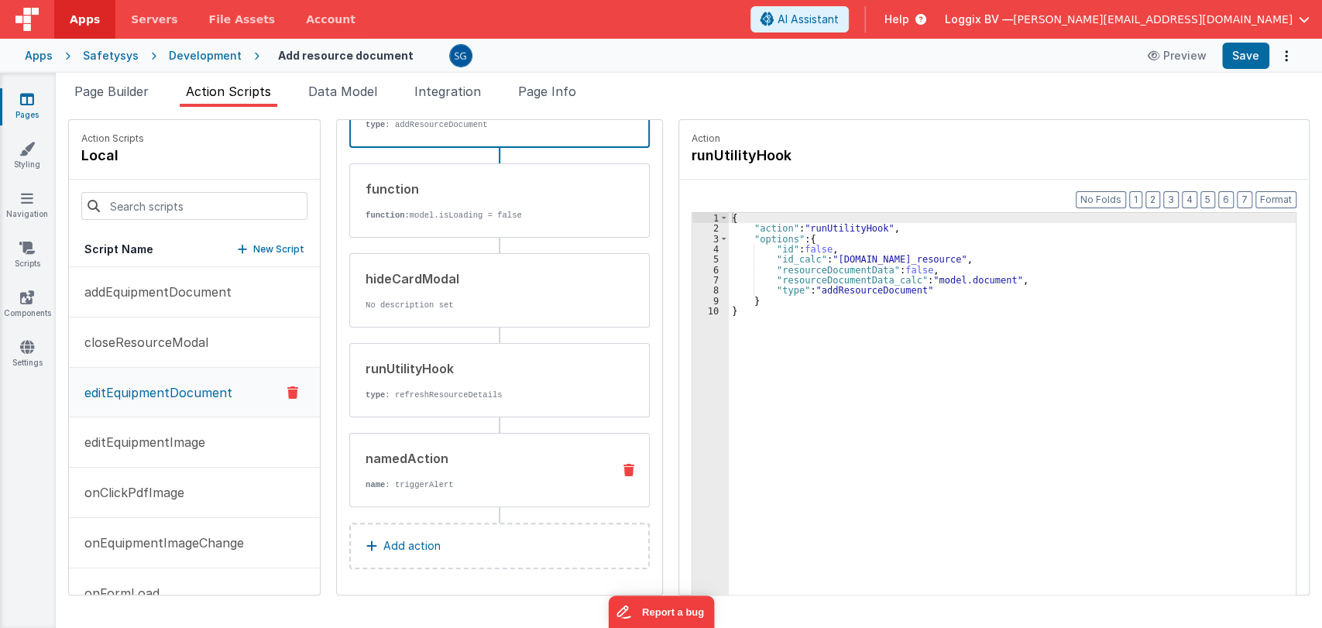
click at [422, 452] on div "namedAction" at bounding box center [483, 458] width 234 height 19
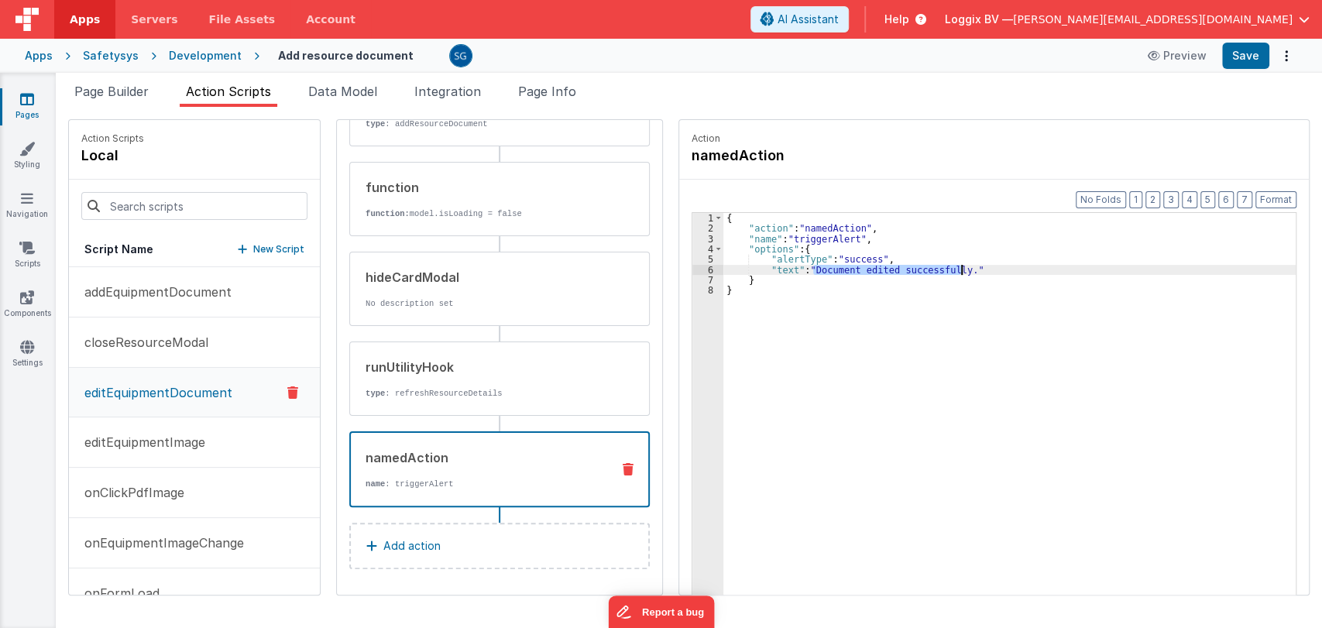
drag, startPoint x: 799, startPoint y: 268, endPoint x: 944, endPoint y: 271, distance: 144.9
click at [944, 271] on div "{ "action" : "namedAction" , "name" : "triggerAlert" , "options" : { "alertType…" at bounding box center [1017, 438] width 588 height 451
click at [778, 268] on div "{ "action" : "namedAction" , "name" : "triggerAlert" , "options" : { "alertType…" at bounding box center [1017, 438] width 588 height 451
click at [1255, 55] on button "Save" at bounding box center [1245, 56] width 47 height 26
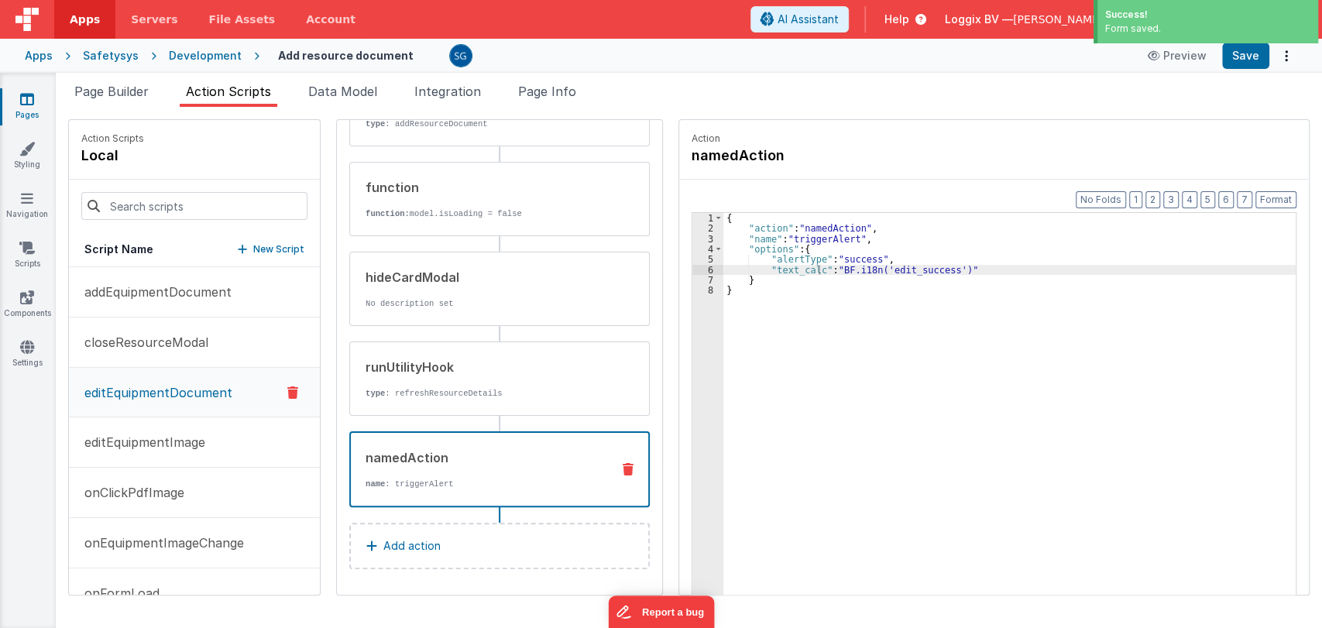
scroll to position [0, 0]
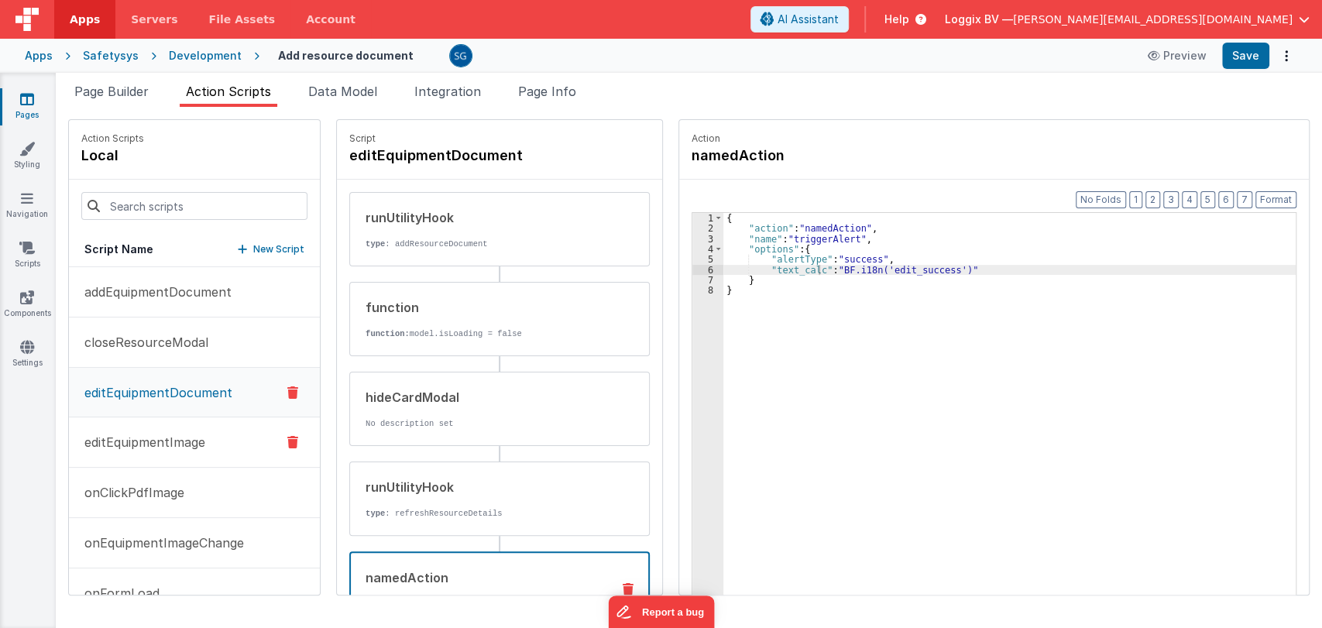
click at [139, 448] on p "editEquipmentImage" at bounding box center [140, 442] width 130 height 19
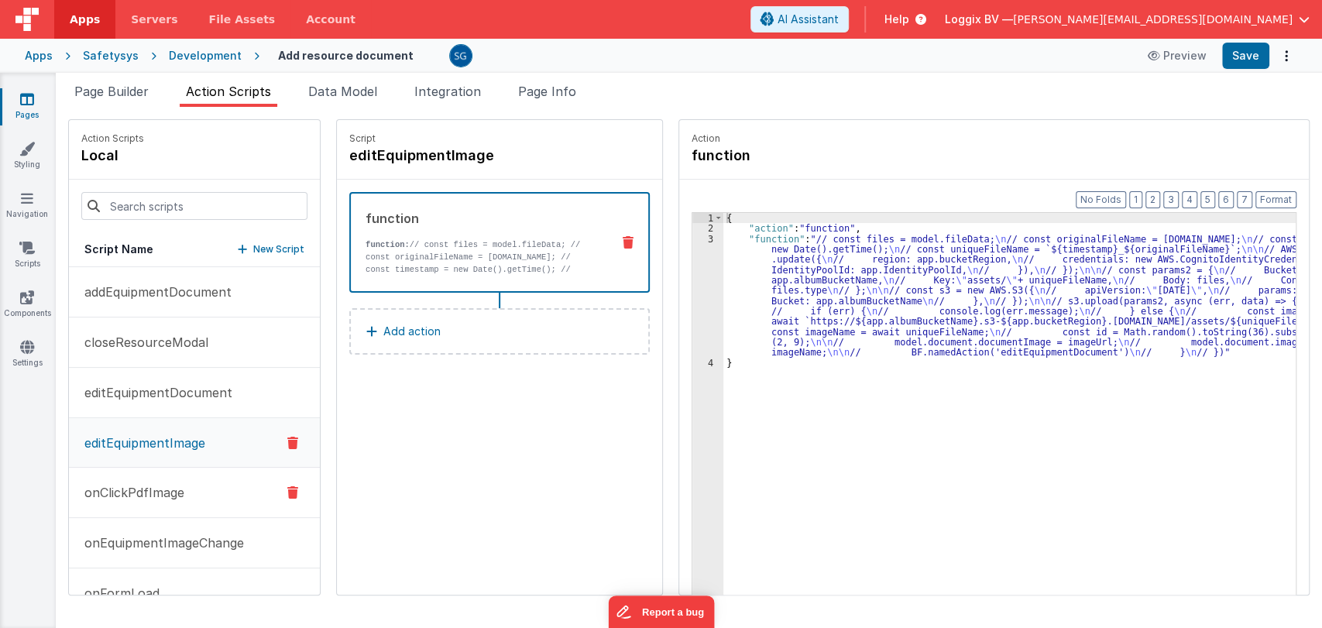
click at [125, 499] on p "onClickPdfImage" at bounding box center [129, 492] width 109 height 19
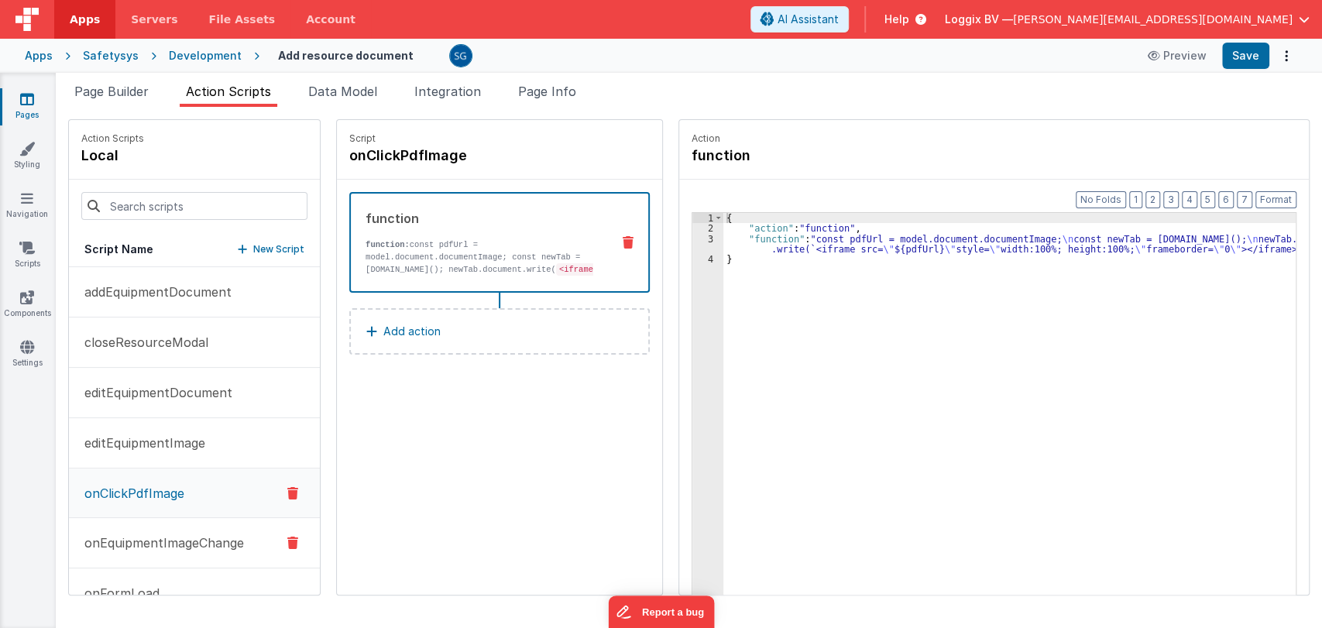
click at [119, 558] on button "onEquipmentImageChange" at bounding box center [194, 543] width 251 height 50
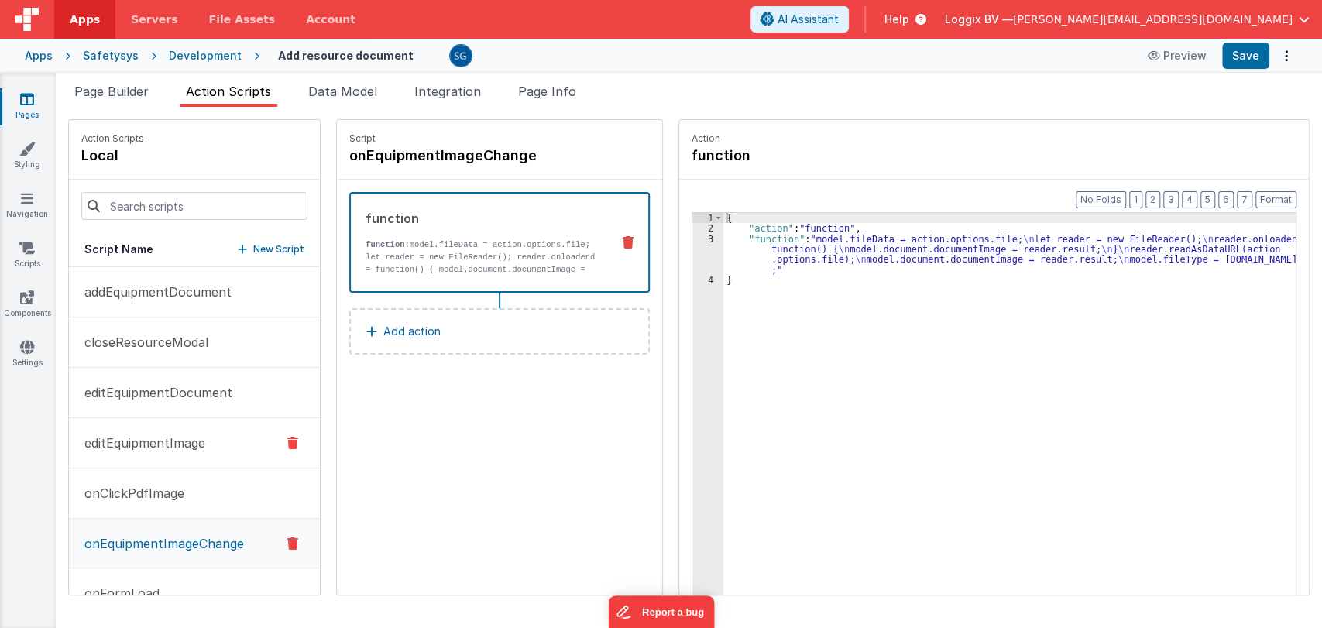
scroll to position [36, 0]
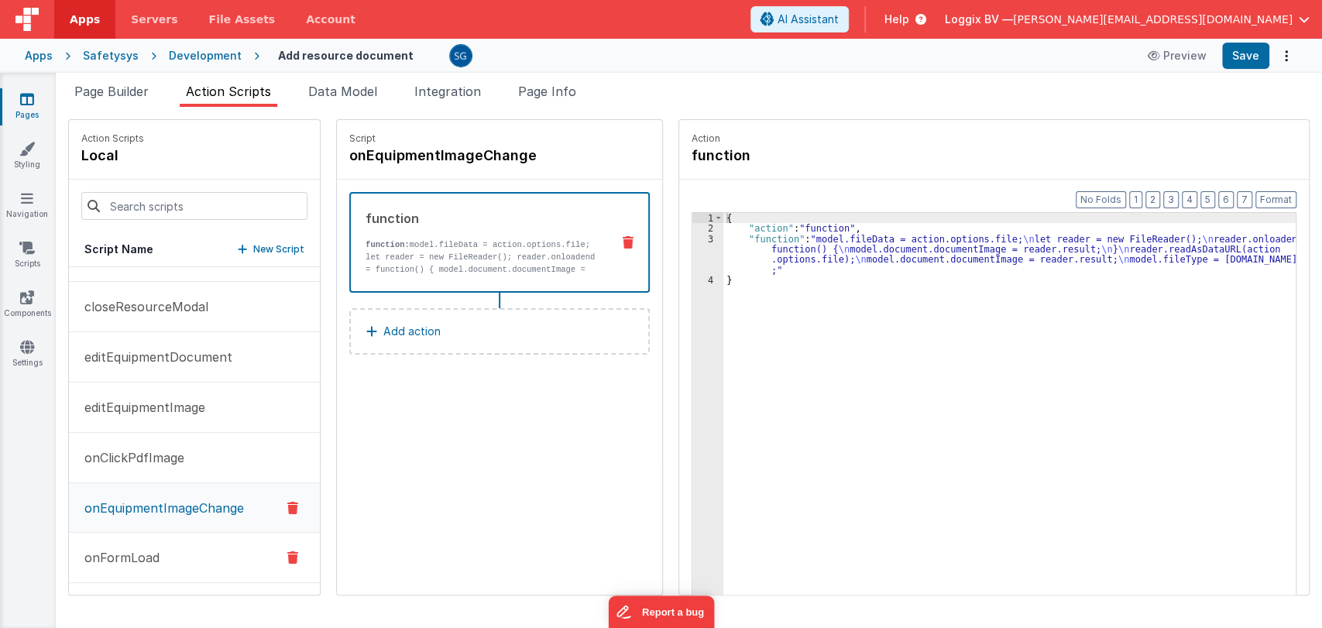
click at [121, 548] on p "onFormLoad" at bounding box center [117, 557] width 84 height 19
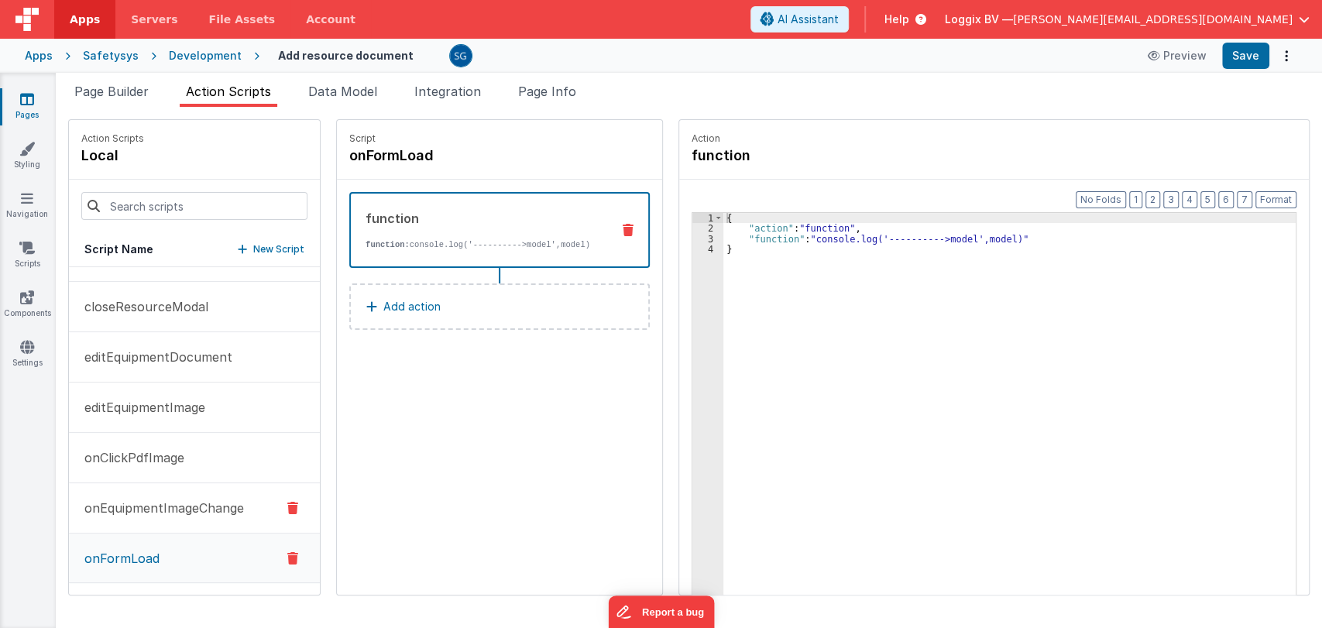
click at [168, 503] on p "onEquipmentImageChange" at bounding box center [159, 508] width 169 height 19
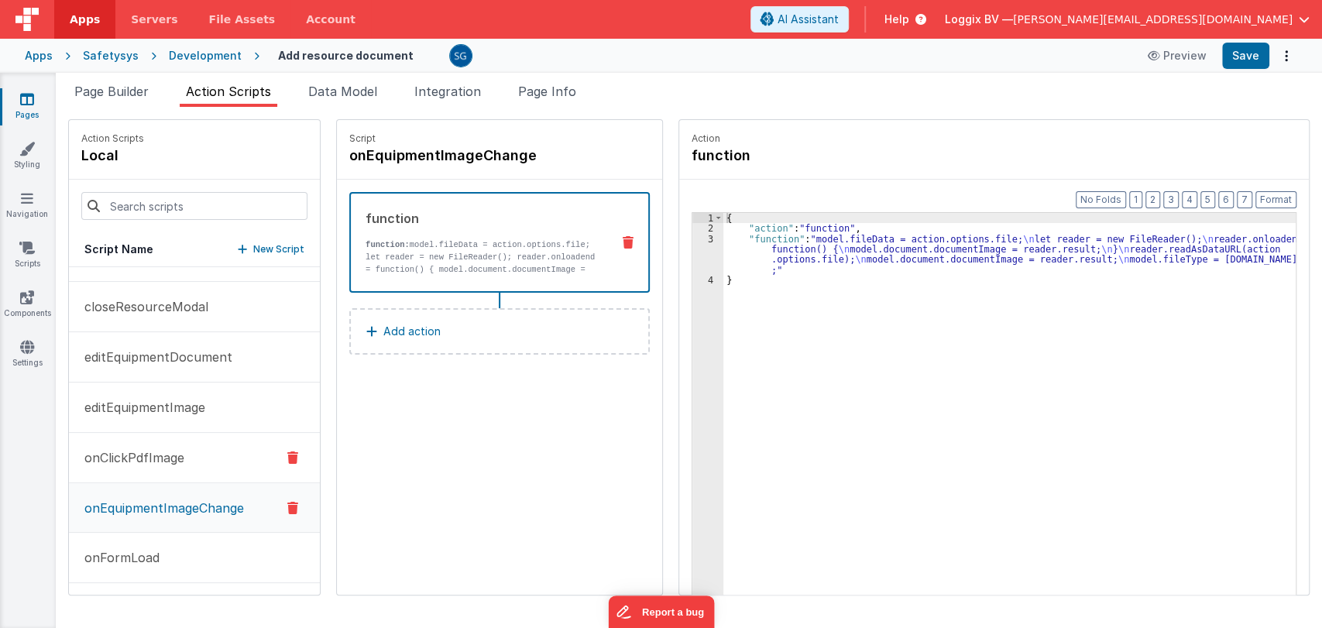
click at [159, 448] on p "onClickPdfImage" at bounding box center [129, 457] width 109 height 19
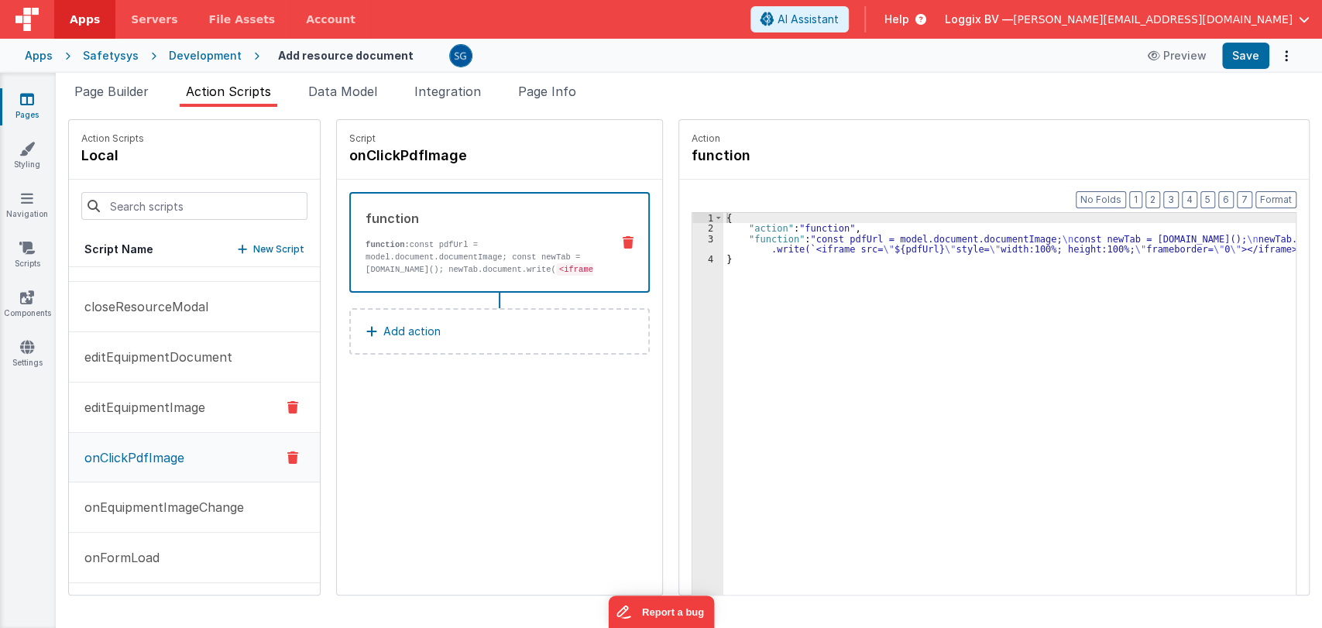
click at [156, 410] on p "editEquipmentImage" at bounding box center [140, 407] width 130 height 19
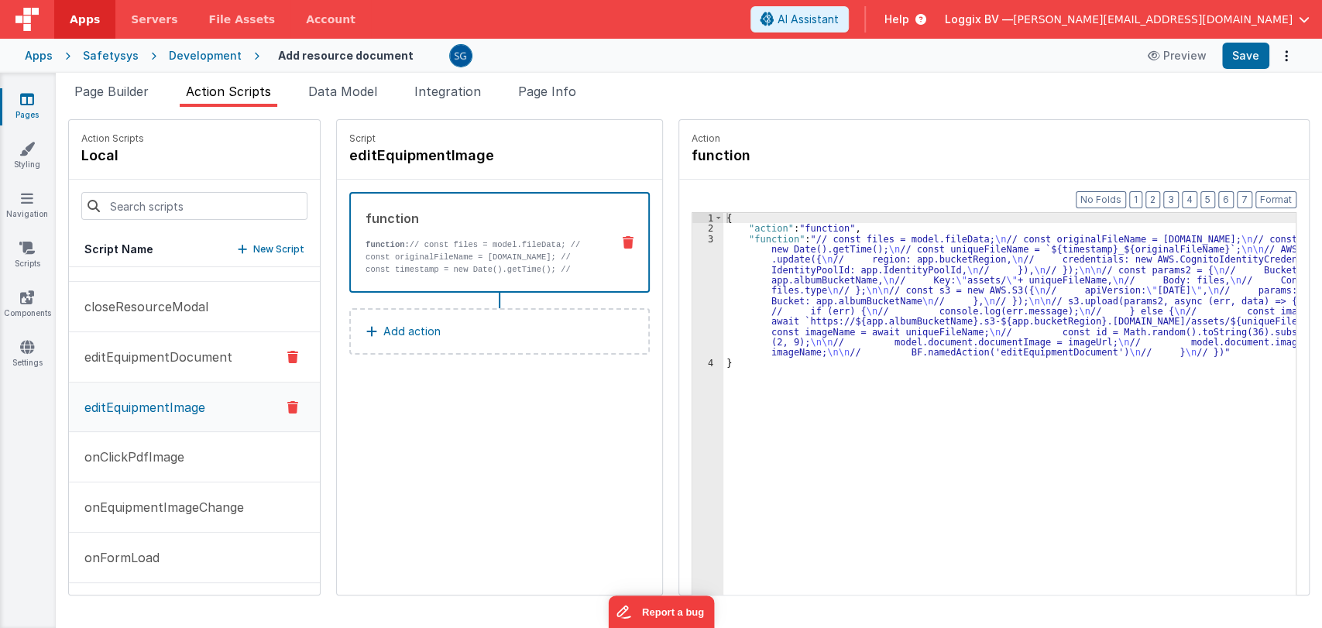
click at [157, 348] on p "editEquipmentDocument" at bounding box center [153, 357] width 157 height 19
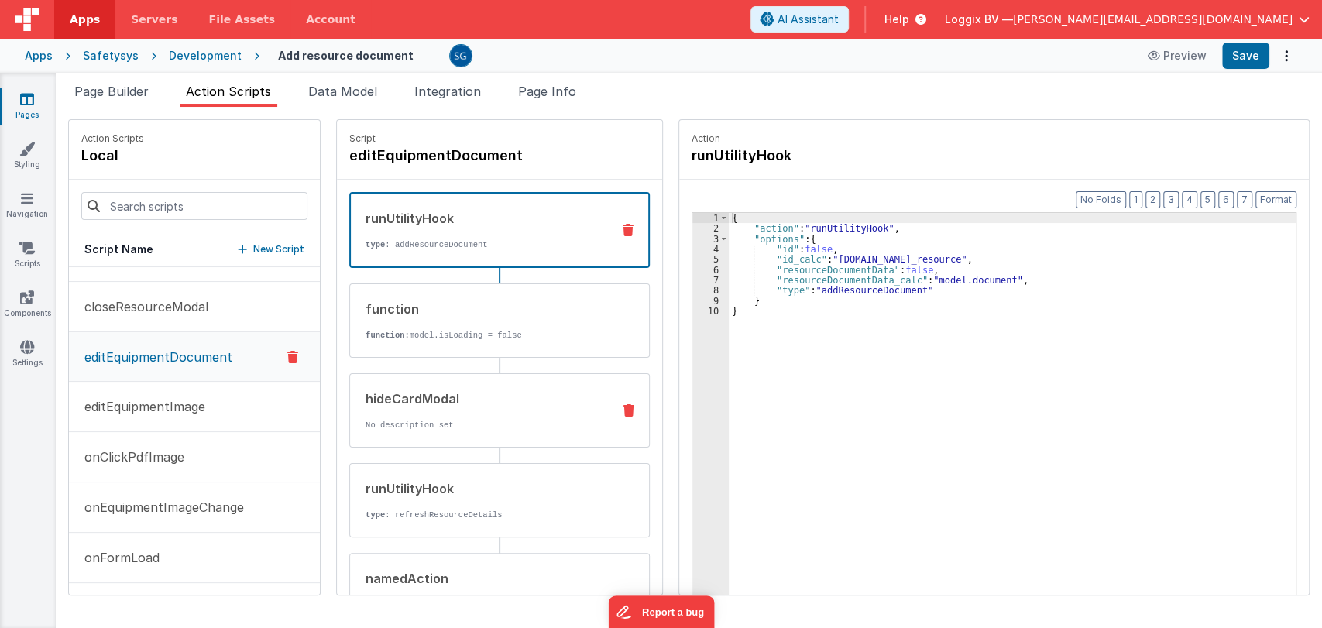
scroll to position [120, 0]
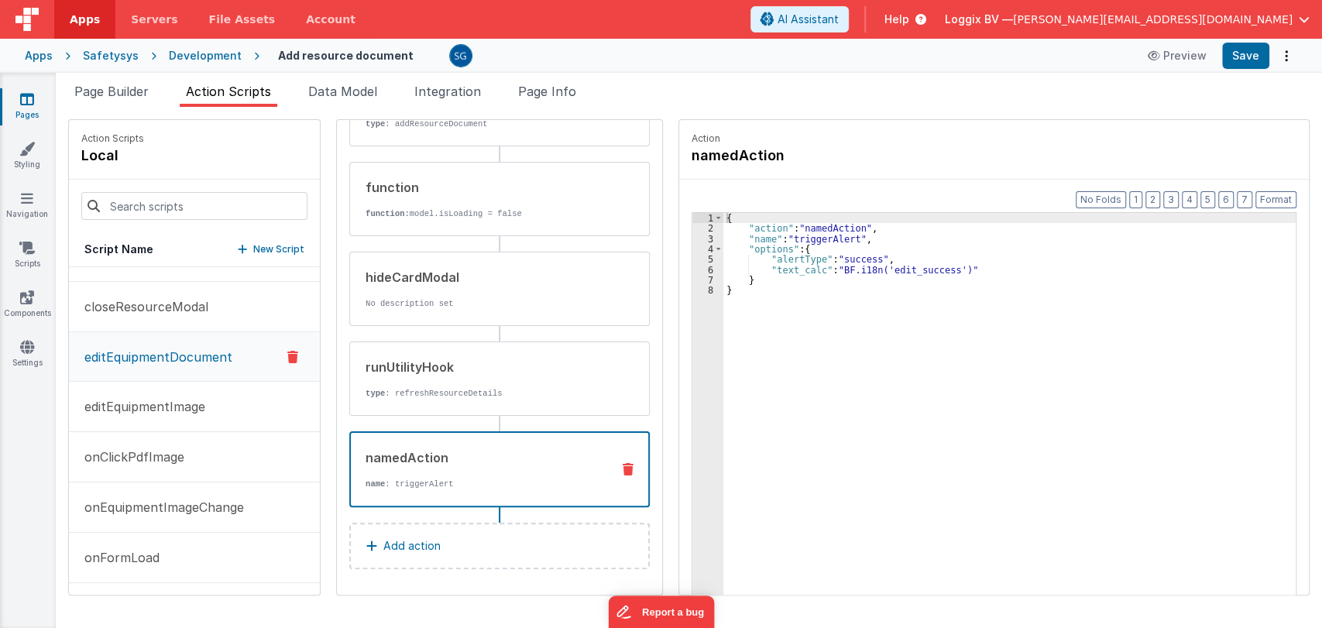
click at [395, 463] on div "namedAction" at bounding box center [482, 457] width 233 height 19
click at [113, 88] on span "Page Builder" at bounding box center [111, 91] width 74 height 15
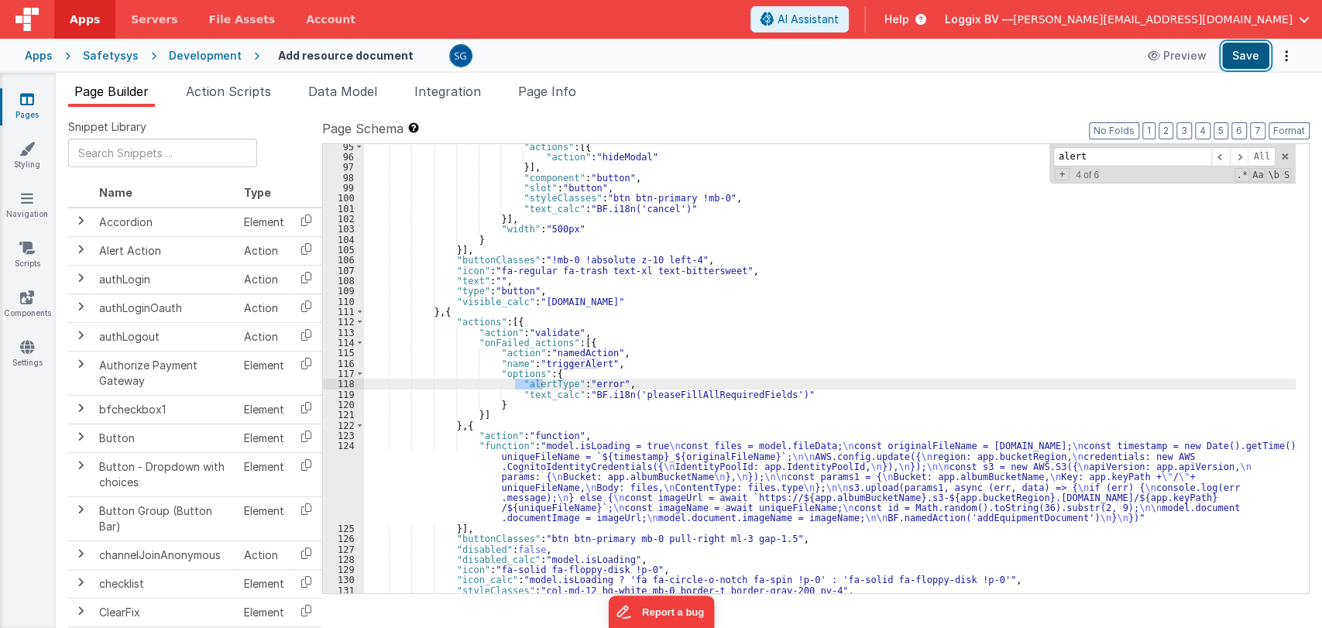
click at [1242, 64] on button "Save" at bounding box center [1245, 56] width 47 height 26
click at [33, 102] on link "Pages" at bounding box center [27, 106] width 56 height 31
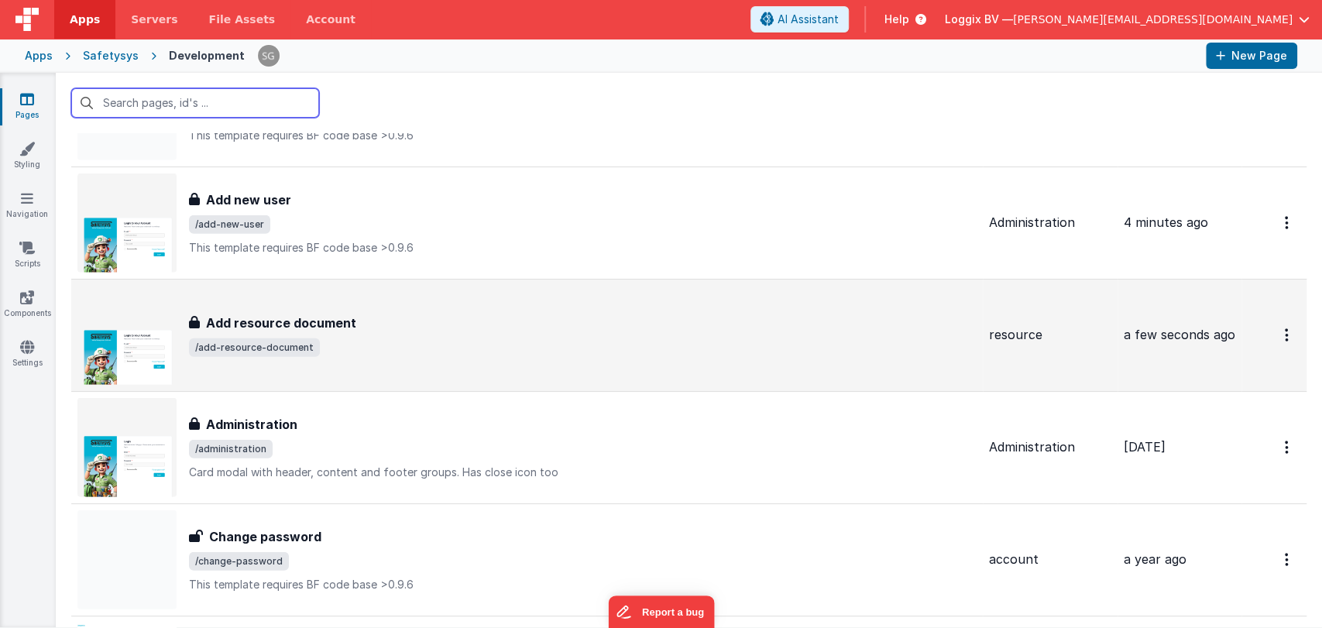
scroll to position [2675, 0]
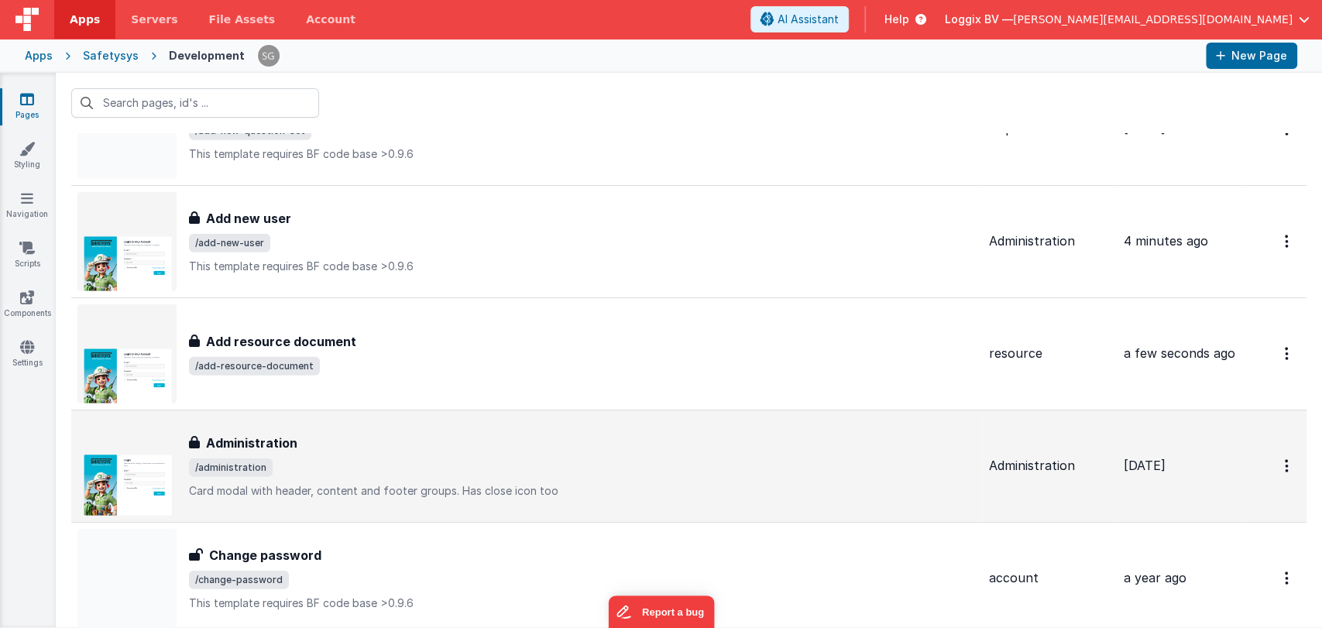
click at [311, 443] on div "Administration" at bounding box center [583, 443] width 788 height 19
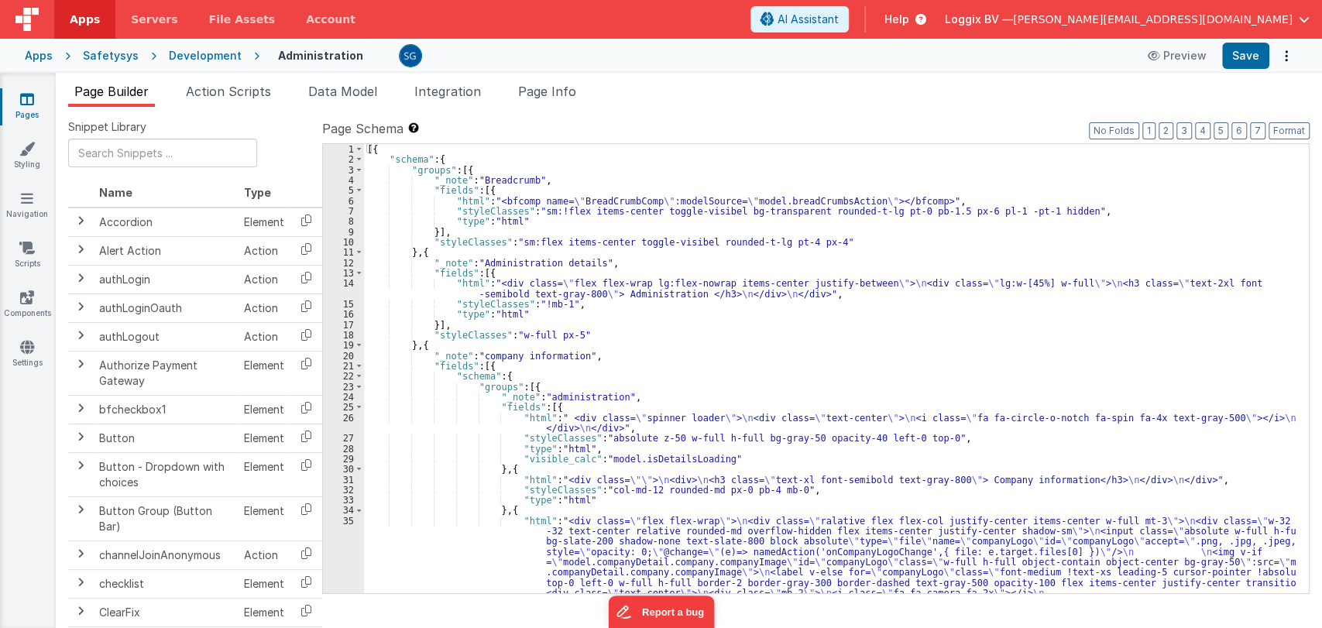
click at [725, 366] on div "[{ "schema" : { "groups" : [{ "_note" : "Breadcrumb" , "fields" : [{ "html" : "…" at bounding box center [830, 435] width 932 height 583
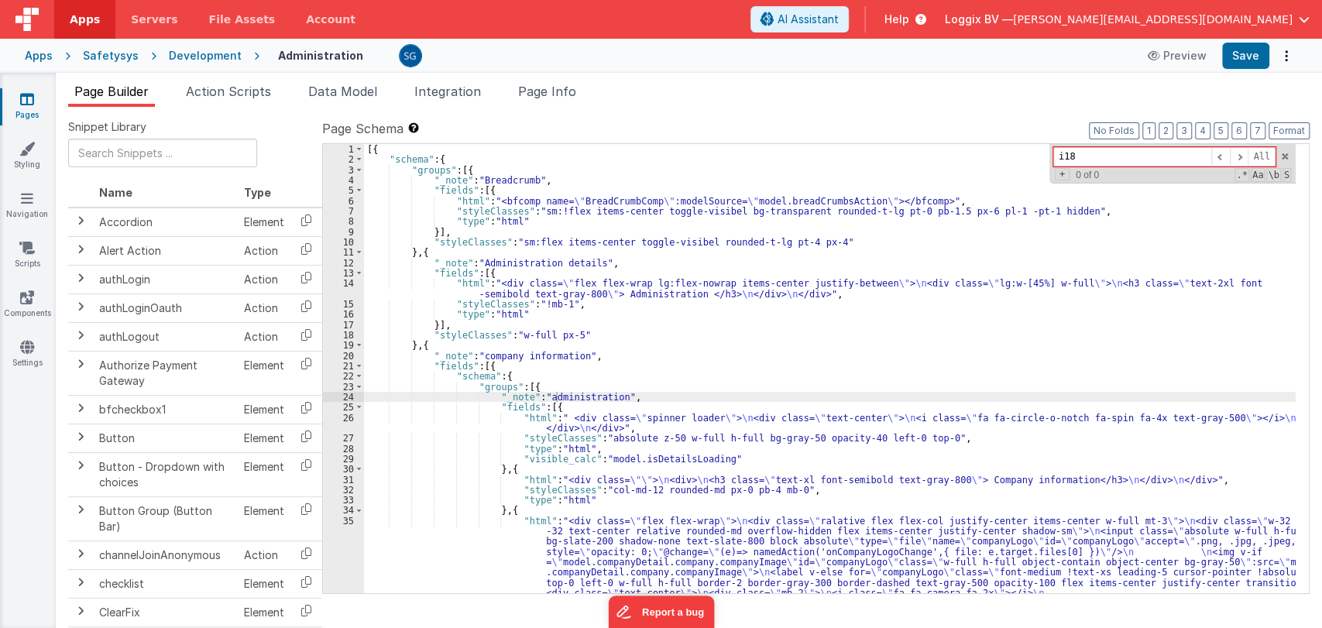
type input "i18n"
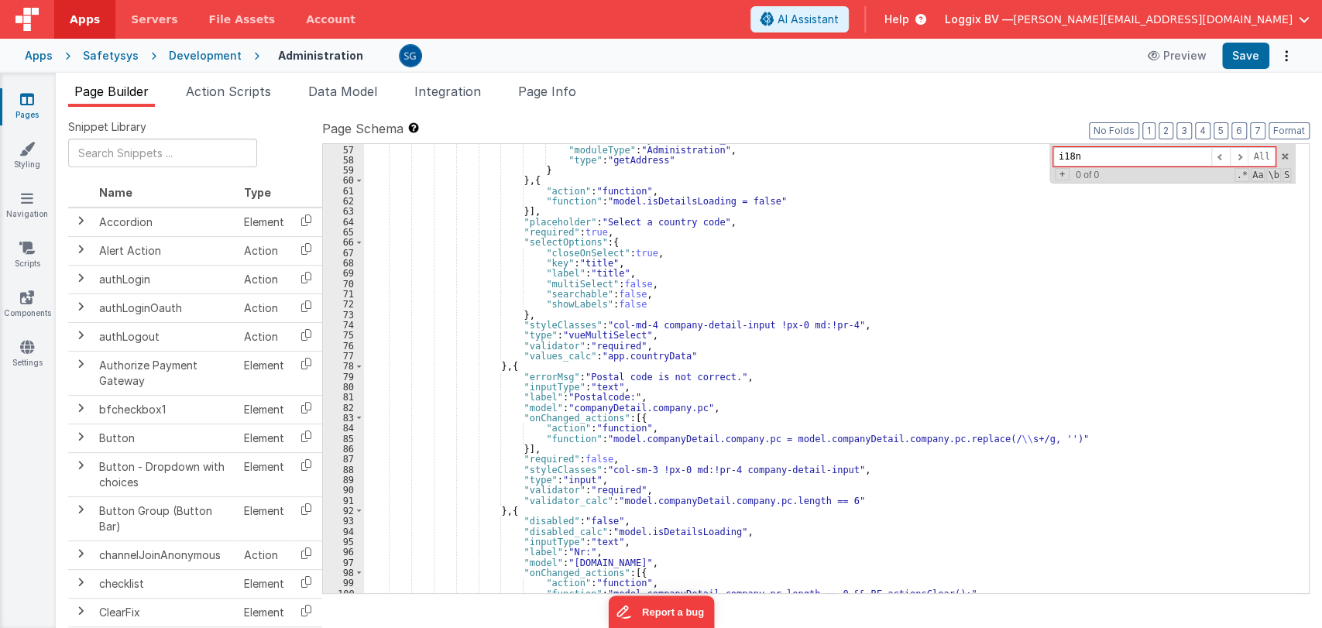
scroll to position [712, 0]
click at [1281, 153] on span at bounding box center [1284, 156] width 11 height 11
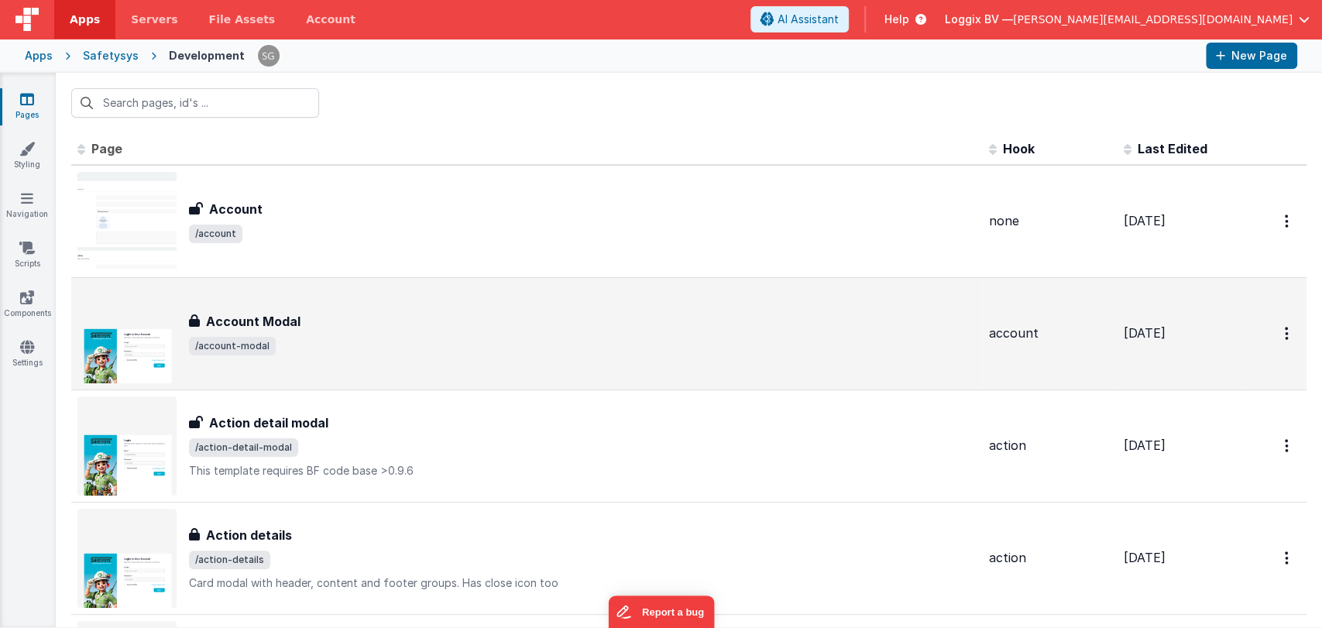
click at [444, 108] on div at bounding box center [689, 103] width 1266 height 60
click at [520, 111] on div at bounding box center [689, 103] width 1266 height 60
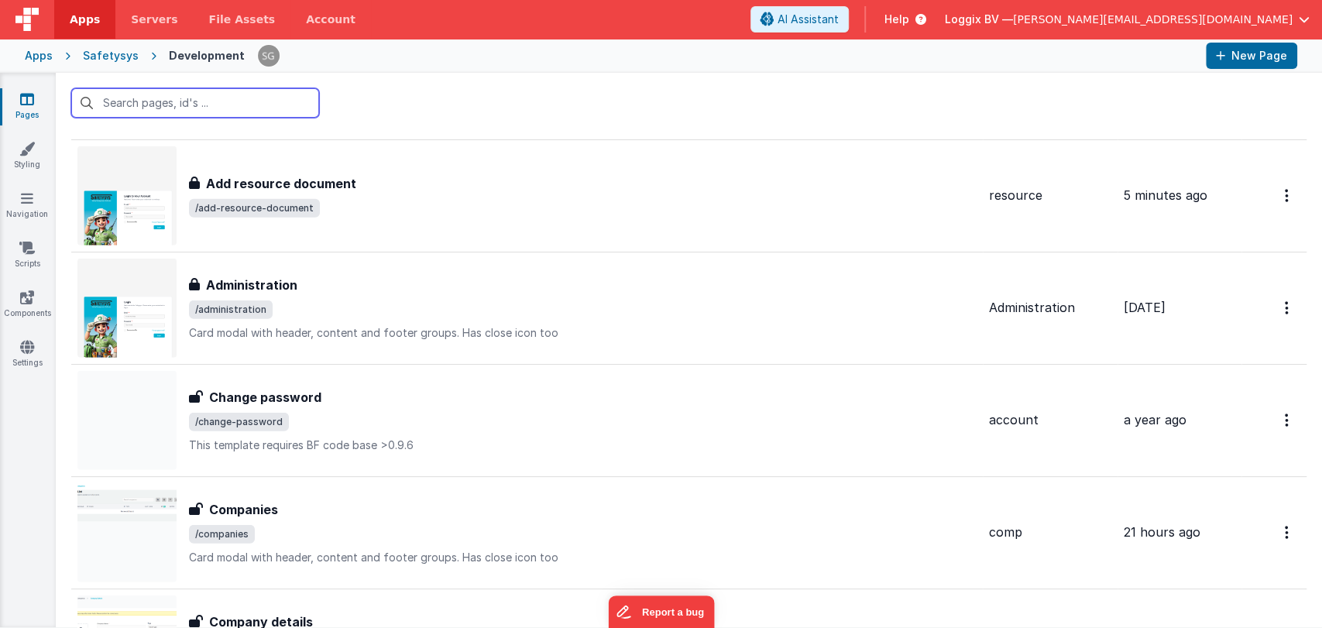
scroll to position [2832, 0]
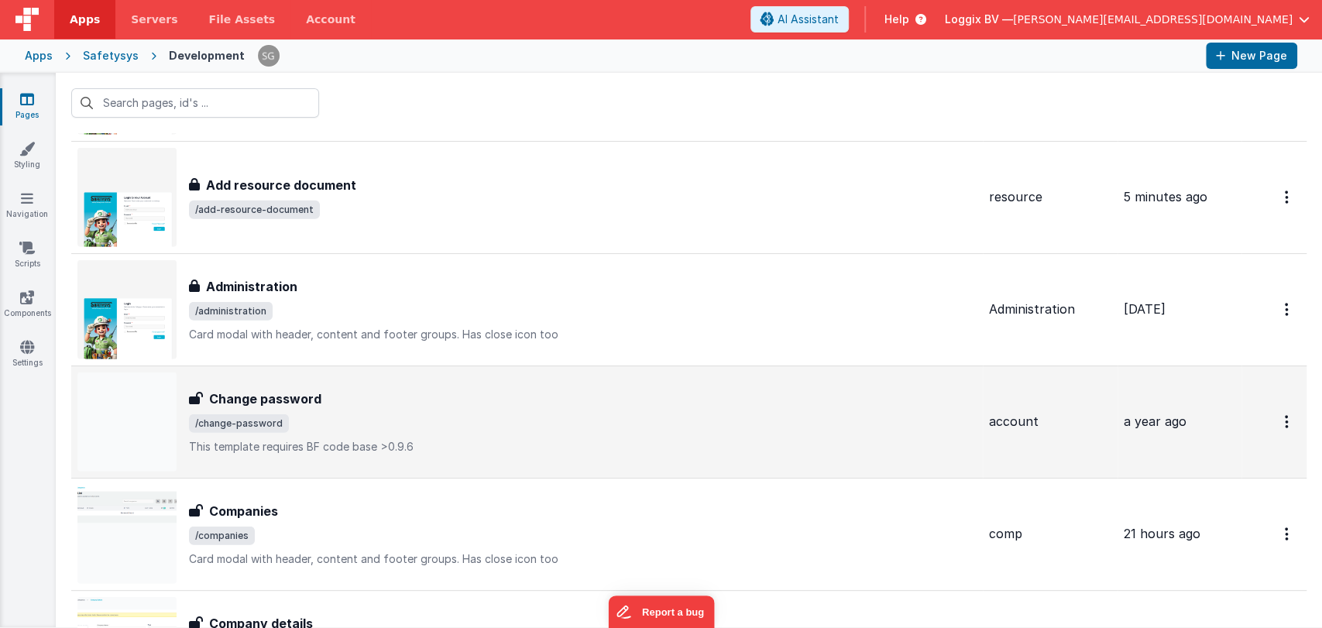
click at [307, 407] on div "Change password Change password /change-password This template requires BF code…" at bounding box center [583, 422] width 788 height 65
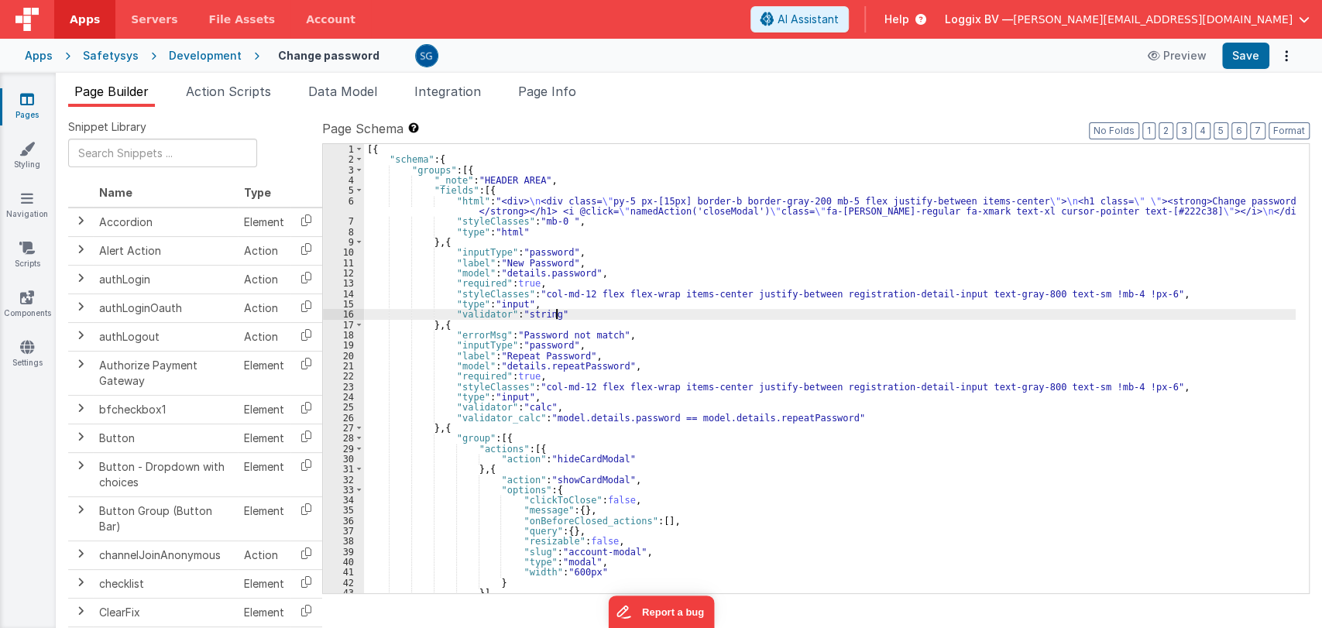
click at [776, 315] on div "[{ "schema" : { "groups" : [{ "_note" : "HEADER AREA" , "fields" : [{ "html" : …" at bounding box center [830, 379] width 932 height 470
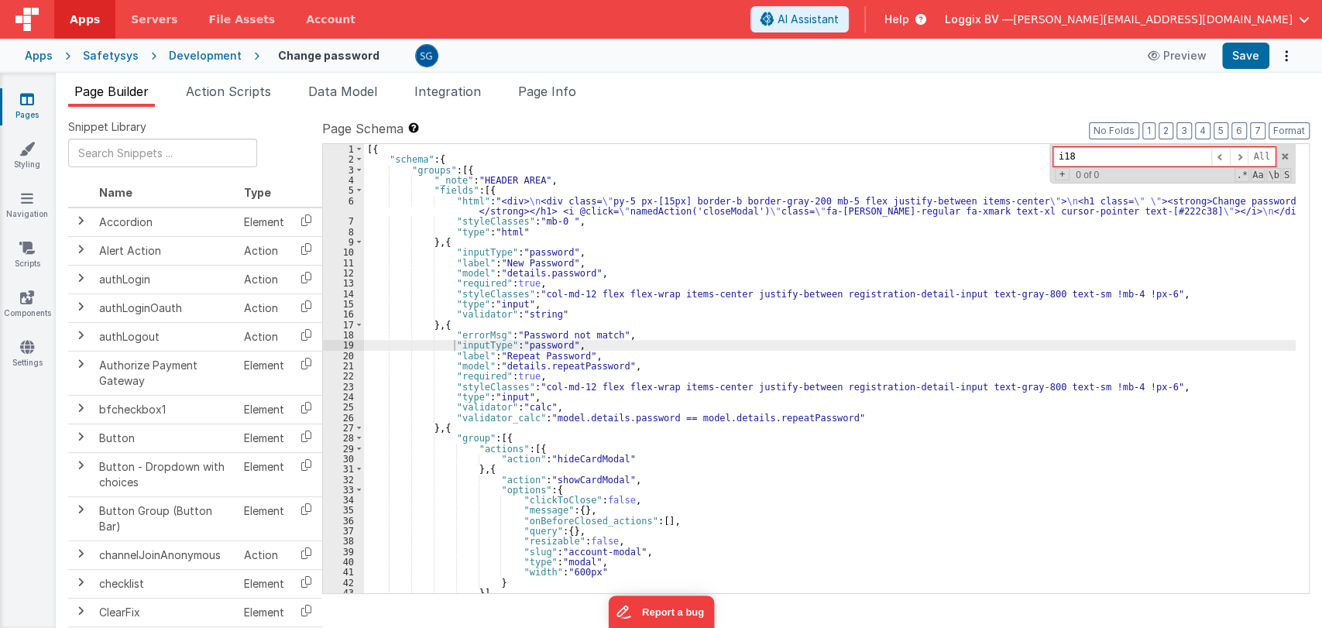
type input "i18n"
click at [1285, 156] on span at bounding box center [1284, 156] width 11 height 11
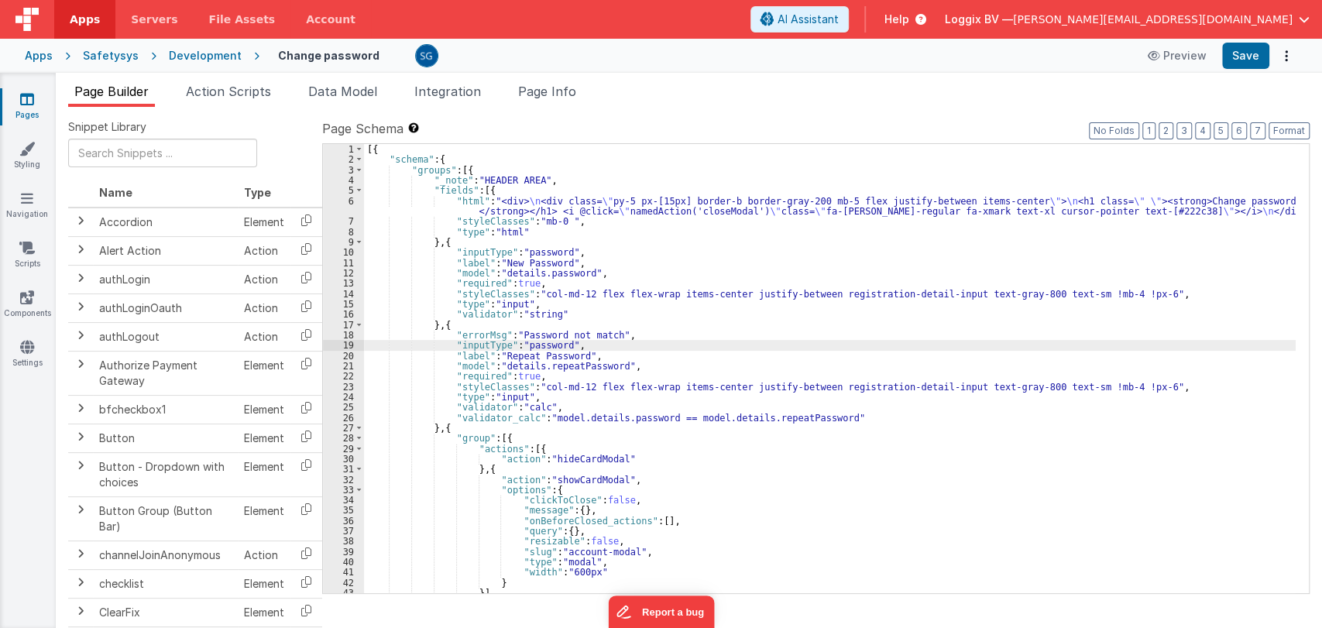
click at [350, 200] on div "6" at bounding box center [343, 206] width 41 height 21
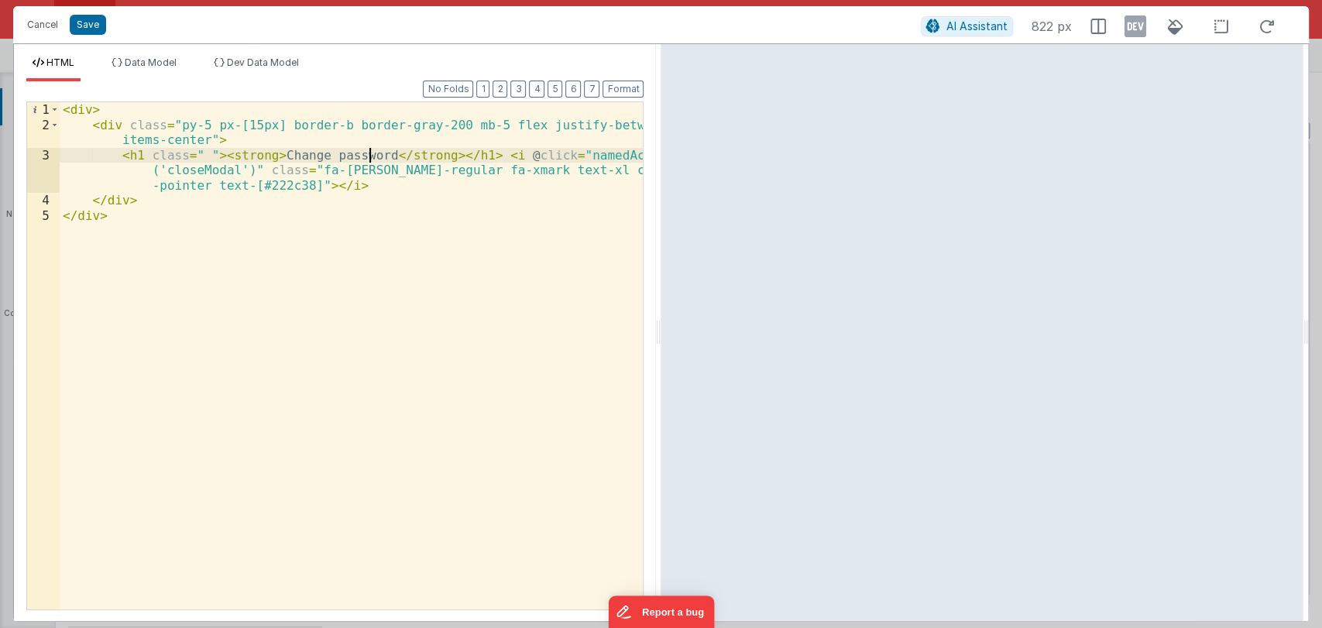
click at [368, 156] on div "< div > < div class = "py-5 px-[15px] border-b border-gray-200 mb-5 flex justif…" at bounding box center [352, 371] width 584 height 538
paste textarea
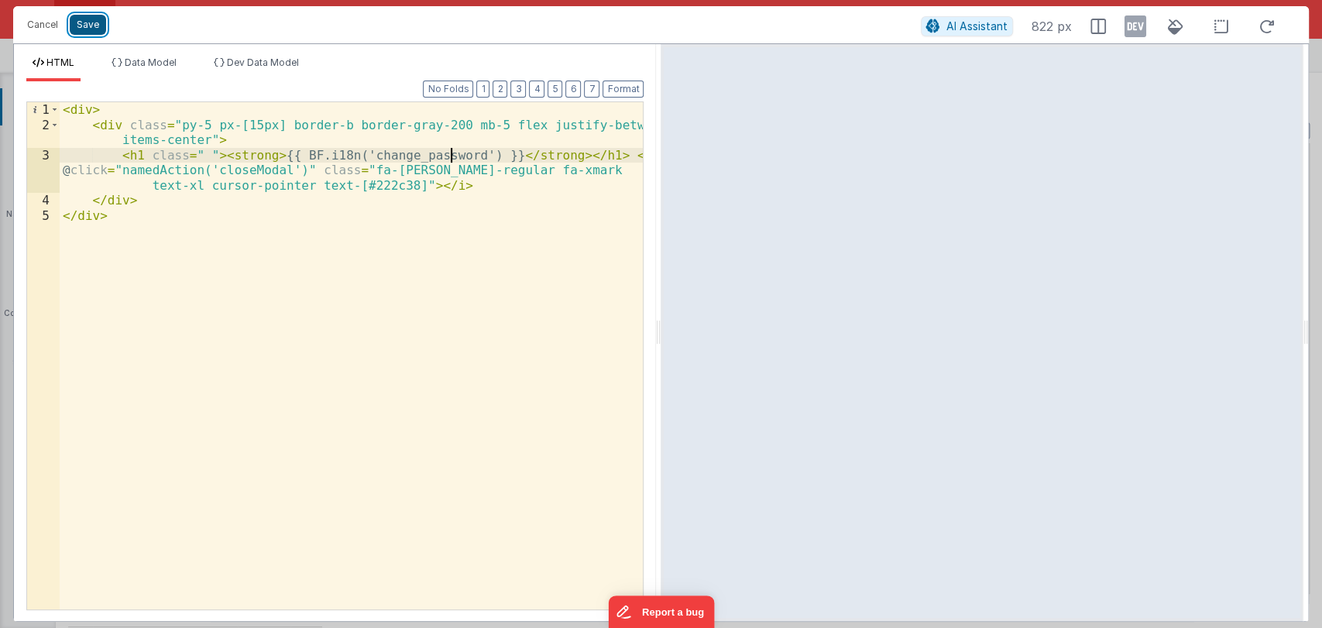
click at [96, 26] on button "Save" at bounding box center [88, 25] width 36 height 20
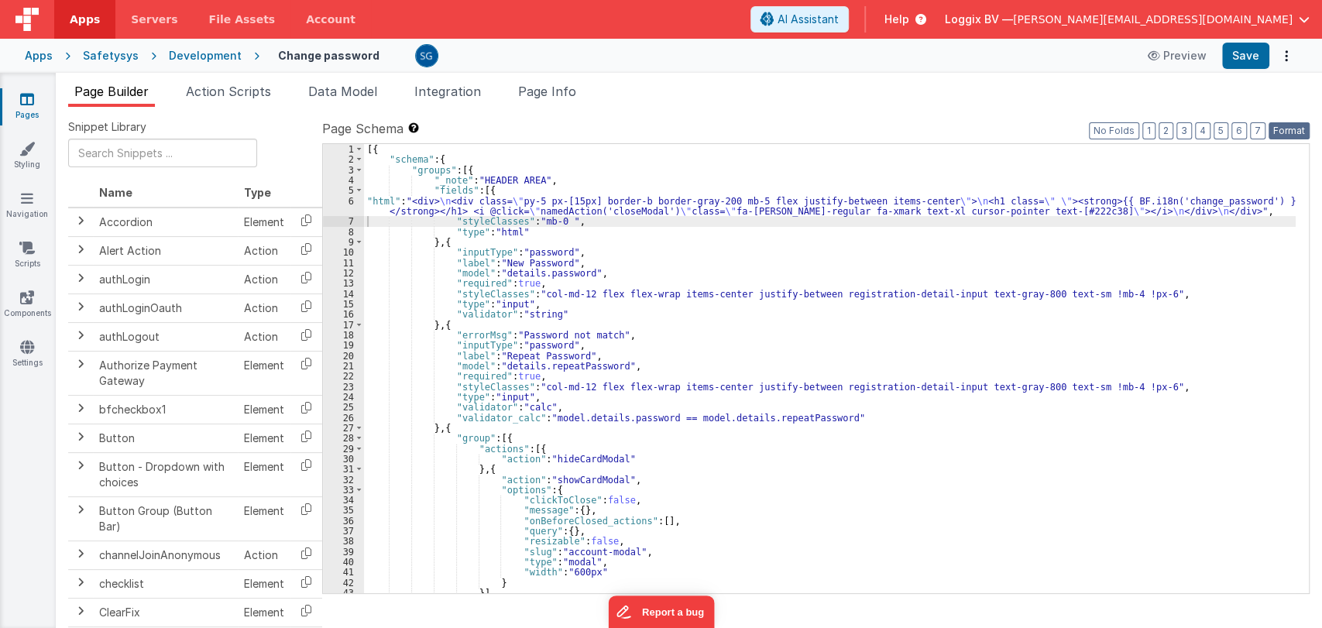
click at [1295, 132] on button "Format" at bounding box center [1289, 130] width 41 height 17
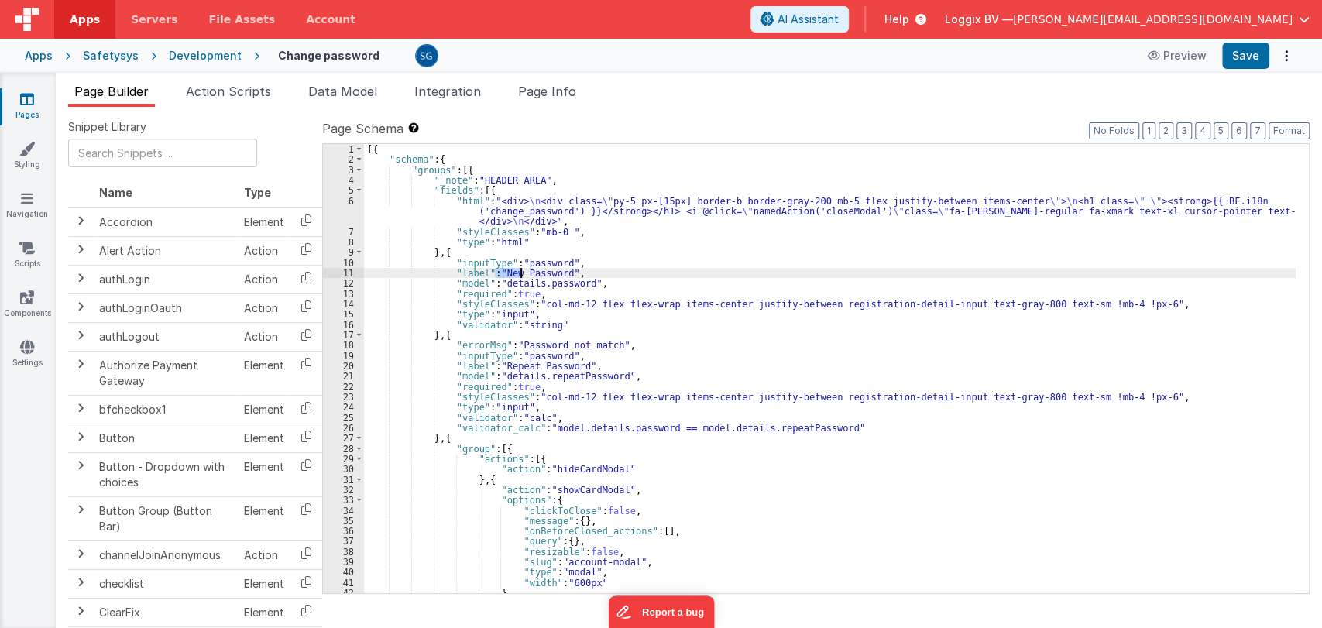
drag, startPoint x: 497, startPoint y: 274, endPoint x: 521, endPoint y: 273, distance: 24.0
click at [521, 273] on div "[{ "schema" : { "groups" : [{ "_note" : "HEADER AREA" , "fields" : [{ "html" : …" at bounding box center [830, 379] width 932 height 470
click at [582, 272] on div "[{ "schema" : { "groups" : [{ "_note" : "HEADER AREA" , "fields" : [{ "html" : …" at bounding box center [830, 379] width 932 height 470
drag, startPoint x: 499, startPoint y: 271, endPoint x: 562, endPoint y: 274, distance: 63.6
click at [562, 274] on div "[{ "schema" : { "groups" : [{ "_note" : "HEADER AREA" , "fields" : [{ "html" : …" at bounding box center [830, 379] width 932 height 470
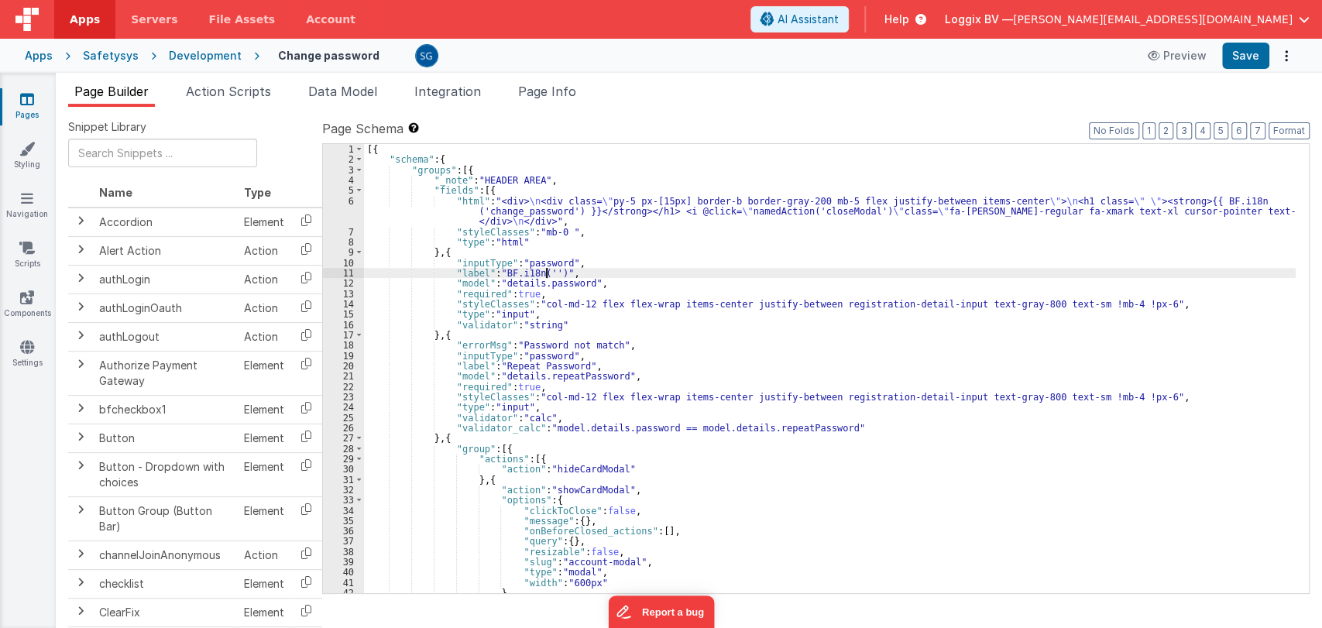
paste textarea
click at [479, 271] on div "[{ "schema" : { "groups" : [{ "_note" : "HEADER AREA" , "fields" : [{ "html" : …" at bounding box center [830, 379] width 932 height 470
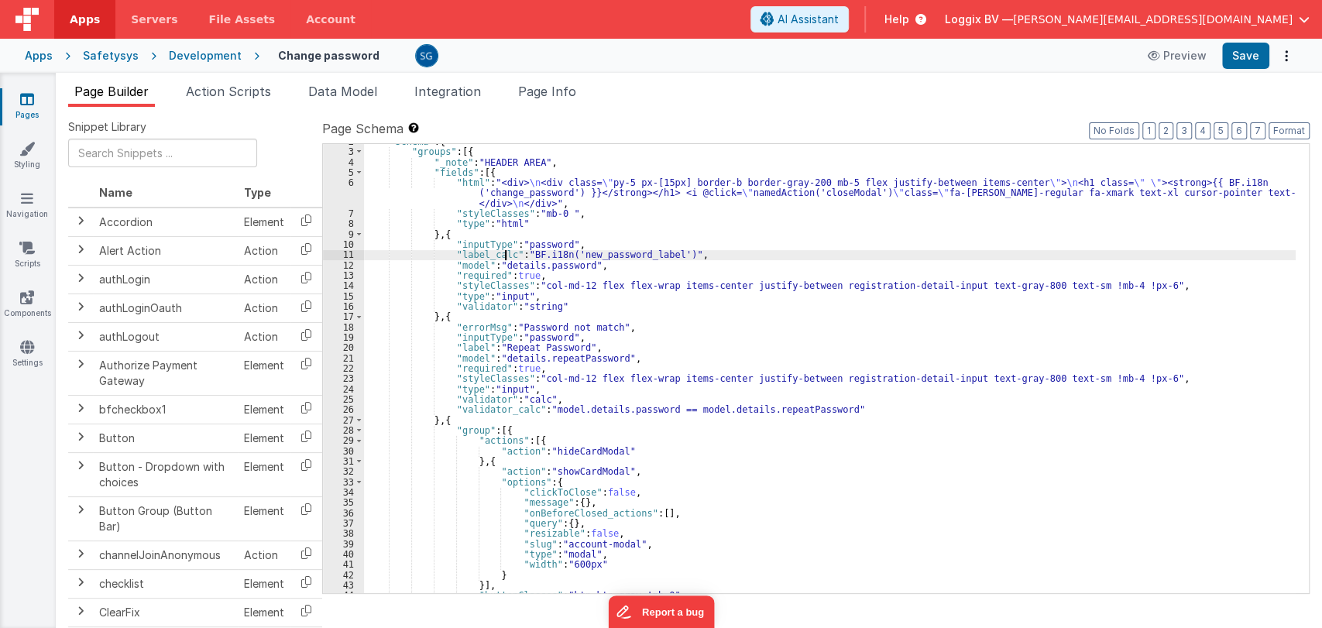
scroll to position [19, 0]
click at [494, 323] on div ""schema" : { "groups" : [{ "_note" : "HEADER AREA" , "fields" : [{ "html" : "<d…" at bounding box center [830, 371] width 932 height 470
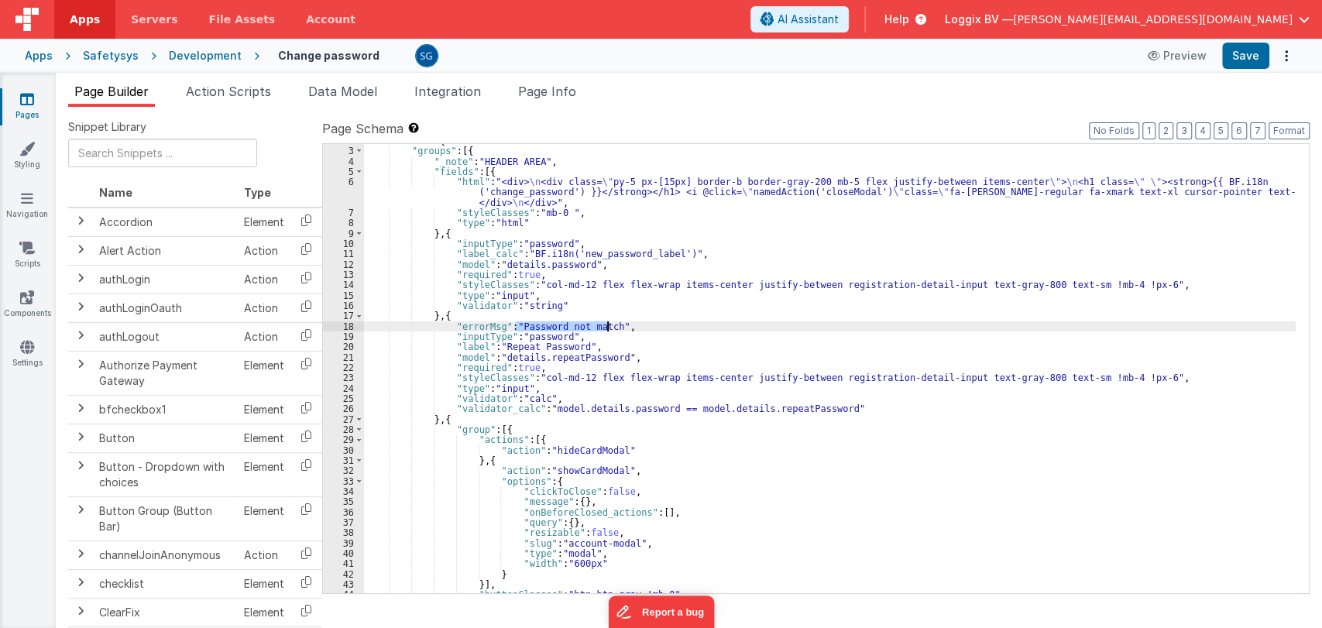
drag, startPoint x: 514, startPoint y: 325, endPoint x: 605, endPoint y: 326, distance: 90.6
click at [605, 326] on div ""schema" : { "groups" : [{ "_note" : "HEADER AREA" , "fields" : [{ "html" : "<d…" at bounding box center [830, 371] width 932 height 470
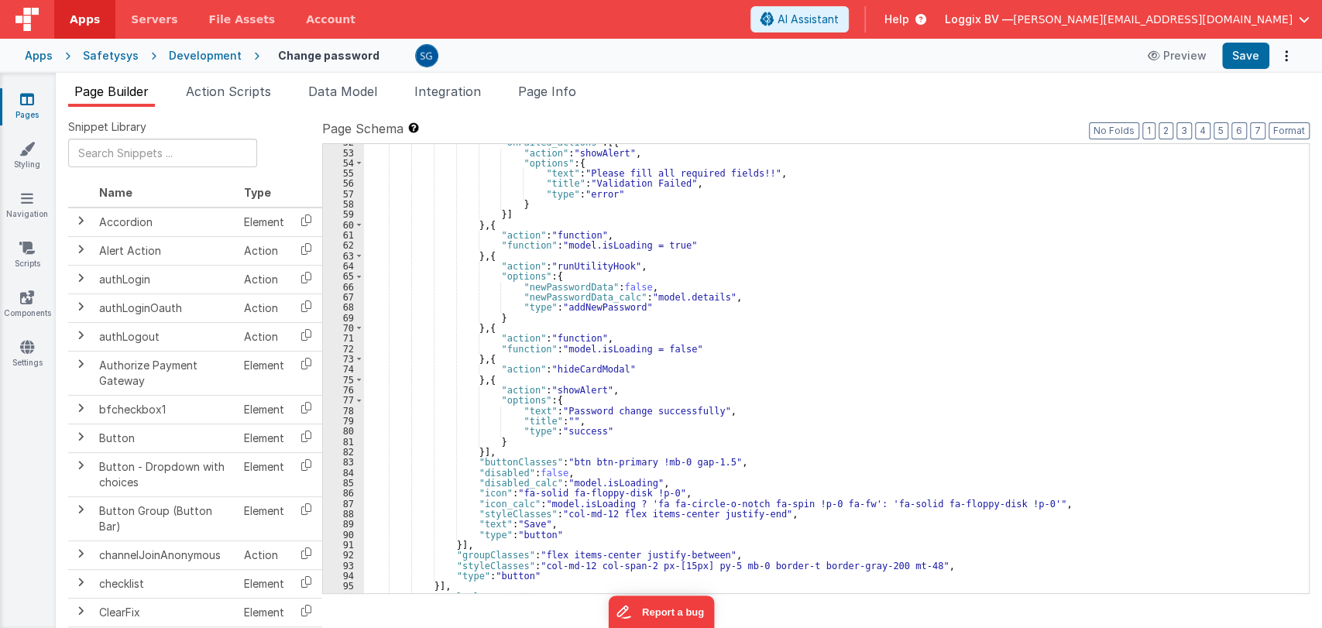
scroll to position [593, 0]
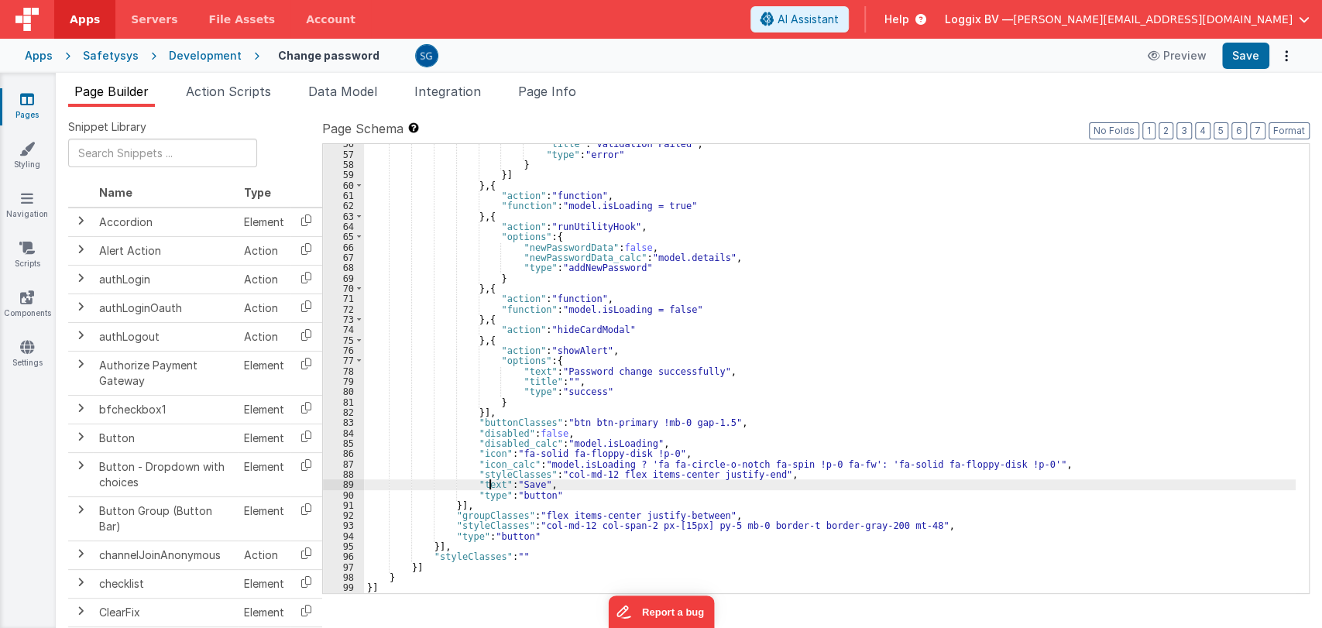
click at [489, 483] on div ""title" : "Validation Failed" , "type" : "error" } }] } , { "action" : "functio…" at bounding box center [830, 374] width 932 height 470
click at [557, 483] on div ""title" : "Validation Failed" , "type" : "error" } }] } , { "action" : "functio…" at bounding box center [830, 374] width 932 height 470
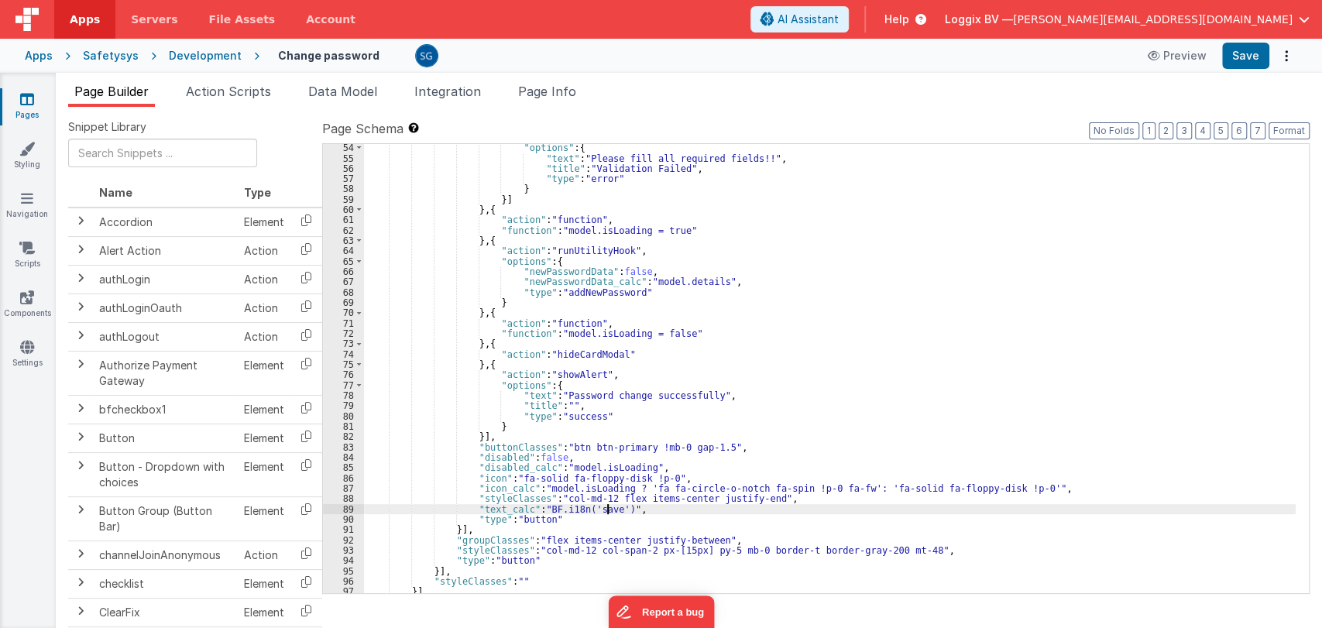
scroll to position [568, 0]
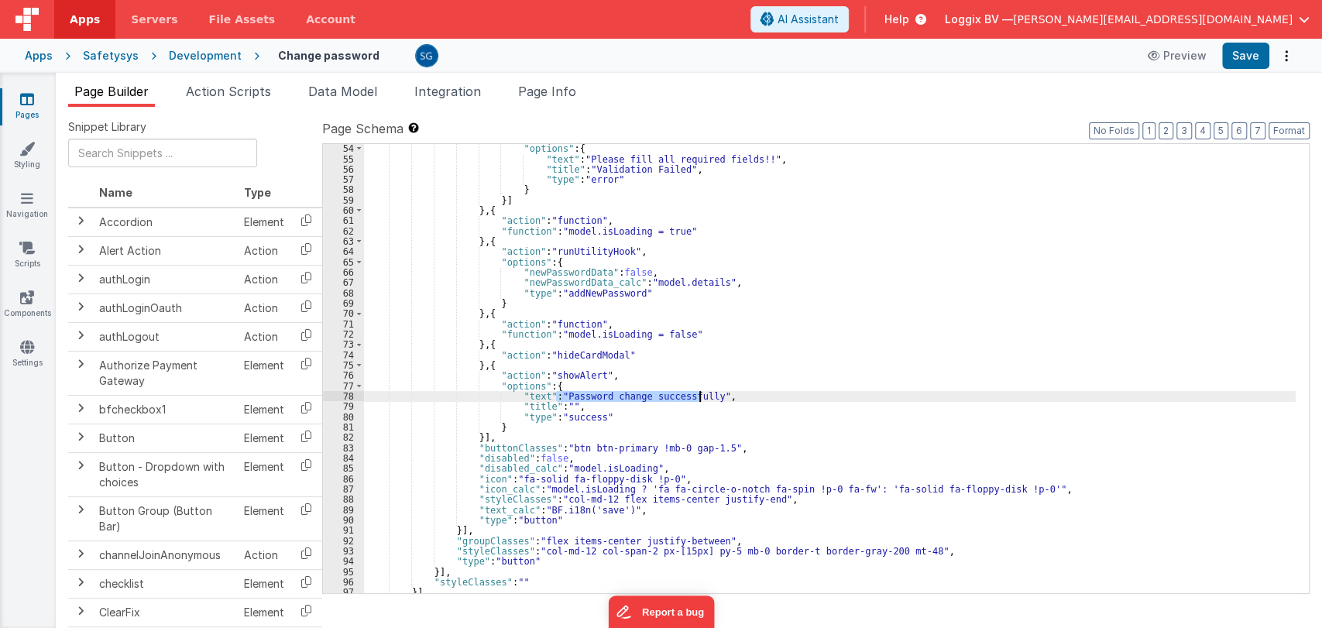
drag, startPoint x: 558, startPoint y: 395, endPoint x: 698, endPoint y: 398, distance: 140.2
click at [698, 398] on div ""options" : { "text" : "Please fill all required fields!!" , "title" : "Validat…" at bounding box center [830, 378] width 932 height 470
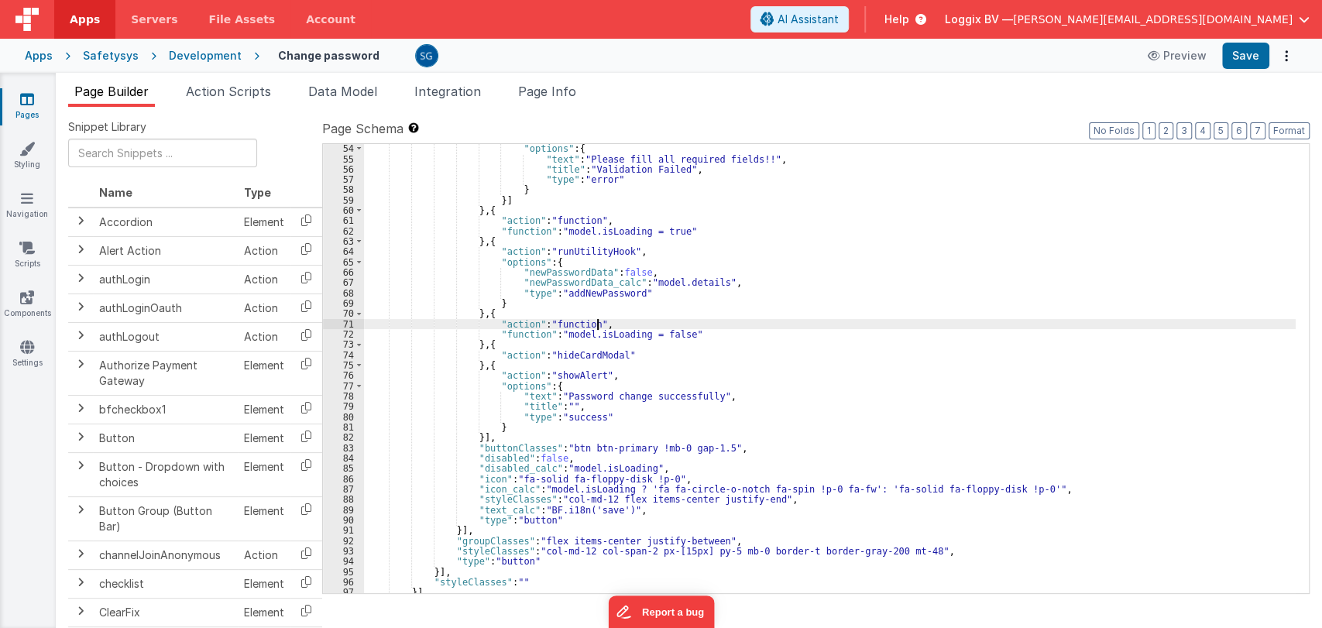
click at [834, 328] on div ""options" : { "text" : "Please fill all required fields!!" , "title" : "Validat…" at bounding box center [830, 378] width 932 height 470
click at [839, 12] on span "AI Assistant" at bounding box center [808, 19] width 61 height 15
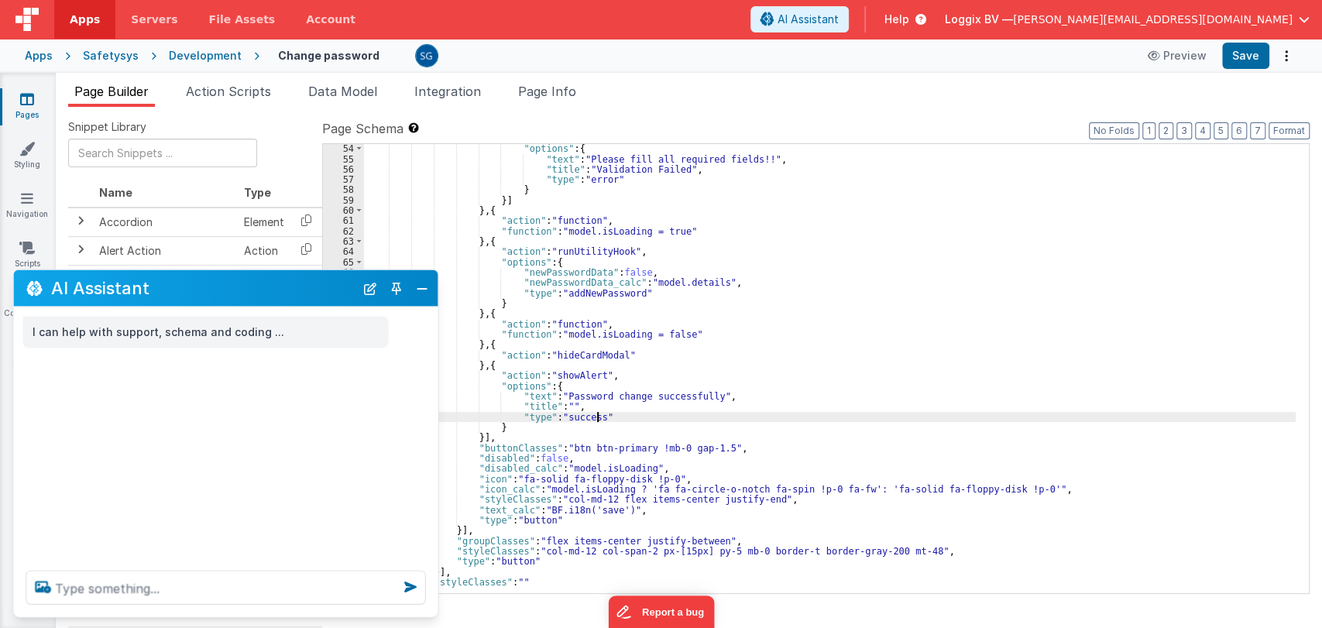
click at [780, 418] on div ""options" : { "text" : "Please fill all required fields!!" , "title" : "Validat…" at bounding box center [830, 378] width 932 height 470
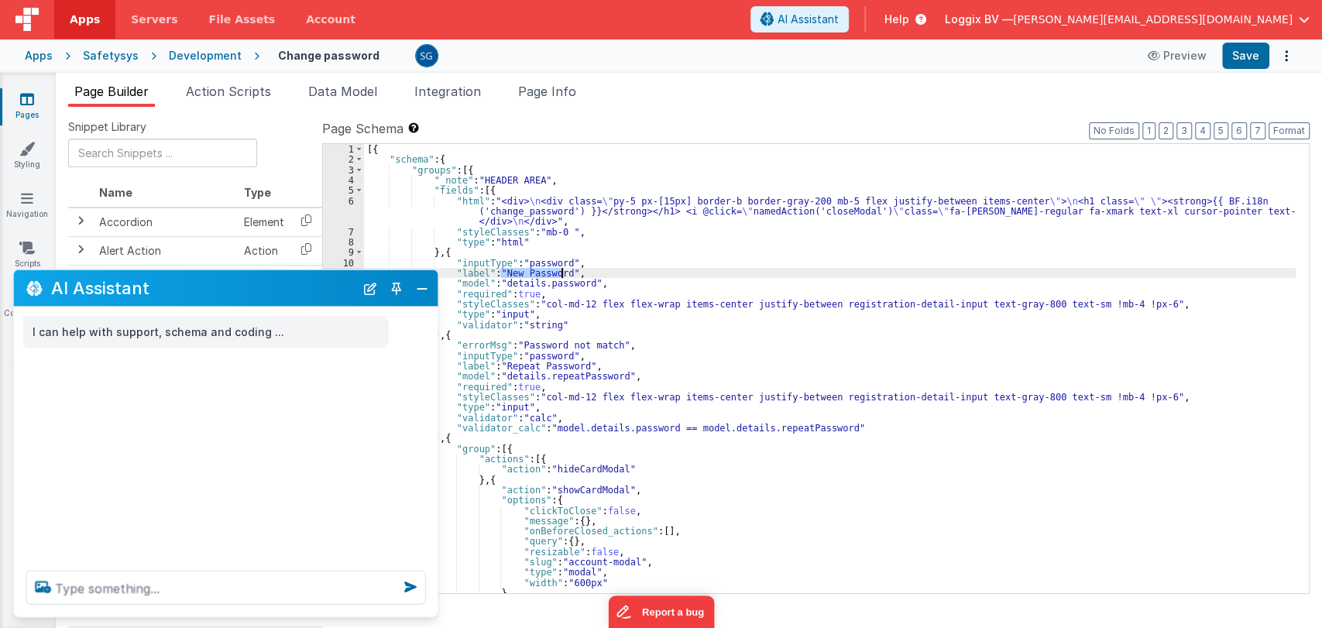
scroll to position [0, 0]
click at [723, 479] on div "[{ "schema" : { "groups" : [{ "_note" : "HEADER AREA" , "fields" : [{ "html" : …" at bounding box center [830, 379] width 932 height 470
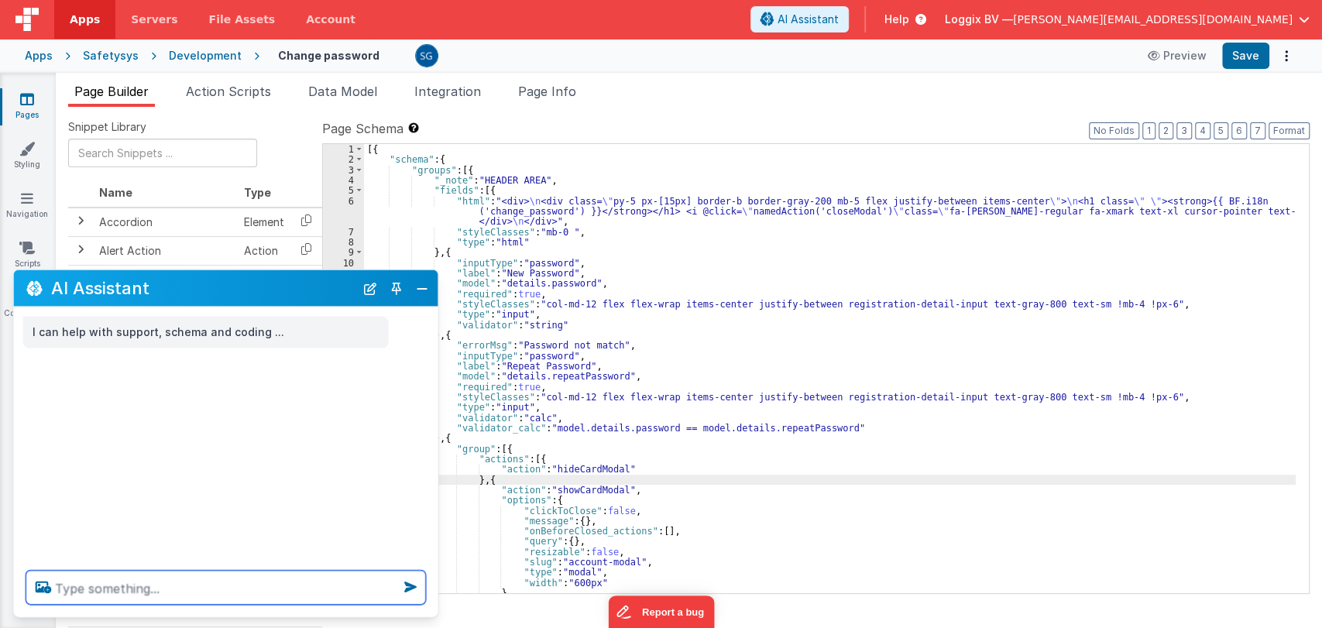
click at [189, 591] on textarea at bounding box center [226, 588] width 400 height 34
click at [127, 589] on textarea at bounding box center [226, 588] width 400 height 34
paste textarea "Lor ips d Sit.AM consectet adip elitseddo eiusm TEMporincidid. Utla etdo ma al …"
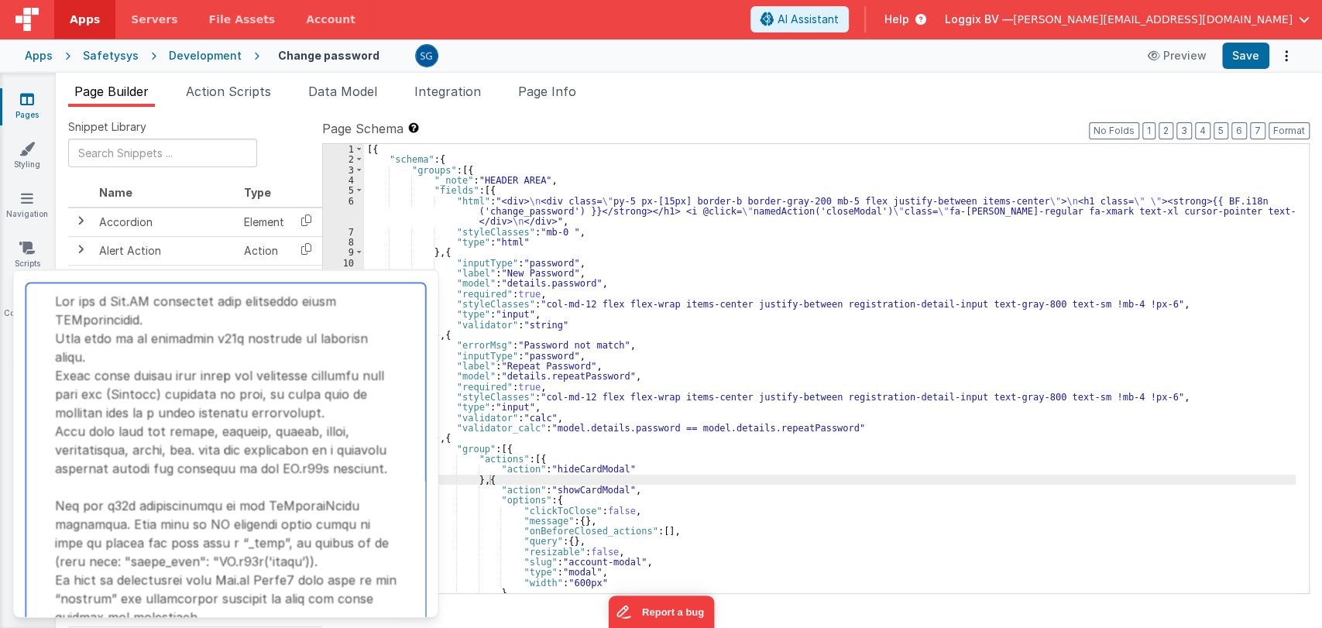
scroll to position [229, 0]
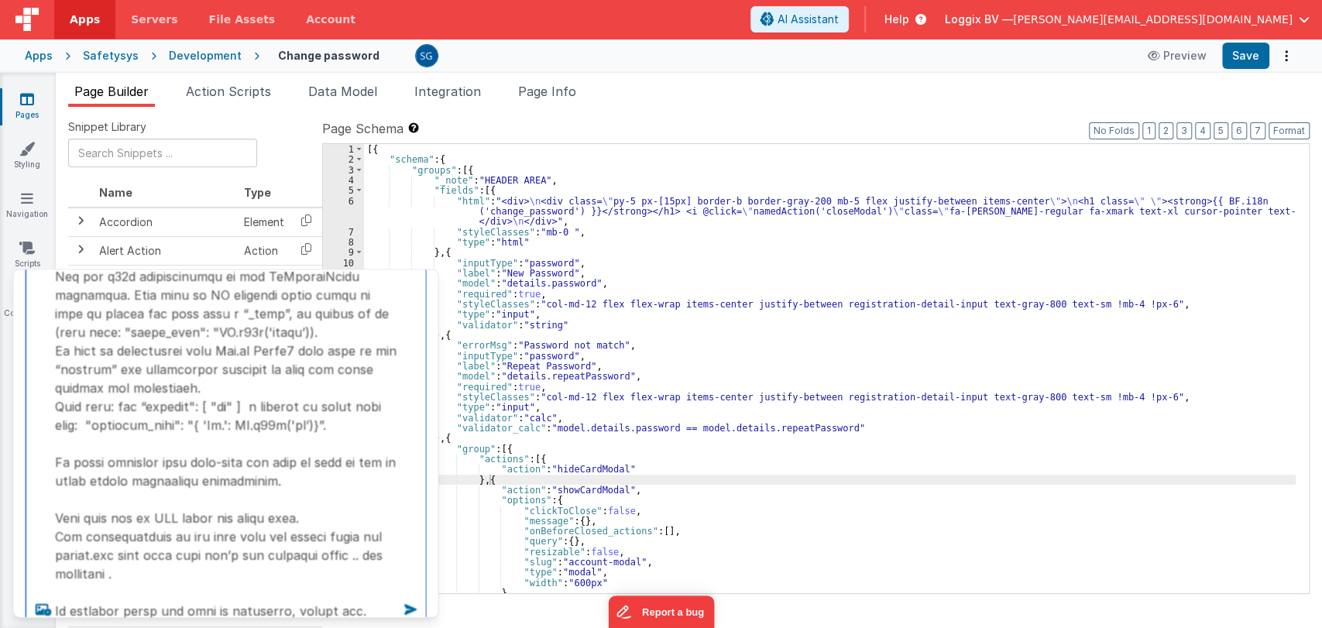
paste textarea "give me values of the corresponding keys that can be used with i18n function . …"
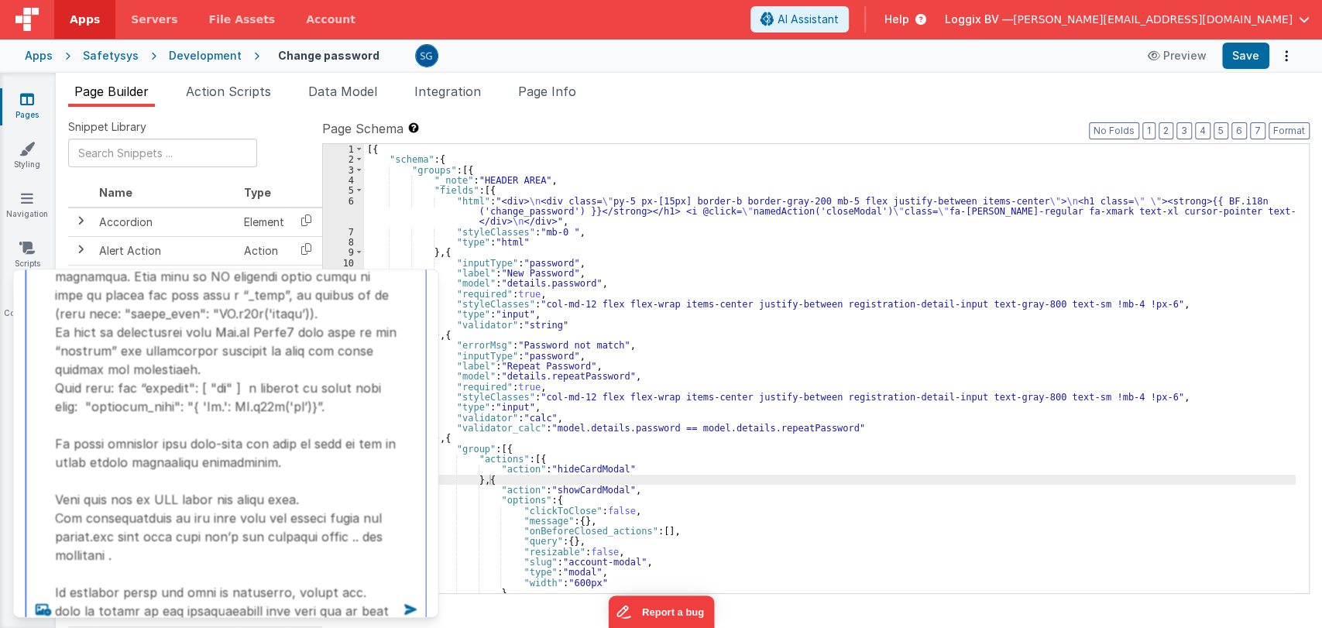
type textarea "Lor ips d Sit.AM consectet adip elitseddo eiusm TEMporincidid. Utla etdo ma al …"
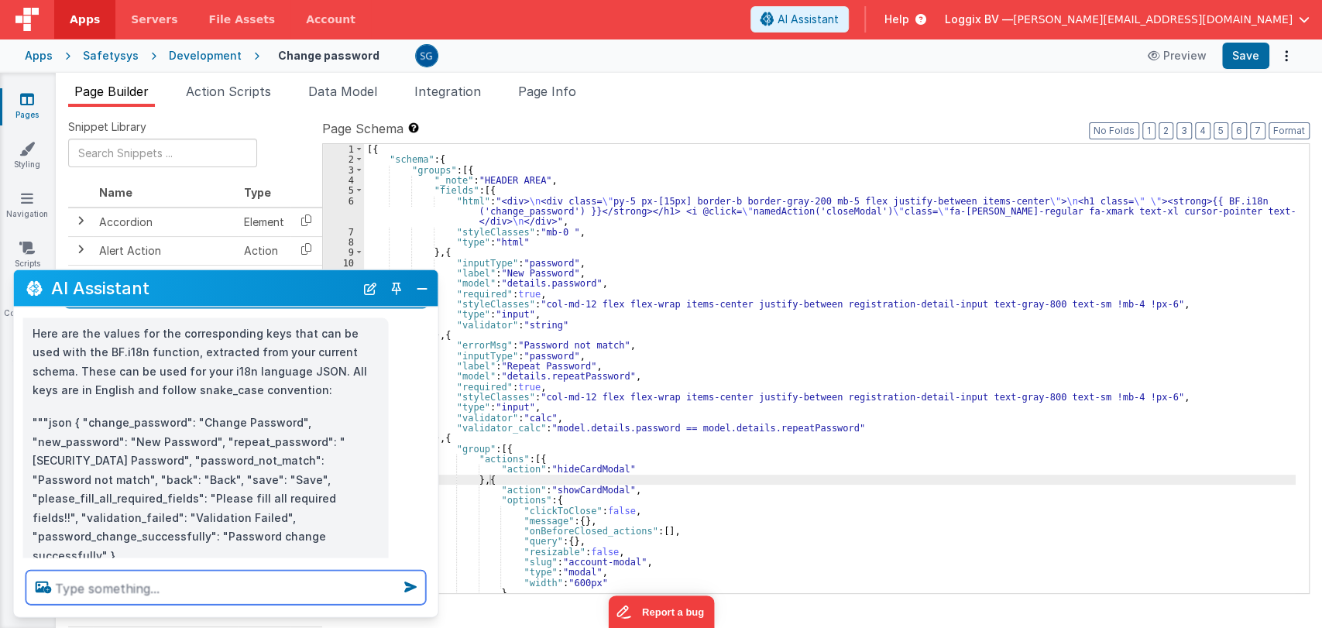
scroll to position [558, 0]
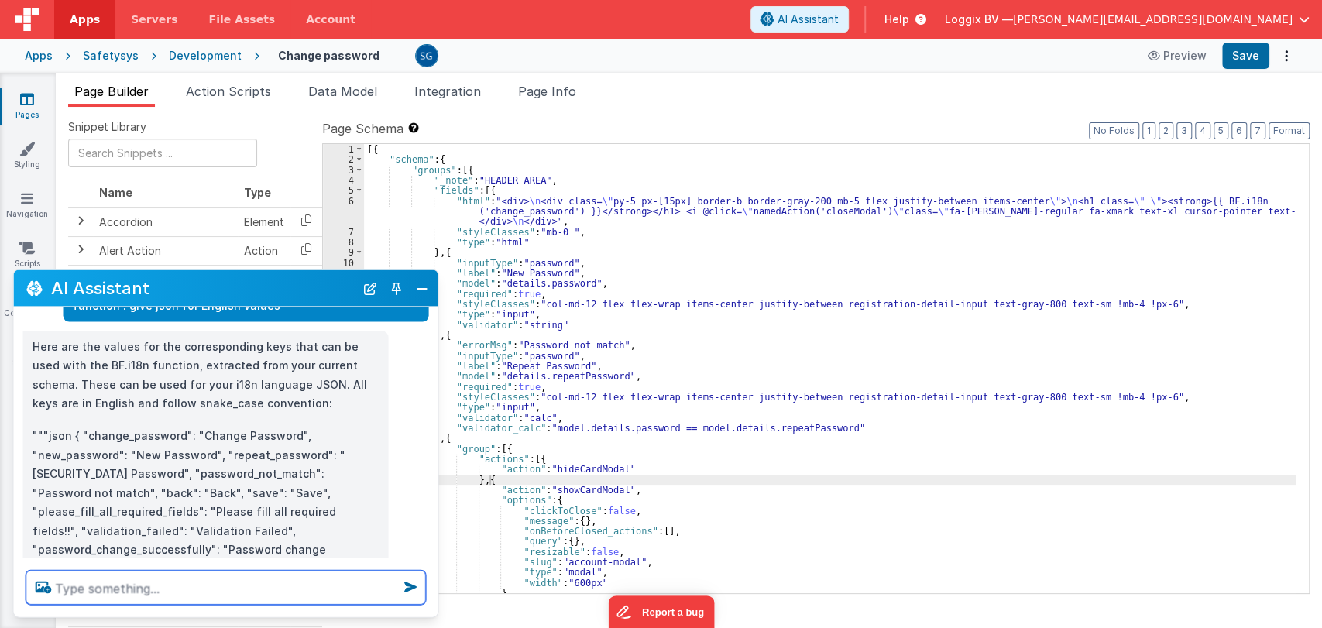
click at [167, 579] on textarea at bounding box center [226, 588] width 400 height 34
click at [173, 595] on textarea at bounding box center [226, 588] width 400 height 34
type textarea "also implemen in the code correctly"
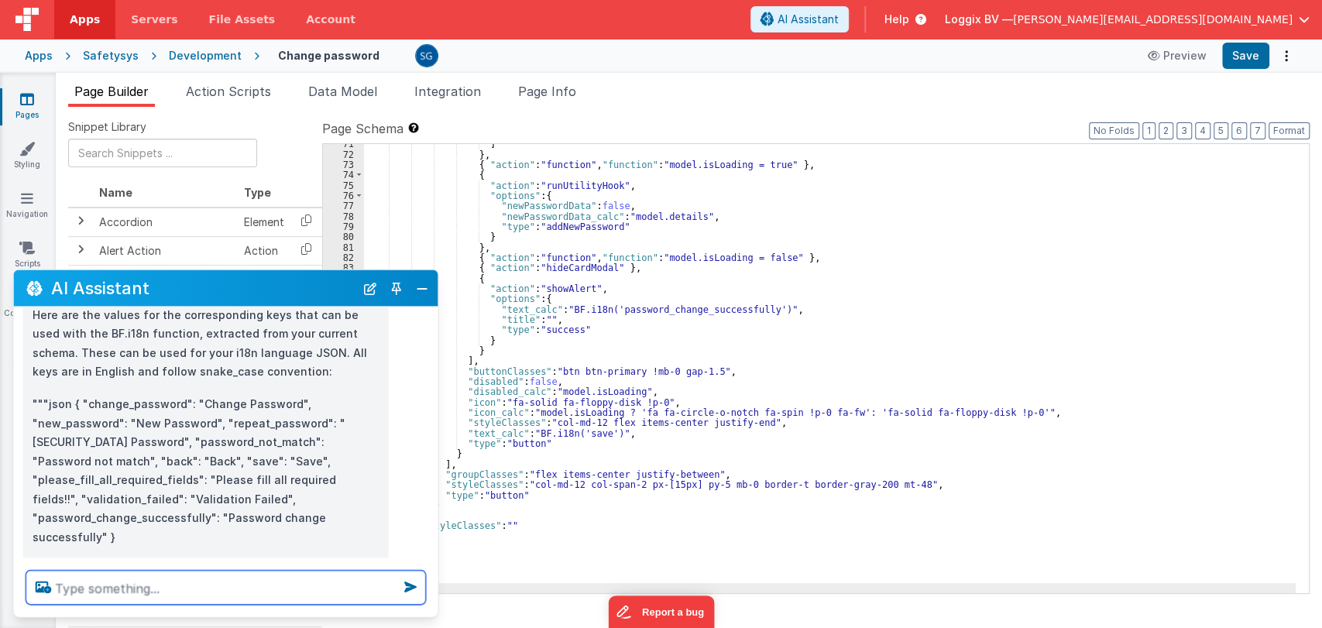
scroll to position [579, 0]
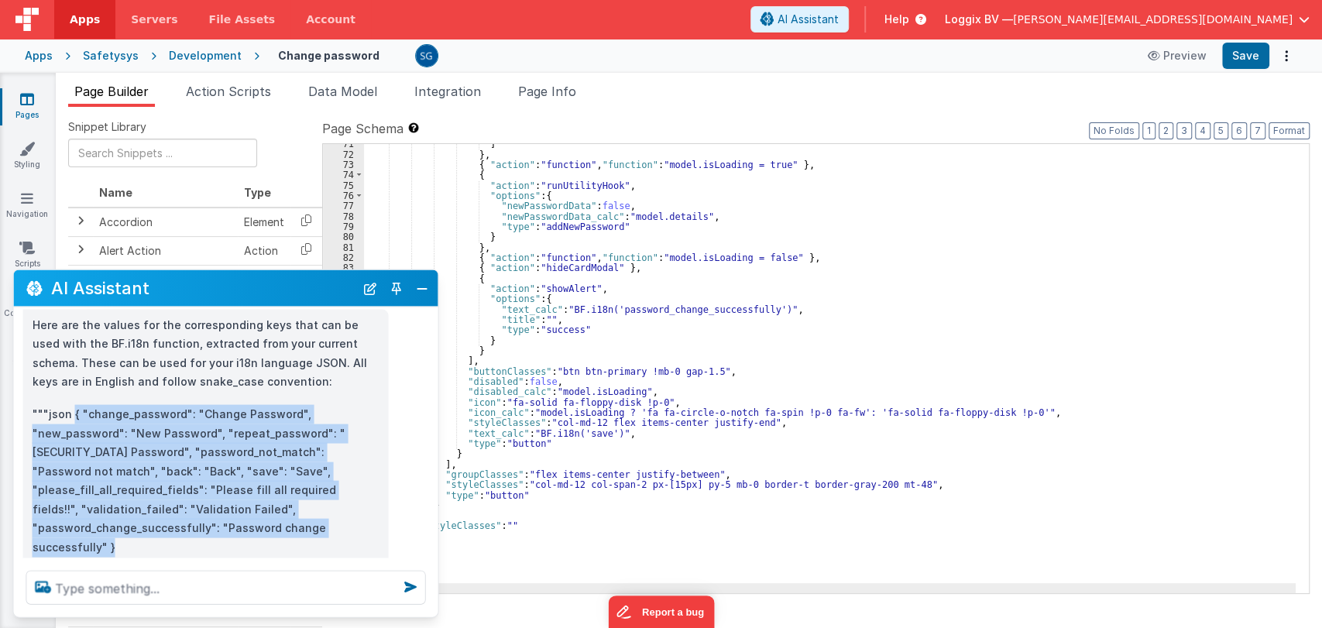
drag, startPoint x: 121, startPoint y: 500, endPoint x: 113, endPoint y: 383, distance: 117.2
click at [74, 375] on div "Here are the values for the corresponding keys that can be used with the BF.i18…" at bounding box center [206, 501] width 347 height 373
copy div "{ "change_password": "Change Password", "new_password": "New Password", "repeat…"
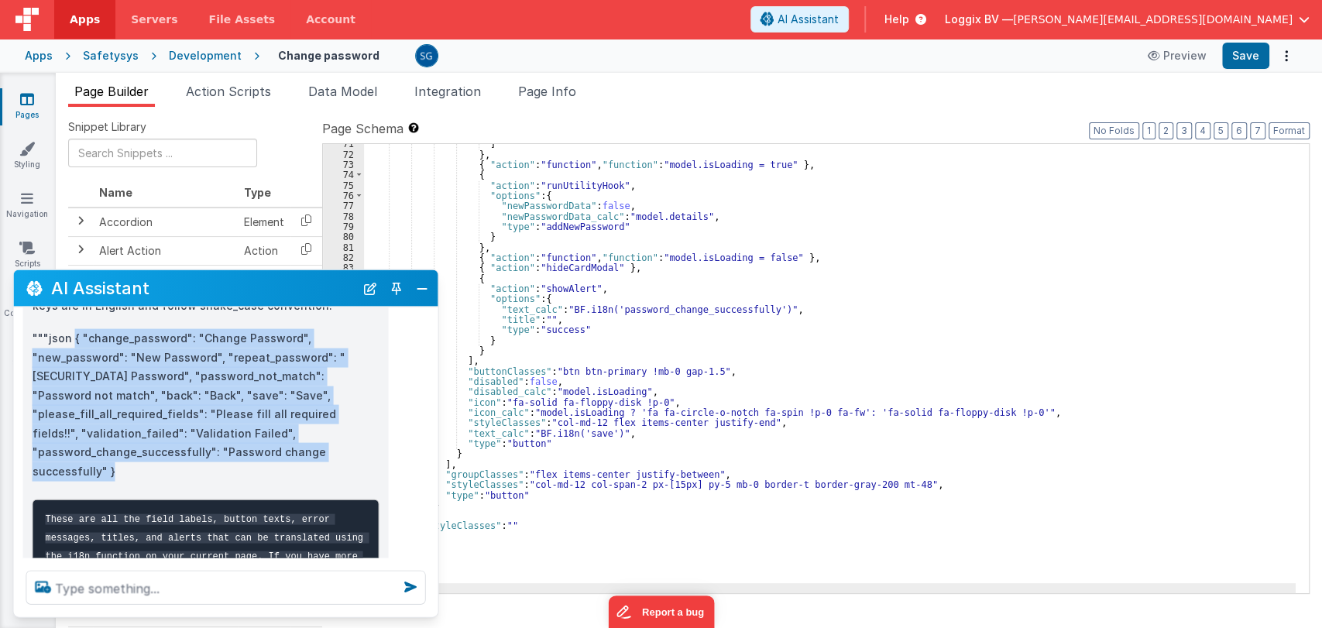
scroll to position [620, 0]
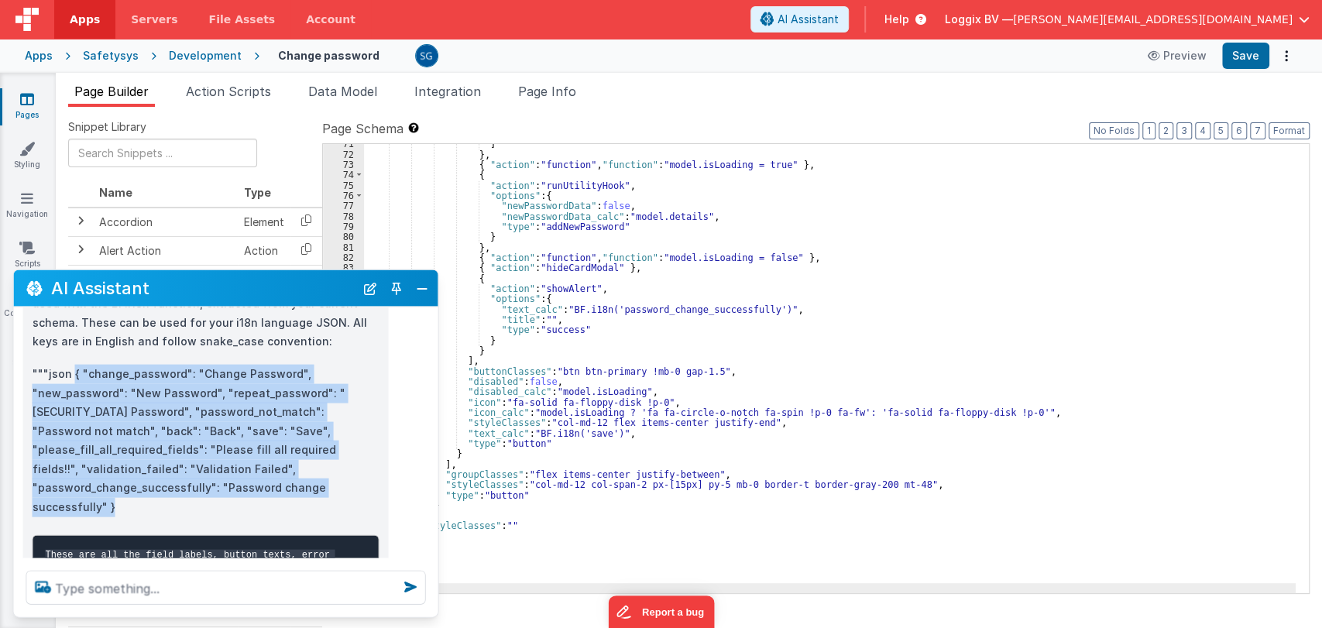
copy div "{ "change_password": "Change Password", "new_password": "New Password", "repeat…"
click at [422, 287] on button "Close" at bounding box center [422, 288] width 20 height 22
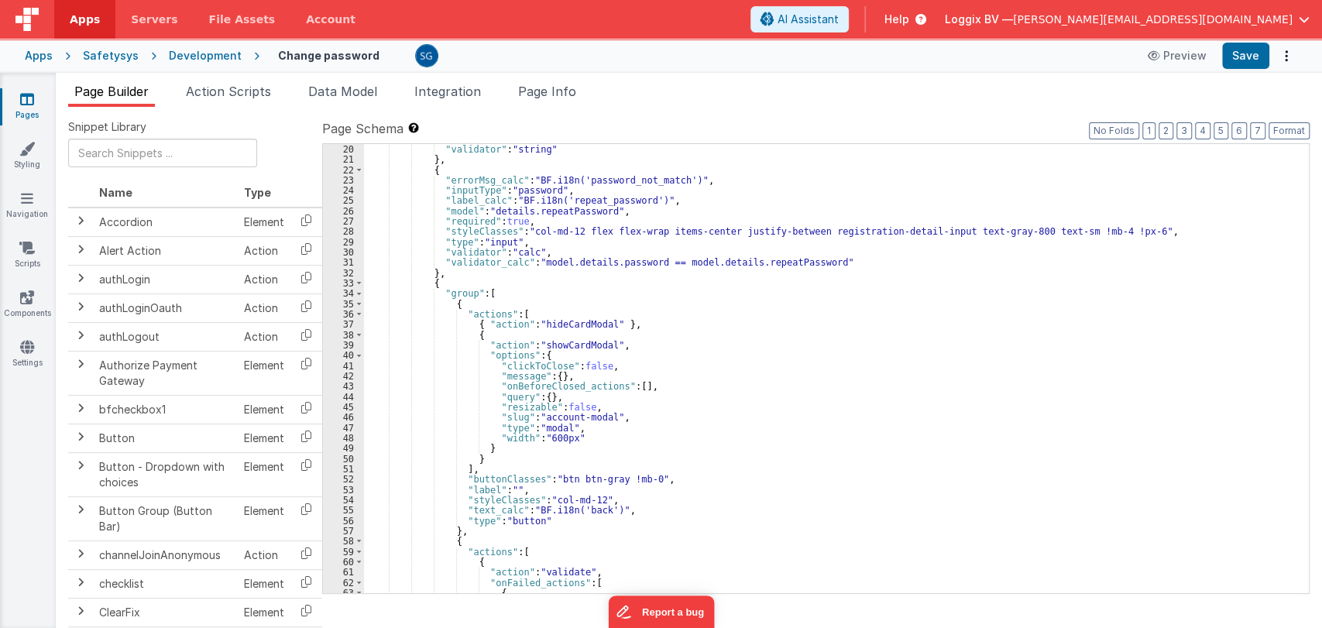
scroll to position [0, 0]
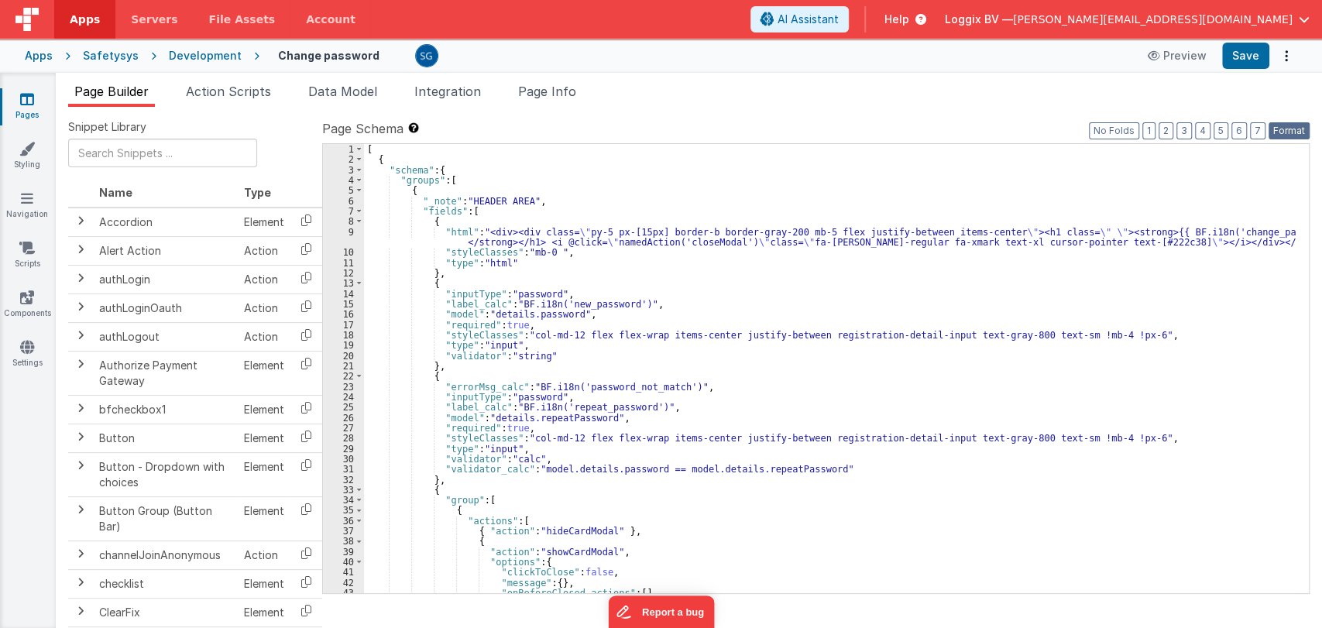
click at [1282, 132] on button "Format" at bounding box center [1289, 130] width 41 height 17
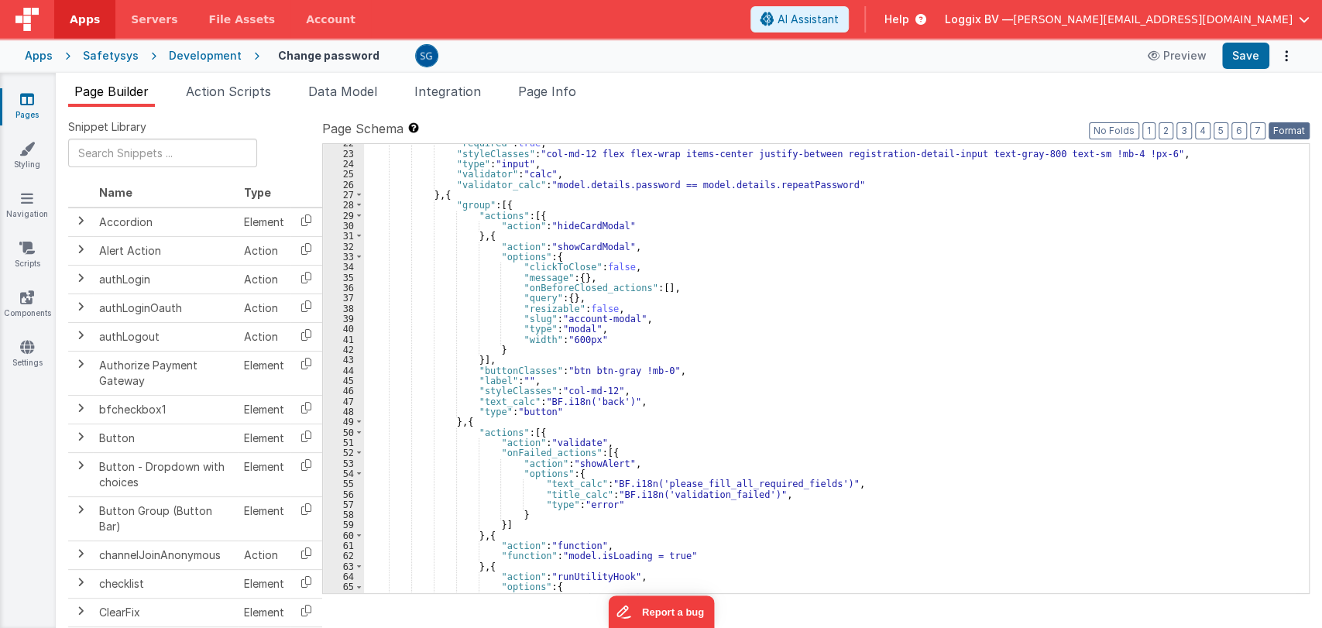
scroll to position [233, 0]
click at [1257, 63] on button "Save" at bounding box center [1245, 56] width 47 height 26
click at [1234, 64] on button "Save" at bounding box center [1245, 56] width 47 height 26
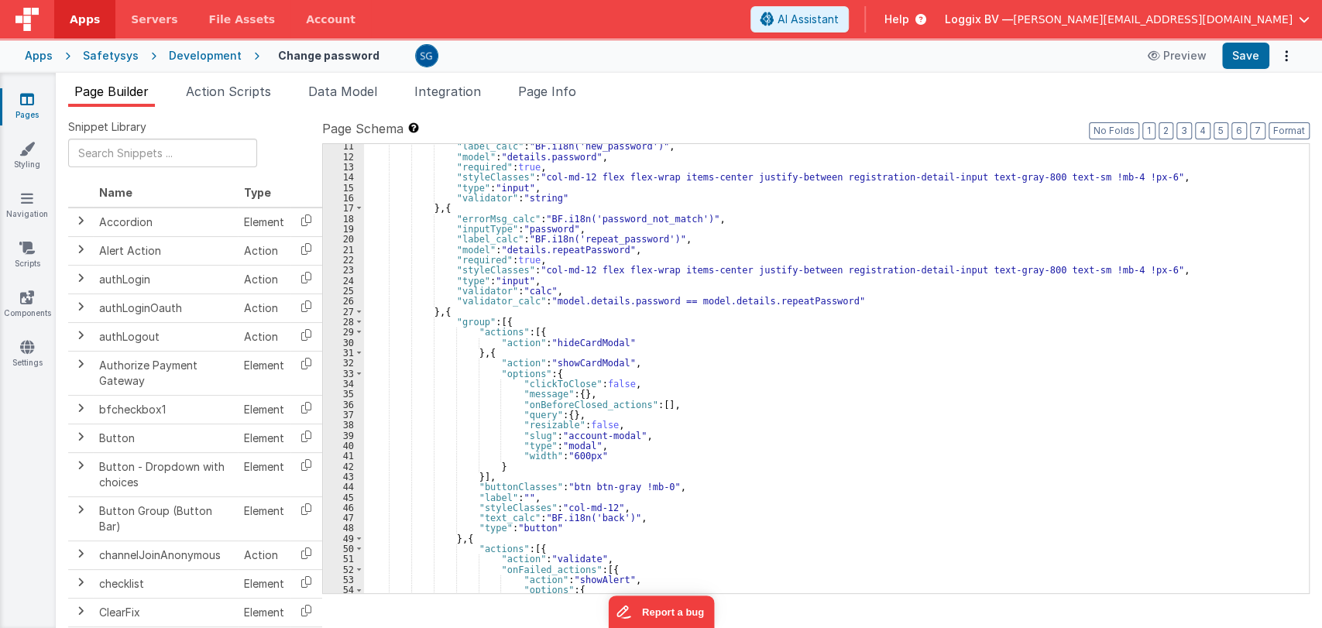
scroll to position [0, 0]
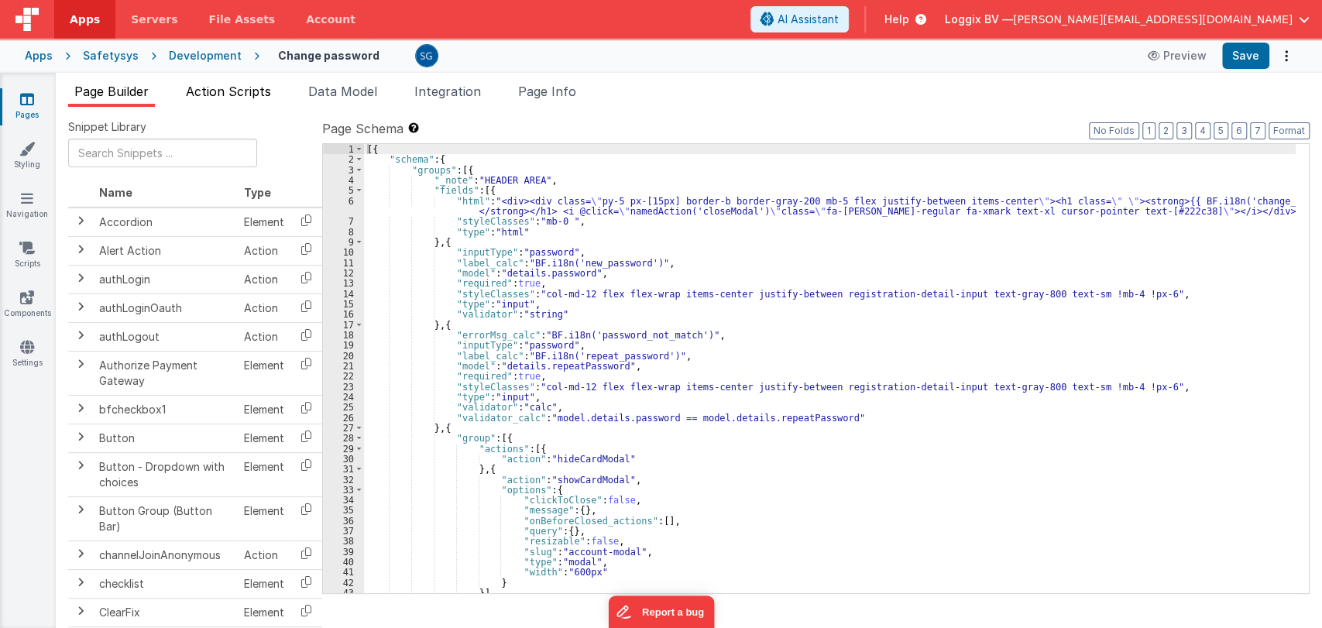
click at [209, 94] on span "Action Scripts" at bounding box center [228, 91] width 85 height 15
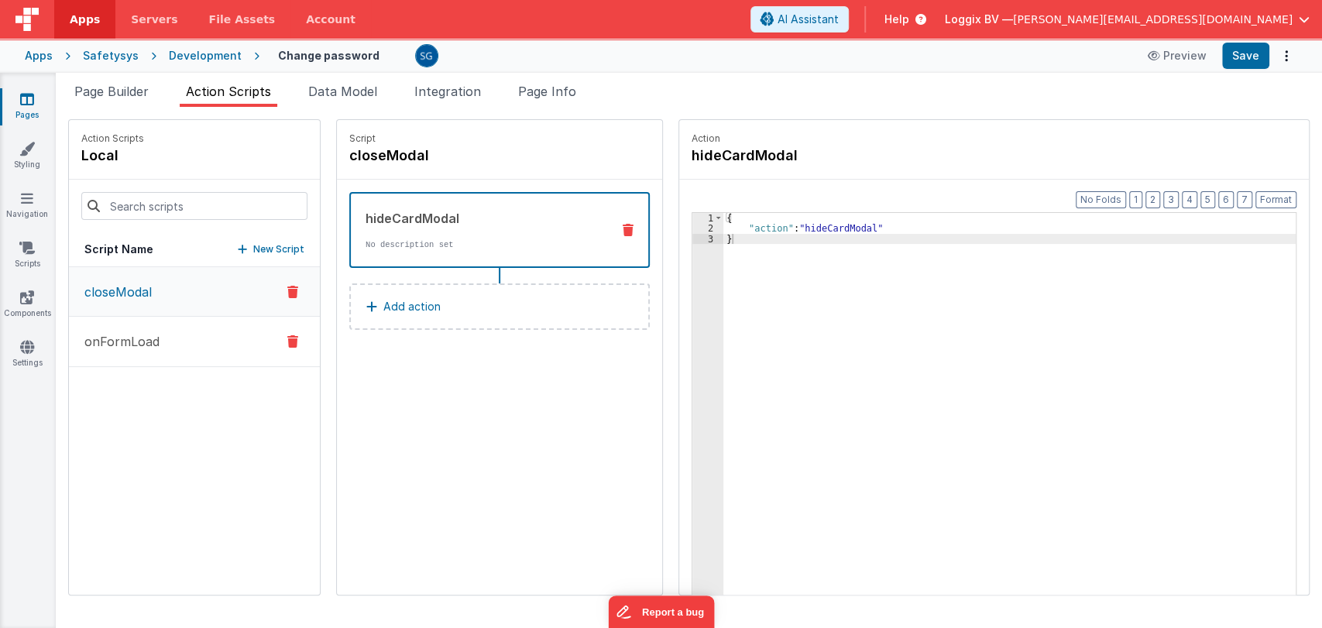
click at [150, 342] on p "onFormLoad" at bounding box center [117, 341] width 84 height 19
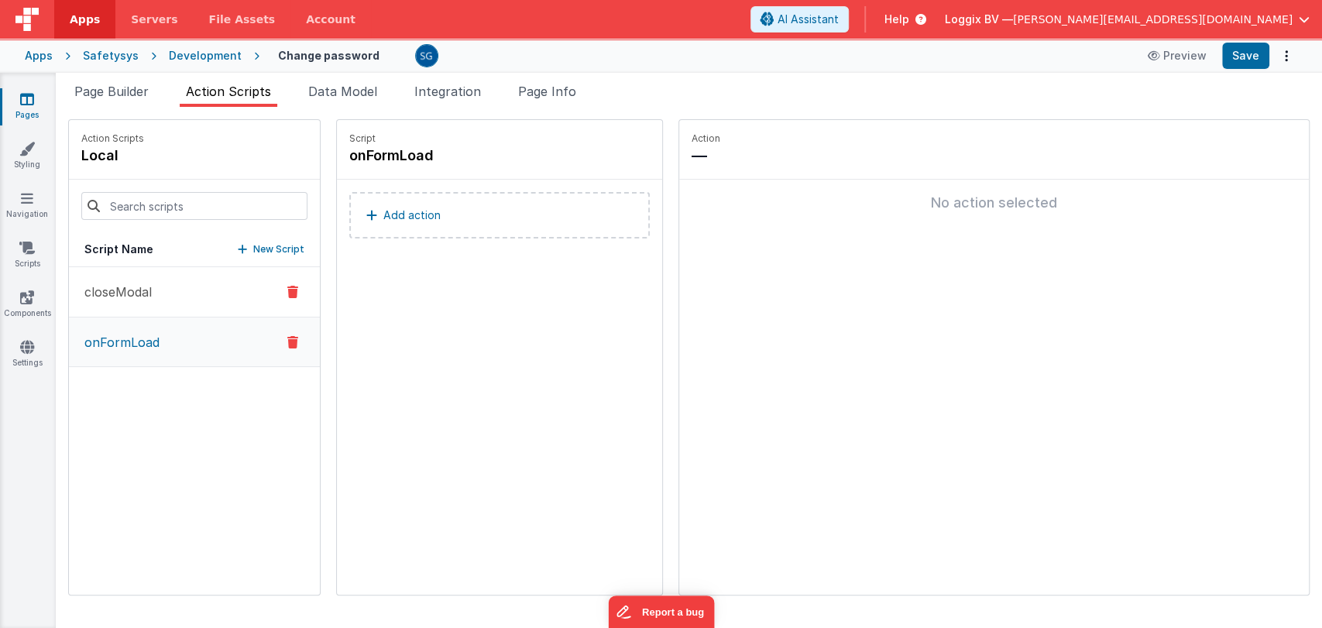
click at [141, 304] on button "closeModal" at bounding box center [194, 292] width 251 height 50
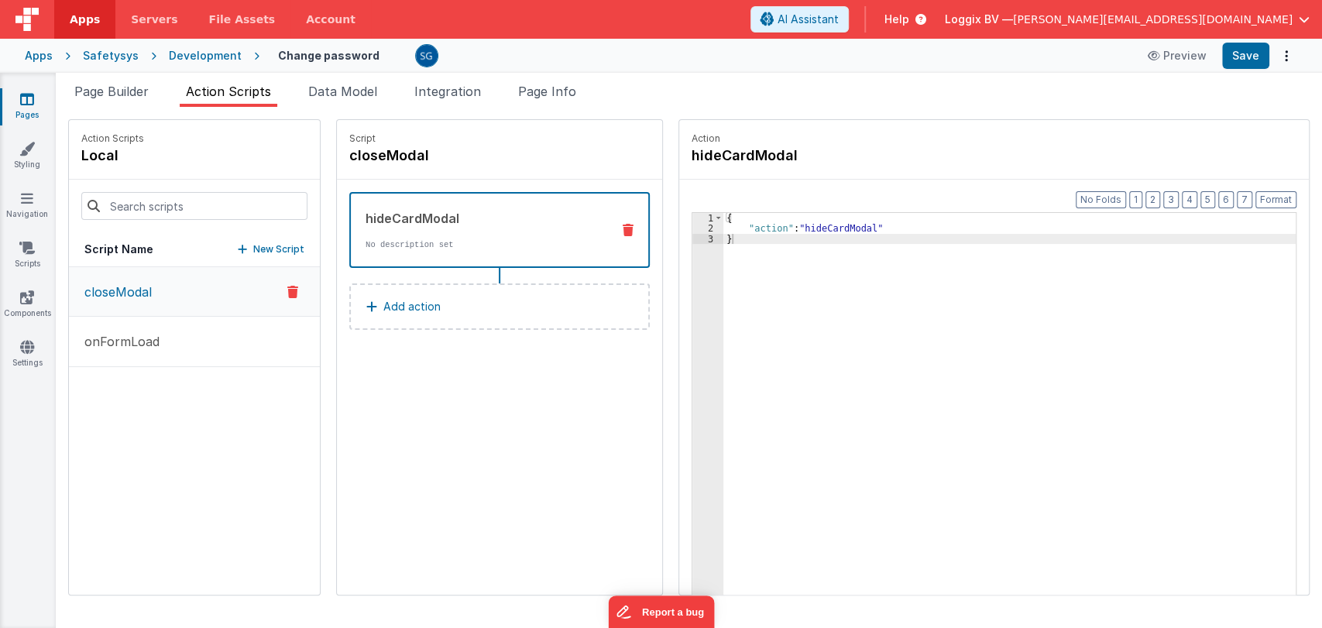
click at [25, 102] on icon at bounding box center [27, 98] width 14 height 15
